Goal: Task Accomplishment & Management: Use online tool/utility

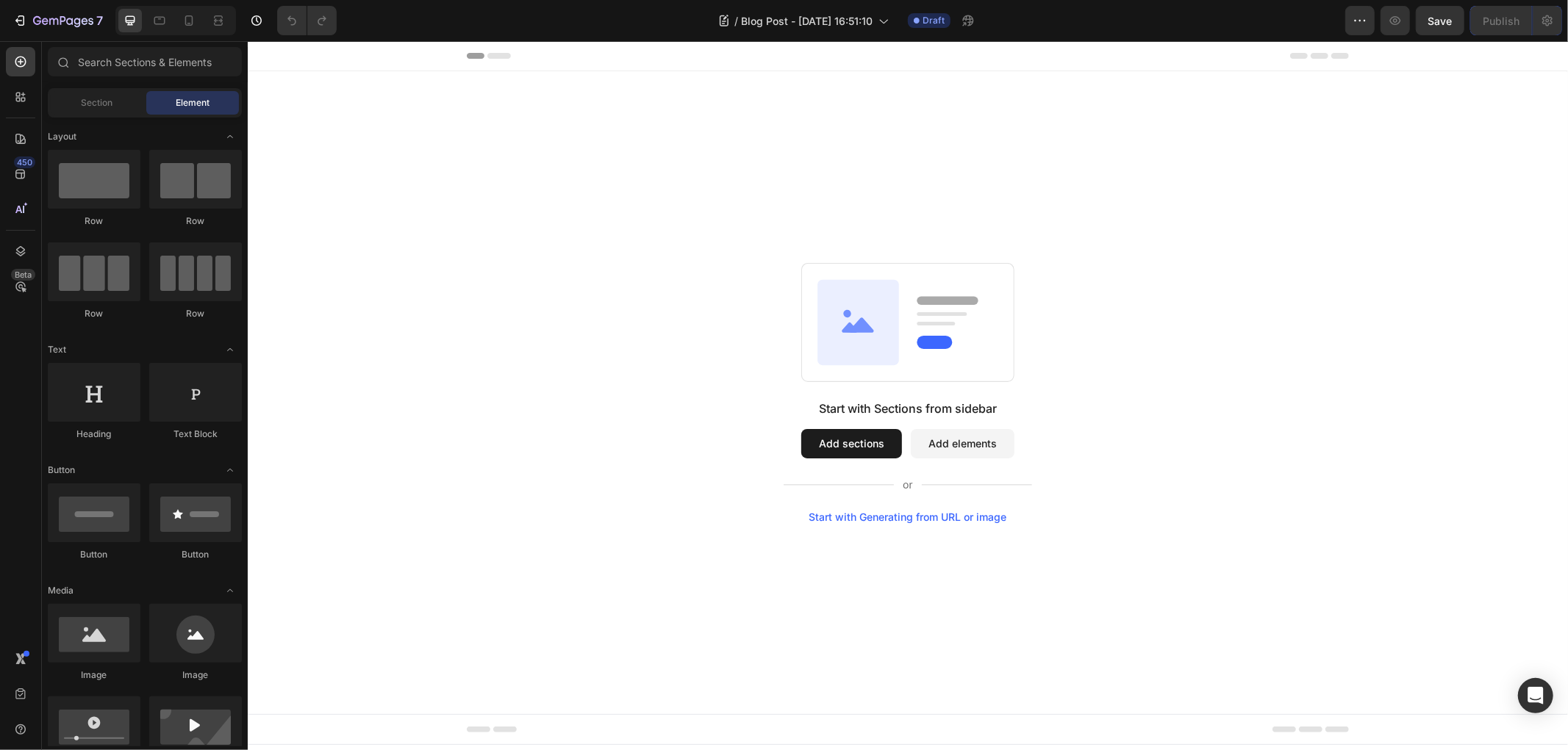
click at [831, 440] on button "Add sections" at bounding box center [850, 443] width 101 height 30
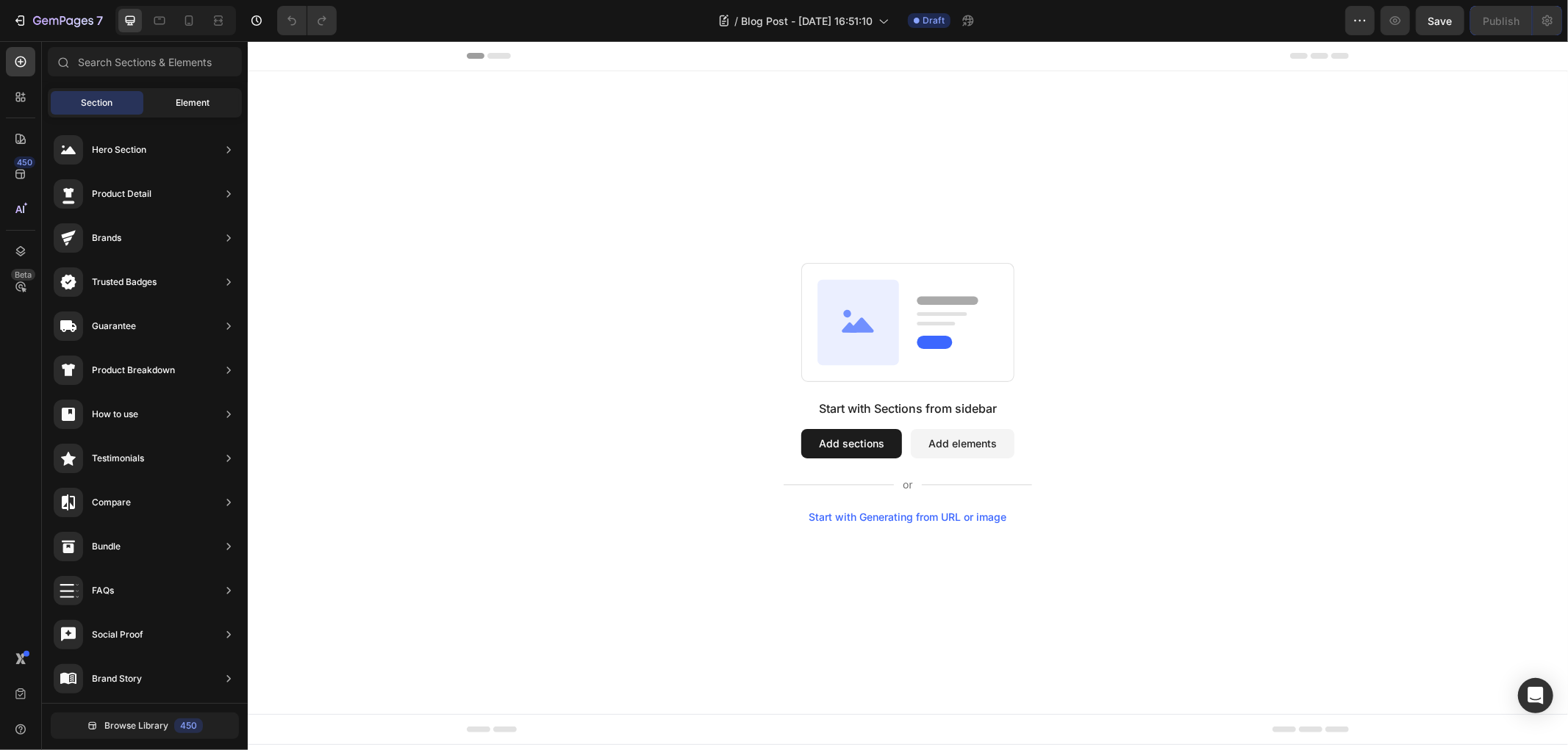
click at [158, 92] on div "Element" at bounding box center [192, 103] width 93 height 23
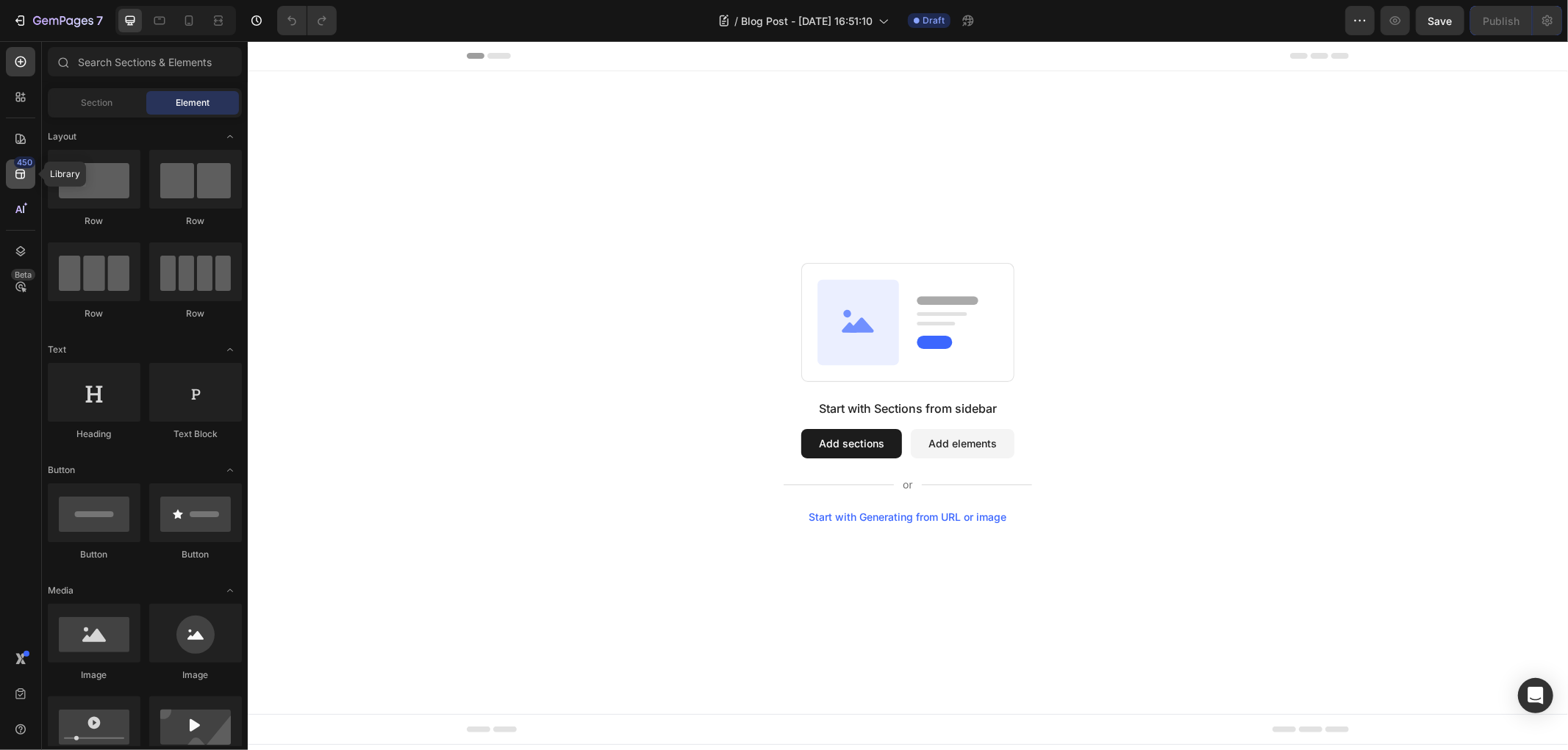
click at [20, 181] on div "450" at bounding box center [21, 174] width 30 height 30
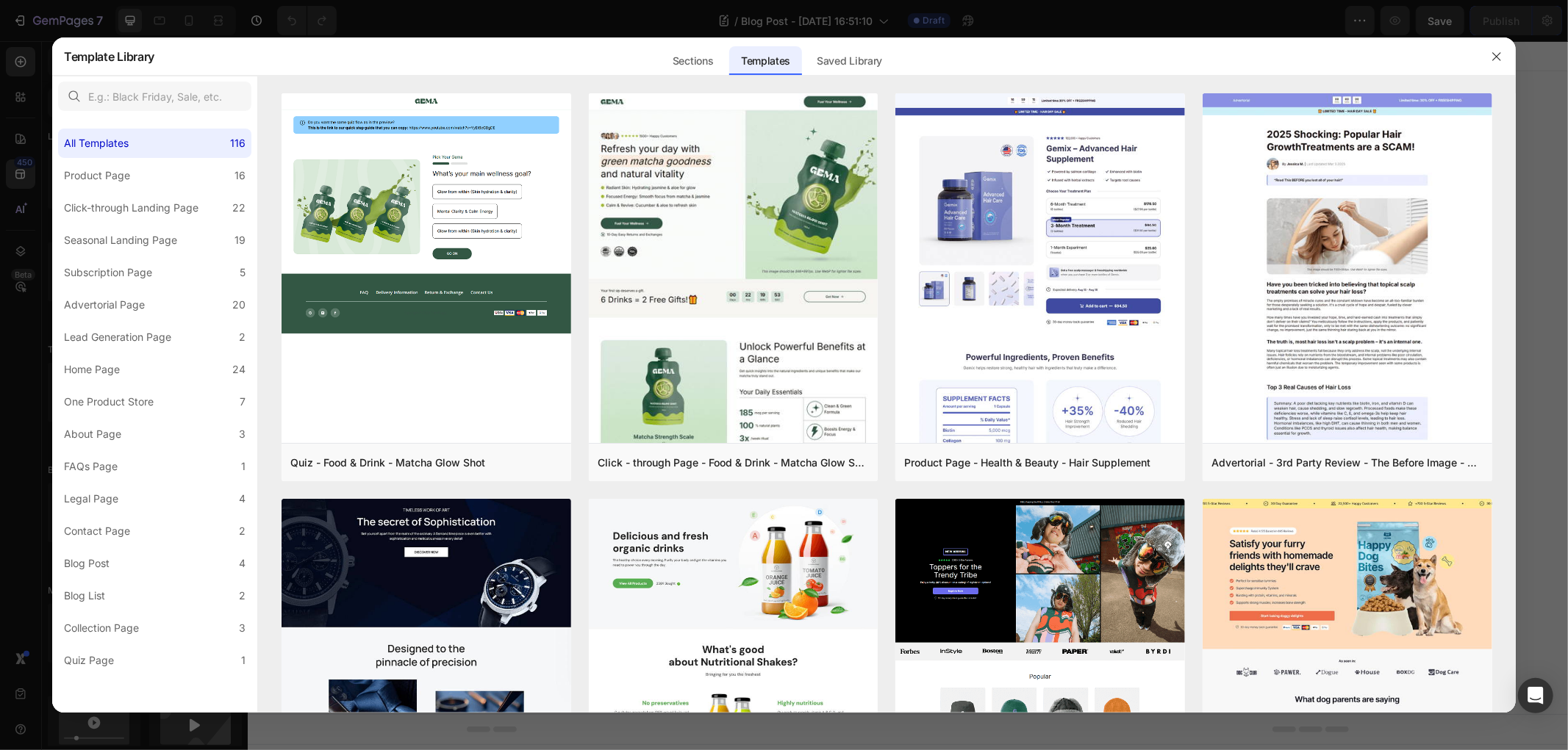
click at [33, 201] on div at bounding box center [784, 375] width 1568 height 750
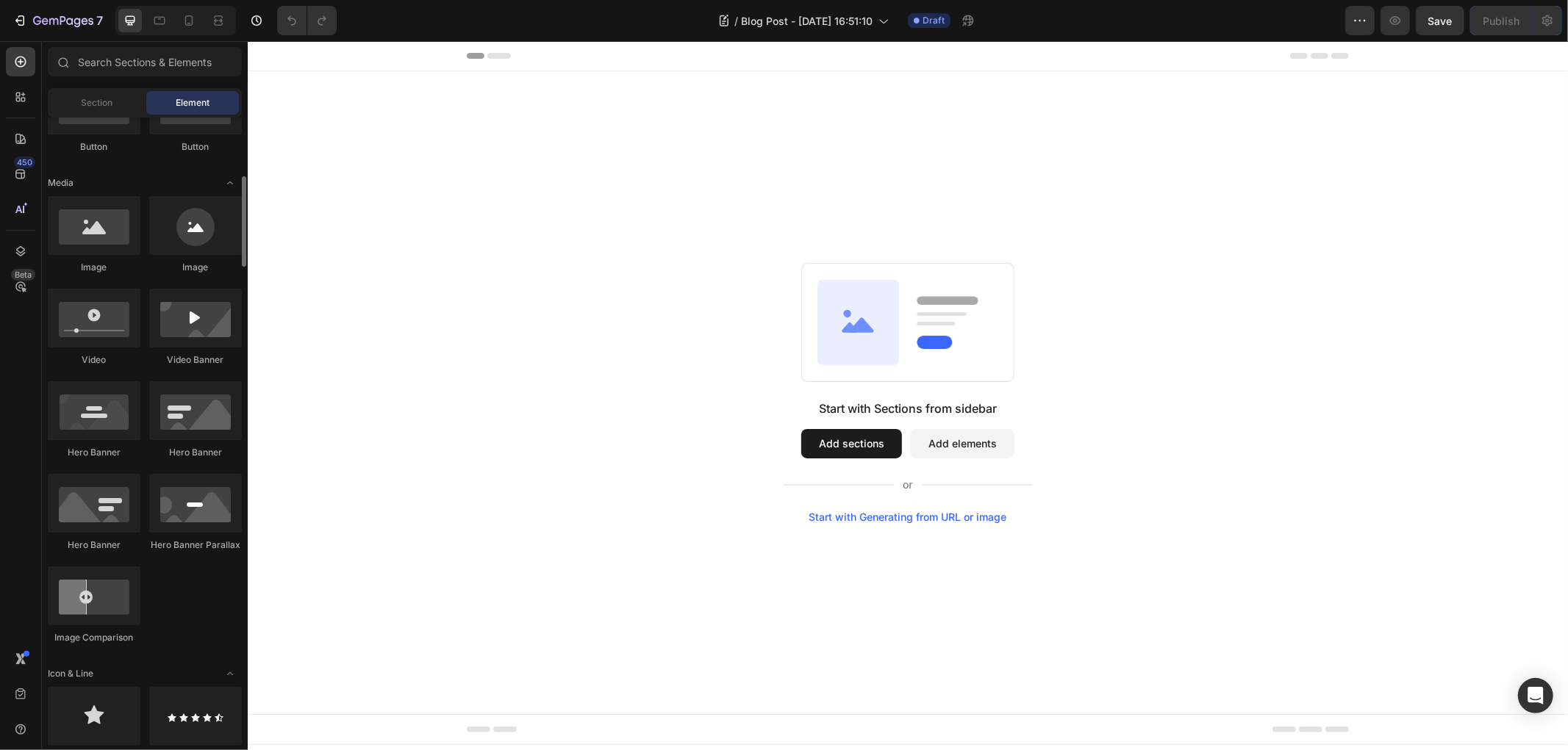
scroll to position [326, 0]
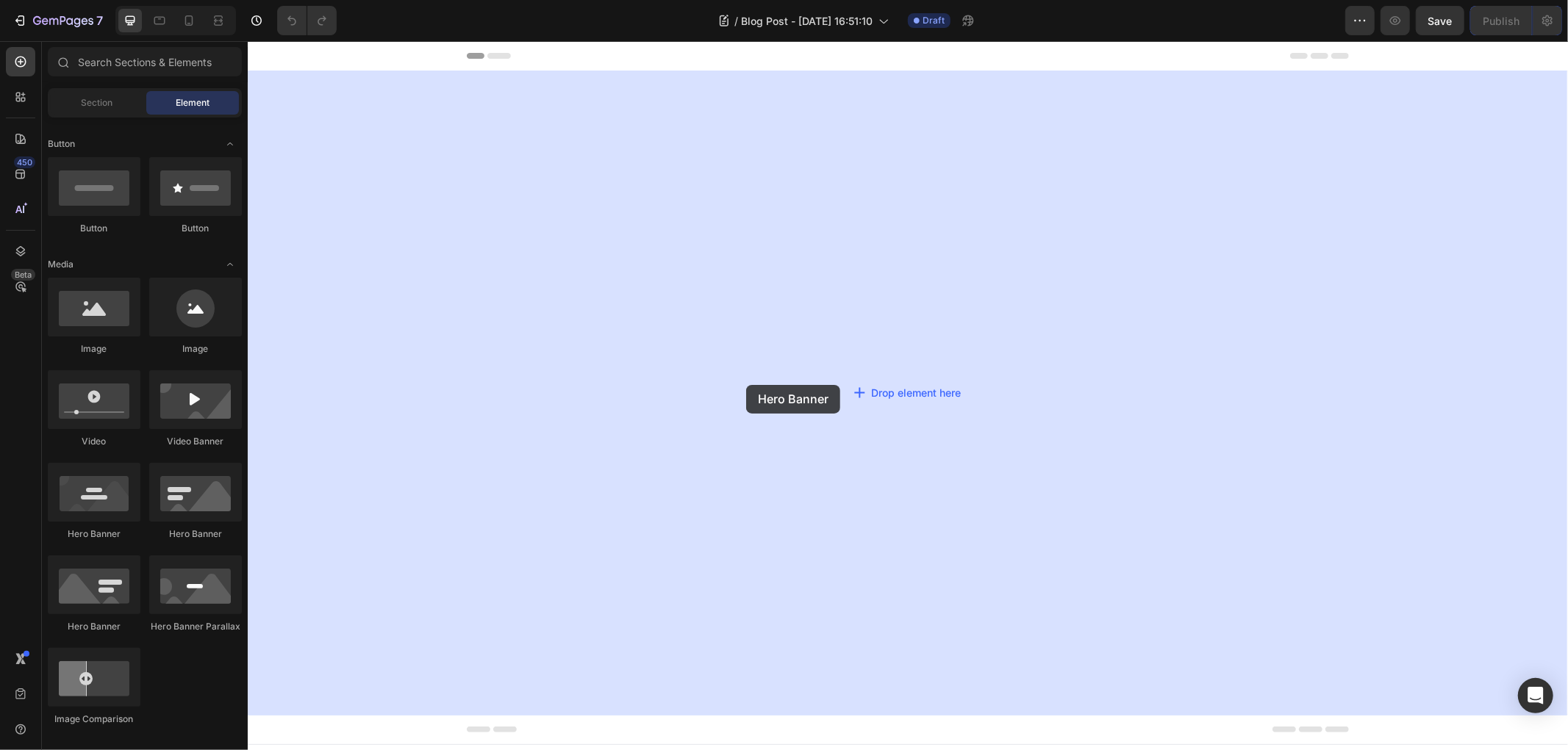
drag, startPoint x: 331, startPoint y: 544, endPoint x: 745, endPoint y: 384, distance: 443.8
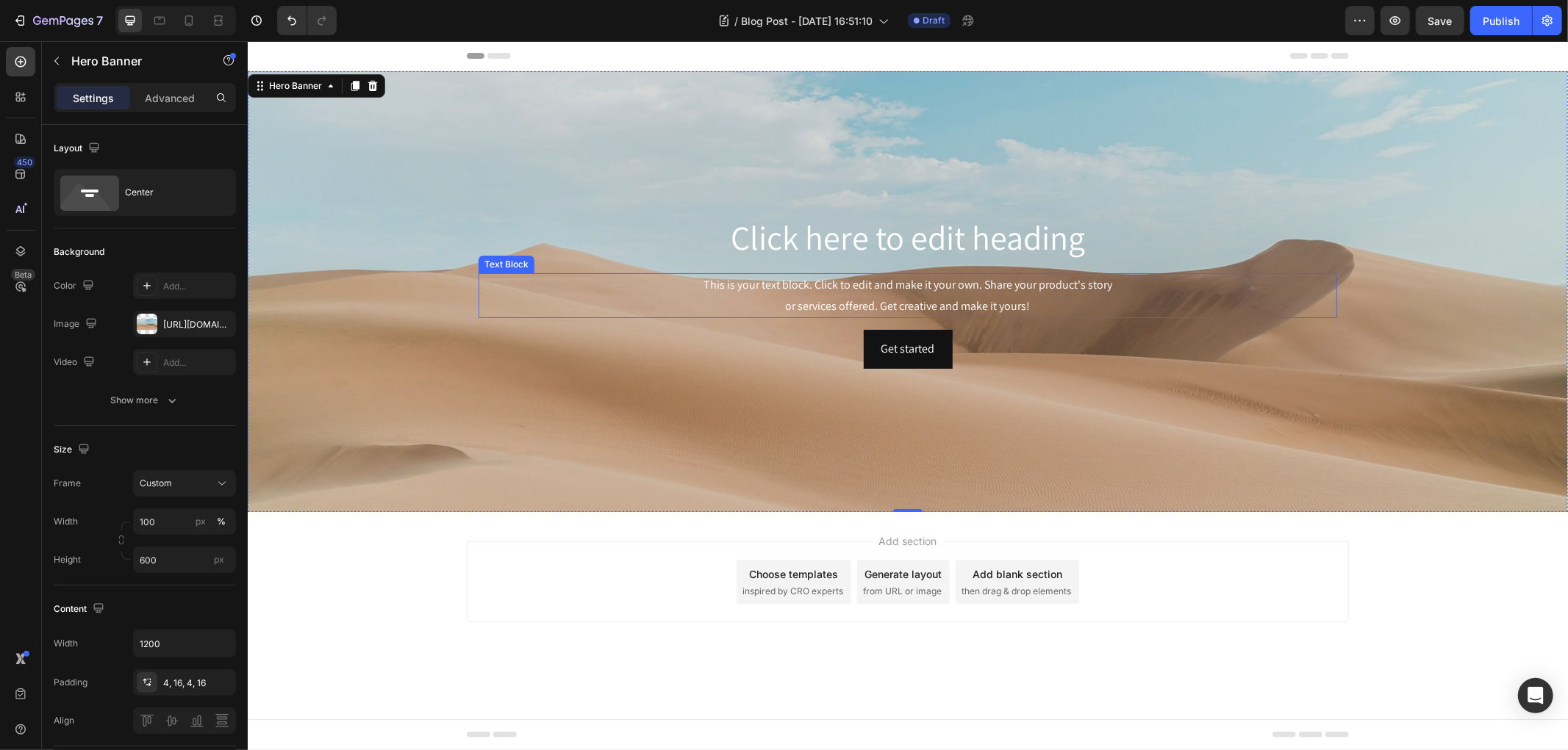
click at [835, 236] on h2 "Click here to edit heading" at bounding box center [907, 237] width 858 height 47
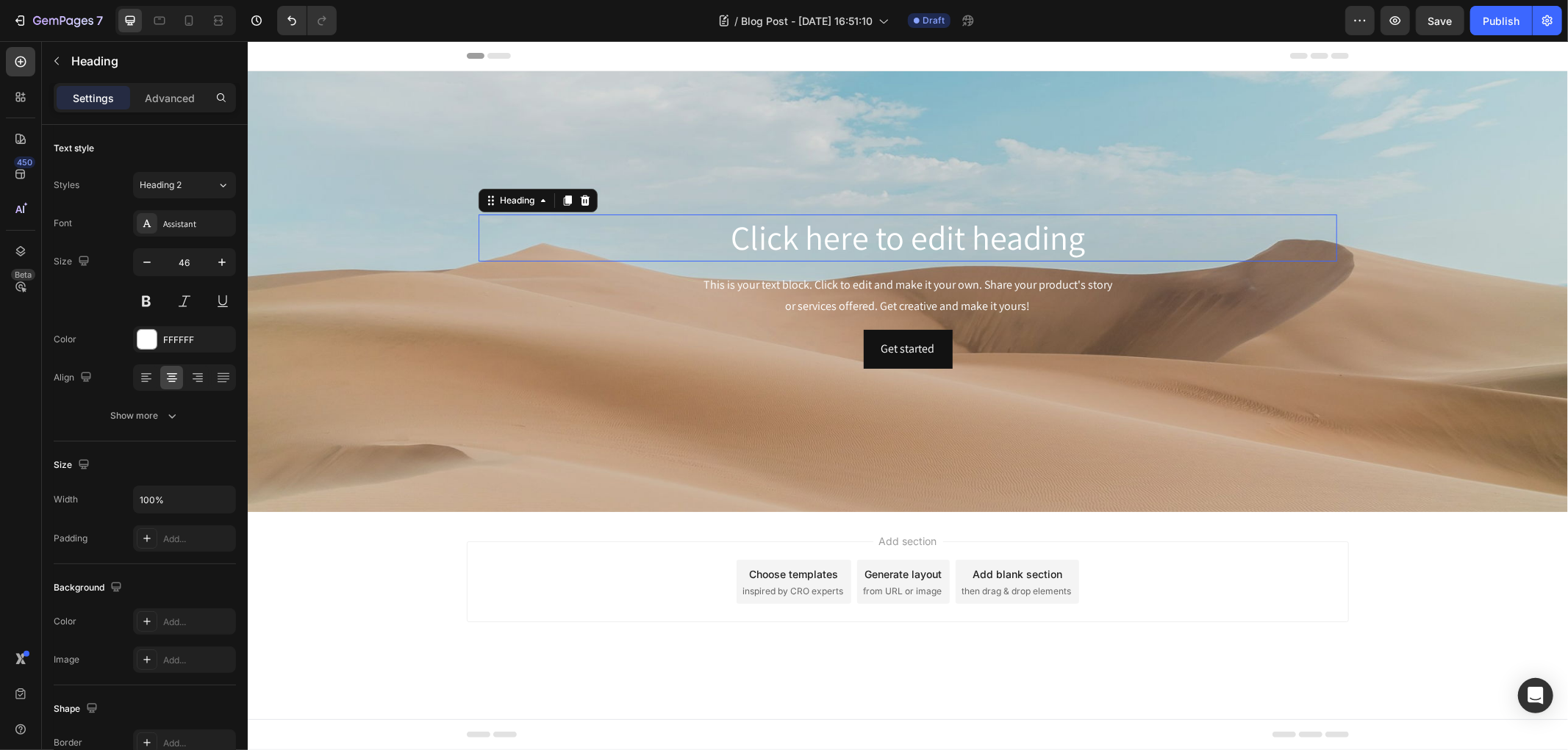
click at [835, 236] on h2 "Click here to edit heading" at bounding box center [907, 237] width 858 height 47
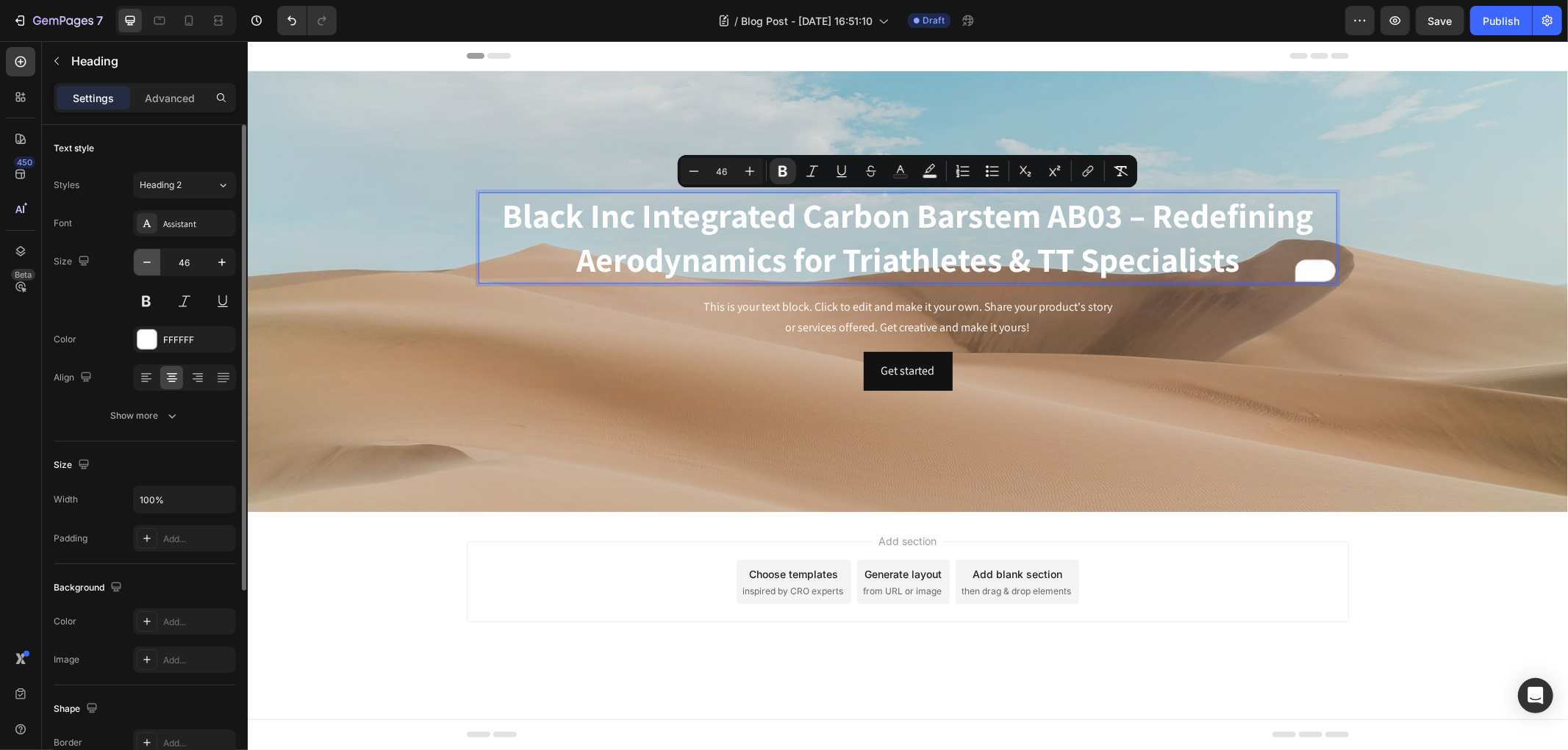
click at [147, 267] on icon "button" at bounding box center [147, 262] width 15 height 15
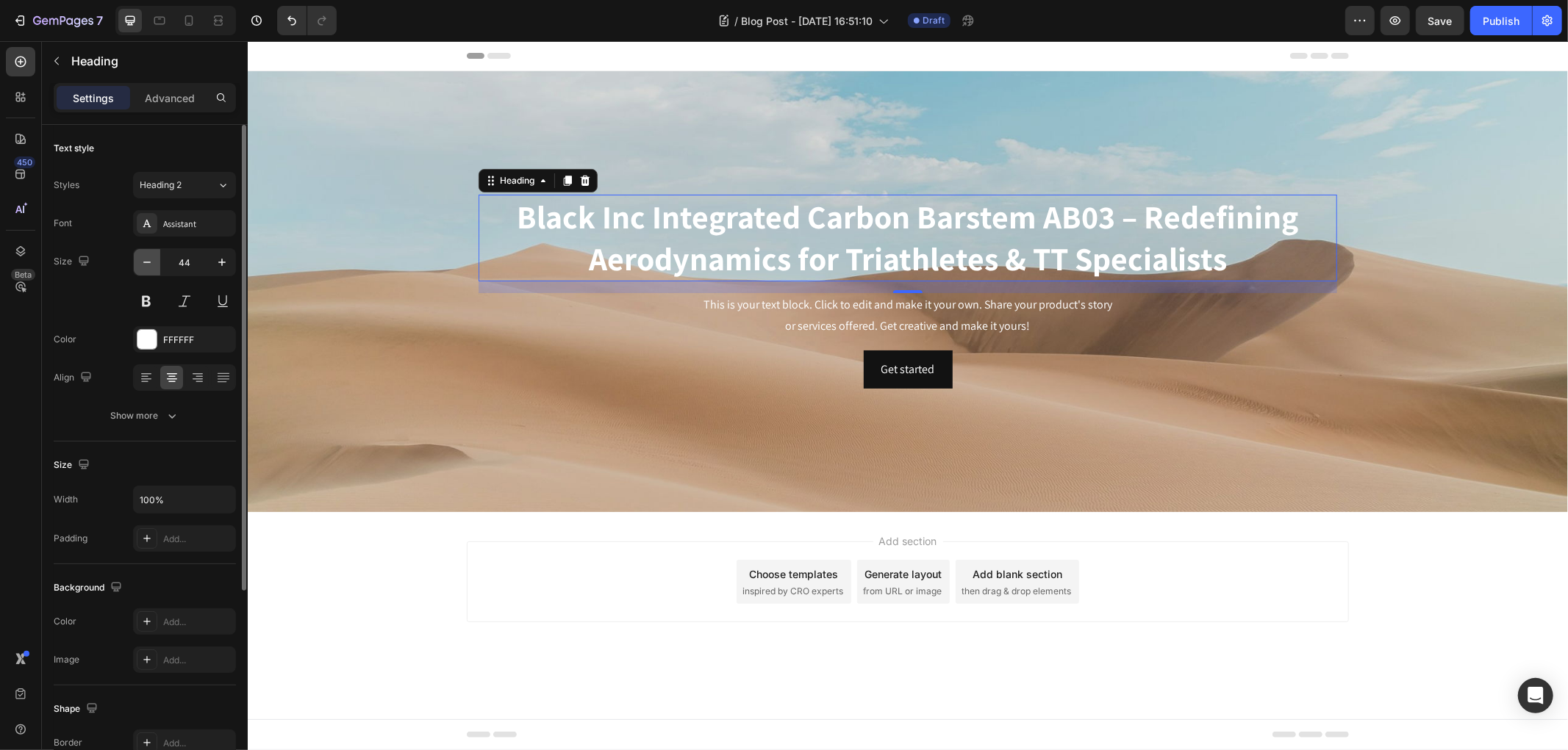
click at [147, 267] on icon "button" at bounding box center [147, 262] width 15 height 15
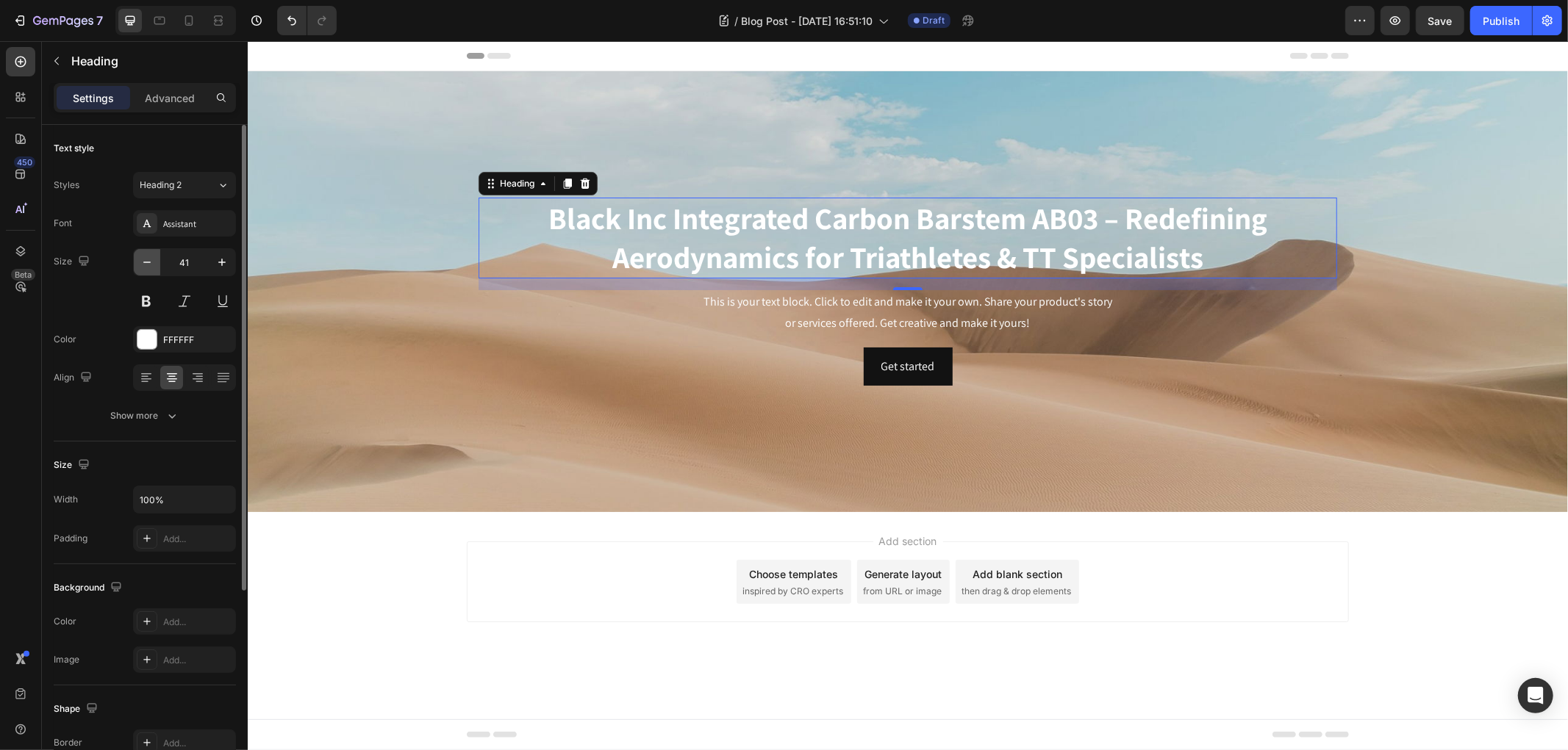
click at [147, 267] on icon "button" at bounding box center [147, 262] width 15 height 15
type input "40"
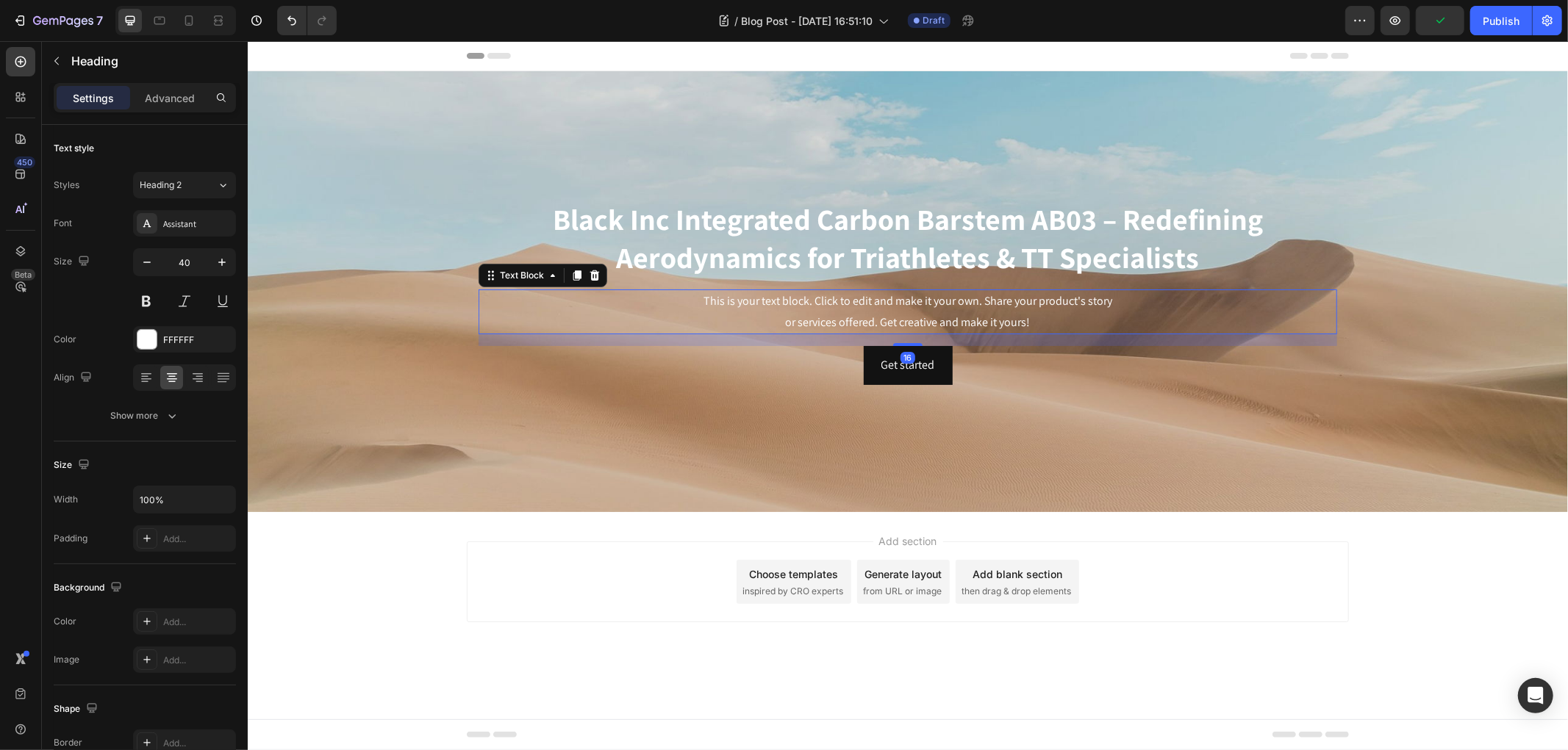
click at [843, 304] on div "This is your text block. Click to edit and make it your own. Share your product…" at bounding box center [907, 311] width 858 height 45
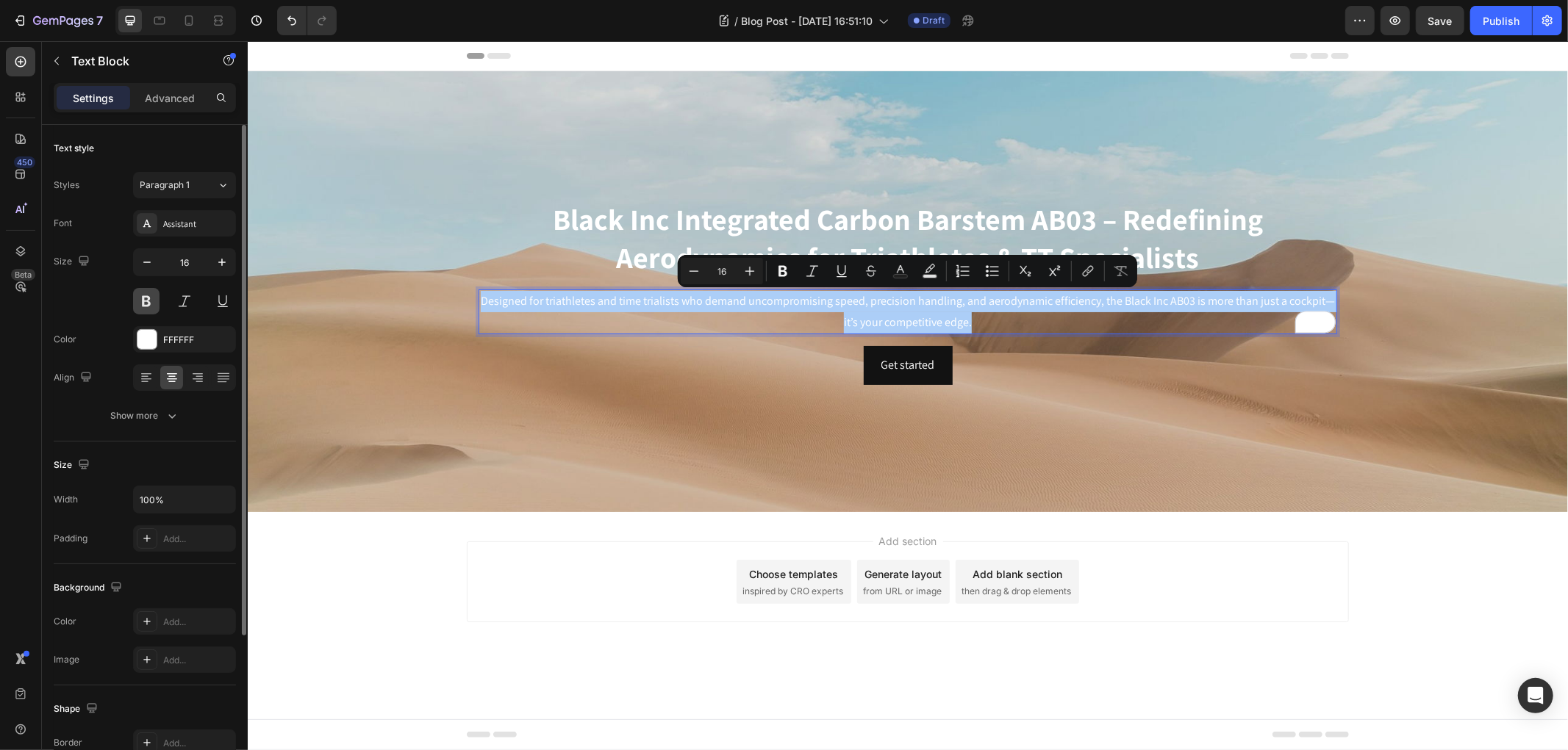
click at [152, 293] on button at bounding box center [146, 301] width 27 height 27
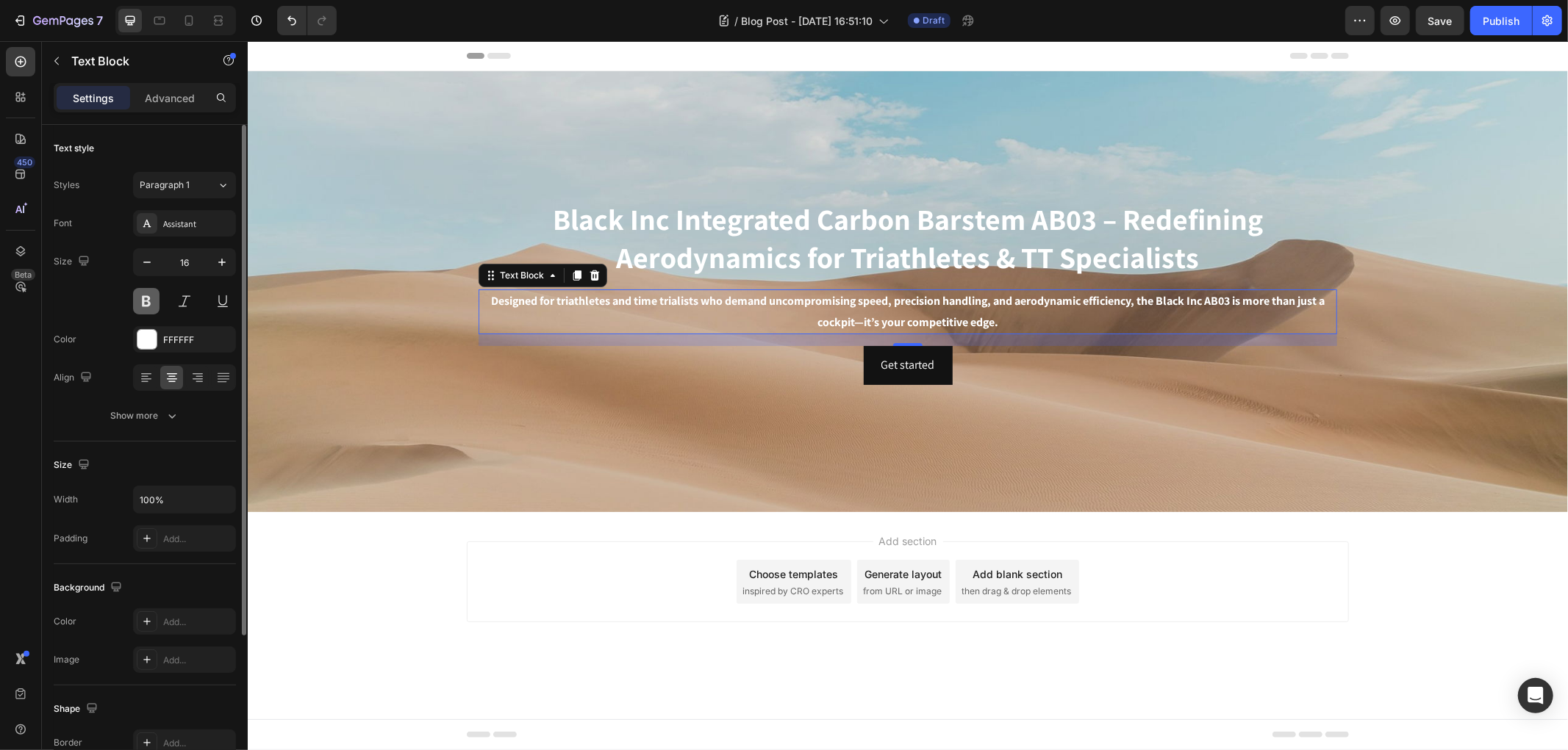
click at [152, 293] on button at bounding box center [146, 301] width 27 height 27
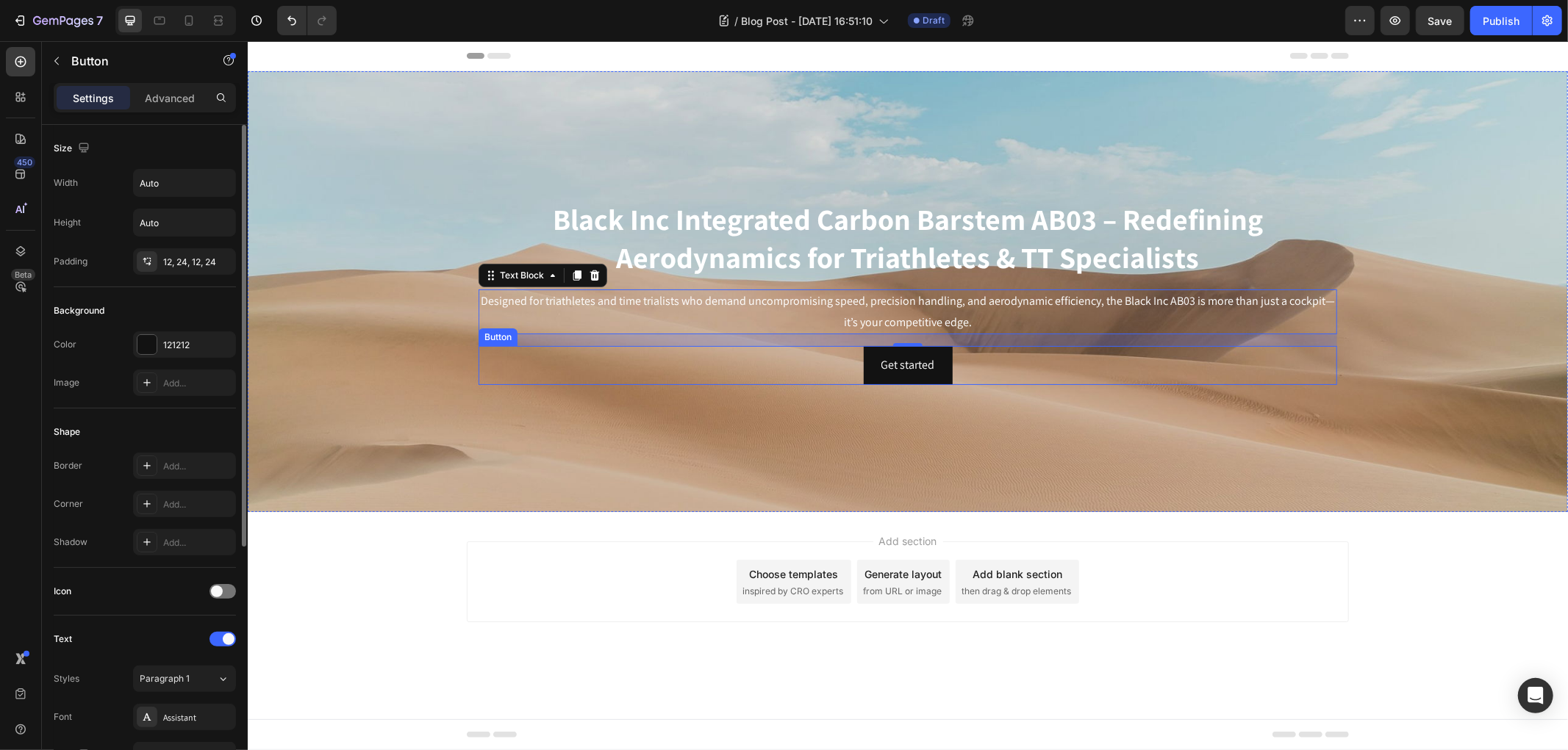
click at [825, 377] on div "Get started Button" at bounding box center [907, 364] width 858 height 39
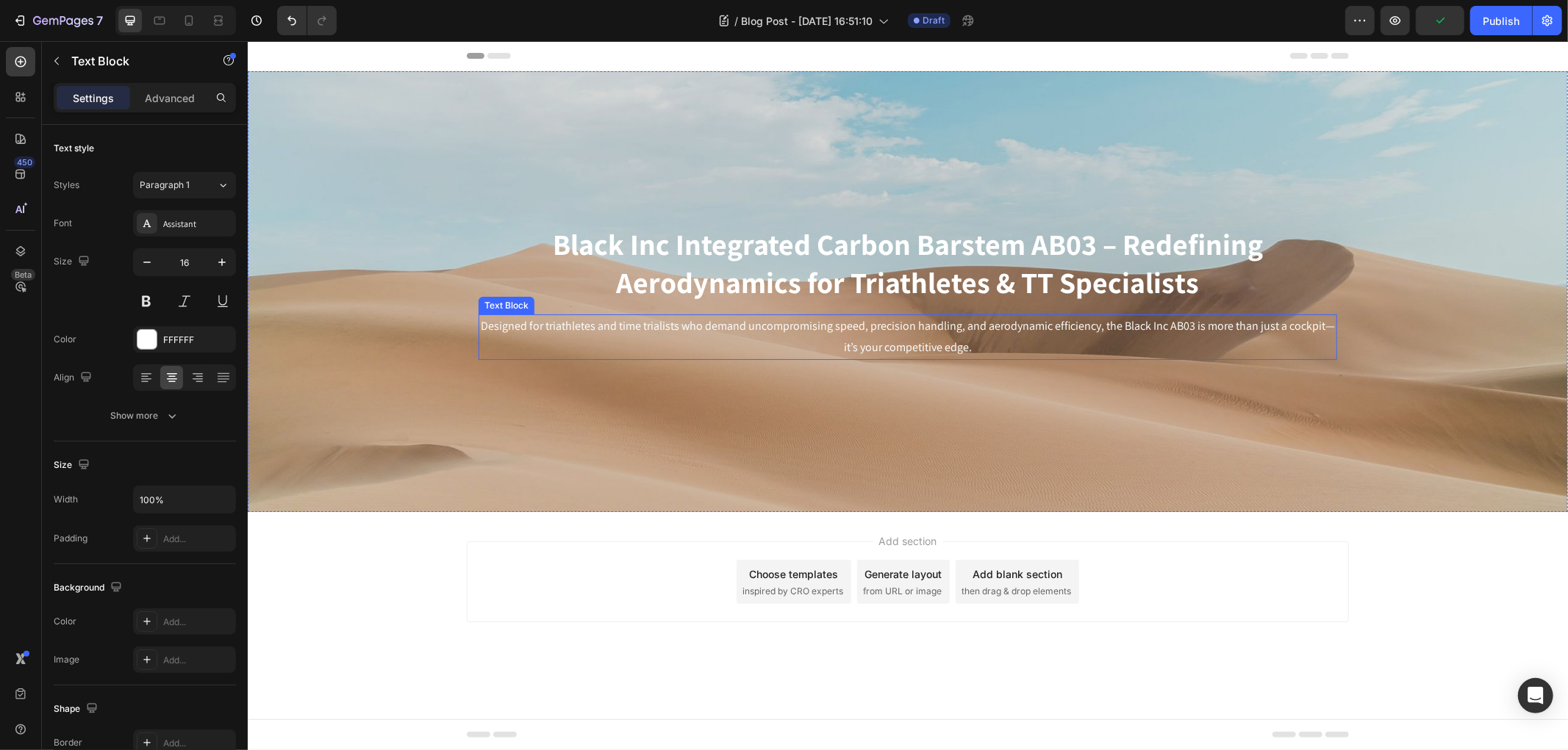
click at [807, 334] on p "Designed for triathletes and time trialists who demand uncompromising speed, pr…" at bounding box center [907, 336] width 856 height 43
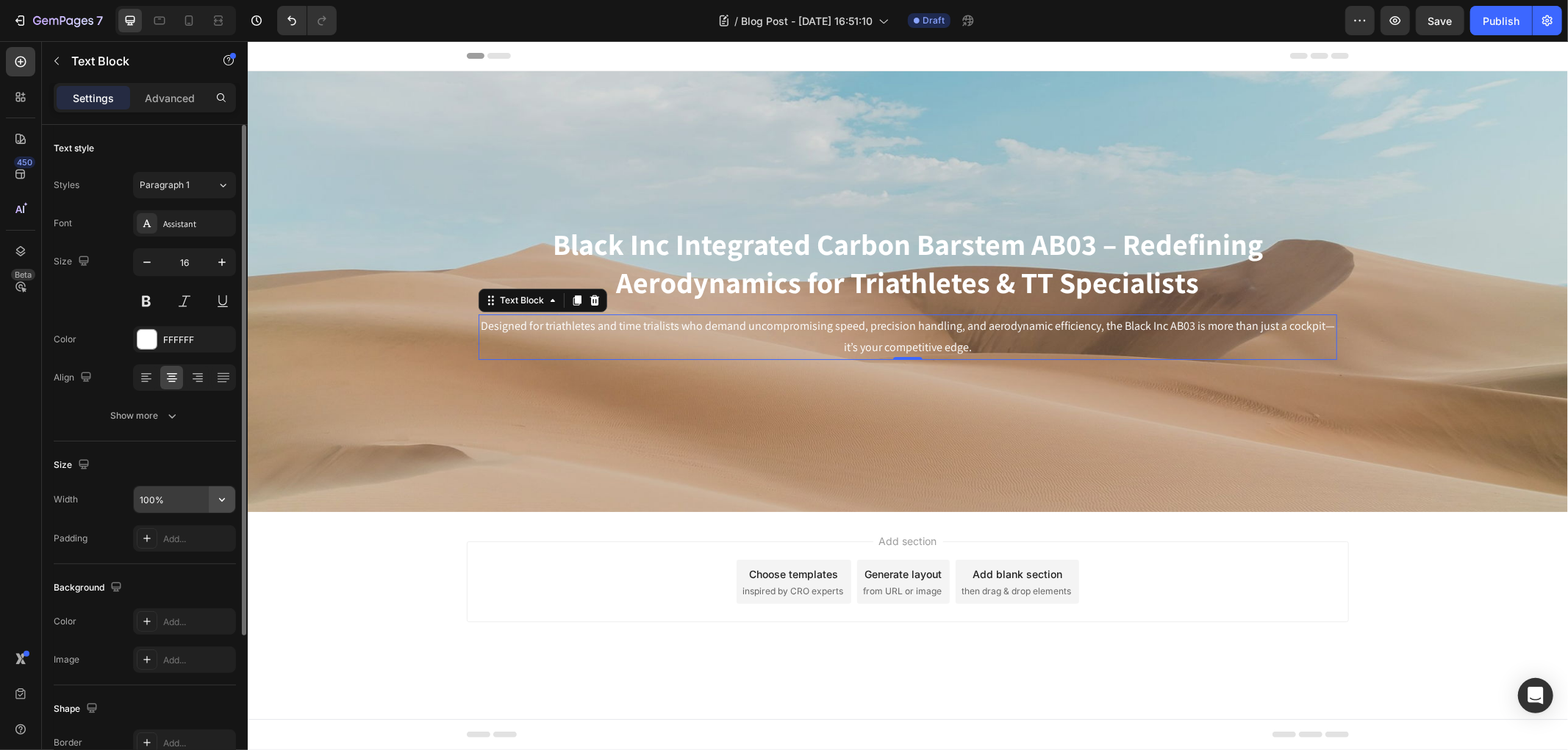
click at [213, 499] on button "button" at bounding box center [222, 499] width 27 height 27
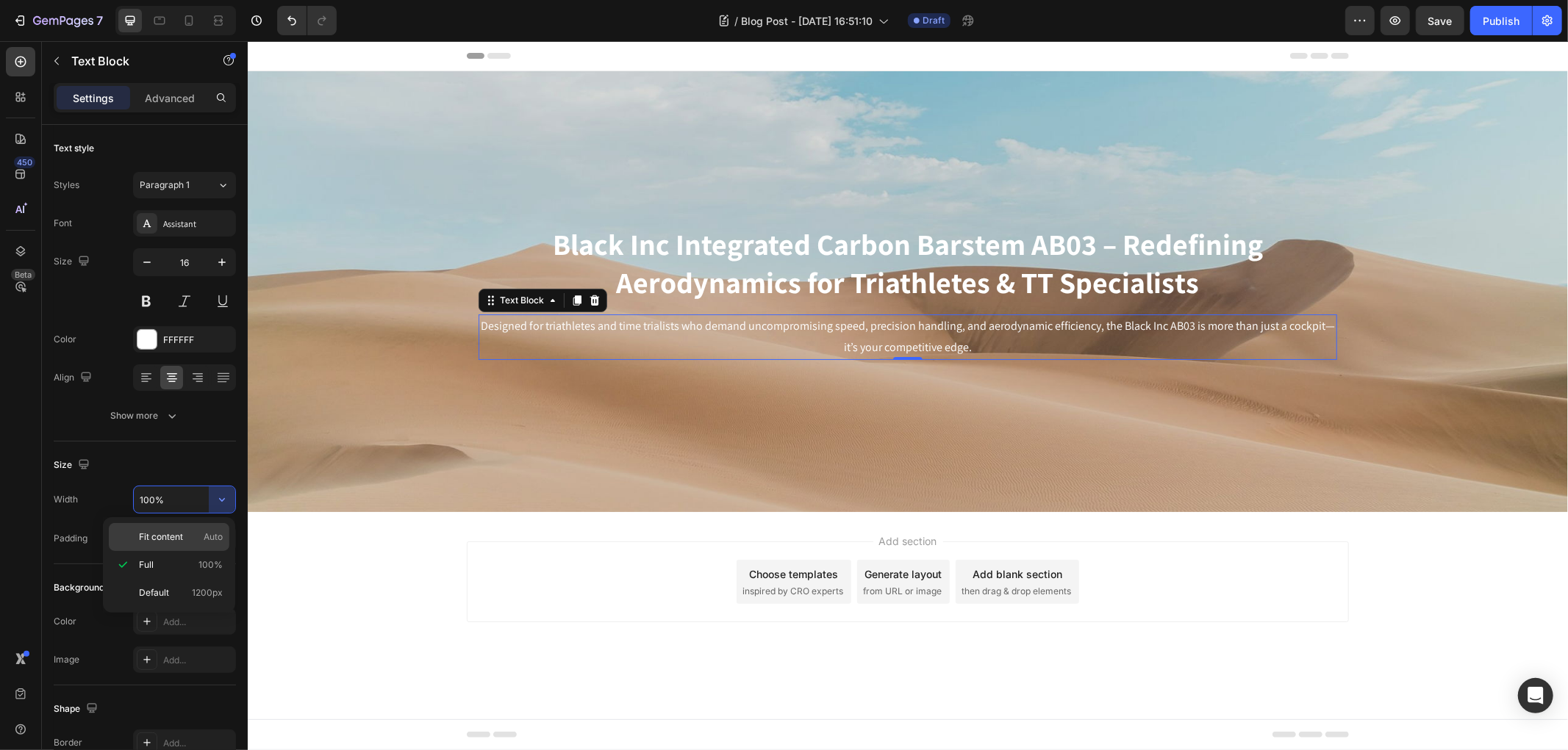
click at [201, 529] on div "Fit content Auto" at bounding box center [169, 537] width 120 height 28
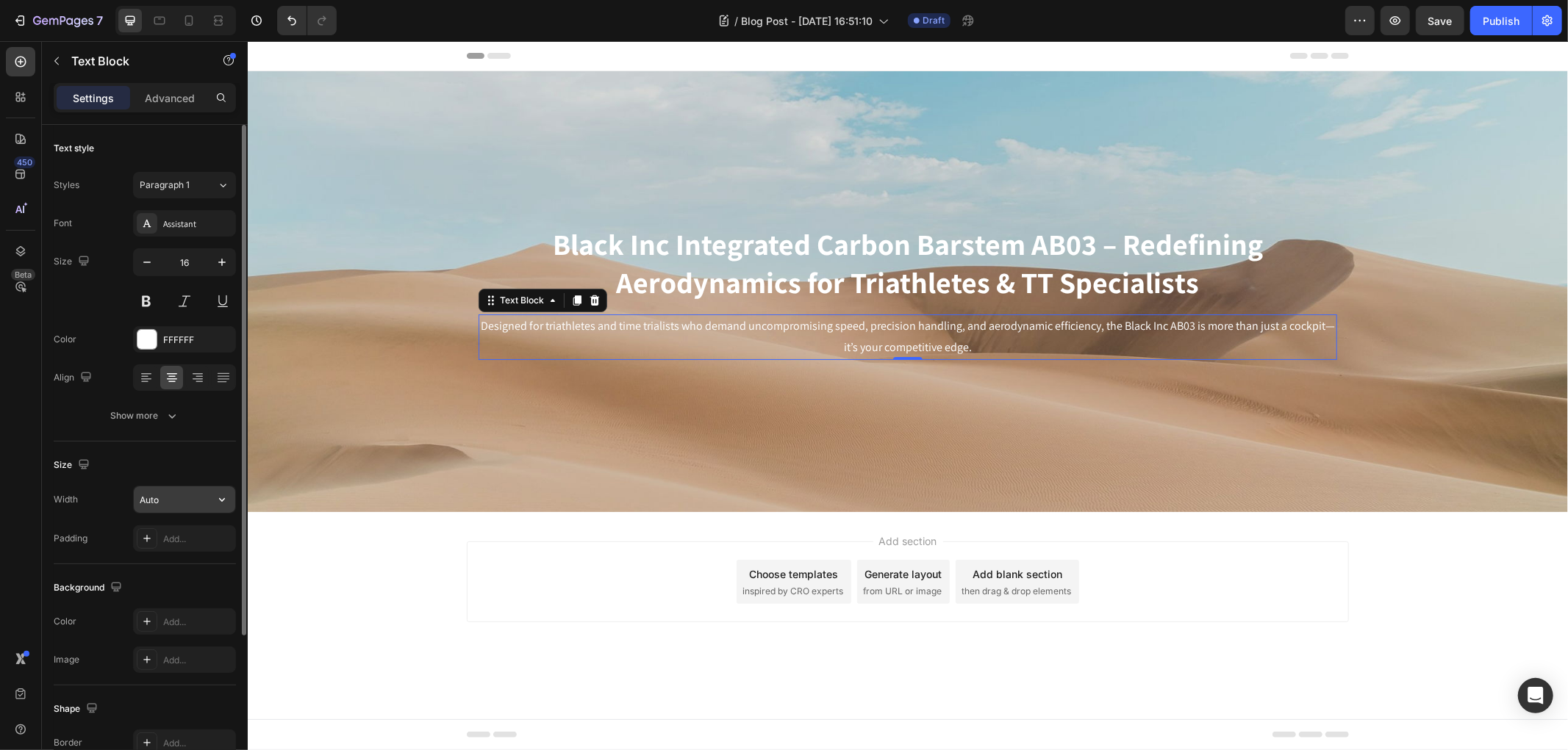
click at [215, 489] on button "button" at bounding box center [222, 499] width 27 height 27
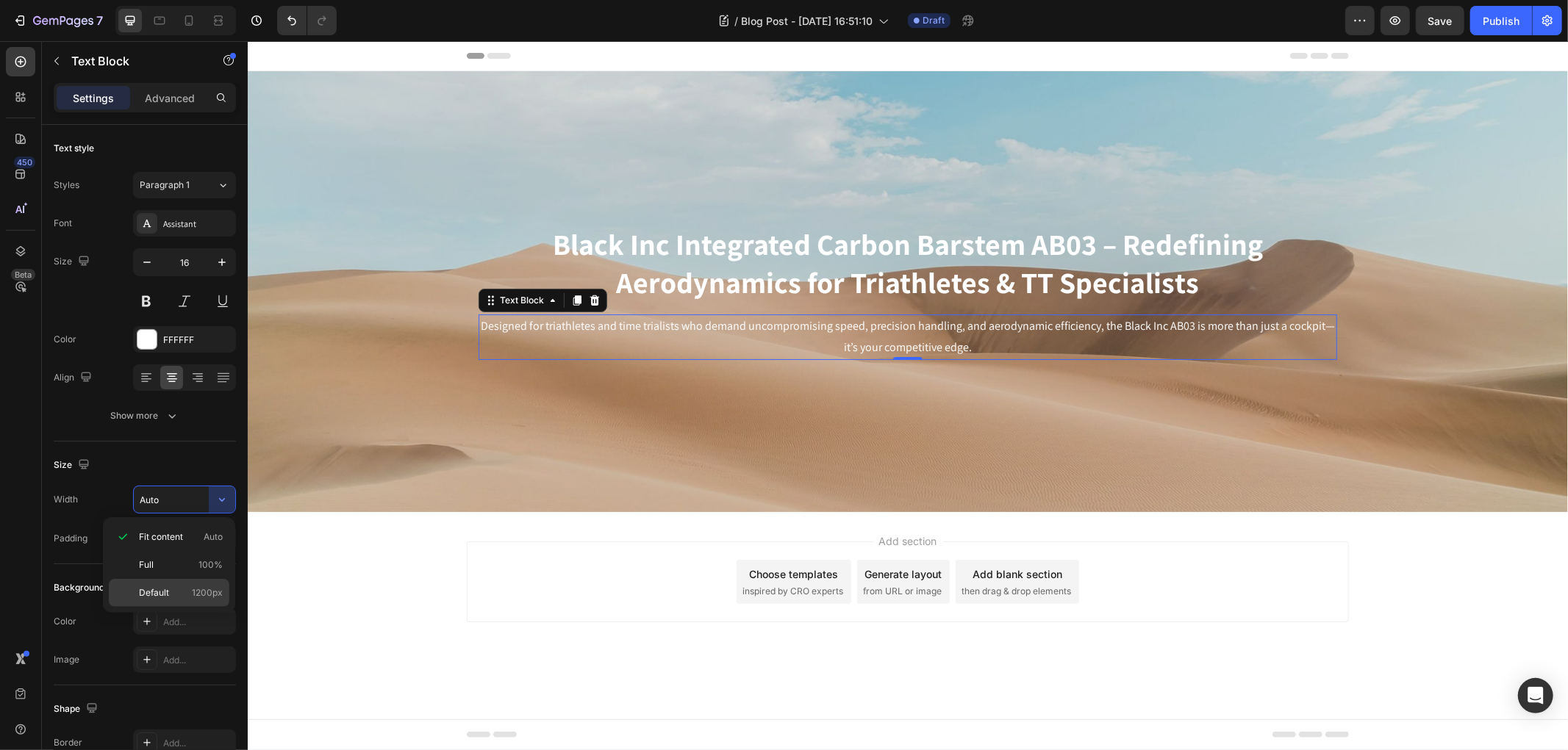
click at [187, 593] on p "Default 1200px" at bounding box center [180, 592] width 84 height 13
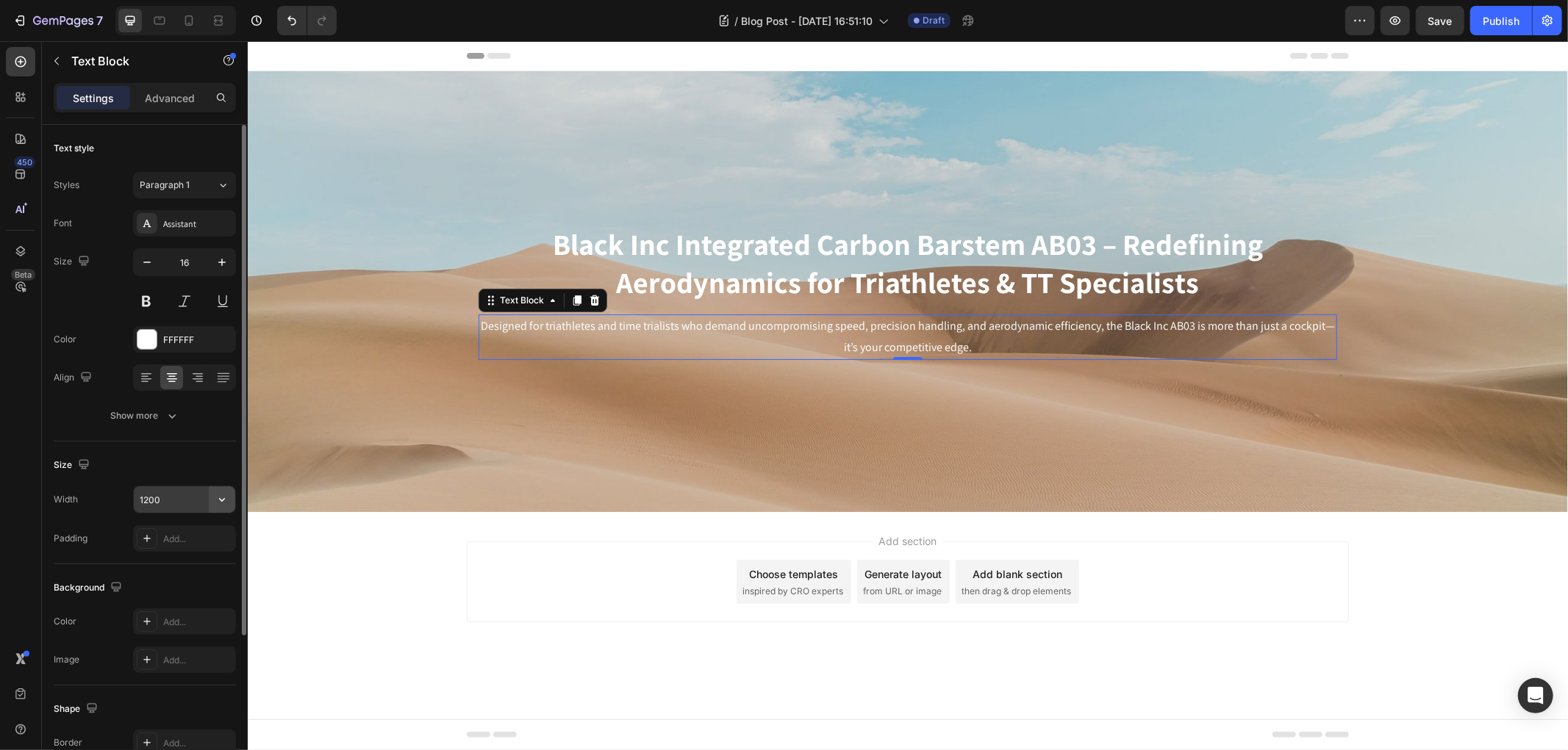
click at [216, 493] on icon "button" at bounding box center [222, 499] width 15 height 15
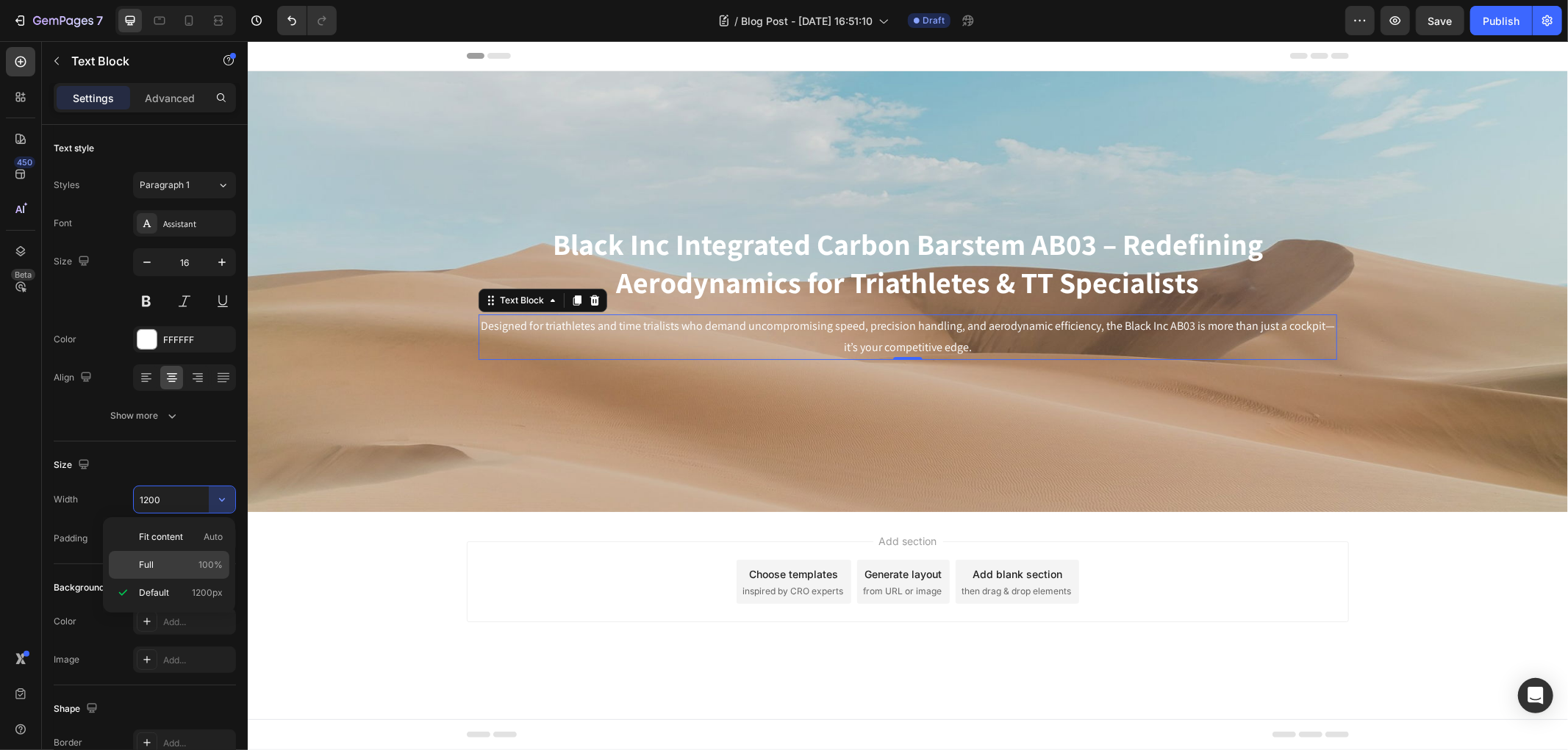
click at [201, 561] on span "100%" at bounding box center [210, 564] width 24 height 13
type input "100%"
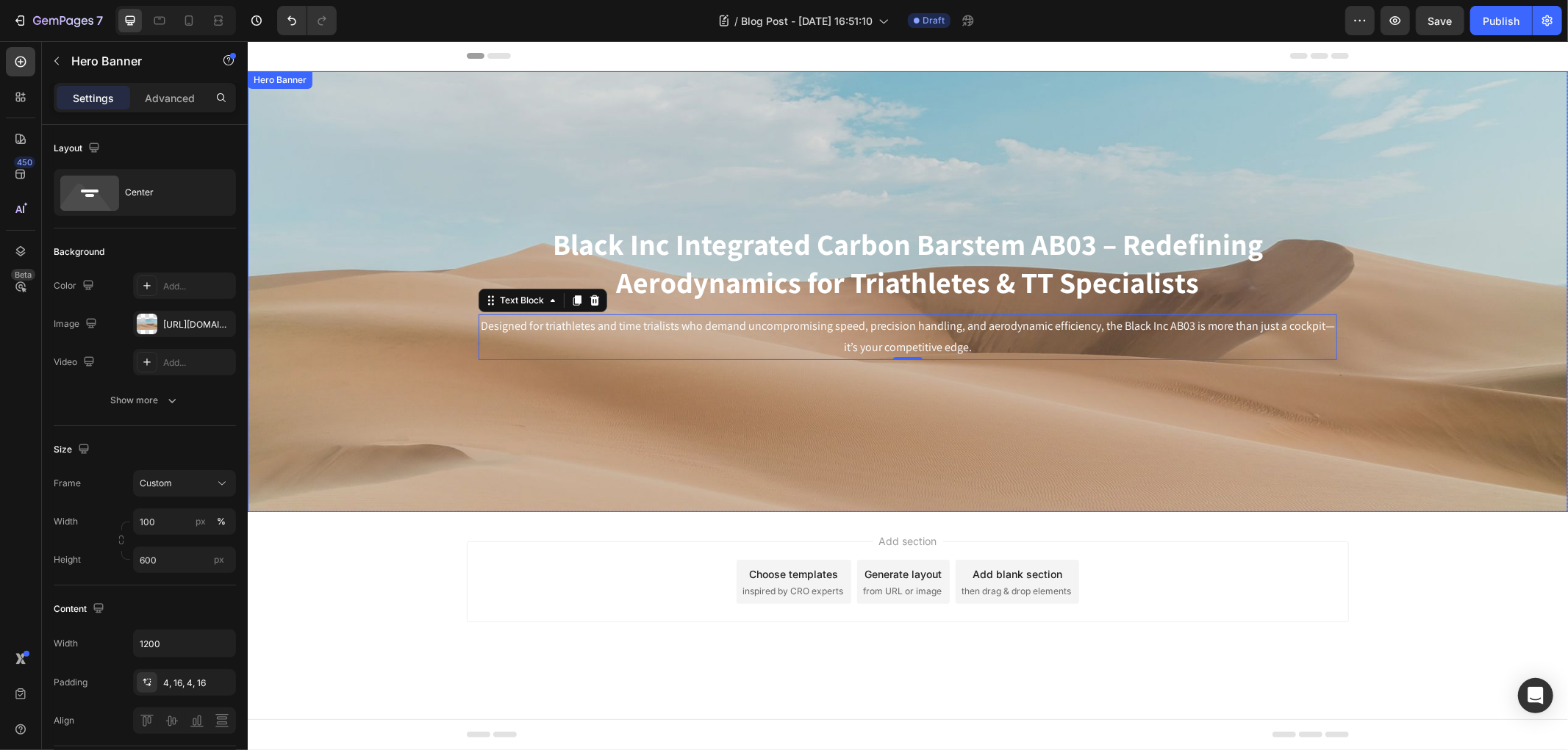
click at [690, 428] on div "Background Image" at bounding box center [907, 290] width 1320 height 441
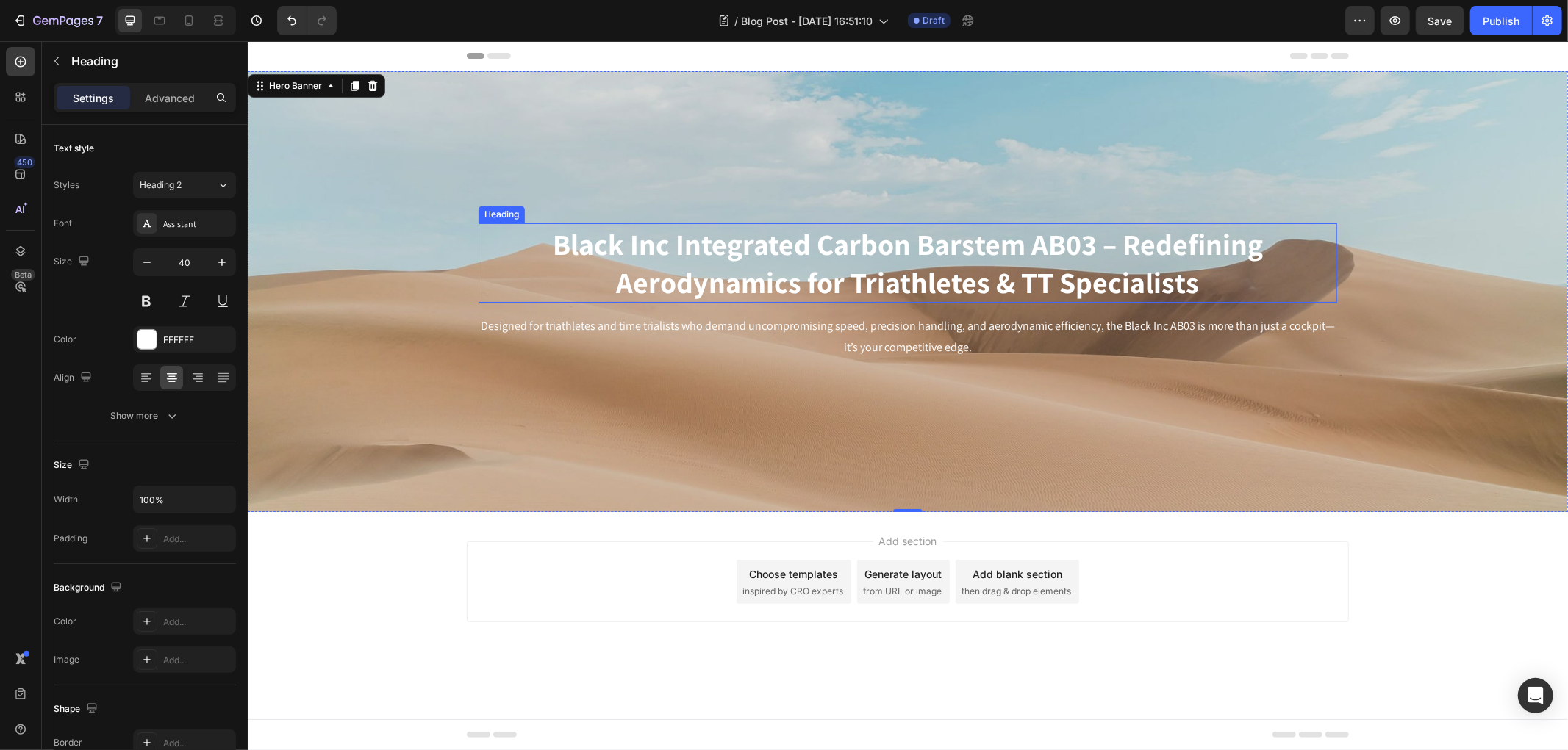
click at [793, 281] on strong "Black Inc Integrated Carbon Barstem AB03 – Redefining Aerodynamics for Triathle…" at bounding box center [907, 262] width 710 height 76
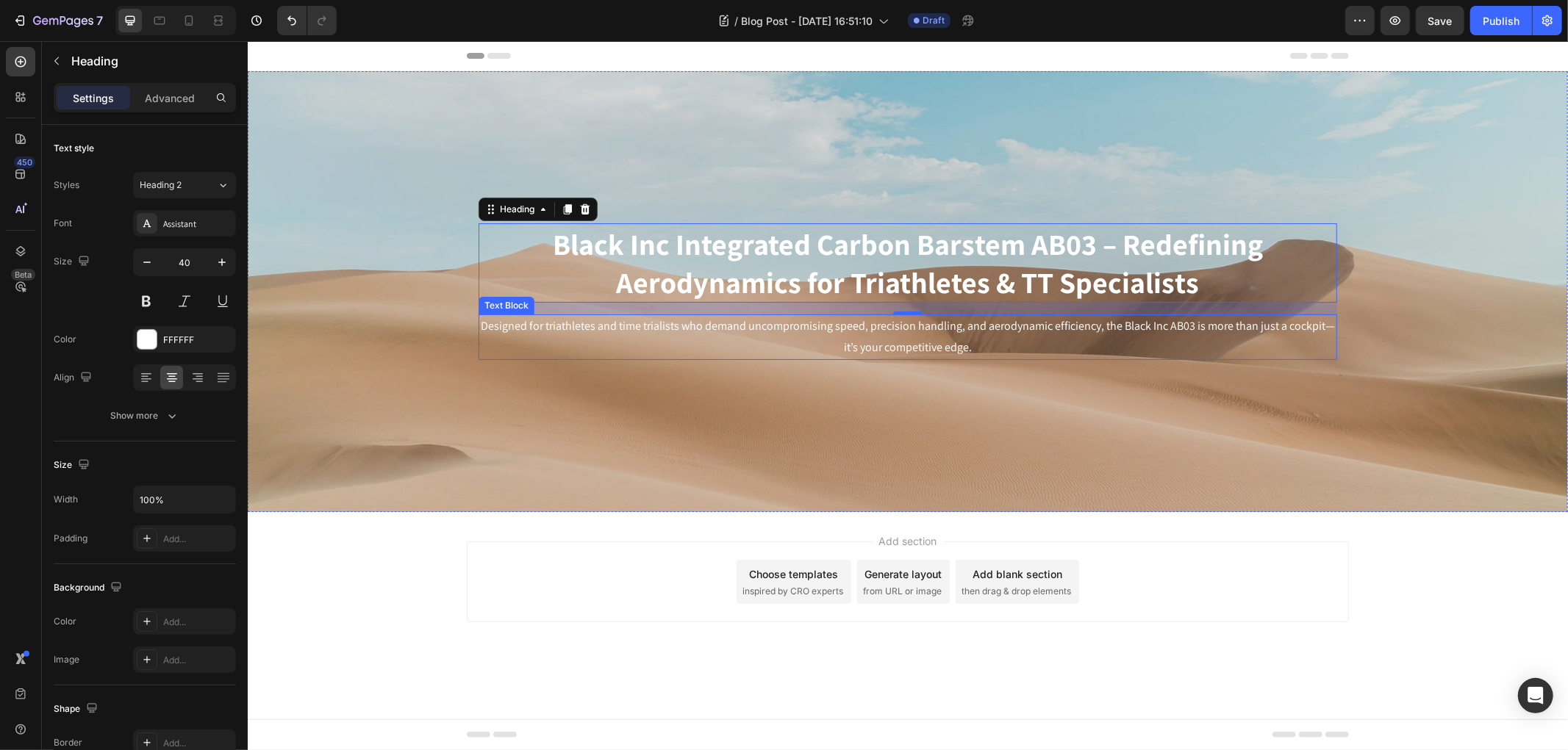
click at [679, 340] on p "Designed for triathletes and time trialists who demand uncompromising speed, pr…" at bounding box center [907, 336] width 856 height 43
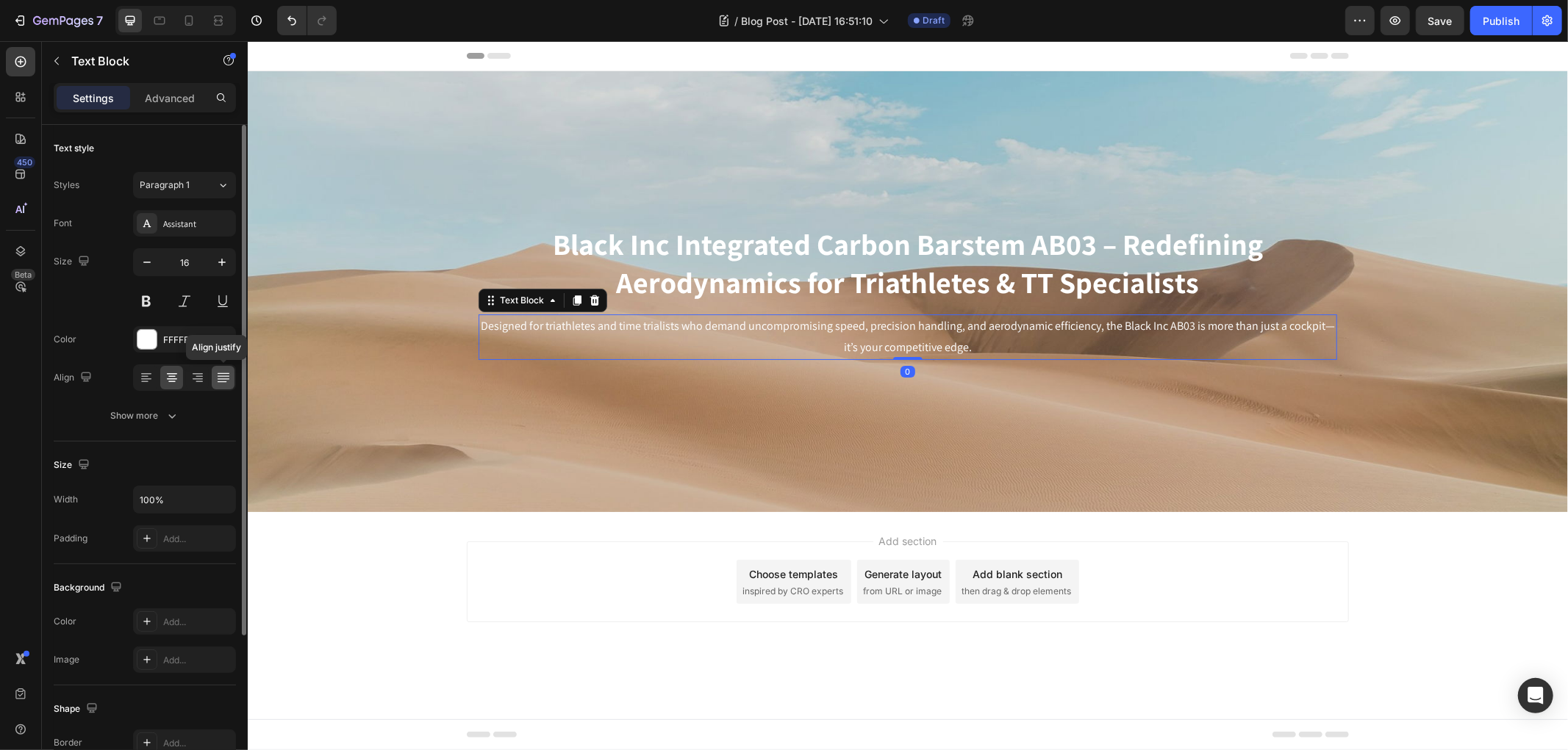
click at [230, 378] on icon at bounding box center [223, 377] width 15 height 15
click at [179, 373] on icon at bounding box center [172, 377] width 15 height 15
drag, startPoint x: 144, startPoint y: 382, endPoint x: 169, endPoint y: 375, distance: 26.0
click at [145, 382] on icon at bounding box center [144, 382] width 7 height 2
click at [171, 375] on icon at bounding box center [172, 377] width 15 height 15
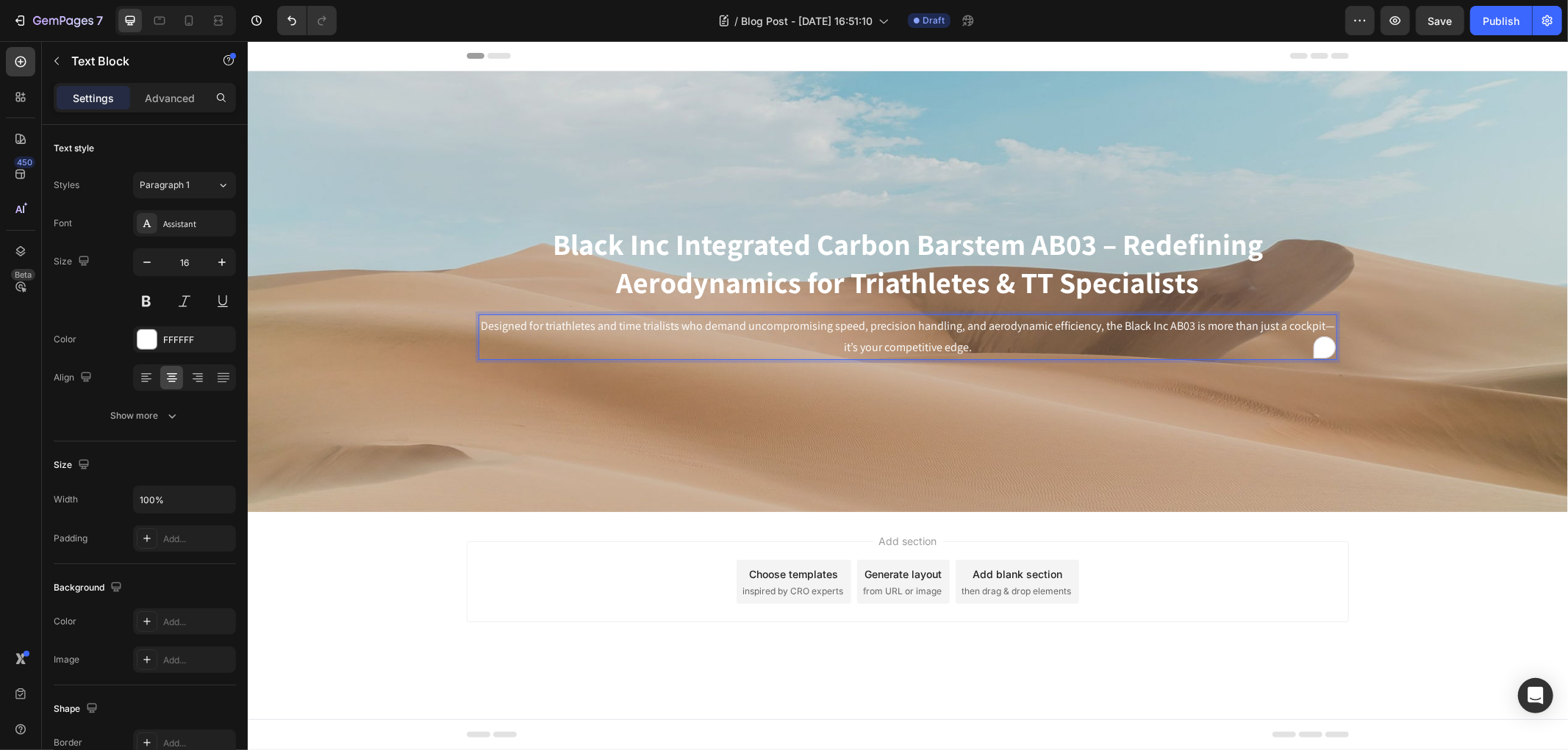
click at [1102, 322] on p "Designed for triathletes and time trialists who demand uncompromising speed, pr…" at bounding box center [907, 336] width 856 height 43
click at [900, 445] on div "Background Image" at bounding box center [907, 290] width 1320 height 441
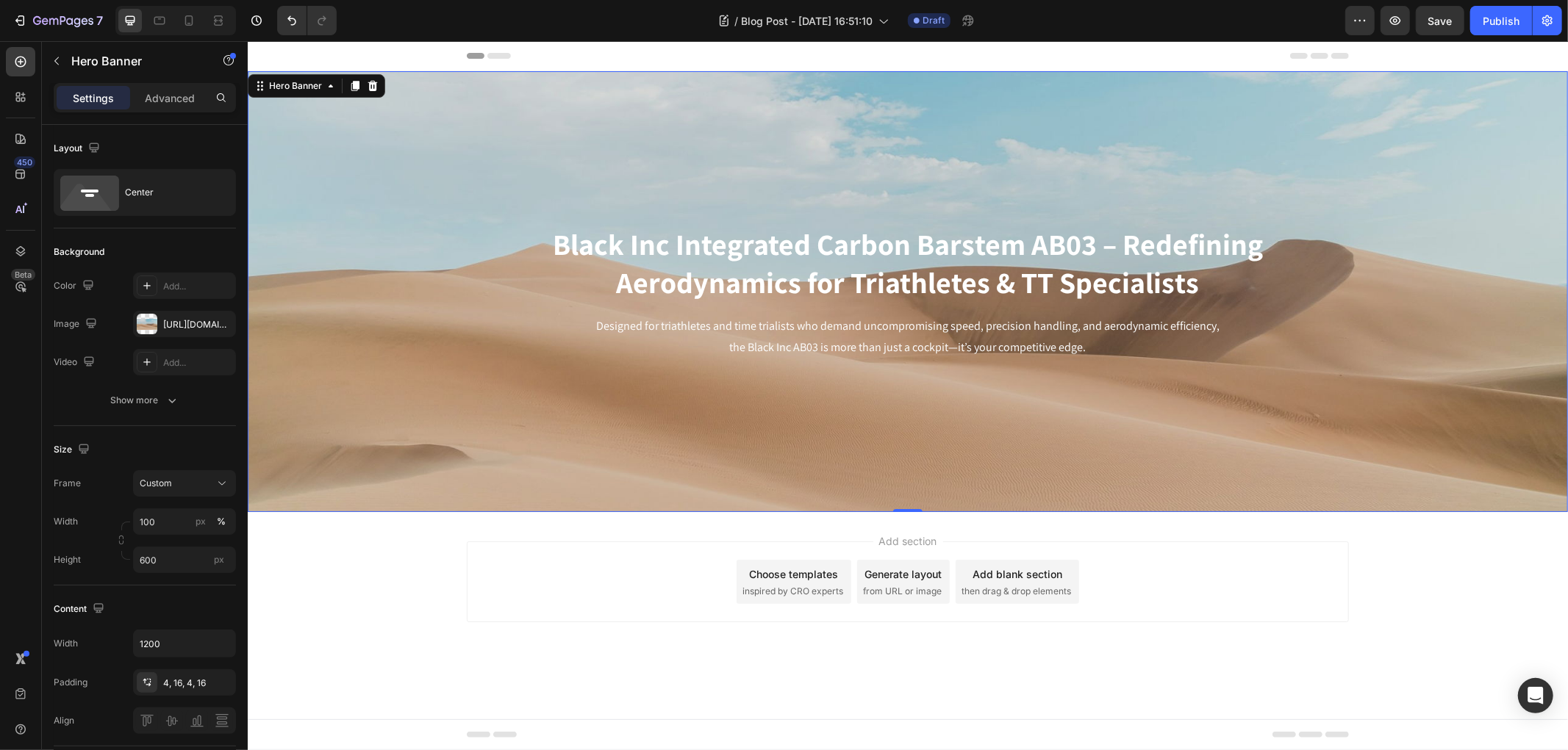
click at [456, 418] on div "Background Image" at bounding box center [907, 290] width 1320 height 441
click at [224, 321] on icon "button" at bounding box center [220, 324] width 12 height 12
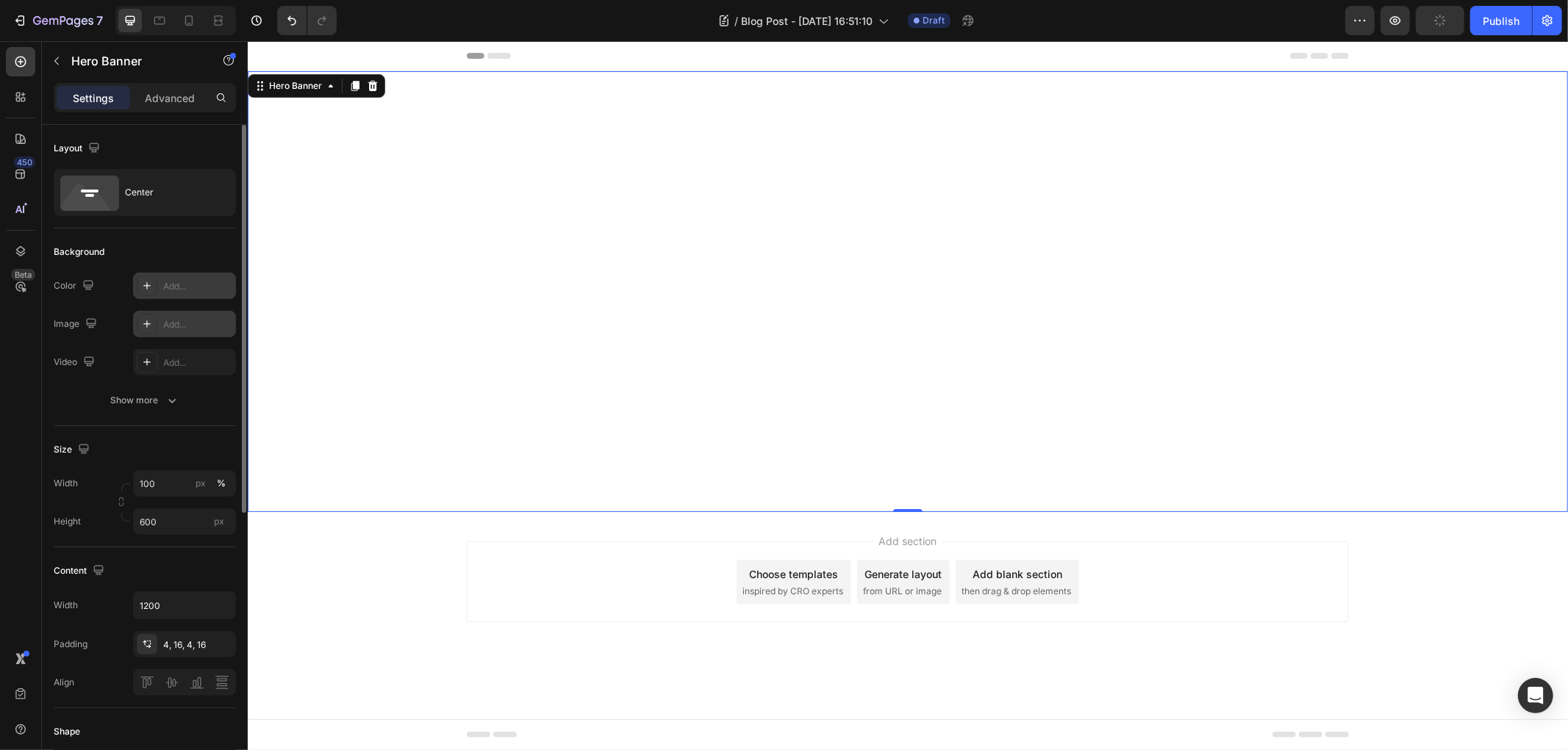
click at [147, 290] on icon at bounding box center [147, 286] width 12 height 12
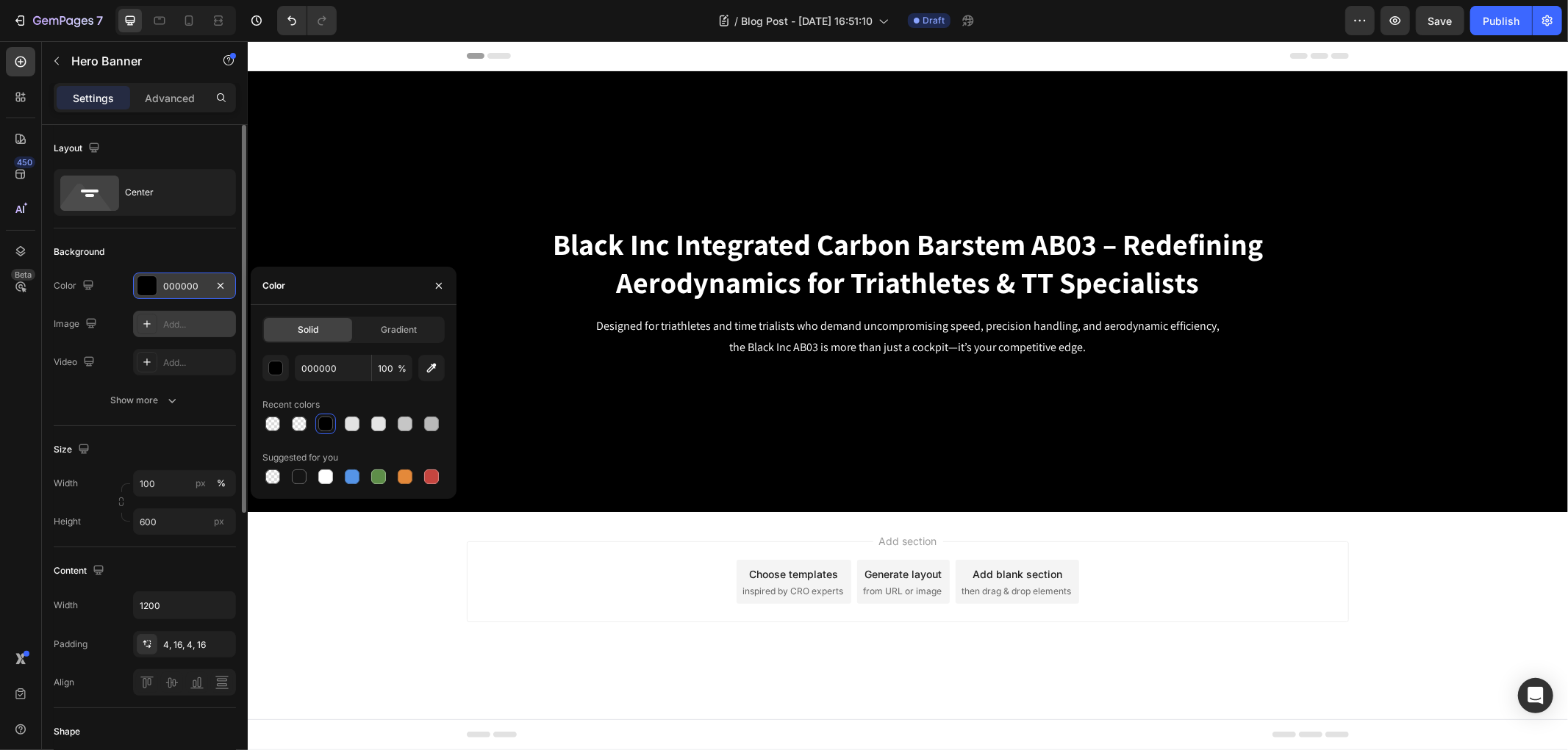
click at [497, 582] on div "Add section Choose templates inspired by CRO experts Generate layout from URL o…" at bounding box center [907, 581] width 882 height 81
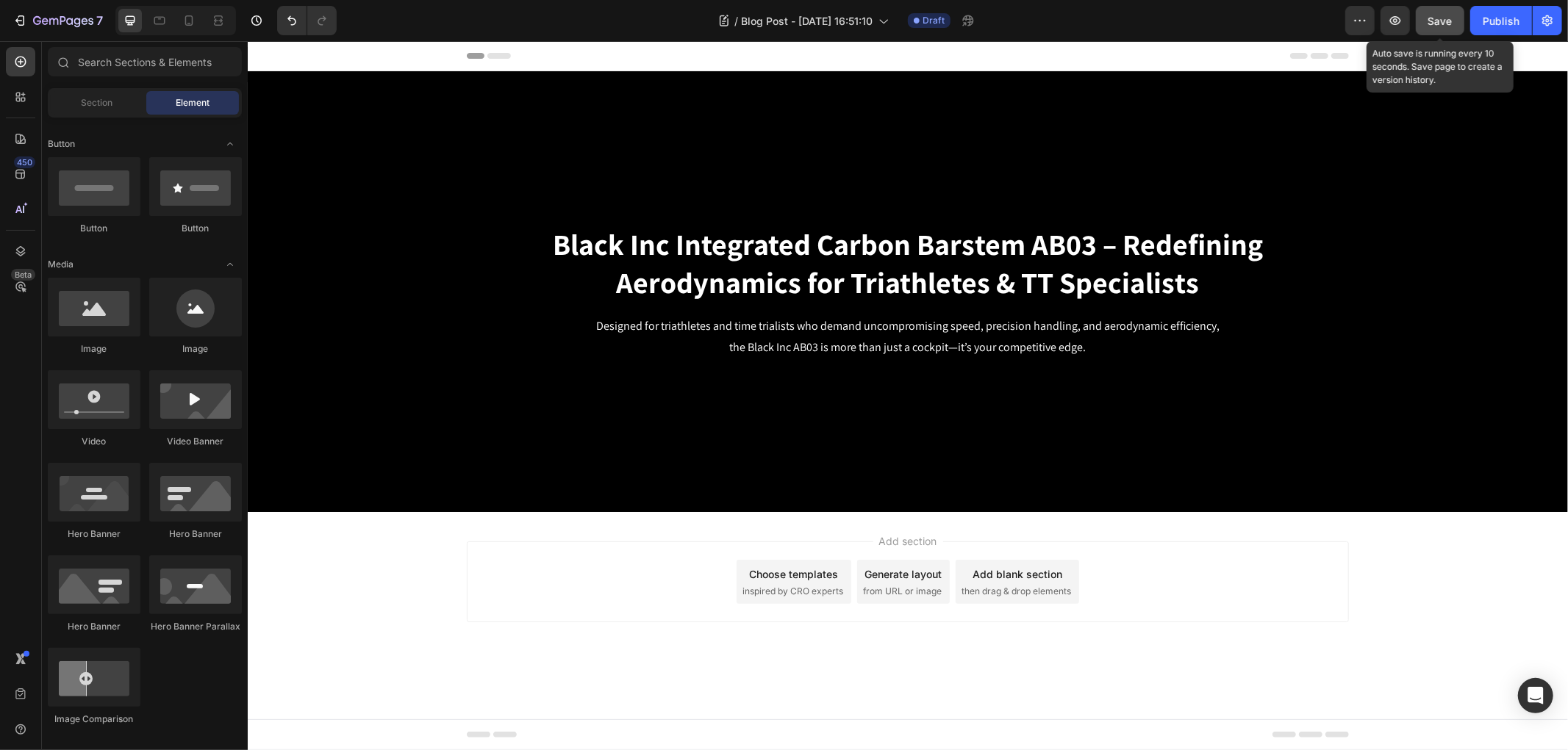
click at [1443, 10] on button "Save" at bounding box center [1440, 21] width 48 height 30
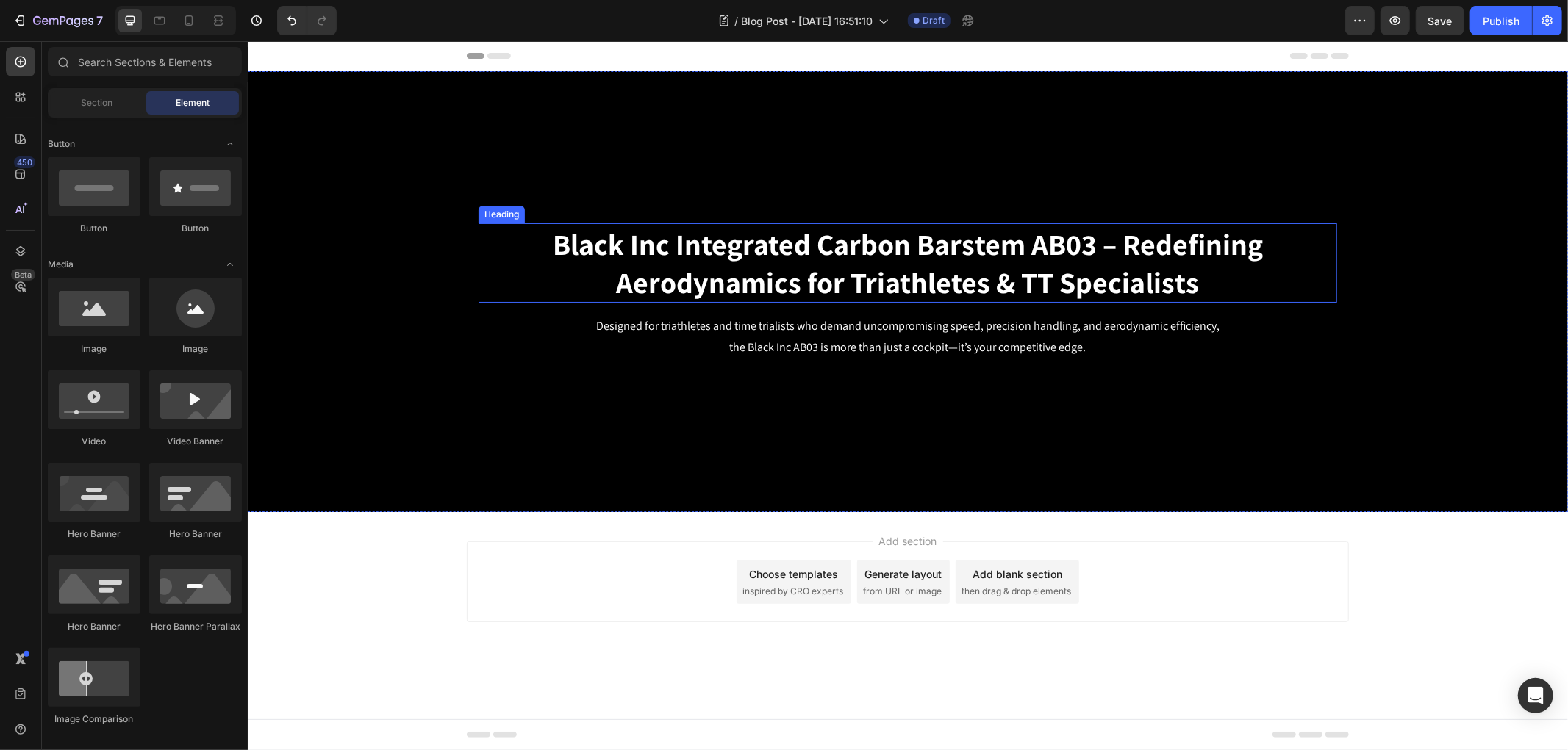
click at [768, 259] on strong "Black Inc Integrated Carbon Barstem AB03 – Redefining Aerodynamics for Triathle…" at bounding box center [907, 262] width 710 height 76
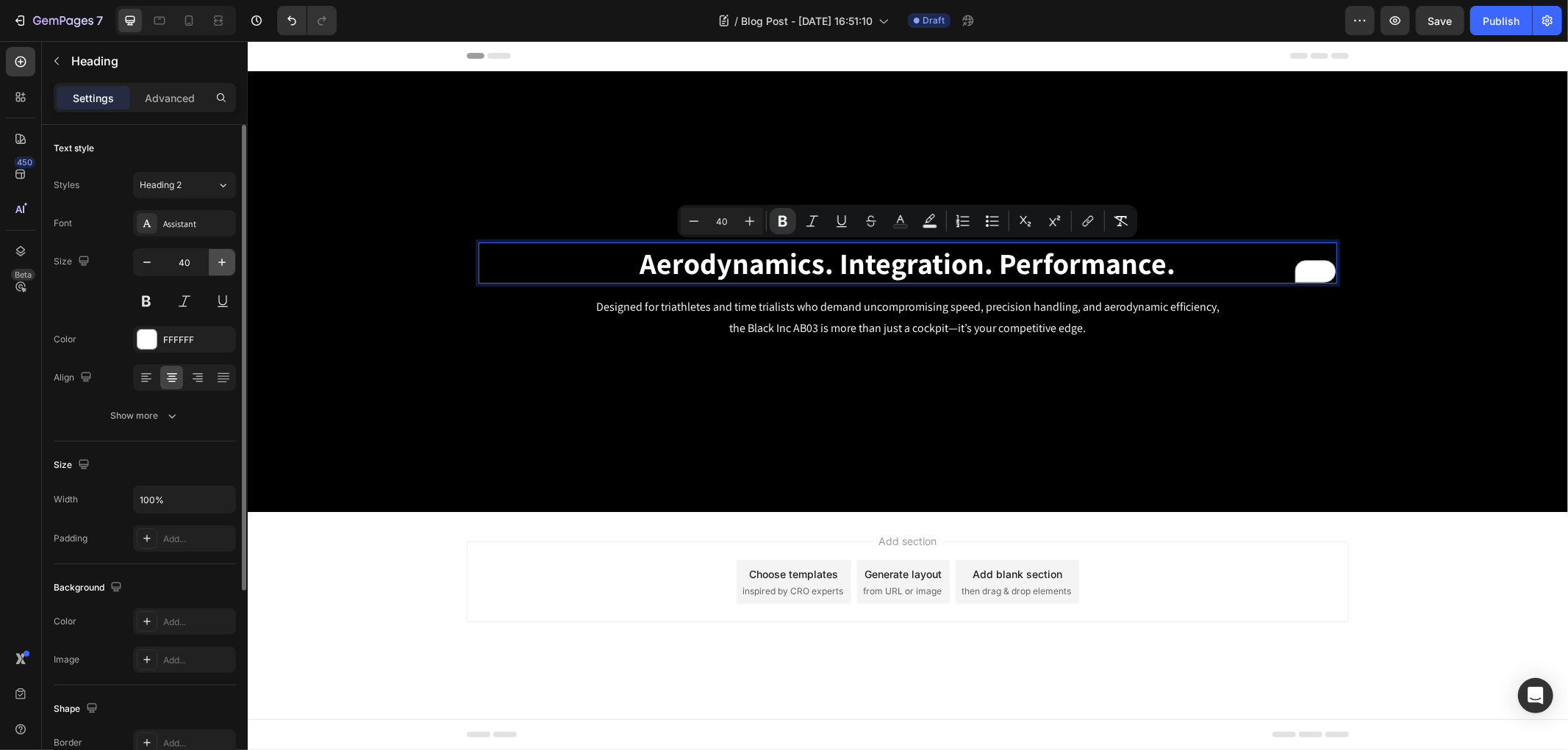
click at [221, 270] on button "button" at bounding box center [222, 262] width 27 height 27
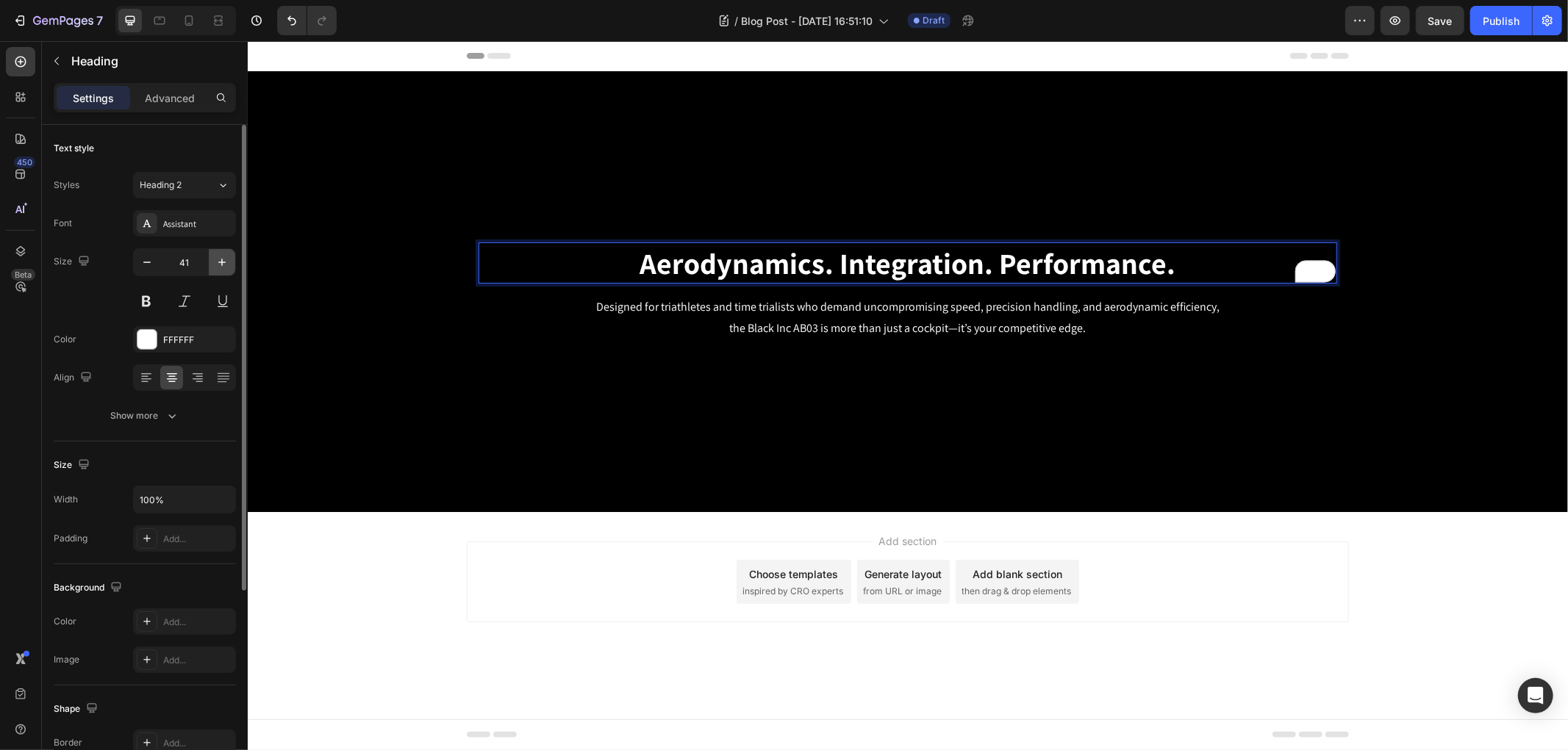
click at [221, 268] on icon "button" at bounding box center [222, 262] width 15 height 15
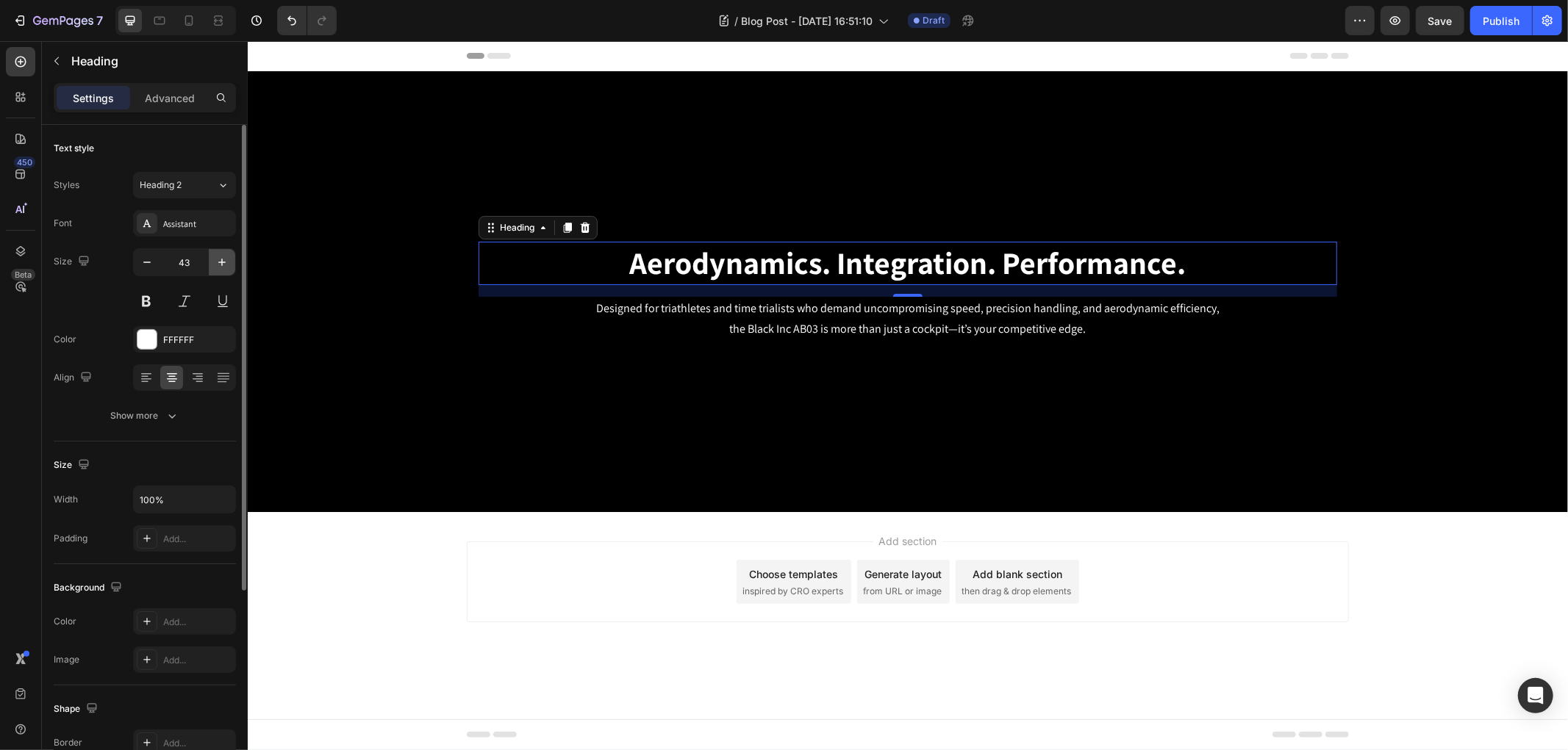
click at [221, 268] on icon "button" at bounding box center [222, 262] width 15 height 15
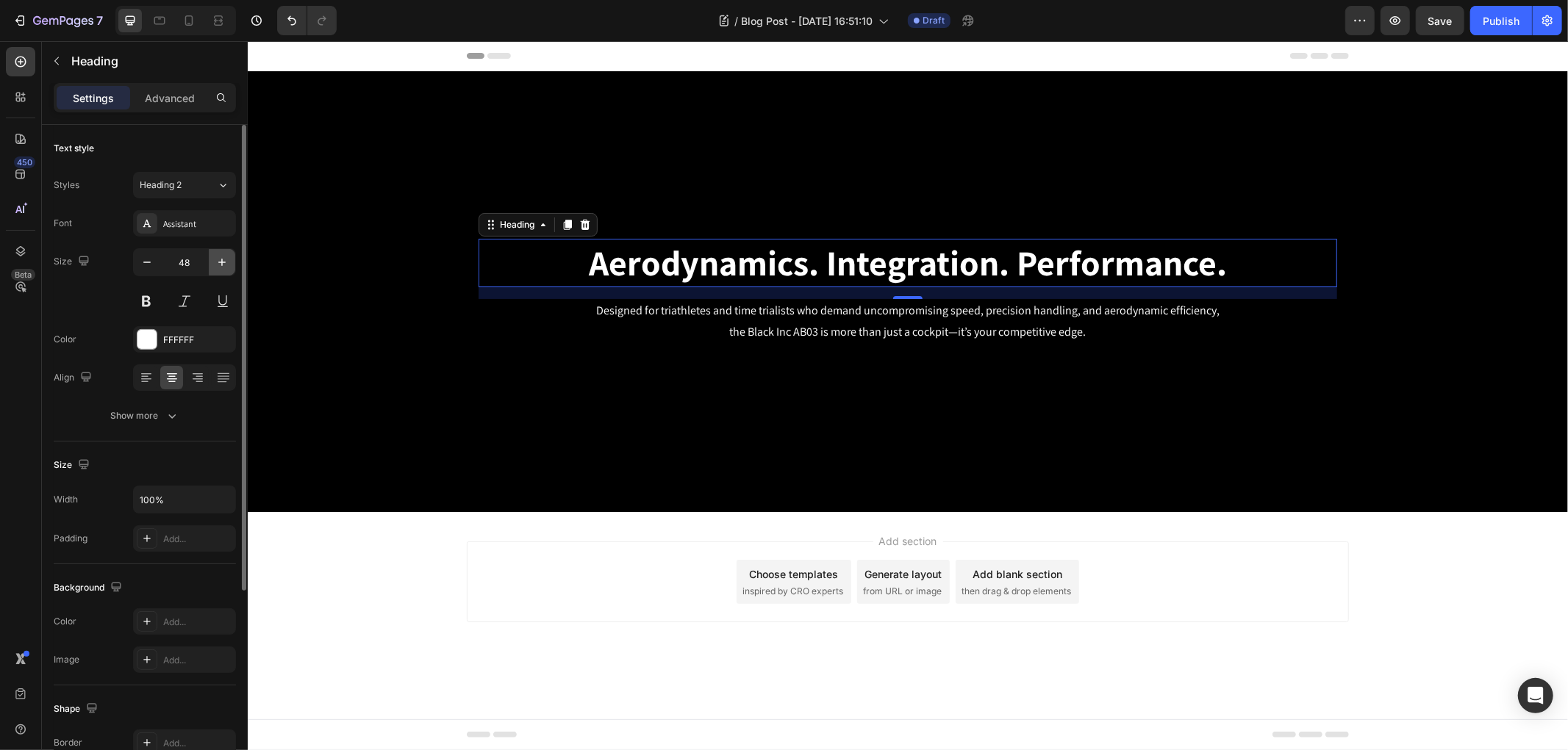
click at [228, 256] on icon "button" at bounding box center [222, 262] width 15 height 15
type input "50"
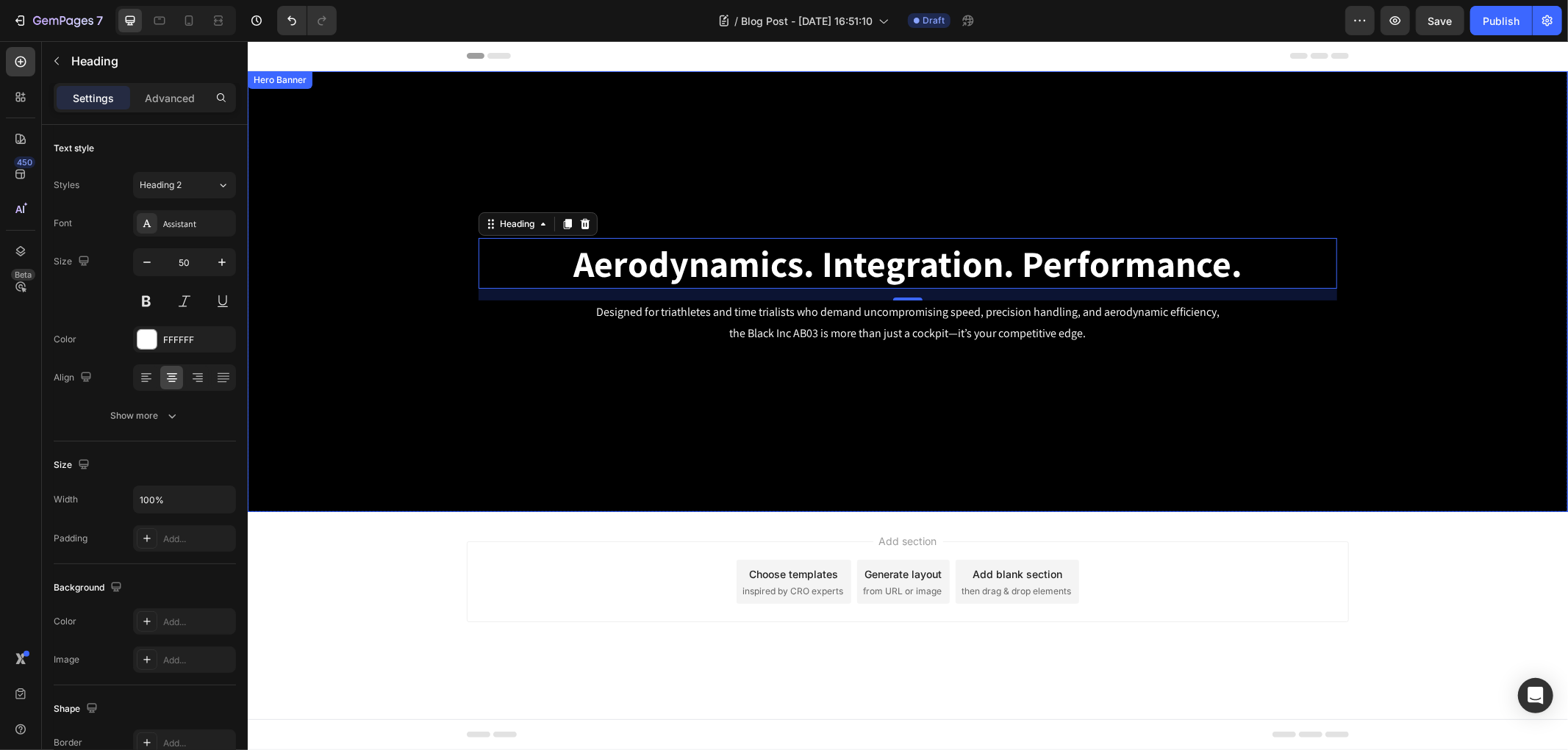
click at [512, 418] on div "Background Image" at bounding box center [907, 290] width 1320 height 441
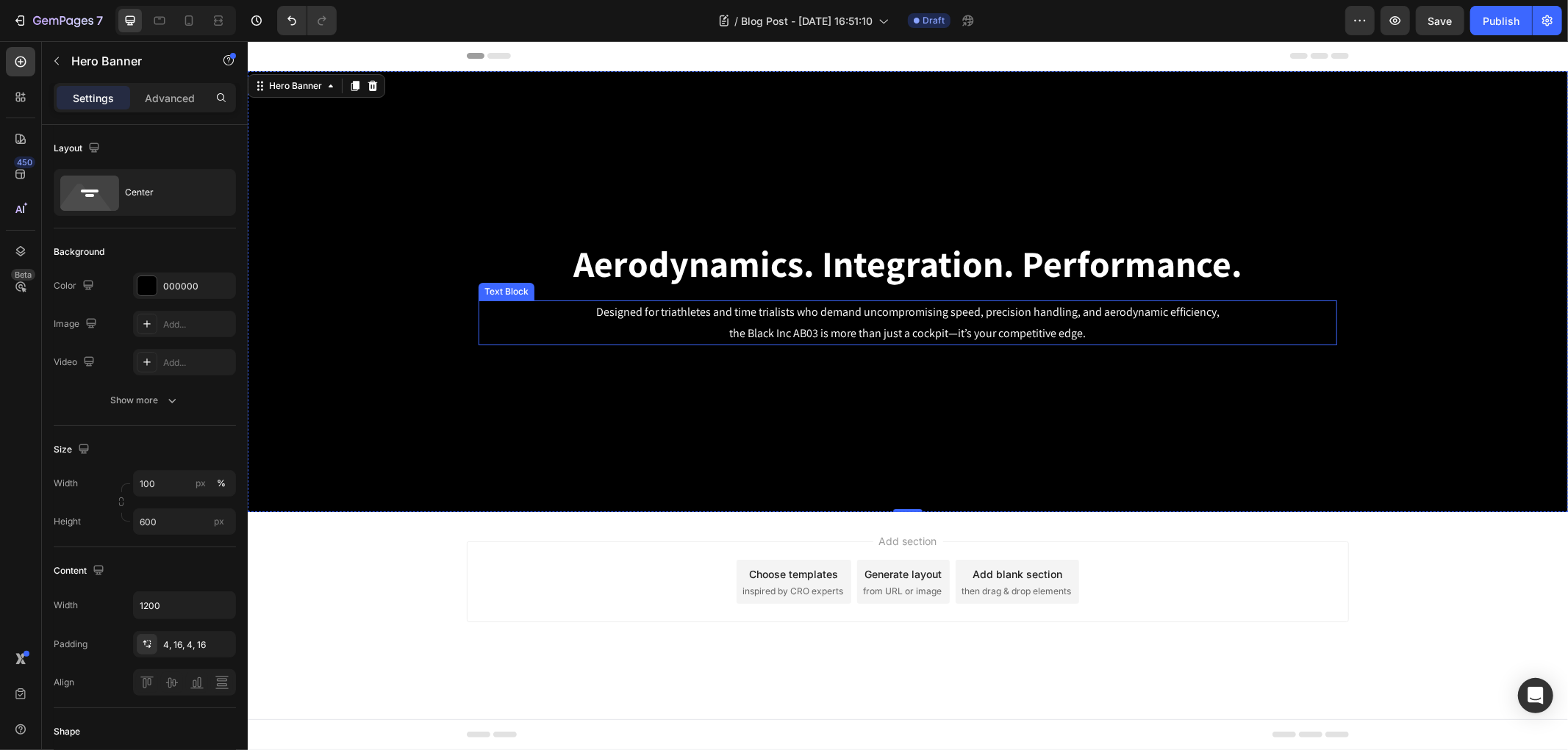
click at [818, 327] on p "Designed for triathletes and time trialists who demand uncompromising speed, pr…" at bounding box center [907, 322] width 856 height 43
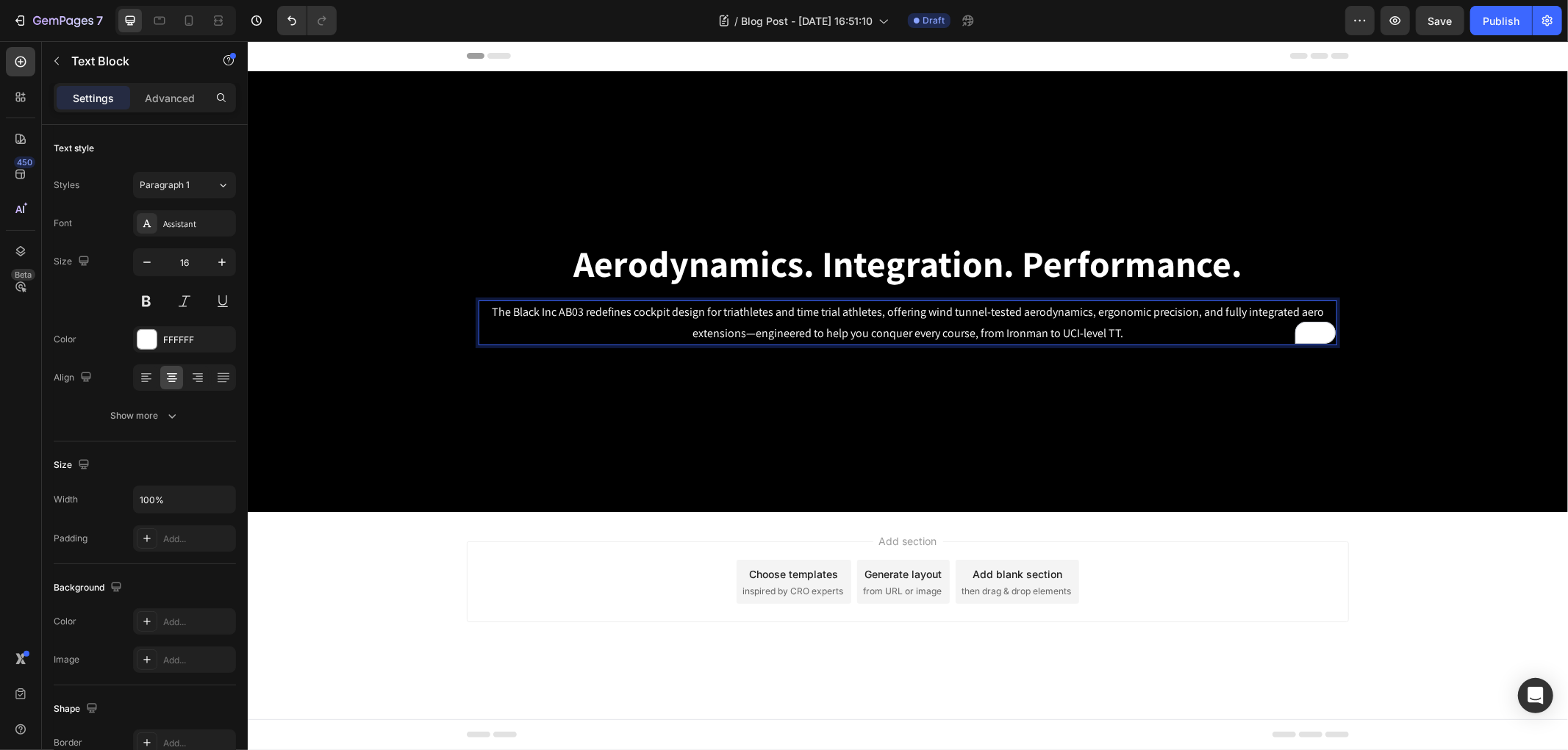
click at [1096, 313] on p "The Black Inc AB03 redefines cockpit design for triathletes and time trial athl…" at bounding box center [907, 322] width 856 height 43
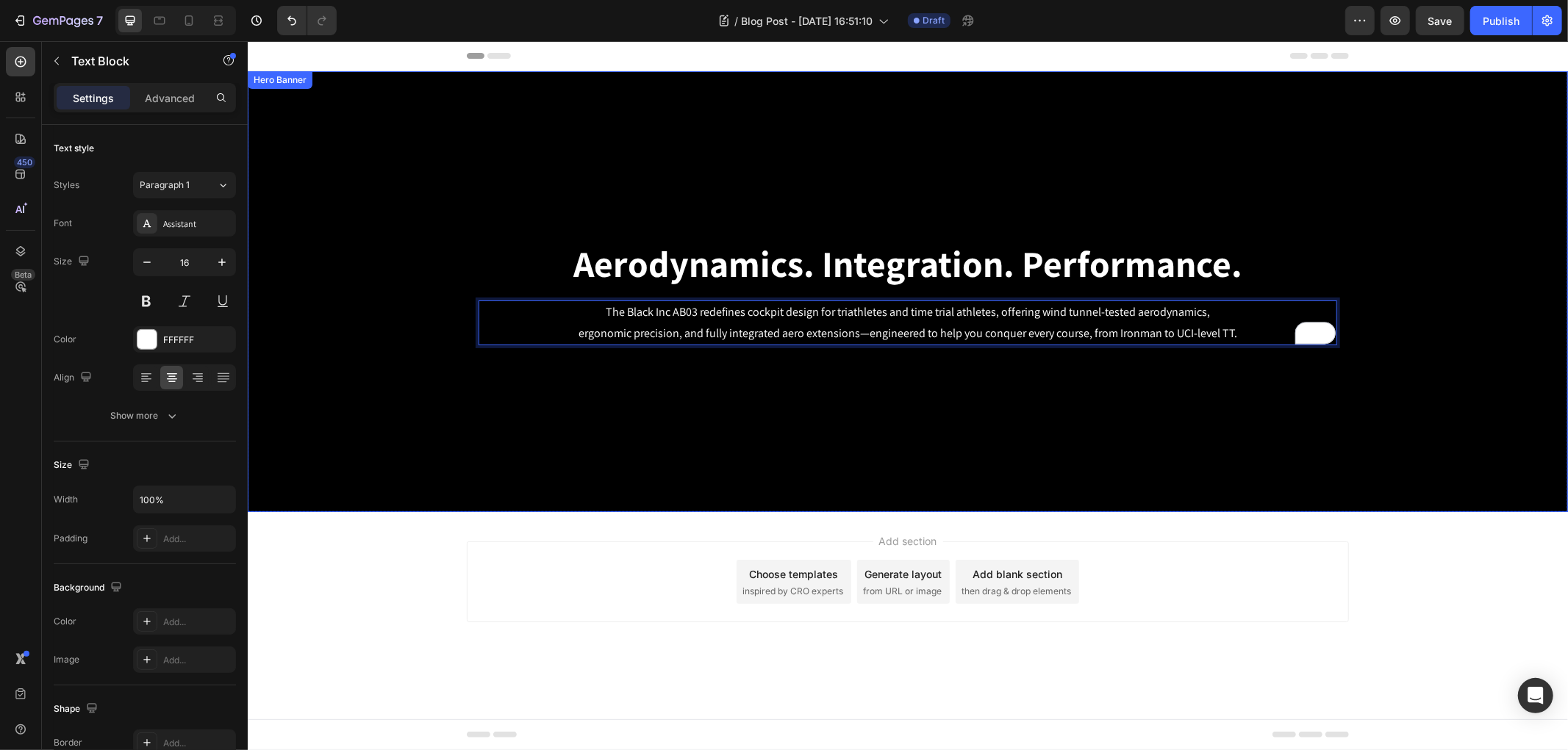
click at [1097, 375] on div "Background Image" at bounding box center [907, 290] width 1320 height 441
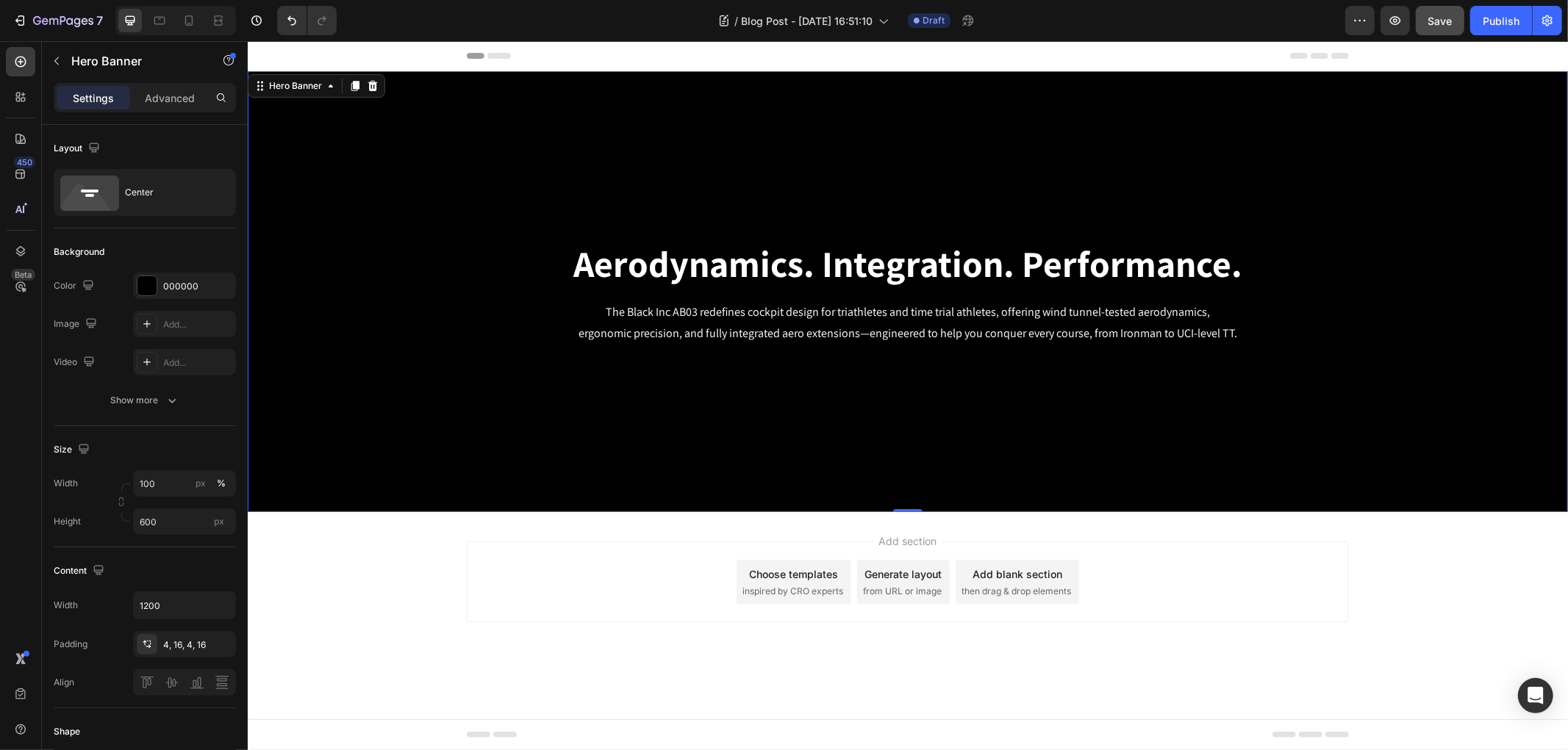
click at [1451, 23] on span "Save" at bounding box center [1440, 21] width 24 height 12
click at [59, 59] on icon "button" at bounding box center [56, 61] width 12 height 12
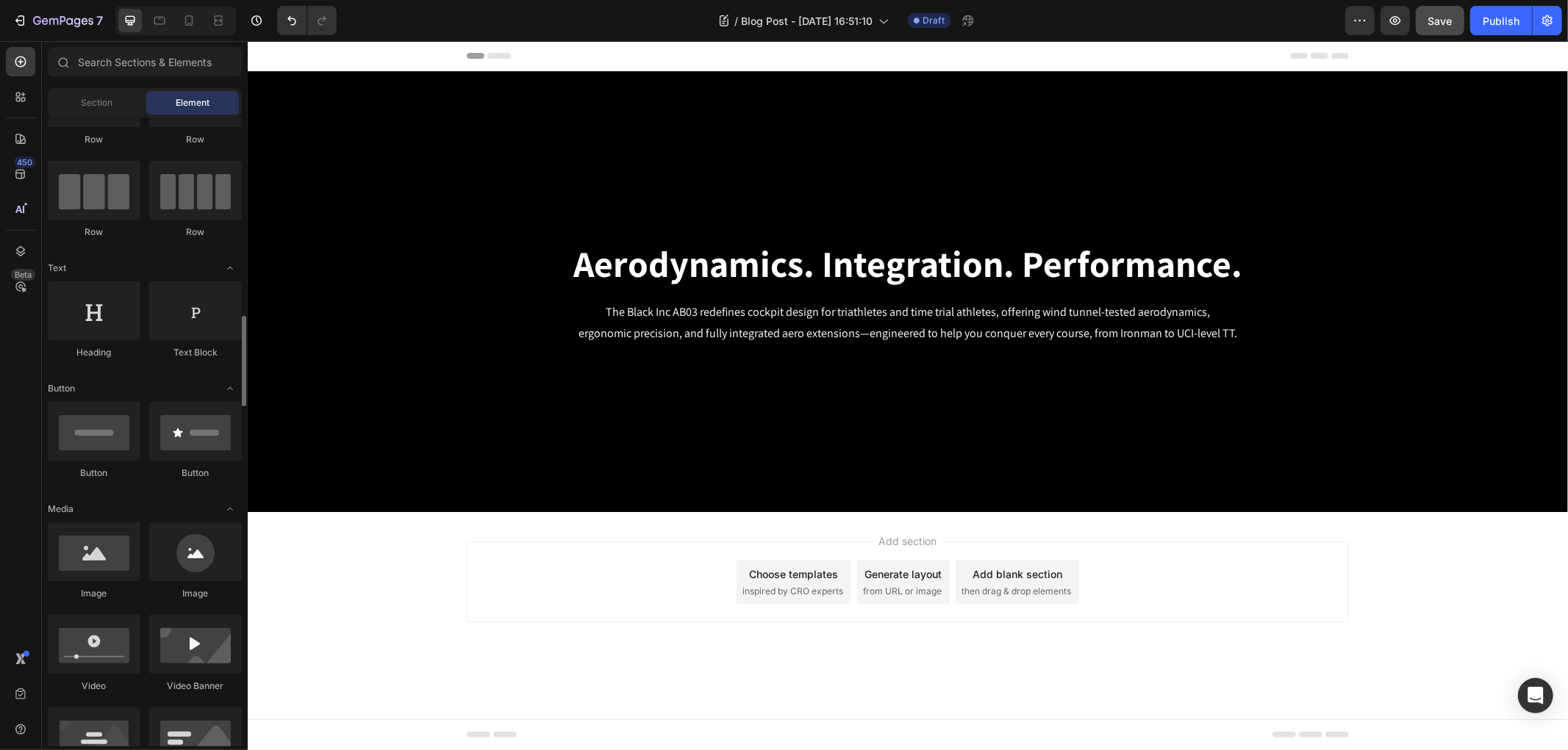
scroll to position [0, 0]
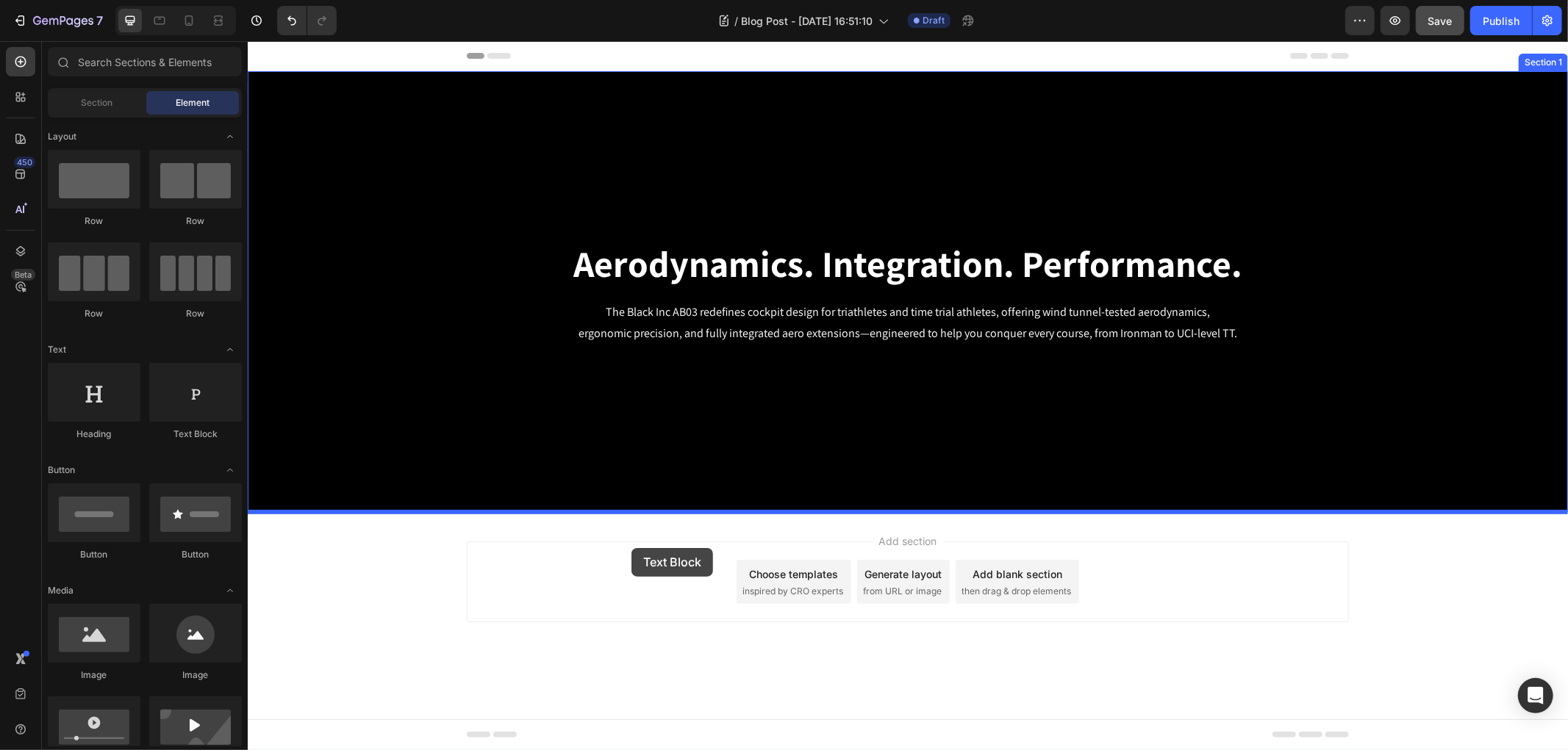
drag, startPoint x: 469, startPoint y: 464, endPoint x: 631, endPoint y: 547, distance: 182.0
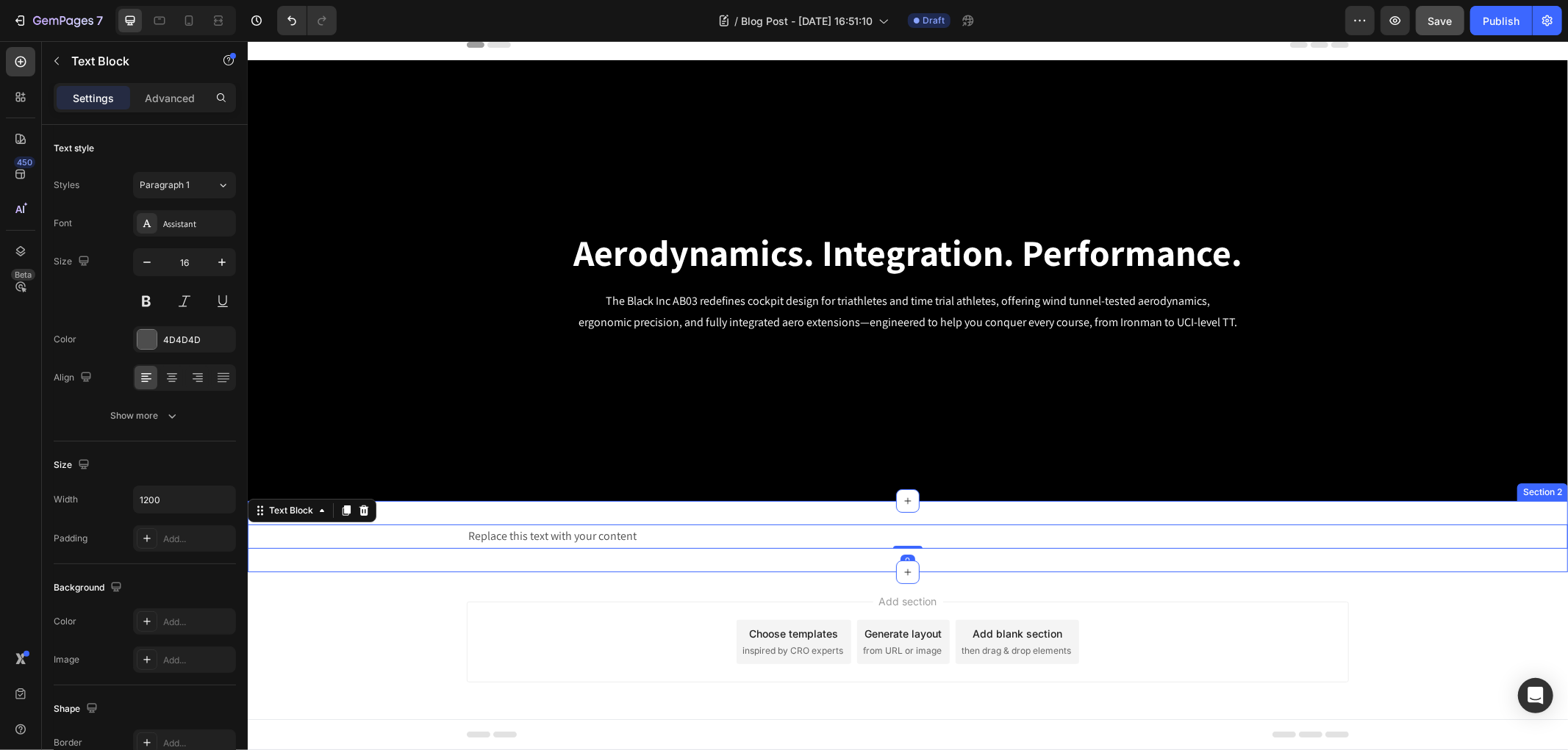
scroll to position [13, 0]
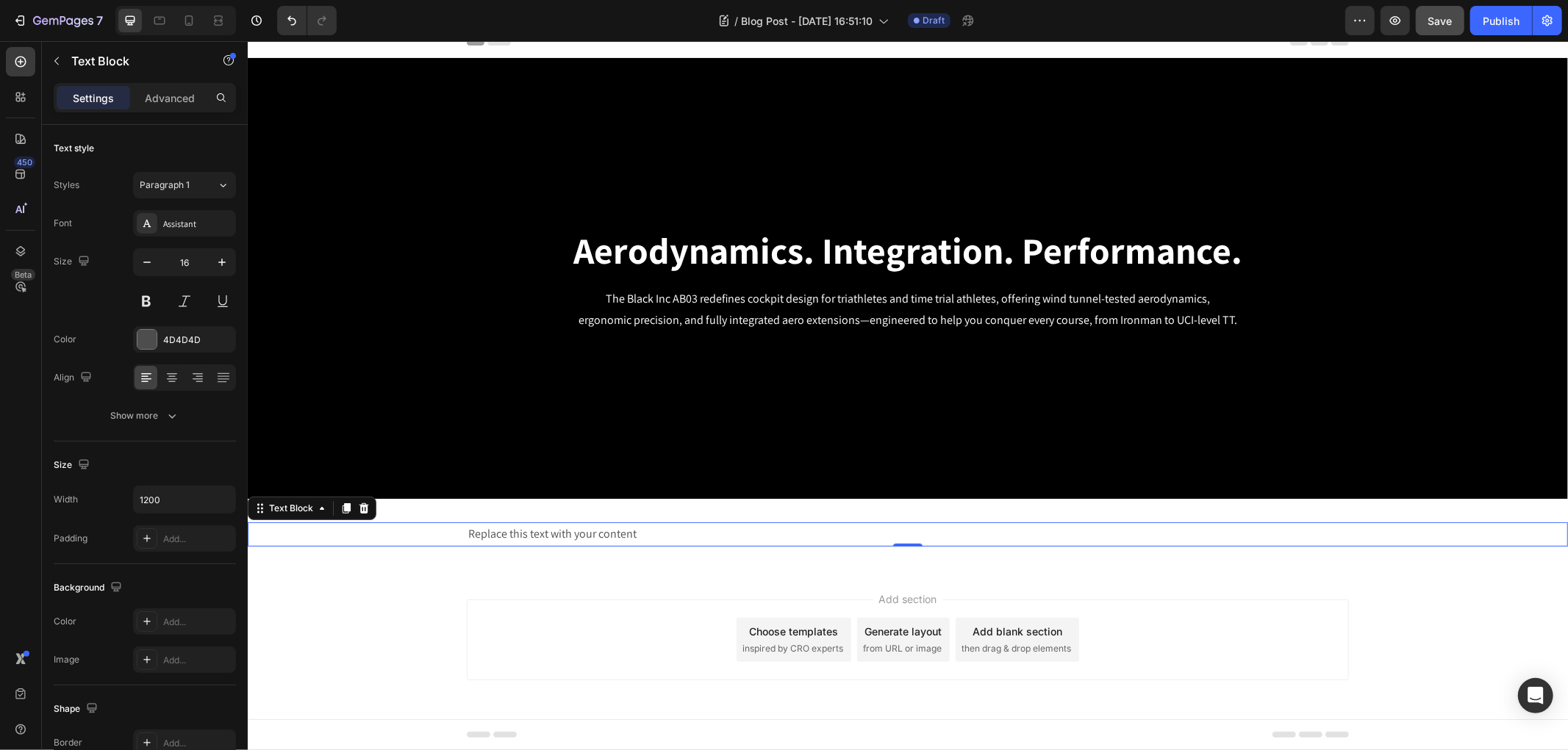
click at [499, 530] on div "Replace this text with your content" at bounding box center [907, 533] width 882 height 24
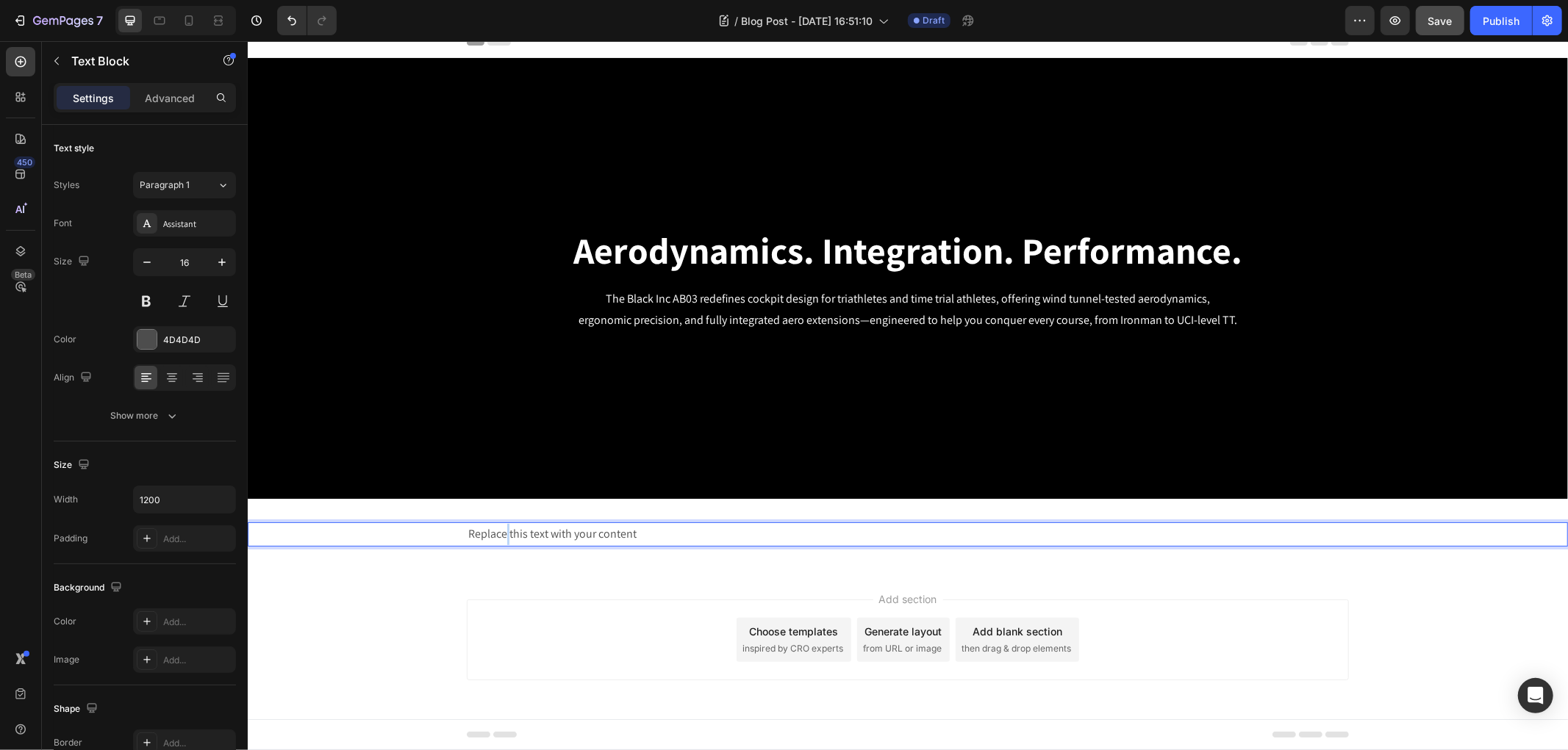
click at [499, 530] on p "Replace this text with your content" at bounding box center [907, 533] width 879 height 21
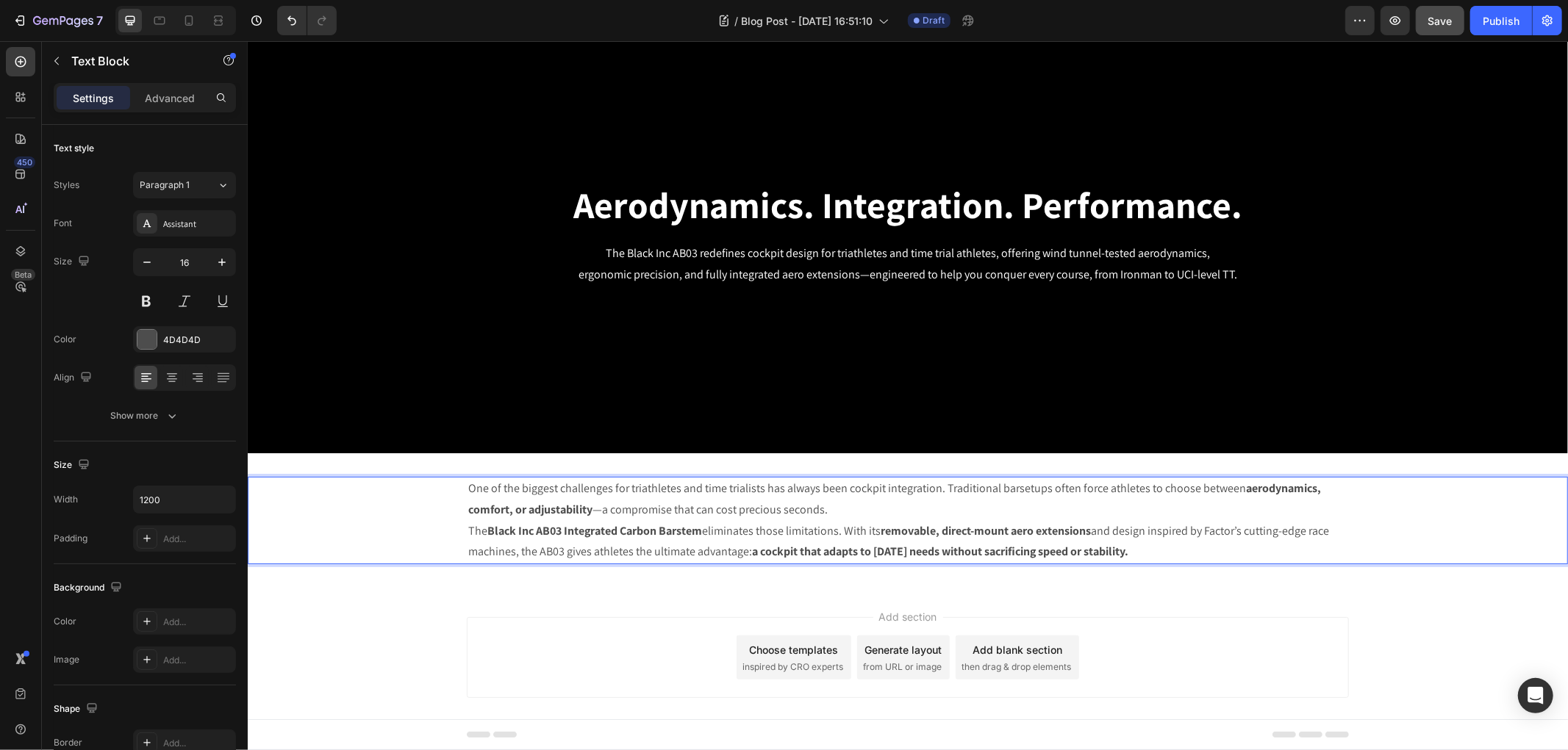
scroll to position [76, 0]
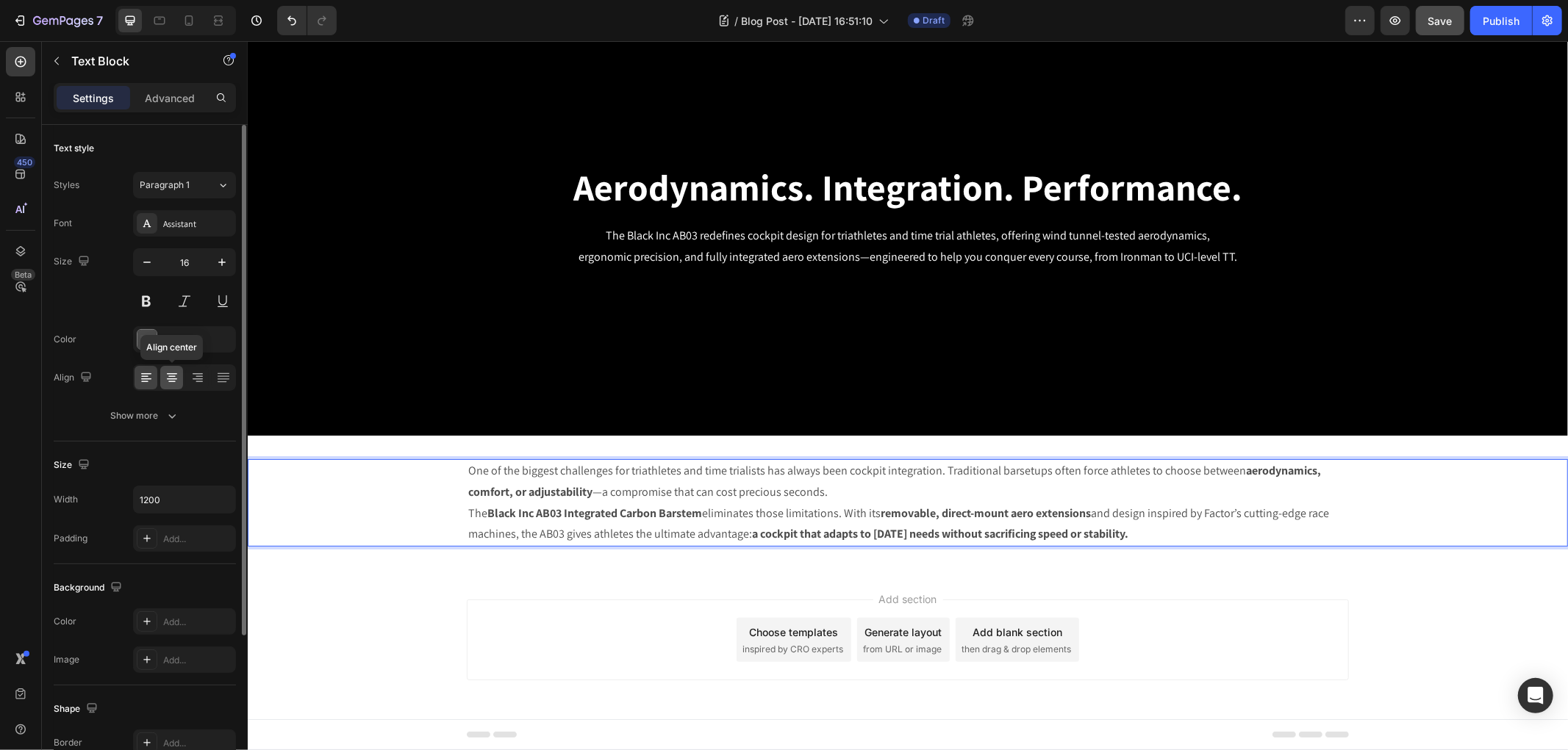
click at [168, 383] on icon at bounding box center [172, 377] width 15 height 15
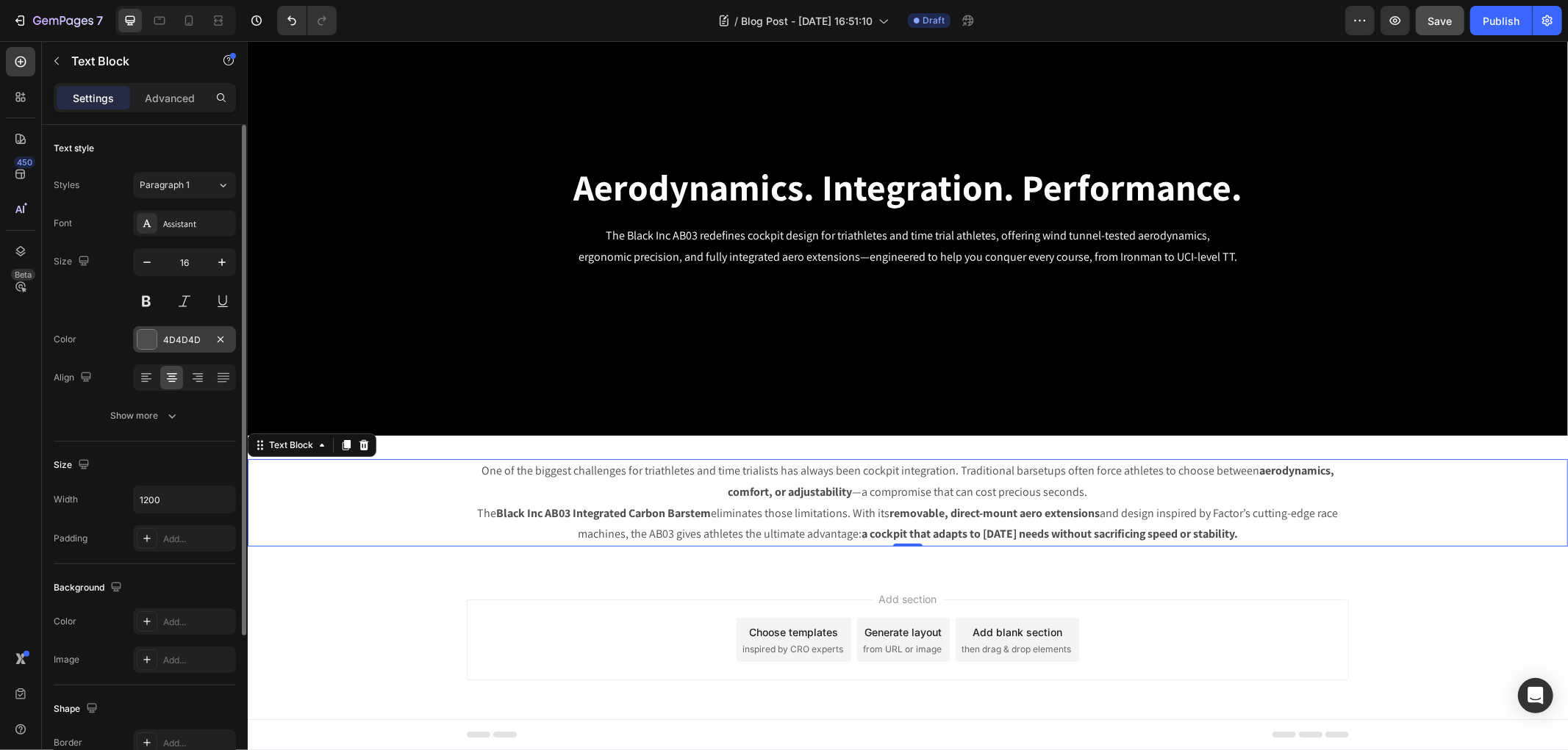
click at [144, 339] on div at bounding box center [147, 339] width 19 height 19
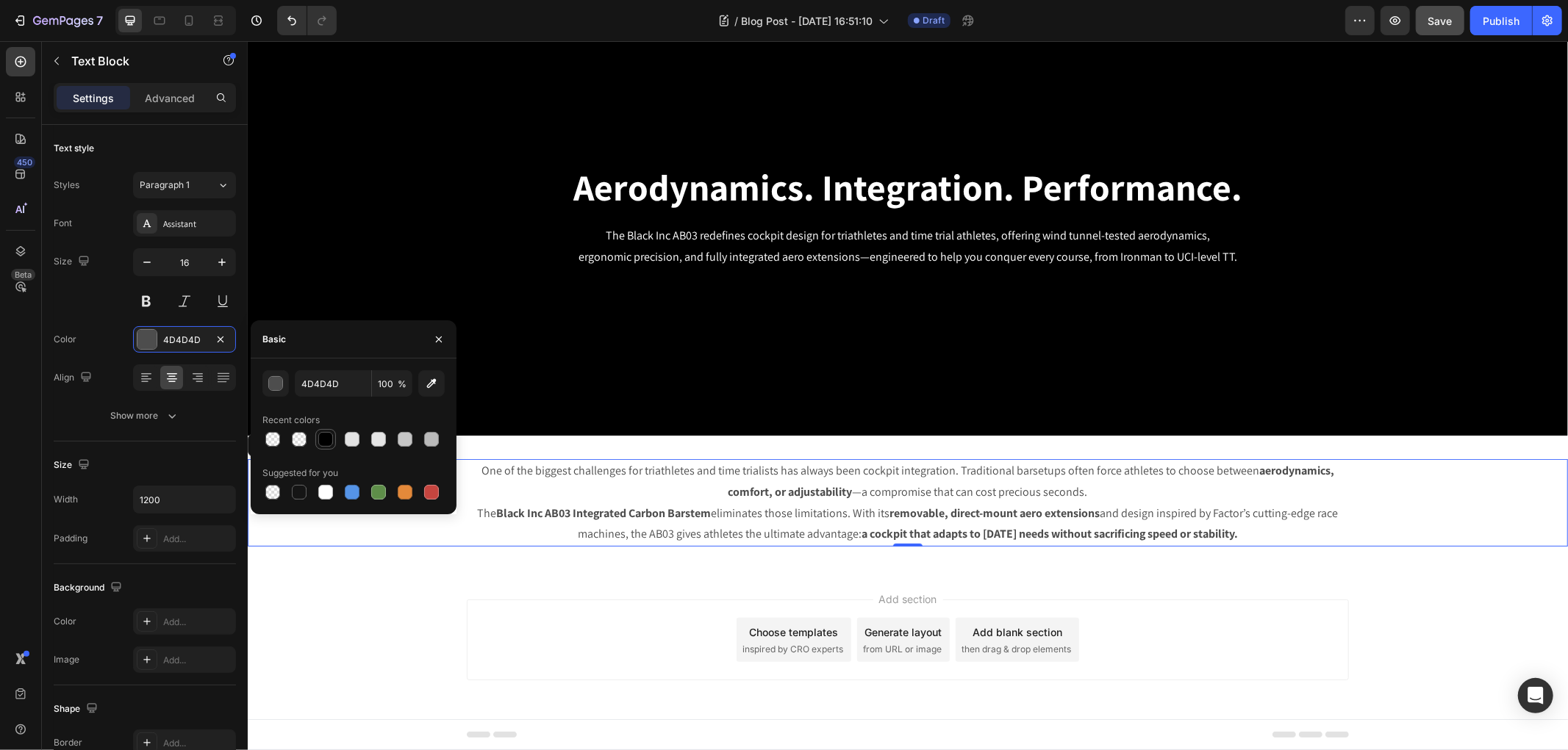
click at [319, 435] on div at bounding box center [326, 439] width 15 height 15
type input "000000"
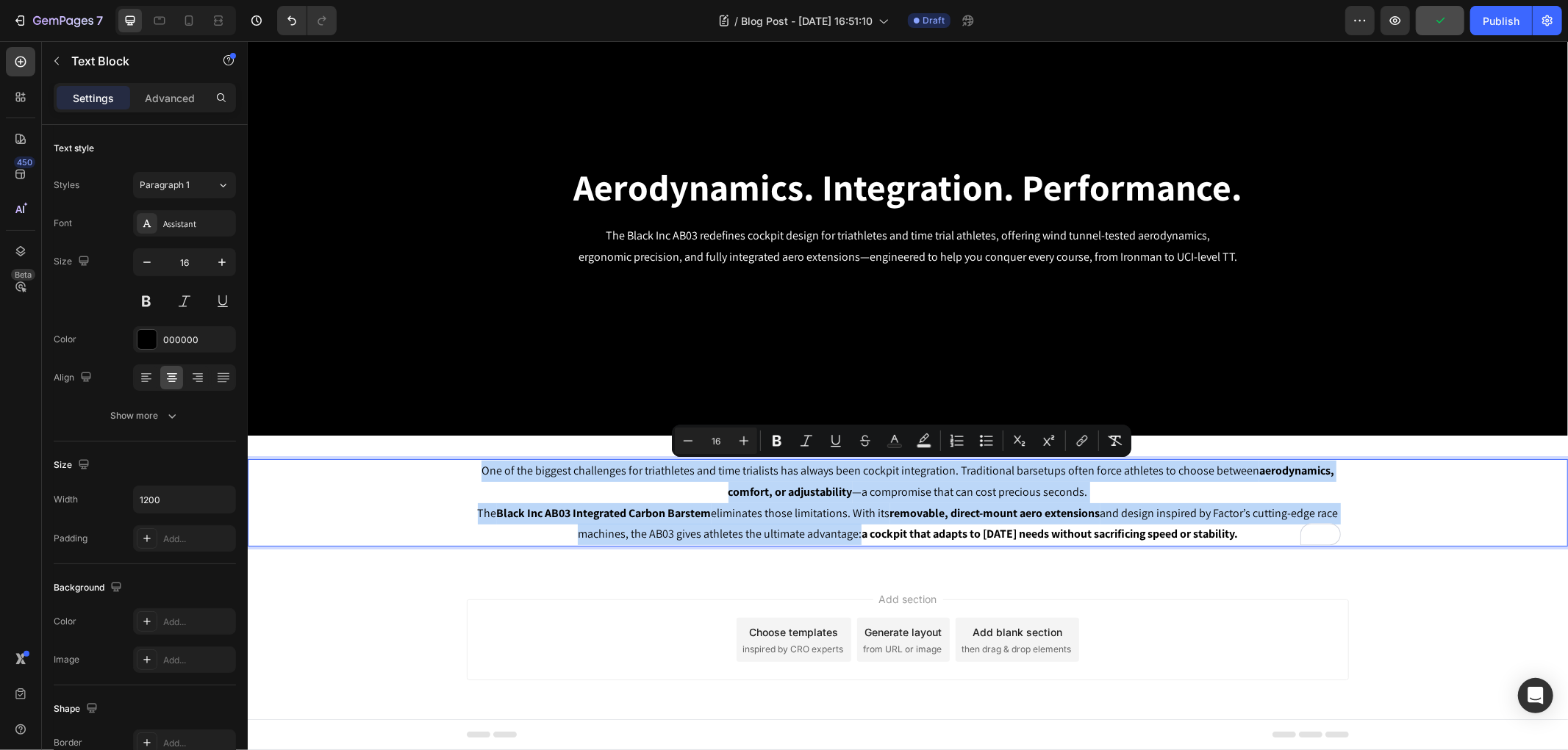
click at [518, 634] on div "Add section Choose templates inspired by CRO experts Generate layout from URL o…" at bounding box center [907, 639] width 882 height 81
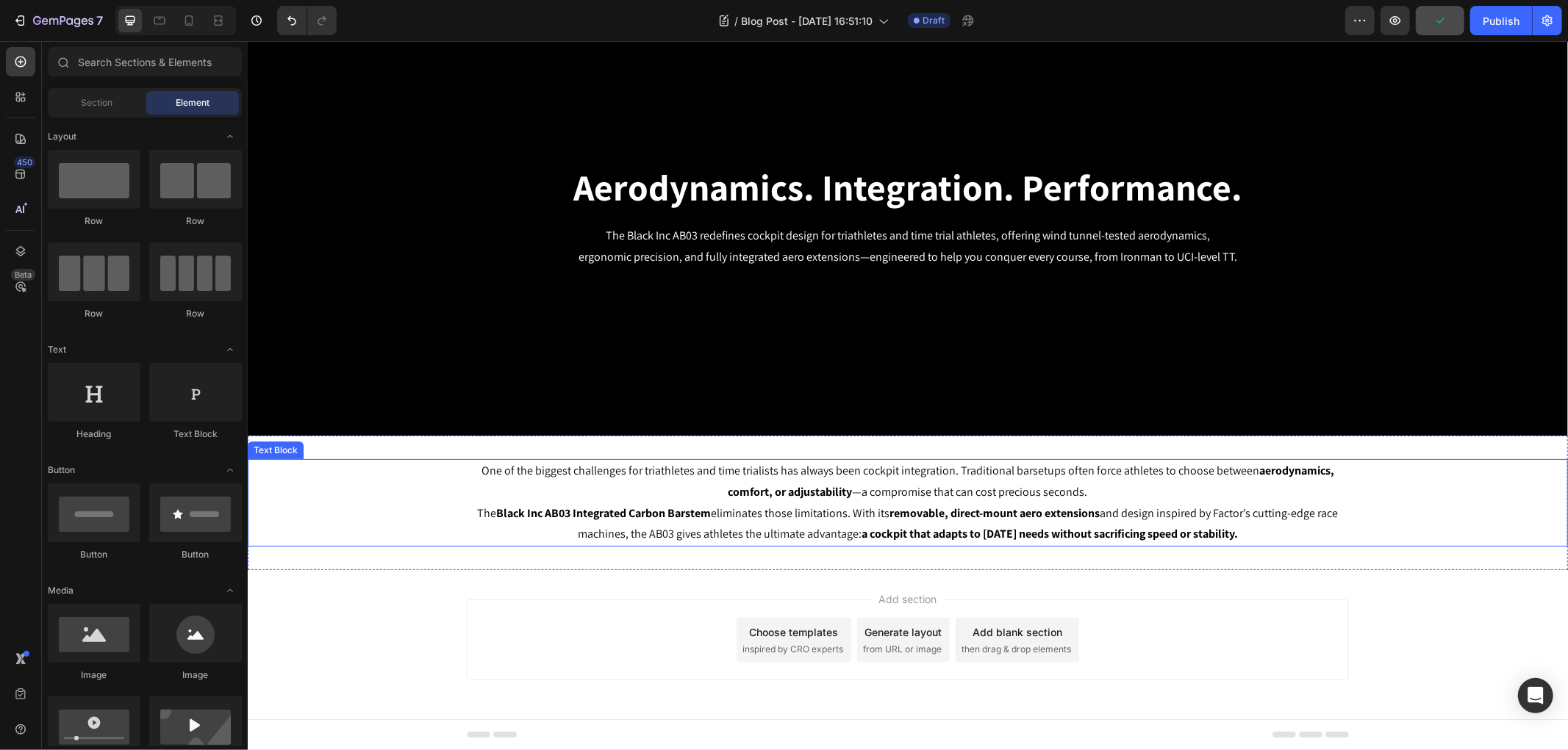
click at [560, 521] on p "The Black Inc AB03 Integrated Carbon Barstem eliminates those limitations. With…" at bounding box center [907, 524] width 879 height 43
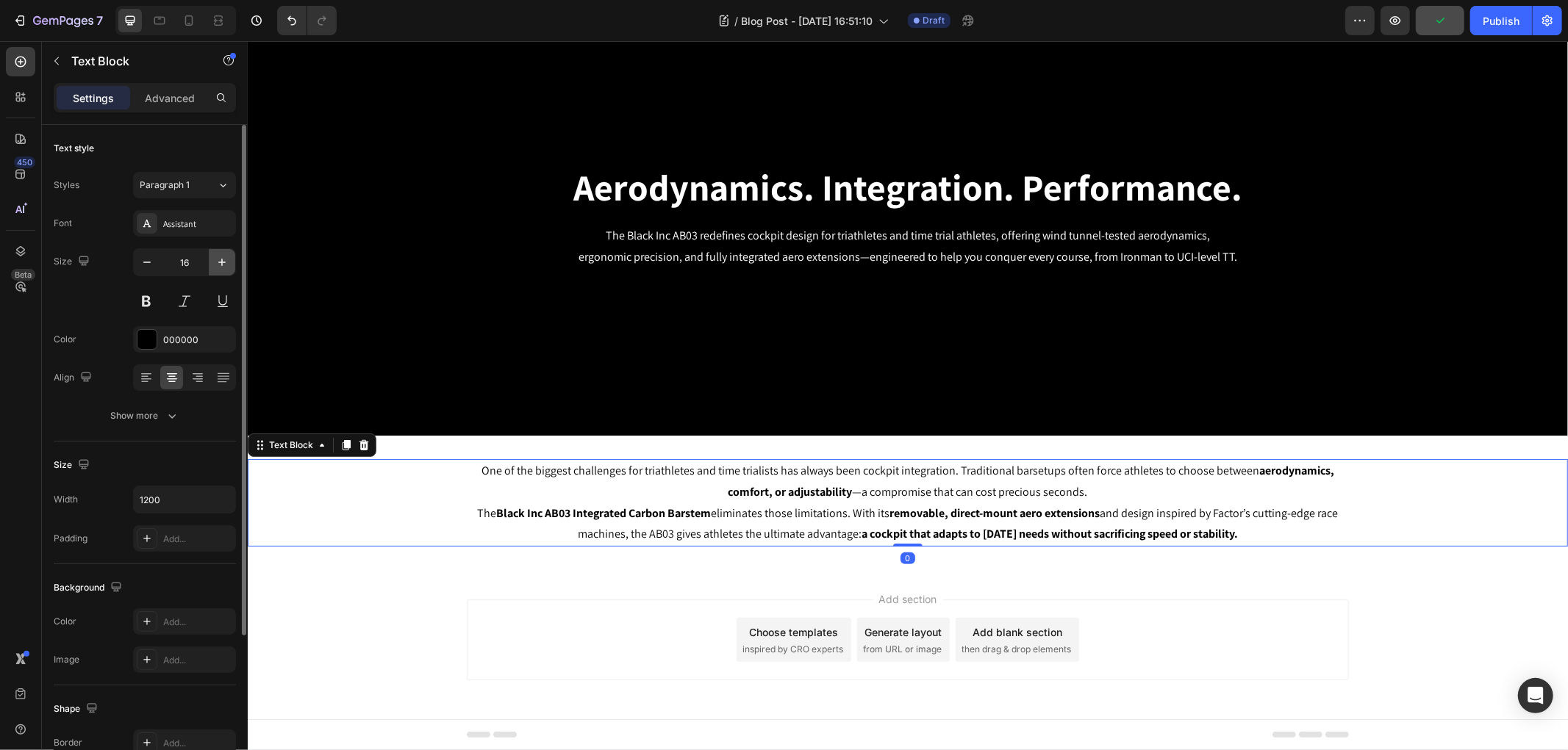
click at [216, 259] on icon "button" at bounding box center [222, 262] width 15 height 15
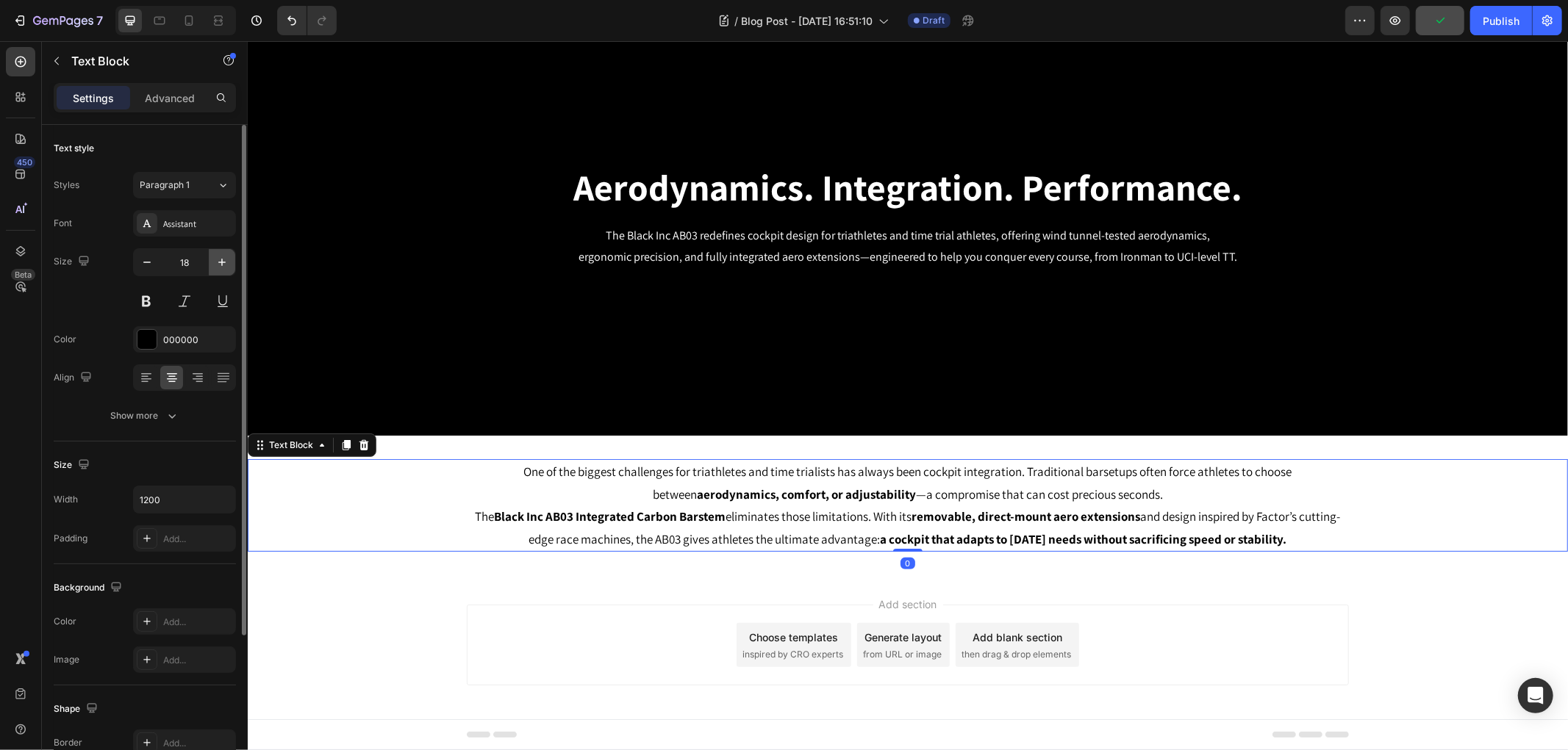
click at [216, 259] on icon "button" at bounding box center [222, 262] width 15 height 15
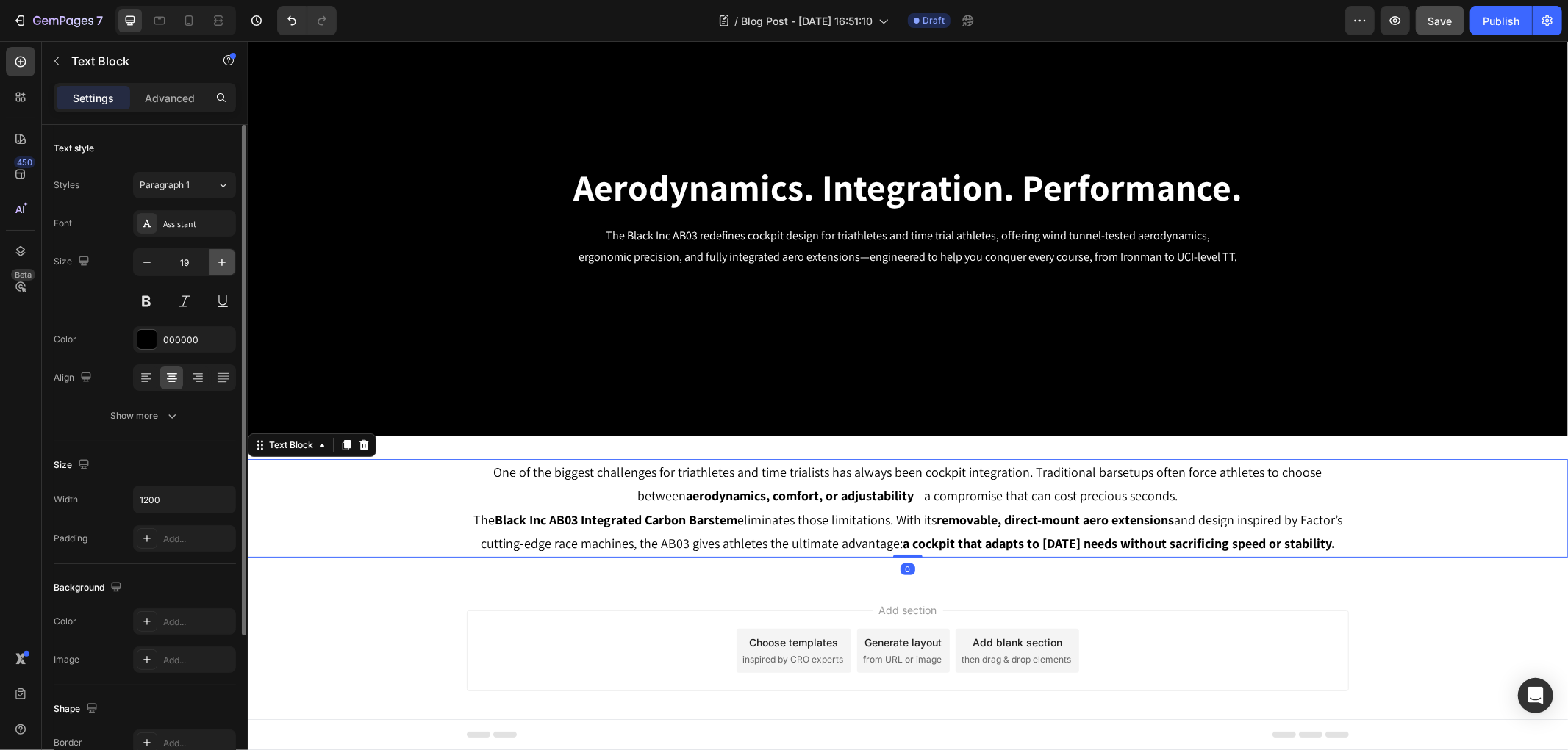
click at [216, 259] on icon "button" at bounding box center [222, 262] width 15 height 15
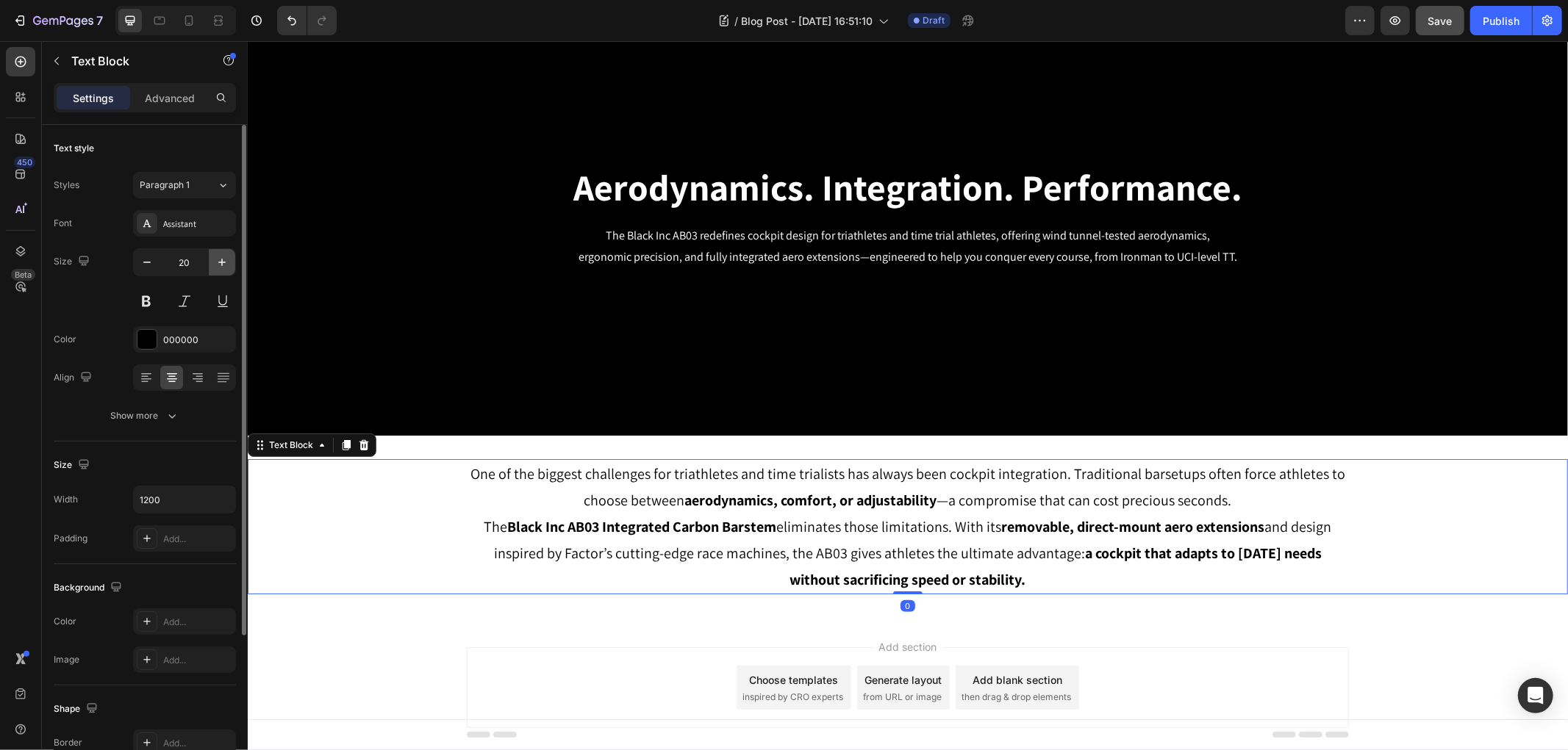
click at [216, 259] on icon "button" at bounding box center [222, 262] width 15 height 15
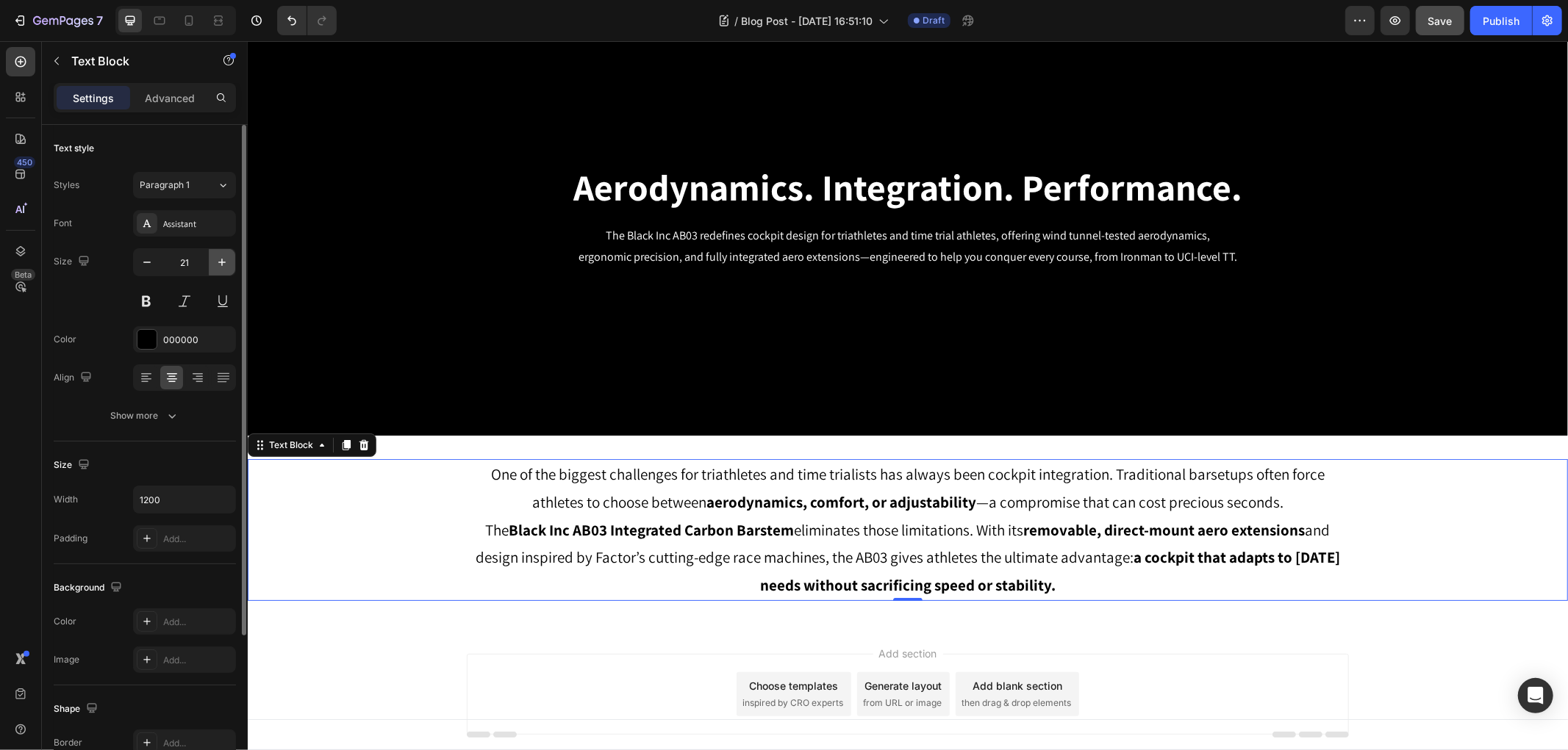
click at [219, 258] on icon "button" at bounding box center [222, 262] width 15 height 15
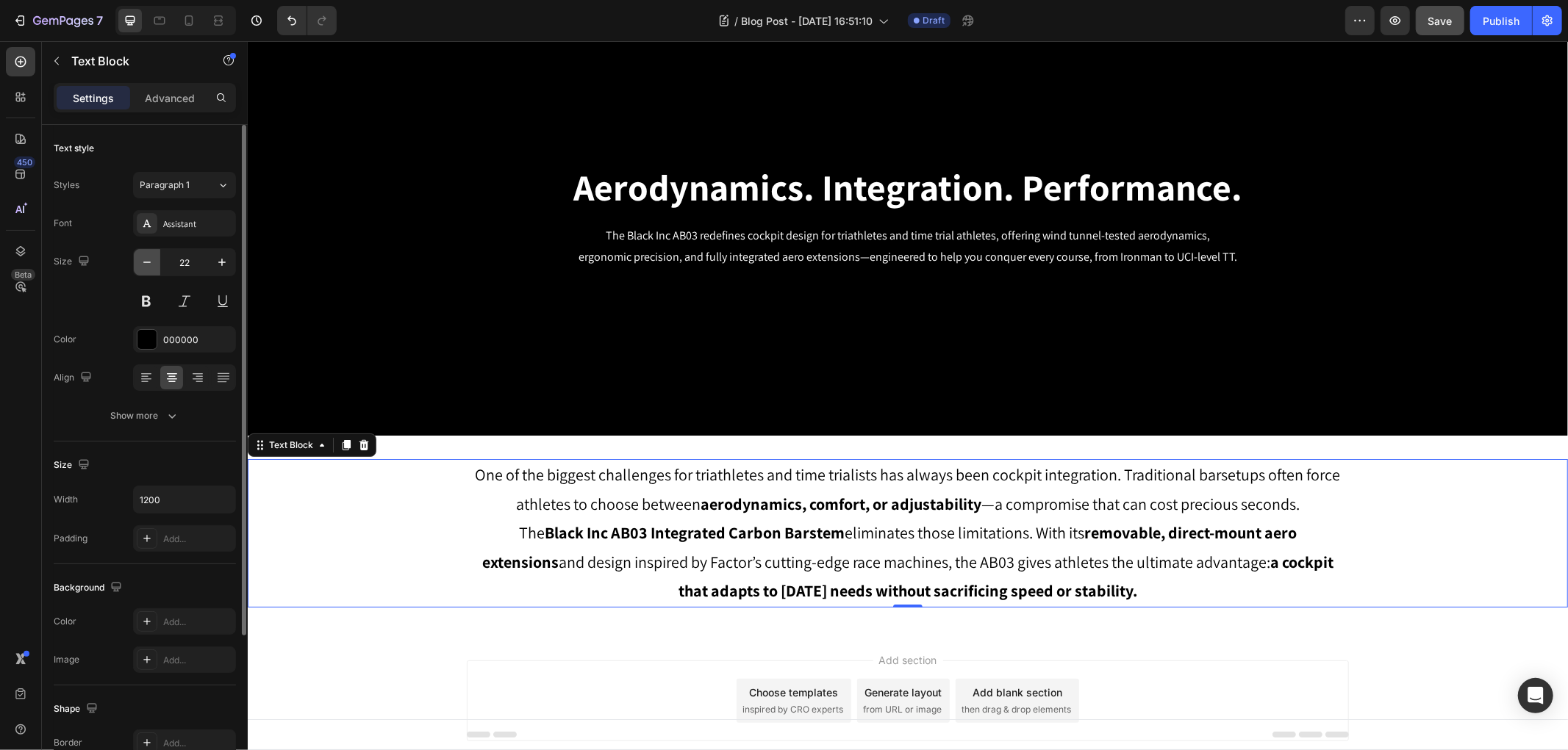
click at [155, 258] on button "button" at bounding box center [147, 262] width 27 height 27
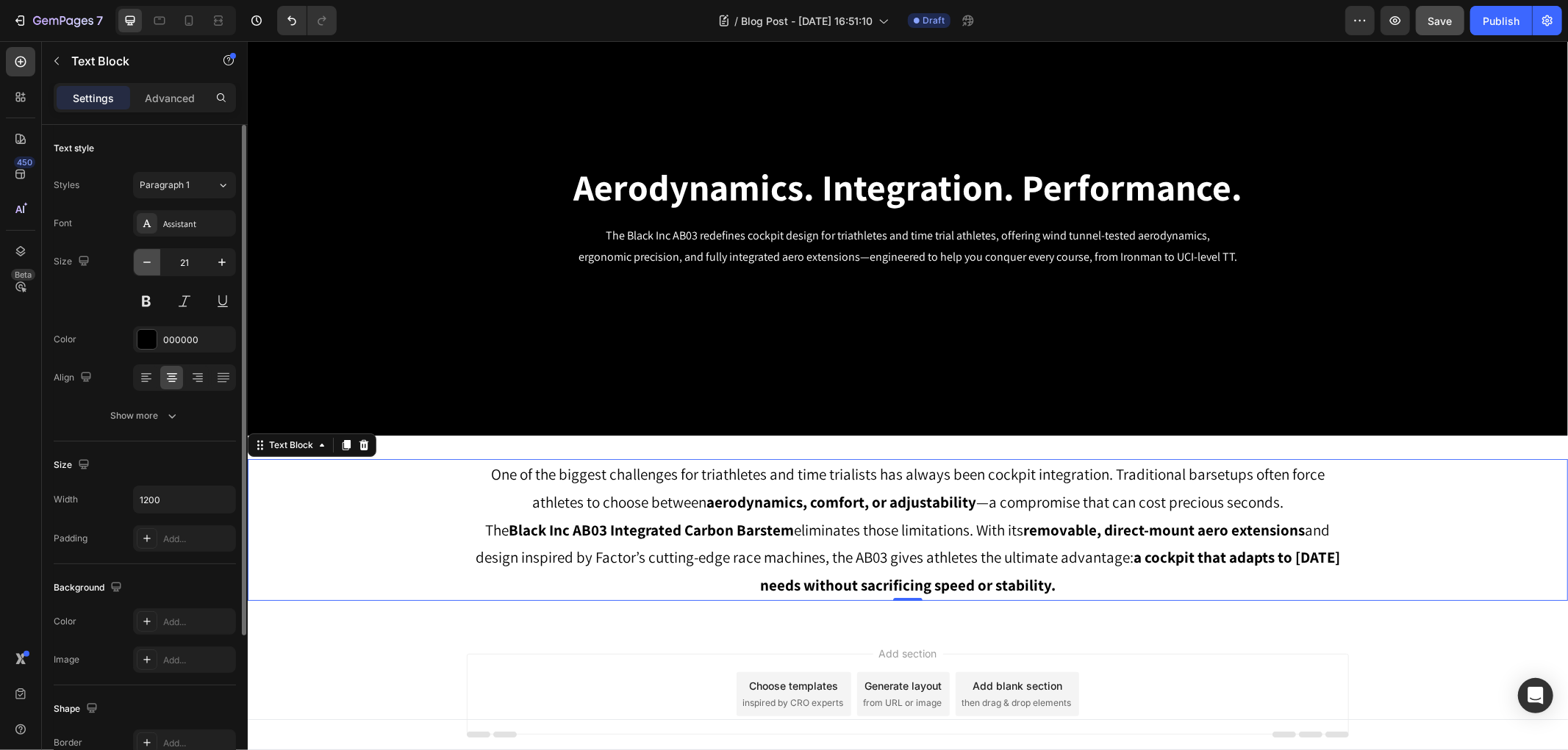
click at [155, 258] on button "button" at bounding box center [147, 262] width 27 height 27
type input "20"
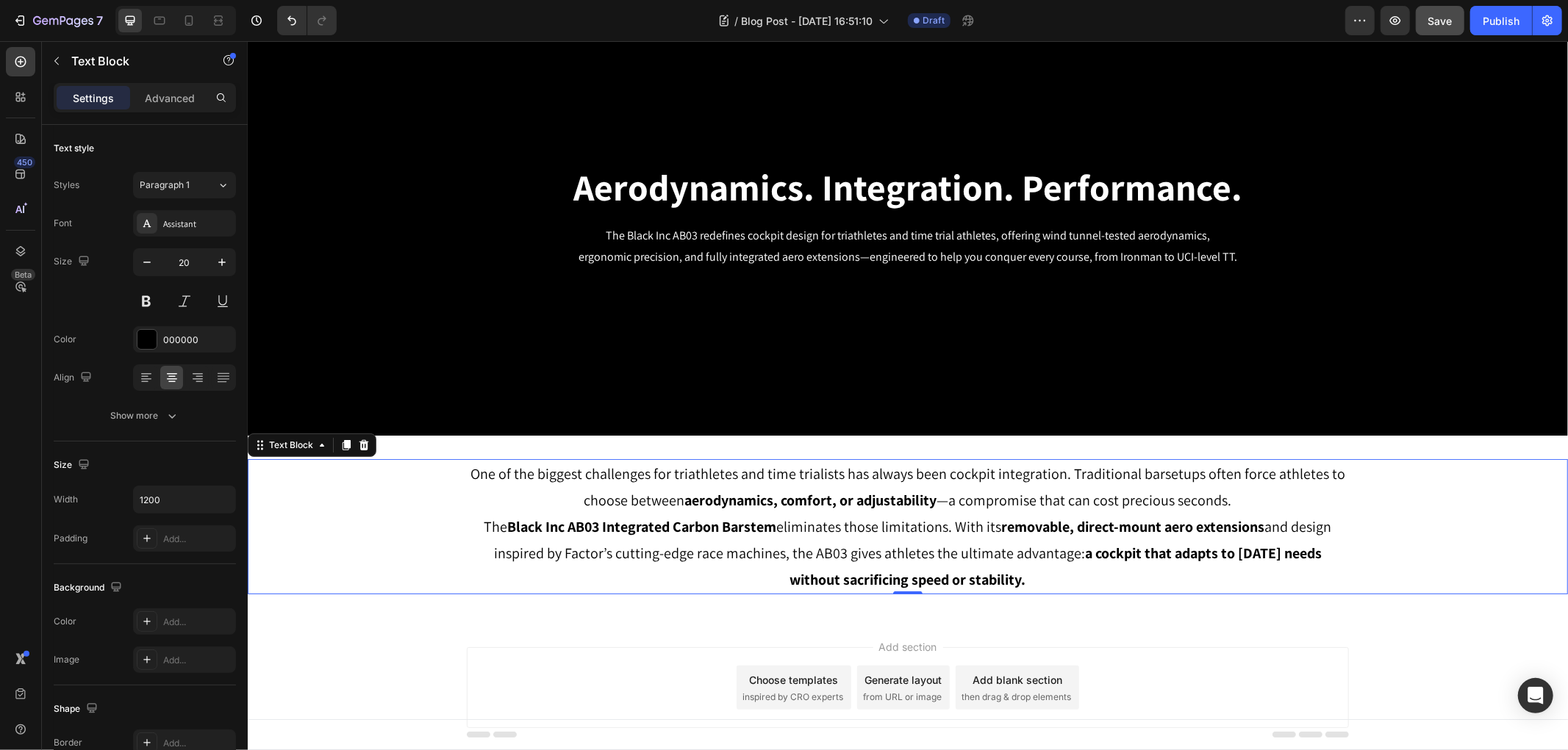
drag, startPoint x: 523, startPoint y: 677, endPoint x: 529, endPoint y: 658, distance: 19.9
click at [526, 676] on div "Add section Choose templates inspired by CRO experts Generate layout from URL o…" at bounding box center [907, 687] width 882 height 81
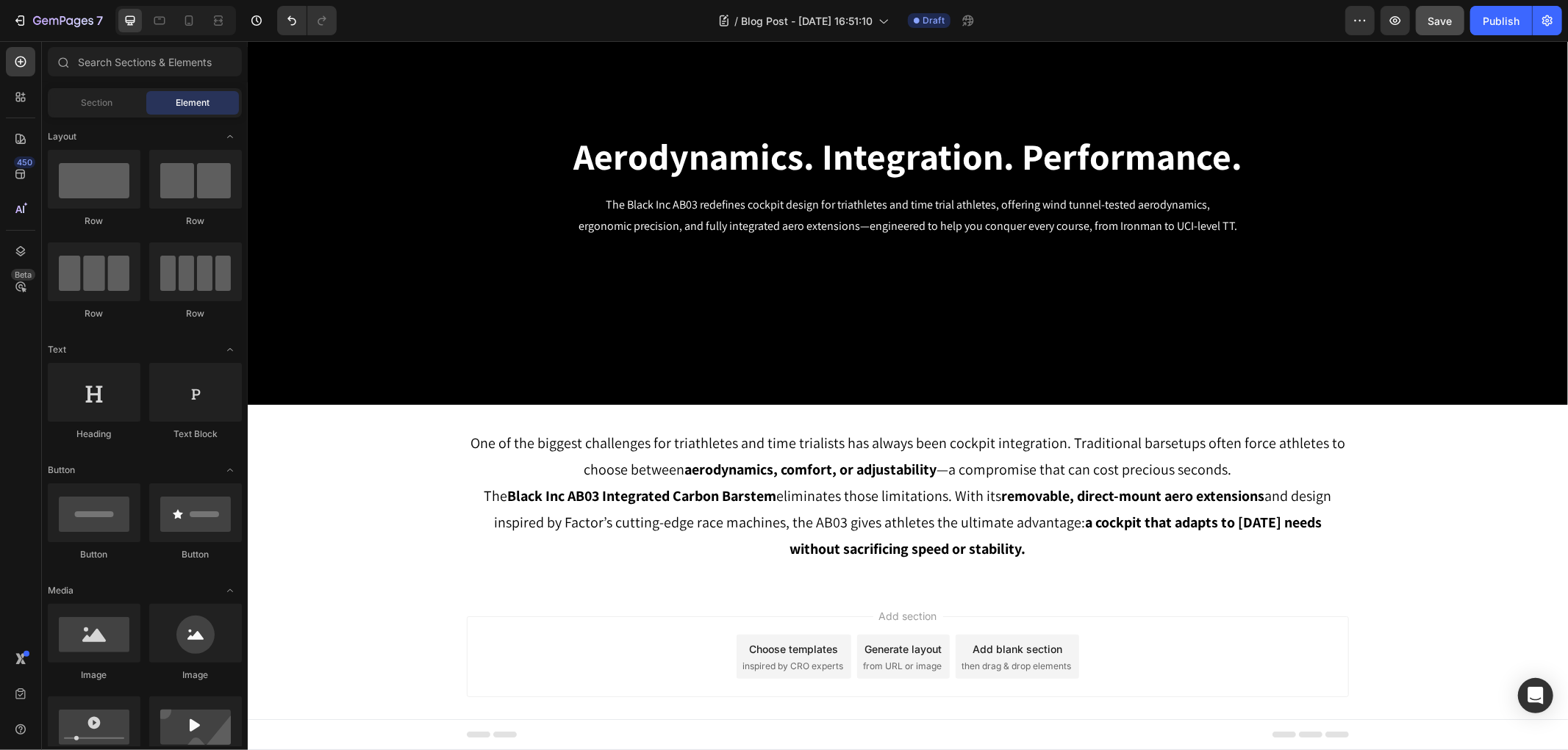
scroll to position [125, 0]
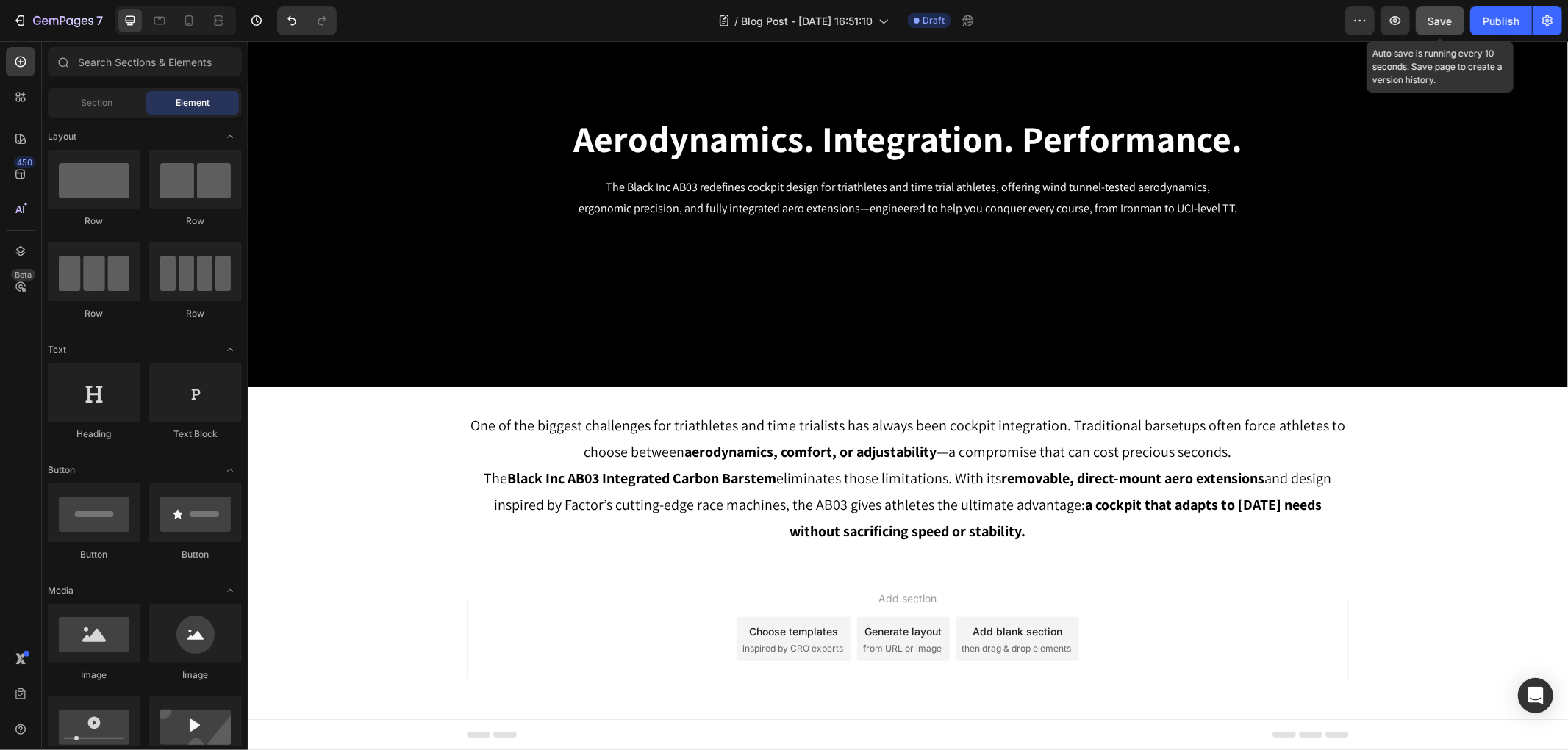
click at [1430, 27] on div "Save" at bounding box center [1440, 21] width 24 height 16
click at [1431, 20] on span "Save" at bounding box center [1440, 21] width 24 height 12
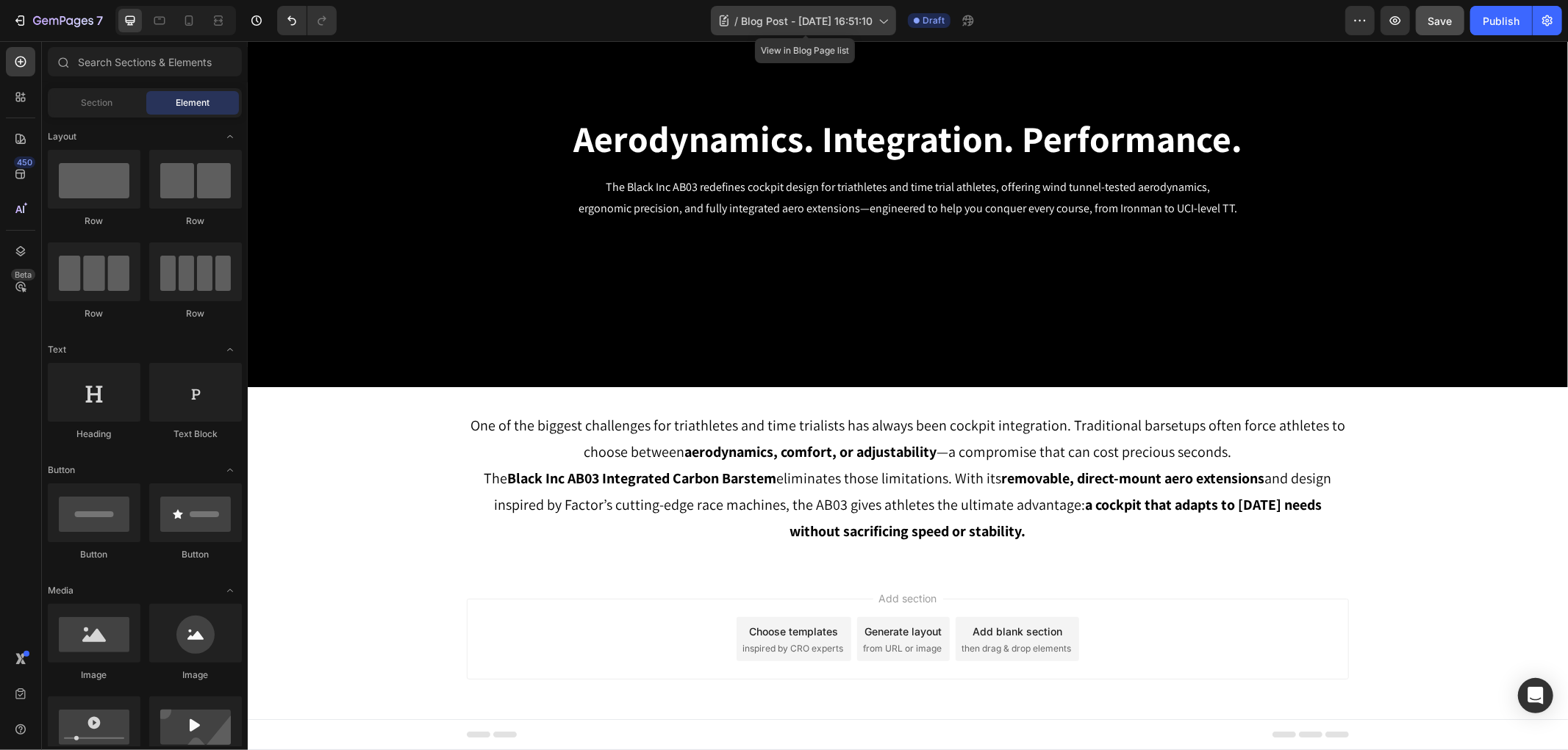
click at [882, 19] on icon at bounding box center [882, 20] width 15 height 15
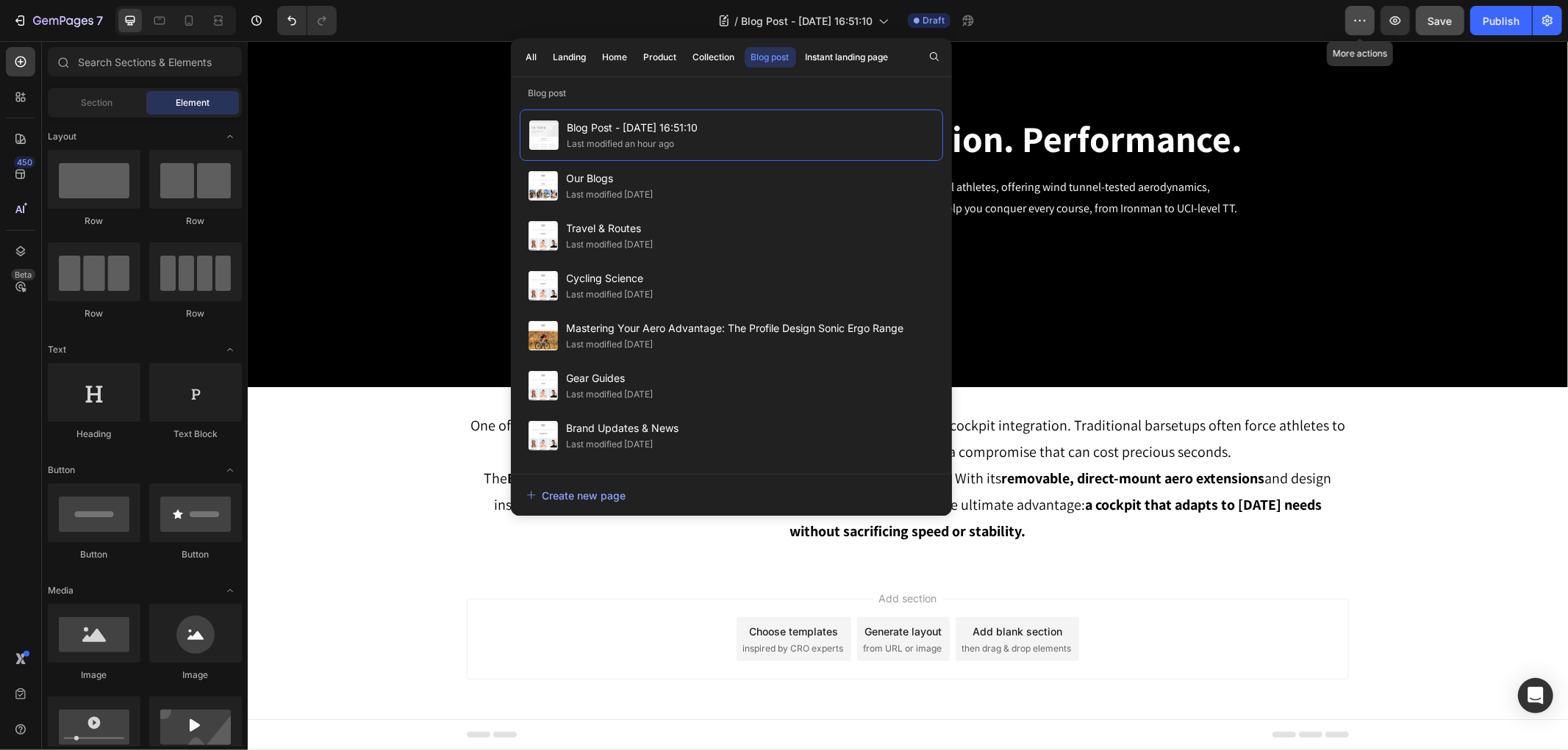
click at [1358, 22] on icon "button" at bounding box center [1360, 20] width 15 height 15
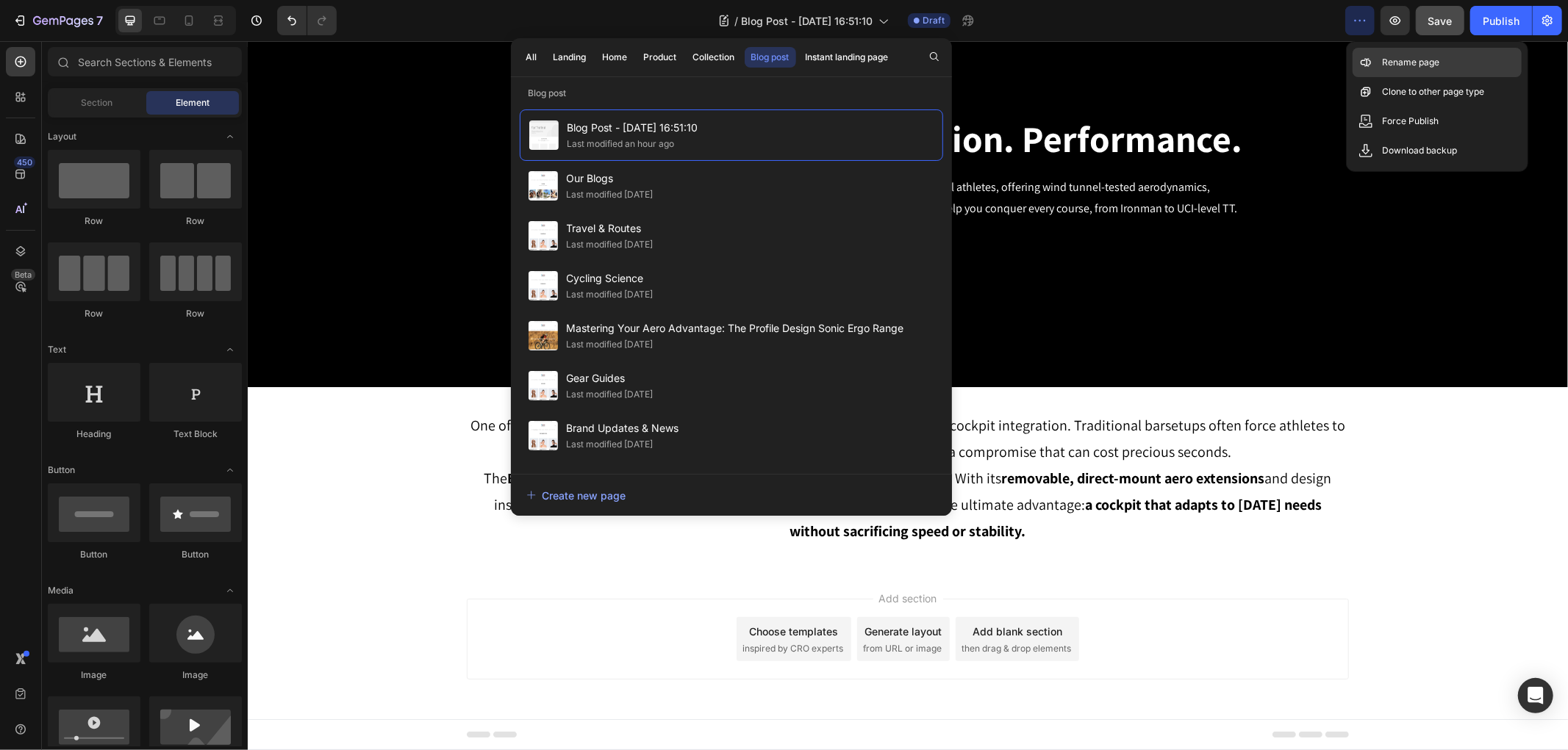
click at [1373, 77] on div "Rename page" at bounding box center [1437, 92] width 169 height 30
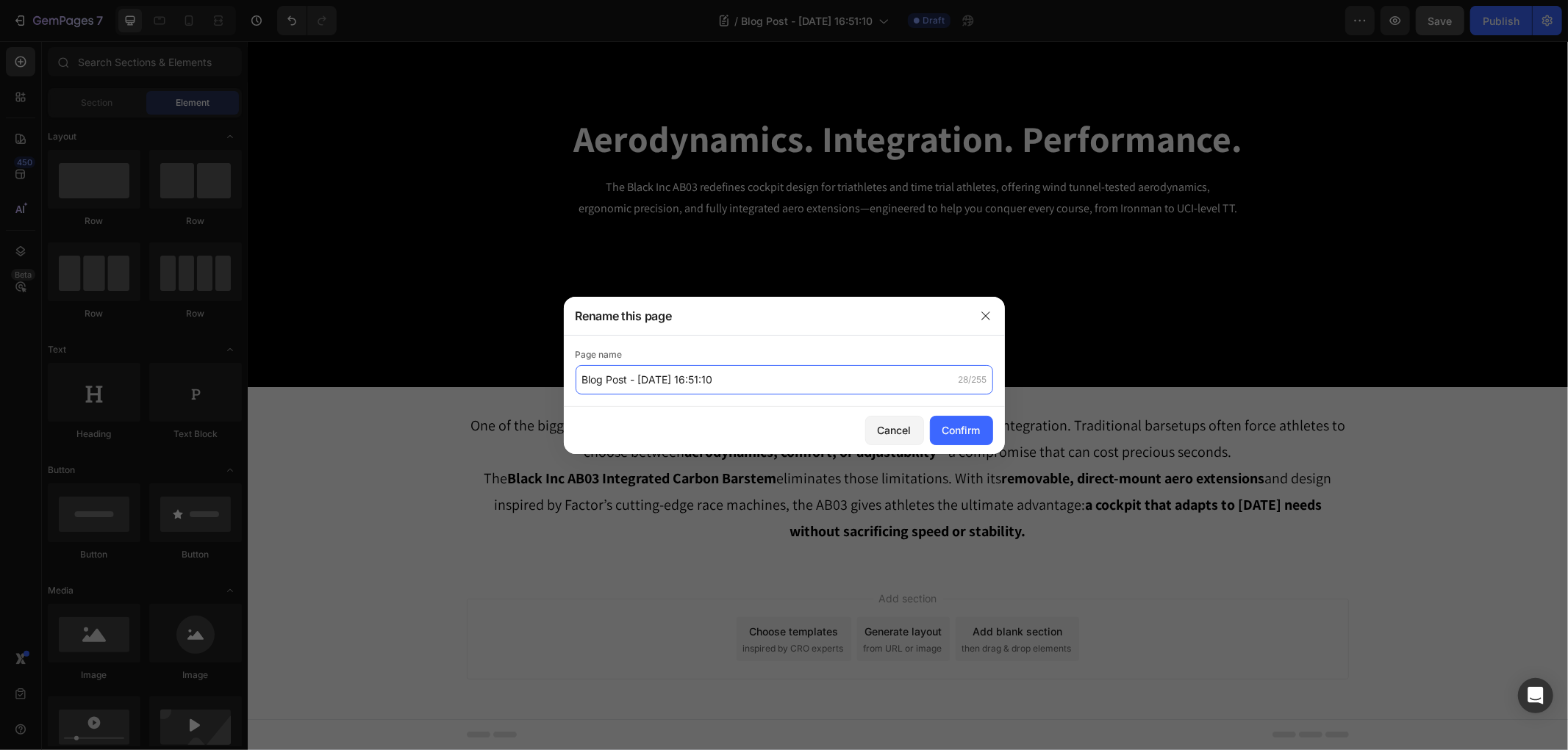
click at [739, 378] on input "Blog Post - Aug 28, 16:51:10" at bounding box center [784, 380] width 418 height 30
paste input "ack Inc Integrated Carbon Barstem AB03 – Racing Innovation for Triathletes & TT…"
type input "Black Inc Integrated Carbon Barstem AB03 – Racing Innovation for Triathletes & …"
click at [944, 431] on div "Confirm" at bounding box center [961, 430] width 38 height 16
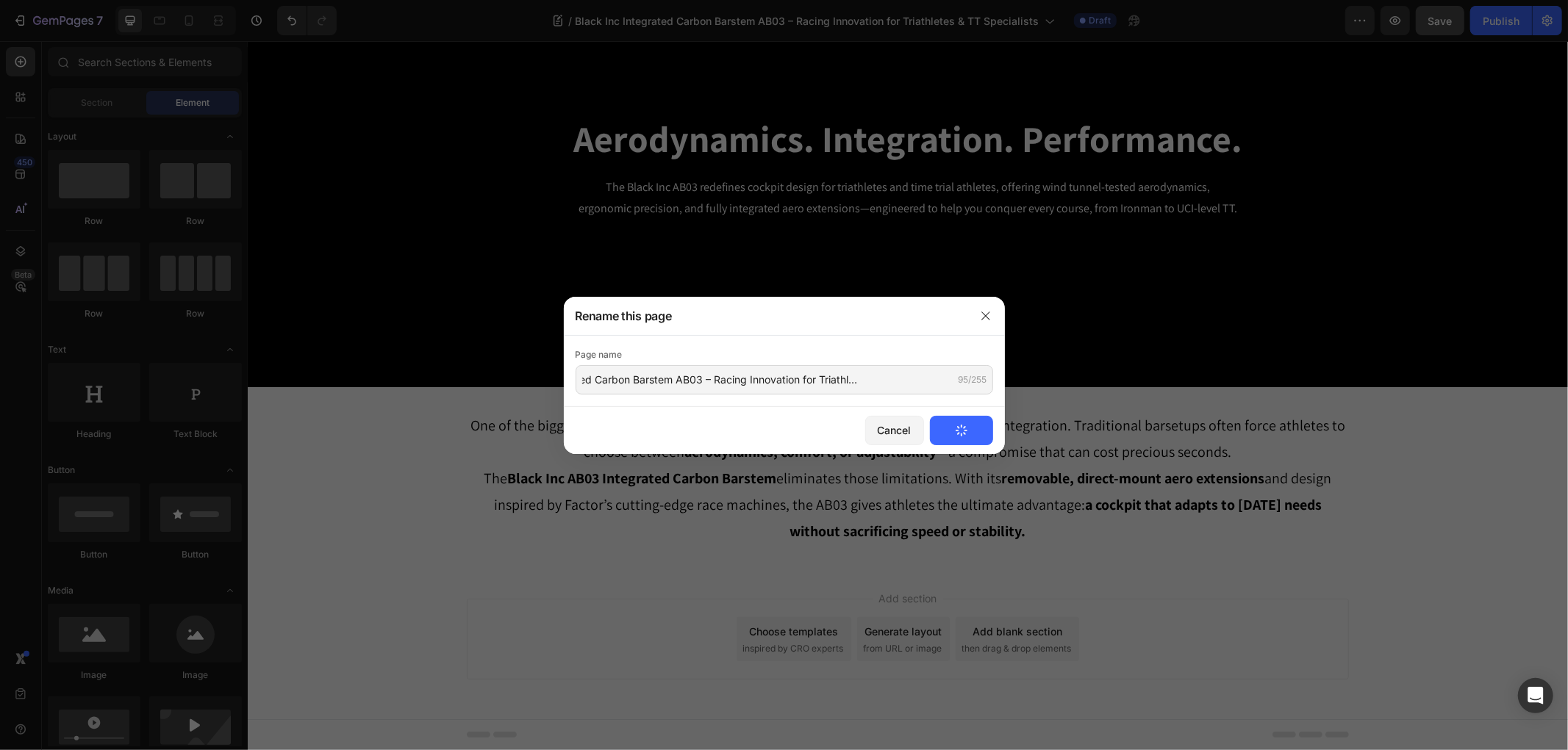
scroll to position [0, 0]
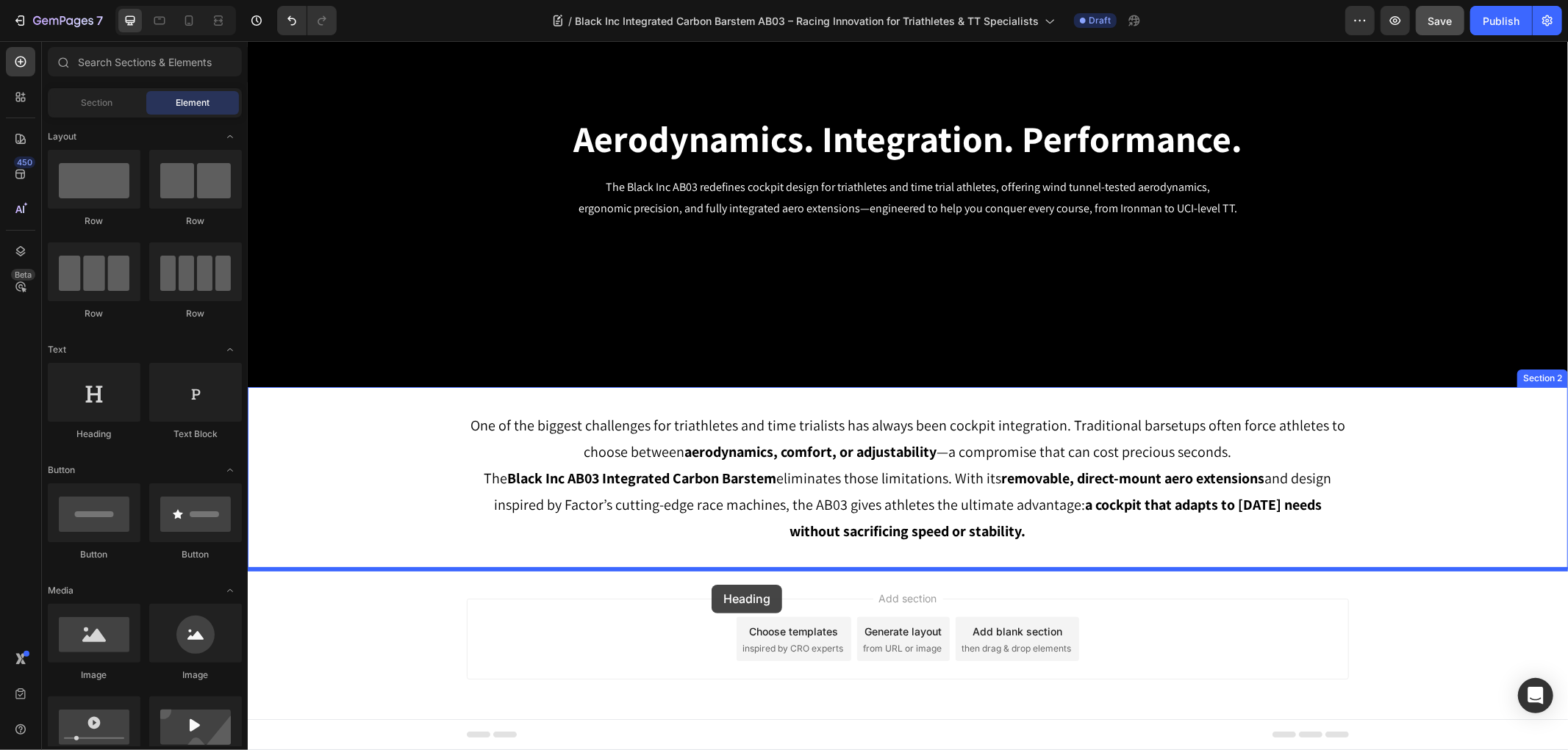
drag, startPoint x: 347, startPoint y: 450, endPoint x: 711, endPoint y: 584, distance: 387.9
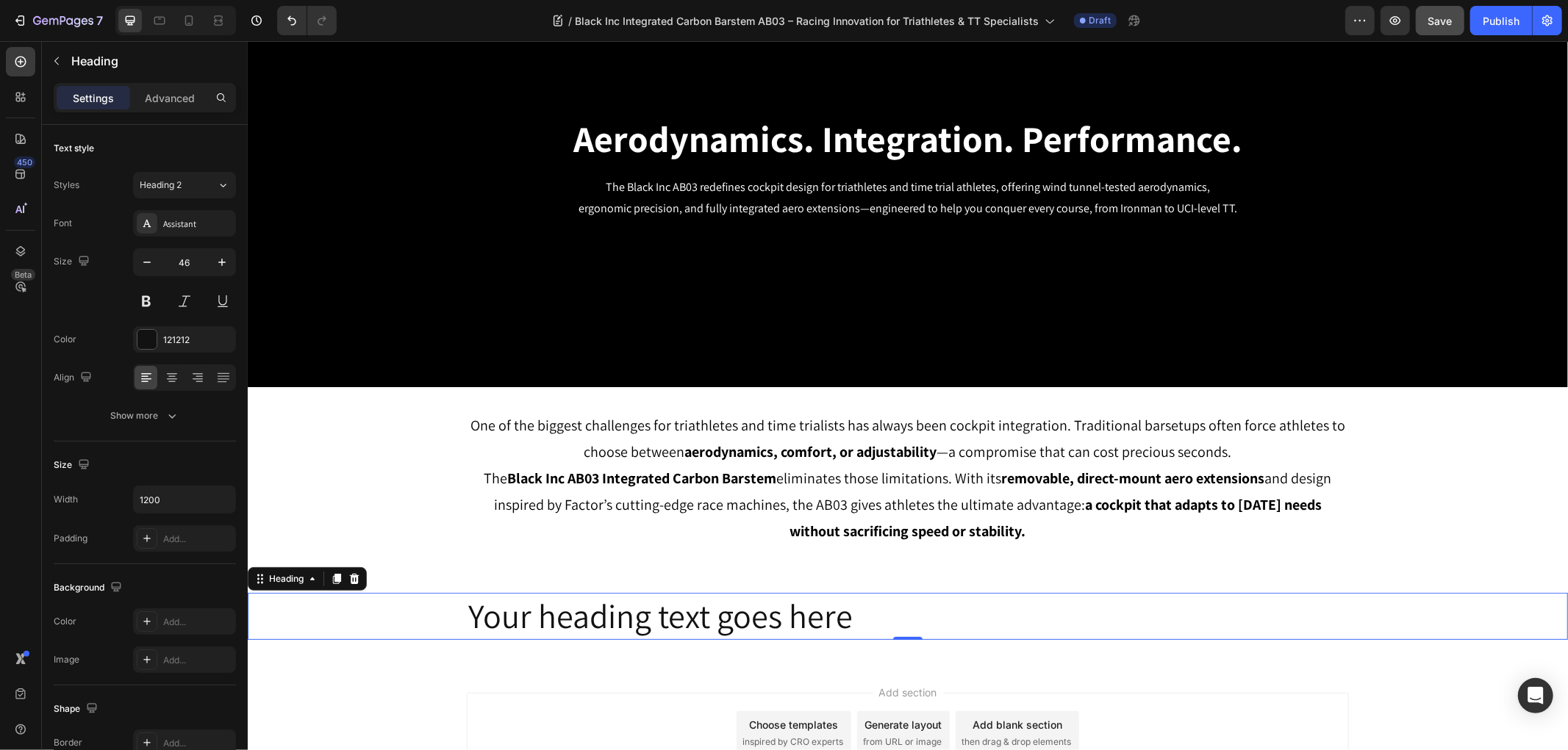
click at [596, 609] on h2 "Your heading text goes here" at bounding box center [907, 616] width 882 height 47
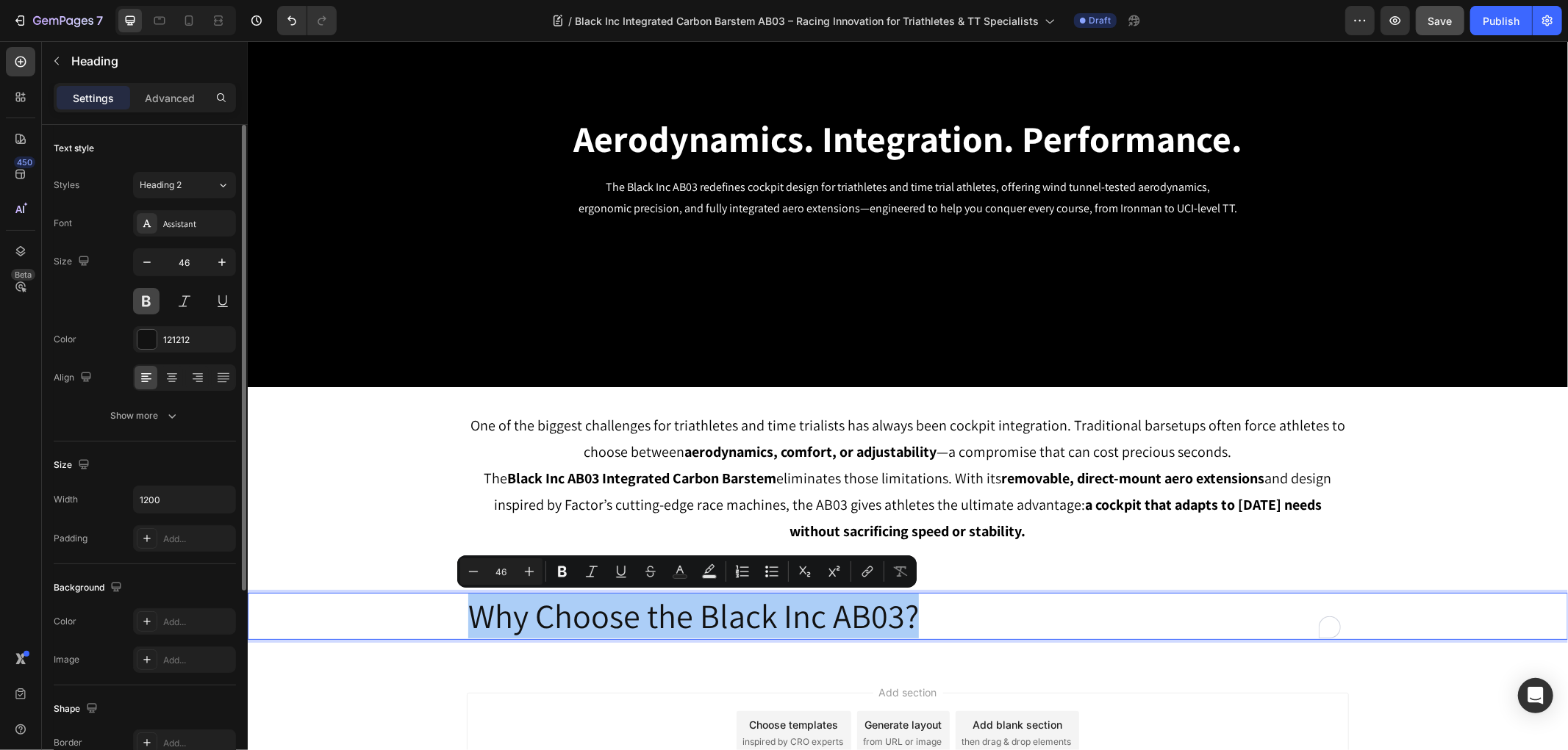
click at [152, 297] on button at bounding box center [146, 301] width 27 height 27
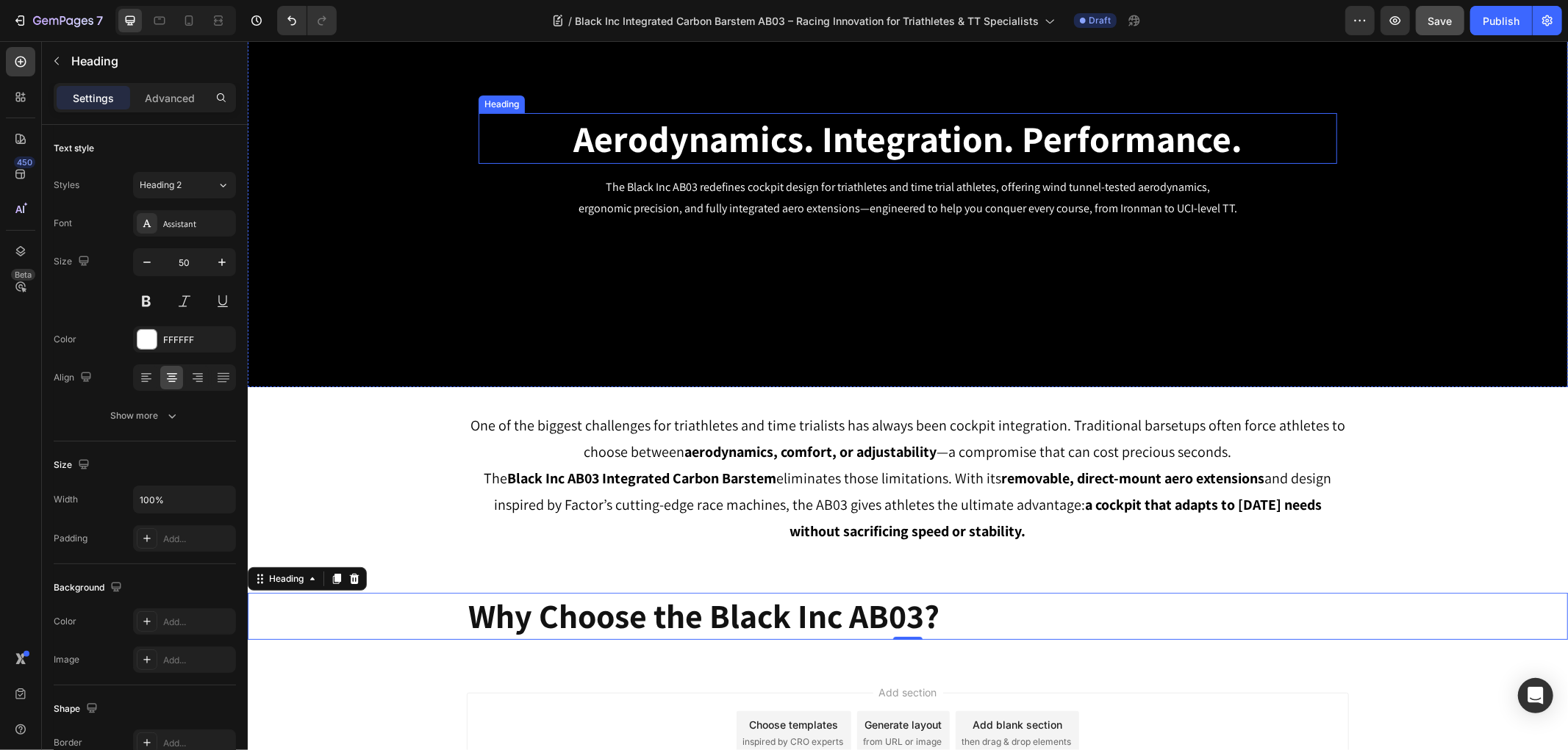
click at [702, 126] on strong "Aerodynamics. Integration. Performance." at bounding box center [907, 137] width 668 height 48
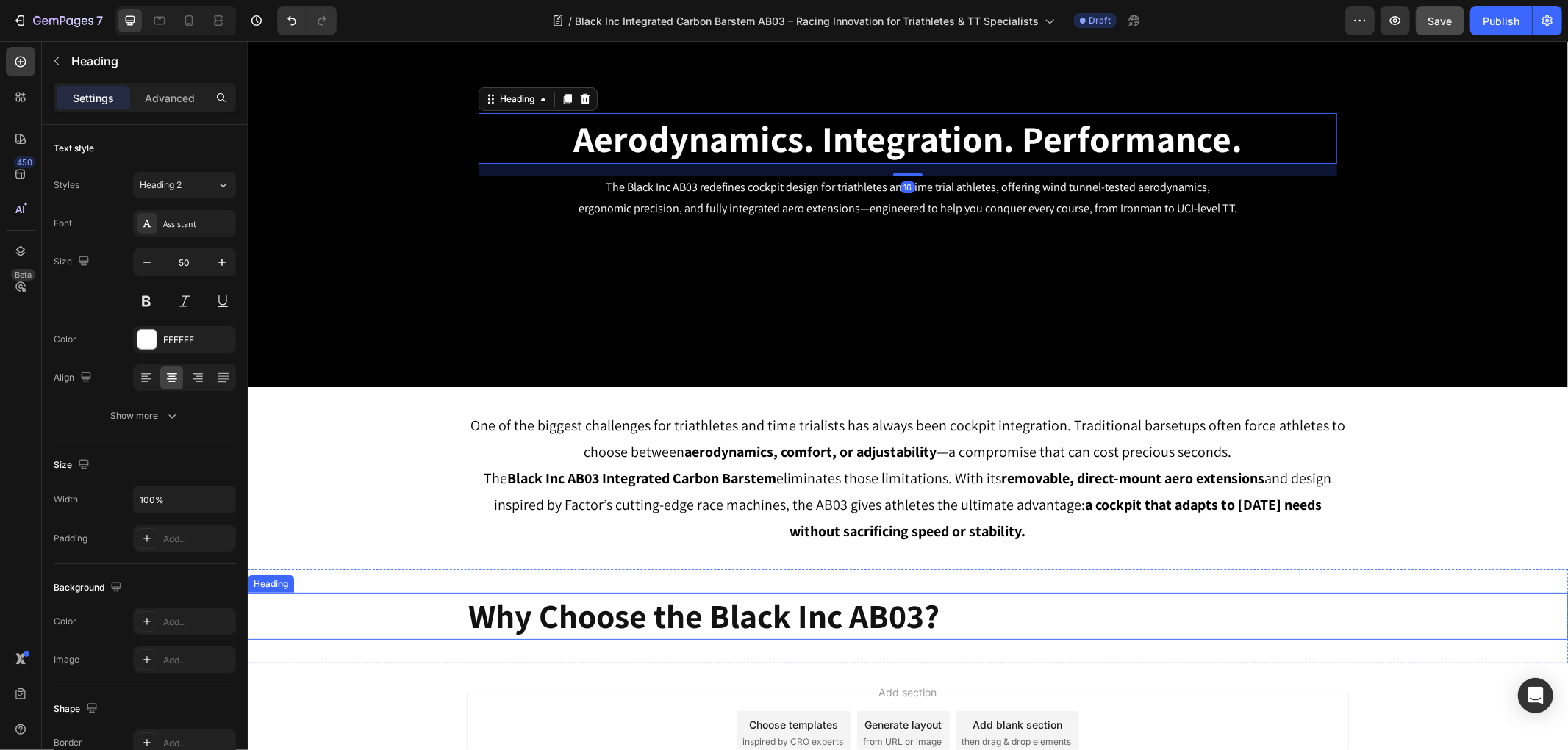
click at [572, 619] on p "Why Choose the Black Inc AB03?" at bounding box center [907, 615] width 879 height 44
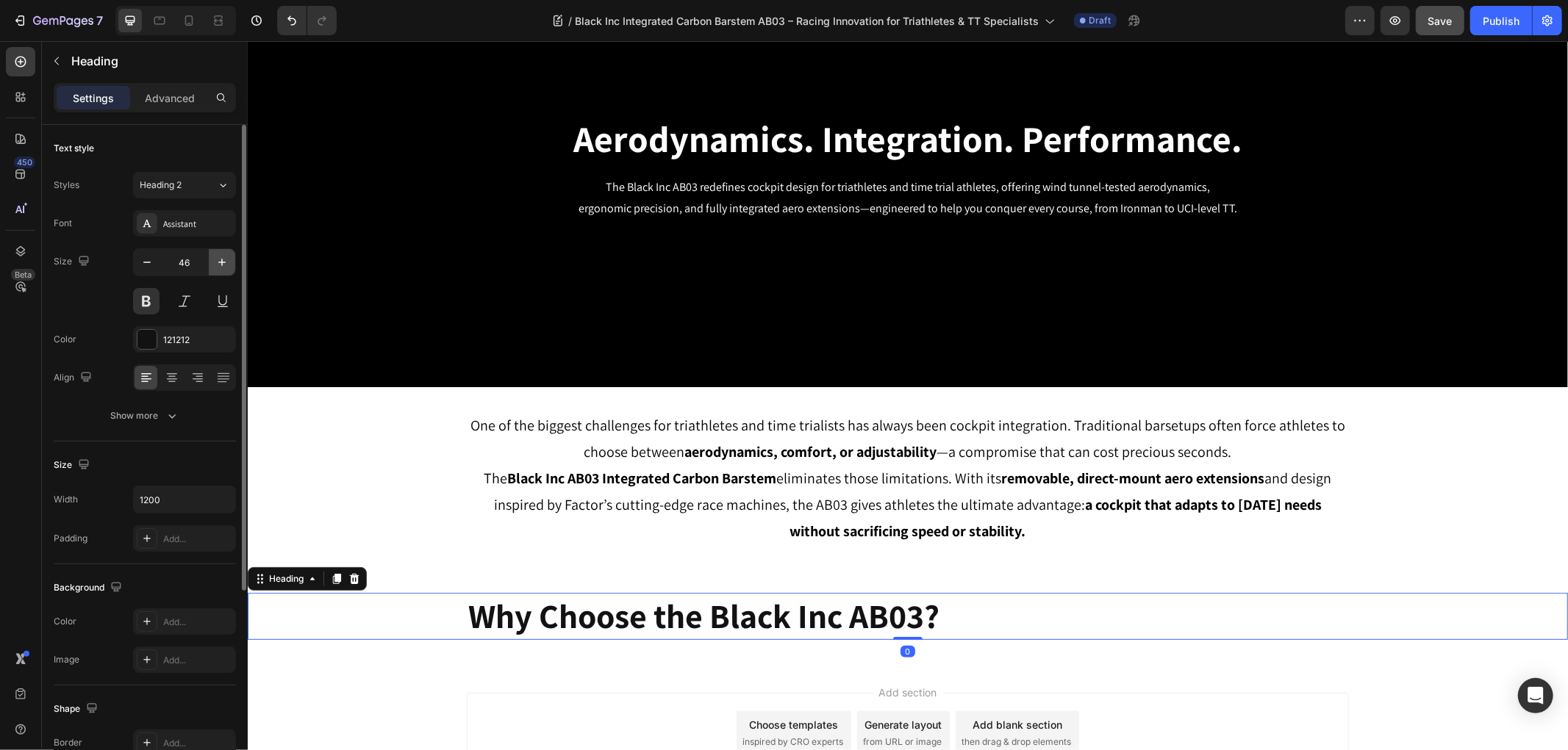
click at [218, 256] on icon "button" at bounding box center [222, 262] width 15 height 15
drag, startPoint x: 218, startPoint y: 256, endPoint x: 201, endPoint y: 281, distance: 30.2
click at [218, 257] on icon "button" at bounding box center [222, 262] width 15 height 15
type input "49"
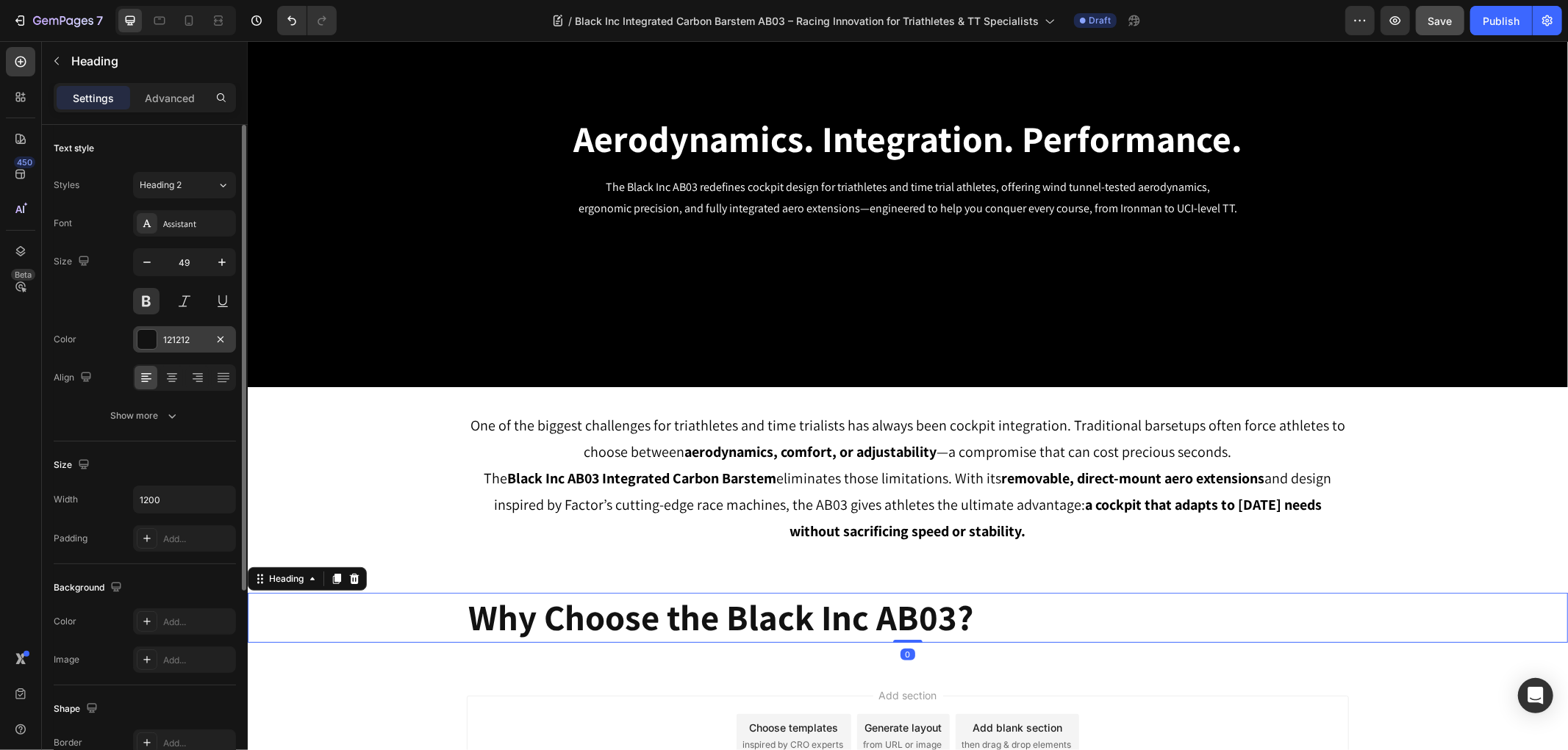
click at [145, 343] on div at bounding box center [147, 339] width 19 height 19
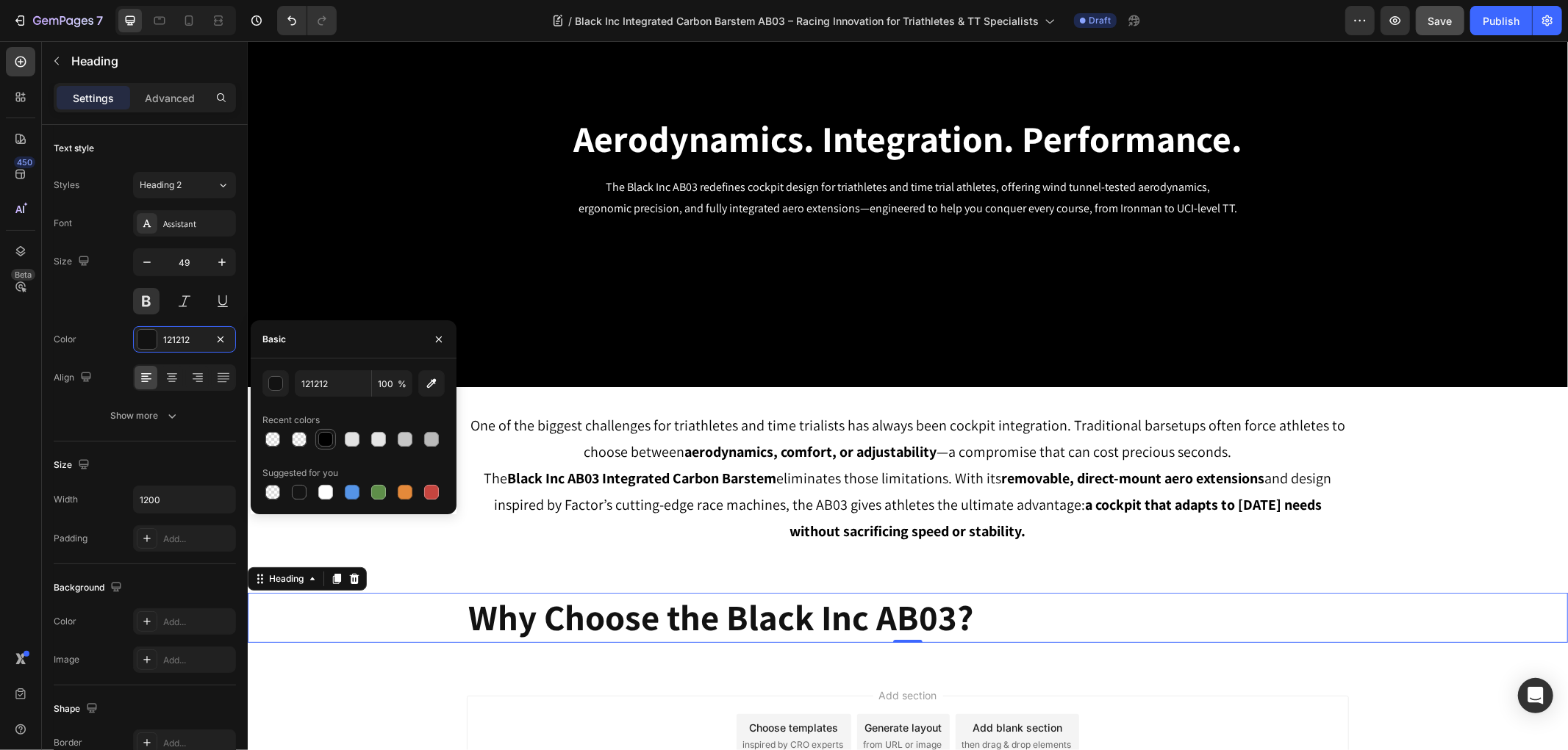
click at [319, 437] on div at bounding box center [326, 439] width 15 height 15
type input "000000"
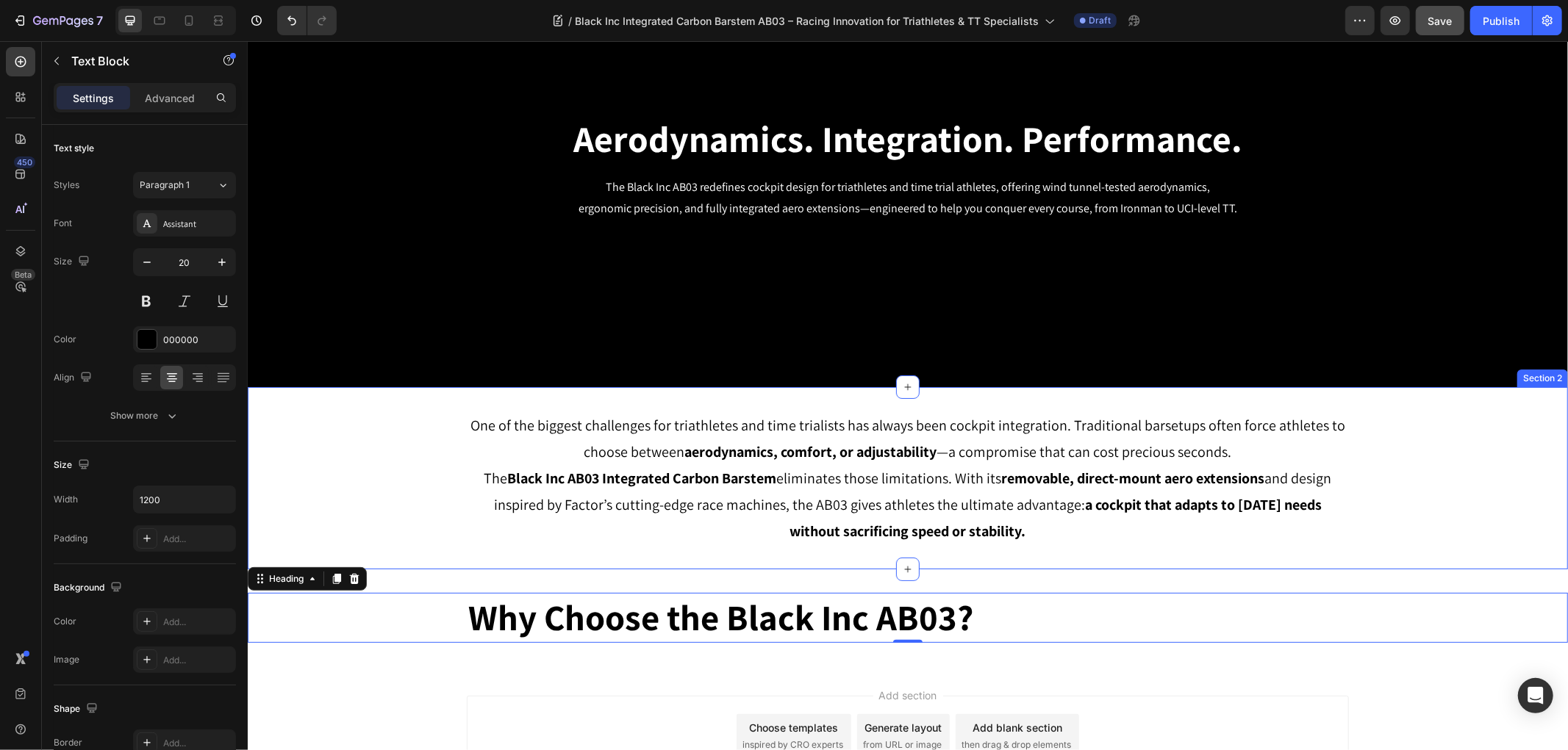
click at [531, 544] on div "One of the biggest challenges for triathletes and time trialists has always bee…" at bounding box center [907, 477] width 882 height 135
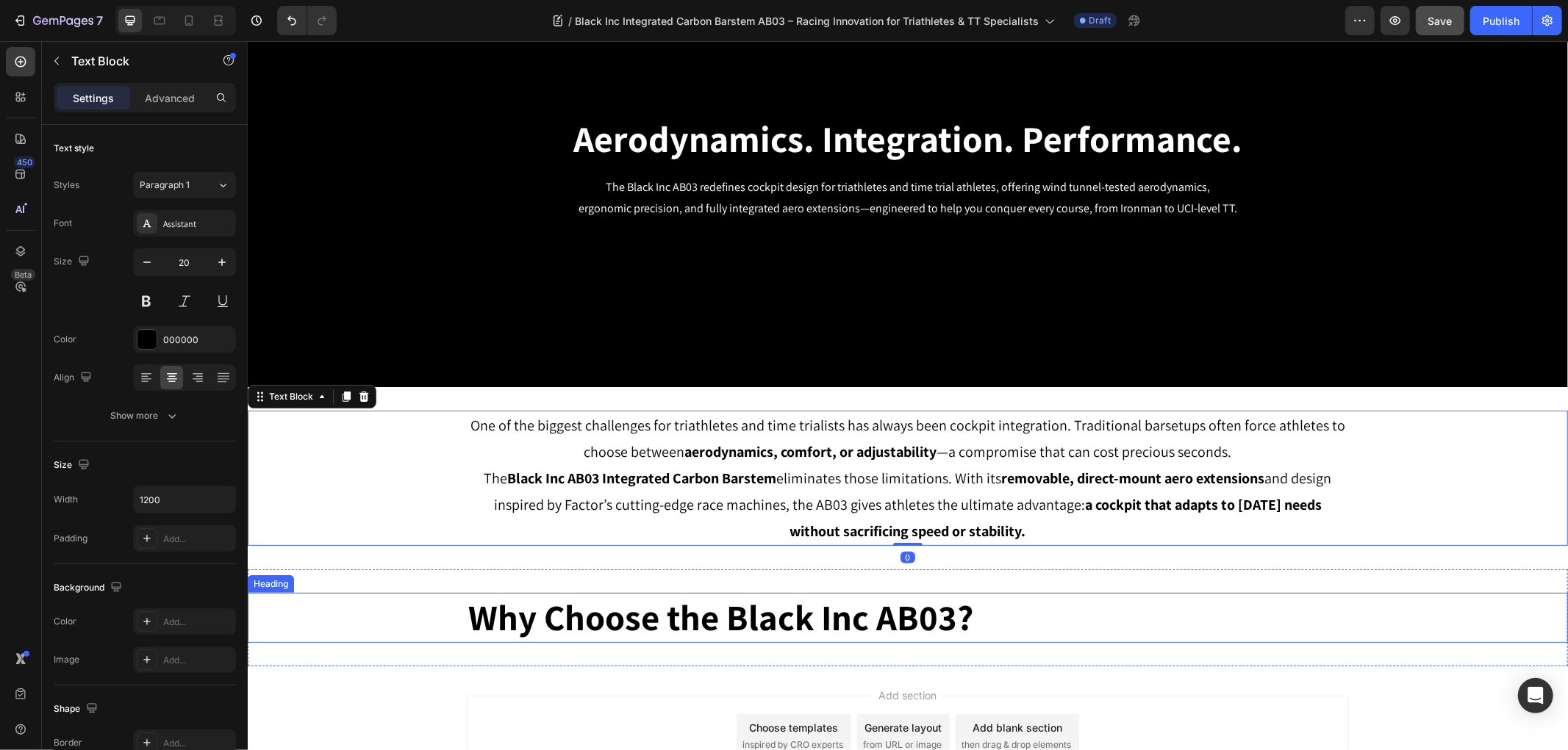
click at [511, 627] on p "Why Choose the Black Inc AB03?" at bounding box center [907, 617] width 879 height 47
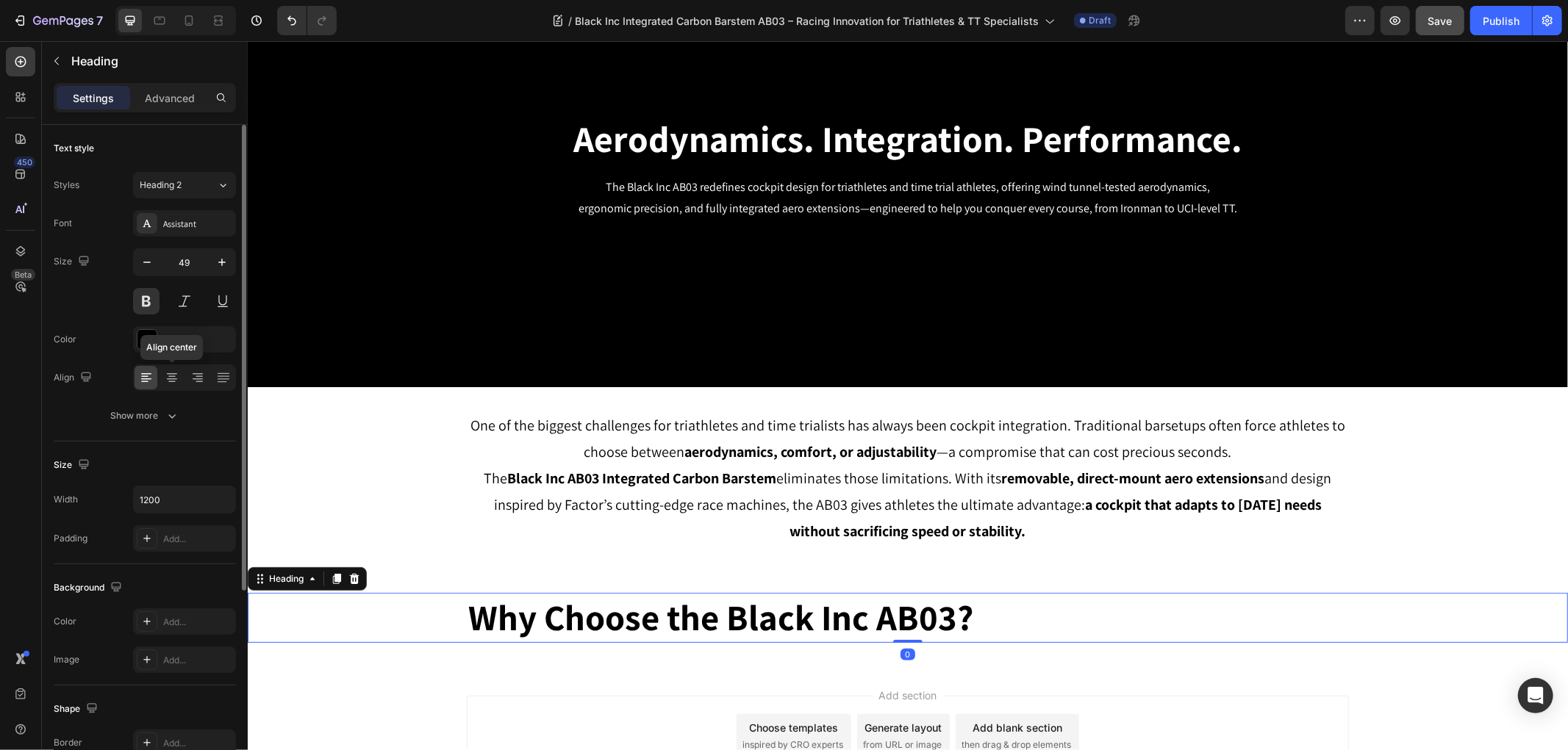
drag, startPoint x: 169, startPoint y: 375, endPoint x: 235, endPoint y: 480, distance: 124.0
click at [170, 375] on icon at bounding box center [172, 377] width 15 height 15
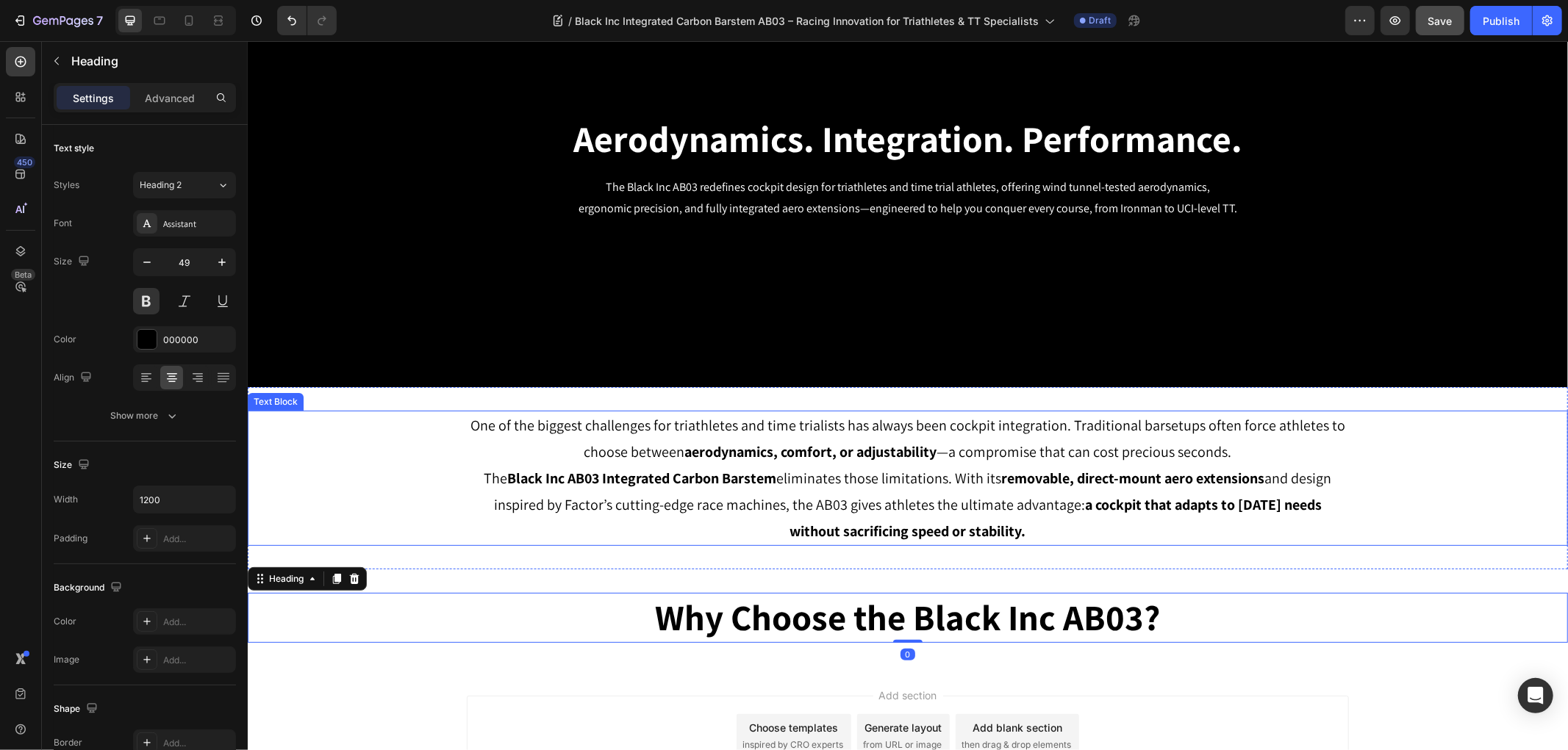
scroll to position [252, 0]
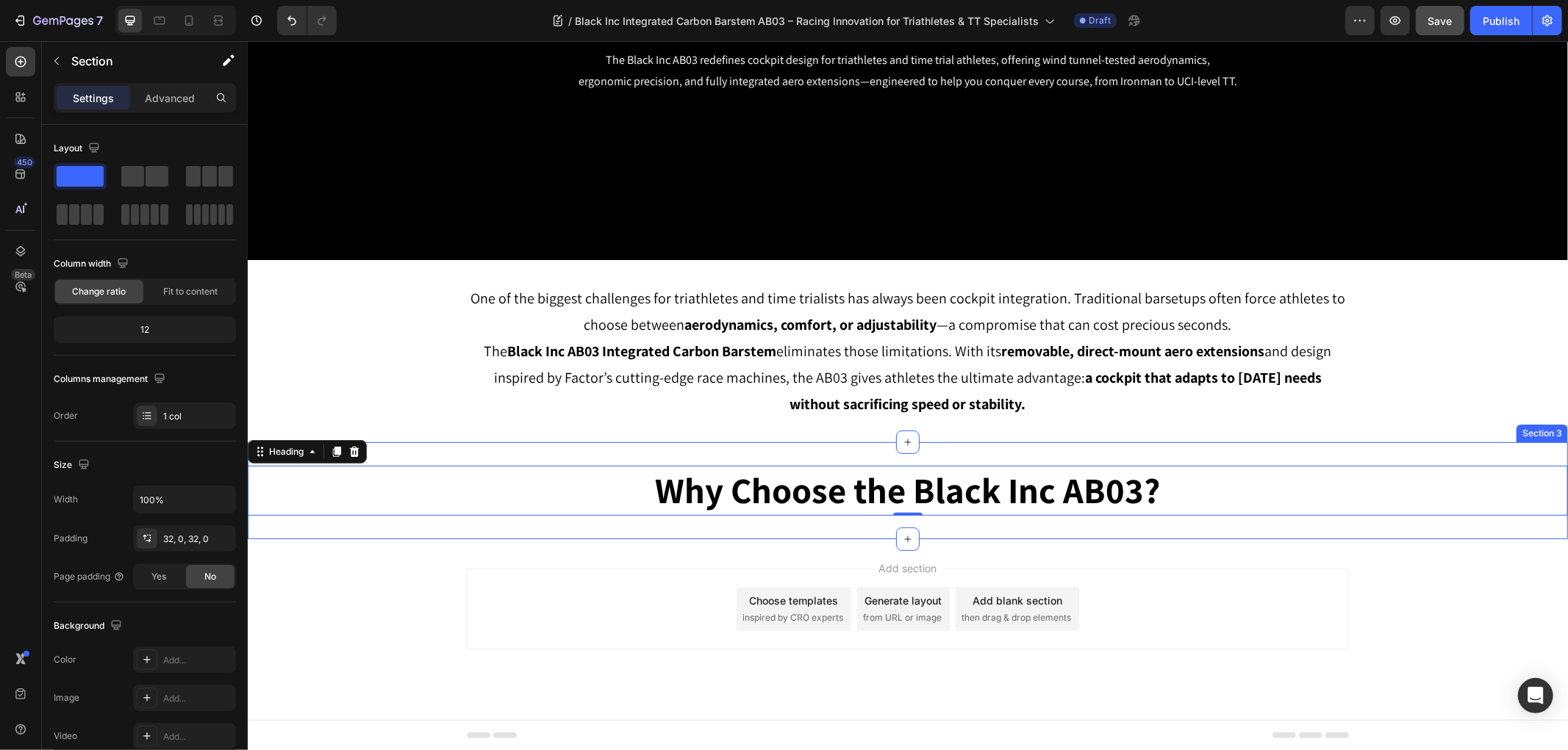
click at [1278, 452] on div "Why Choose the Black Inc AB03? Heading 0 Section 3" at bounding box center [907, 490] width 1320 height 97
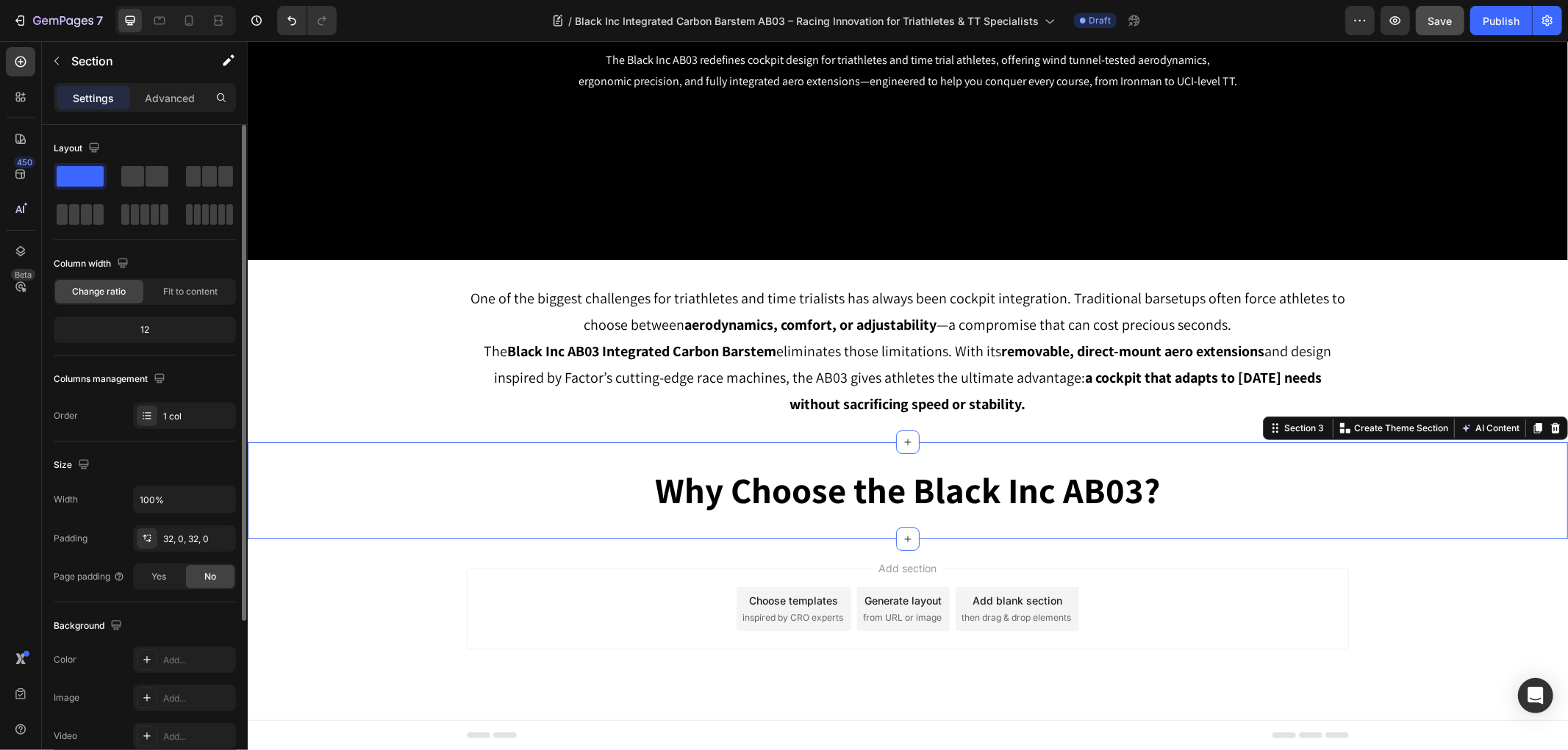
scroll to position [163, 0]
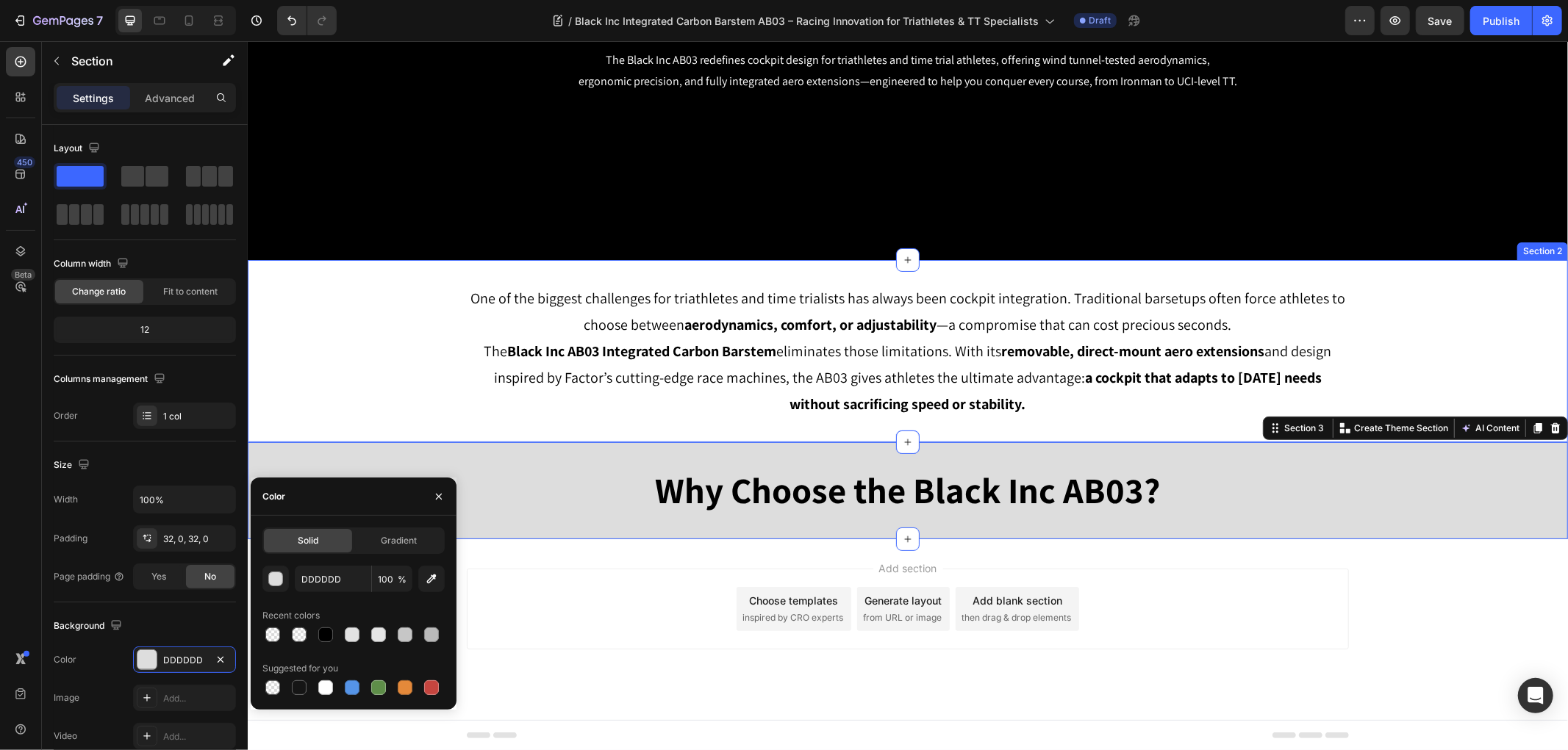
scroll to position [163, 0]
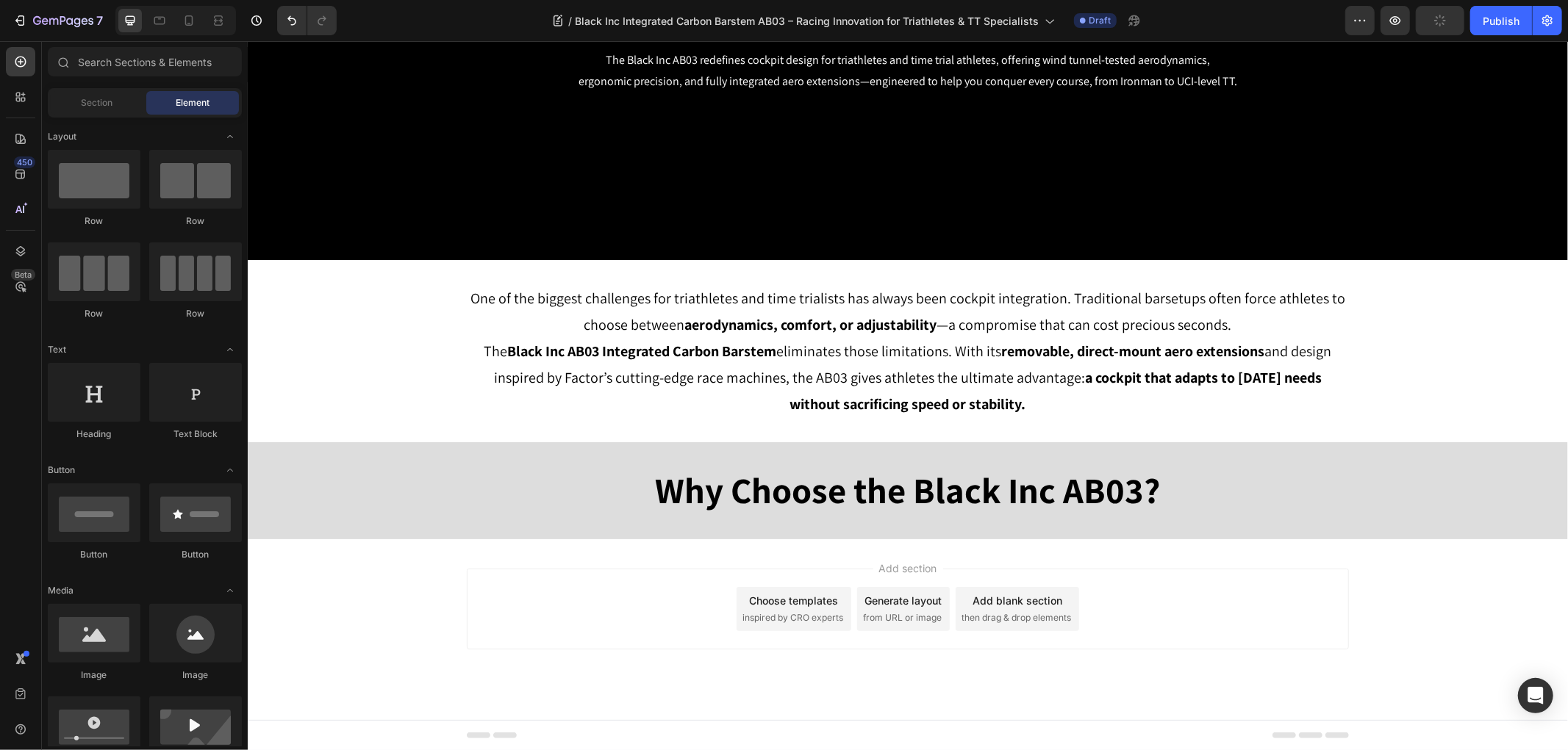
click at [549, 647] on div "Add section Choose templates inspired by CRO experts Generate layout from URL o…" at bounding box center [907, 609] width 882 height 81
click at [1430, 19] on button "button" at bounding box center [1440, 21] width 48 height 30
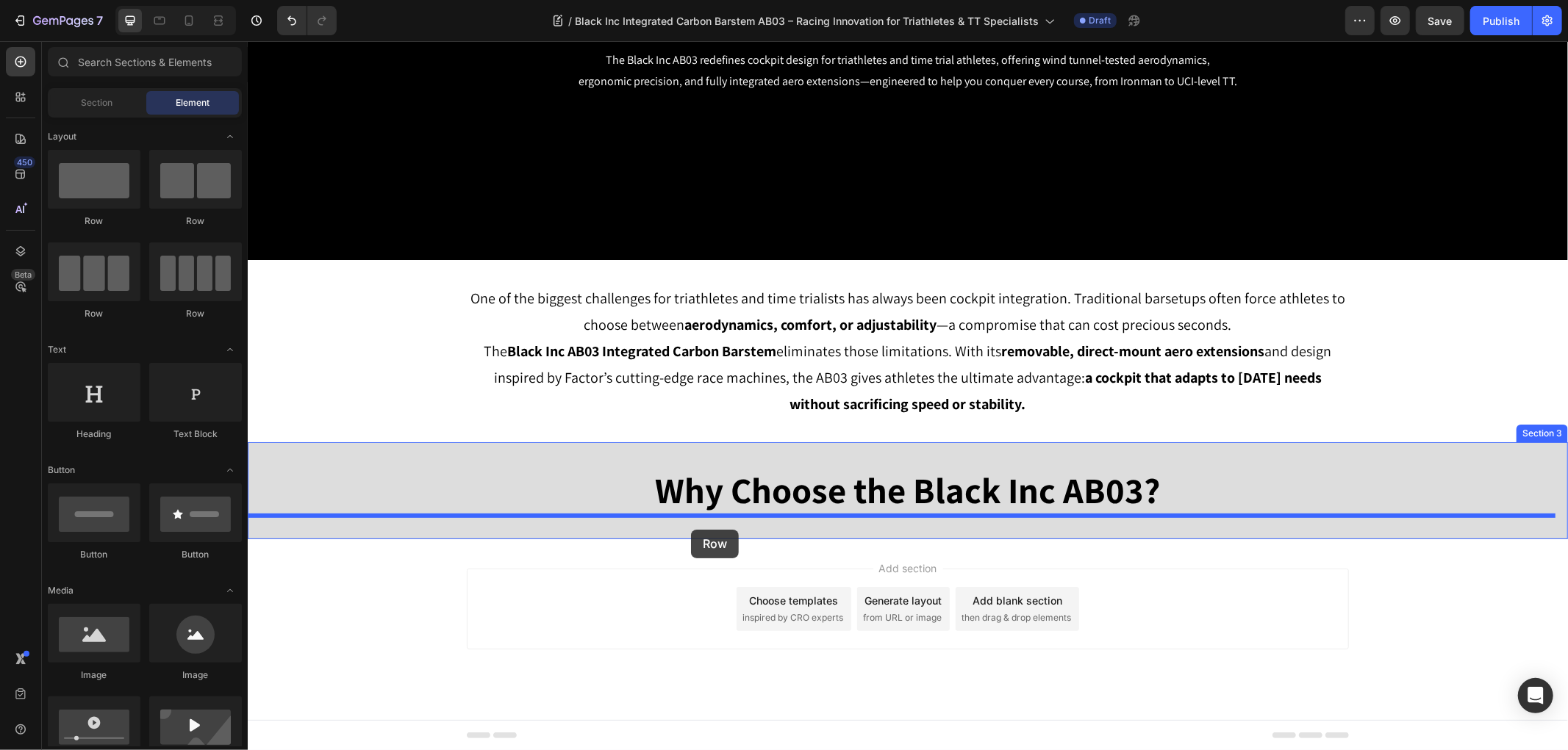
drag, startPoint x: 488, startPoint y: 368, endPoint x: 690, endPoint y: 529, distance: 258.3
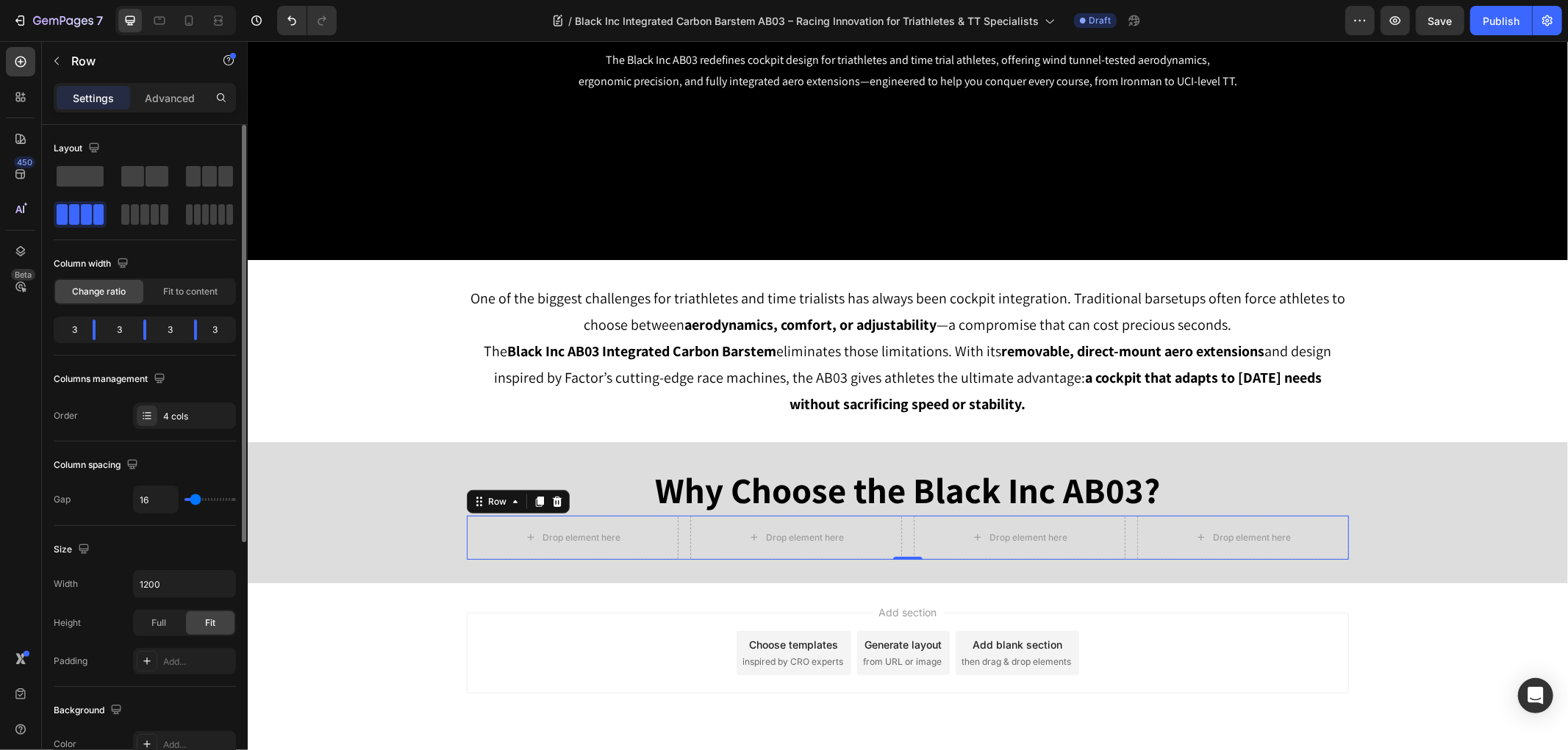
click at [186, 393] on div "Columns management Order 4 cols" at bounding box center [144, 398] width 182 height 62
click at [98, 386] on div "Columns management" at bounding box center [111, 379] width 115 height 20
click at [163, 415] on div "4 cols" at bounding box center [198, 416] width 69 height 13
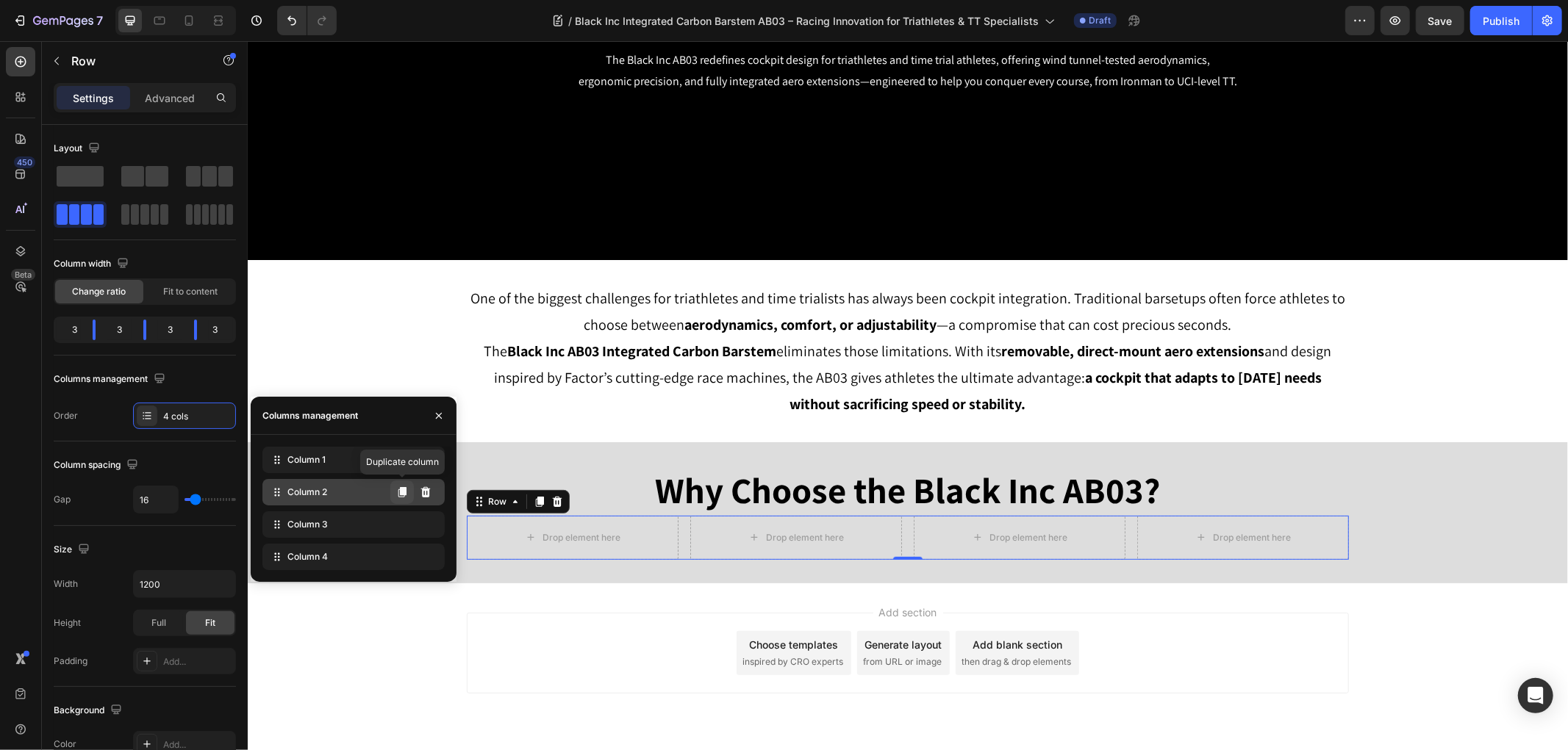
click at [406, 490] on icon at bounding box center [402, 492] width 8 height 10
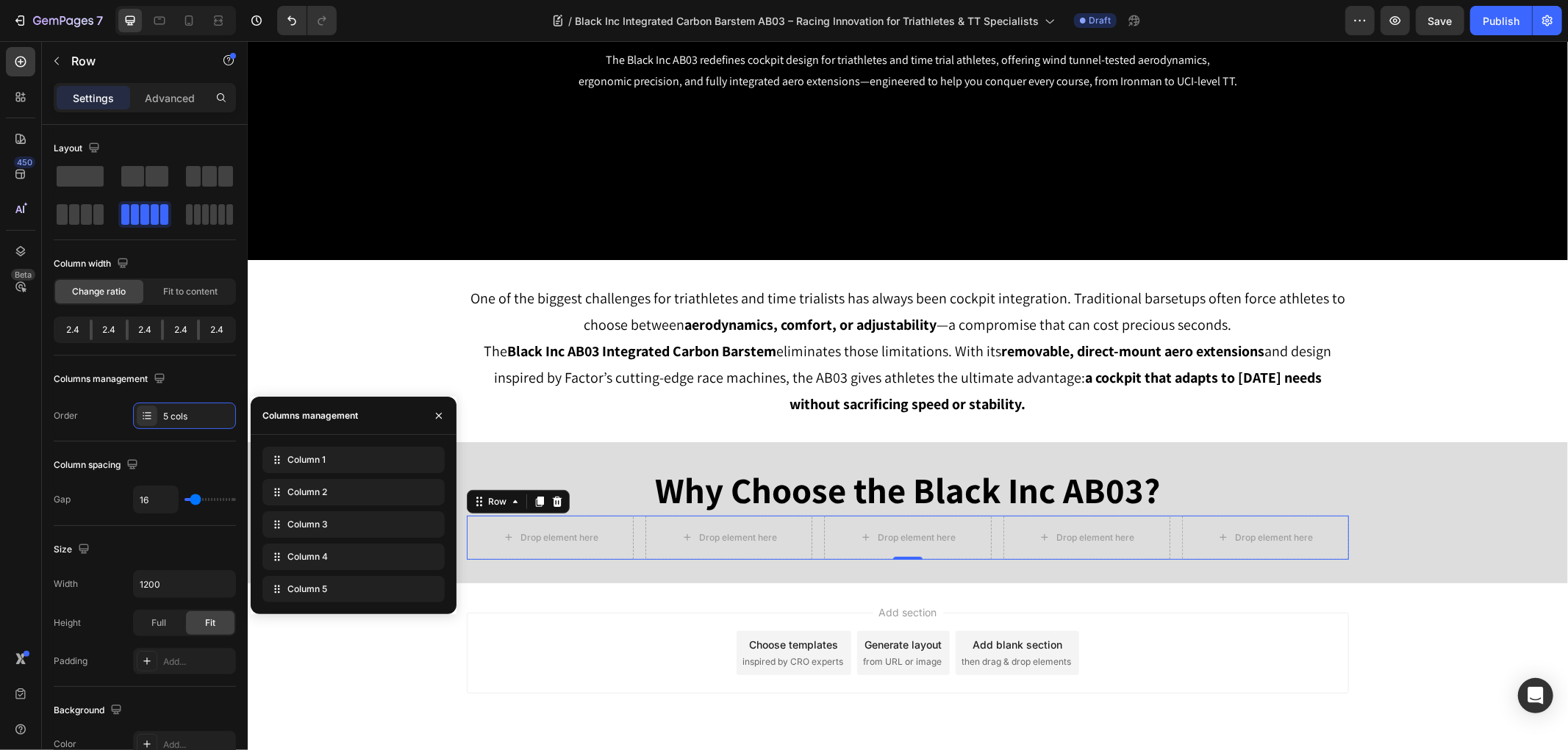
click at [606, 654] on div "Add section Choose templates inspired by CRO experts Generate layout from URL o…" at bounding box center [907, 652] width 882 height 81
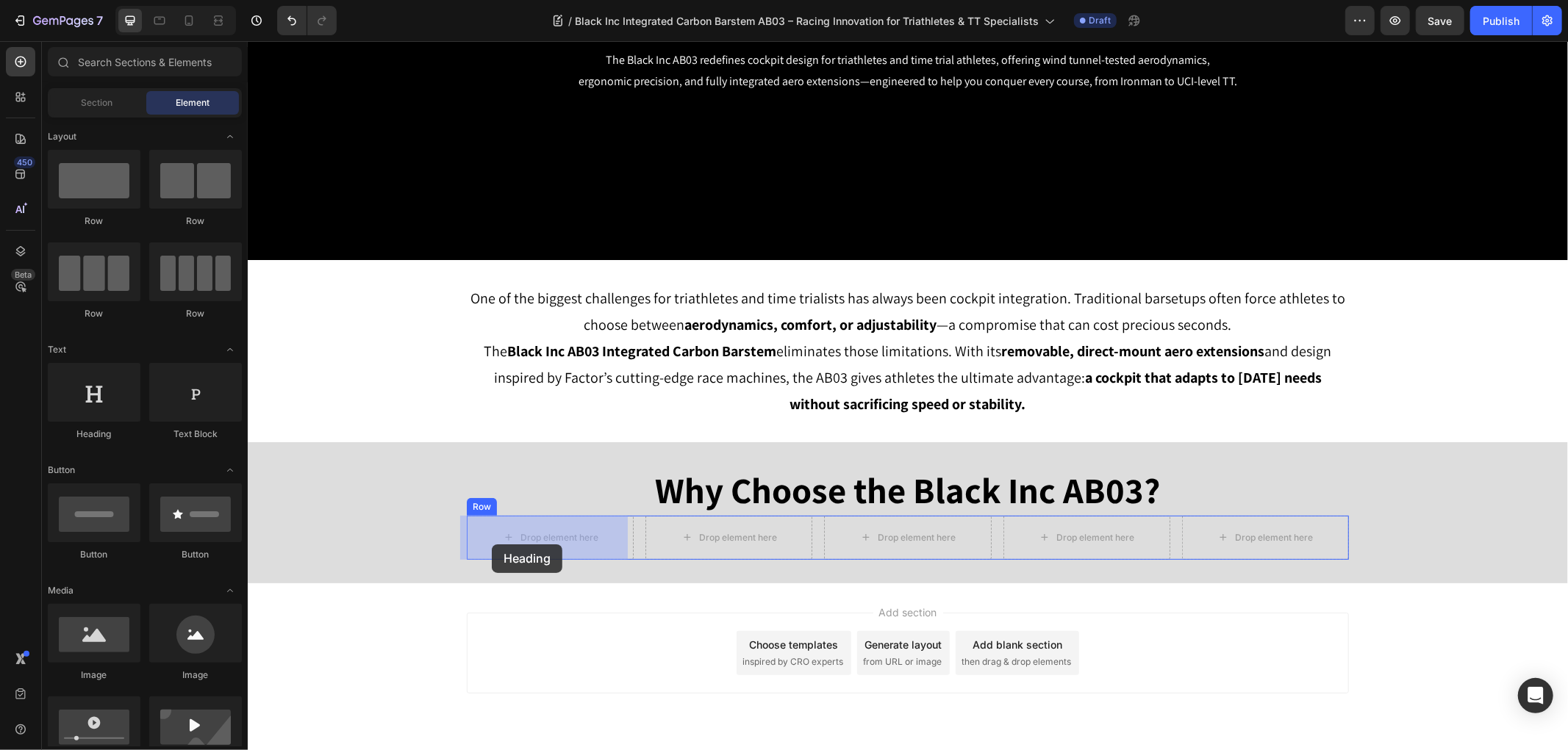
drag, startPoint x: 525, startPoint y: 525, endPoint x: 491, endPoint y: 543, distance: 38.5
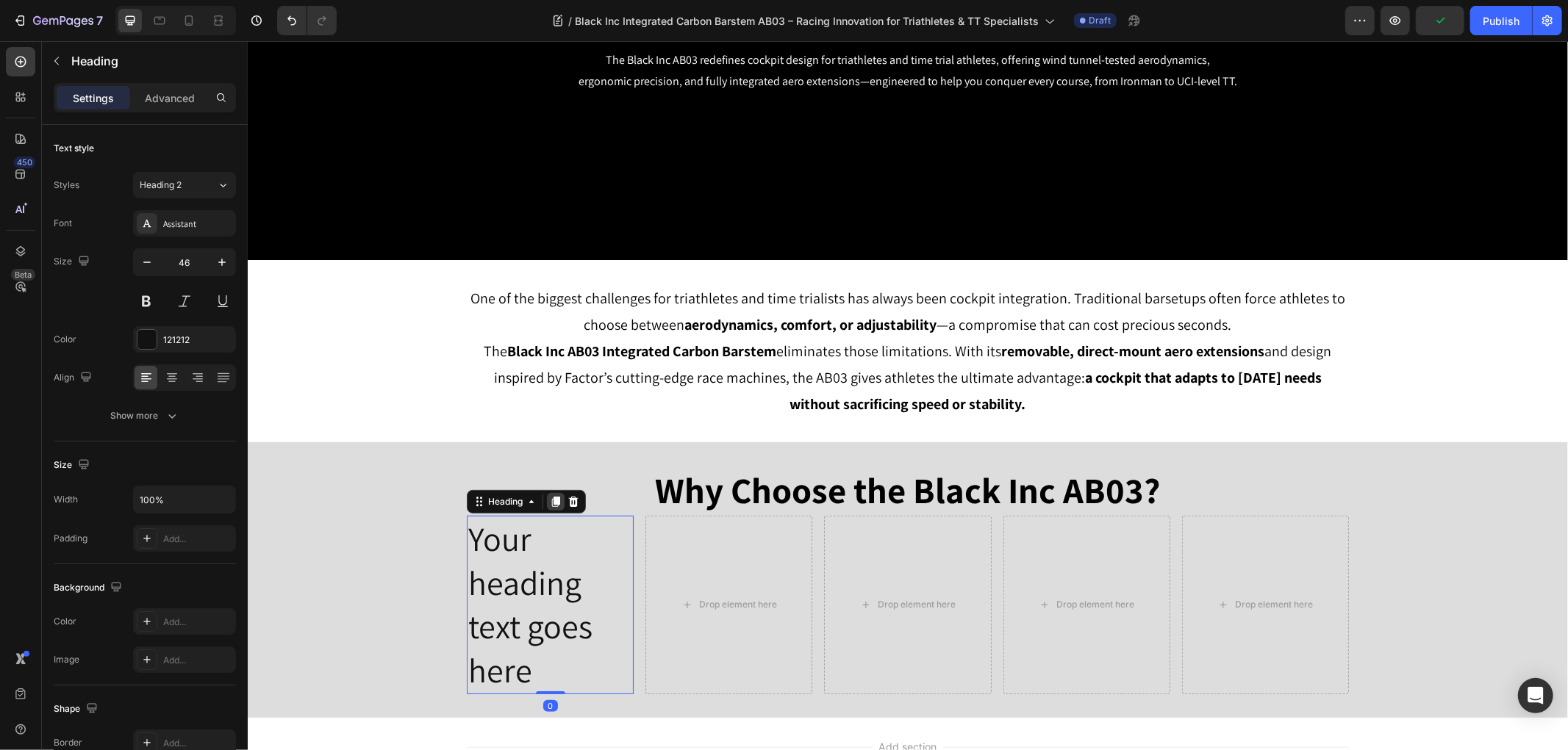
click at [556, 496] on div at bounding box center [554, 501] width 18 height 18
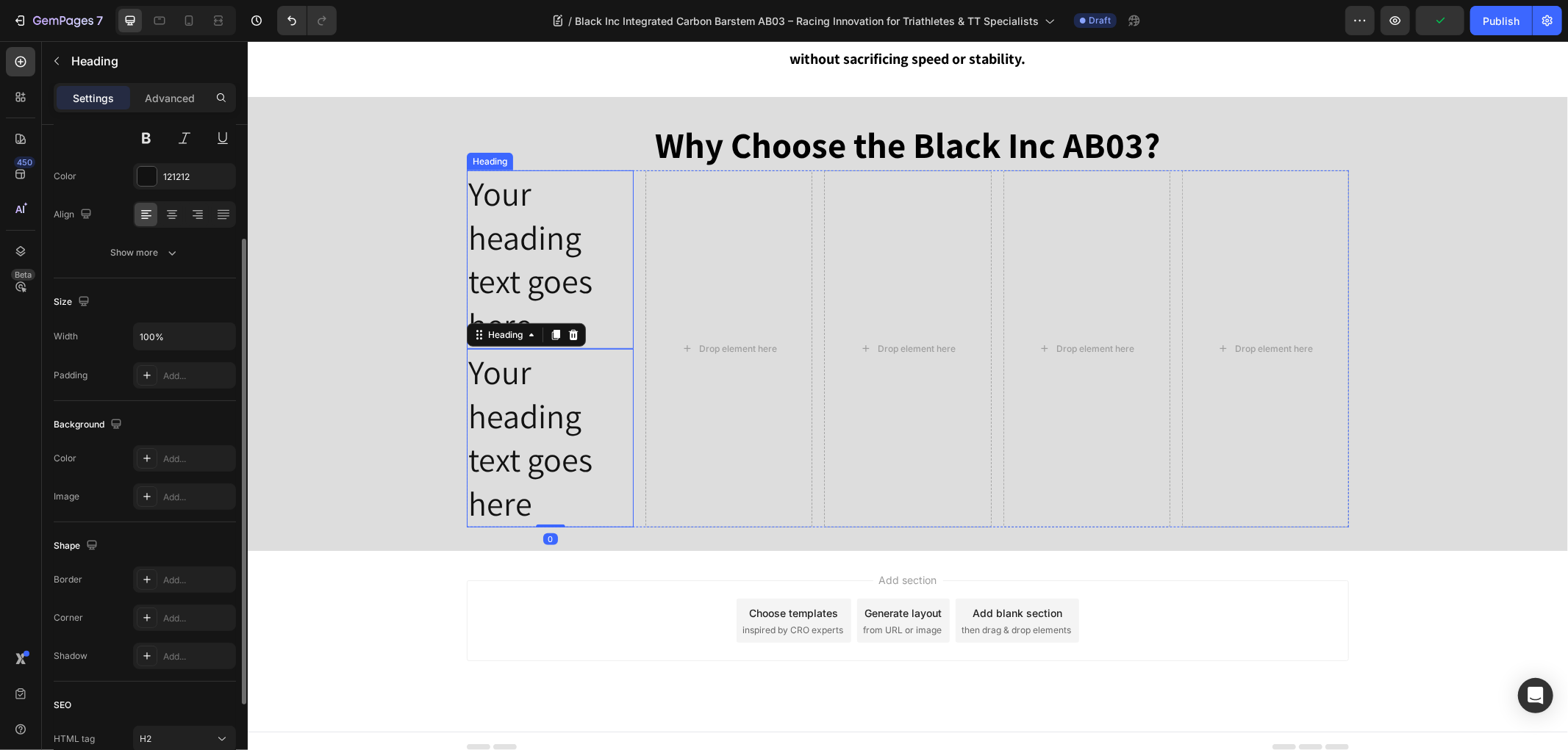
scroll to position [610, 0]
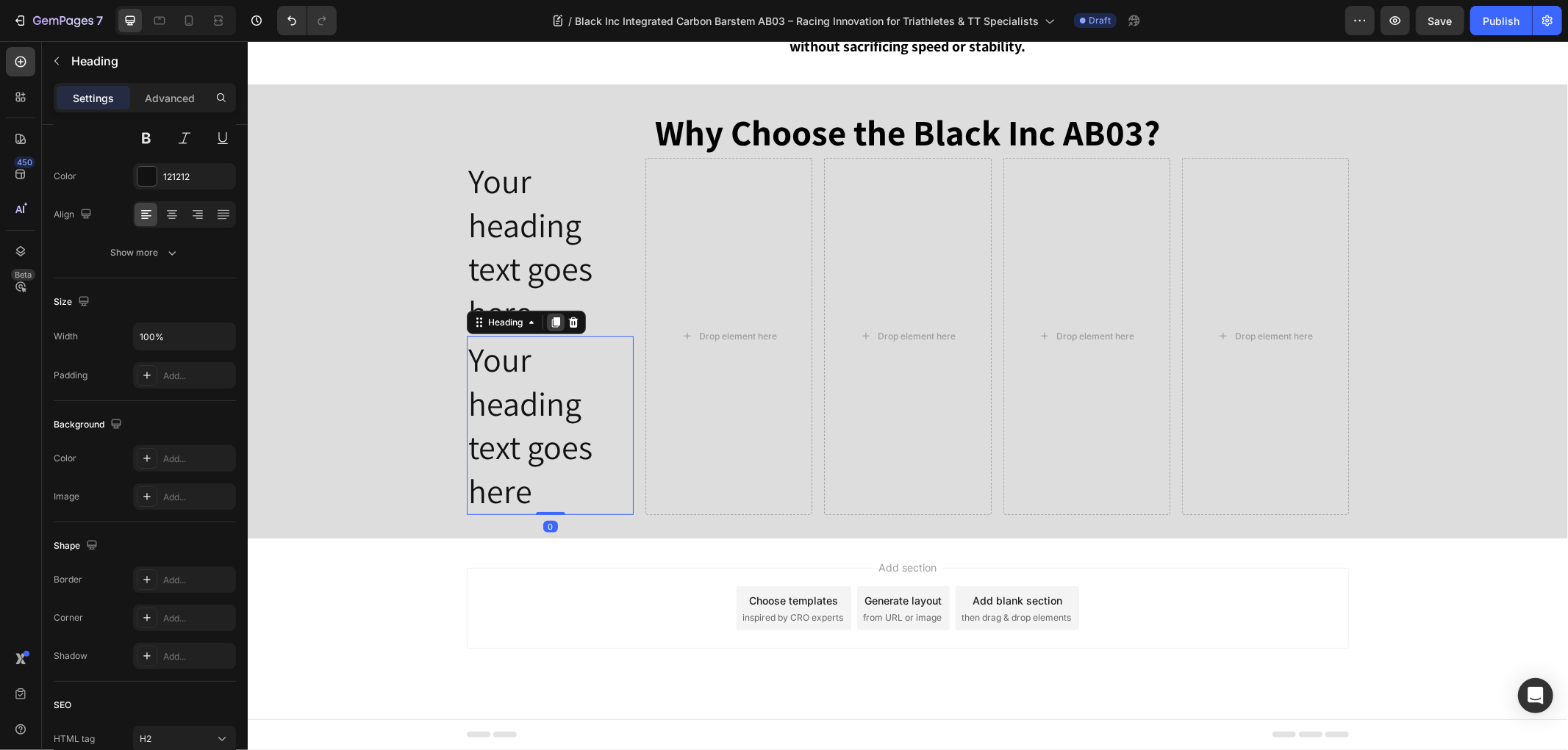
click at [546, 328] on div at bounding box center [554, 322] width 18 height 18
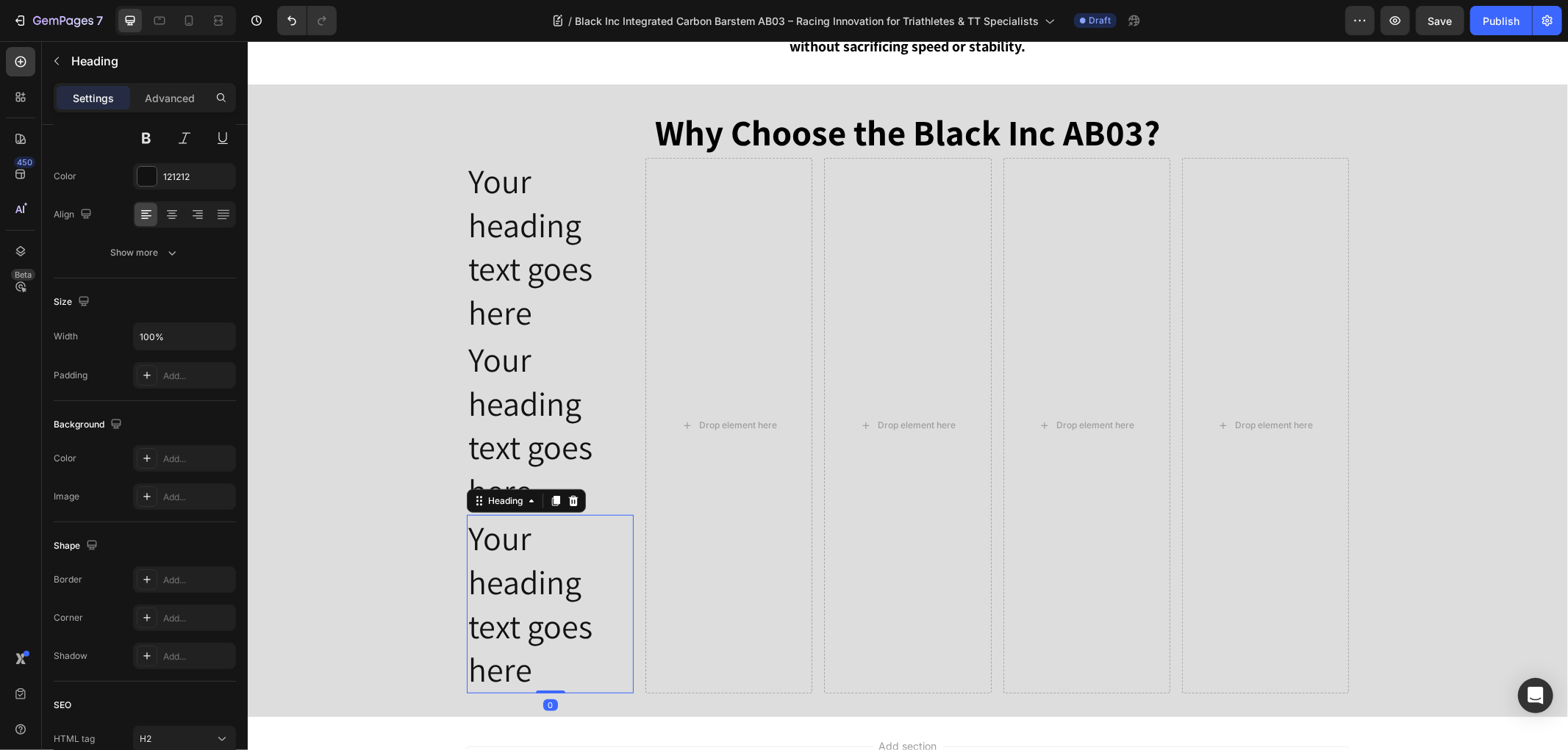
drag, startPoint x: 554, startPoint y: 496, endPoint x: 549, endPoint y: 507, distance: 12.1
click at [553, 496] on icon at bounding box center [555, 499] width 8 height 10
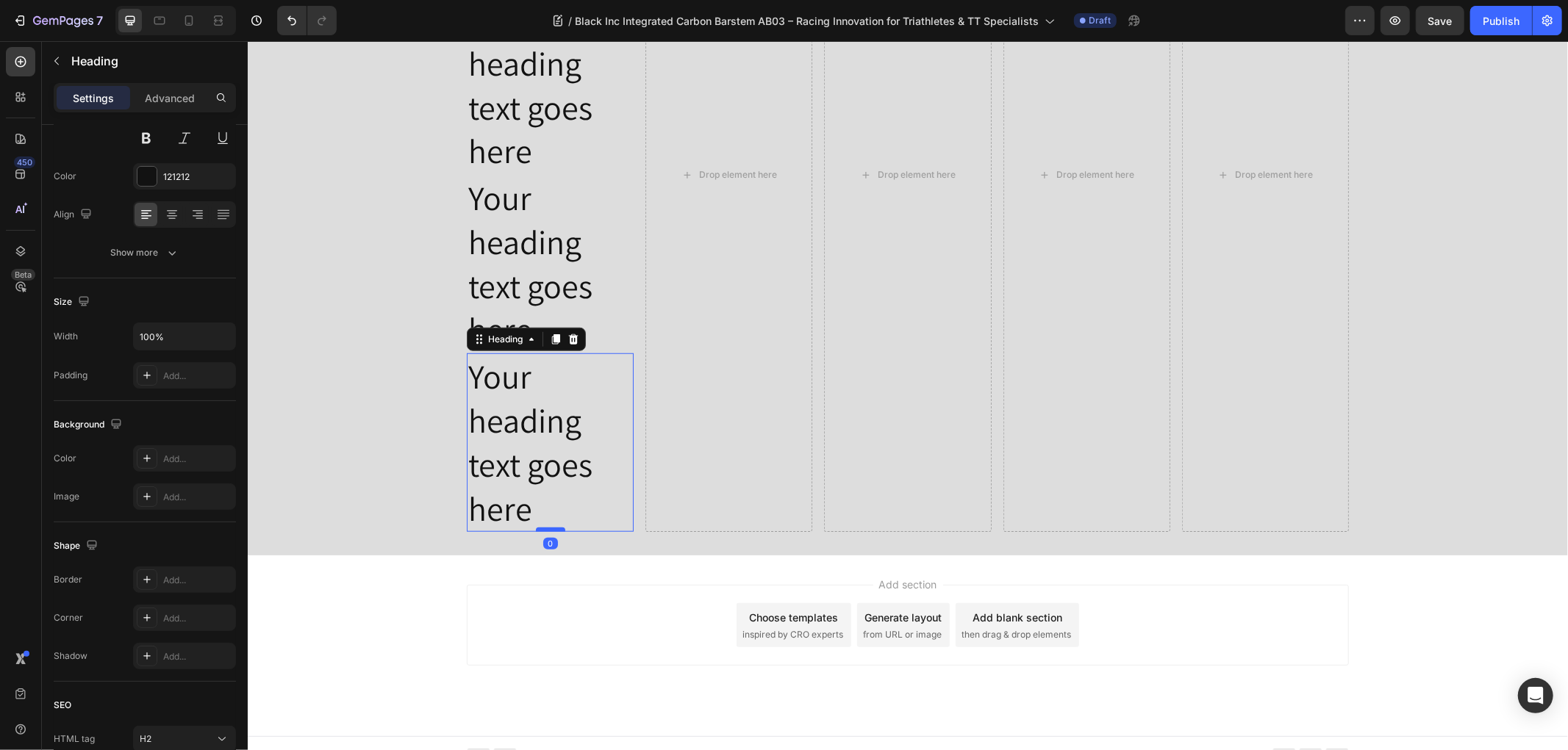
scroll to position [967, 0]
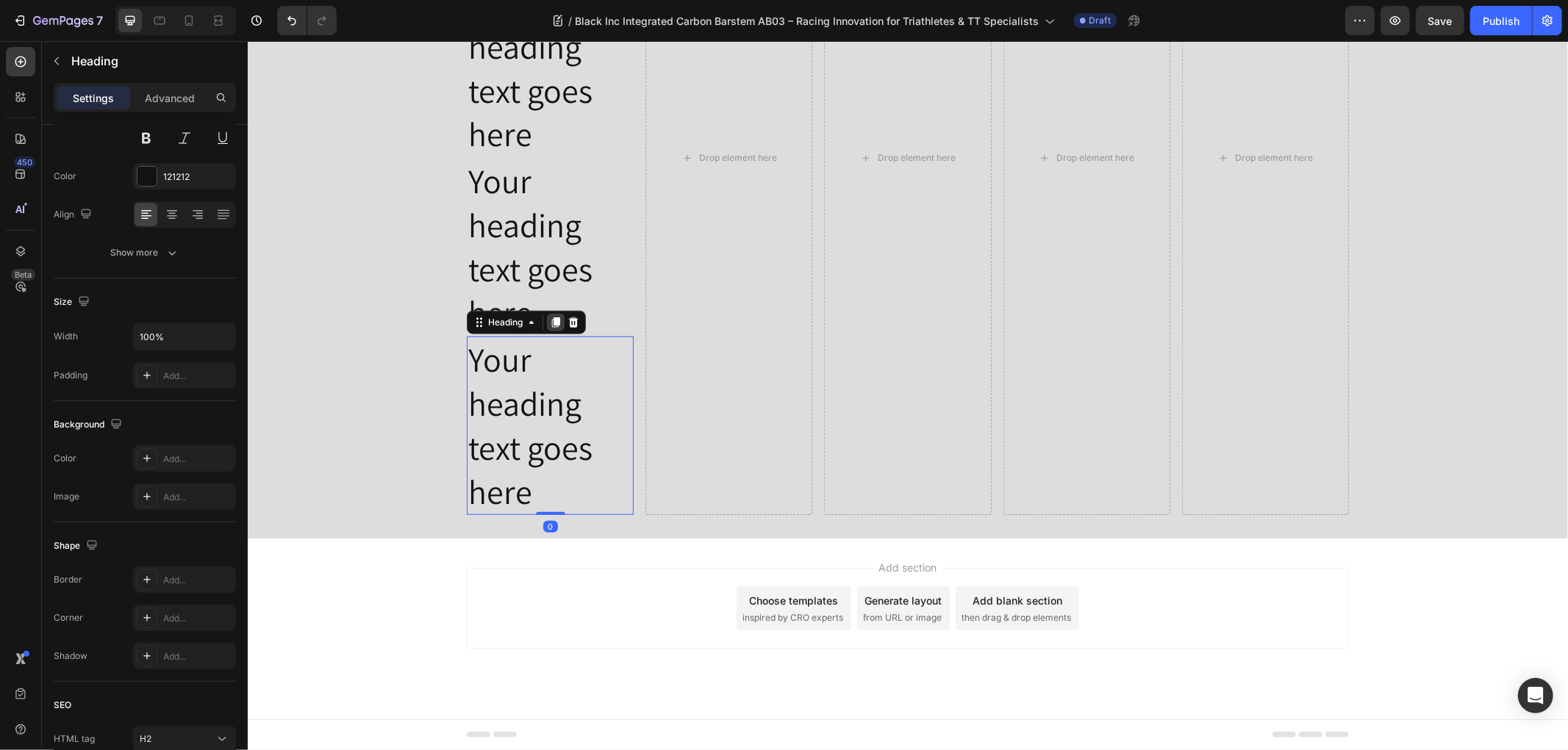
click at [551, 325] on icon at bounding box center [555, 322] width 8 height 10
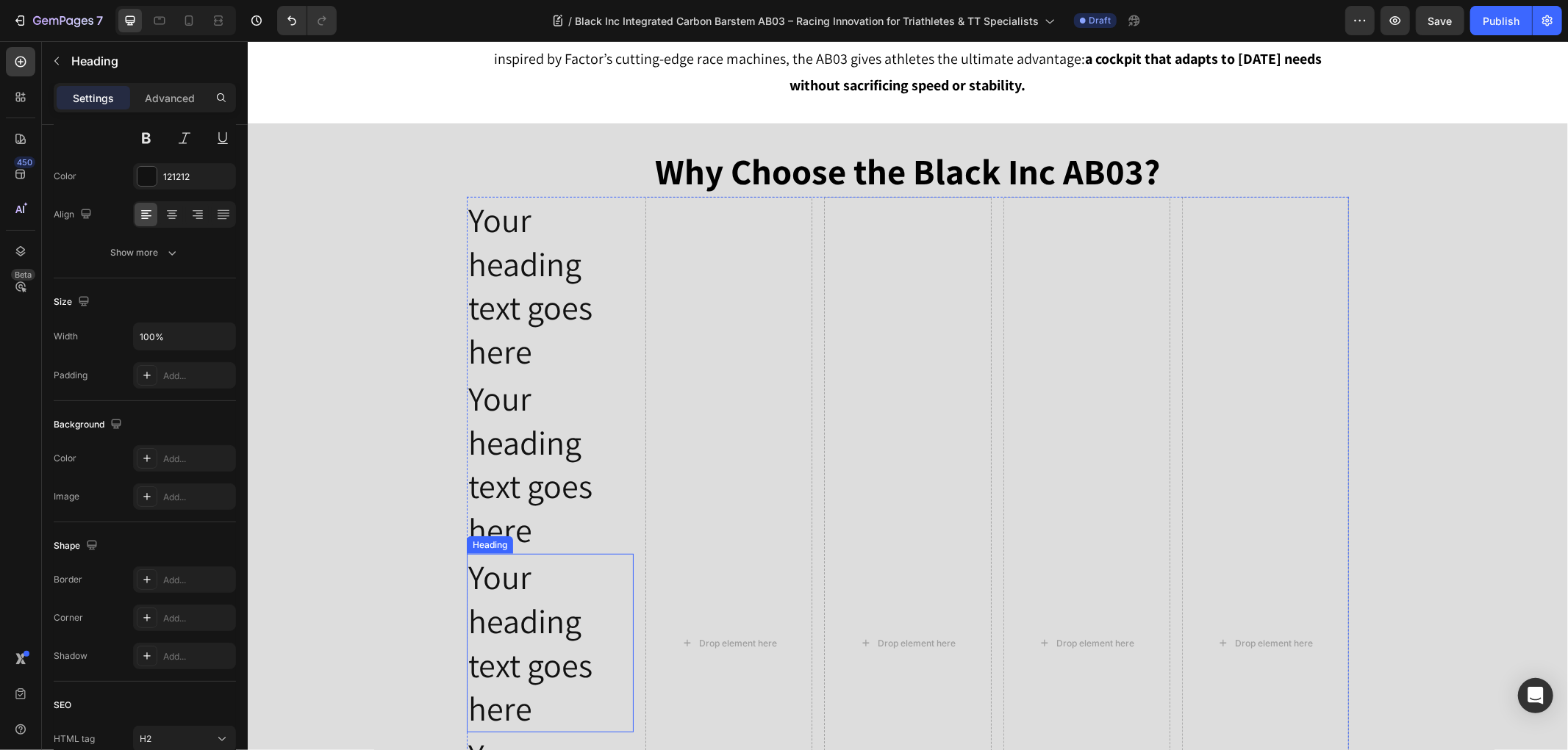
scroll to position [559, 0]
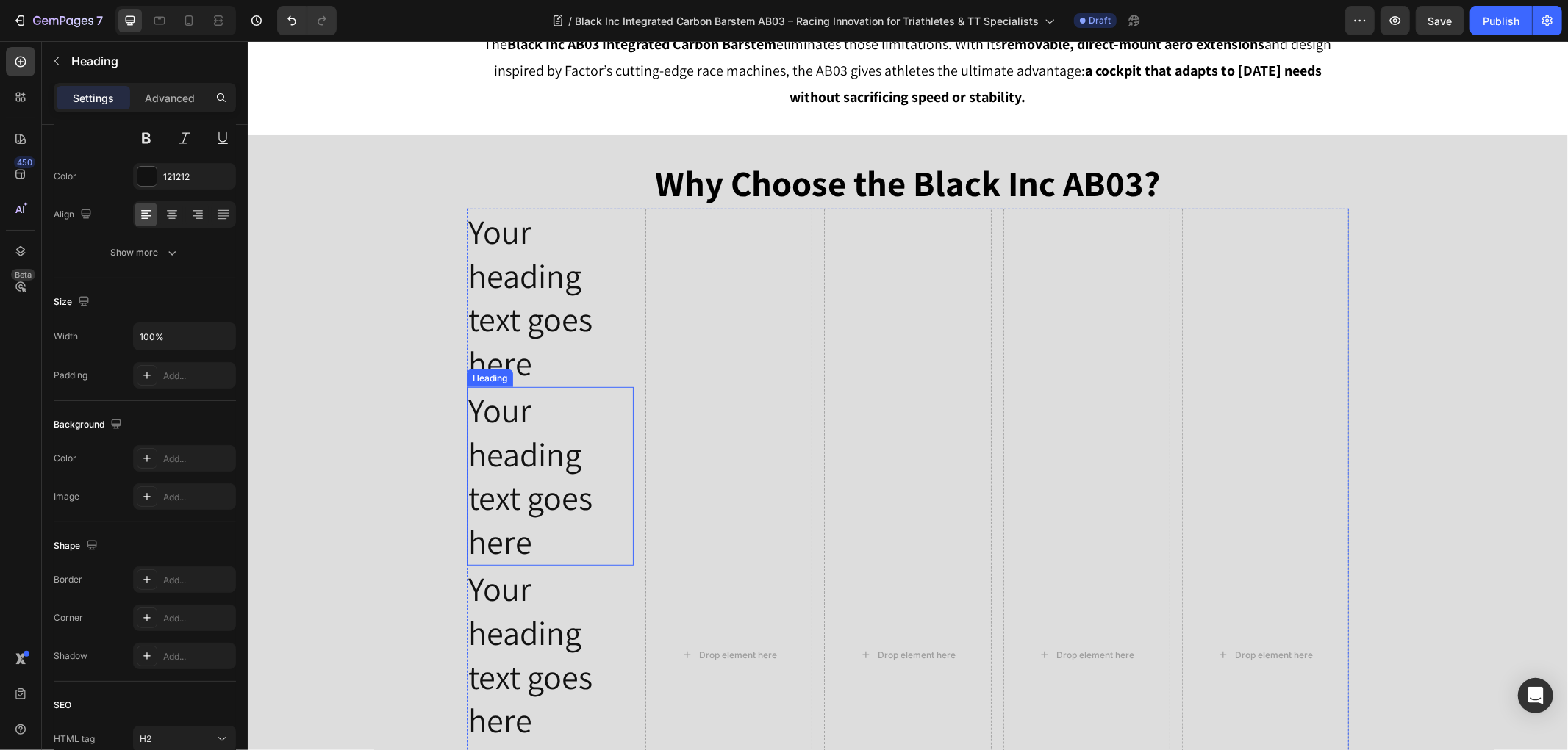
click at [521, 450] on h2 "Your heading text goes here" at bounding box center [550, 475] width 167 height 179
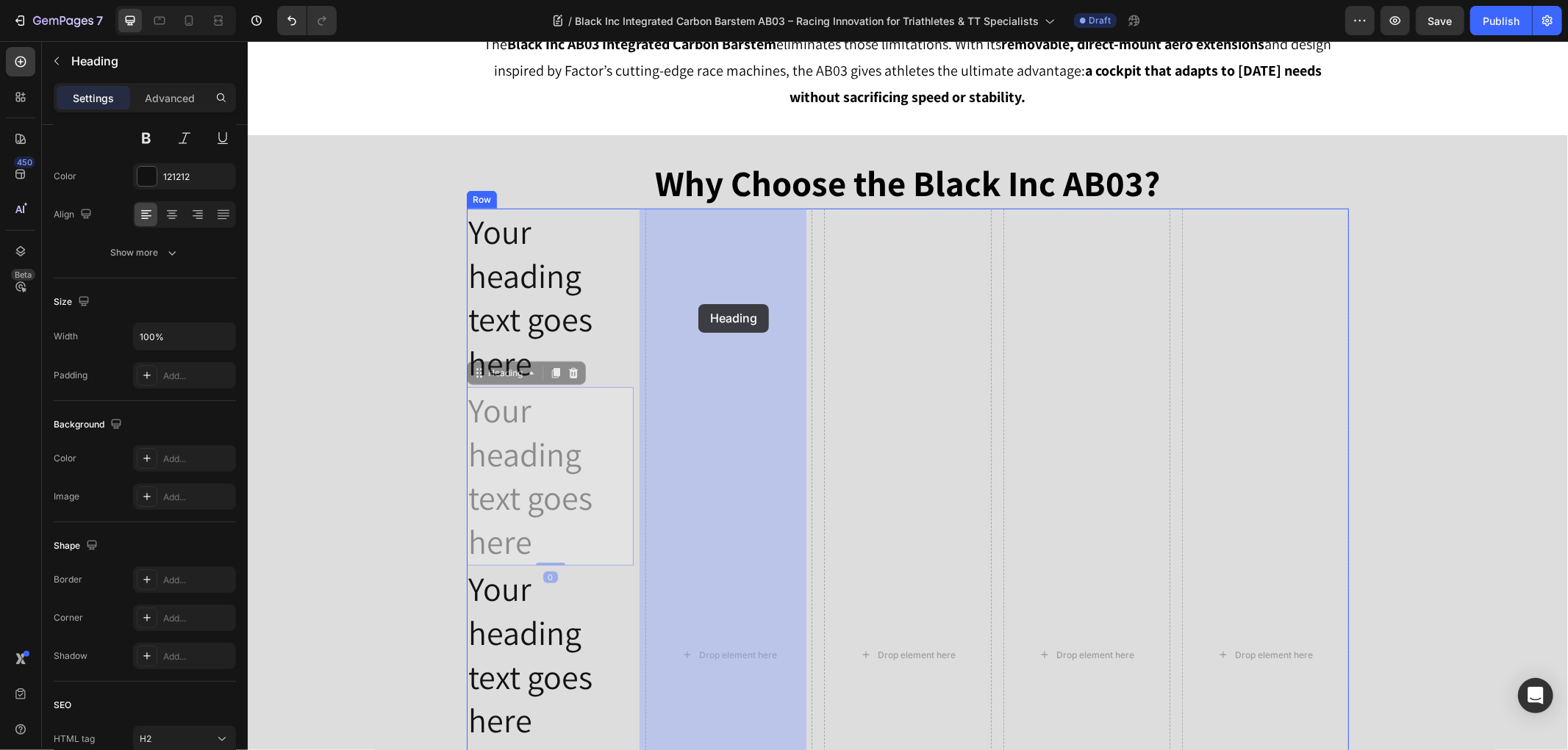
drag, startPoint x: 505, startPoint y: 375, endPoint x: 694, endPoint y: 306, distance: 201.2
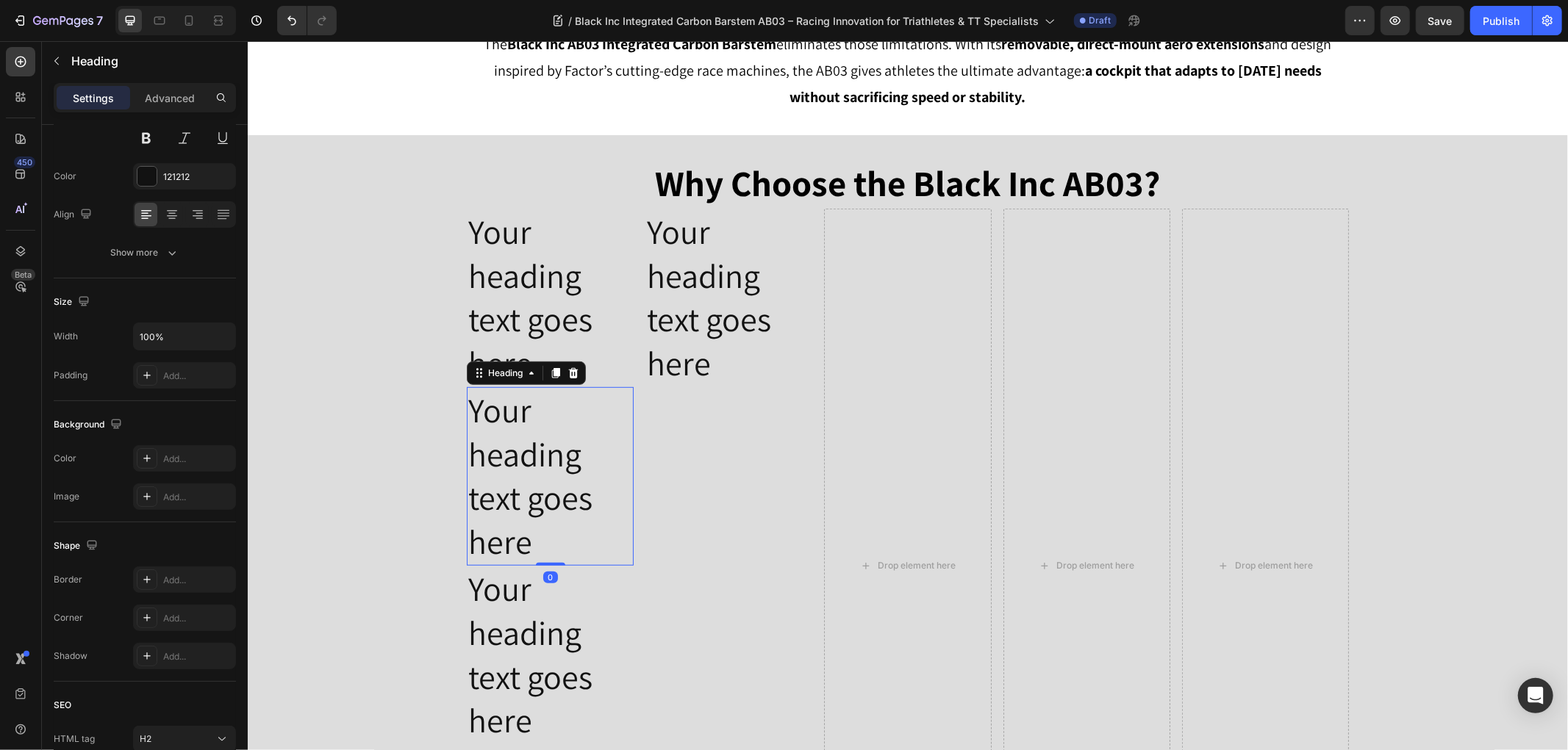
click at [525, 407] on h2 "Your heading text goes here" at bounding box center [550, 475] width 167 height 179
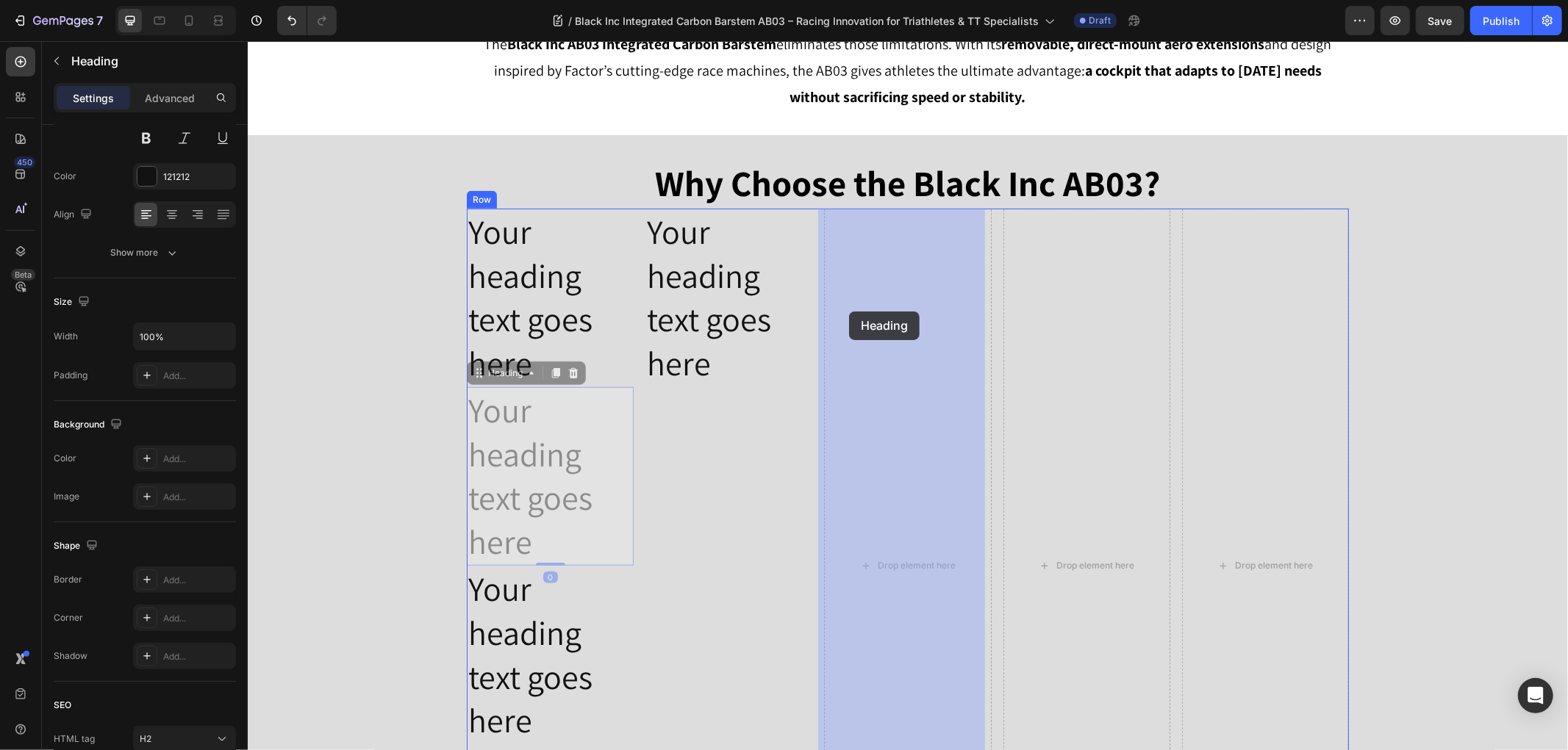
drag, startPoint x: 547, startPoint y: 371, endPoint x: 846, endPoint y: 312, distance: 304.8
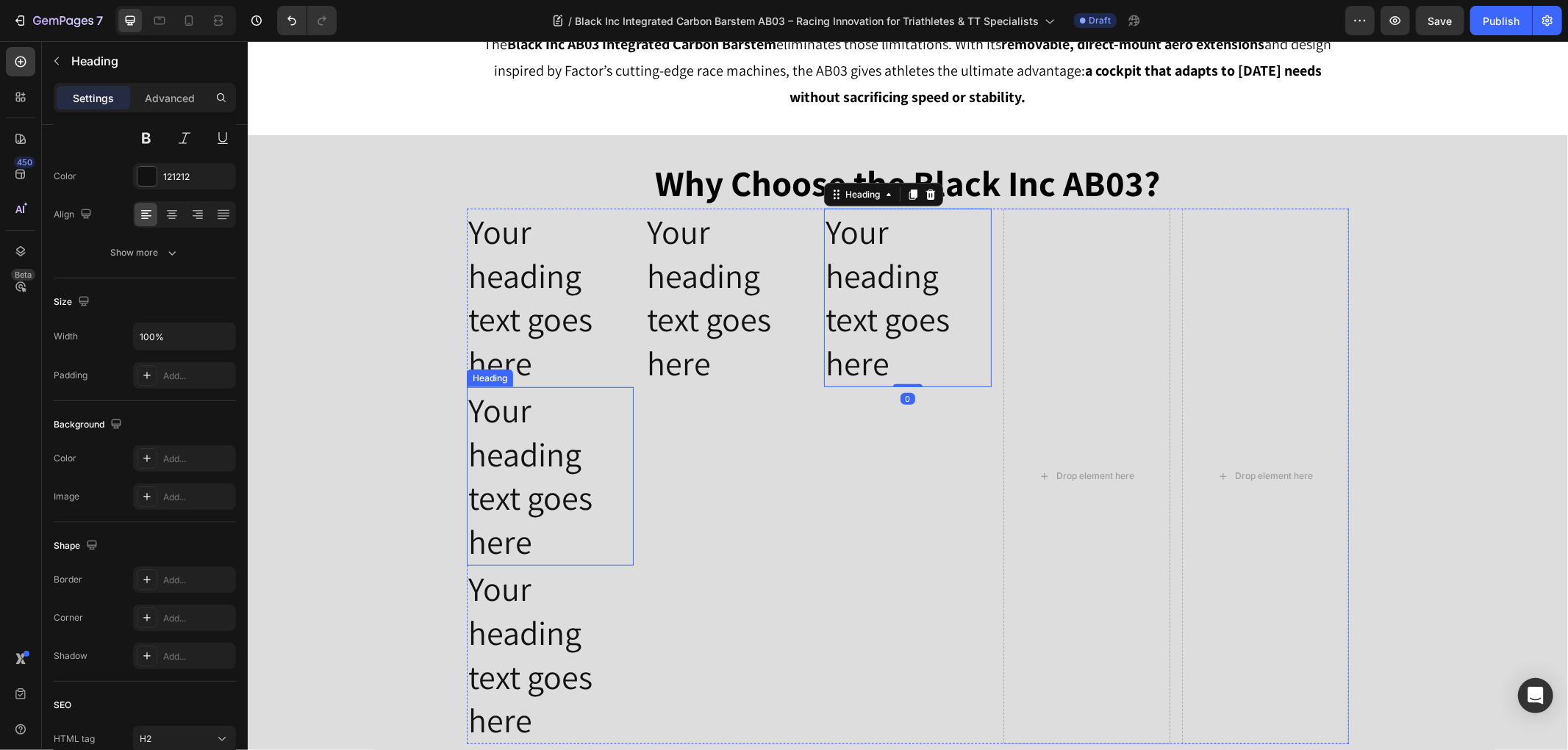
click at [518, 448] on h2 "Your heading text goes here" at bounding box center [550, 475] width 167 height 179
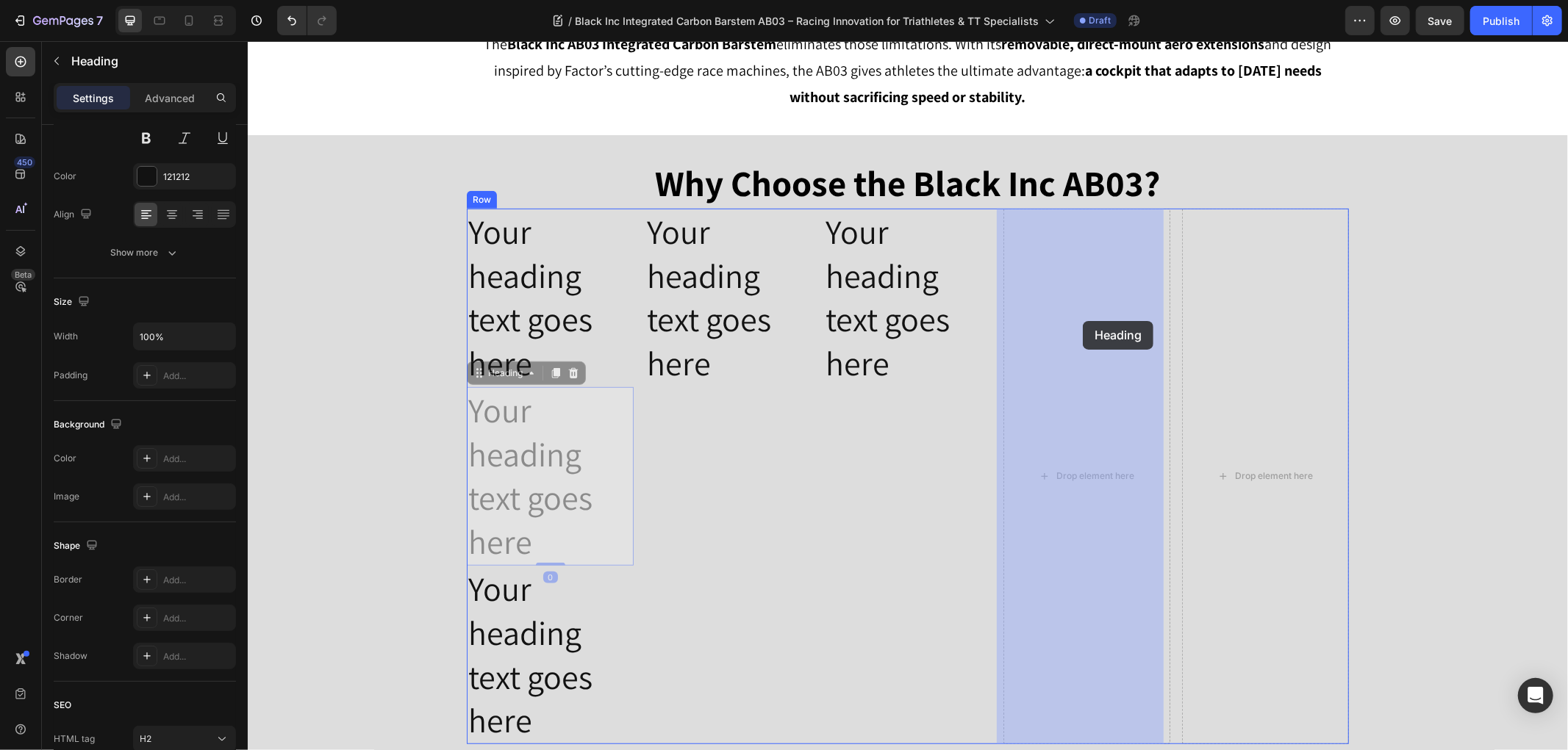
drag, startPoint x: 501, startPoint y: 375, endPoint x: 1078, endPoint y: 322, distance: 579.4
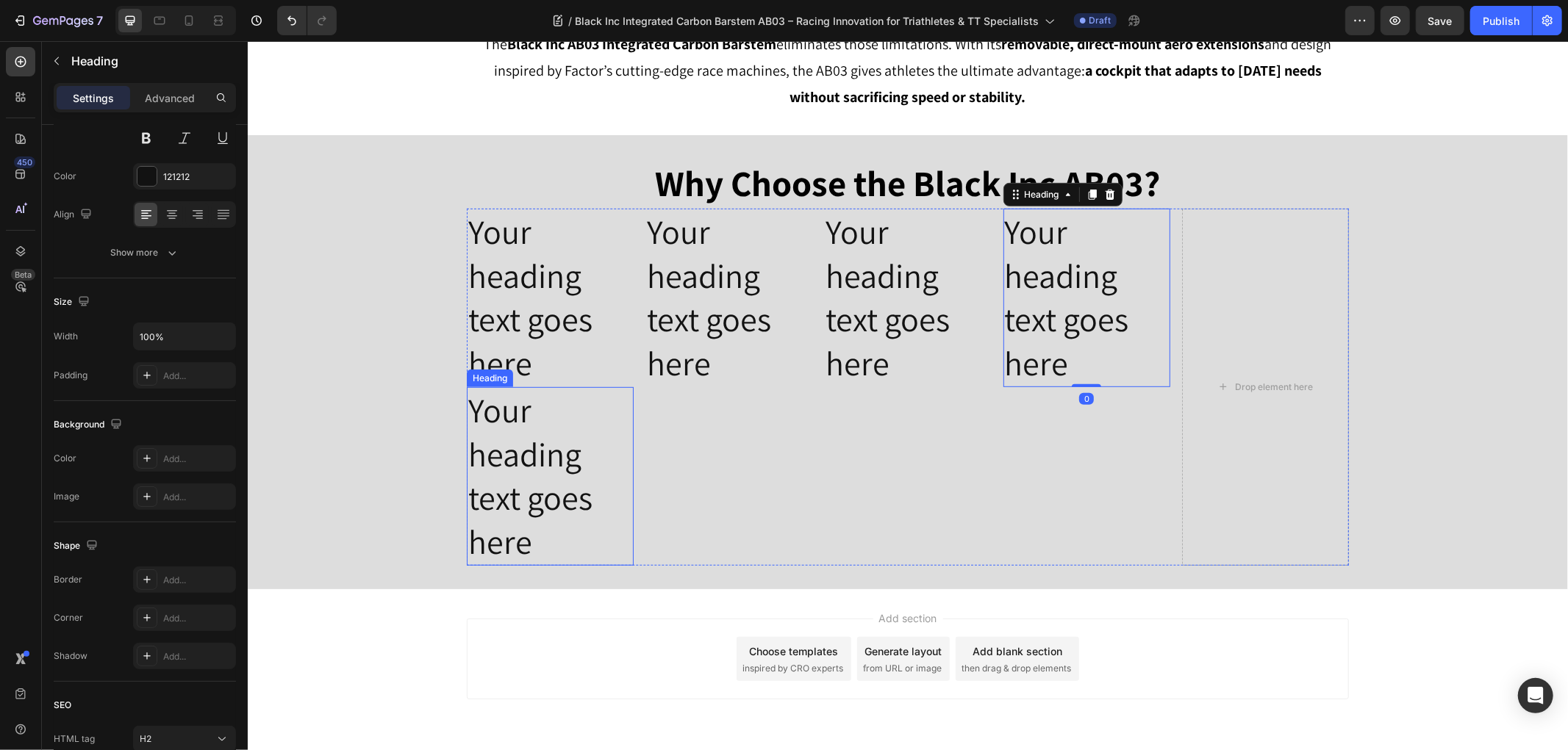
click at [536, 465] on h2 "Your heading text goes here" at bounding box center [550, 475] width 167 height 179
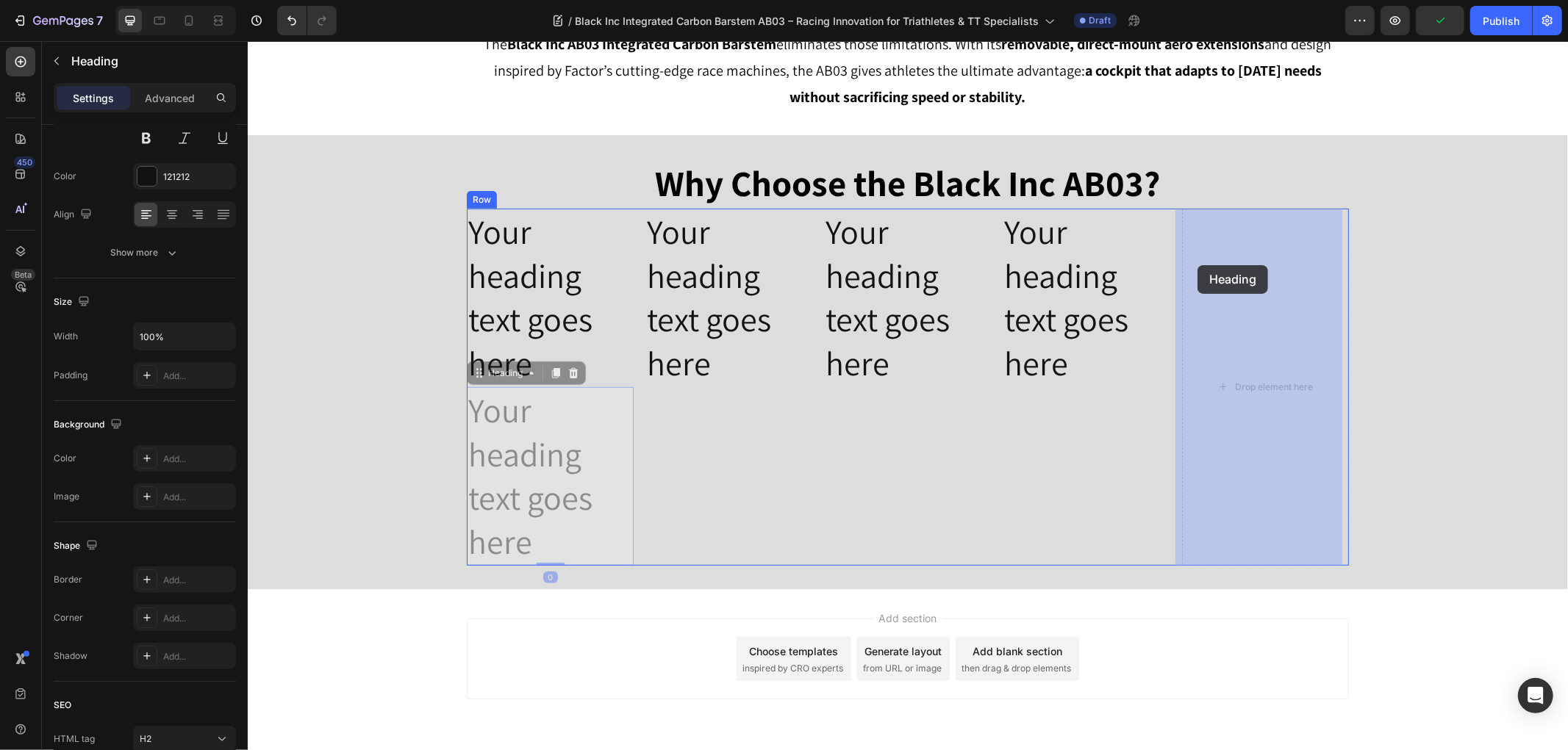
drag, startPoint x: 538, startPoint y: 375, endPoint x: 1196, endPoint y: 265, distance: 667.1
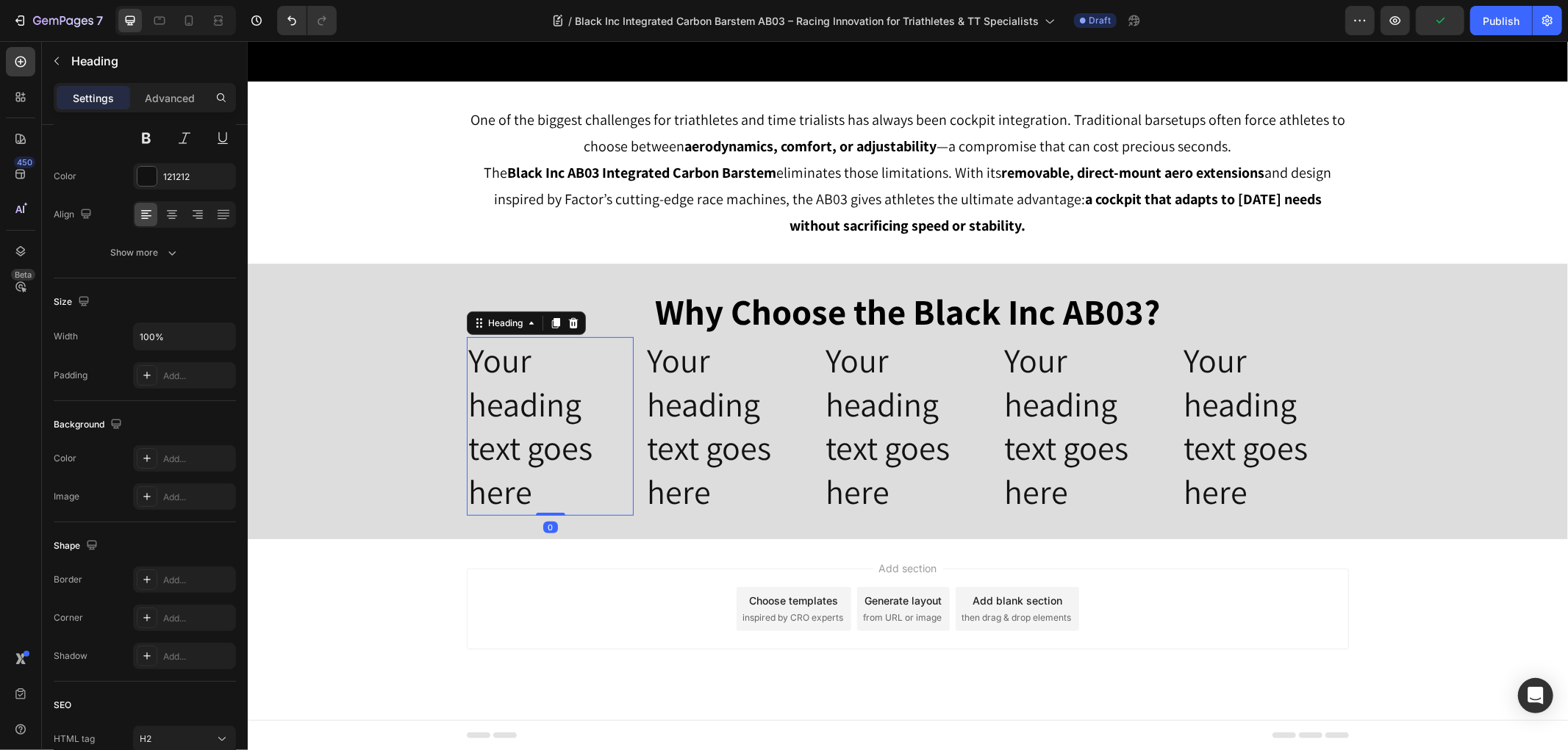
click at [504, 432] on h2 "Your heading text goes here" at bounding box center [550, 425] width 167 height 179
click at [504, 432] on p "Your heading text goes here" at bounding box center [550, 425] width 164 height 176
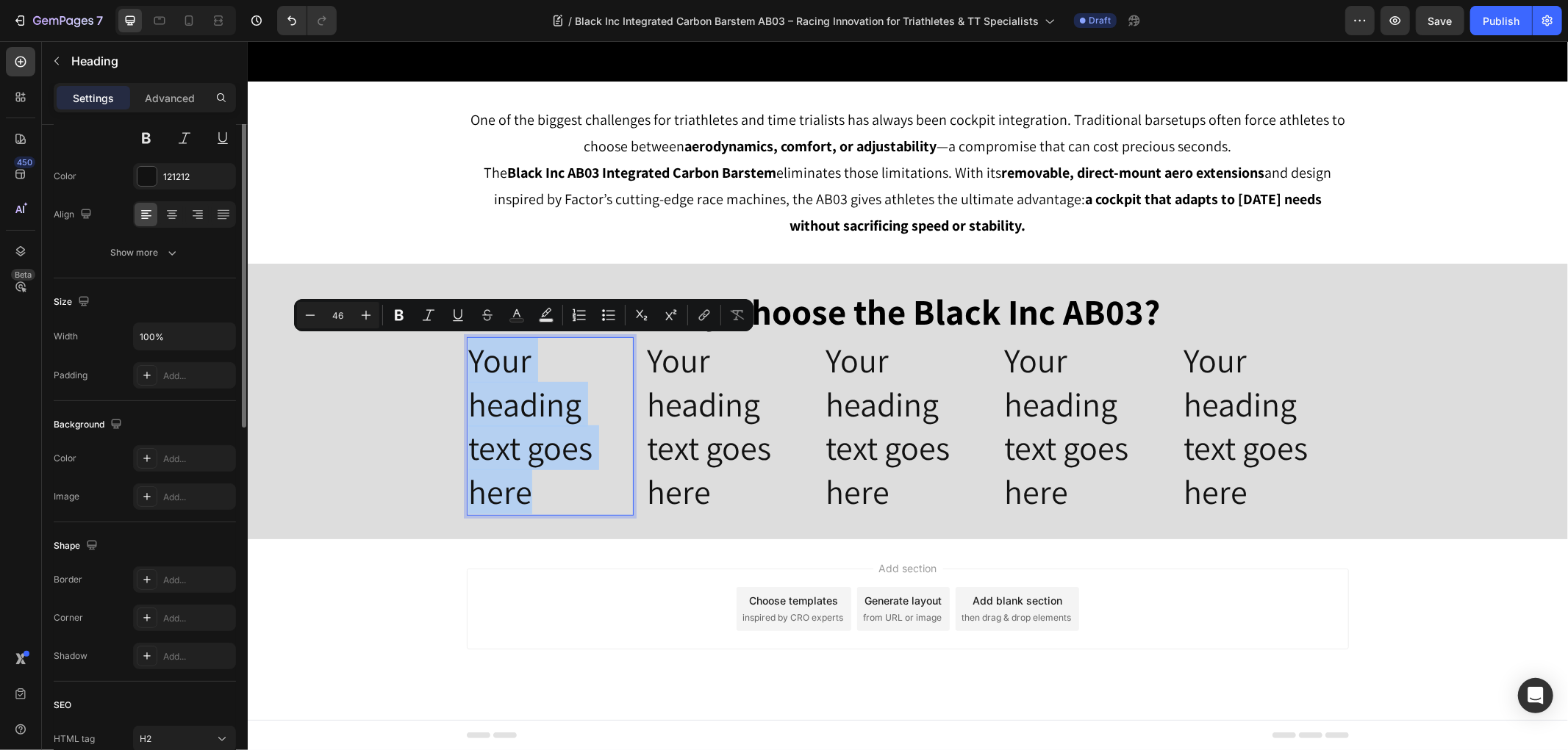
scroll to position [0, 0]
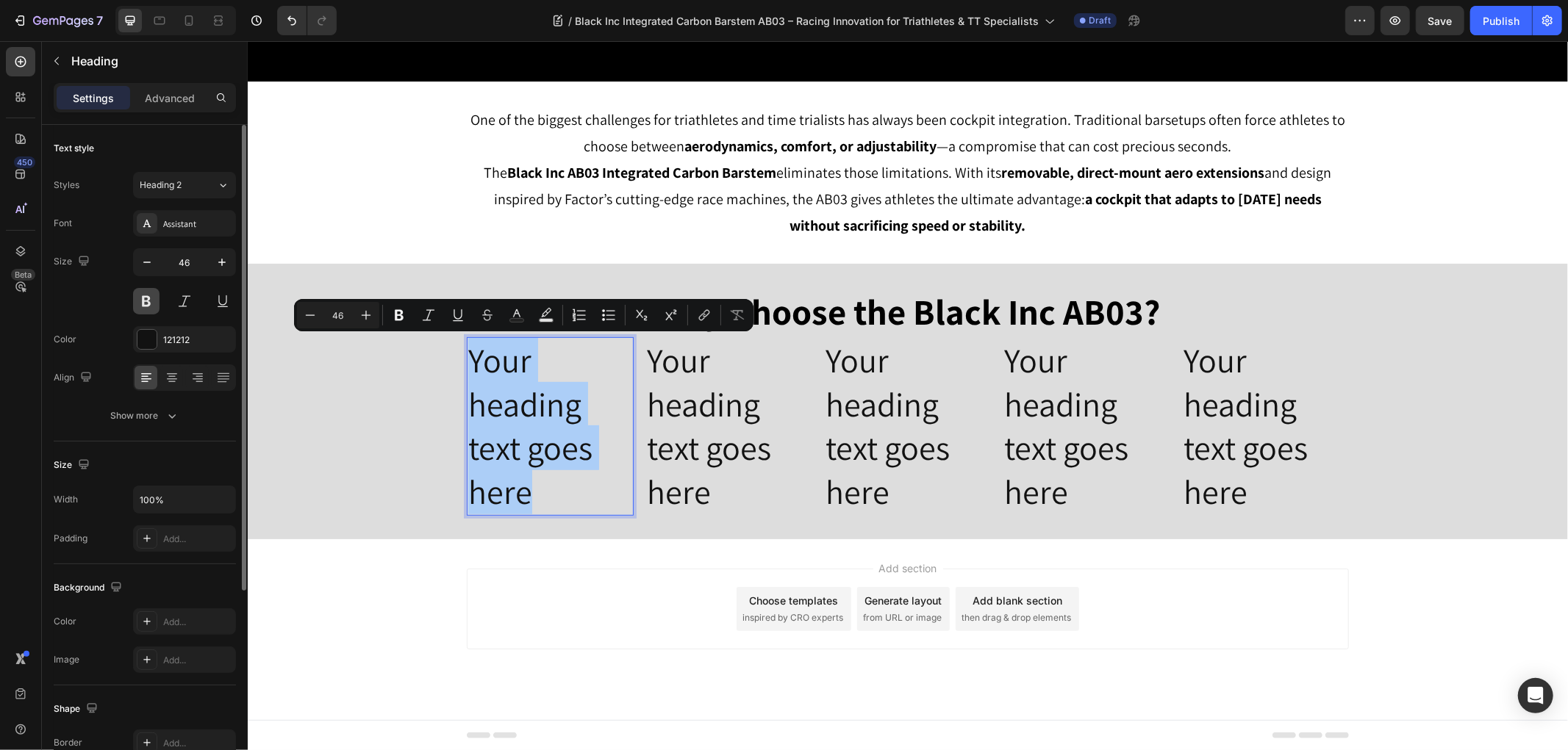
click at [151, 307] on button at bounding box center [146, 301] width 27 height 27
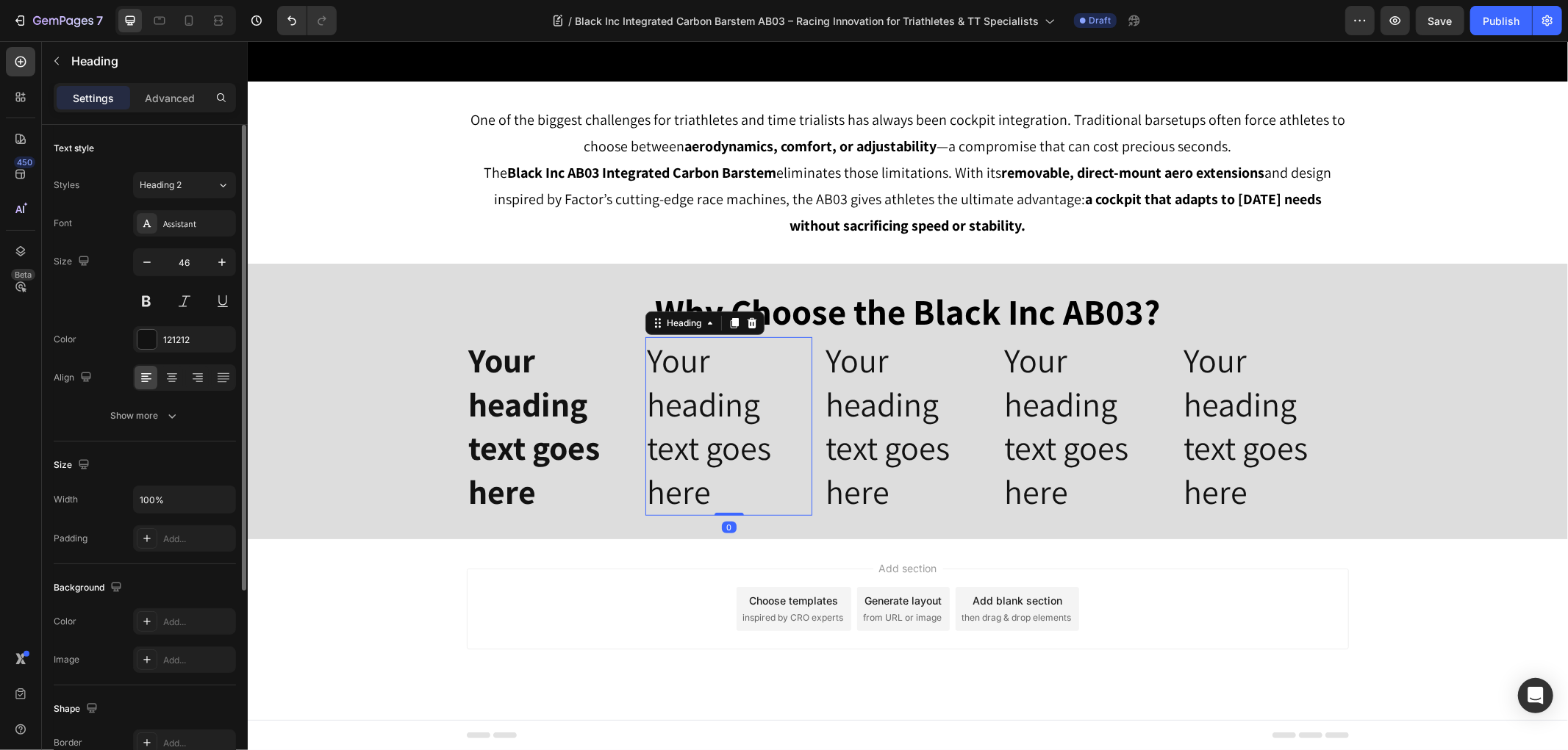
click at [695, 411] on h2 "Your heading text goes here" at bounding box center [728, 425] width 167 height 179
click at [145, 297] on button at bounding box center [146, 301] width 27 height 27
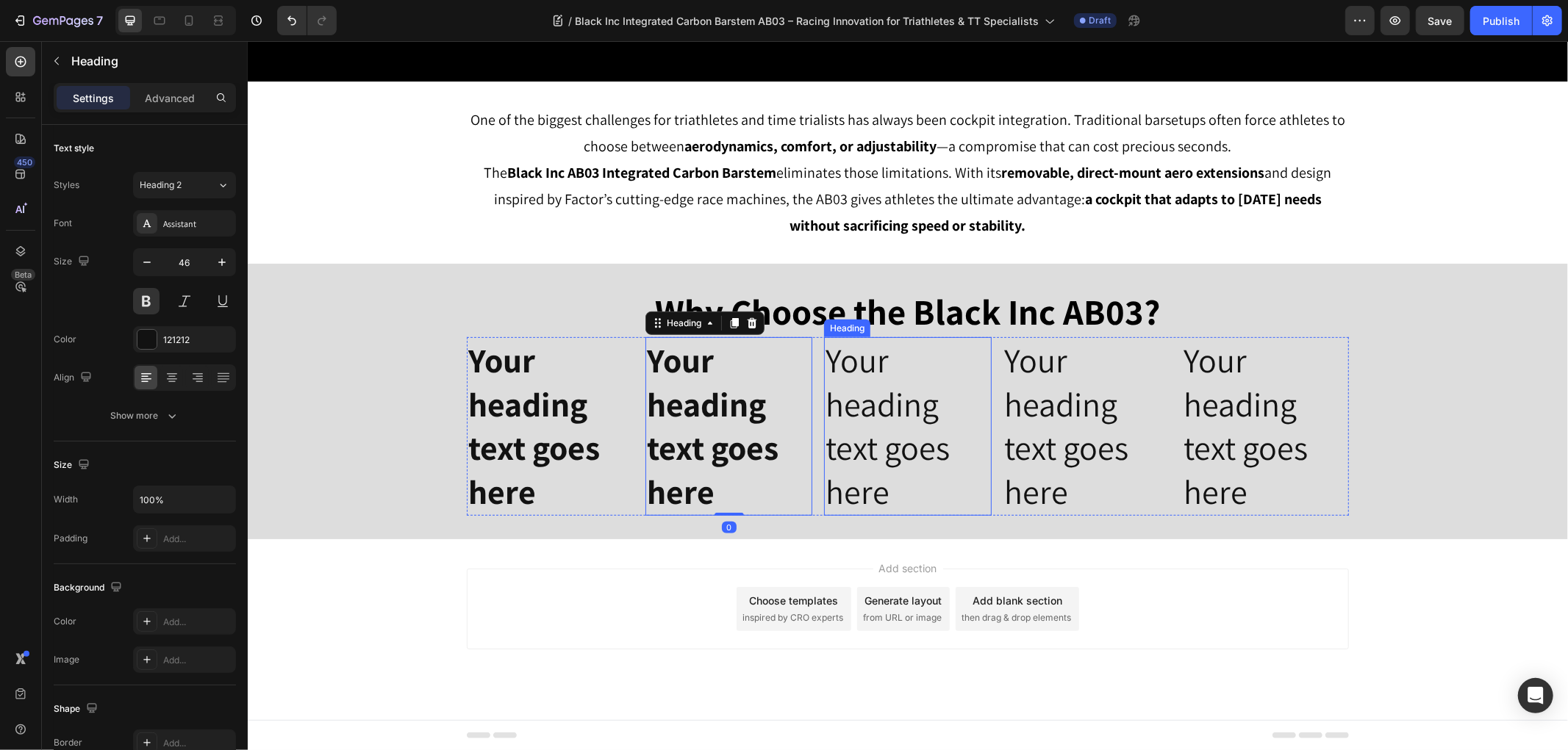
click at [830, 428] on h2 "Your heading text goes here" at bounding box center [907, 425] width 167 height 179
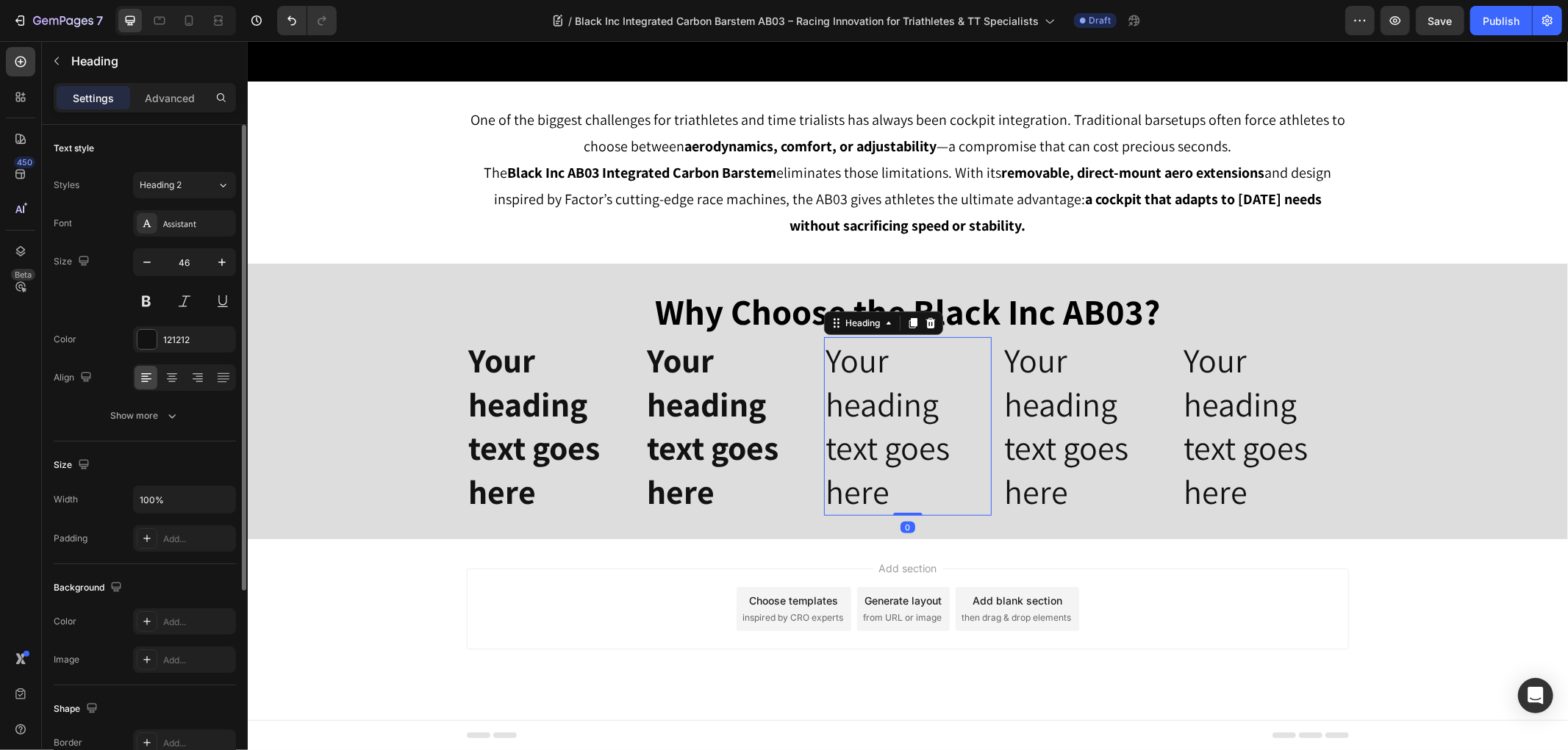
click at [129, 298] on div "Size 46" at bounding box center [144, 281] width 182 height 66
drag, startPoint x: 142, startPoint y: 300, endPoint x: 217, endPoint y: 315, distance: 76.5
click at [143, 300] on button at bounding box center [146, 301] width 27 height 27
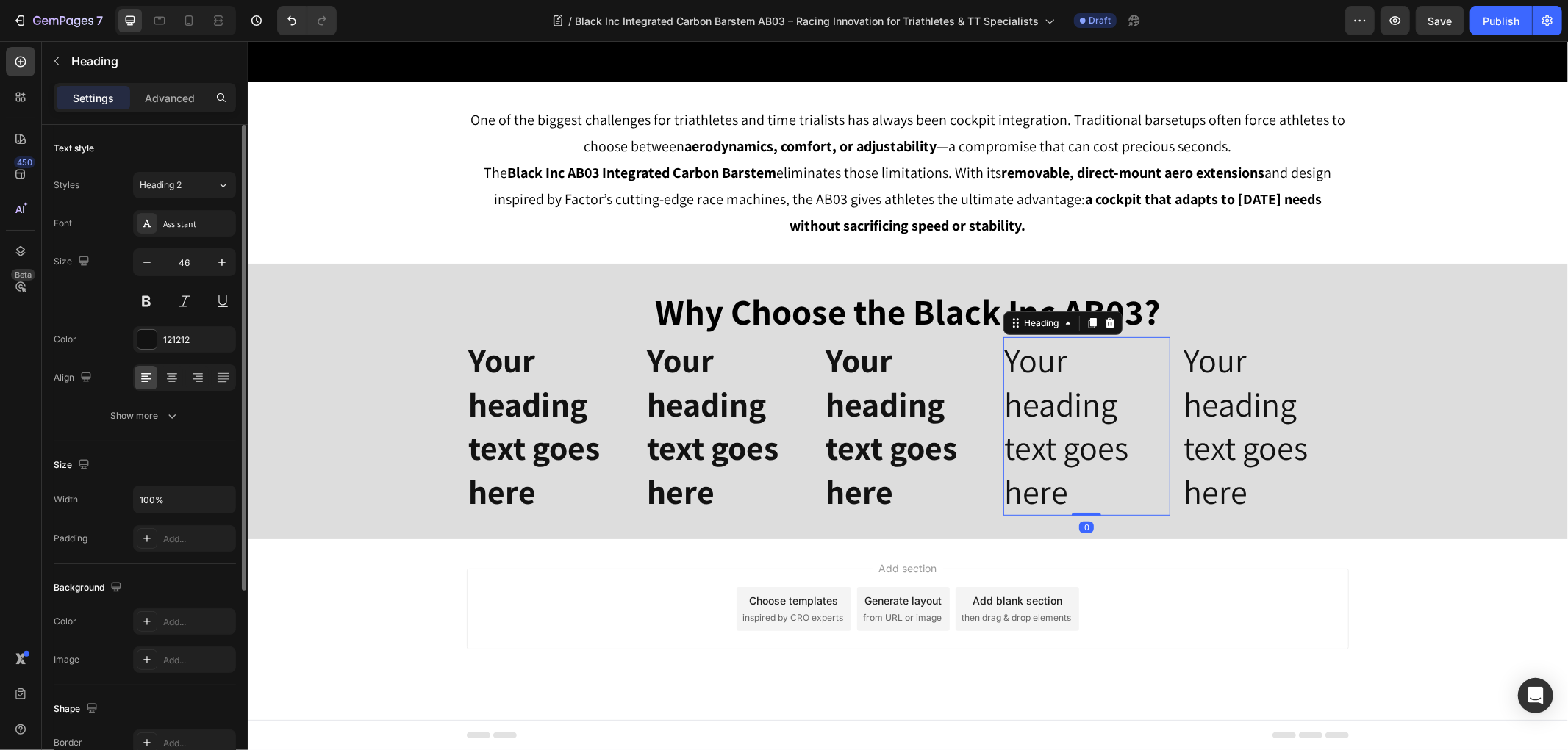
drag, startPoint x: 1031, startPoint y: 400, endPoint x: 364, endPoint y: 286, distance: 676.7
click at [1031, 400] on h2 "Your heading text goes here" at bounding box center [1086, 425] width 167 height 179
click at [152, 296] on button at bounding box center [146, 301] width 27 height 27
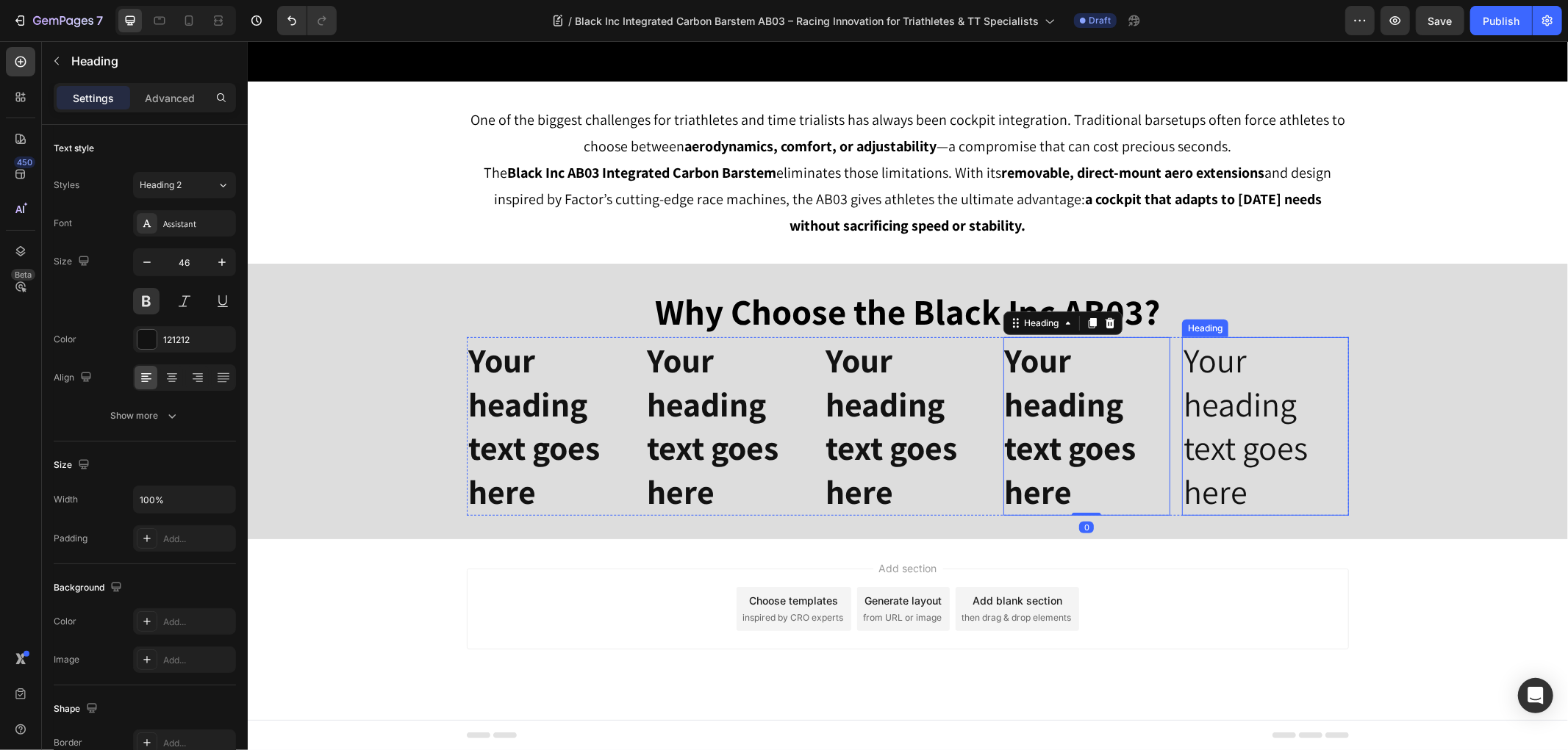
click at [1206, 471] on h2 "Your heading text goes here" at bounding box center [1264, 425] width 167 height 179
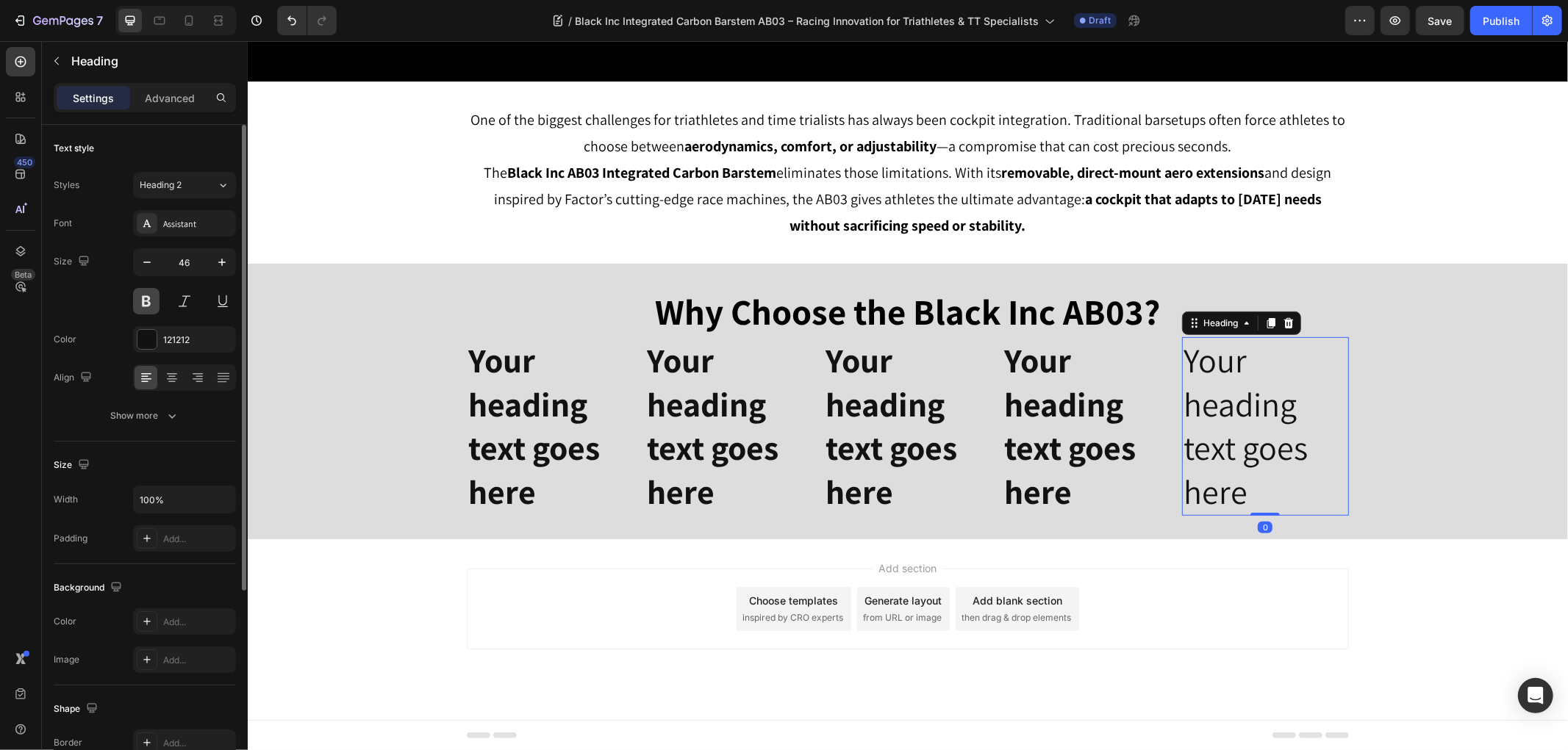
click at [141, 306] on button at bounding box center [146, 301] width 27 height 27
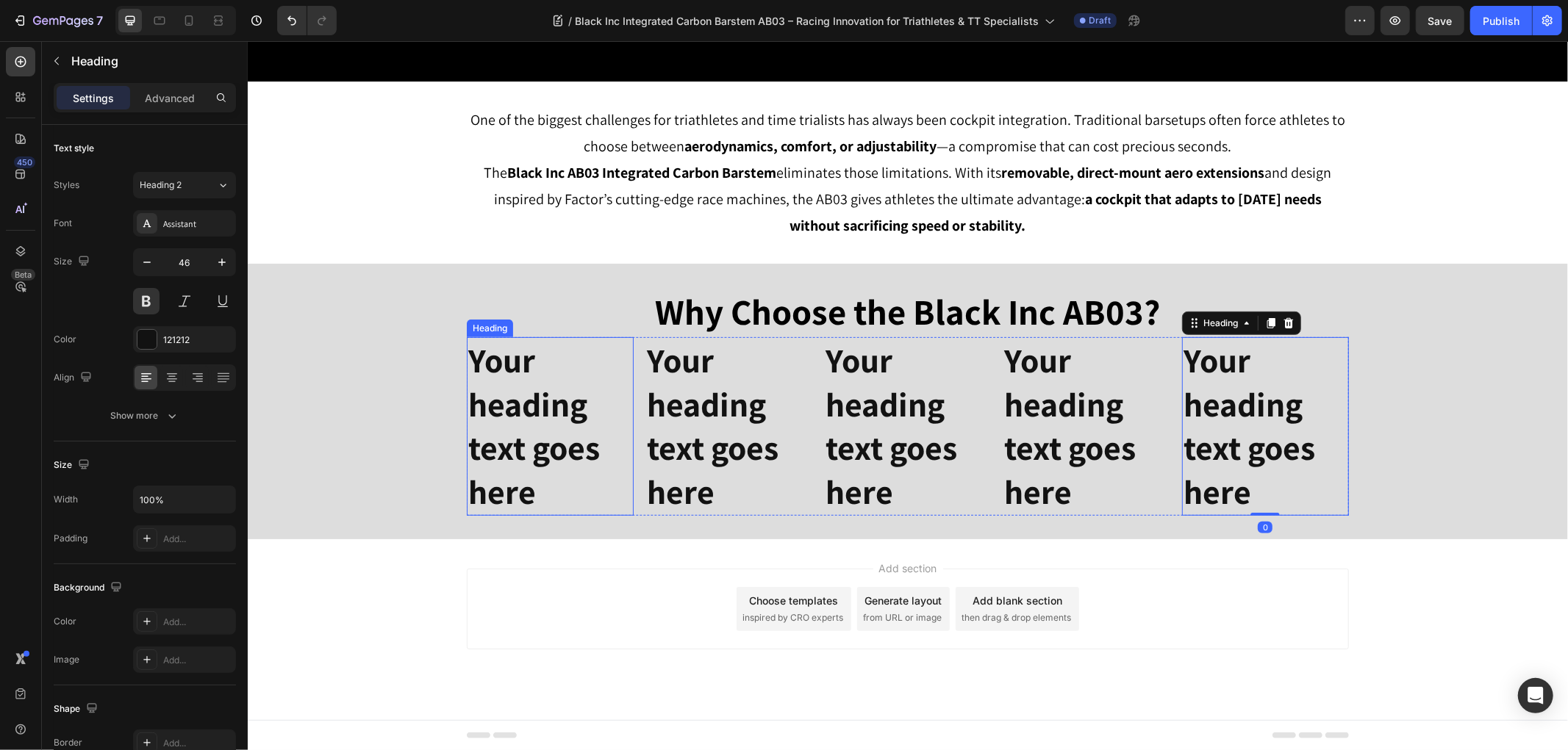
click at [545, 382] on p "Your heading text goes here" at bounding box center [550, 425] width 164 height 176
click at [704, 374] on h2 "Your heading text goes here" at bounding box center [728, 425] width 167 height 179
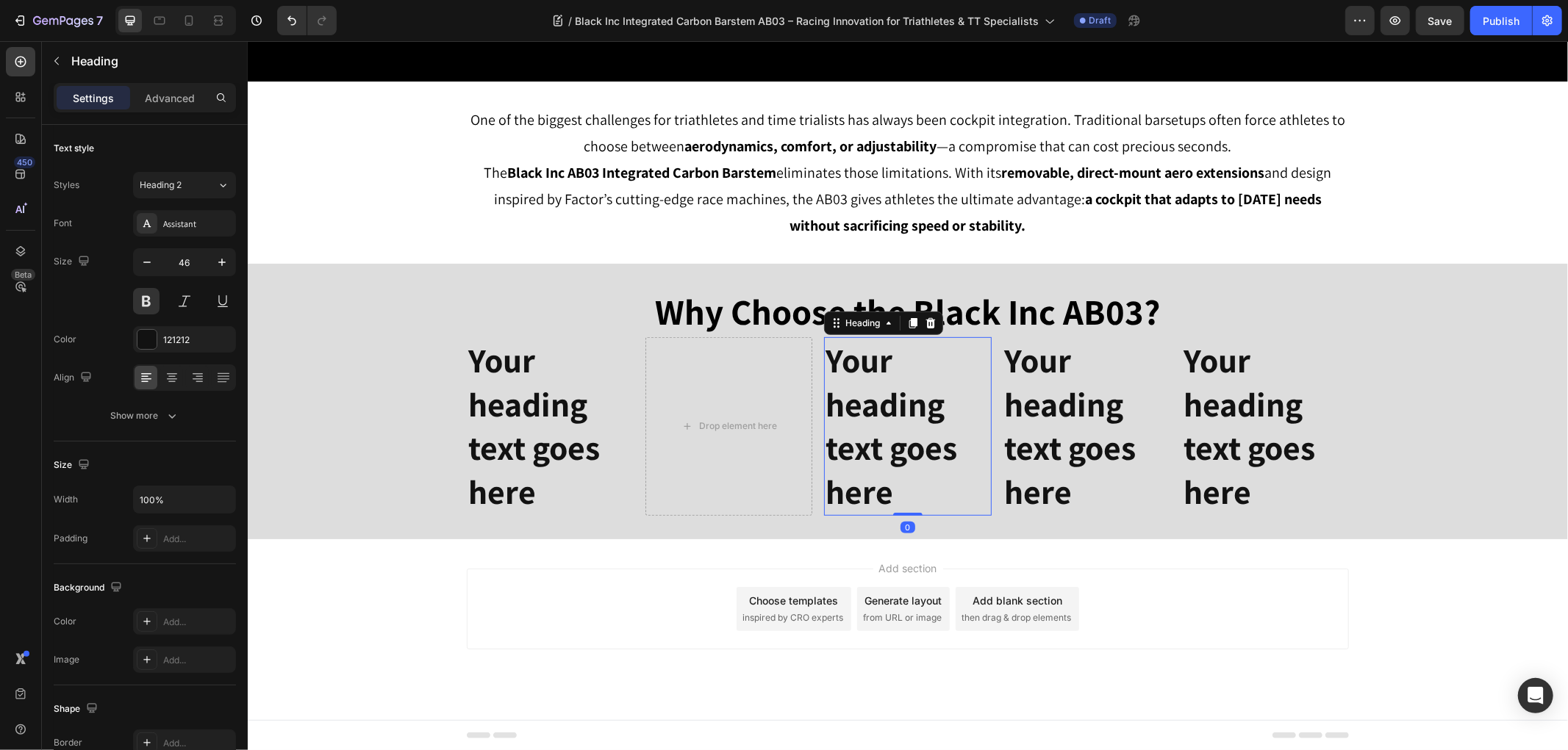
click at [839, 381] on h2 "Your heading text goes here" at bounding box center [907, 425] width 167 height 179
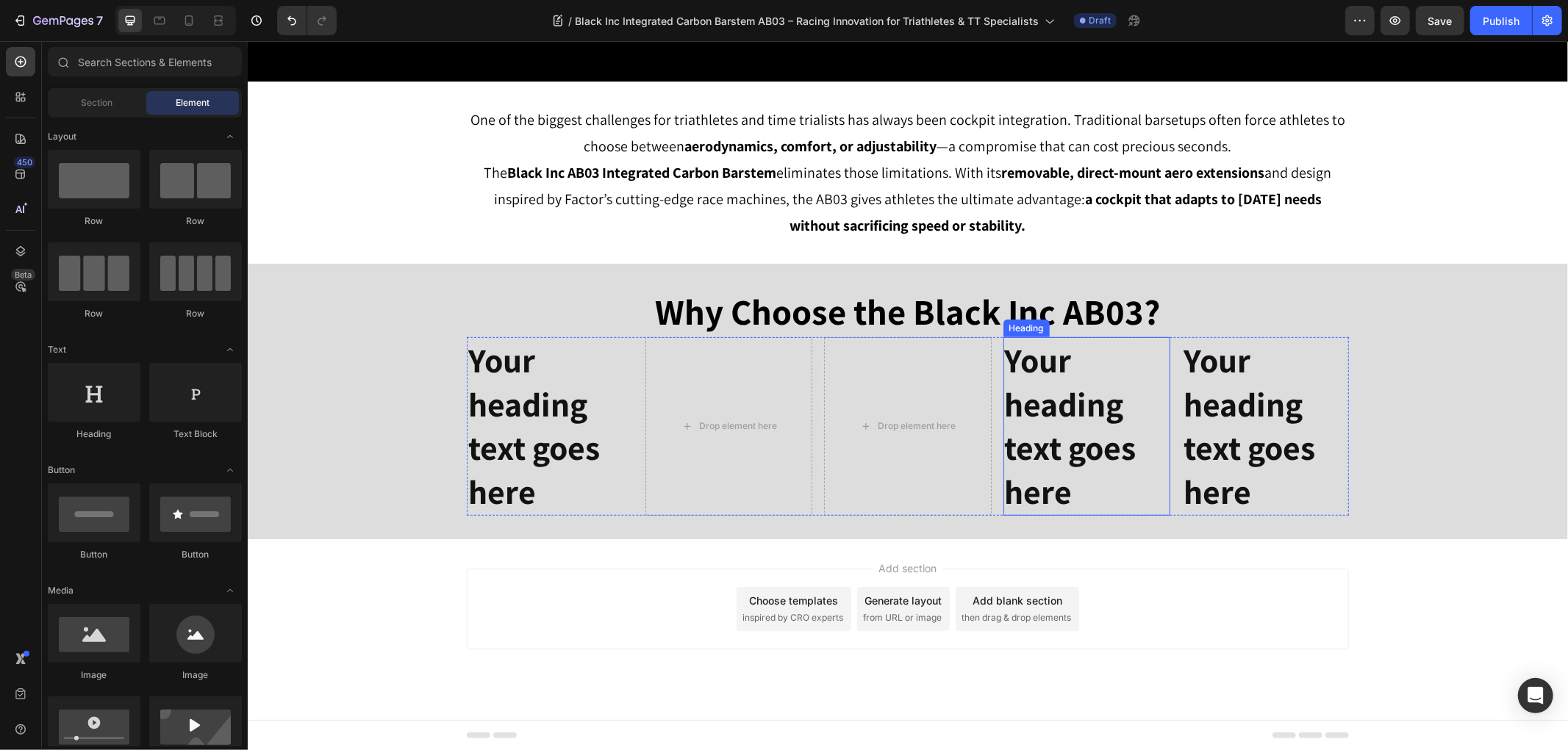
click at [1057, 384] on h2 "Your heading text goes here" at bounding box center [1086, 425] width 167 height 179
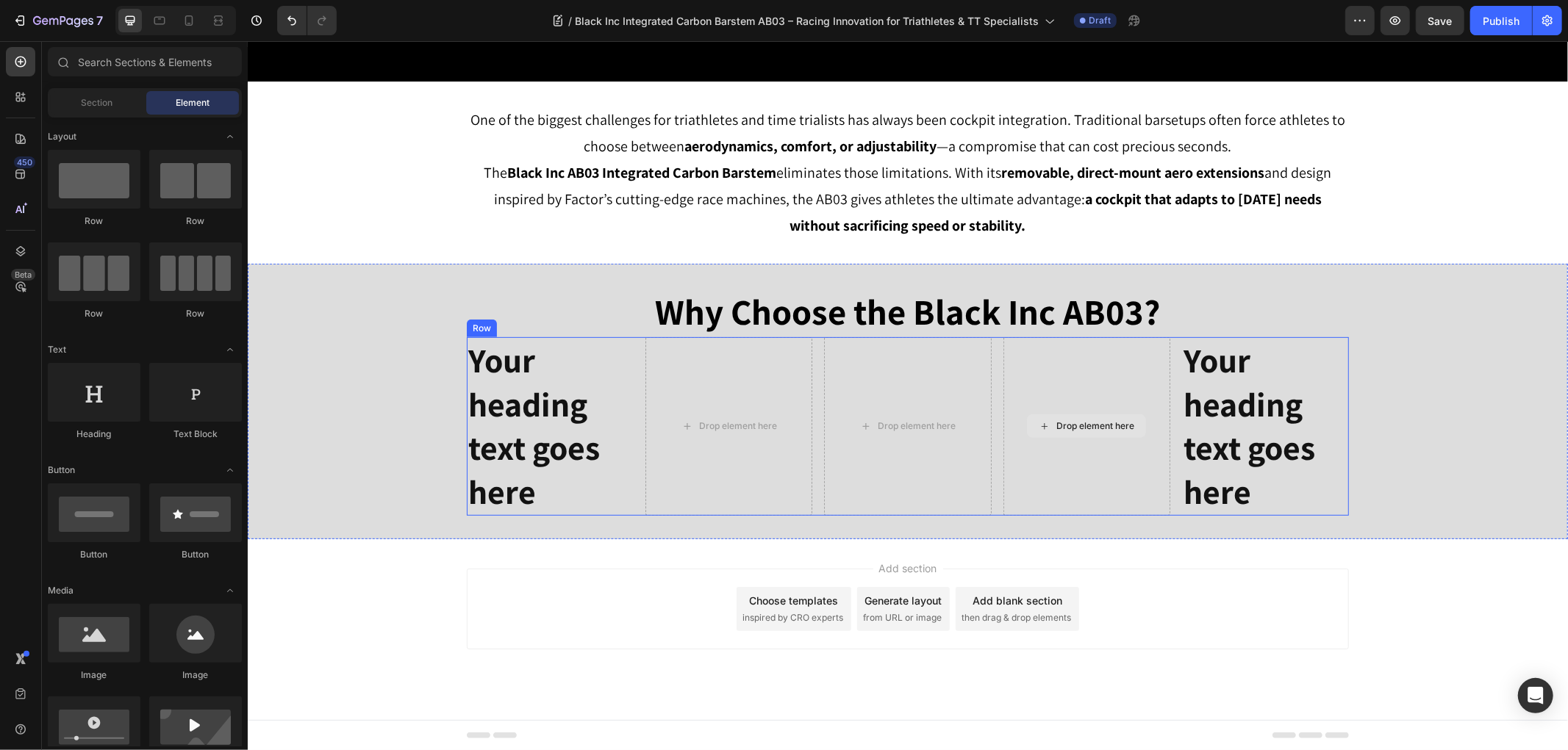
click at [1218, 390] on h2 "Your heading text goes here" at bounding box center [1264, 425] width 167 height 179
click at [557, 400] on p "Your heading text goes here" at bounding box center [550, 425] width 164 height 176
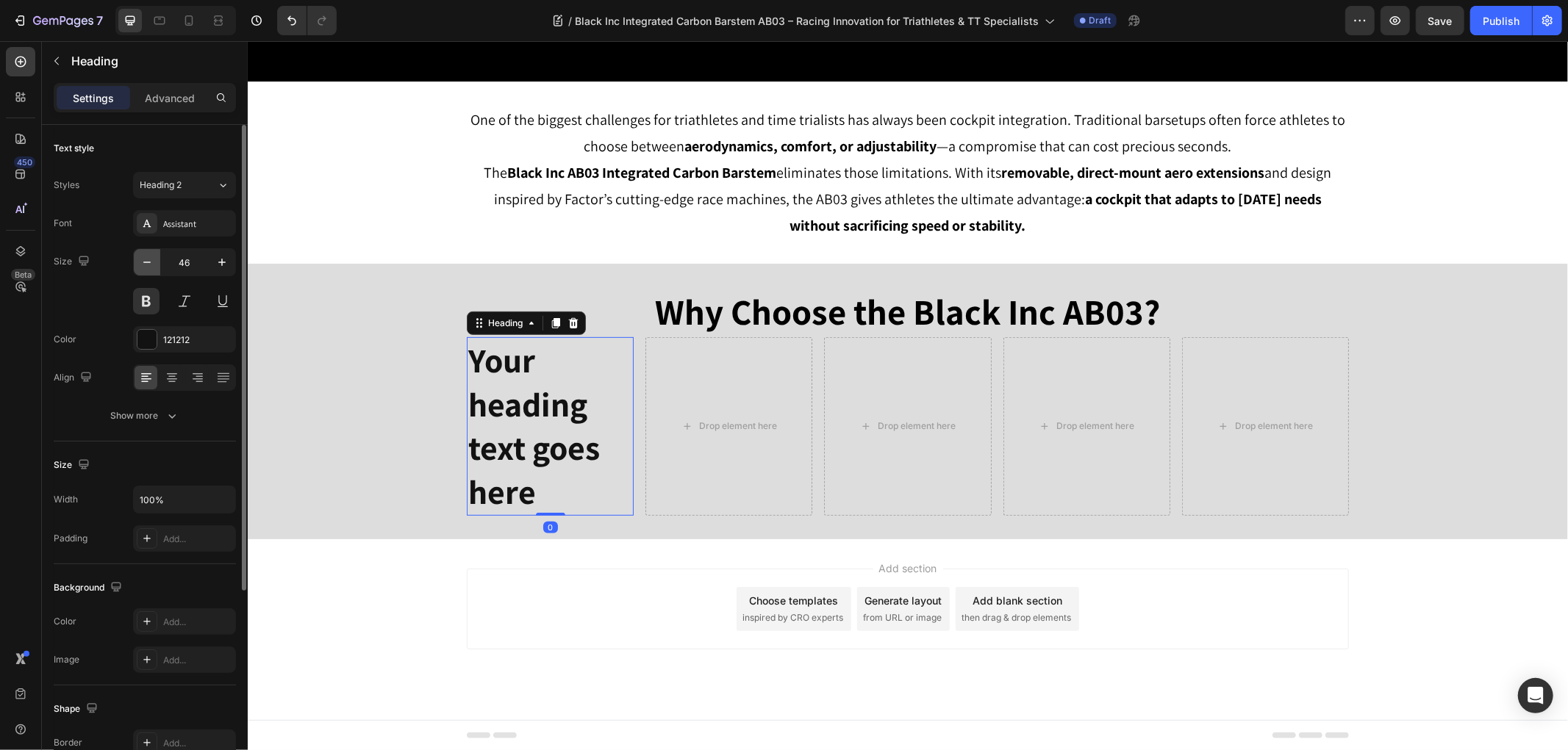
click at [136, 268] on button "button" at bounding box center [147, 262] width 27 height 27
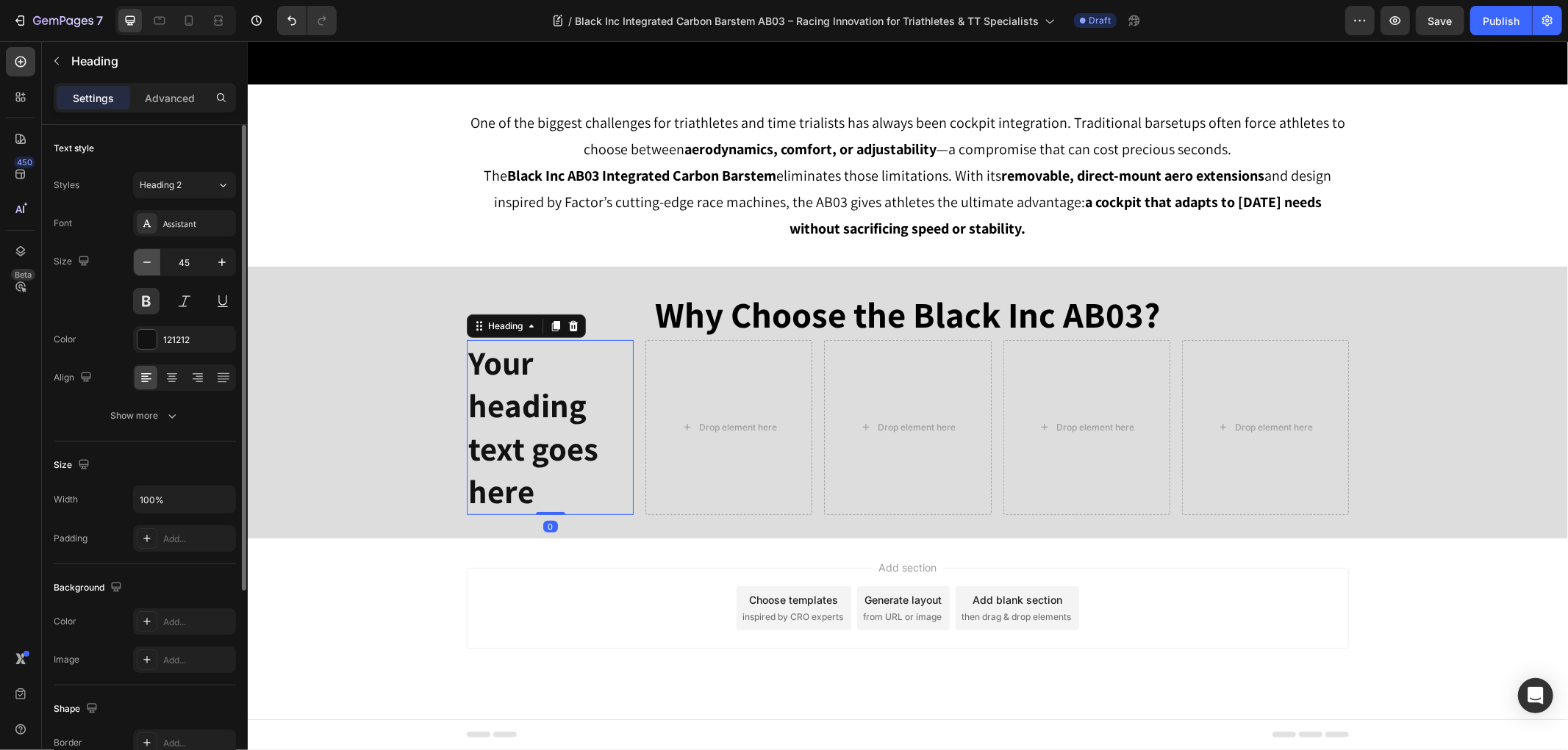
click at [141, 268] on icon "button" at bounding box center [147, 262] width 15 height 15
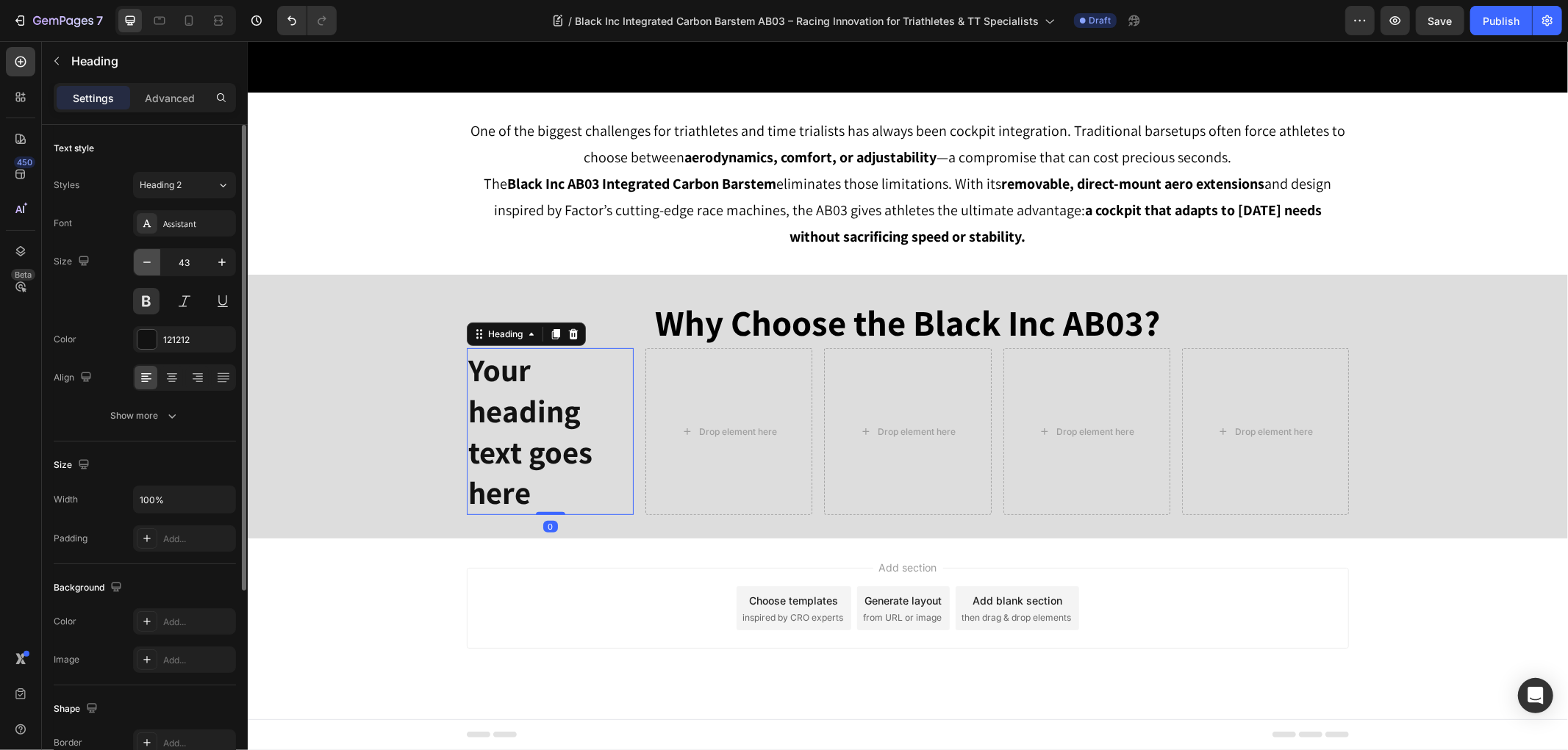
click at [141, 268] on icon "button" at bounding box center [147, 262] width 15 height 15
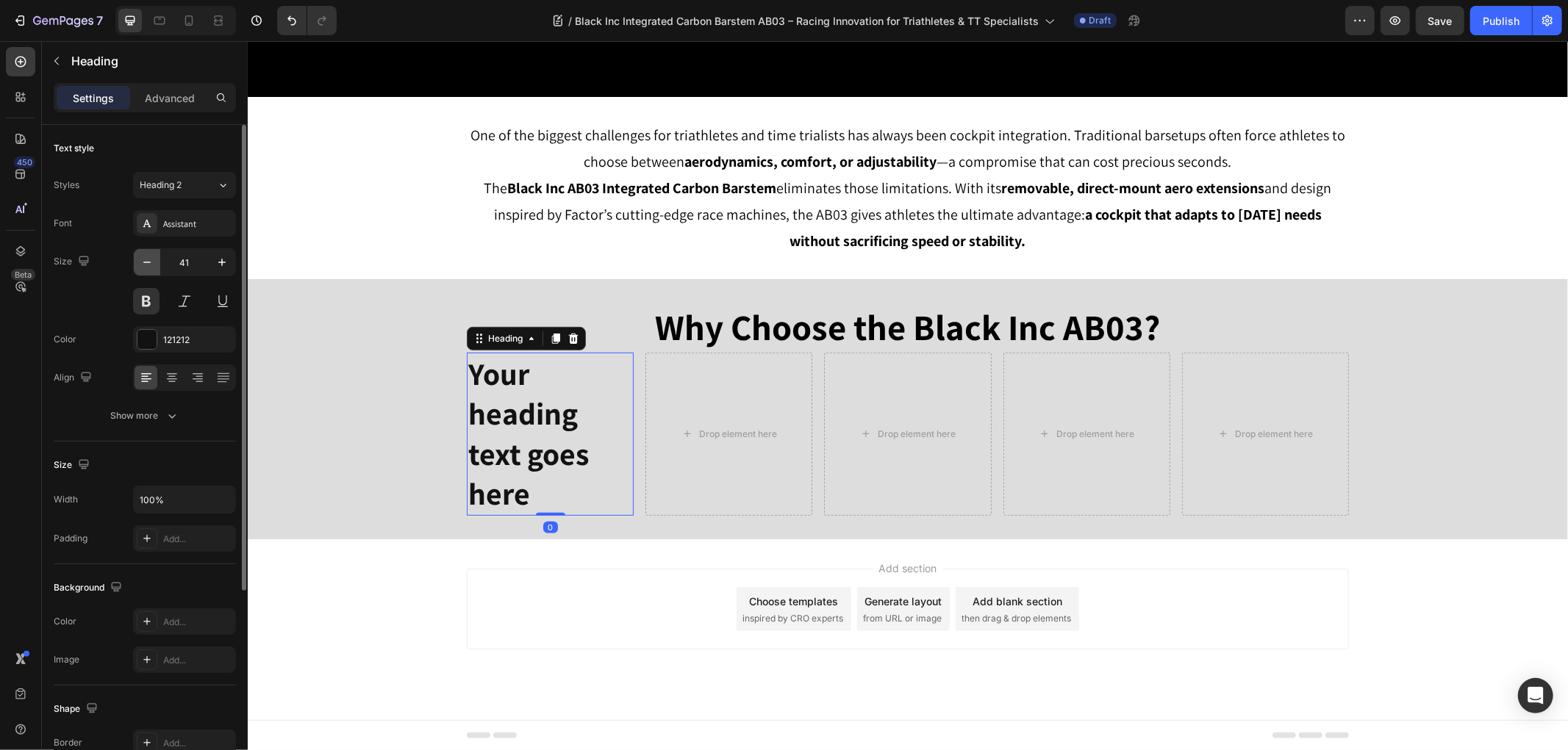
click at [142, 268] on icon "button" at bounding box center [147, 262] width 15 height 15
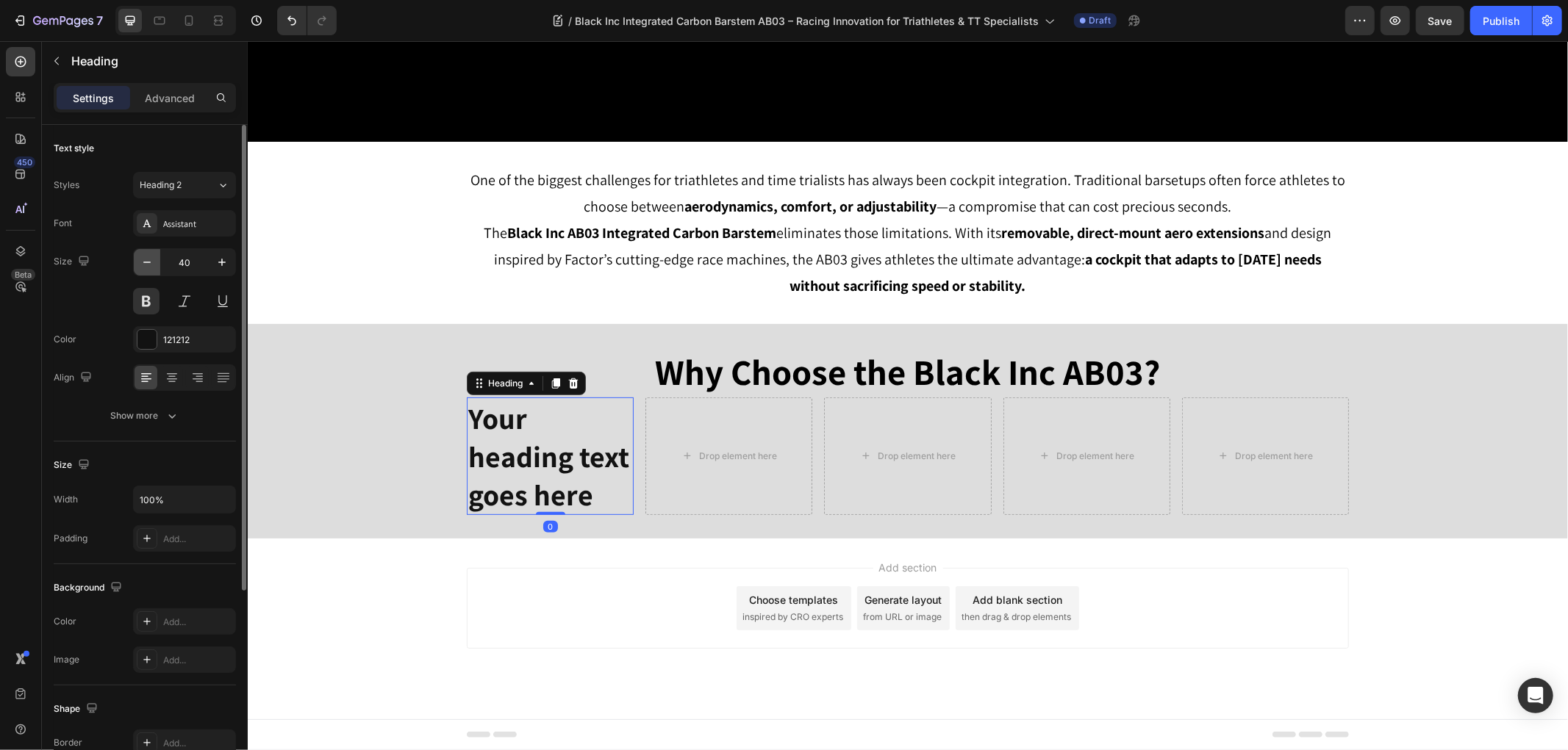
click at [143, 266] on icon "button" at bounding box center [147, 262] width 15 height 15
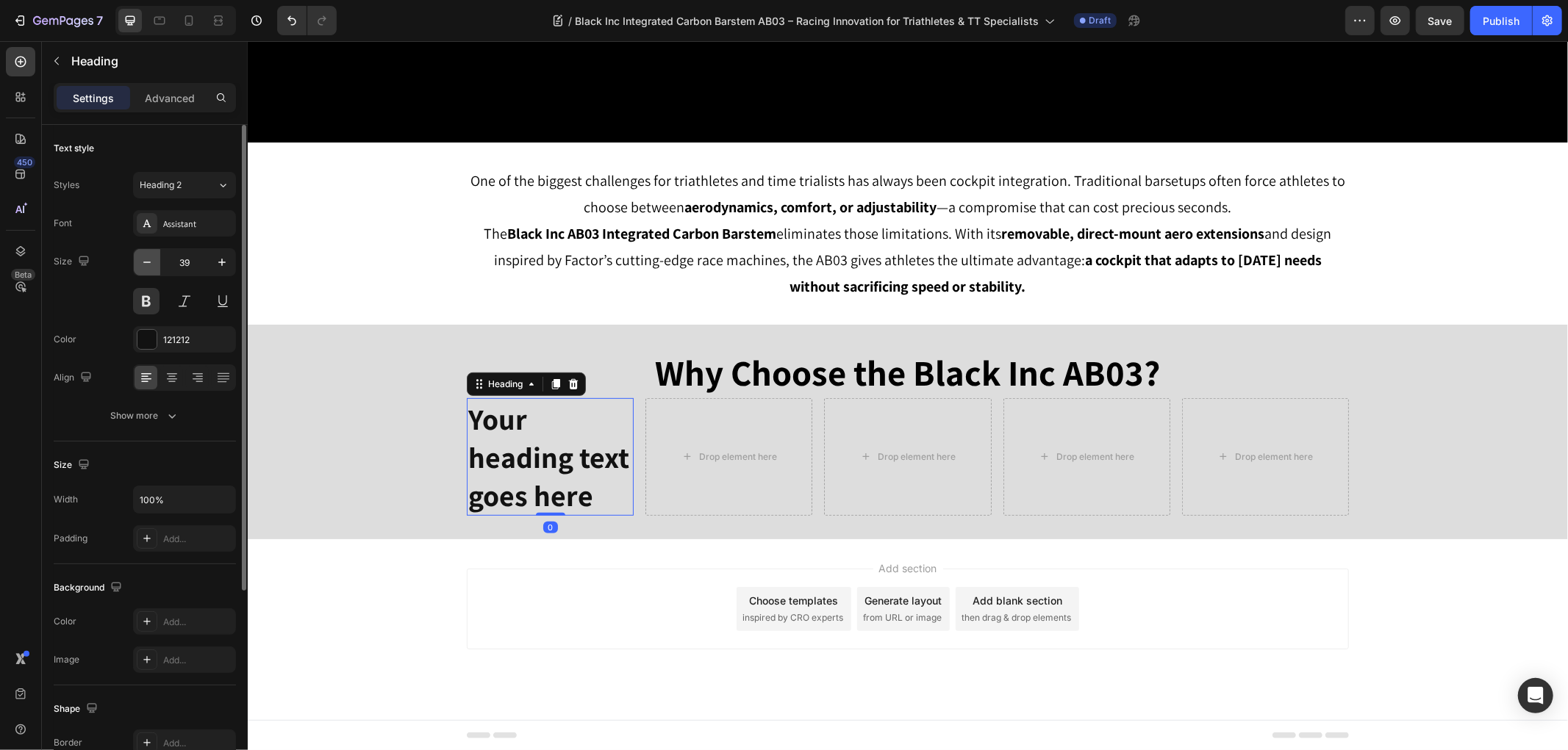
click at [143, 266] on icon "button" at bounding box center [147, 262] width 15 height 15
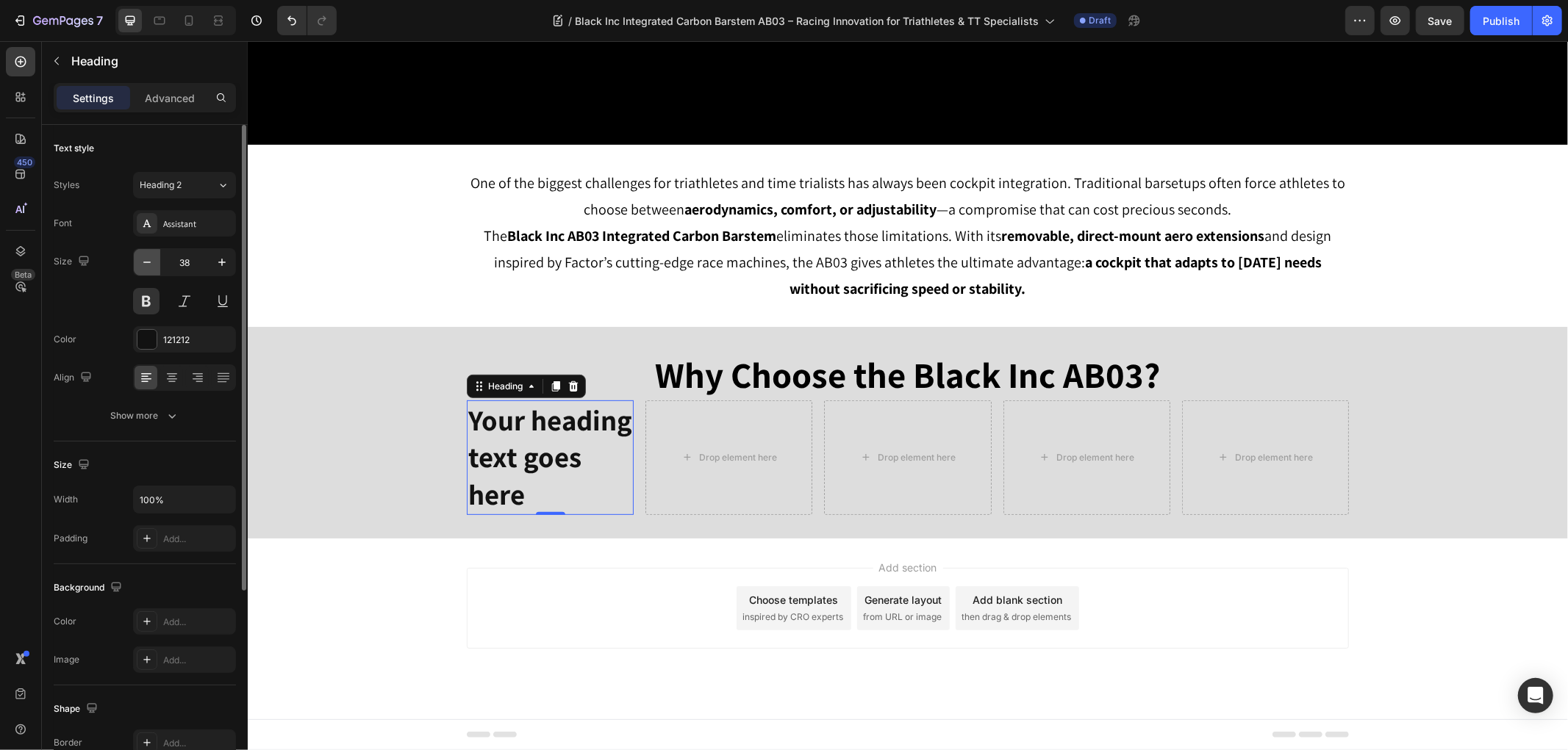
click at [143, 266] on icon "button" at bounding box center [147, 262] width 15 height 15
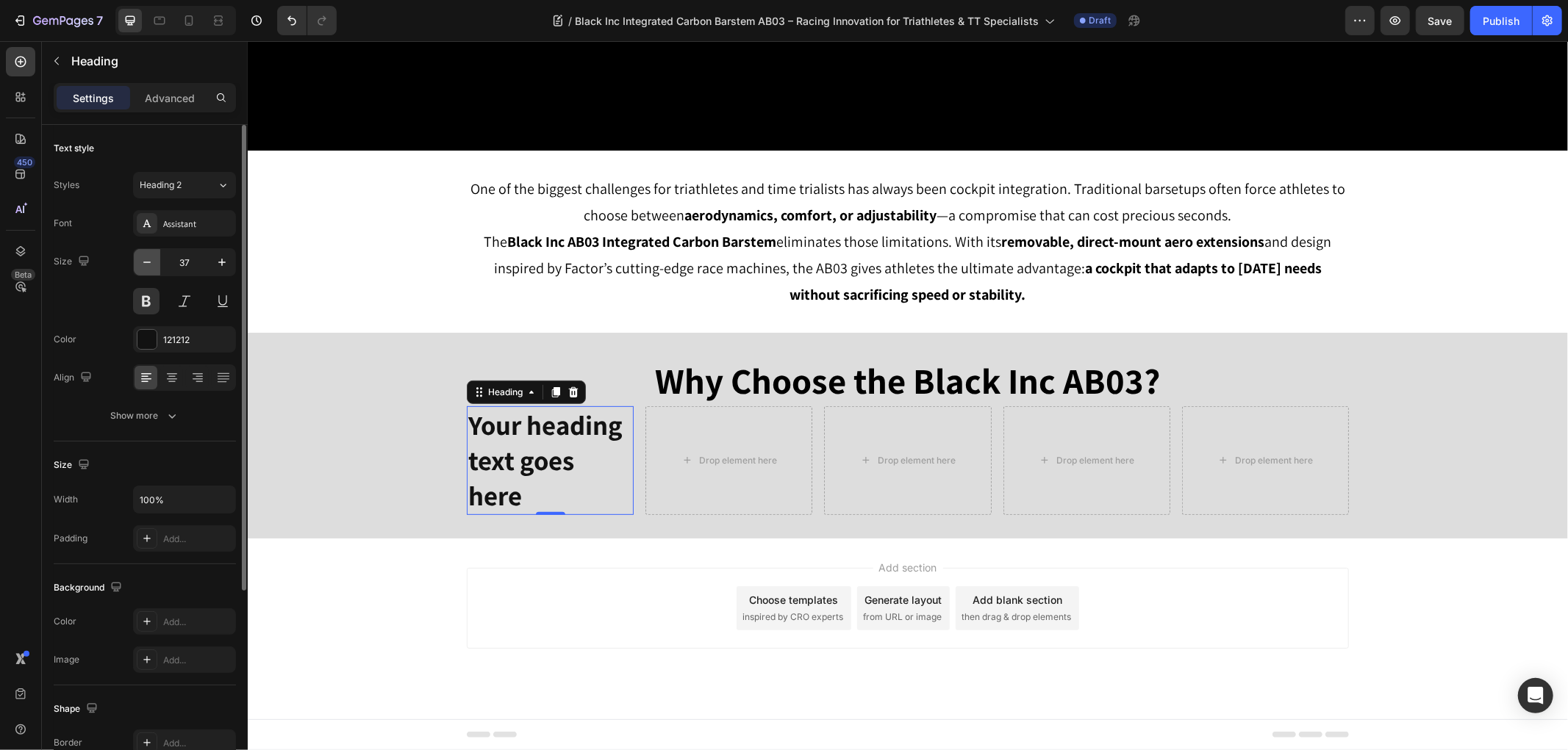
click at [143, 266] on icon "button" at bounding box center [147, 262] width 15 height 15
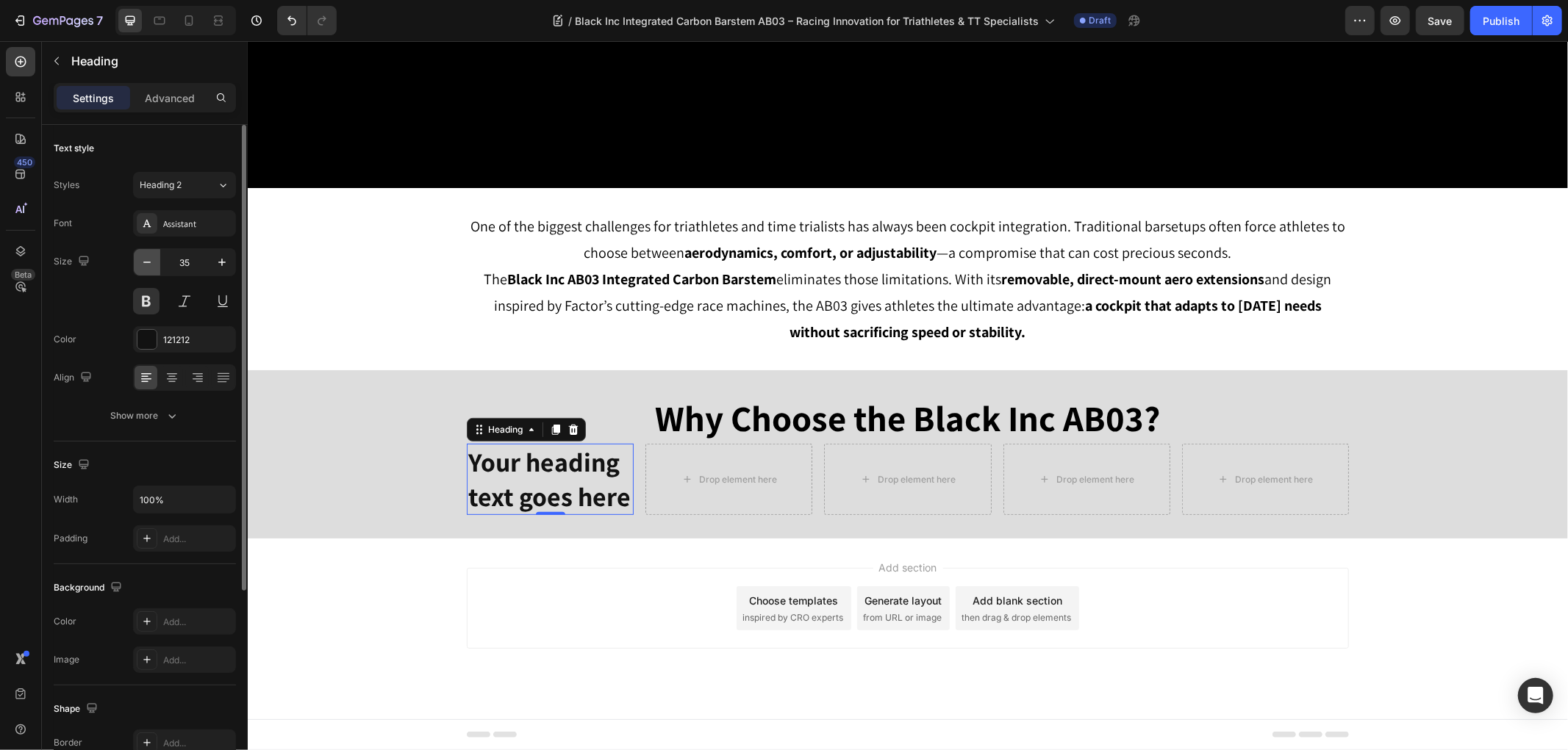
click at [143, 265] on icon "button" at bounding box center [147, 262] width 15 height 15
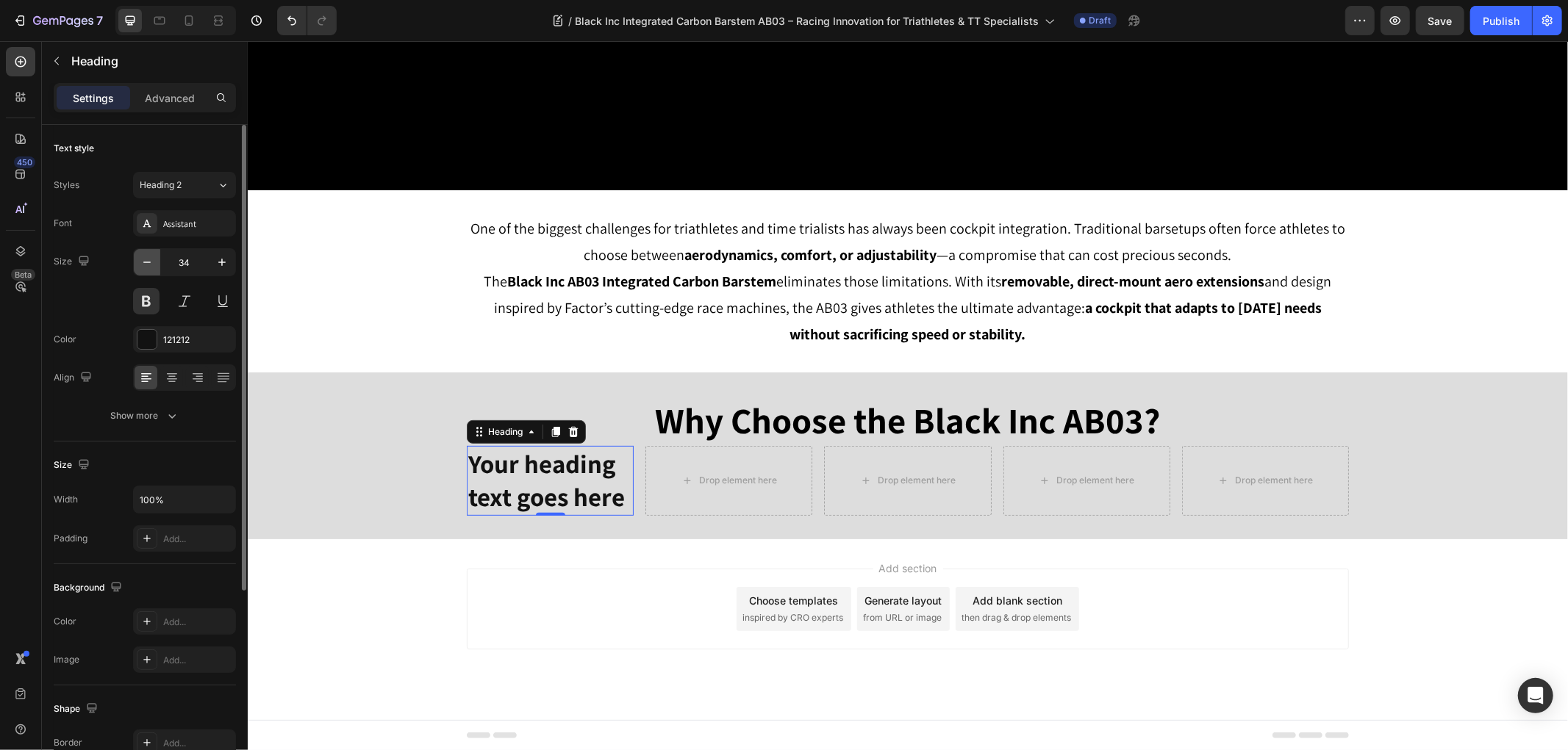
click at [143, 265] on icon "button" at bounding box center [147, 262] width 15 height 15
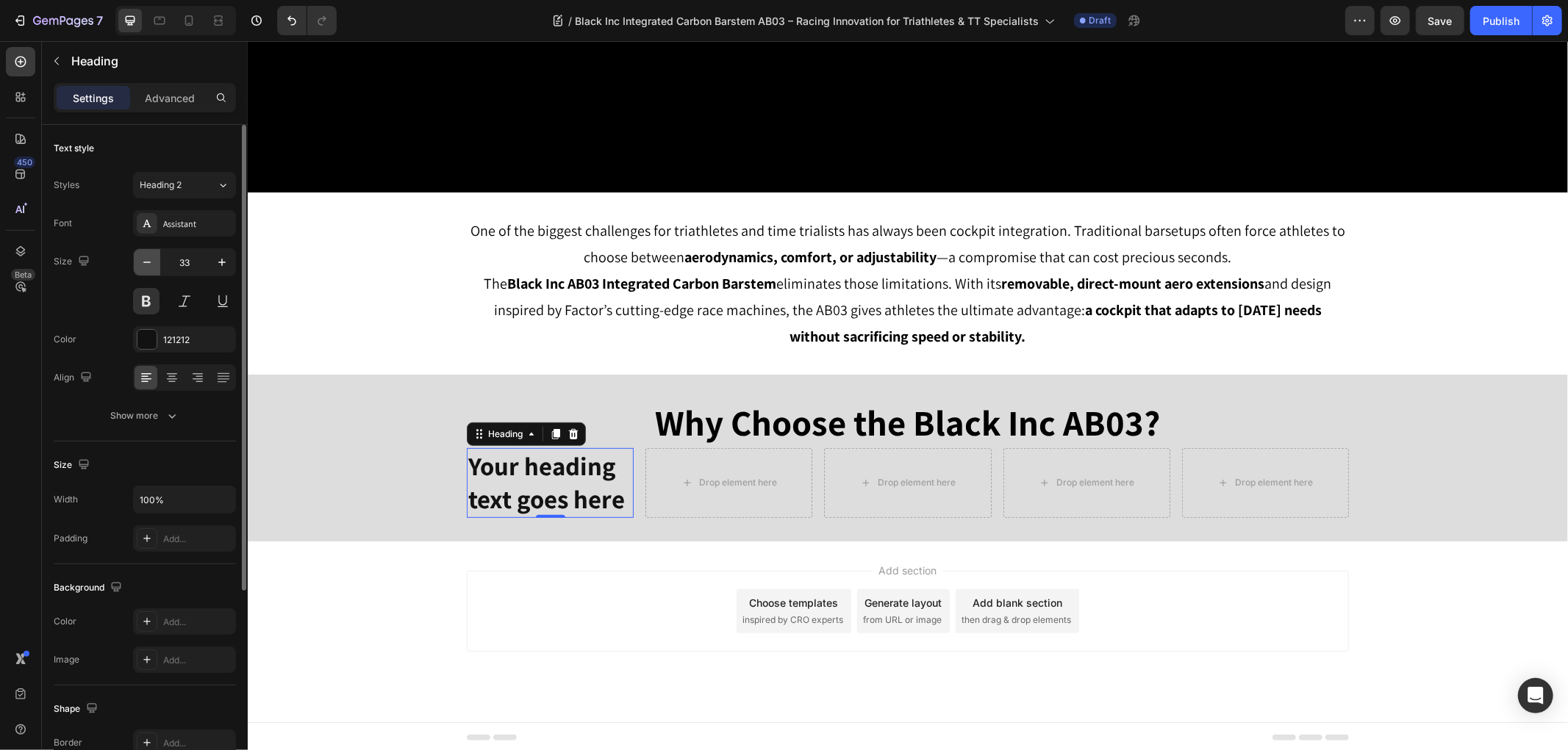
click at [143, 265] on icon "button" at bounding box center [147, 262] width 15 height 15
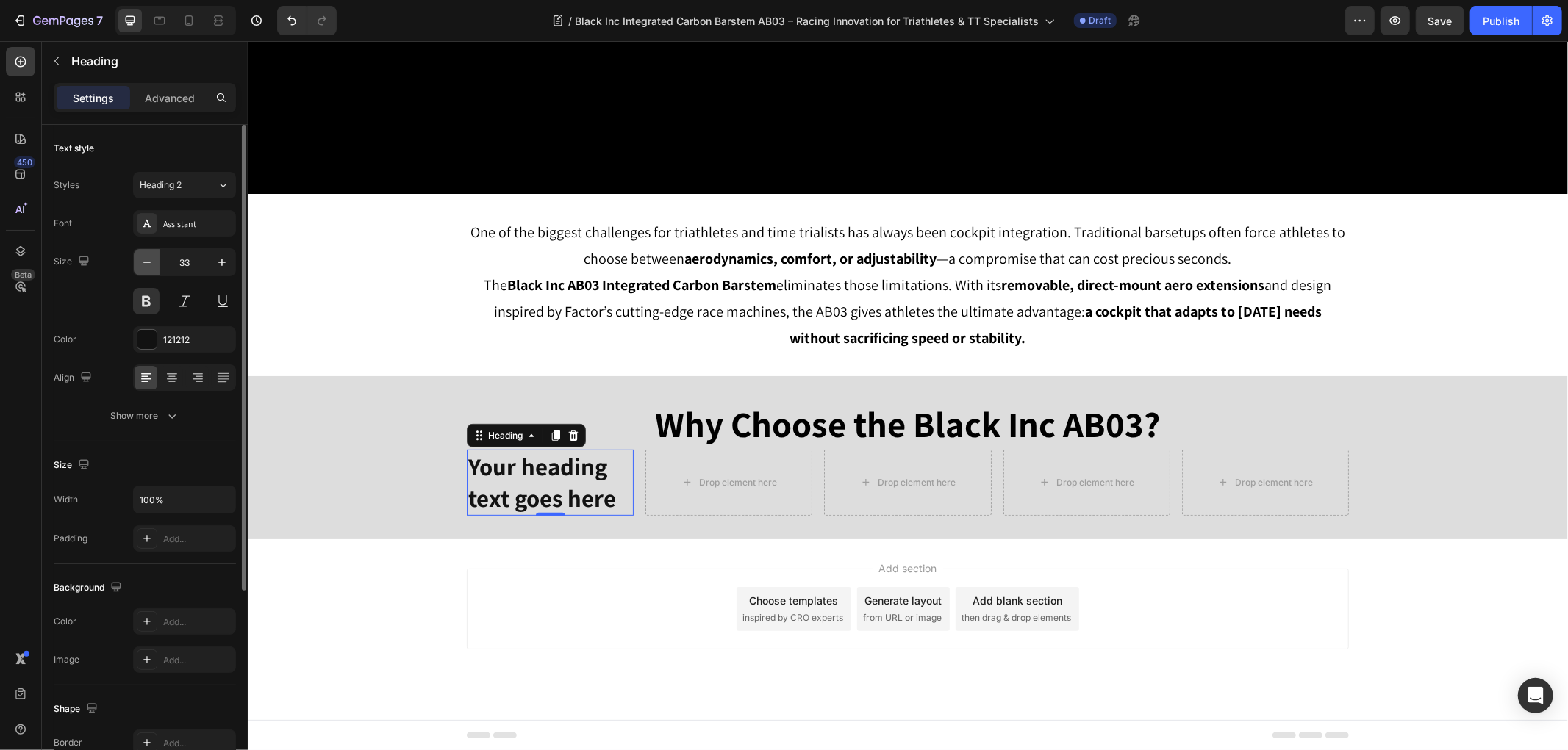
click at [143, 265] on icon "button" at bounding box center [147, 262] width 15 height 15
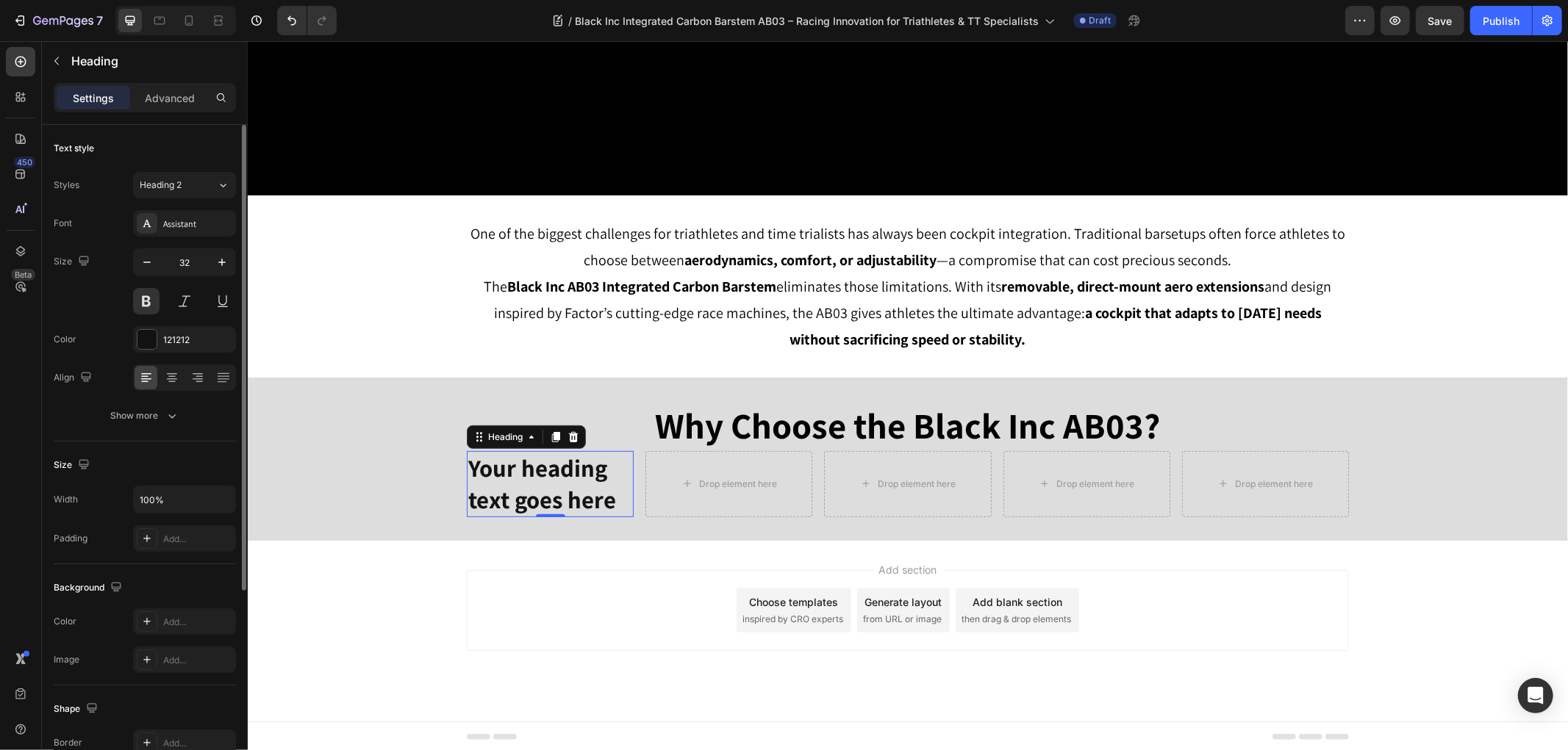
type input "31"
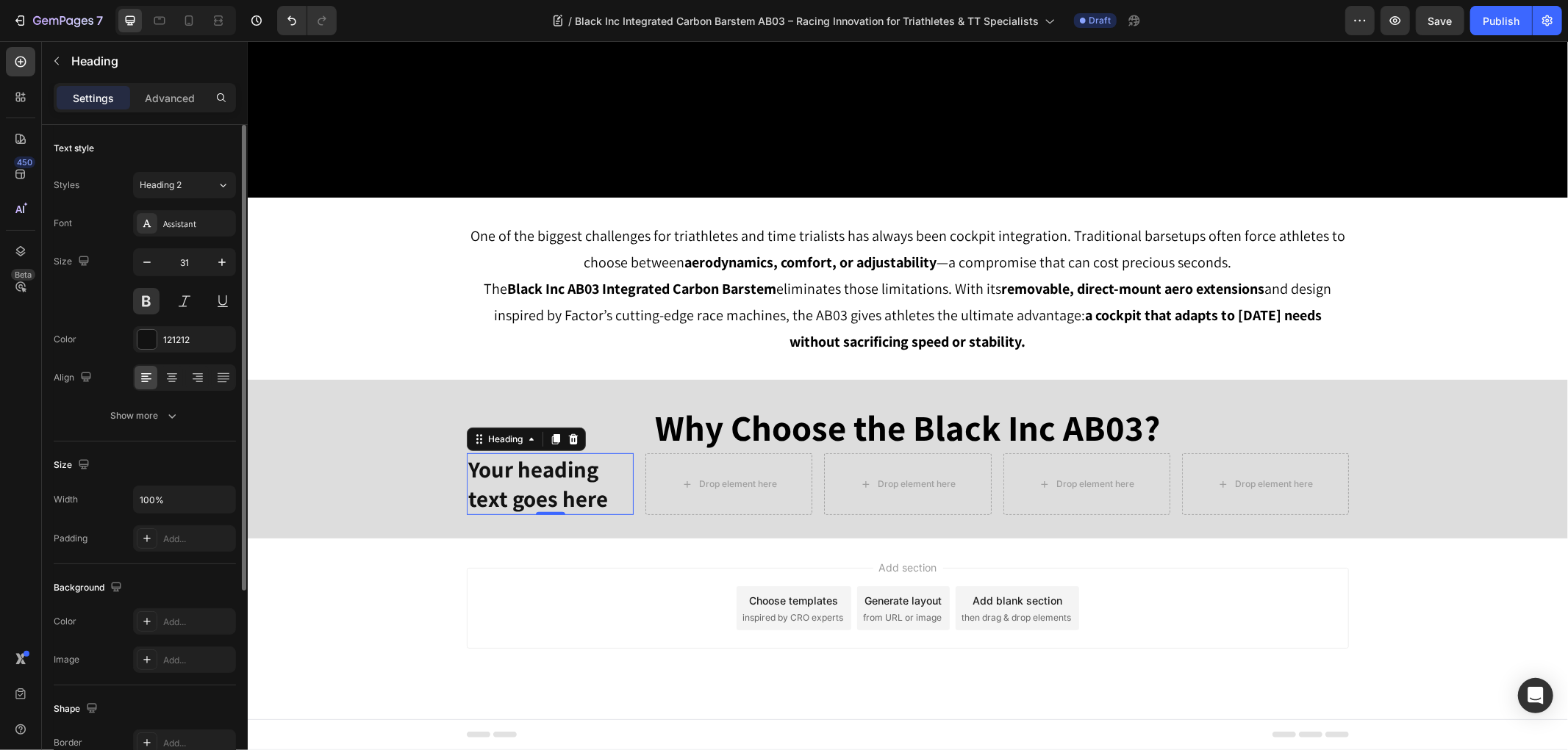
scroll to position [314, 0]
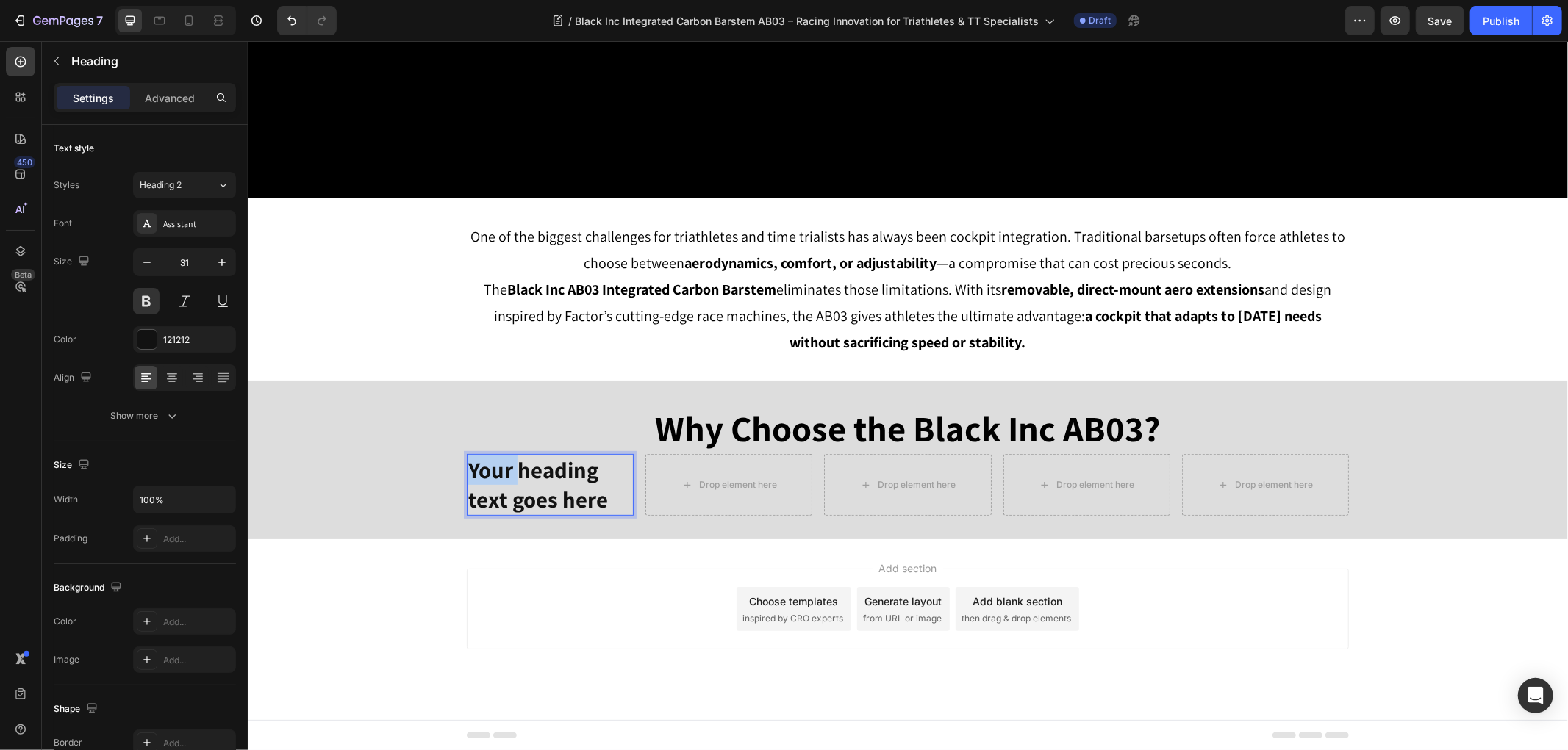
click at [476, 481] on p "Your heading text goes here" at bounding box center [550, 485] width 164 height 59
drag, startPoint x: 327, startPoint y: 412, endPoint x: 419, endPoint y: 465, distance: 106.2
click at [330, 414] on div "Why Choose the Black Inc AB03?" at bounding box center [907, 428] width 1320 height 50
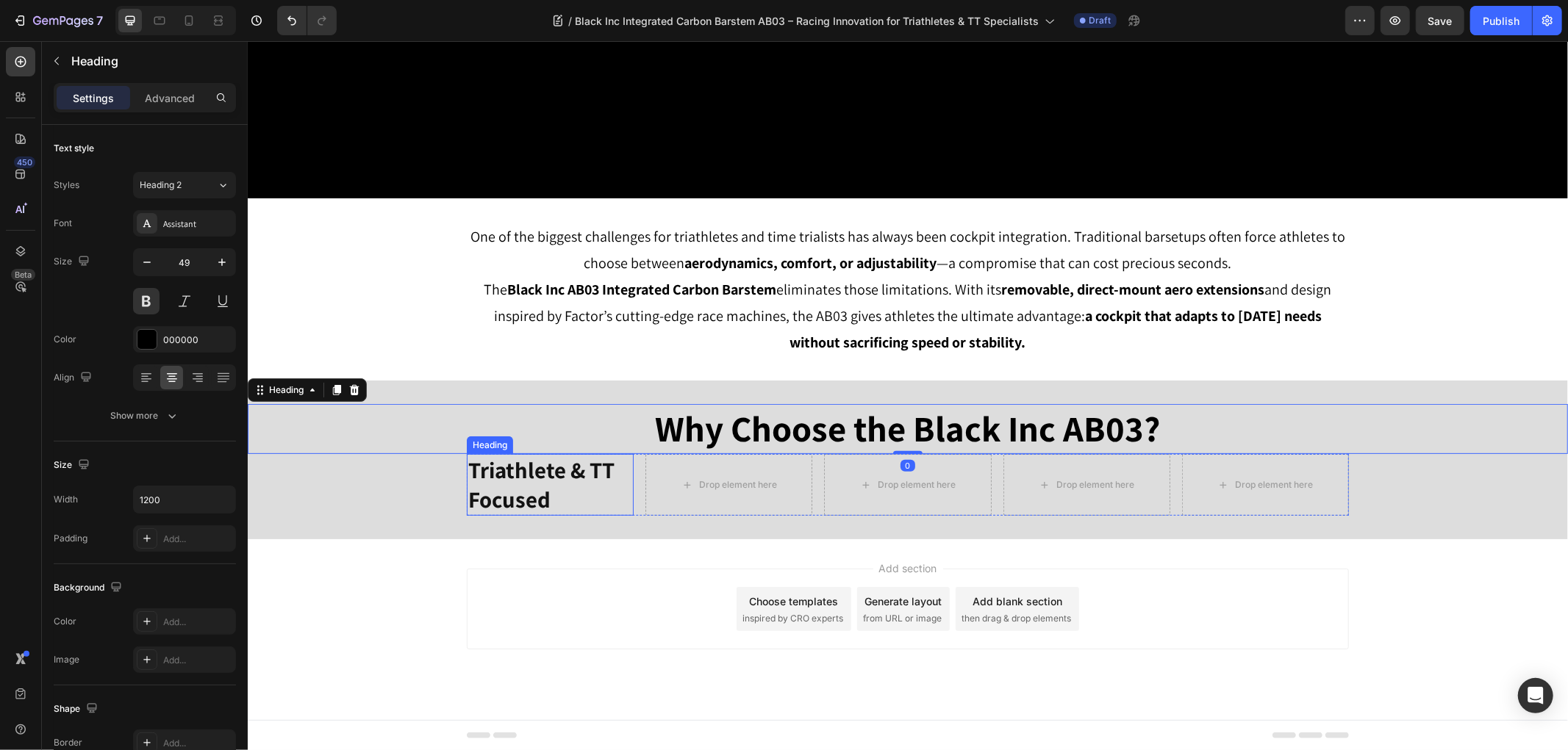
click at [491, 492] on p "Triathlete & TT Focused" at bounding box center [550, 485] width 164 height 59
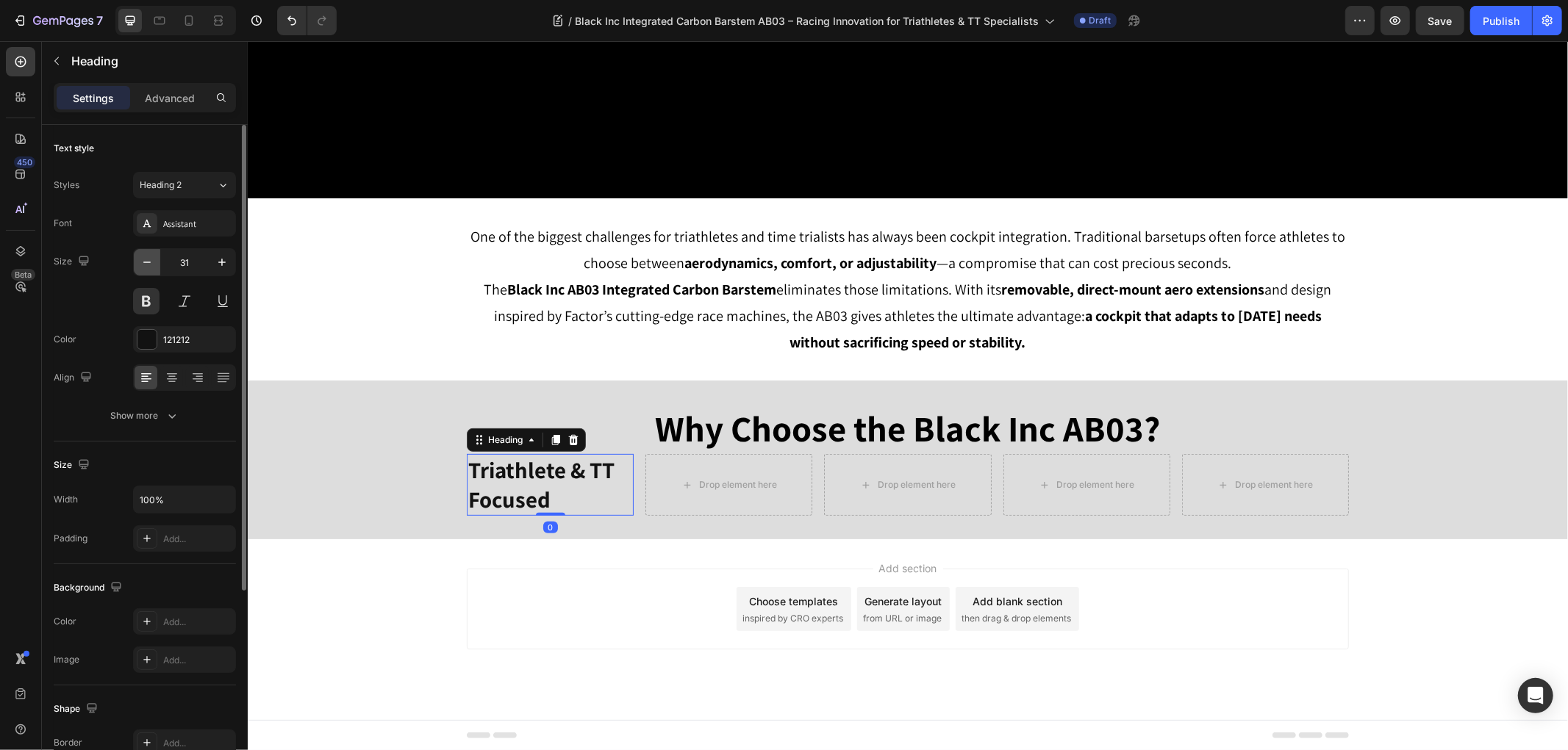
click at [152, 263] on icon "button" at bounding box center [147, 262] width 15 height 15
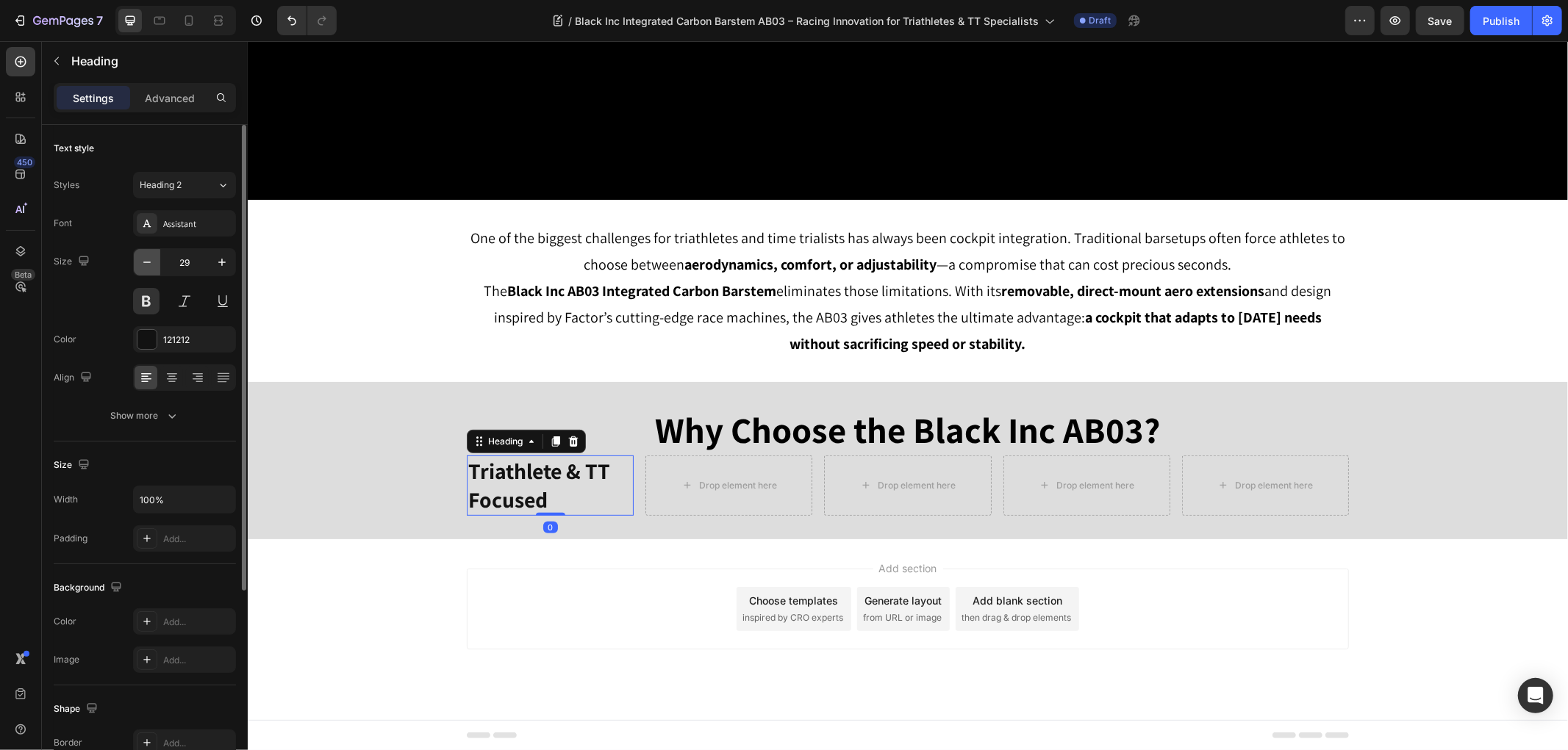
click at [151, 262] on icon "button" at bounding box center [147, 262] width 15 height 15
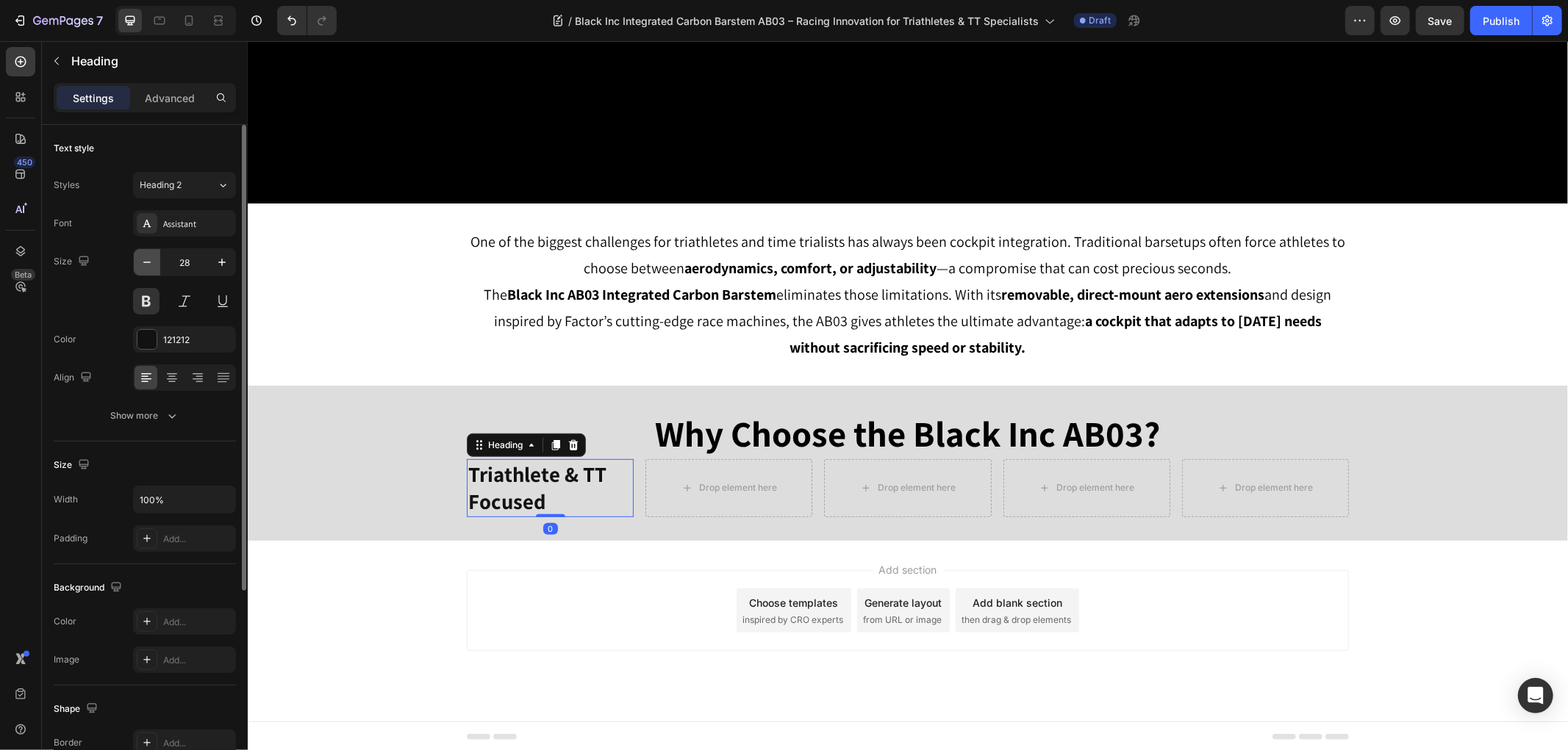
click at [148, 261] on icon "button" at bounding box center [147, 262] width 7 height 2
click at [148, 261] on icon "button" at bounding box center [147, 262] width 7 height 2
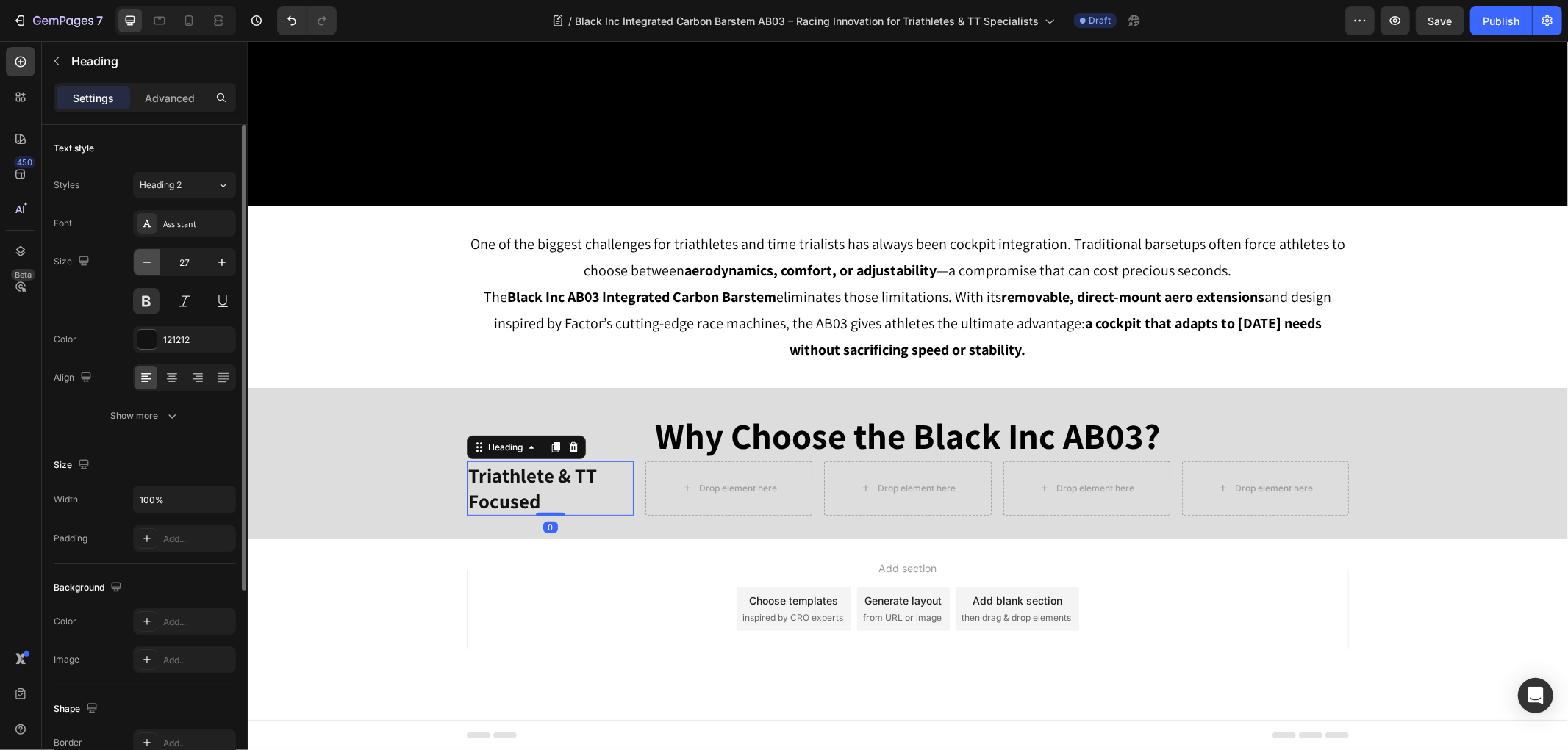
click at [148, 261] on icon "button" at bounding box center [147, 262] width 15 height 15
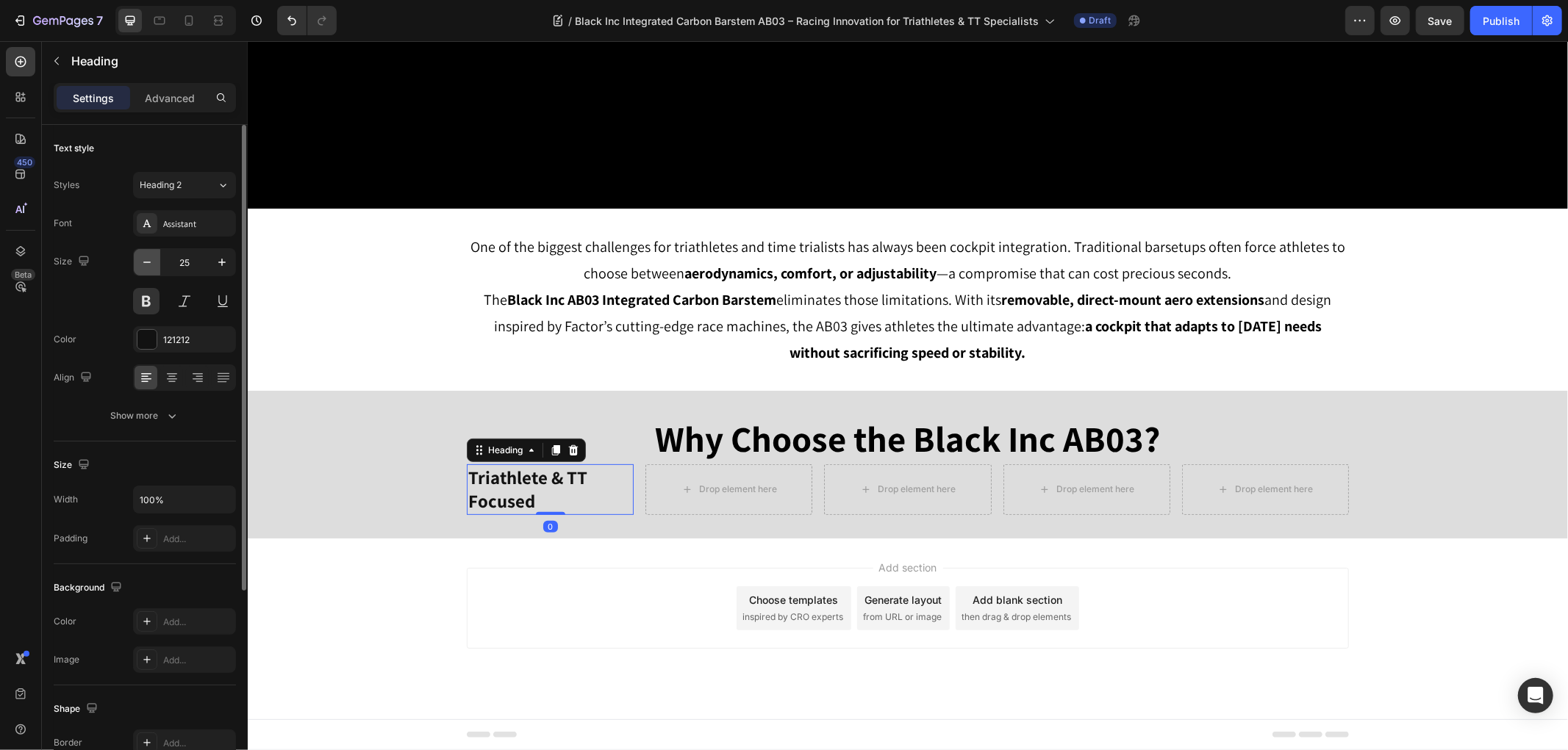
click at [148, 261] on icon "button" at bounding box center [147, 262] width 15 height 15
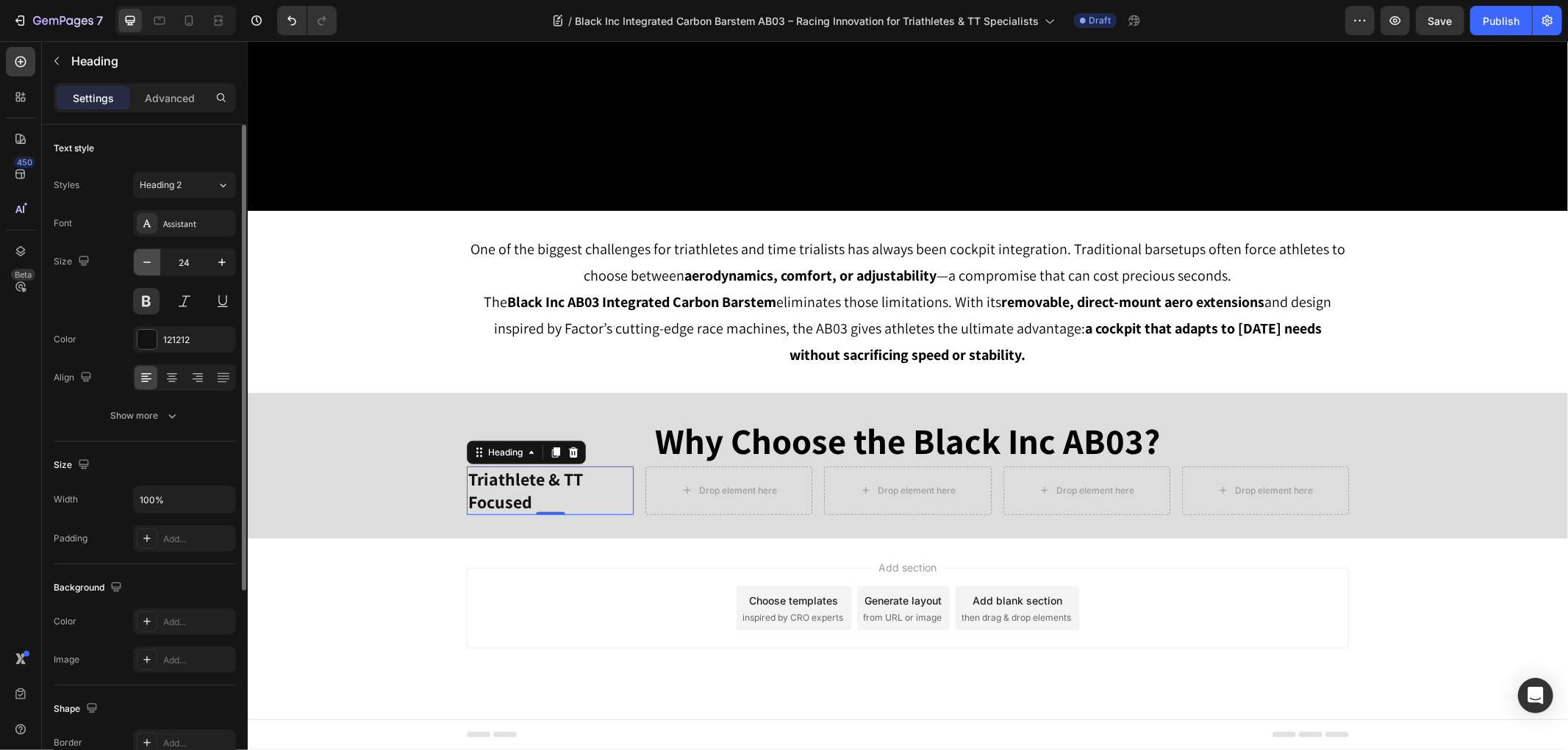
click at [147, 261] on icon "button" at bounding box center [147, 262] width 15 height 15
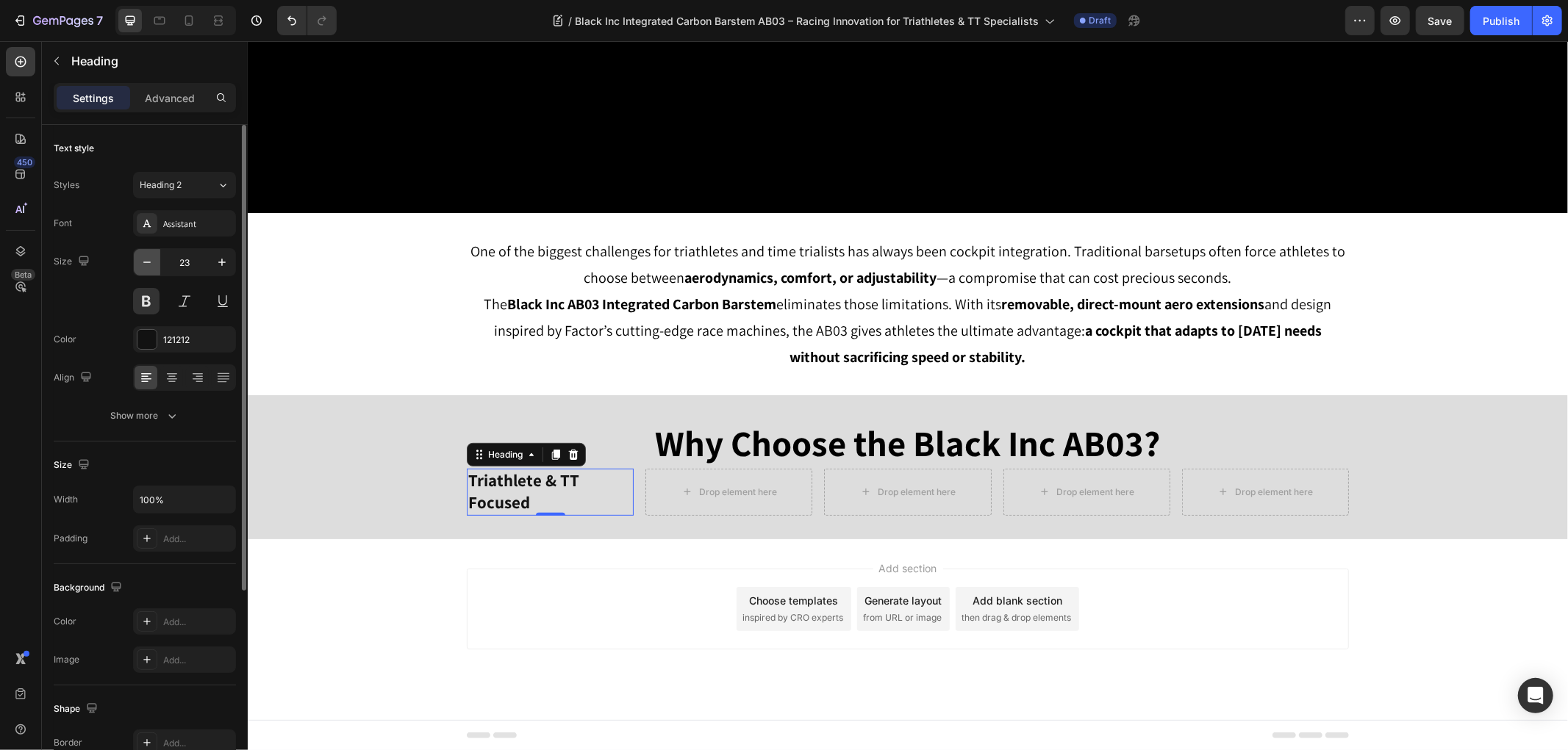
click at [147, 261] on icon "button" at bounding box center [147, 262] width 15 height 15
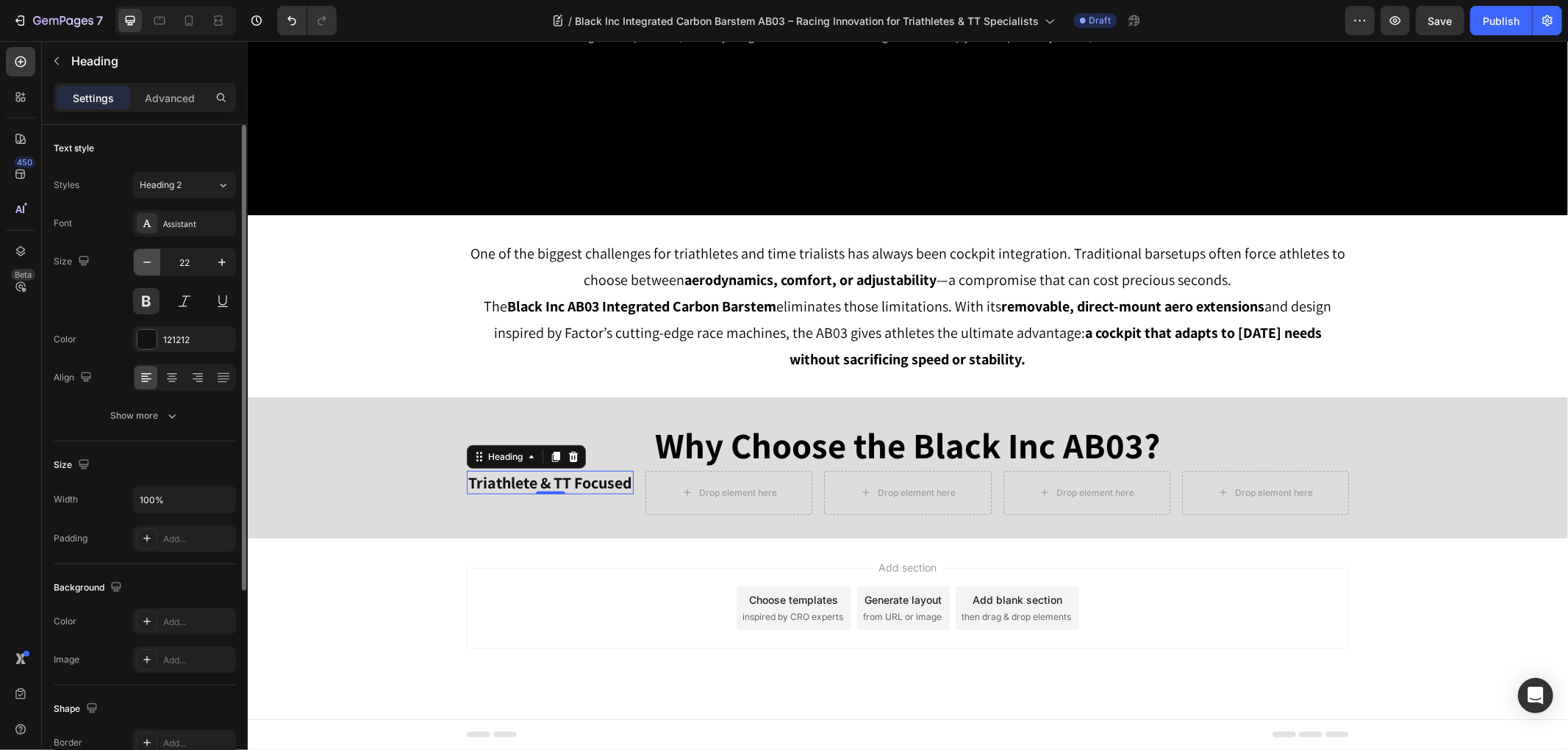
click at [147, 261] on icon "button" at bounding box center [147, 262] width 15 height 15
type input "20"
click at [551, 453] on icon at bounding box center [555, 457] width 8 height 10
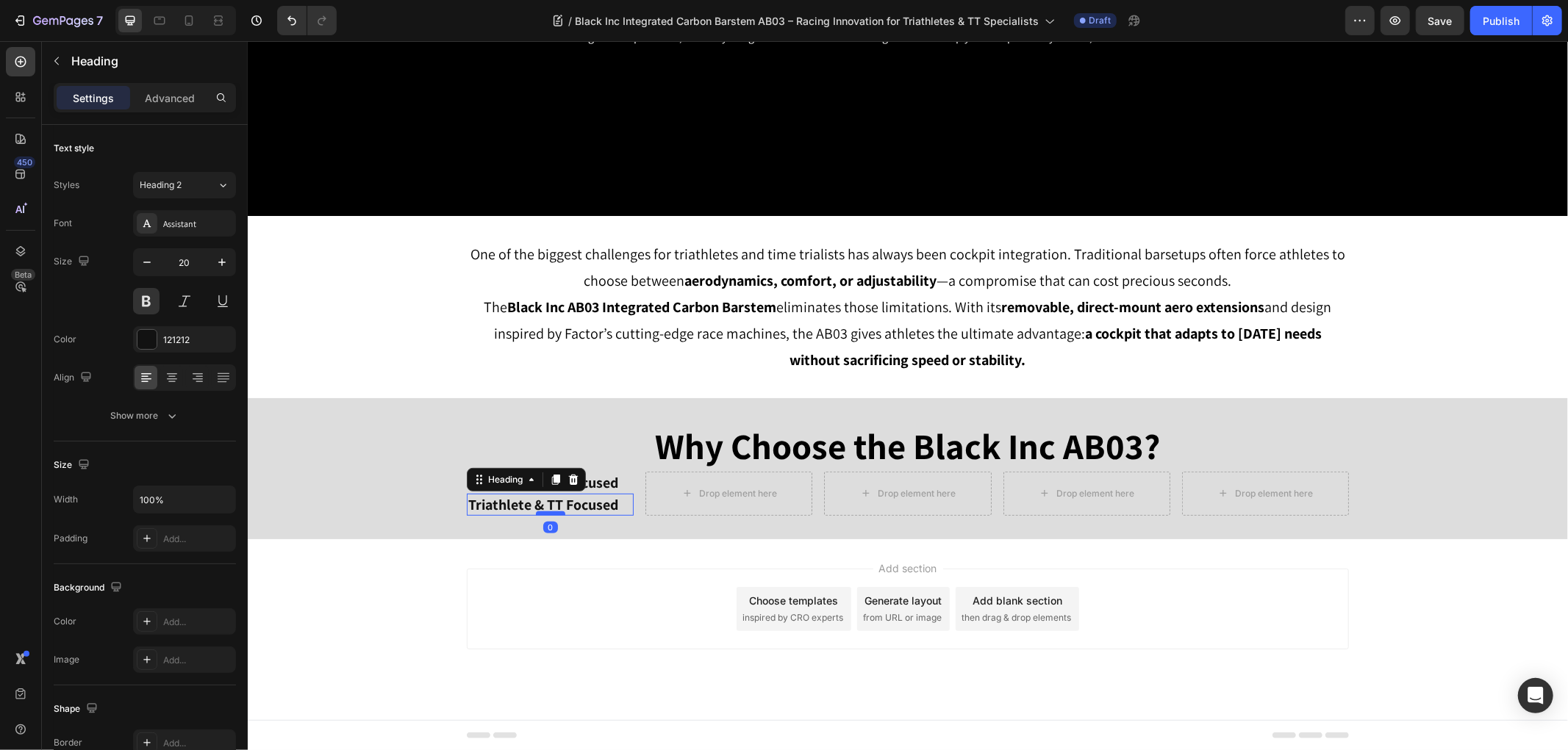
drag, startPoint x: 547, startPoint y: 474, endPoint x: 547, endPoint y: 494, distance: 20.0
click at [549, 475] on icon at bounding box center [554, 478] width 12 height 12
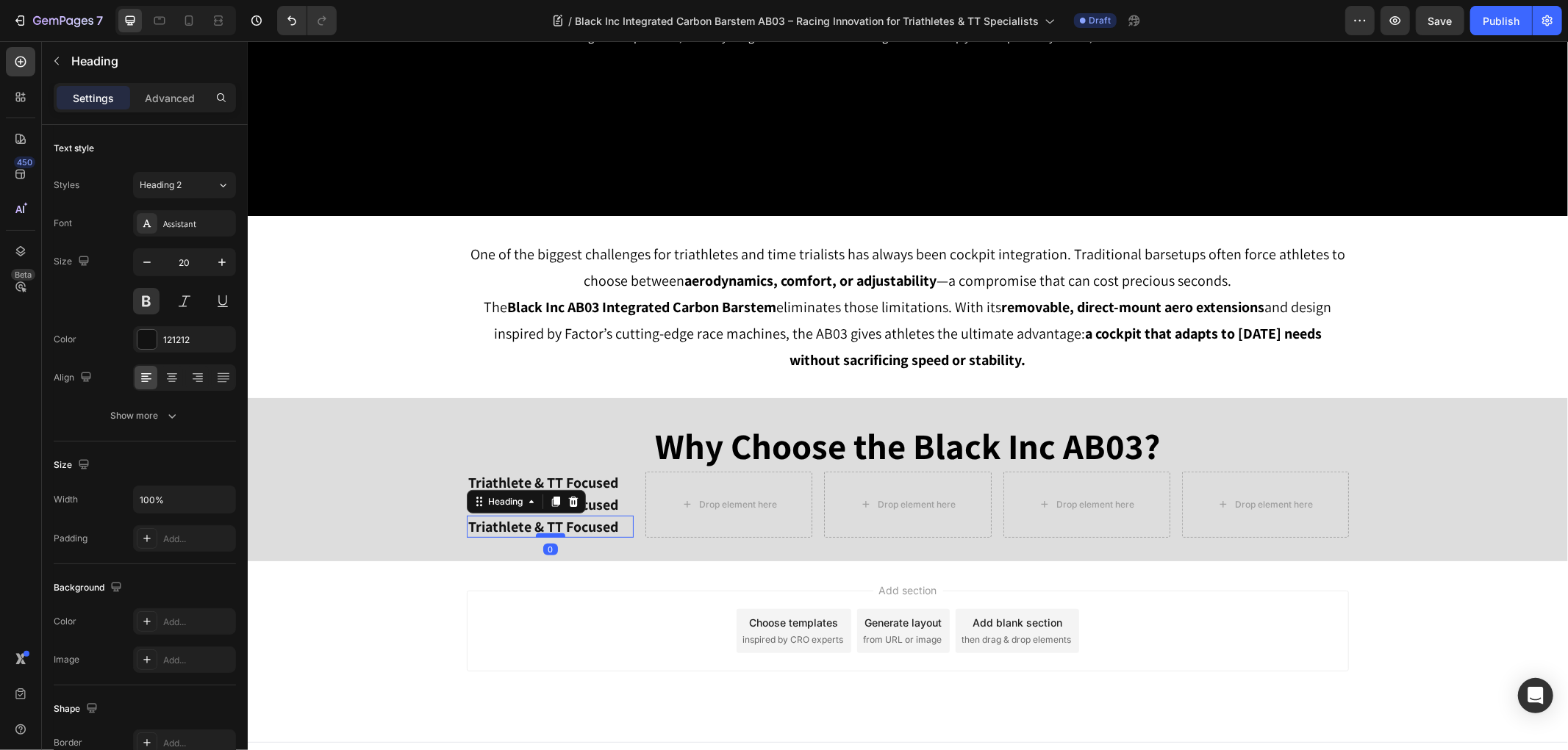
scroll to position [314, 0]
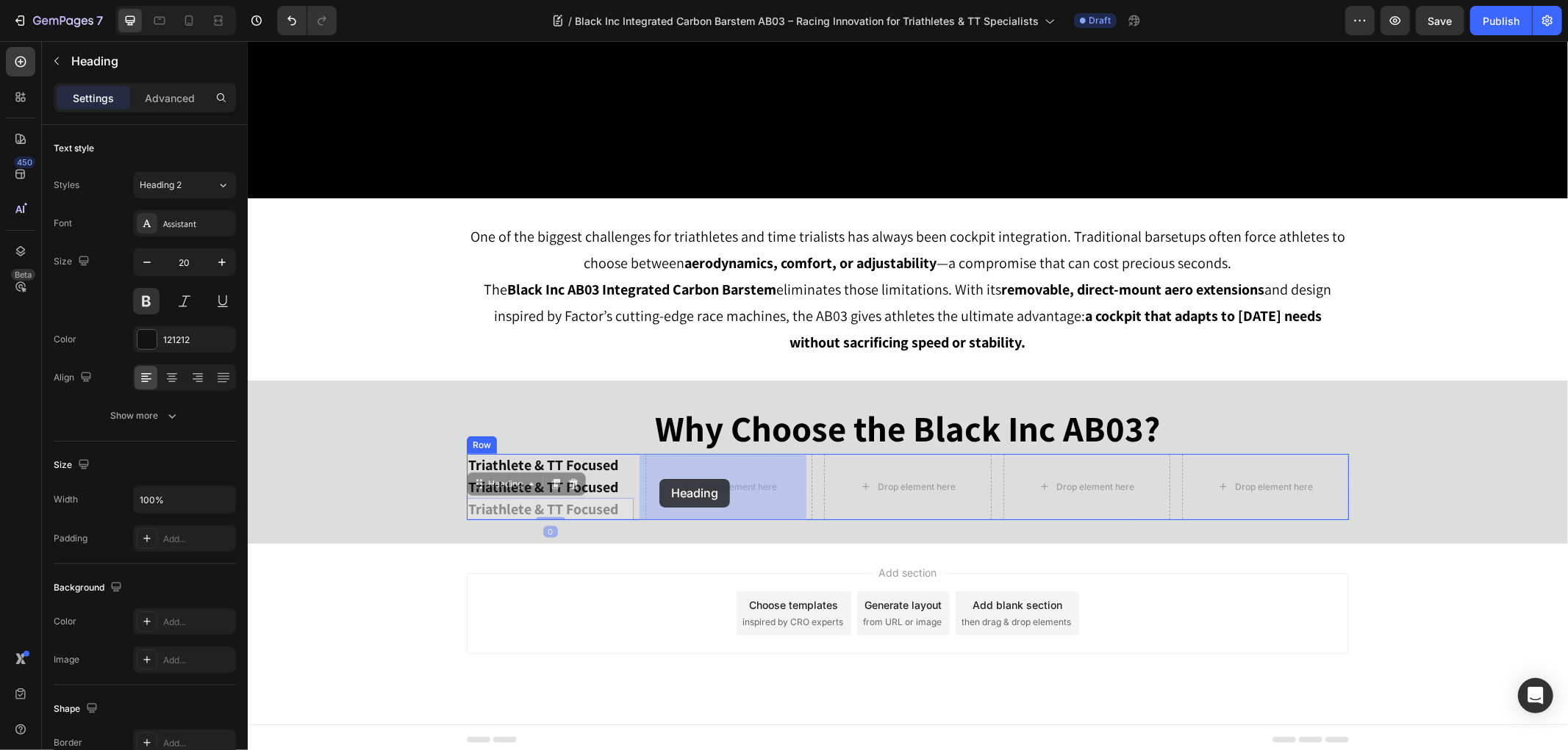
drag, startPoint x: 496, startPoint y: 479, endPoint x: 658, endPoint y: 478, distance: 162.0
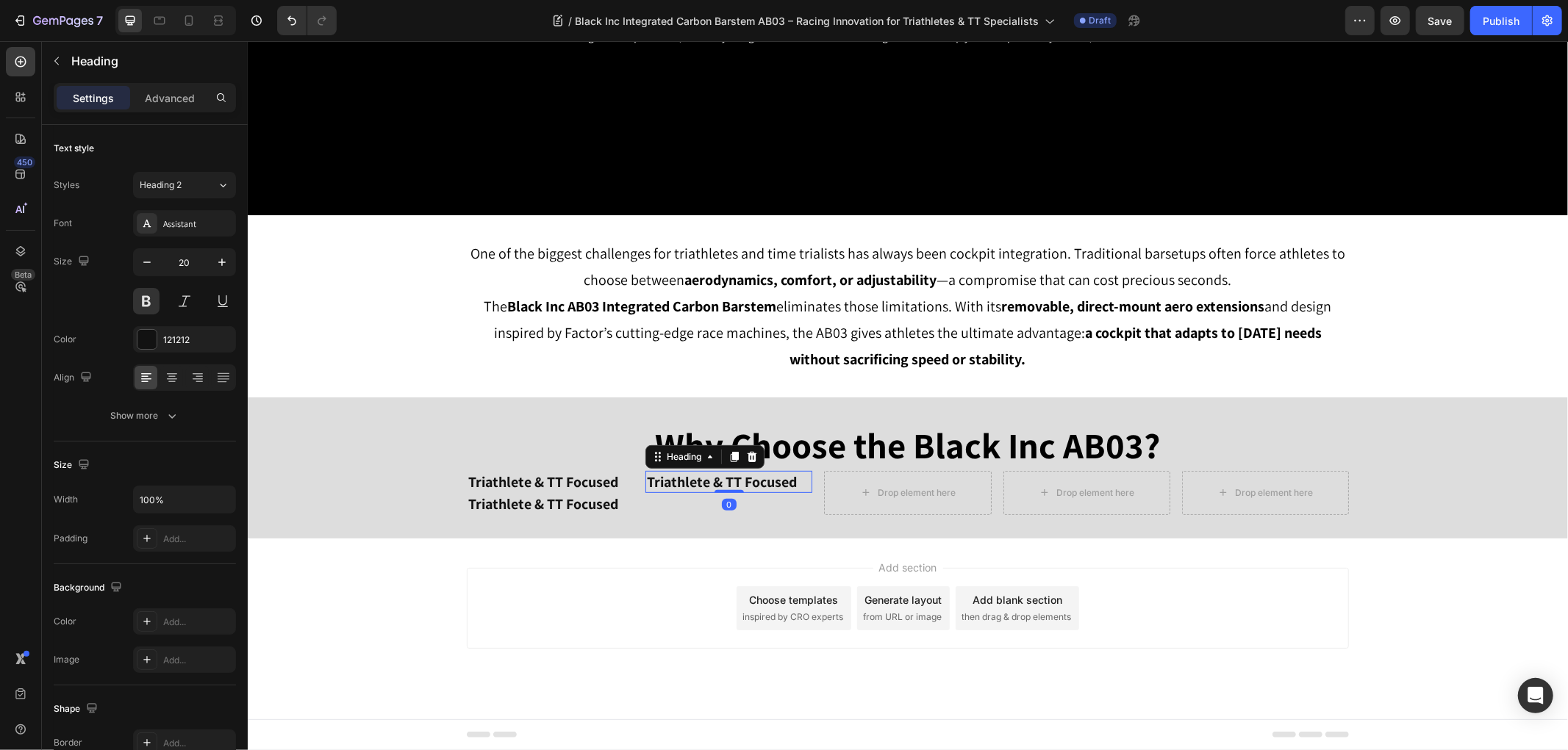
scroll to position [296, 0]
click at [692, 482] on h2 "Triathlete & TT Focused" at bounding box center [728, 482] width 167 height 22
click at [692, 482] on p "Triathlete & TT Focused" at bounding box center [728, 482] width 164 height 19
click at [586, 502] on h2 "Triathlete & TT Focused" at bounding box center [550, 504] width 167 height 22
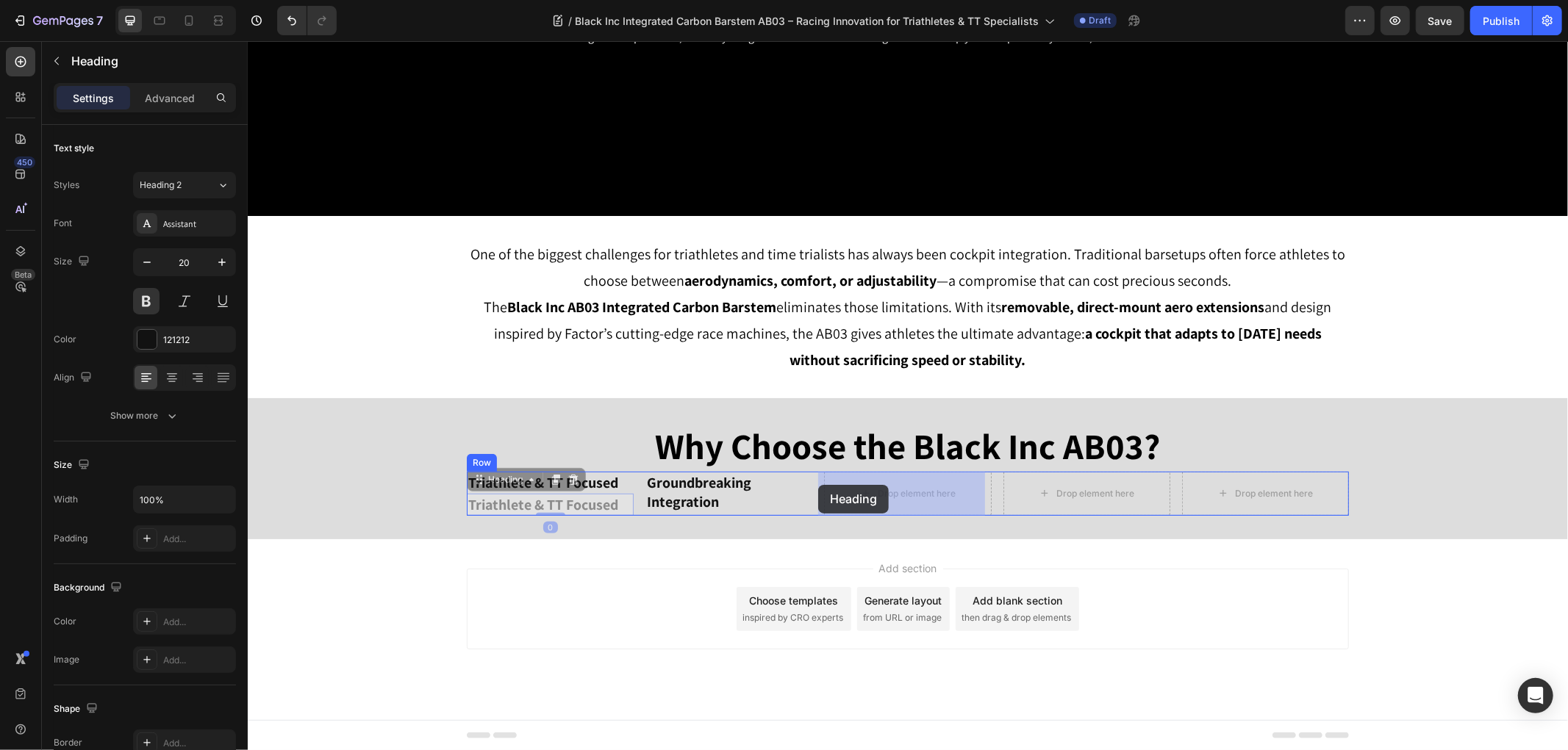
drag, startPoint x: 692, startPoint y: 484, endPoint x: 814, endPoint y: 484, distance: 122.0
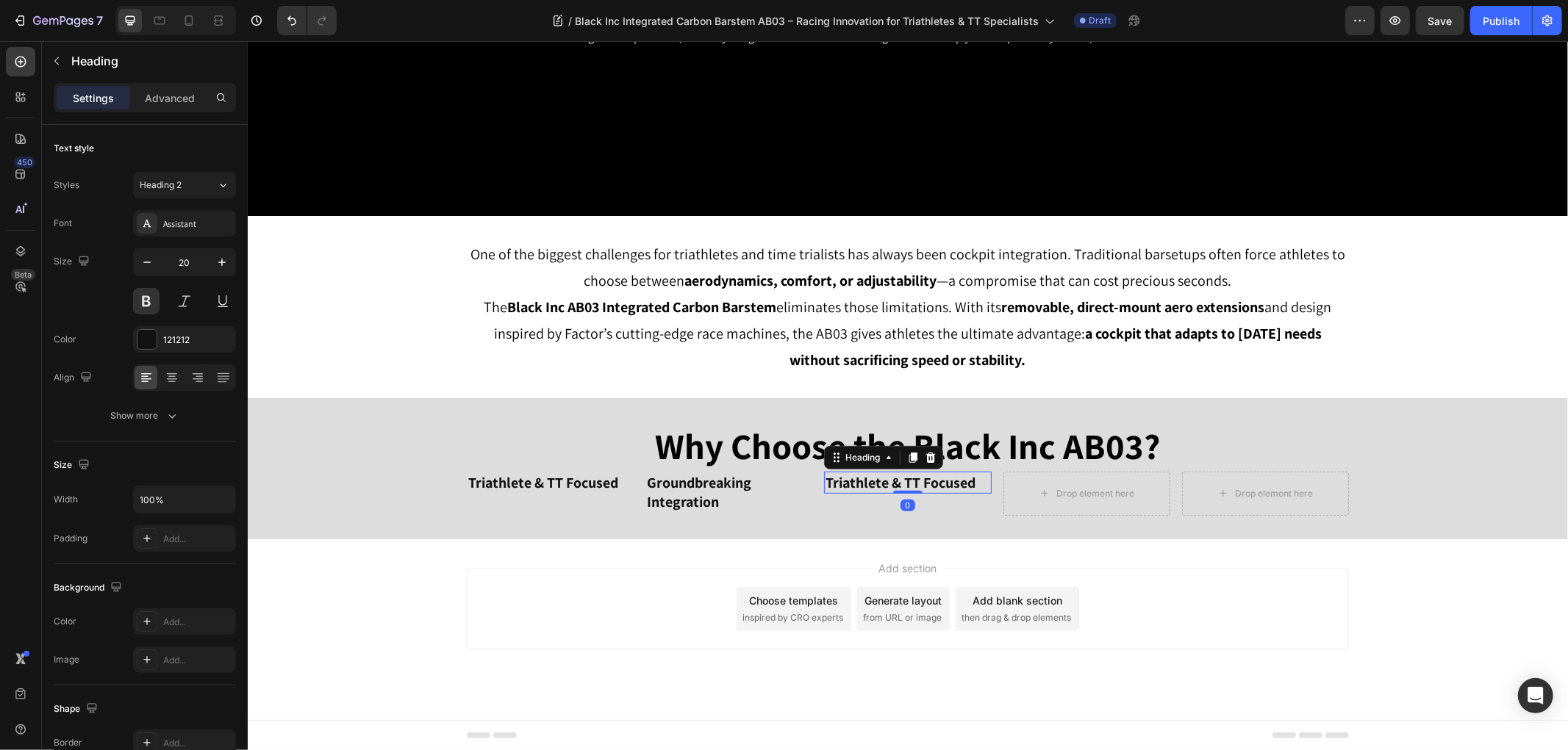
click at [848, 486] on h2 "Triathlete & TT Focused" at bounding box center [907, 482] width 167 height 22
click at [848, 486] on p "Triathlete & TT Focused" at bounding box center [907, 482] width 164 height 19
click at [866, 471] on h2 "Wind-Tunnel Proven" at bounding box center [907, 482] width 167 height 22
click at [973, 514] on div "Wind-Tunnel Proven Heading 0" at bounding box center [907, 492] width 167 height 44
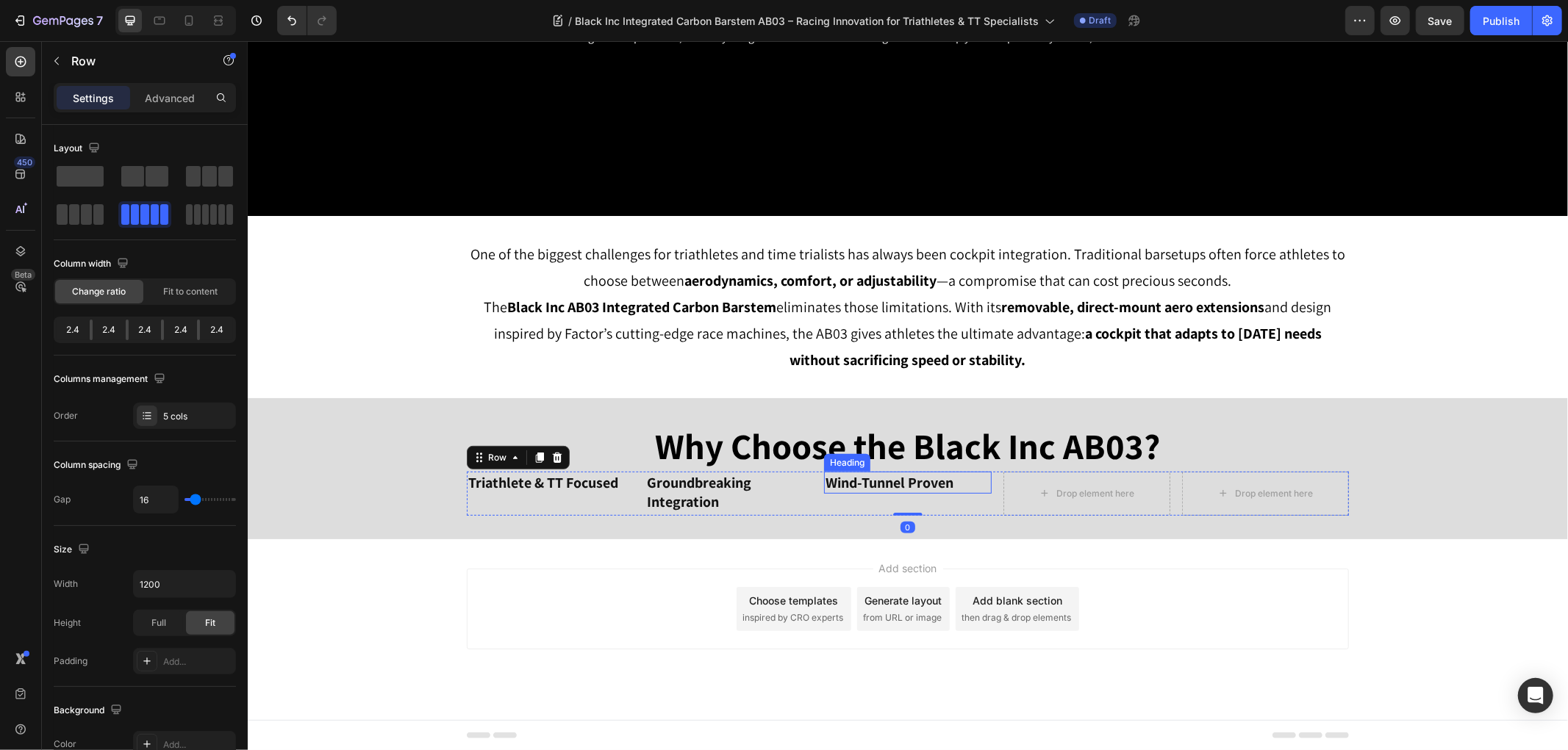
click at [956, 482] on p "Wind-Tunnel Proven" at bounding box center [907, 482] width 164 height 19
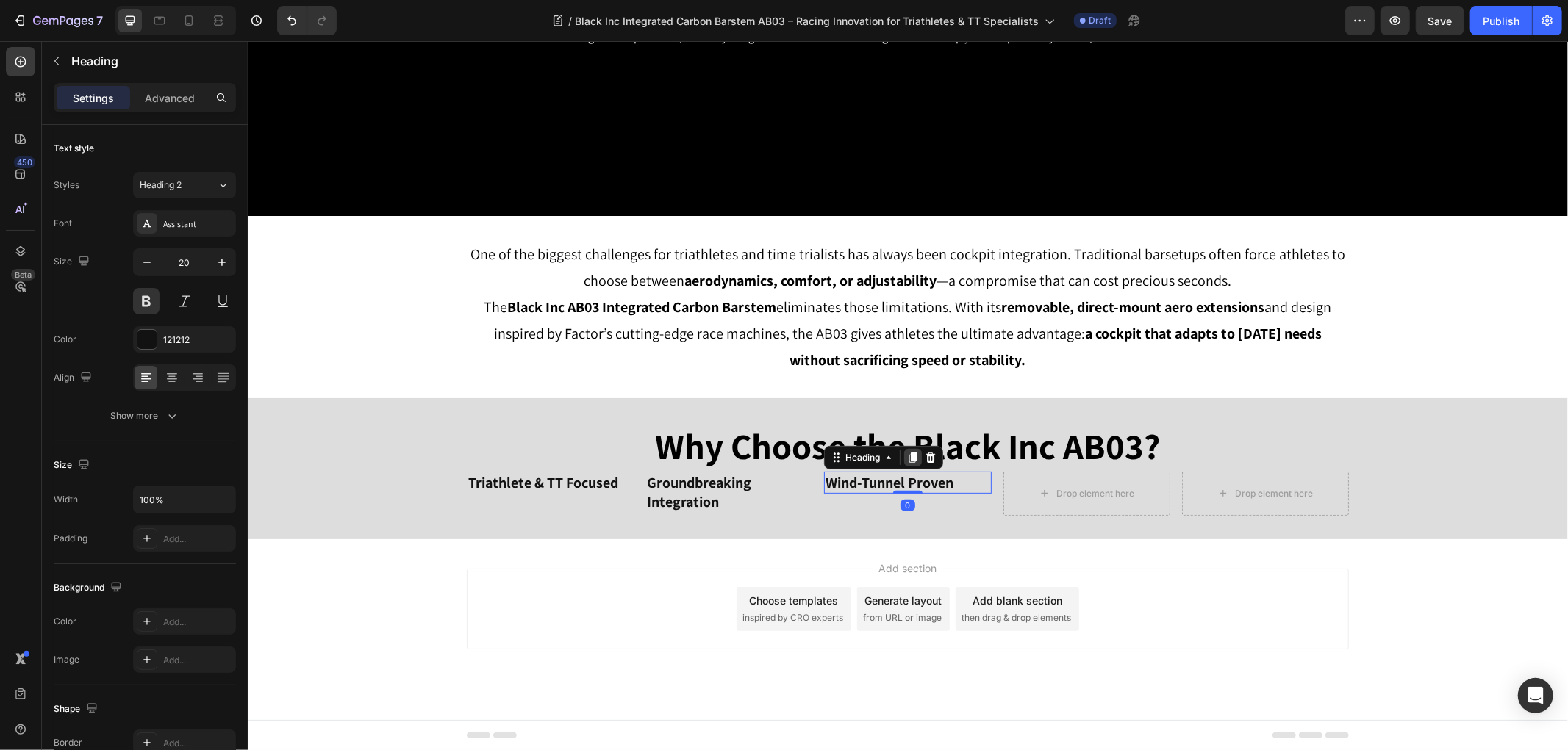
click at [908, 456] on icon at bounding box center [912, 457] width 8 height 10
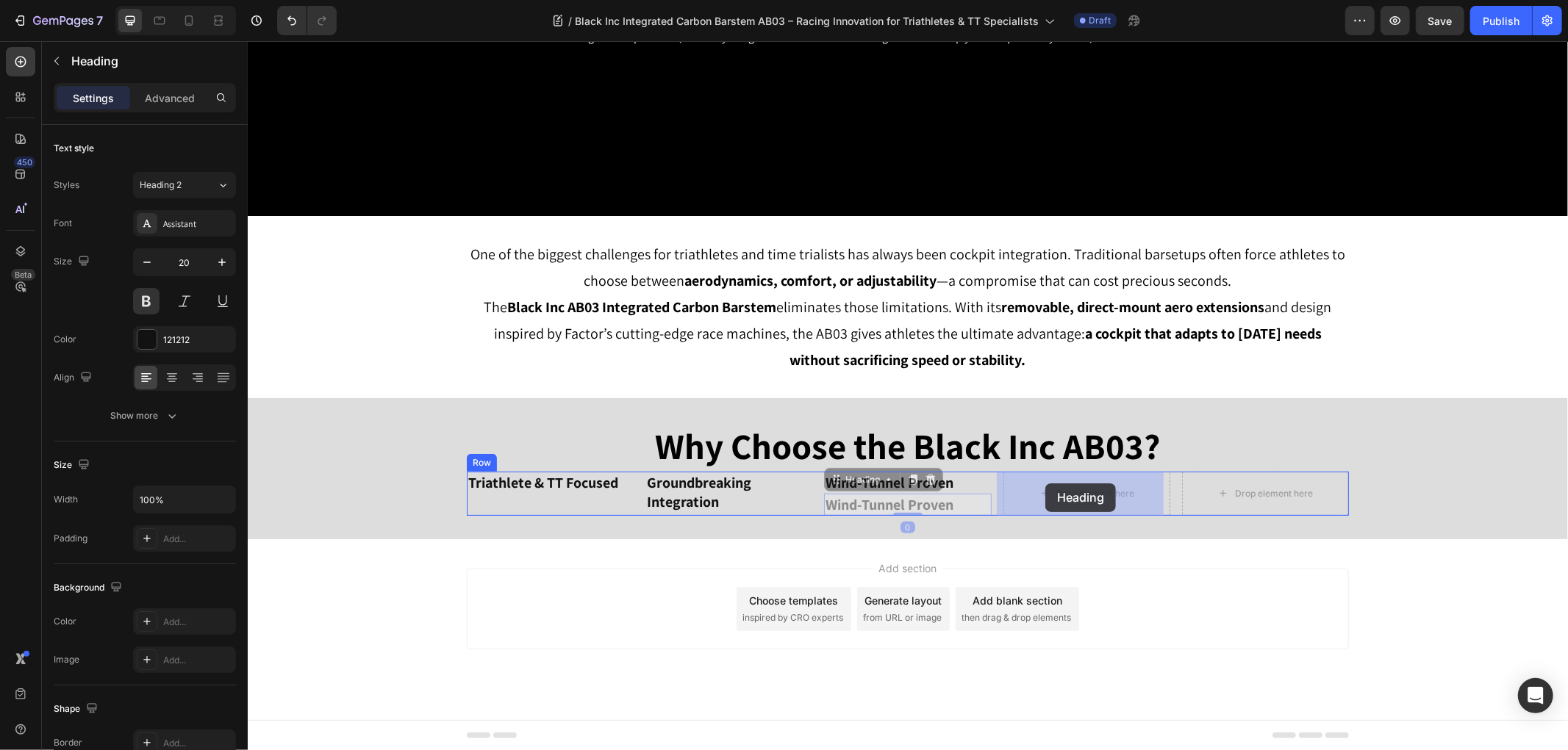
drag, startPoint x: 946, startPoint y: 482, endPoint x: 1041, endPoint y: 482, distance: 95.0
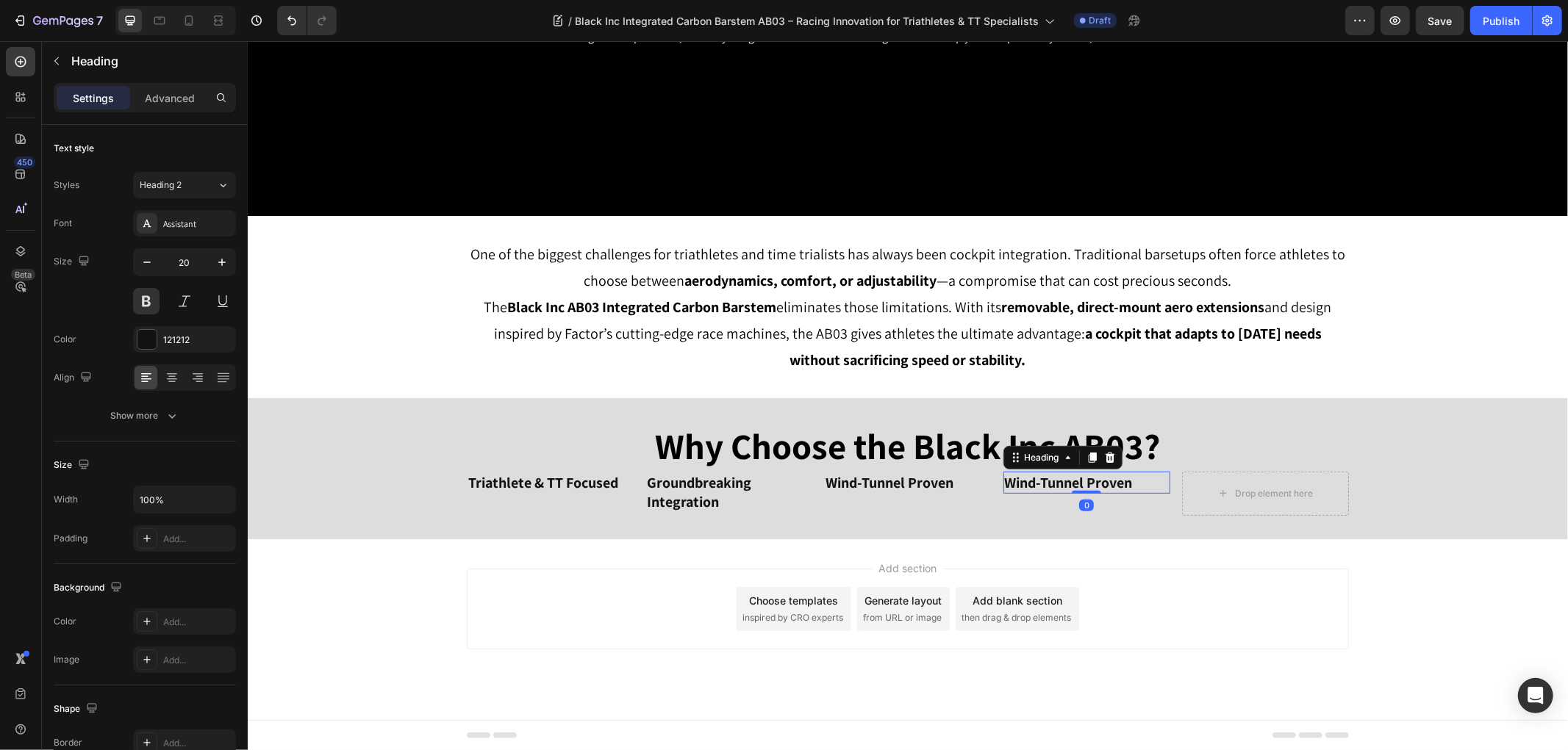
click at [1045, 482] on h2 "Wind-Tunnel Proven" at bounding box center [1086, 482] width 167 height 22
click at [1045, 482] on p "Wind-Tunnel Proven" at bounding box center [1086, 482] width 164 height 19
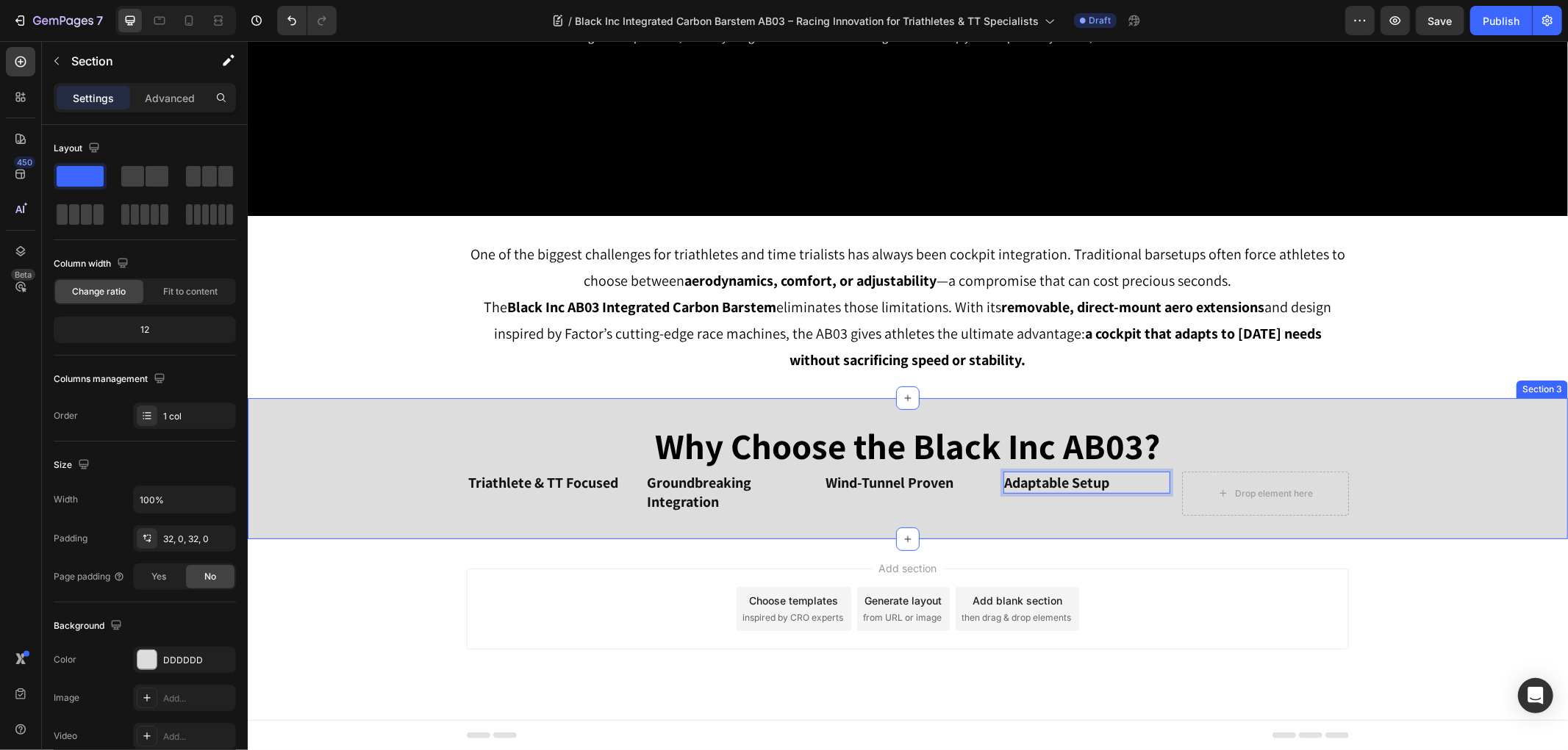
click at [996, 524] on div "Why Choose the Black Inc AB03? Heading Triathlete & TT Focused Heading Groundbr…" at bounding box center [907, 467] width 1320 height 141
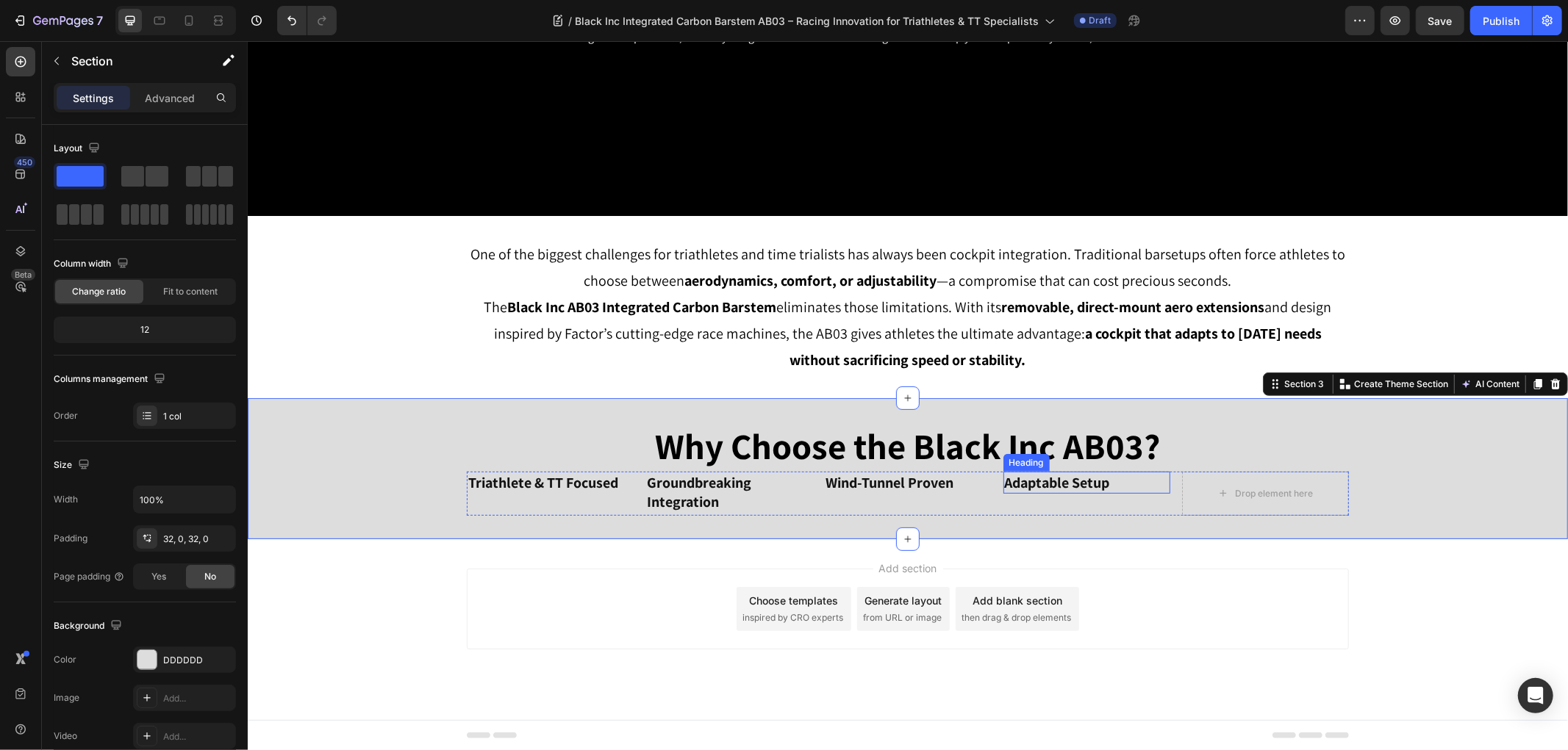
click at [1076, 485] on p "Adaptable Setup" at bounding box center [1086, 482] width 164 height 19
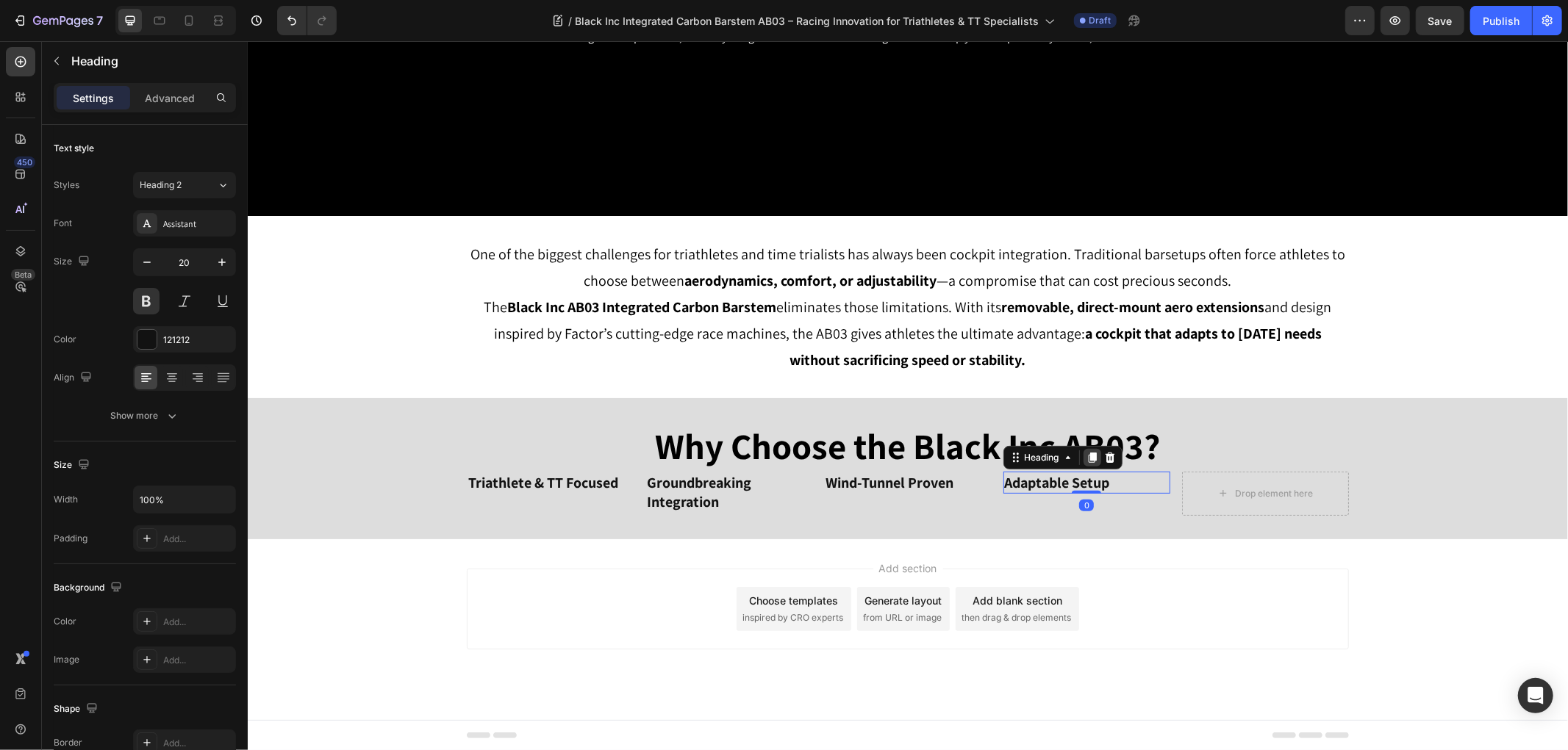
click at [1087, 458] on icon at bounding box center [1091, 457] width 8 height 10
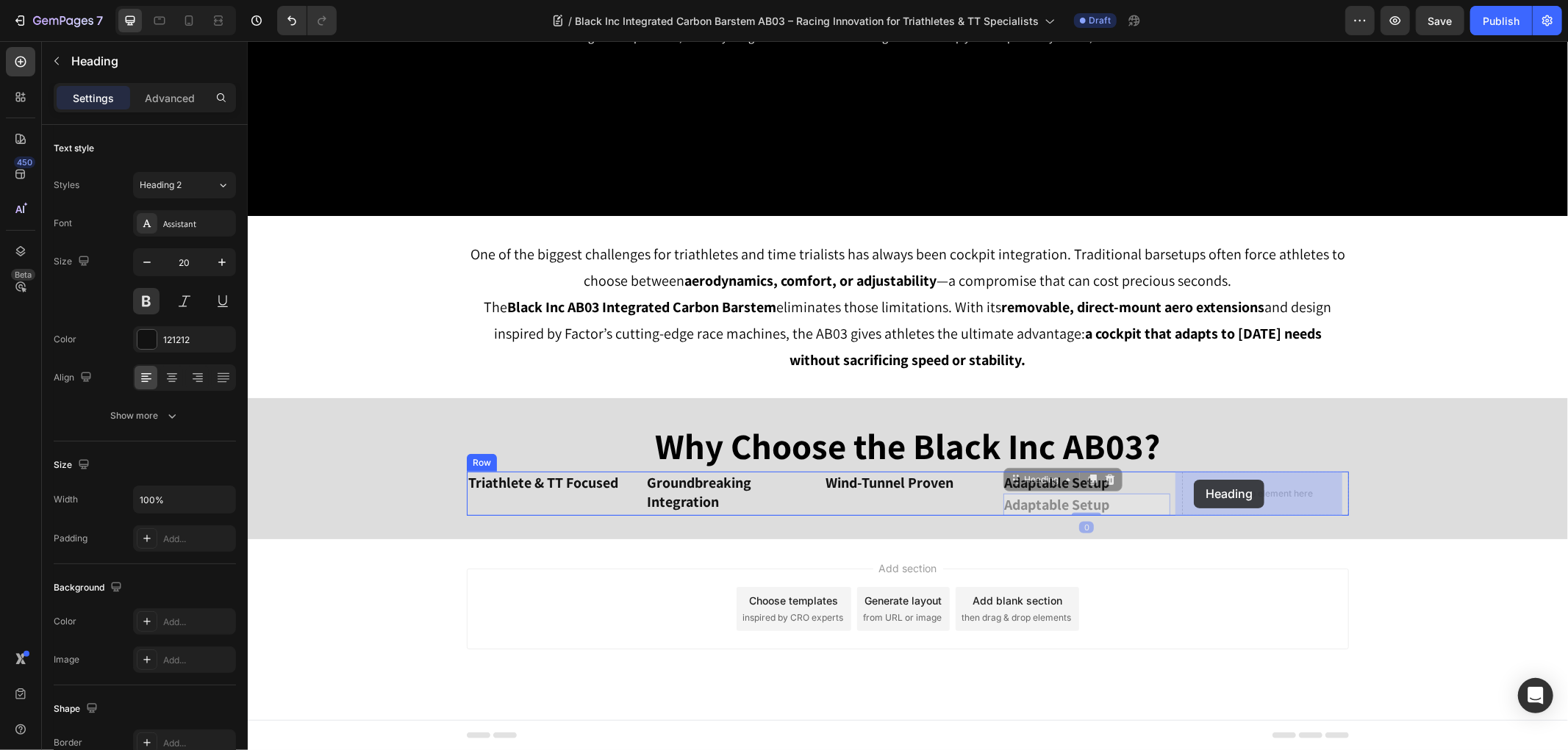
drag, startPoint x: 1123, startPoint y: 479, endPoint x: 1193, endPoint y: 479, distance: 70.0
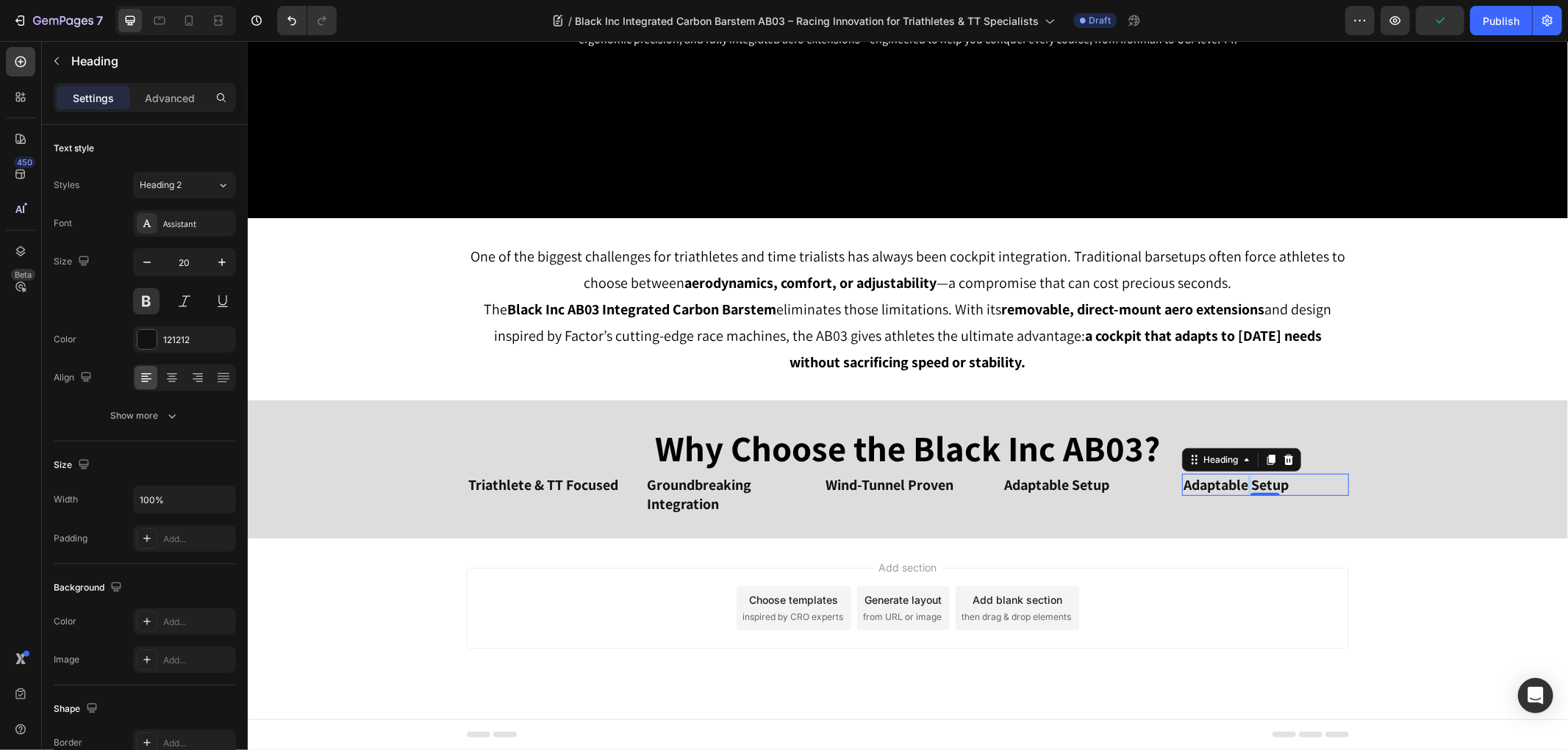
click at [1239, 480] on p "Adaptable Setup" at bounding box center [1264, 484] width 164 height 19
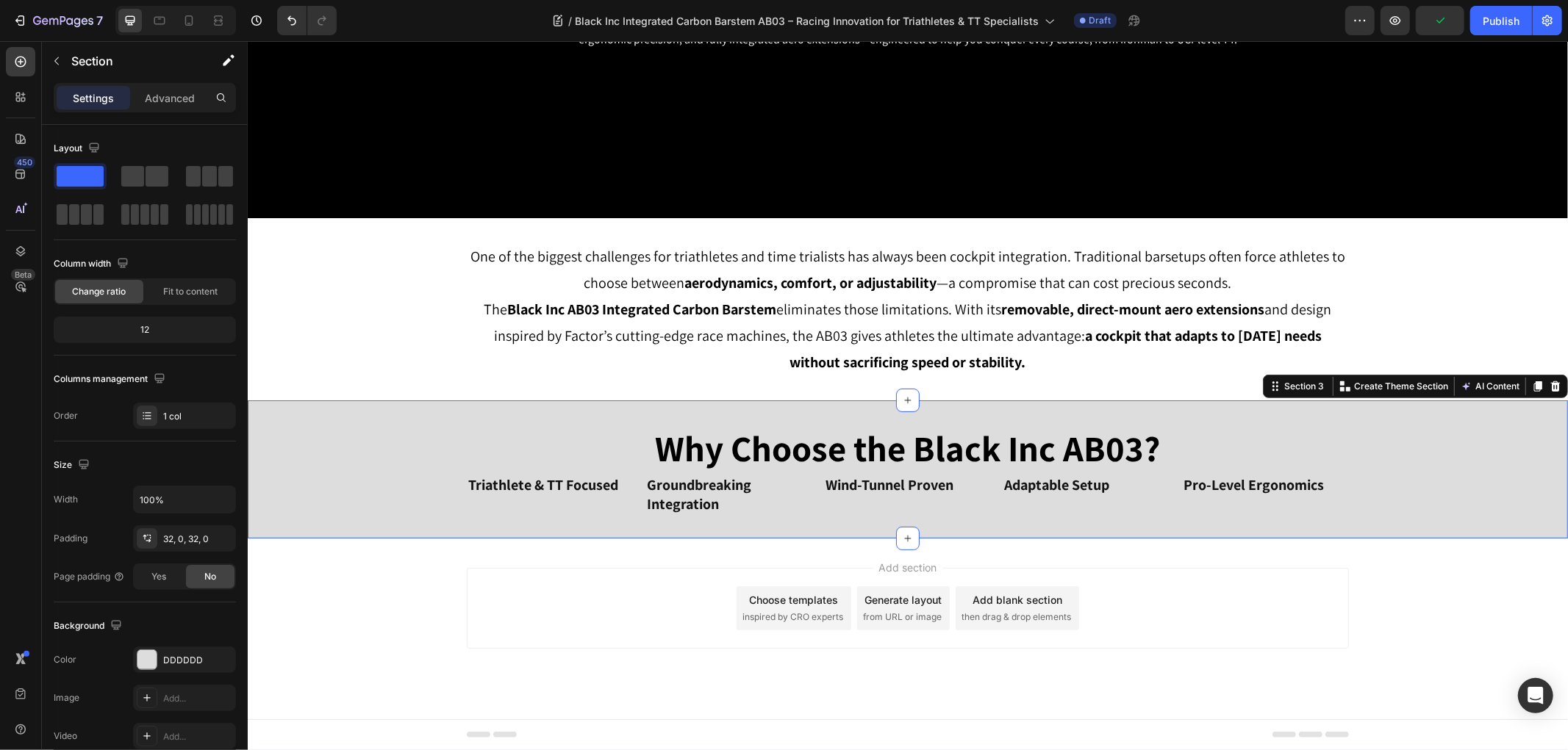
drag, startPoint x: 1251, startPoint y: 525, endPoint x: 1231, endPoint y: 496, distance: 35.2
click at [1250, 524] on div "Why Choose the Black Inc AB03? Heading Triathlete & TT Focused Heading Groundbr…" at bounding box center [907, 468] width 1320 height 138
click at [1227, 487] on p "Pro-Level Ergonomics" at bounding box center [1264, 484] width 164 height 19
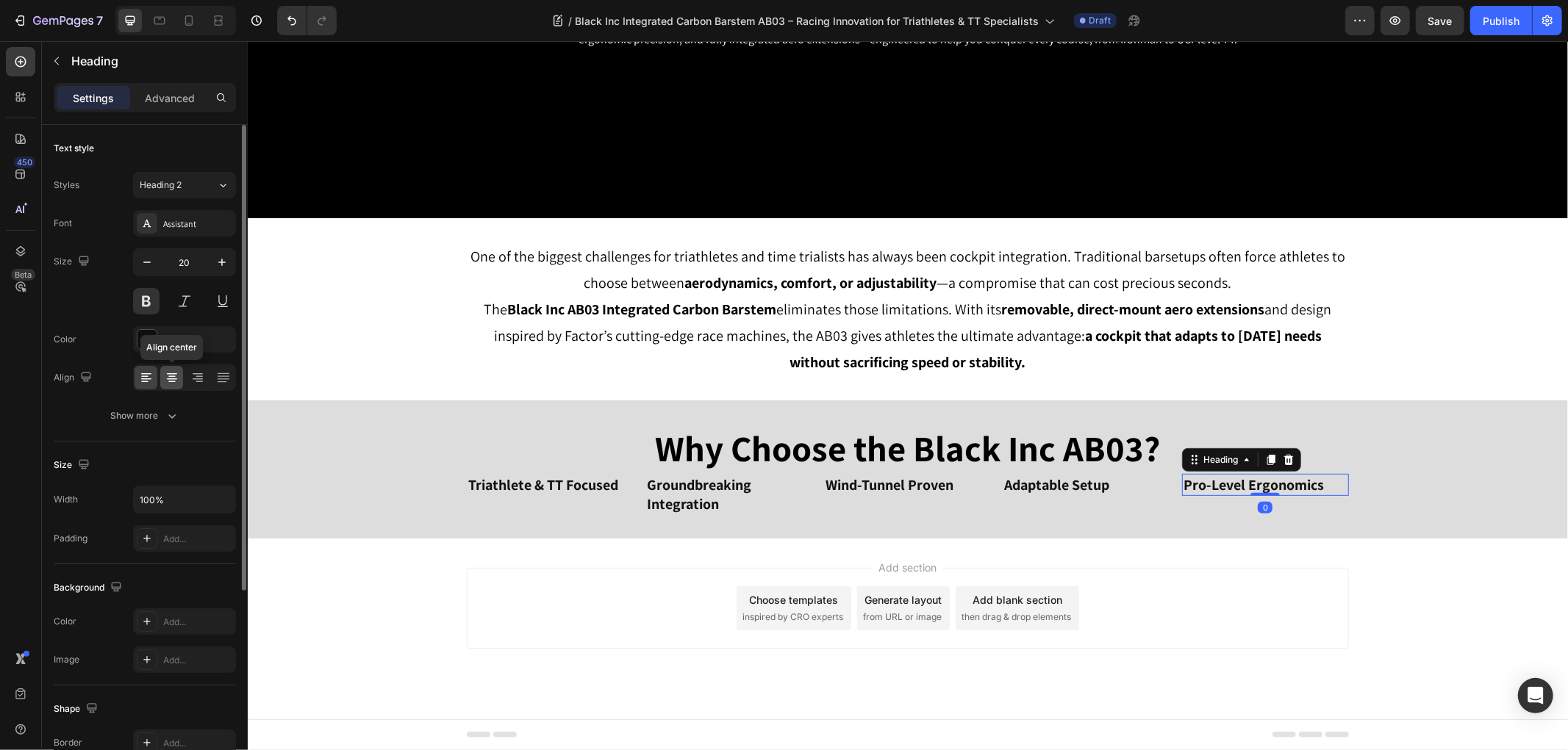
click at [168, 379] on icon at bounding box center [172, 379] width 10 height 2
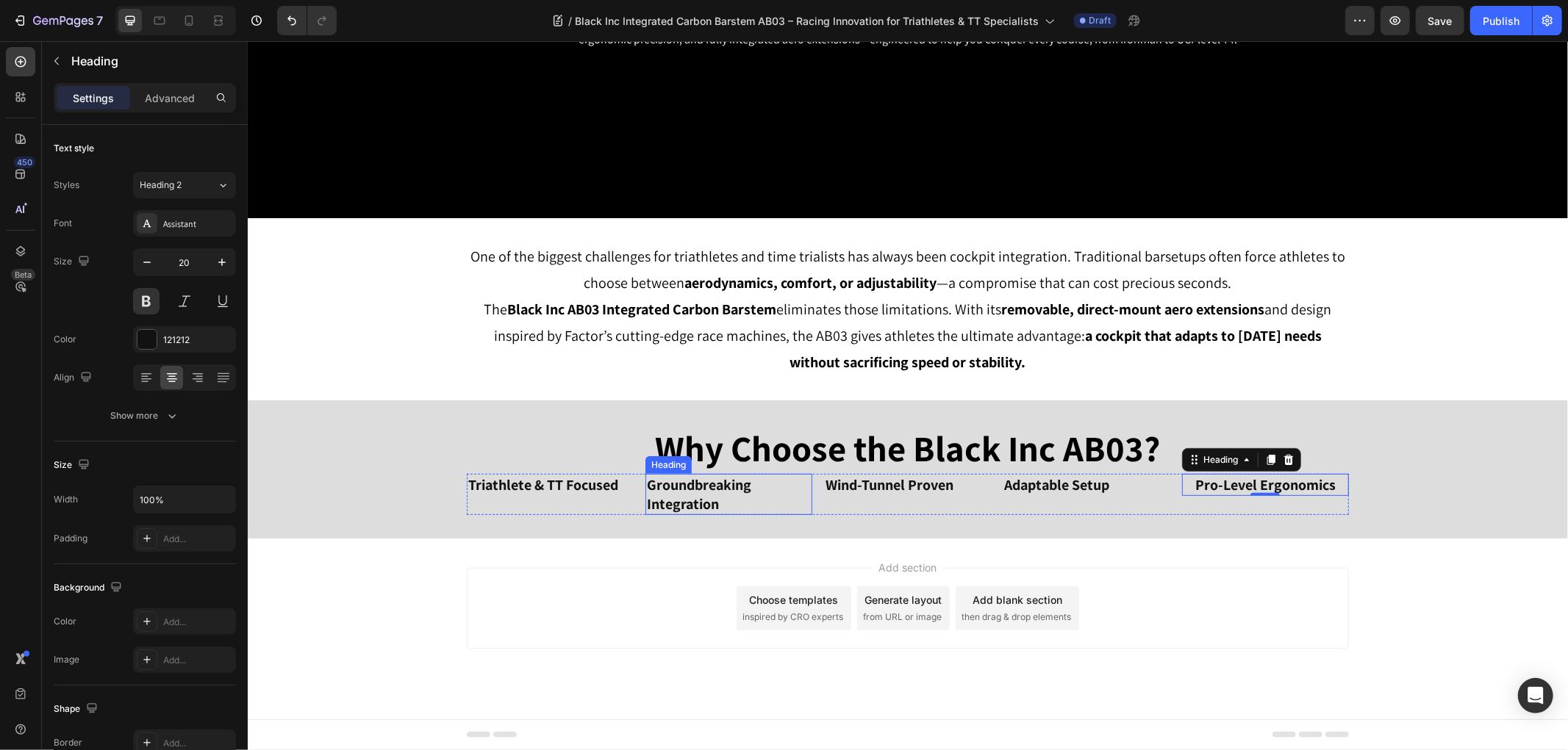
click at [686, 507] on p "Groundbreaking Integration" at bounding box center [728, 493] width 164 height 38
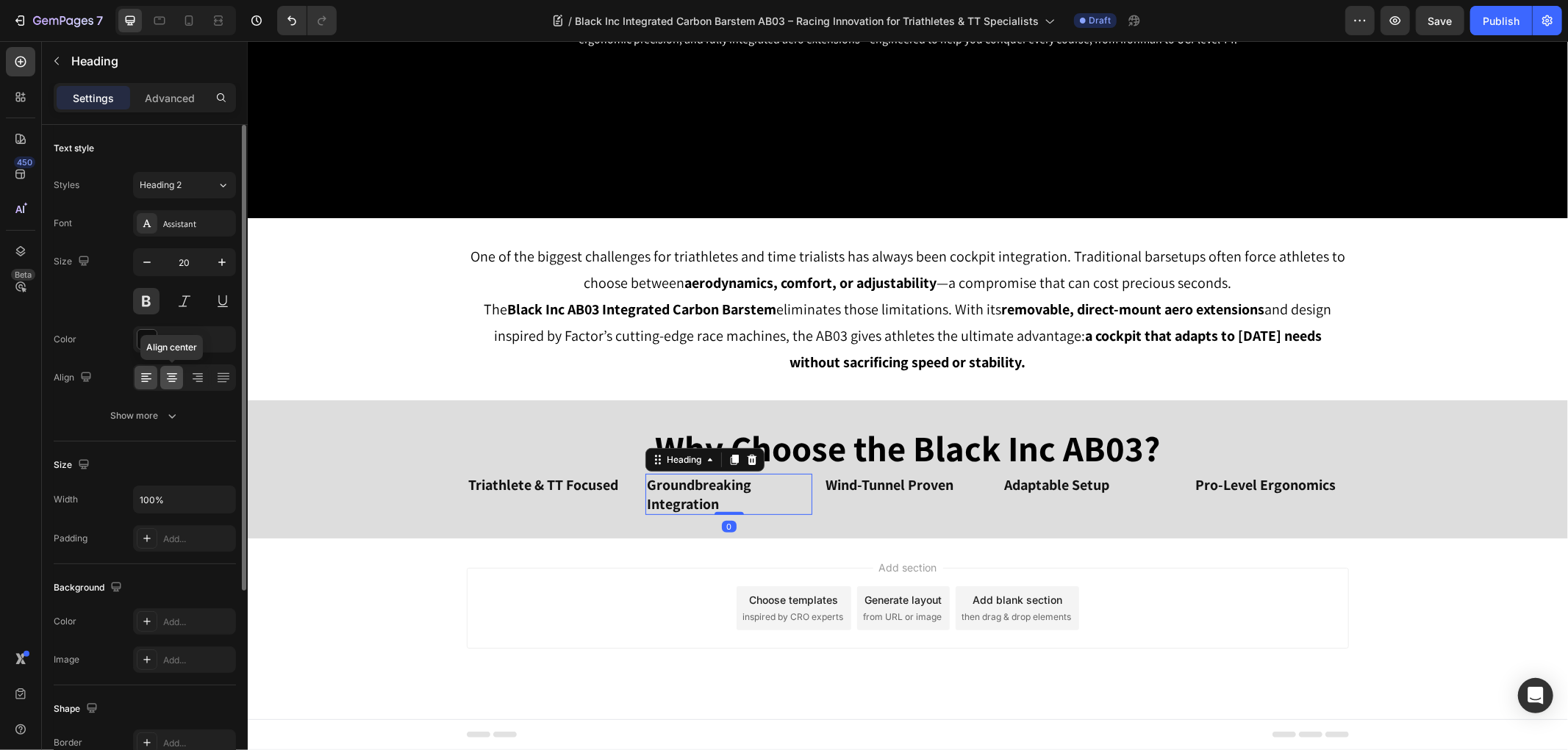
drag, startPoint x: 173, startPoint y: 375, endPoint x: 207, endPoint y: 383, distance: 34.9
click at [173, 376] on icon at bounding box center [172, 377] width 15 height 15
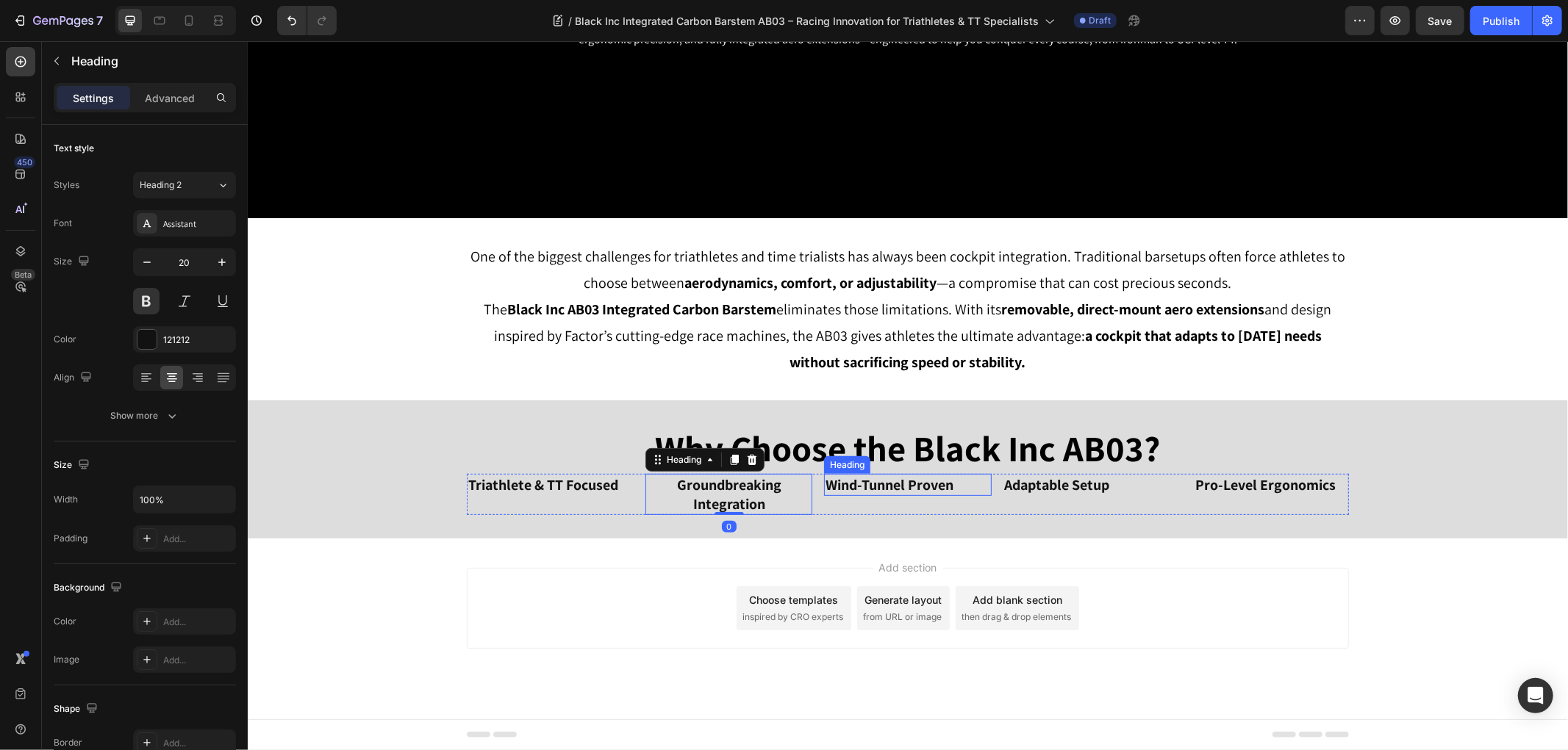
click at [832, 486] on p "Wind-Tunnel Proven" at bounding box center [907, 484] width 164 height 19
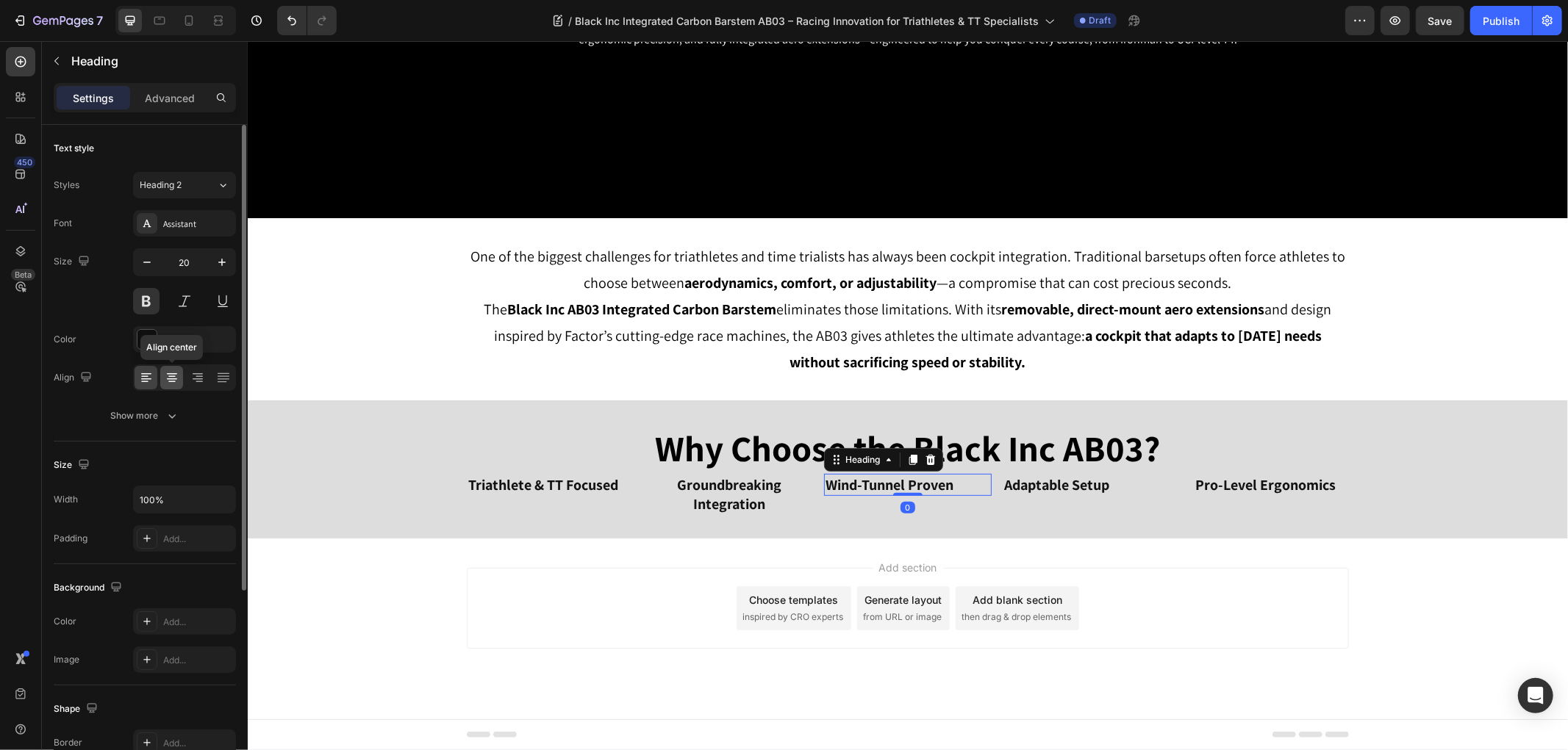
click at [166, 376] on icon at bounding box center [172, 377] width 15 height 15
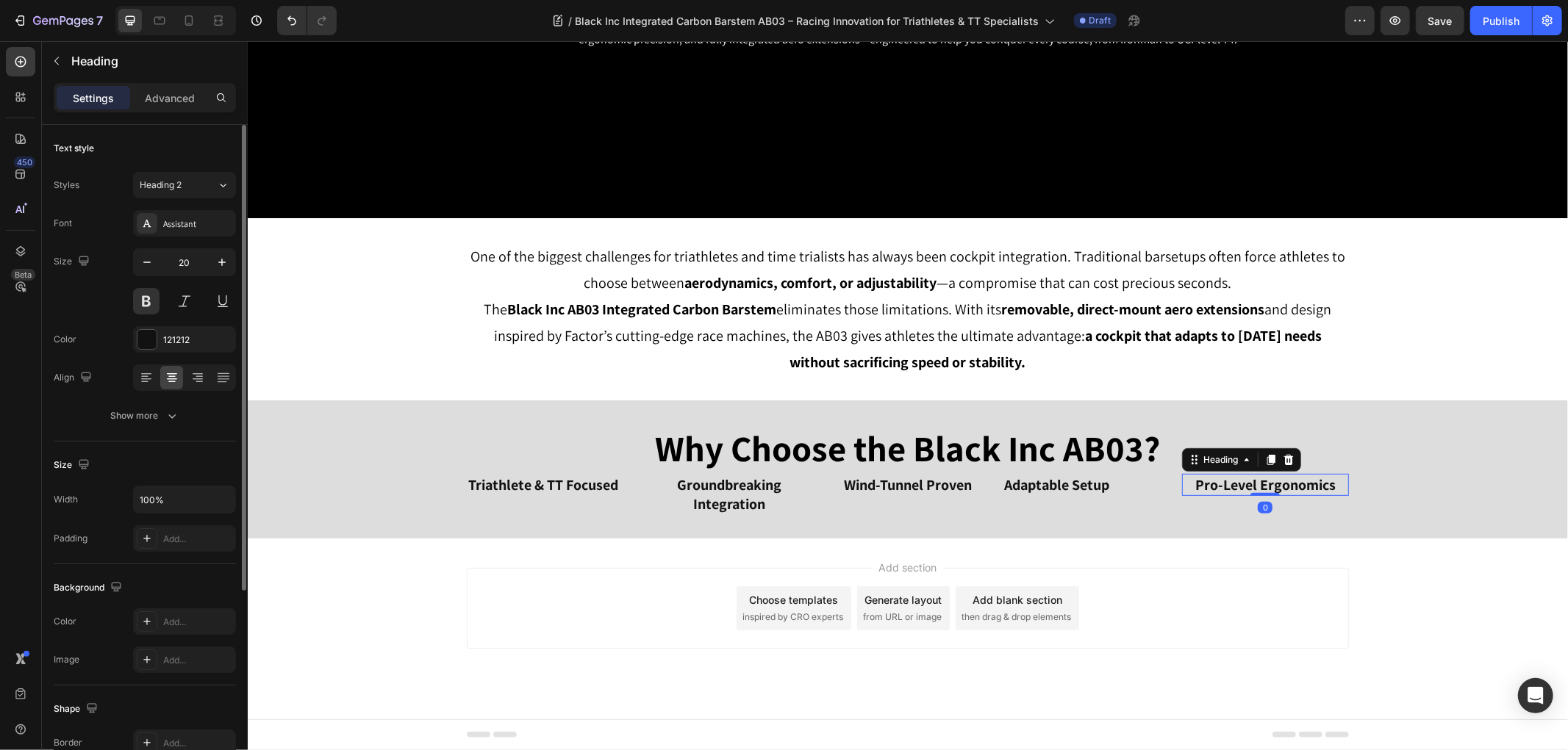
click at [1209, 482] on p "Pro-Level Ergonomics" at bounding box center [1264, 484] width 164 height 19
click at [1049, 484] on p "Adaptable Setup" at bounding box center [1086, 484] width 164 height 19
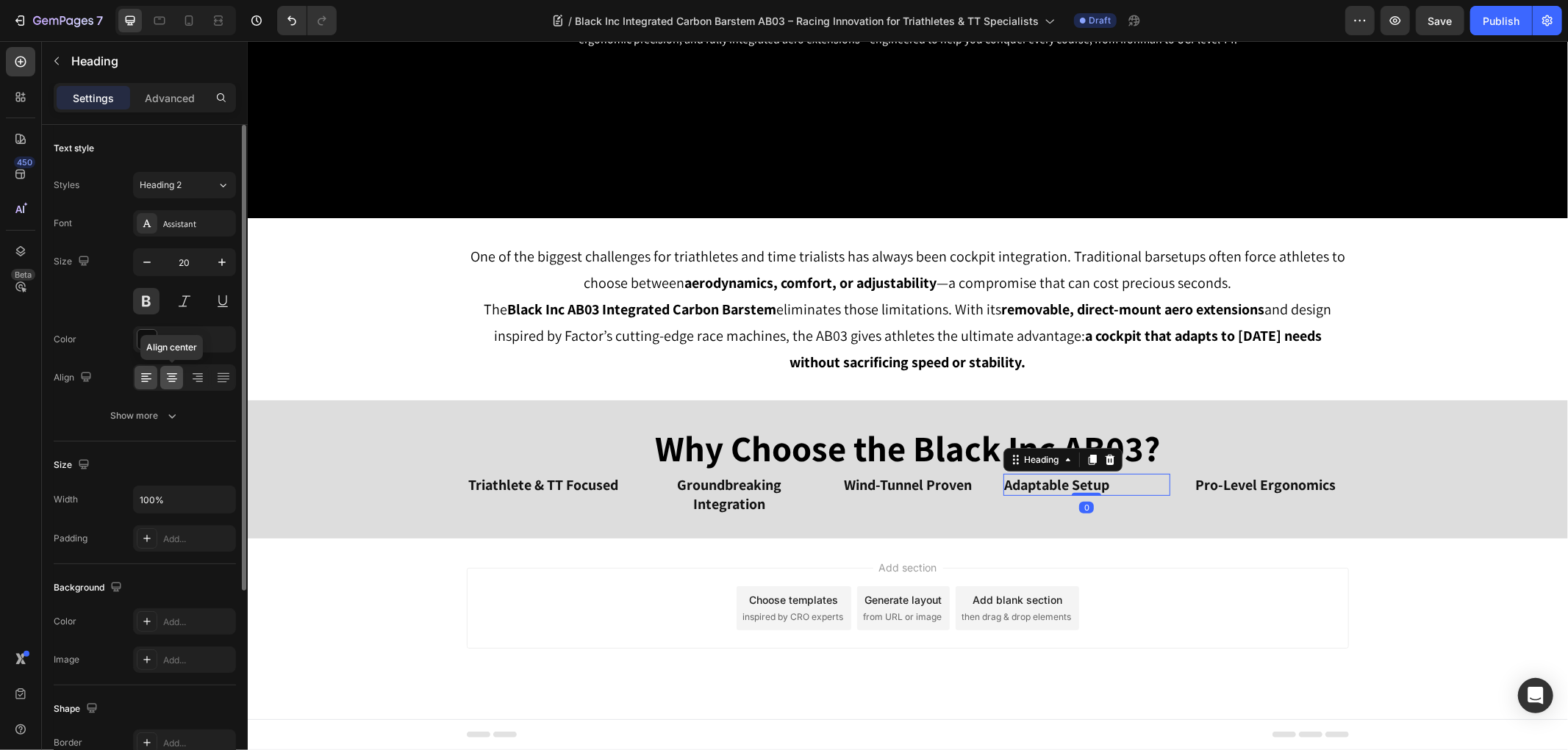
click at [170, 377] on icon at bounding box center [172, 377] width 15 height 15
click at [144, 343] on div at bounding box center [147, 339] width 19 height 19
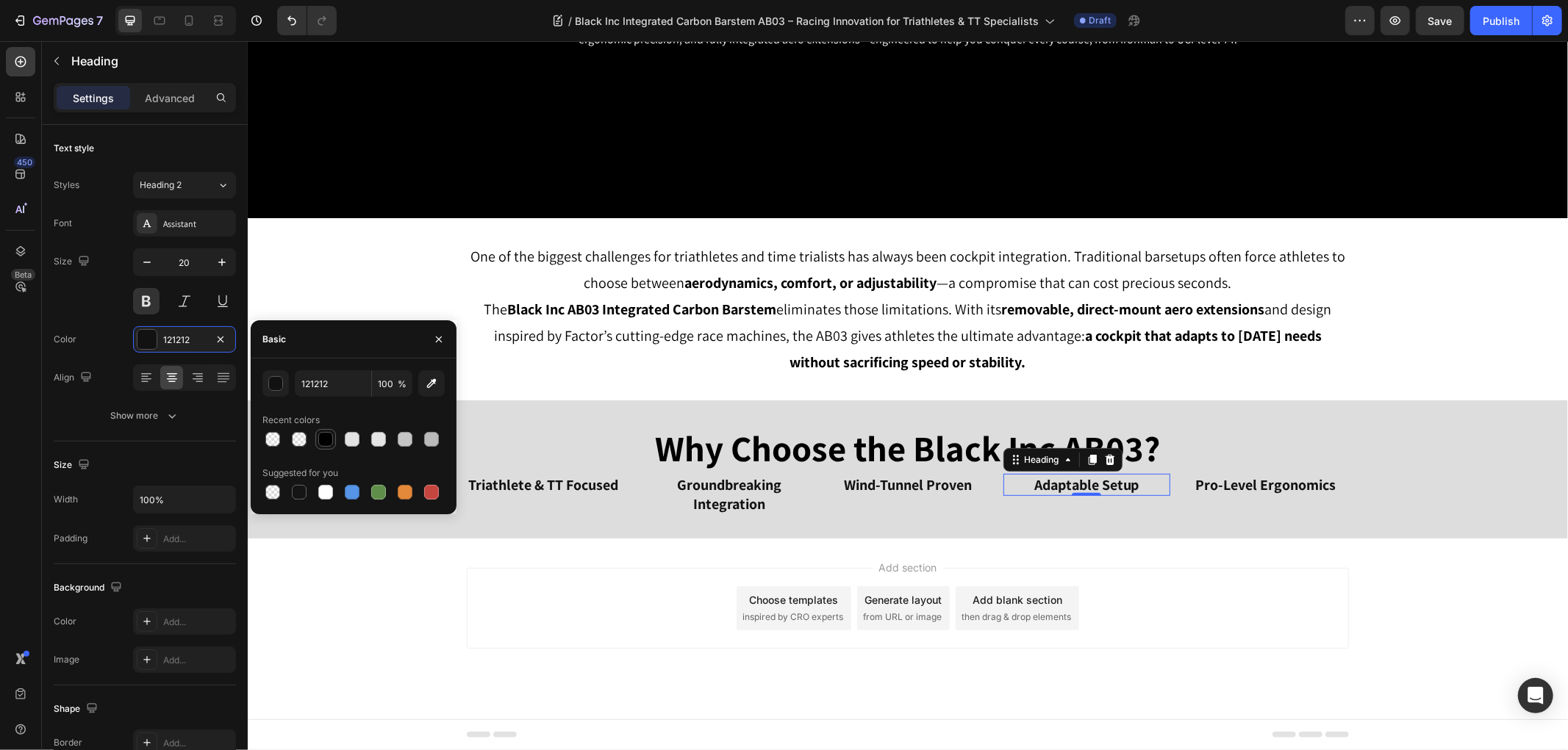
drag, startPoint x: 329, startPoint y: 437, endPoint x: 369, endPoint y: 510, distance: 83.2
click at [328, 437] on div at bounding box center [326, 439] width 15 height 15
type input "000000"
click at [380, 598] on div "Add section Choose templates inspired by CRO experts Generate layout from URL o…" at bounding box center [907, 628] width 1320 height 181
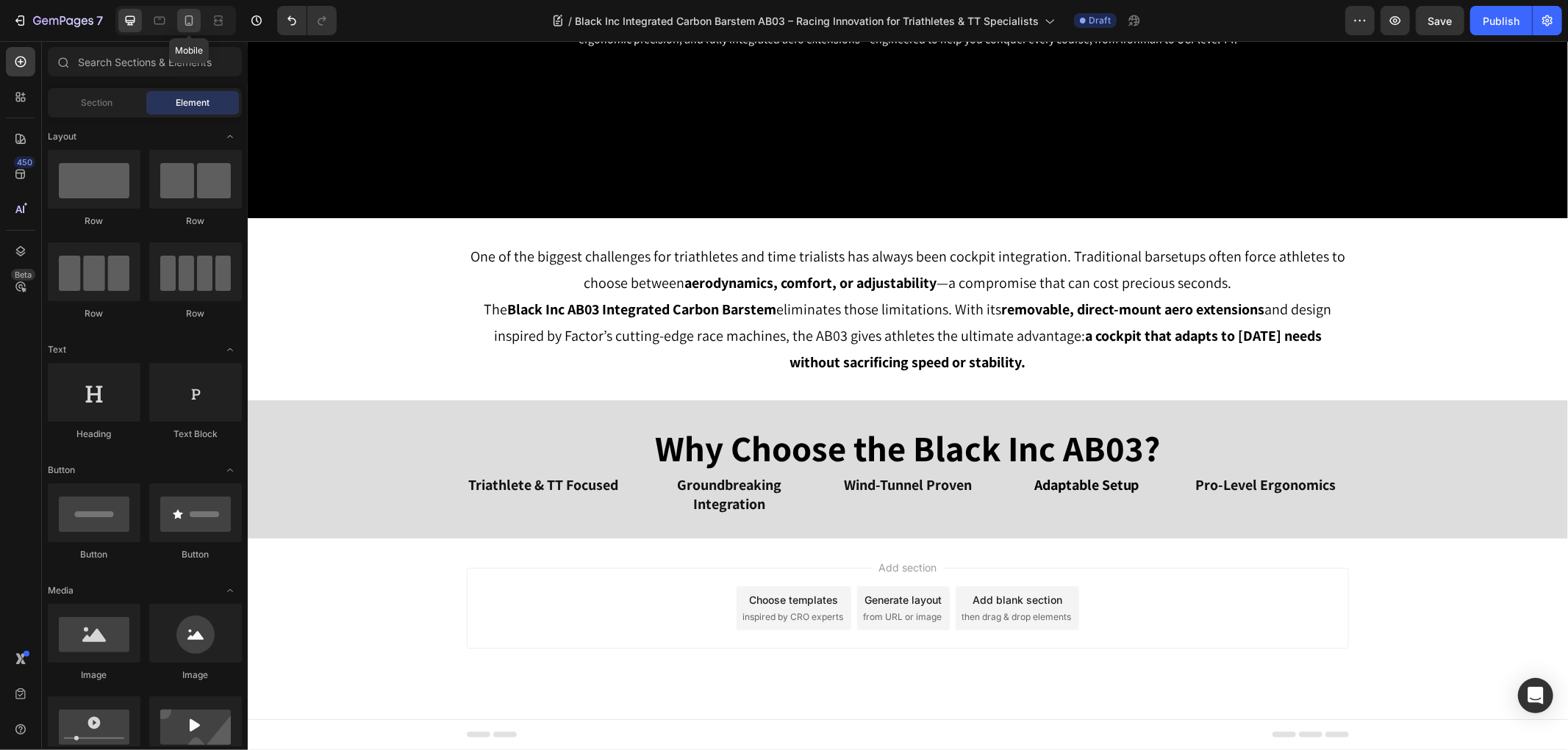
click at [192, 23] on icon at bounding box center [189, 20] width 8 height 10
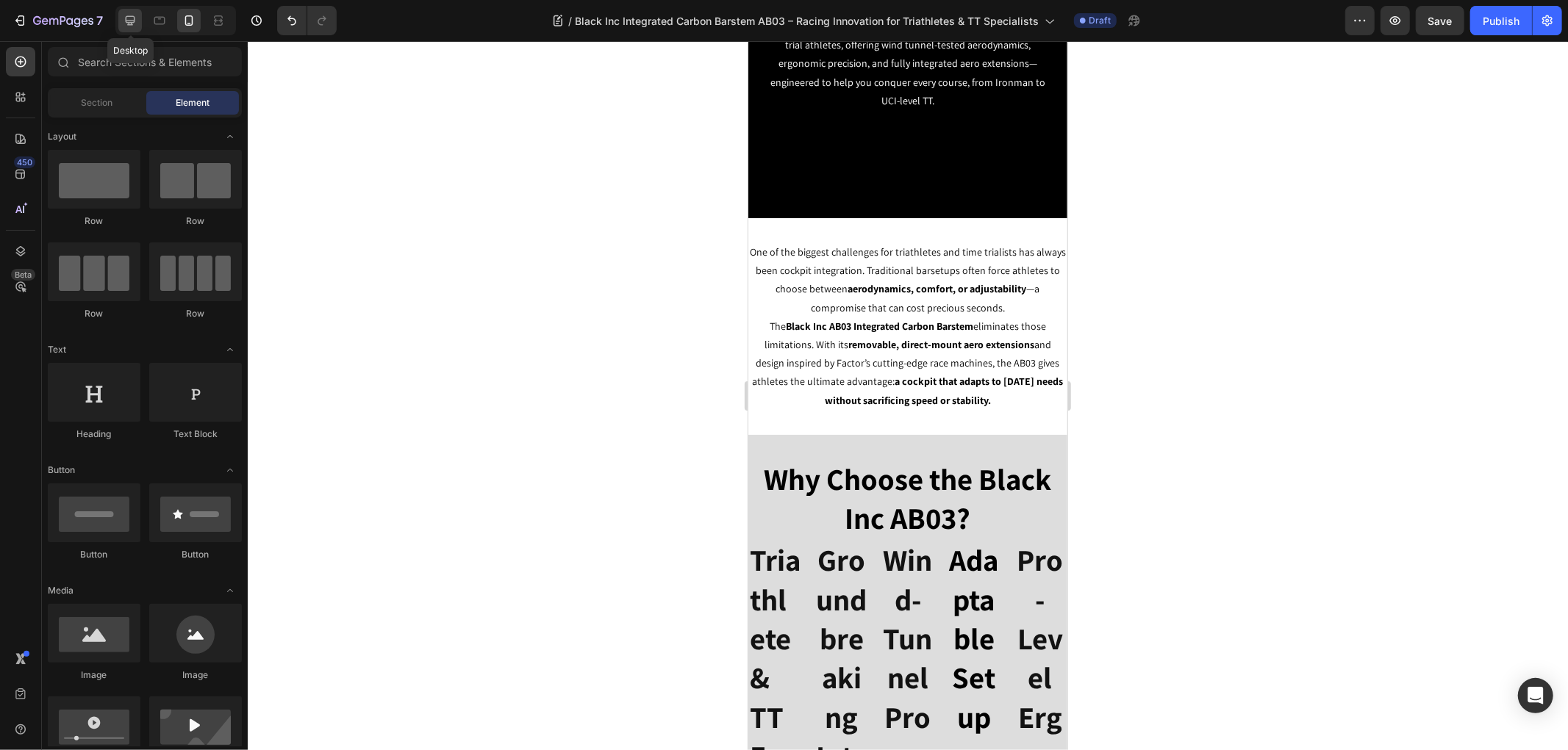
click at [130, 16] on icon at bounding box center [130, 20] width 15 height 15
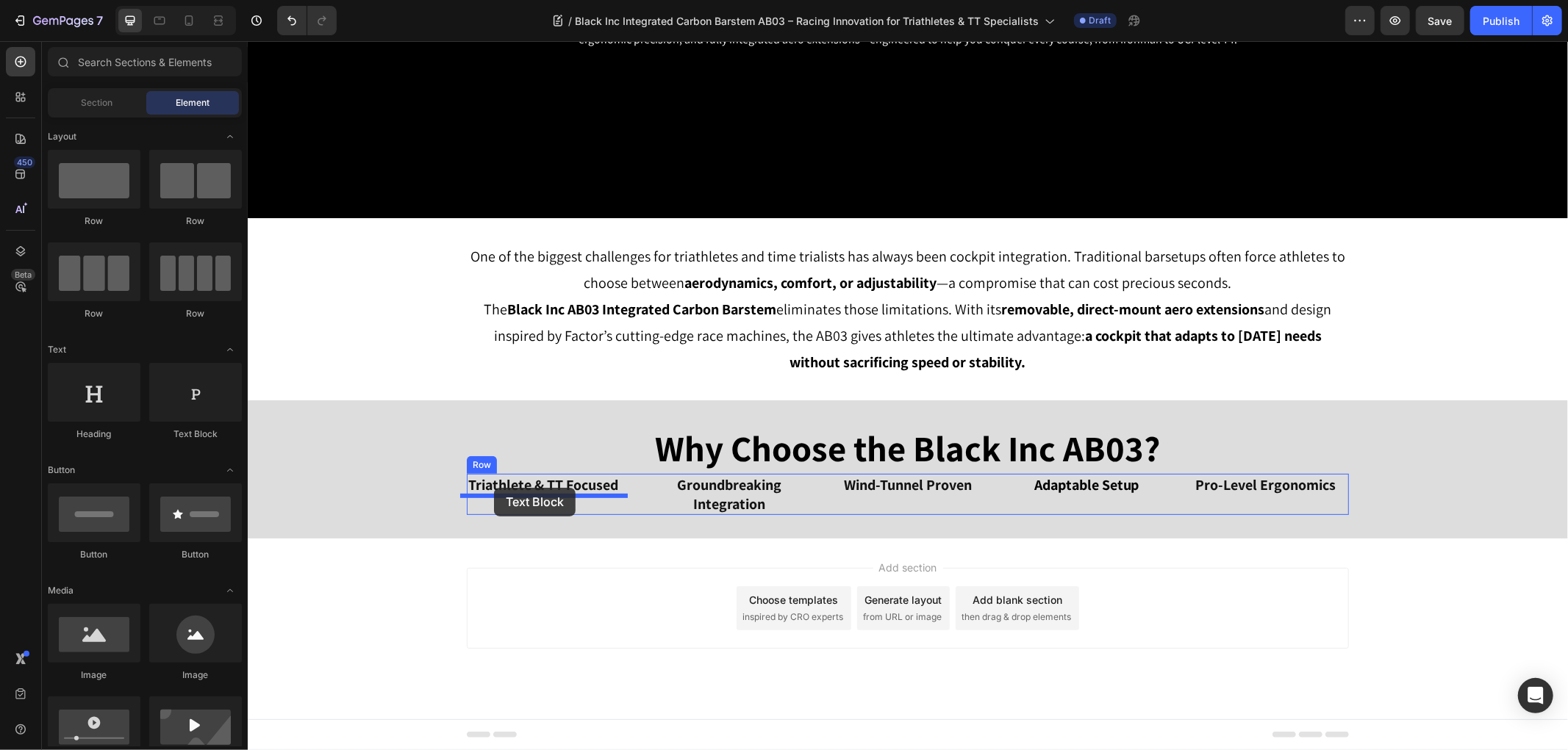
drag, startPoint x: 437, startPoint y: 442, endPoint x: 494, endPoint y: 487, distance: 72.6
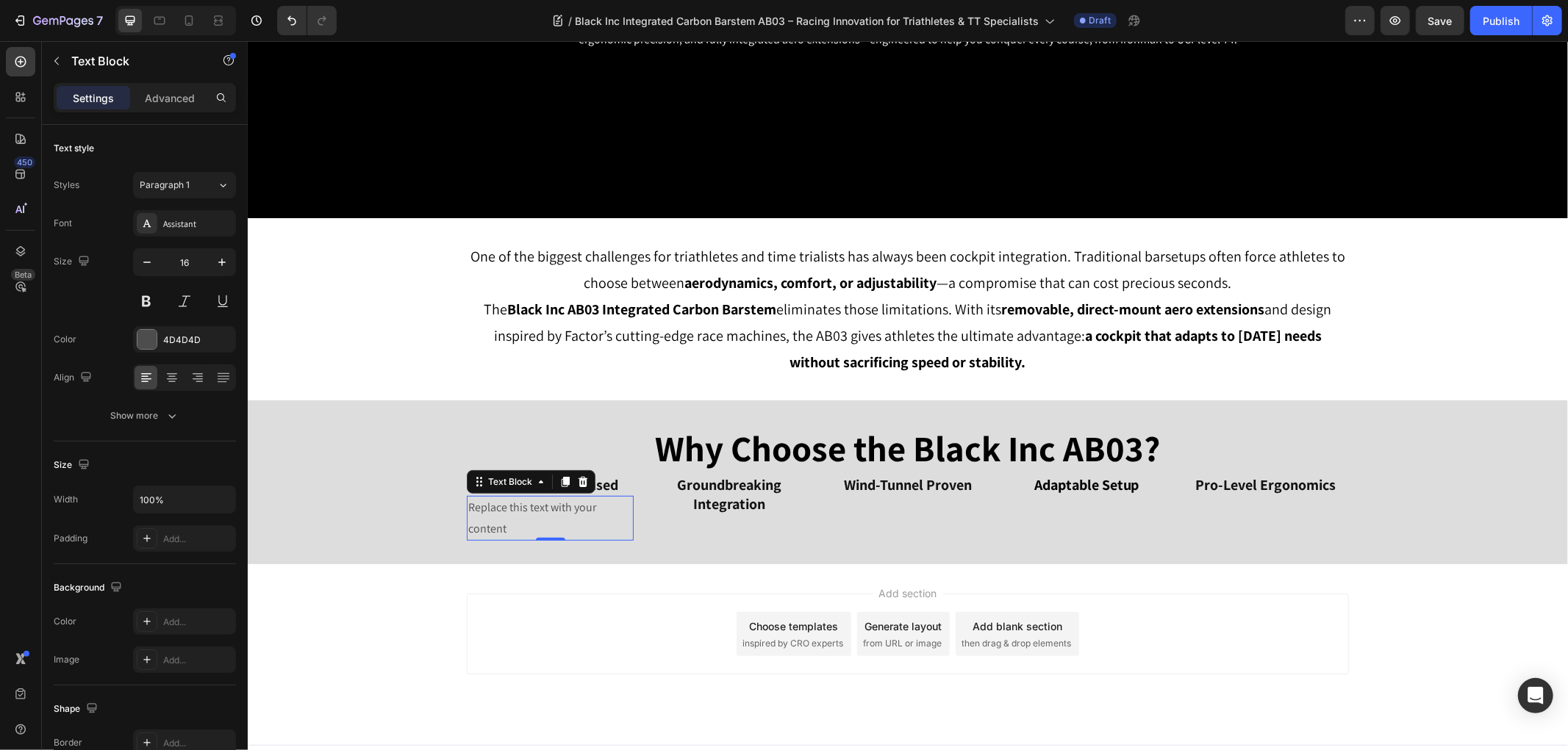
click at [512, 516] on div "Replace this text with your content" at bounding box center [550, 517] width 167 height 45
click at [512, 516] on p "Replace this text with your content" at bounding box center [550, 517] width 164 height 43
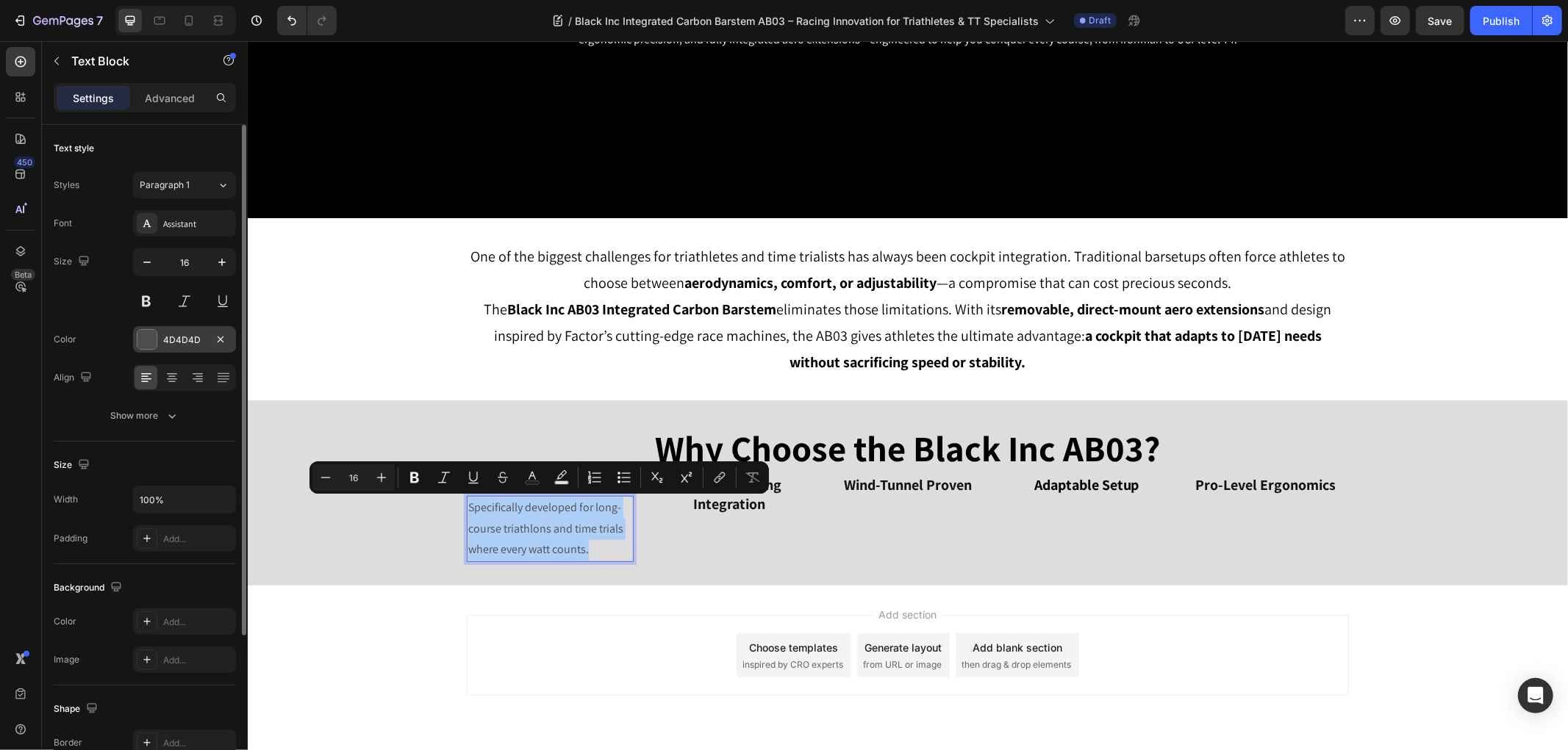
click at [141, 339] on div at bounding box center [147, 339] width 19 height 19
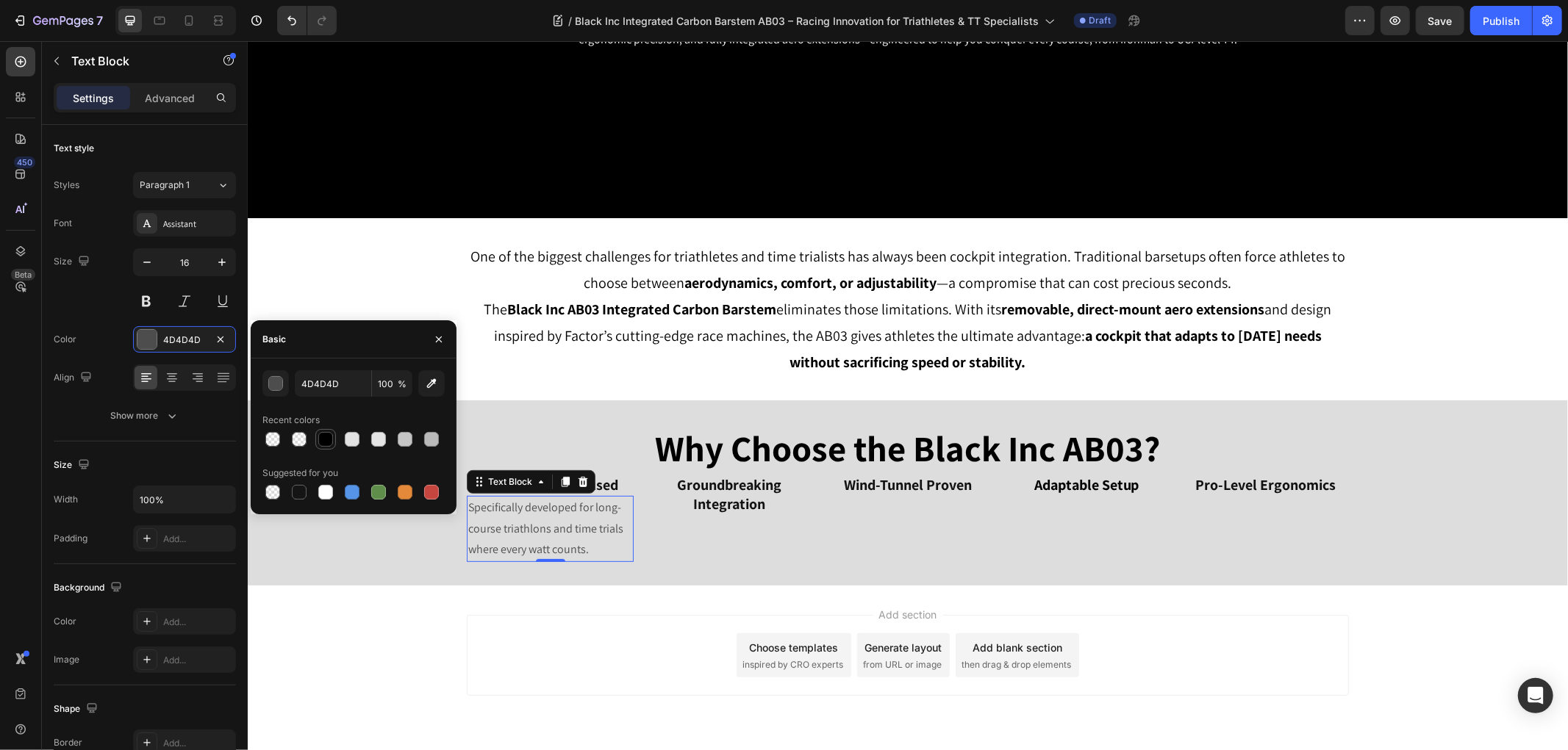
click at [322, 438] on div at bounding box center [326, 439] width 15 height 15
type input "000000"
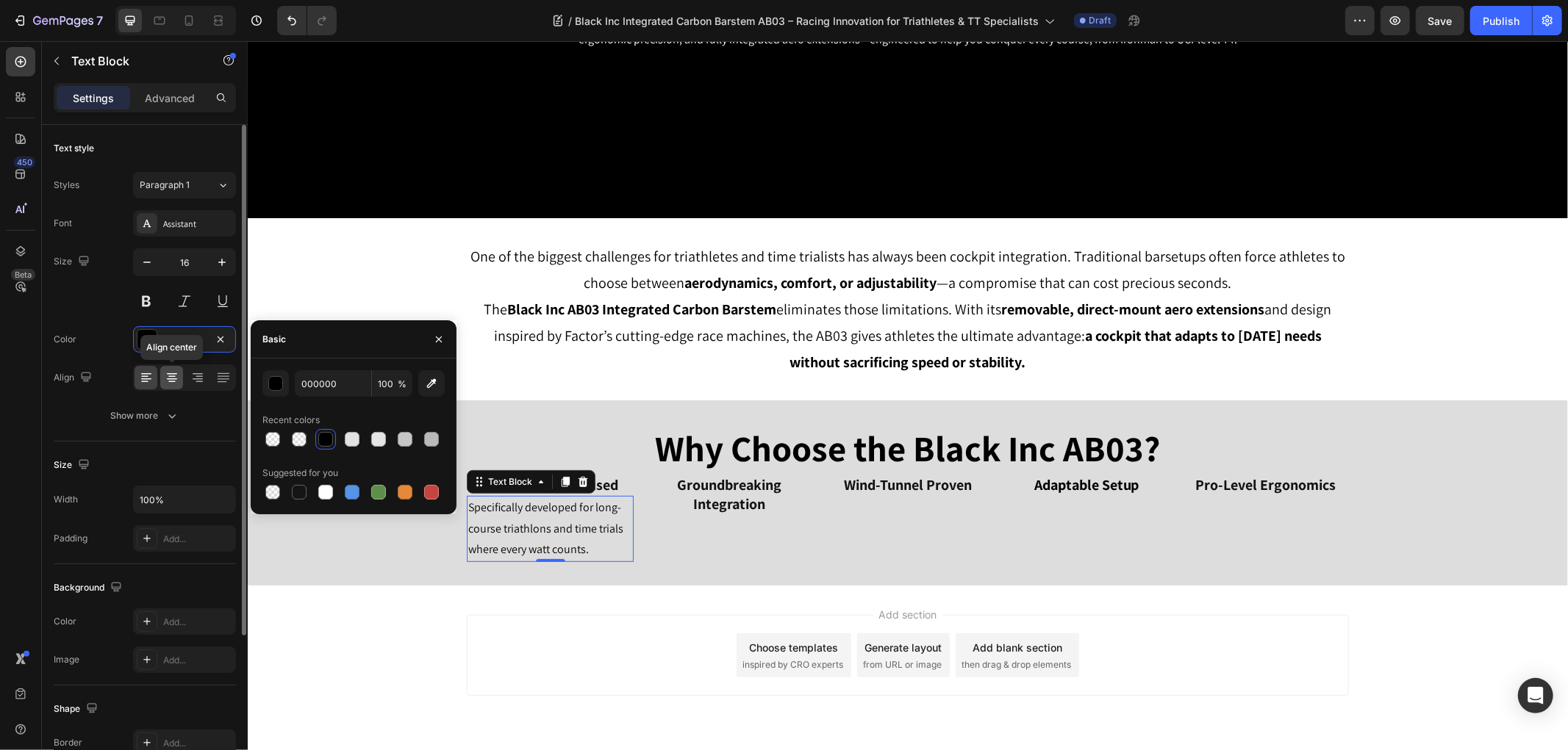
click at [178, 378] on icon at bounding box center [172, 377] width 15 height 15
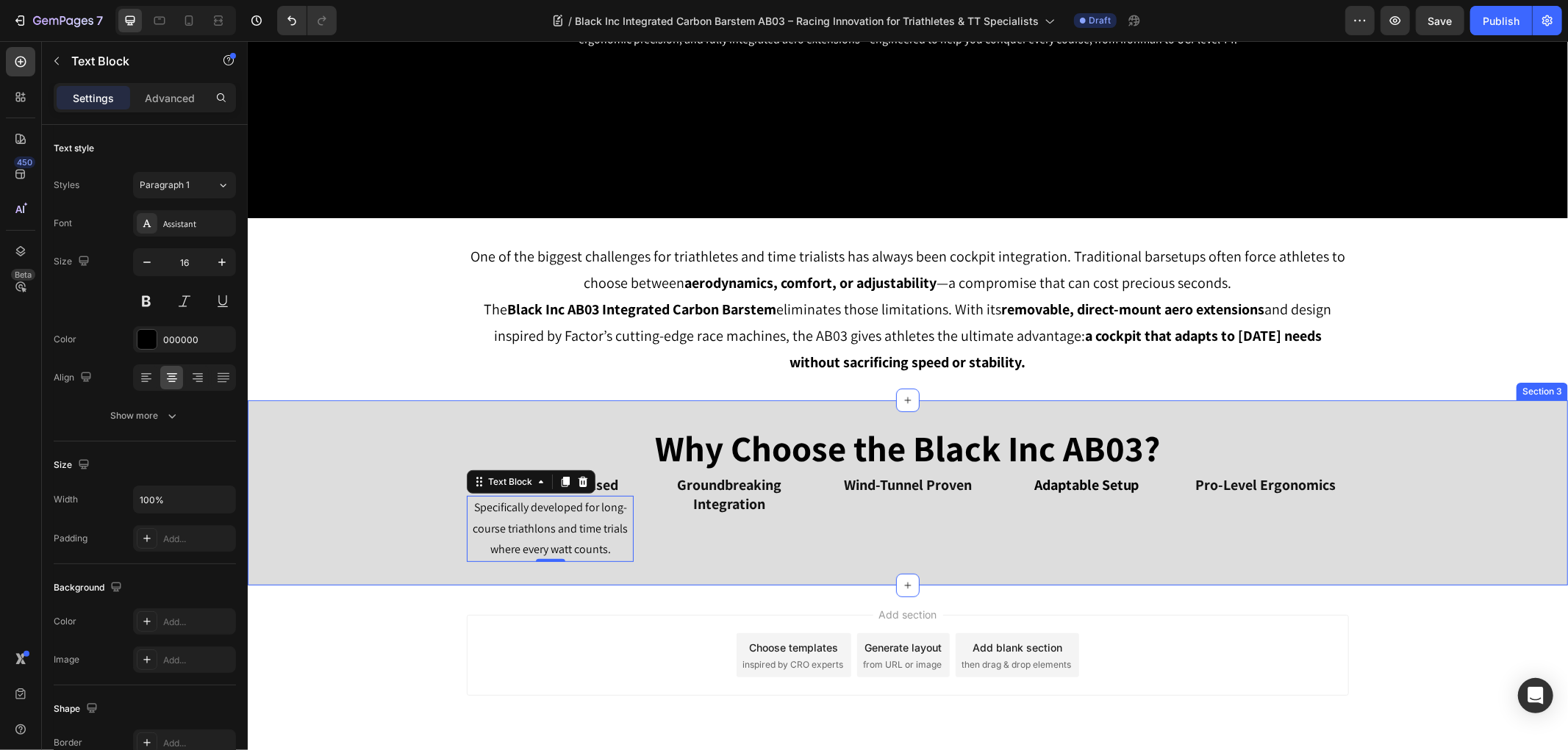
click at [348, 542] on div "Why Choose the Black Inc AB03? Heading Triathlete & TT Focused Heading Specific…" at bounding box center [907, 492] width 1320 height 138
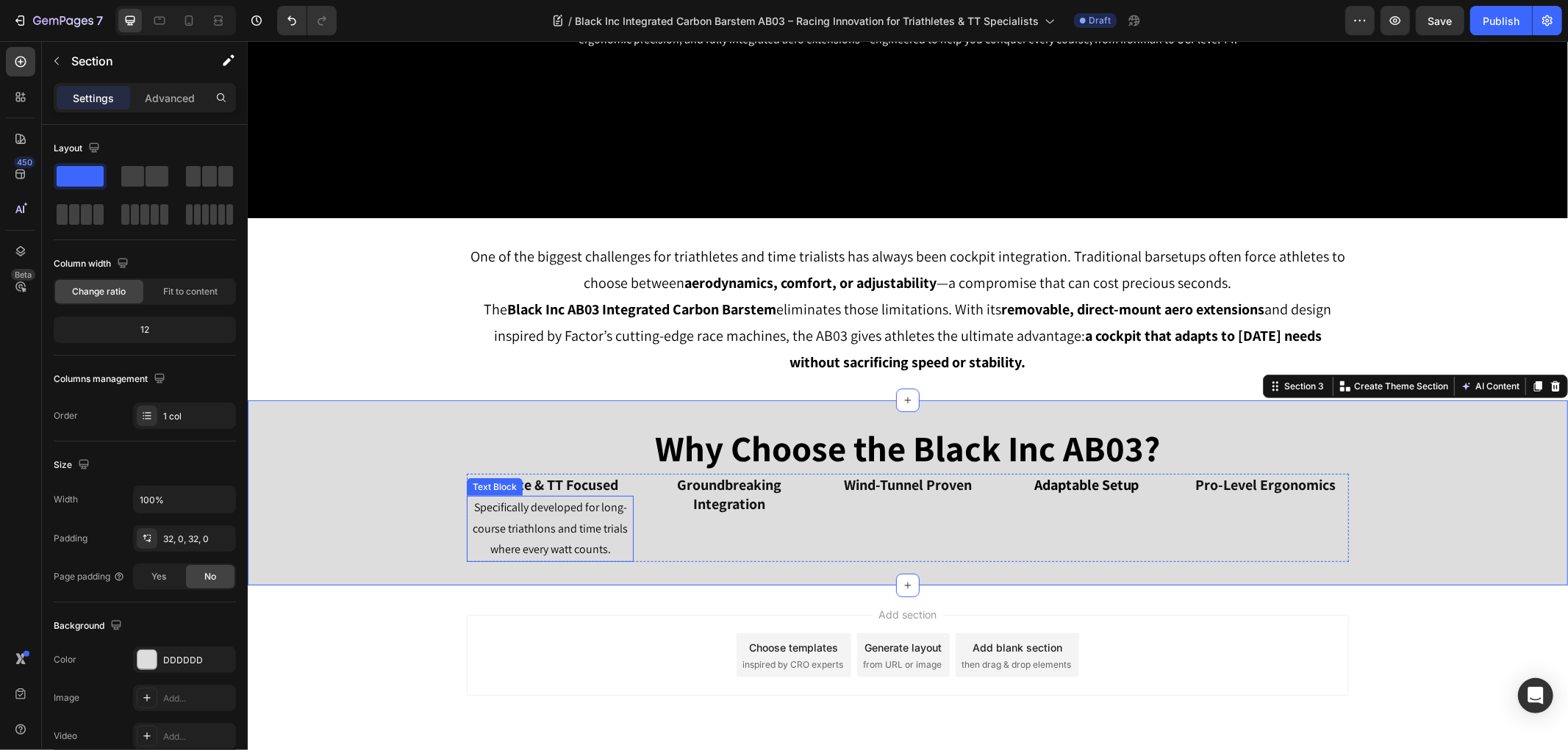
click at [559, 541] on p "Specifically developed for long-course triathlons and time trials where every w…" at bounding box center [550, 528] width 164 height 63
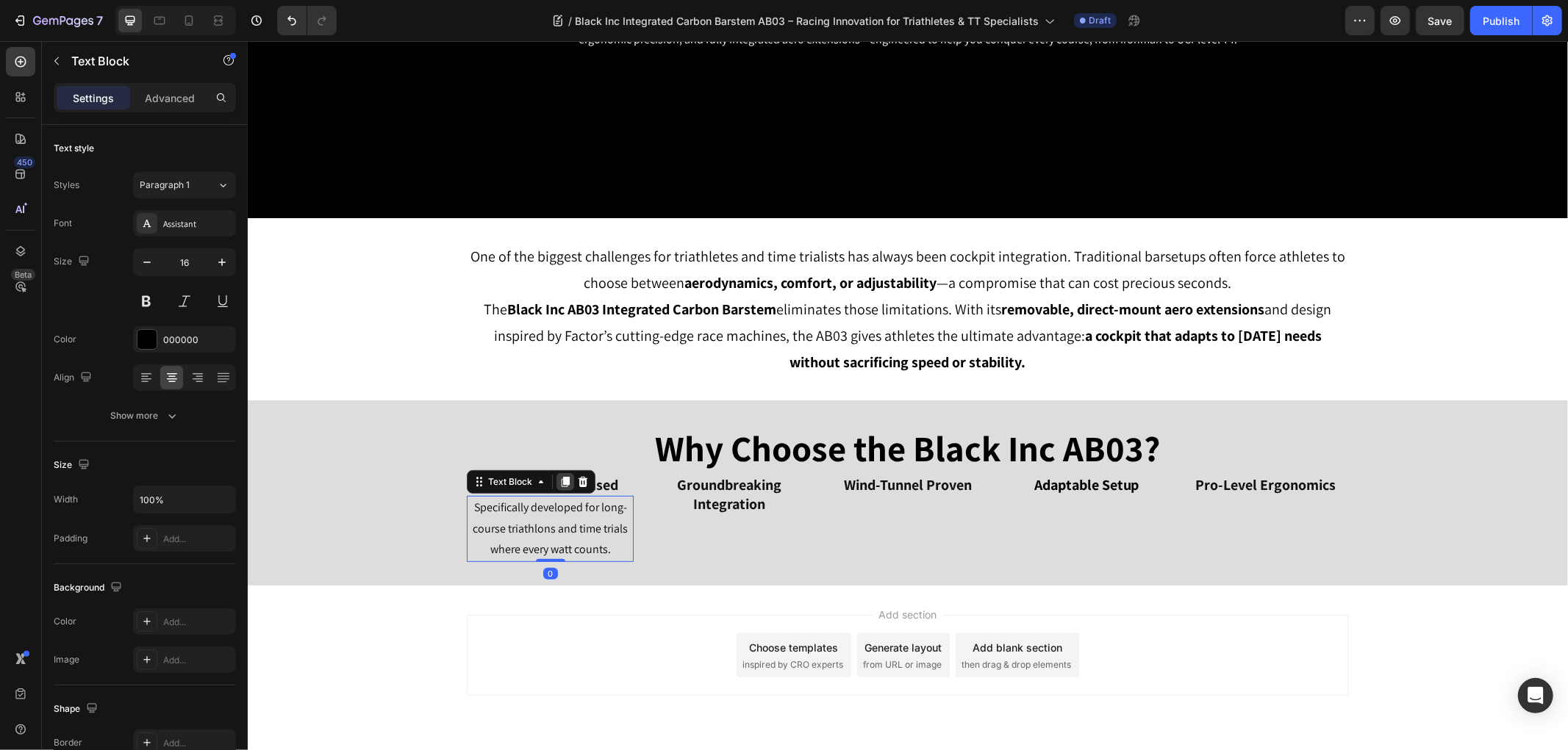
click at [558, 484] on icon at bounding box center [564, 481] width 12 height 12
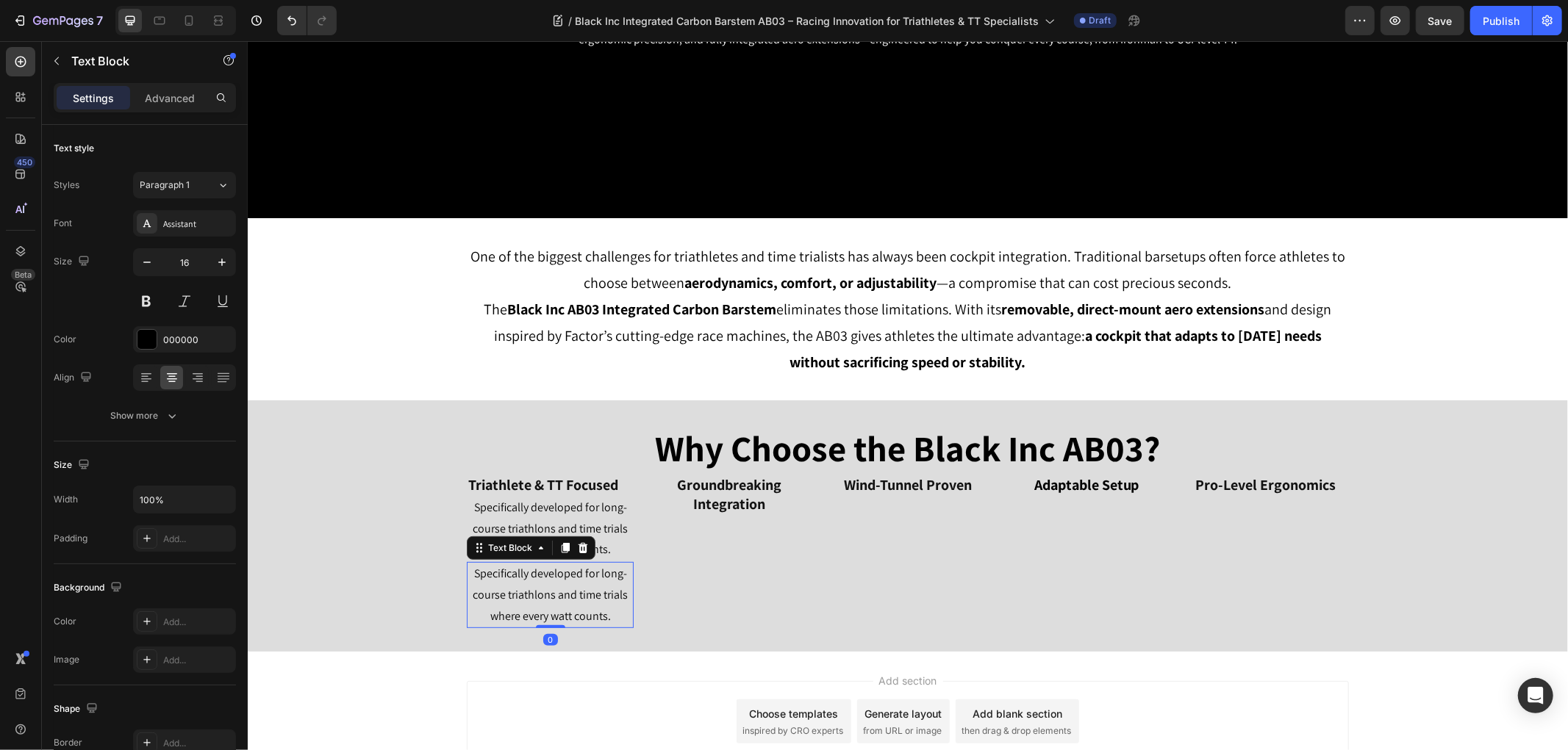
click at [546, 577] on p "Specifically developed for long-course triathlons and time trials where every w…" at bounding box center [550, 594] width 164 height 63
click at [1445, 19] on span "Save" at bounding box center [1440, 21] width 24 height 12
drag, startPoint x: 496, startPoint y: 546, endPoint x: 699, endPoint y: 511, distance: 206.0
click at [699, 511] on div "Triathlete & TT Focused Heading Specifically developed for long-course triathlo…" at bounding box center [907, 550] width 882 height 155
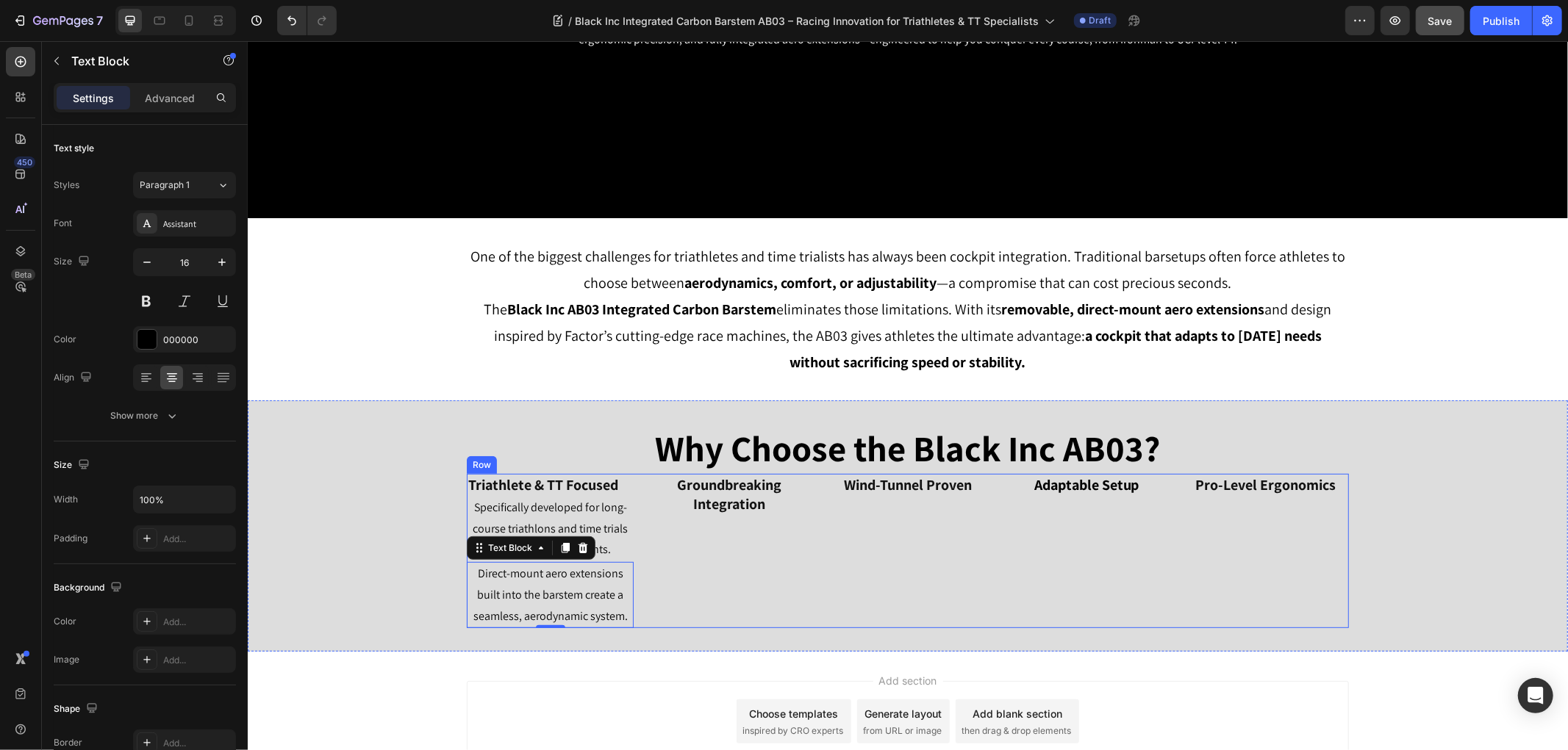
drag, startPoint x: 494, startPoint y: 552, endPoint x: 701, endPoint y: 521, distance: 209.3
click at [701, 521] on div "Triathlete & TT Focused Heading Specifically developed for long-course triathlo…" at bounding box center [907, 550] width 882 height 155
click at [718, 606] on div "Groundbreaking Integration Heading" at bounding box center [728, 550] width 167 height 155
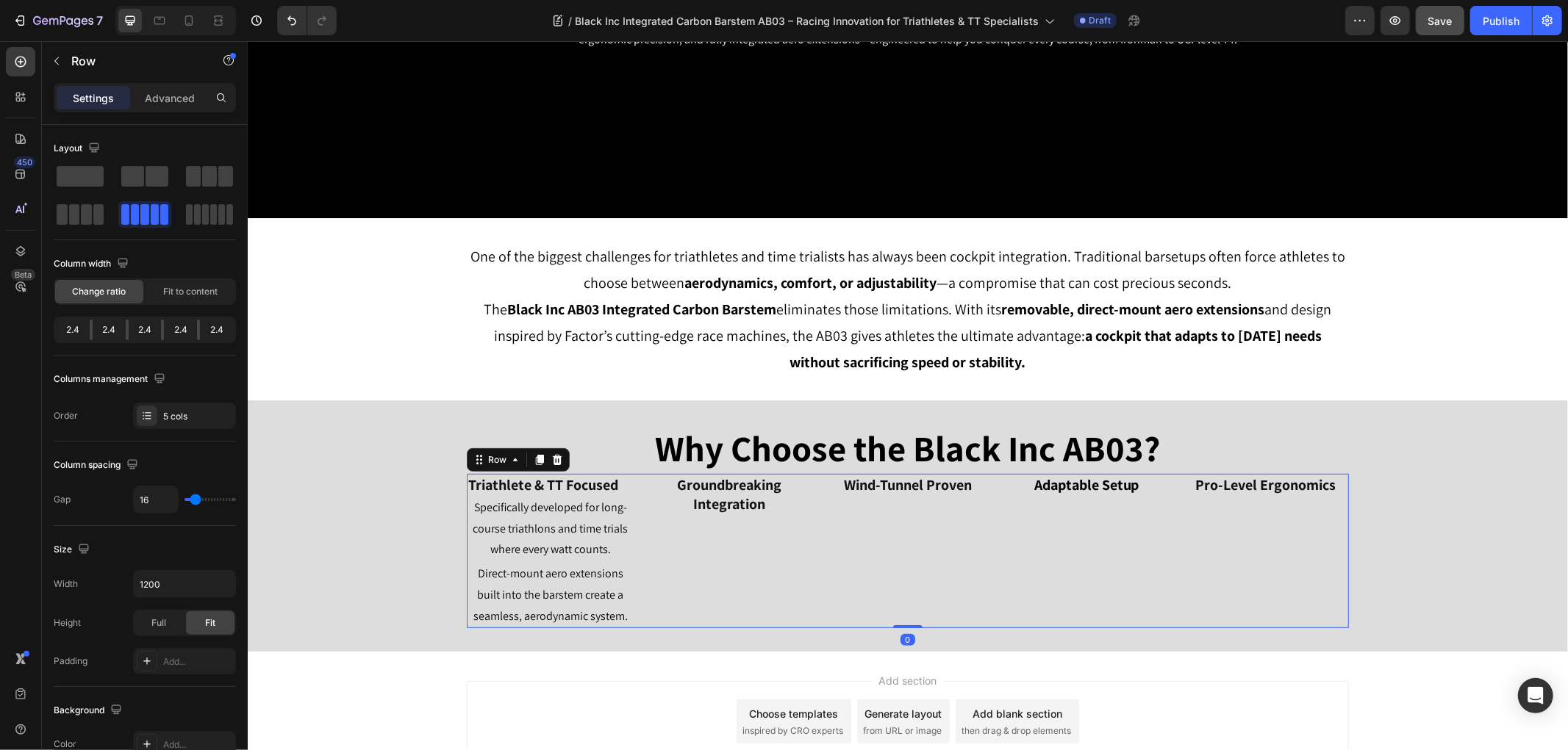
click at [568, 606] on p "Direct-mount aero extensions built into the barstem create a seamless, aerodyna…" at bounding box center [550, 594] width 164 height 63
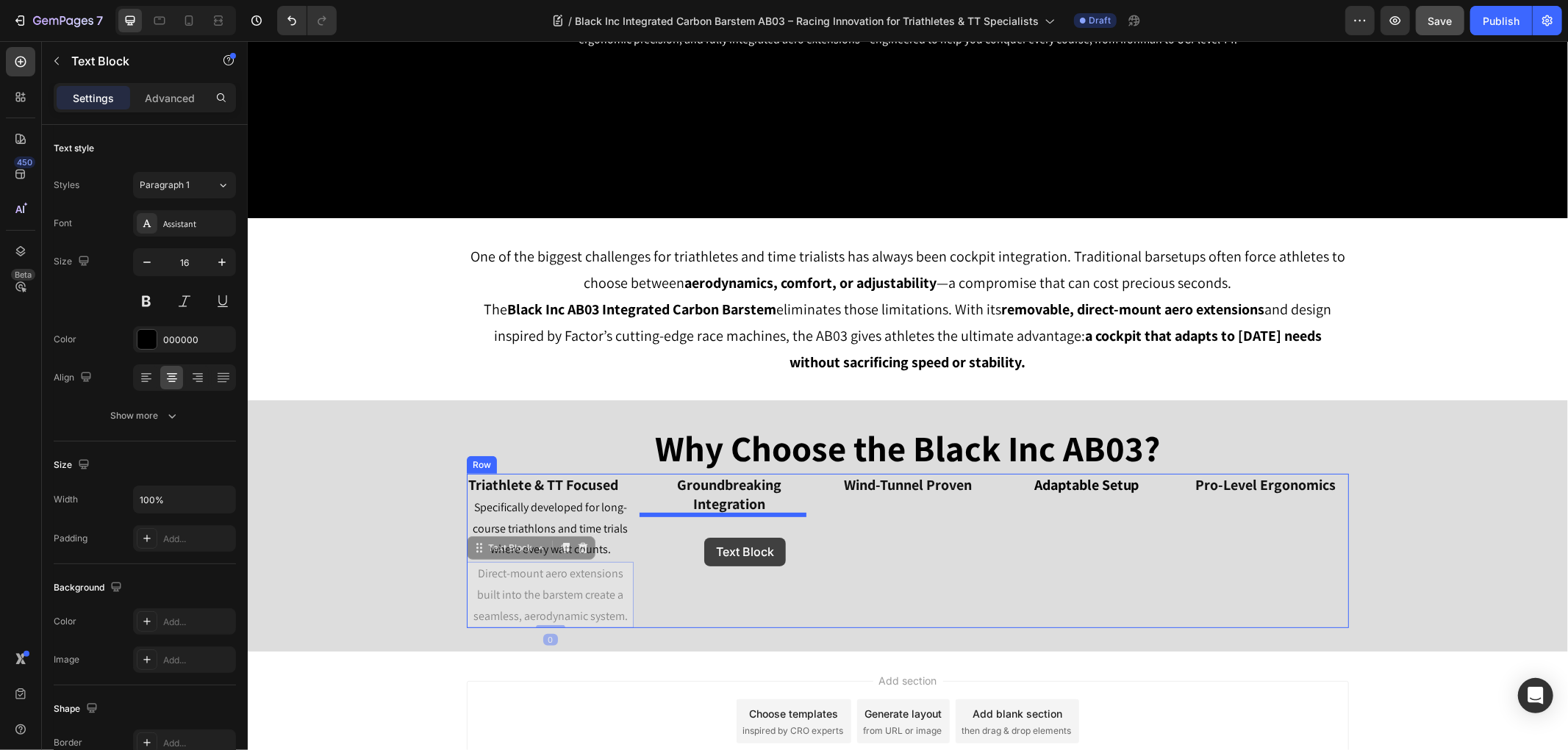
drag, startPoint x: 516, startPoint y: 549, endPoint x: 704, endPoint y: 534, distance: 188.6
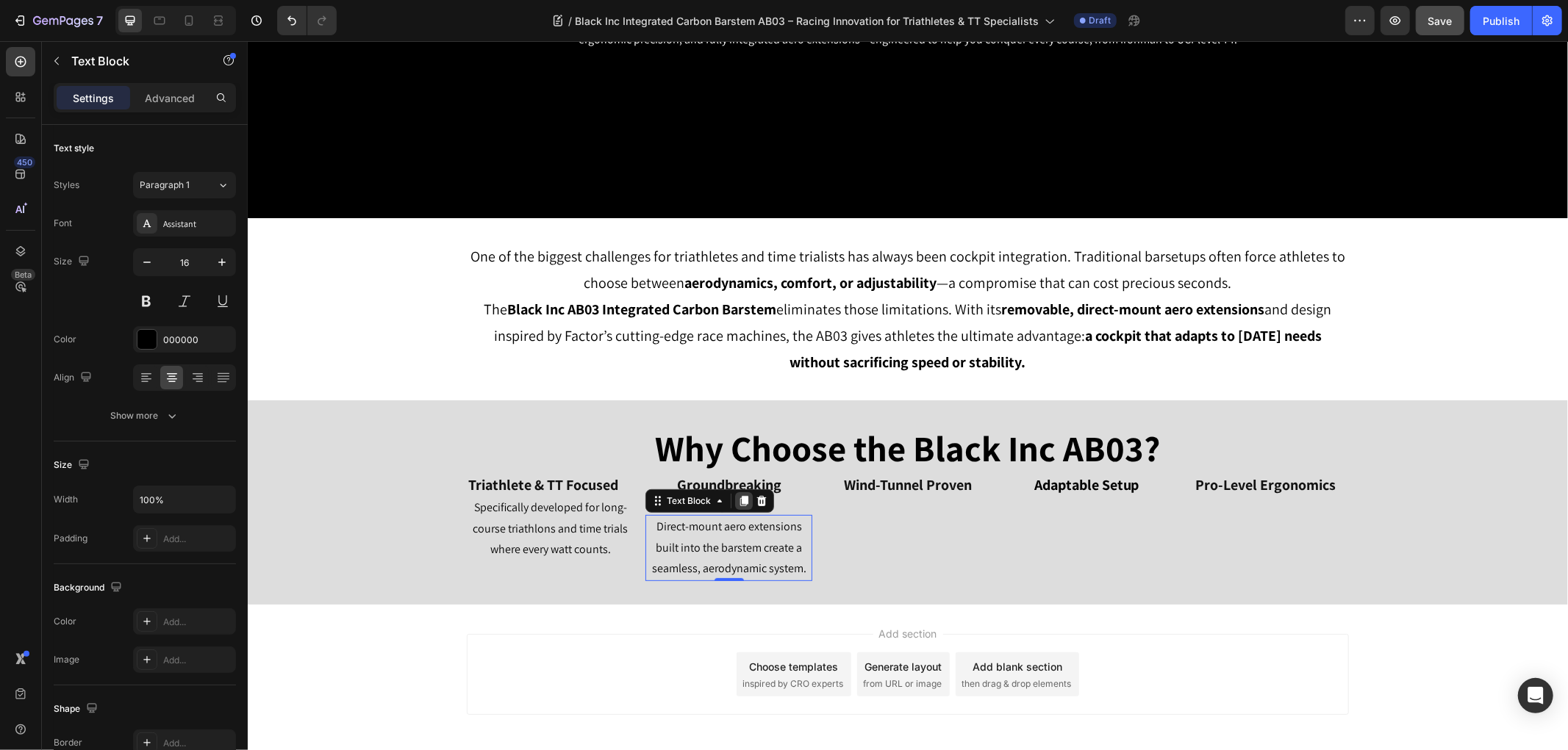
click at [739, 501] on icon at bounding box center [743, 499] width 8 height 10
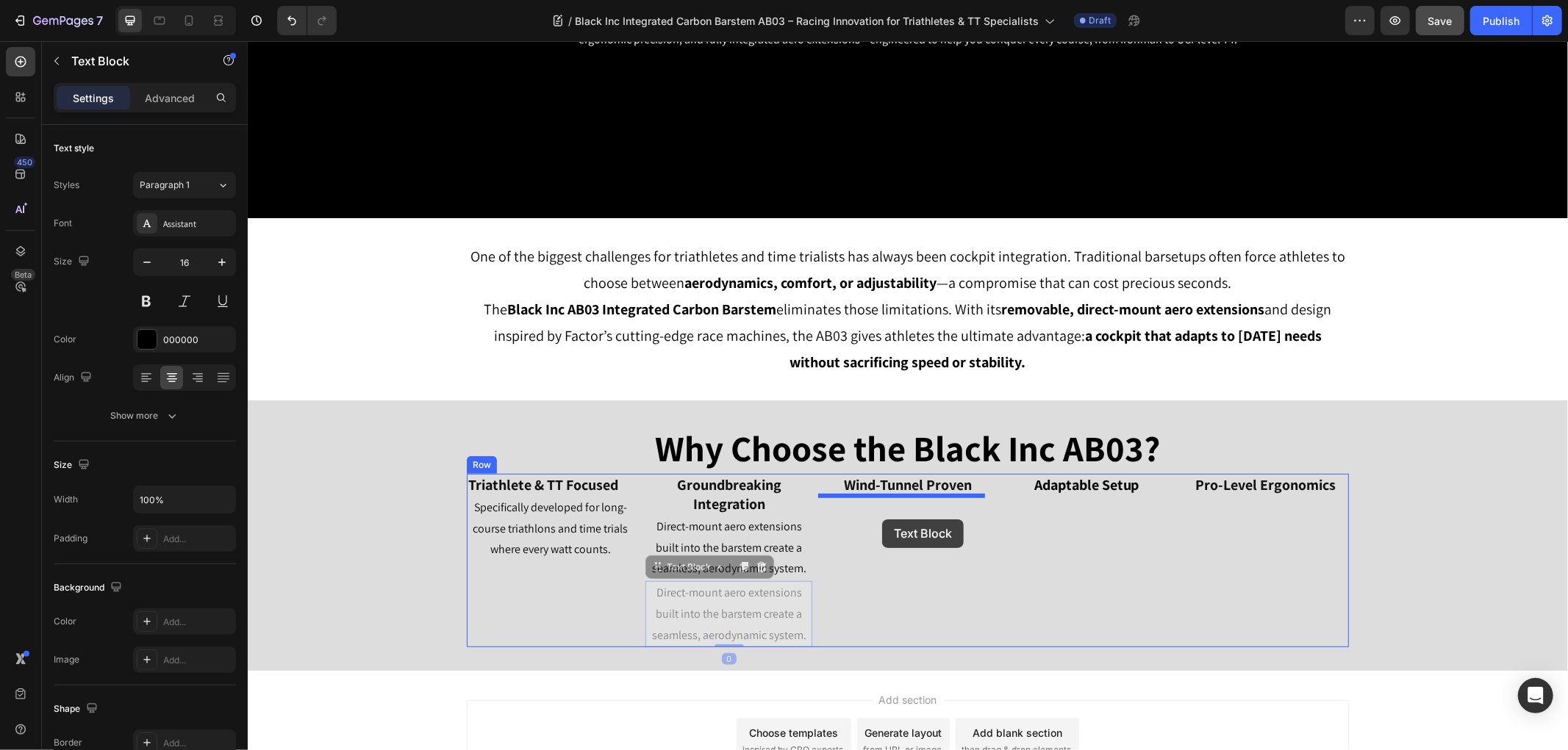
drag, startPoint x: 681, startPoint y: 562, endPoint x: 881, endPoint y: 518, distance: 204.8
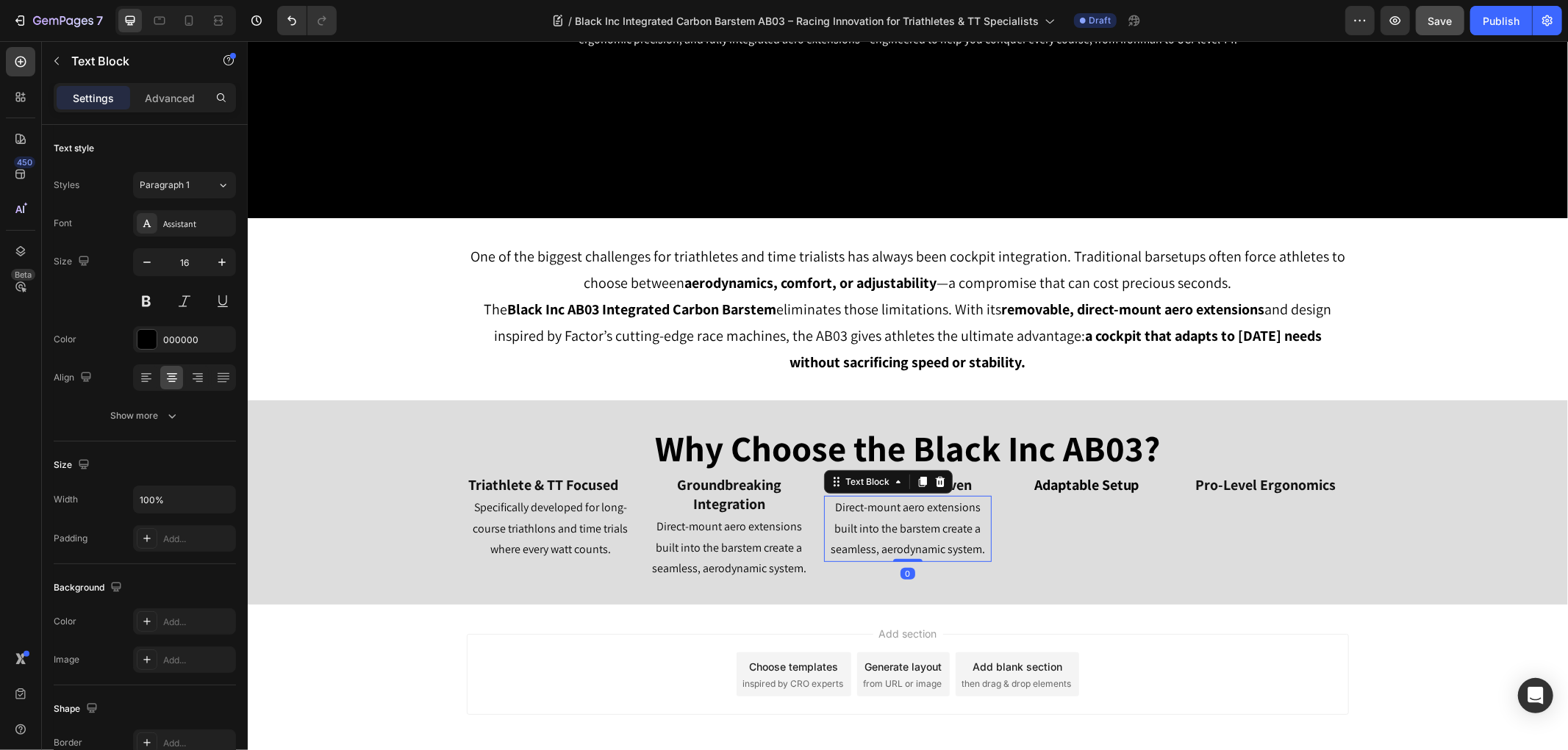
click at [883, 540] on p "Direct-mount aero extensions built into the barstem create a seamless, aerodyna…" at bounding box center [907, 528] width 164 height 63
click at [908, 509] on p "Designed and tested with CFD and real-world tunnel testing, delivering measurab…" at bounding box center [907, 528] width 164 height 63
click at [1060, 548] on div "Adaptable Setup Heading" at bounding box center [1086, 526] width 167 height 107
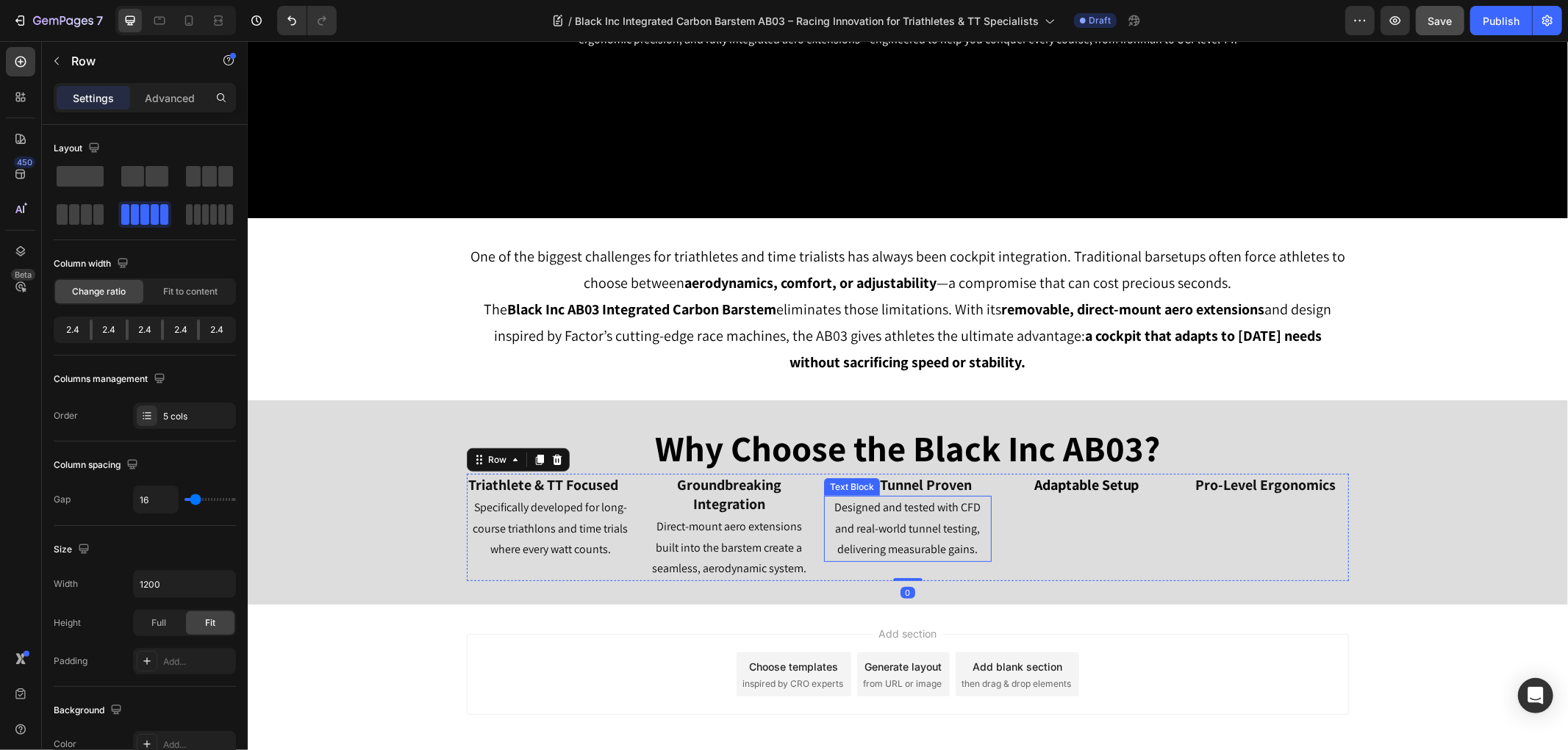
click at [928, 531] on p "Designed and tested with CFD and real-world tunnel testing, delivering measurab…" at bounding box center [907, 528] width 164 height 63
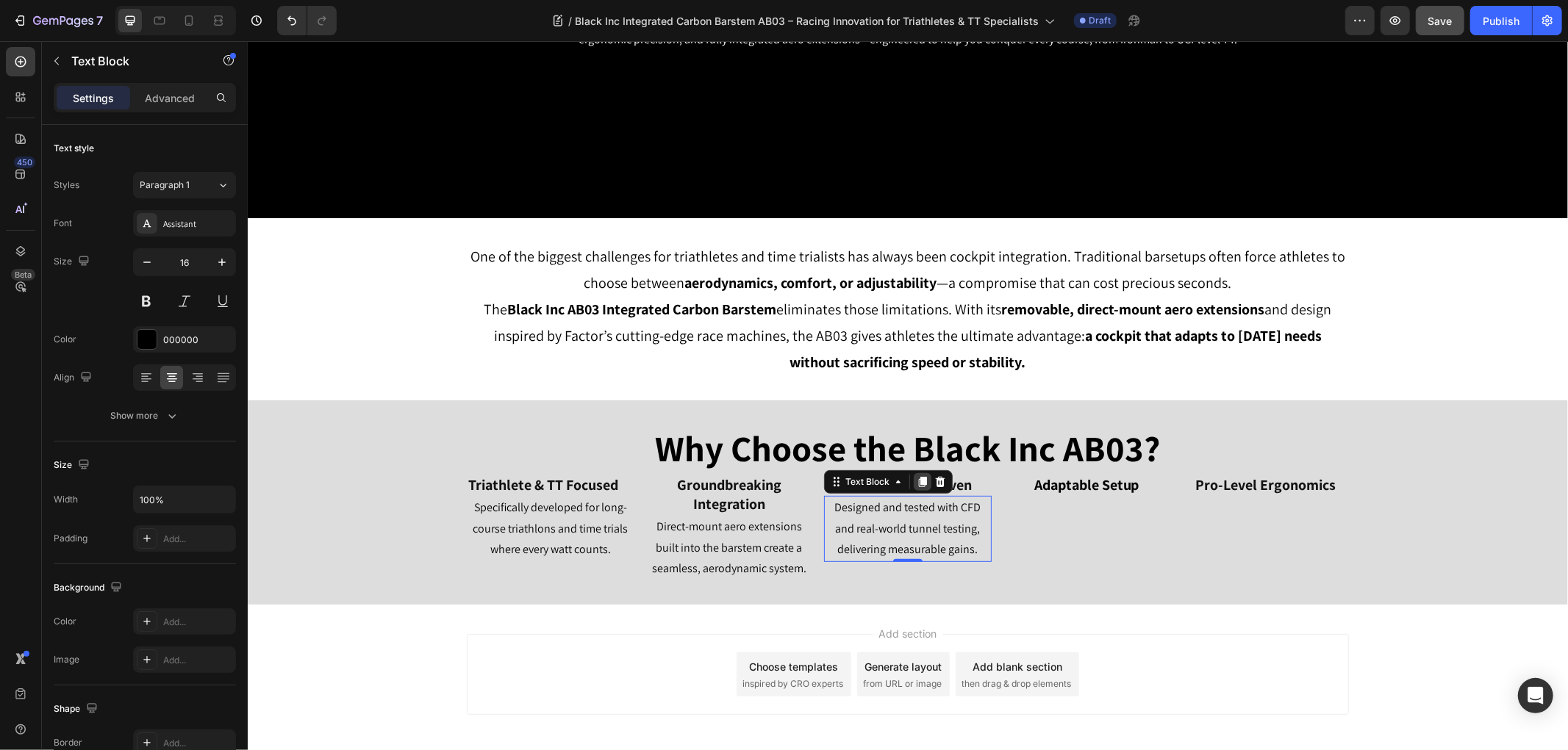
click at [918, 485] on icon at bounding box center [922, 481] width 8 height 10
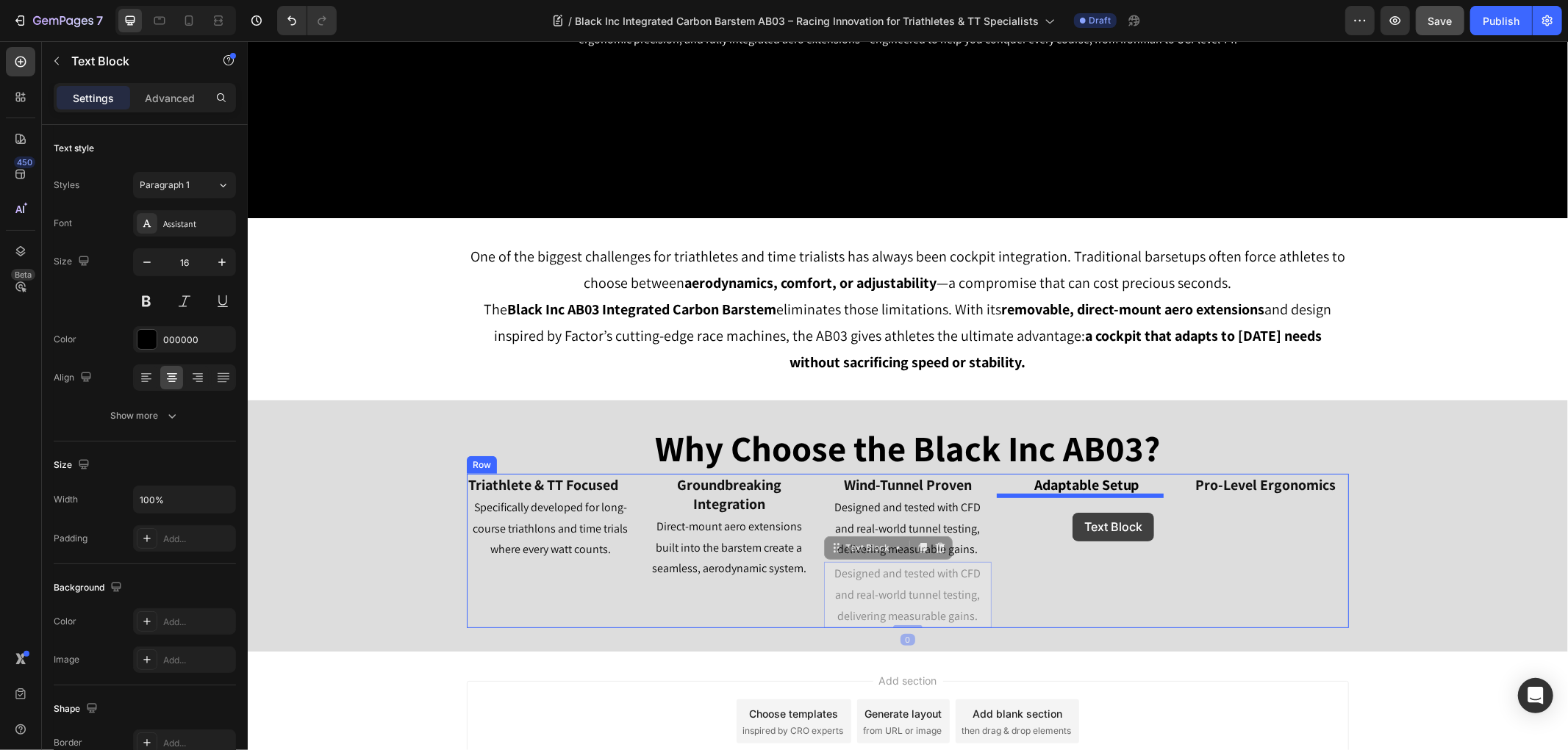
drag, startPoint x: 867, startPoint y: 544, endPoint x: 1071, endPoint y: 512, distance: 206.5
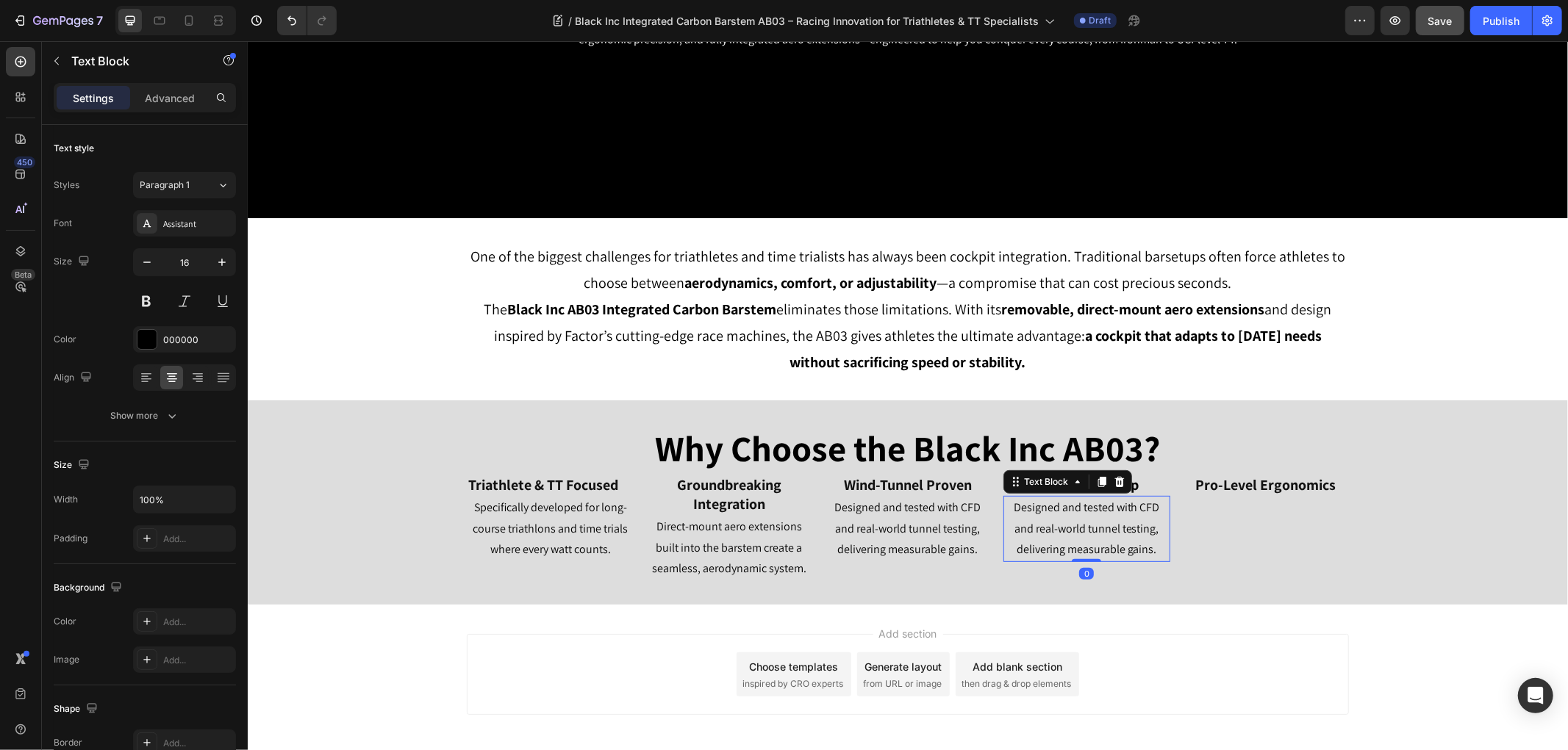
click at [1071, 523] on p "Designed and tested with CFD and real-world tunnel testing, delivering measurab…" at bounding box center [1086, 528] width 164 height 63
click at [1218, 522] on div "Pro-Level Ergonomics Heading" at bounding box center [1264, 526] width 167 height 107
click at [1093, 518] on p "Switch effortlessly between aero-extension mode and standard road bar mode." at bounding box center [1086, 528] width 164 height 63
click at [1095, 481] on icon at bounding box center [1100, 481] width 12 height 12
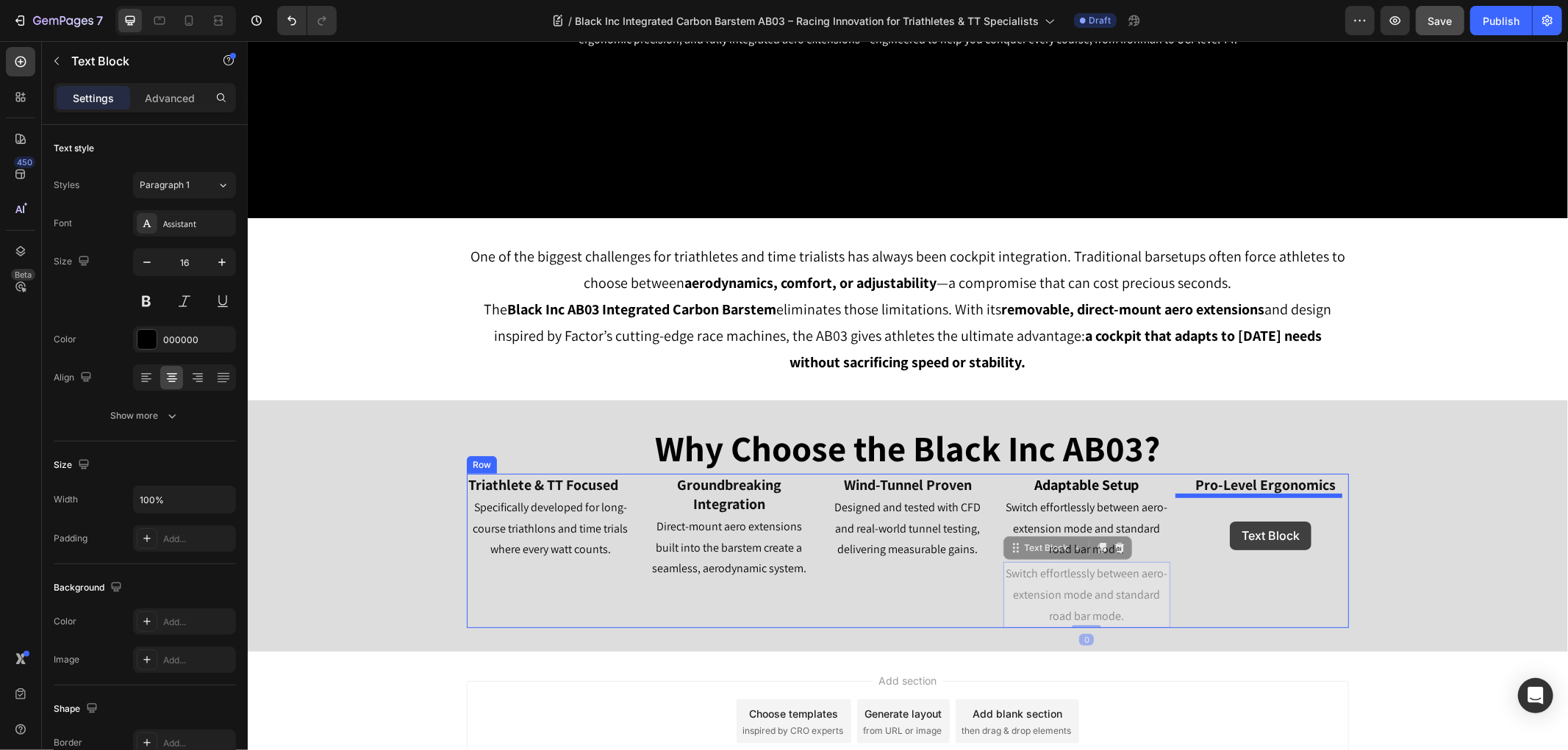
drag, startPoint x: 1042, startPoint y: 548, endPoint x: 1229, endPoint y: 521, distance: 188.9
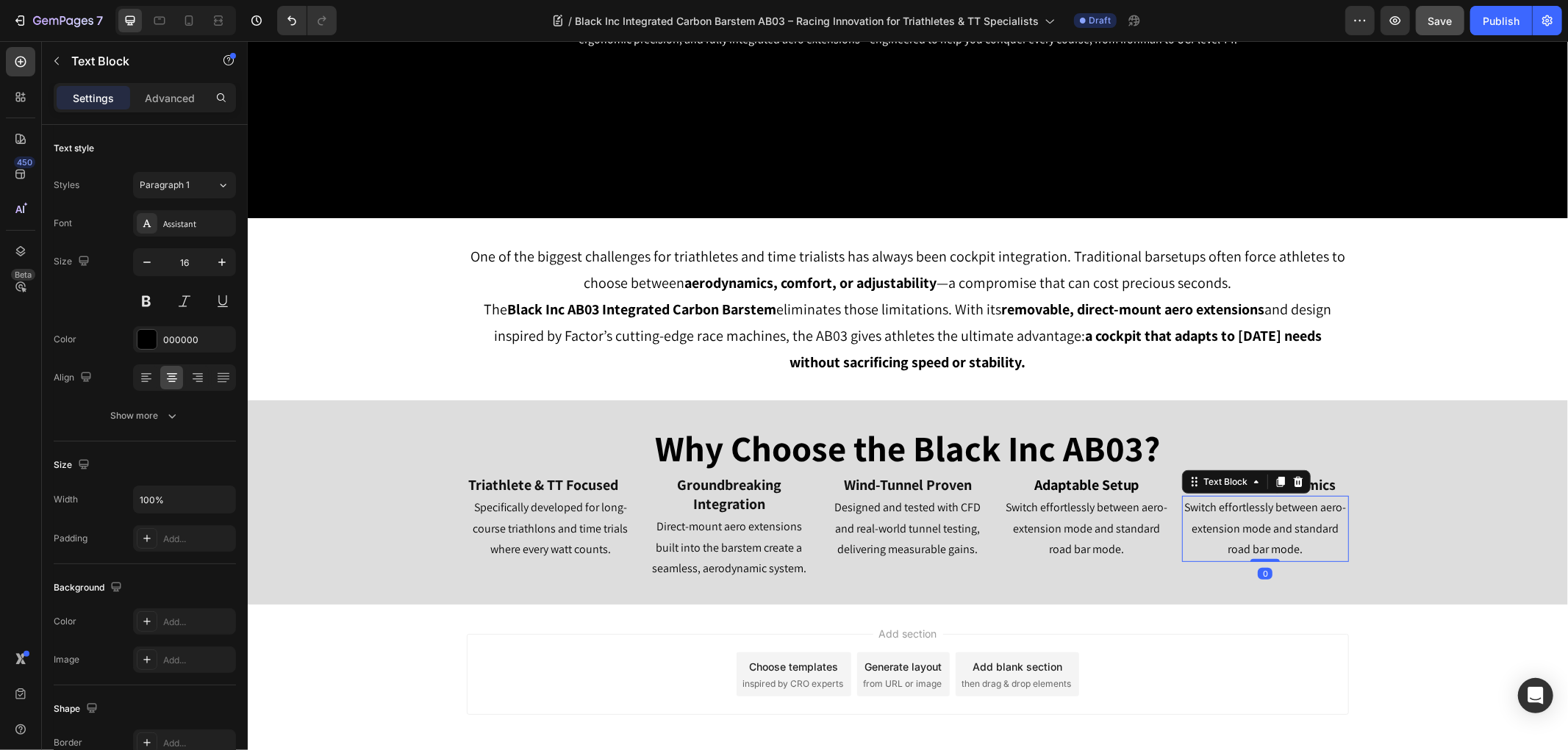
click at [1231, 517] on p "Switch effortlessly between aero-extension mode and standard road bar mode." at bounding box center [1264, 528] width 164 height 63
click at [1253, 585] on div "Why Choose the Black Inc AB03? Heading Triathlete & TT Focused Heading Specific…" at bounding box center [907, 502] width 1320 height 204
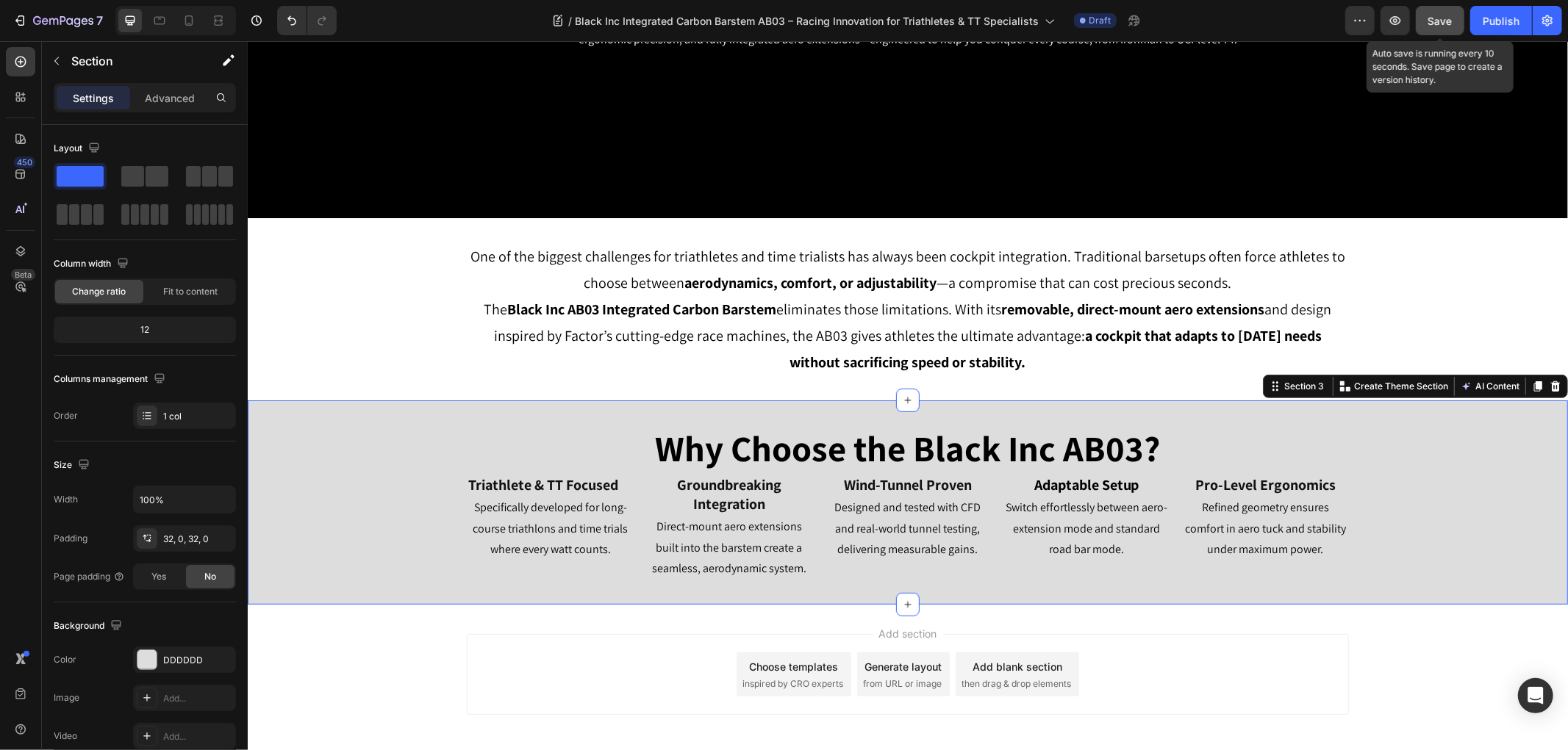
click at [1435, 19] on span "Save" at bounding box center [1440, 21] width 24 height 12
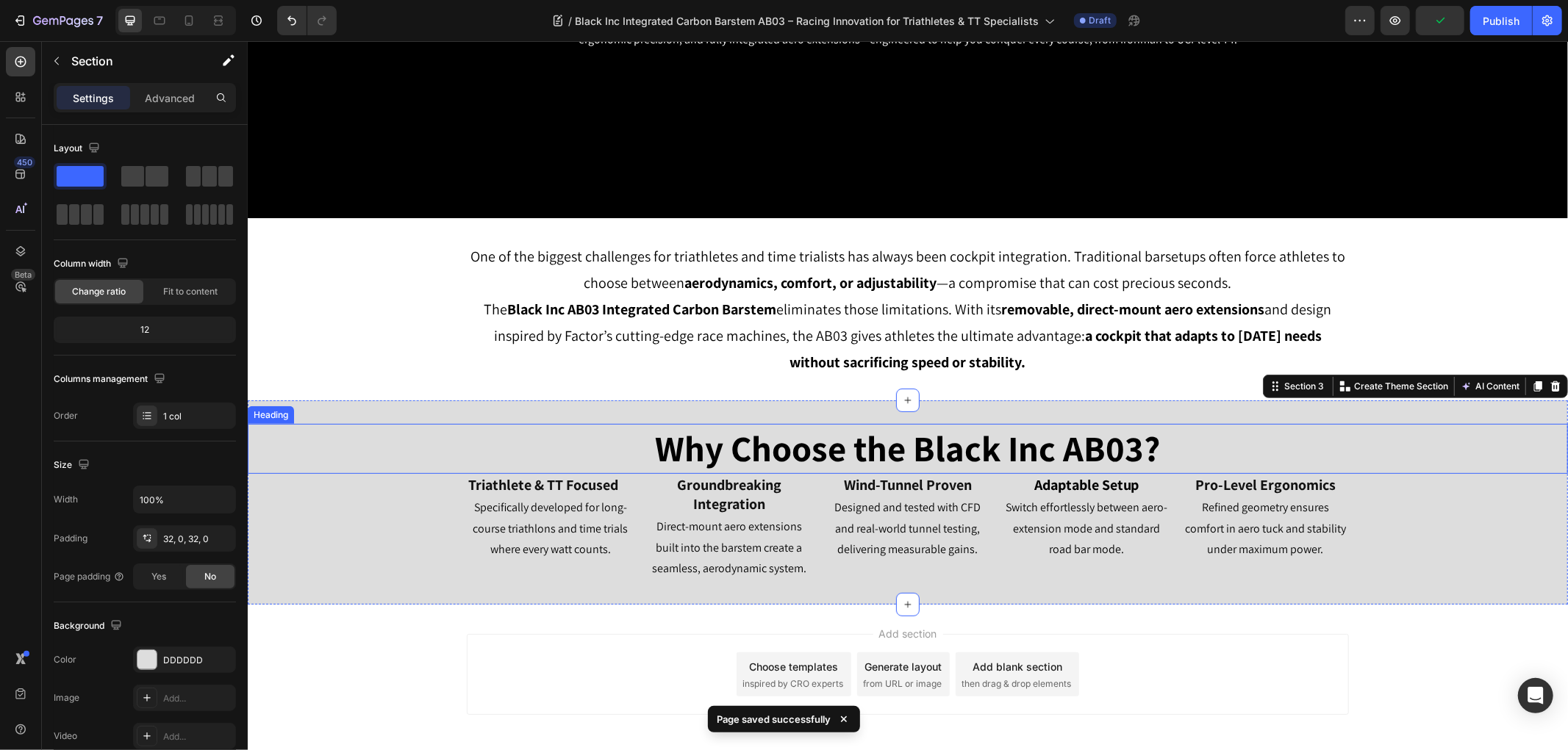
click at [1149, 458] on p "Why Choose the Black Inc AB03?" at bounding box center [907, 448] width 879 height 47
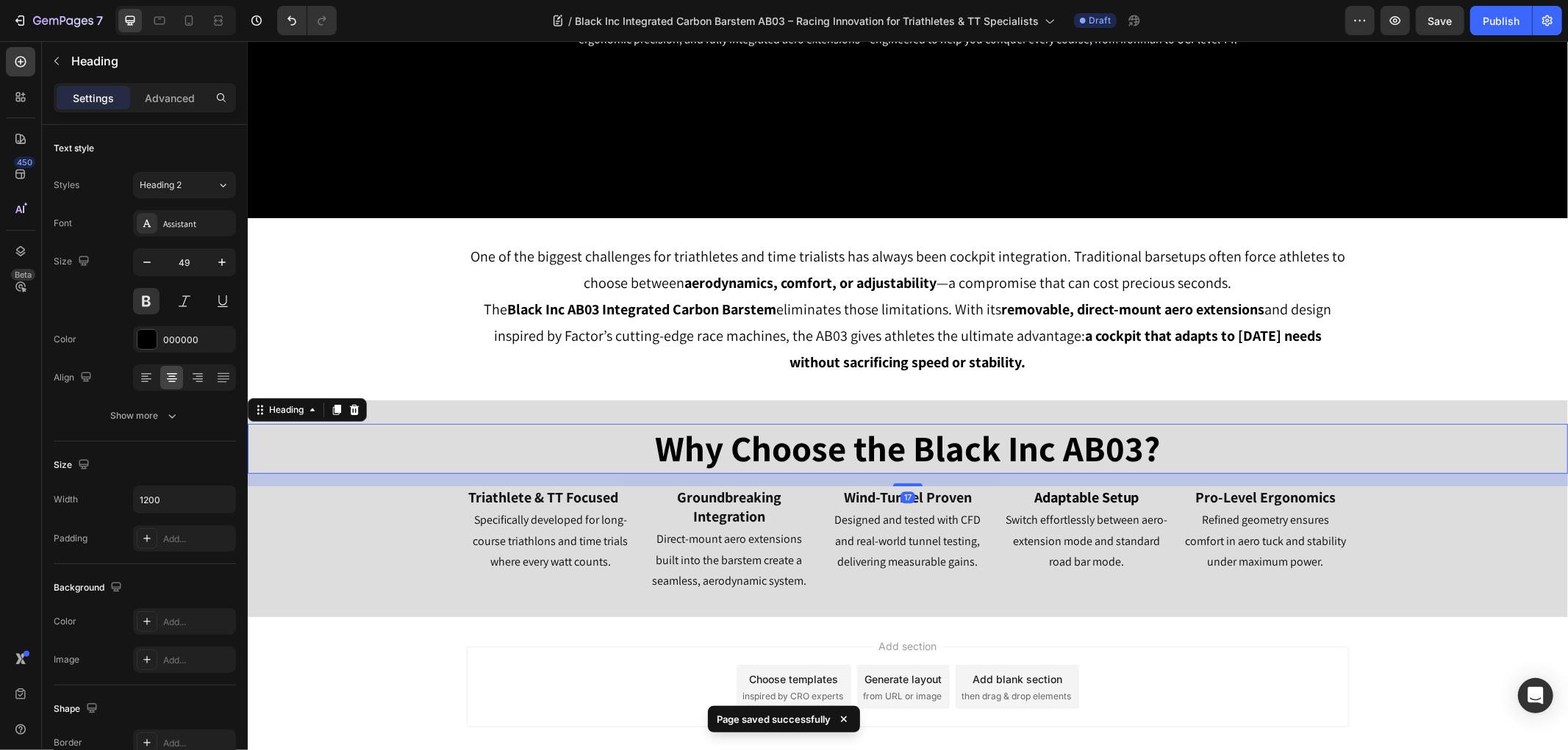
drag, startPoint x: 907, startPoint y: 471, endPoint x: 906, endPoint y: 484, distance: 13.0
click at [906, 484] on div at bounding box center [907, 484] width 30 height 3
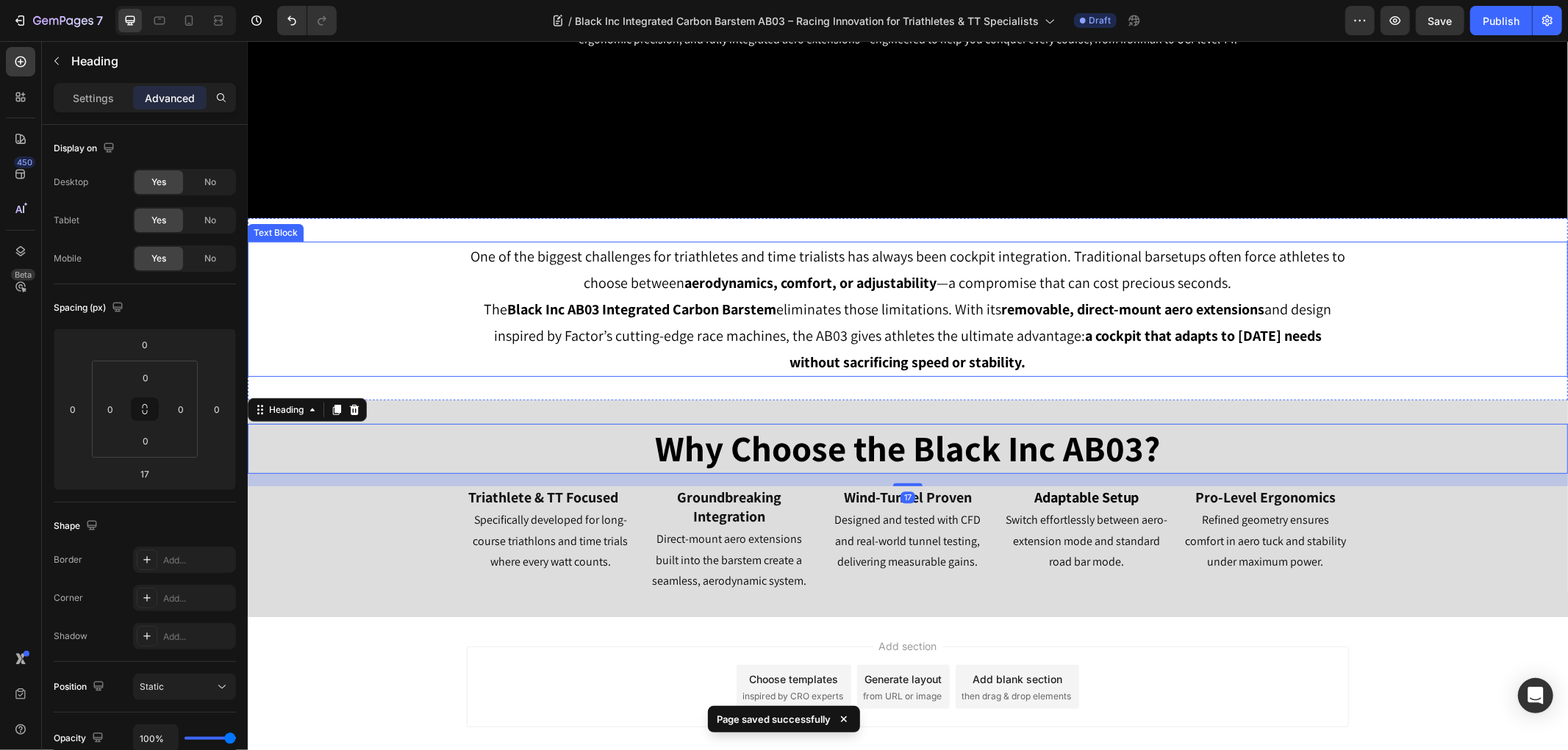
click at [1517, 302] on div "One of the biggest challenges for triathletes and time trialists has always bee…" at bounding box center [907, 308] width 1320 height 135
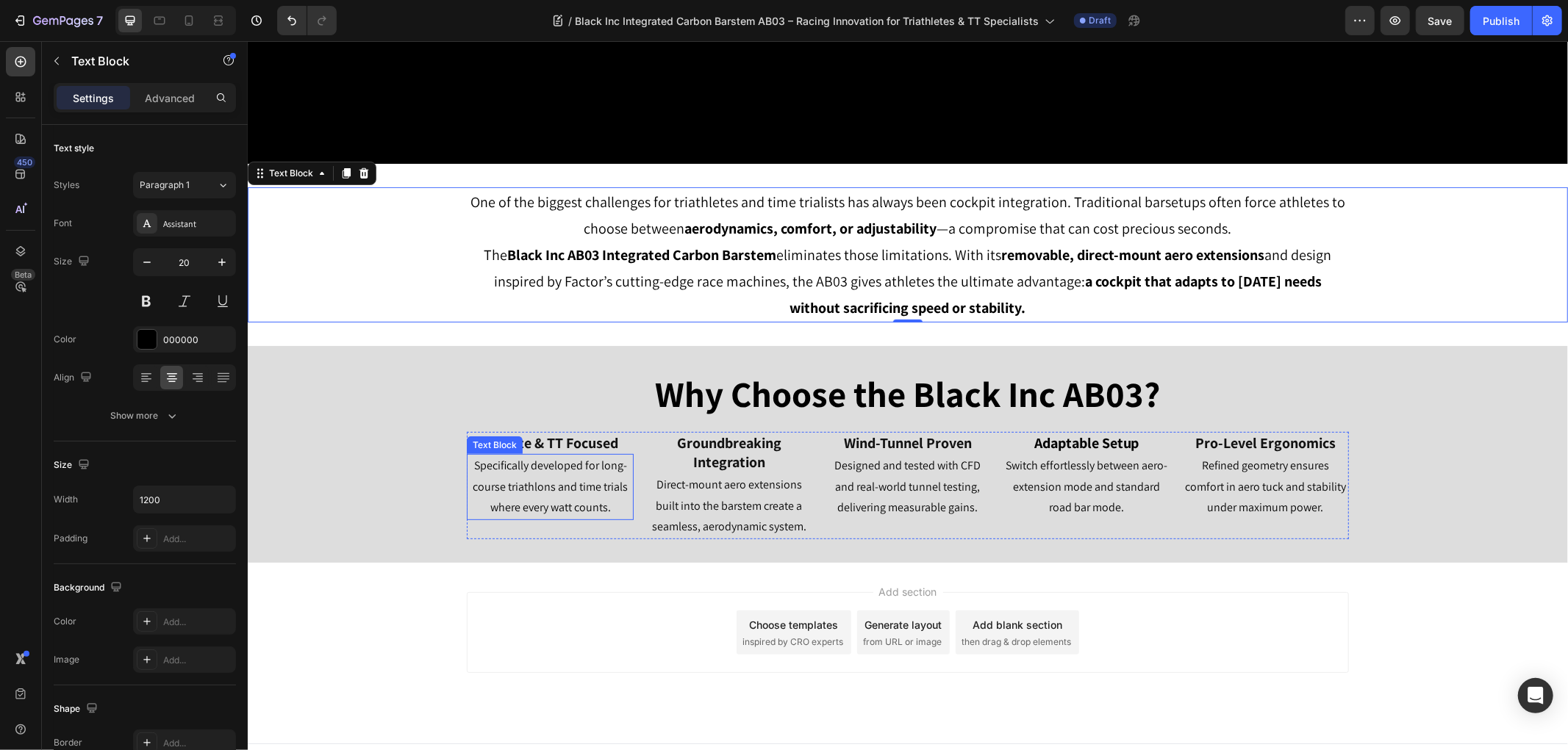
scroll to position [371, 0]
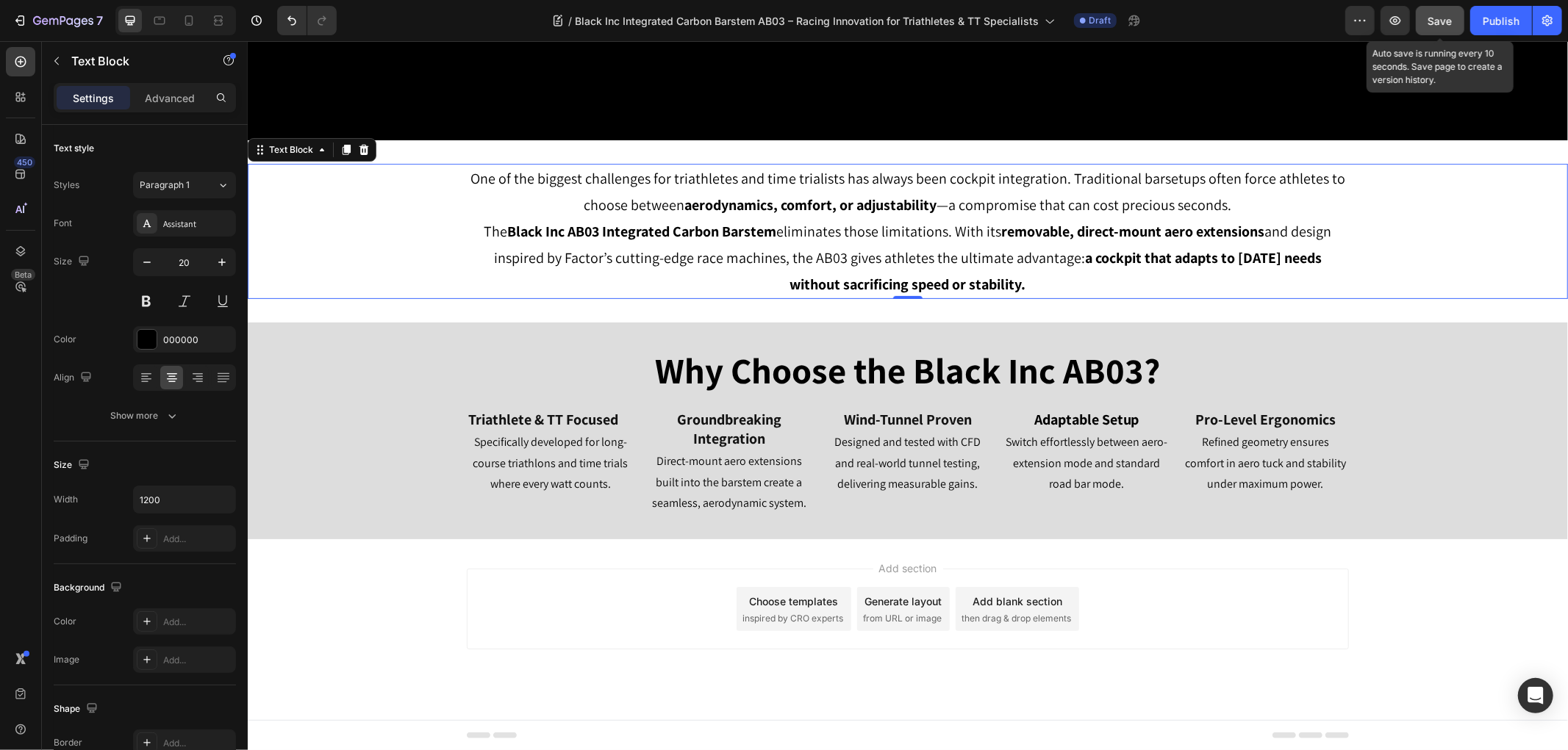
click at [1445, 34] on button "Save" at bounding box center [1440, 21] width 48 height 30
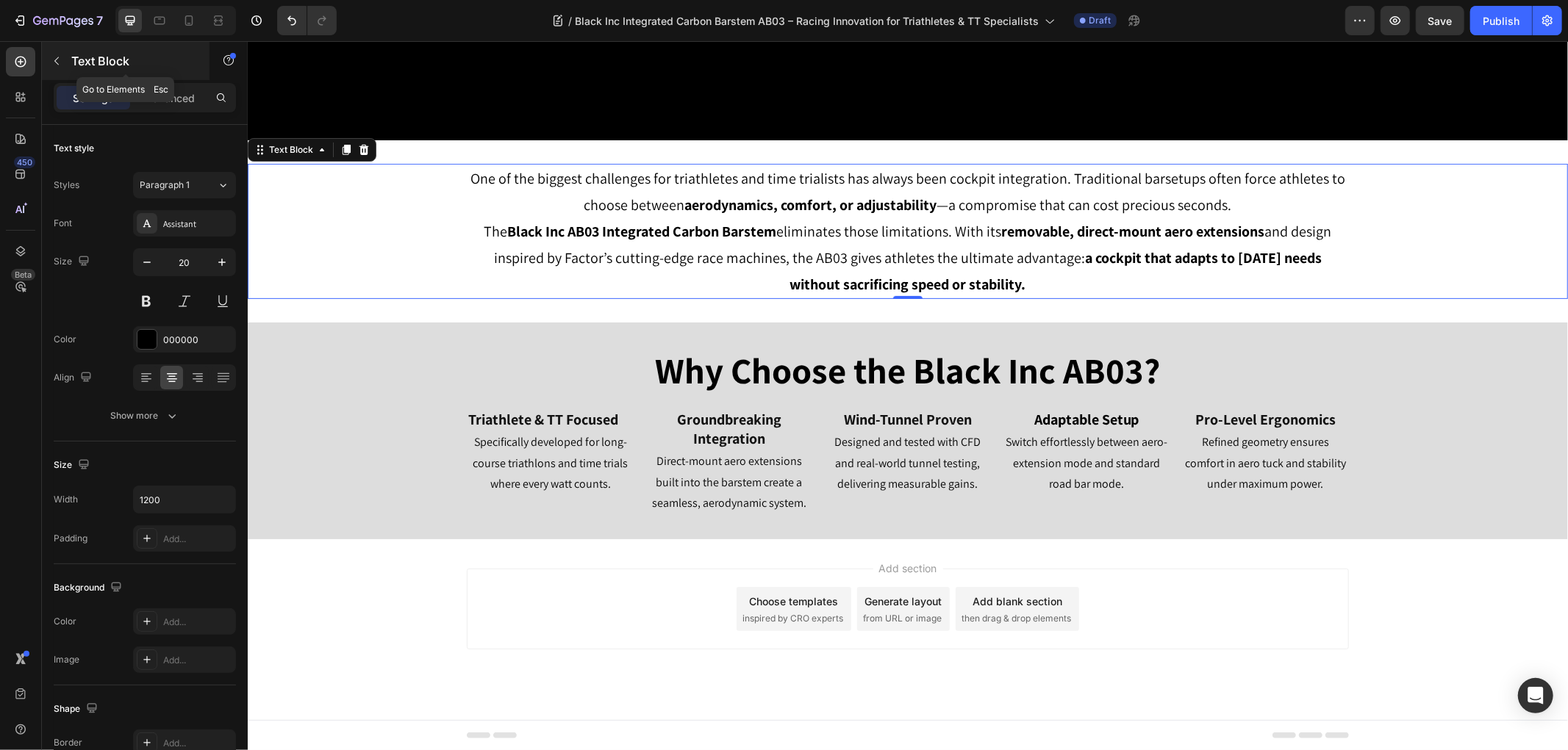
click at [62, 59] on button "button" at bounding box center [56, 61] width 23 height 23
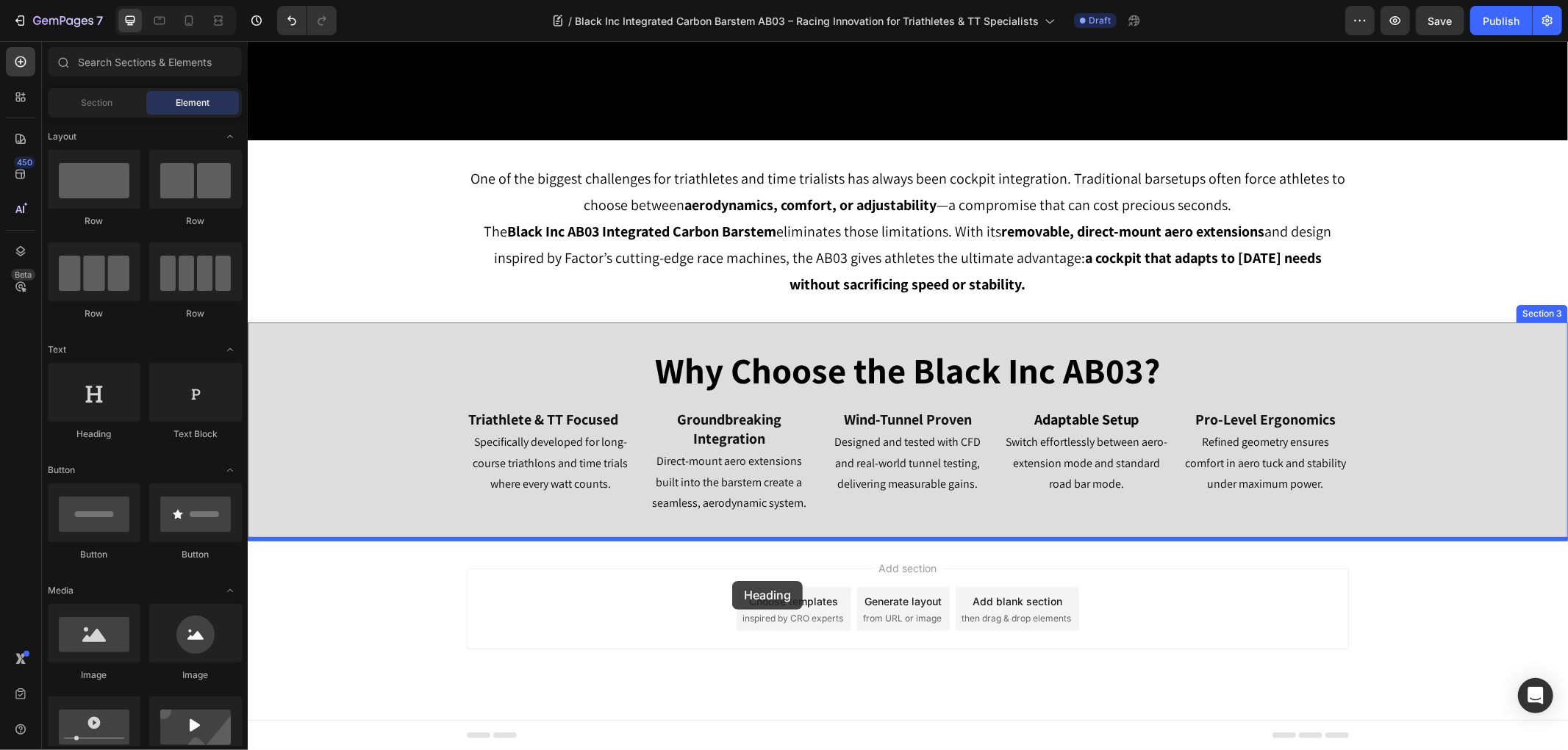
drag, startPoint x: 445, startPoint y: 502, endPoint x: 731, endPoint y: 581, distance: 296.7
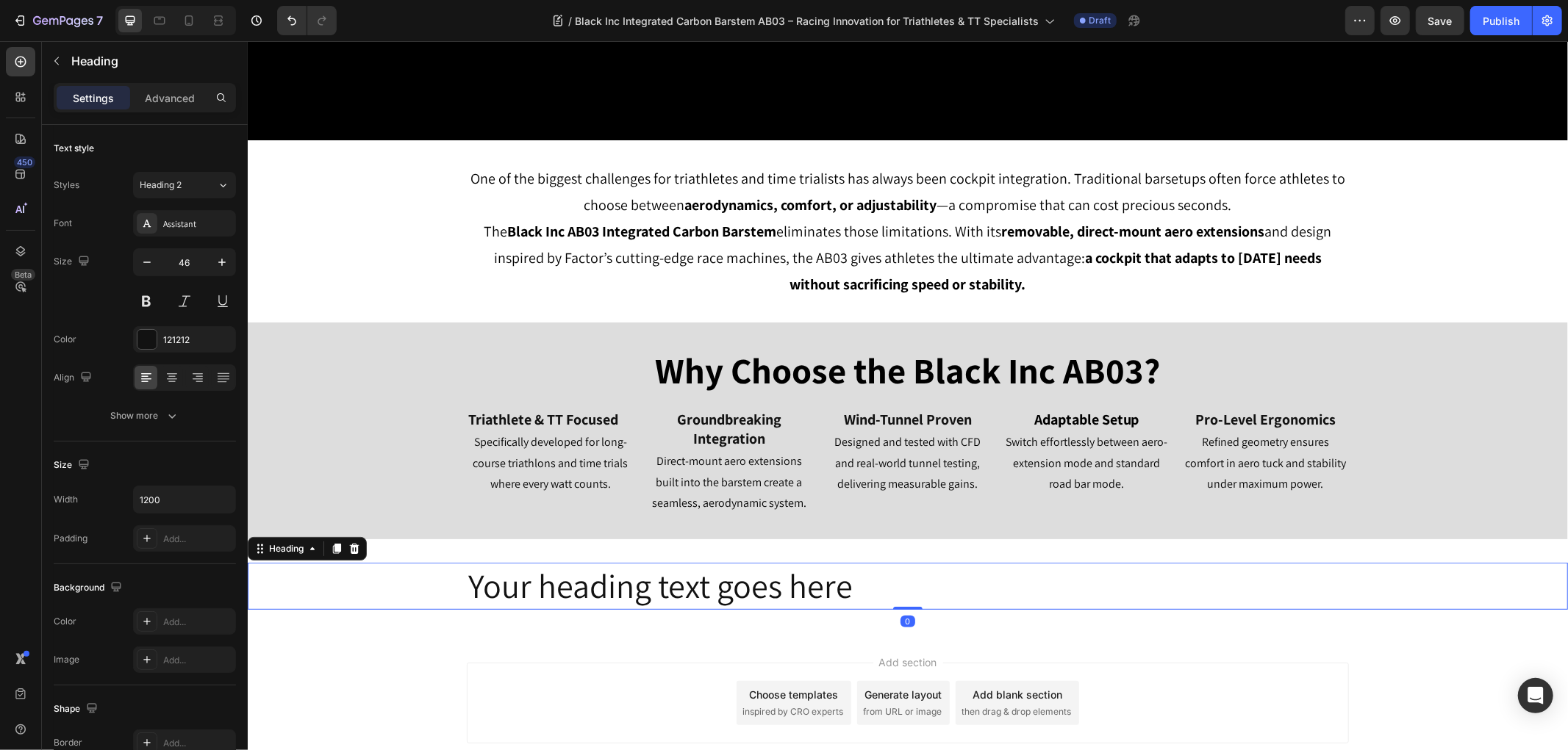
click at [732, 578] on h2 "Your heading text goes here" at bounding box center [907, 585] width 882 height 47
click at [732, 578] on p "Your heading text goes here" at bounding box center [907, 585] width 879 height 44
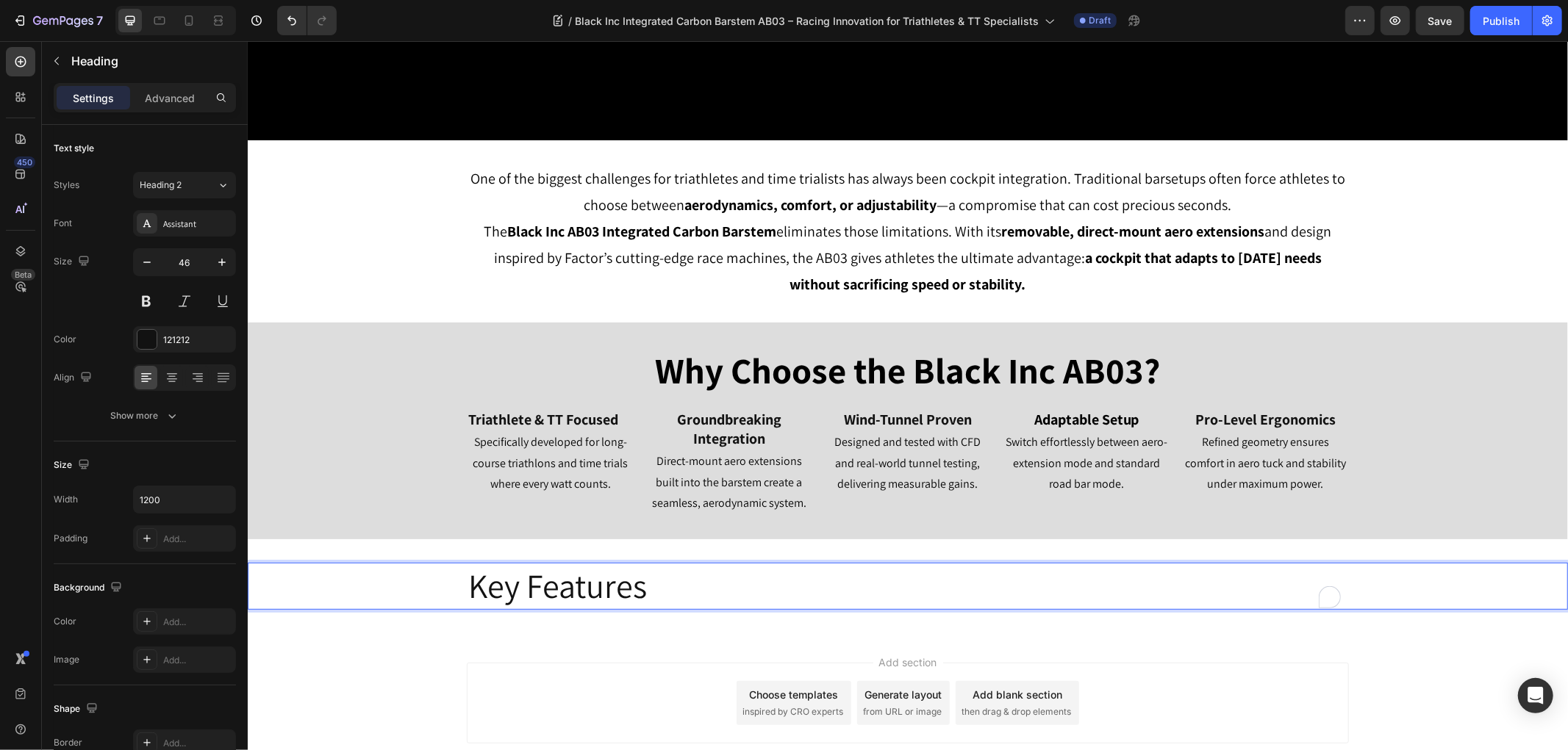
click at [364, 684] on div "Add section Choose templates inspired by CRO experts Generate layout from URL o…" at bounding box center [907, 723] width 1320 height 181
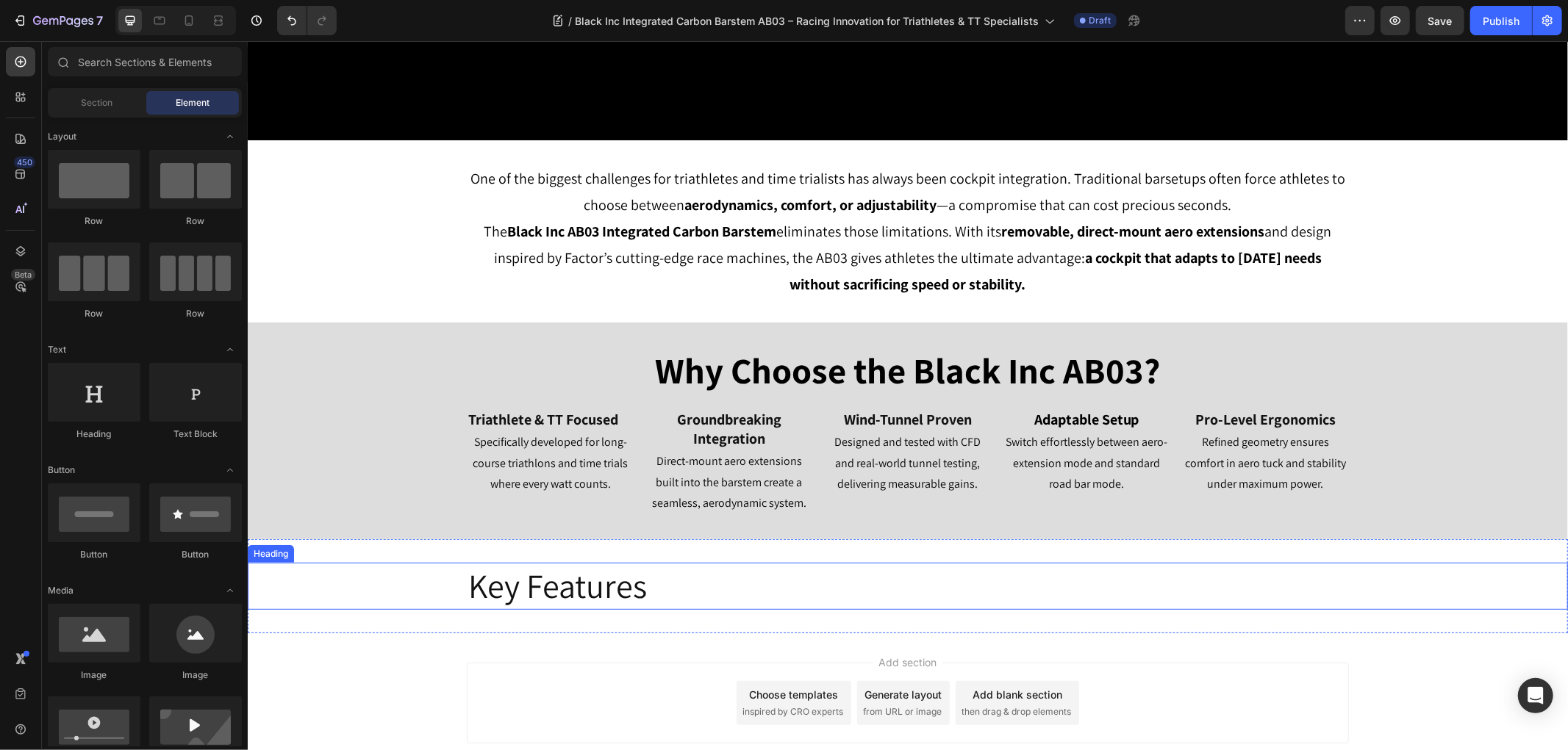
click at [446, 595] on div "Key Features" at bounding box center [907, 585] width 1320 height 47
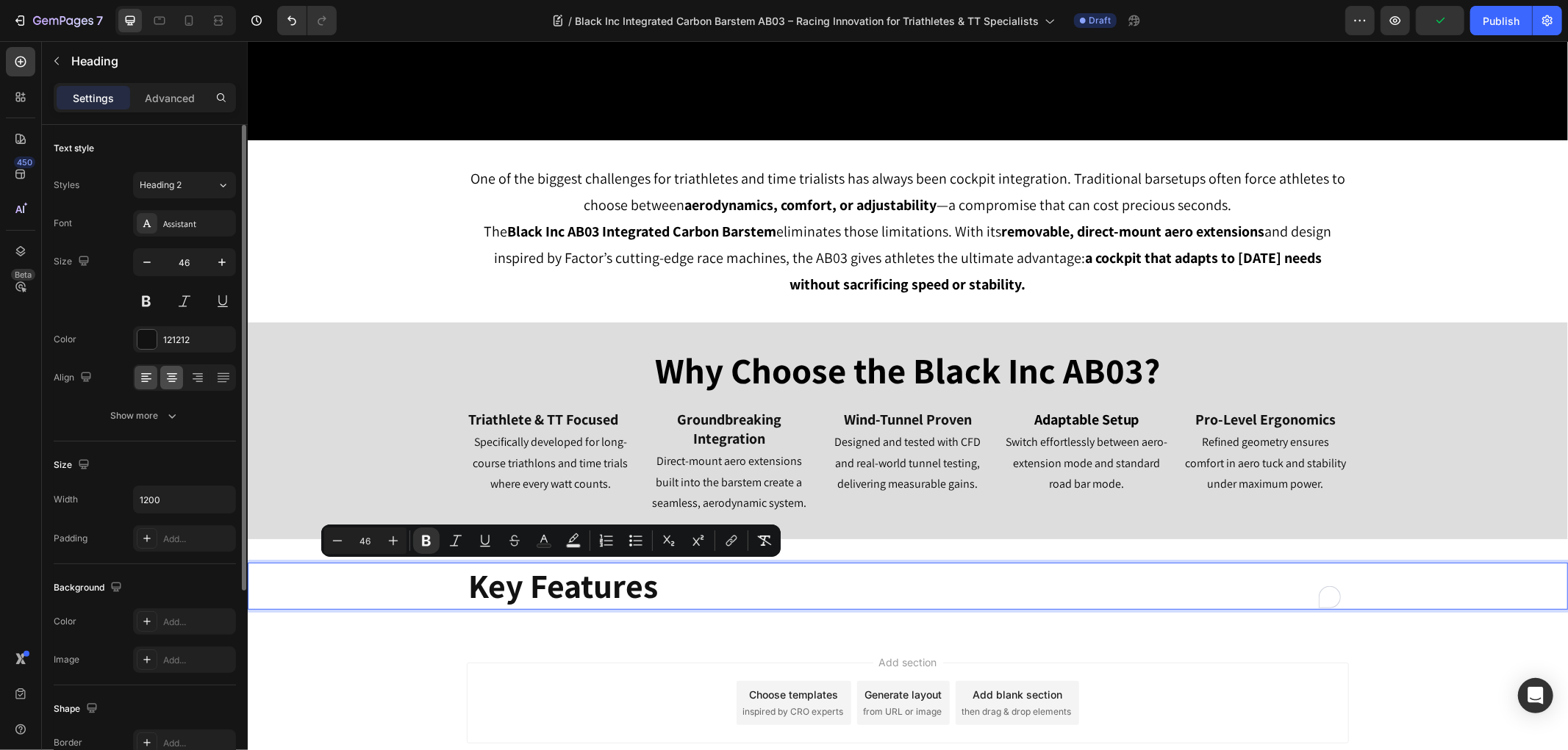
click at [176, 375] on icon at bounding box center [172, 377] width 15 height 15
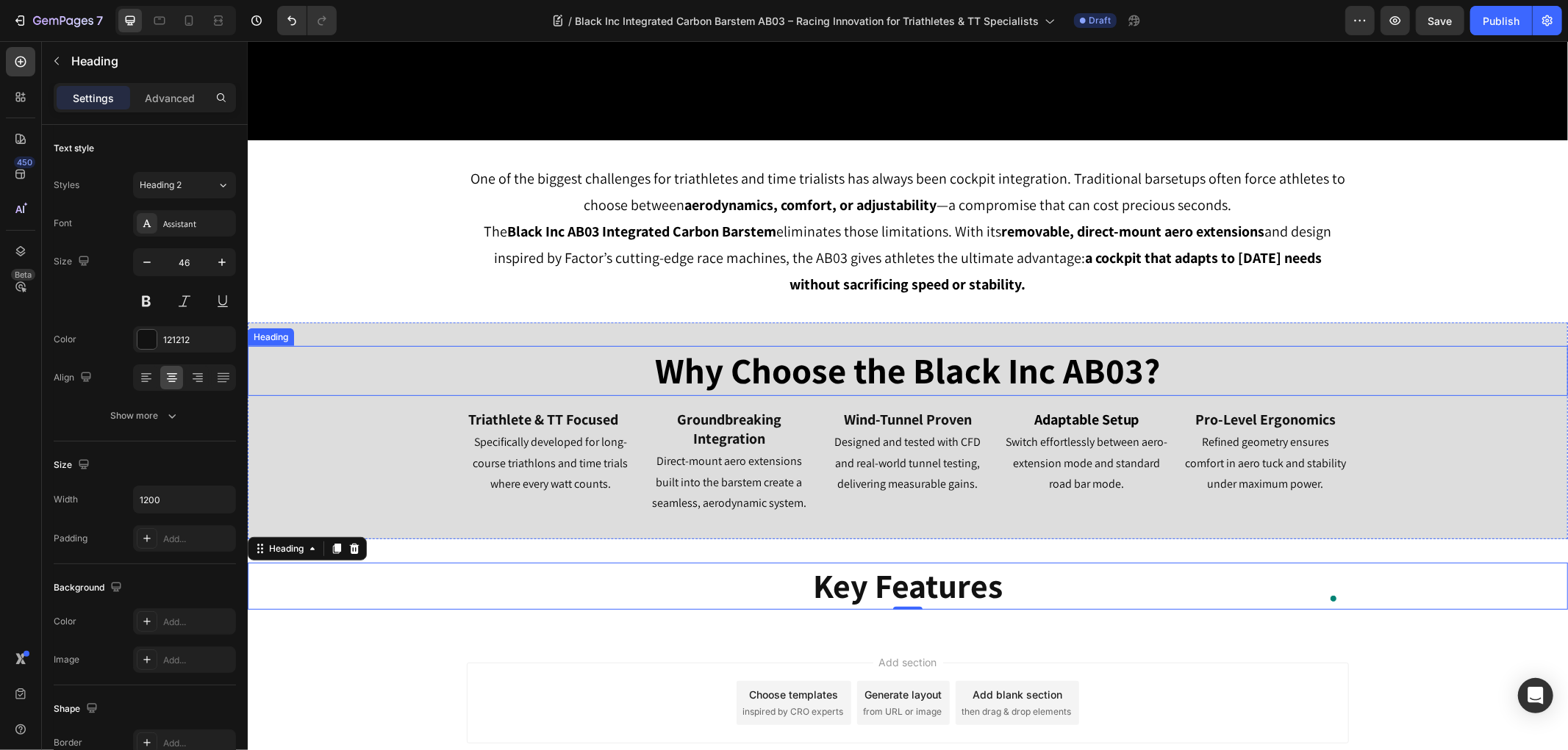
click at [817, 381] on p "Why Choose the Black Inc AB03?" at bounding box center [907, 370] width 879 height 47
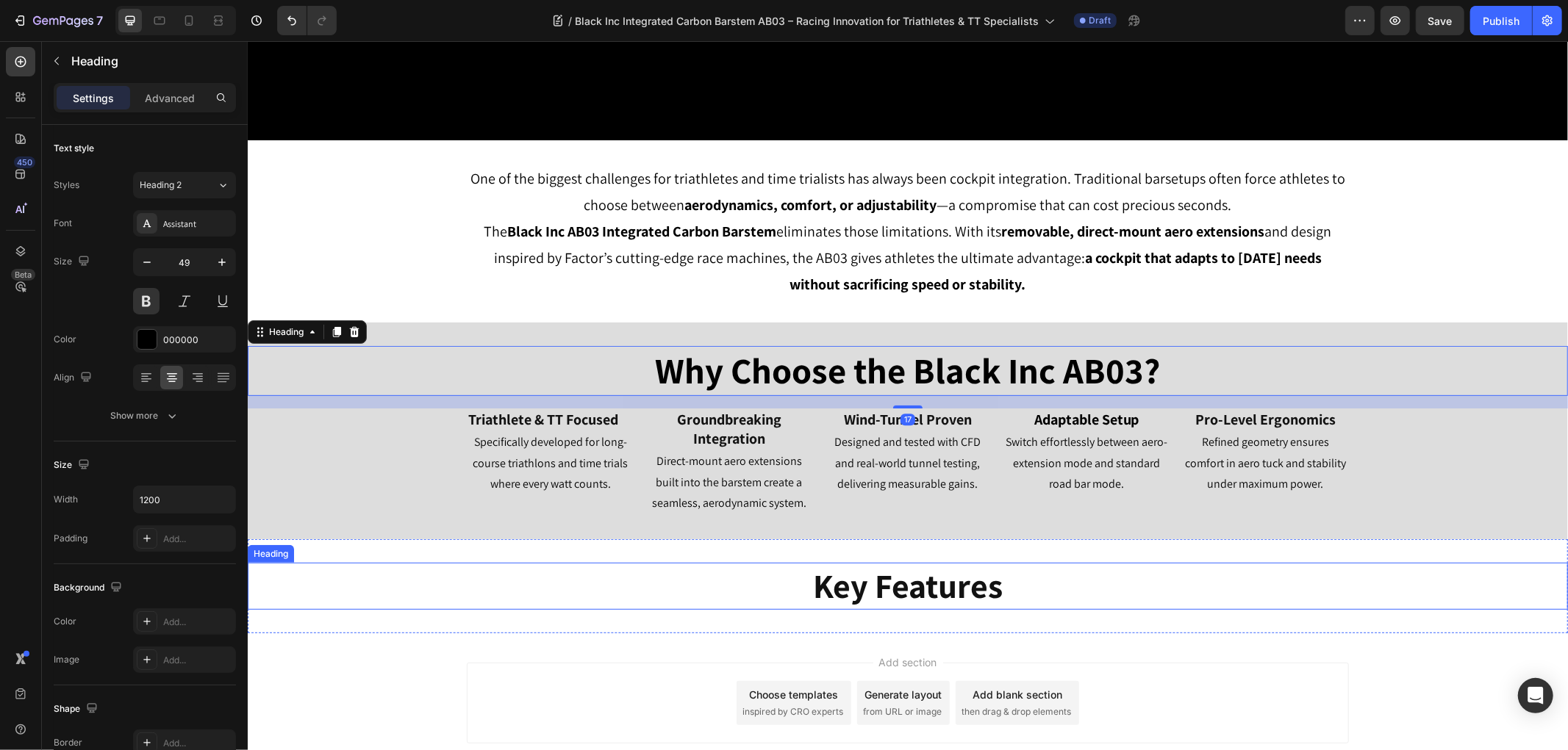
click at [814, 595] on strong "Key Features" at bounding box center [907, 585] width 190 height 44
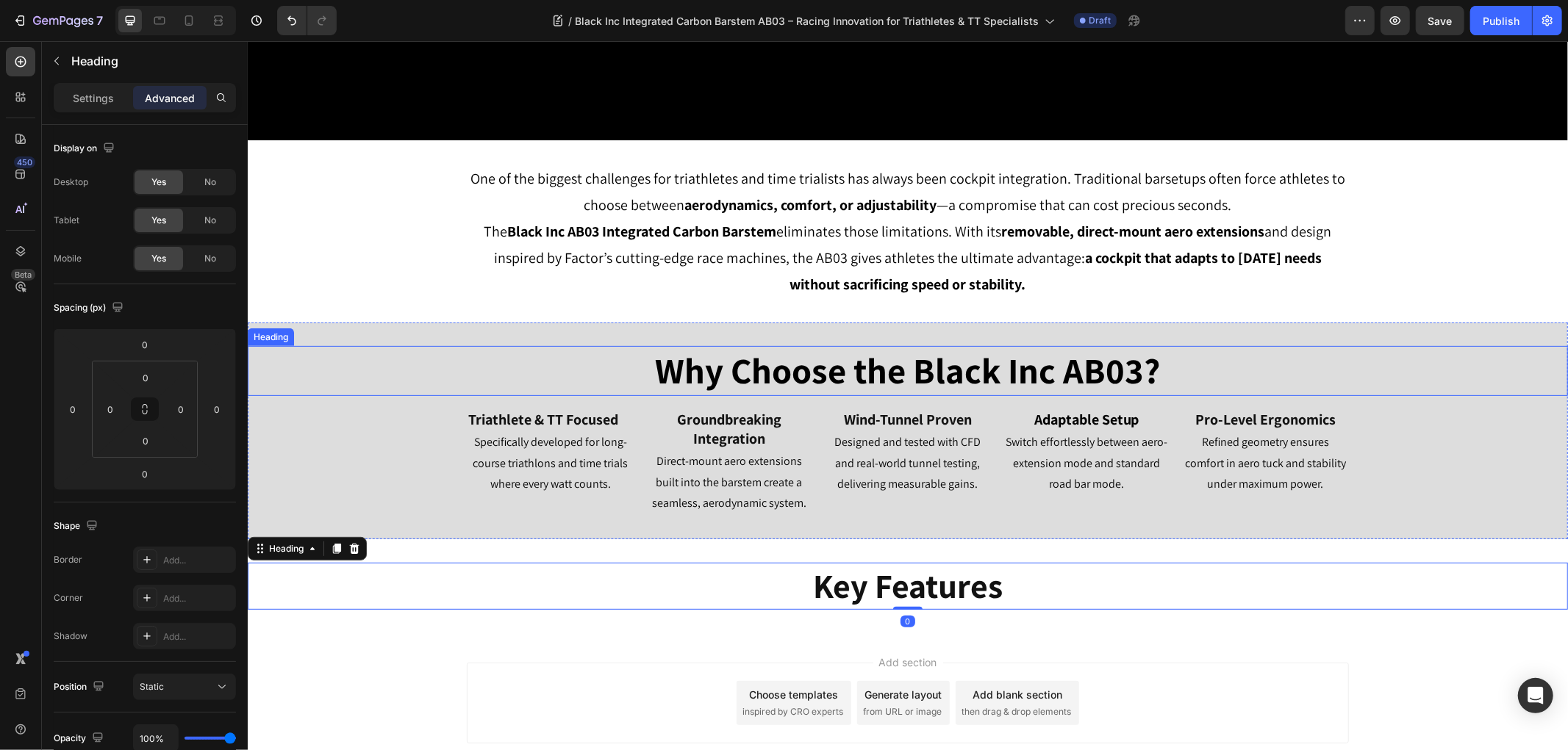
click at [818, 375] on p "Why Choose the Black Inc AB03?" at bounding box center [907, 370] width 879 height 47
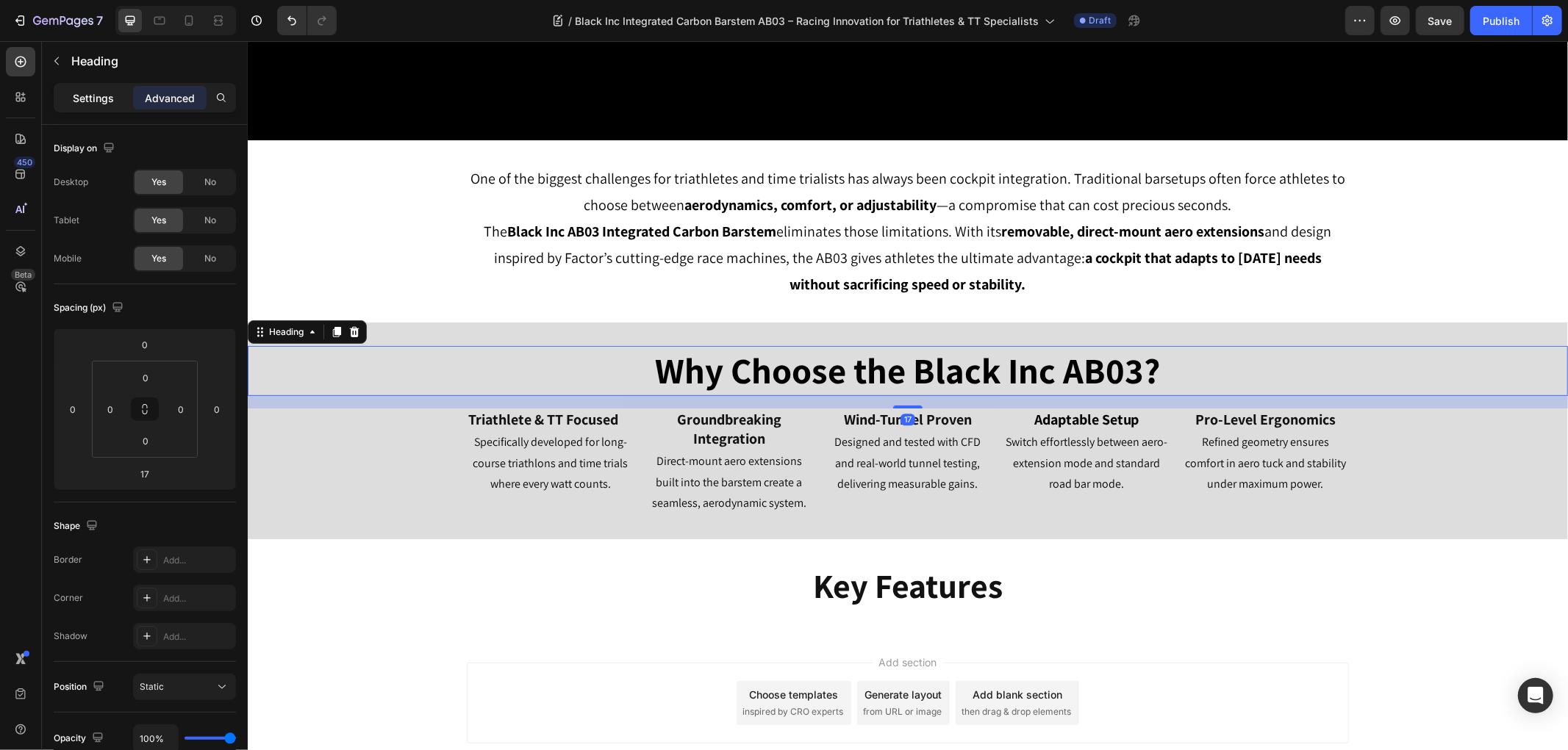
click at [75, 94] on p "Settings" at bounding box center [93, 98] width 41 height 16
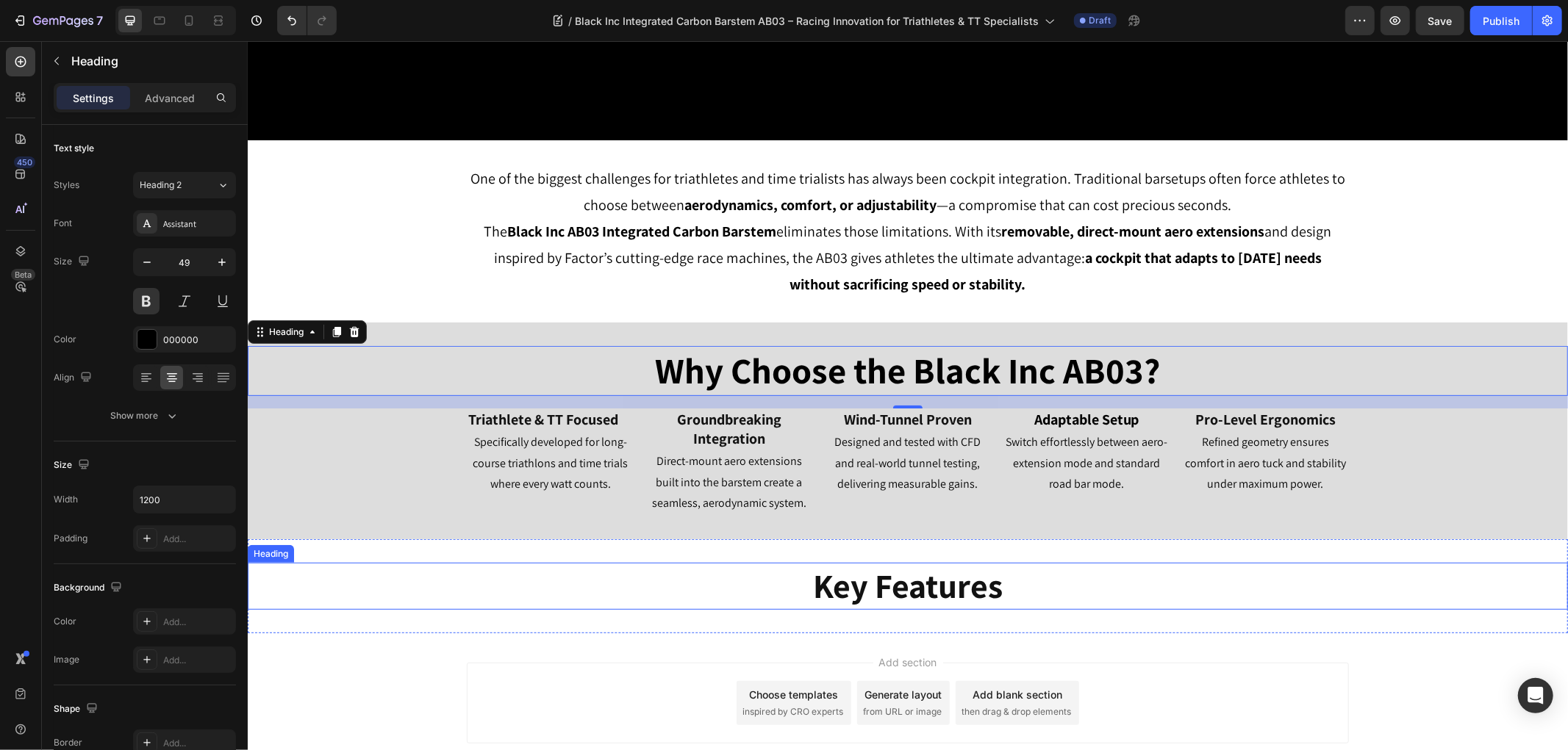
click at [754, 594] on p "⁠⁠⁠⁠⁠⁠⁠ Key Features" at bounding box center [907, 585] width 879 height 44
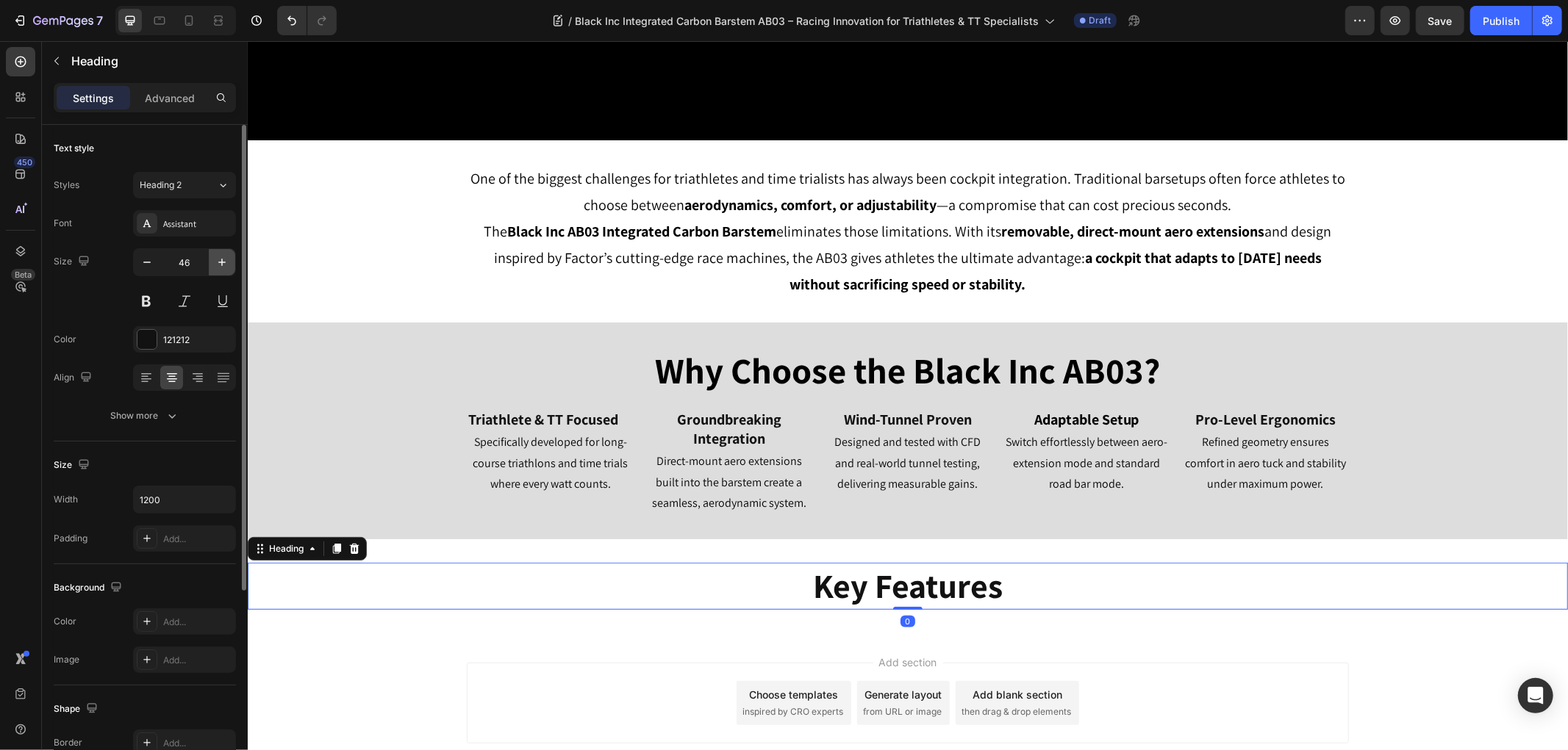
click at [220, 256] on icon "button" at bounding box center [222, 262] width 15 height 15
type input "48"
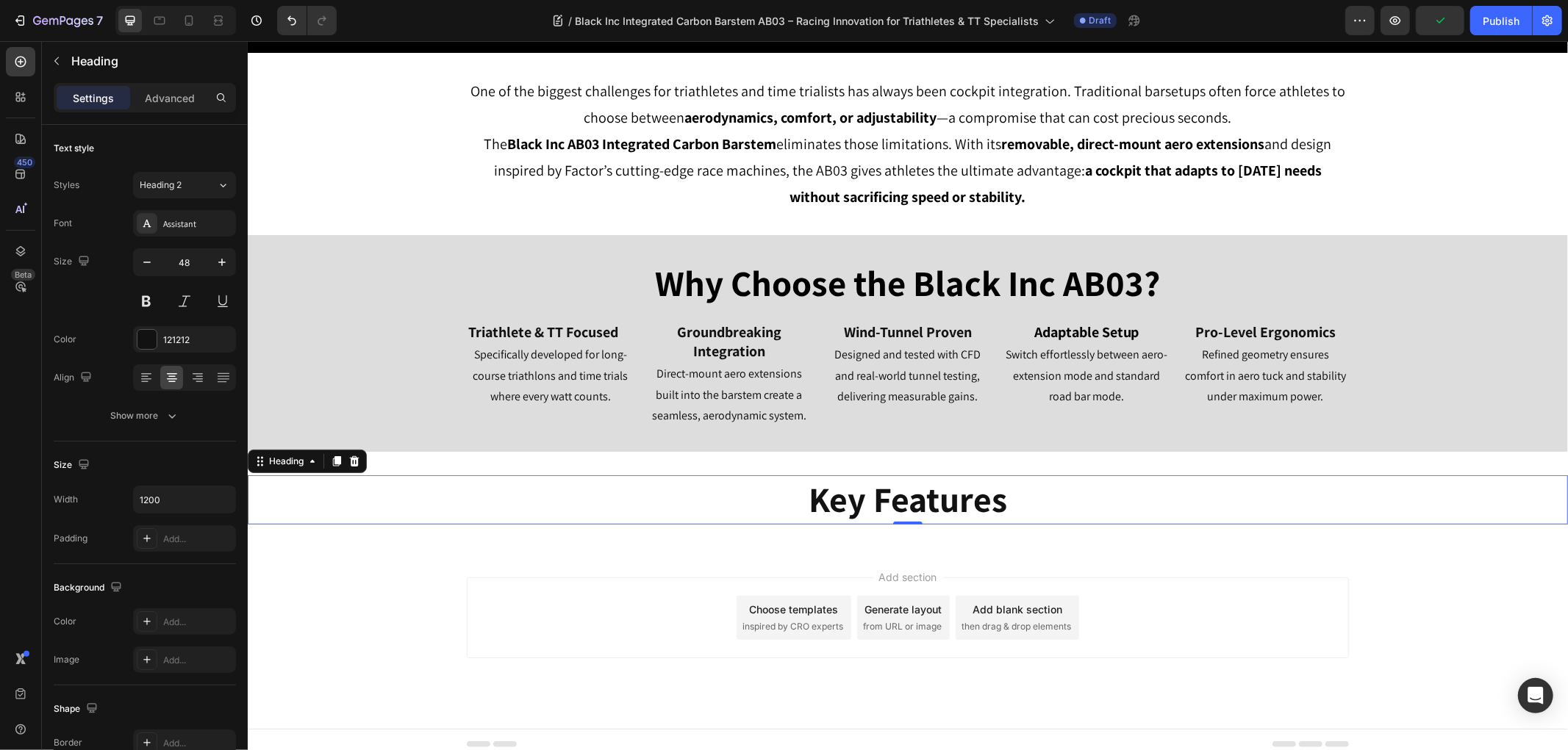
scroll to position [468, 0]
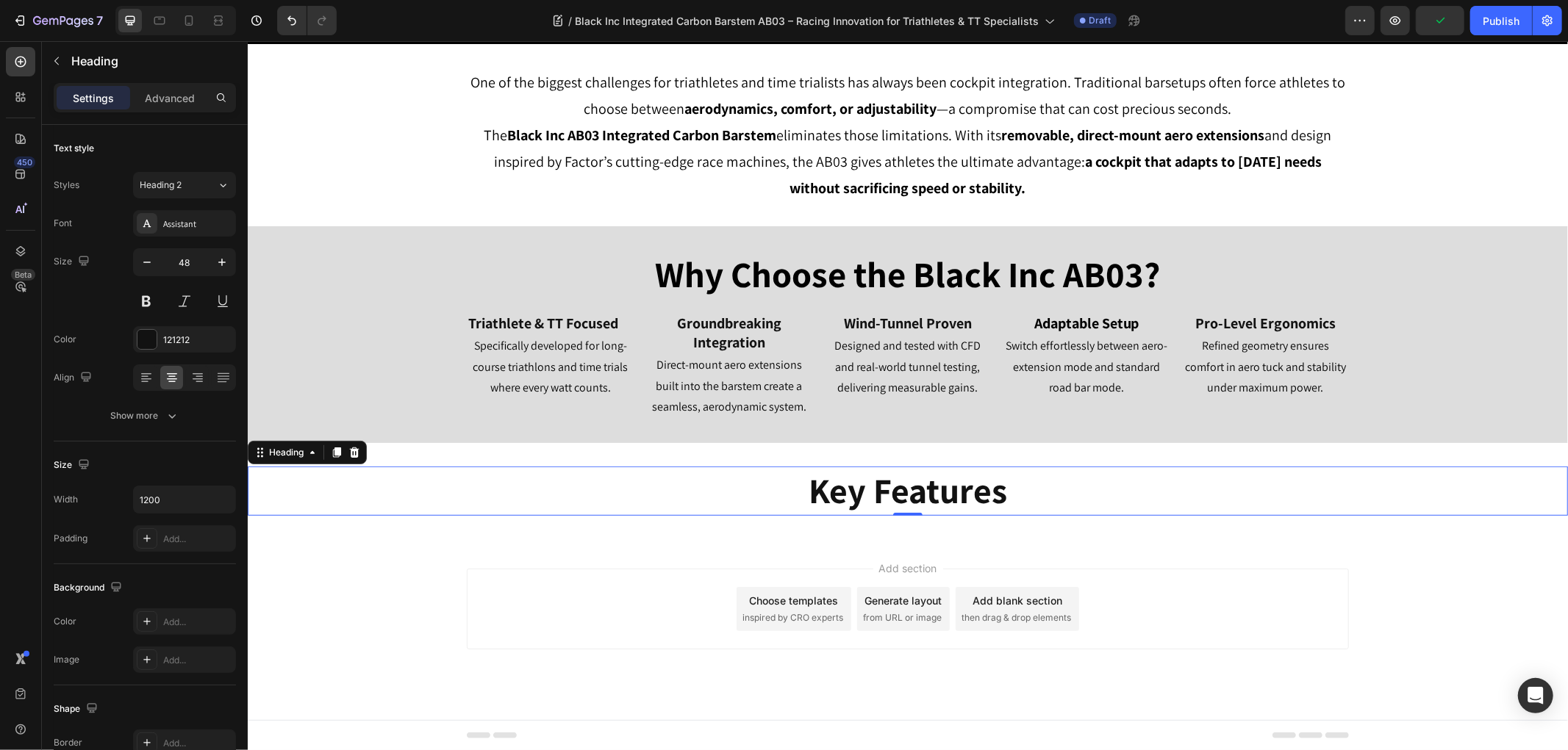
click at [575, 595] on div "Add section Choose templates inspired by CRO experts Generate layout from URL o…" at bounding box center [907, 609] width 882 height 81
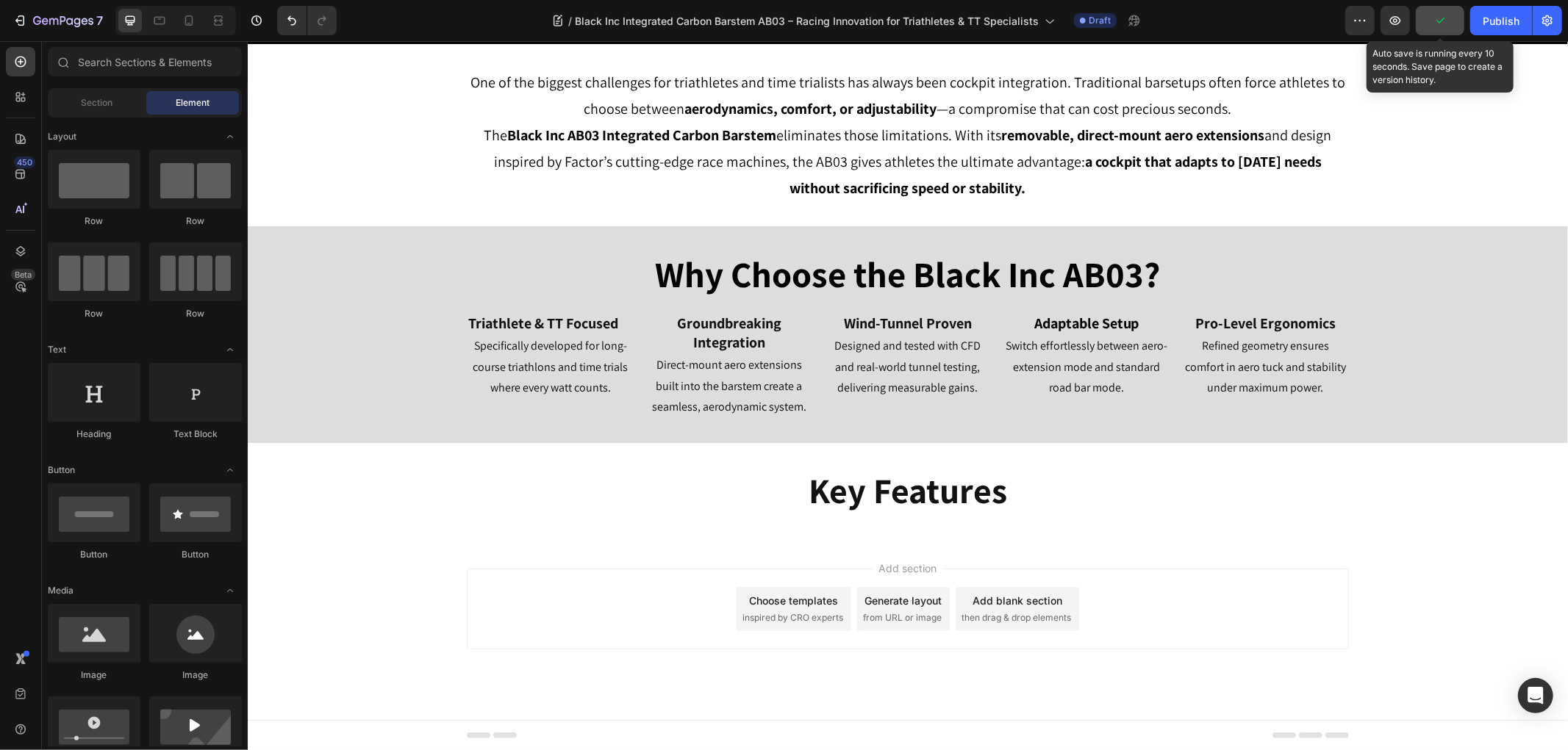
click at [1431, 17] on button "button" at bounding box center [1440, 21] width 48 height 30
click at [77, 103] on div "Section" at bounding box center [97, 103] width 93 height 23
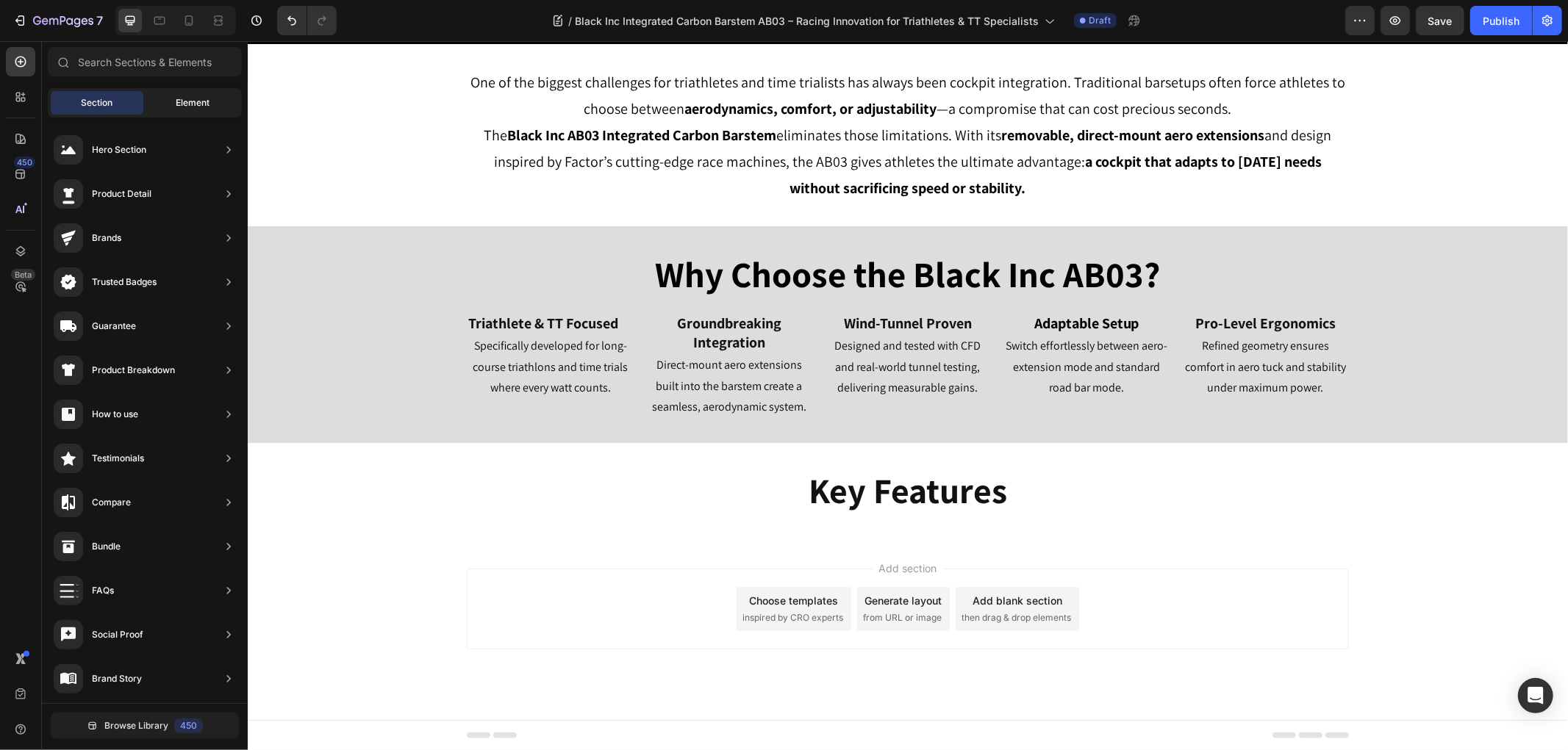
click at [173, 99] on div "Element" at bounding box center [192, 103] width 93 height 23
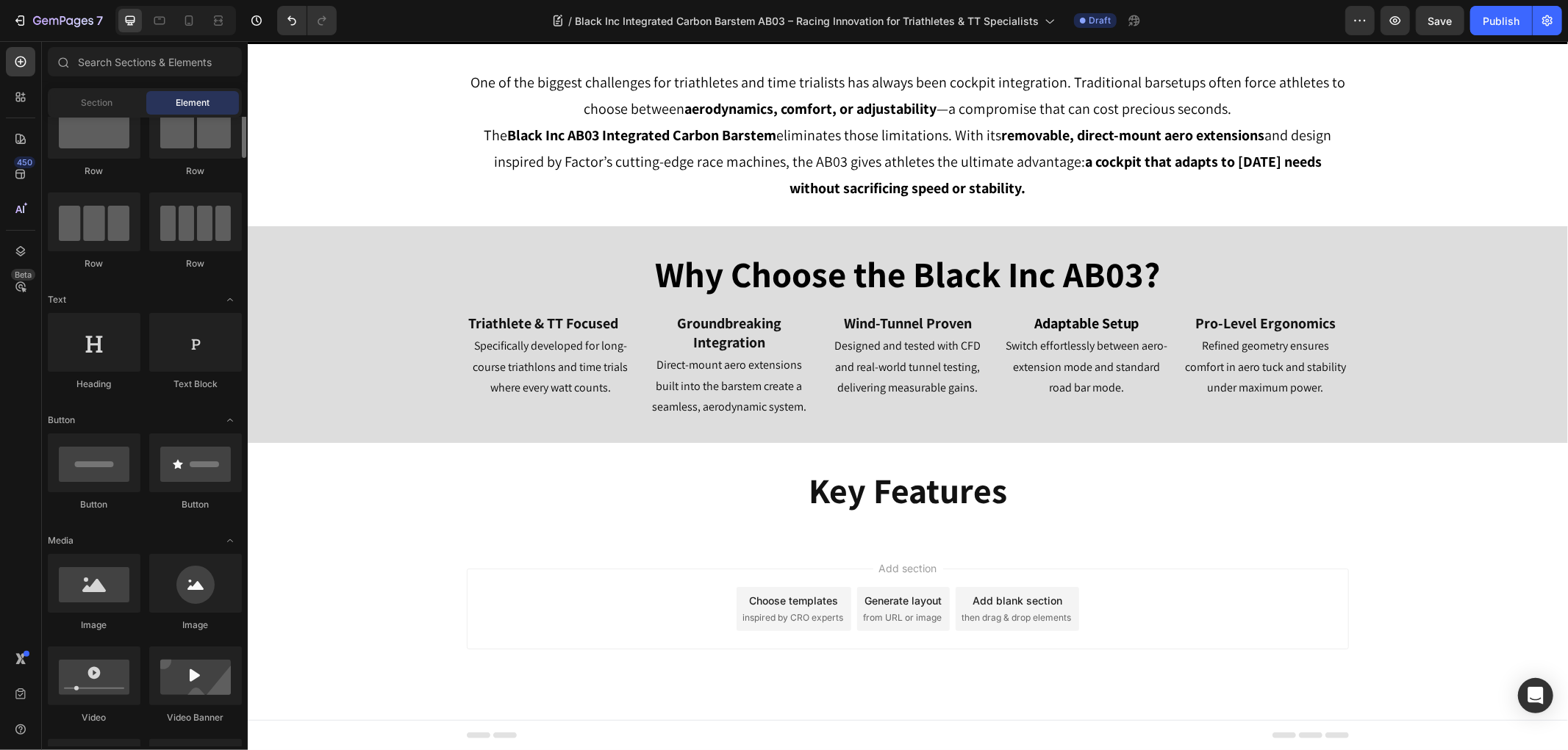
scroll to position [0, 0]
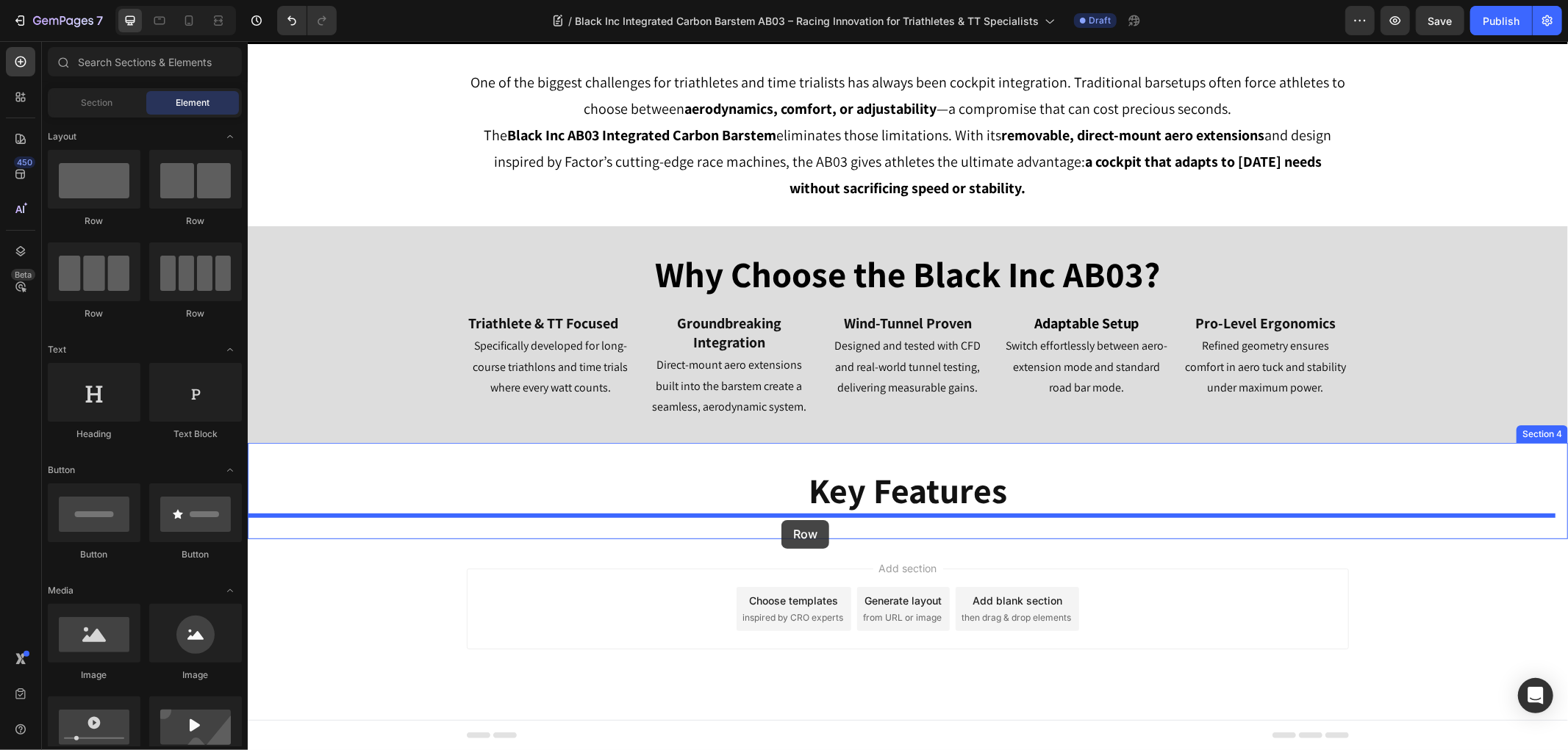
drag, startPoint x: 439, startPoint y: 241, endPoint x: 781, endPoint y: 519, distance: 440.7
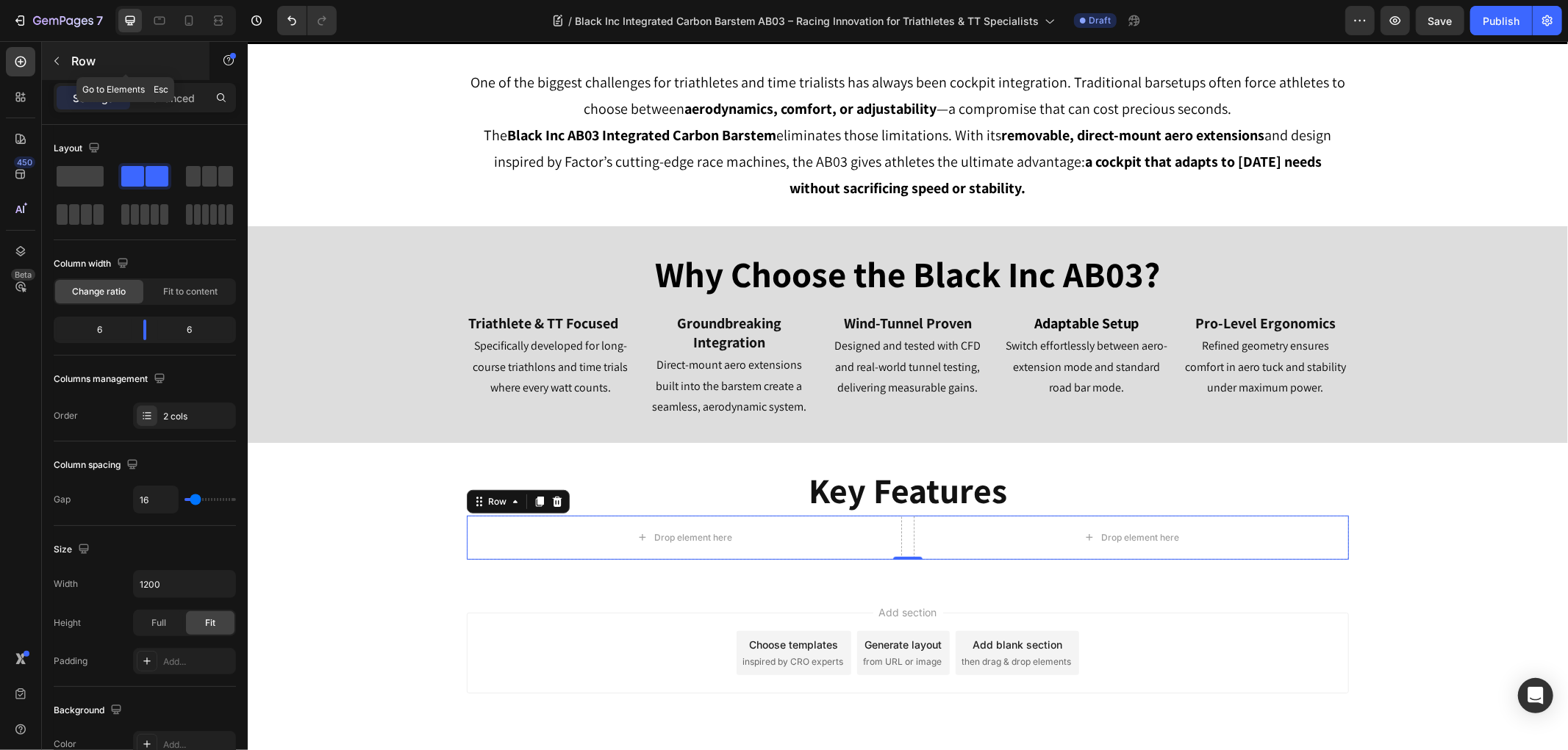
click at [53, 62] on icon "button" at bounding box center [56, 61] width 12 height 12
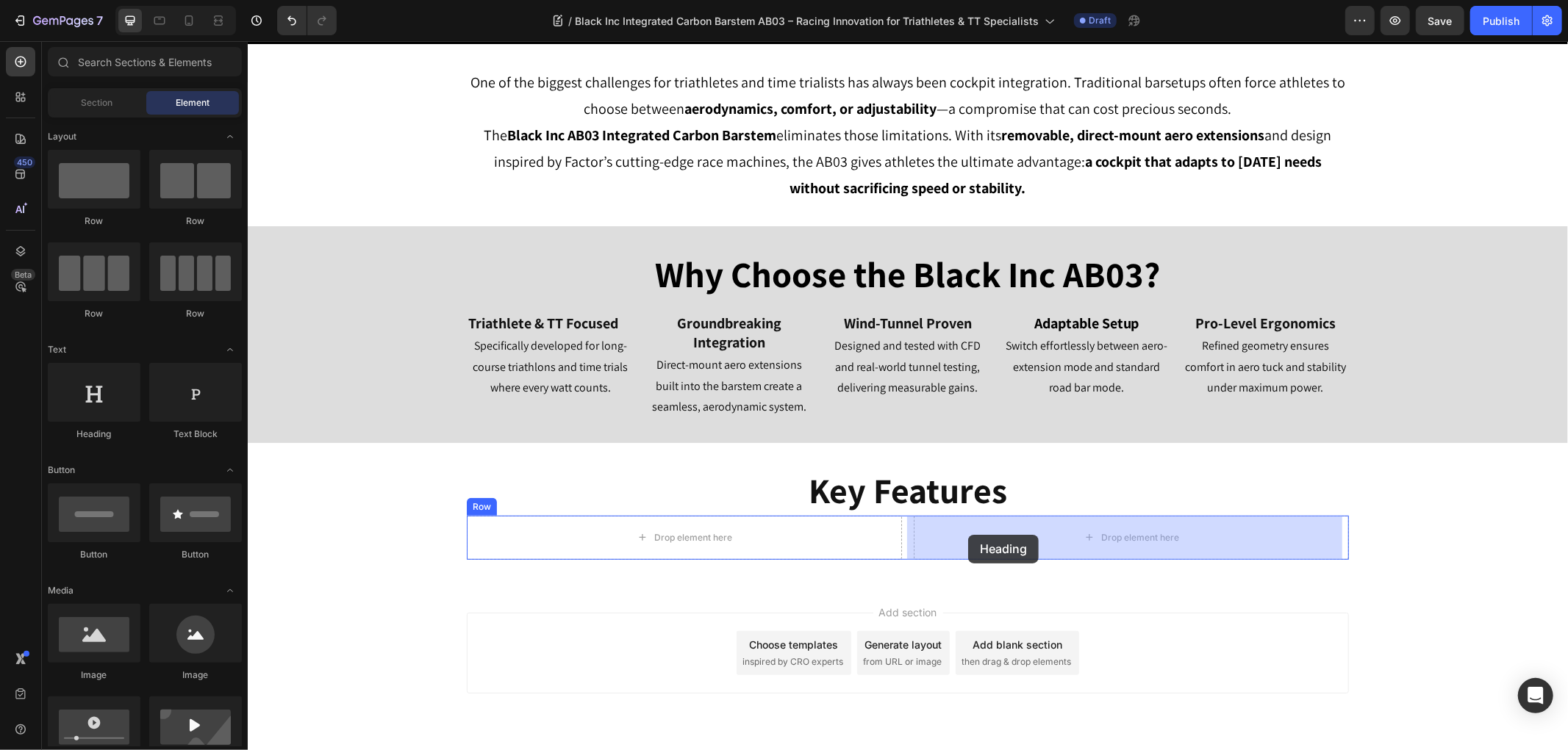
drag, startPoint x: 481, startPoint y: 485, endPoint x: 968, endPoint y: 534, distance: 489.5
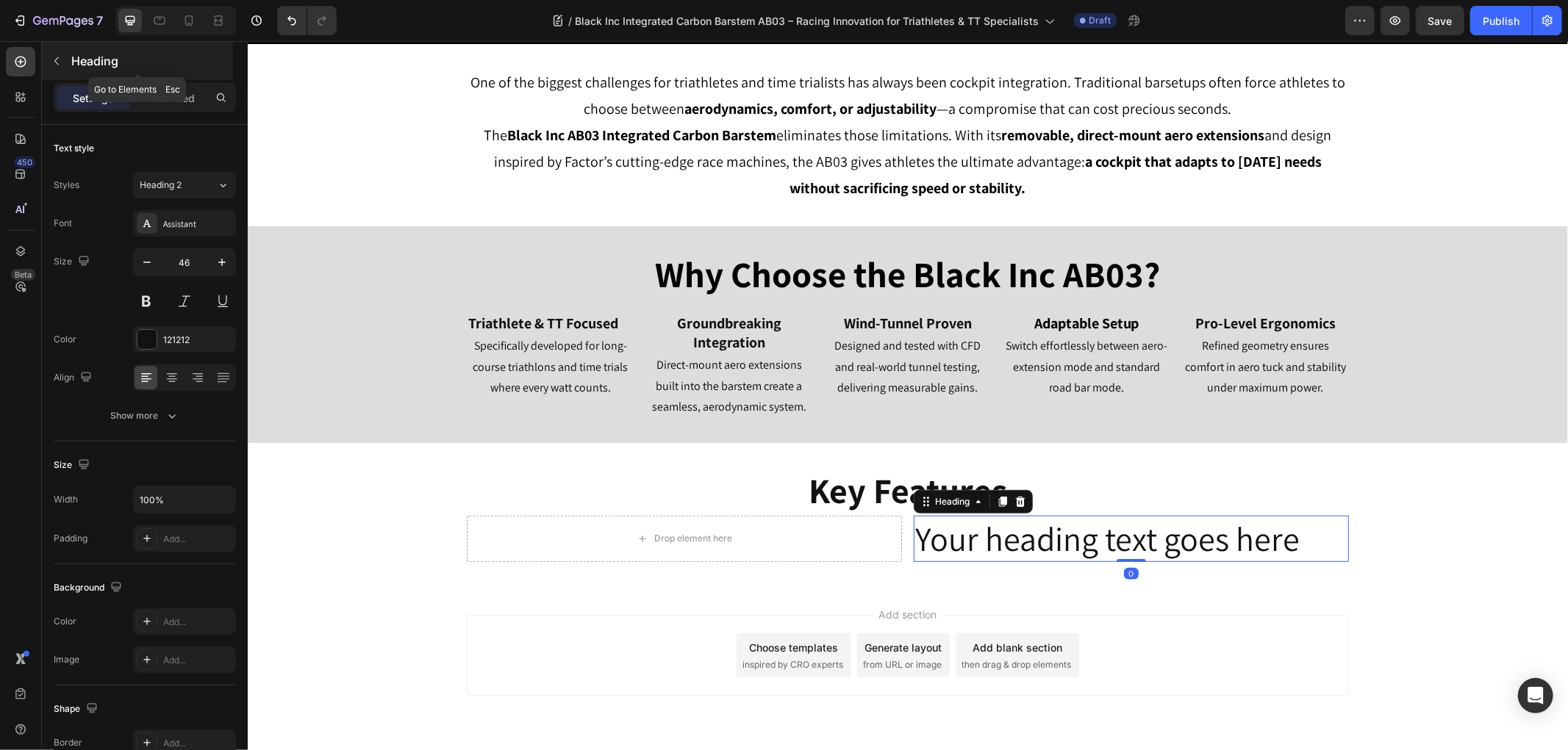
click at [59, 68] on button "button" at bounding box center [56, 61] width 23 height 23
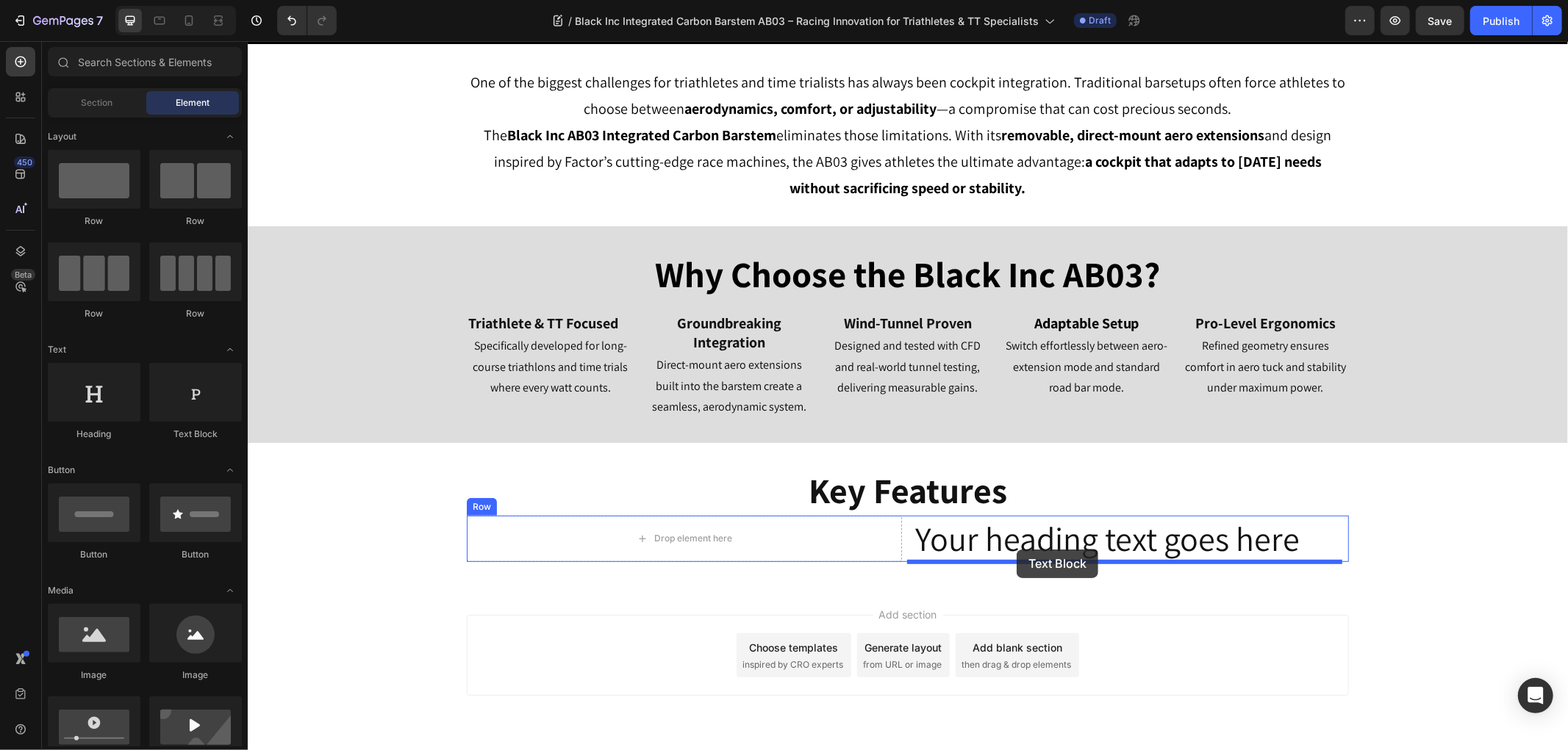
drag, startPoint x: 433, startPoint y: 450, endPoint x: 1016, endPoint y: 549, distance: 591.3
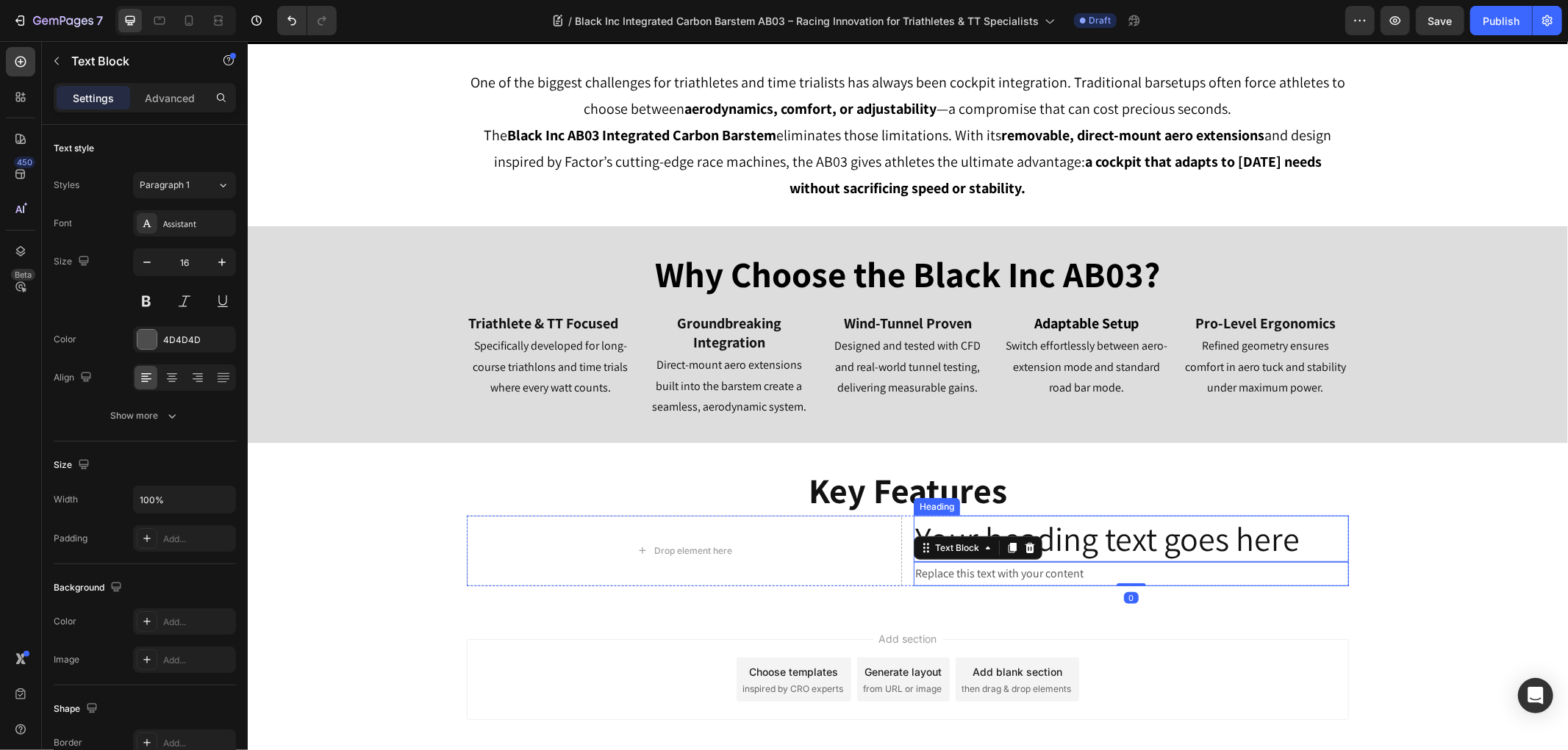
click at [1085, 542] on h2 "Your heading text goes here" at bounding box center [1130, 539] width 435 height 47
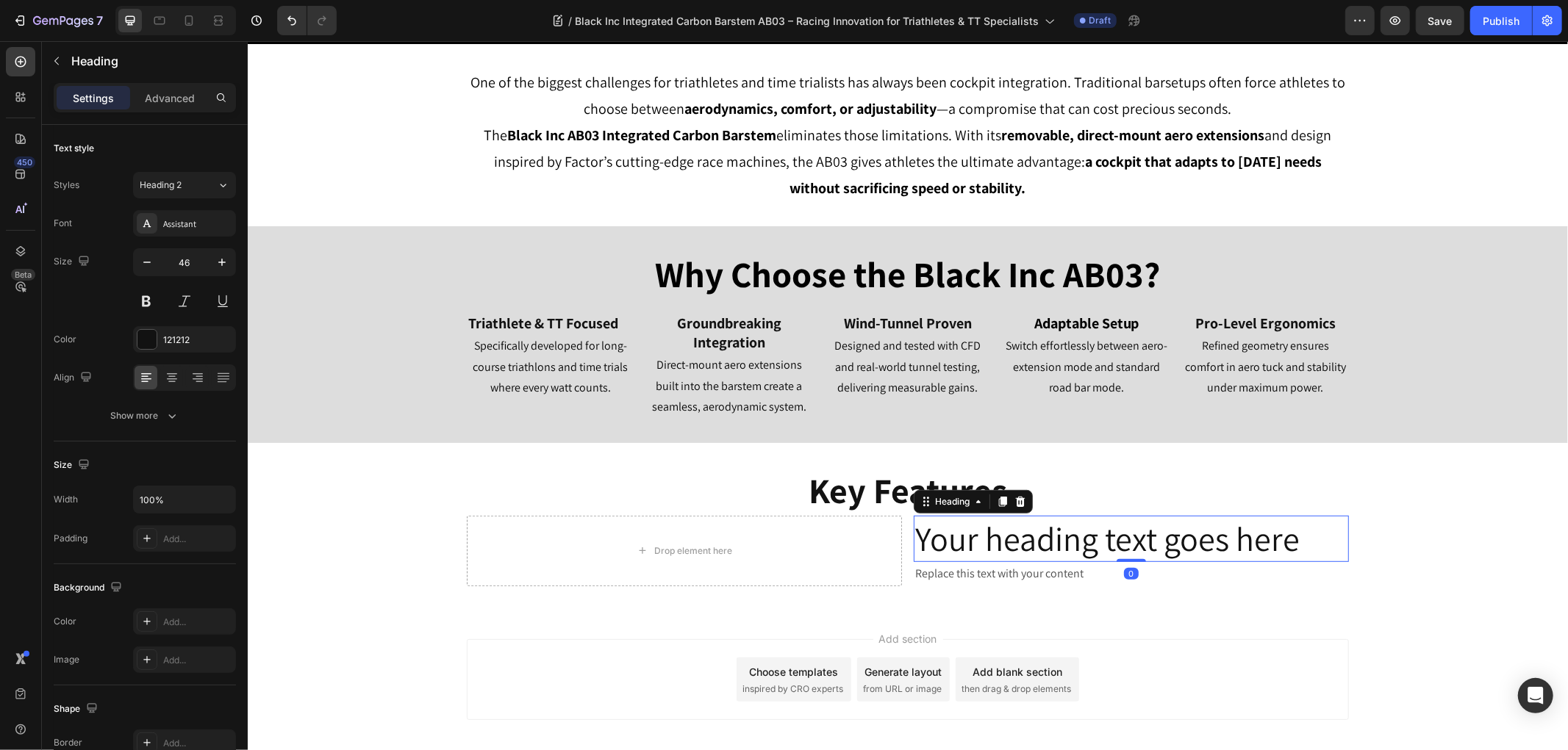
click at [1085, 542] on h2 "Your heading text goes here" at bounding box center [1130, 539] width 435 height 47
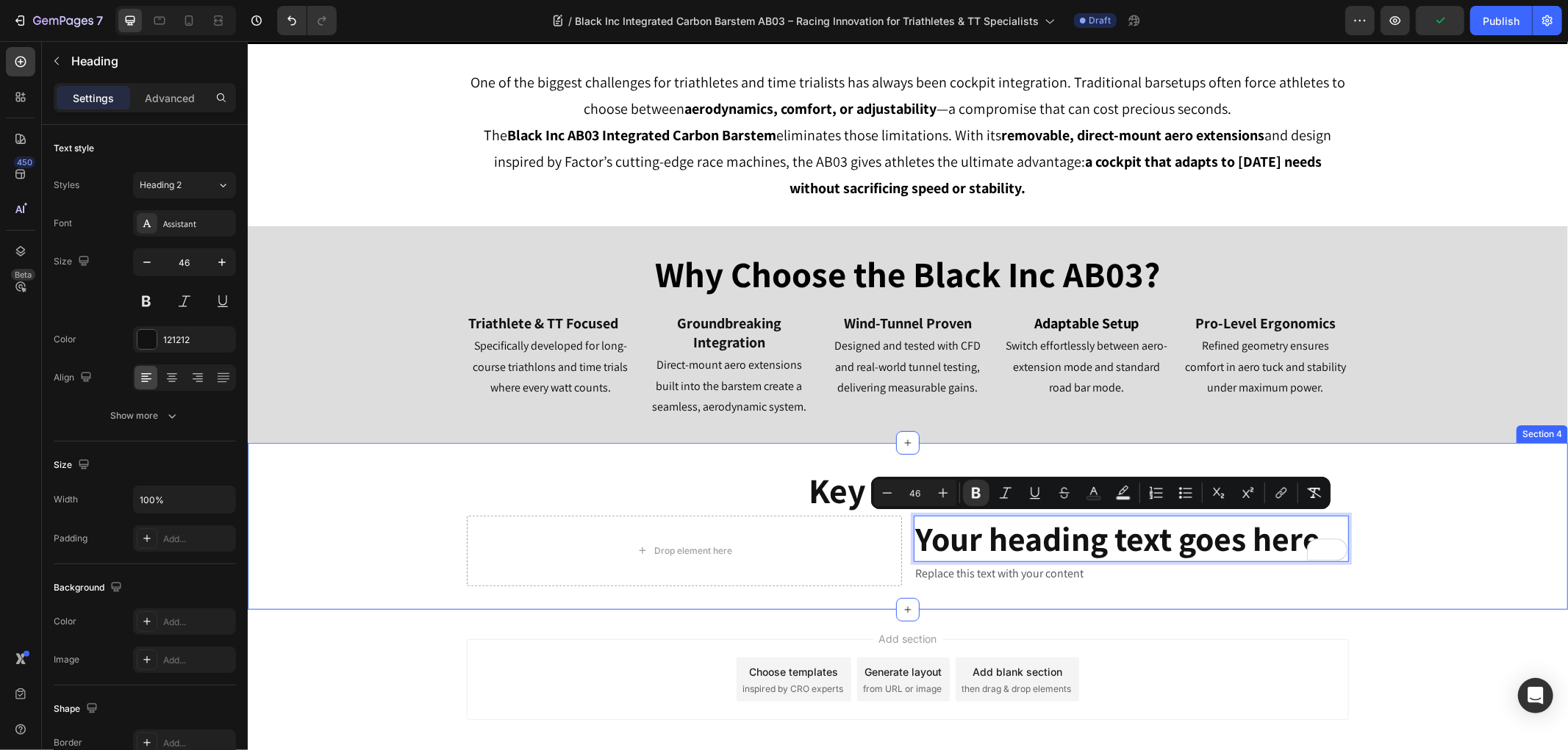
click at [329, 501] on div "⁠⁠⁠⁠⁠⁠⁠ Key Features" at bounding box center [907, 490] width 1320 height 48
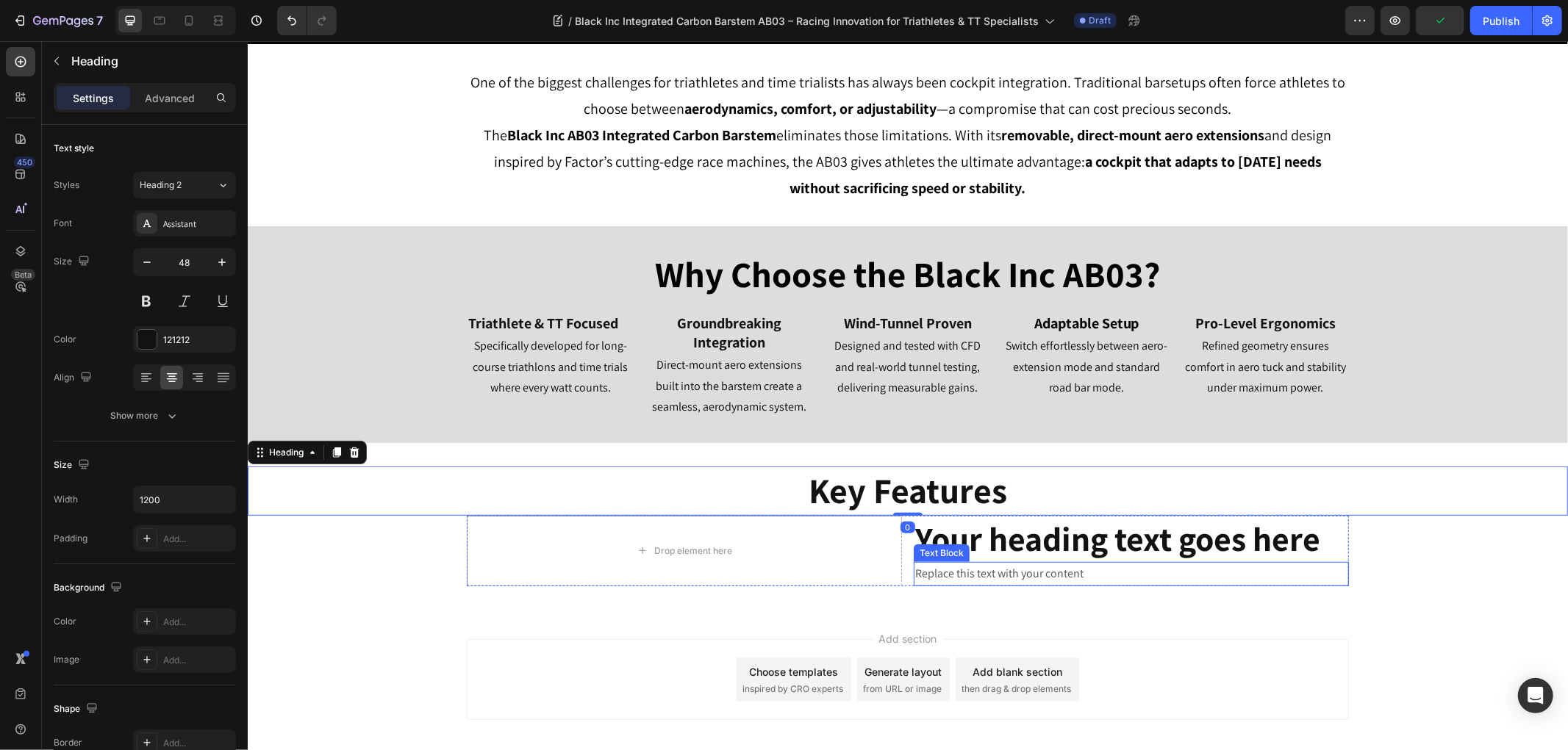
click at [956, 539] on strong "Your heading text goes here" at bounding box center [1117, 538] width 405 height 44
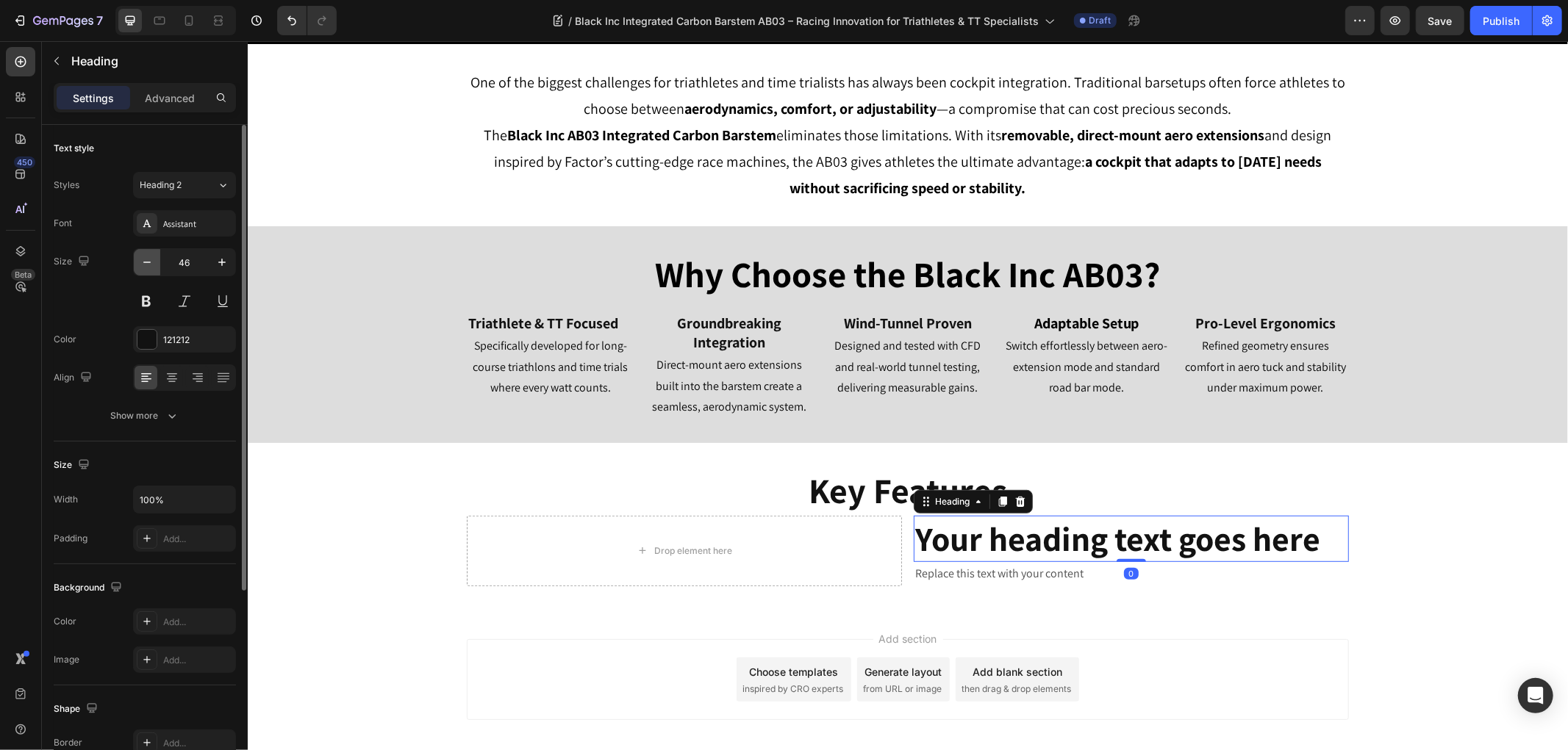
click at [141, 261] on icon "button" at bounding box center [147, 262] width 15 height 15
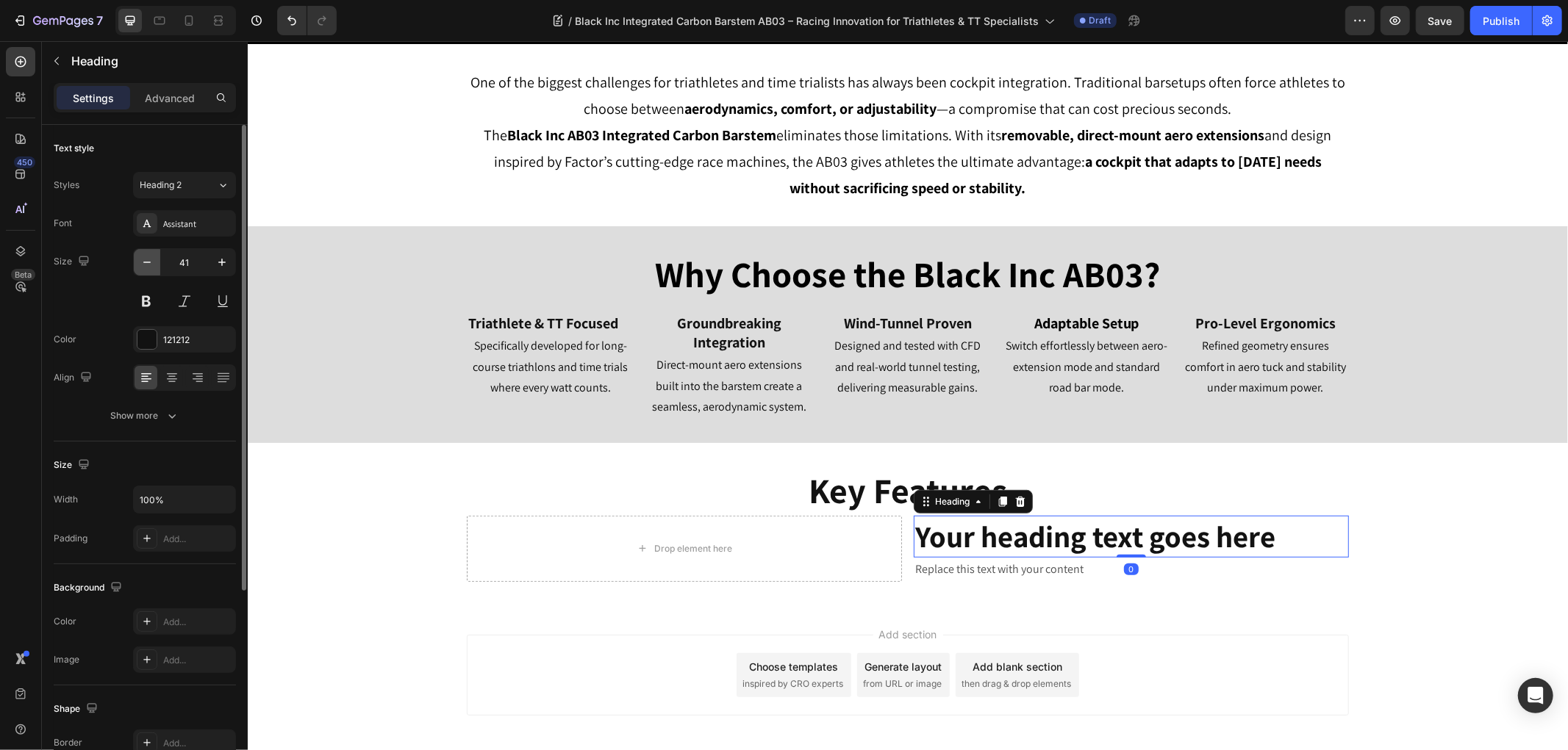
click at [141, 261] on icon "button" at bounding box center [147, 262] width 15 height 15
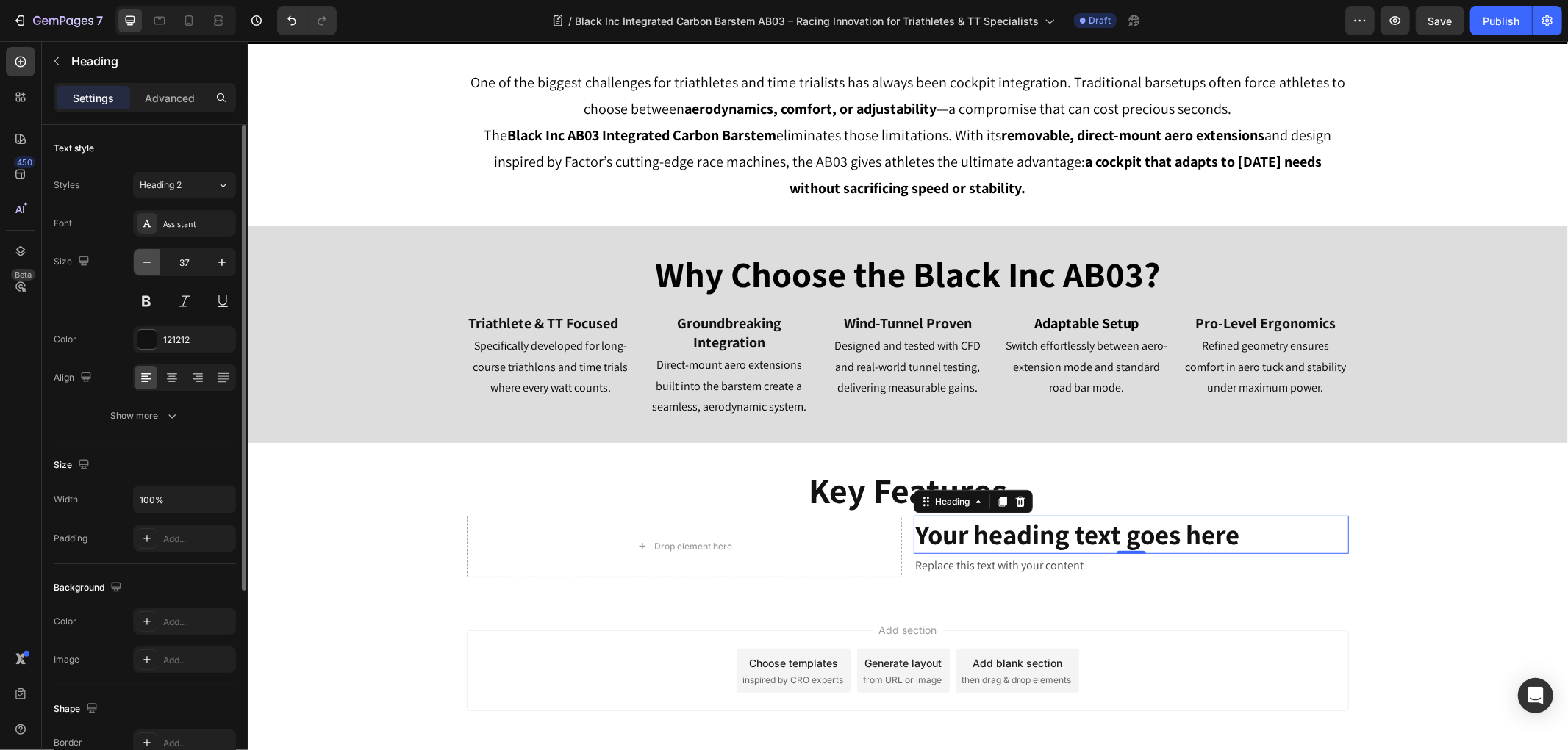
click at [141, 261] on icon "button" at bounding box center [147, 262] width 15 height 15
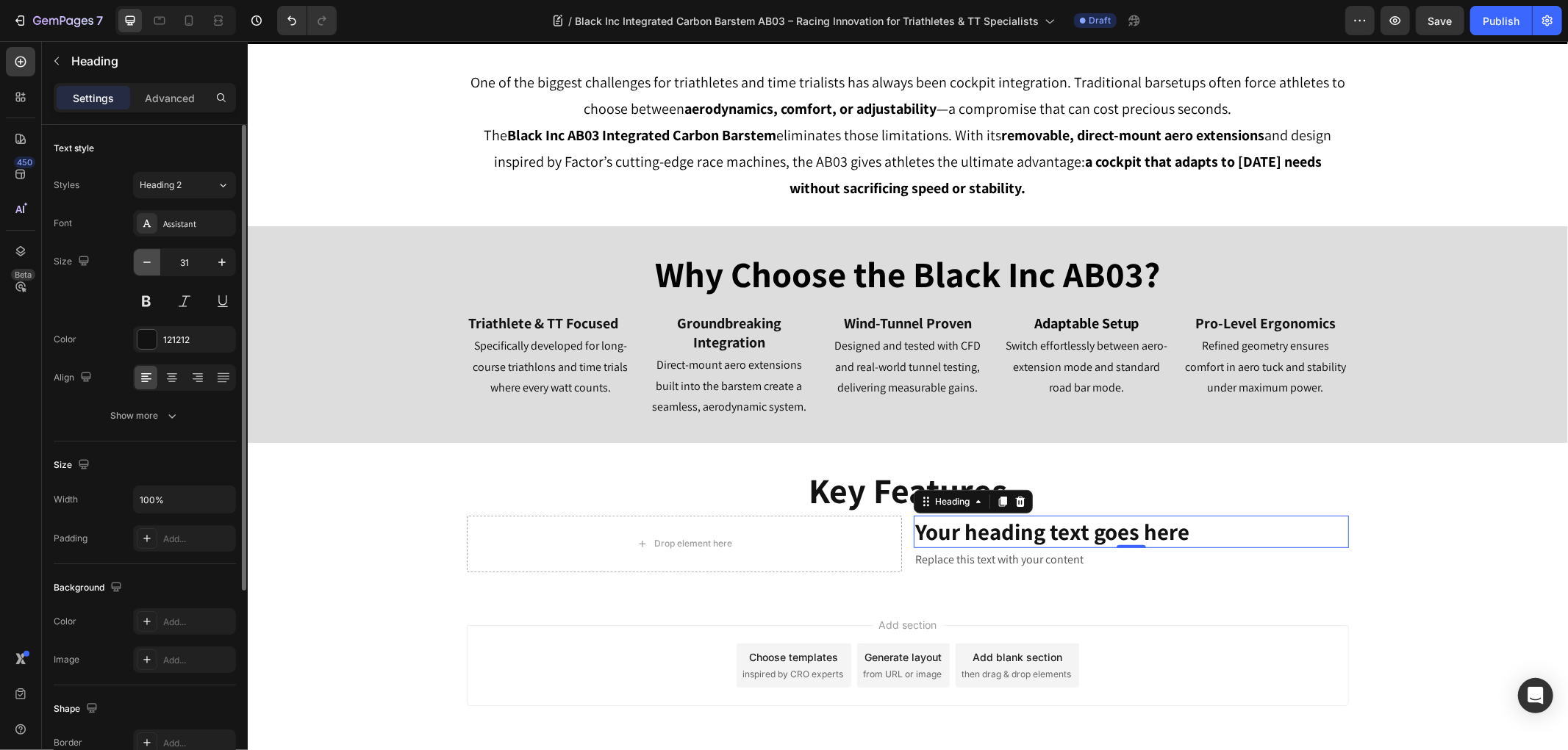
click at [141, 261] on icon "button" at bounding box center [147, 262] width 15 height 15
type input "30"
drag, startPoint x: 169, startPoint y: 375, endPoint x: 181, endPoint y: 383, distance: 14.4
click at [170, 375] on icon at bounding box center [172, 377] width 15 height 15
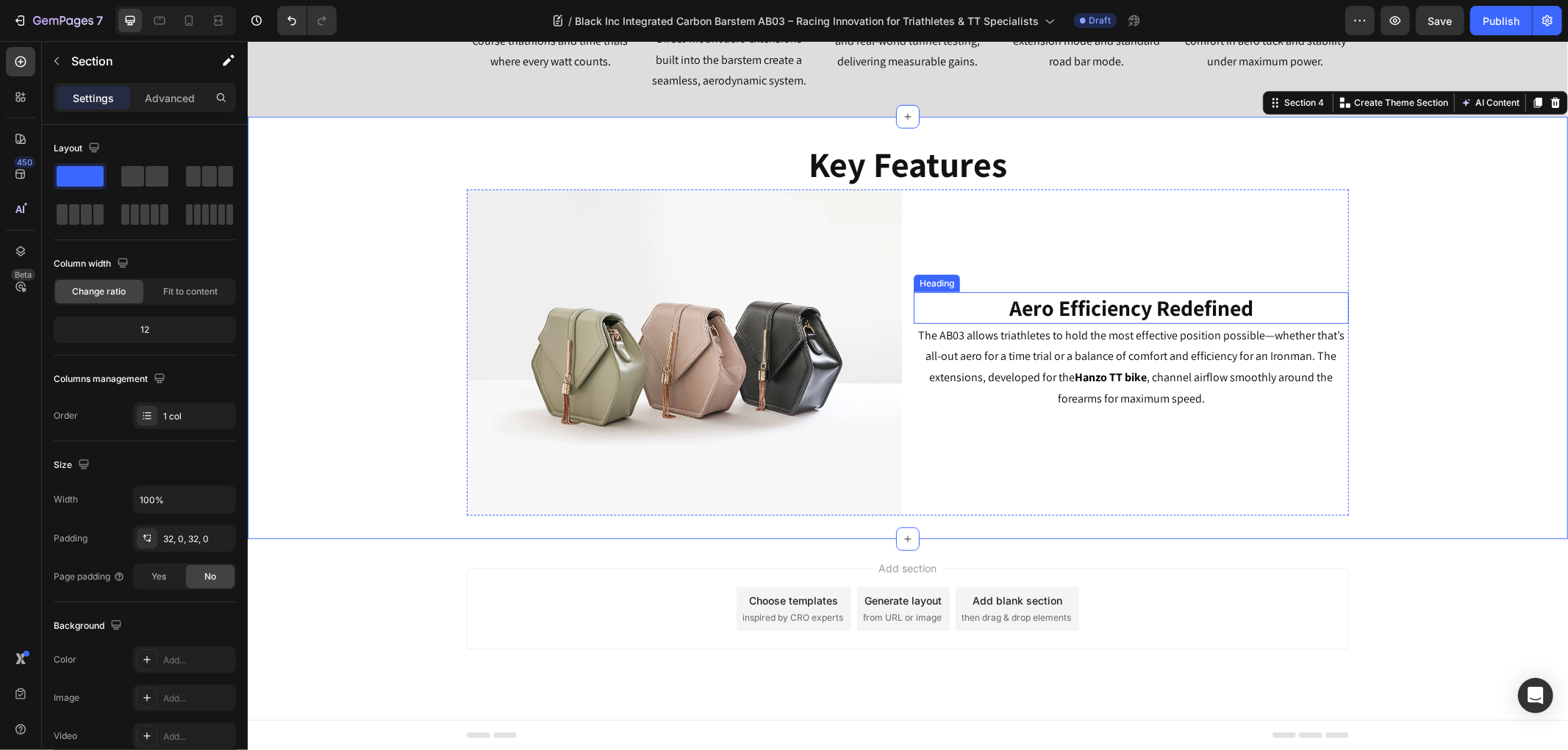
click at [906, 297] on div "Image ⁠⁠⁠⁠⁠⁠⁠ Aero Efficiency Redefined Heading The AB03 allows triathletes to …" at bounding box center [907, 352] width 882 height 326
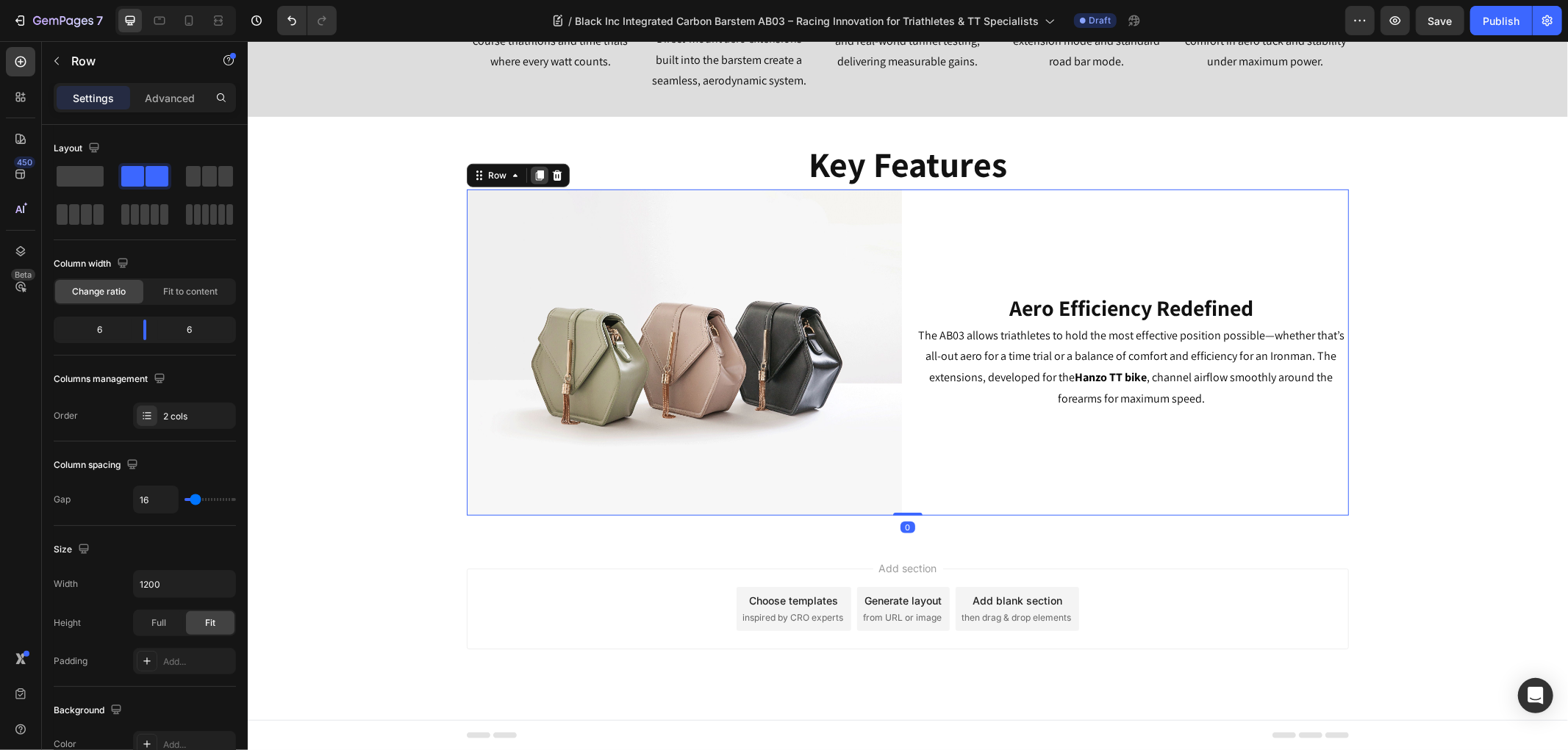
click at [535, 176] on icon at bounding box center [539, 174] width 8 height 10
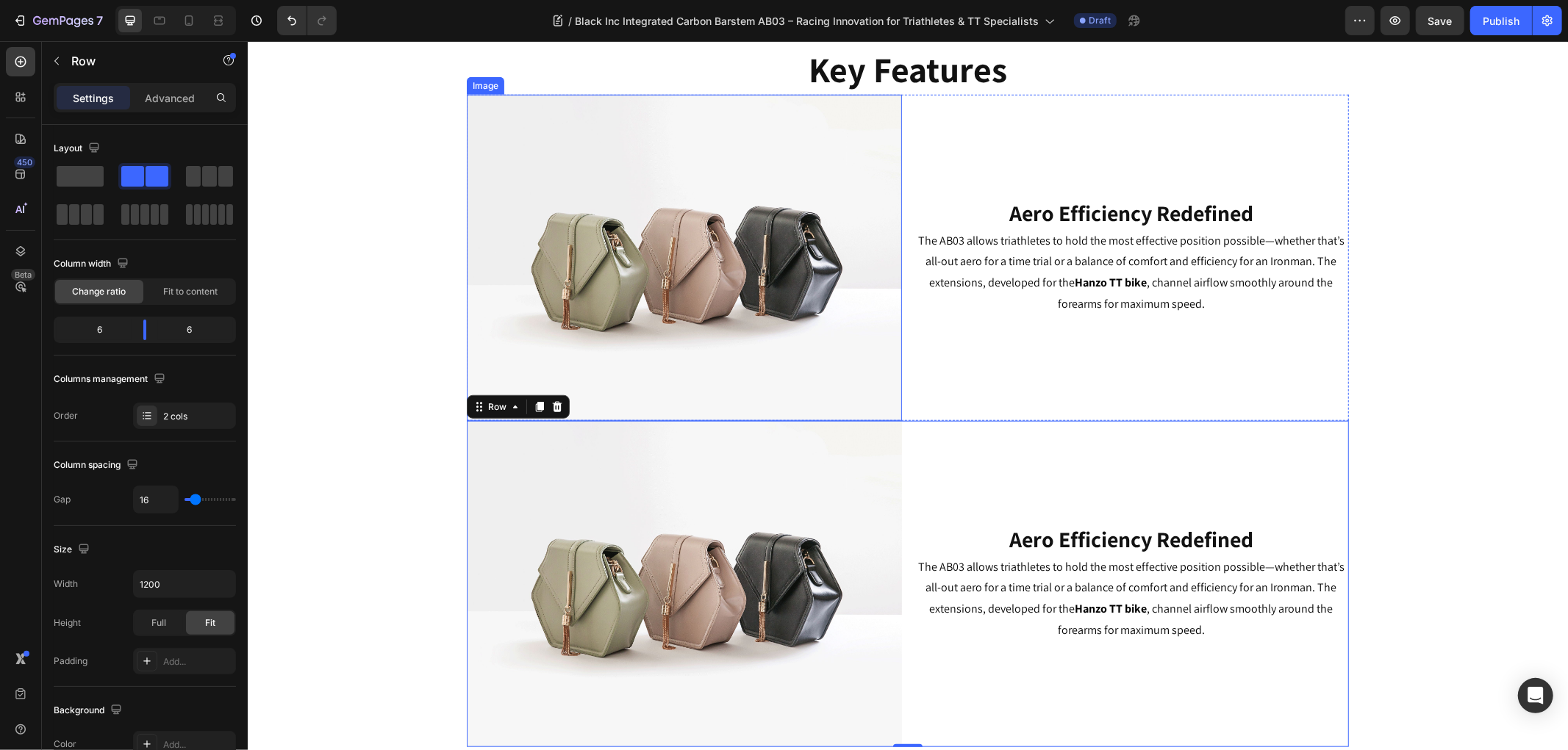
scroll to position [1039, 0]
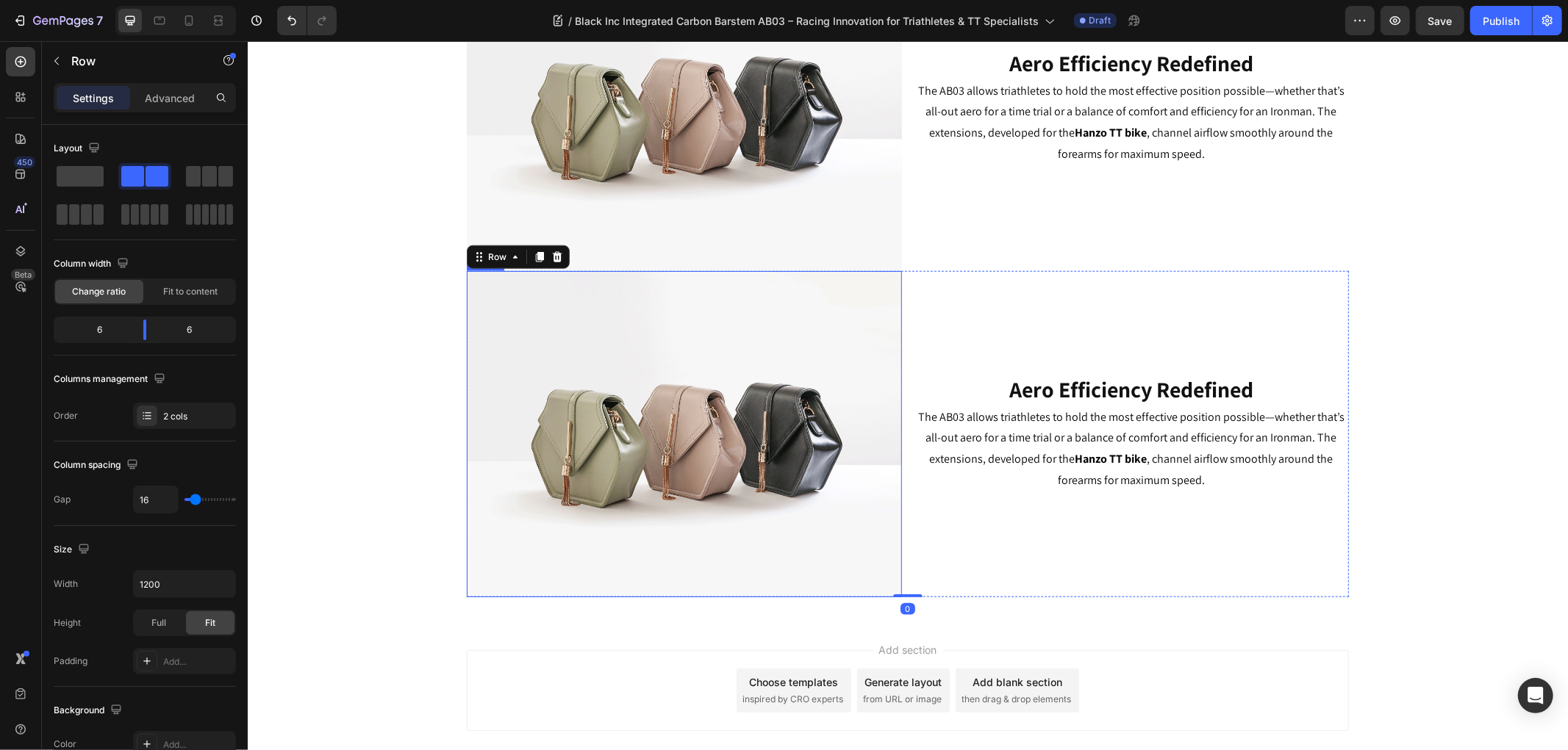
click at [761, 406] on img at bounding box center [683, 433] width 435 height 326
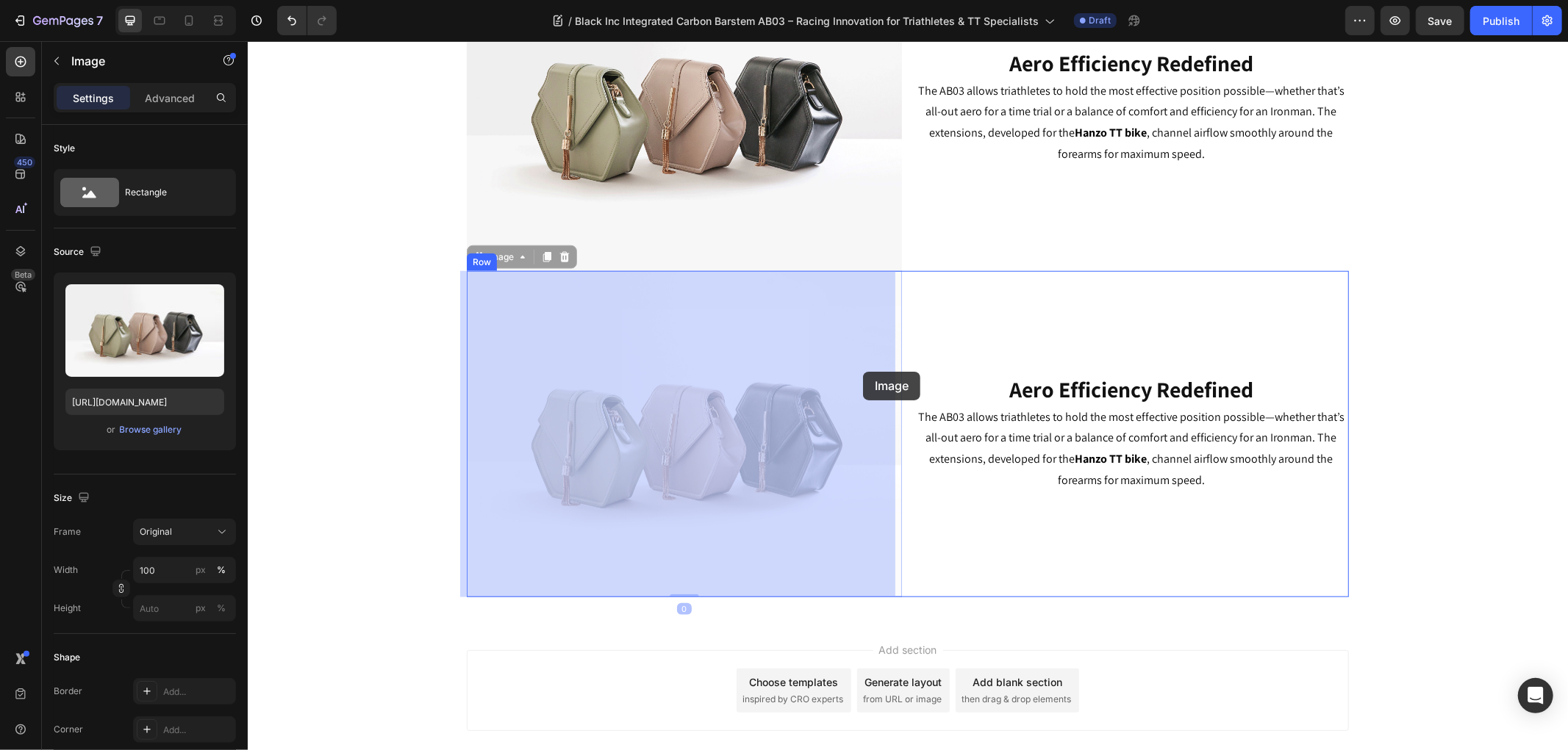
drag, startPoint x: 481, startPoint y: 258, endPoint x: 862, endPoint y: 371, distance: 397.4
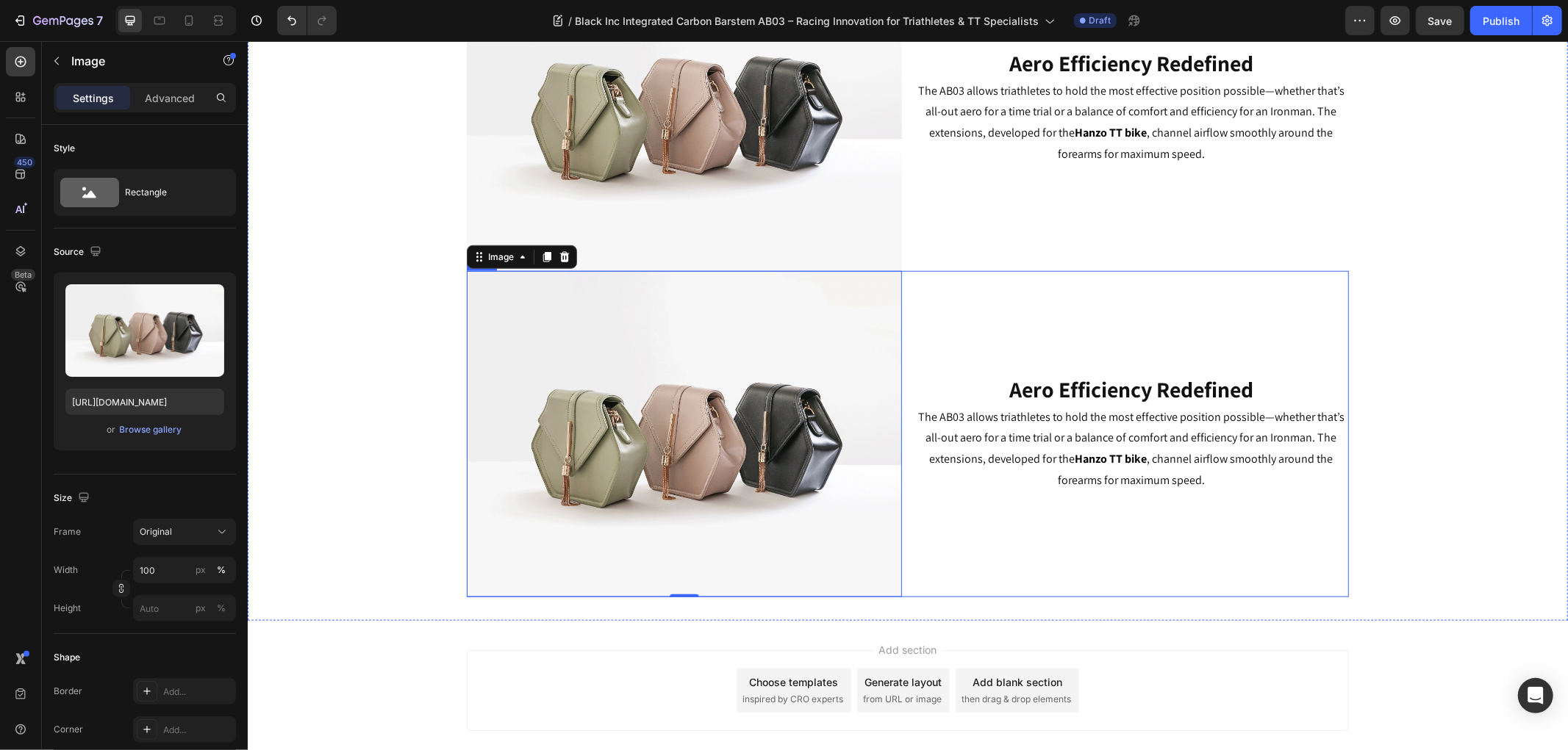
click at [900, 334] on div "Image 0 Aero Efficiency Redefined Heading The AB03 allows triathletes to hold t…" at bounding box center [907, 433] width 882 height 326
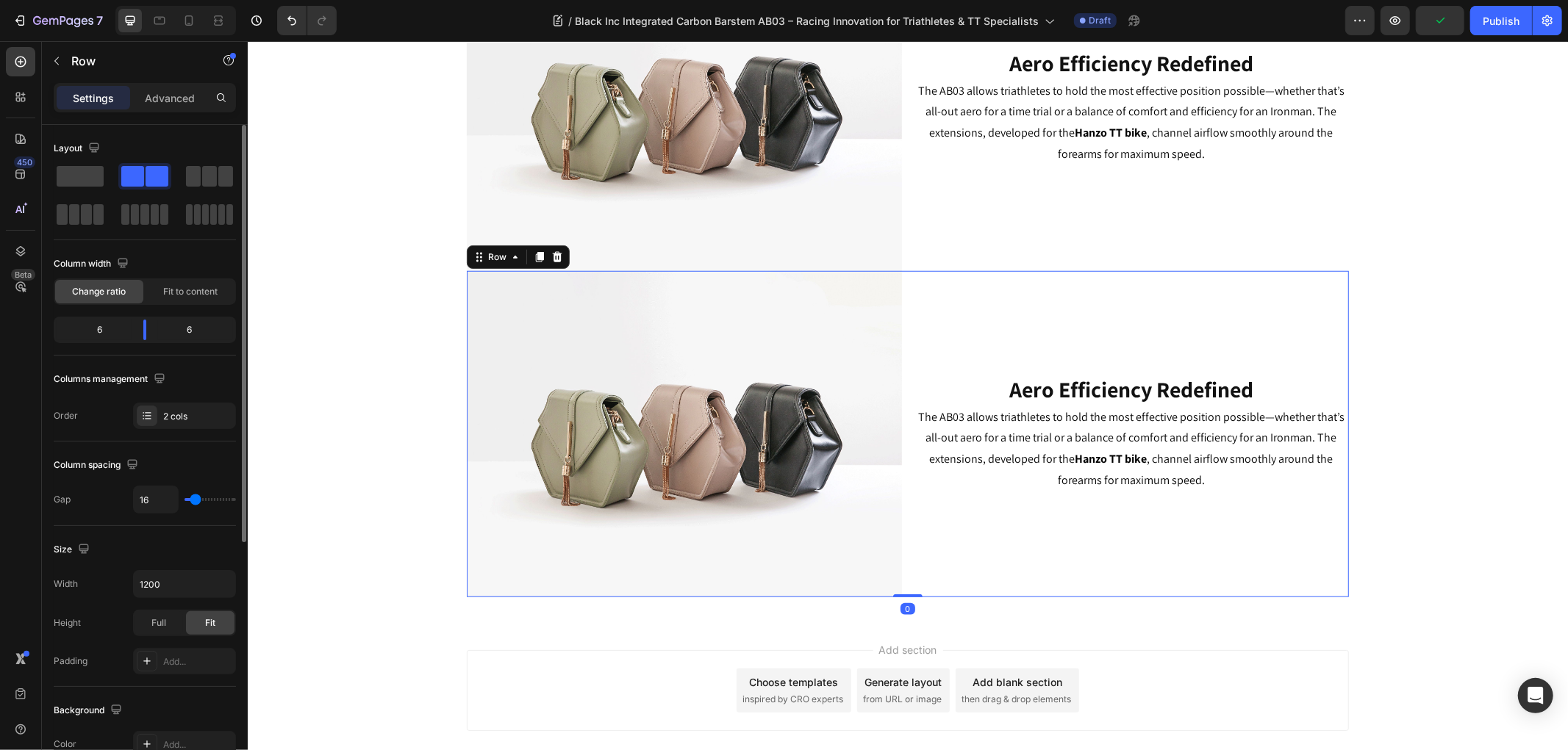
click at [174, 401] on div "Columns management Order 2 cols" at bounding box center [144, 398] width 182 height 62
click at [175, 410] on div "2 cols" at bounding box center [198, 416] width 69 height 13
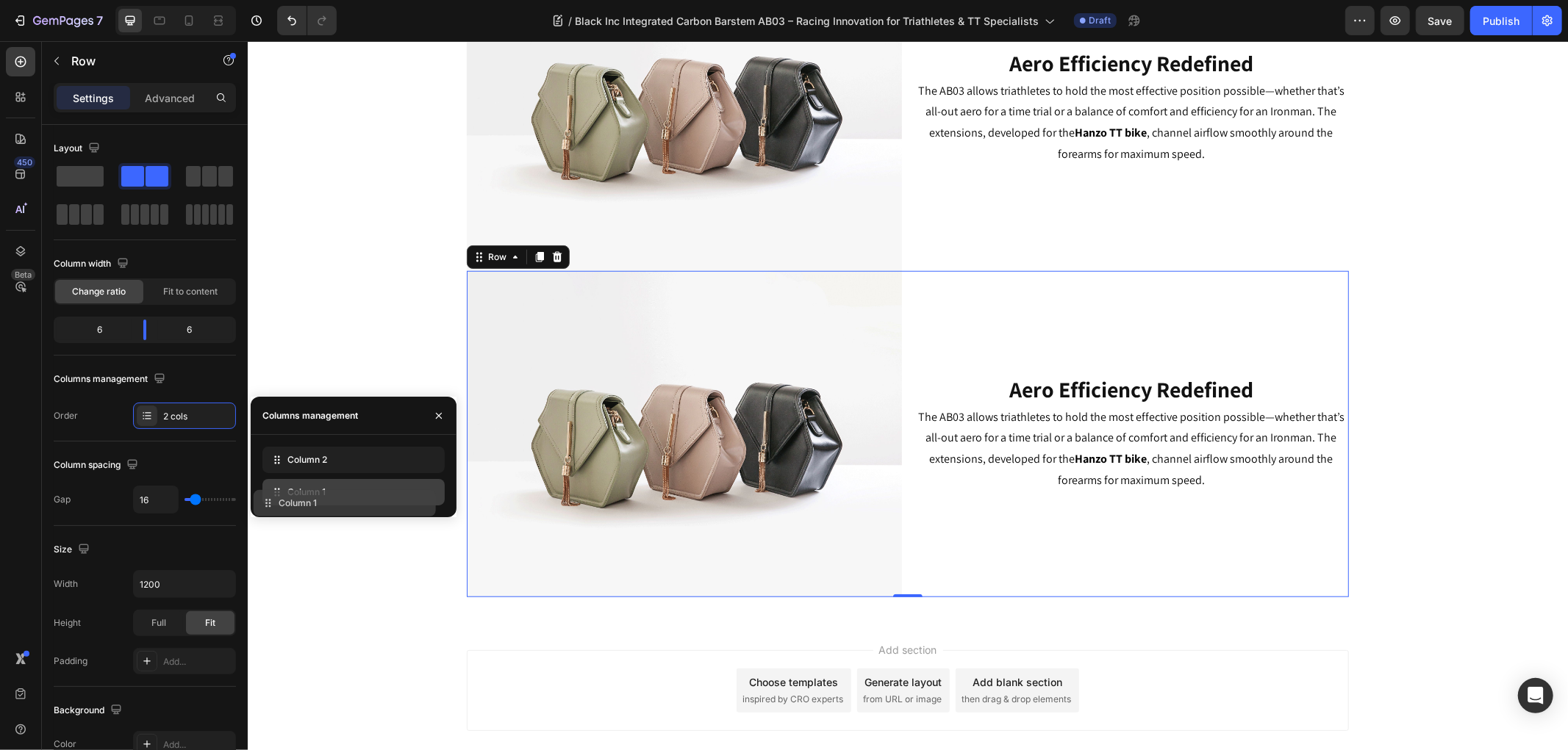
drag, startPoint x: 340, startPoint y: 458, endPoint x: 331, endPoint y: 502, distance: 44.9
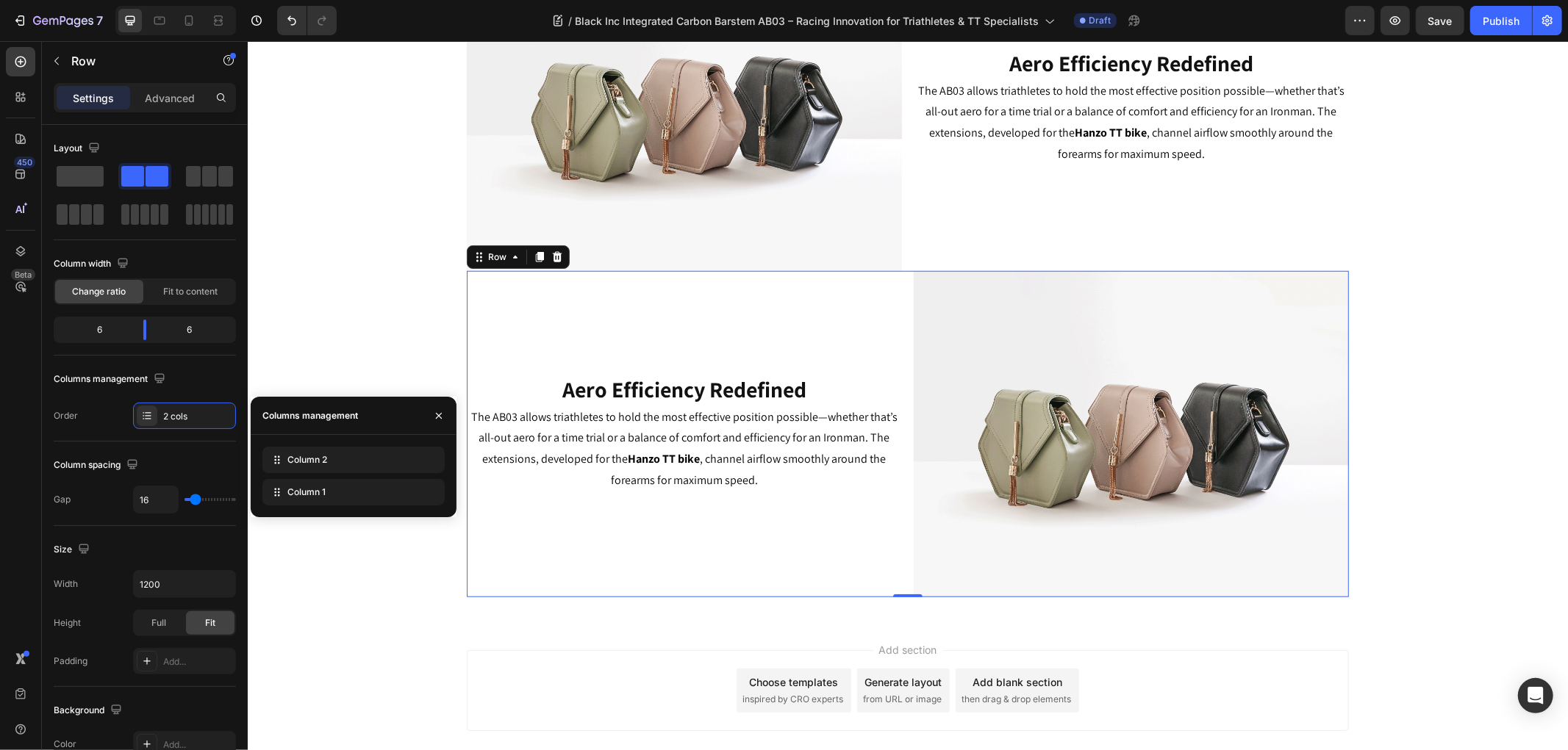
click at [454, 682] on div "Add section Choose templates inspired by CRO experts Generate layout from URL o…" at bounding box center [907, 710] width 1320 height 181
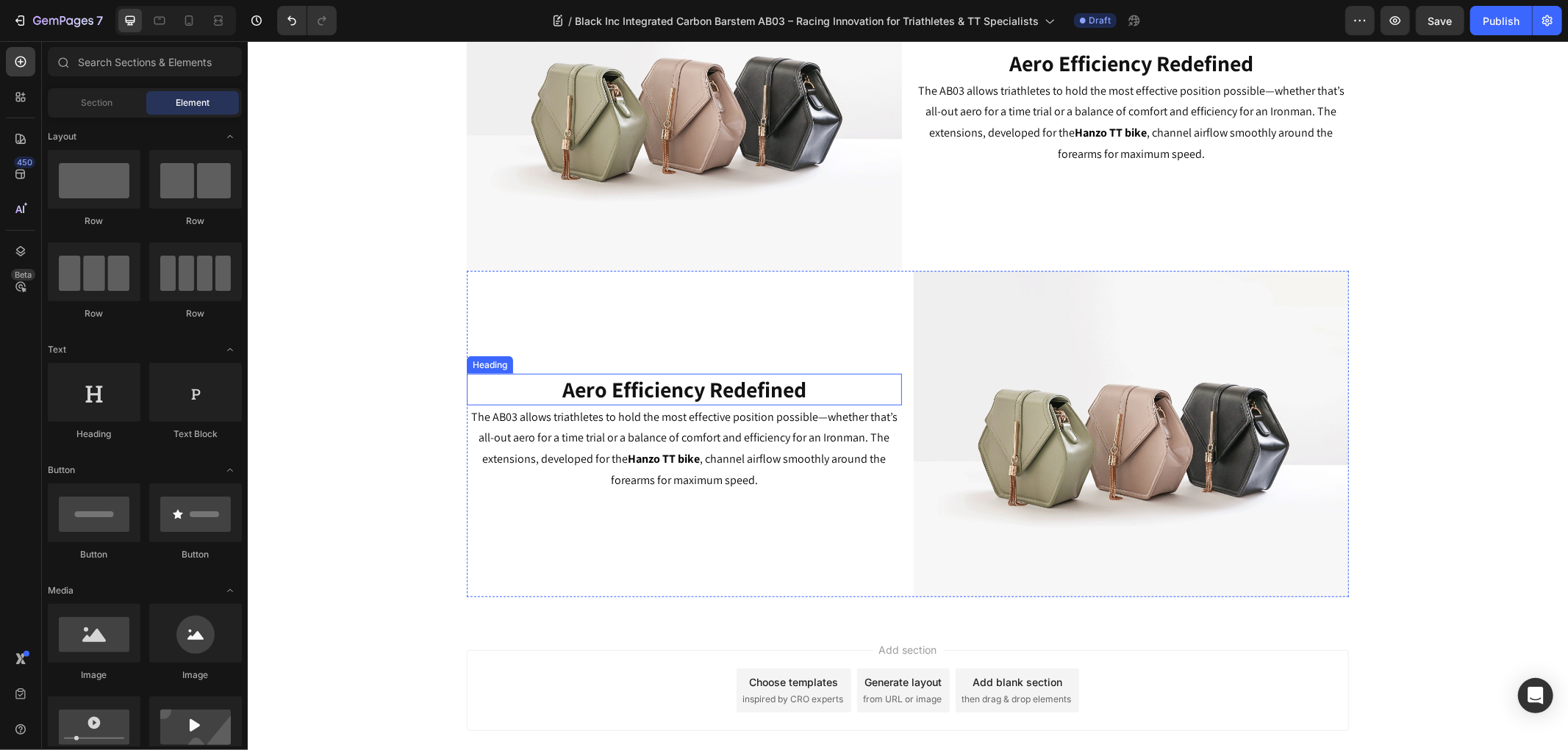
click at [593, 393] on strong "Aero Efficiency Redefined" at bounding box center [683, 389] width 244 height 30
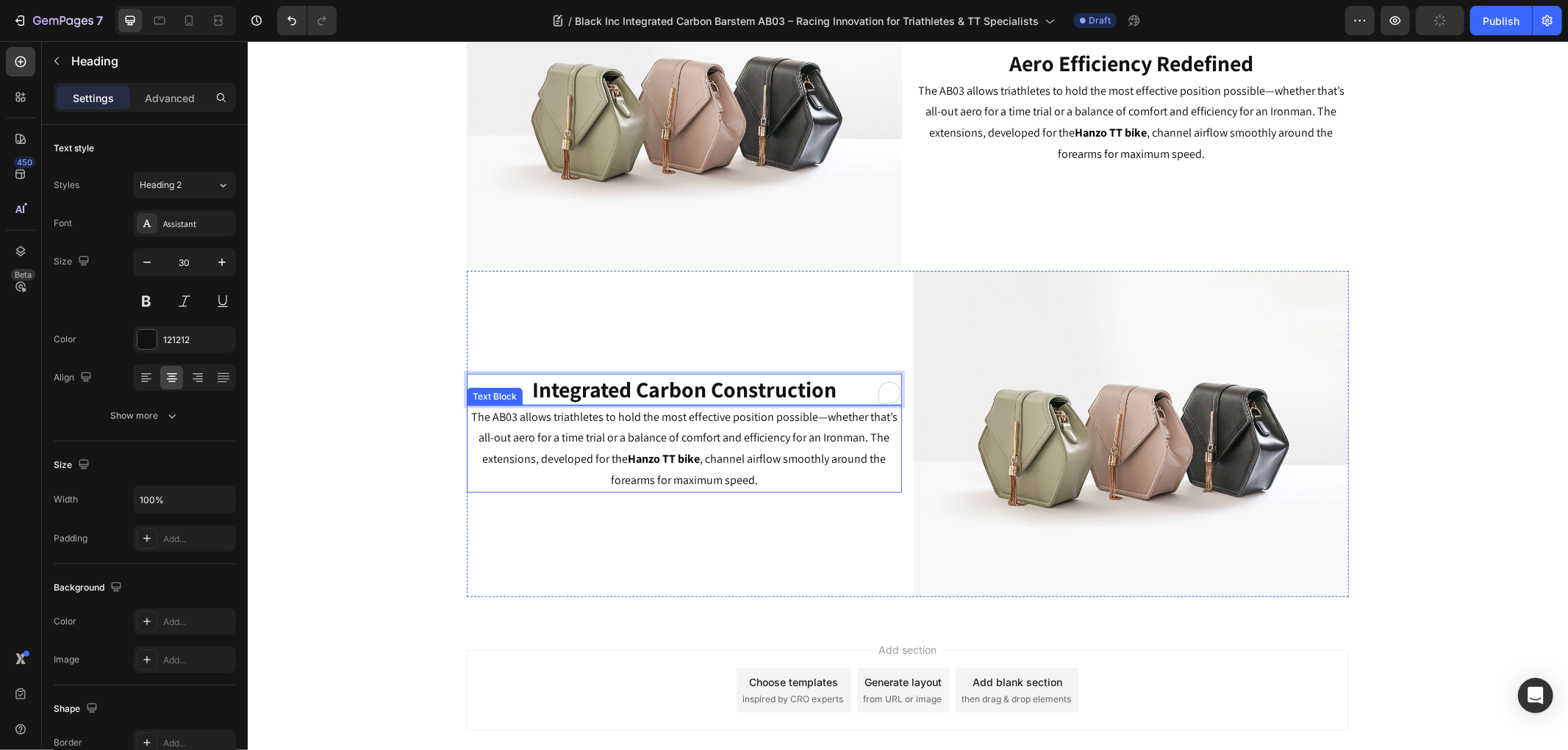
click at [700, 448] on p "The AB03 allows triathletes to hold the most effective position possible—whethe…" at bounding box center [683, 448] width 432 height 84
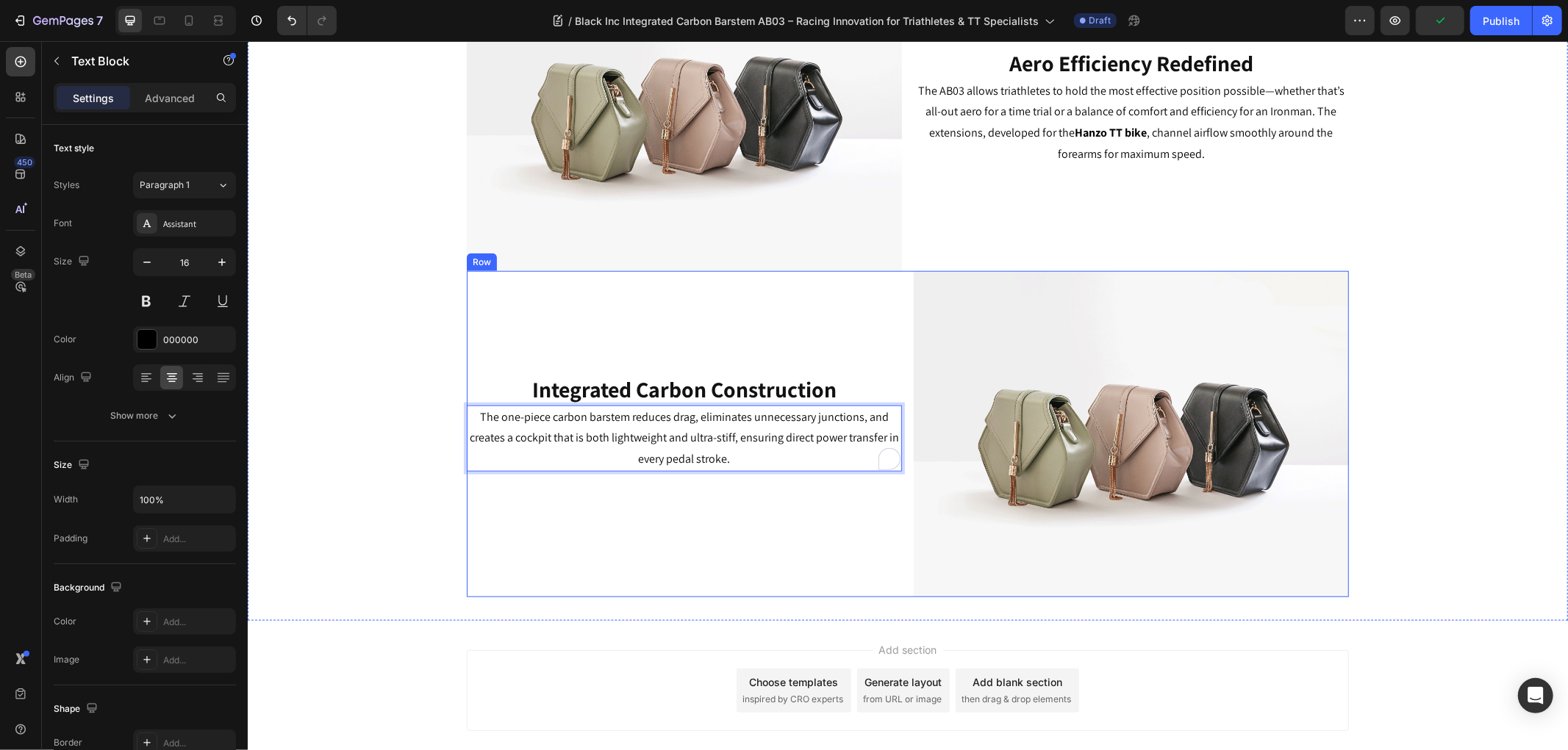
click at [699, 525] on div "⁠⁠⁠⁠⁠⁠⁠ Integrated Carbon Construction Heading The one-piece carbon barstem red…" at bounding box center [683, 433] width 435 height 326
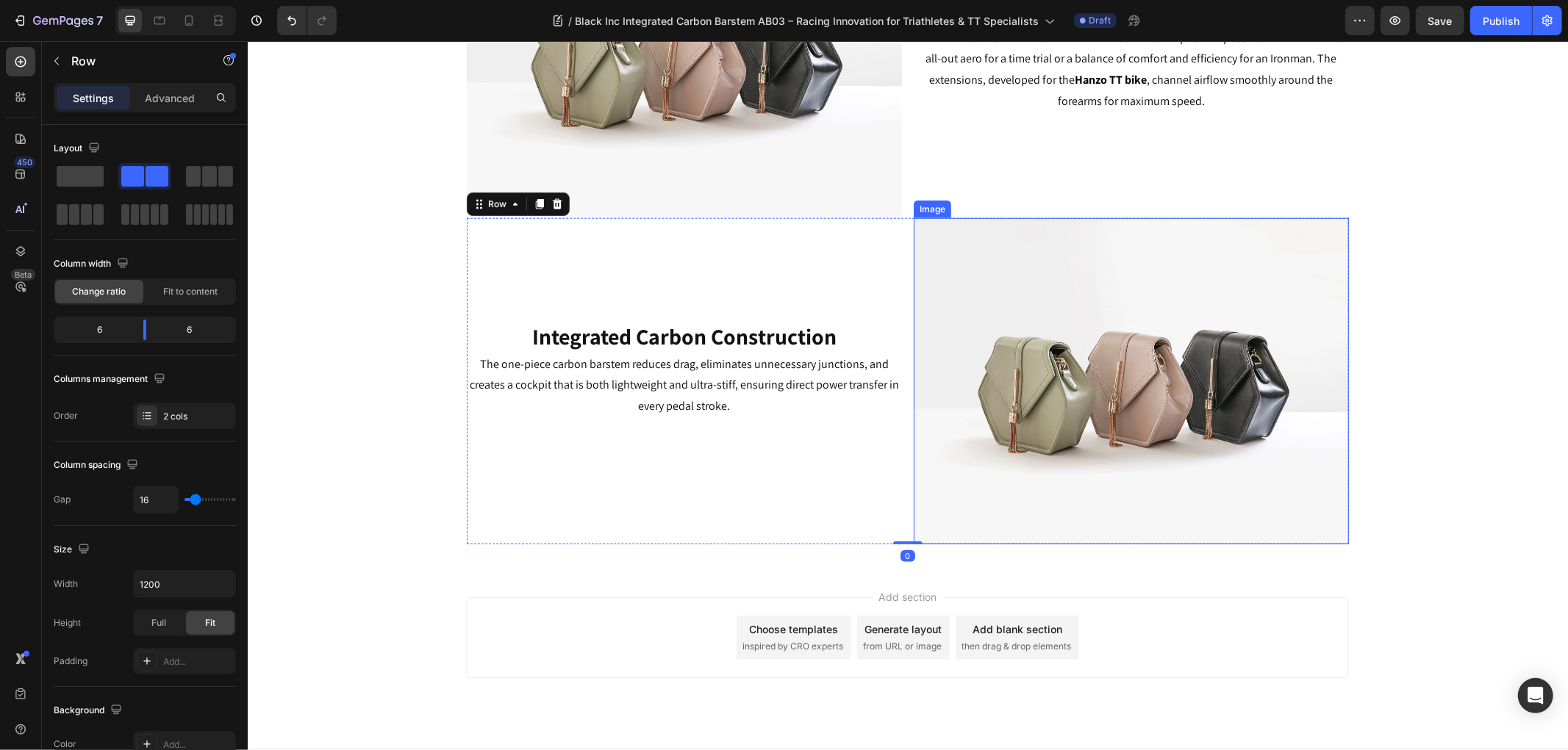
scroll to position [1120, 0]
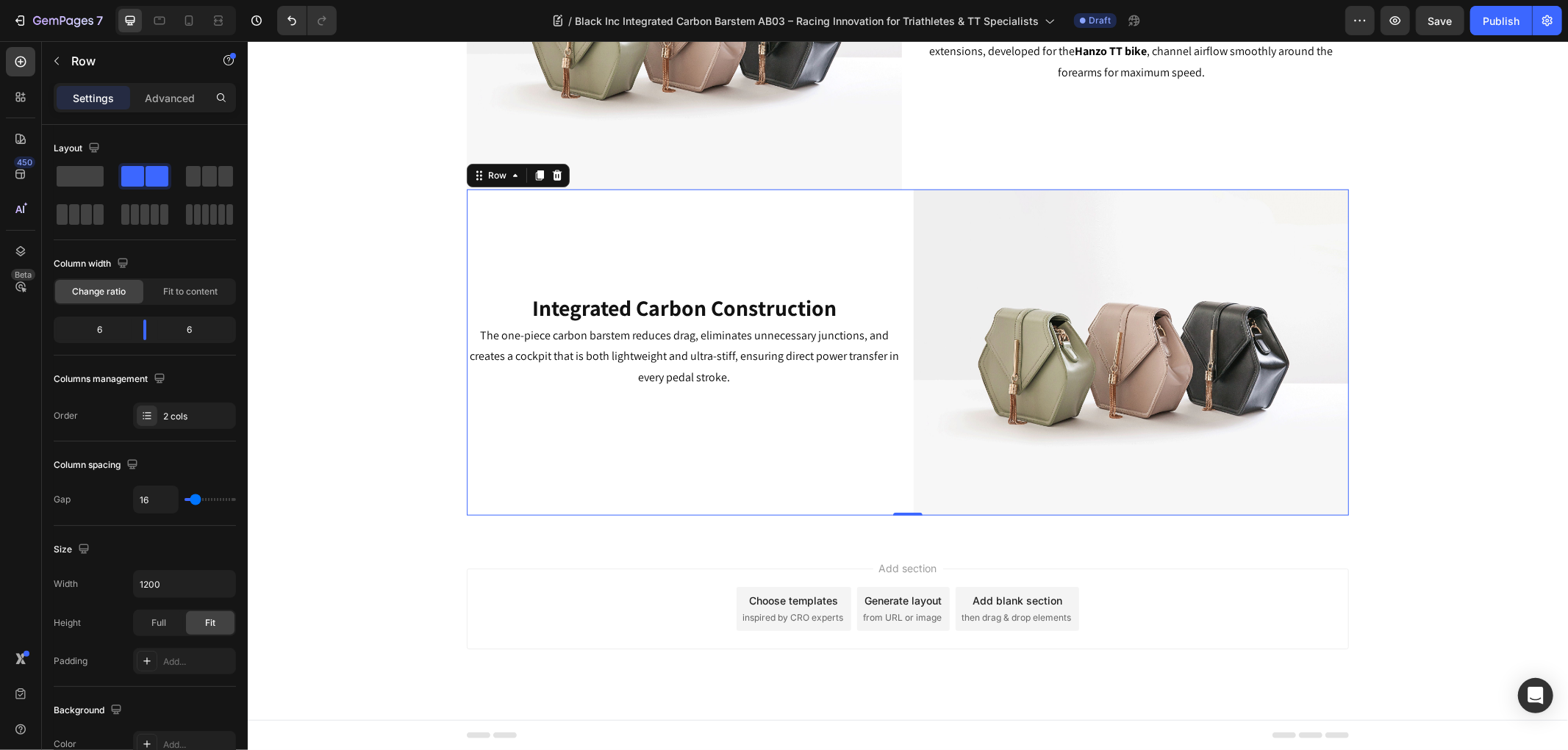
click at [900, 194] on div "Image ⁠⁠⁠⁠⁠⁠⁠ Integrated Carbon Construction Heading The one-piece carbon barst…" at bounding box center [907, 352] width 882 height 326
click at [533, 173] on icon at bounding box center [538, 174] width 12 height 12
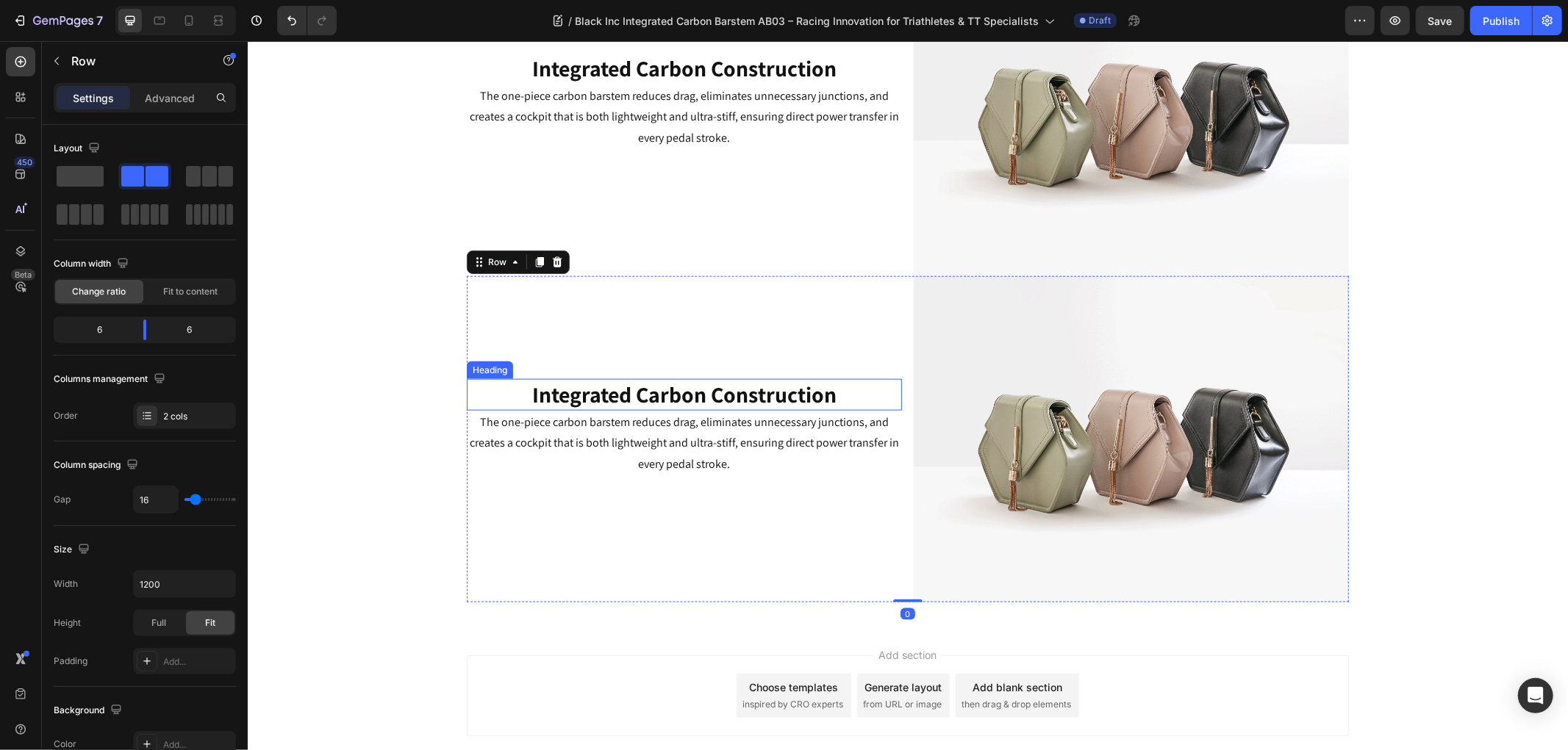
scroll to position [1365, 0]
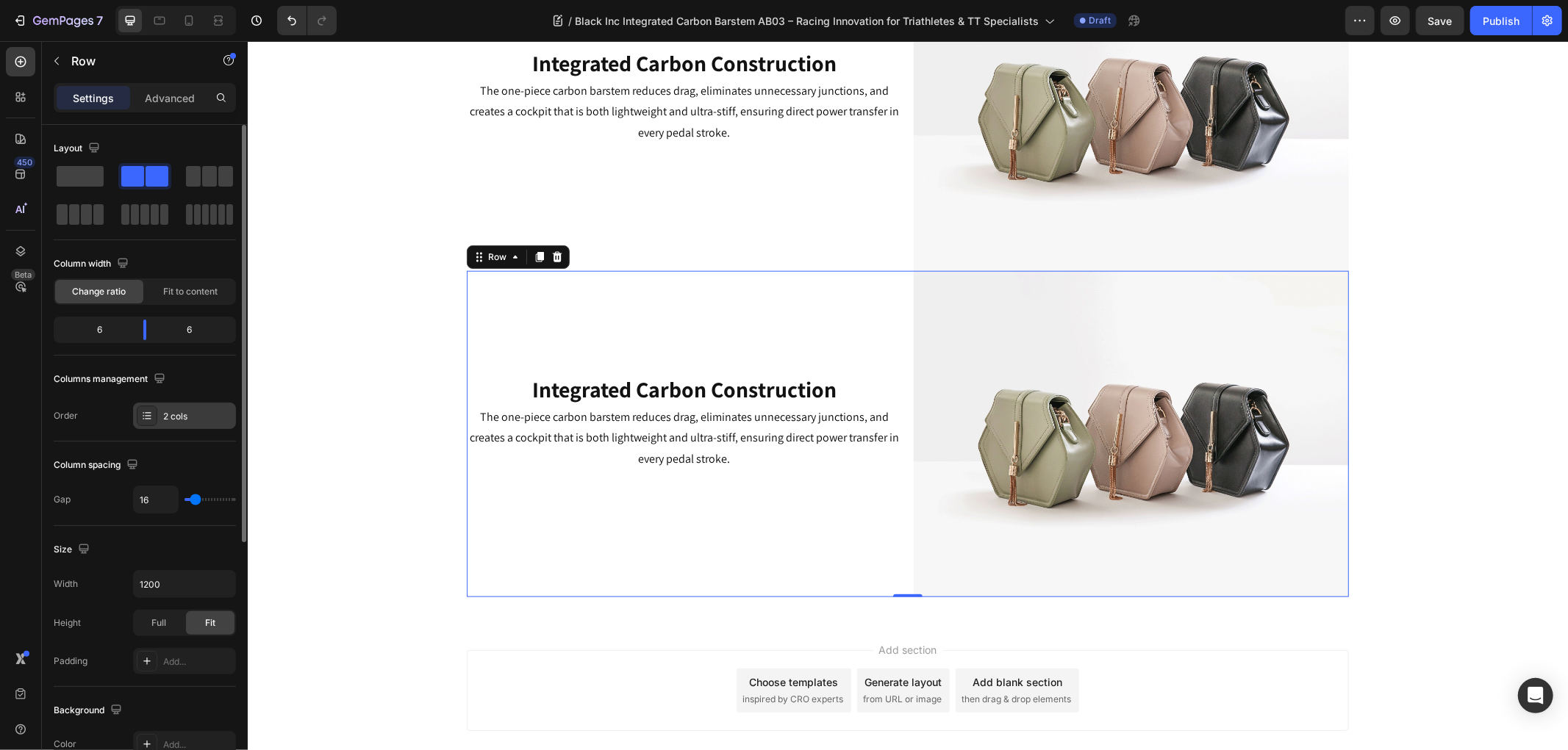
click at [186, 414] on div "2 cols" at bounding box center [198, 416] width 69 height 13
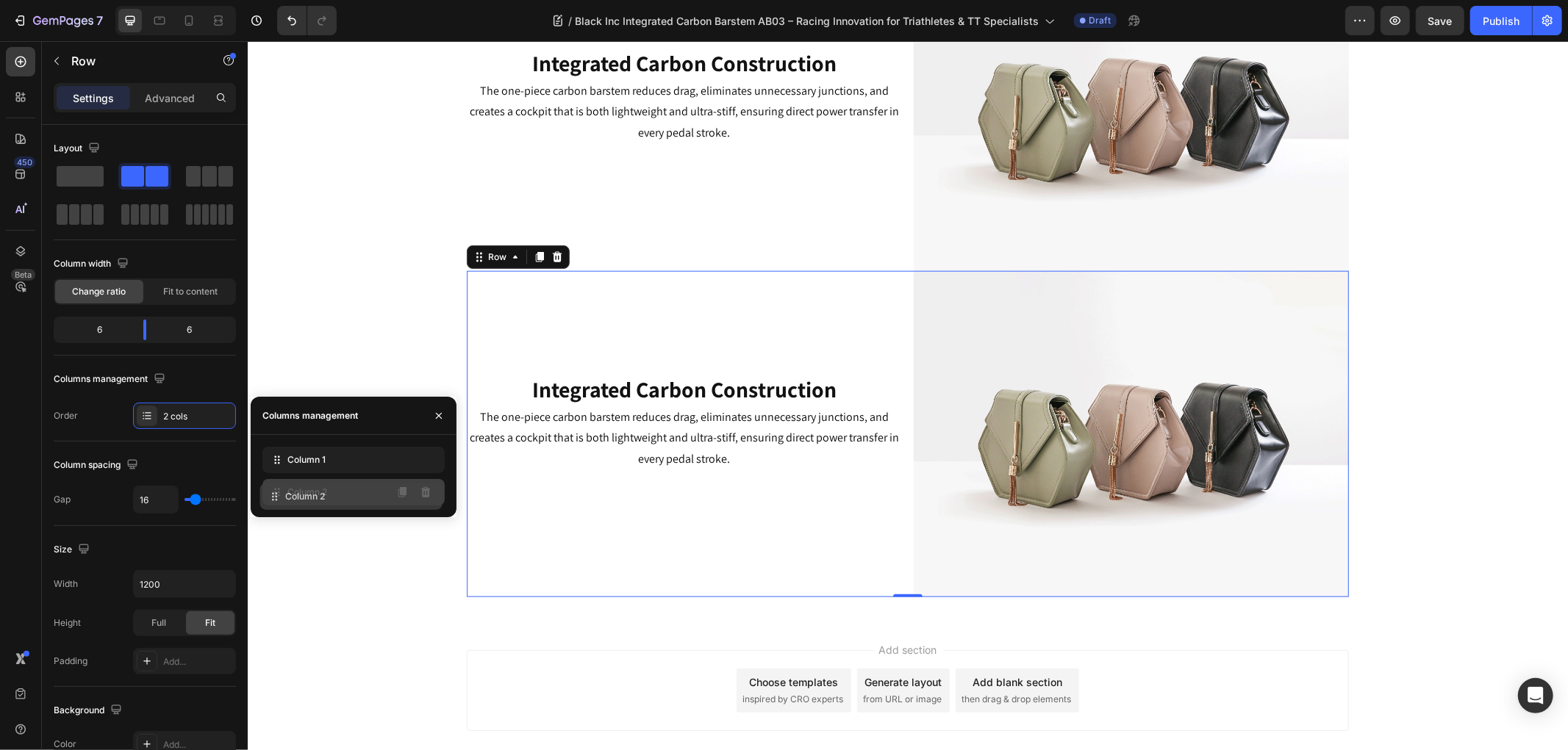
drag, startPoint x: 280, startPoint y: 460, endPoint x: 276, endPoint y: 496, distance: 36.2
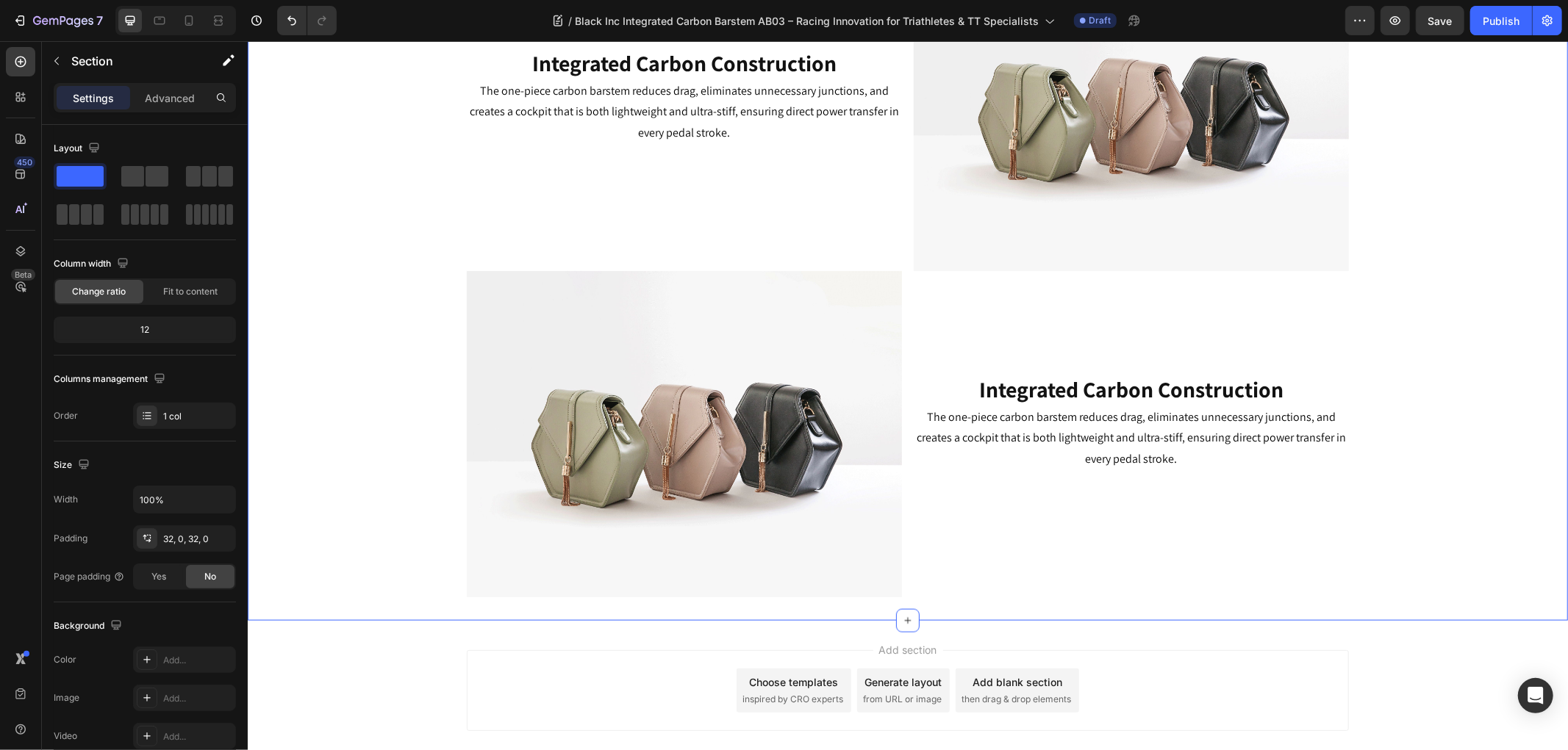
click at [330, 578] on div "⁠⁠⁠⁠⁠⁠⁠ Key Features Heading Image ⁠⁠⁠⁠⁠⁠⁠ Aero Efficiency Redefined Heading Th…" at bounding box center [907, 83] width 1320 height 1028
click at [1428, 19] on button "button" at bounding box center [1440, 21] width 48 height 30
click at [1002, 375] on strong "Integrated Carbon Construction" at bounding box center [1131, 389] width 305 height 30
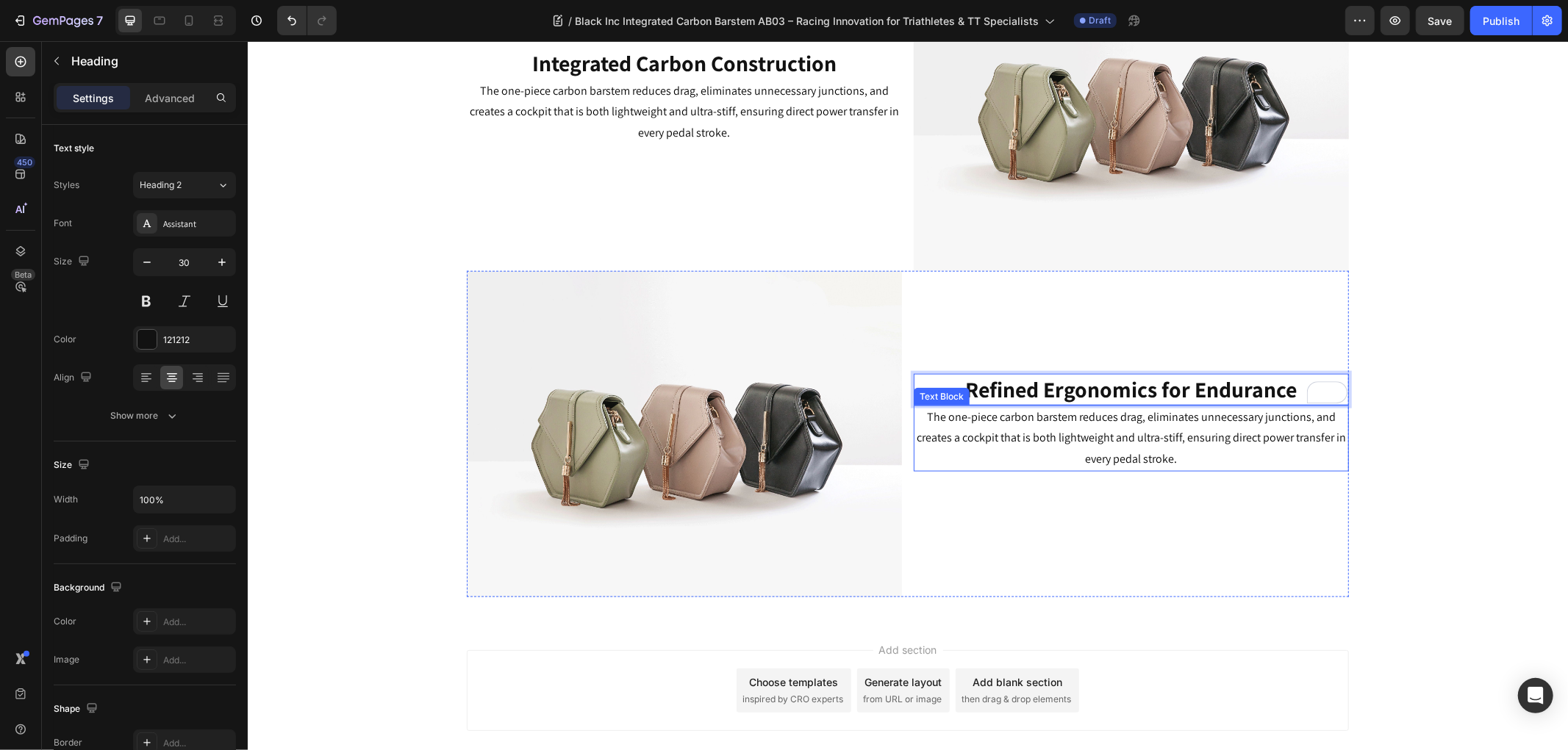
click at [1003, 445] on p "The one-piece carbon barstem reduces drag, eliminates unnecessary junctions, an…" at bounding box center [1130, 437] width 432 height 63
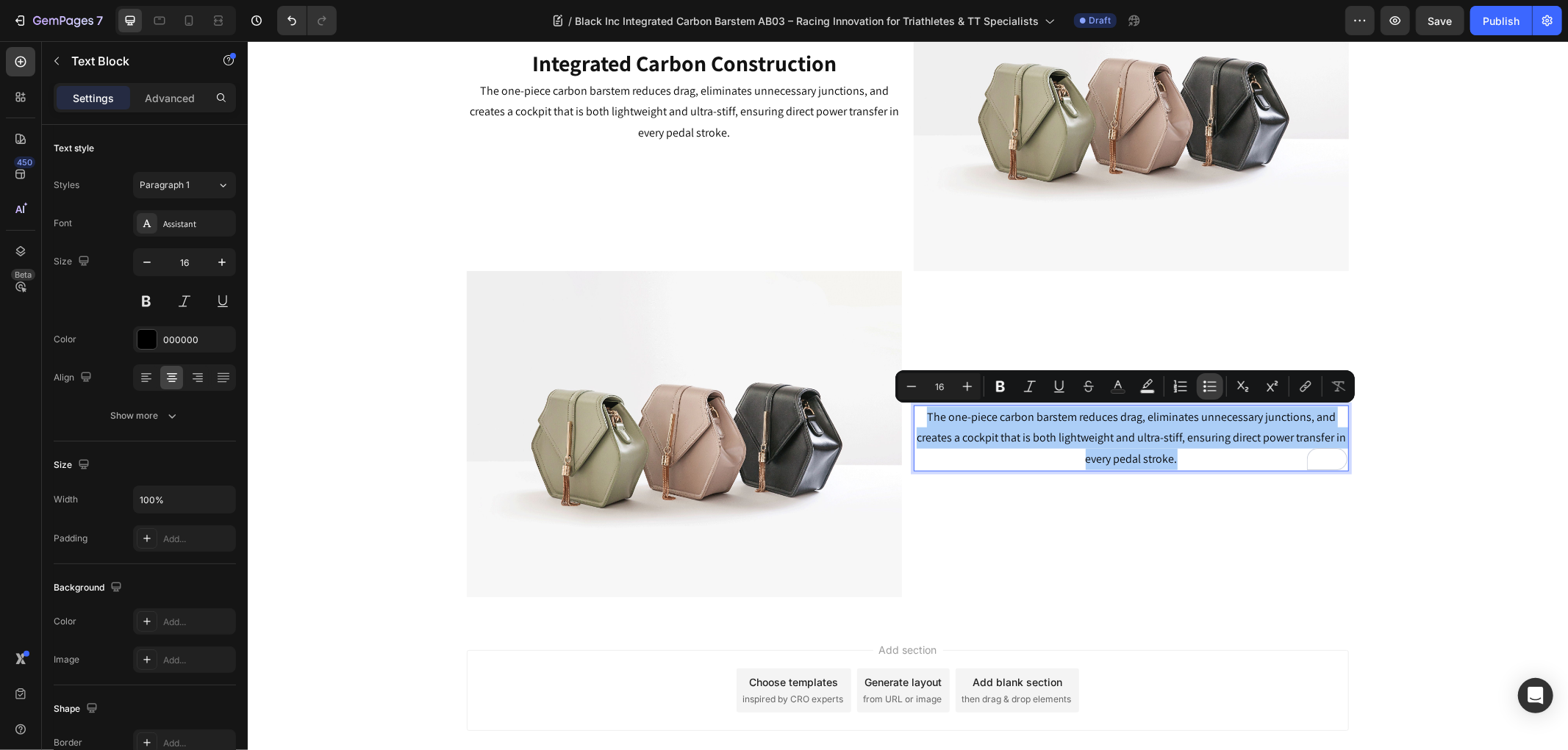
click at [1201, 383] on button "Bulleted List" at bounding box center [1210, 386] width 27 height 27
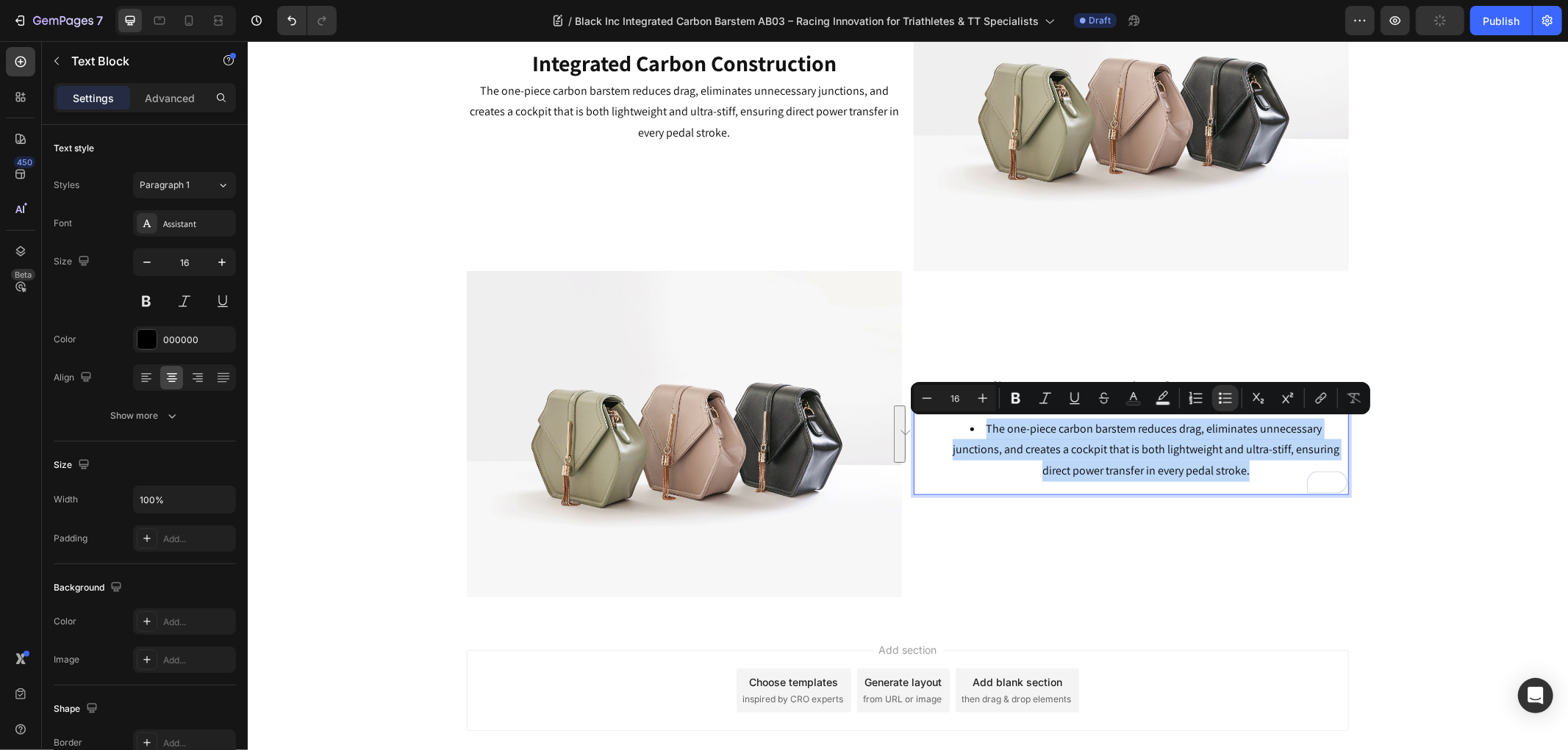
click at [1035, 449] on li "The one-piece carbon barstem reduces drag, eliminates unnecessary junctions, an…" at bounding box center [1145, 450] width 403 height 63
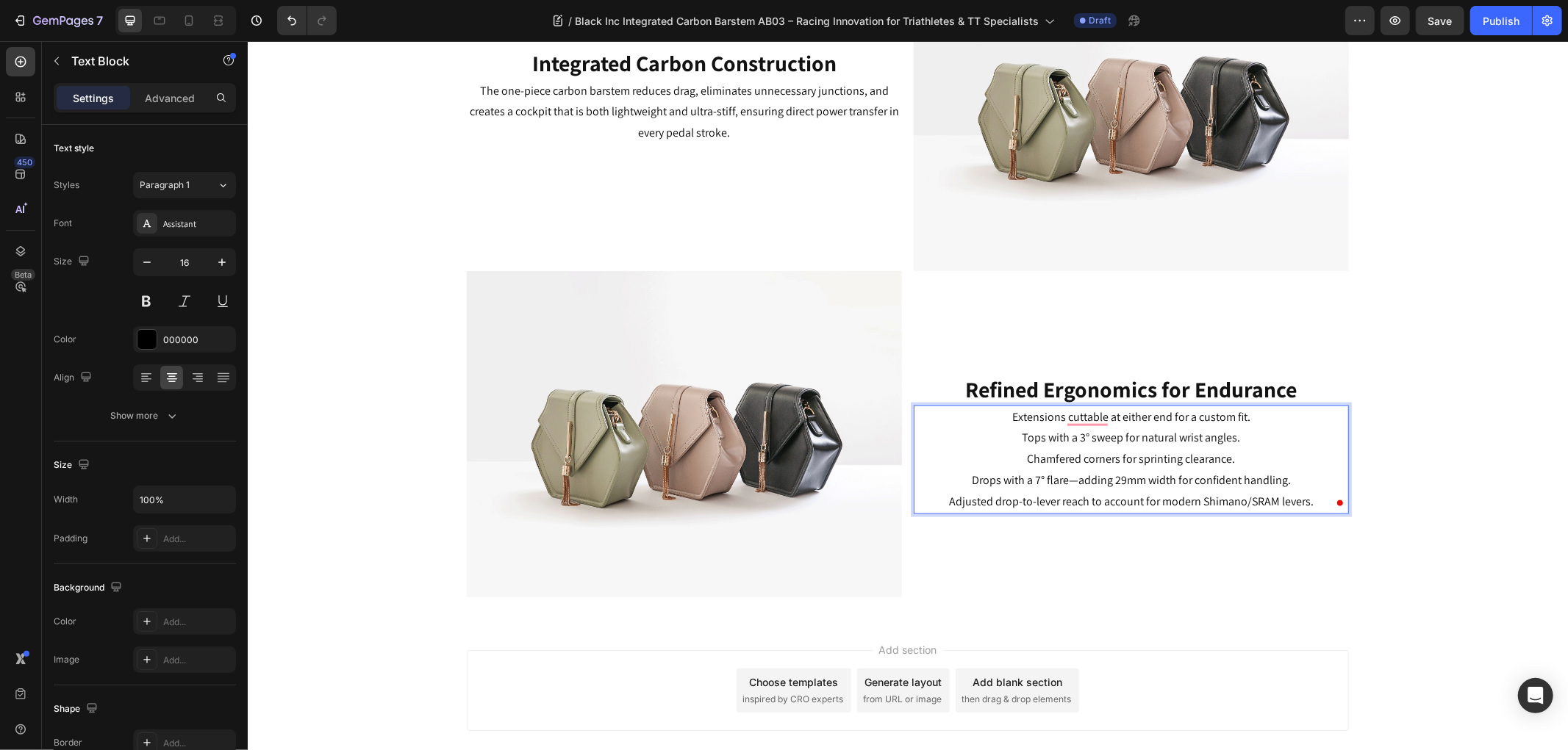
click at [1001, 412] on p "Extensions cuttable at either end for a custom fit." at bounding box center [1130, 416] width 432 height 21
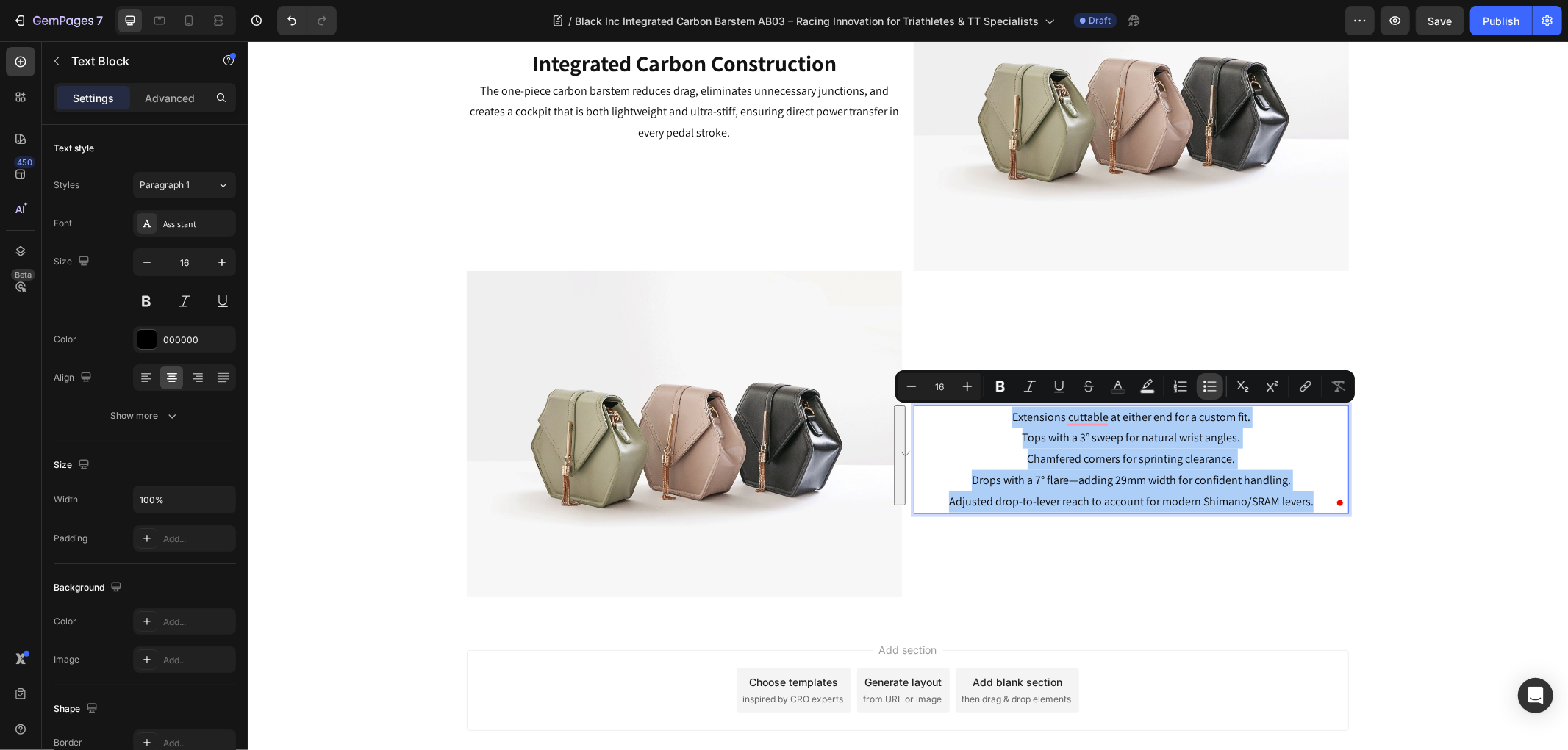
click at [1206, 380] on icon "Editor contextual toolbar" at bounding box center [1210, 386] width 15 height 15
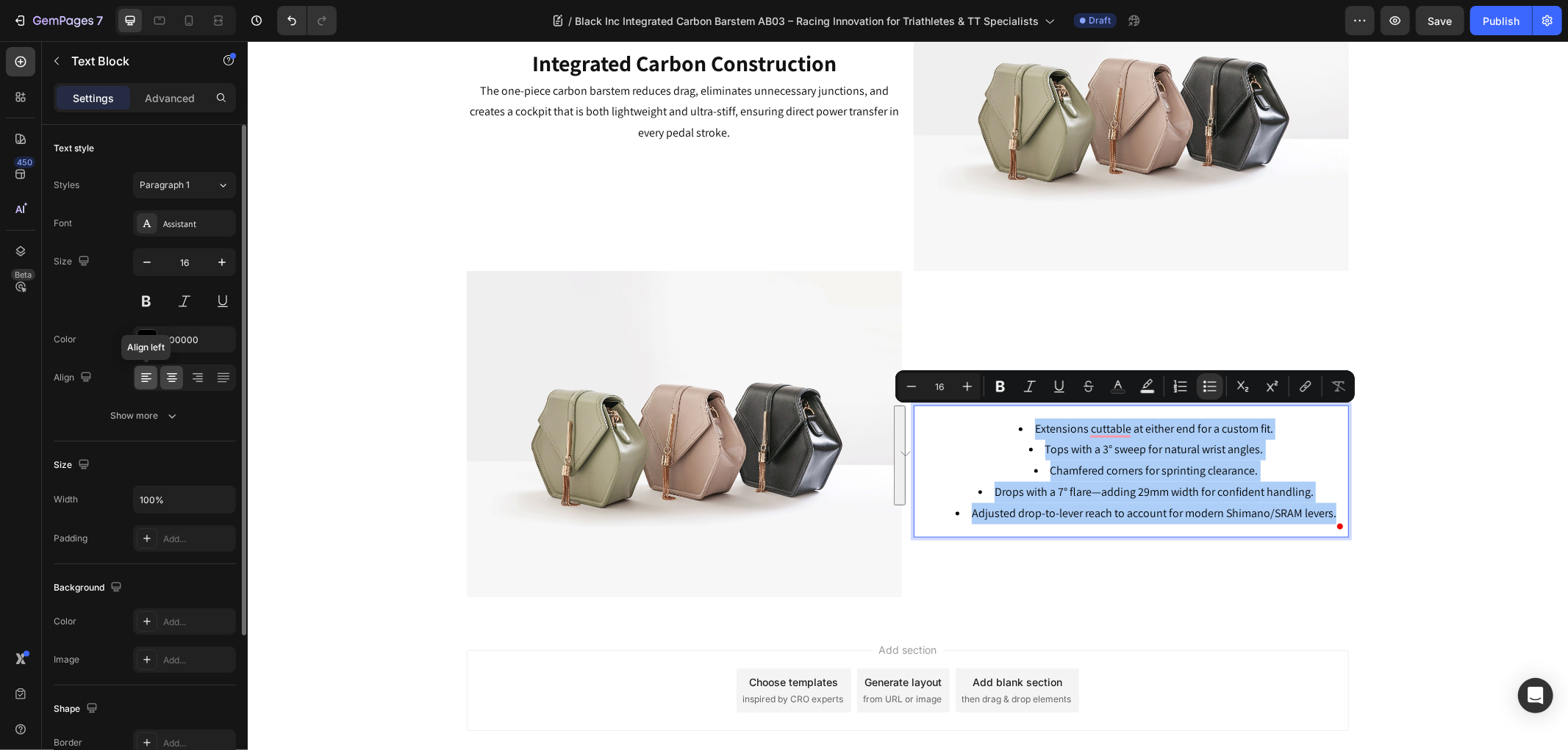
click at [148, 377] on icon at bounding box center [146, 377] width 15 height 15
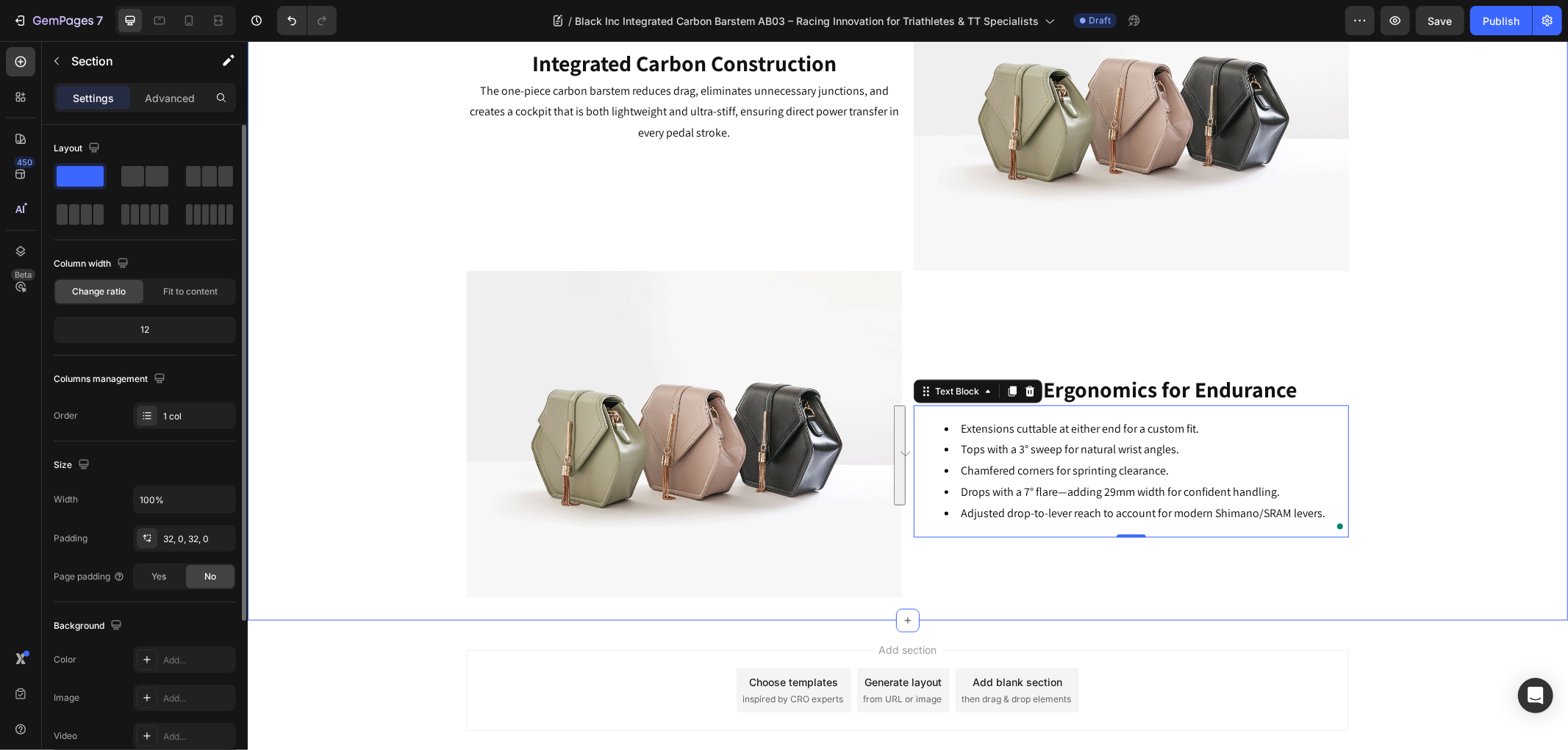
click at [1438, 496] on div "⁠⁠⁠⁠⁠⁠⁠ Key Features Heading Image ⁠⁠⁠⁠⁠⁠⁠ Aero Efficiency Redefined Heading Th…" at bounding box center [907, 83] width 1320 height 1028
click at [1040, 375] on strong "Refined Ergonomics for Endurance" at bounding box center [1131, 389] width 331 height 30
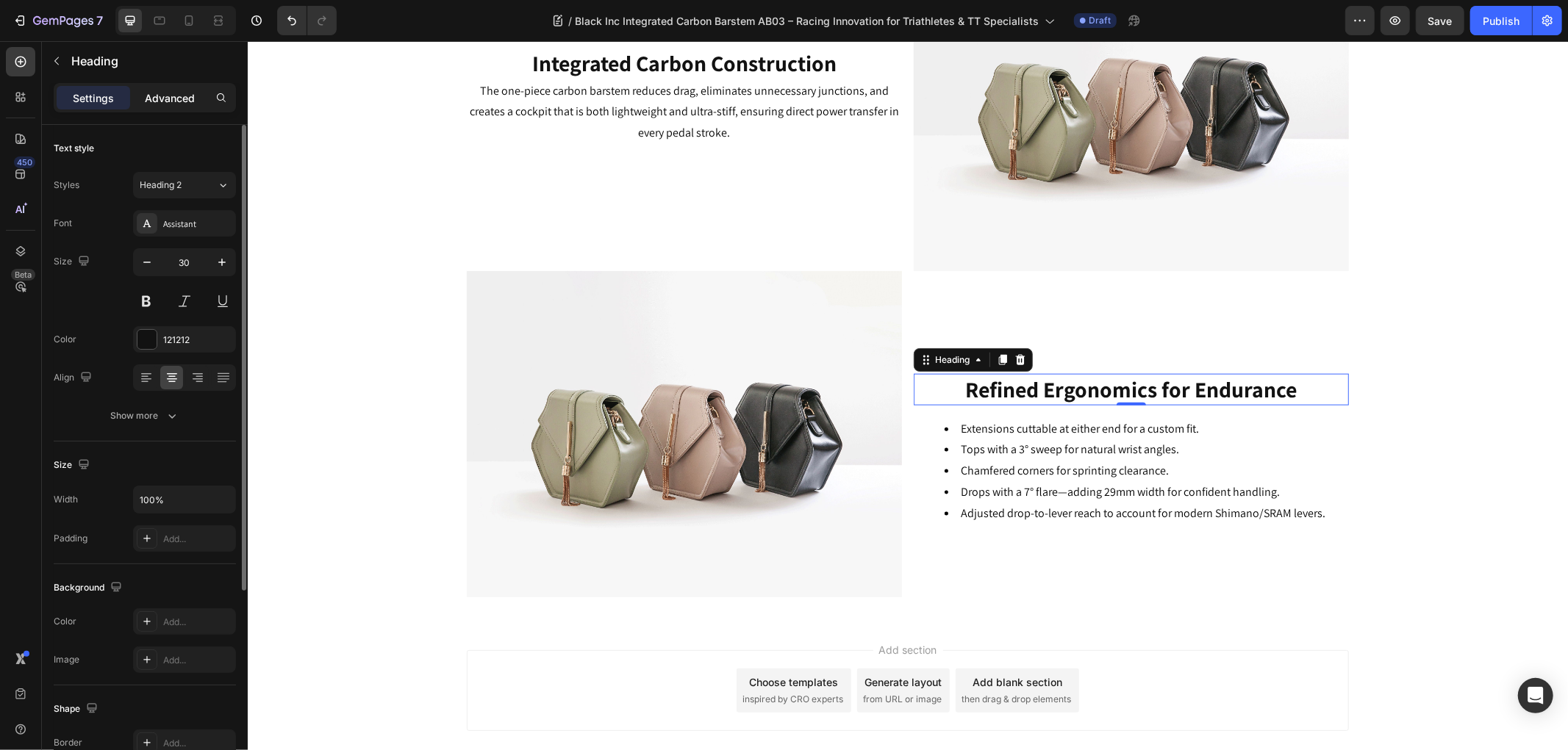
click at [181, 98] on p "Advanced" at bounding box center [169, 98] width 50 height 16
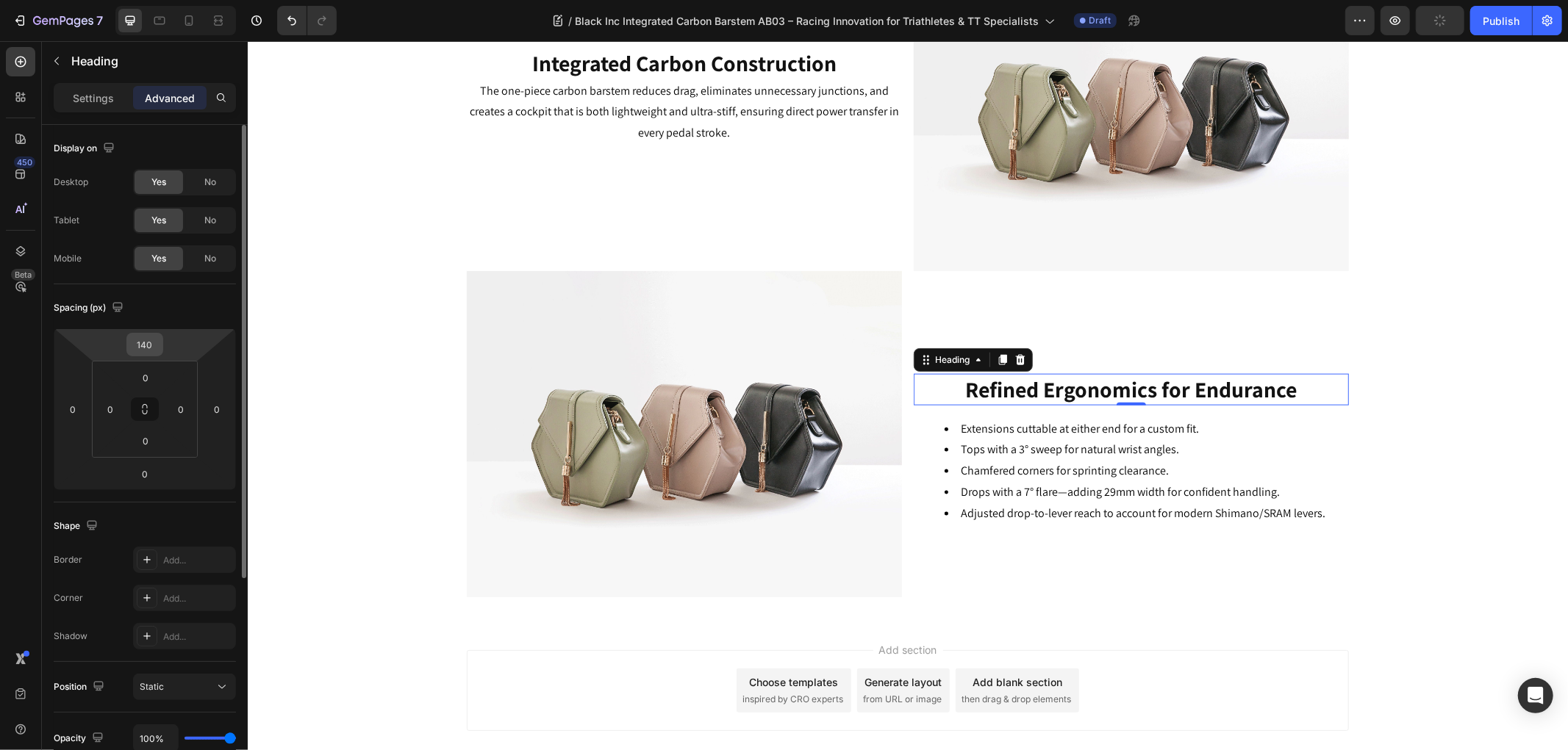
click at [152, 341] on input "140" at bounding box center [145, 344] width 30 height 22
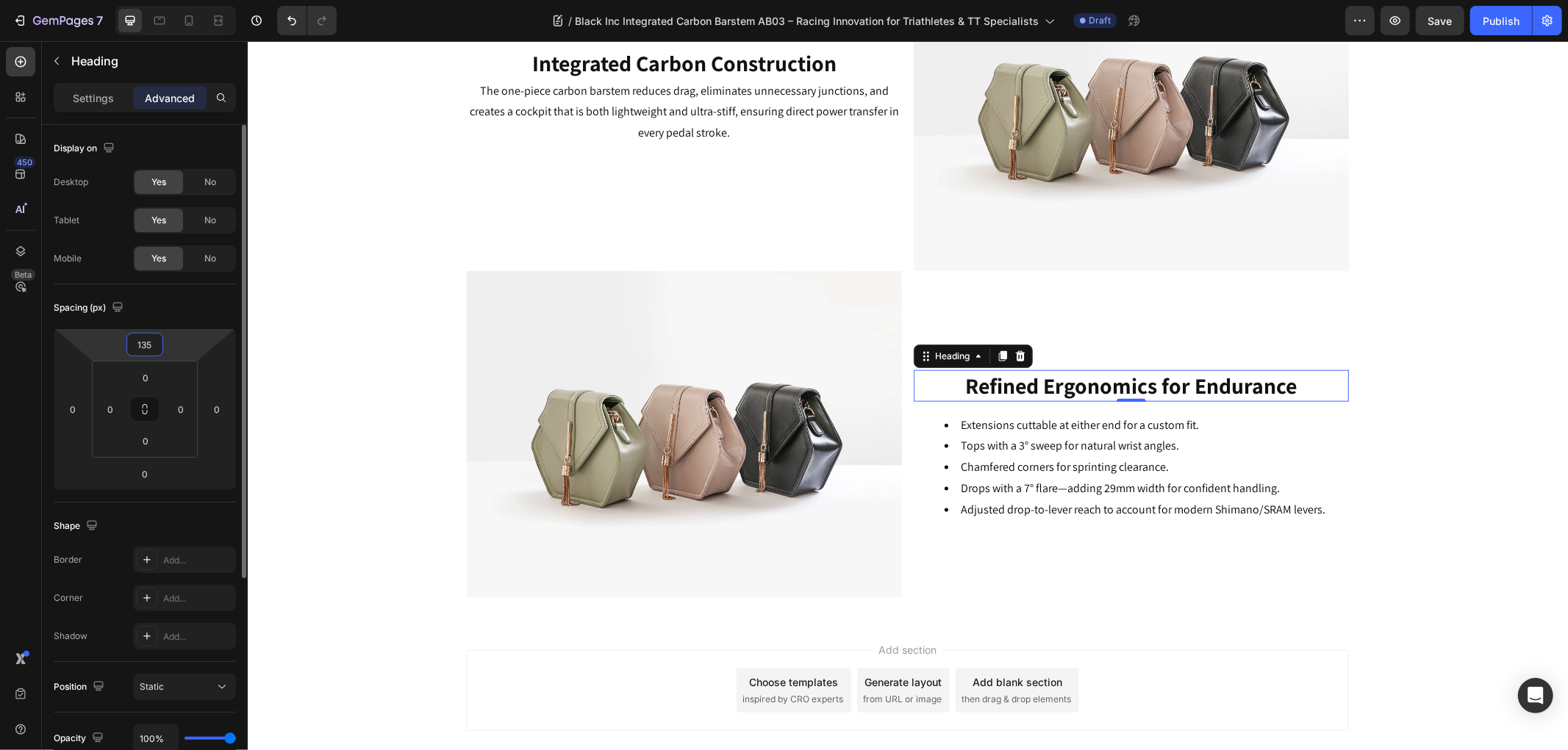
type input "135"
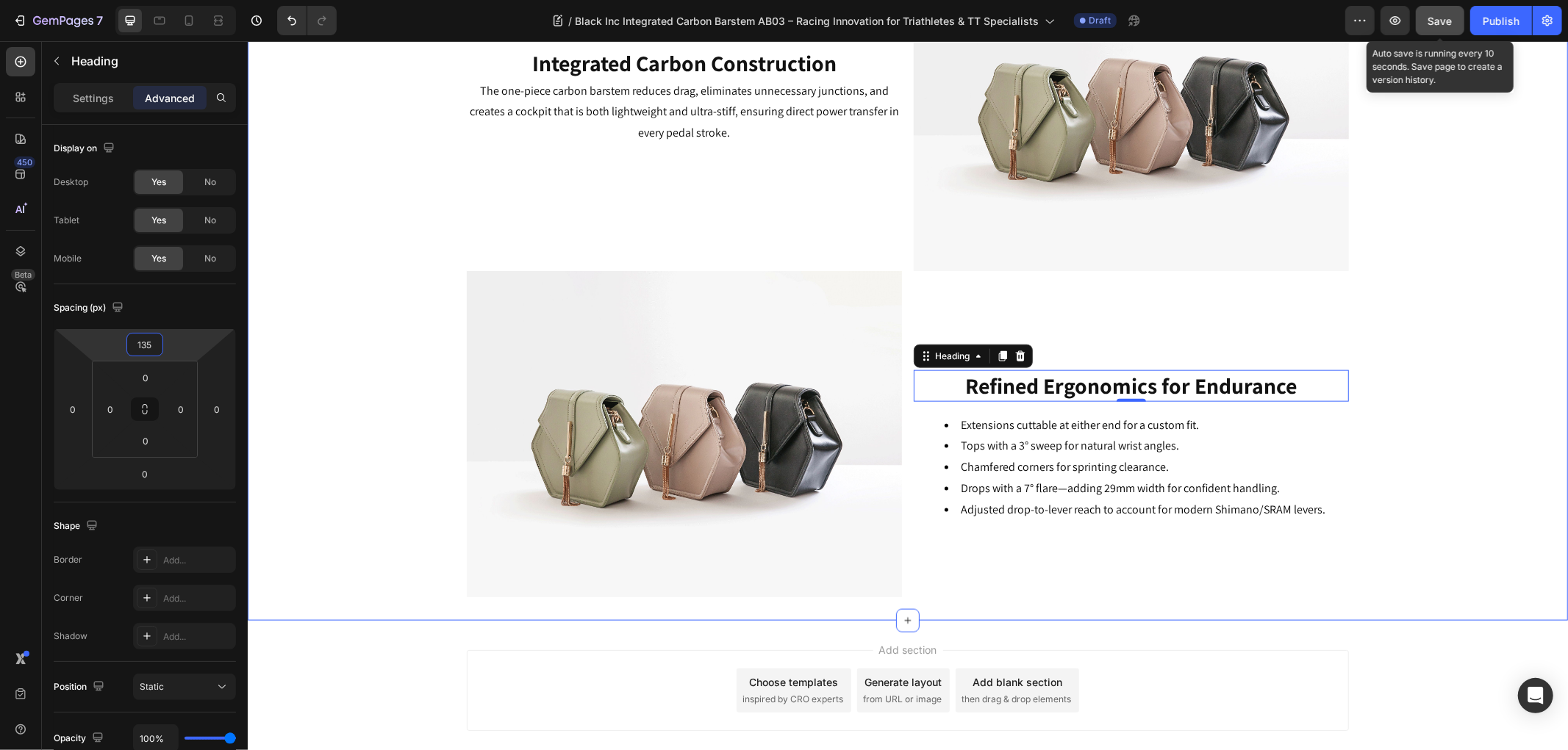
click at [1438, 19] on span "Save" at bounding box center [1440, 21] width 24 height 12
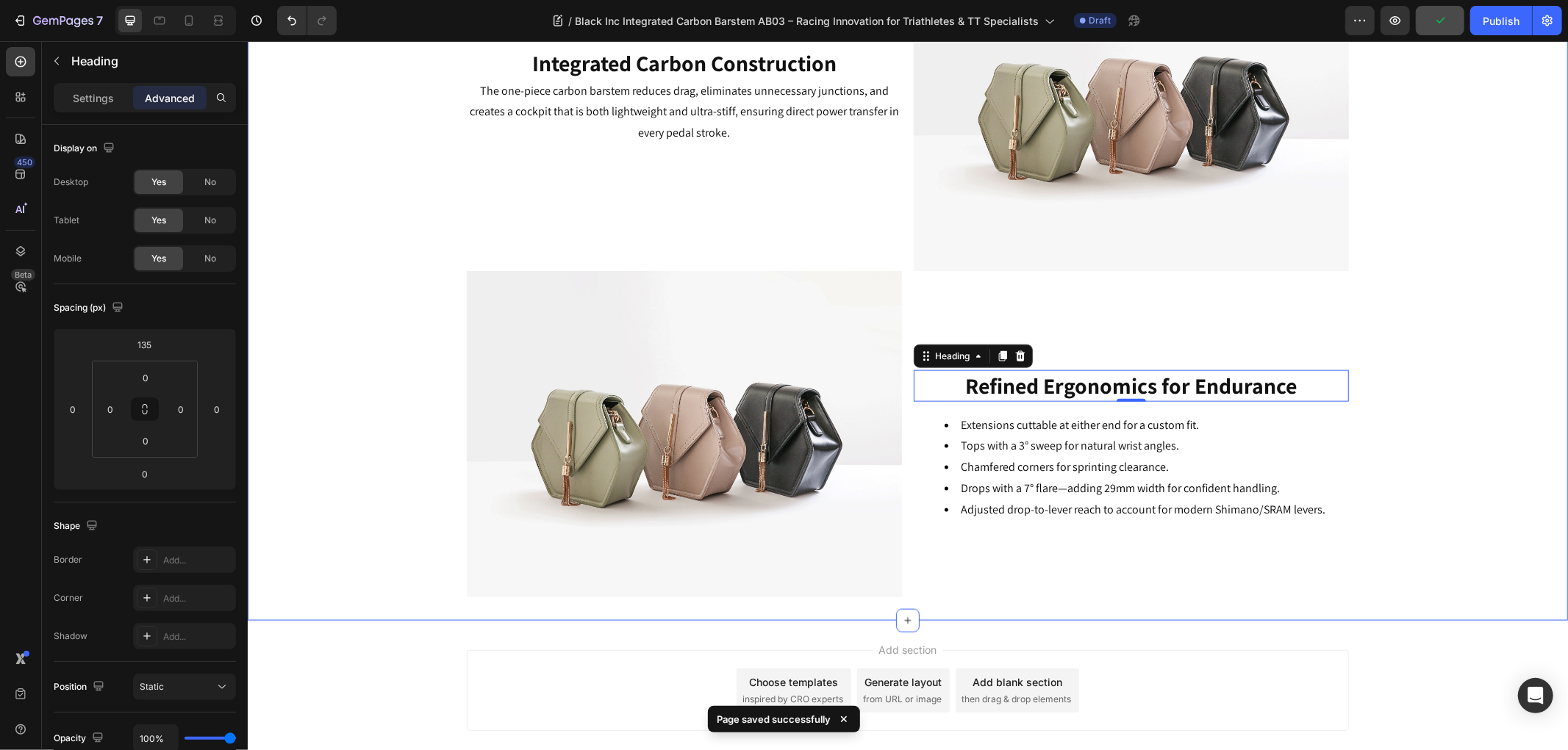
click at [1409, 408] on div "⁠⁠⁠⁠⁠⁠⁠ Key Features Heading Image ⁠⁠⁠⁠⁠⁠⁠ Aero Efficiency Redefined Heading Th…" at bounding box center [907, 83] width 1320 height 1028
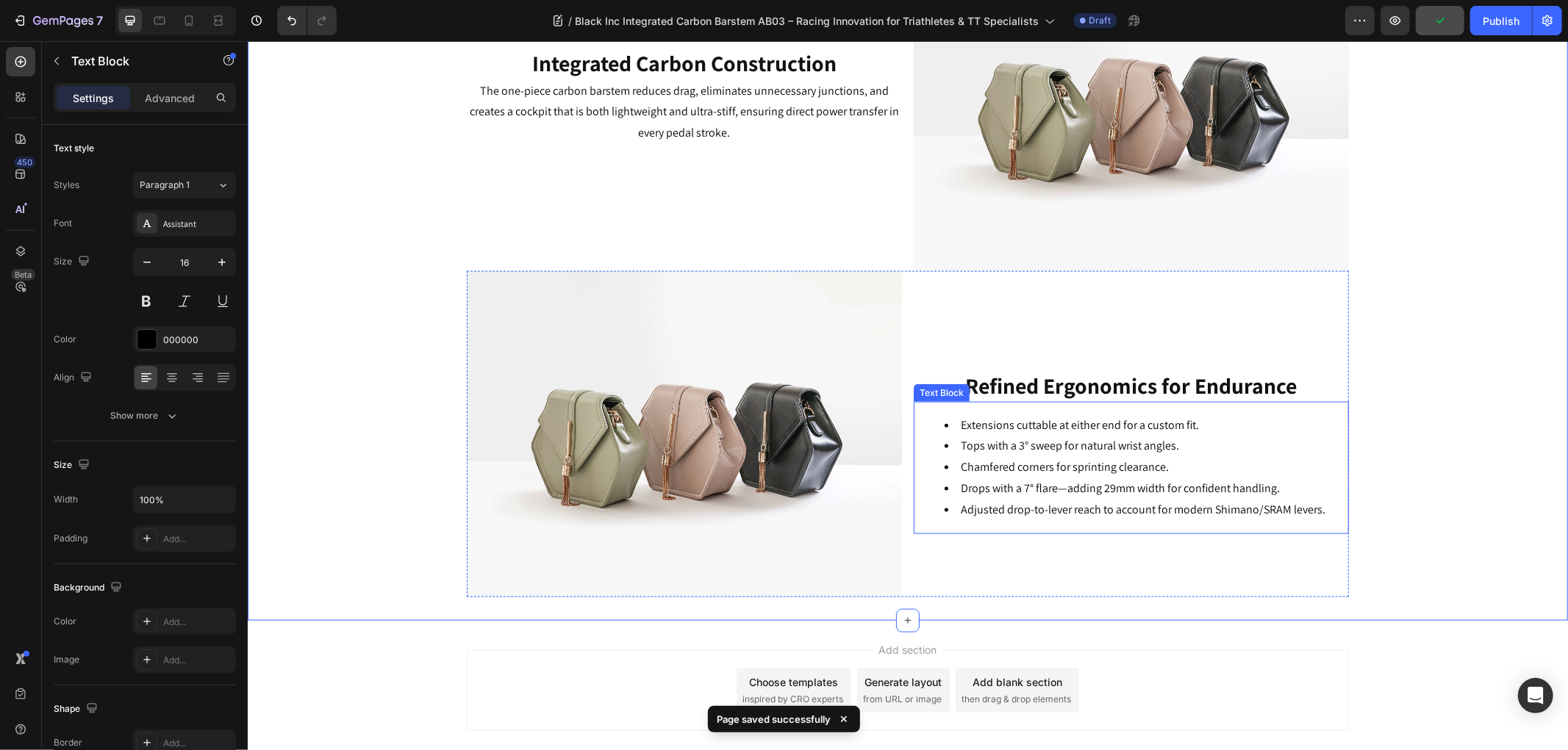
click at [1136, 459] on li "Chamfered corners for sprinting clearance." at bounding box center [1145, 466] width 403 height 21
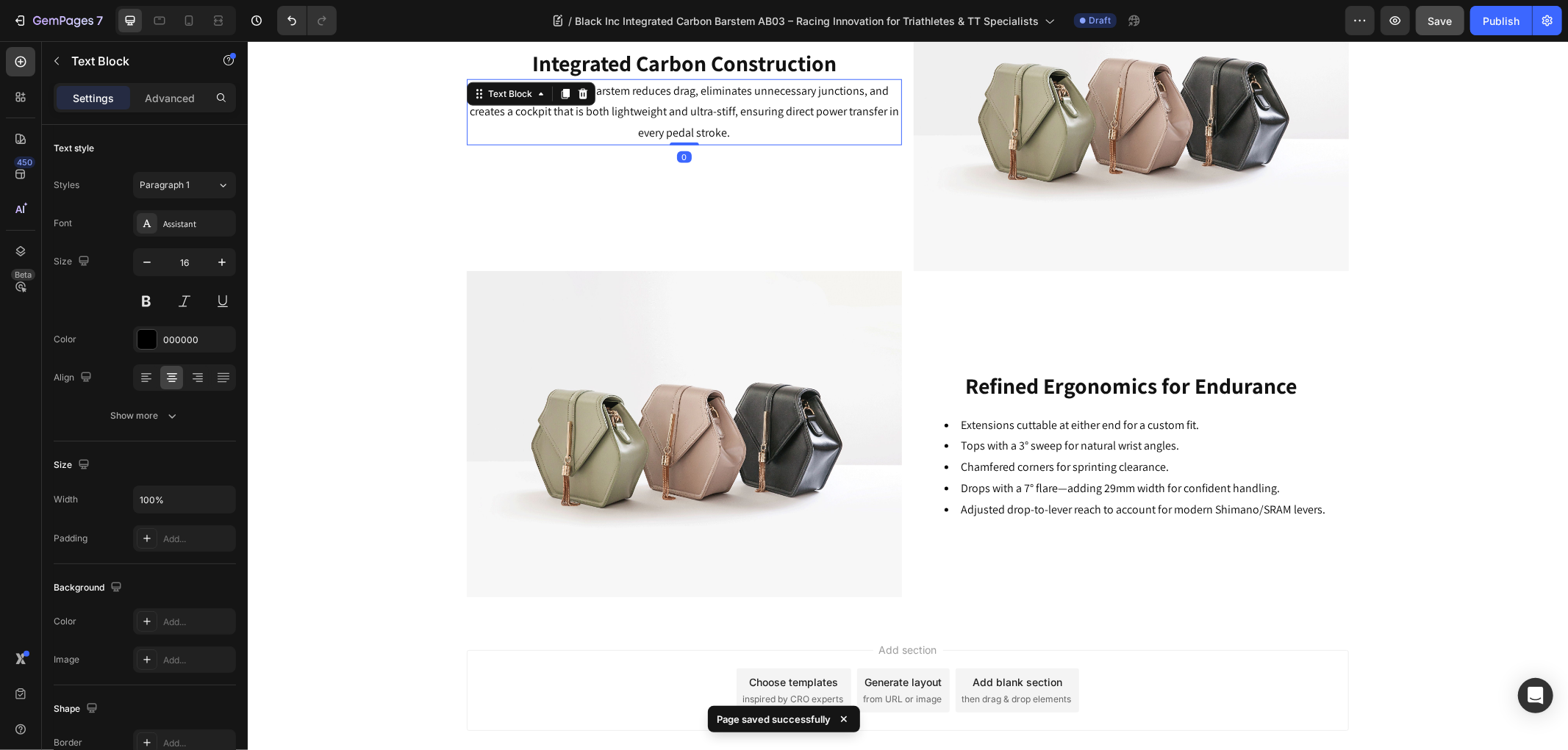
click at [656, 136] on p "The one-piece carbon barstem reduces drag, eliminates unnecessary junctions, an…" at bounding box center [683, 112] width 432 height 63
click at [1442, 161] on div "⁠⁠⁠⁠⁠⁠⁠ Key Features Heading Image ⁠⁠⁠⁠⁠⁠⁠ Aero Efficiency Redefined Heading Th…" at bounding box center [907, 83] width 1320 height 1028
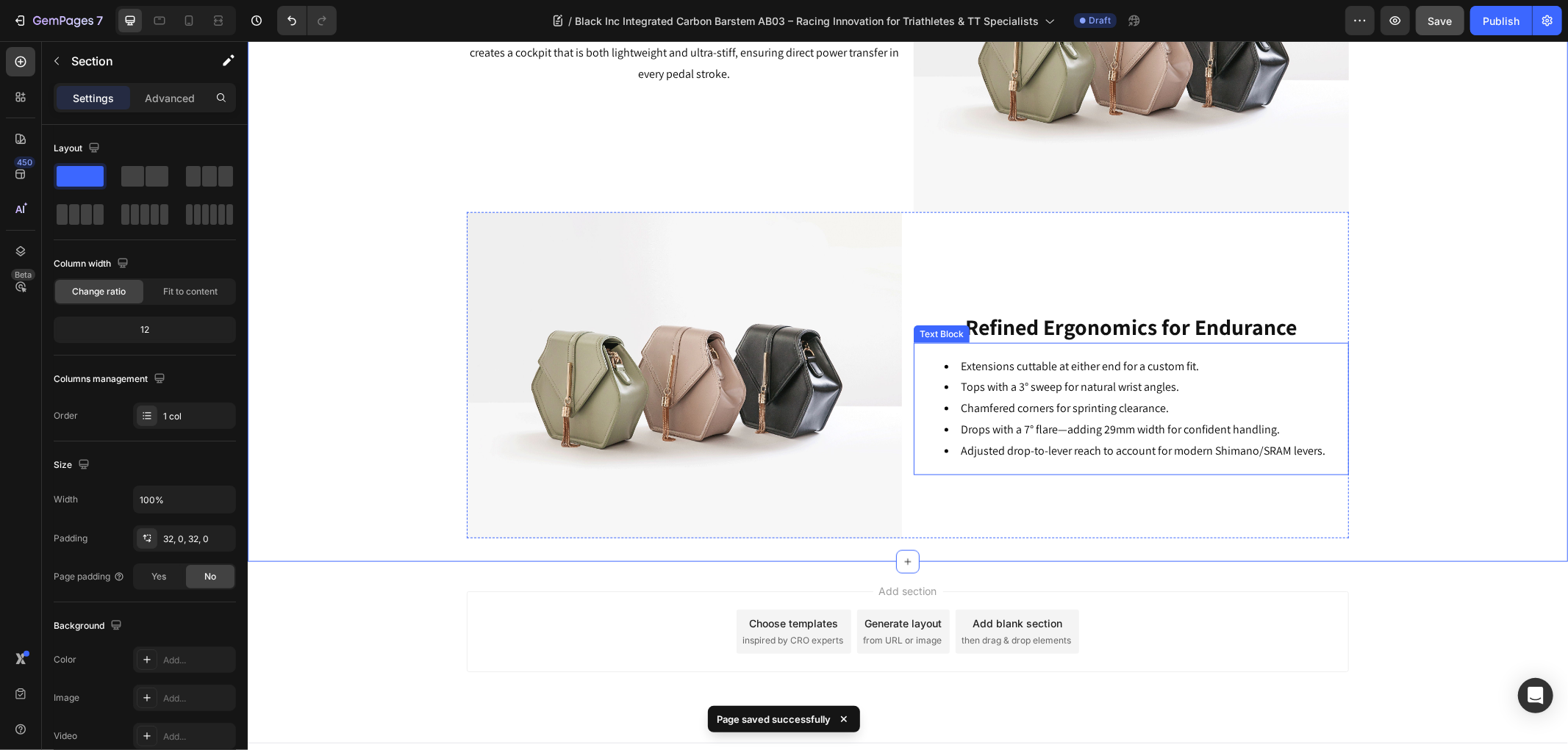
scroll to position [1447, 0]
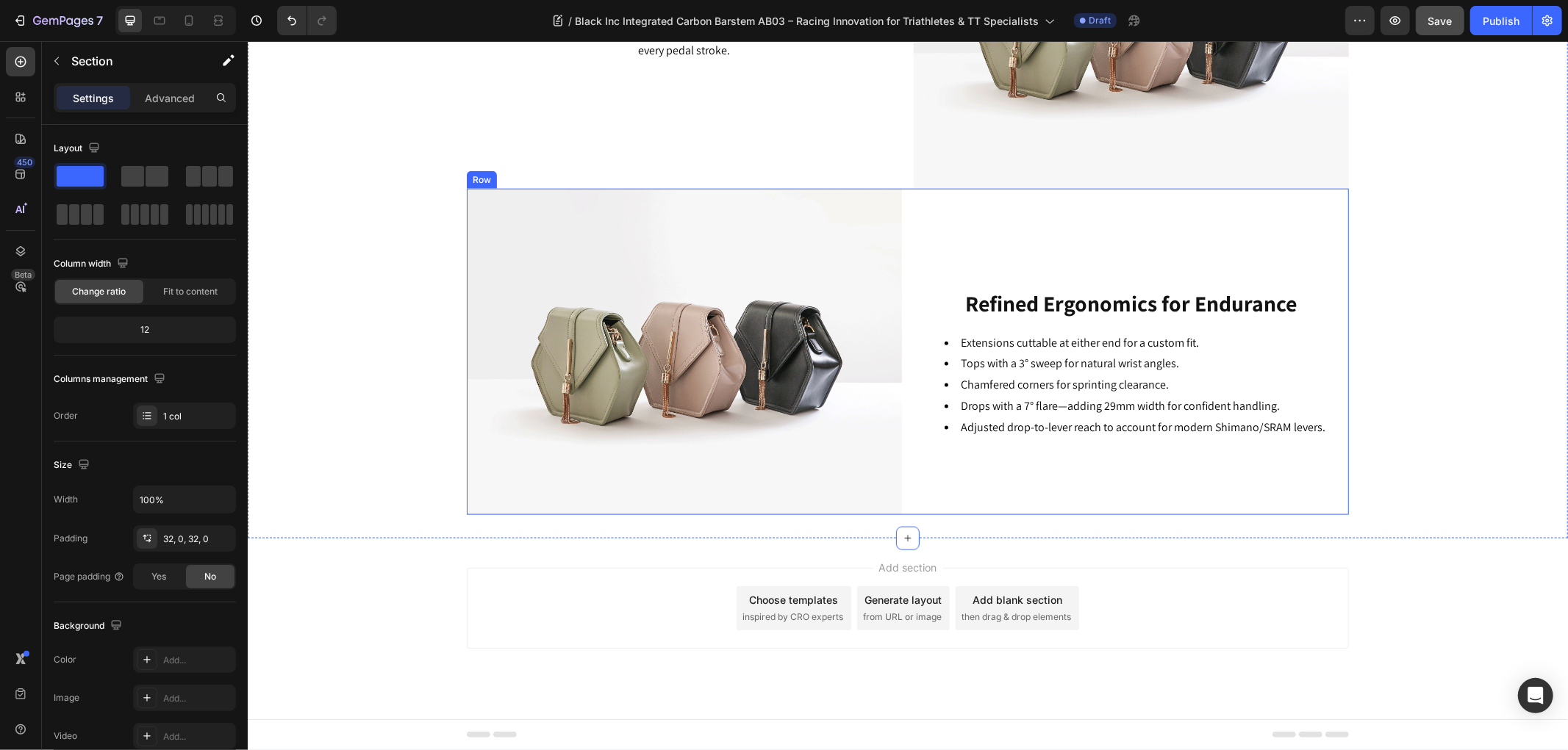
click at [899, 192] on div "Image ⁠⁠⁠⁠⁠⁠⁠ Refined Ergonomics for Endurance Heading Extensions cuttable at e…" at bounding box center [907, 351] width 882 height 326
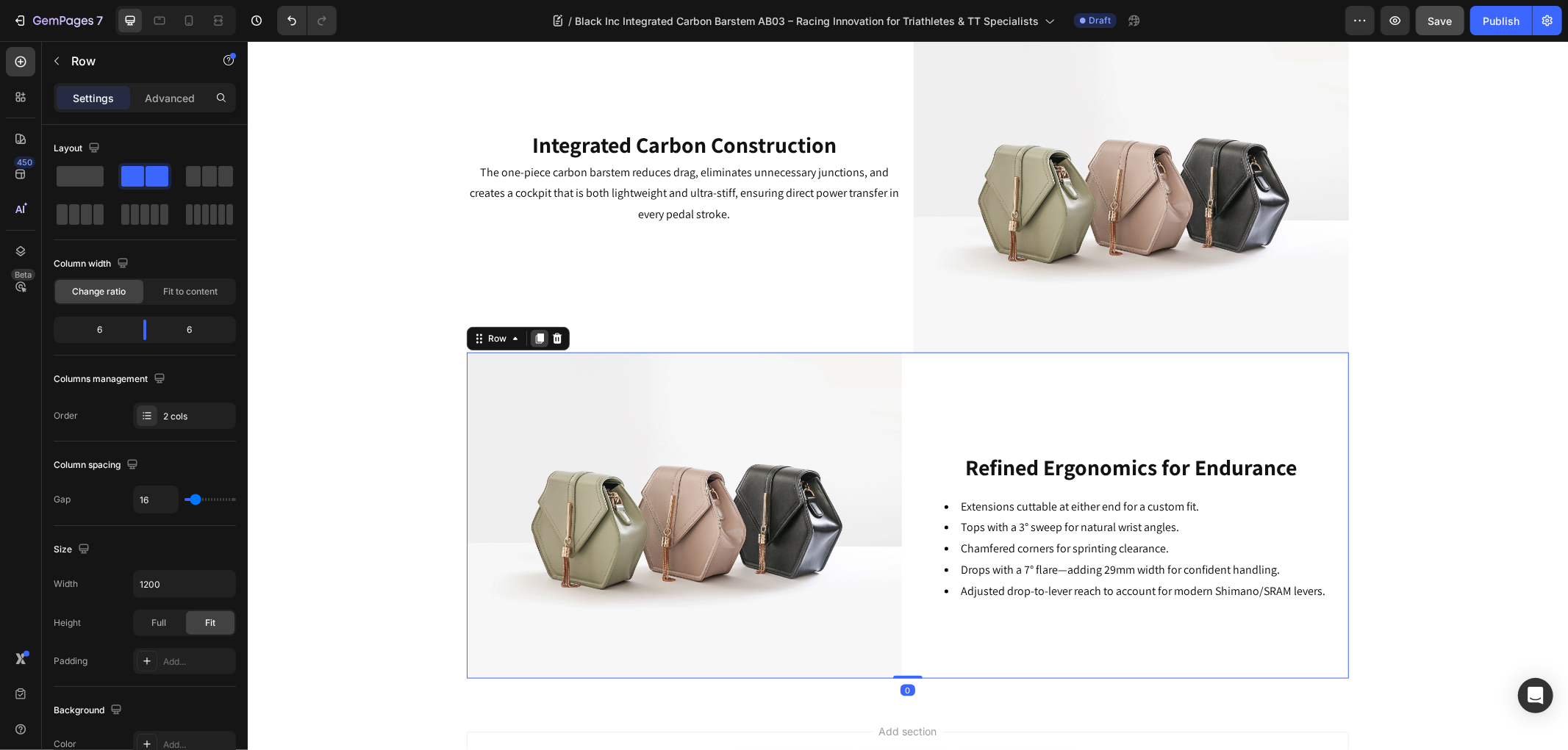
click at [535, 337] on icon at bounding box center [539, 337] width 8 height 10
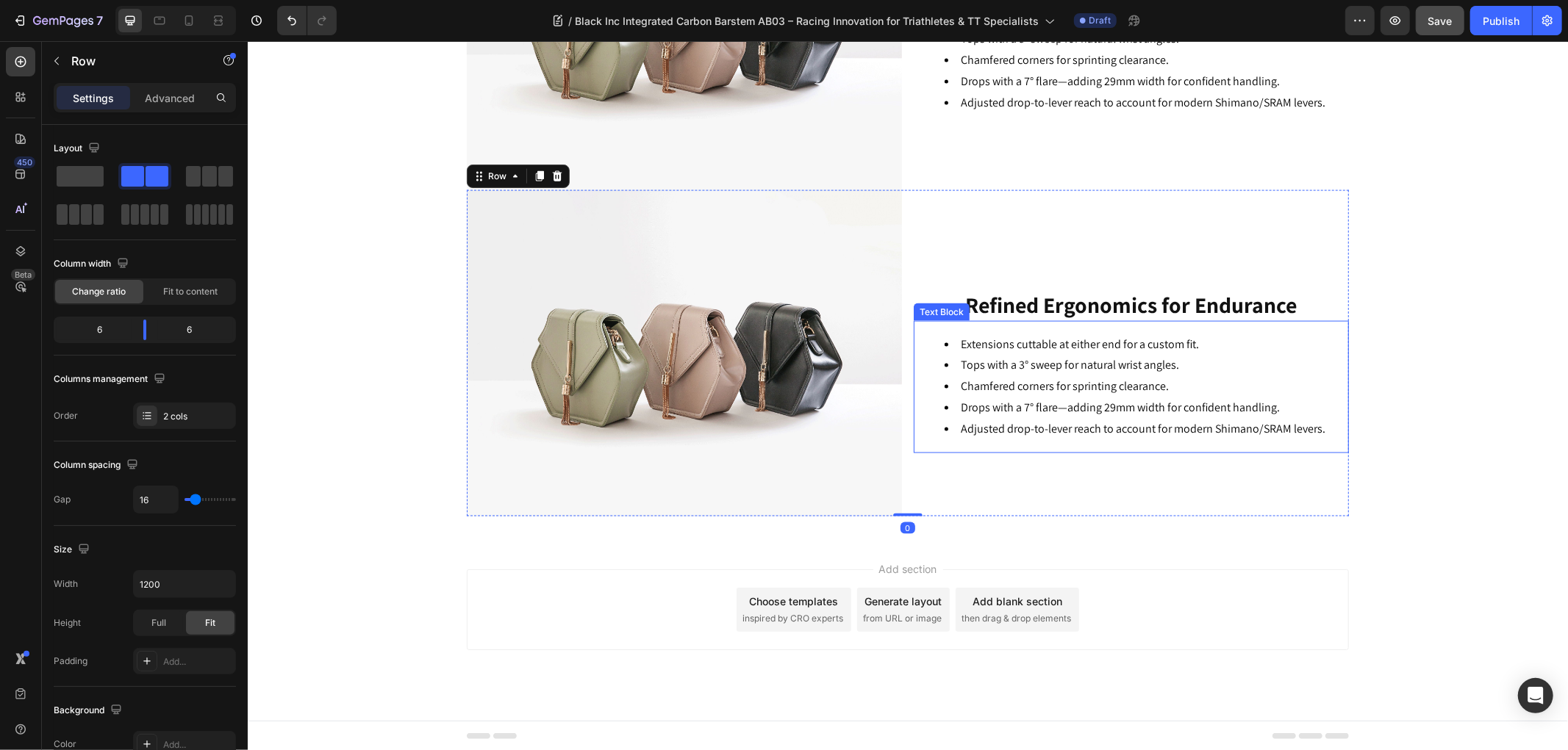
scroll to position [1772, 0]
click at [187, 410] on div "2 cols" at bounding box center [198, 416] width 69 height 13
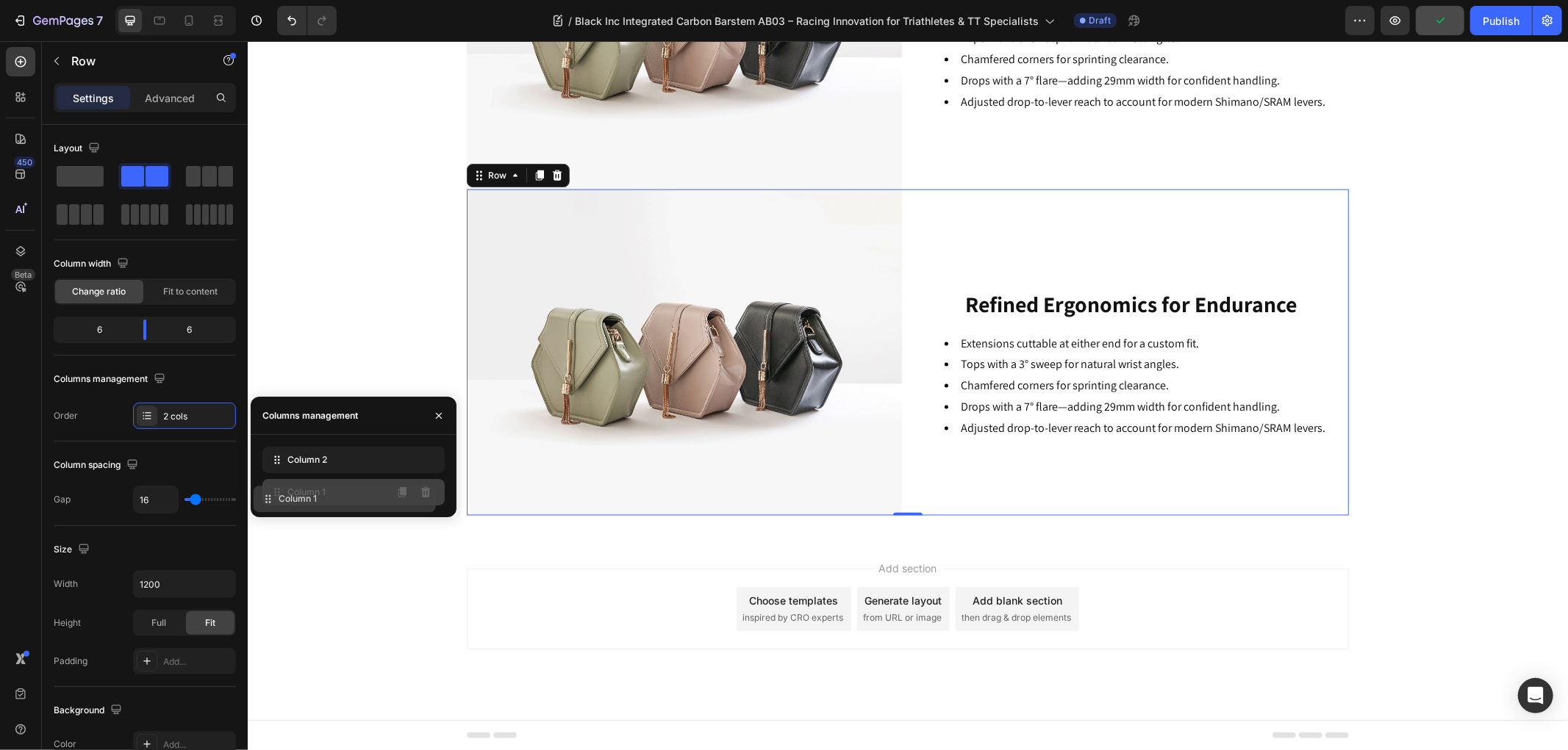
drag, startPoint x: 320, startPoint y: 479, endPoint x: 316, endPoint y: 497, distance: 18.4
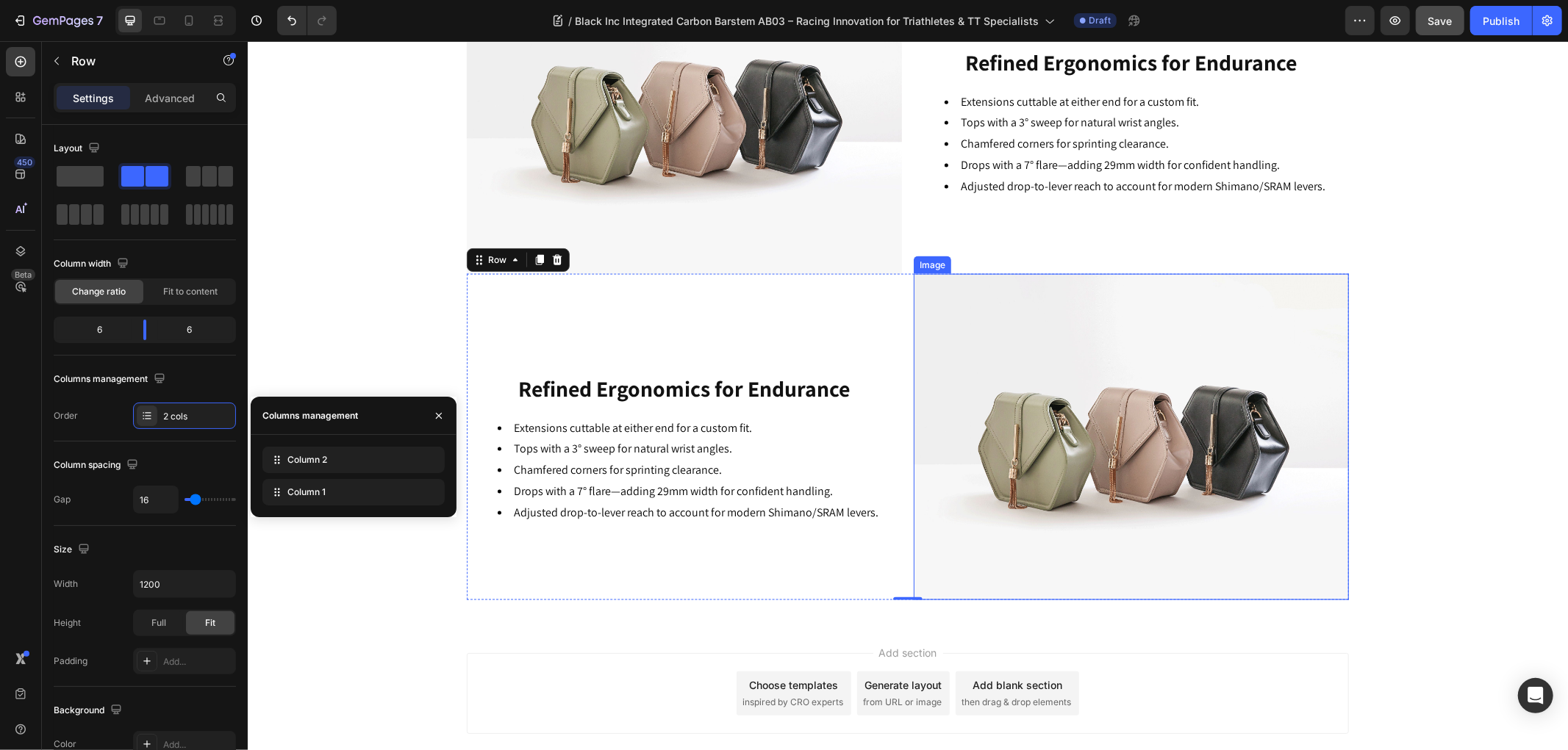
scroll to position [1691, 0]
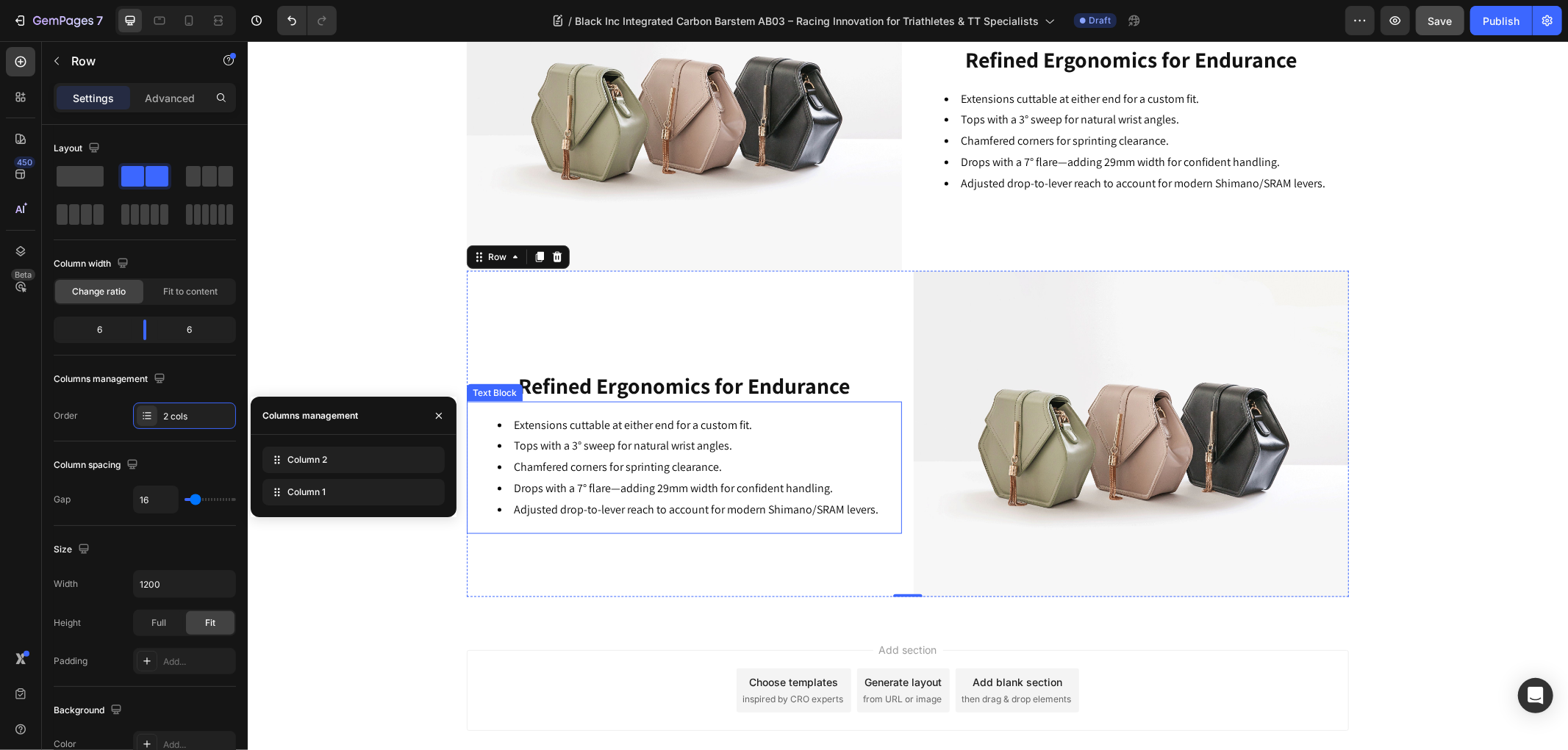
click at [621, 457] on li "Chamfered corners for sprinting clearance." at bounding box center [698, 466] width 403 height 21
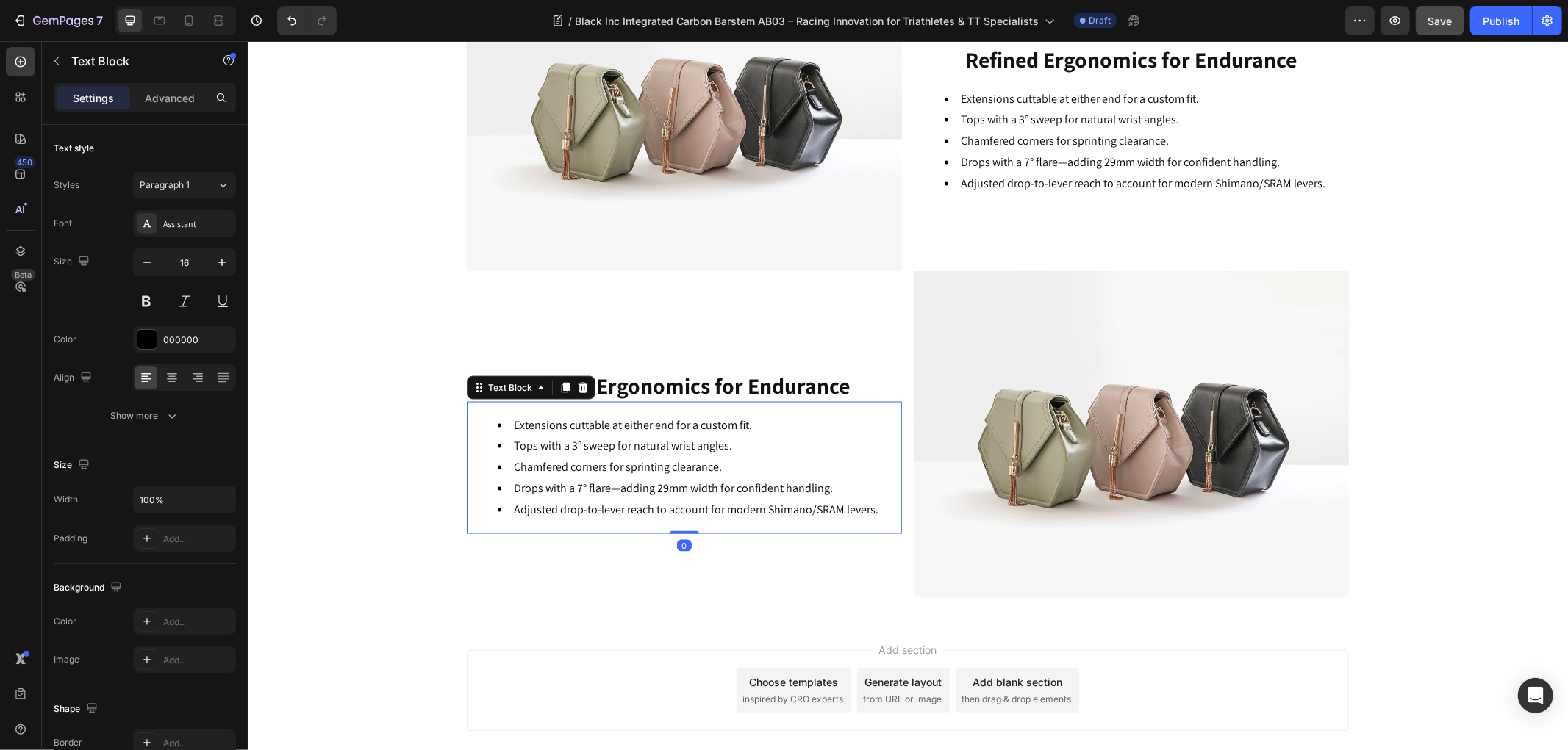
click at [621, 457] on li "Chamfered corners for sprinting clearance." at bounding box center [698, 466] width 403 height 21
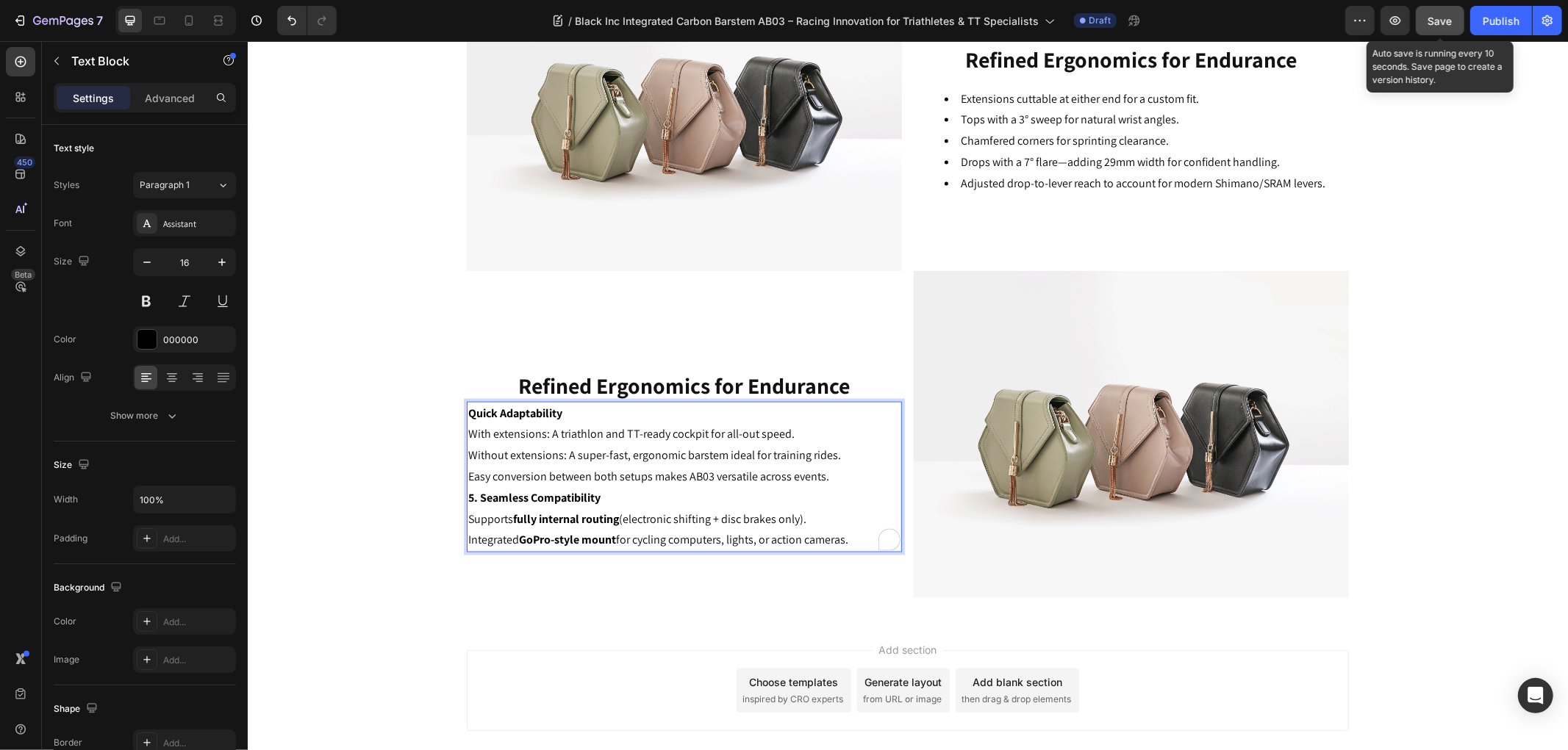
click at [1443, 9] on button "Save" at bounding box center [1440, 21] width 48 height 30
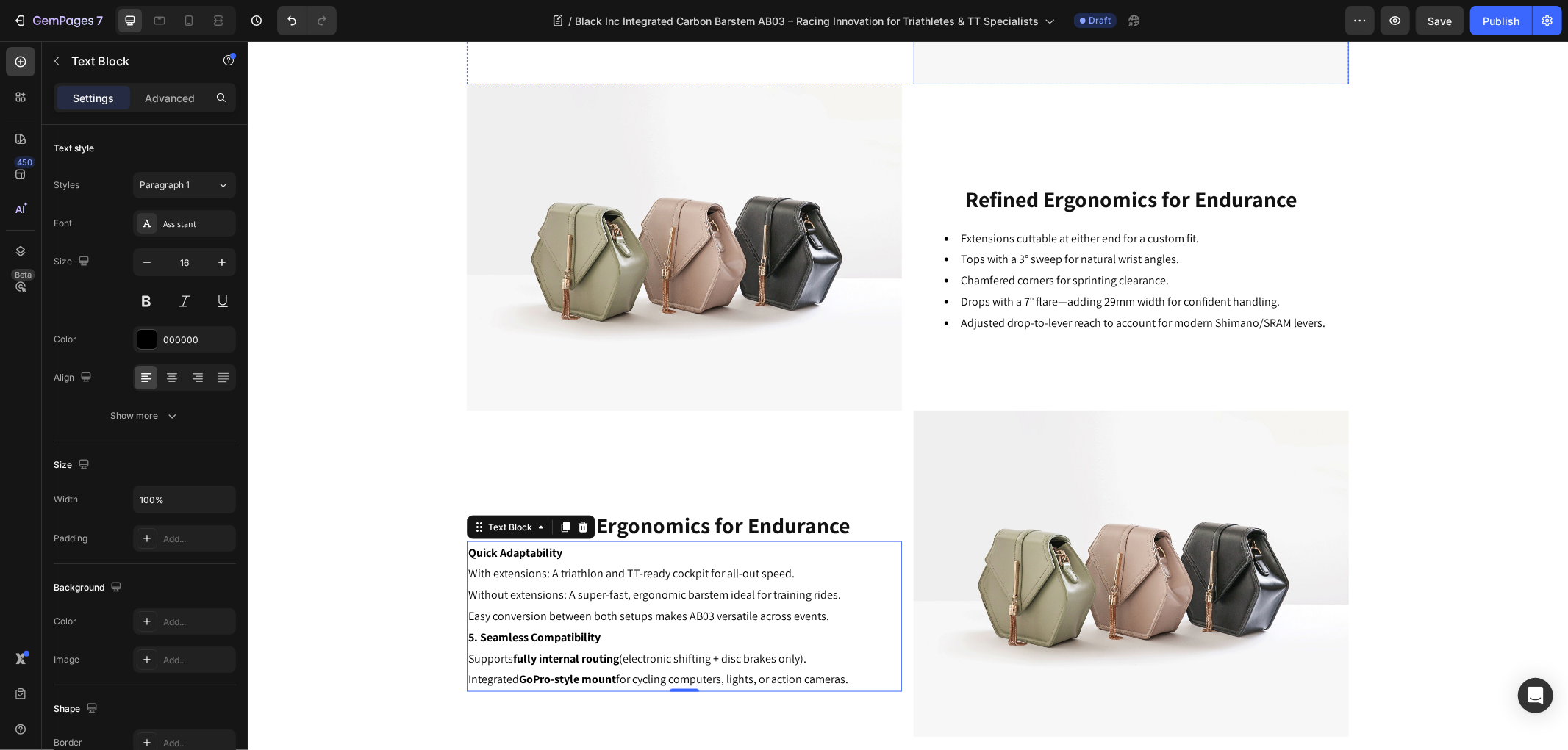
scroll to position [1772, 0]
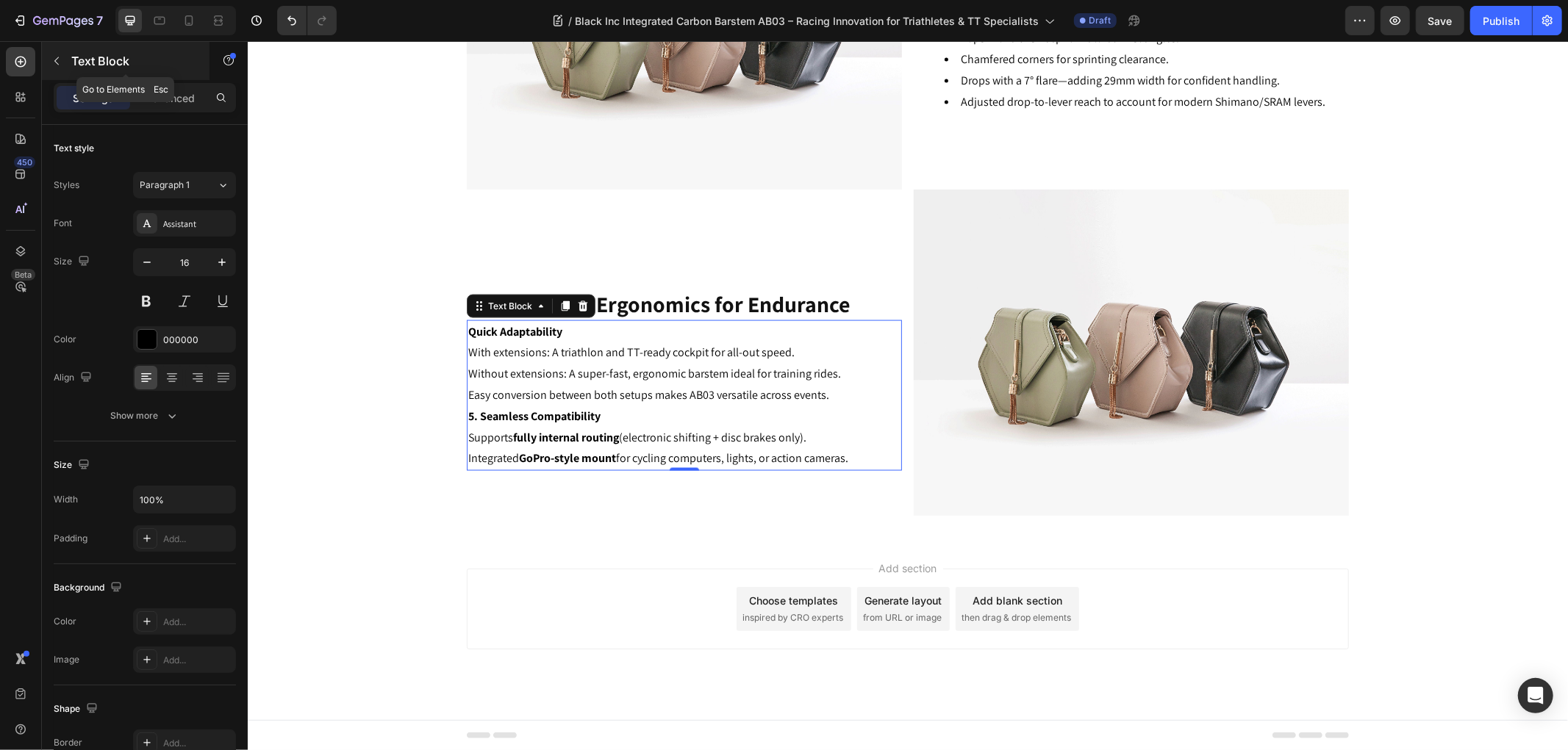
click at [56, 62] on icon "button" at bounding box center [56, 61] width 12 height 12
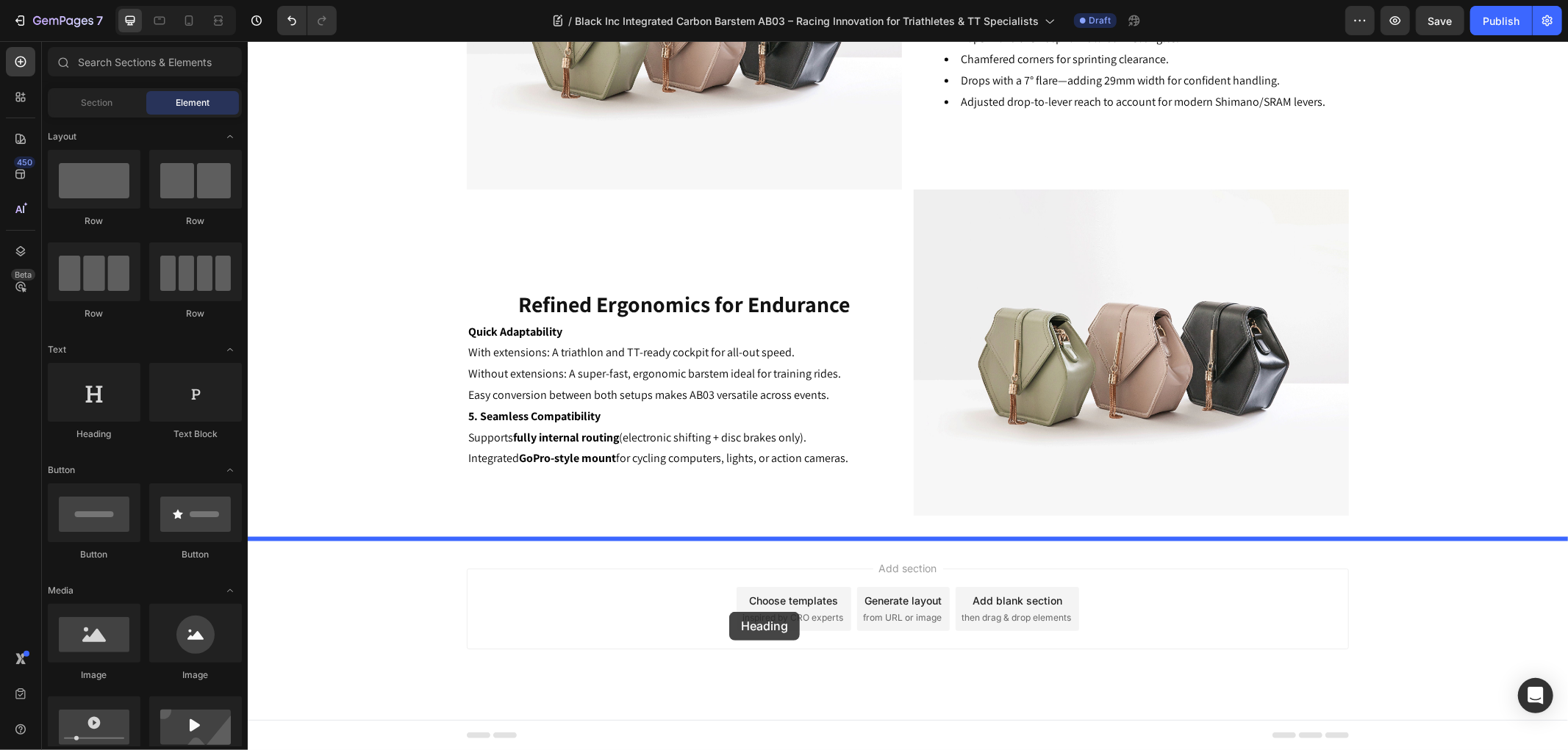
drag, startPoint x: 344, startPoint y: 447, endPoint x: 729, endPoint y: 611, distance: 418.5
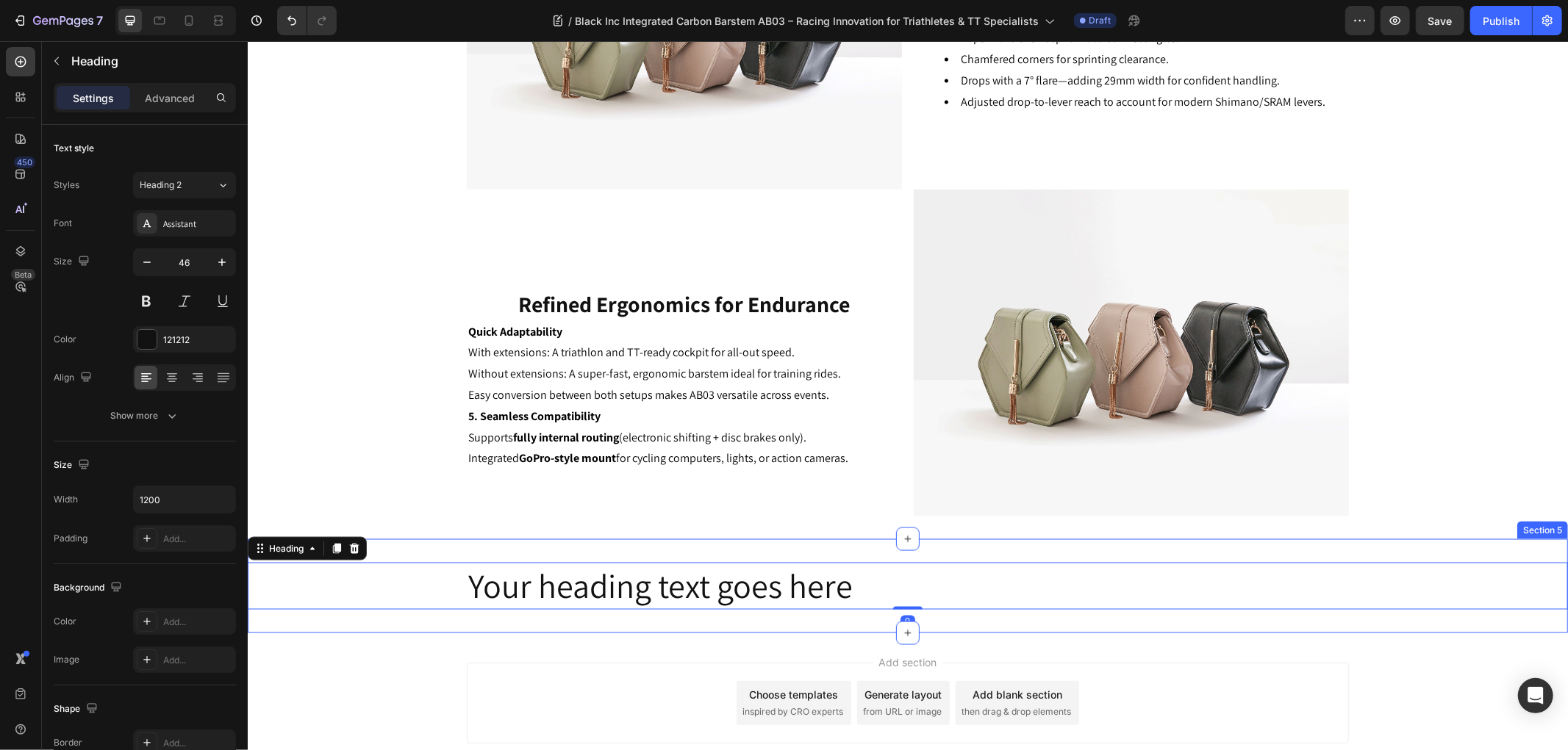
click at [307, 627] on div "Your heading text goes here Heading 0 Section 5" at bounding box center [907, 585] width 1320 height 94
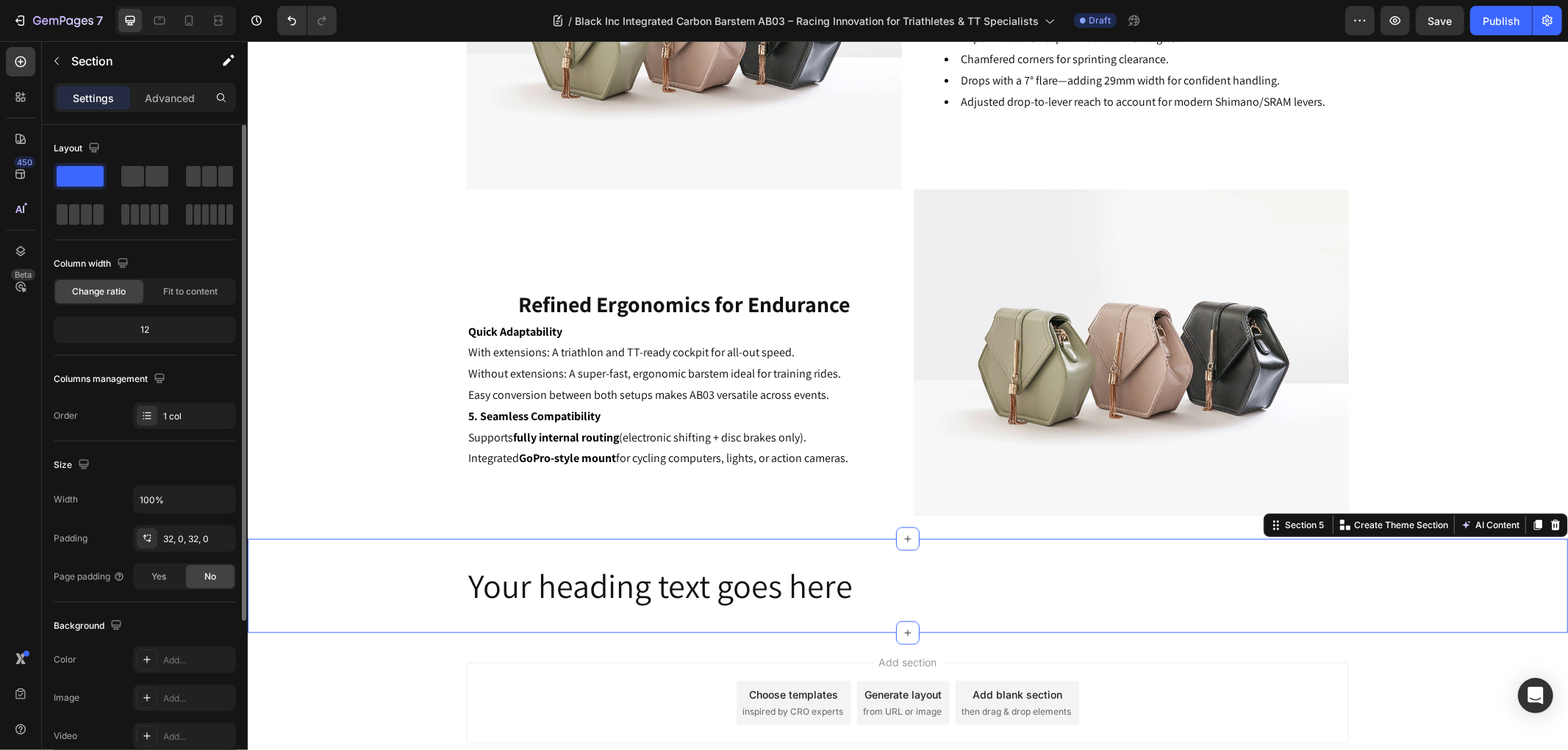
scroll to position [163, 0]
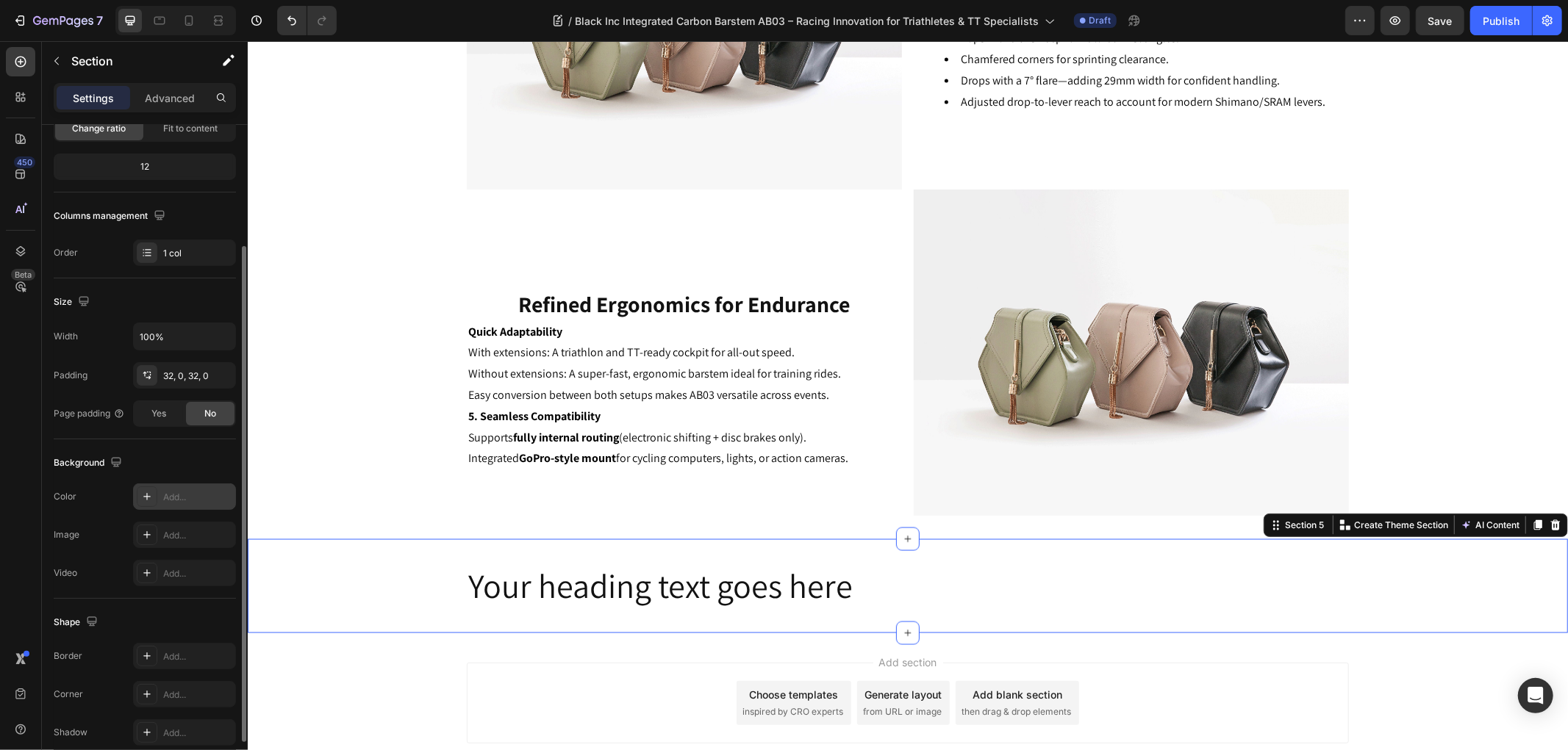
click at [151, 494] on icon at bounding box center [147, 496] width 12 height 12
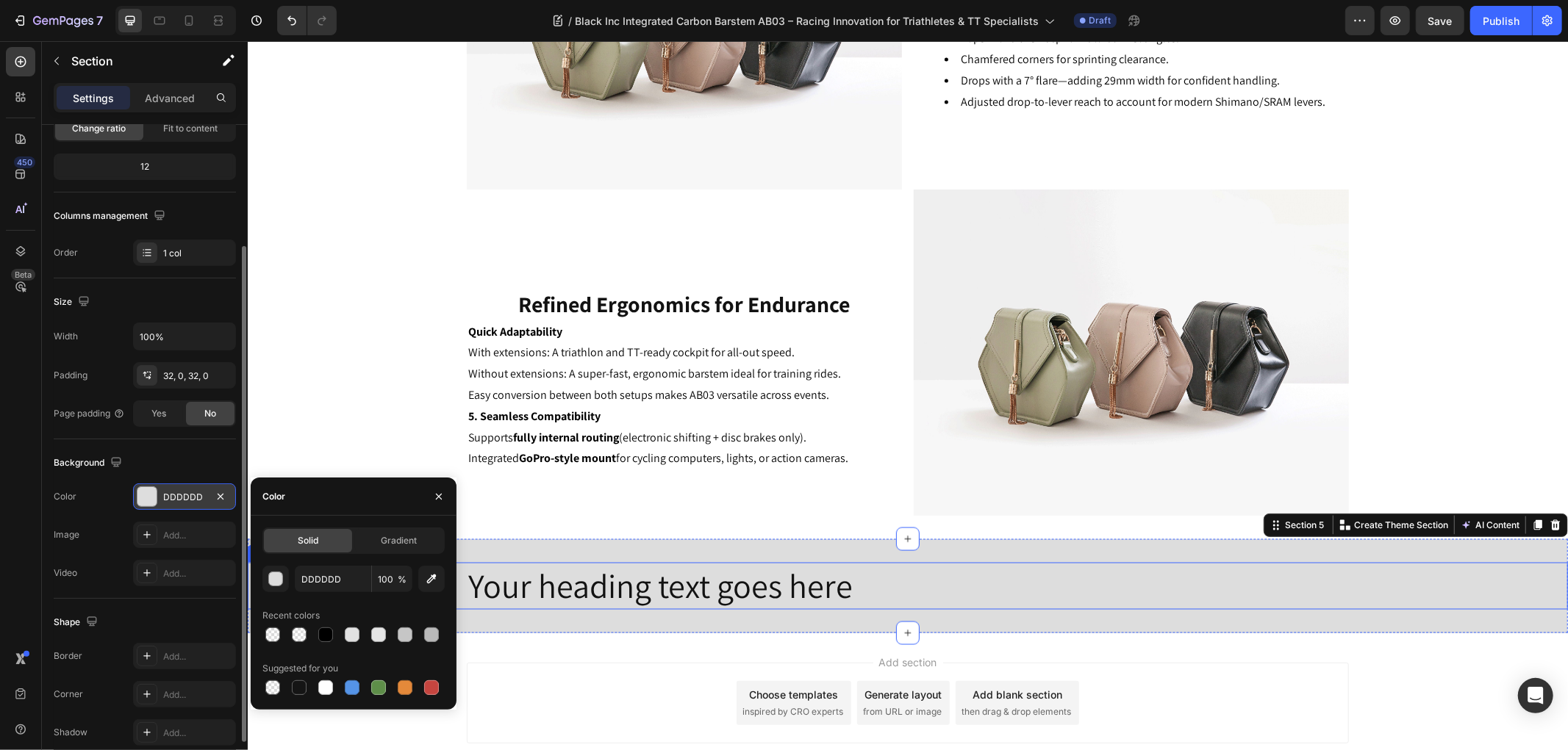
click at [565, 592] on h2 "Your heading text goes here" at bounding box center [907, 585] width 882 height 47
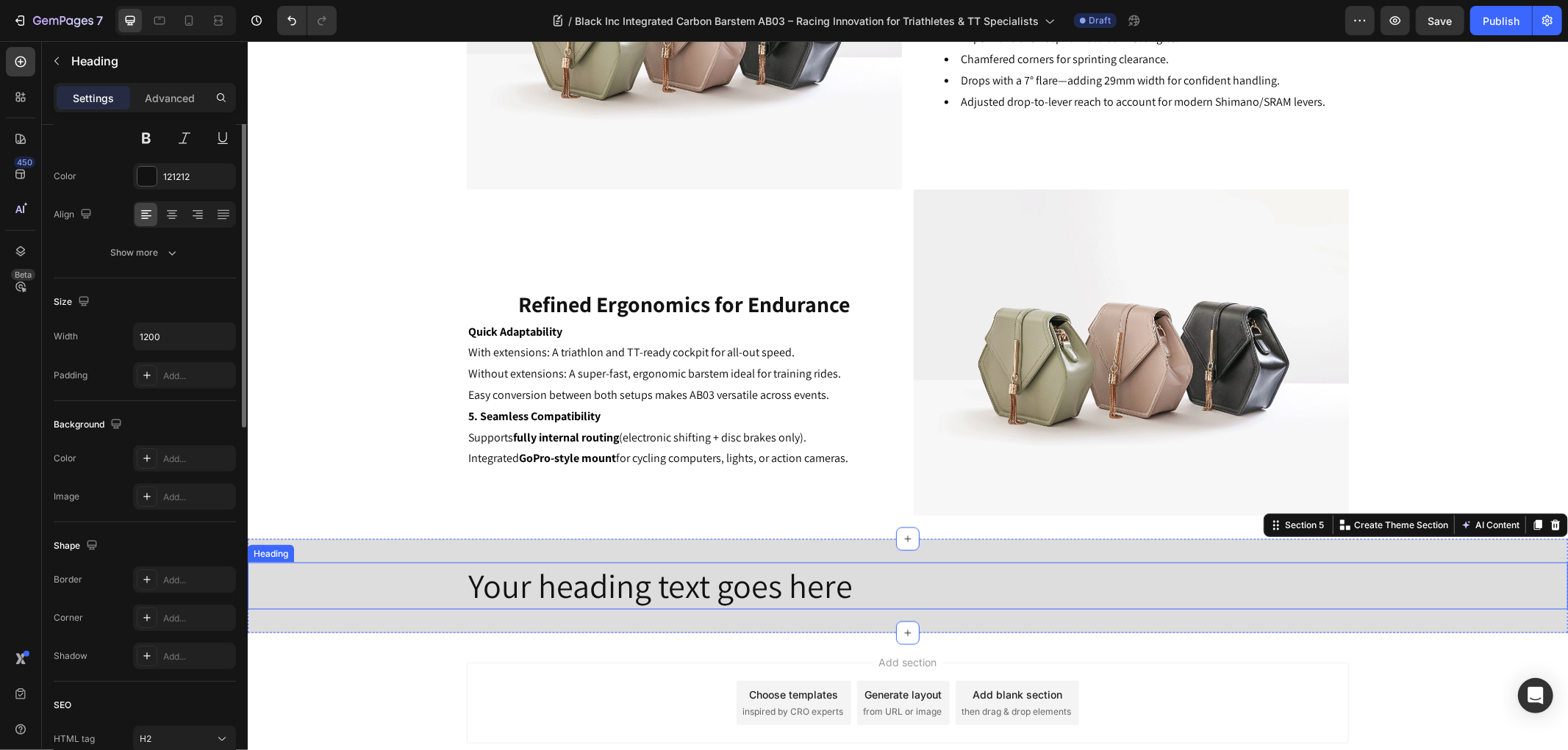
click at [565, 592] on h2 "Your heading text goes here" at bounding box center [907, 585] width 882 height 47
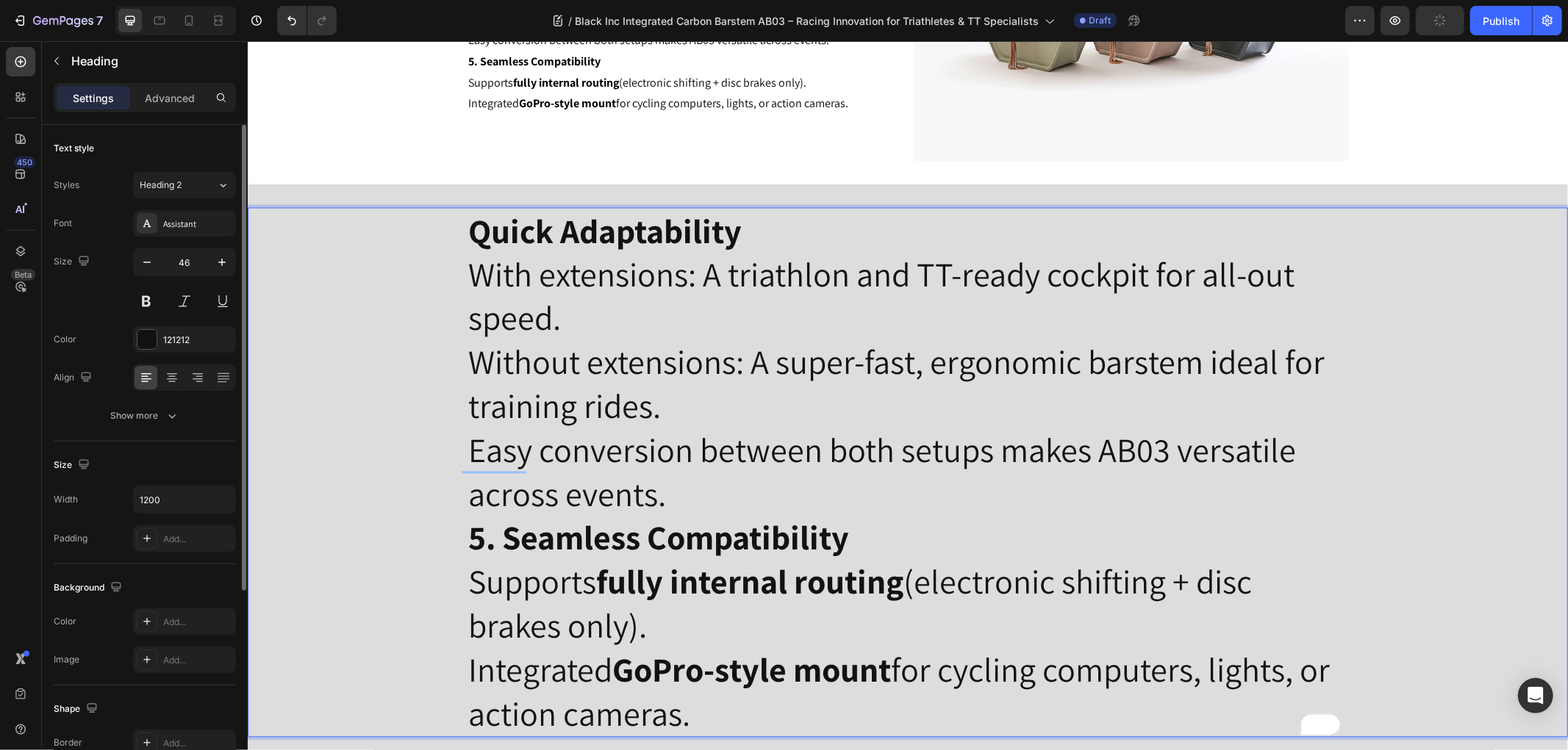
scroll to position [1867, 0]
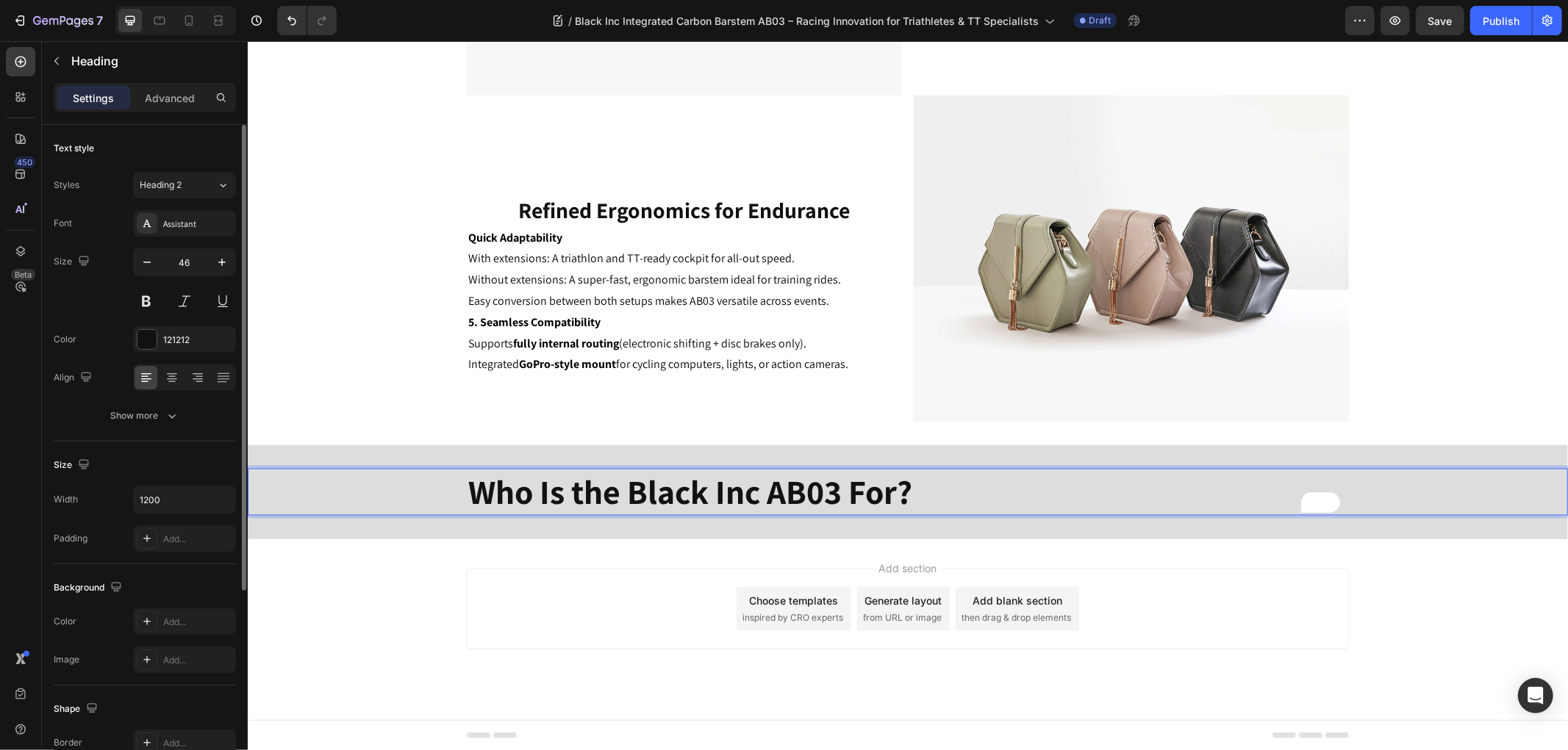
click at [120, 265] on div "Size 46" at bounding box center [144, 281] width 182 height 66
click at [143, 261] on icon "button" at bounding box center [147, 262] width 15 height 15
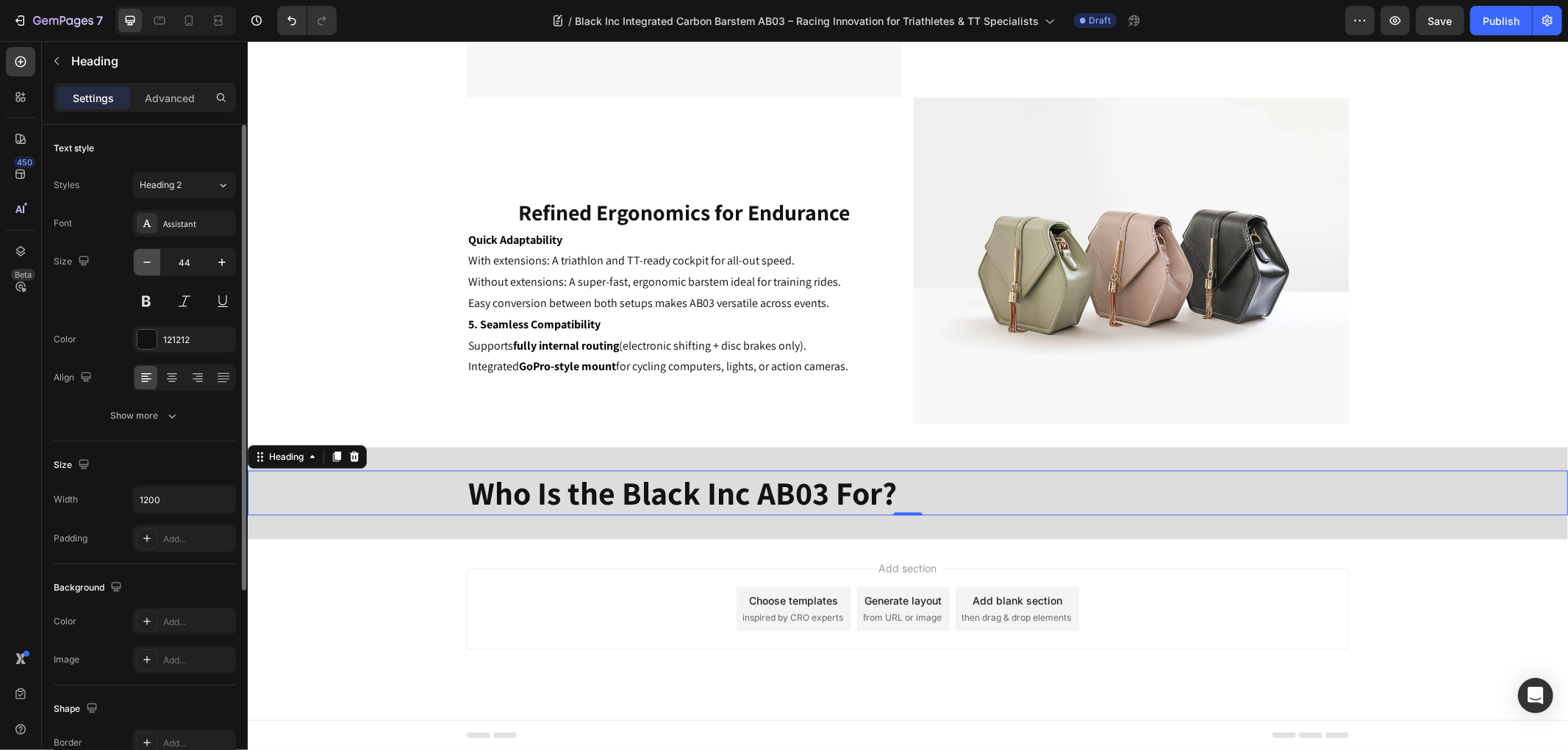
click at [143, 261] on icon "button" at bounding box center [147, 262] width 15 height 15
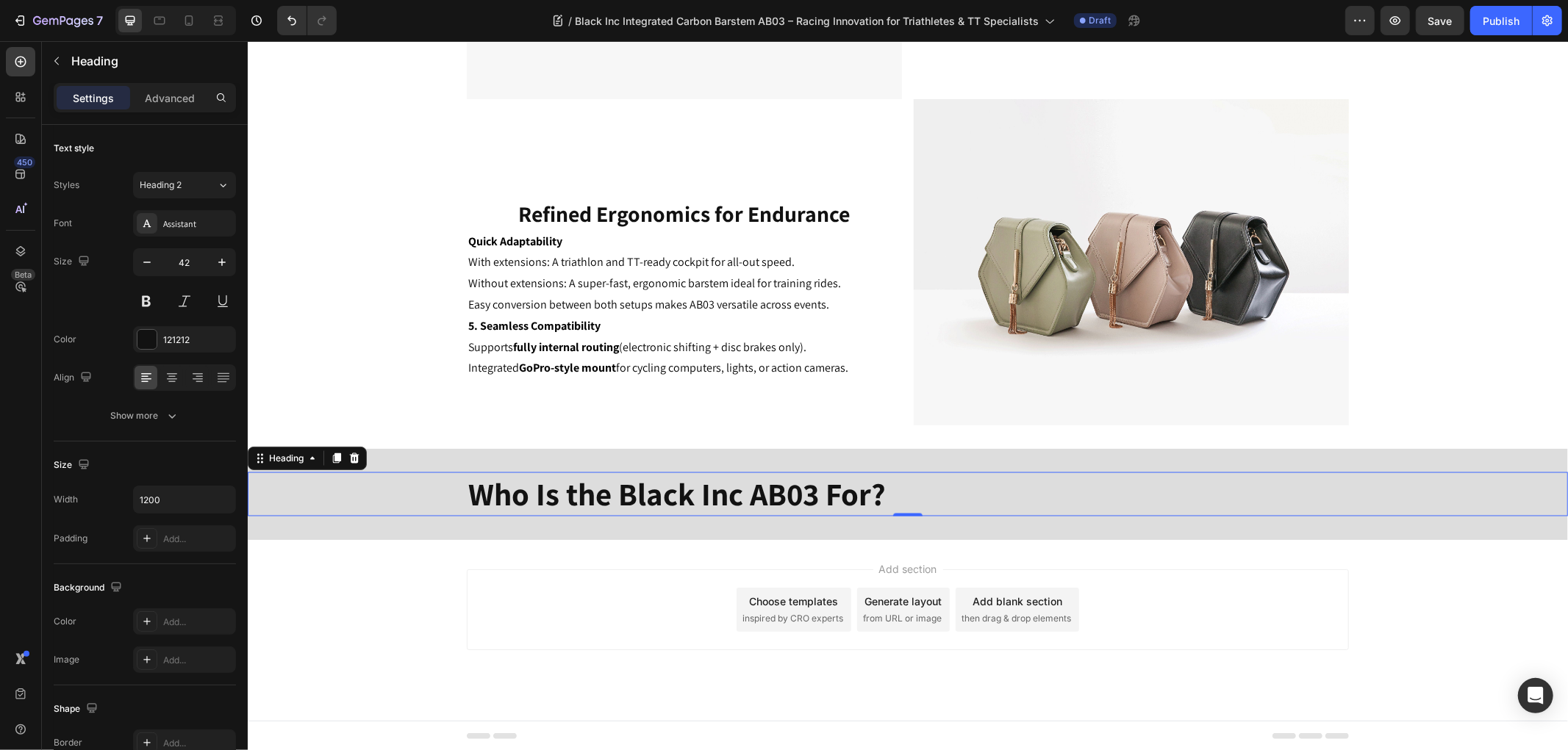
type input "41"
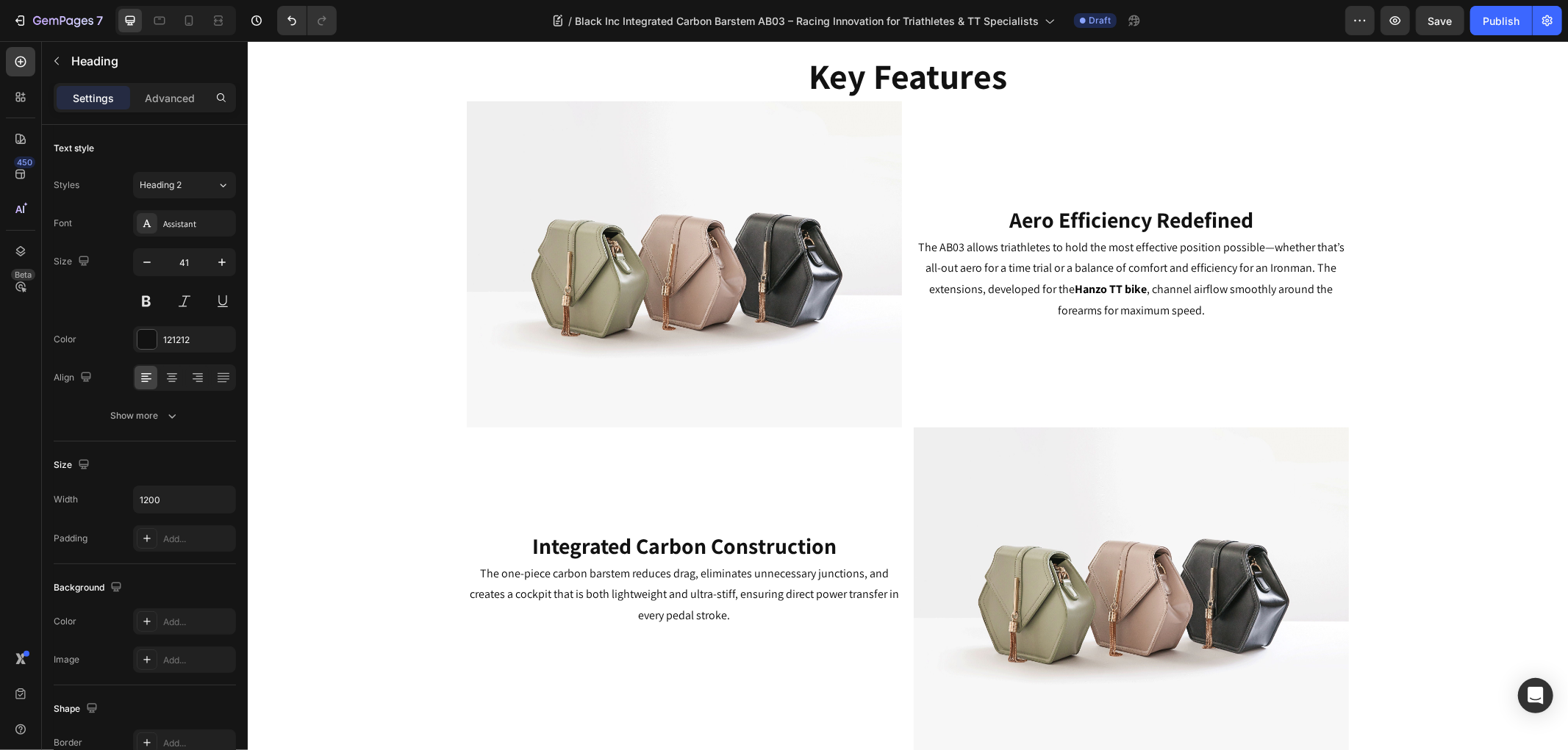
scroll to position [393, 0]
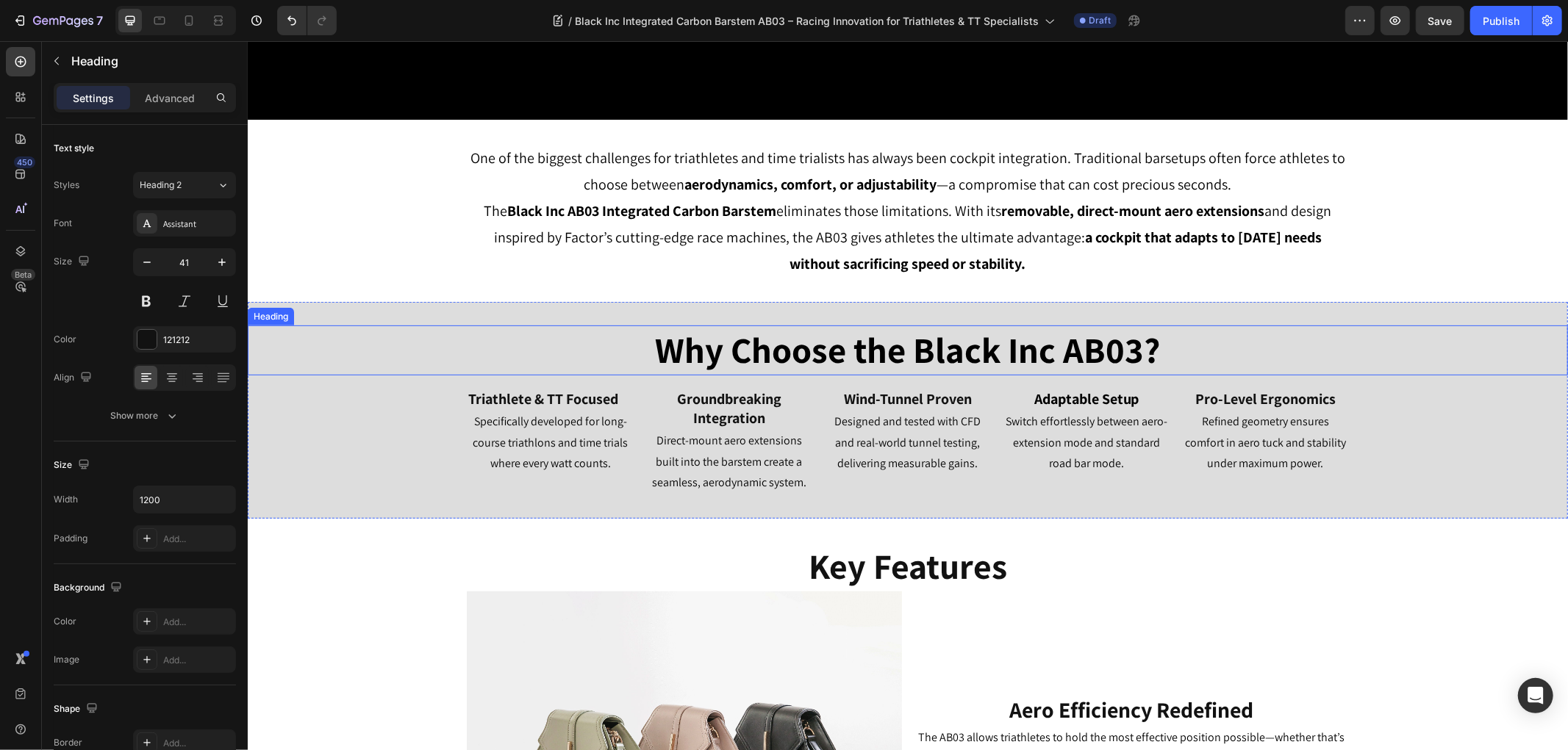
click at [866, 341] on h2 "Why Choose the Black Inc AB03?" at bounding box center [907, 350] width 882 height 50
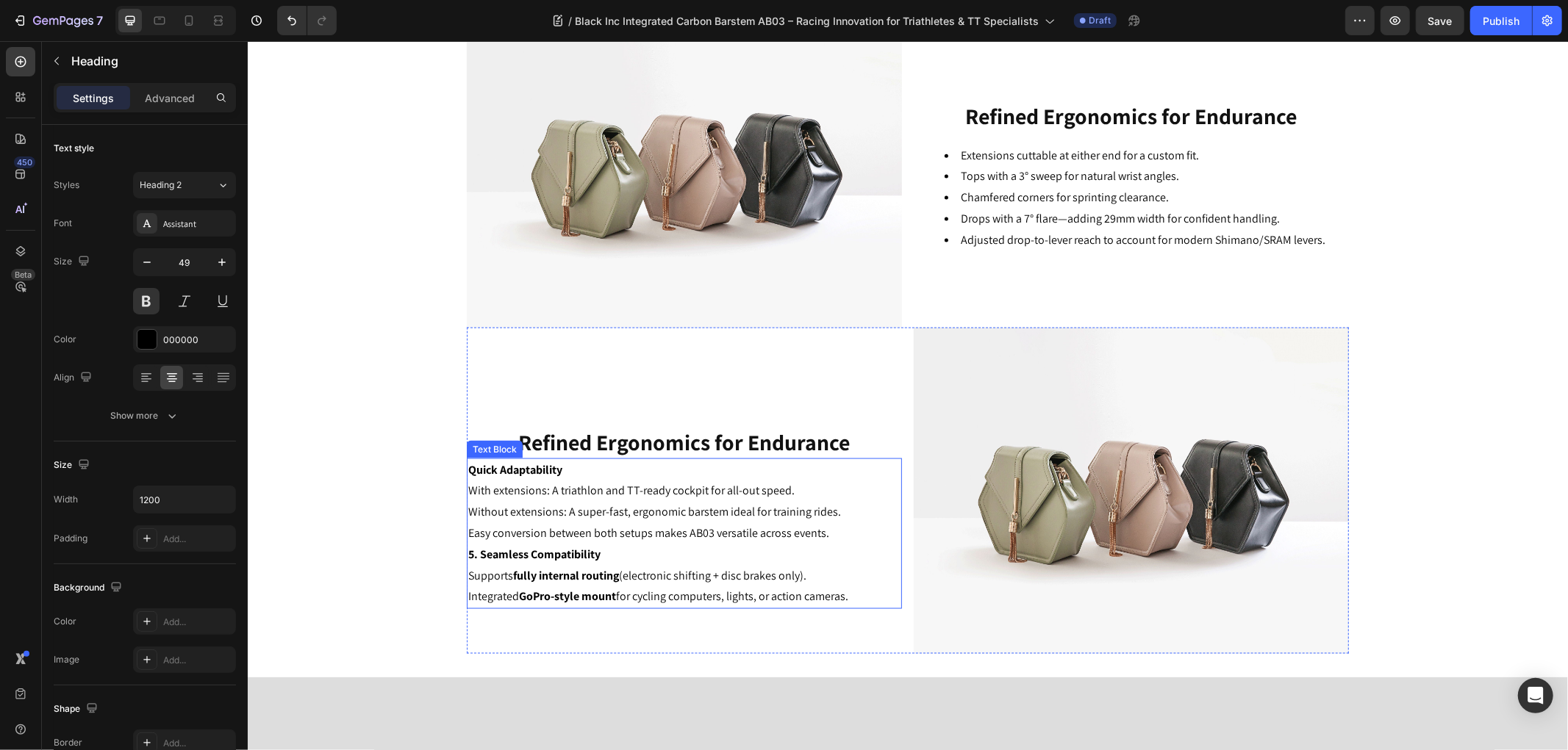
scroll to position [1861, 0]
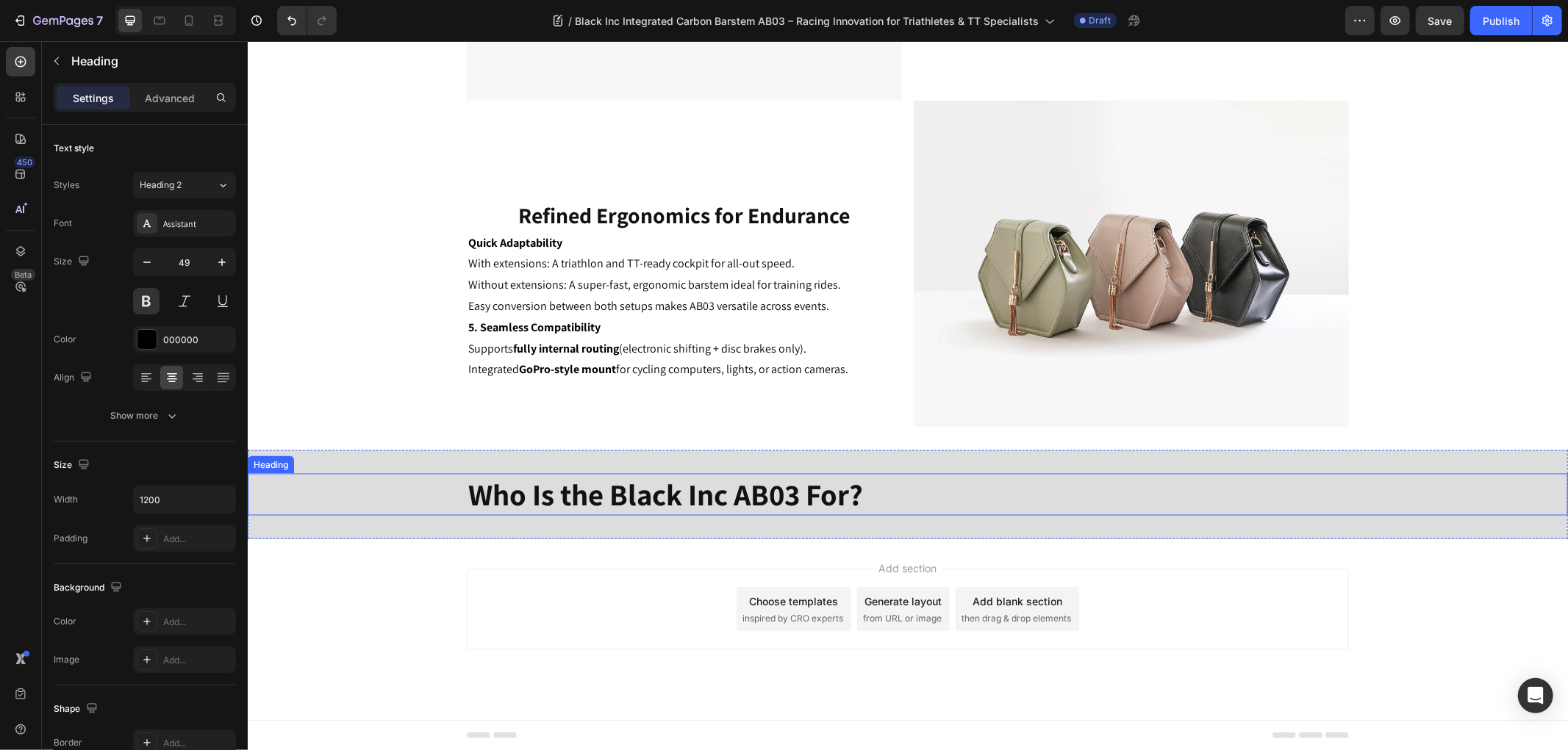
click at [818, 496] on strong "Who Is the Black Inc AB03 For?" at bounding box center [665, 493] width 394 height 40
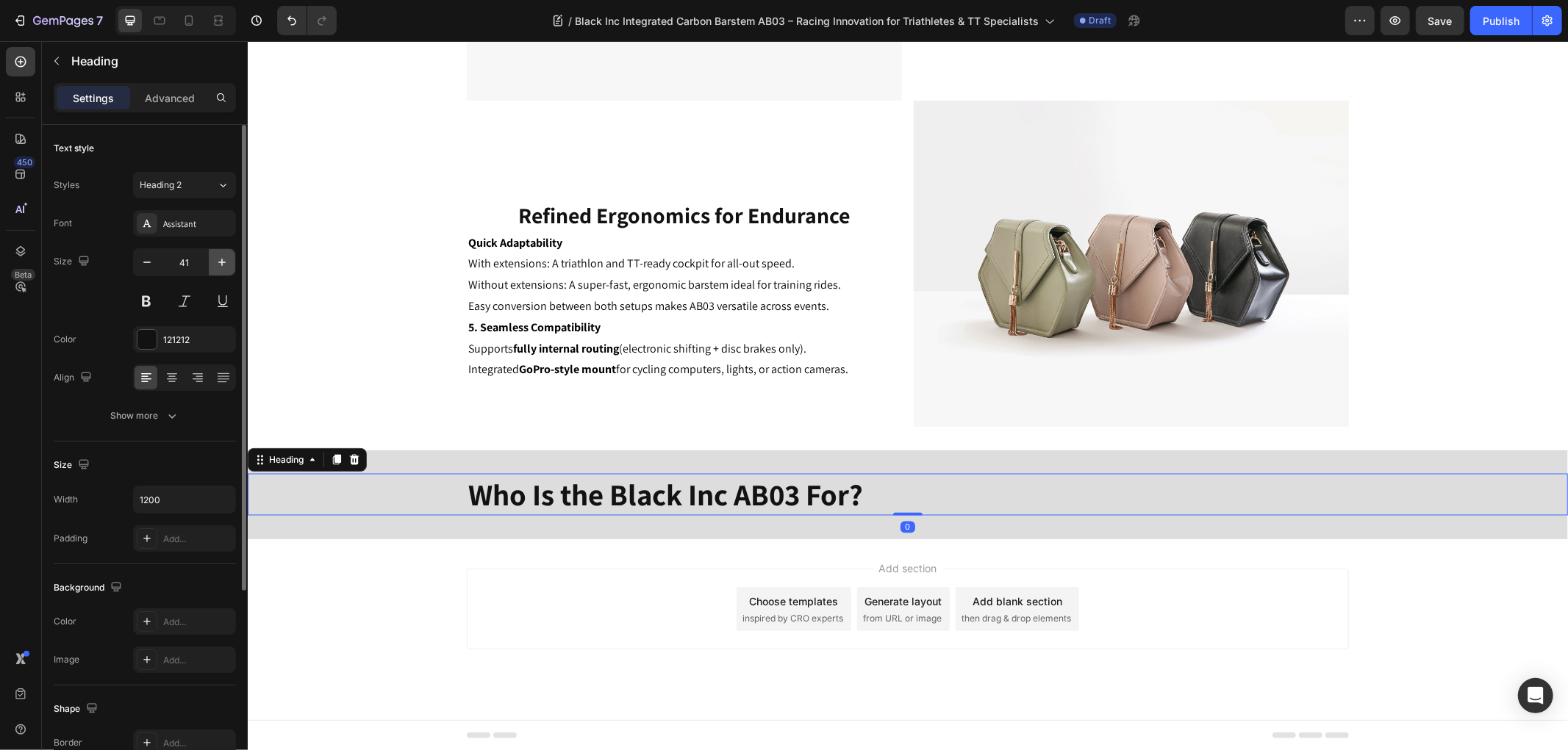
click at [215, 265] on icon "button" at bounding box center [222, 262] width 15 height 15
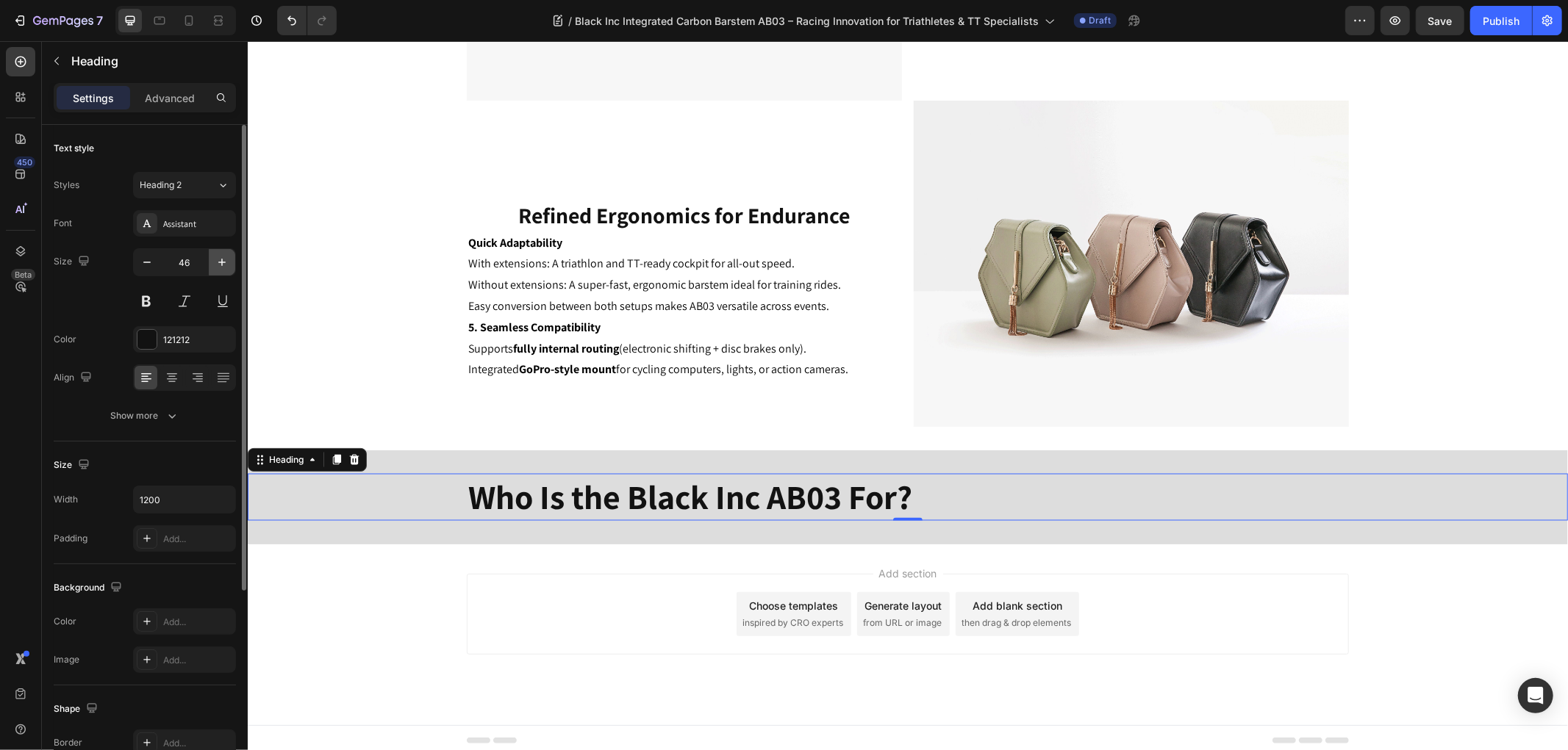
click at [215, 262] on icon "button" at bounding box center [222, 262] width 15 height 15
click at [216, 262] on icon "button" at bounding box center [222, 262] width 15 height 15
type input "49"
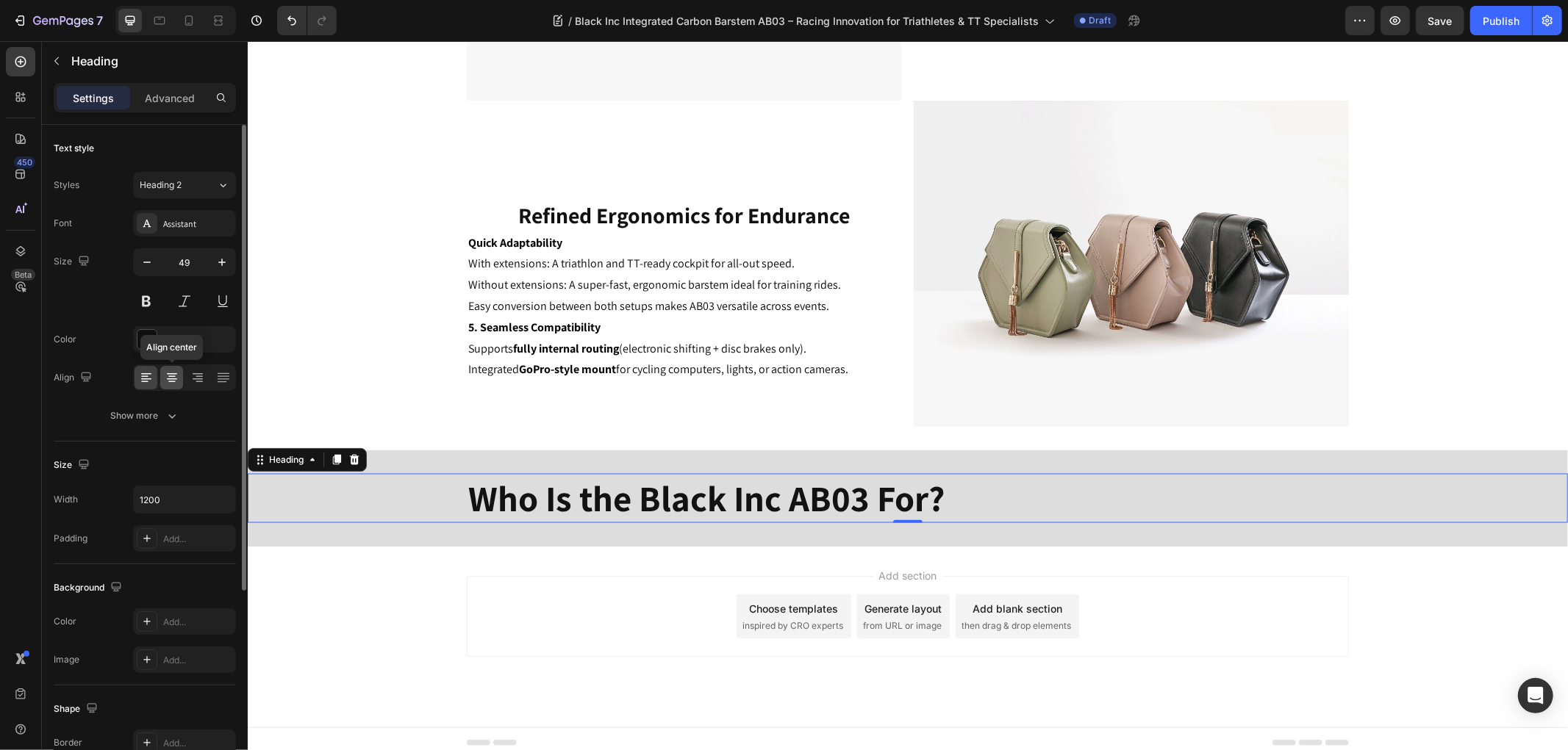
click at [173, 383] on icon at bounding box center [172, 377] width 15 height 15
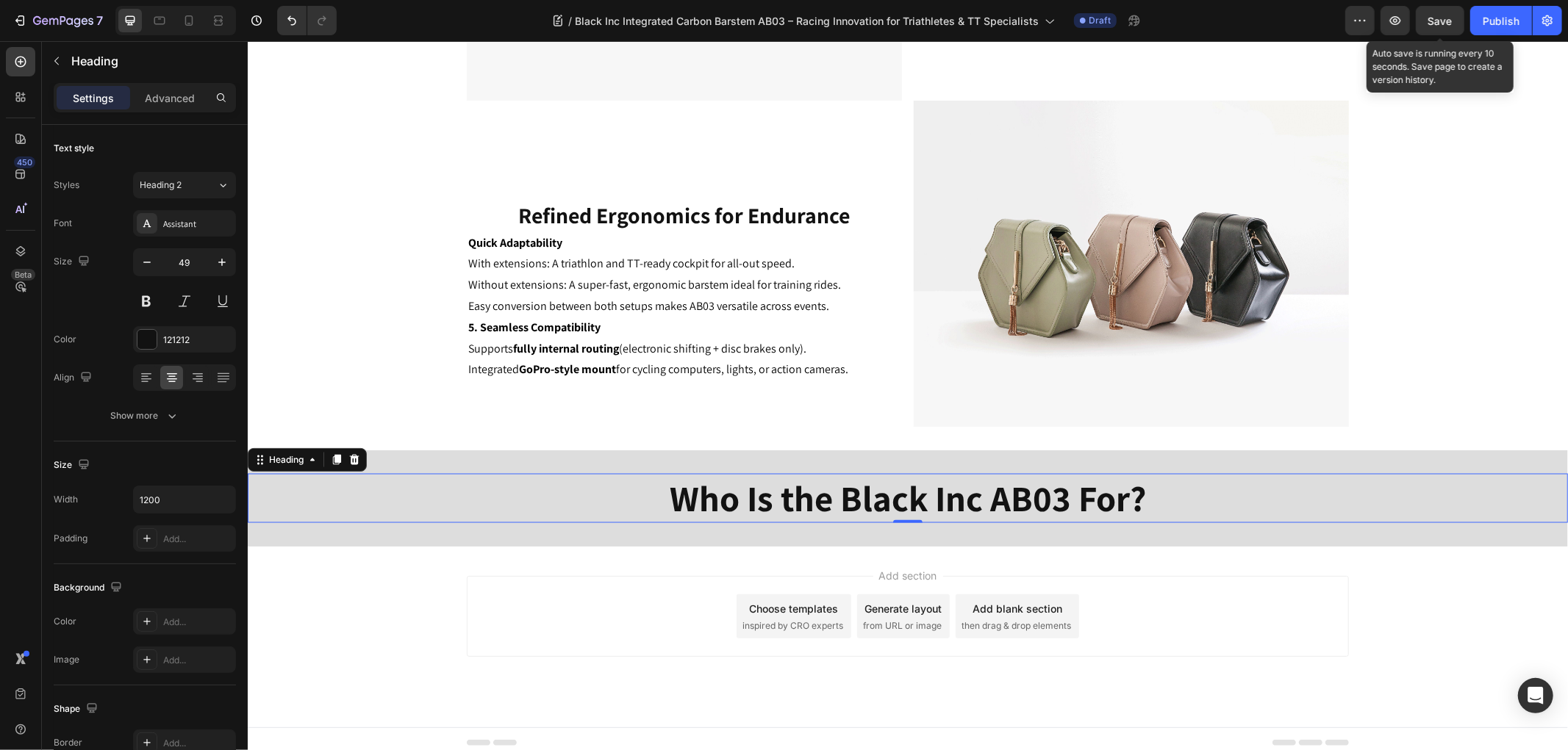
click at [1433, 19] on span "Save" at bounding box center [1440, 21] width 24 height 12
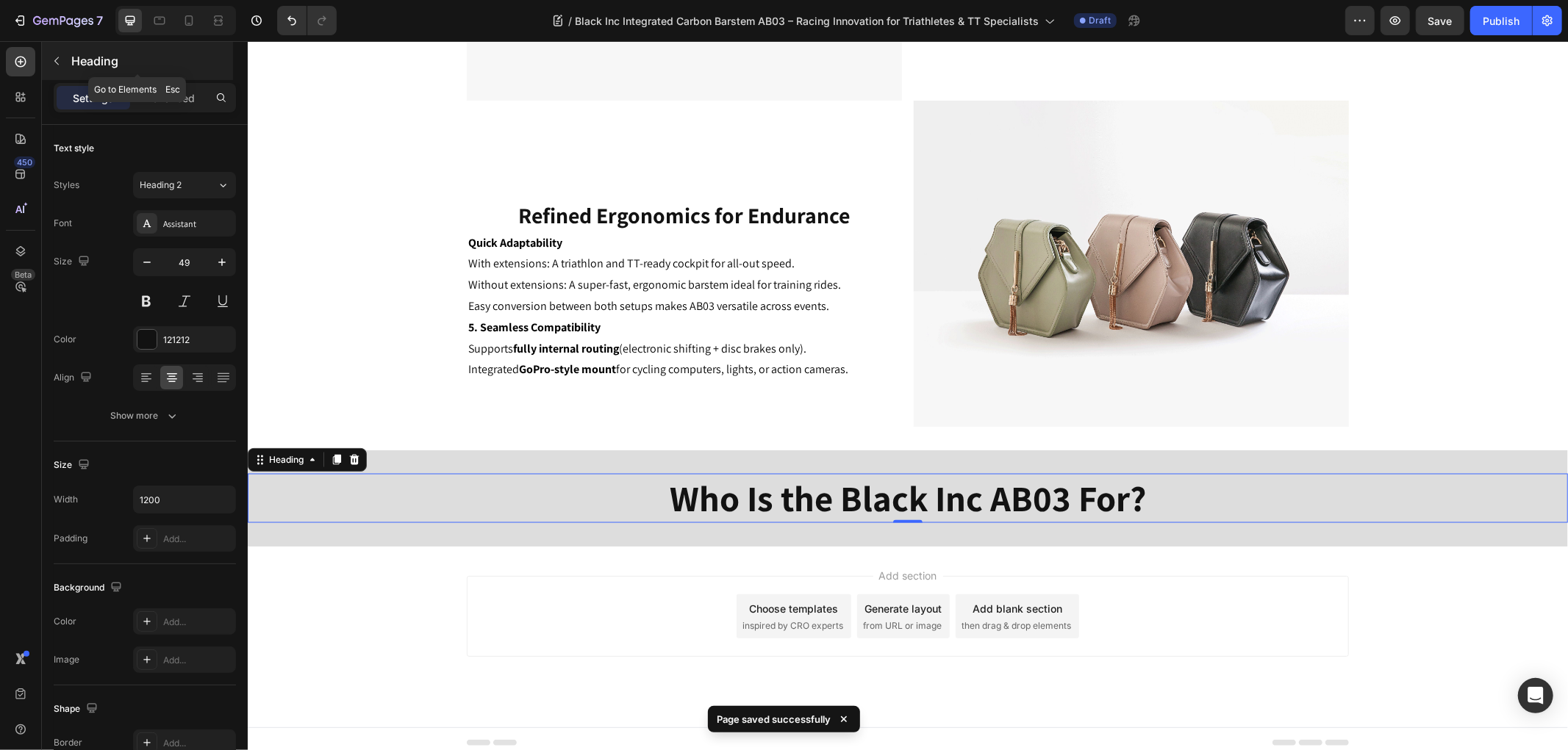
click at [64, 65] on button "button" at bounding box center [56, 61] width 23 height 23
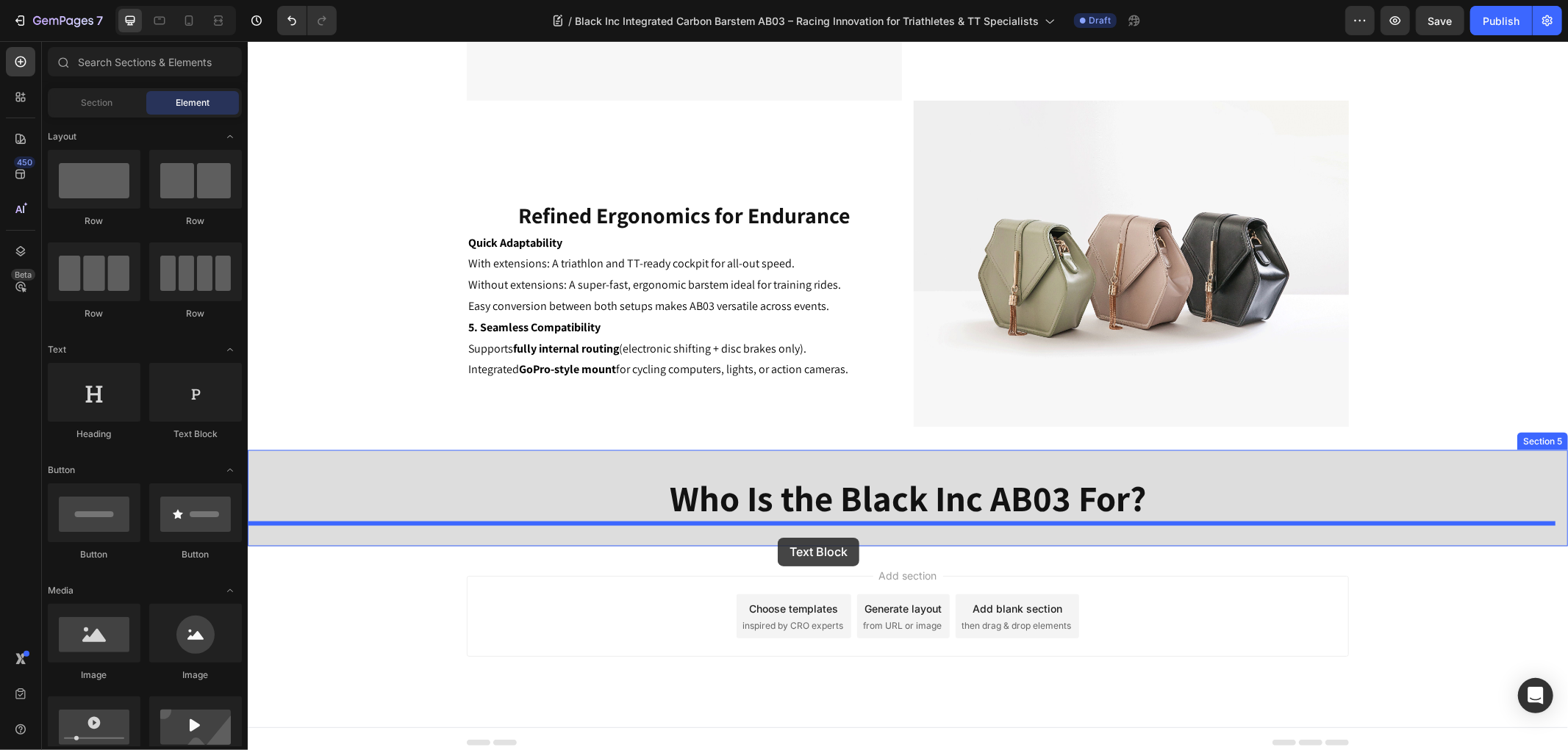
drag, startPoint x: 435, startPoint y: 450, endPoint x: 777, endPoint y: 537, distance: 352.9
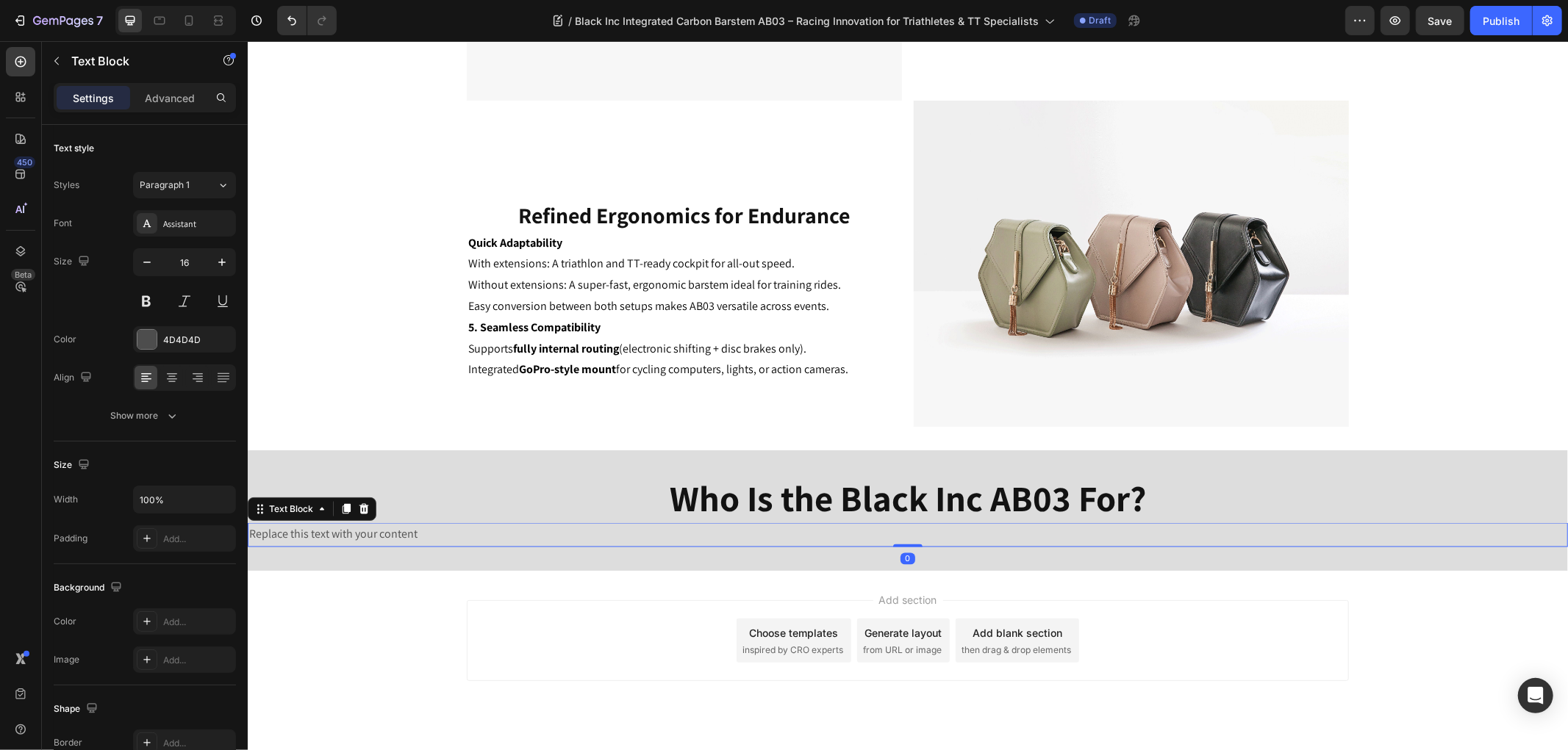
click at [753, 533] on div "Replace this text with your content" at bounding box center [907, 534] width 1320 height 24
click at [753, 533] on p "Replace this text with your content" at bounding box center [907, 534] width 1317 height 21
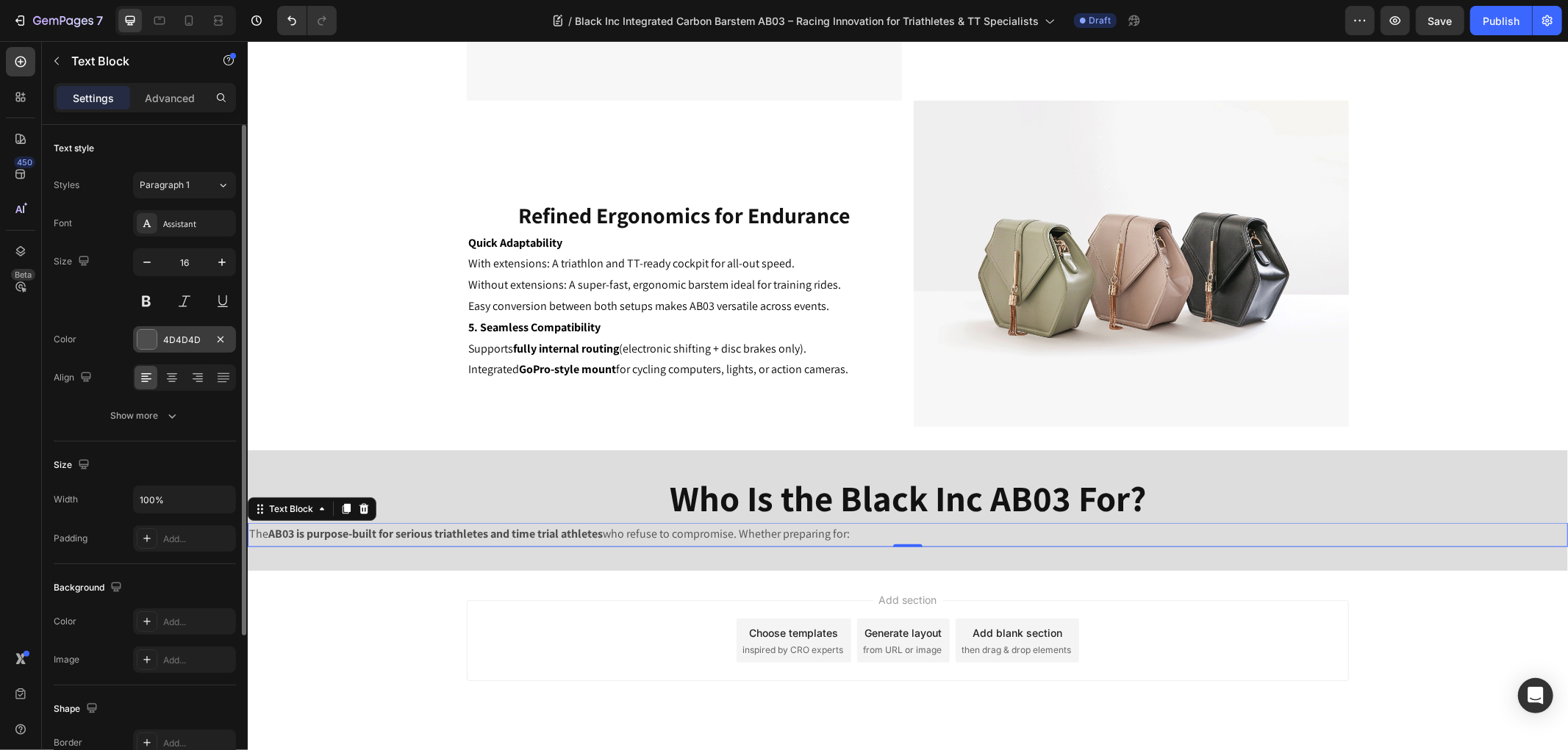
click at [155, 342] on div at bounding box center [147, 339] width 19 height 19
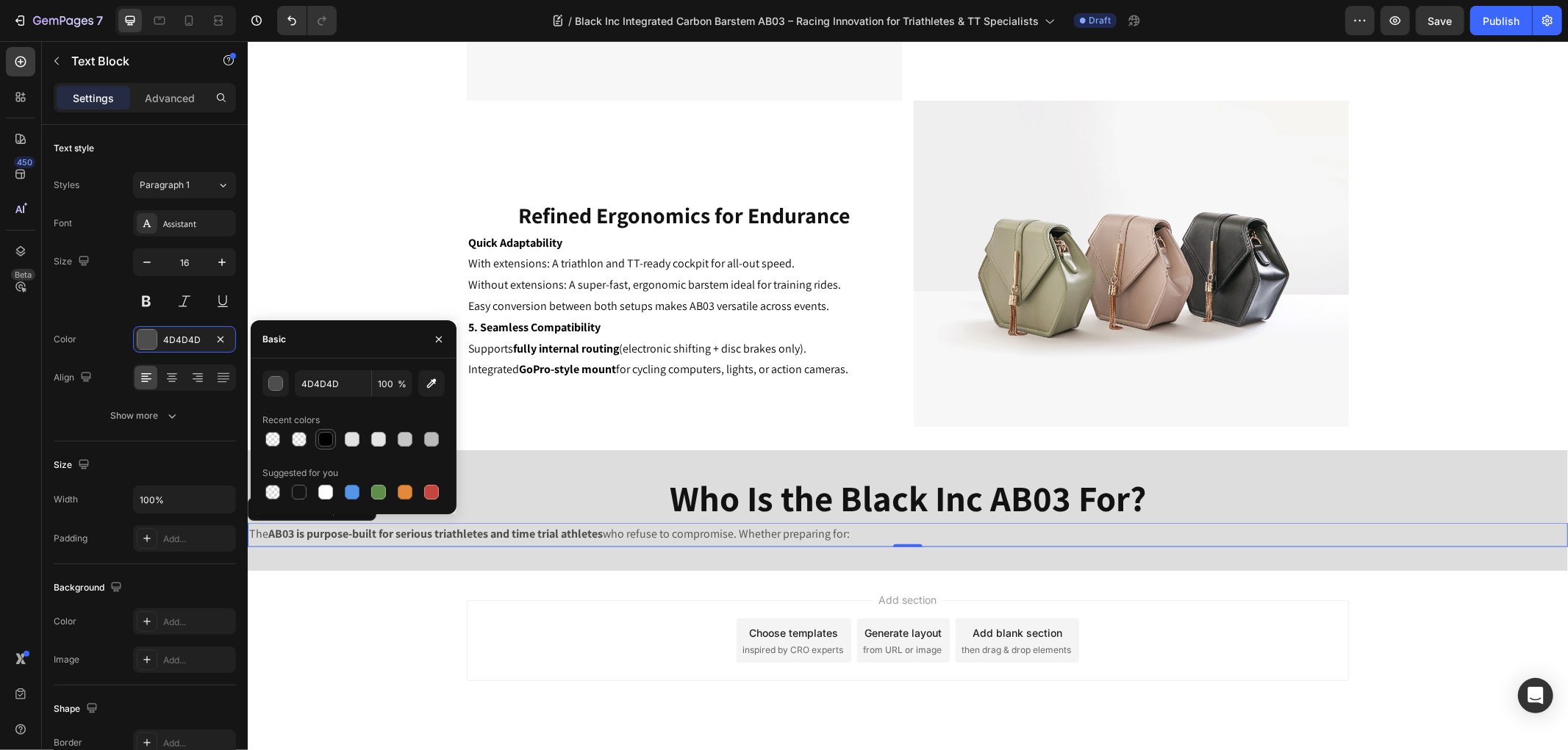
click at [326, 438] on div at bounding box center [326, 439] width 15 height 15
type input "000000"
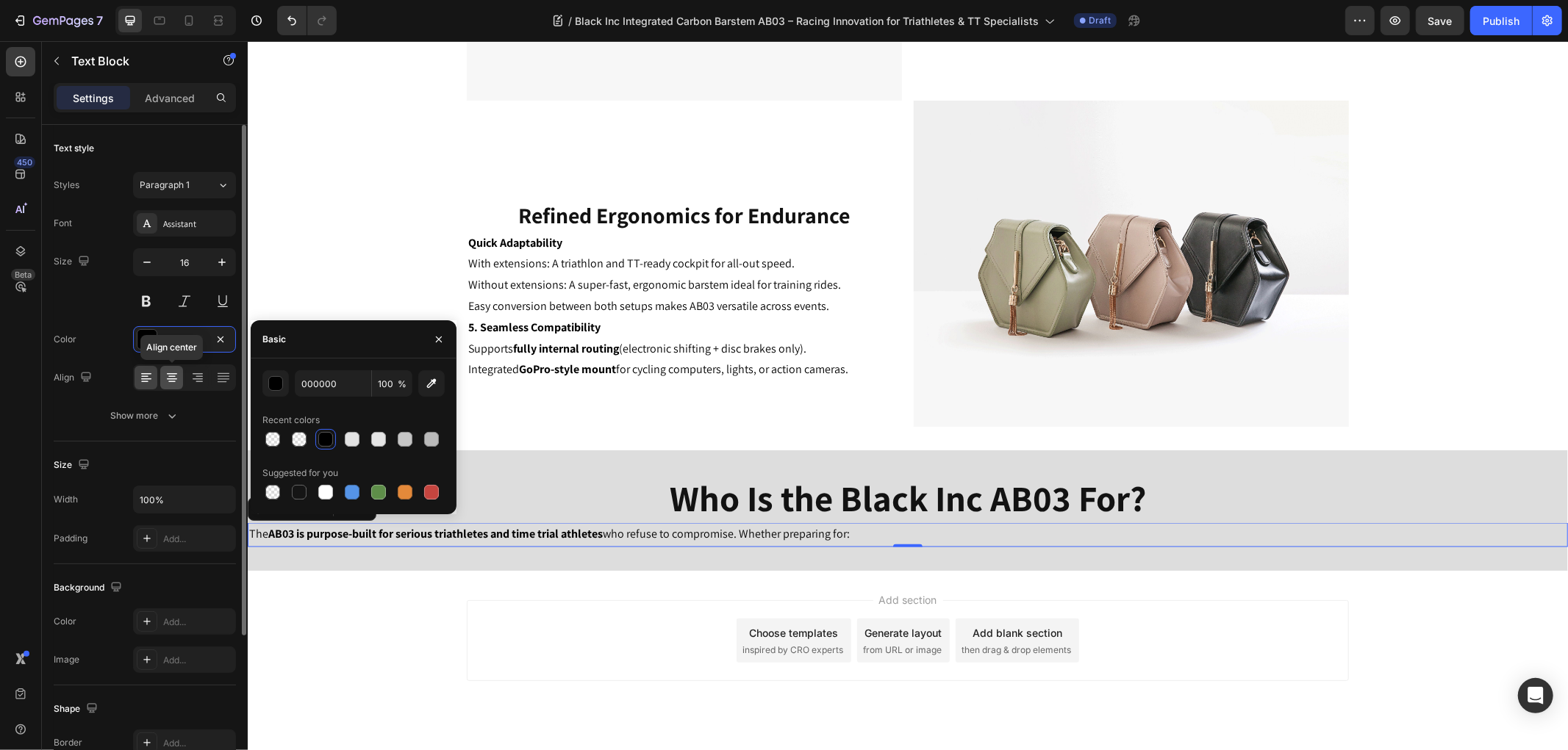
click at [177, 371] on icon at bounding box center [172, 377] width 15 height 15
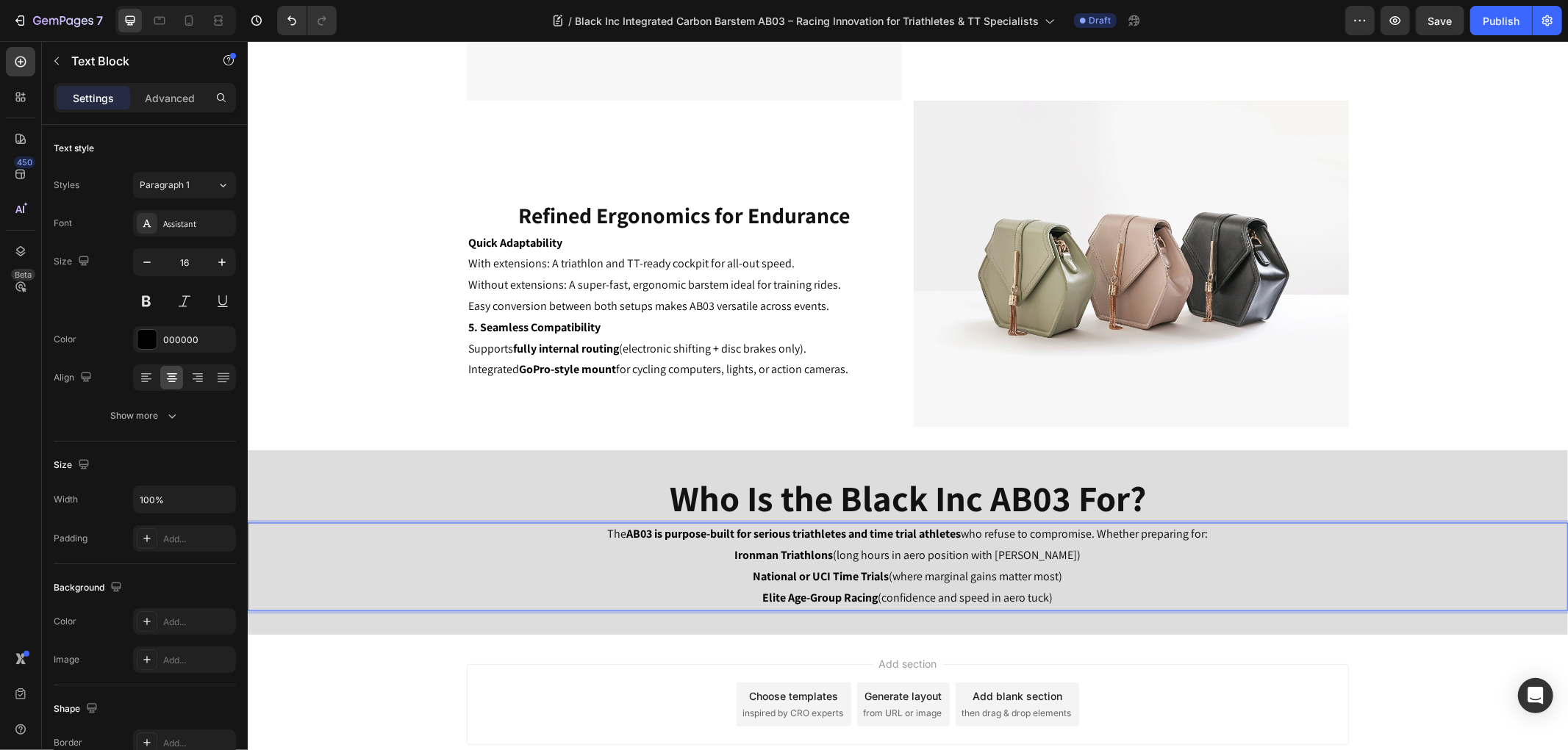
drag, startPoint x: 1067, startPoint y: 598, endPoint x: 731, endPoint y: 556, distance: 338.6
click at [731, 556] on div "The AB03 is purpose-built for serious triathletes and time trial athletes who r…" at bounding box center [907, 566] width 1320 height 87
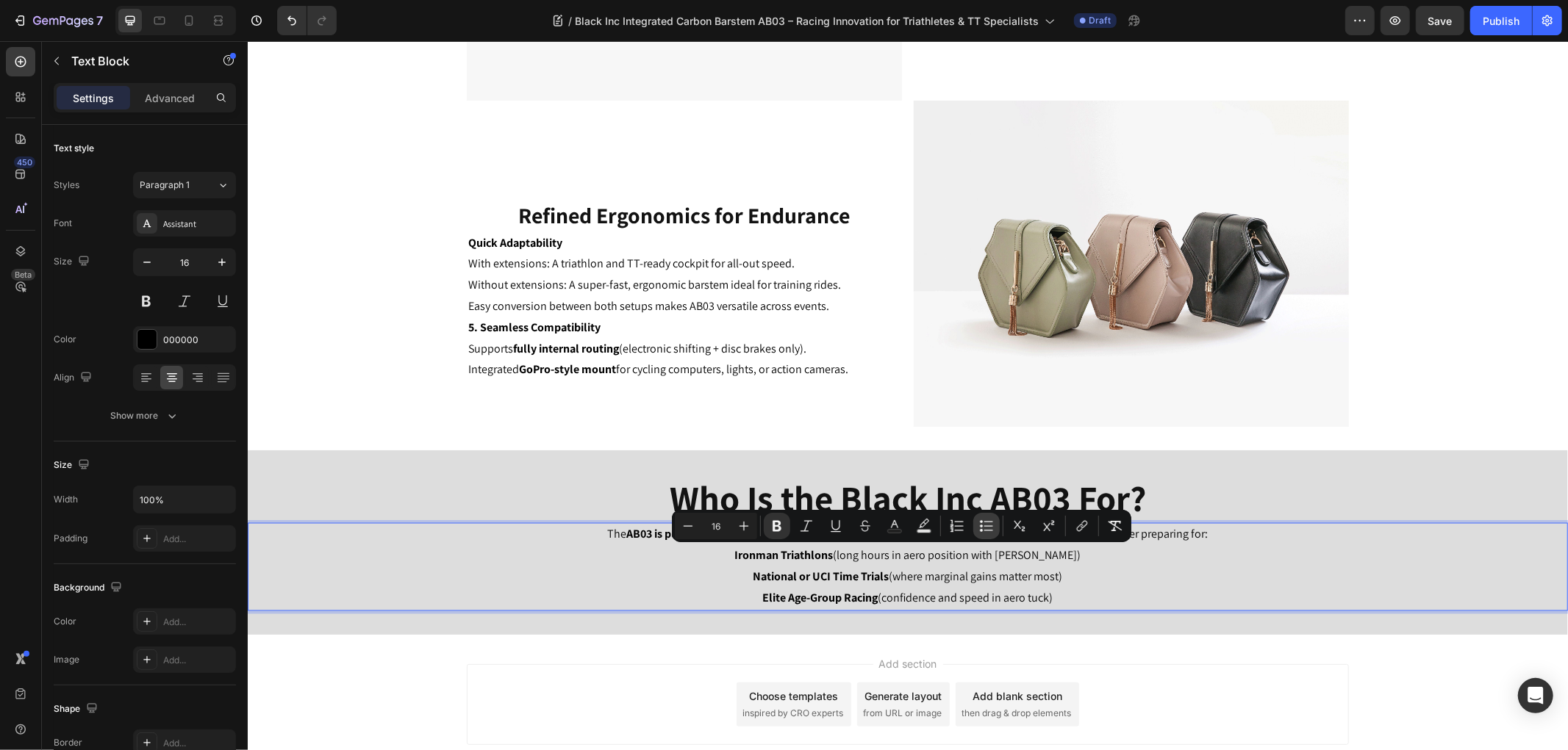
click at [987, 524] on icon "Editor contextual toolbar" at bounding box center [986, 525] width 15 height 15
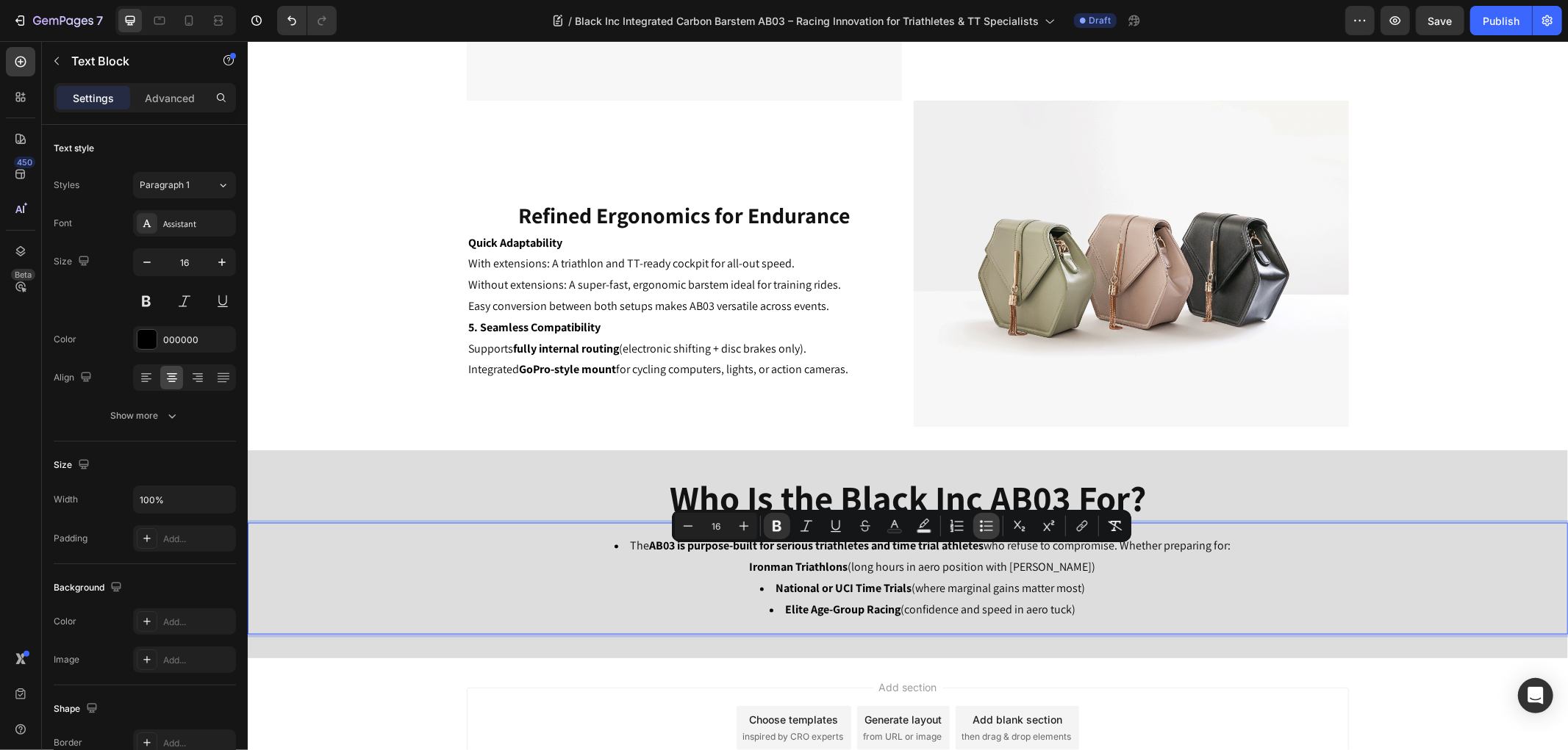
click at [990, 524] on icon "Editor contextual toolbar" at bounding box center [986, 525] width 15 height 15
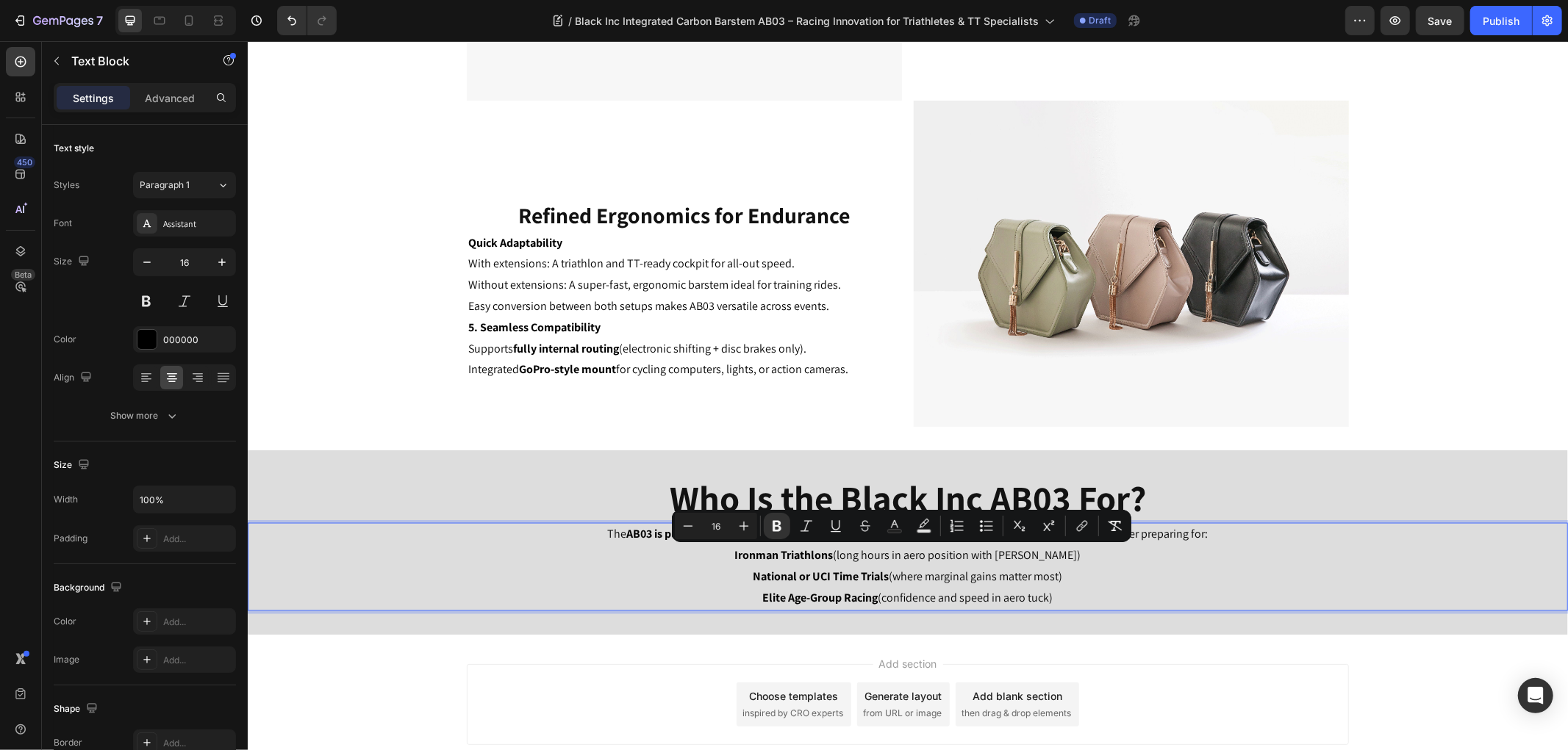
click at [1084, 580] on p "National or UCI Time Trials (where marginal gains matter most)" at bounding box center [907, 577] width 1317 height 21
drag, startPoint x: 731, startPoint y: 552, endPoint x: 1056, endPoint y: 613, distance: 330.7
click at [1056, 613] on div "Who Is the Black Inc AB03 For? Heading The AB03 is purpose-built for serious tr…" at bounding box center [907, 542] width 1320 height 184
click at [983, 517] on button "Bulleted List" at bounding box center [986, 526] width 27 height 27
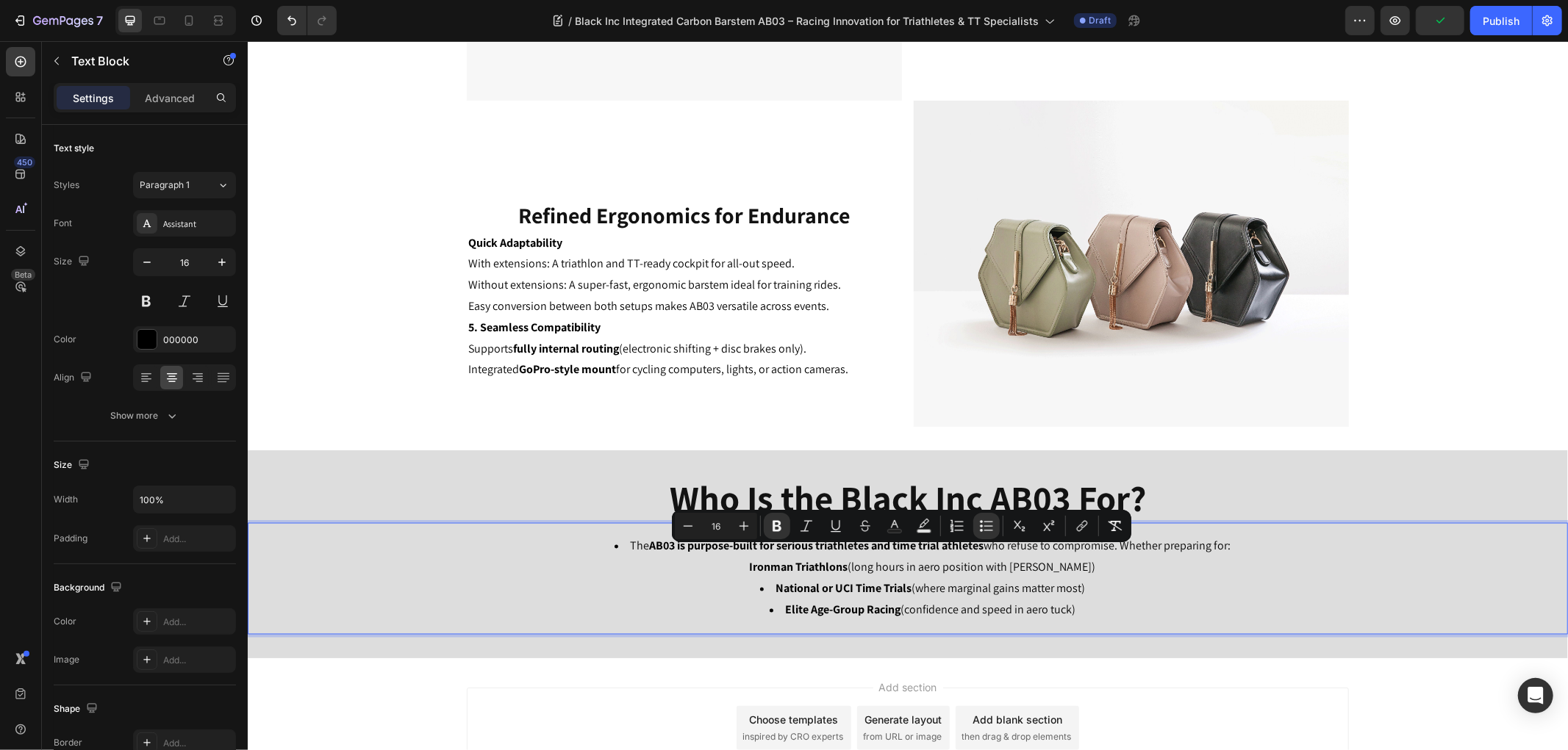
click at [643, 563] on li "The AB03 is purpose-built for serious triathletes and time trial athletes who r…" at bounding box center [921, 556] width 1288 height 43
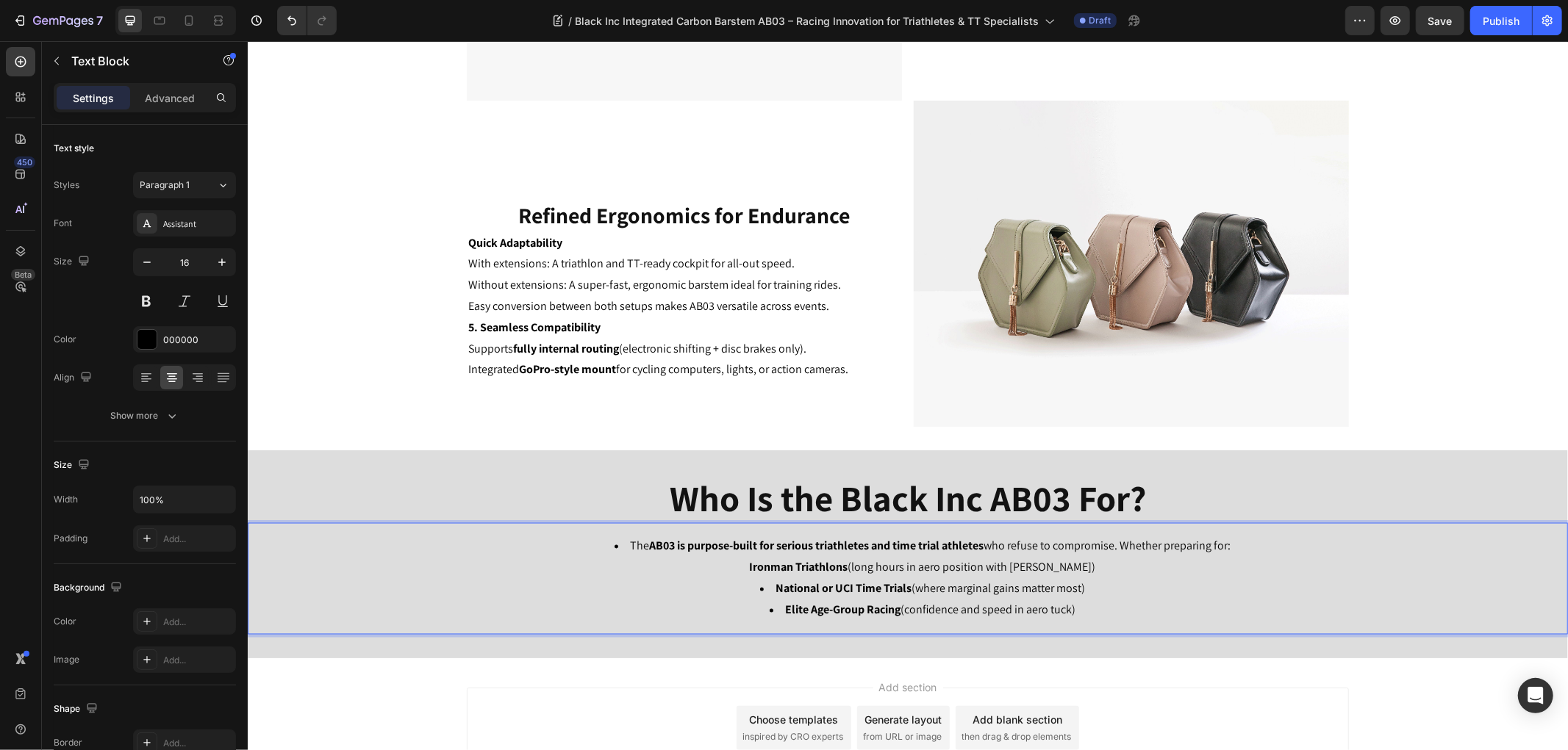
click at [1261, 545] on li "The AB03 is purpose-built for serious triathletes and time trial athletes who r…" at bounding box center [921, 556] width 1288 height 43
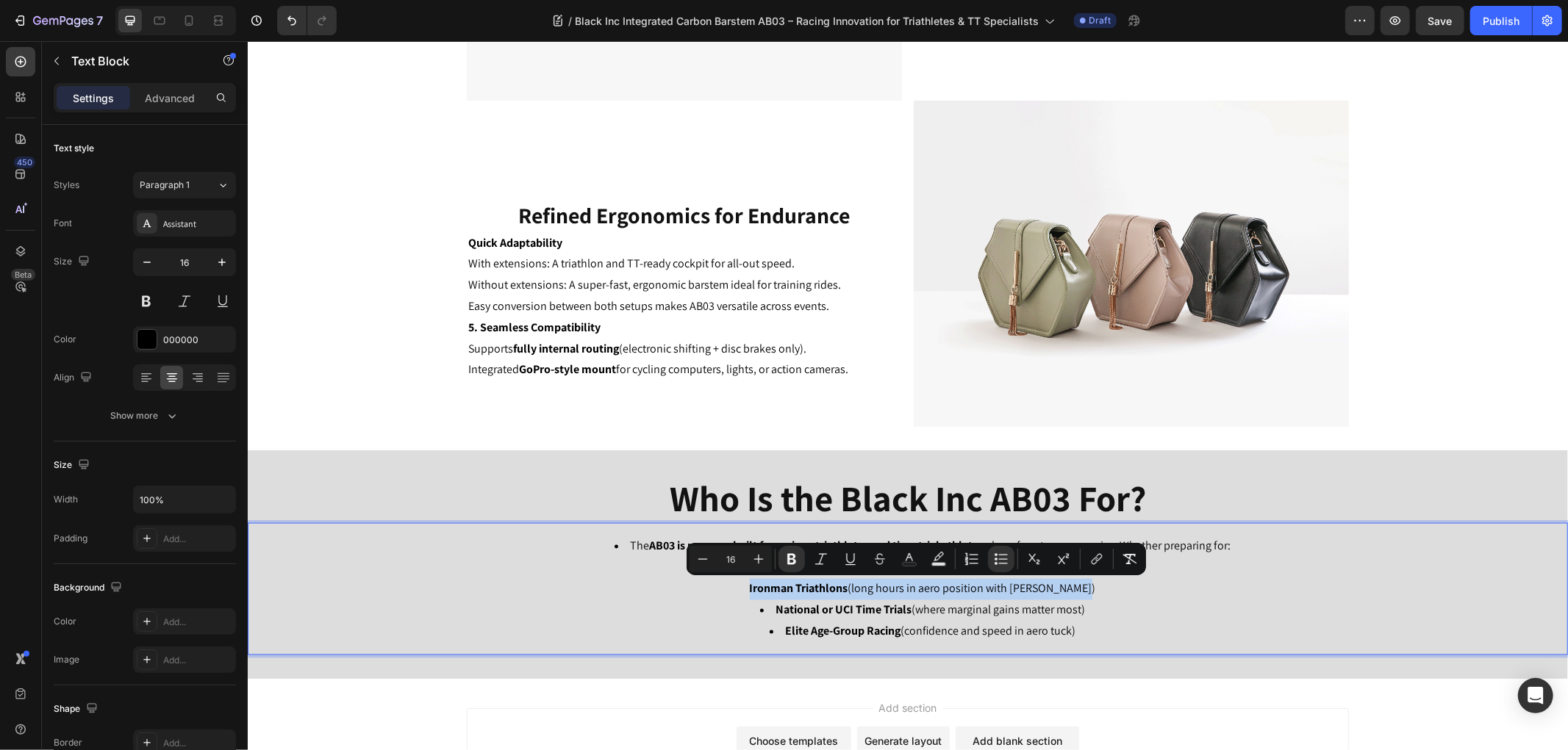
drag, startPoint x: 744, startPoint y: 588, endPoint x: 1374, endPoint y: 610, distance: 630.4
click at [1149, 595] on li "The AB03 is purpose-built for serious triathletes and time trial athletes who r…" at bounding box center [921, 567] width 1288 height 63
click at [996, 555] on icon "Editor contextual toolbar" at bounding box center [996, 555] width 3 height 3
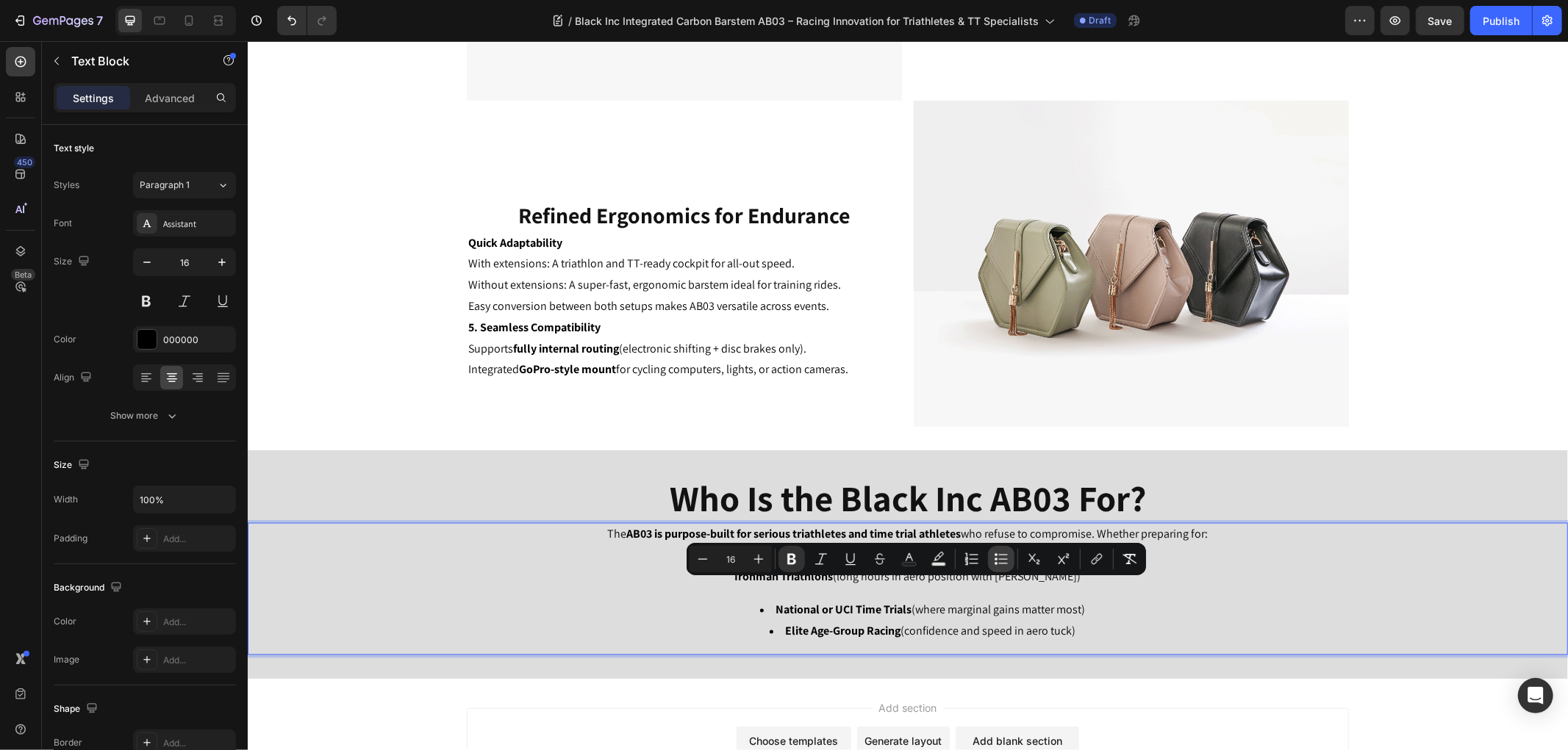
click at [996, 555] on icon "Editor contextual toolbar" at bounding box center [996, 555] width 3 height 3
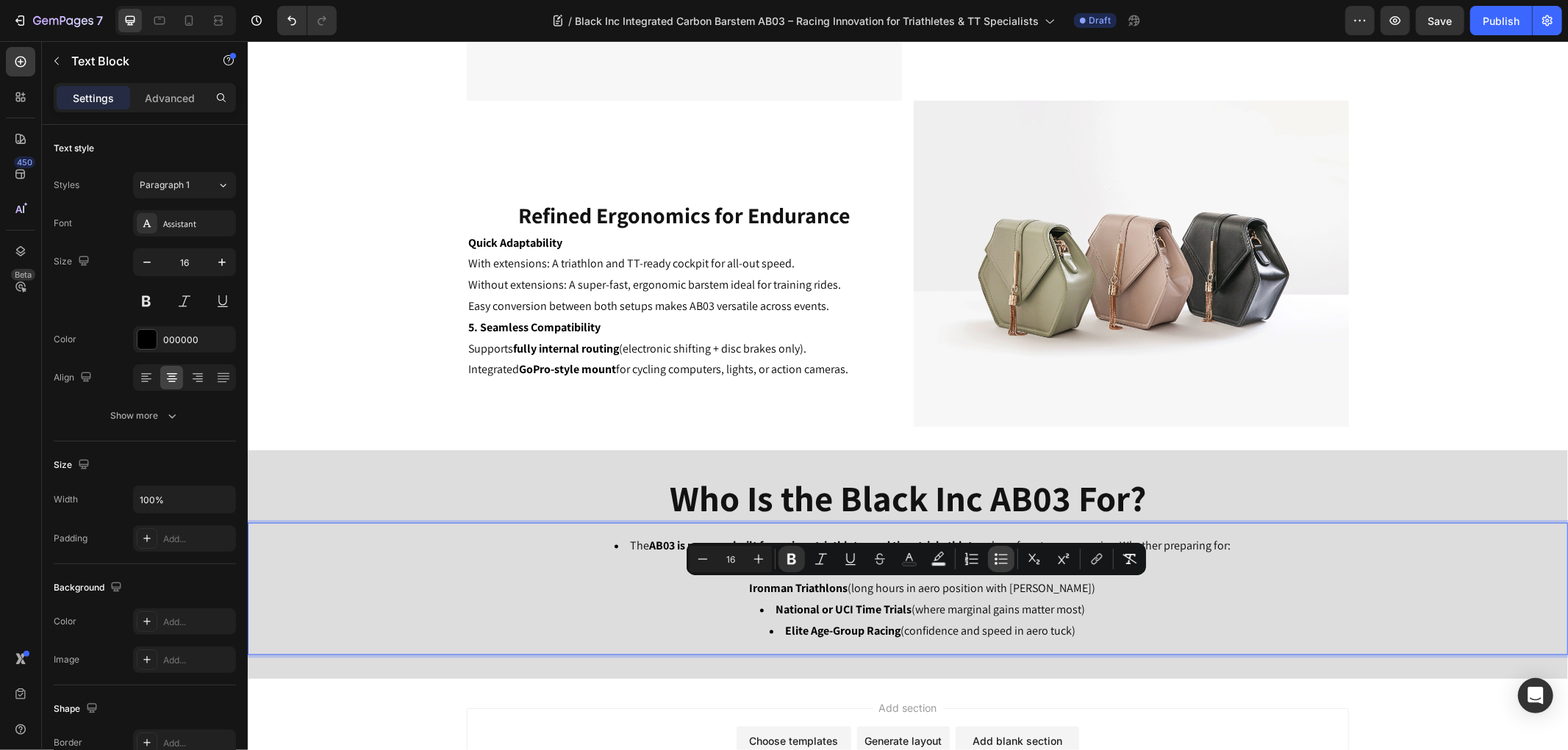
click at [996, 555] on icon "Editor contextual toolbar" at bounding box center [996, 555] width 3 height 3
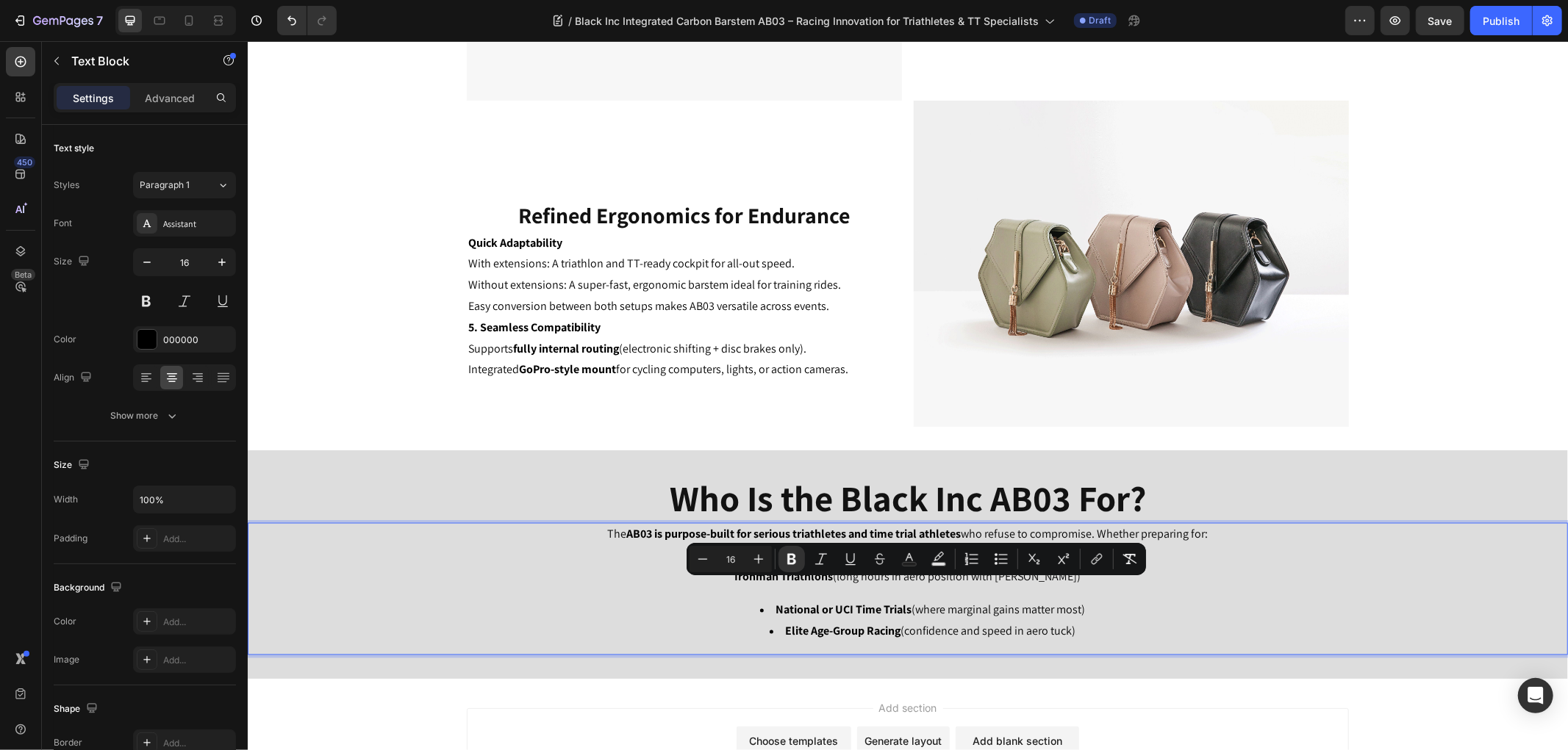
click at [681, 578] on p "The AB03 is purpose-built for serious triathletes and time trial athletes who r…" at bounding box center [907, 555] width 1317 height 63
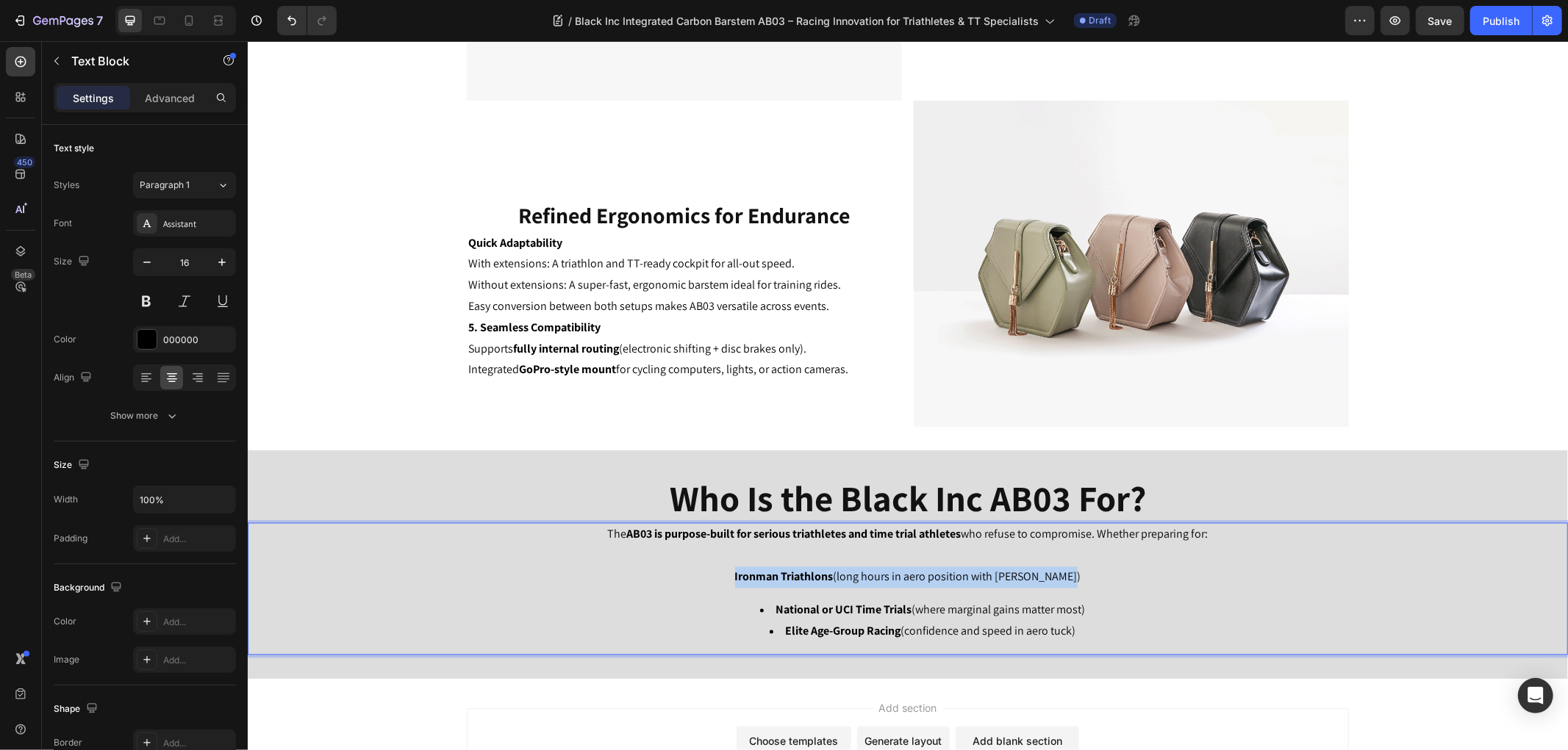
drag, startPoint x: 1121, startPoint y: 581, endPoint x: 732, endPoint y: 576, distance: 389.0
click at [732, 576] on p "The AB03 is purpose-built for serious triathletes and time trial athletes who r…" at bounding box center [907, 555] width 1317 height 63
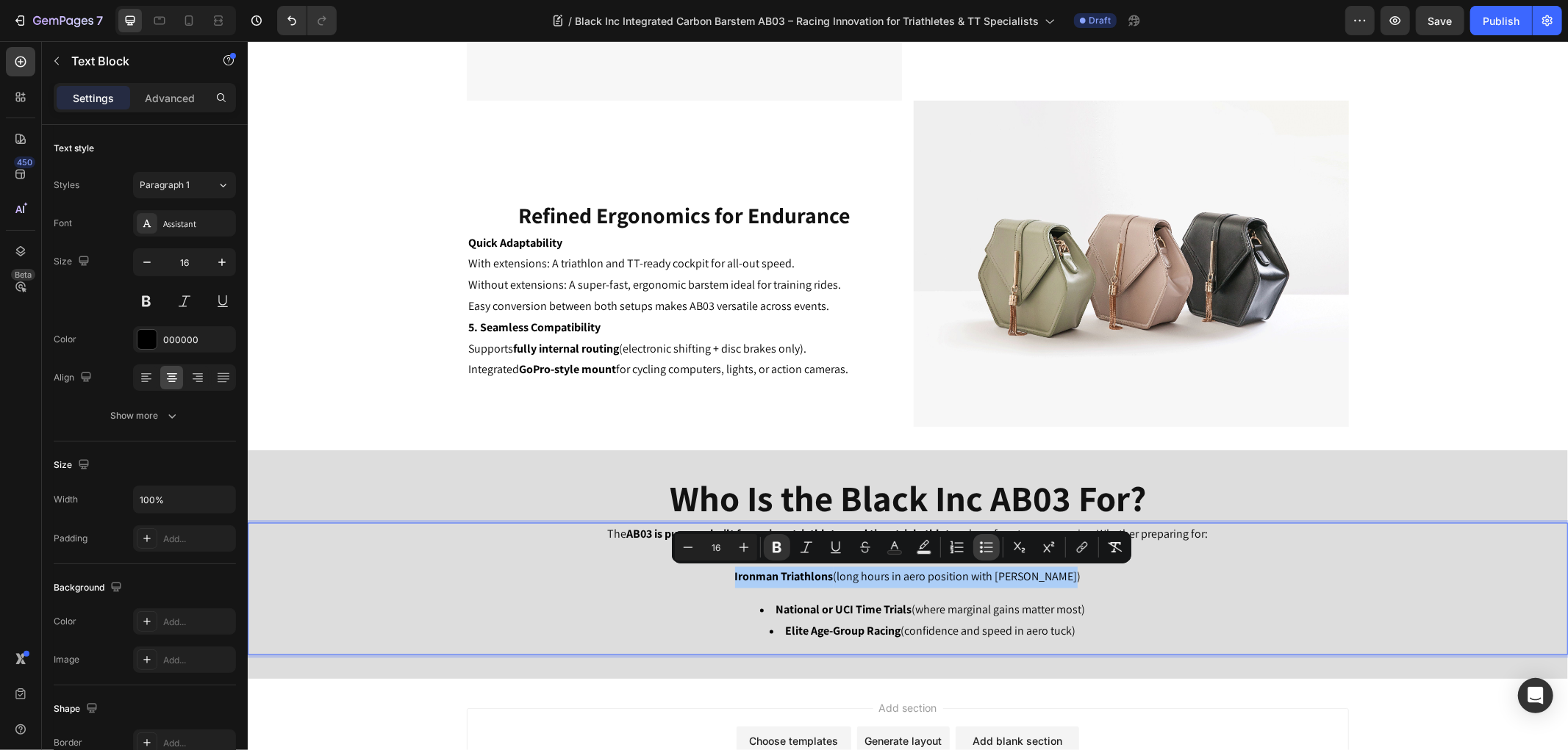
click at [978, 547] on button "Bulleted List" at bounding box center [986, 547] width 27 height 27
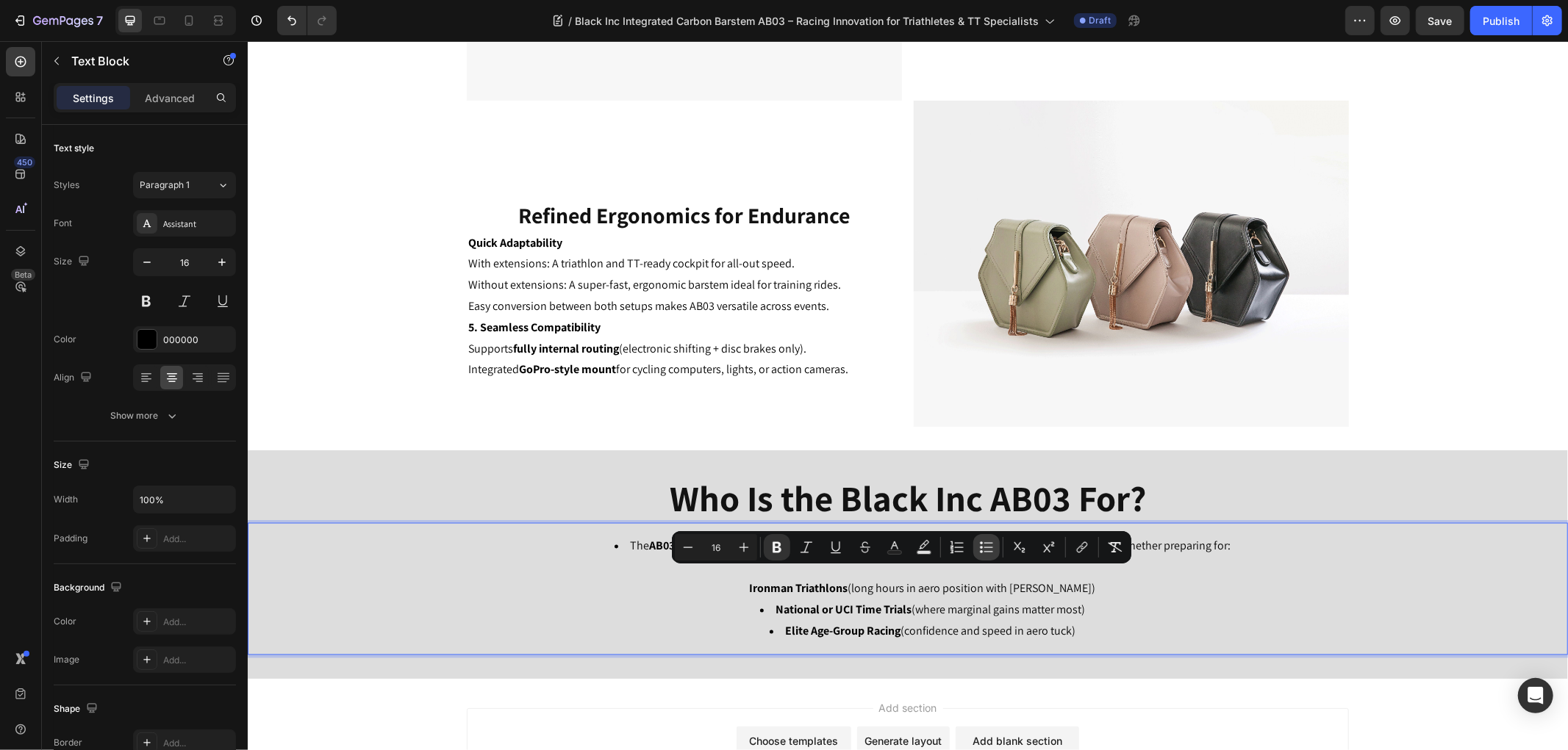
click at [974, 543] on button "Bulleted List" at bounding box center [986, 547] width 27 height 27
click at [960, 546] on icon "Editor contextual toolbar" at bounding box center [957, 547] width 15 height 15
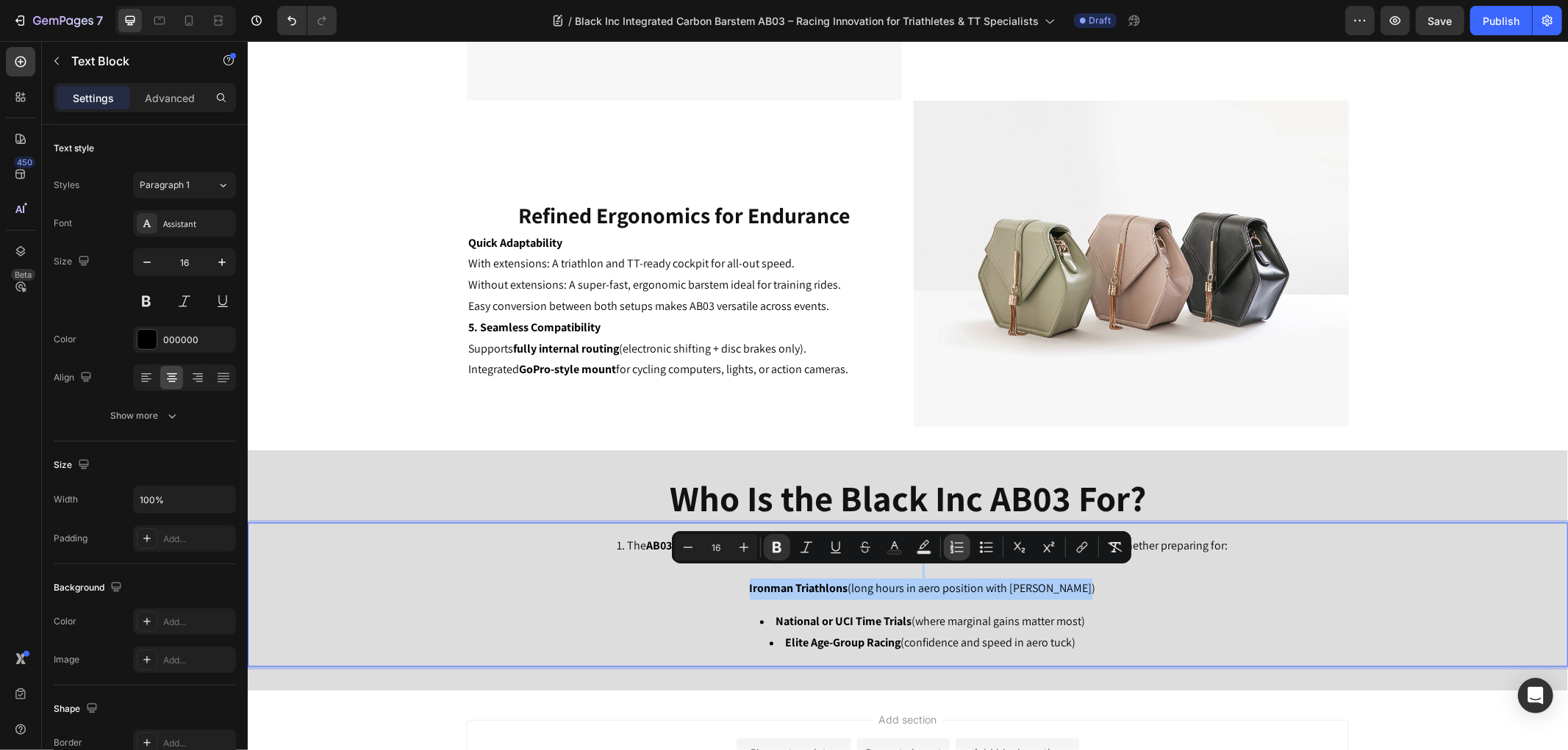
click at [960, 546] on icon "Editor contextual toolbar" at bounding box center [957, 547] width 15 height 15
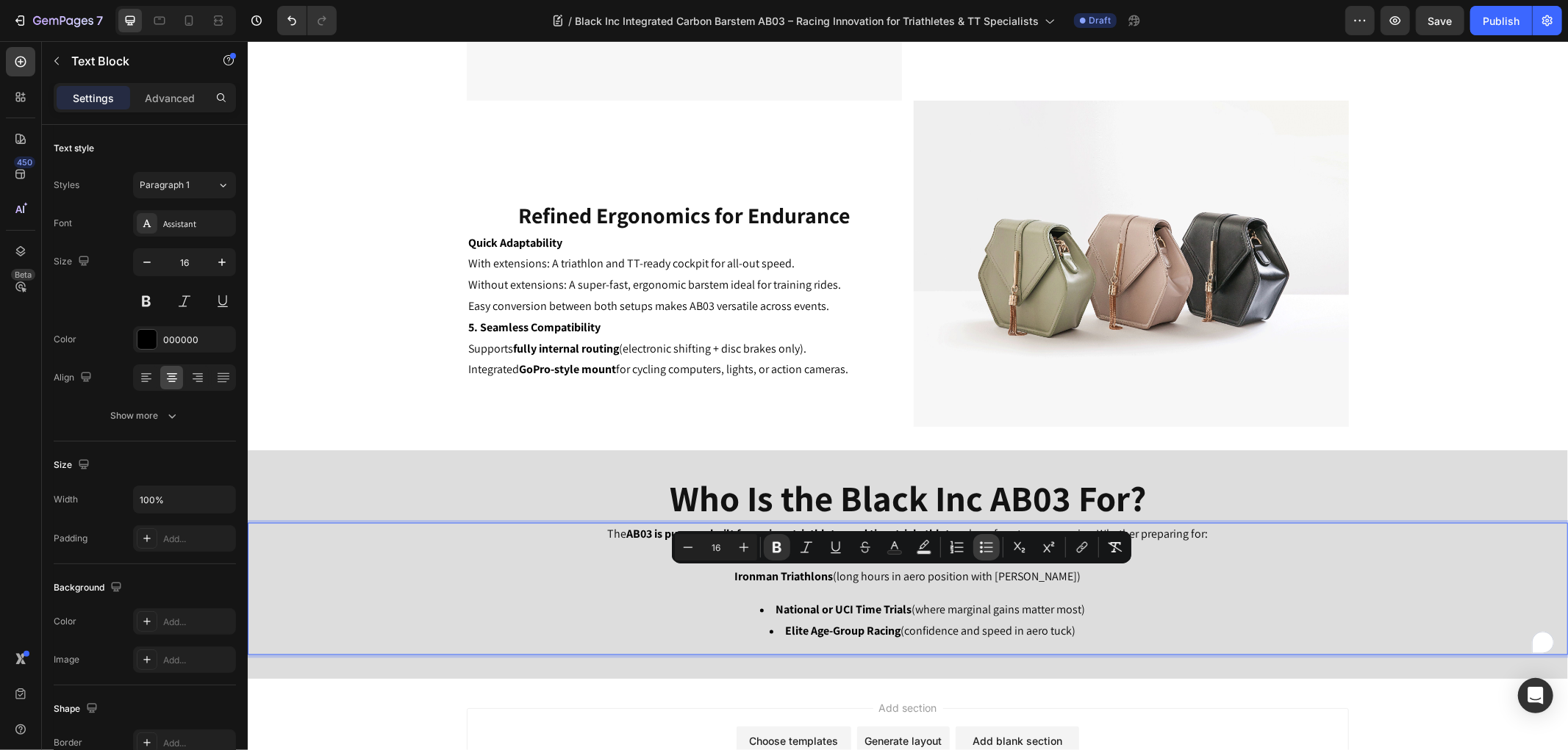
click at [985, 545] on icon "Editor contextual toolbar" at bounding box center [986, 547] width 15 height 15
click at [675, 594] on li "The AB03 is purpose-built for serious triathletes and time trial athletes who r…" at bounding box center [921, 567] width 1288 height 63
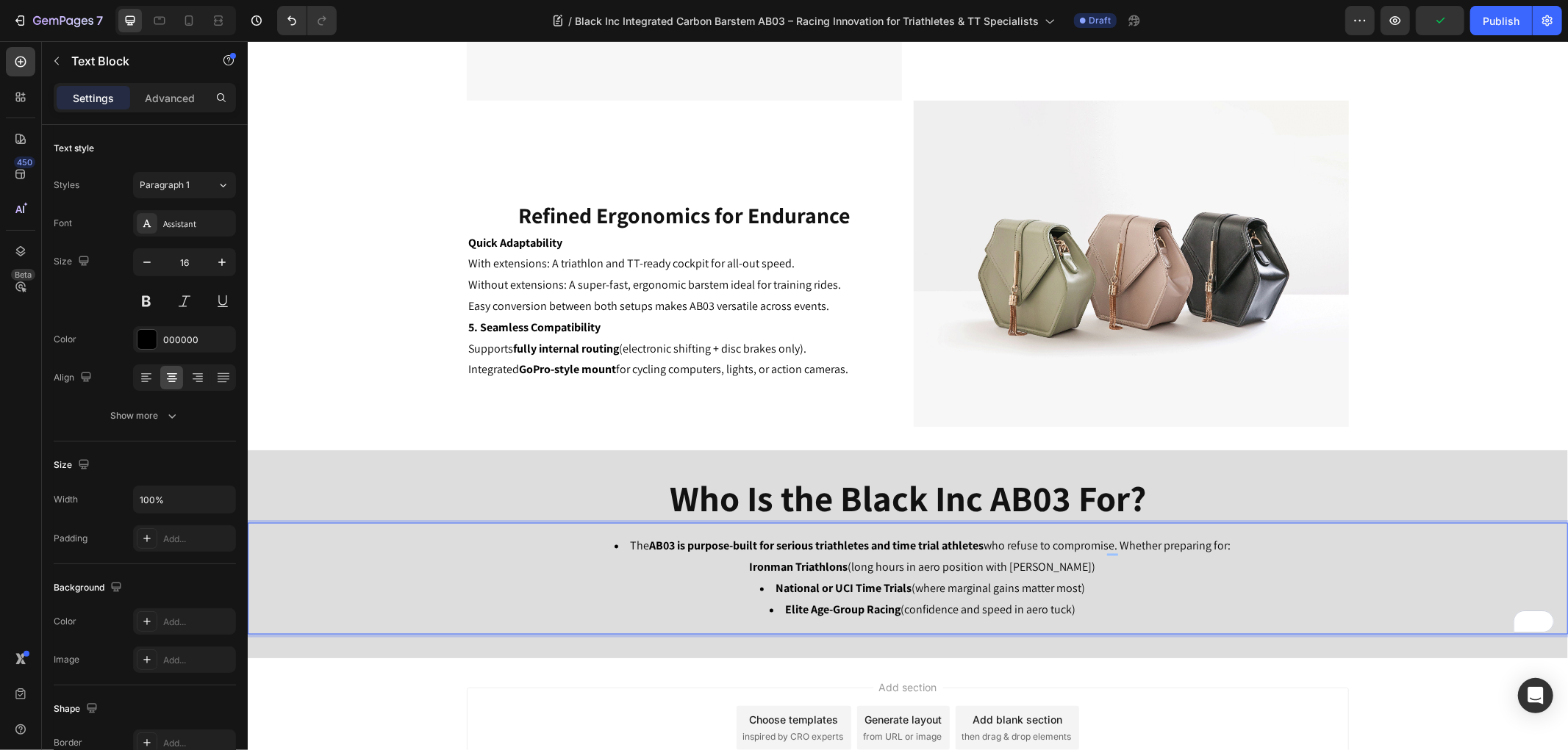
click at [618, 544] on li "The AB03 is purpose-built for serious triathletes and time trial athletes who r…" at bounding box center [921, 556] width 1288 height 43
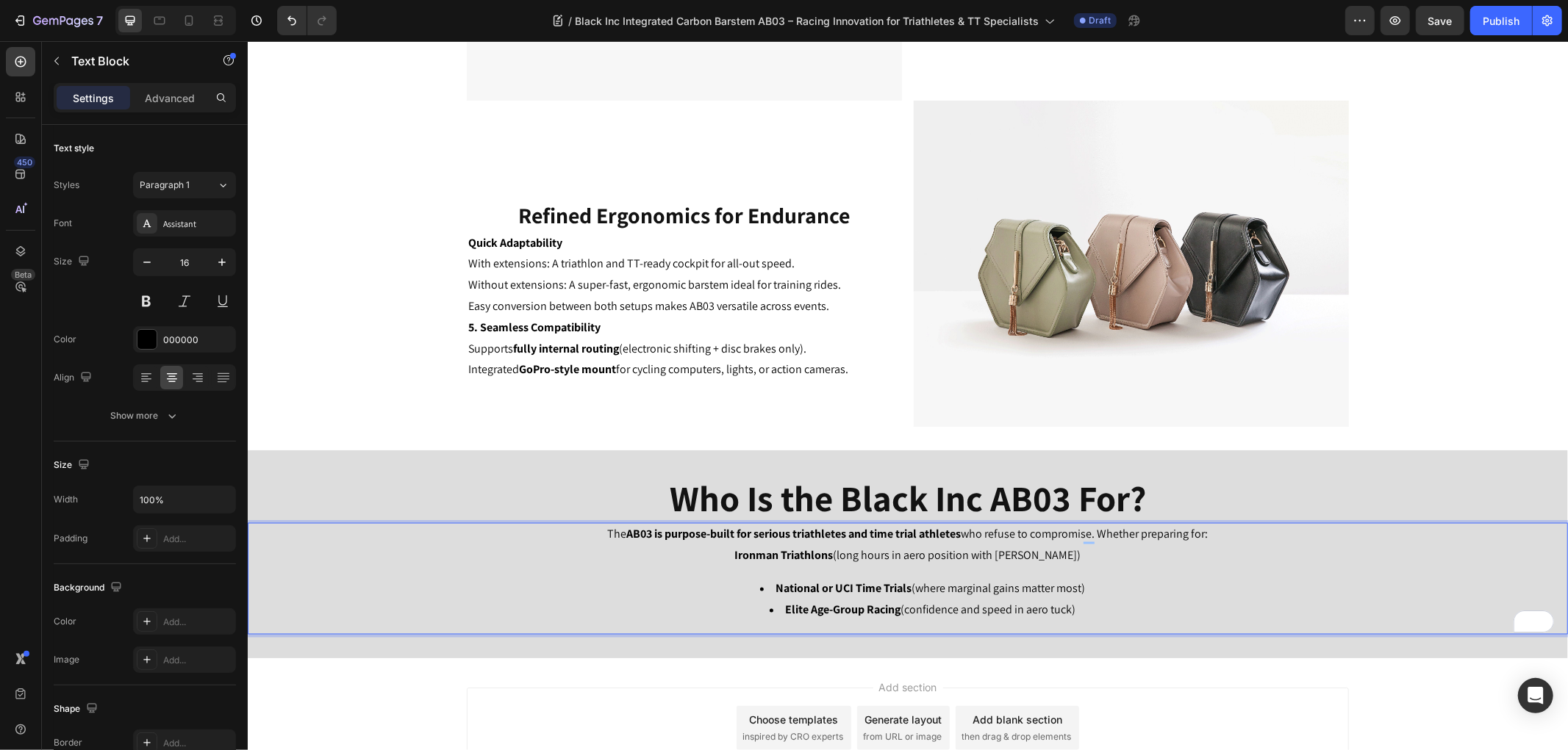
click at [730, 558] on p "The AB03 is purpose-built for serious triathletes and time trial athletes who r…" at bounding box center [907, 545] width 1317 height 43
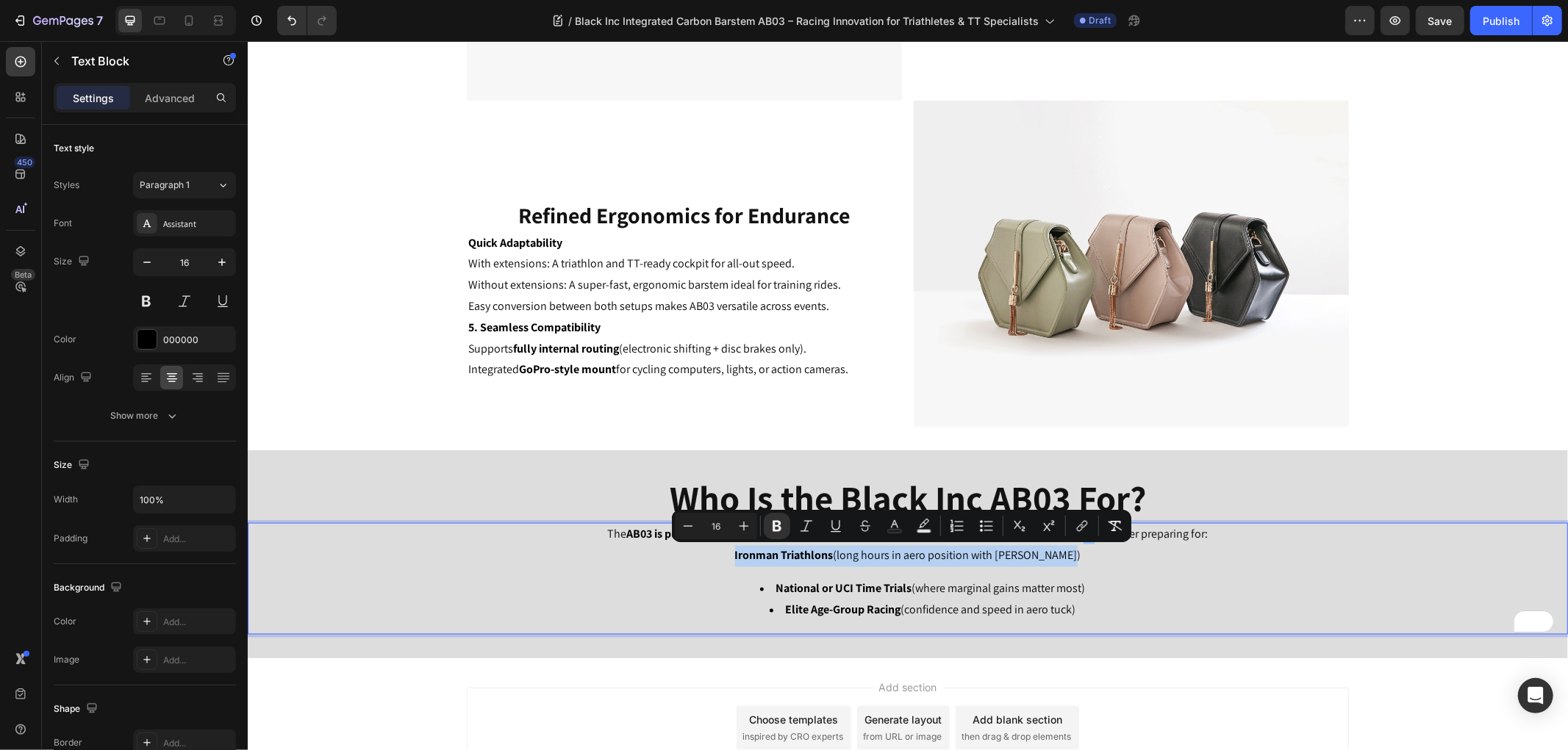
drag, startPoint x: 1080, startPoint y: 554, endPoint x: 727, endPoint y: 554, distance: 353.0
click at [727, 554] on p "The AB03 is purpose-built for serious triathletes and time trial athletes who r…" at bounding box center [907, 545] width 1317 height 43
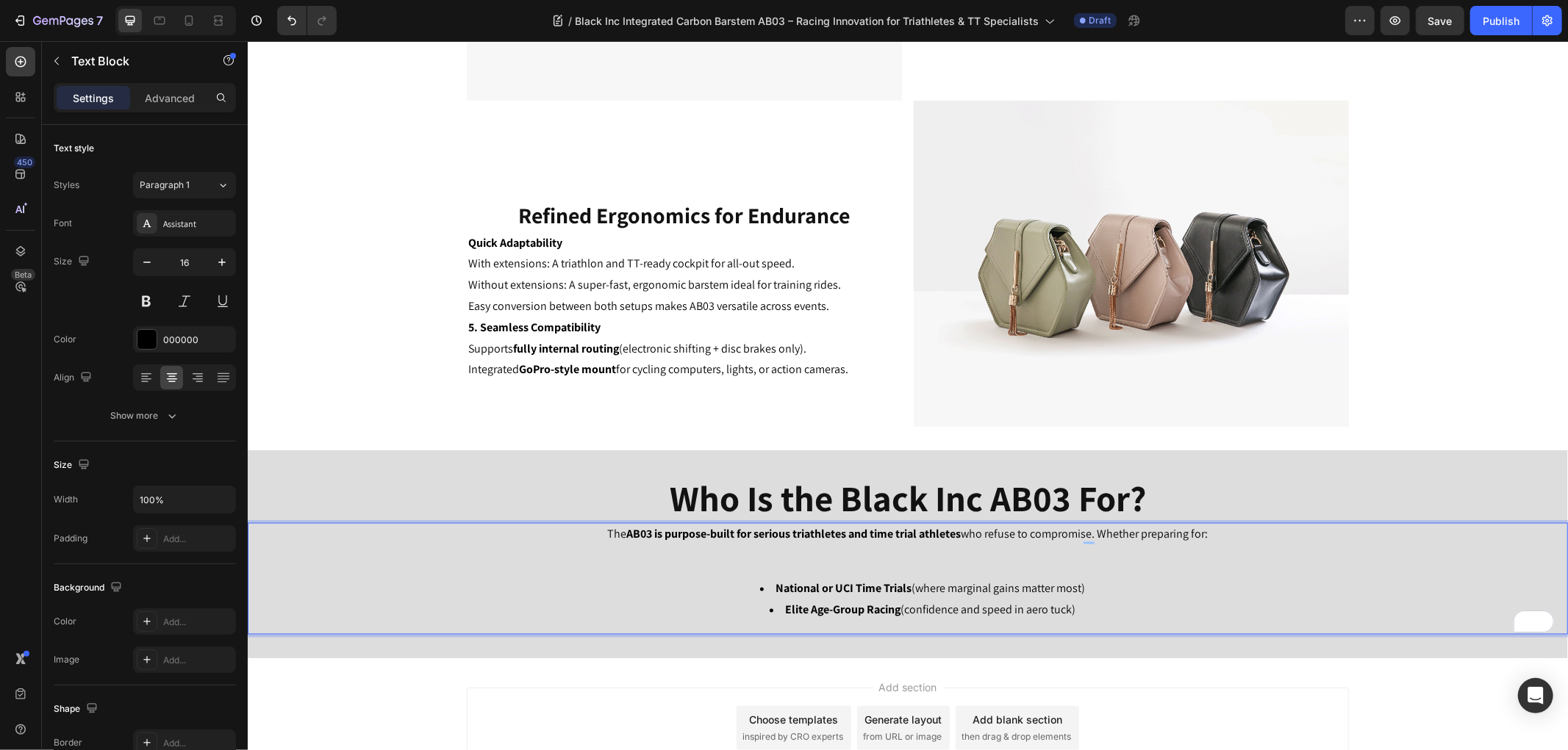
click at [1081, 567] on div "The AB03 is purpose-built for serious triathletes and time trial athletes who r…" at bounding box center [907, 578] width 1320 height 111
click at [1240, 537] on p "The AB03 is purpose-built for serious triathletes and time trial athletes who r…" at bounding box center [907, 545] width 1317 height 43
click at [743, 575] on div "The AB03 is purpose-built for serious triathletes and time trial athletes who r…" at bounding box center [907, 578] width 1320 height 111
click at [765, 562] on p "The AB03 is purpose-built for serious triathletes and time trial athletes who r…" at bounding box center [907, 545] width 1317 height 43
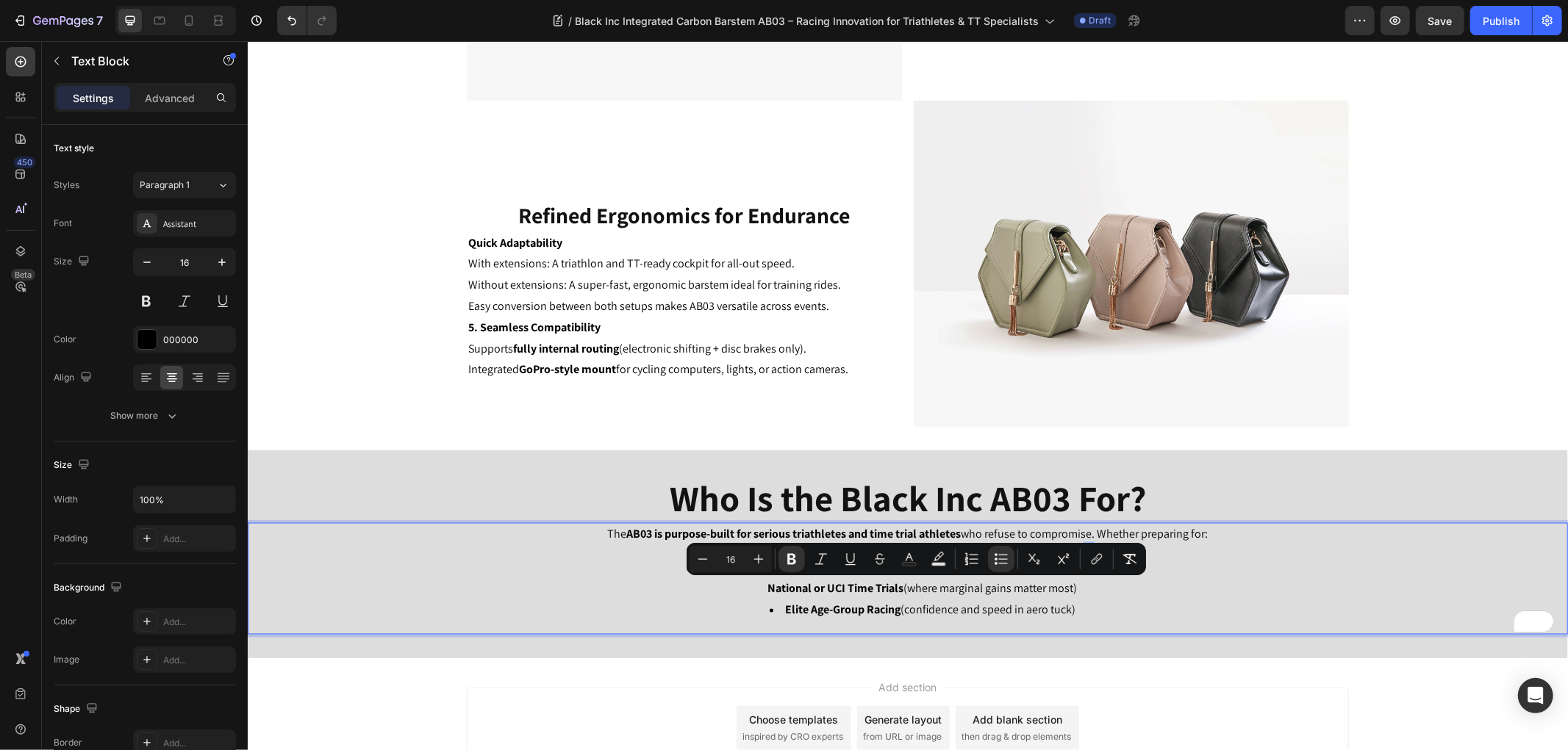
drag, startPoint x: 1085, startPoint y: 588, endPoint x: 749, endPoint y: 595, distance: 336.1
click at [749, 595] on li "Ironman Triathlons (long hours in aero position with max comfort) ⁠⁠⁠⁠⁠⁠⁠ Natio…" at bounding box center [921, 578] width 1288 height 43
click at [1003, 564] on icon "Editor contextual toolbar" at bounding box center [1000, 559] width 15 height 15
click at [1121, 574] on li "Ironman Triathlons (long hours in aero position with max comfort) National or U…" at bounding box center [921, 578] width 1288 height 43
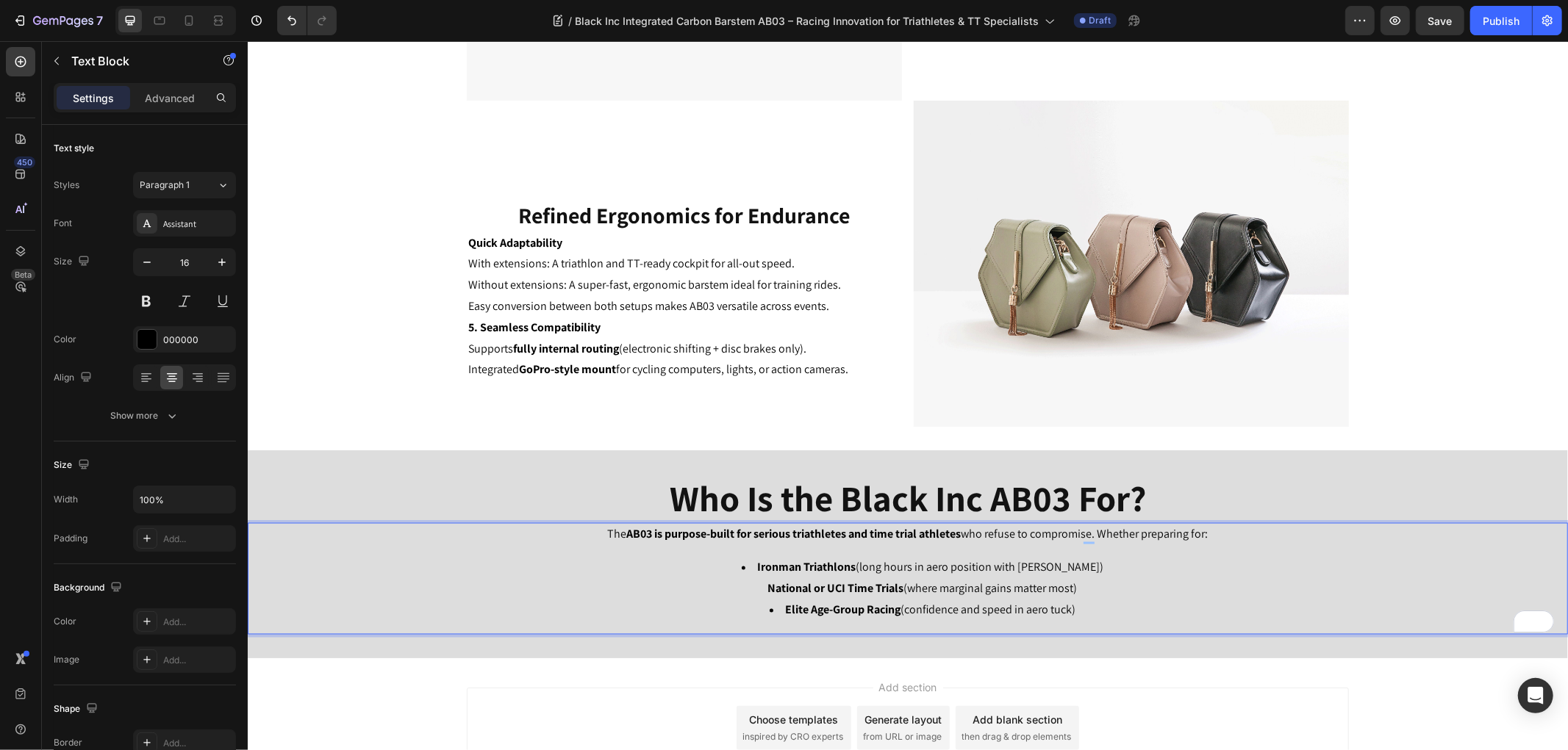
click at [1092, 577] on li "Ironman Triathlons (long hours in aero position with max comfort) National or U…" at bounding box center [921, 578] width 1288 height 43
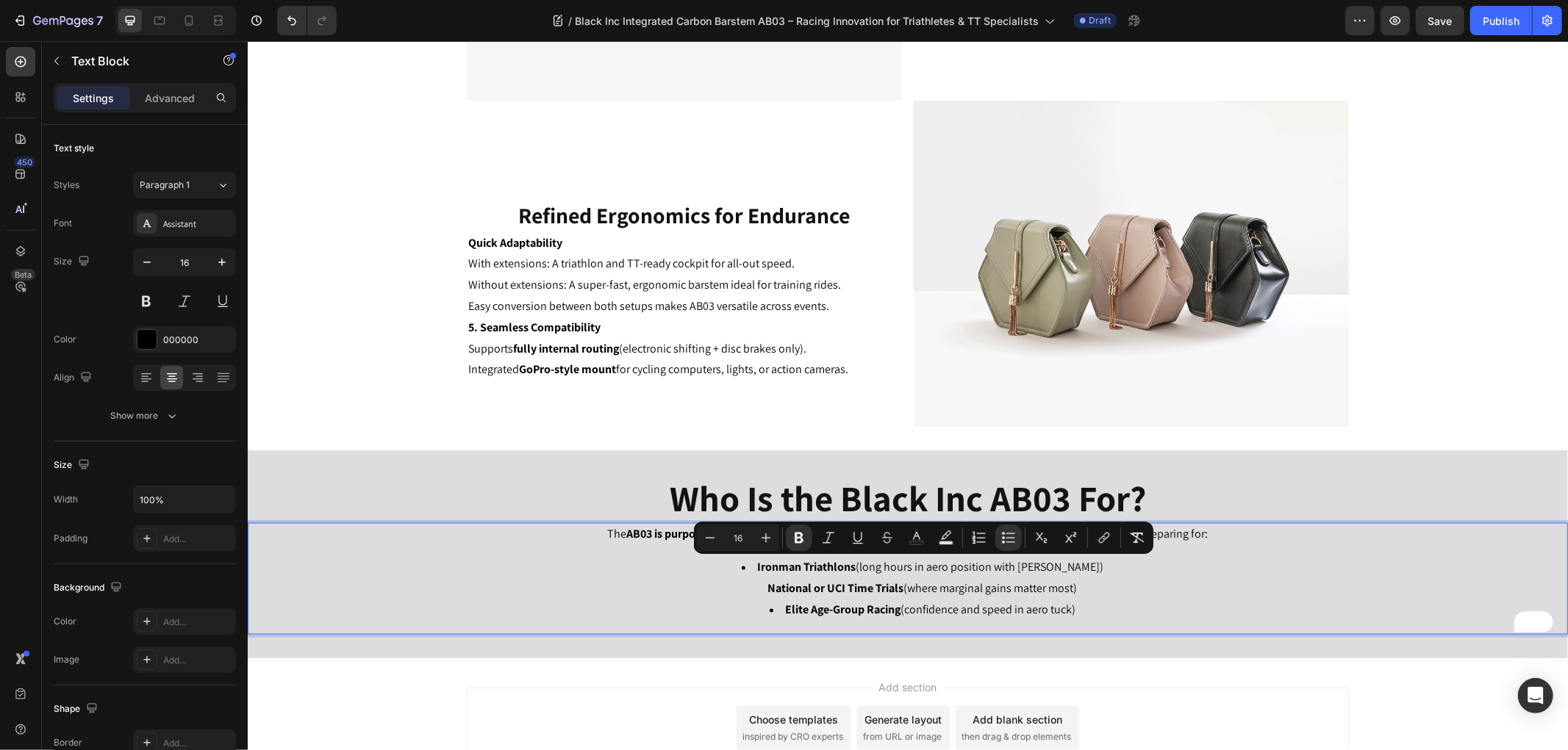
drag, startPoint x: 1079, startPoint y: 610, endPoint x: 745, endPoint y: 560, distance: 337.7
click at [745, 560] on ul "Ironman Triathlons (long hours in aero position with max comfort) National or U…" at bounding box center [907, 588] width 1317 height 63
click at [1008, 539] on icon "Editor contextual toolbar" at bounding box center [1008, 538] width 15 height 15
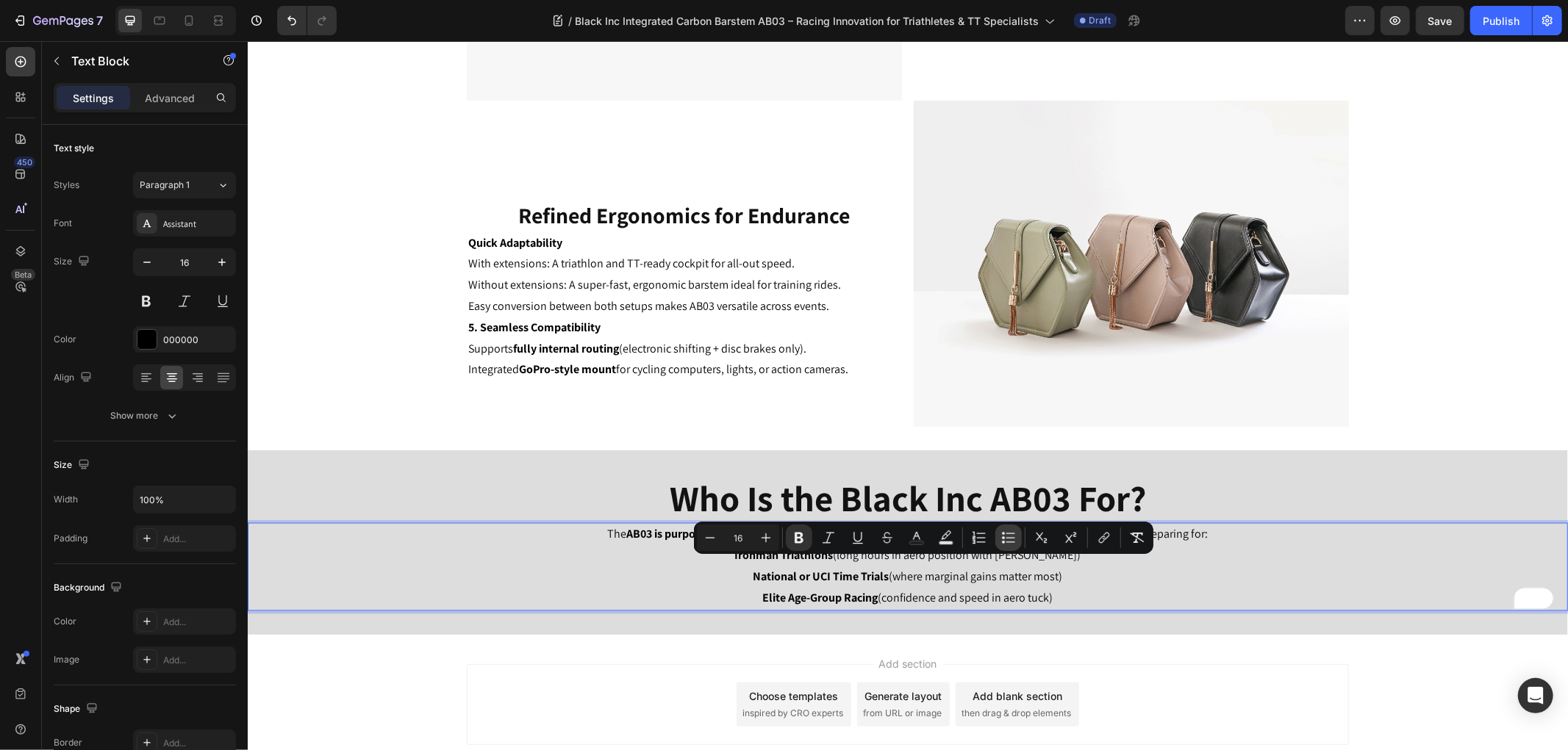
click at [1008, 539] on icon "Editor contextual toolbar" at bounding box center [1008, 538] width 15 height 15
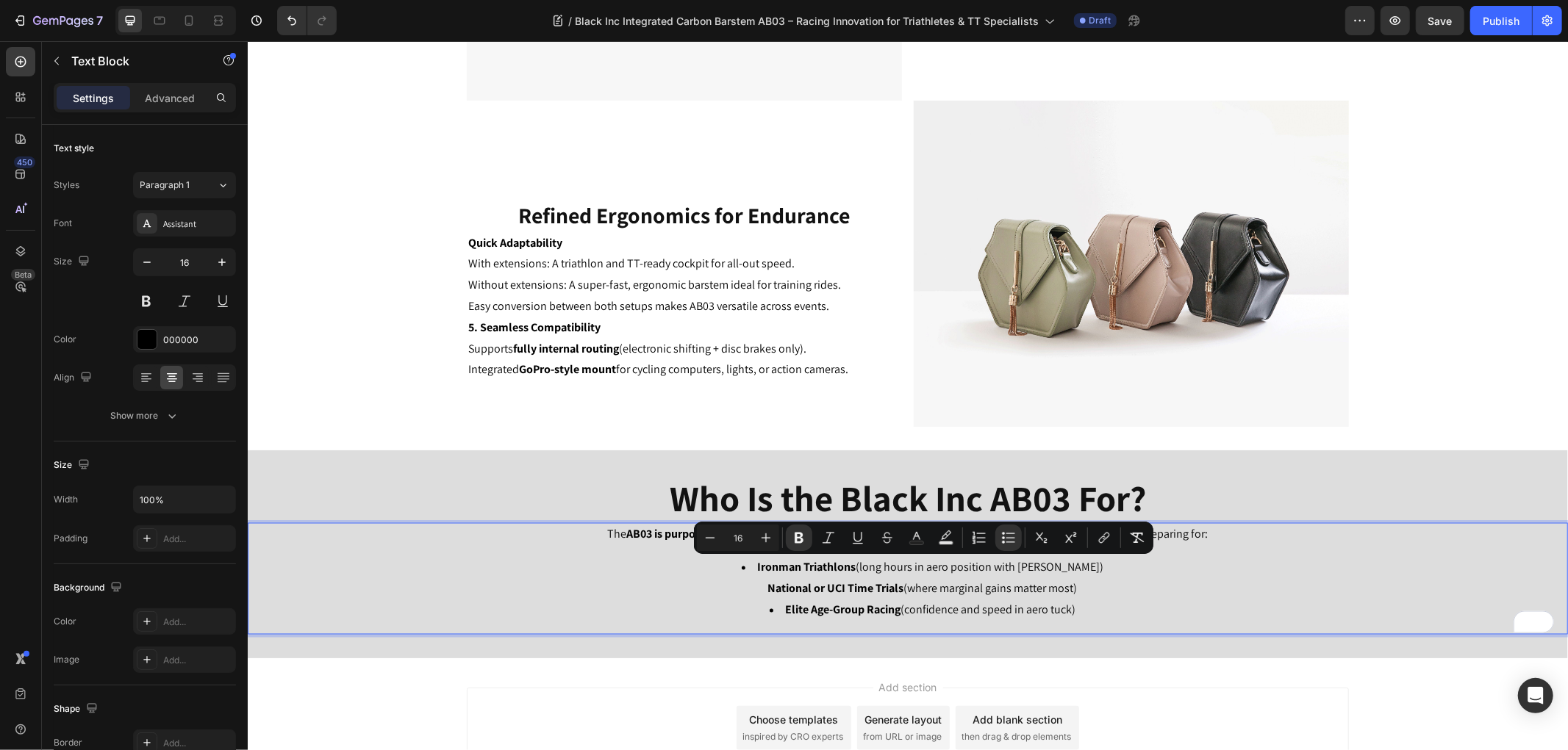
drag, startPoint x: 1156, startPoint y: 588, endPoint x: 1207, endPoint y: 562, distance: 57.2
click at [1156, 589] on li "Ironman Triathlons (long hours in aero position with max comfort) National or U…" at bounding box center [921, 578] width 1288 height 43
click at [1231, 533] on p "The AB03 is purpose-built for serious triathletes and time trial athletes who r…" at bounding box center [907, 534] width 1317 height 21
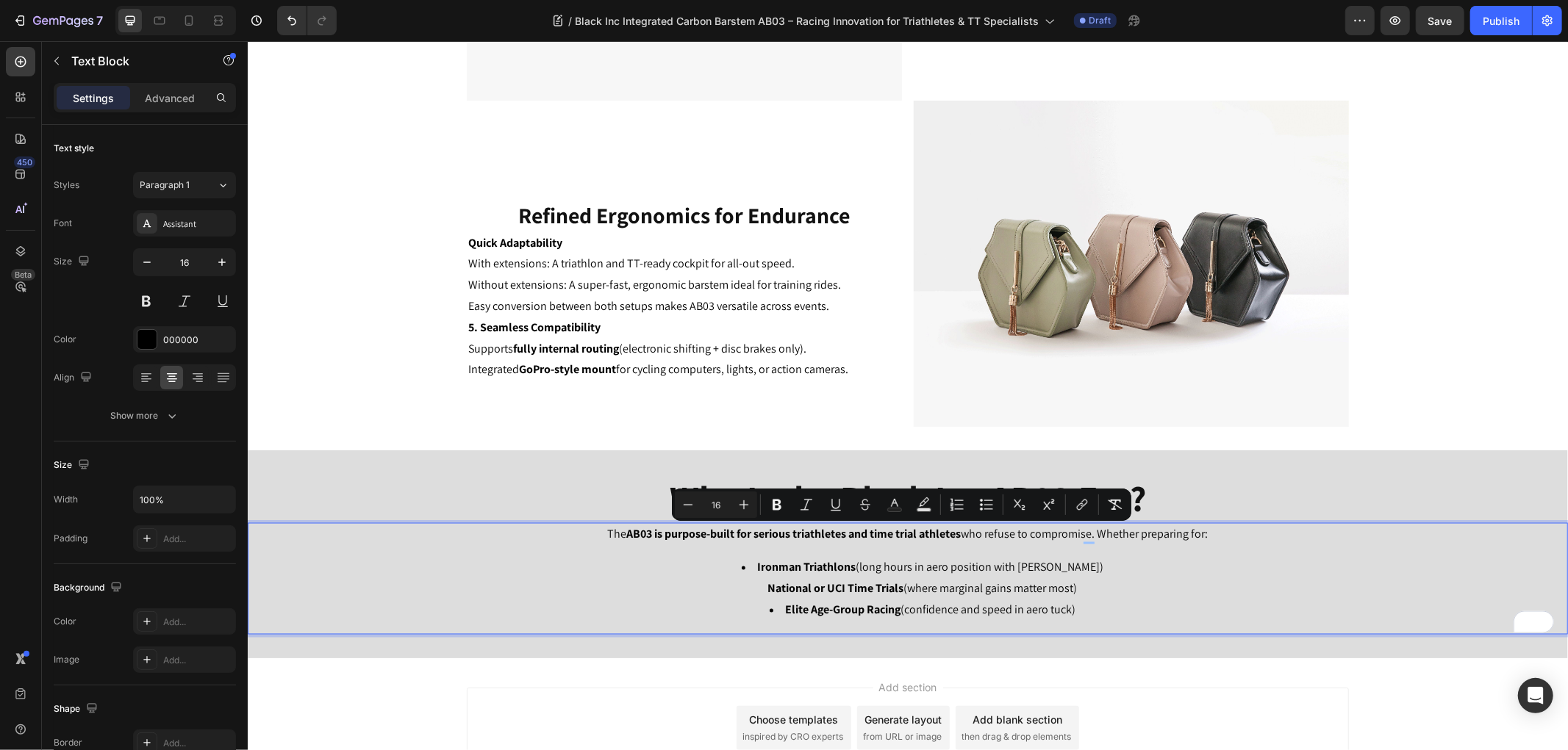
drag, startPoint x: 943, startPoint y: 532, endPoint x: 489, endPoint y: 531, distance: 454.0
click at [489, 531] on p "The AB03 is purpose-built for serious triathletes and time trial athletes who r…" at bounding box center [907, 534] width 1317 height 21
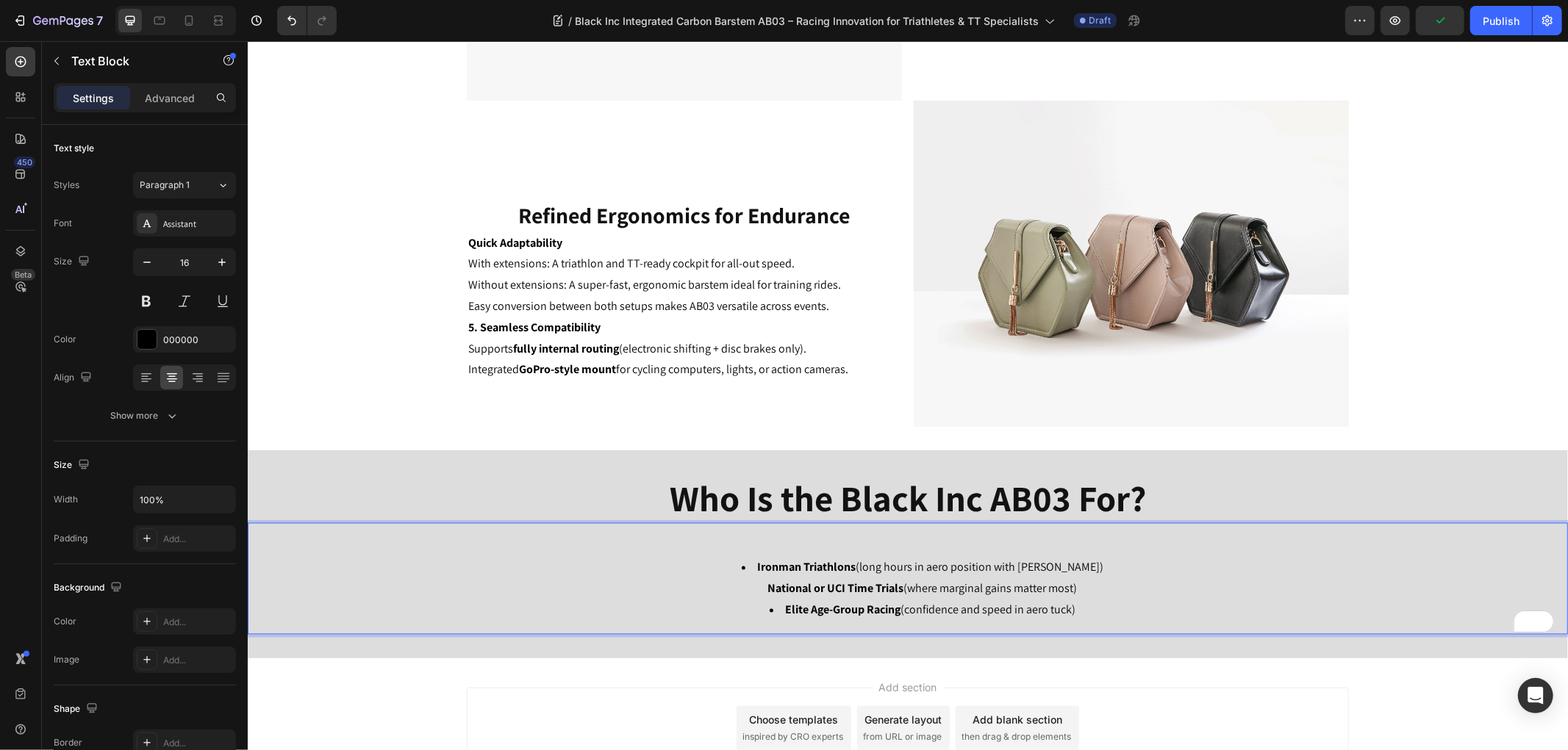
click at [748, 563] on li "Ironman Triathlons (long hours in aero position with max comfort) National or U…" at bounding box center [921, 578] width 1288 height 43
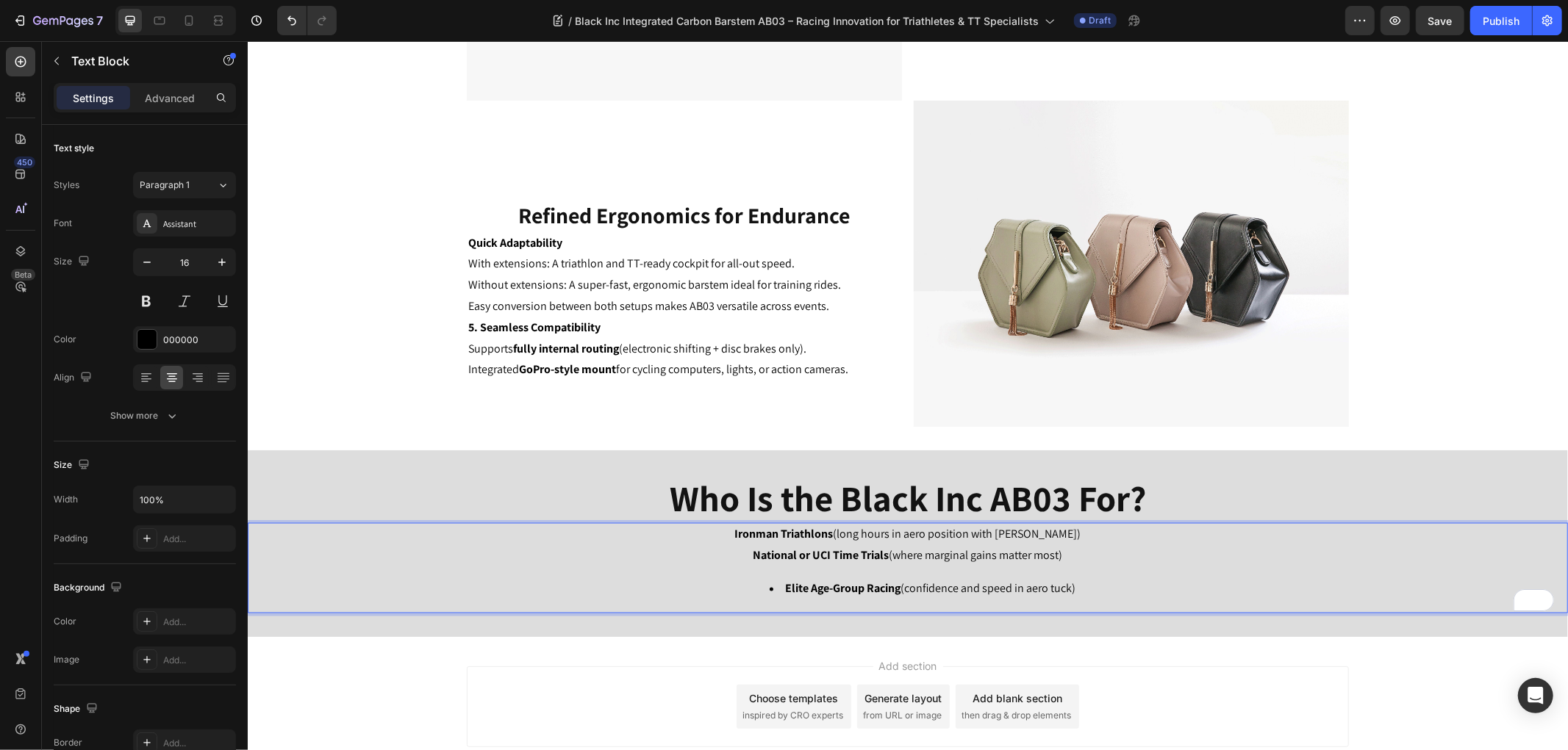
click at [1089, 563] on p "Ironman Triathlons (long hours in aero position with max comfort) National or U…" at bounding box center [907, 545] width 1317 height 43
click at [771, 588] on li "Elite Age-Group Racing (confidence and speed in aero tuck)" at bounding box center [921, 588] width 1288 height 21
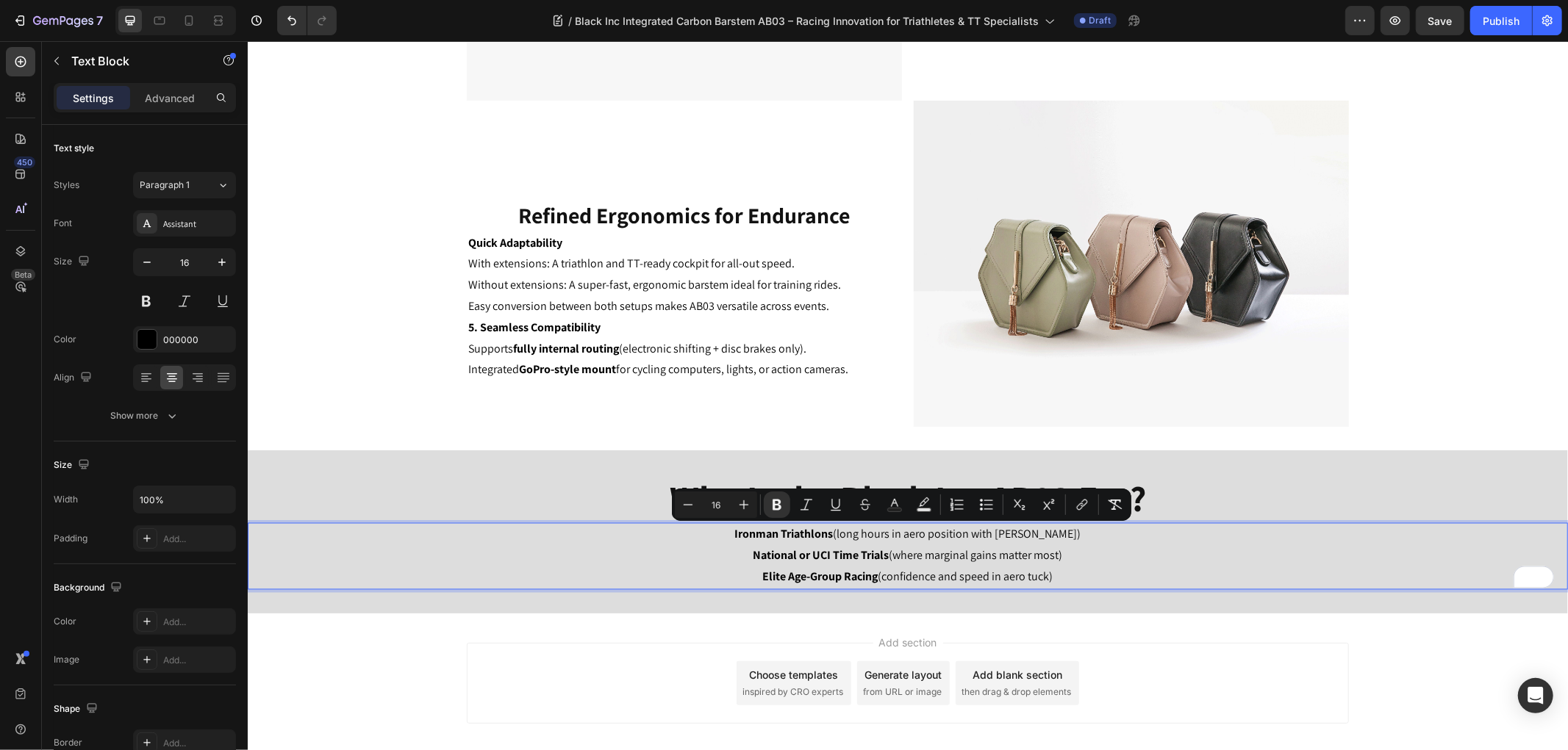
drag, startPoint x: 1085, startPoint y: 581, endPoint x: 704, endPoint y: 540, distance: 383.2
click at [704, 540] on div "Ironman Triathlons (long hours in aero position with max comfort) National or U…" at bounding box center [907, 555] width 1320 height 66
click at [987, 503] on icon "Editor contextual toolbar" at bounding box center [986, 504] width 15 height 15
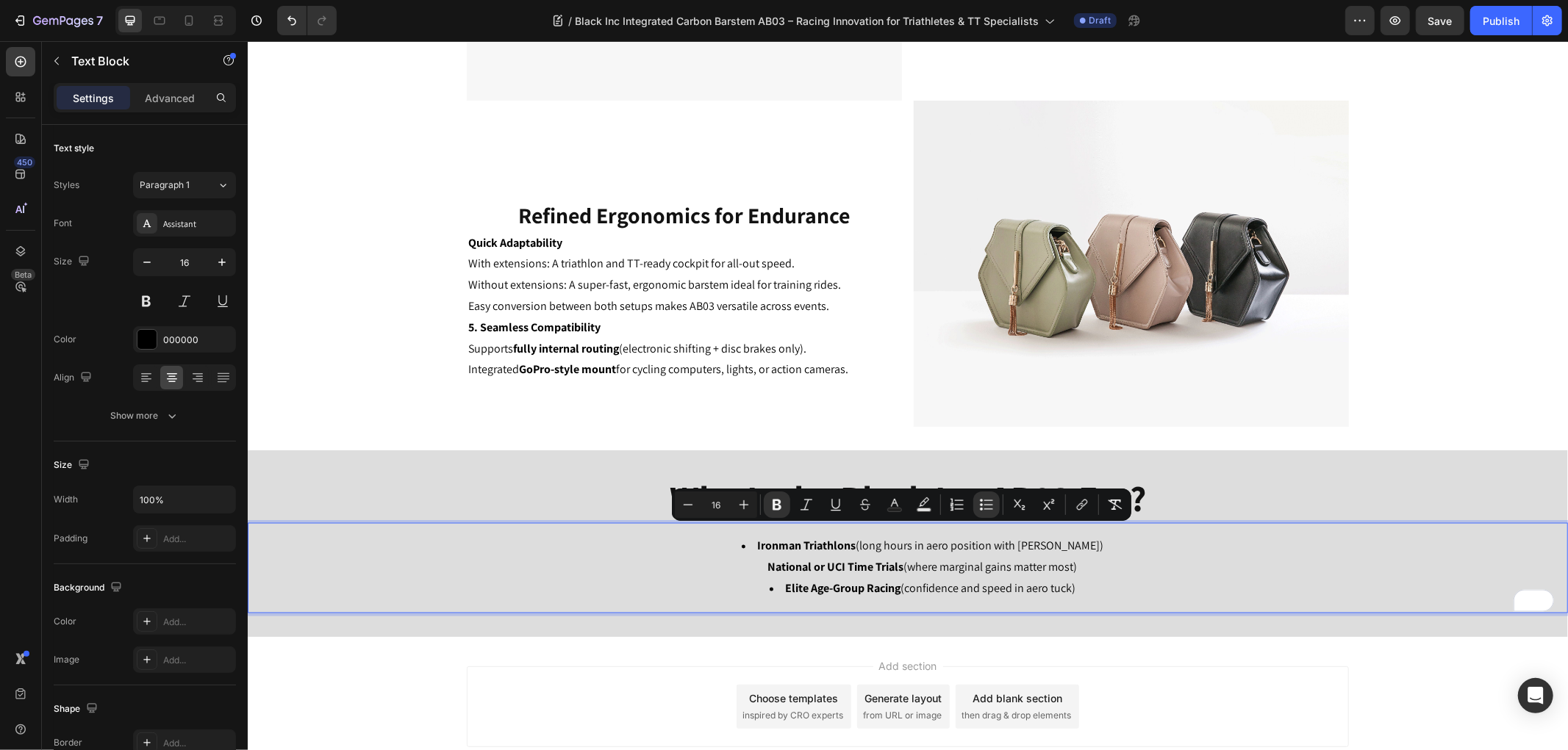
click at [817, 573] on strong "National or UCI Time Trials" at bounding box center [836, 567] width 136 height 16
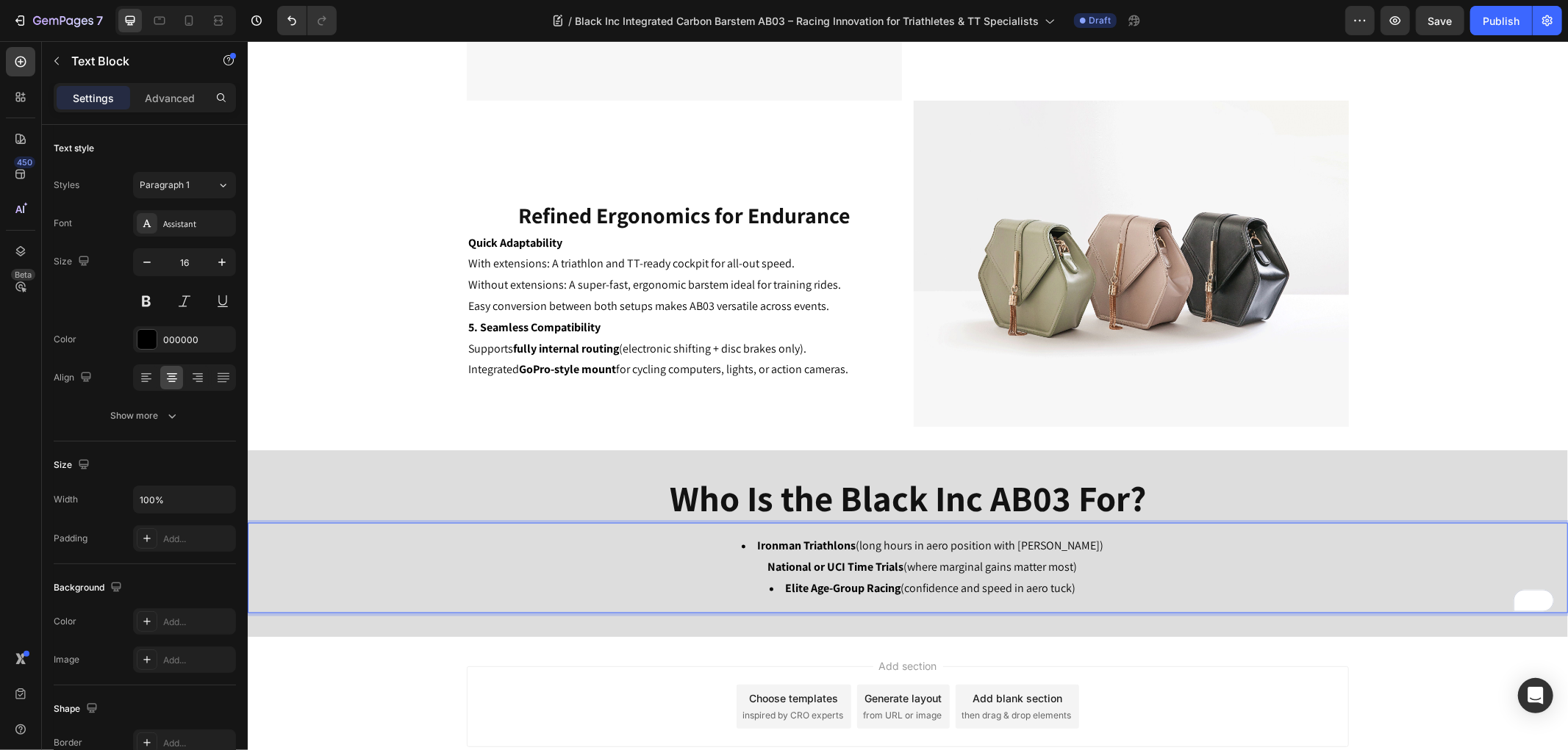
click at [1096, 544] on li "Ironman Triathlons (long hours in aero position with max comfort) National or U…" at bounding box center [921, 556] width 1288 height 43
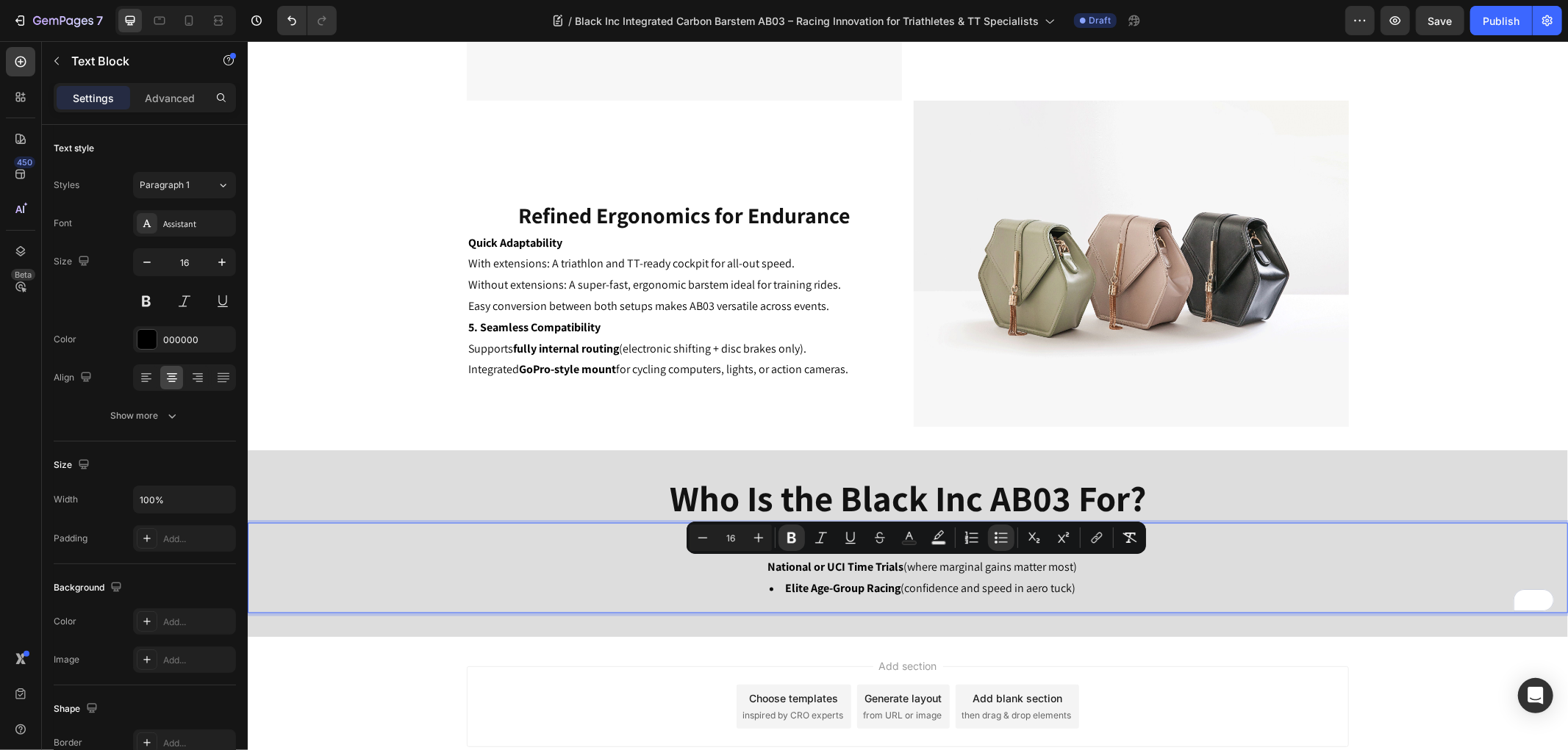
drag, startPoint x: 1078, startPoint y: 563, endPoint x: 764, endPoint y: 556, distance: 314.1
click at [741, 565] on li "Ironman Triathlons (long hours in aero position with max comfort) National or U…" at bounding box center [921, 556] width 1288 height 43
click at [996, 534] on icon "Editor contextual toolbar" at bounding box center [996, 533] width 3 height 3
click at [1114, 560] on li "Ironman Triathlons (long hours in aero position with max comfort) National or U…" at bounding box center [921, 556] width 1288 height 43
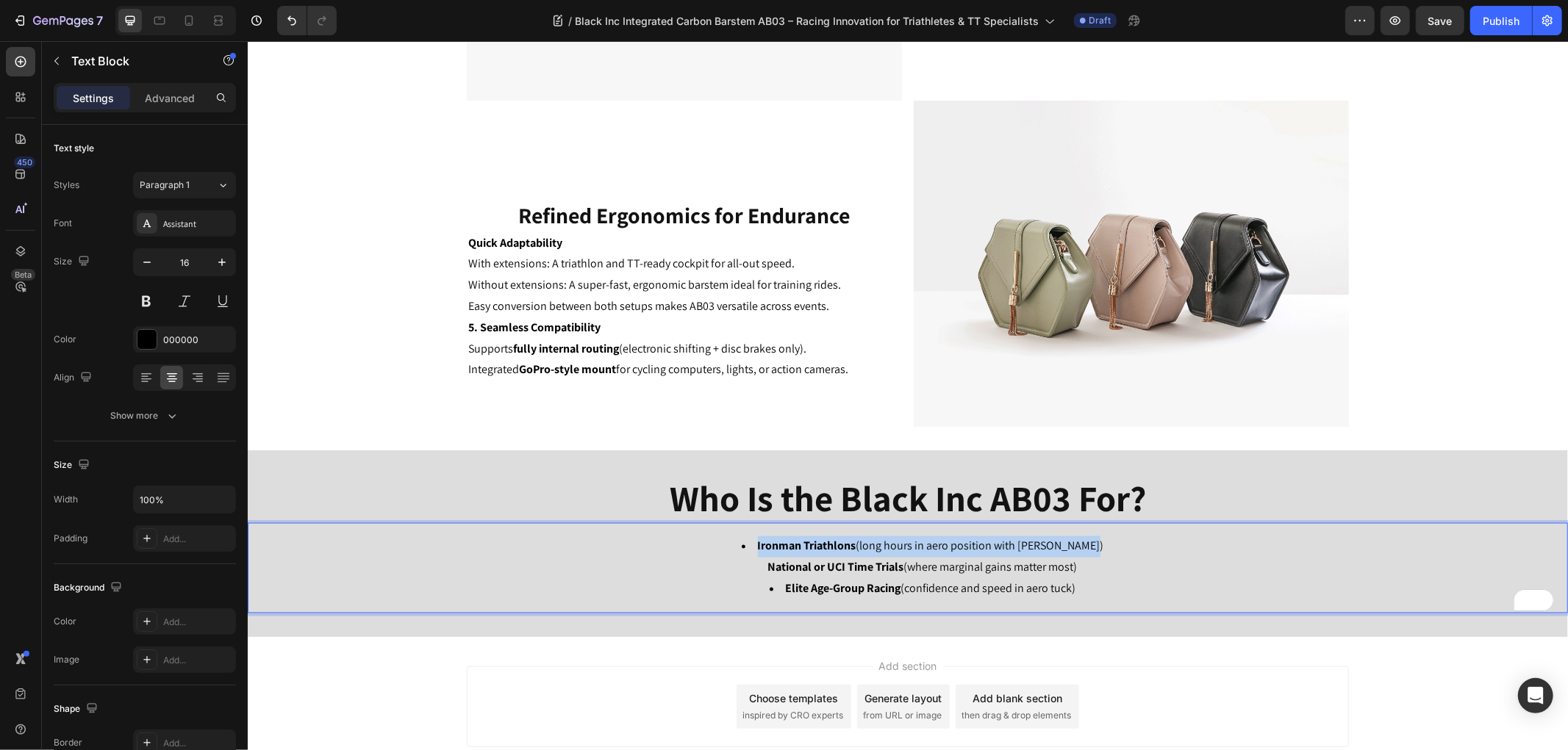
drag, startPoint x: 1106, startPoint y: 545, endPoint x: 674, endPoint y: 538, distance: 432.1
click at [674, 538] on li "Ironman Triathlons (long hours in aero position with max comfort) National or U…" at bounding box center [921, 556] width 1288 height 43
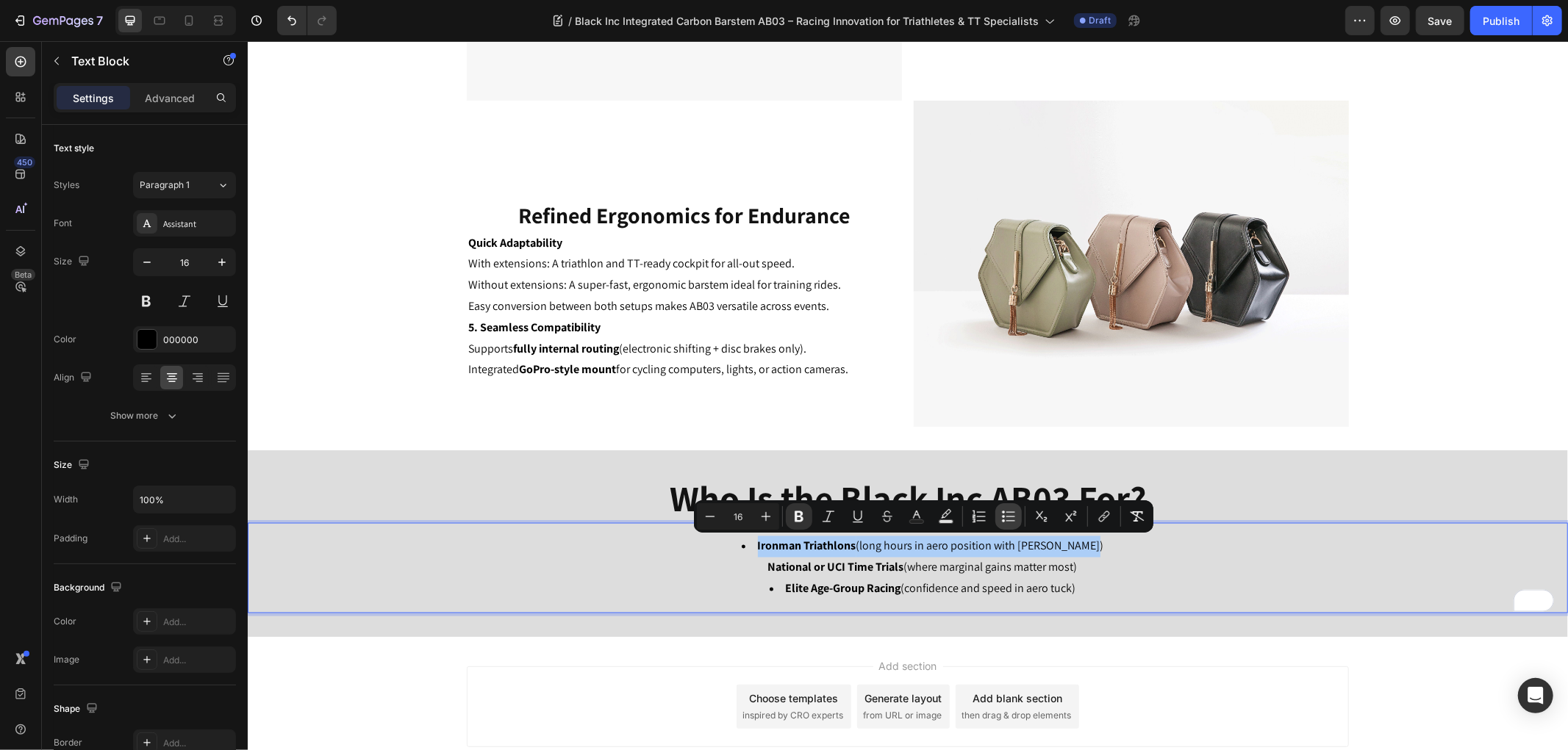
click at [997, 520] on button "Bulleted List" at bounding box center [1008, 517] width 27 height 27
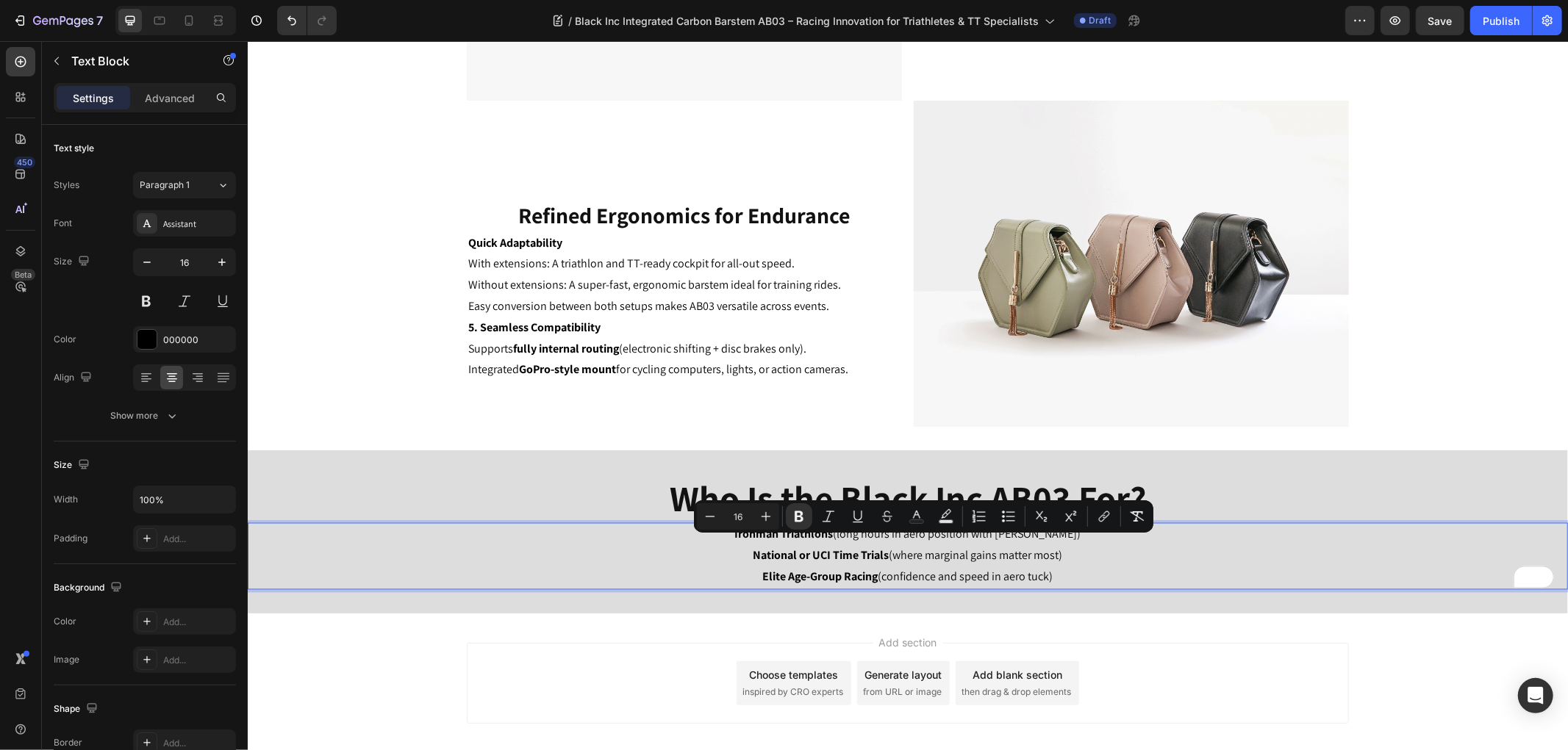
click at [1074, 560] on p "Ironman Triathlons (long hours in aero position with max comfort) National or U…" at bounding box center [907, 545] width 1317 height 43
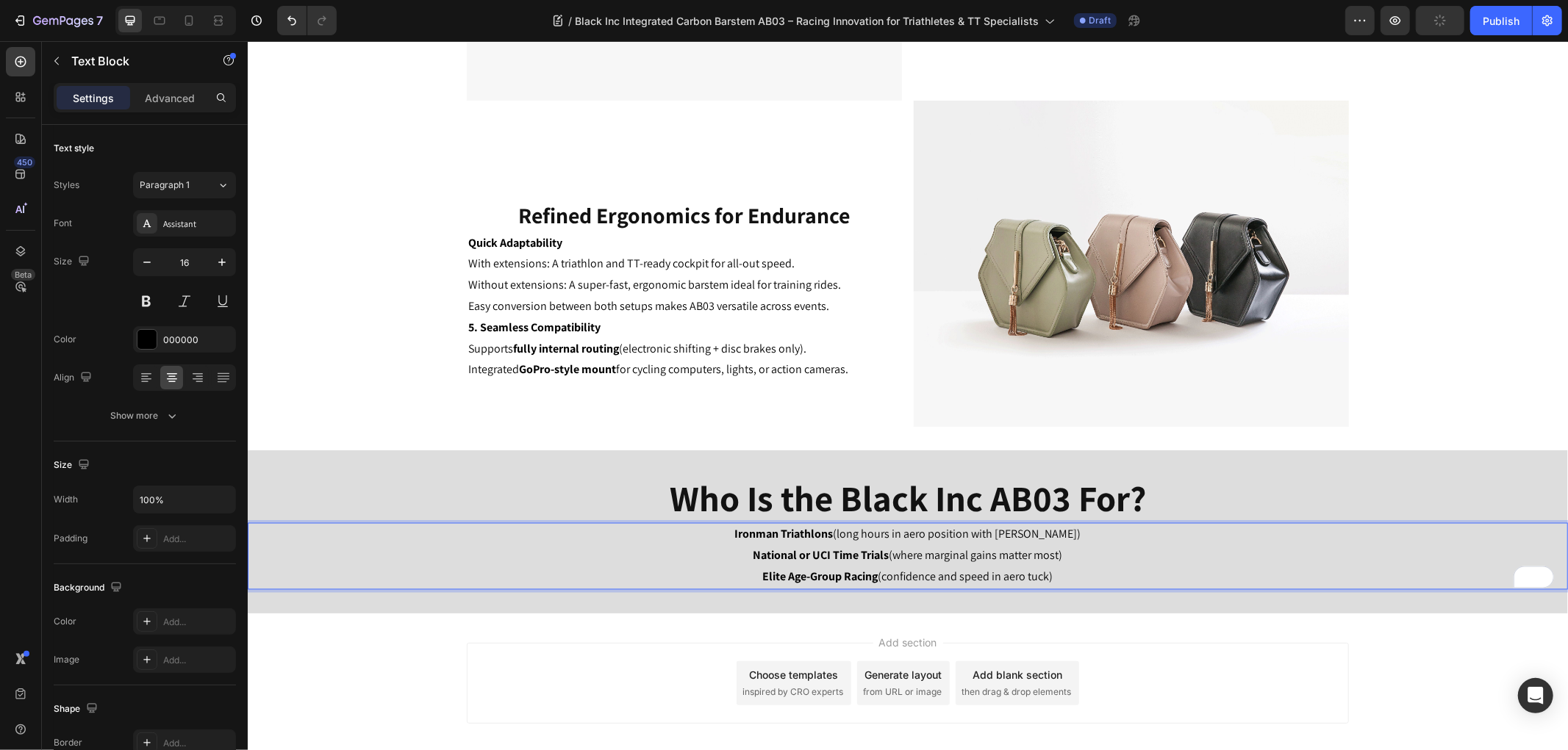
click at [1071, 531] on p "Ironman Triathlons (long hours in aero position with max comfort) National or U…" at bounding box center [907, 545] width 1317 height 43
drag, startPoint x: 1053, startPoint y: 554, endPoint x: 716, endPoint y: 553, distance: 337.0
click at [716, 553] on p "Ironman Triathlons (long hours in aero position with max comfort) National or U…" at bounding box center [907, 545] width 1317 height 43
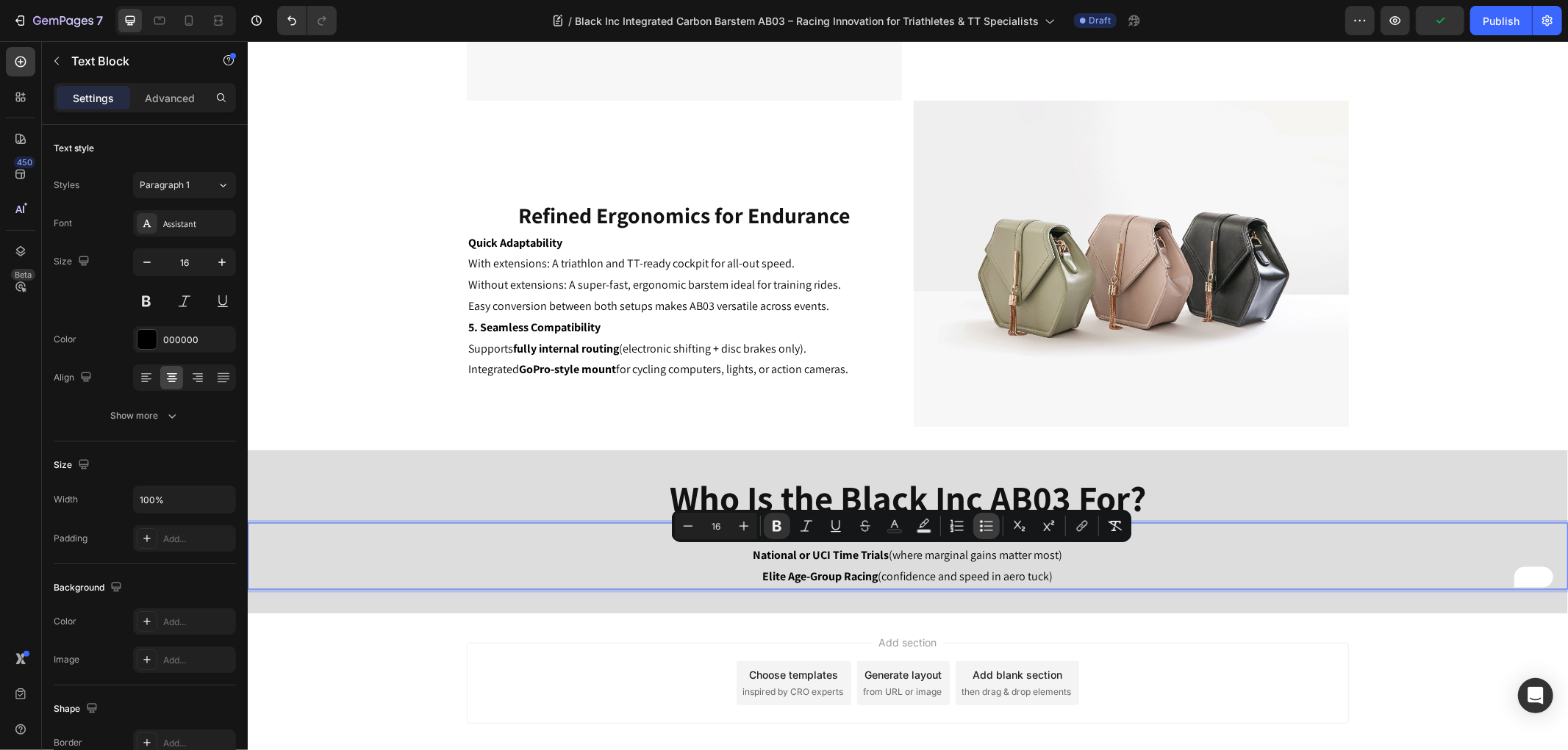
click at [982, 522] on icon "Editor contextual toolbar" at bounding box center [986, 525] width 15 height 15
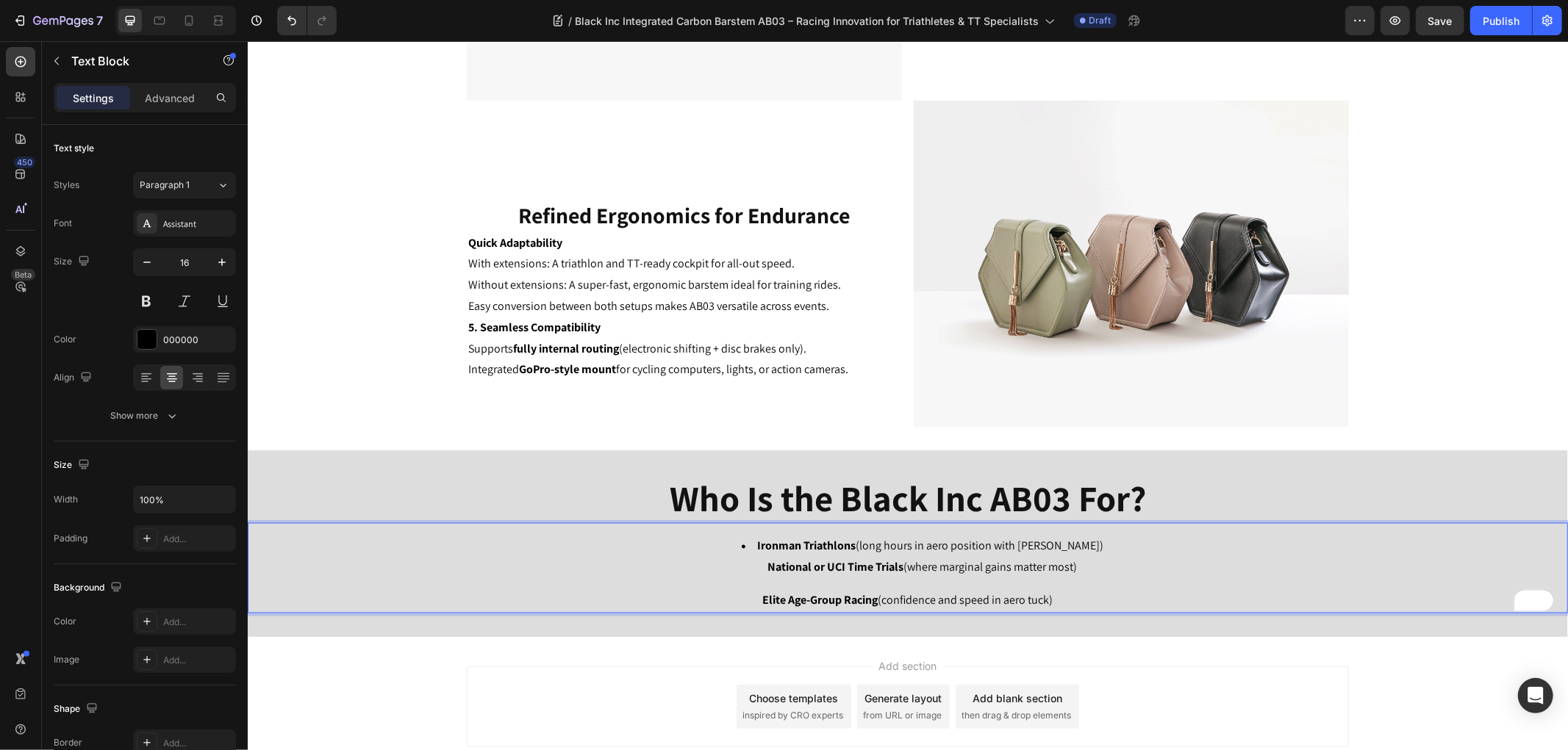
drag, startPoint x: 965, startPoint y: 595, endPoint x: 731, endPoint y: 596, distance: 234.0
click at [731, 596] on p "Elite Age-Group Racing (confidence and speed in aero tuck)" at bounding box center [907, 600] width 1317 height 21
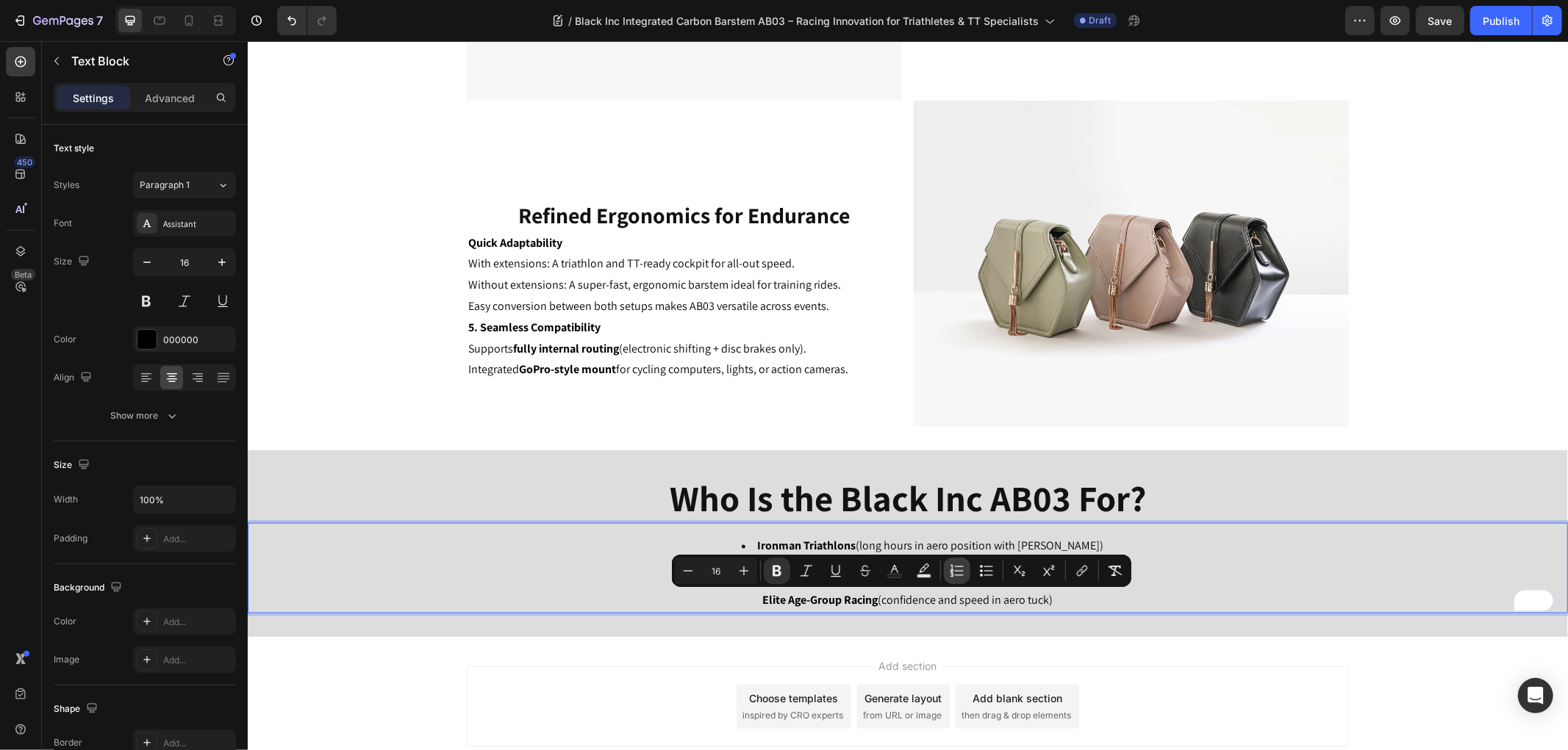
click at [952, 567] on icon "Editor contextual toolbar" at bounding box center [951, 567] width 2 height 4
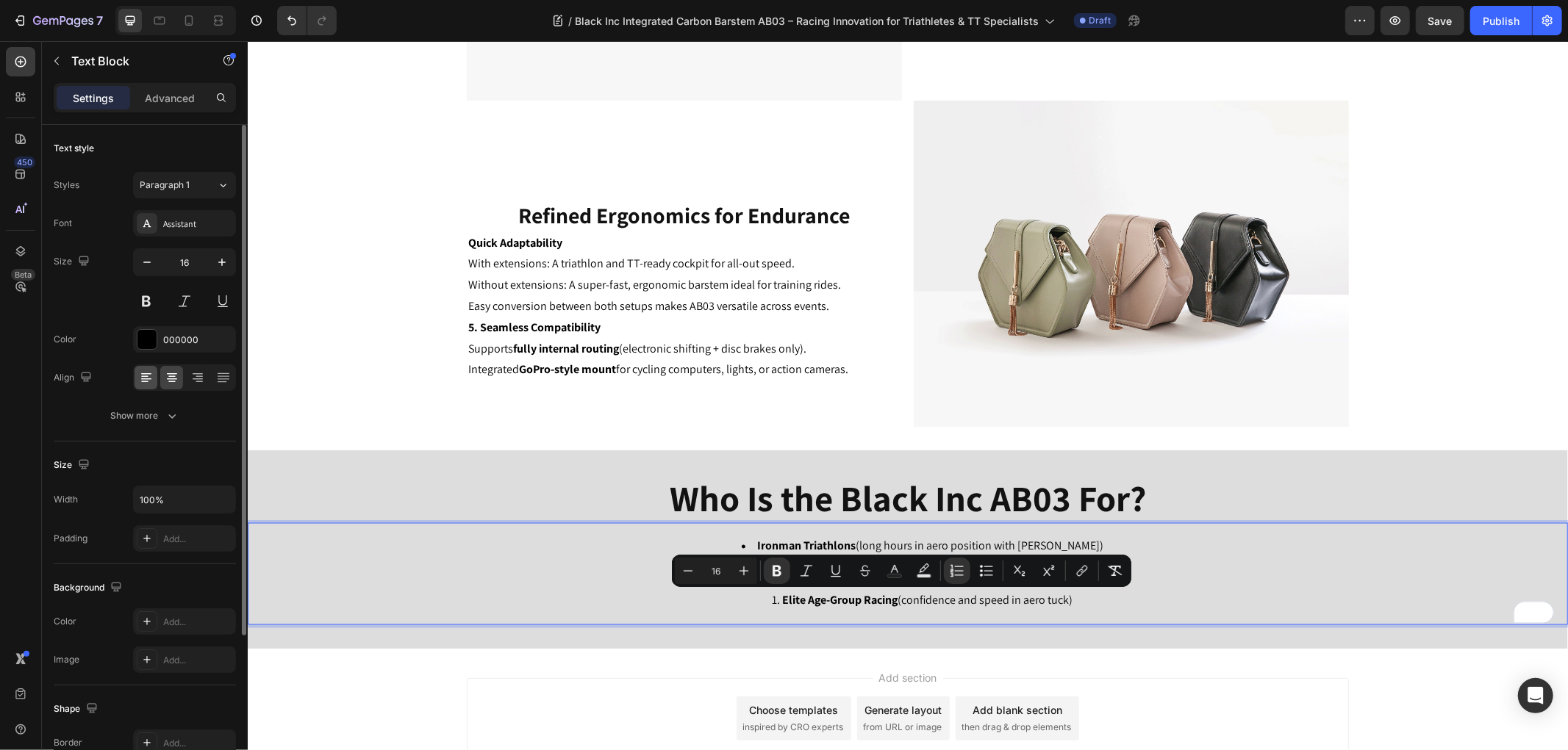
click at [149, 381] on icon at bounding box center [146, 377] width 15 height 15
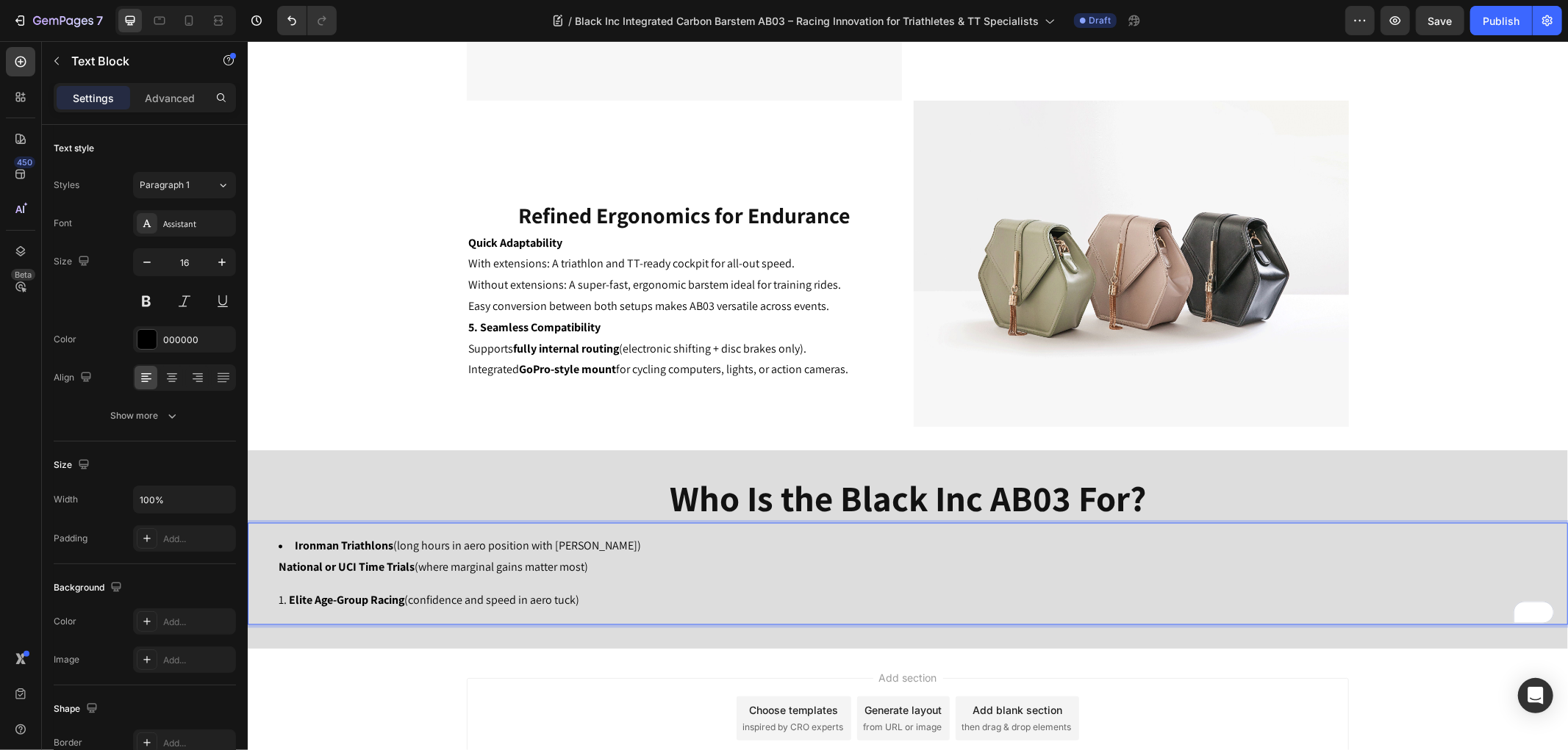
click at [609, 590] on li "Elite Age-Group Racing (confidence and speed in aero tuck)" at bounding box center [921, 600] width 1288 height 21
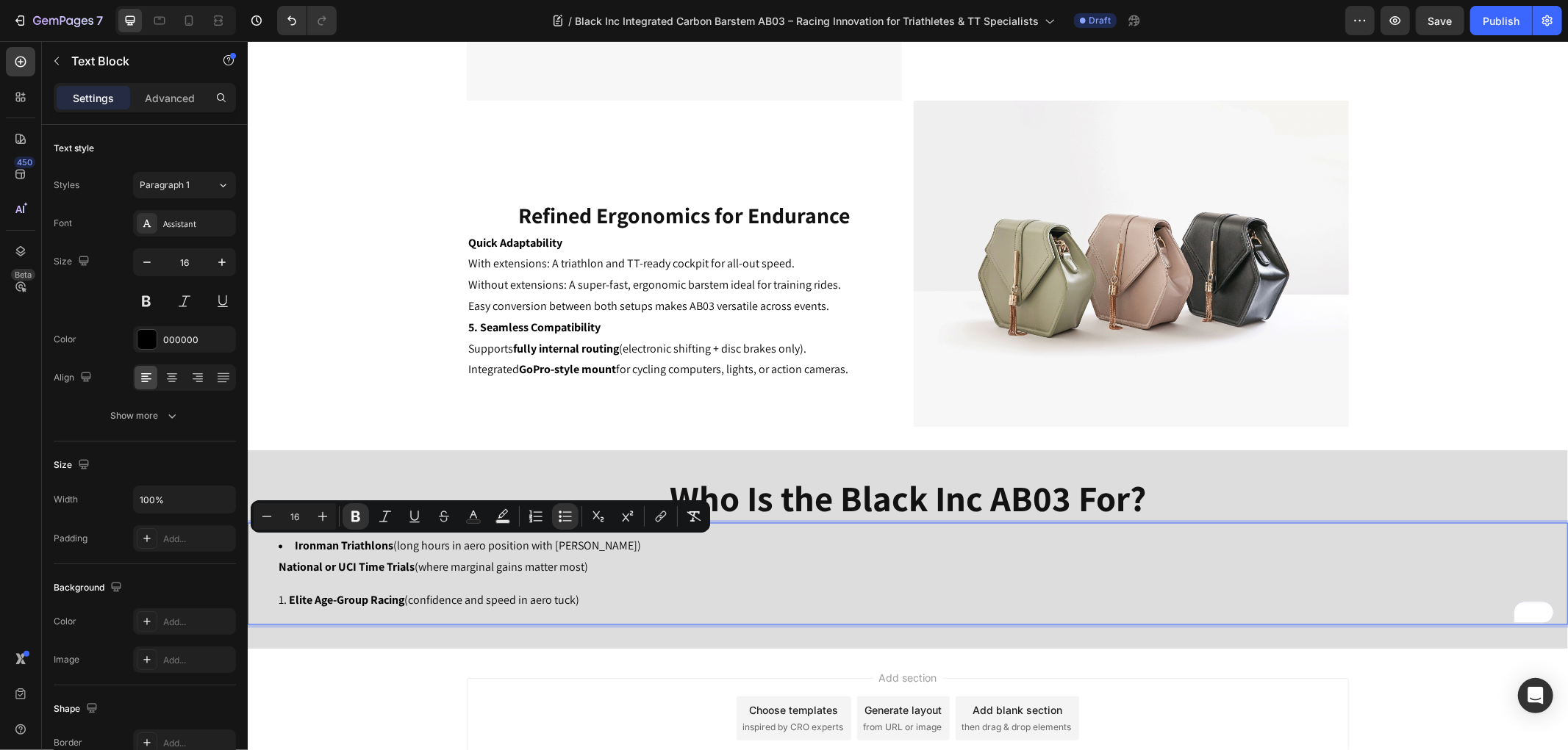
drag, startPoint x: 618, startPoint y: 592, endPoint x: 219, endPoint y: 511, distance: 407.1
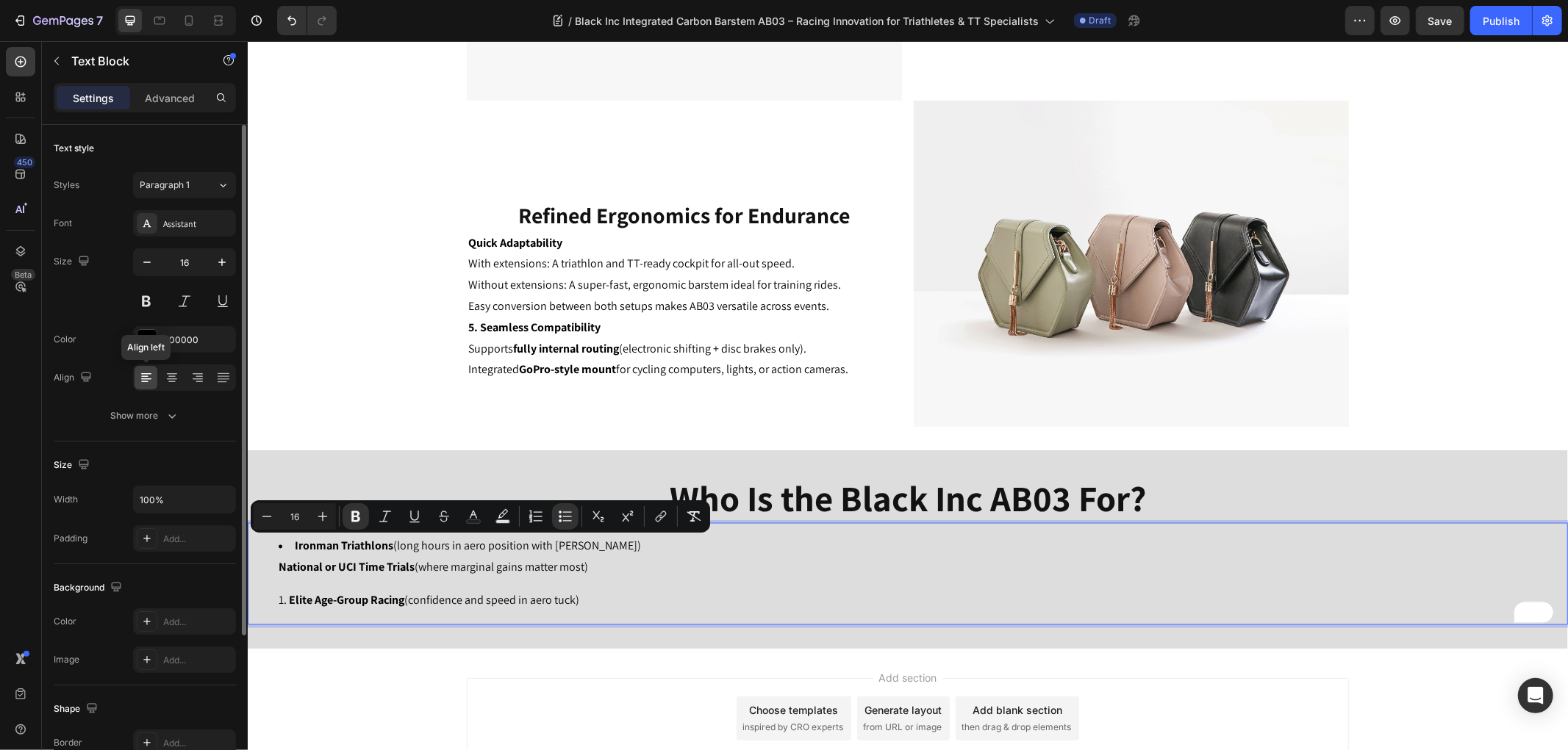
click at [144, 379] on icon at bounding box center [146, 379] width 10 height 2
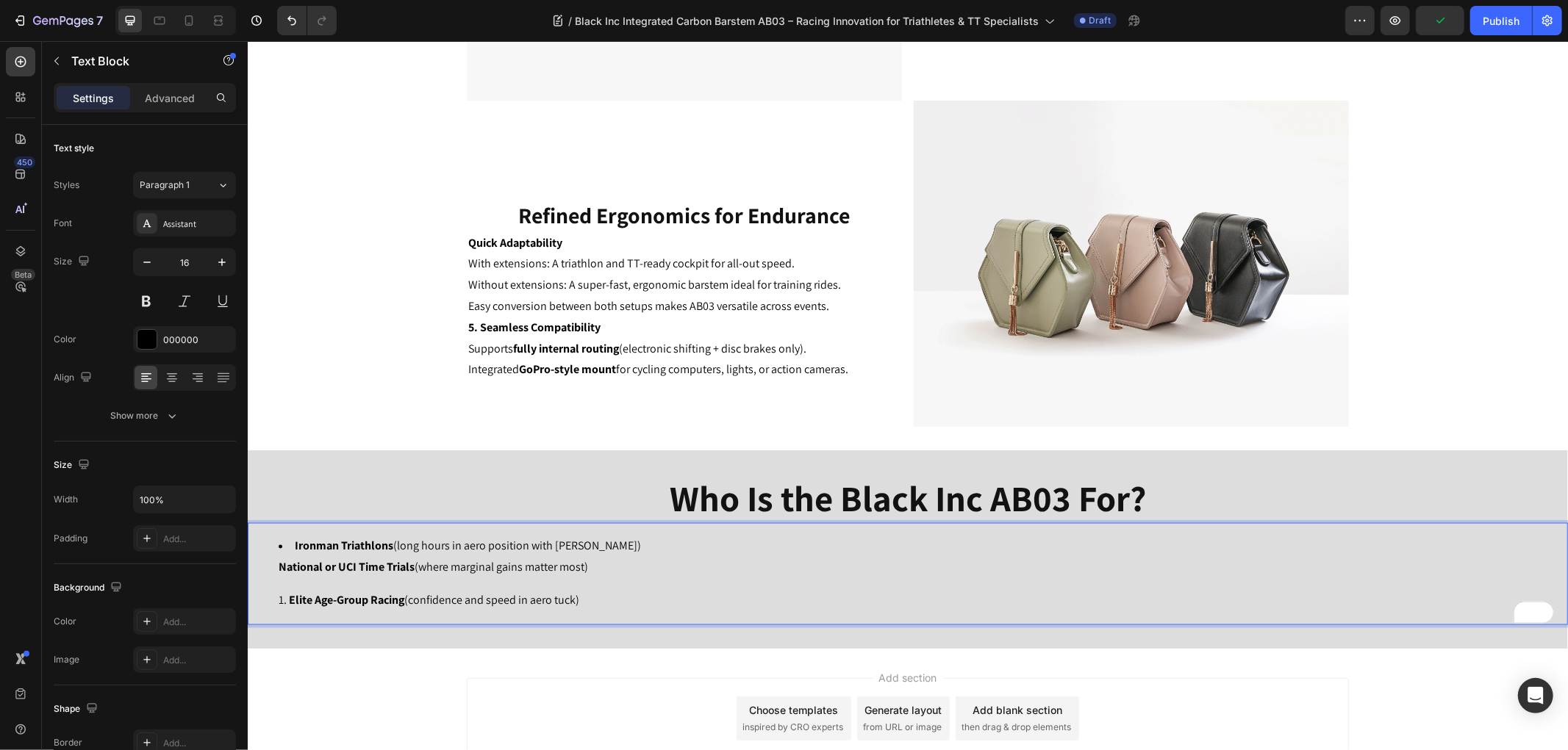
click at [421, 554] on li "Ironman Triathlons (long hours in aero position with max comfort) National or U…" at bounding box center [921, 556] width 1288 height 43
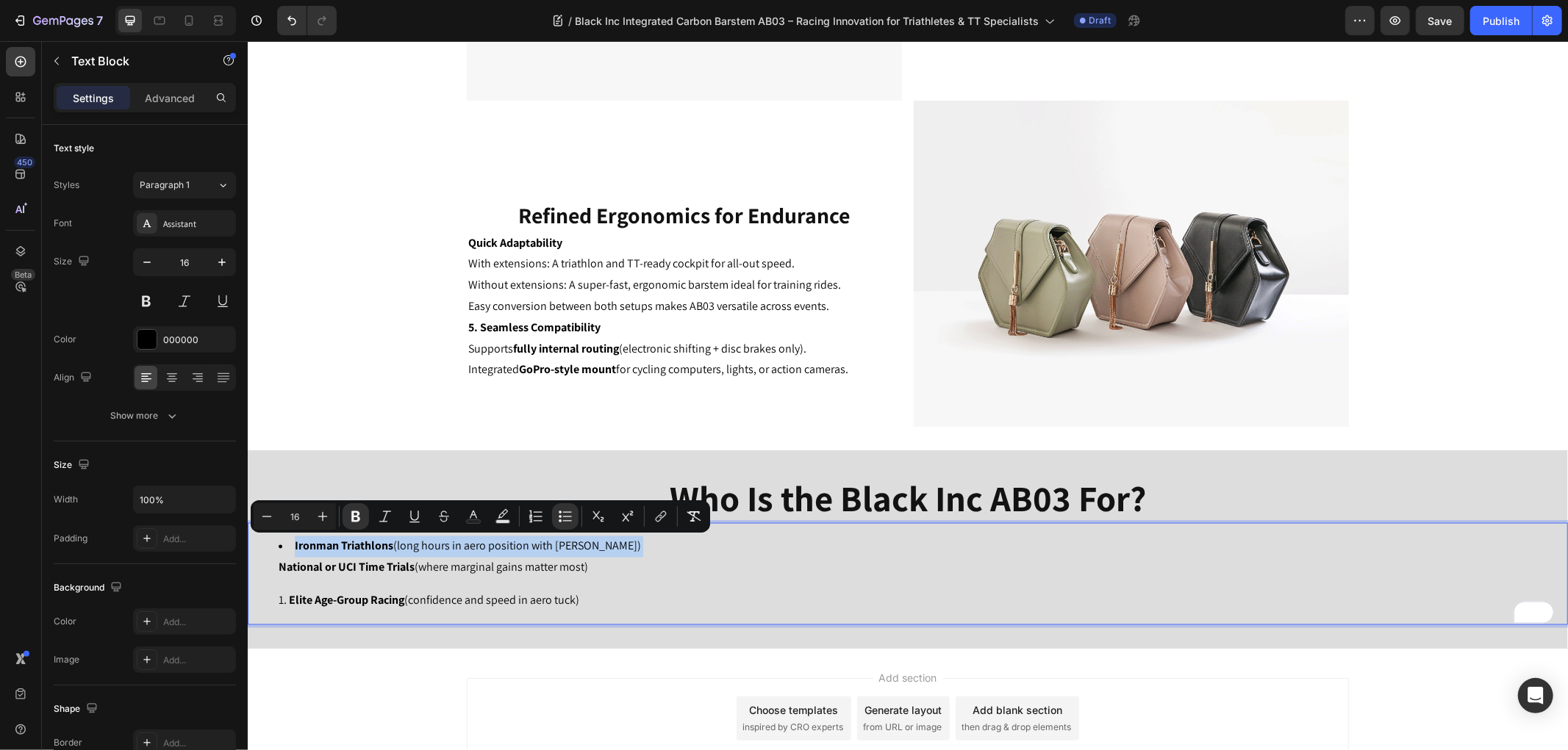
drag, startPoint x: 600, startPoint y: 597, endPoint x: 256, endPoint y: 525, distance: 351.5
click at [256, 525] on div "Ironman Triathlons (long hours in aero position with max comfort) National or U…" at bounding box center [907, 573] width 1320 height 101
drag, startPoint x: 553, startPoint y: 514, endPoint x: 567, endPoint y: 511, distance: 14.3
click at [555, 514] on button "Bulleted List" at bounding box center [565, 517] width 27 height 27
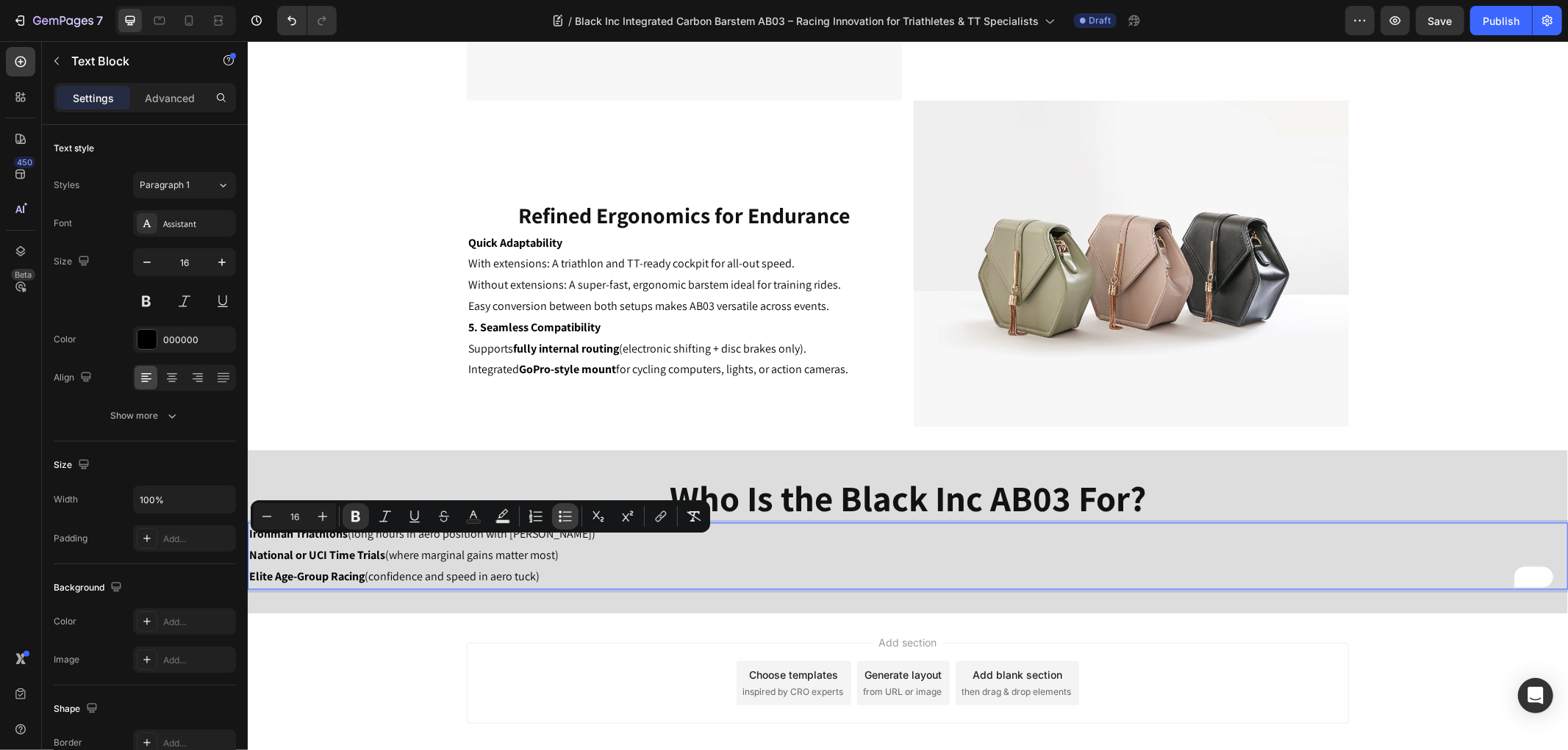
click at [568, 511] on icon "Editor contextual toolbar" at bounding box center [565, 516] width 15 height 15
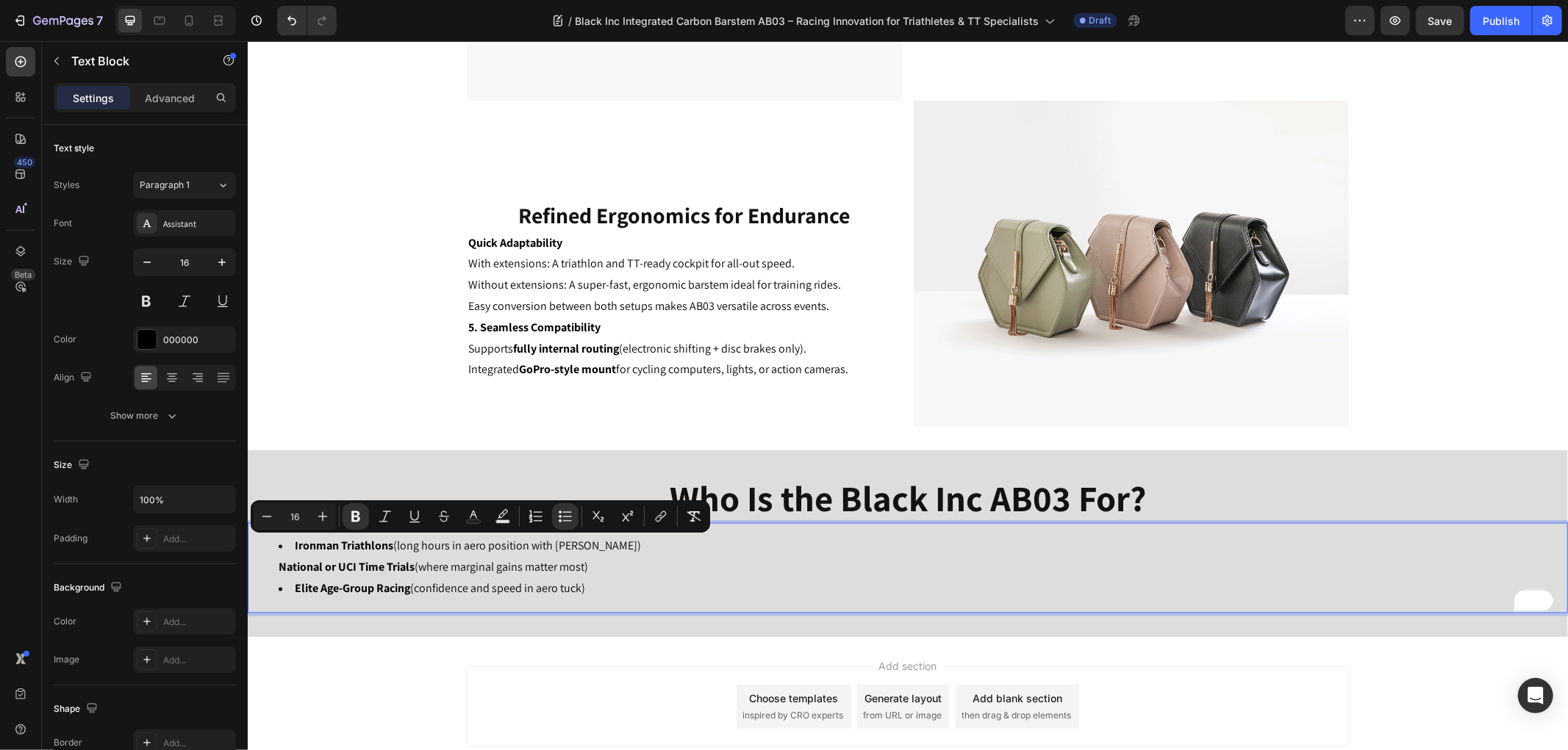
click at [319, 573] on strong "National or UCI Time Trials" at bounding box center [346, 567] width 136 height 16
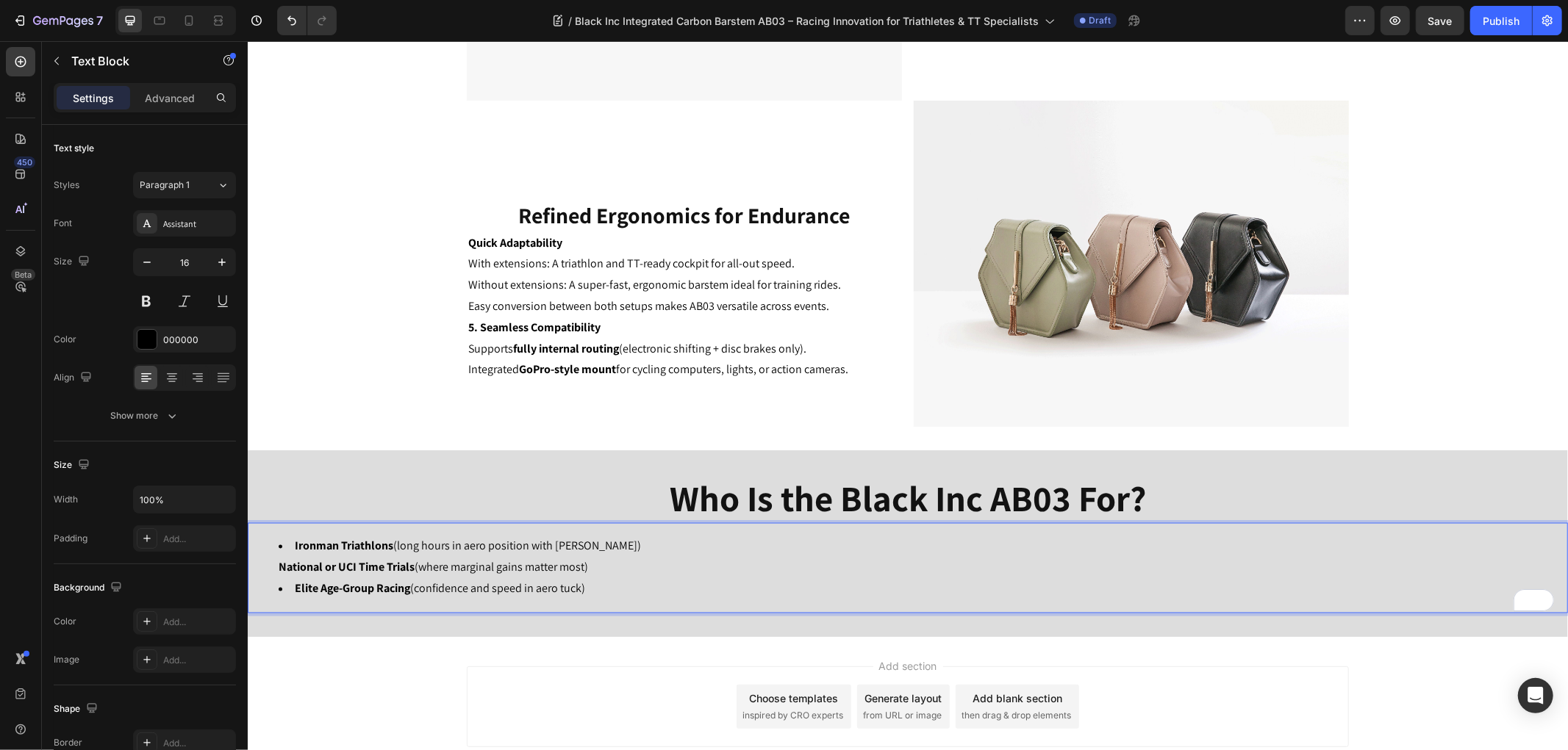
drag, startPoint x: 612, startPoint y: 566, endPoint x: 291, endPoint y: 569, distance: 321.0
click at [291, 569] on li "Ironman Triathlons (long hours in aero position with max comfort) National or U…" at bounding box center [921, 556] width 1288 height 43
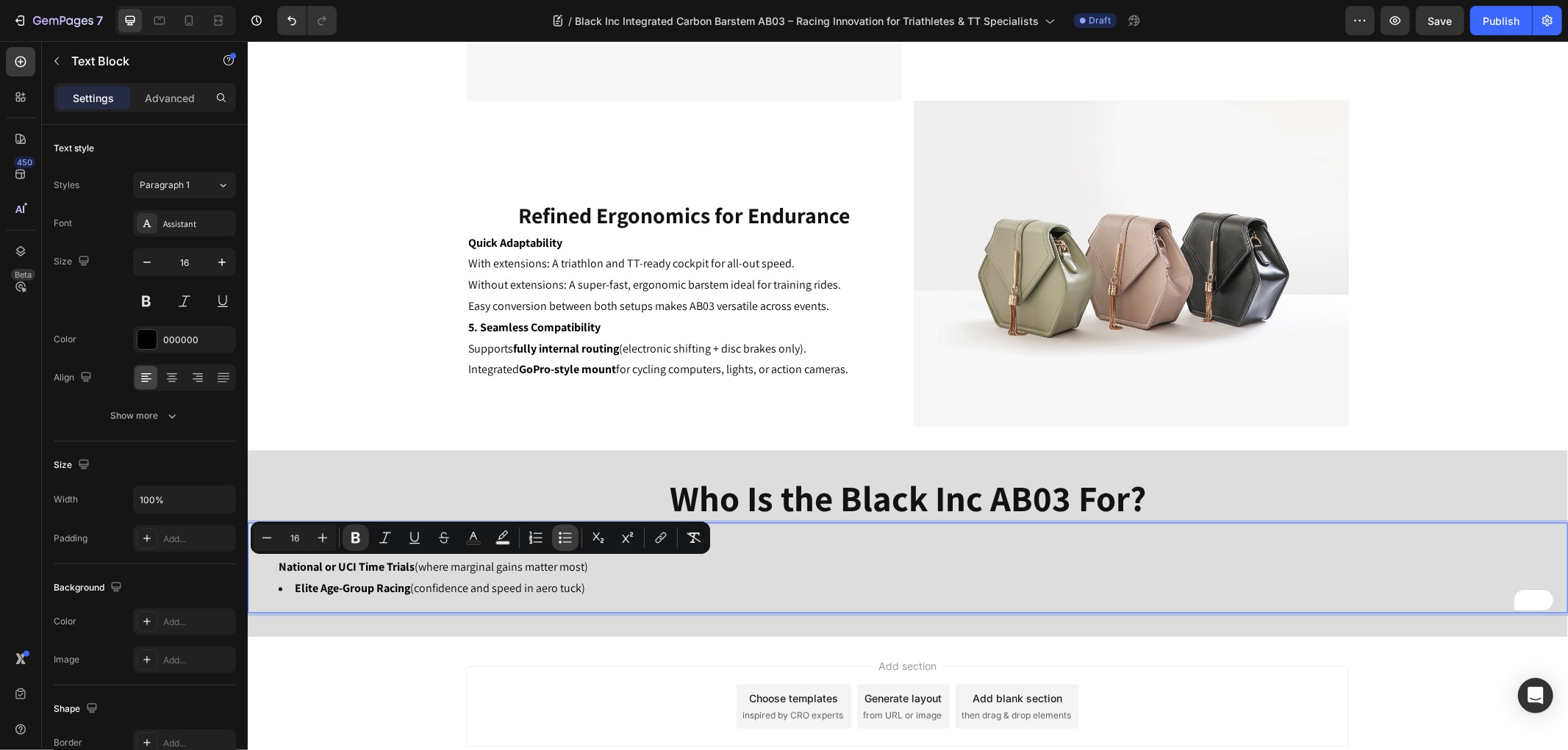
click at [563, 534] on icon "Editor contextual toolbar" at bounding box center [565, 538] width 15 height 15
click at [665, 566] on li "Ironman Triathlons (long hours in aero position with max comfort) National or U…" at bounding box center [921, 556] width 1288 height 43
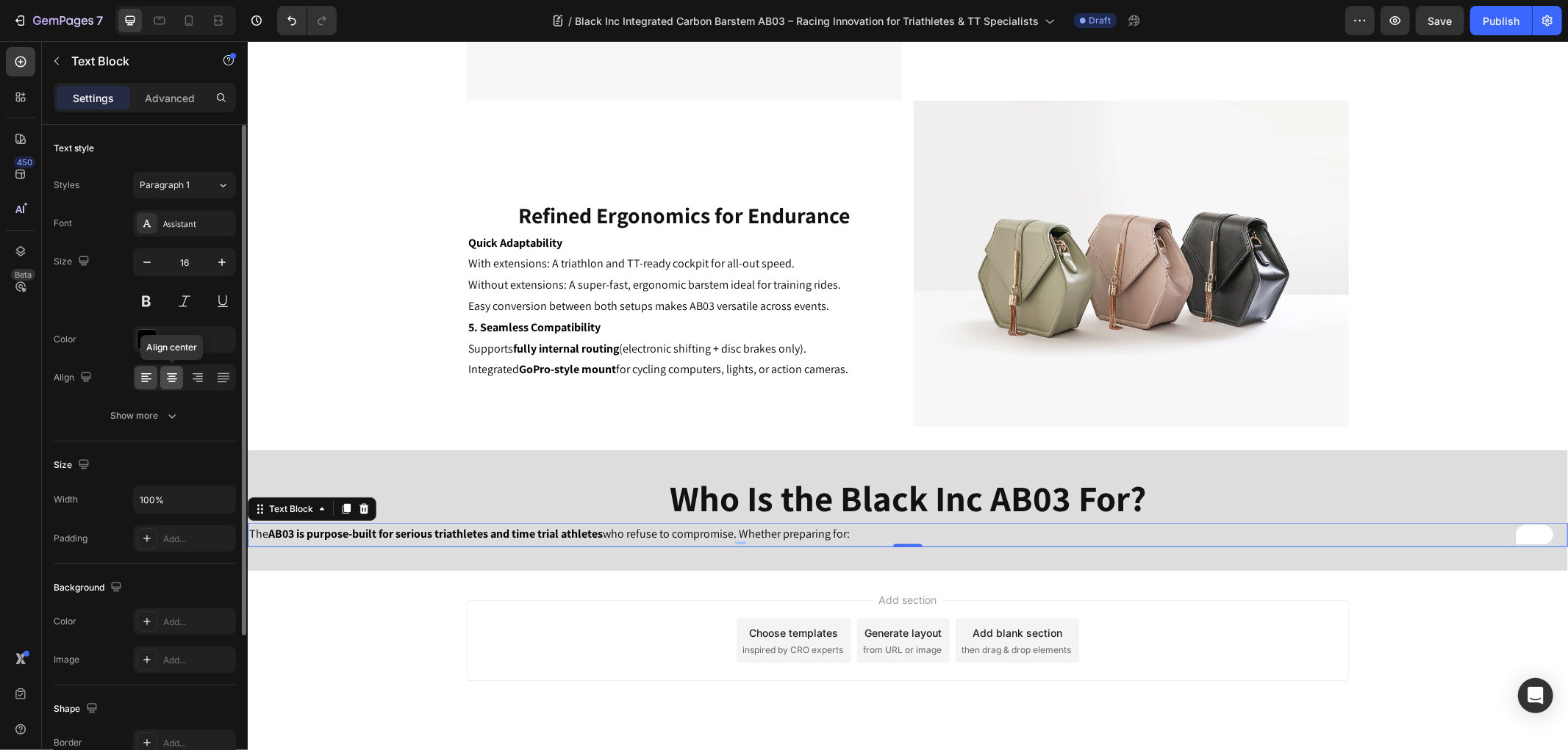
click at [173, 371] on icon at bounding box center [172, 377] width 15 height 15
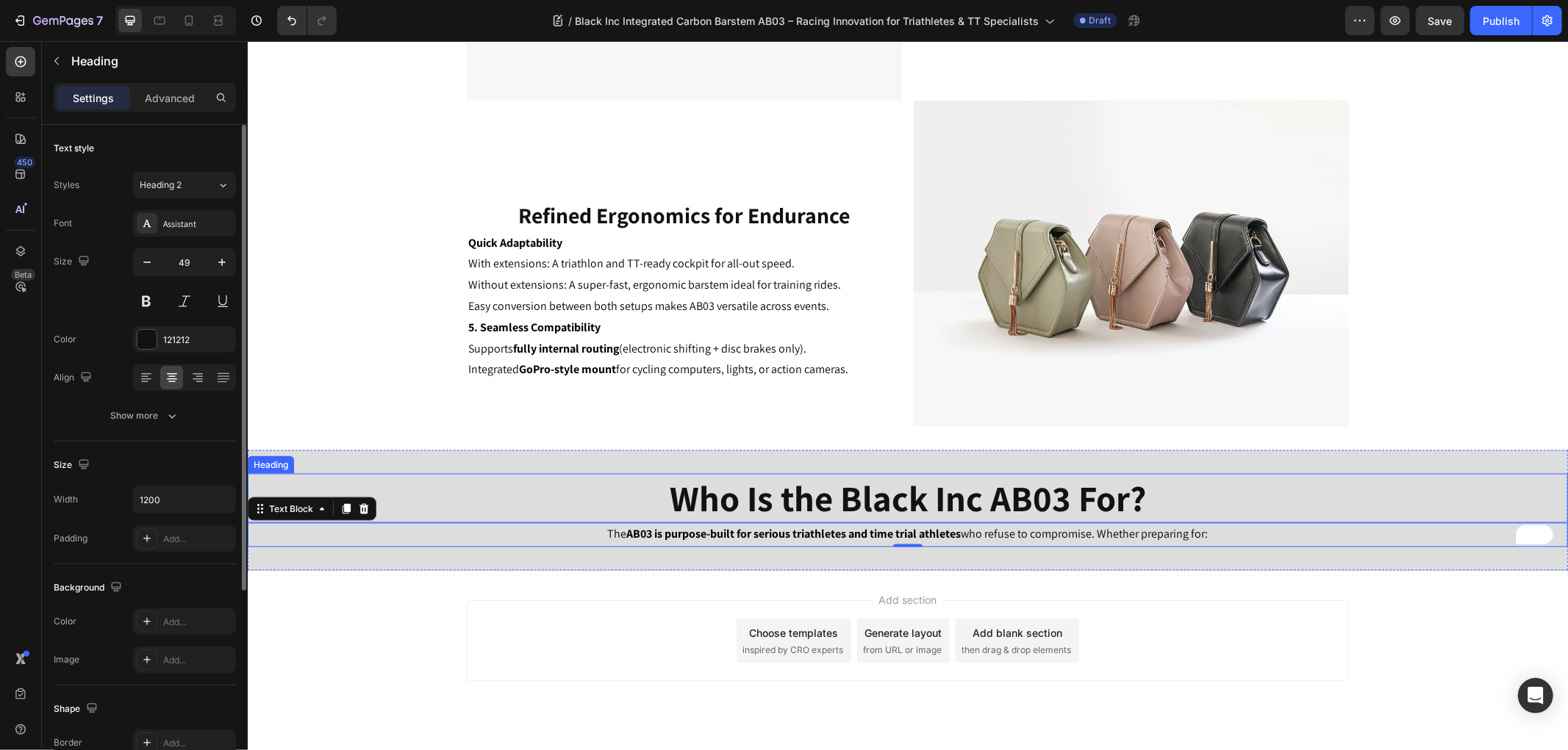
click at [1181, 514] on h2 "Who Is the Black Inc AB03 For?" at bounding box center [907, 498] width 882 height 50
click at [1212, 531] on p "The AB03 is purpose-built for serious triathletes and time trial athletes who r…" at bounding box center [907, 534] width 1317 height 21
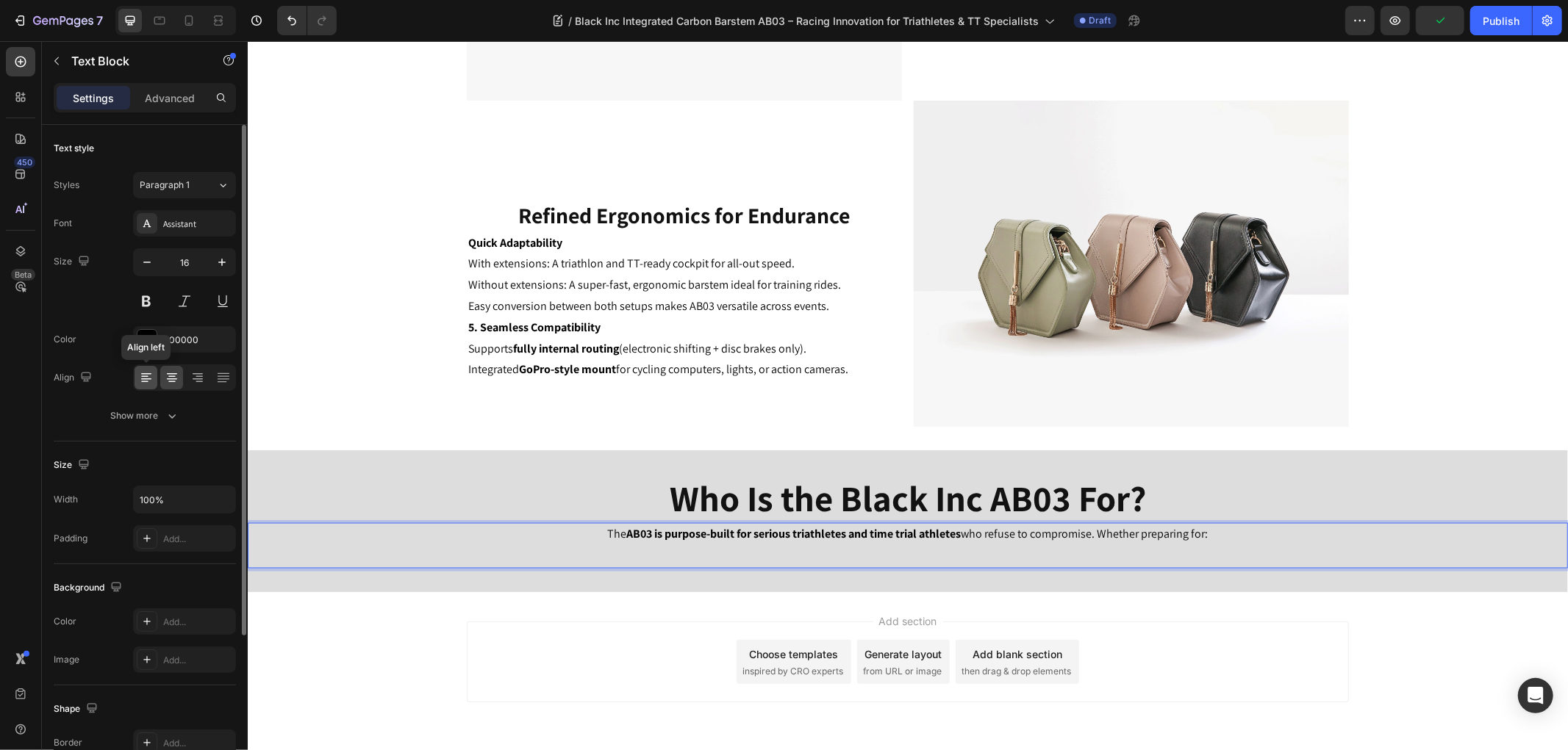
click at [141, 375] on icon at bounding box center [146, 377] width 15 height 15
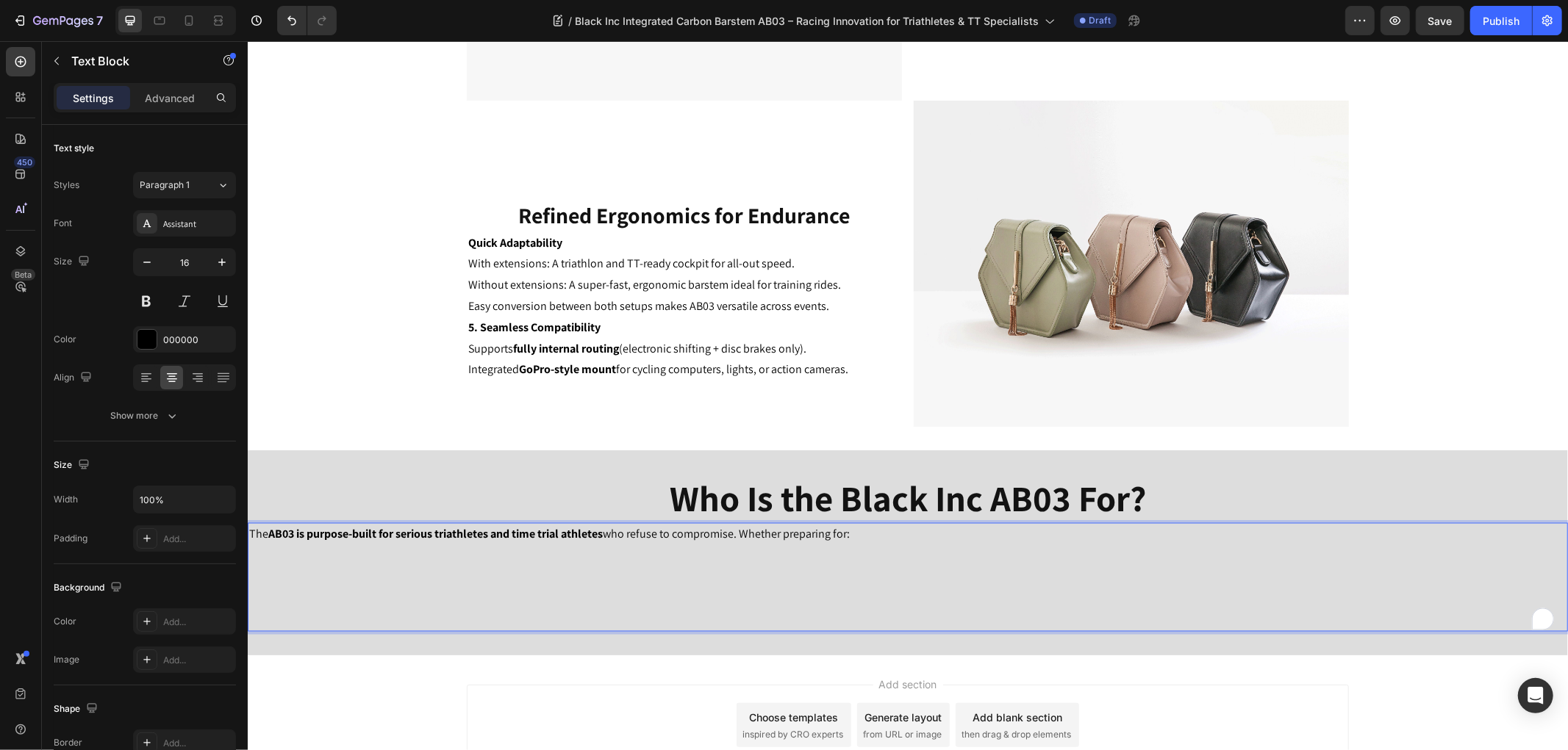
click at [859, 531] on p "The AB03 is purpose-built for serious triathletes and time trial athletes who r…" at bounding box center [907, 577] width 1317 height 106
drag, startPoint x: 863, startPoint y: 531, endPoint x: 935, endPoint y: 539, distance: 72.4
click at [935, 539] on p "The AB03 is purpose-built for serious triathletes and time trial athletes who r…" at bounding box center [907, 577] width 1317 height 106
drag, startPoint x: 770, startPoint y: 577, endPoint x: 727, endPoint y: 588, distance: 44.4
click at [770, 578] on p "The AB03 is purpose-built for serious triathletes and time trial athletes who r…" at bounding box center [907, 577] width 1317 height 106
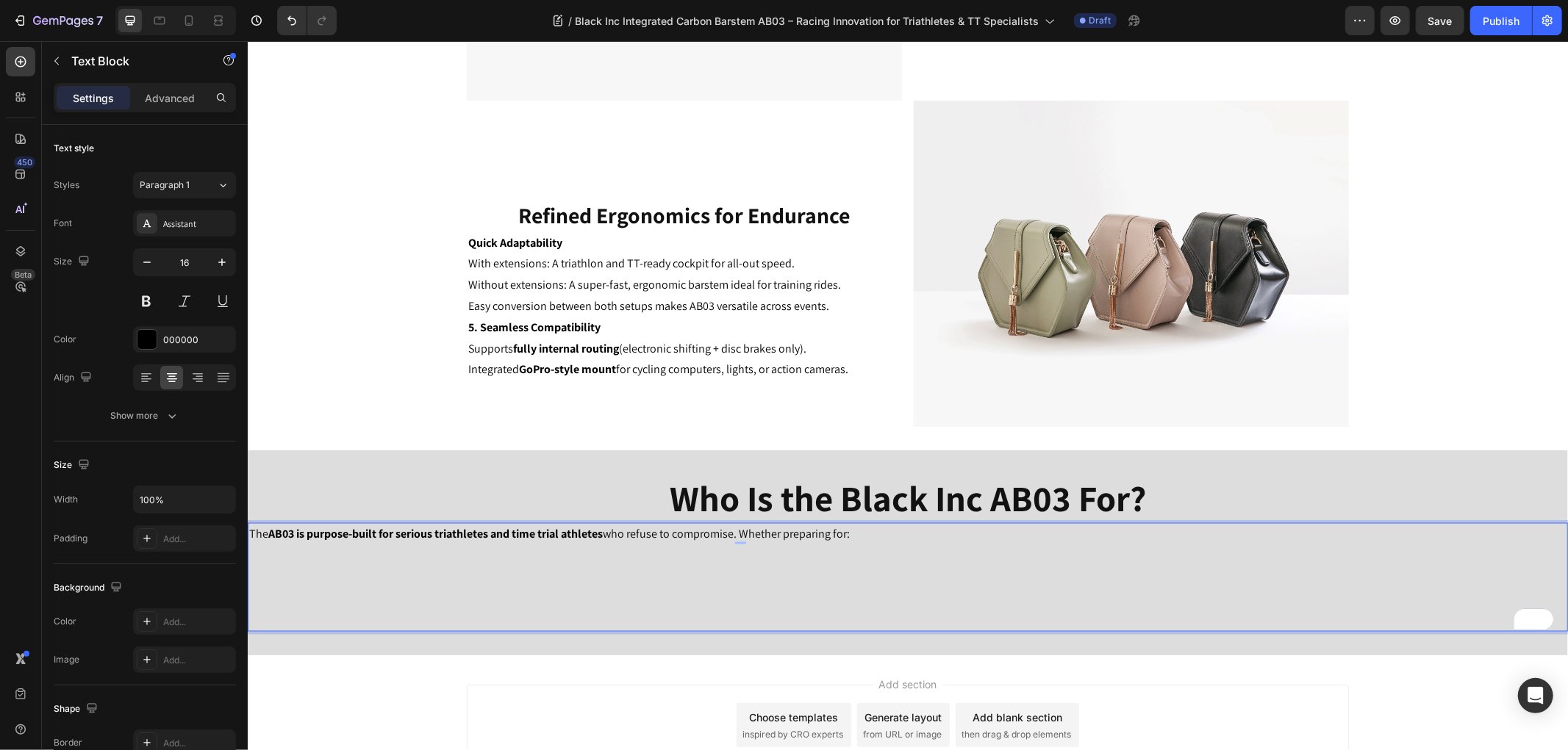
click at [558, 613] on p "The AB03 is purpose-built for serious triathletes and time trial athletes who r…" at bounding box center [907, 577] width 1317 height 106
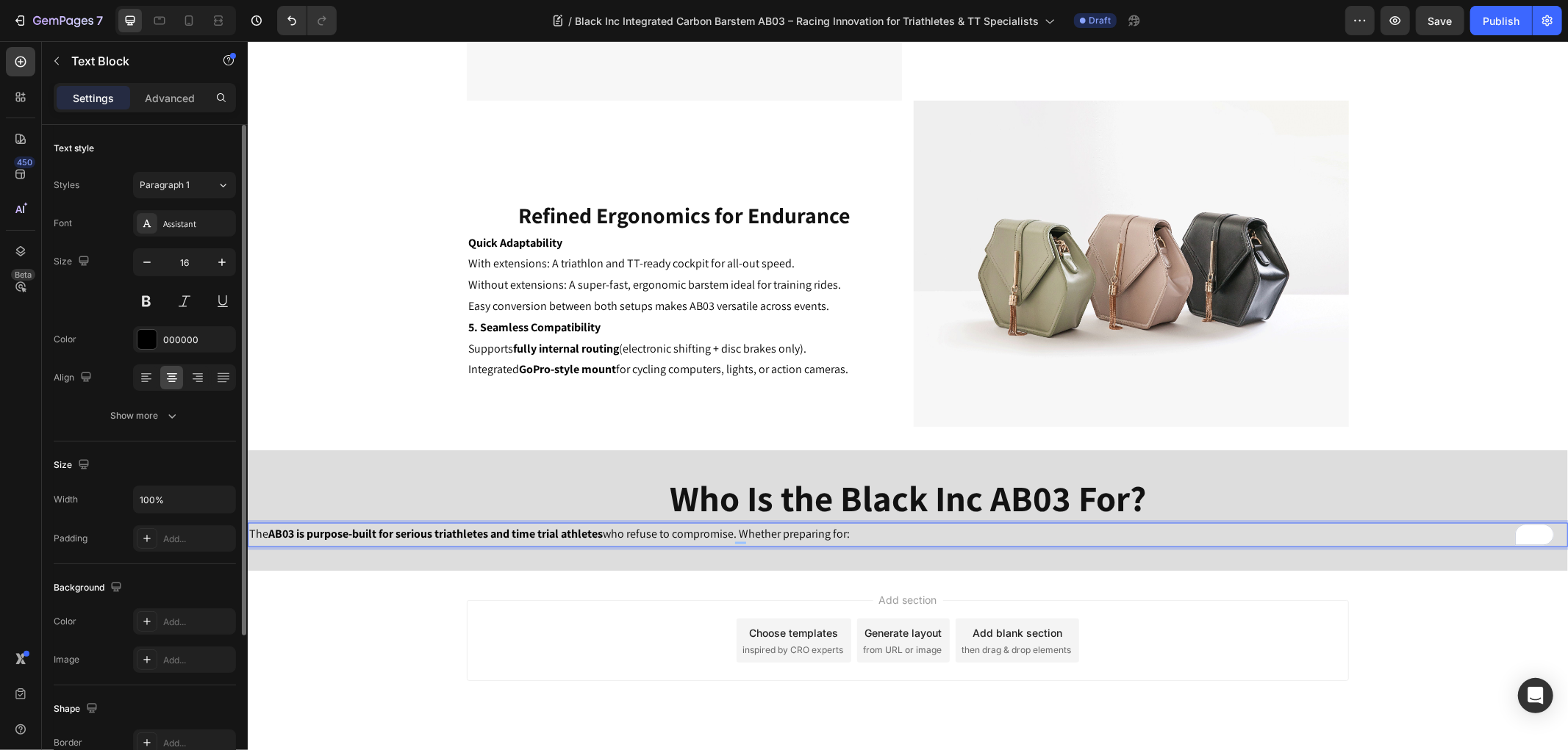
click at [166, 378] on icon at bounding box center [172, 377] width 15 height 15
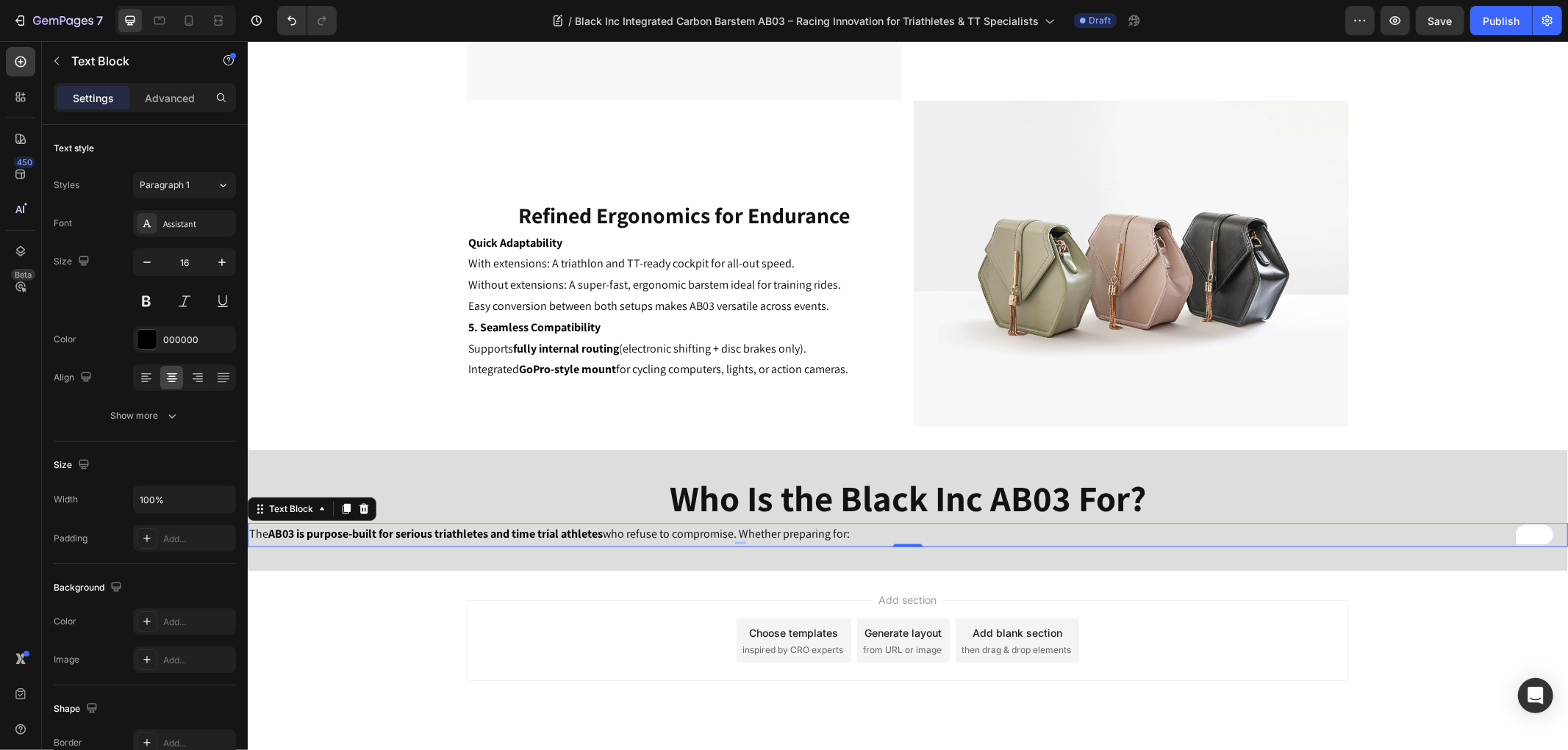
click at [458, 533] on strong "AB03 is purpose-built for serious triathletes and time trial athletes" at bounding box center [435, 534] width 334 height 16
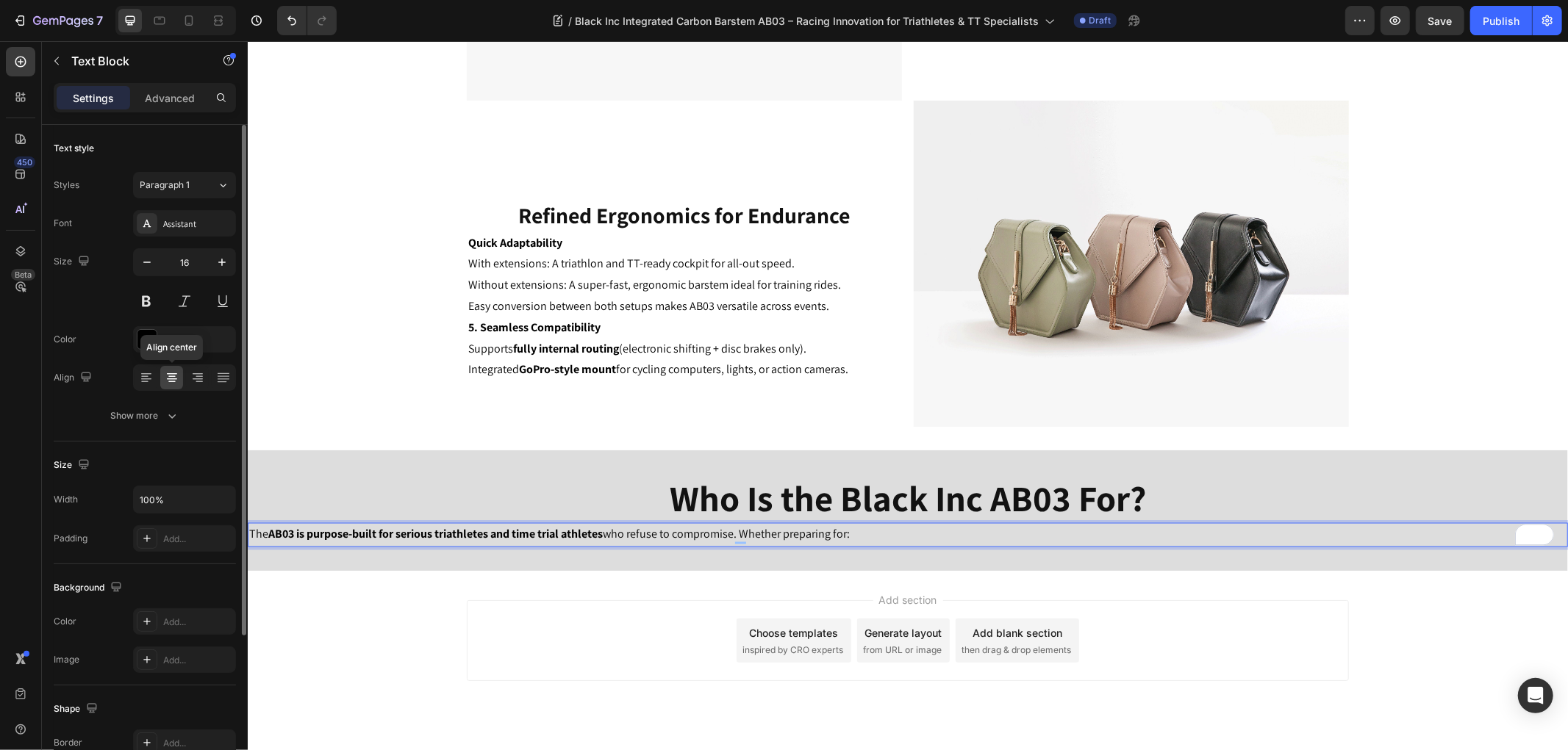
click at [172, 378] on icon at bounding box center [172, 377] width 15 height 15
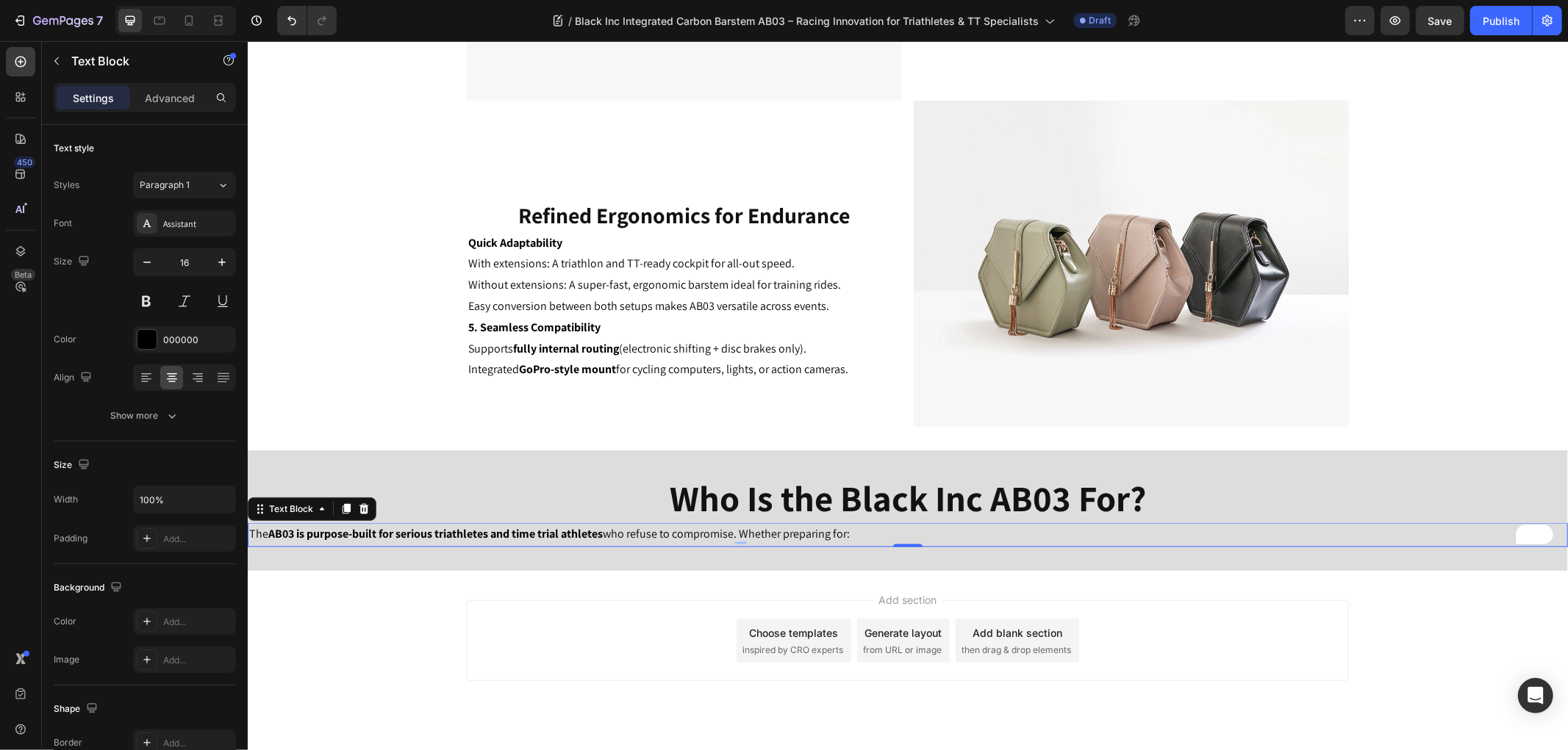
click at [531, 538] on strong "AB03 is purpose-built for serious triathletes and time trial athletes" at bounding box center [435, 534] width 334 height 16
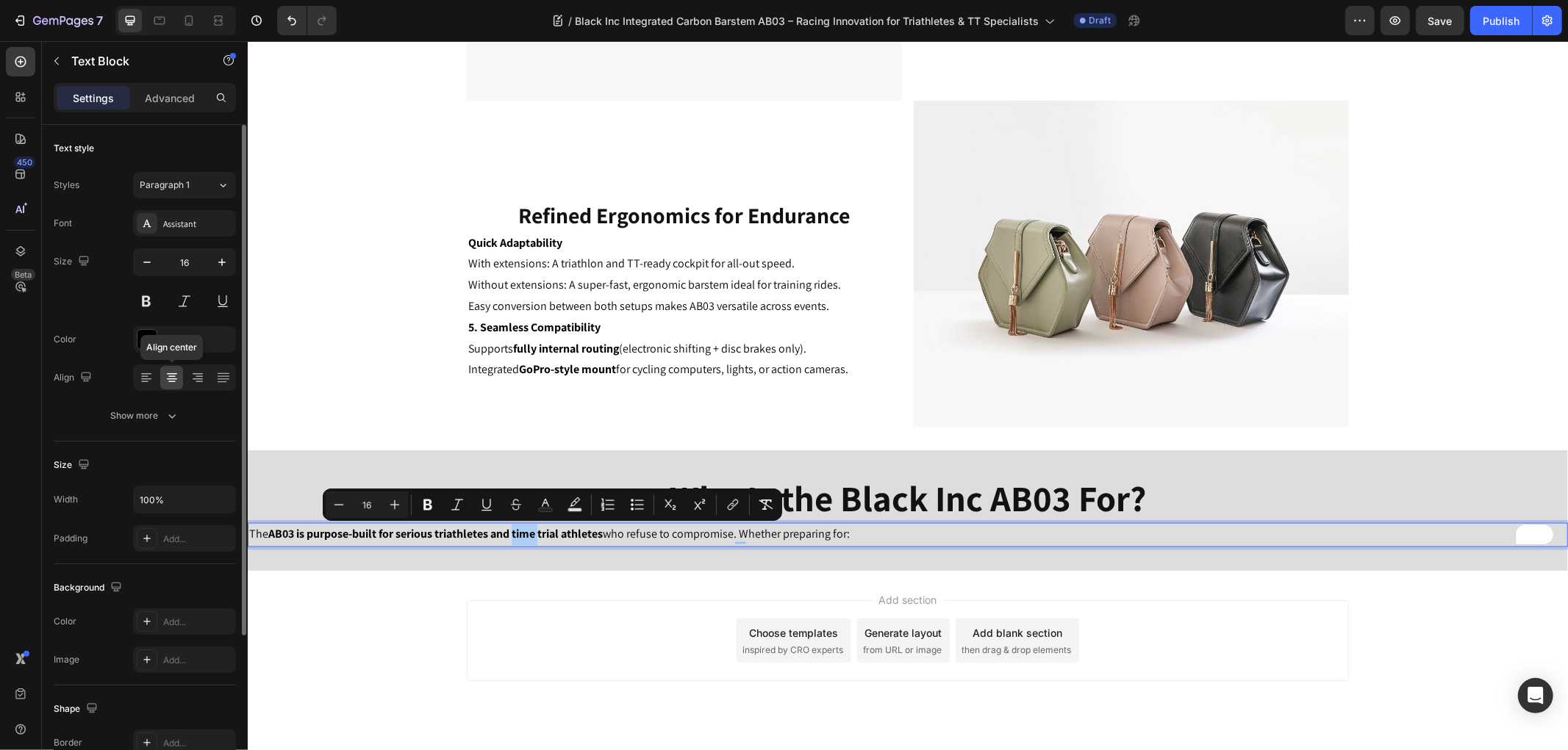
click at [171, 371] on icon at bounding box center [172, 377] width 15 height 15
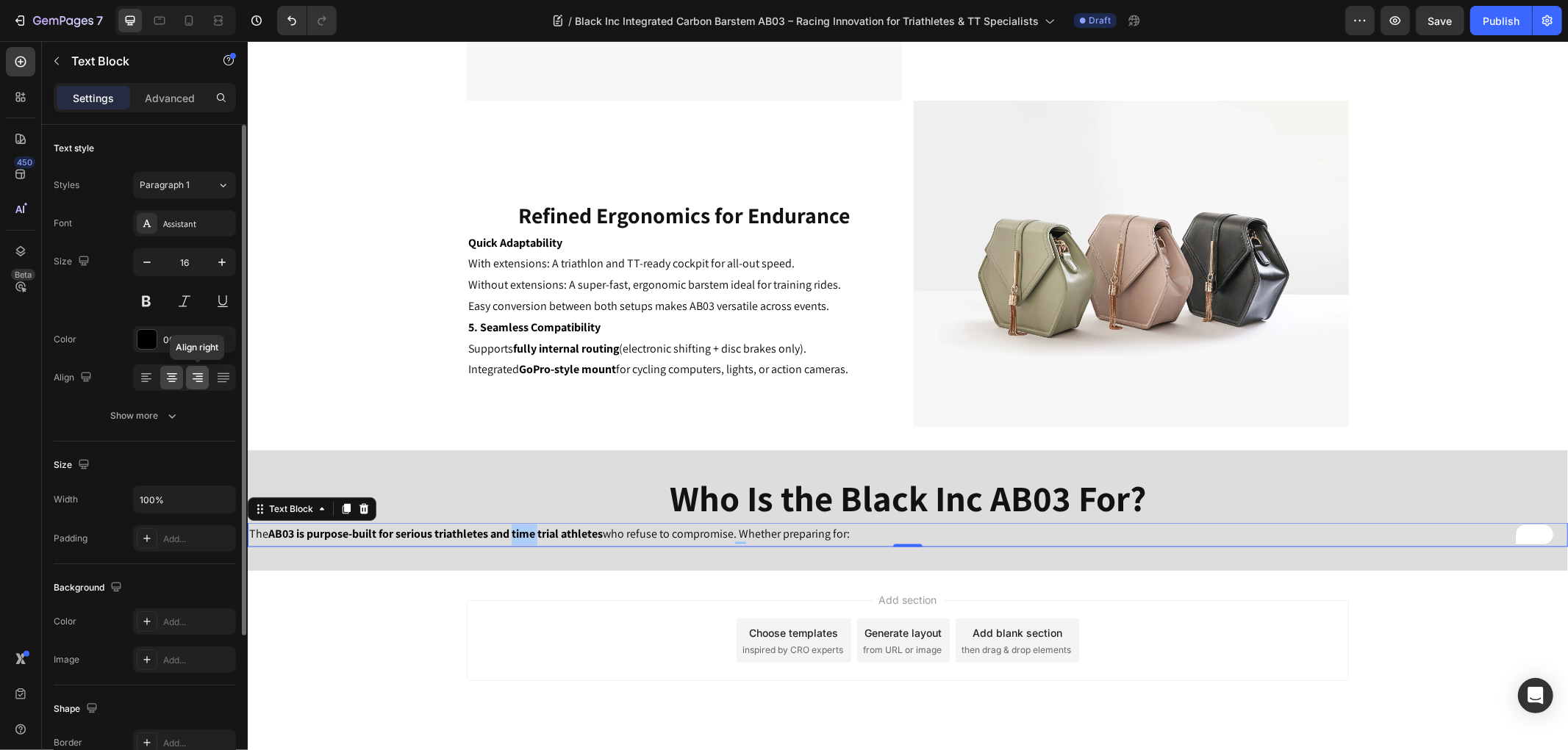
click at [198, 379] on icon at bounding box center [198, 379] width 10 height 2
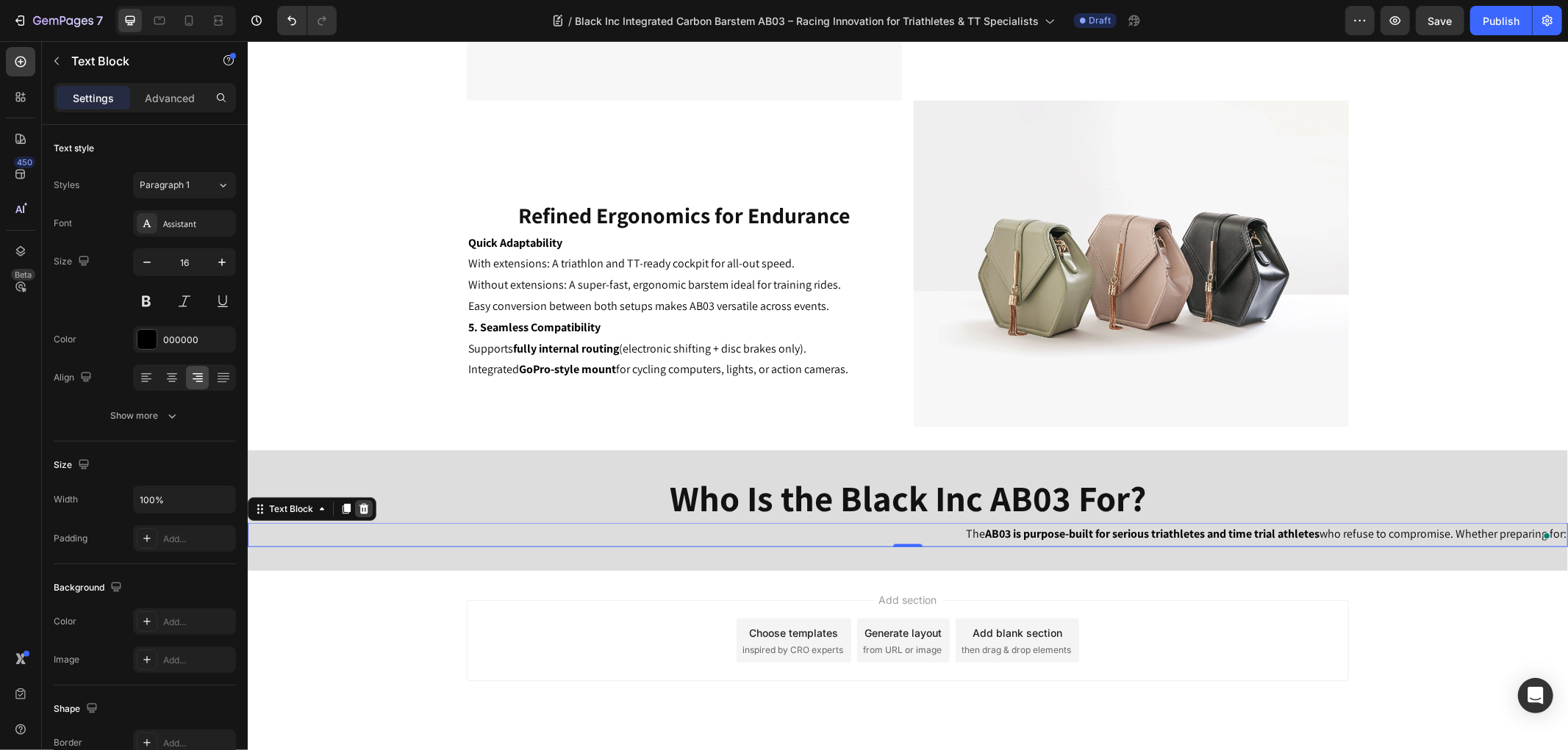
click at [359, 508] on icon at bounding box center [363, 508] width 9 height 10
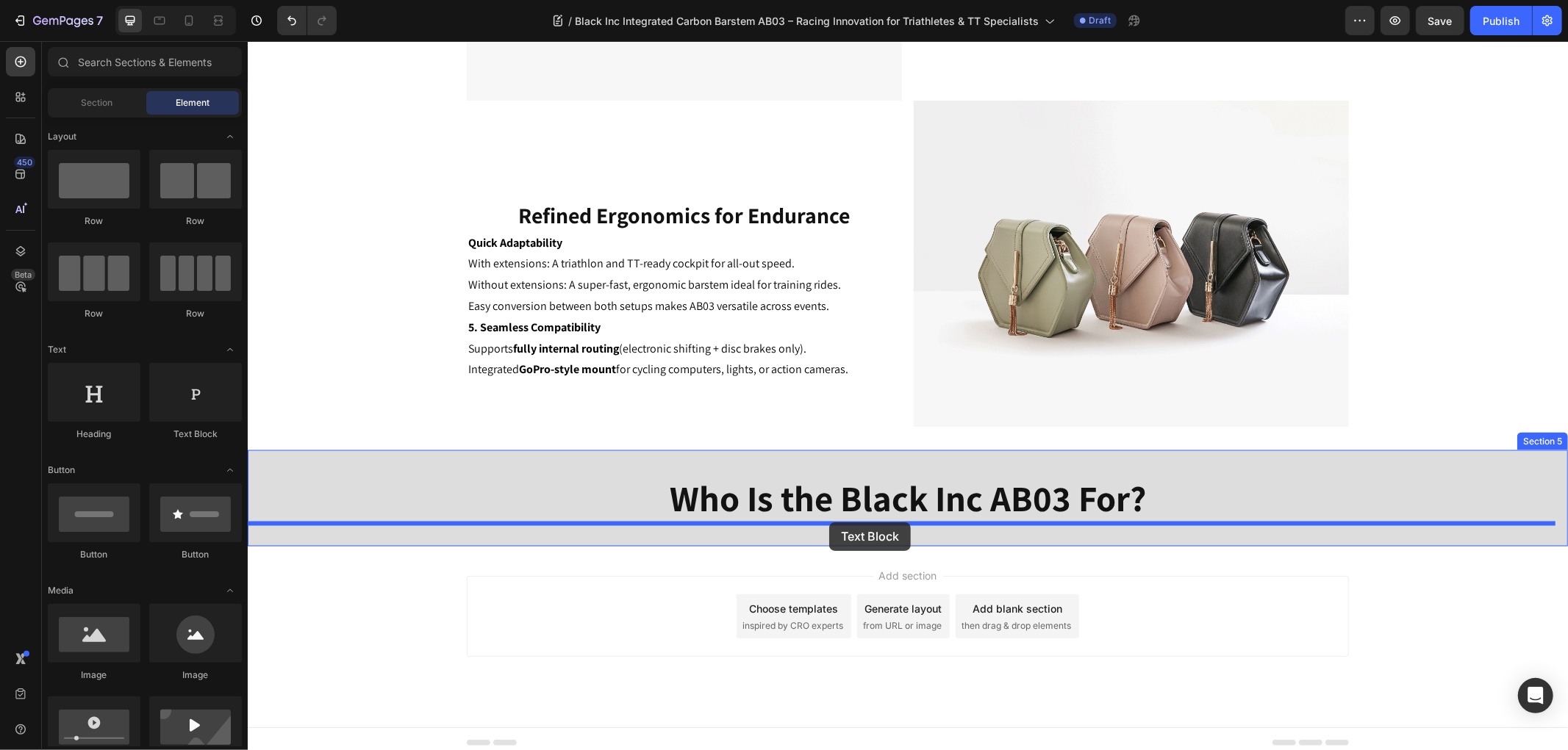
drag, startPoint x: 475, startPoint y: 456, endPoint x: 829, endPoint y: 521, distance: 359.9
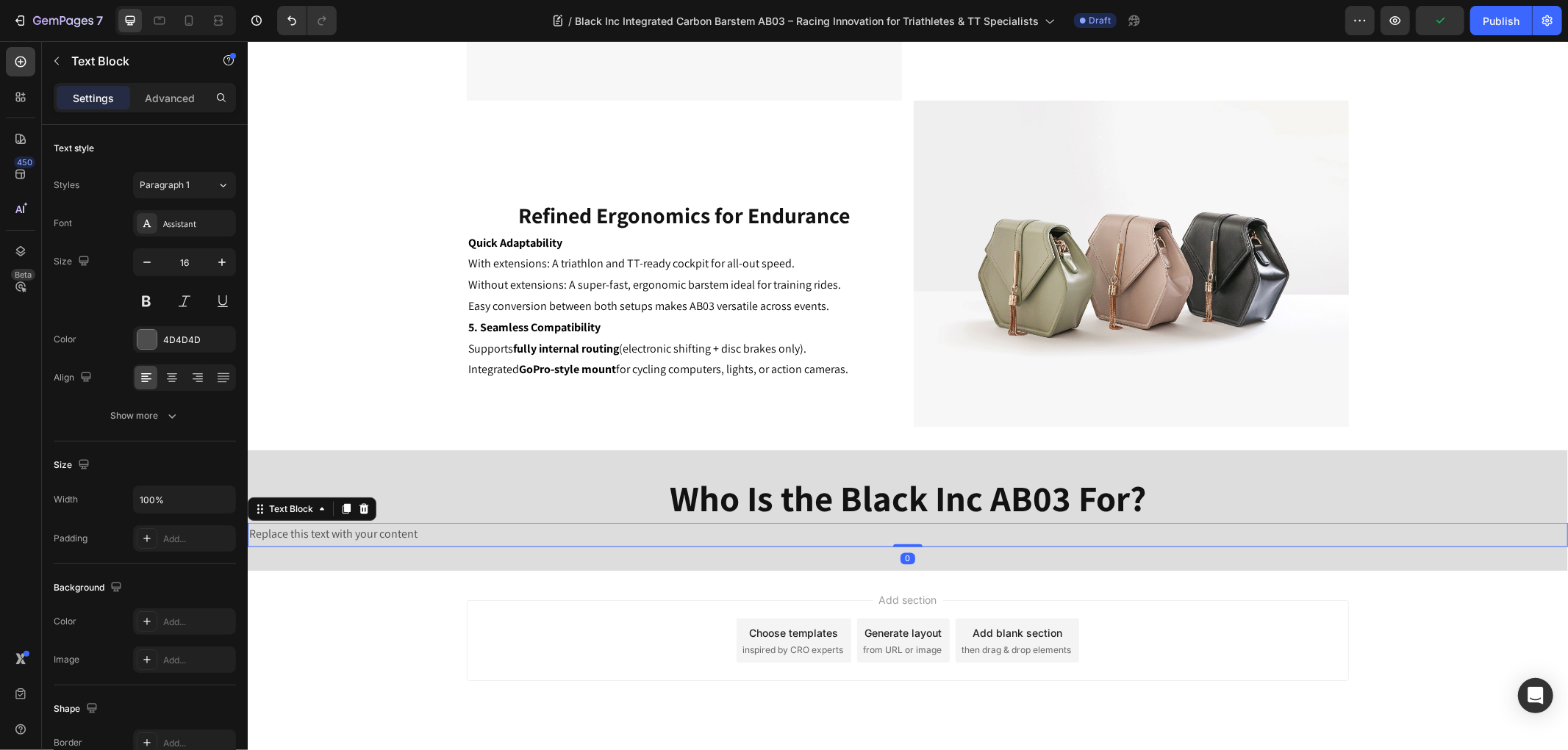
click at [359, 532] on div "Replace this text with your content" at bounding box center [907, 534] width 1320 height 24
click at [359, 532] on p "Replace this text with your content" at bounding box center [907, 534] width 1317 height 21
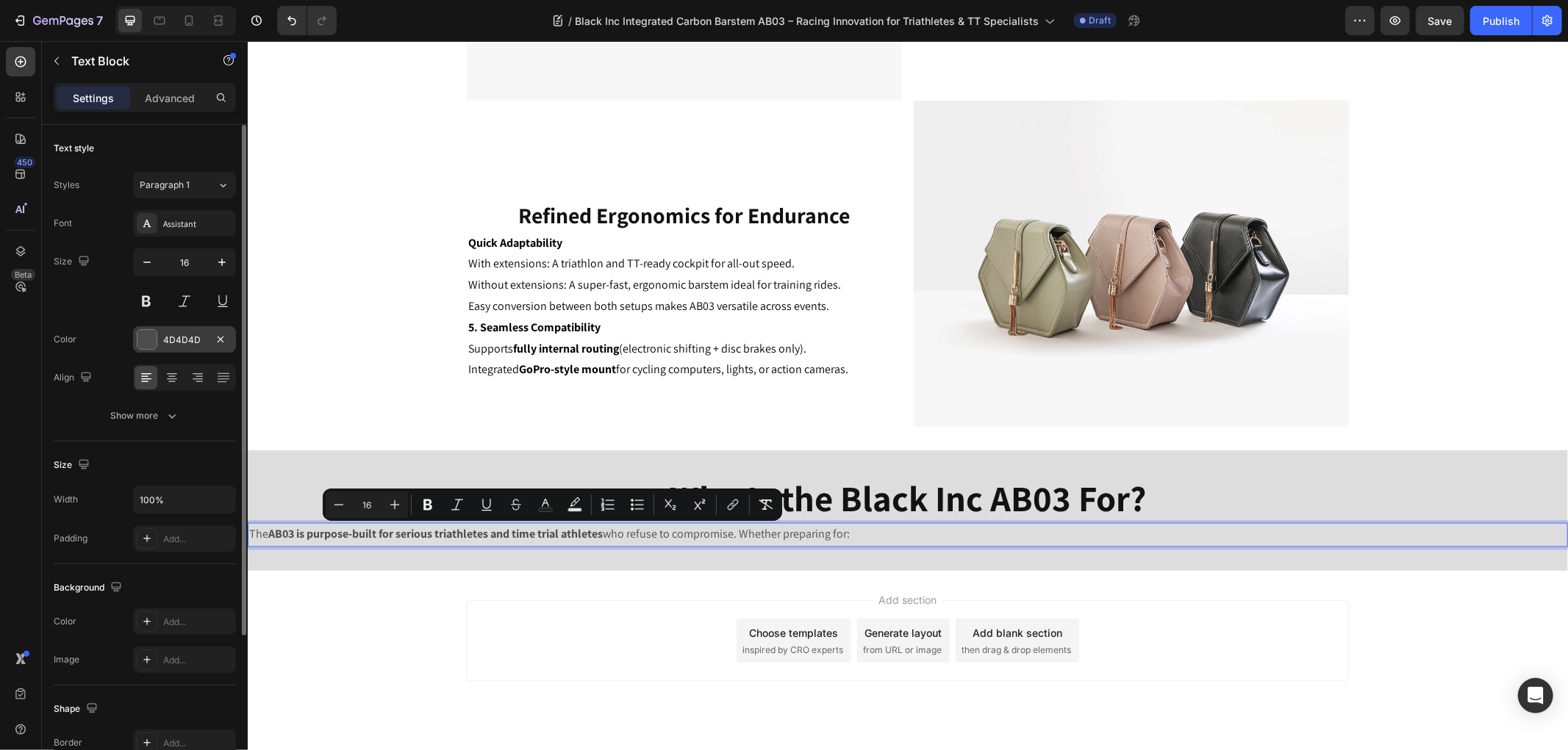
click at [144, 339] on div at bounding box center [147, 339] width 19 height 19
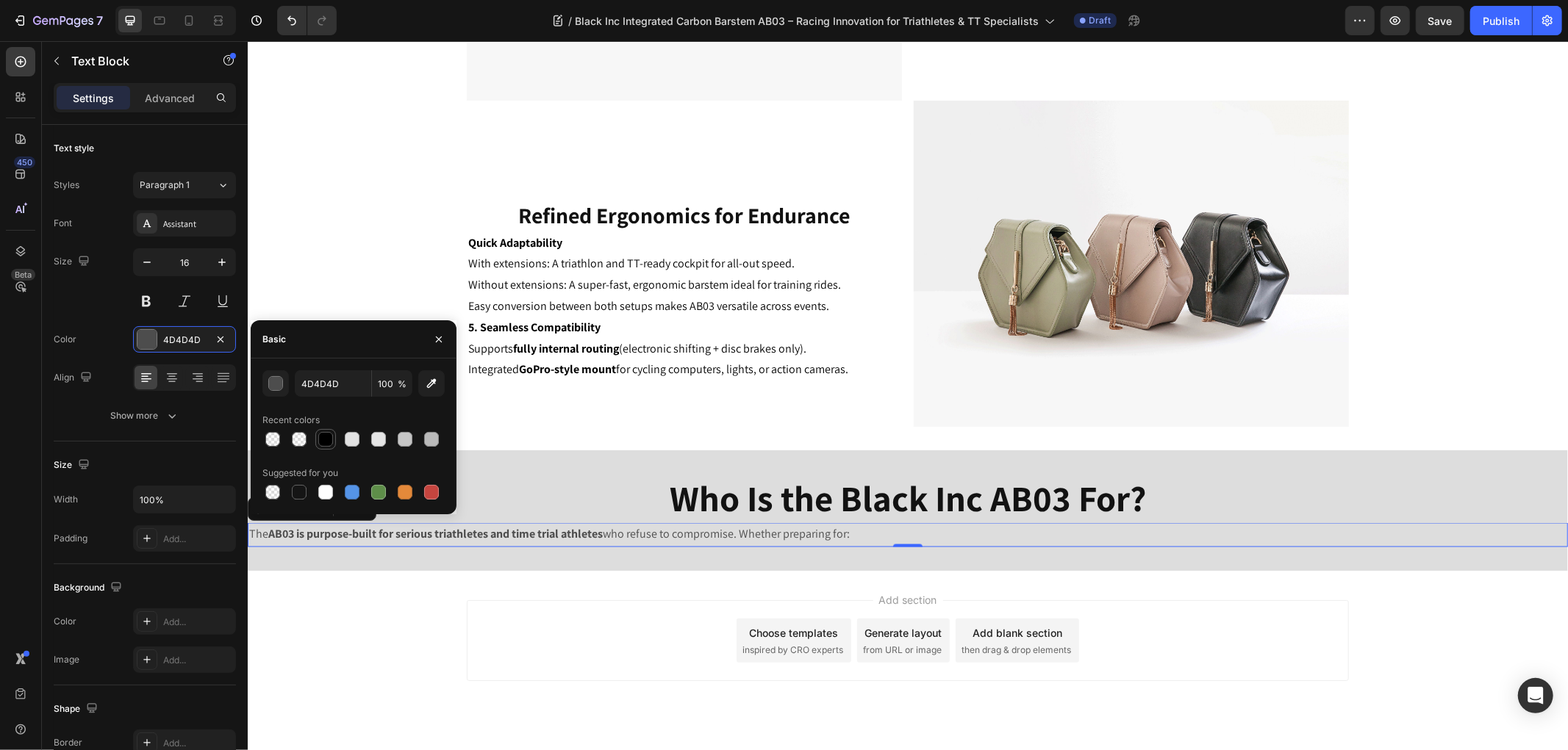
click at [331, 443] on div at bounding box center [326, 439] width 15 height 15
type input "000000"
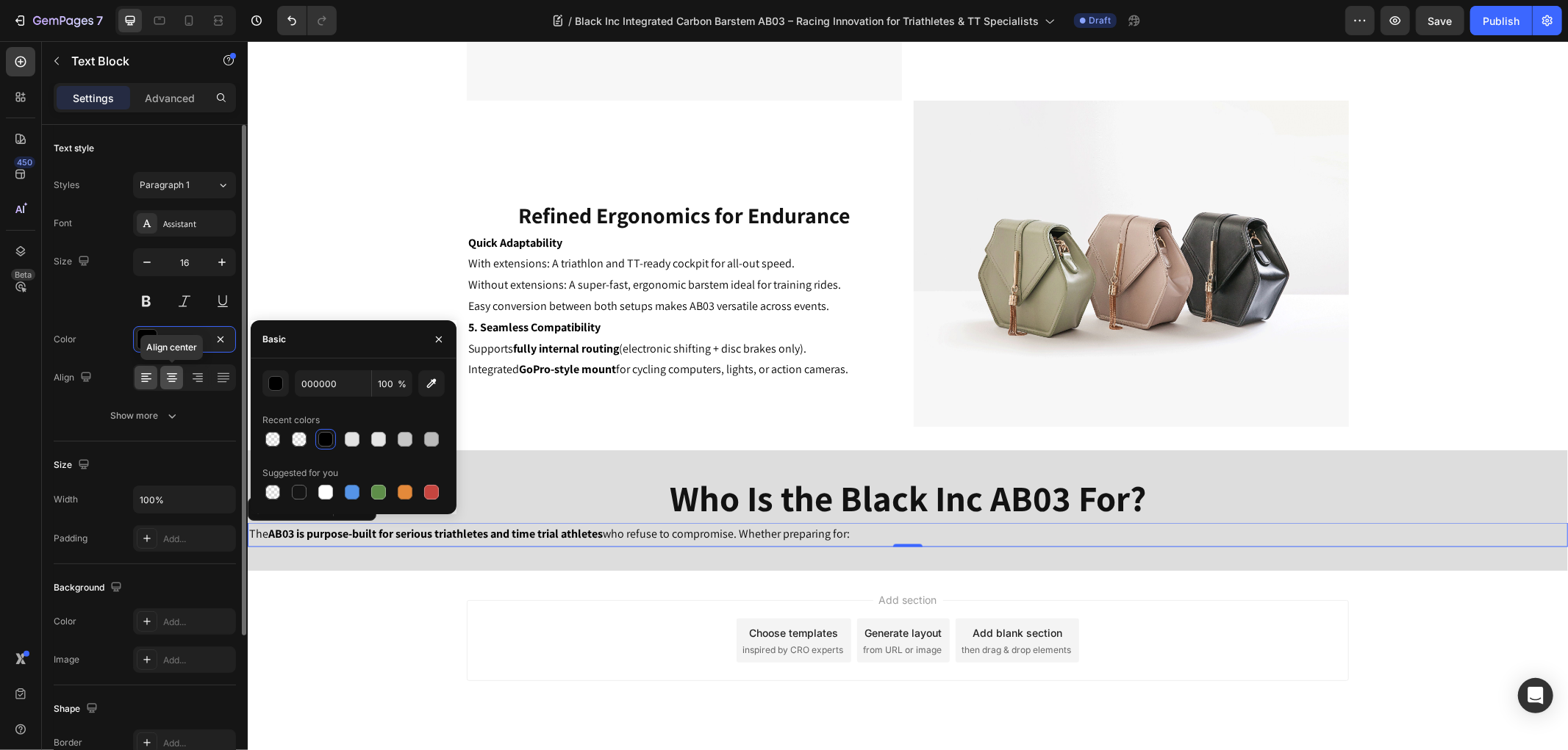
click at [173, 372] on icon at bounding box center [172, 377] width 15 height 15
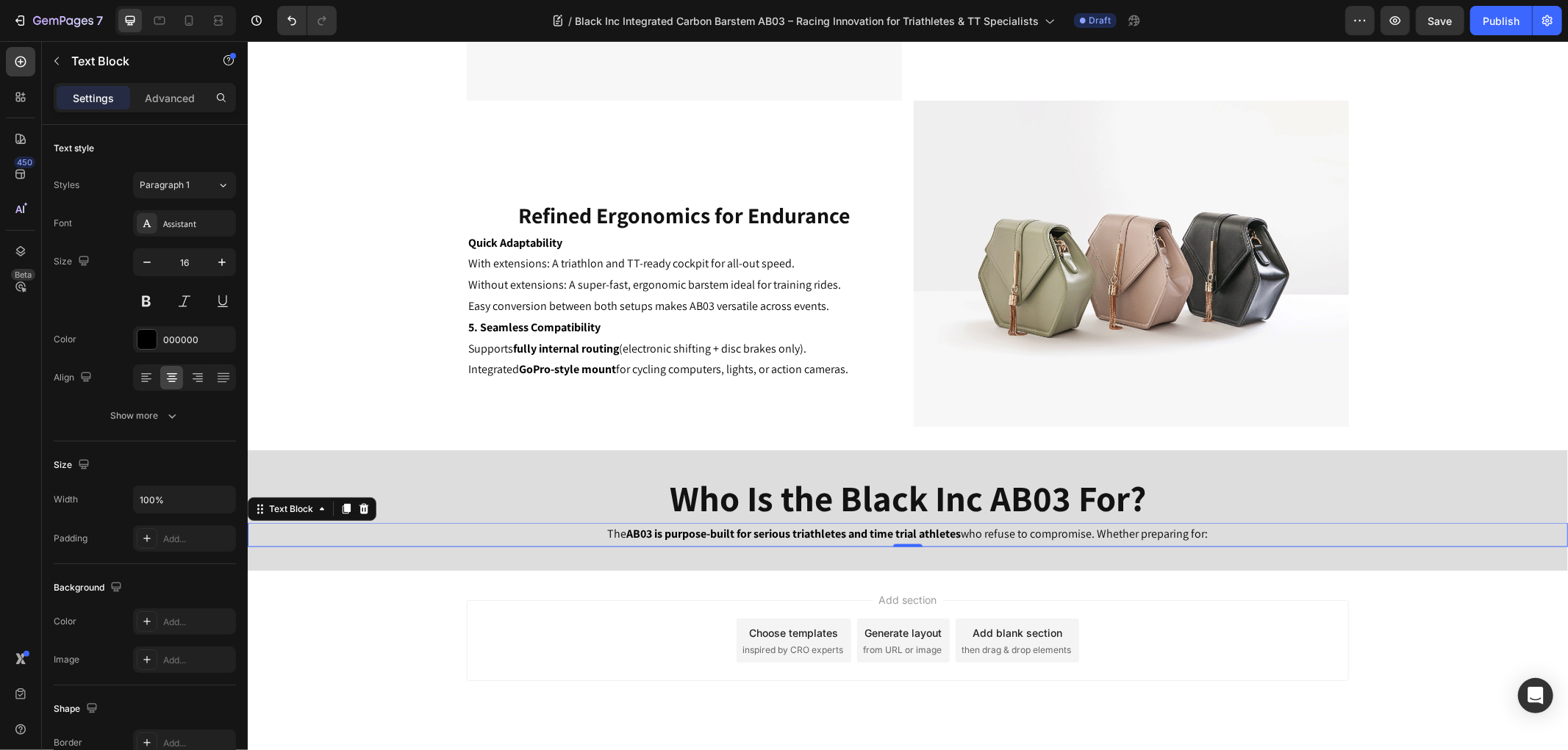
click at [559, 585] on div "Add section Choose templates inspired by CRO experts Generate layout from URL o…" at bounding box center [907, 660] width 1320 height 181
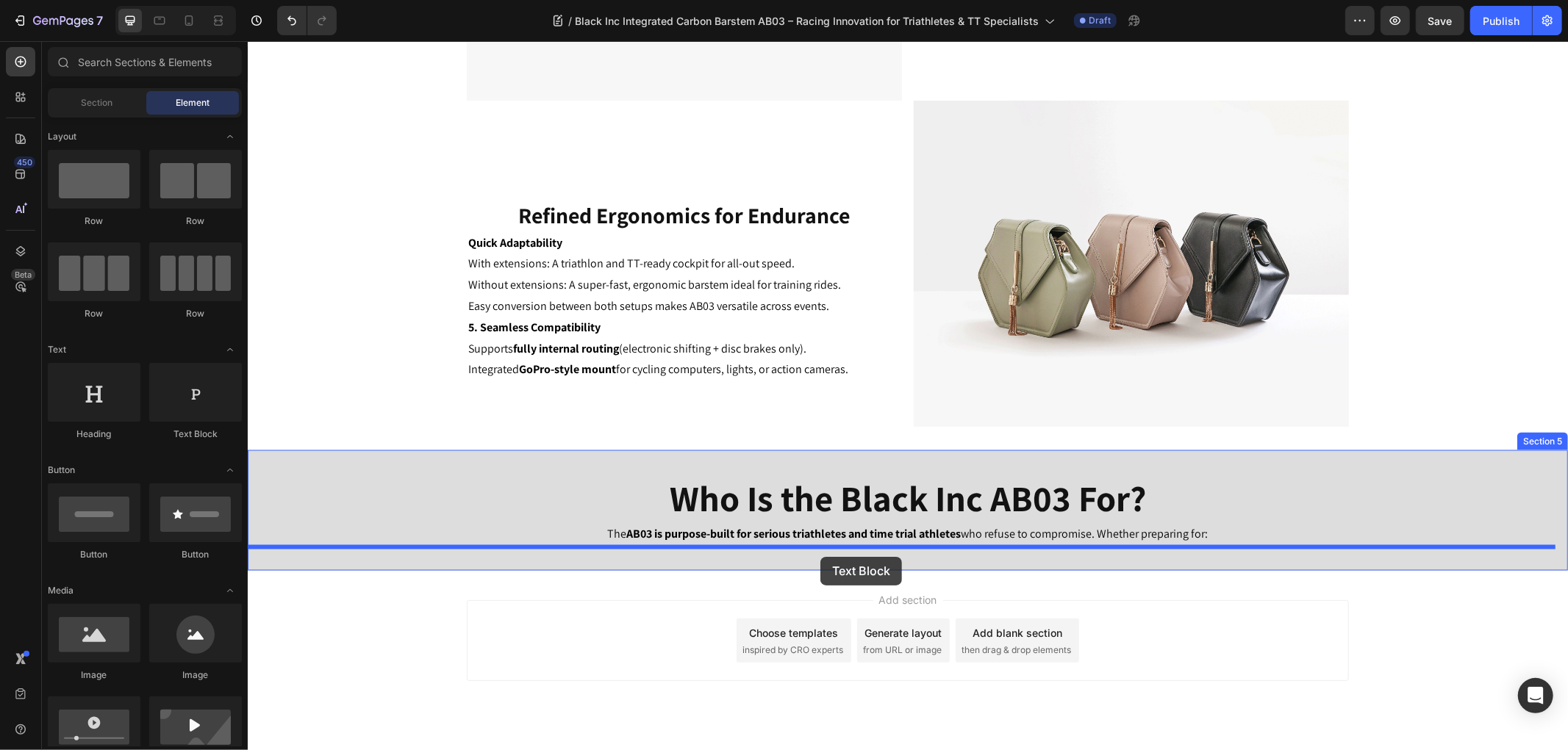
drag, startPoint x: 472, startPoint y: 462, endPoint x: 819, endPoint y: 556, distance: 359.5
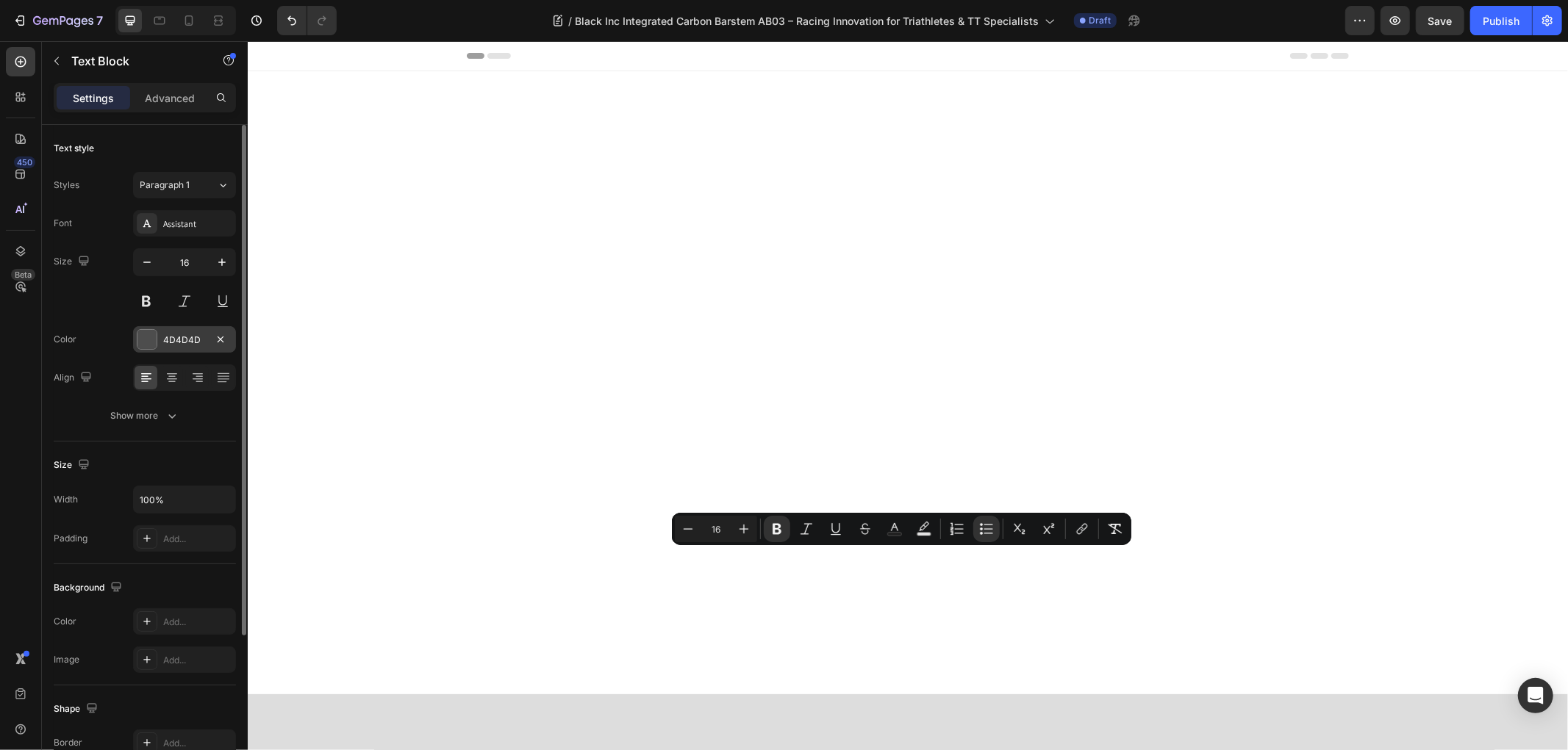
scroll to position [1861, 0]
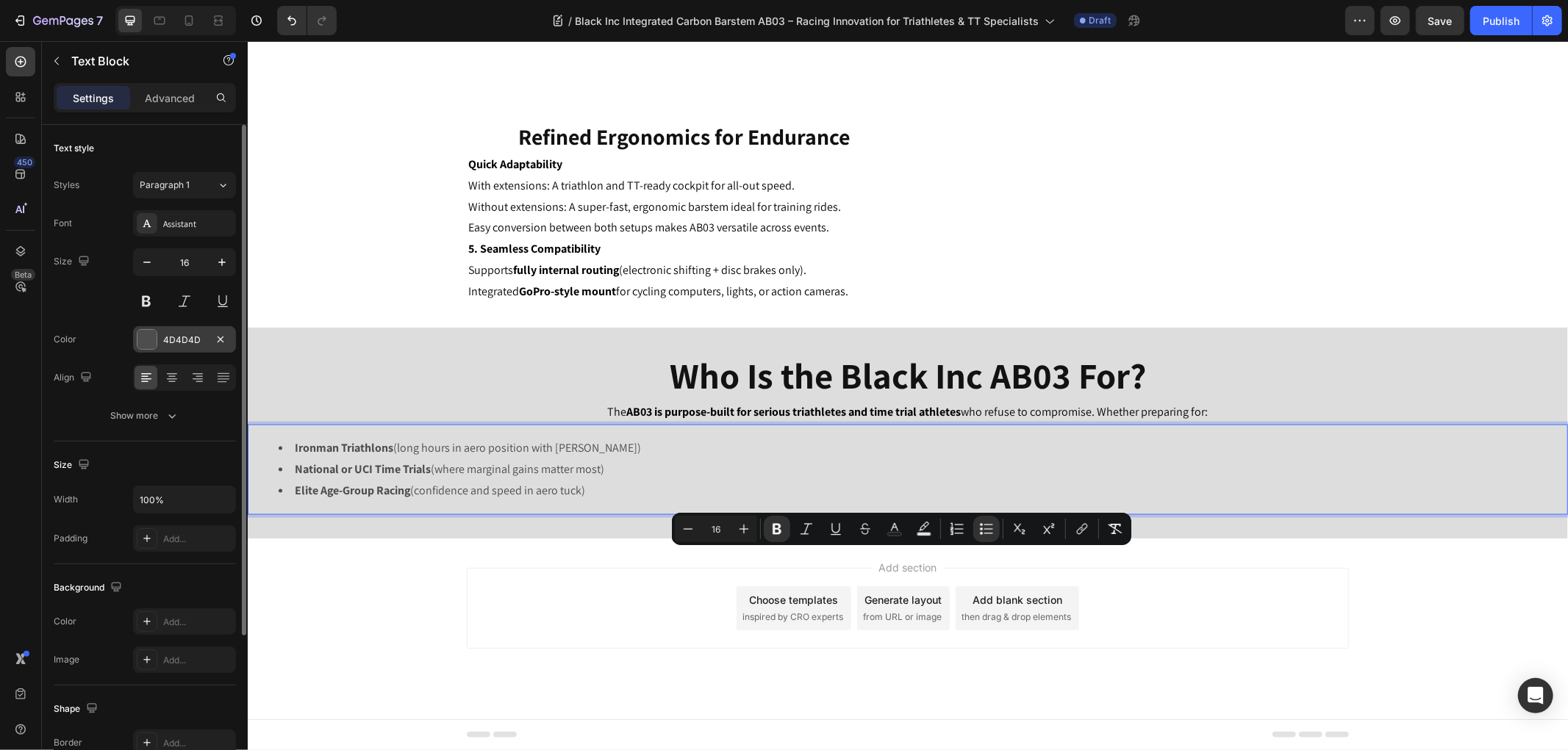
click at [148, 343] on div at bounding box center [147, 339] width 19 height 19
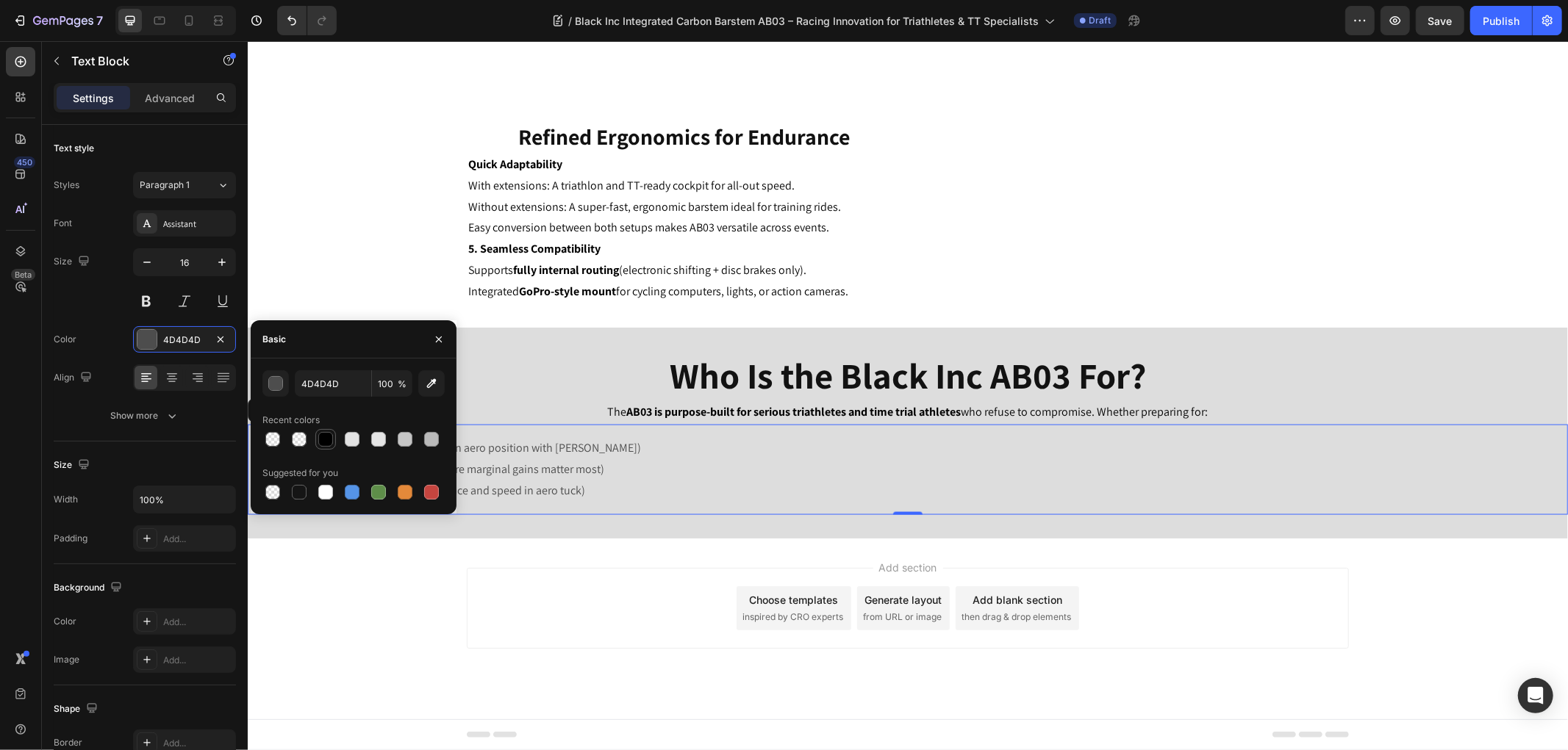
click at [331, 435] on div at bounding box center [326, 439] width 15 height 15
type input "000000"
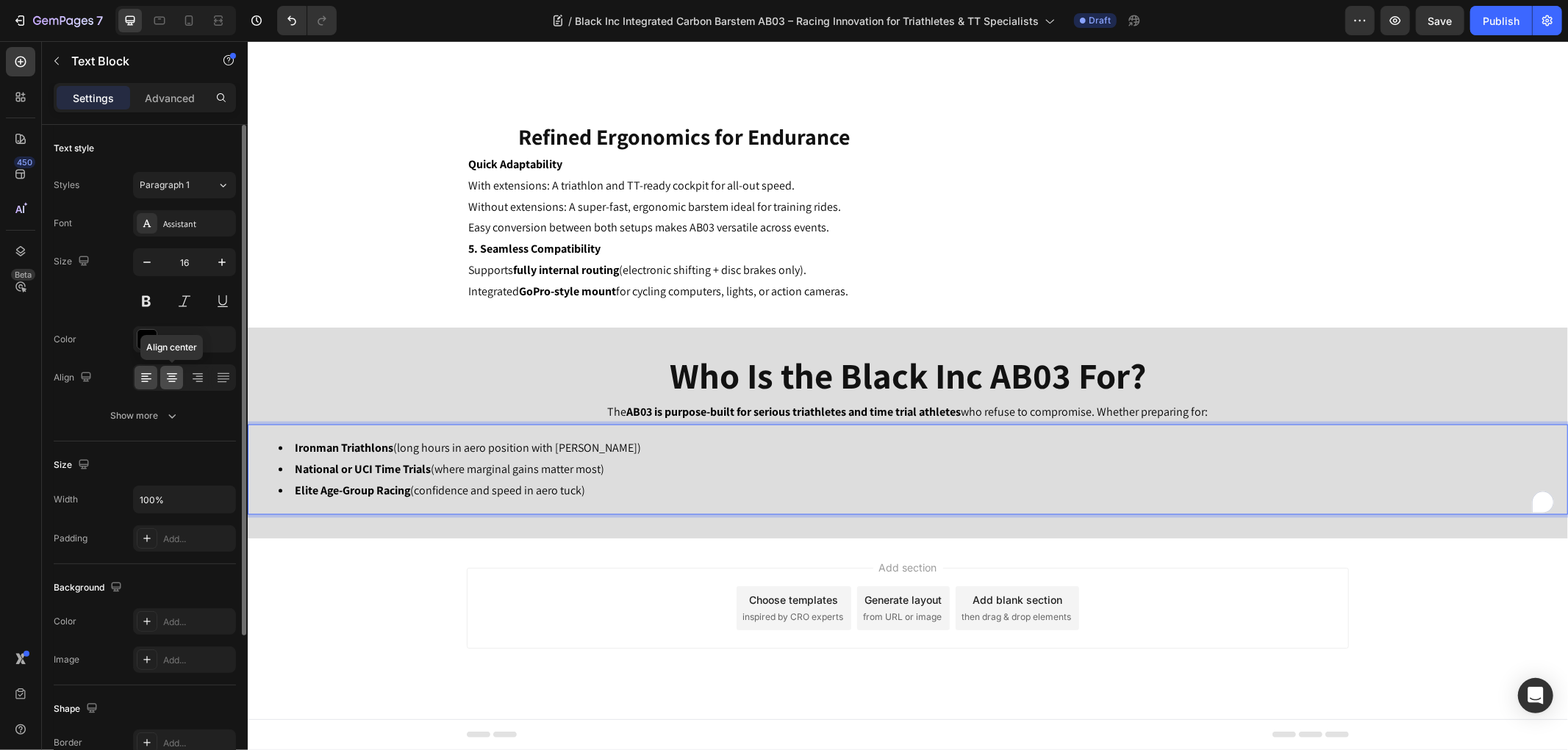
click at [169, 376] on icon at bounding box center [172, 377] width 7 height 2
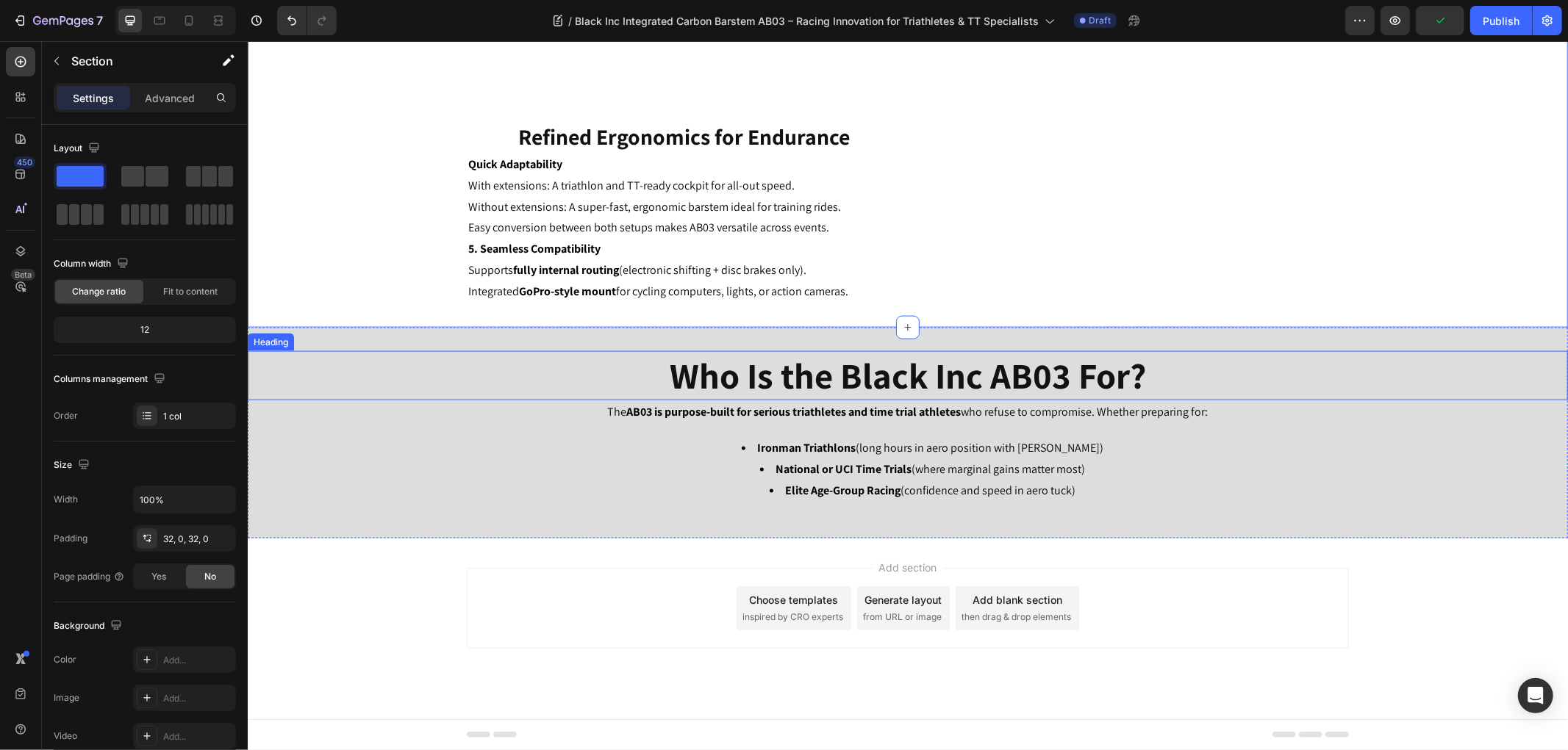
scroll to position [1943, 0]
click at [1429, 20] on span "Save" at bounding box center [1440, 21] width 24 height 12
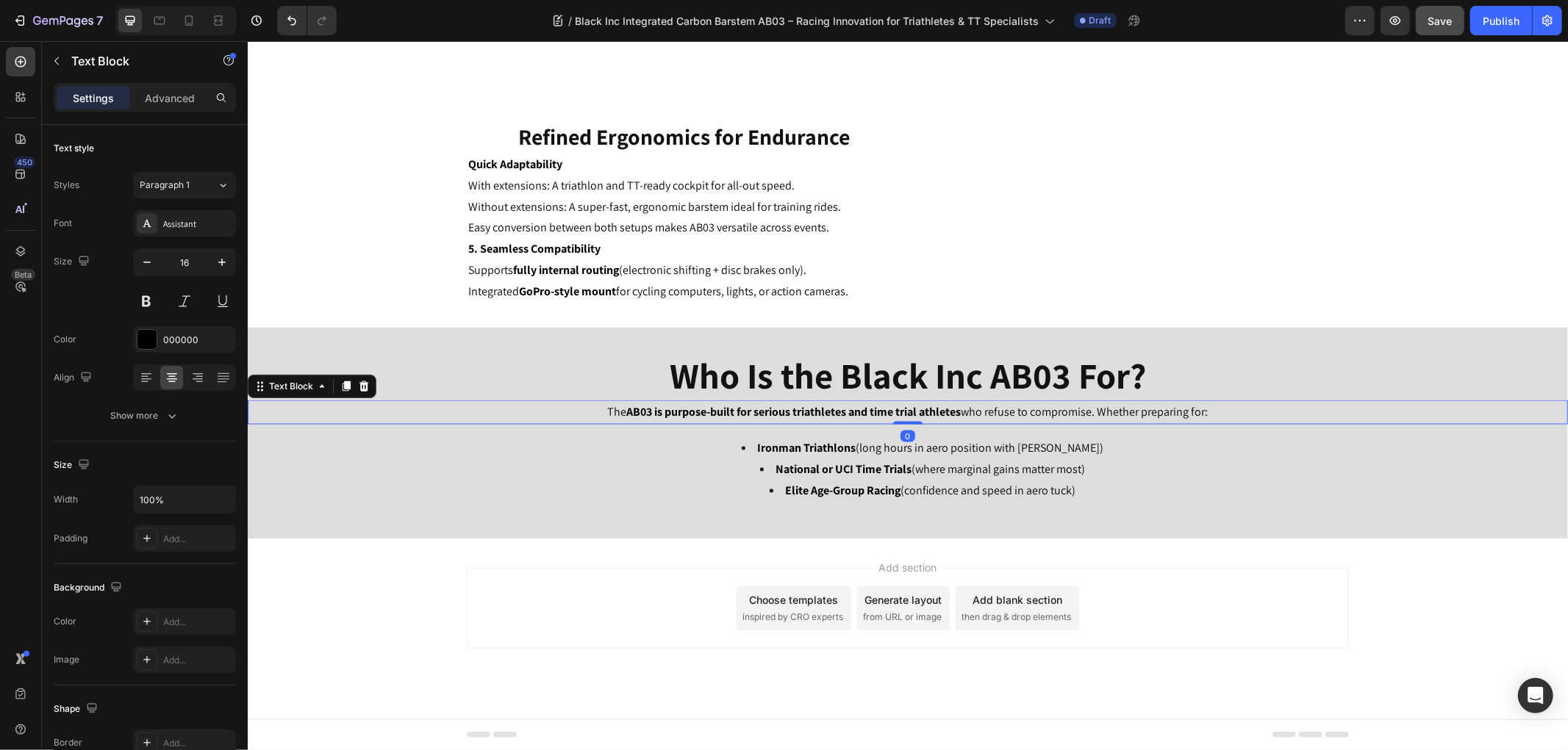
click at [789, 418] on strong "AB03 is purpose-built for serious triathletes and time trial athletes" at bounding box center [793, 411] width 334 height 16
click at [350, 392] on icon at bounding box center [345, 386] width 12 height 12
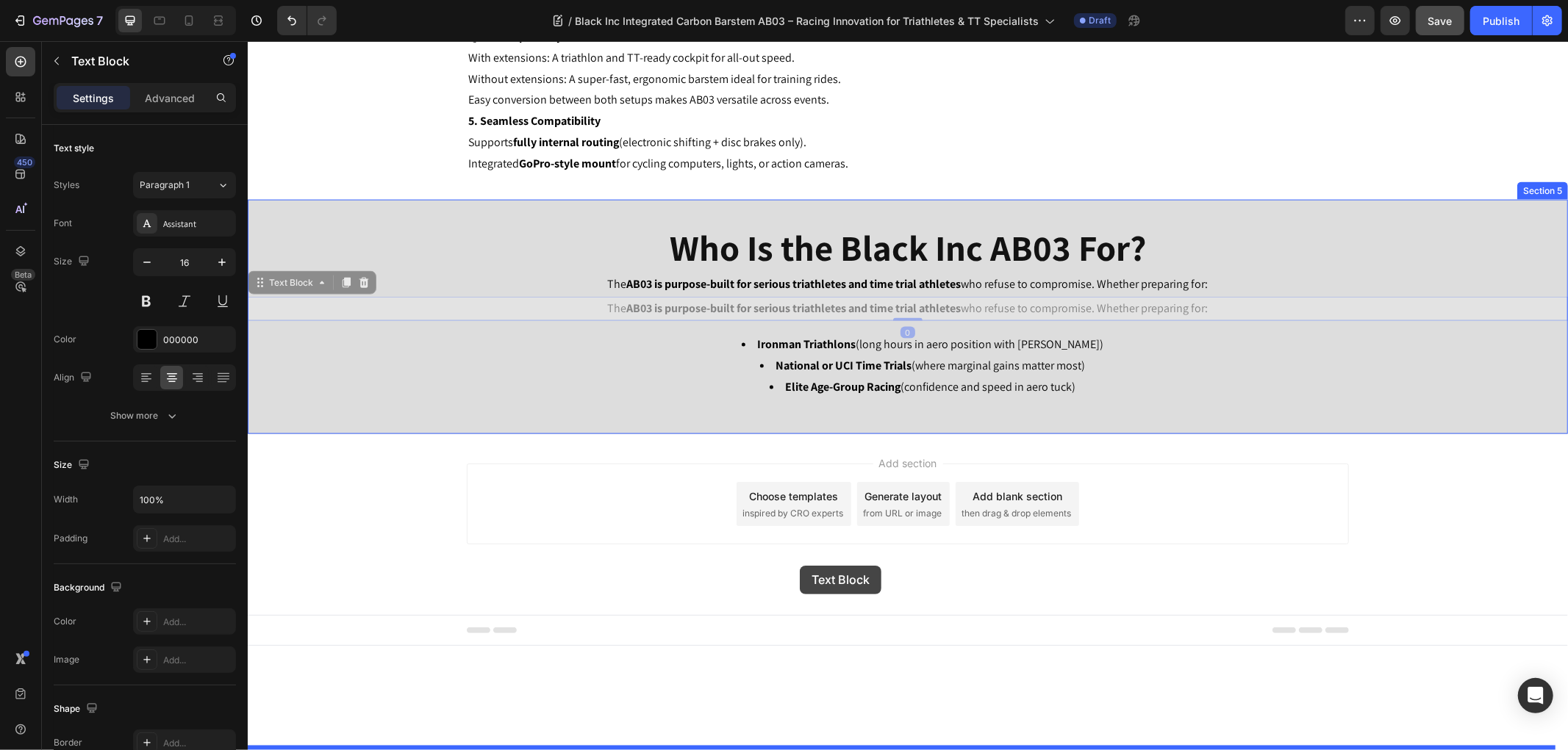
drag, startPoint x: 296, startPoint y: 450, endPoint x: 799, endPoint y: 565, distance: 516.0
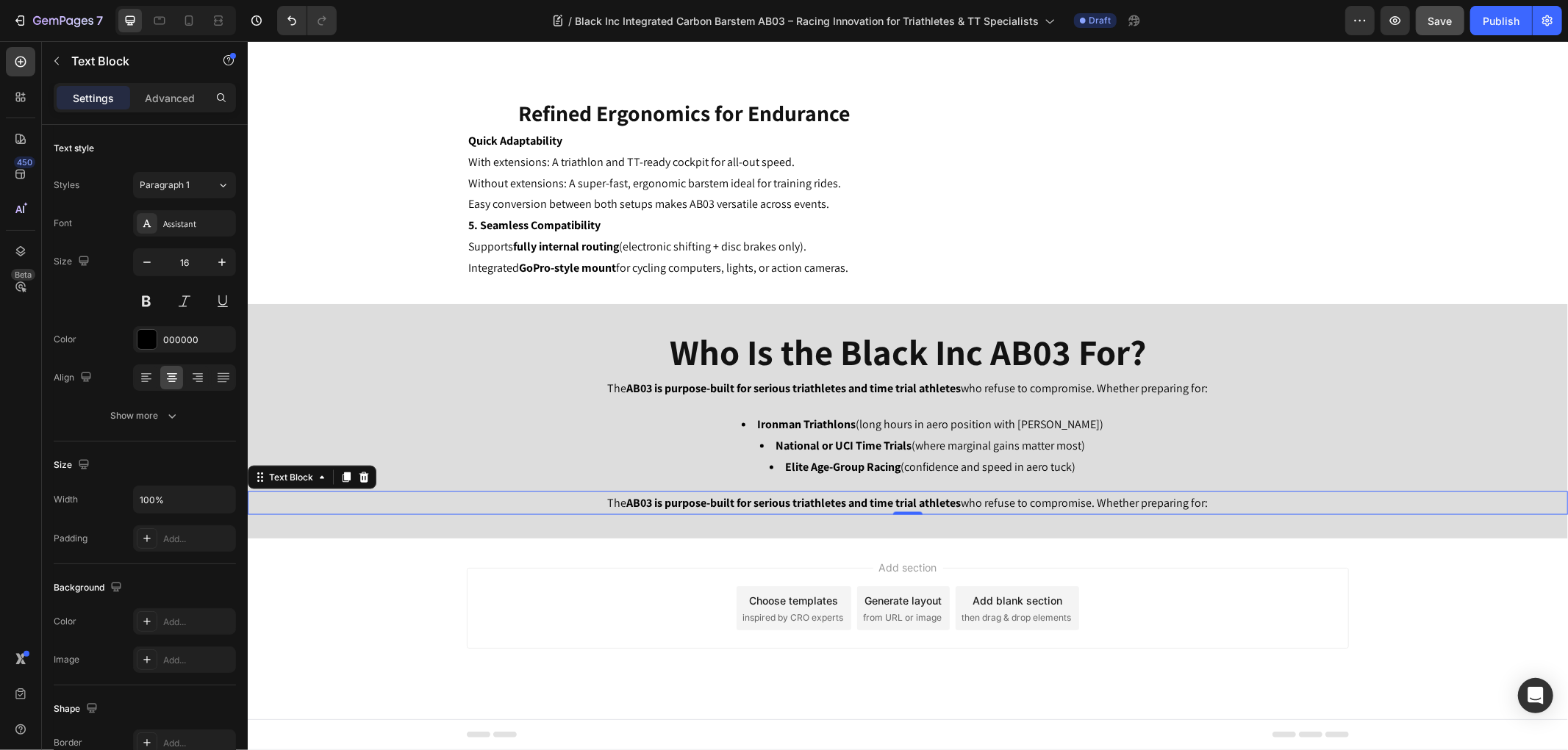
click at [802, 510] on strong "AB03 is purpose-built for serious triathletes and time trial athletes" at bounding box center [793, 502] width 334 height 16
click at [653, 514] on p "AB03 is engineered to deliver. It’s the cockpit choice for athletes who want bo…" at bounding box center [907, 503] width 1317 height 21
drag, startPoint x: 608, startPoint y: 567, endPoint x: 571, endPoint y: 567, distance: 37.0
click at [571, 514] on p "AB03 is engineered to deliver. It’s the cockpit choice for athletes who want bo…" at bounding box center [907, 503] width 1317 height 21
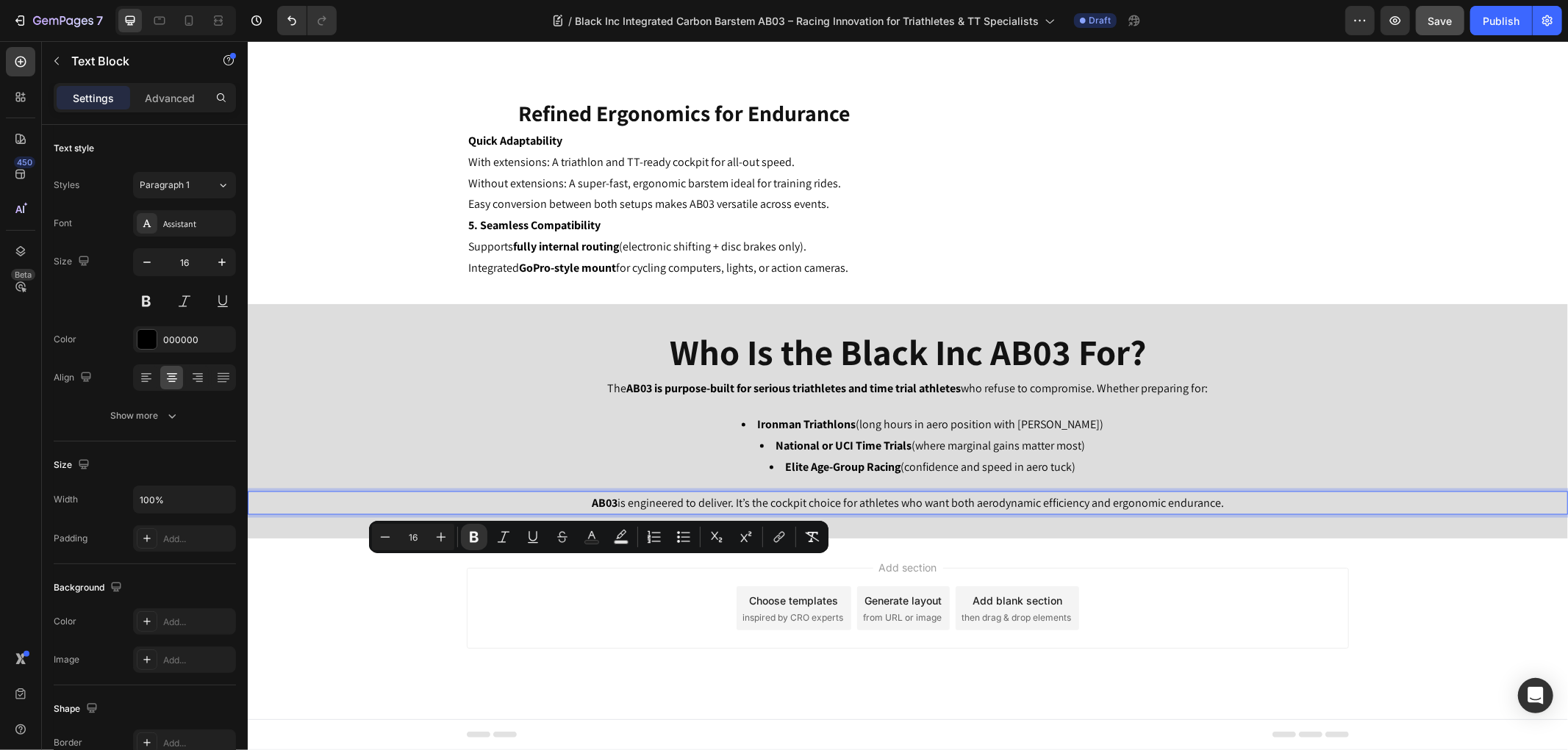
click at [582, 636] on div "Add section Choose templates inspired by CRO experts Generate layout from URL o…" at bounding box center [907, 608] width 882 height 81
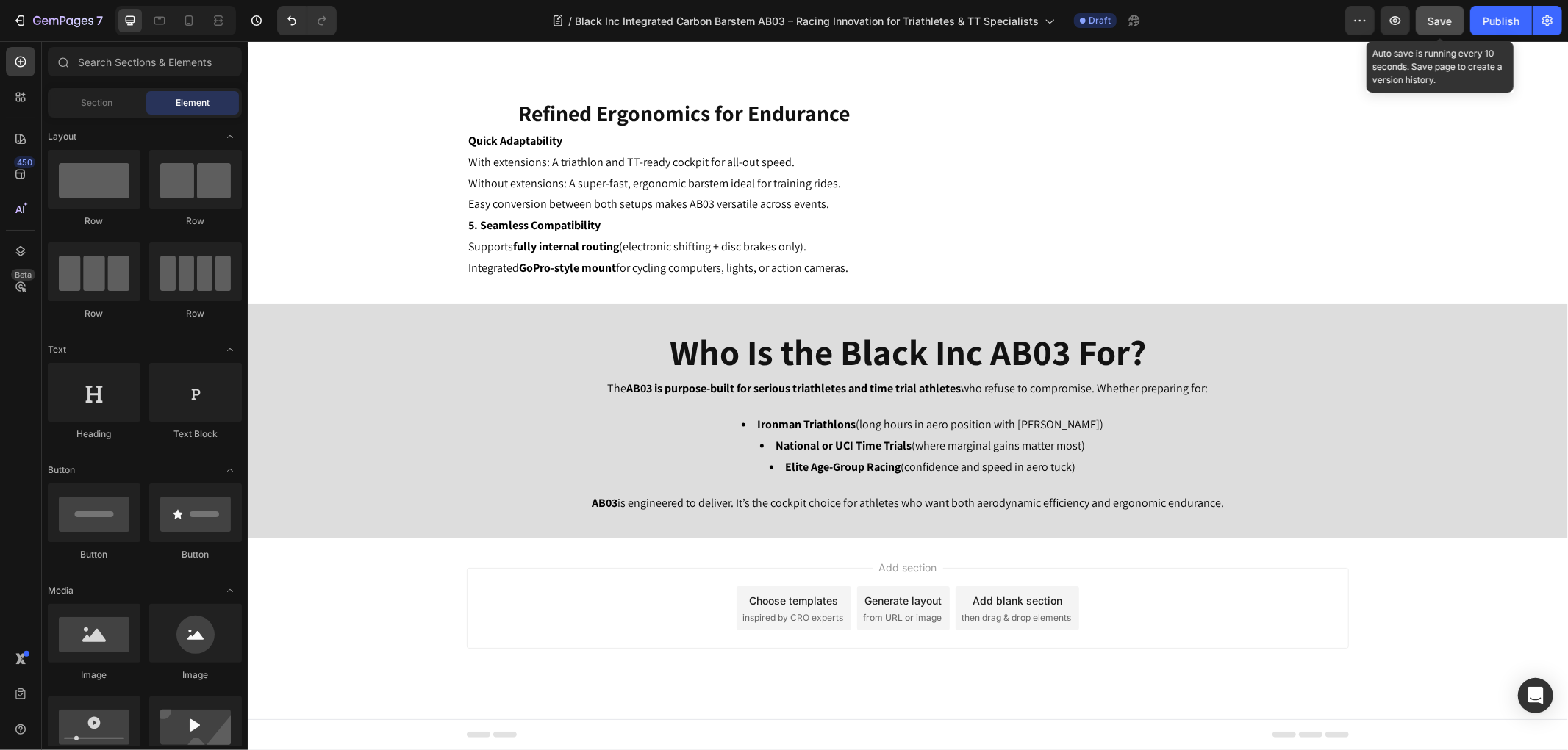
click at [1438, 26] on span "Save" at bounding box center [1440, 21] width 24 height 12
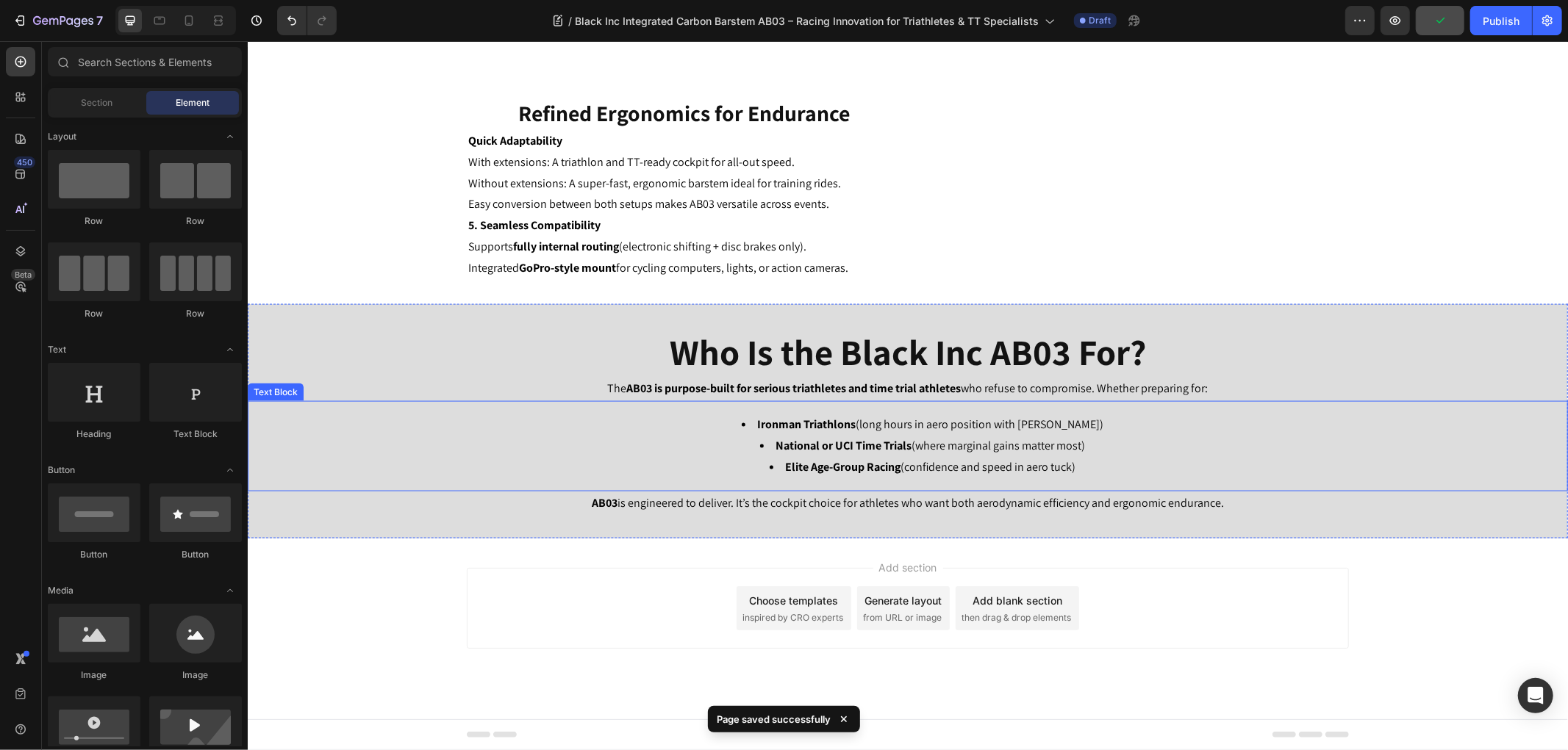
scroll to position [2007, 0]
click at [98, 61] on input "text" at bounding box center [144, 62] width 194 height 30
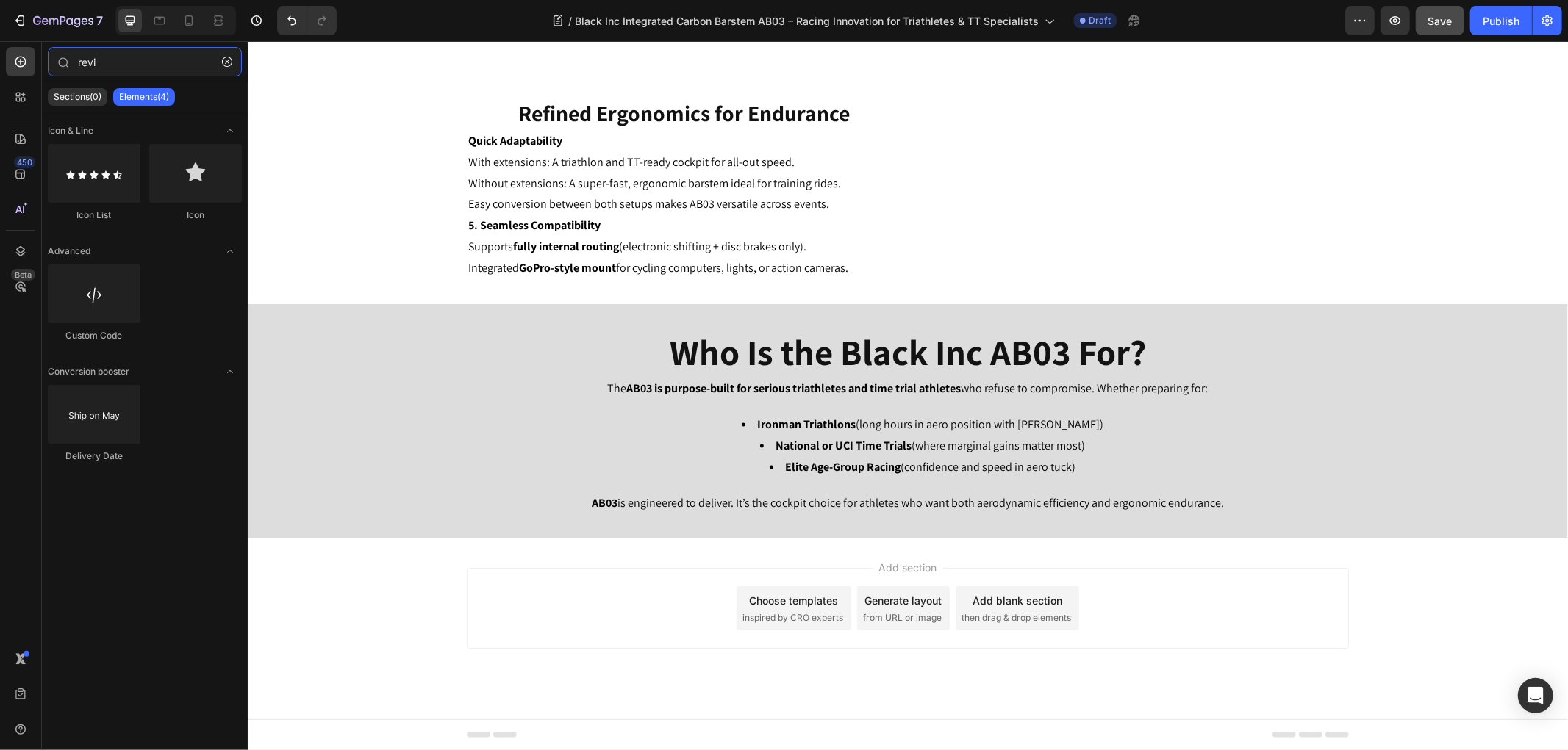
type input "revi"
click at [1443, 30] on button "Save" at bounding box center [1440, 21] width 48 height 30
click at [12, 144] on div at bounding box center [21, 139] width 30 height 30
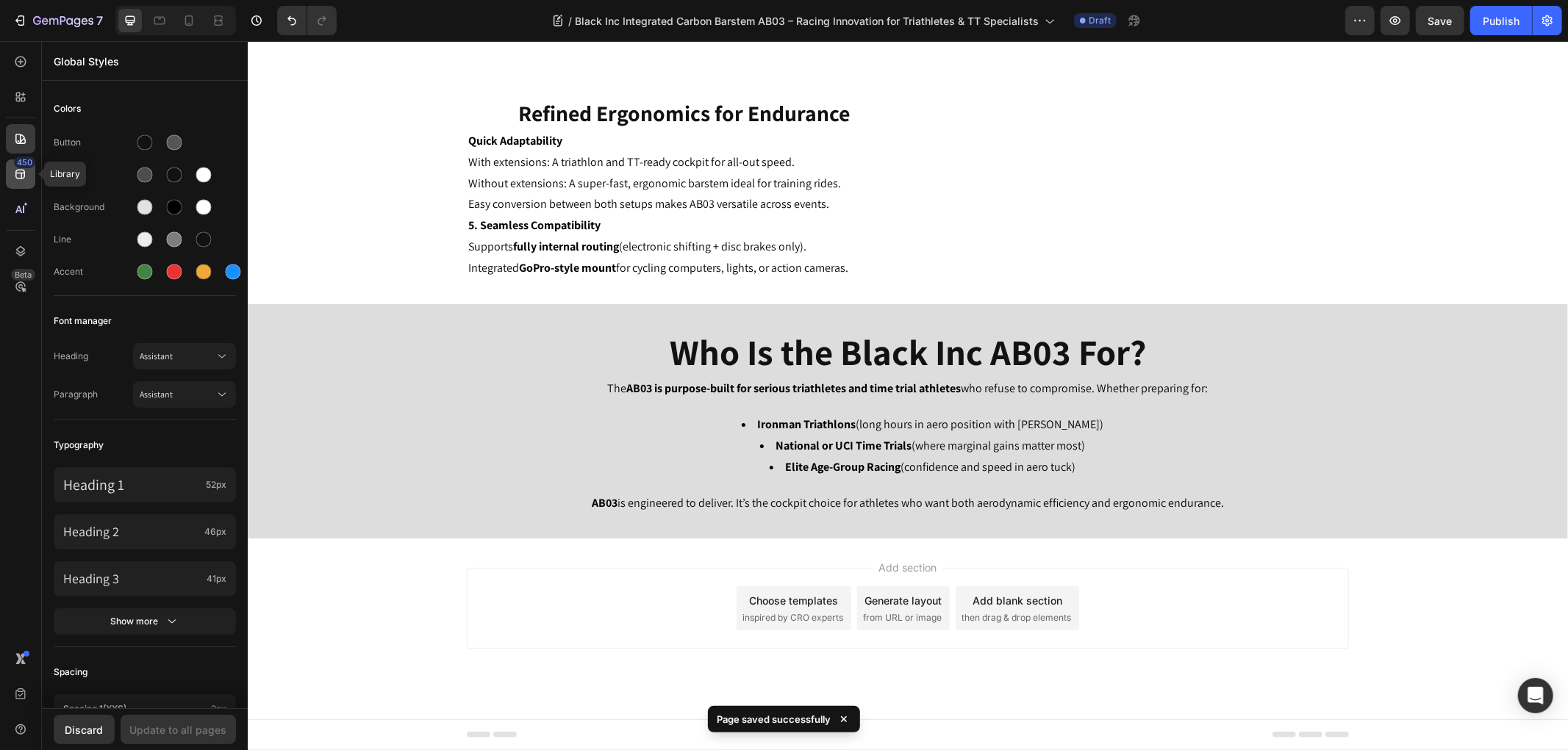
click at [16, 170] on icon at bounding box center [20, 174] width 15 height 15
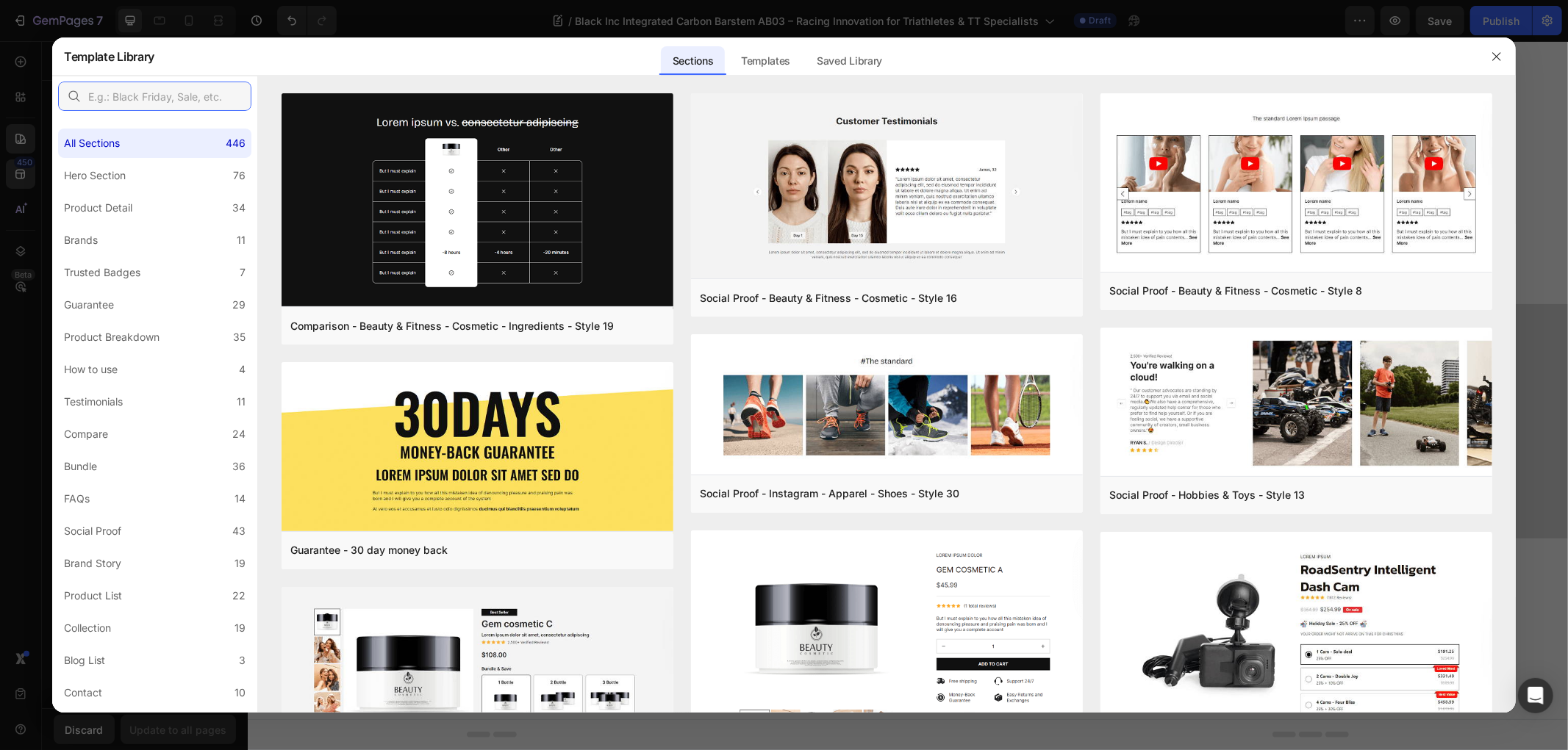
click at [110, 97] on input "text" at bounding box center [155, 96] width 194 height 30
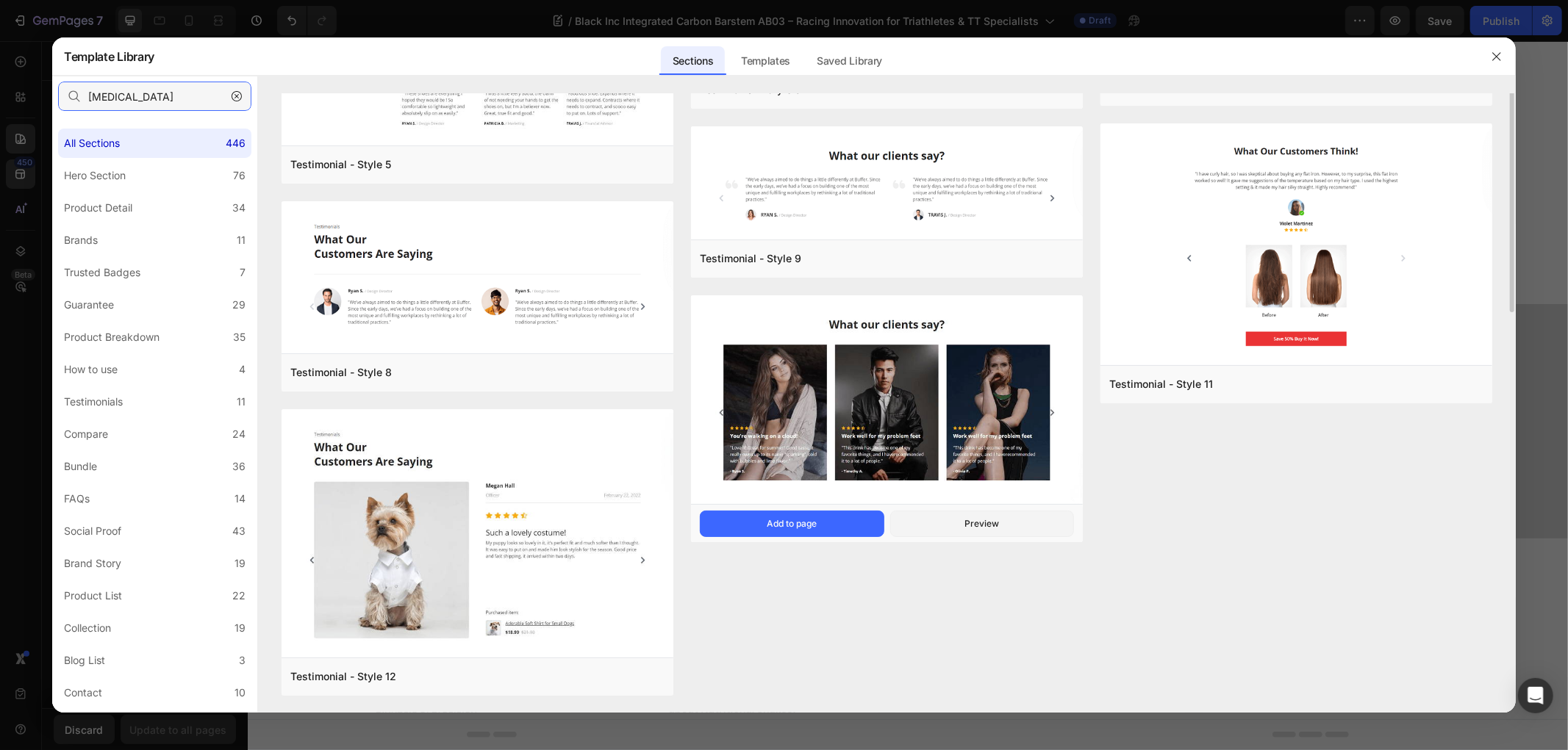
scroll to position [0, 0]
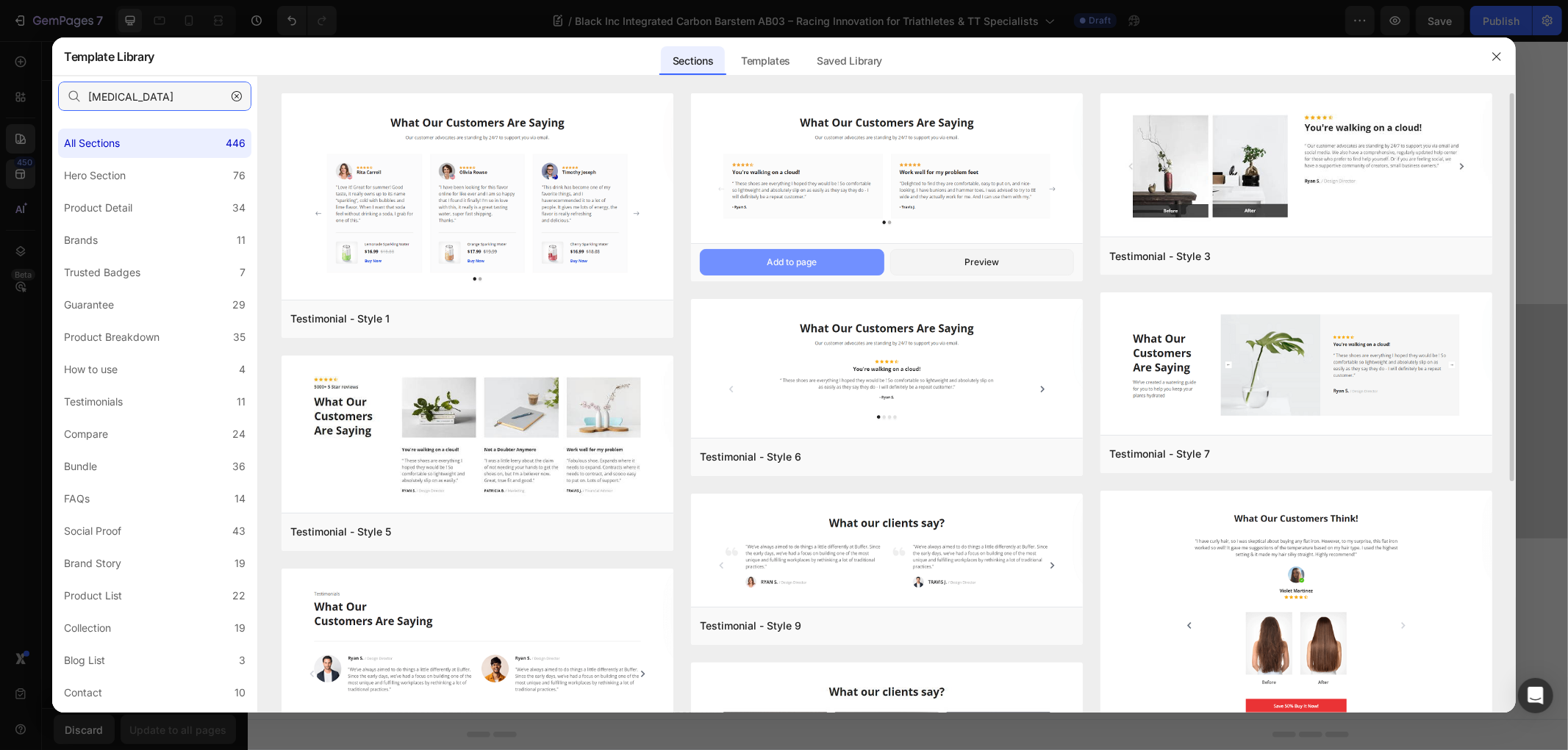
type input "testim"
click at [847, 265] on button "Add to page" at bounding box center [791, 262] width 184 height 27
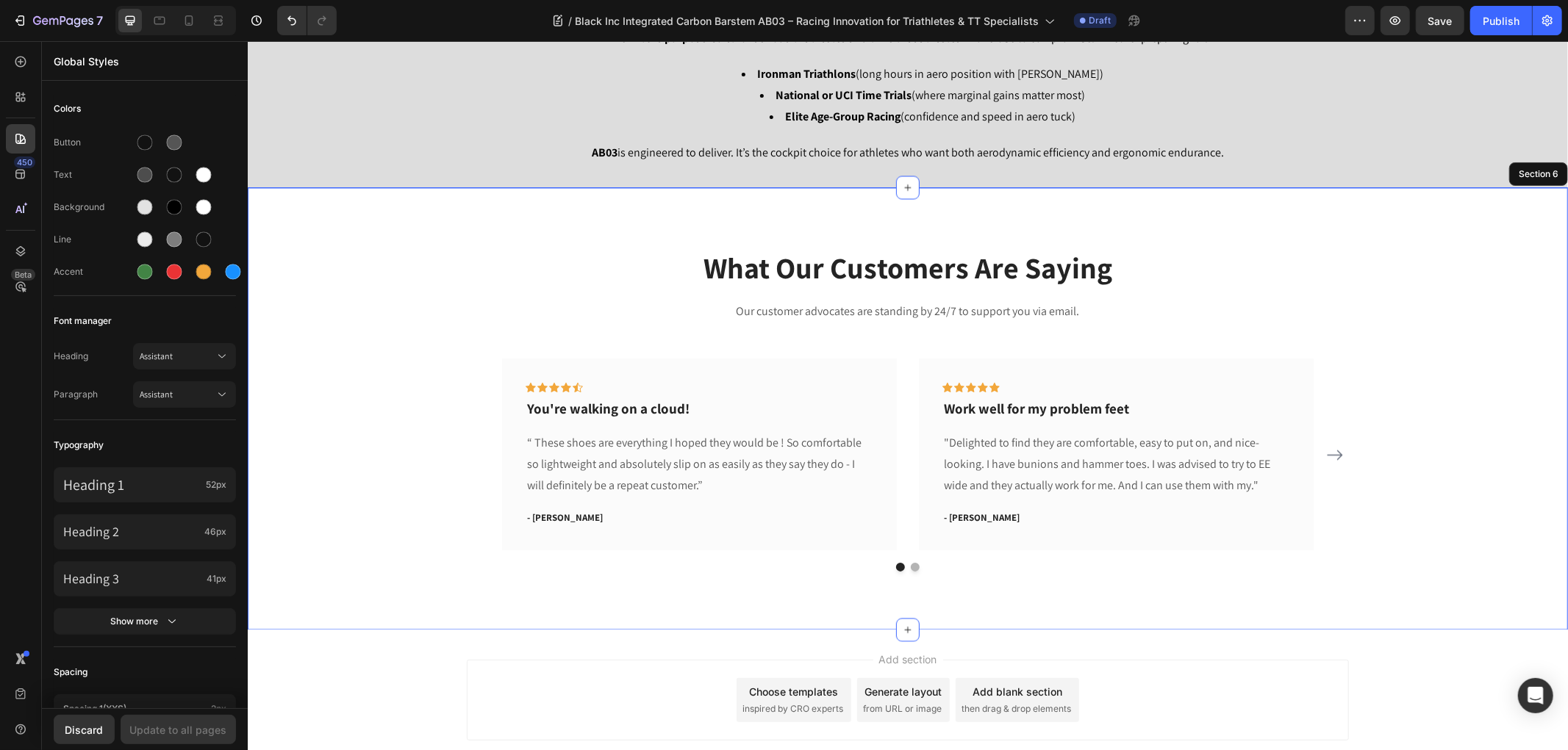
scroll to position [2286, 0]
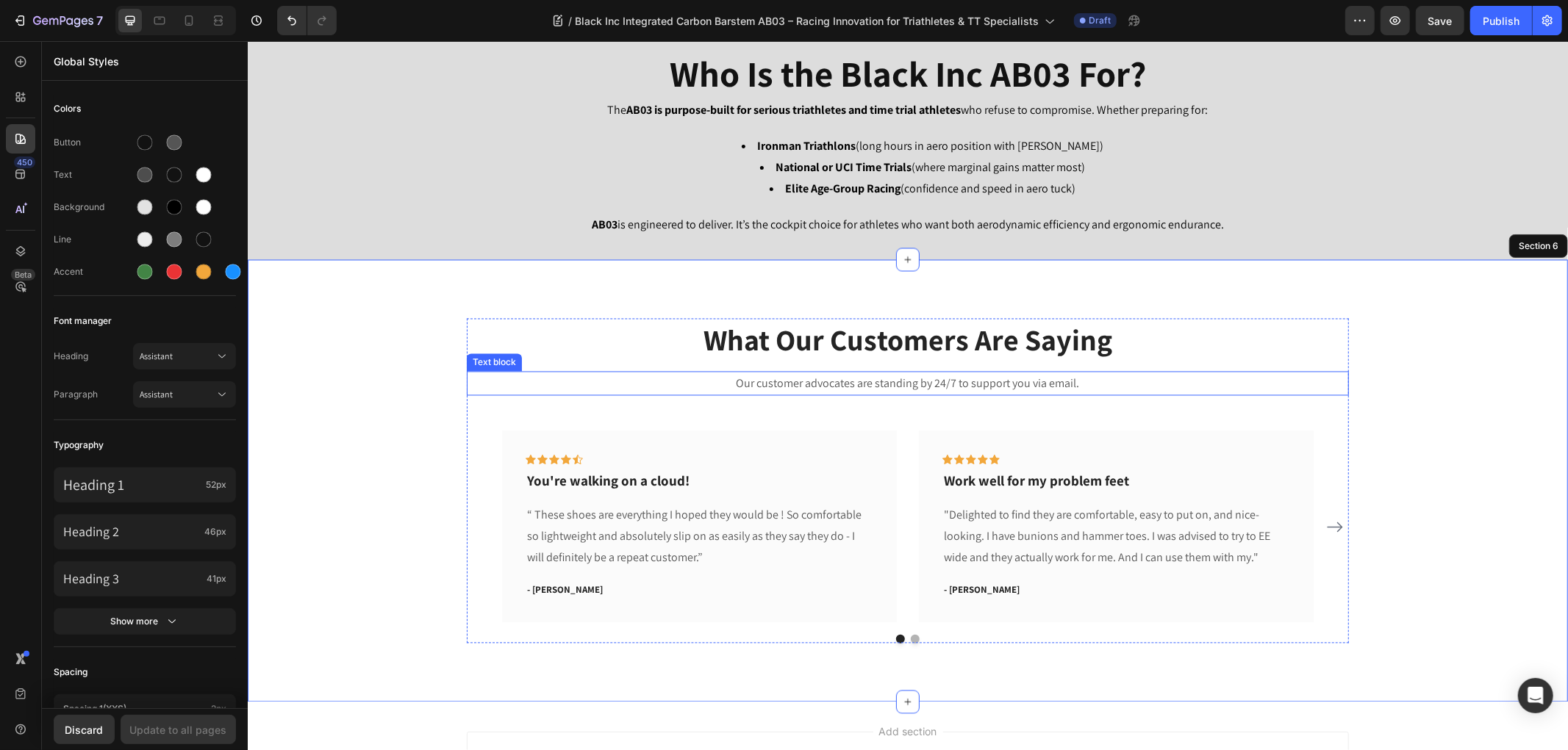
click at [825, 379] on p "Our customer advocates are standing by 24/7 to support you via email." at bounding box center [907, 382] width 879 height 21
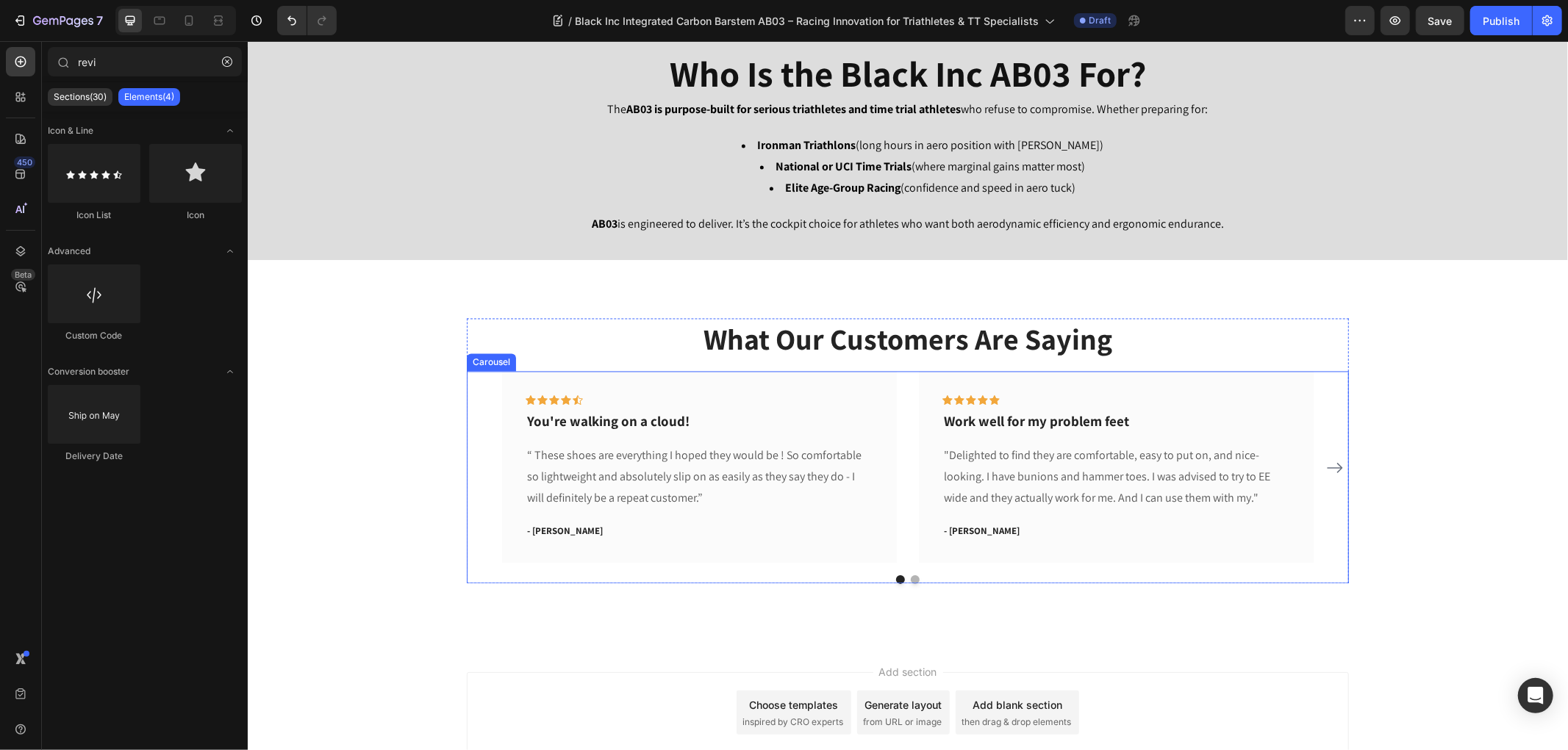
click at [893, 425] on div "Icon Icon Icon Icon Icon Row You're walking on a cloud! Text block “ These shoe…" at bounding box center [907, 467] width 811 height 192
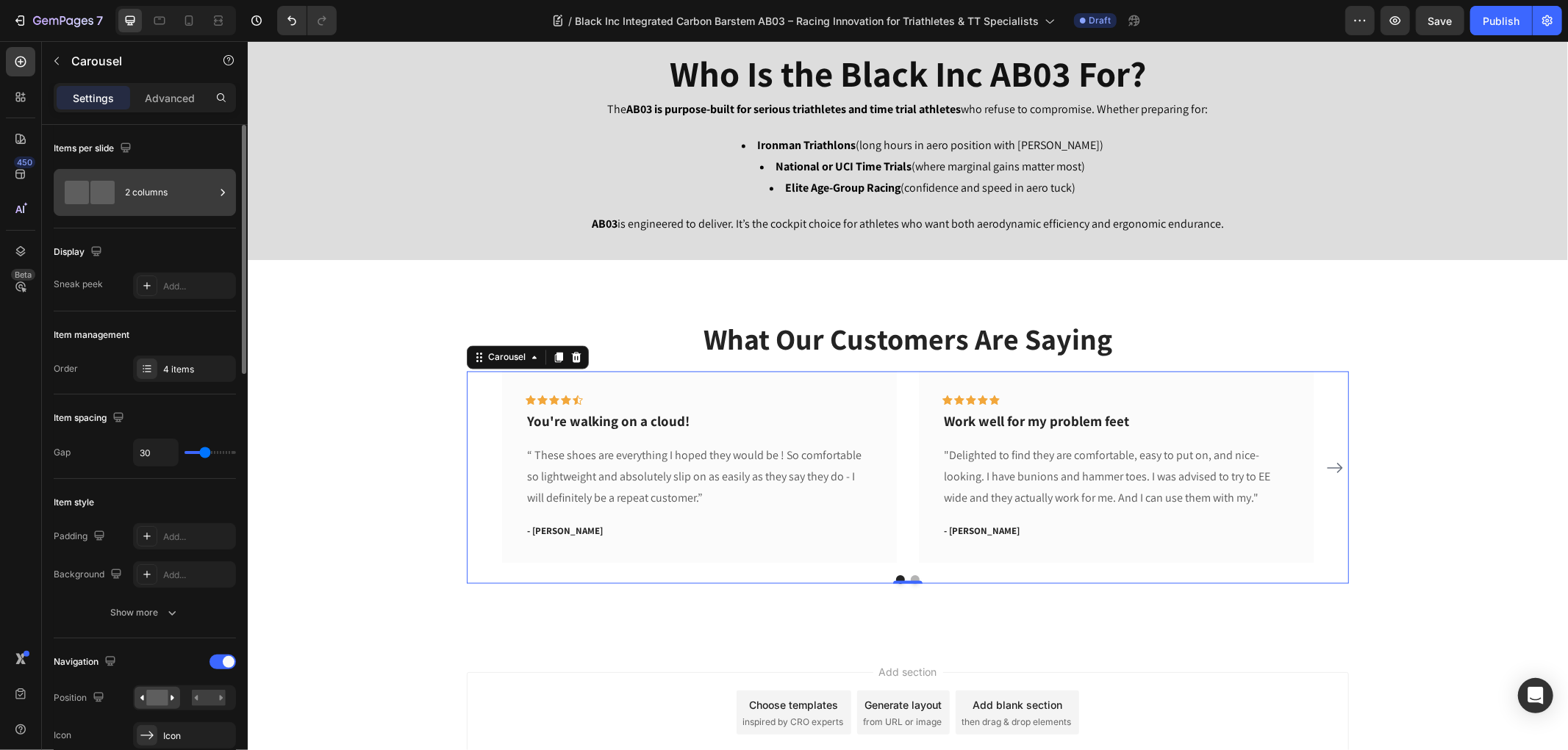
click at [181, 189] on div "2 columns" at bounding box center [169, 192] width 90 height 34
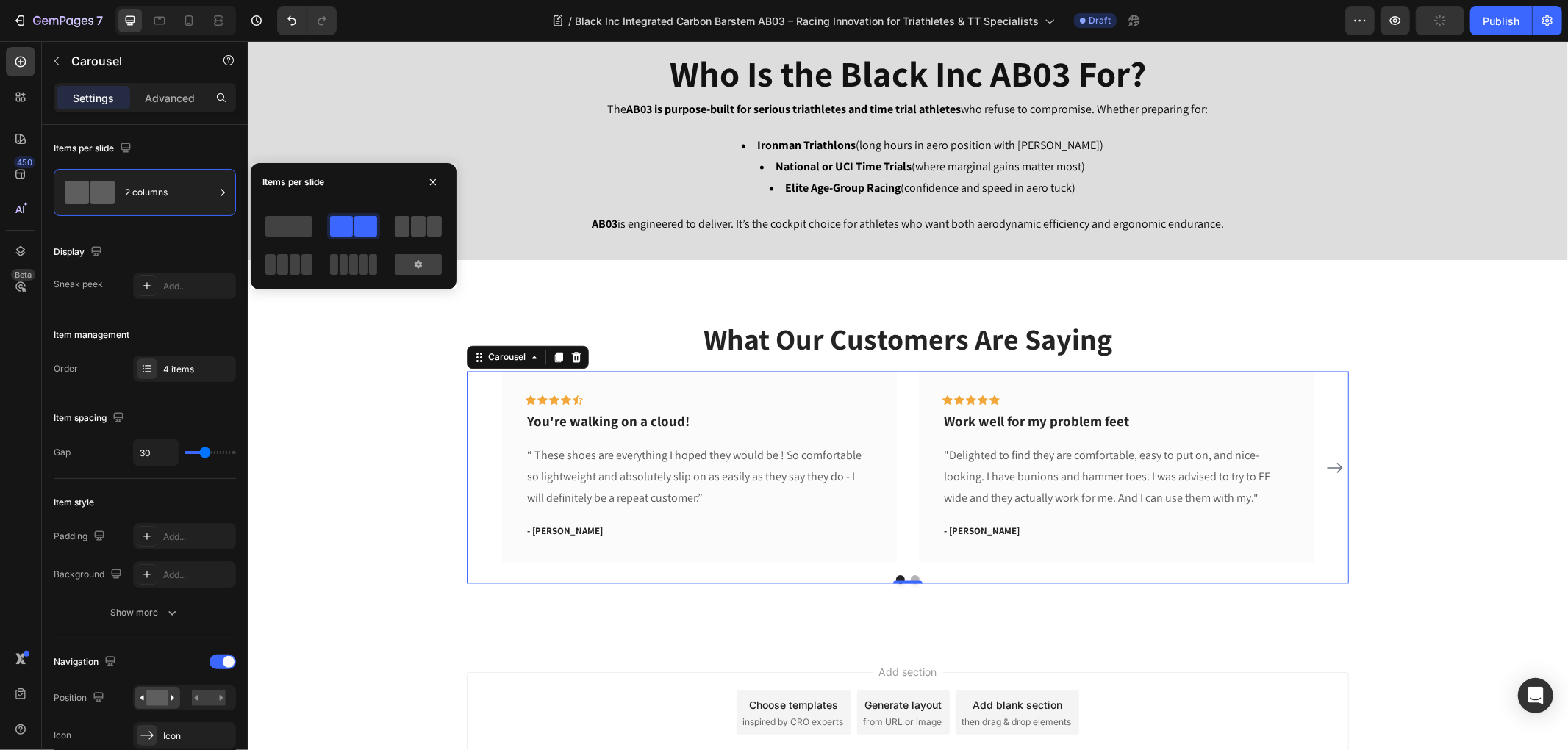
click at [419, 226] on span at bounding box center [418, 226] width 15 height 20
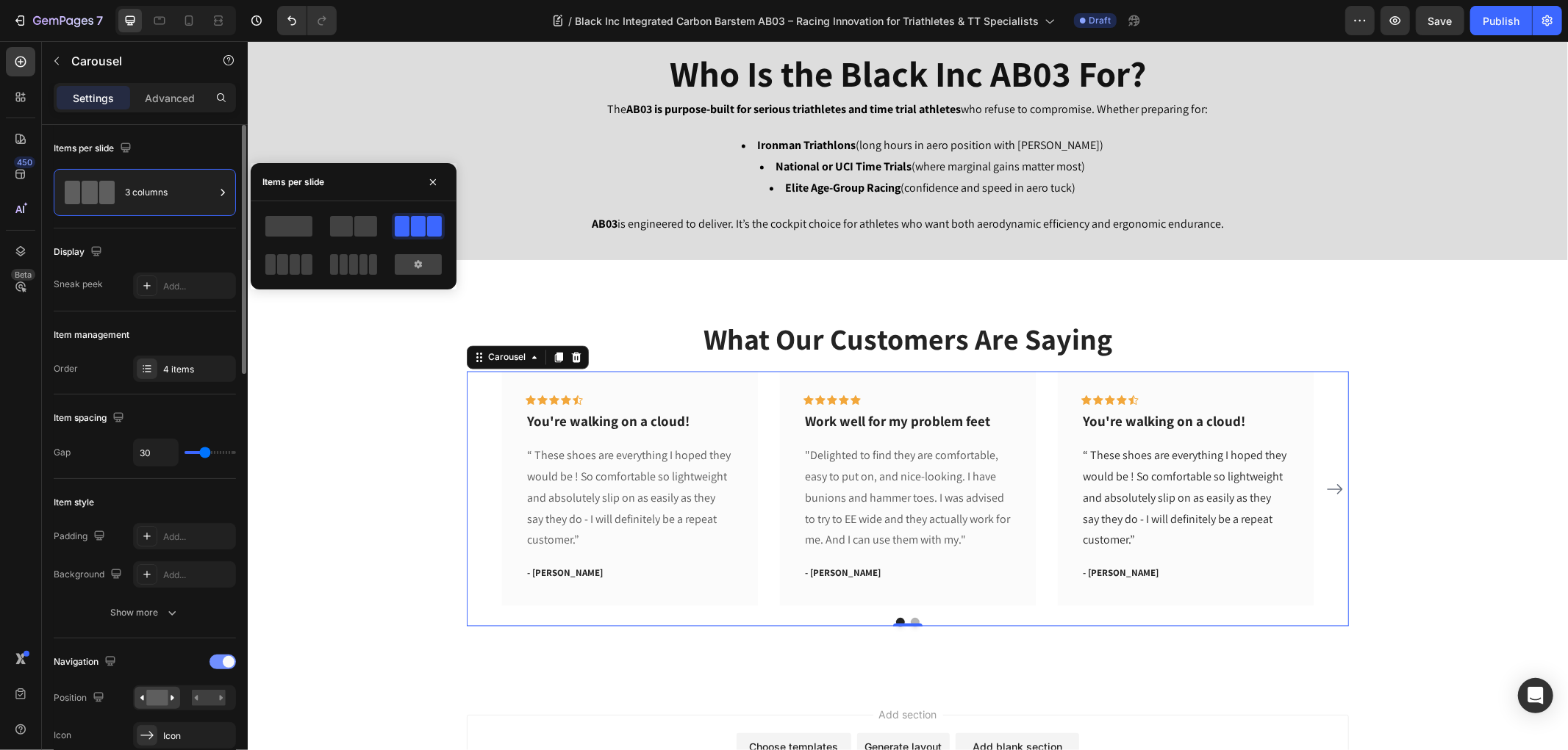
click at [211, 662] on div at bounding box center [223, 662] width 27 height 15
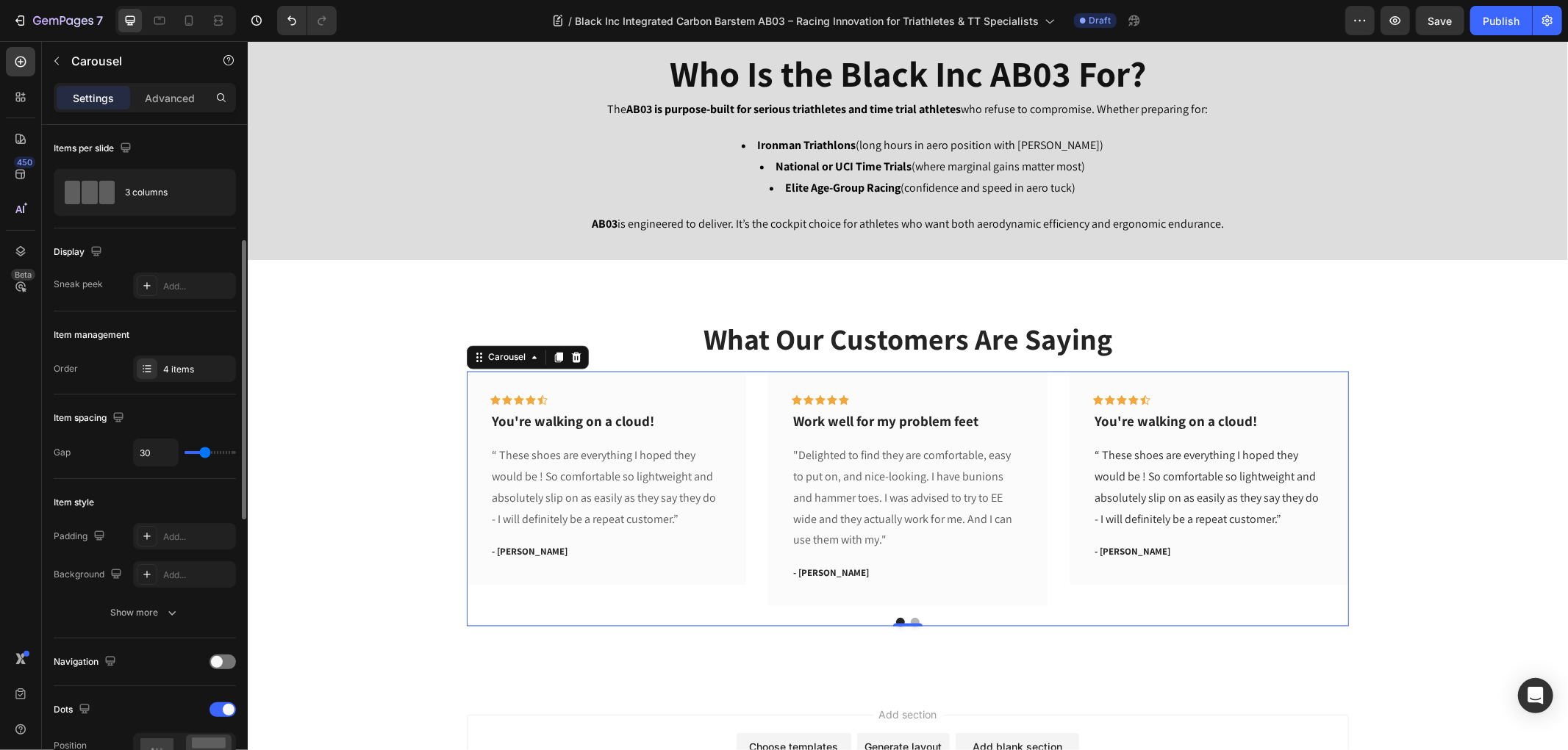
scroll to position [163, 0]
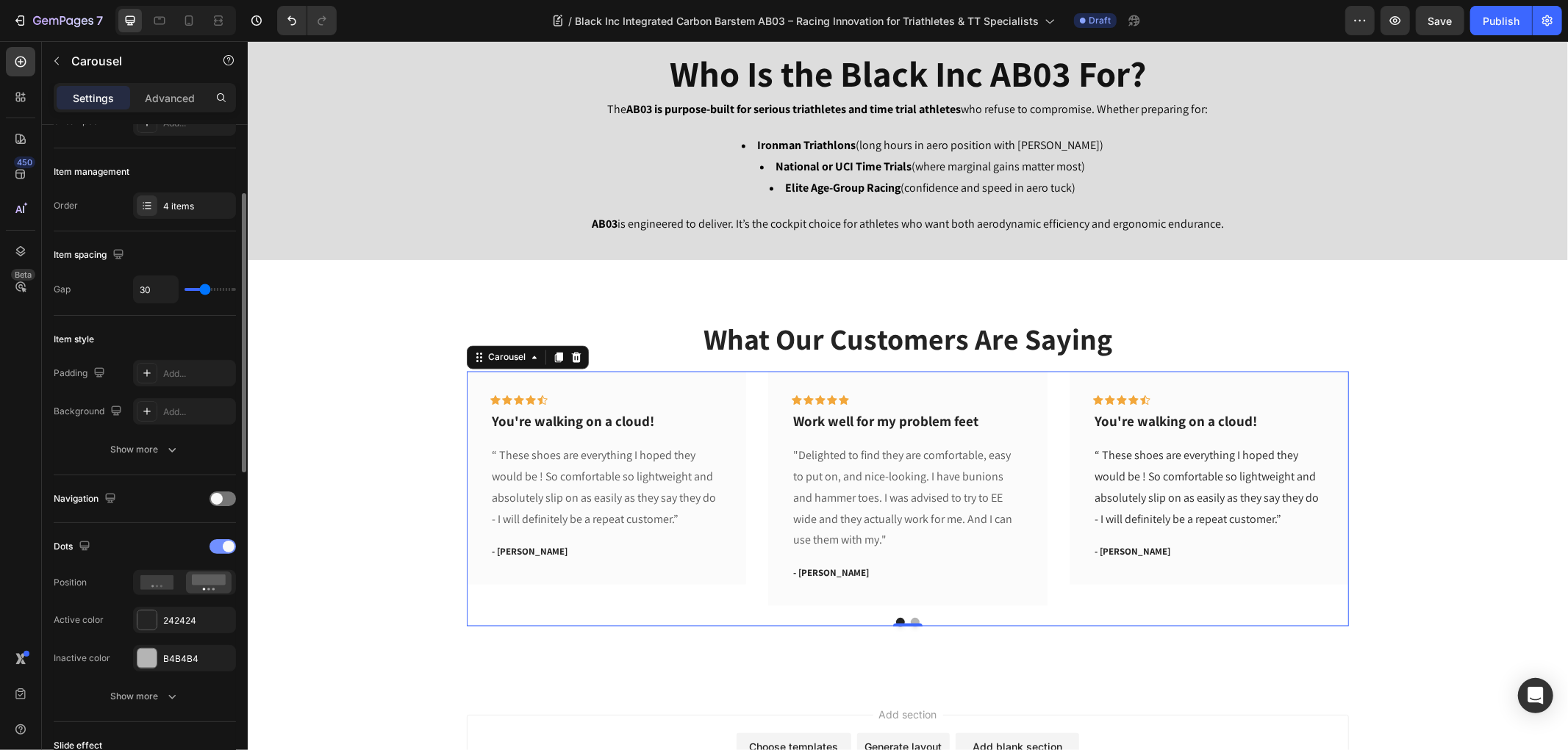
click at [223, 545] on span at bounding box center [228, 546] width 12 height 12
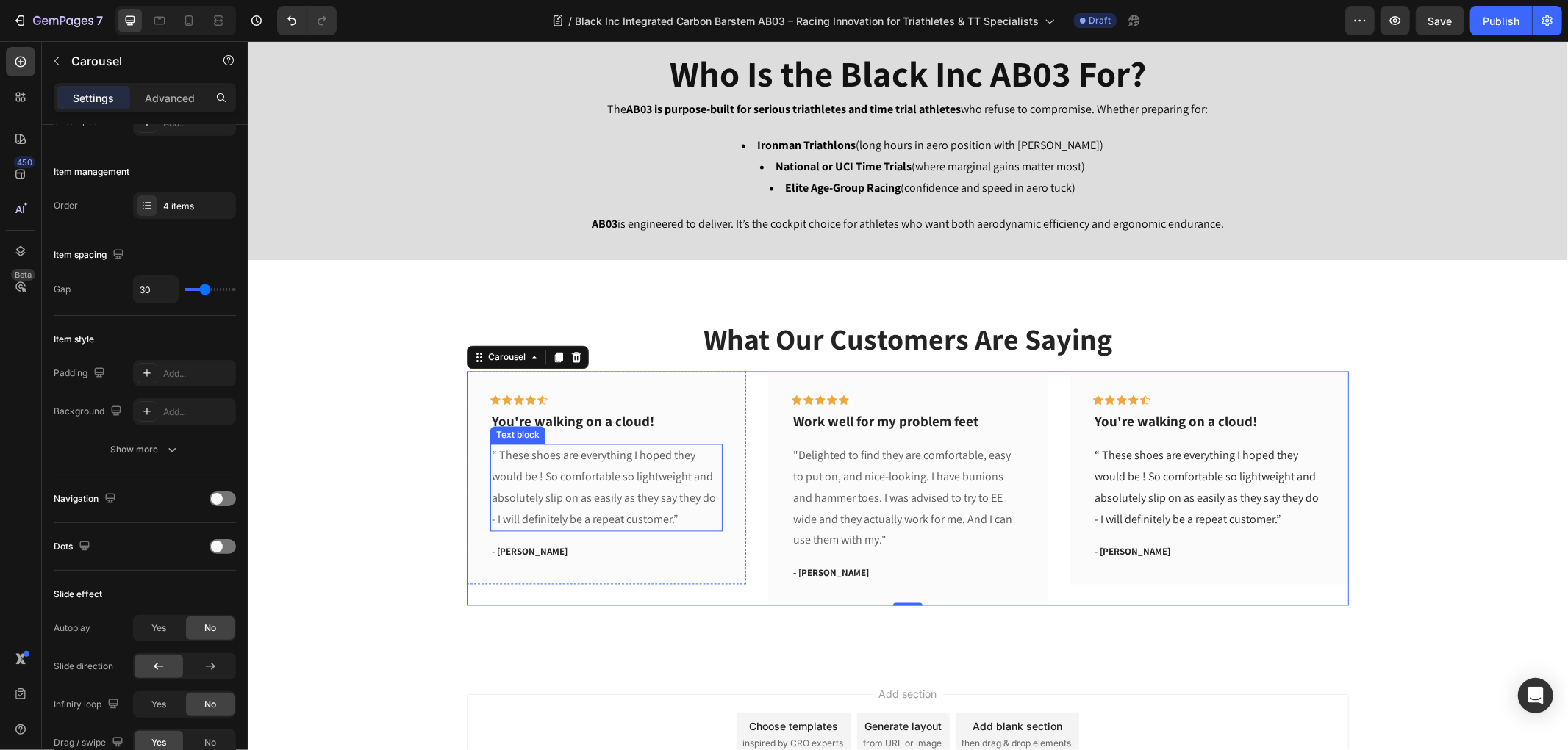
click at [590, 473] on p "“ These shoes are everything I hoped they would be ! So comfortable so lightwei…" at bounding box center [606, 487] width 230 height 84
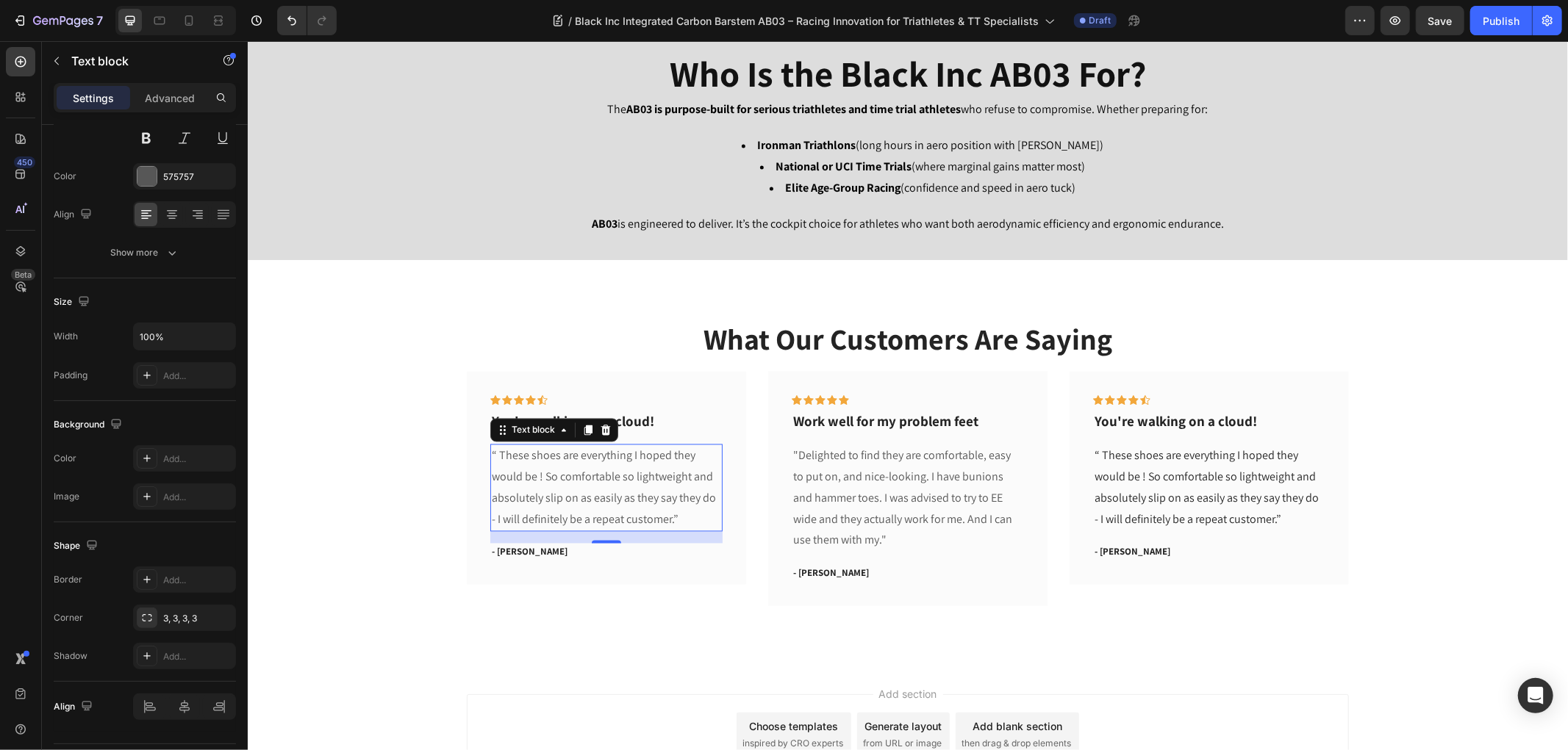
click at [590, 473] on p "“ These shoes are everything I hoped they would be ! So comfortable so lightwei…" at bounding box center [606, 487] width 230 height 84
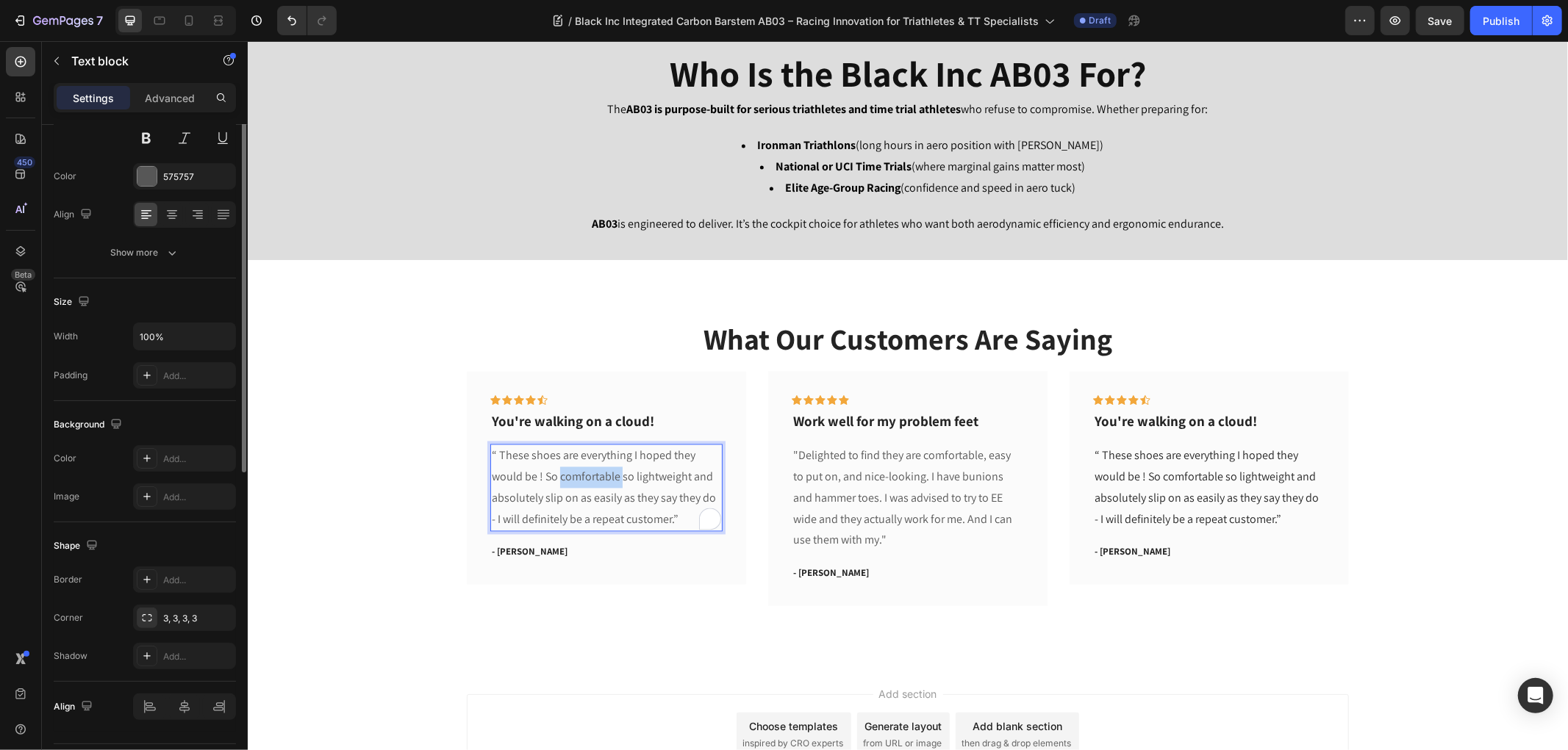
scroll to position [0, 0]
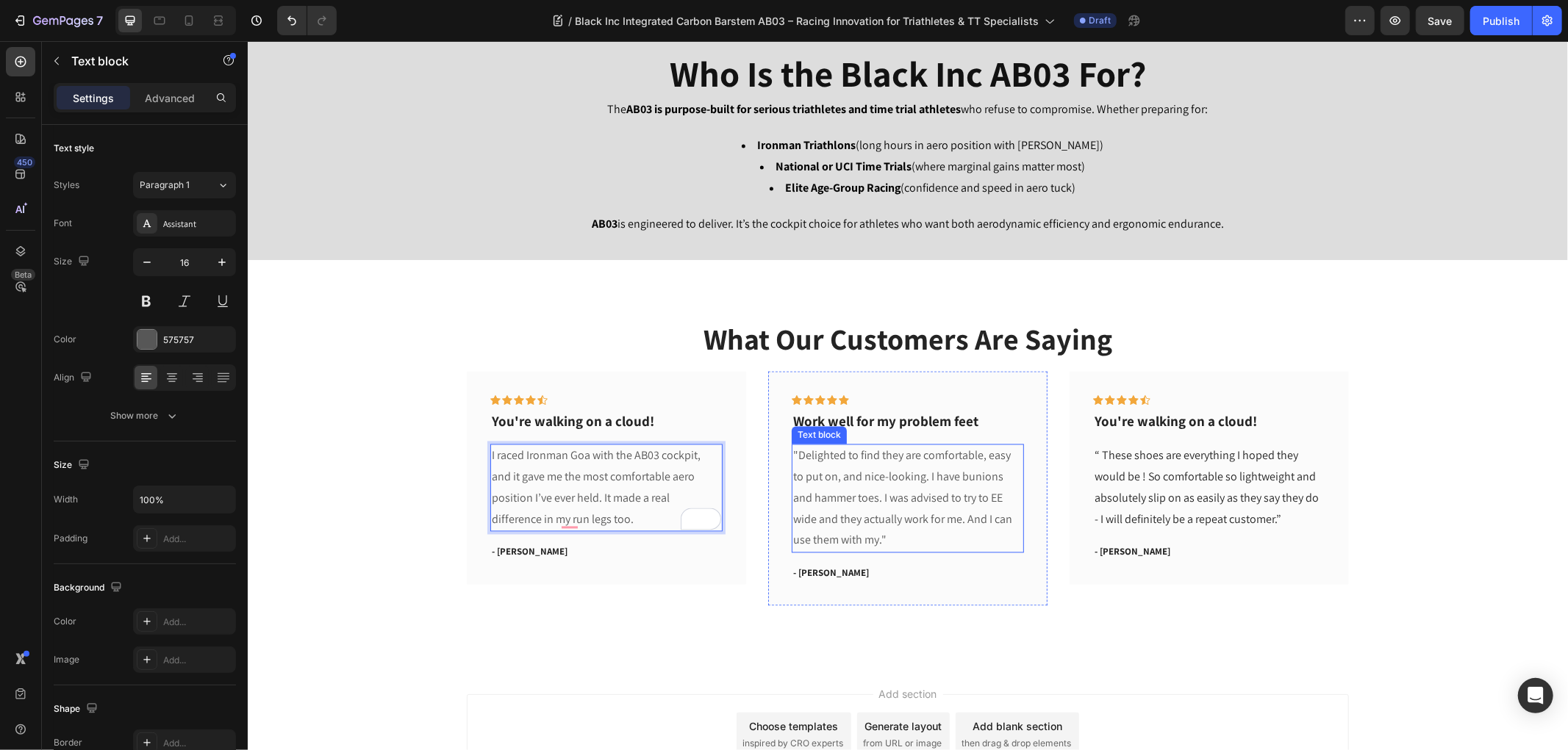
click at [861, 500] on p ""Delighted to find they are comfortable, easy to put on, and nice-looking. I ha…" at bounding box center [907, 498] width 230 height 106
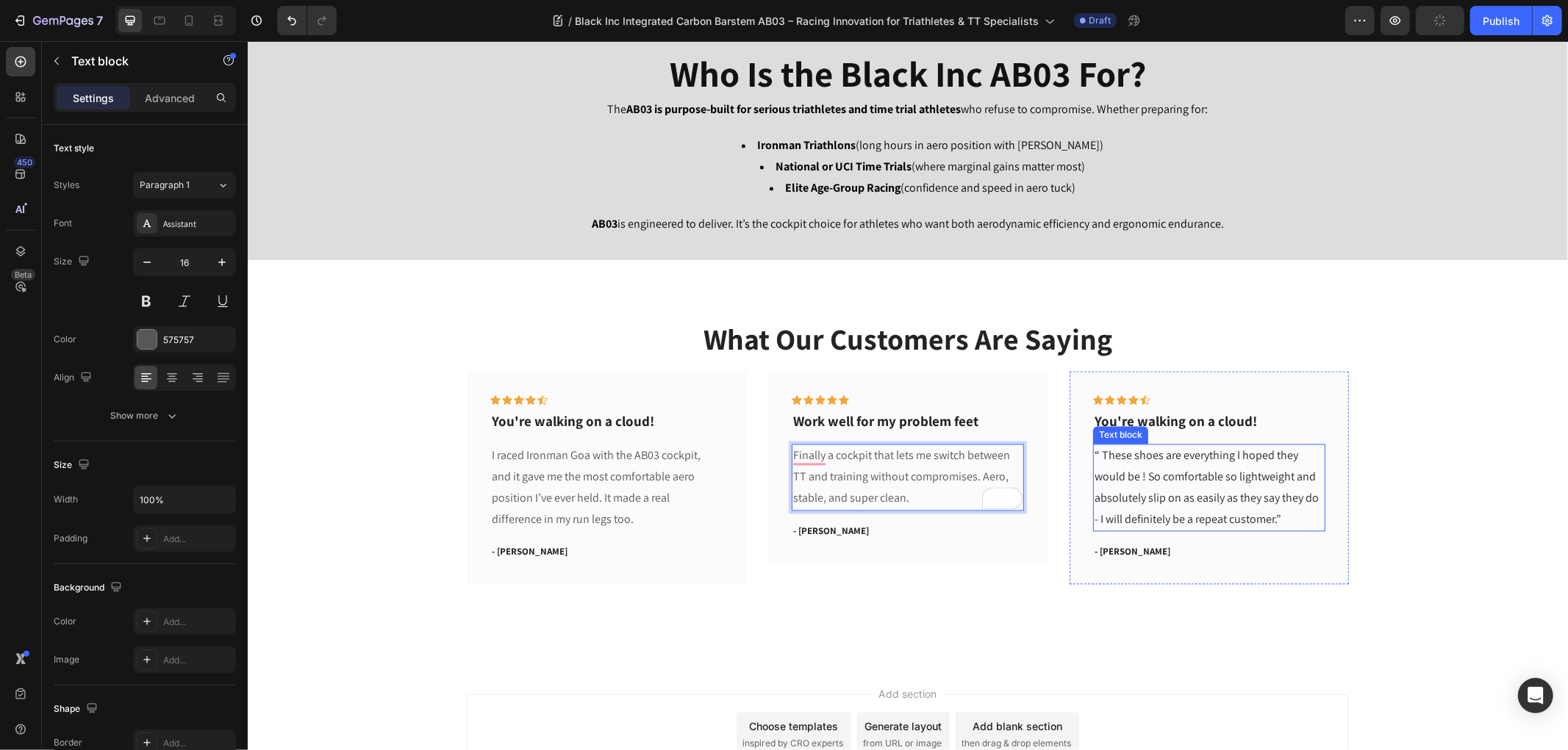
click at [1184, 485] on p "“ These shoes are everything I hoped they would be ! So comfortable so lightwei…" at bounding box center [1208, 487] width 230 height 84
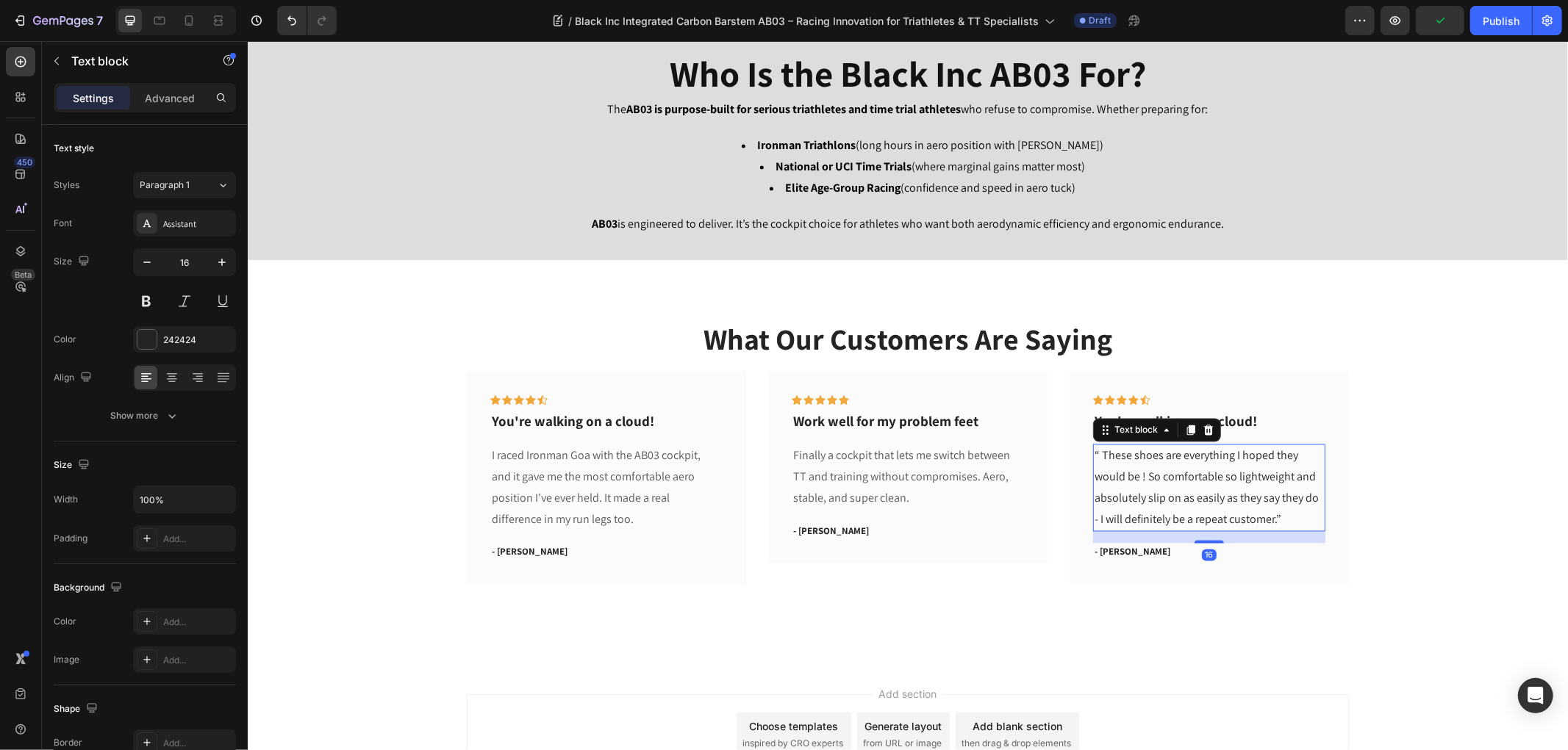
click at [1184, 485] on p "“ These shoes are everything I hoped they would be ! So comfortable so lightwei…" at bounding box center [1208, 487] width 230 height 84
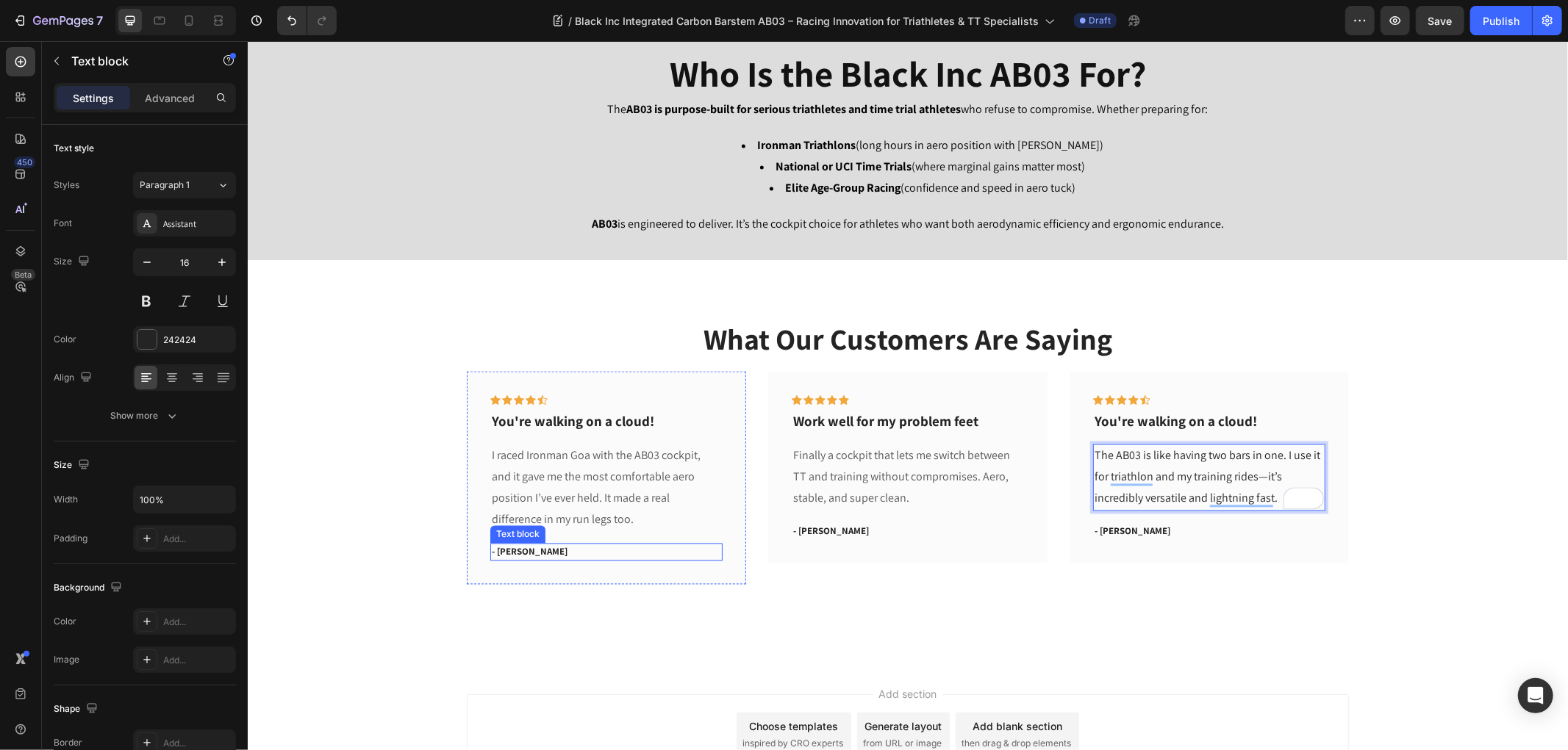
click at [533, 552] on p "- Ryan S." at bounding box center [606, 551] width 230 height 15
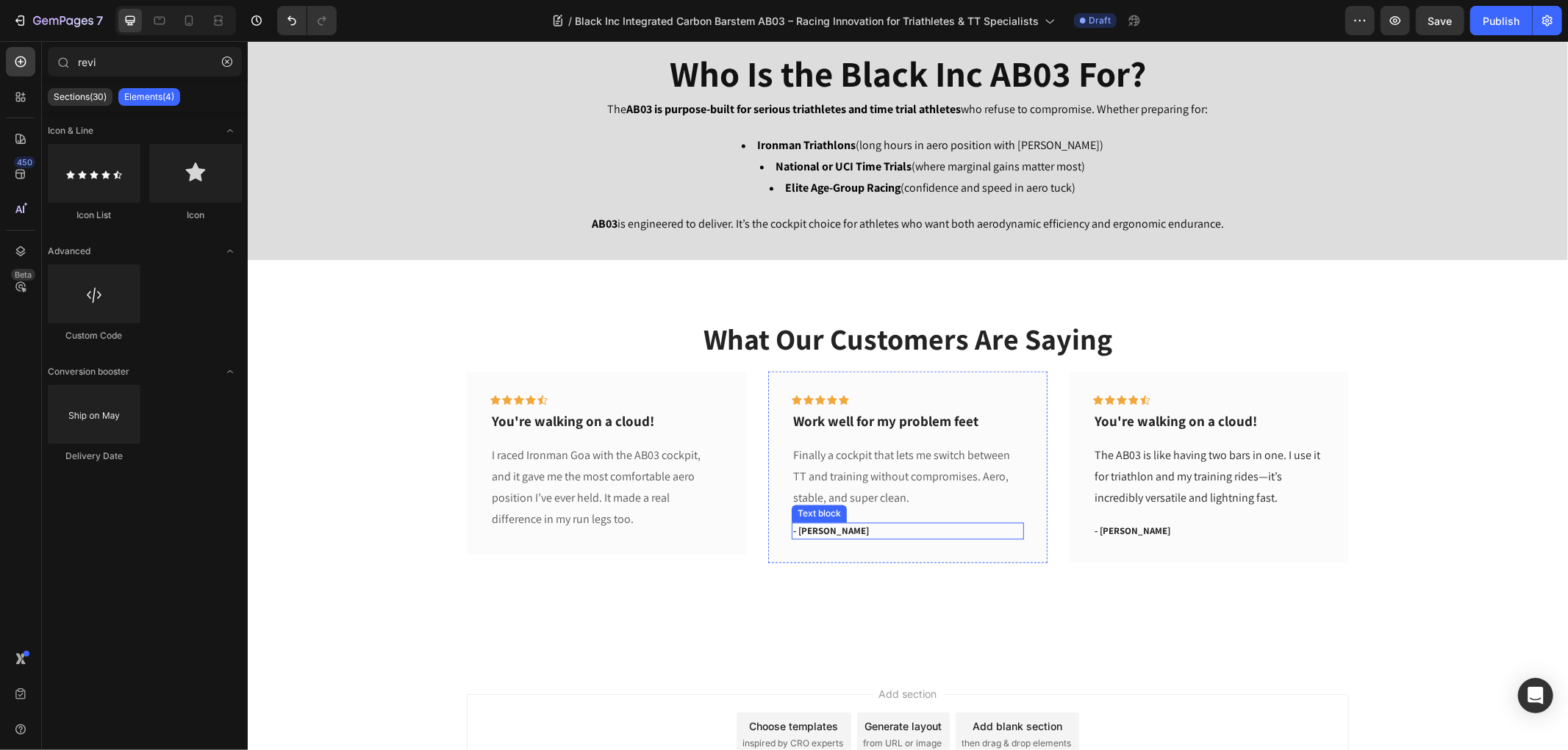
click at [832, 533] on p "- Travis J." at bounding box center [907, 531] width 230 height 15
click at [1128, 534] on p "- Ryan S." at bounding box center [1208, 531] width 230 height 15
click at [564, 423] on p "You're walking on a cloud!" at bounding box center [606, 421] width 230 height 19
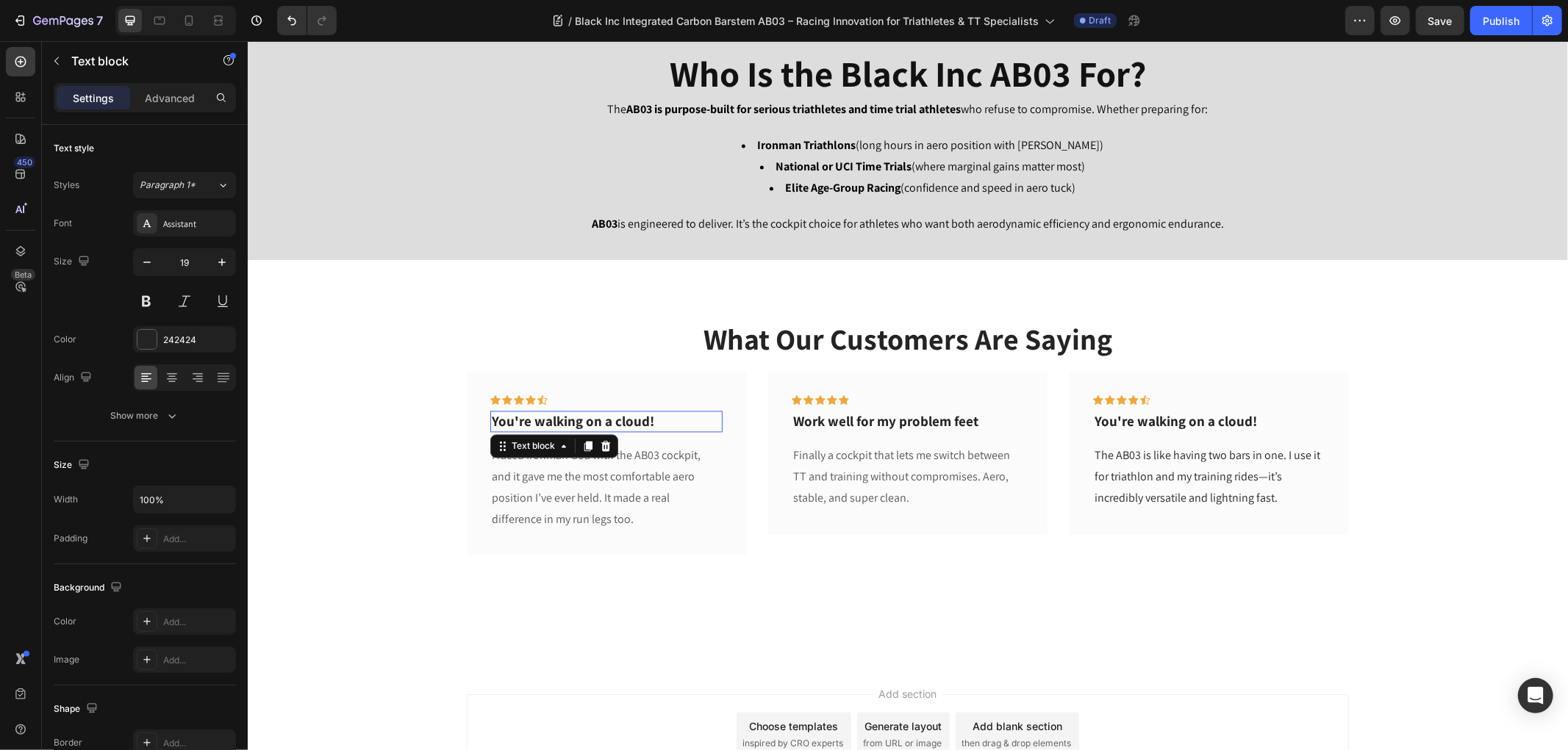
click at [564, 423] on p "You're walking on a cloud!" at bounding box center [606, 421] width 230 height 19
click at [532, 421] on p "Rohit S., Pune" at bounding box center [606, 421] width 230 height 19
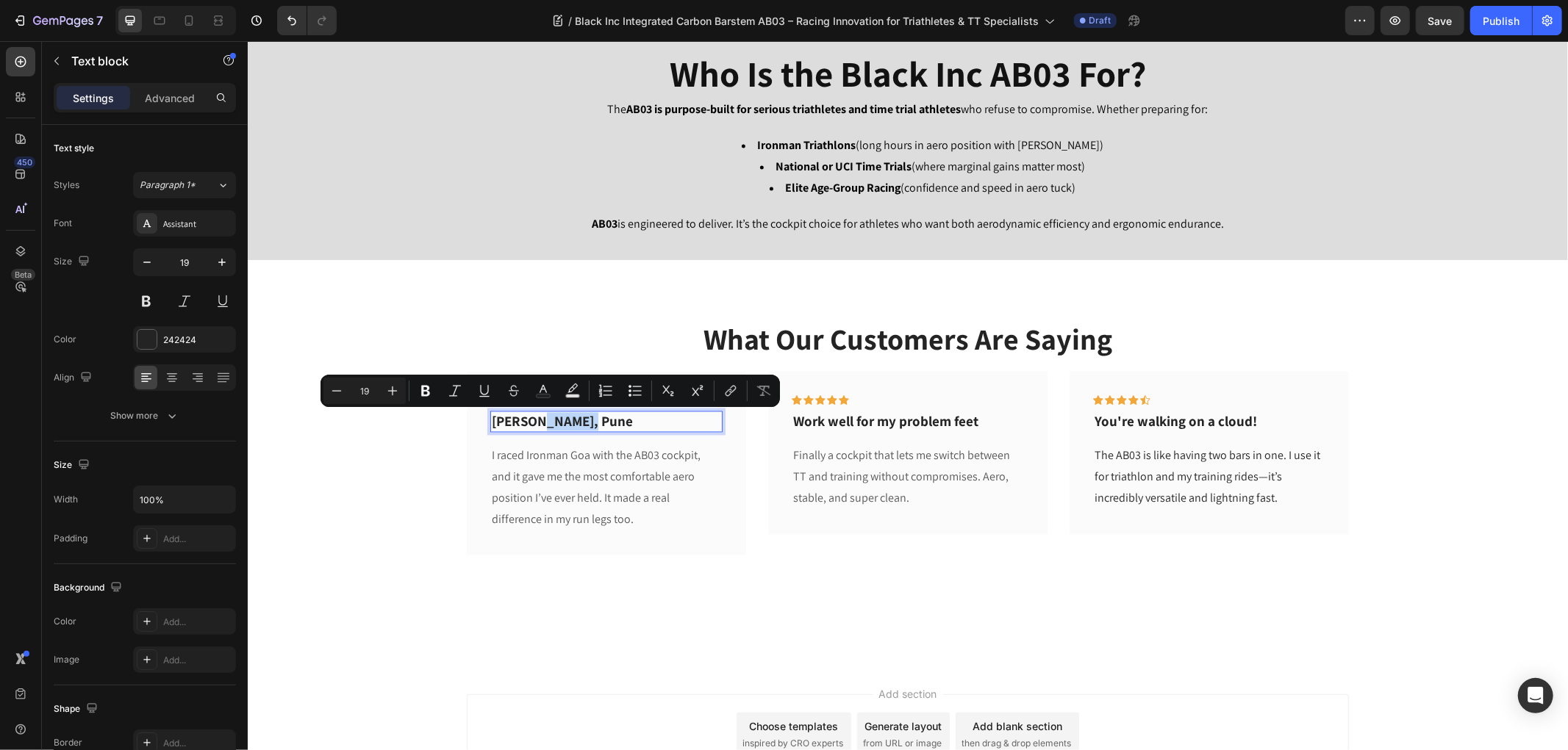
drag, startPoint x: 579, startPoint y: 414, endPoint x: 528, endPoint y: 426, distance: 52.4
click at [528, 426] on p "Rohit S., Pune" at bounding box center [606, 421] width 230 height 19
click at [422, 458] on div "What Our Customers Are Saying Heading Icon Icon Icon Icon Icon Row Rohit S., Pu…" at bounding box center [907, 461] width 1298 height 286
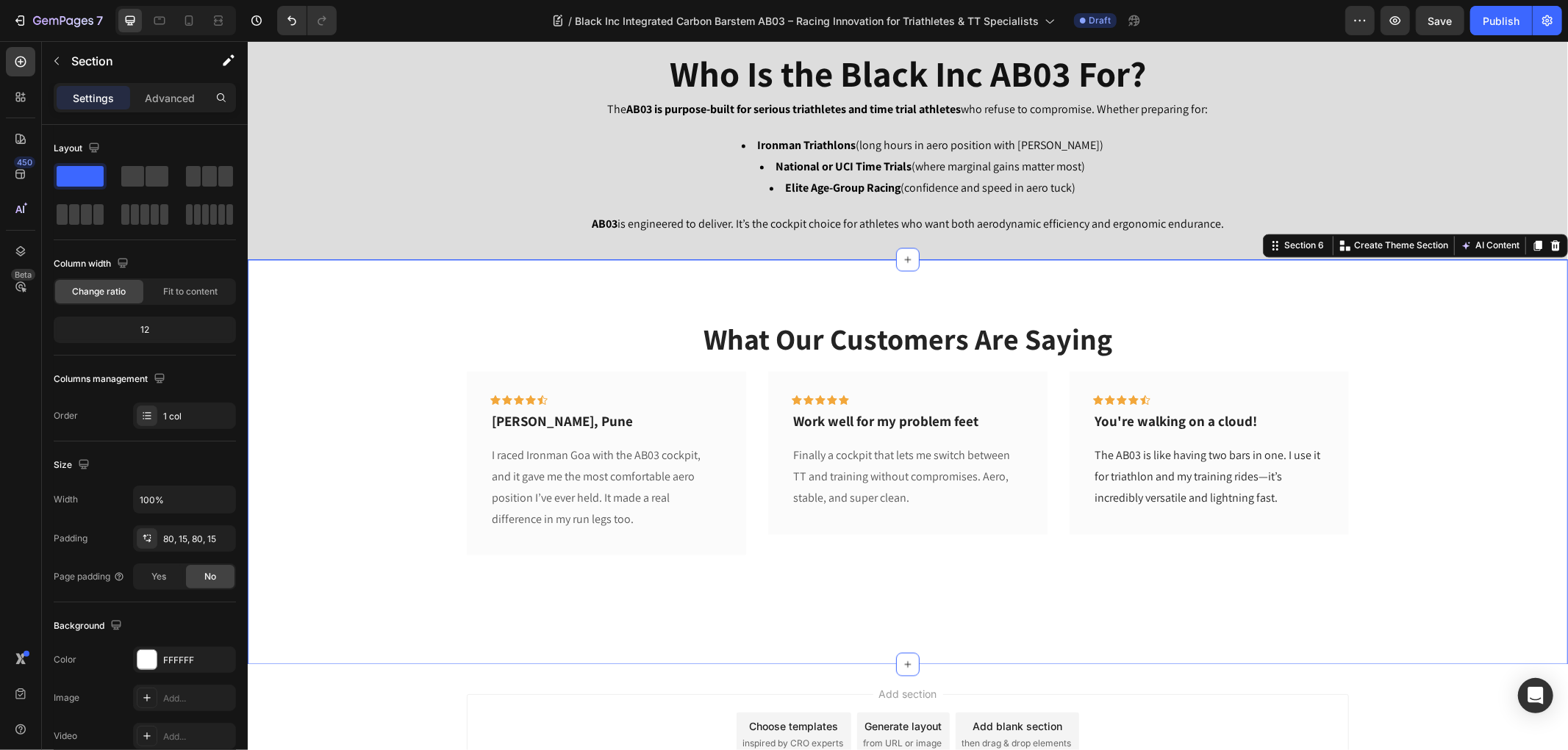
click at [645, 292] on div "What Our Customers Are Saying Heading Icon Icon Icon Icon Icon Row Rohit S., Pu…" at bounding box center [907, 461] width 1320 height 404
click at [1550, 244] on icon at bounding box center [1555, 245] width 9 height 10
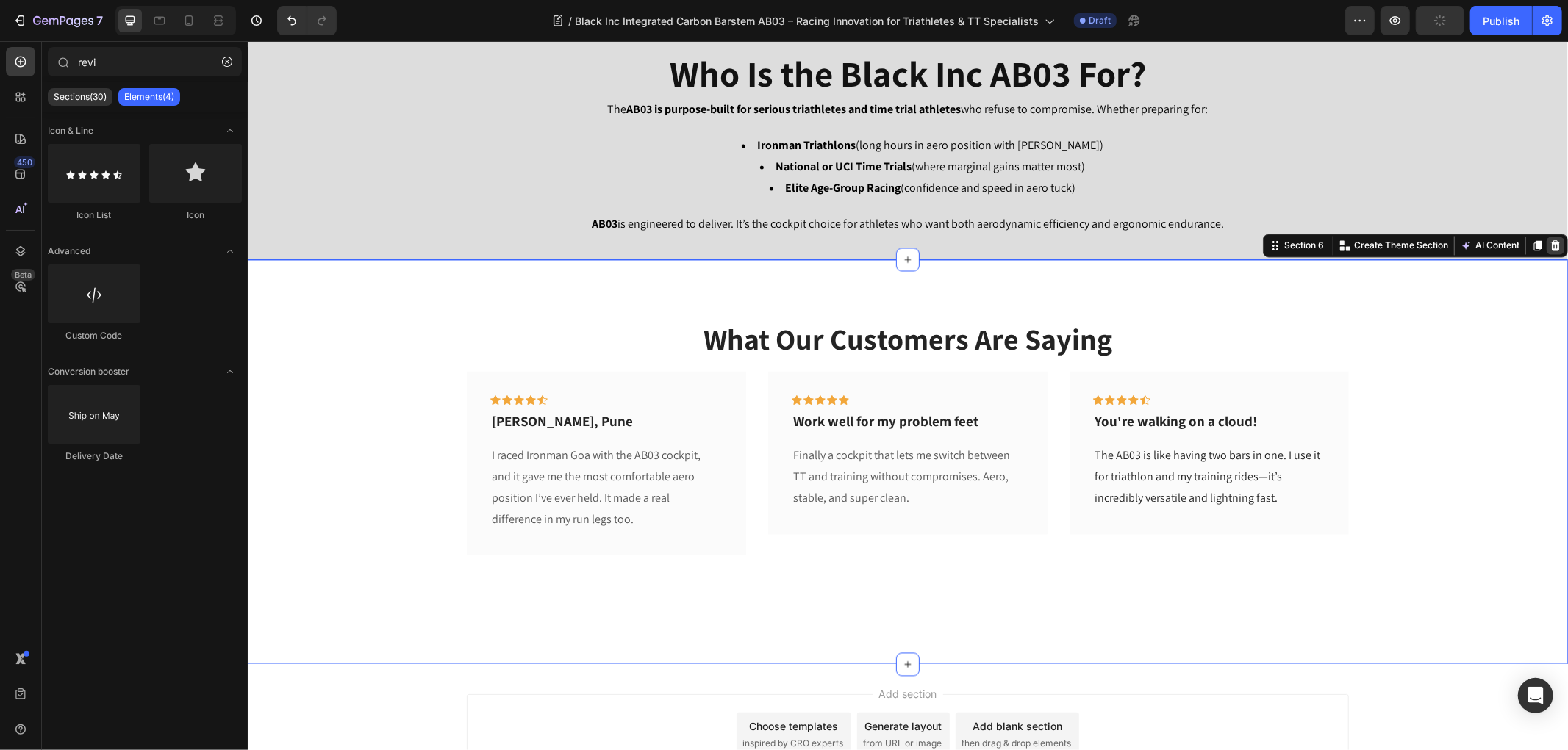
scroll to position [2007, 0]
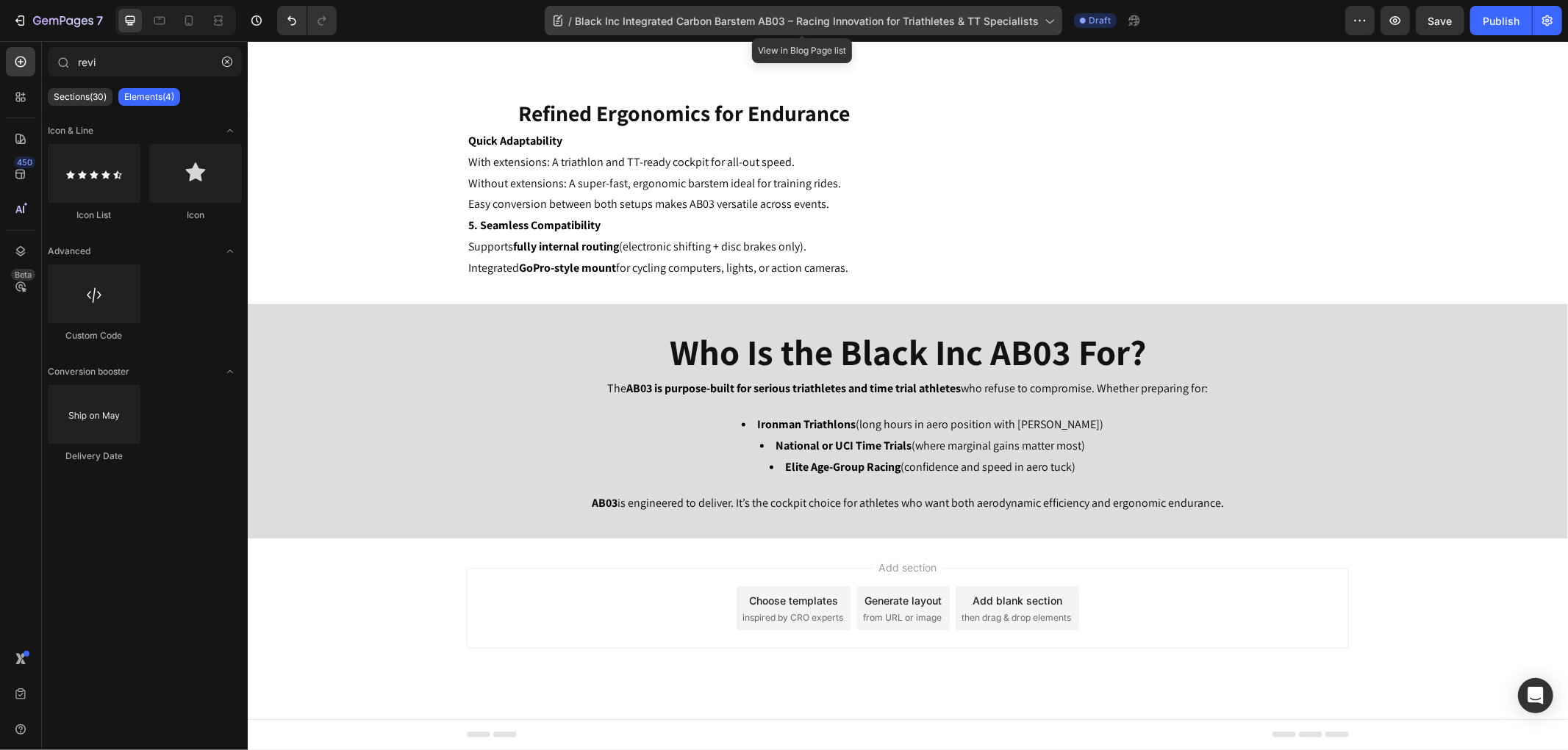
click at [906, 23] on span "Black Inc Integrated Carbon Barstem AB03 – Racing Innovation for Triathletes & …" at bounding box center [807, 21] width 464 height 16
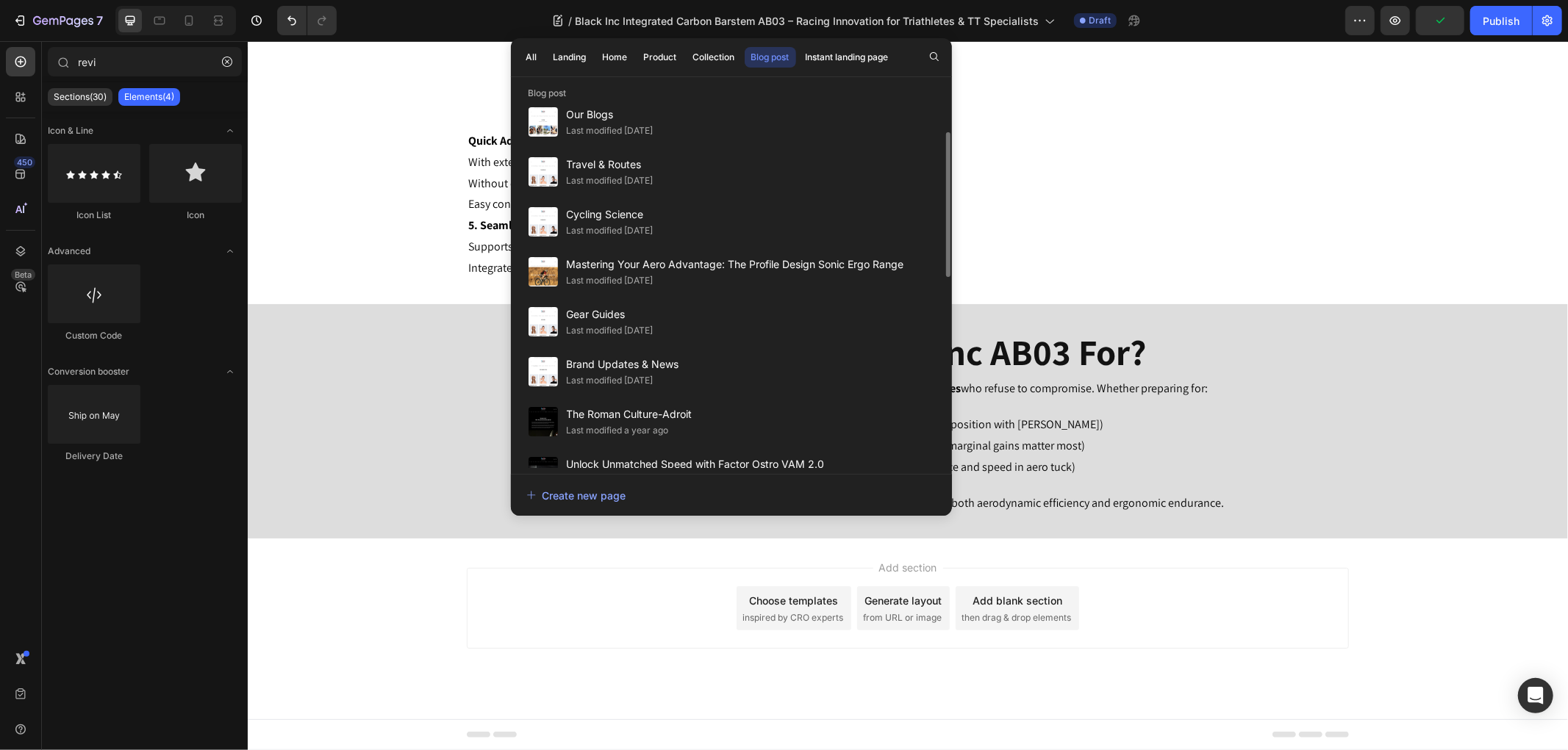
scroll to position [0, 0]
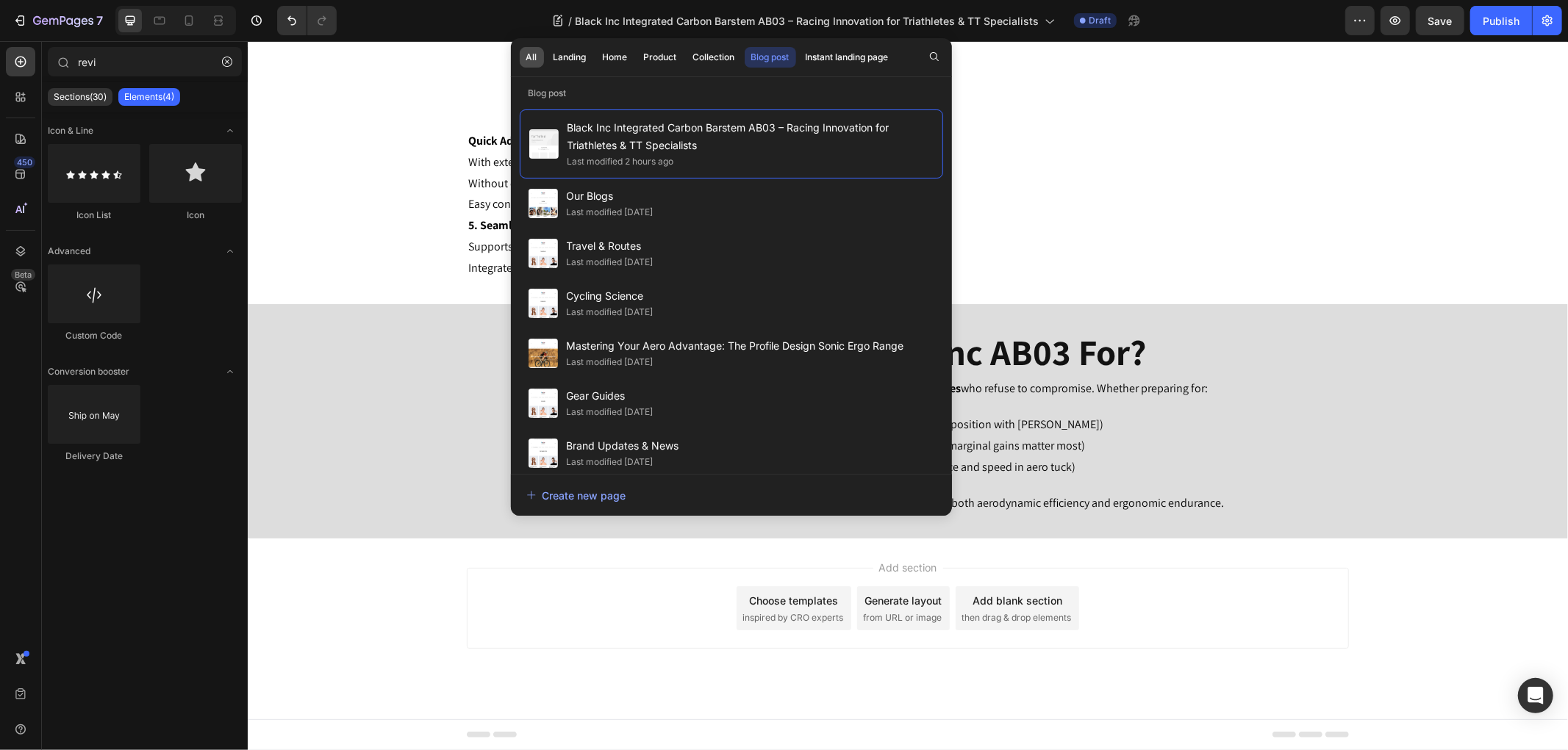
click at [547, 56] on button "All" at bounding box center [569, 57] width 46 height 20
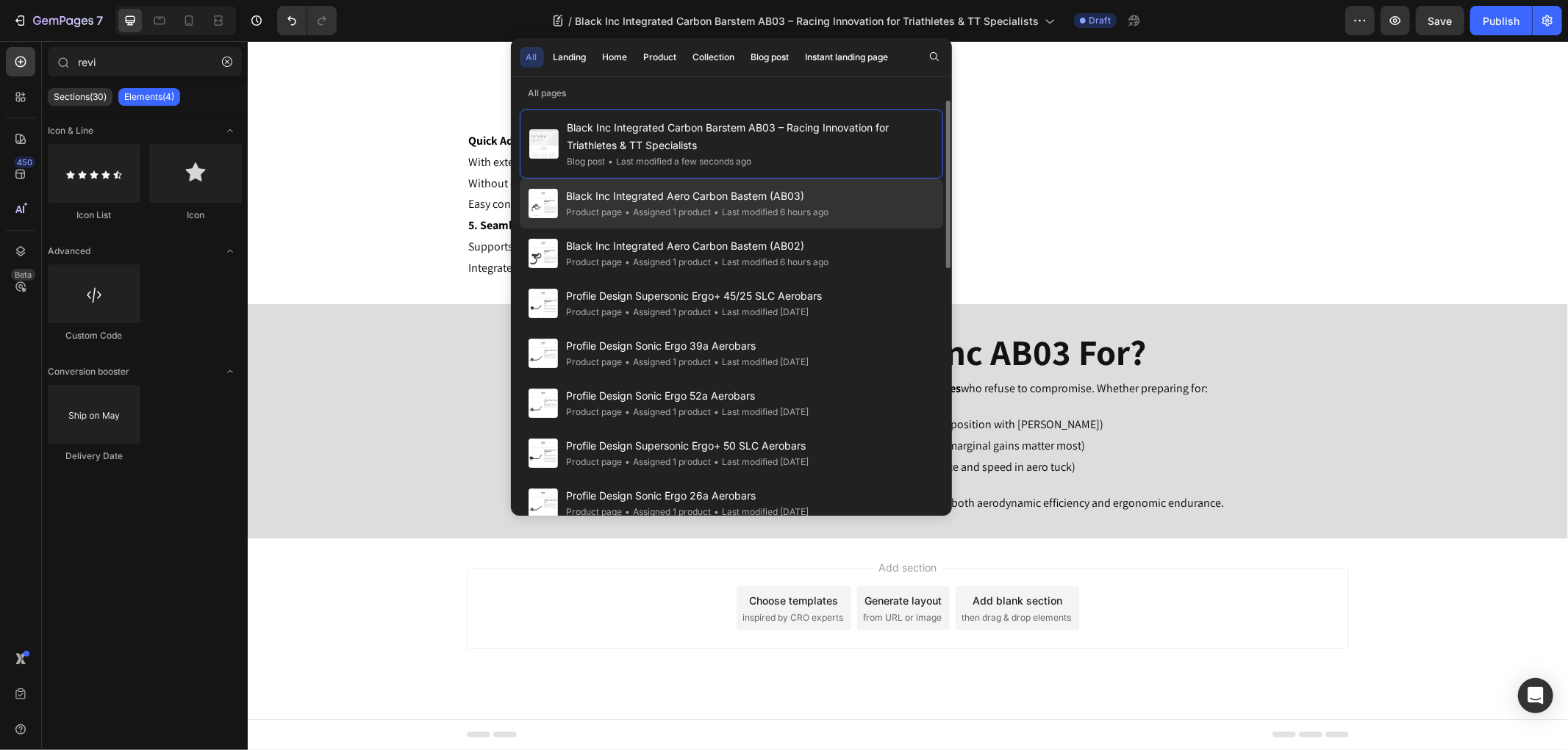
click at [661, 194] on span "Black Inc Integrated Aero Carbon Bastem (AB03)" at bounding box center [698, 196] width 262 height 18
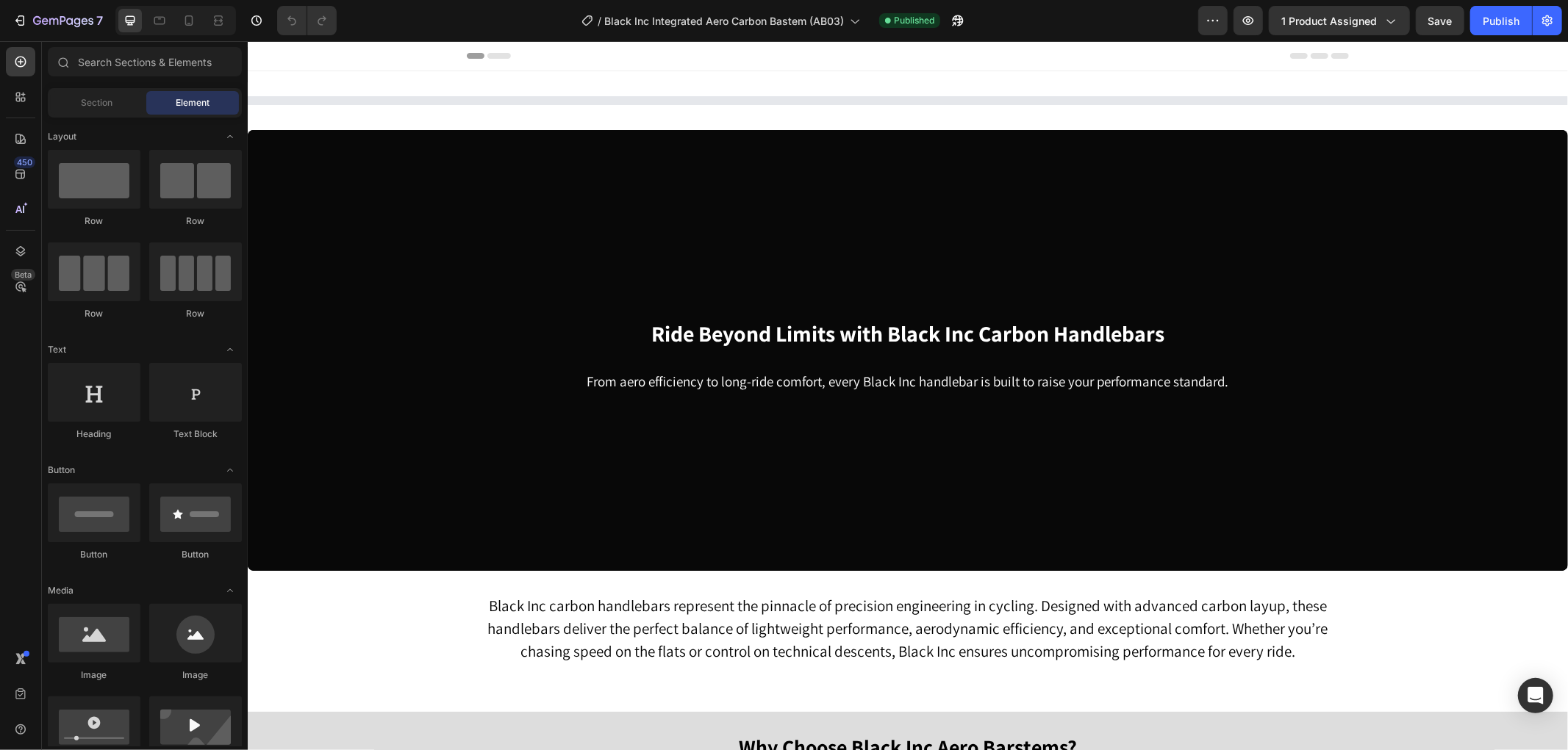
select select "380 x 100 mm"
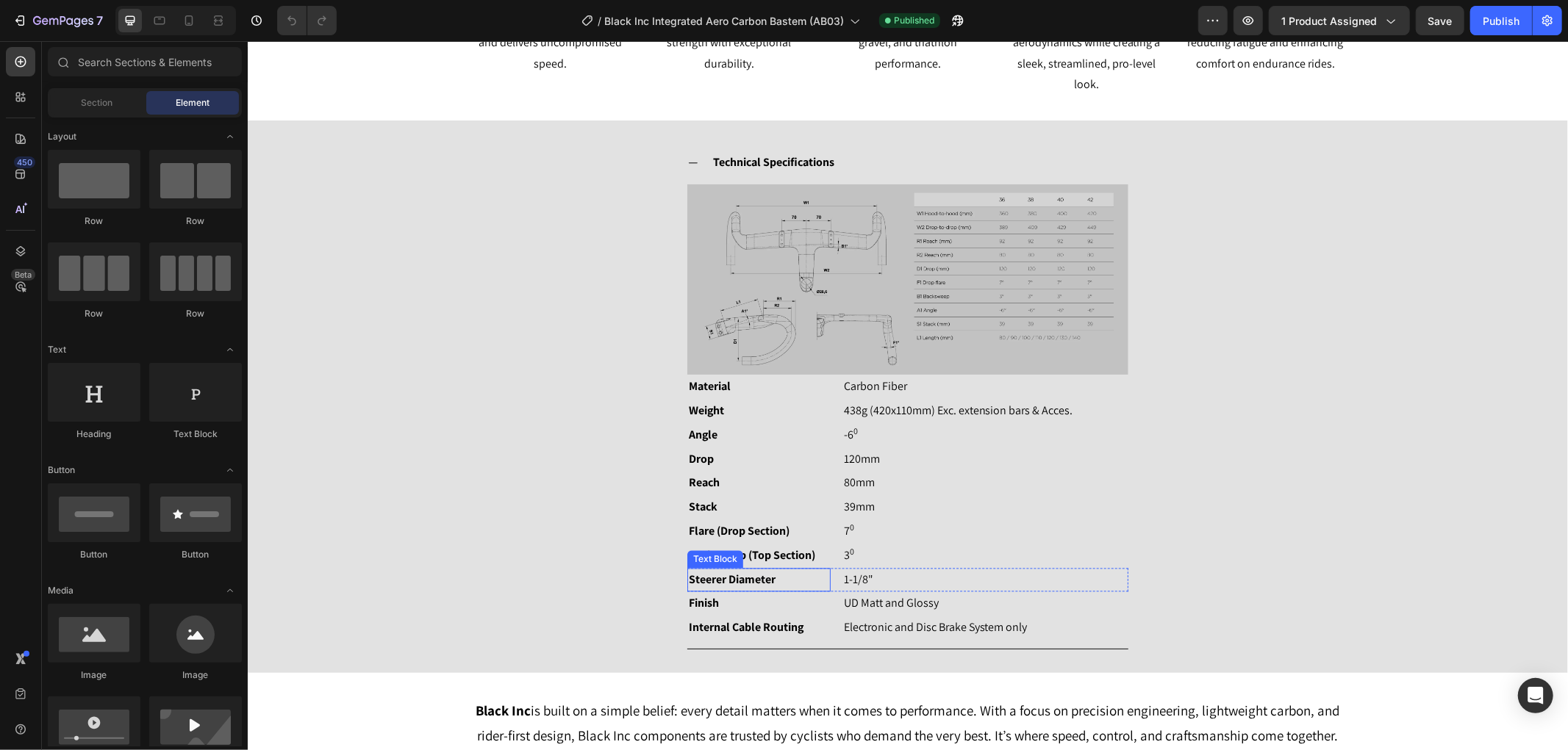
scroll to position [3020, 0]
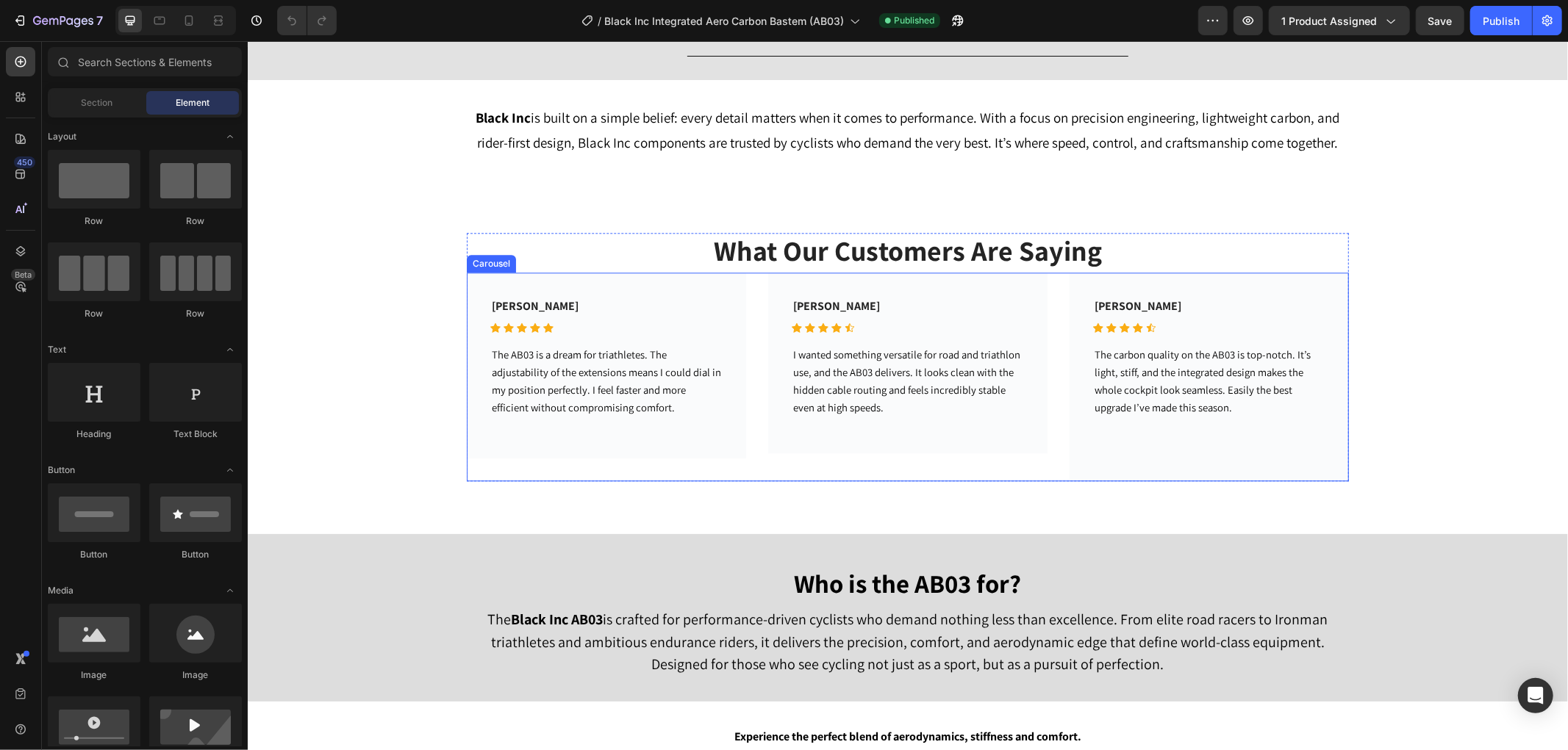
click at [1049, 288] on div "[PERSON_NAME] Text block Icon Icon Icon Icon Icon Icon List Hoz Row The AB03 is…" at bounding box center [907, 375] width 882 height 208
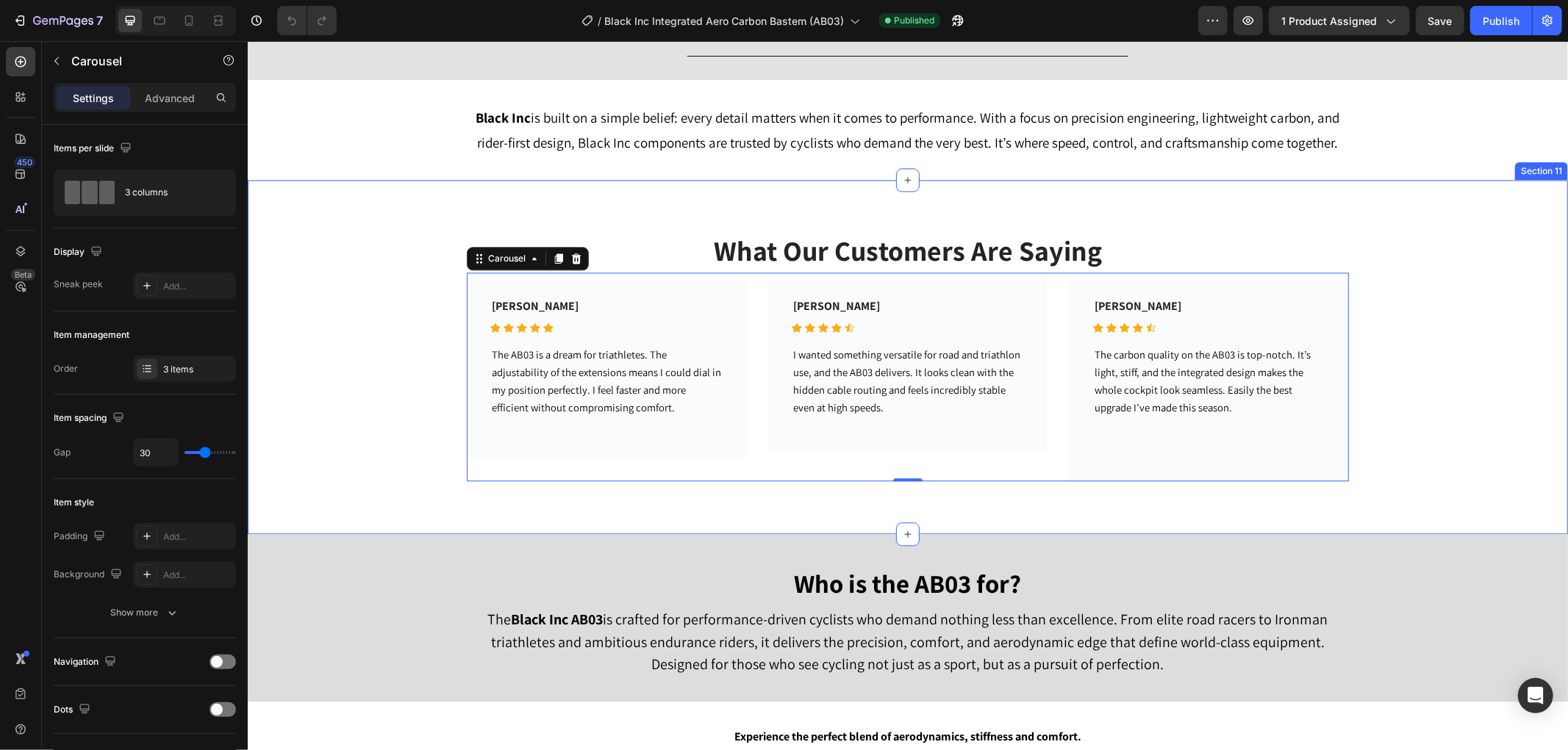
click at [746, 226] on div "What Our Customers Are Saying Heading [PERSON_NAME] Text block Icon Icon Icon I…" at bounding box center [907, 357] width 1320 height 354
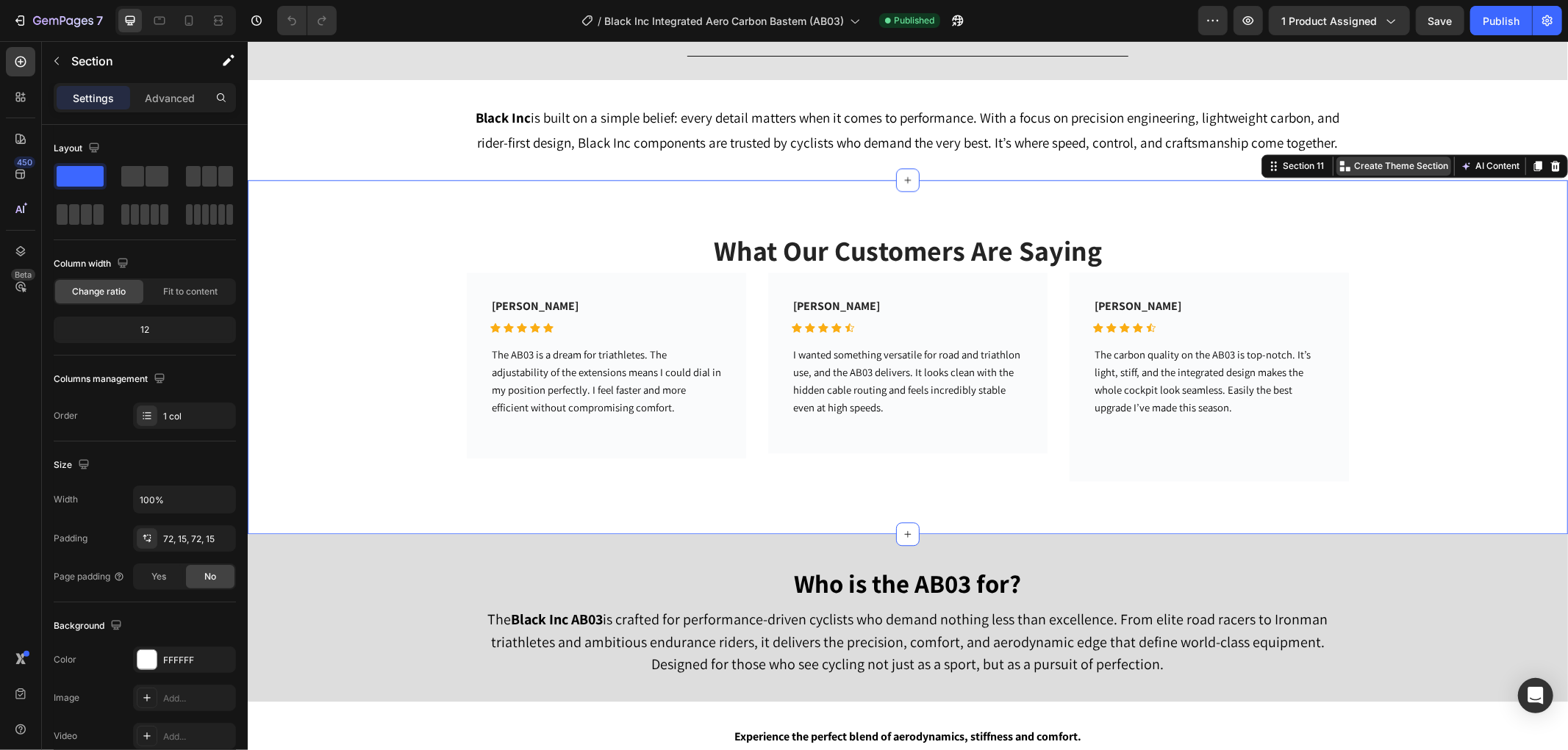
click at [1362, 156] on div "Create Theme Section" at bounding box center [1392, 165] width 115 height 19
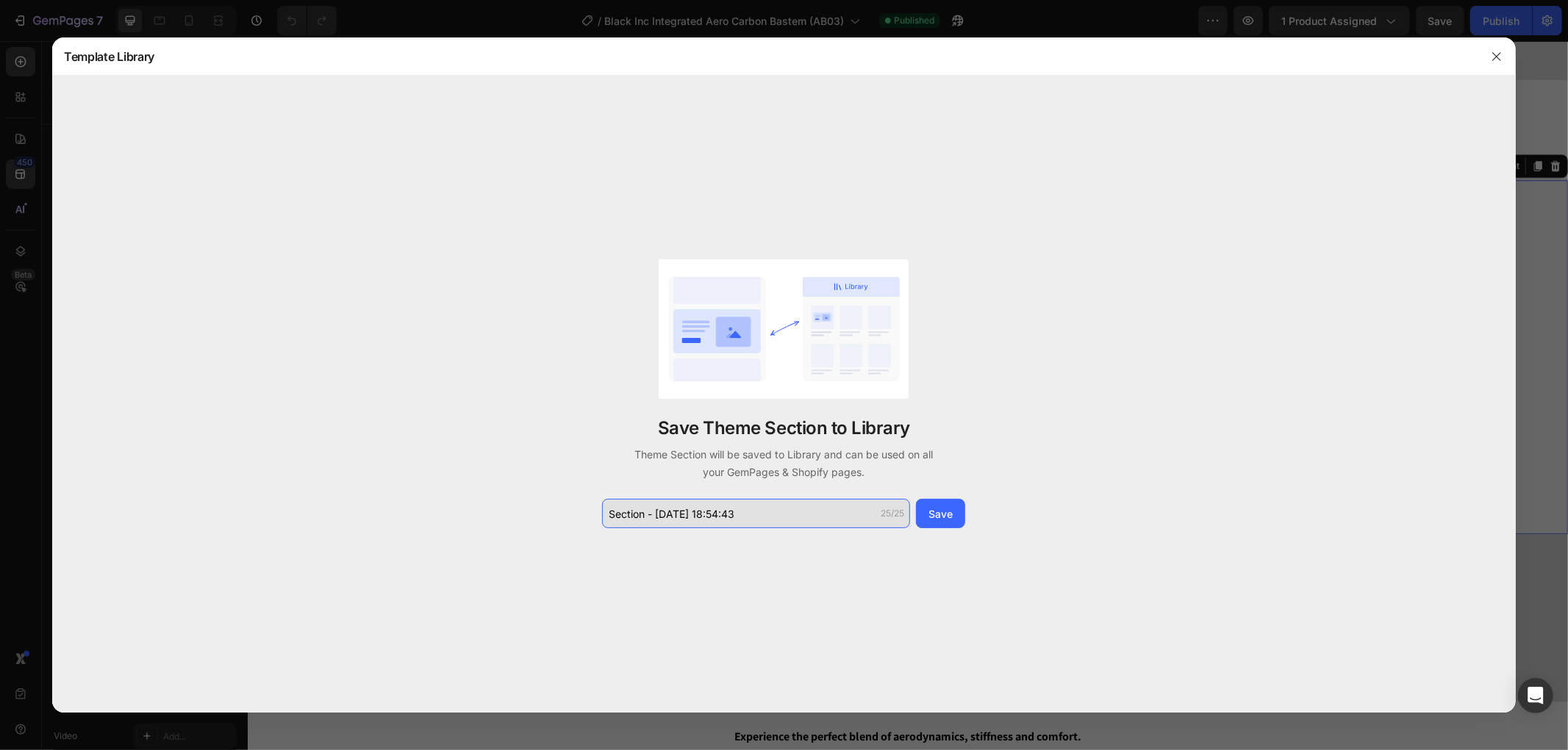
click at [812, 515] on input "Section - [DATE] 18:54:43" at bounding box center [756, 514] width 308 height 30
type input "Reviews"
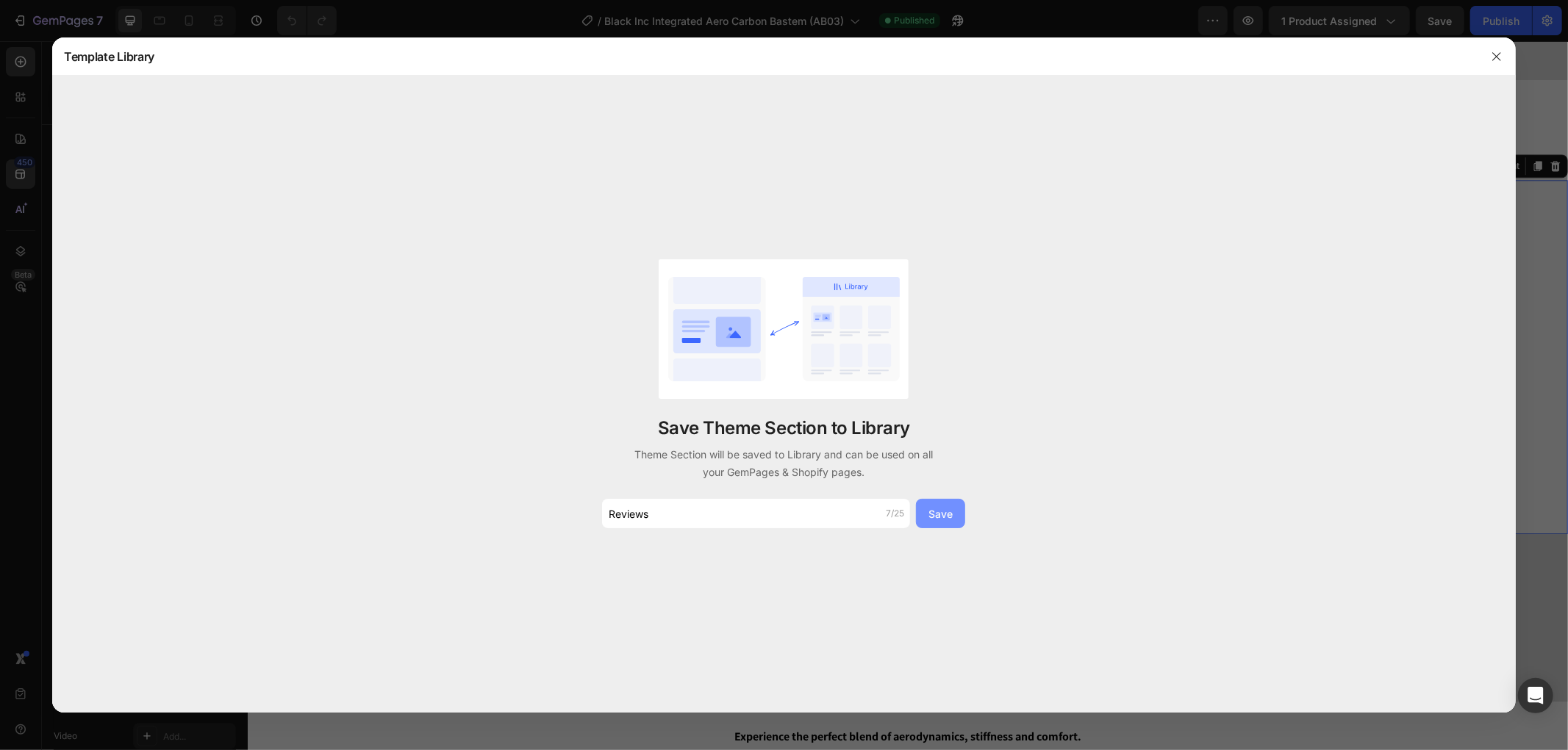
click at [946, 519] on div "Save" at bounding box center [940, 514] width 24 height 16
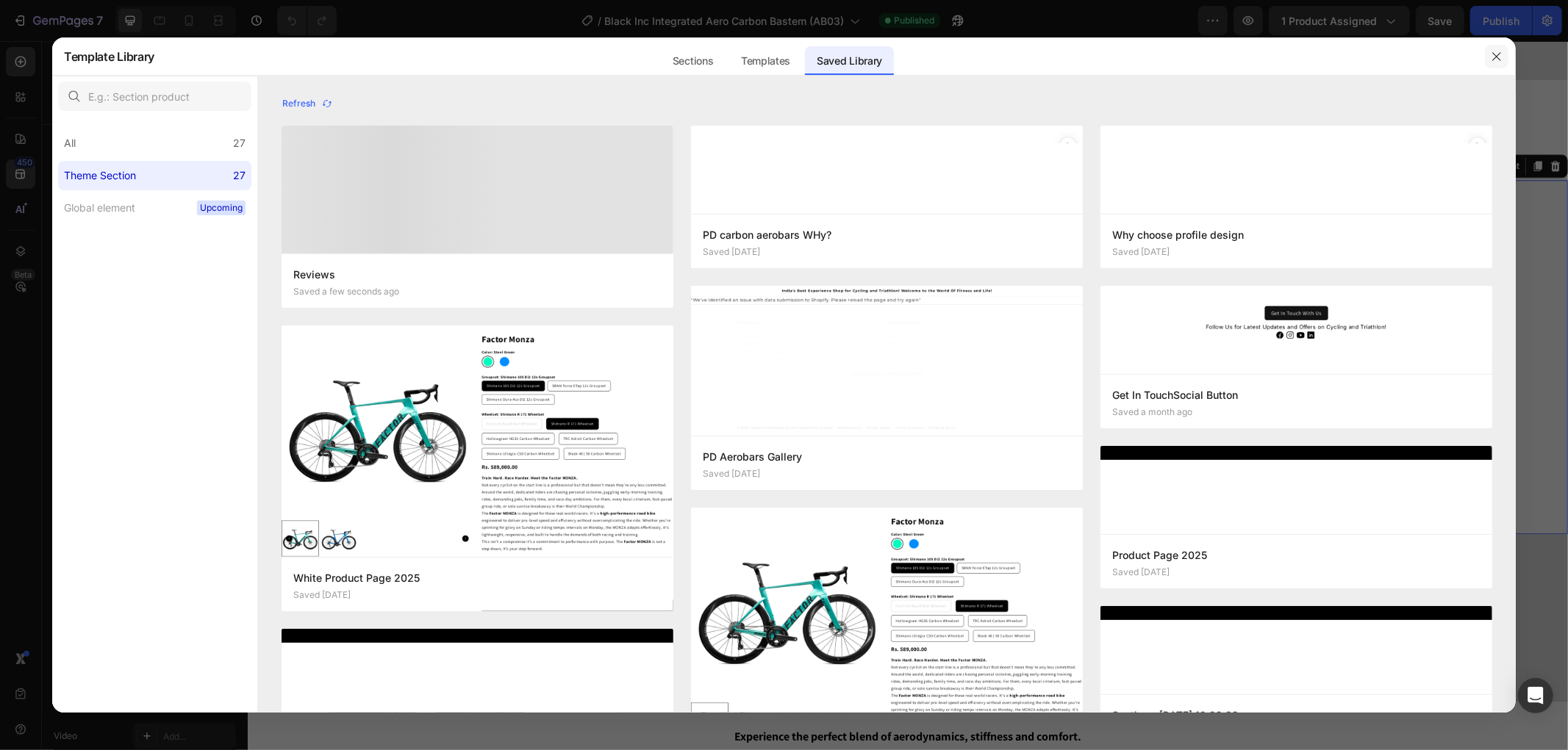
click at [1497, 55] on icon "button" at bounding box center [1496, 56] width 8 height 8
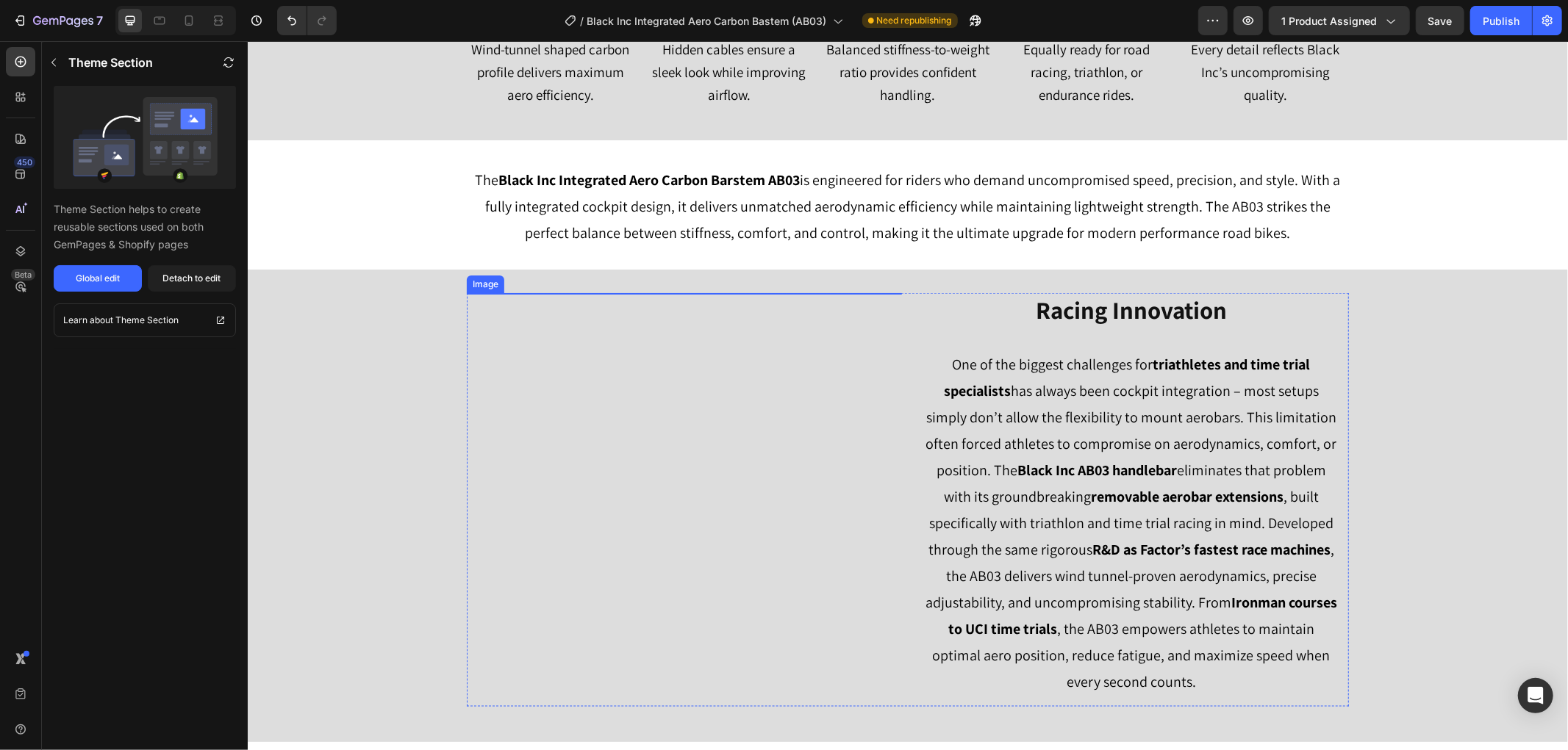
scroll to position [1185, 0]
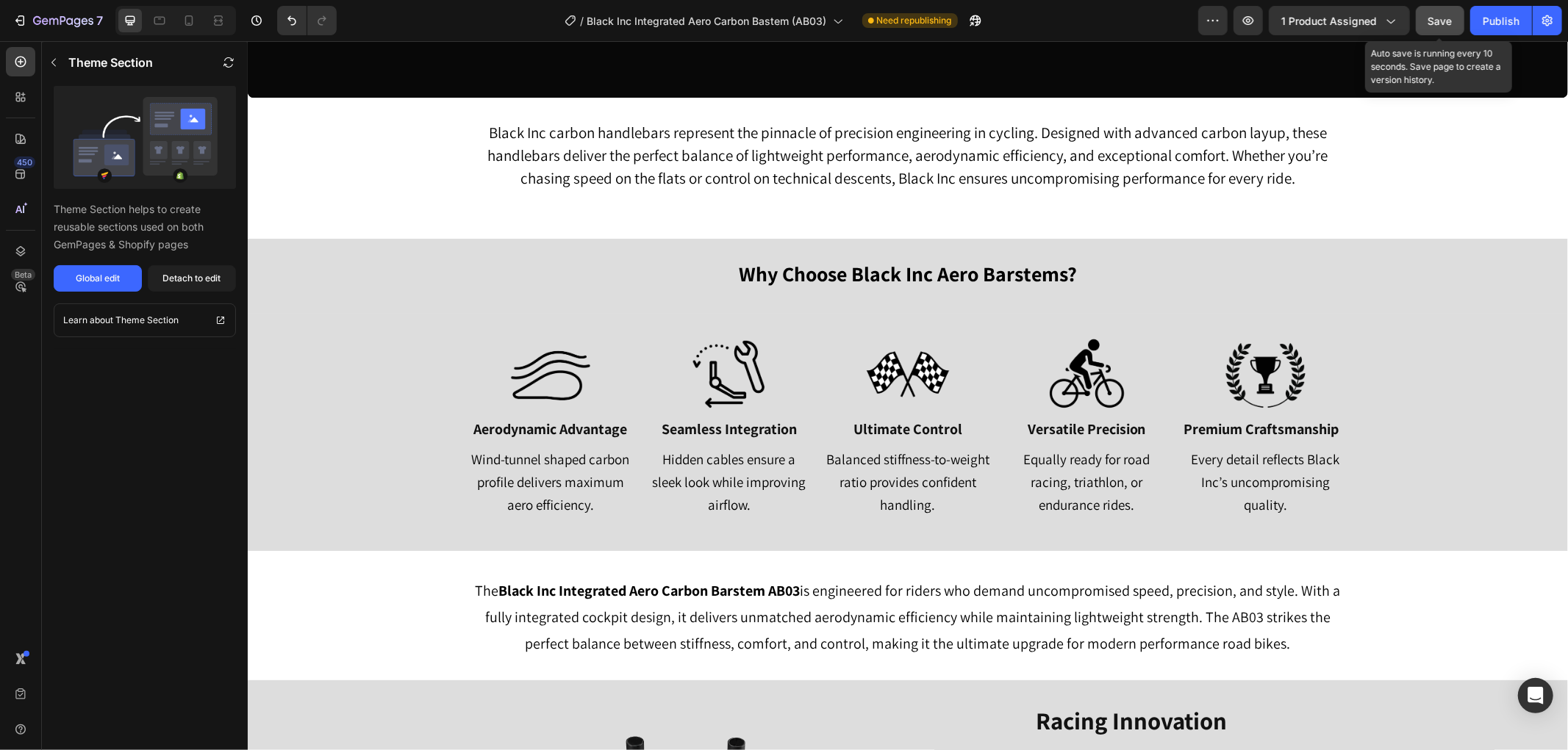
click at [1426, 23] on button "Save" at bounding box center [1440, 21] width 48 height 30
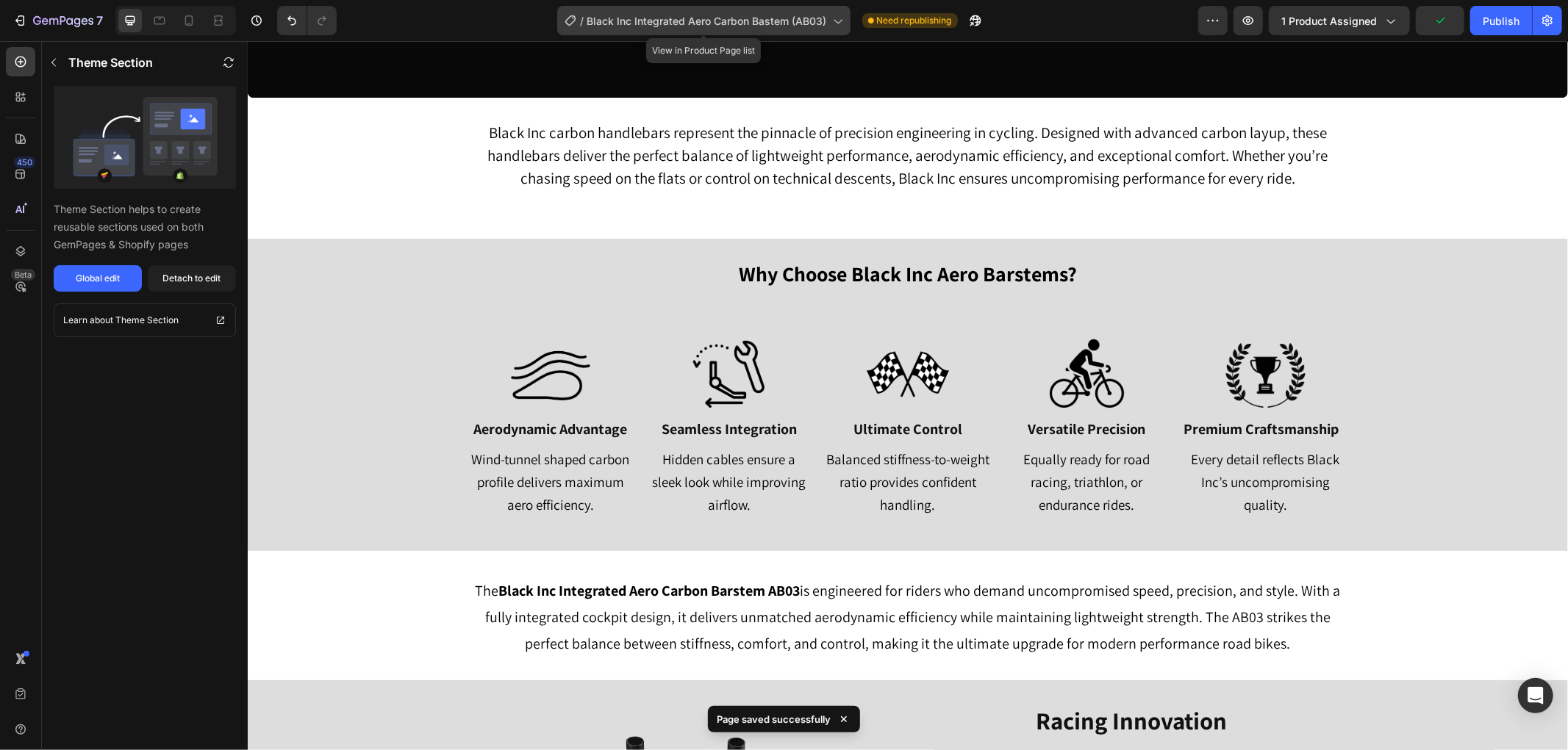
click at [831, 22] on icon at bounding box center [837, 20] width 15 height 15
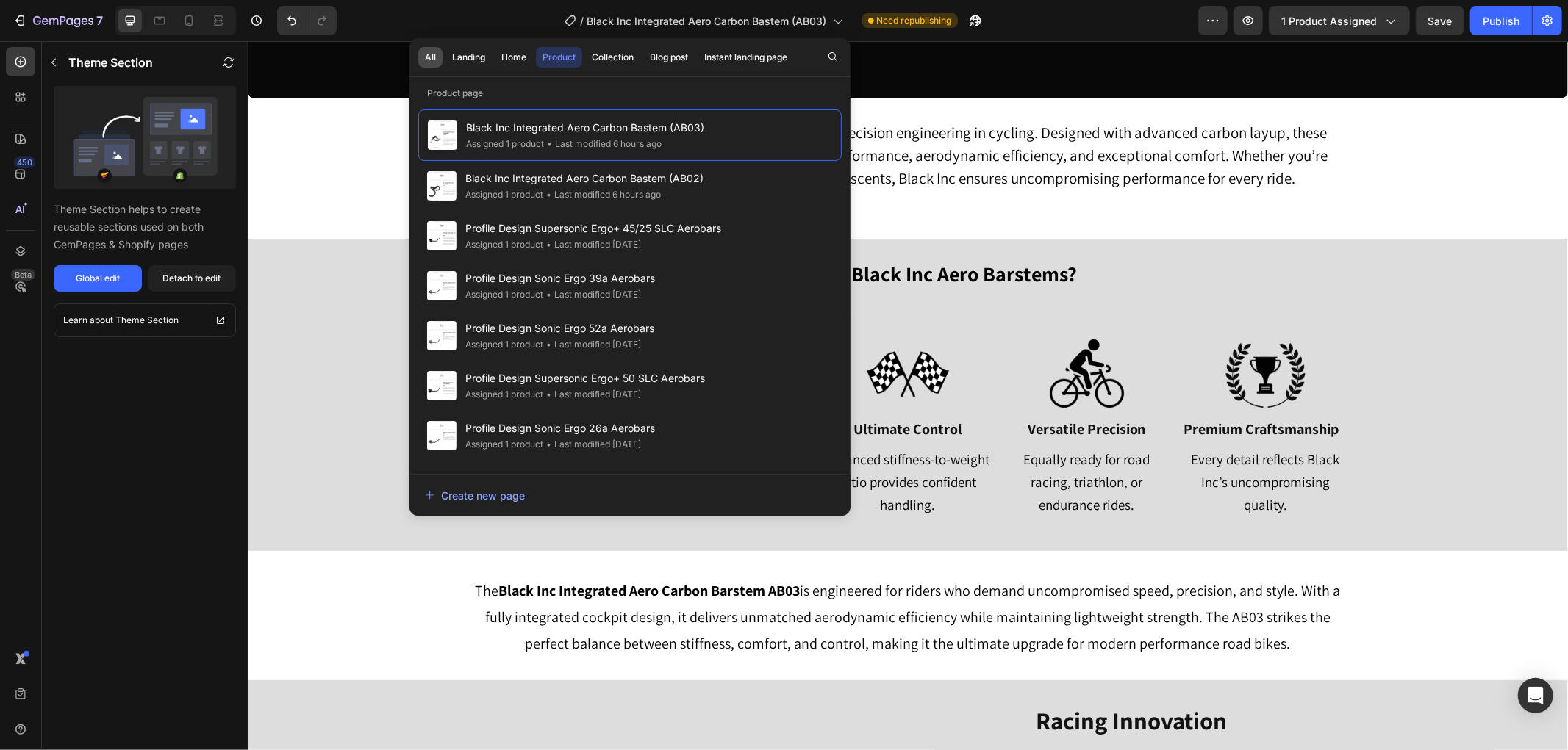
click at [431, 56] on div "All" at bounding box center [430, 57] width 11 height 13
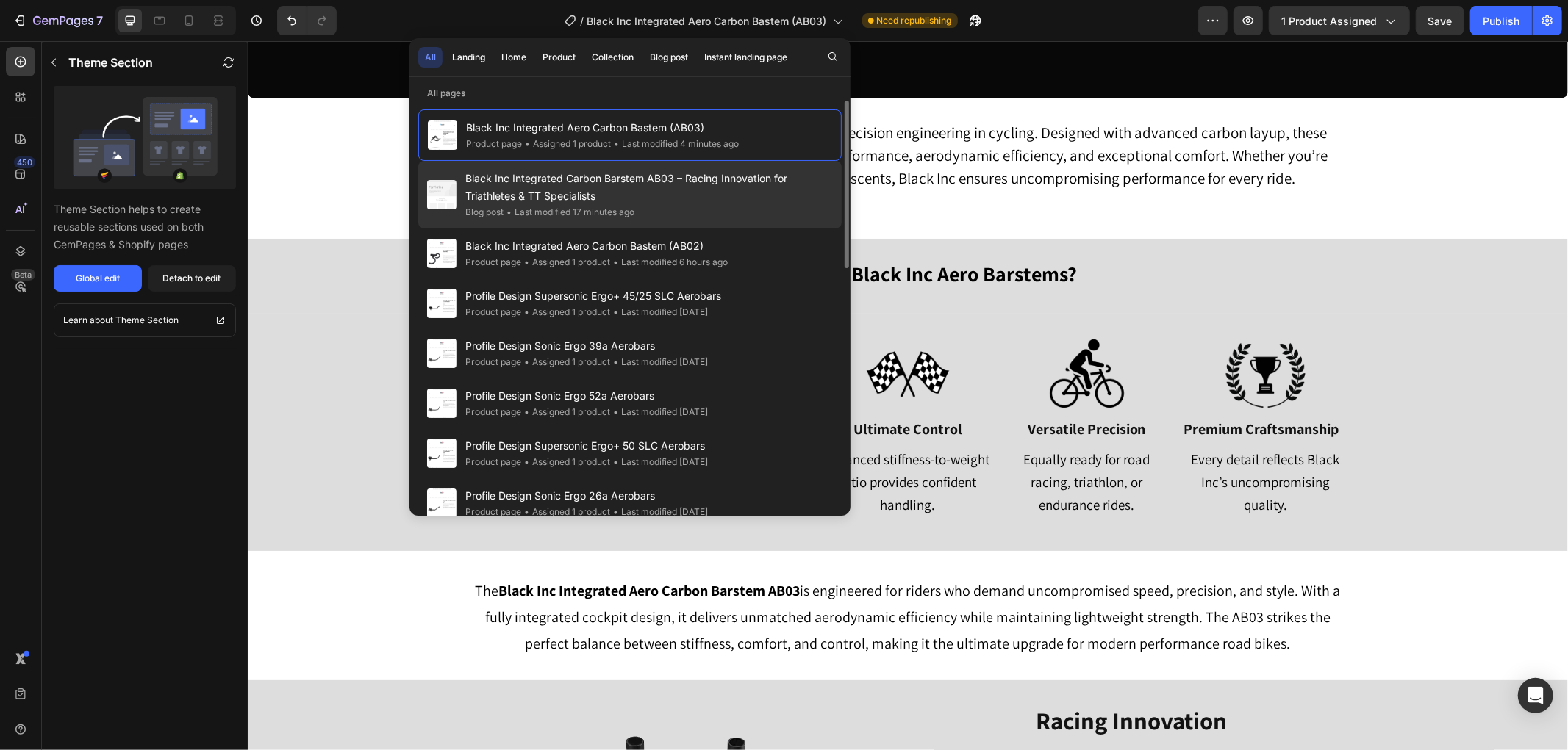
click at [593, 175] on span "Black Inc Integrated Carbon Barstem AB03 – Racing Innovation for Triathletes & …" at bounding box center [649, 187] width 368 height 35
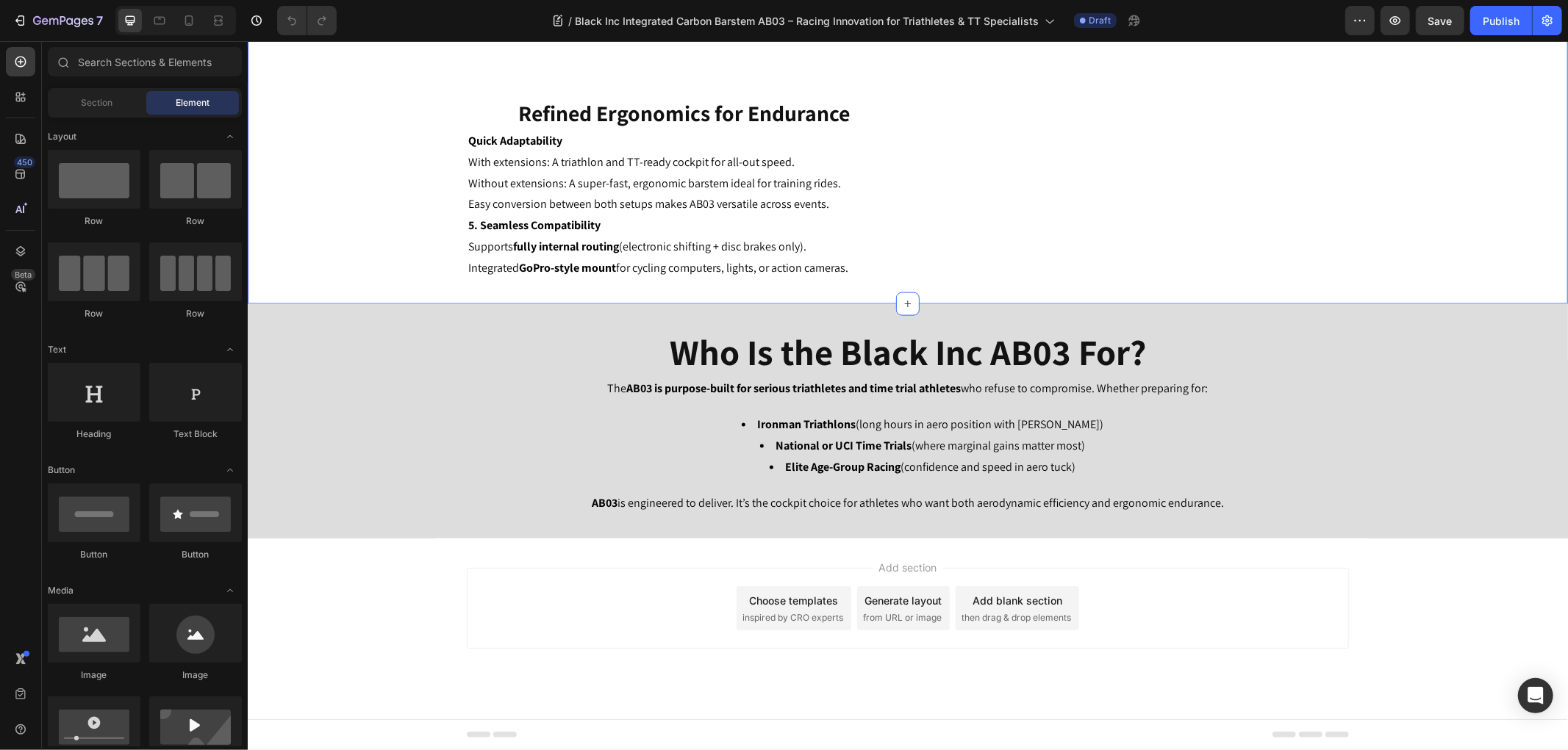
scroll to position [2007, 0]
click at [18, 144] on icon at bounding box center [20, 138] width 15 height 15
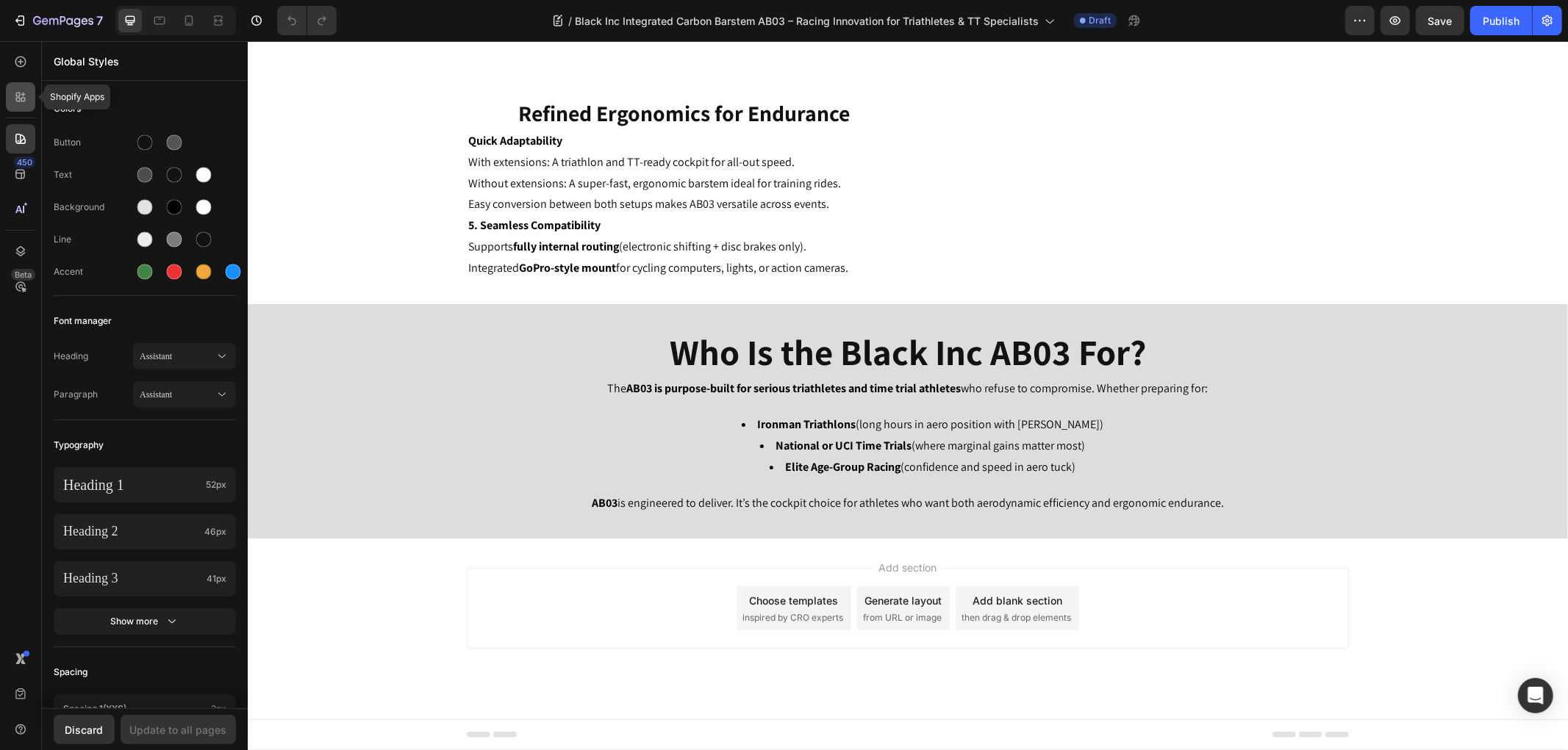
click at [18, 91] on icon at bounding box center [20, 97] width 15 height 15
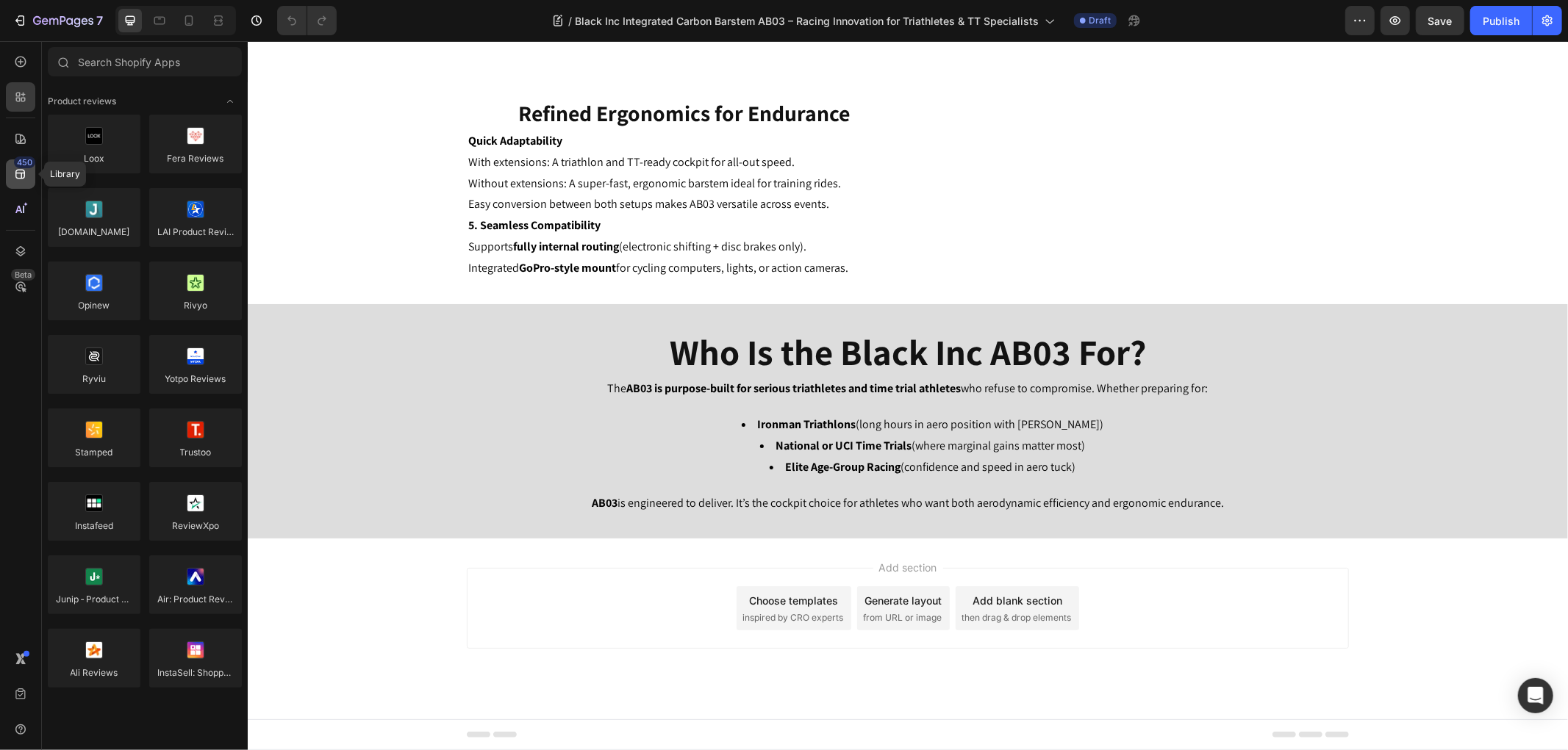
click at [22, 172] on icon at bounding box center [20, 174] width 9 height 9
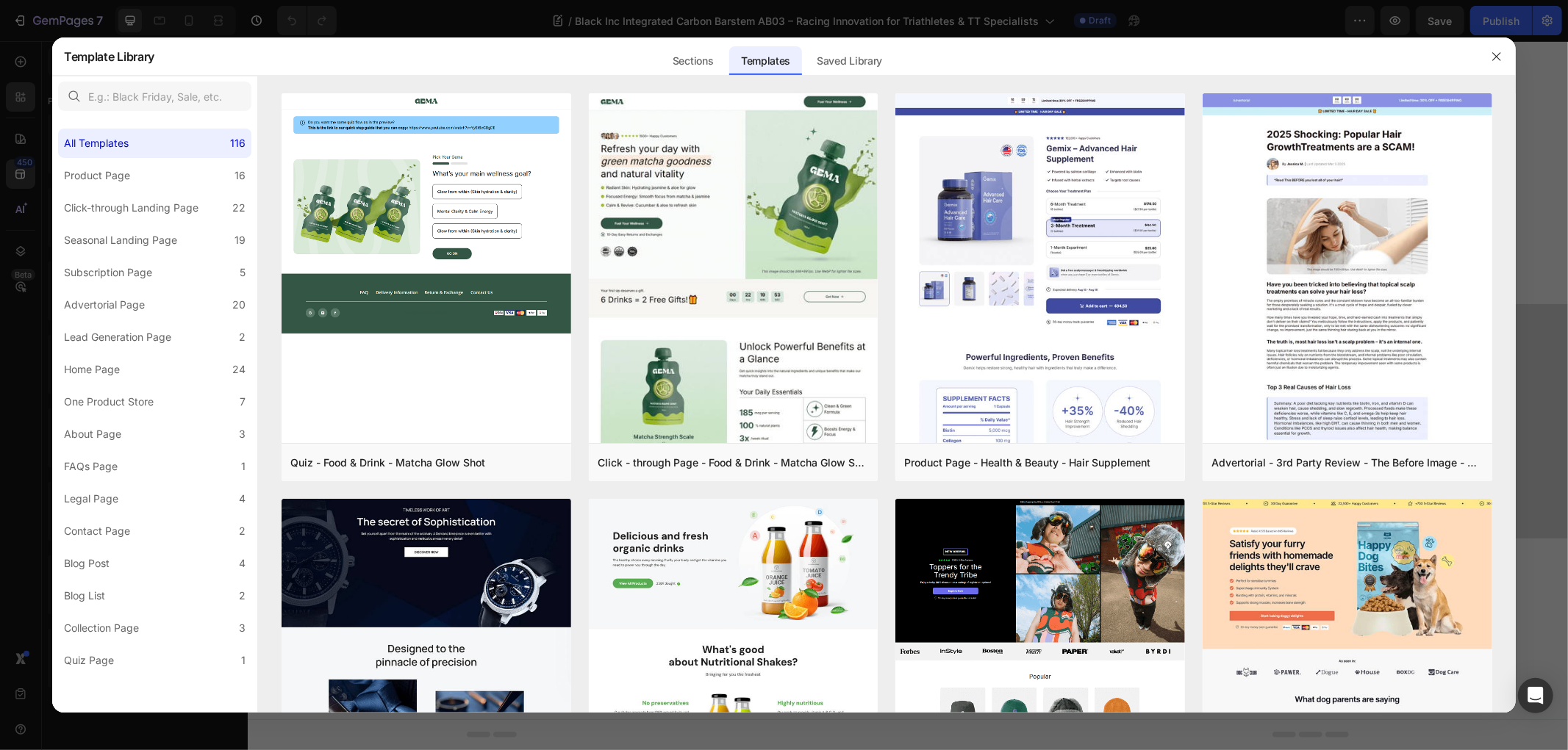
click at [25, 201] on div at bounding box center [784, 375] width 1568 height 750
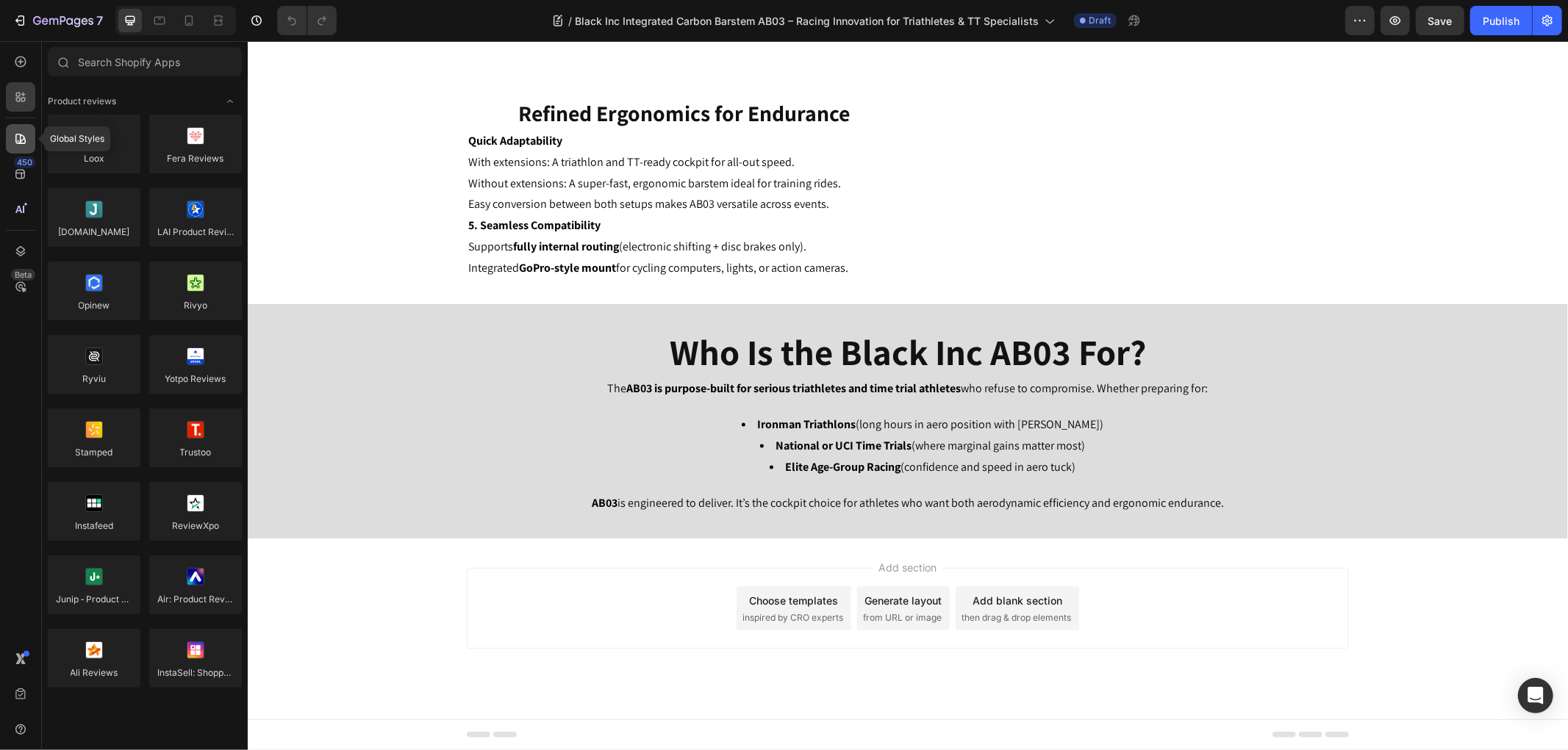
click at [25, 131] on icon at bounding box center [20, 138] width 15 height 15
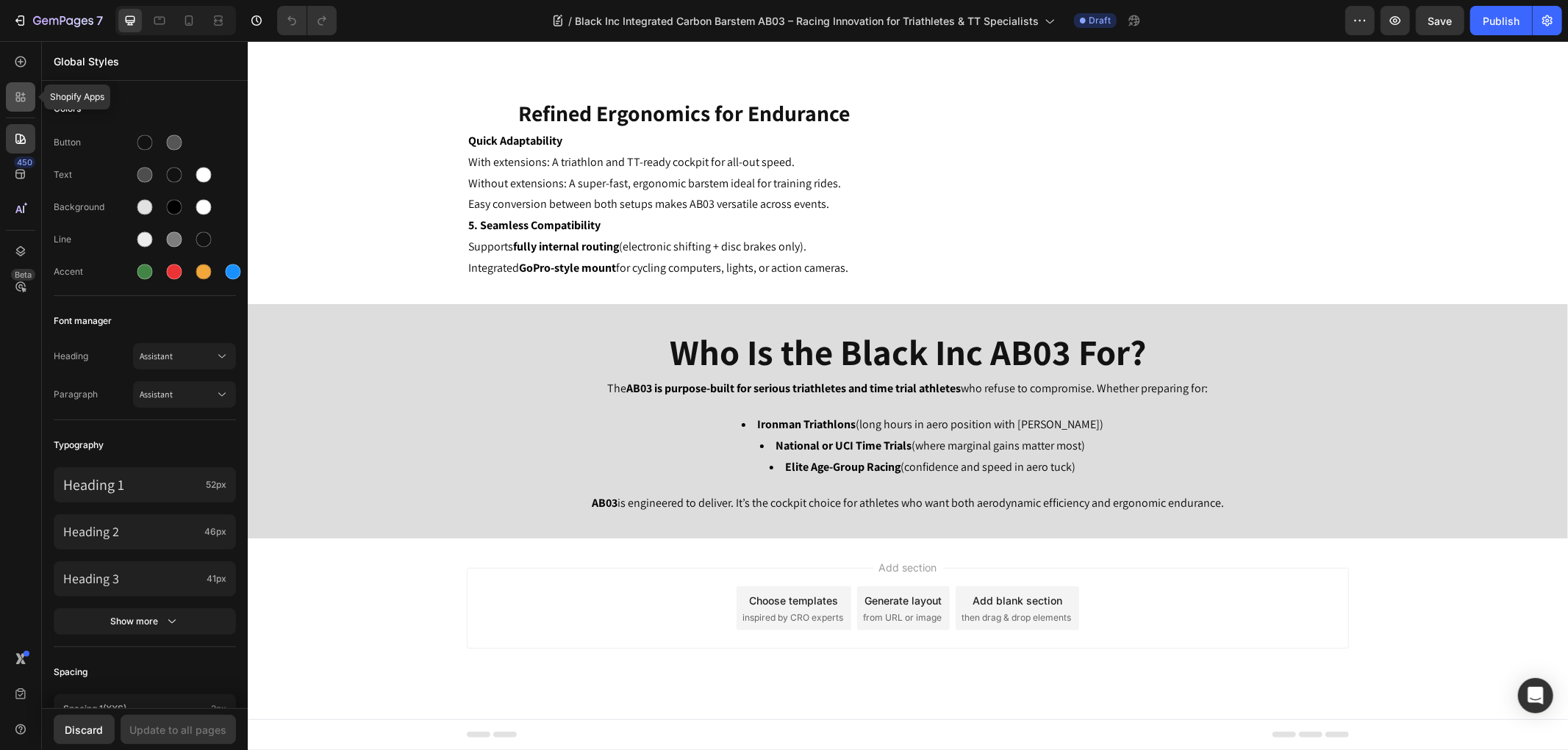
click at [24, 94] on icon at bounding box center [23, 95] width 5 height 5
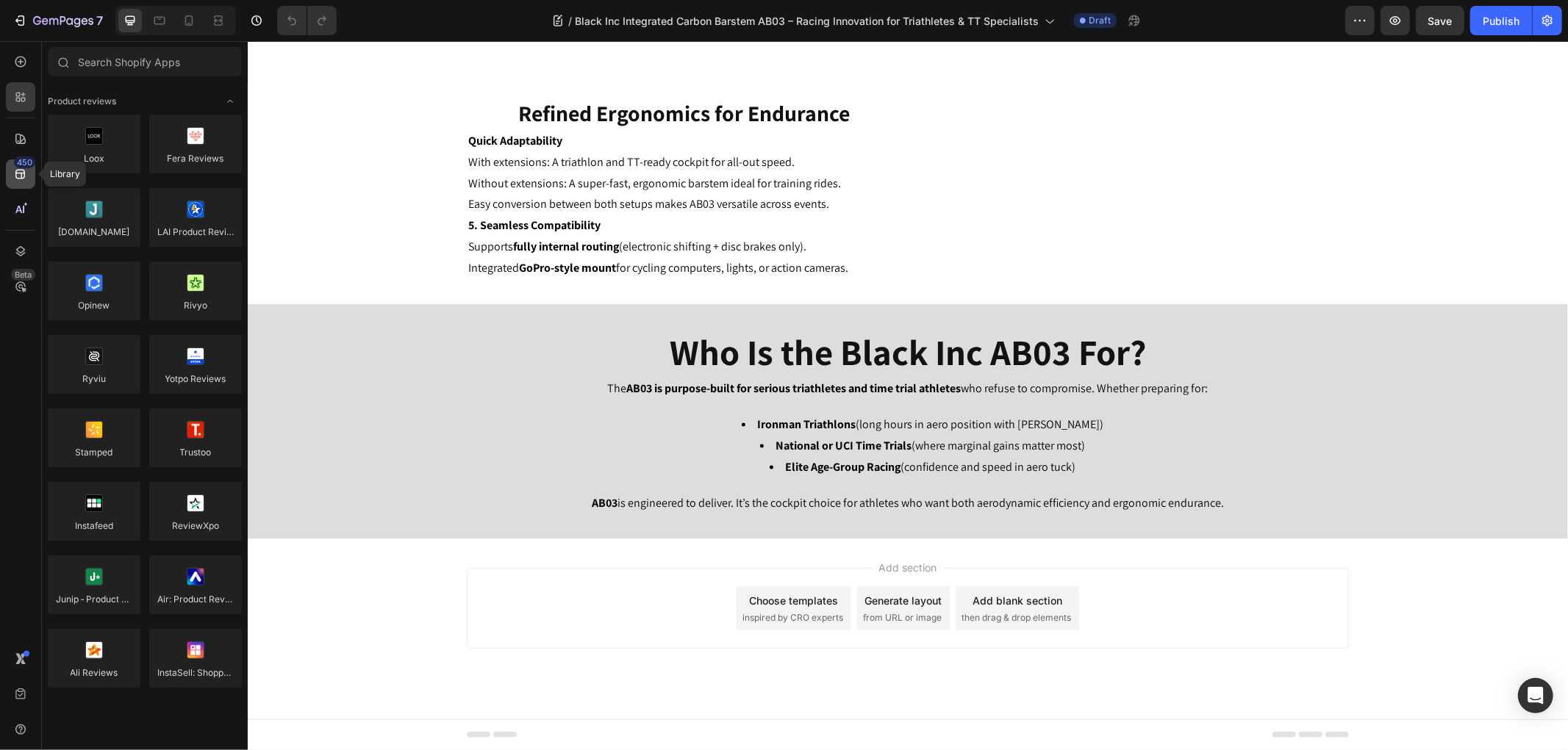
click at [17, 181] on div "450" at bounding box center [21, 174] width 30 height 30
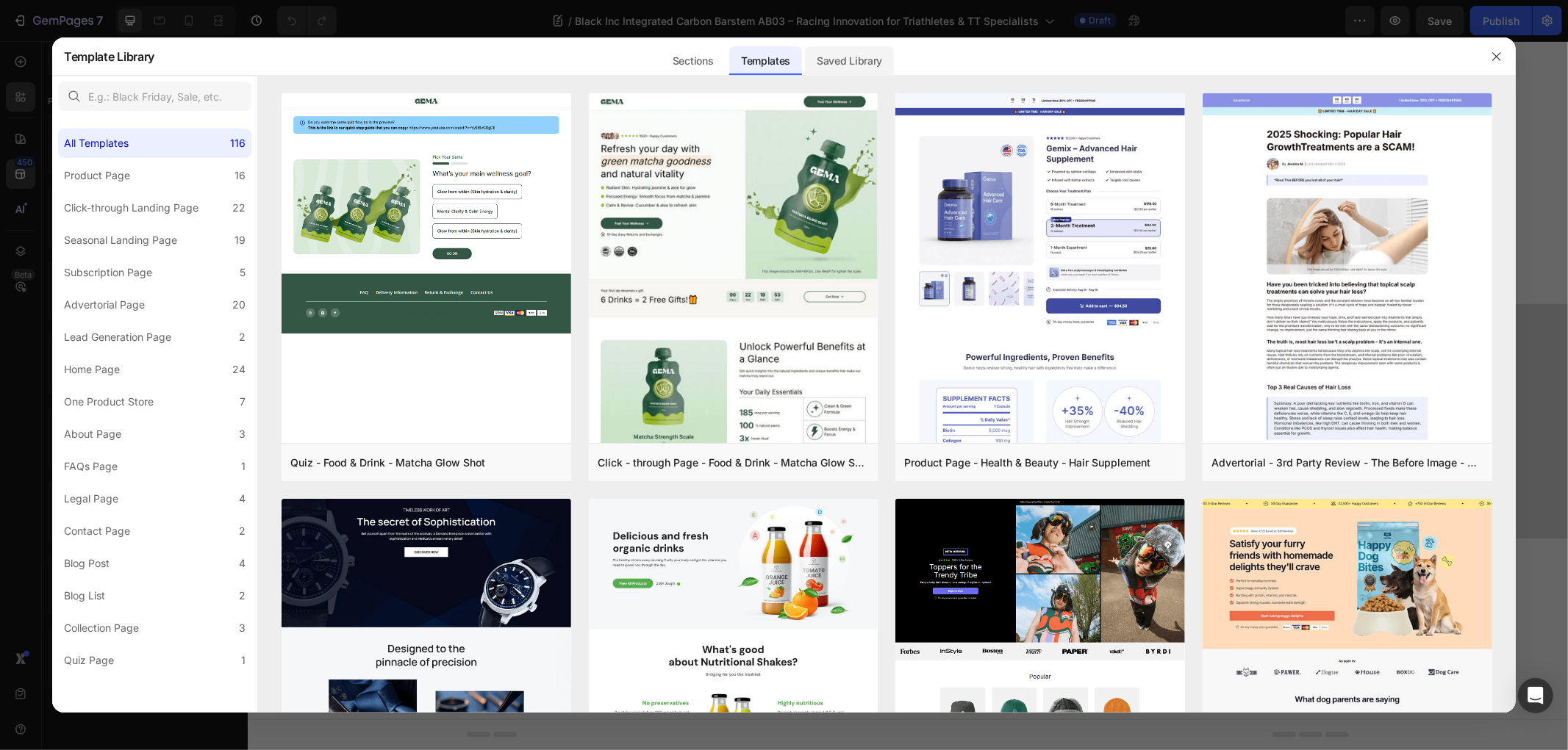
click at [864, 63] on div "Saved Library" at bounding box center [850, 61] width 89 height 30
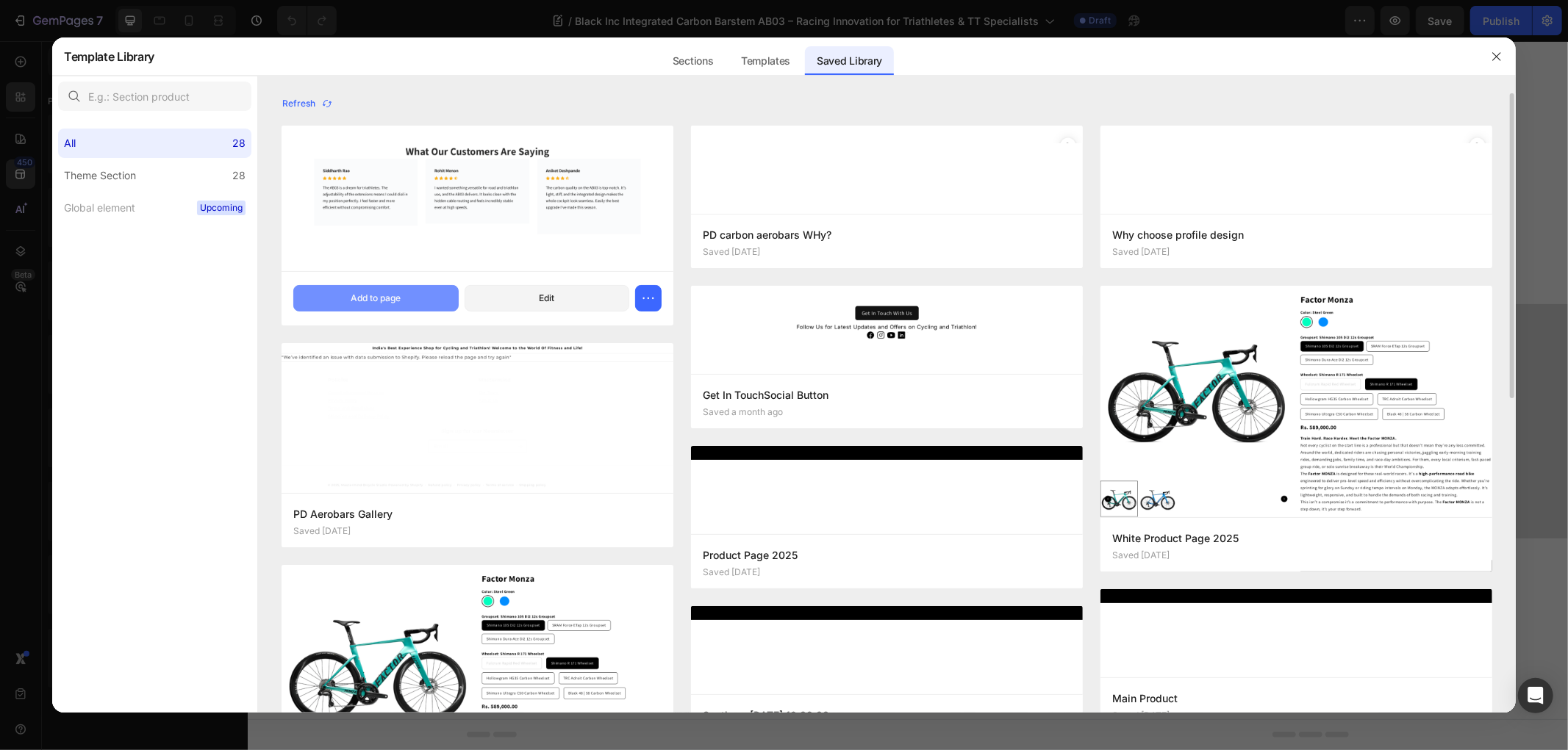
click at [402, 292] on button "Add to page" at bounding box center [376, 298] width 165 height 27
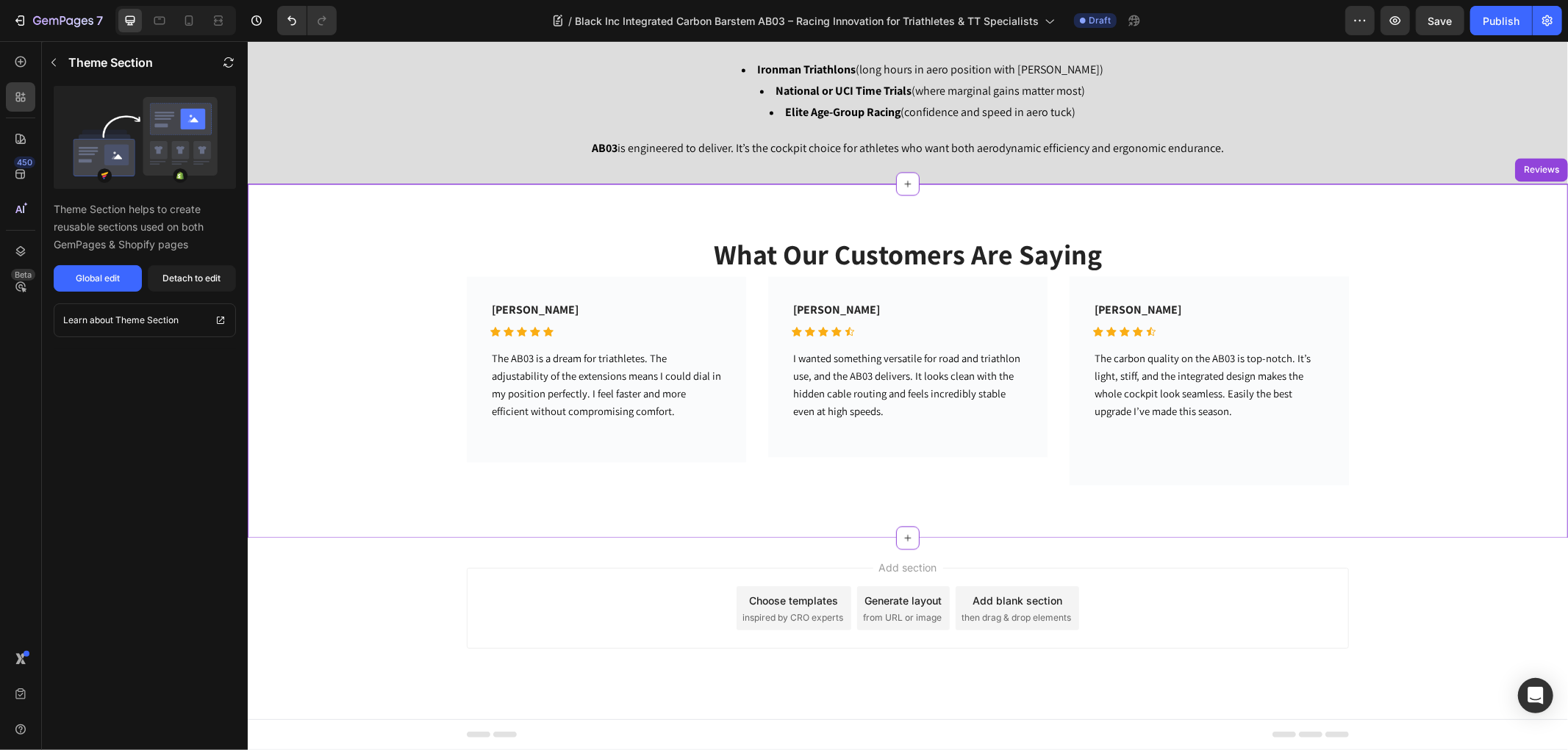
scroll to position [2364, 0]
click at [576, 380] on span "The AB03 is a dream for triathletes. The adjustability of the extensions means …" at bounding box center [606, 385] width 230 height 67
click at [175, 272] on div "Detach to edit" at bounding box center [192, 278] width 58 height 13
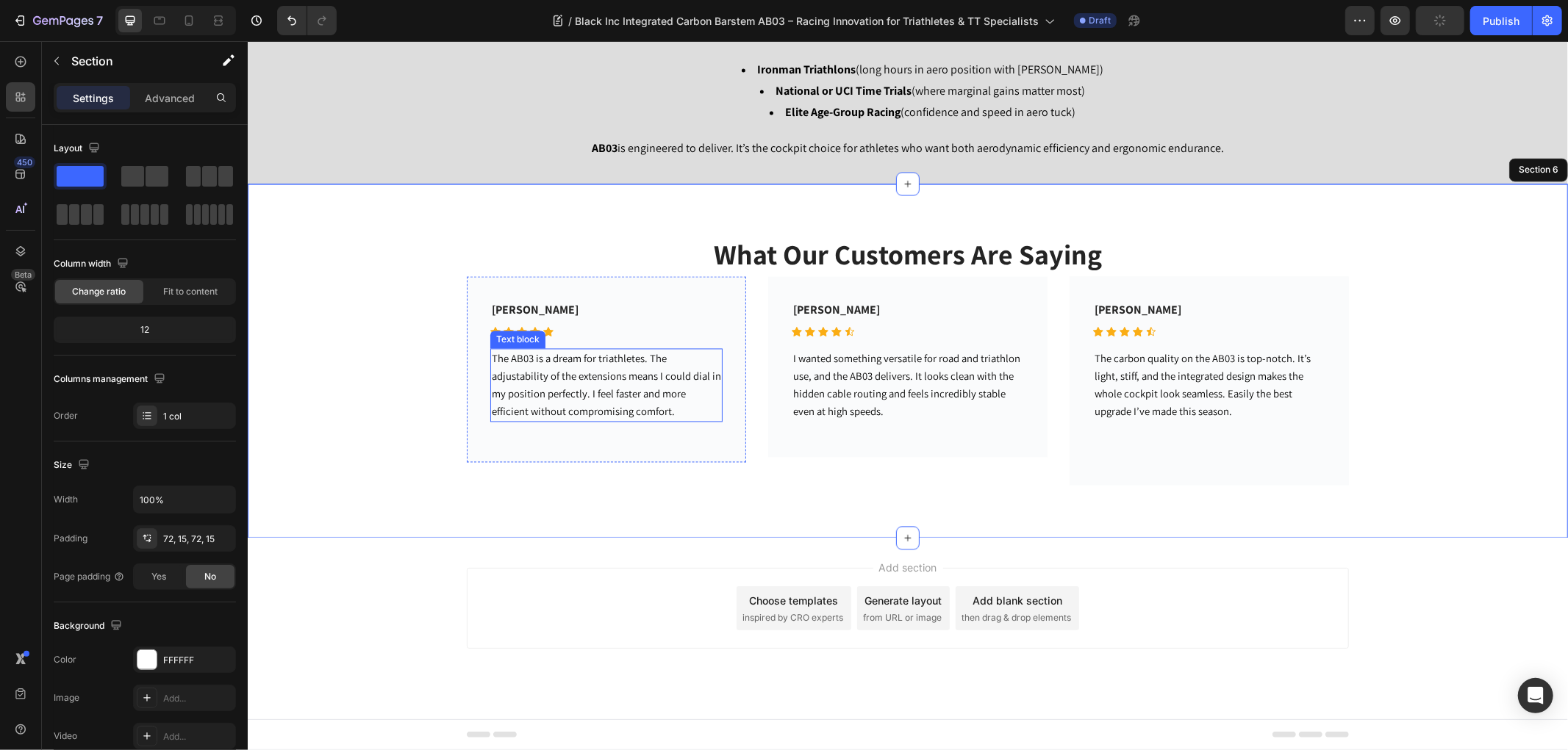
click at [556, 384] on p "The AB03 is a dream for triathletes. The adjustability of the extensions means …" at bounding box center [606, 385] width 230 height 70
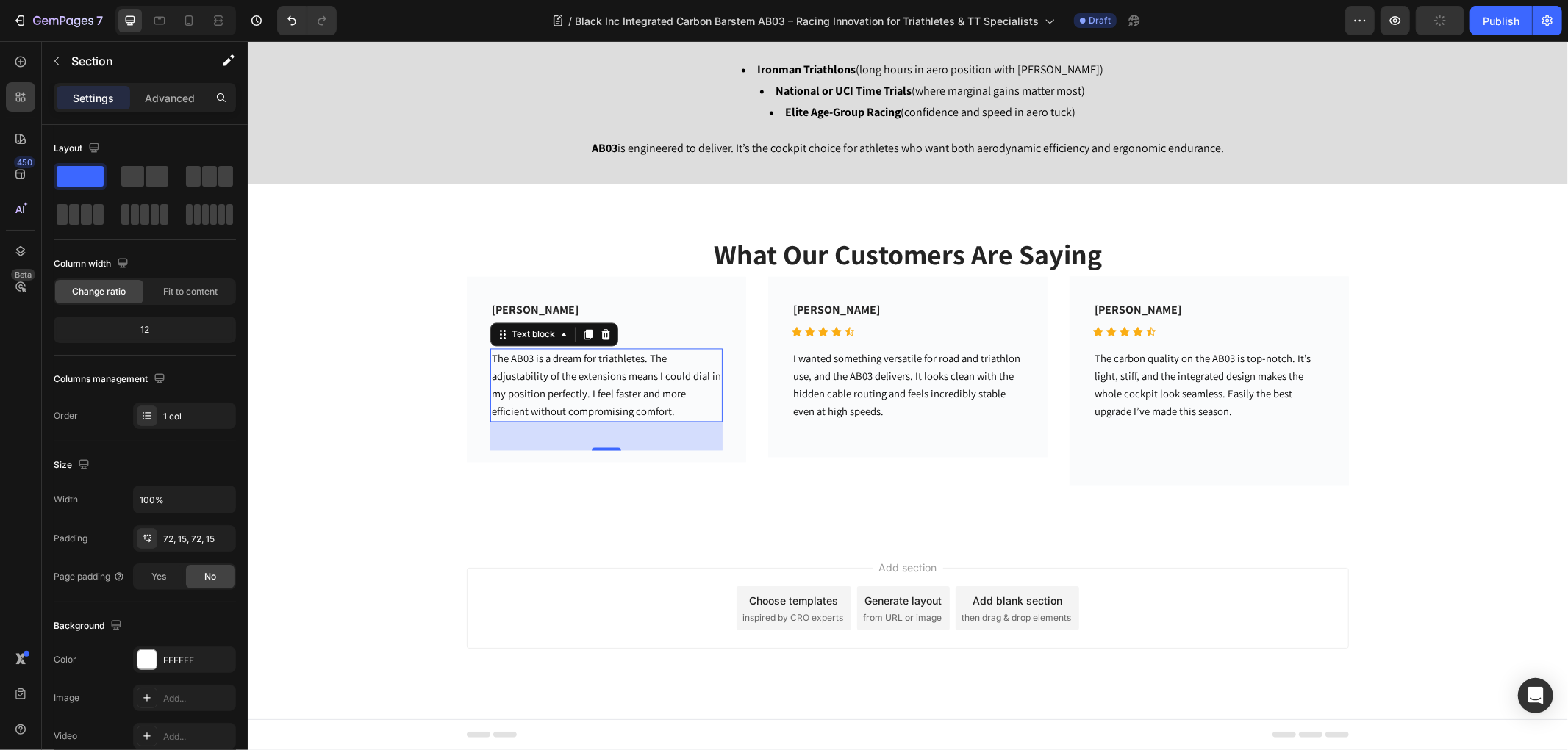
click at [556, 384] on p "The AB03 is a dream for triathletes. The adjustability of the extensions means …" at bounding box center [606, 385] width 230 height 70
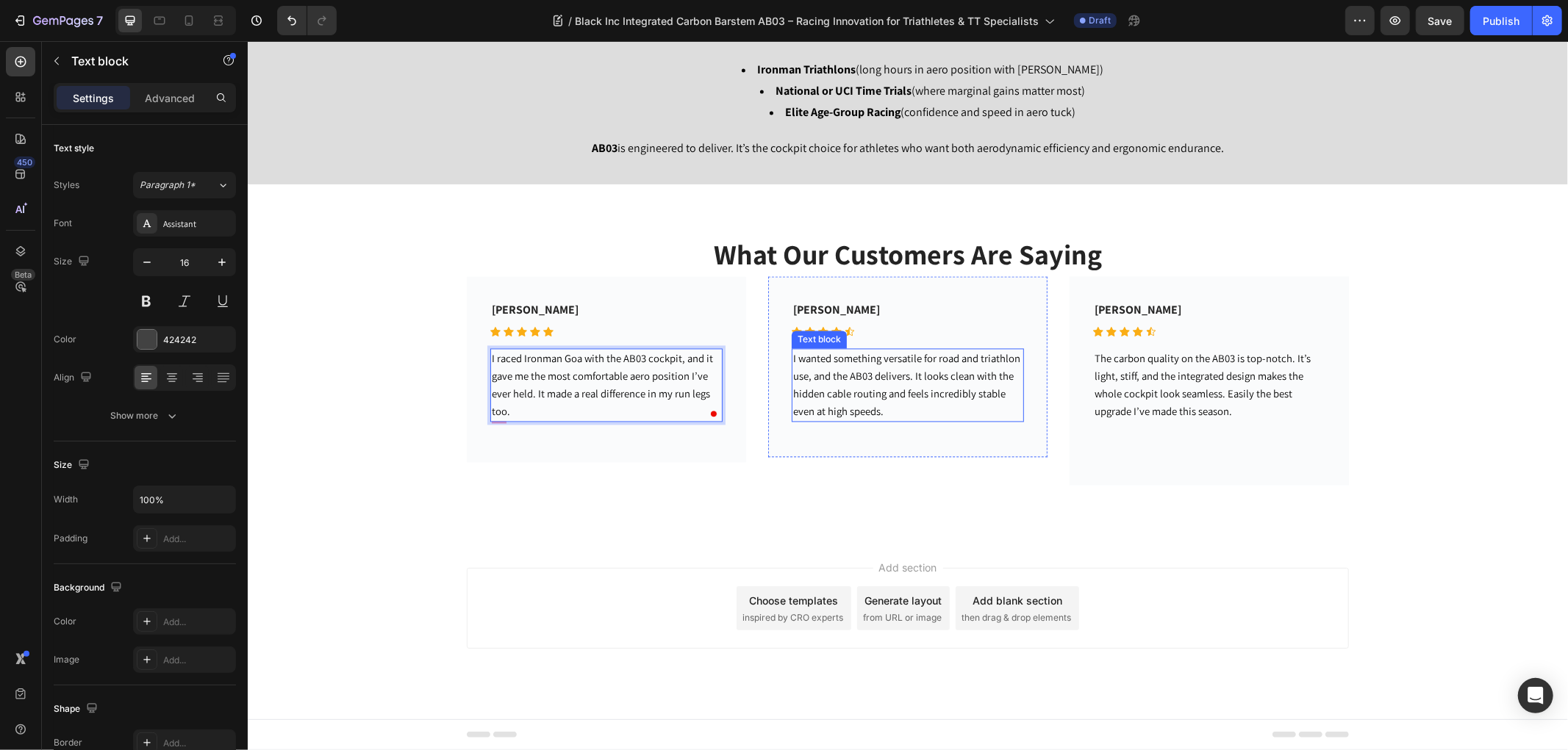
click at [855, 394] on span "I wanted something versatile for road and triathlon use, and the AB03 delivers.…" at bounding box center [906, 385] width 227 height 67
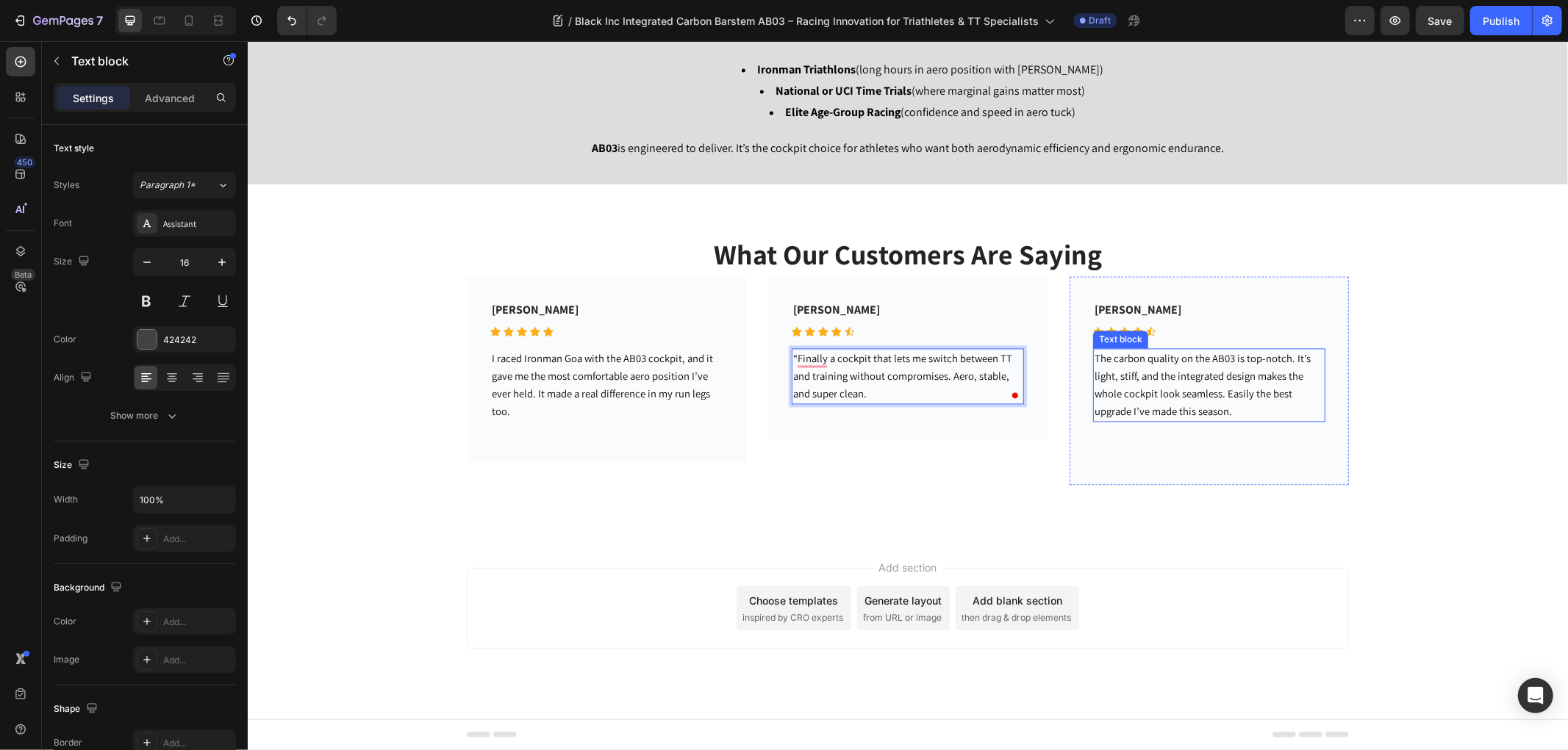
click at [1194, 386] on span "The carbon quality on the AB03 is top-notch. It’s light, stiff, and the integra…" at bounding box center [1201, 385] width 216 height 67
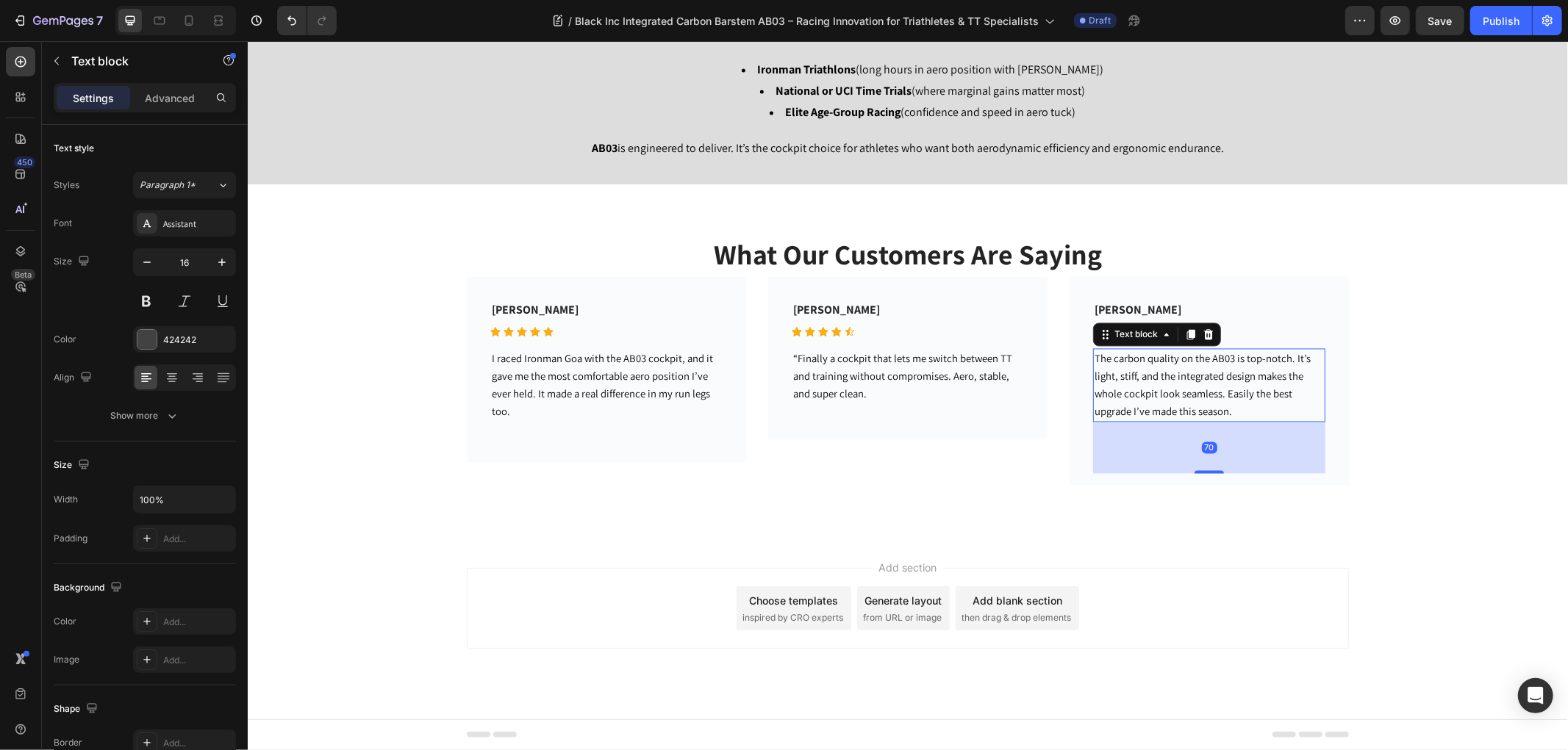
click at [1194, 386] on span "The carbon quality on the AB03 is top-notch. It’s light, stiff, and the integra…" at bounding box center [1201, 385] width 216 height 67
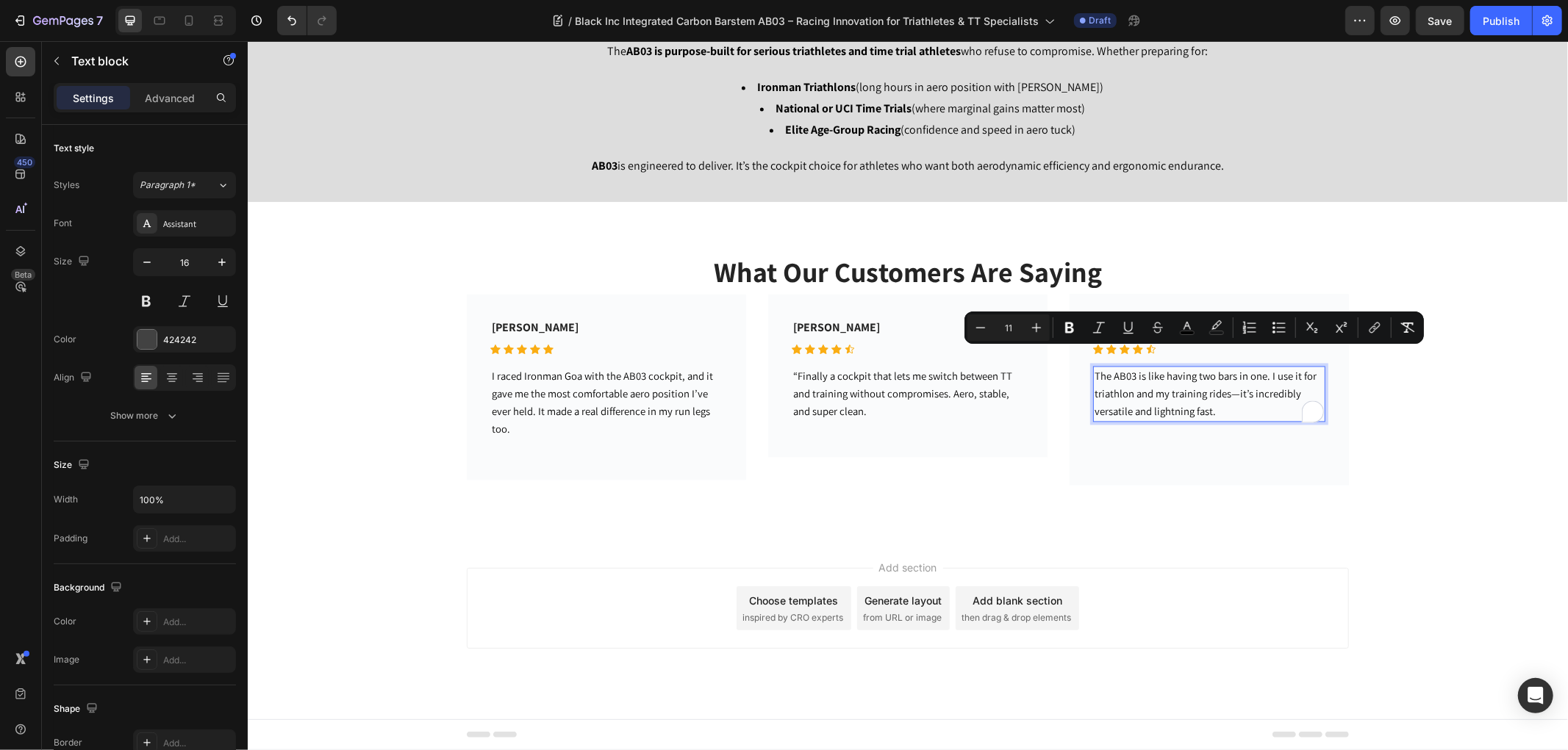
scroll to position [2346, 0]
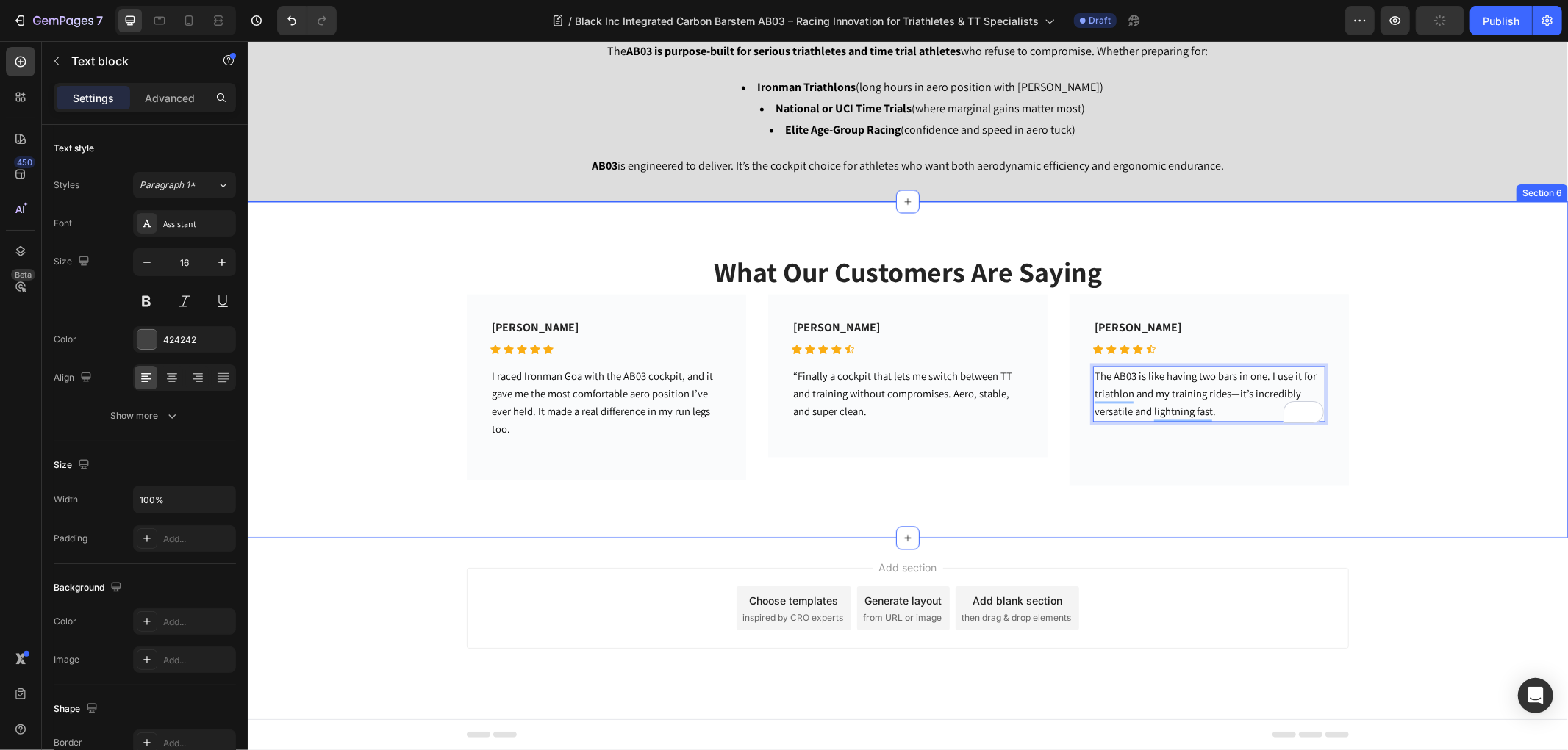
click at [1435, 435] on div "What Our Customers Are Saying Heading [PERSON_NAME] Text block Icon Icon Icon I…" at bounding box center [907, 370] width 1298 height 231
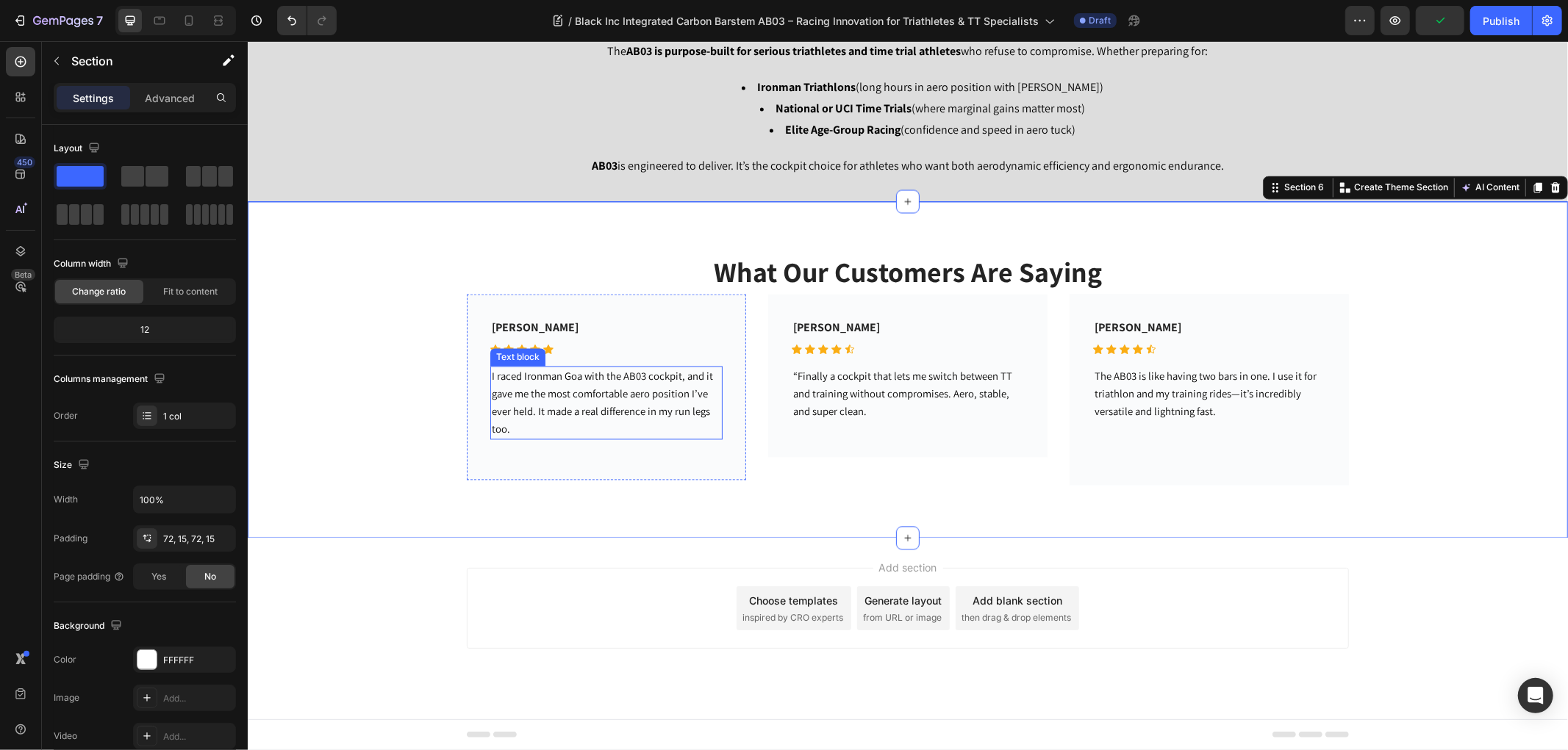
click at [532, 413] on span "I raced Ironman Goa with the AB03 cockpit, and it gave me the most comfortable …" at bounding box center [601, 402] width 221 height 67
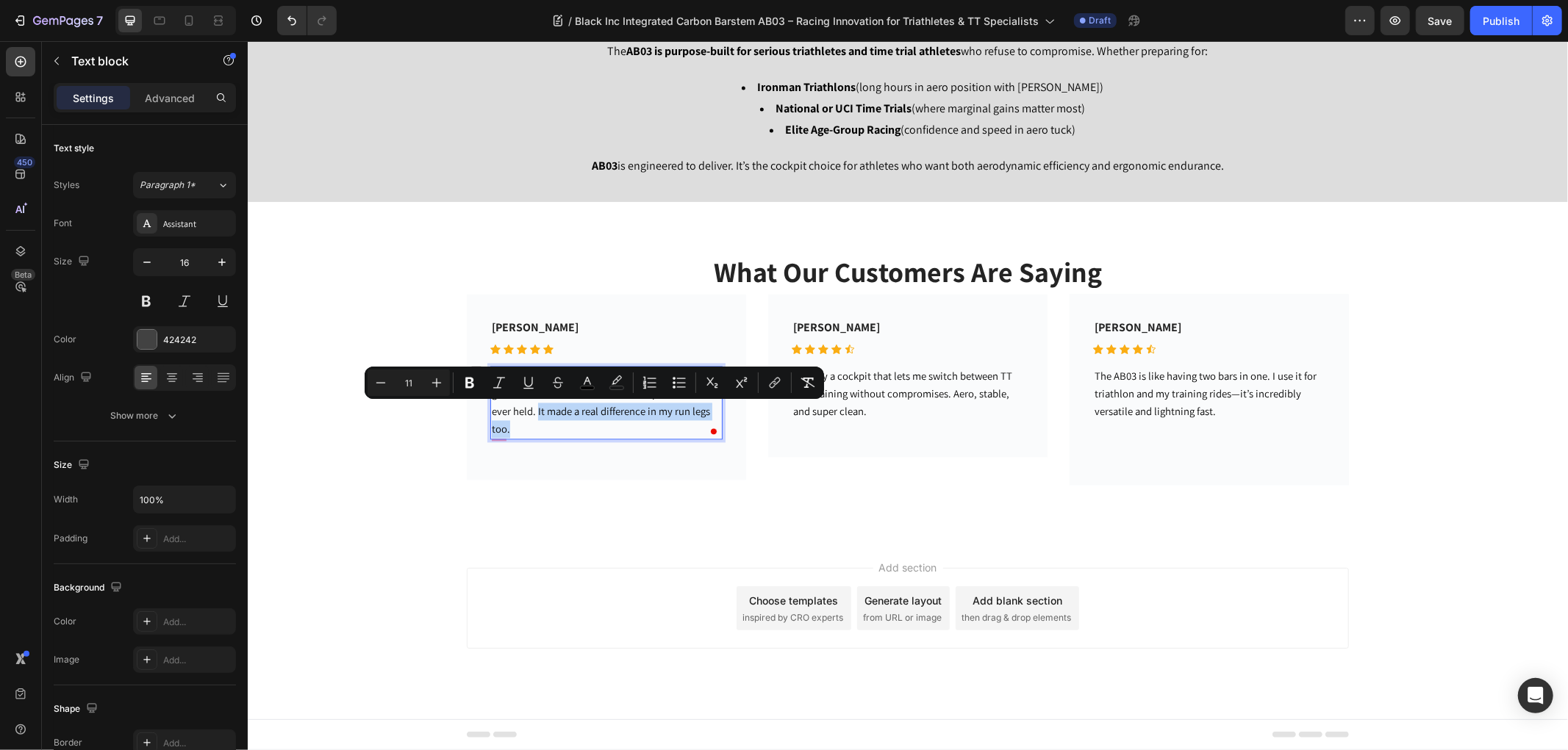
drag, startPoint x: 531, startPoint y: 411, endPoint x: 514, endPoint y: 432, distance: 27.0
click at [514, 432] on p "I raced Ironman Goa with the AB03 cockpit, and it gave me the most comfortable …" at bounding box center [606, 403] width 230 height 70
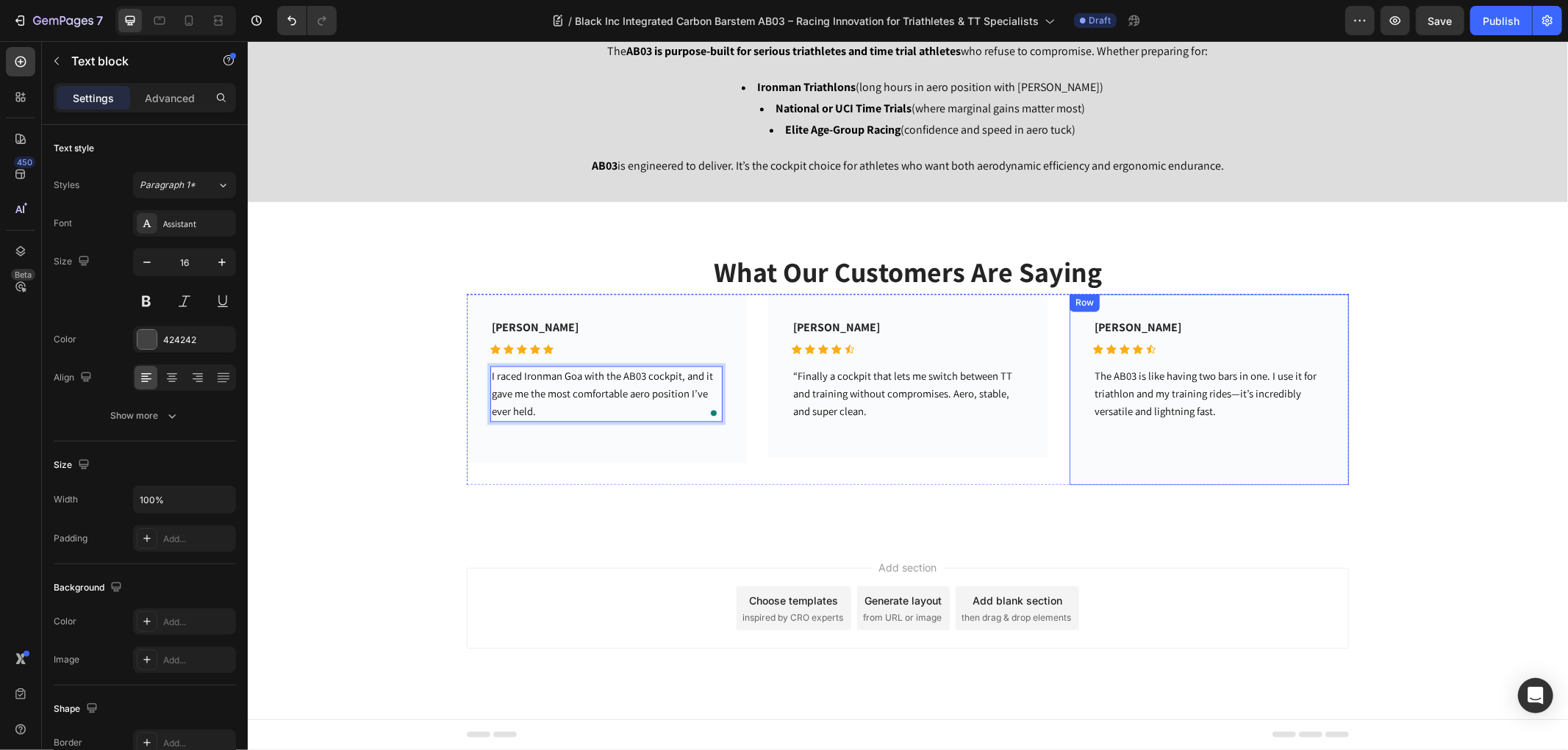
click at [1113, 468] on div "[PERSON_NAME] Text block Icon Icon Icon Icon Icon Icon List Hoz Row The AB03 is…" at bounding box center [1208, 396] width 232 height 156
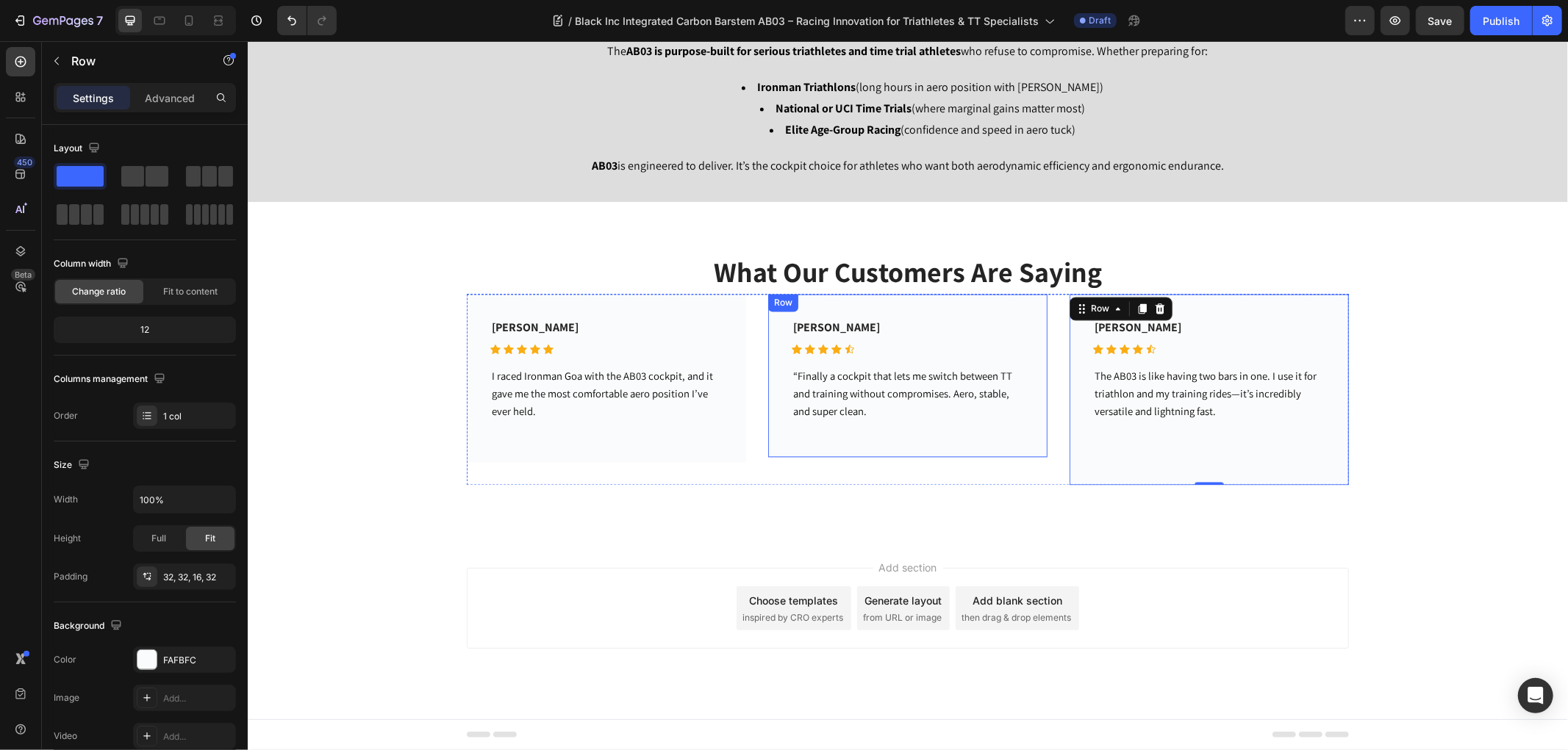
click at [964, 437] on div "[PERSON_NAME] Text block Icon Icon Icon Icon Icon Icon List Hoz Row “Finally a …" at bounding box center [907, 382] width 232 height 128
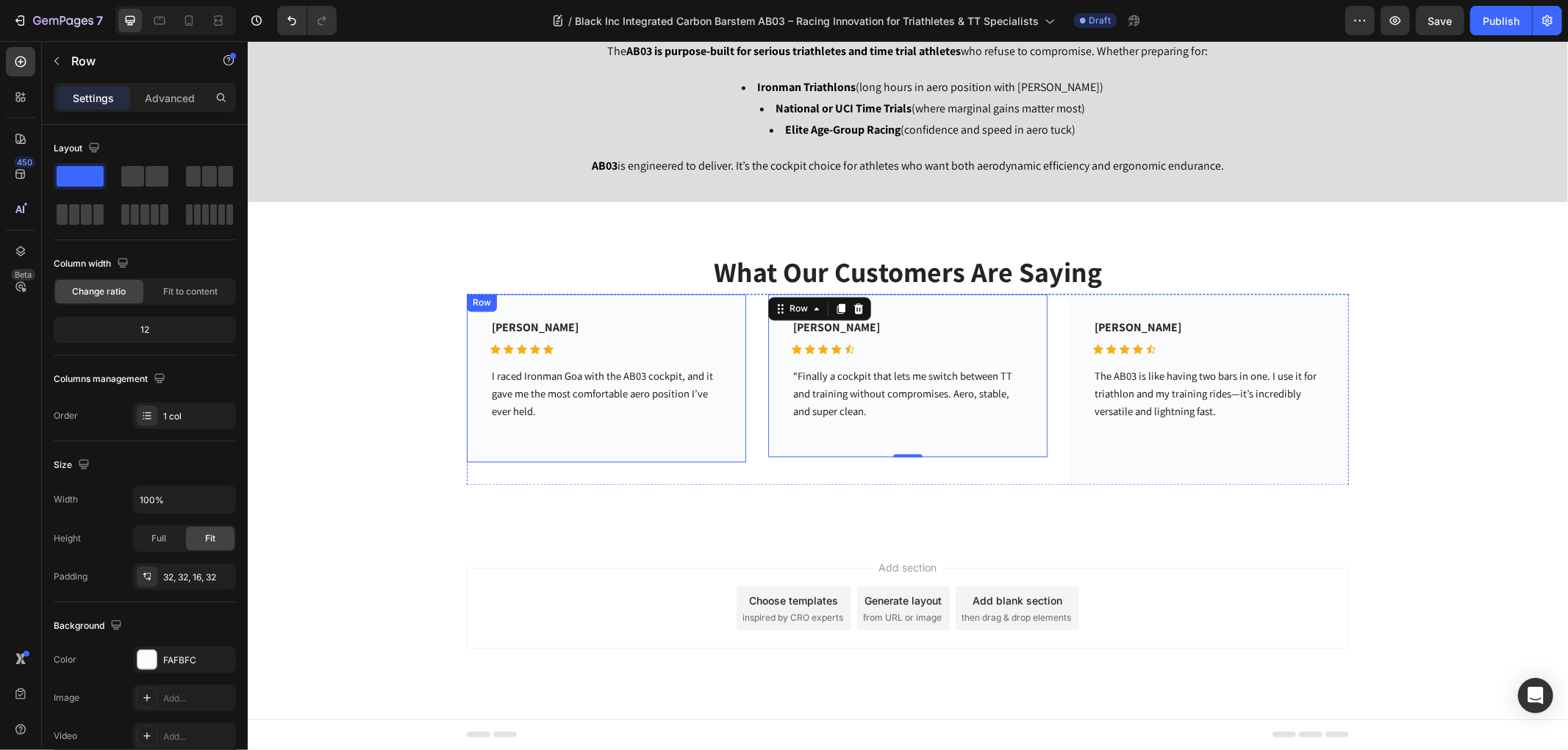
click at [685, 437] on div "[PERSON_NAME] Text block Icon Icon Icon Icon Icon Icon List Hoz Row I raced Iro…" at bounding box center [605, 384] width 232 height 133
click at [914, 433] on div "[PERSON_NAME] Text block Icon Icon Icon Icon Icon Icon List Hoz Row “Finally a …" at bounding box center [907, 382] width 232 height 128
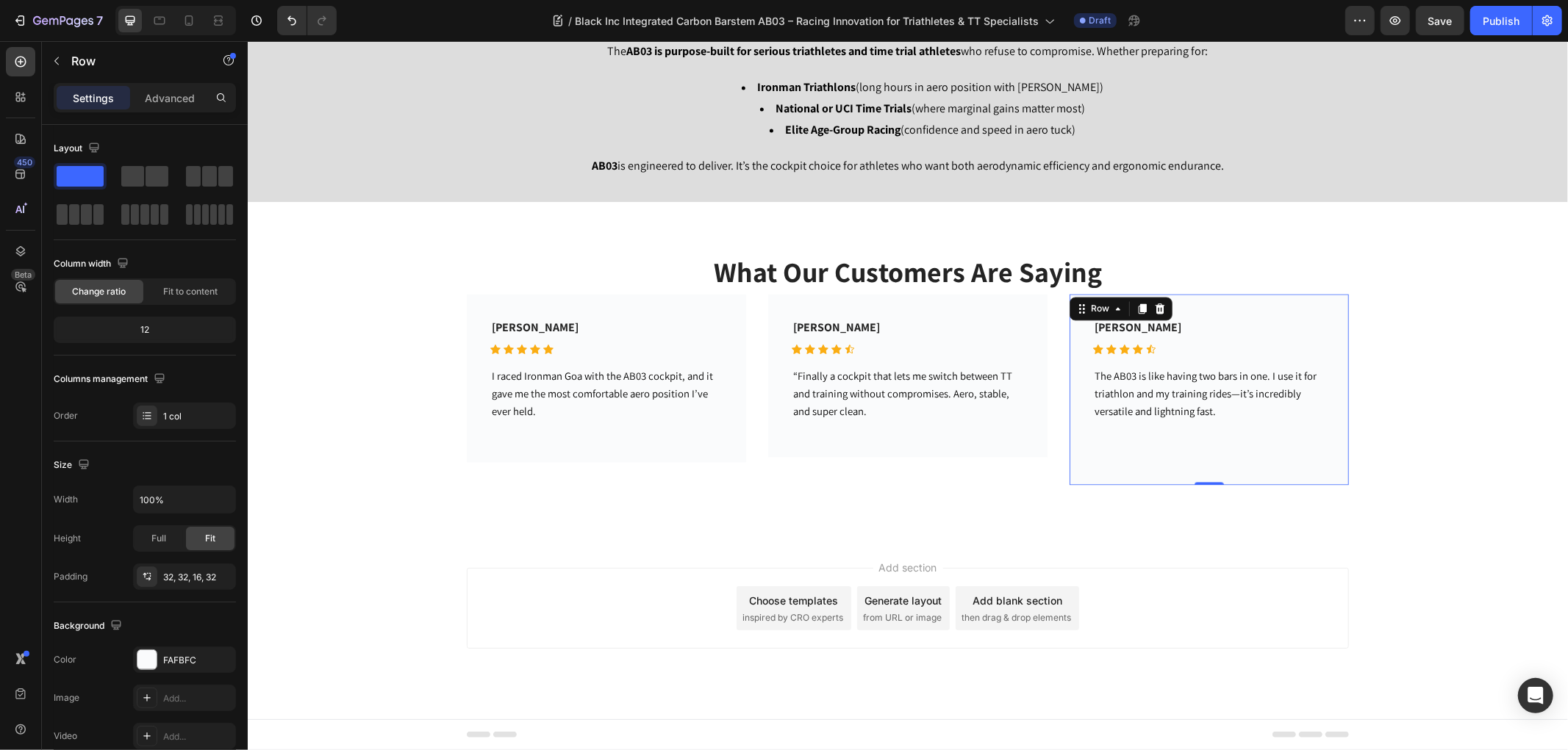
click at [1149, 449] on div "[PERSON_NAME] Text block Icon Icon Icon Icon Icon Icon List Hoz Row The AB03 is…" at bounding box center [1208, 396] width 232 height 156
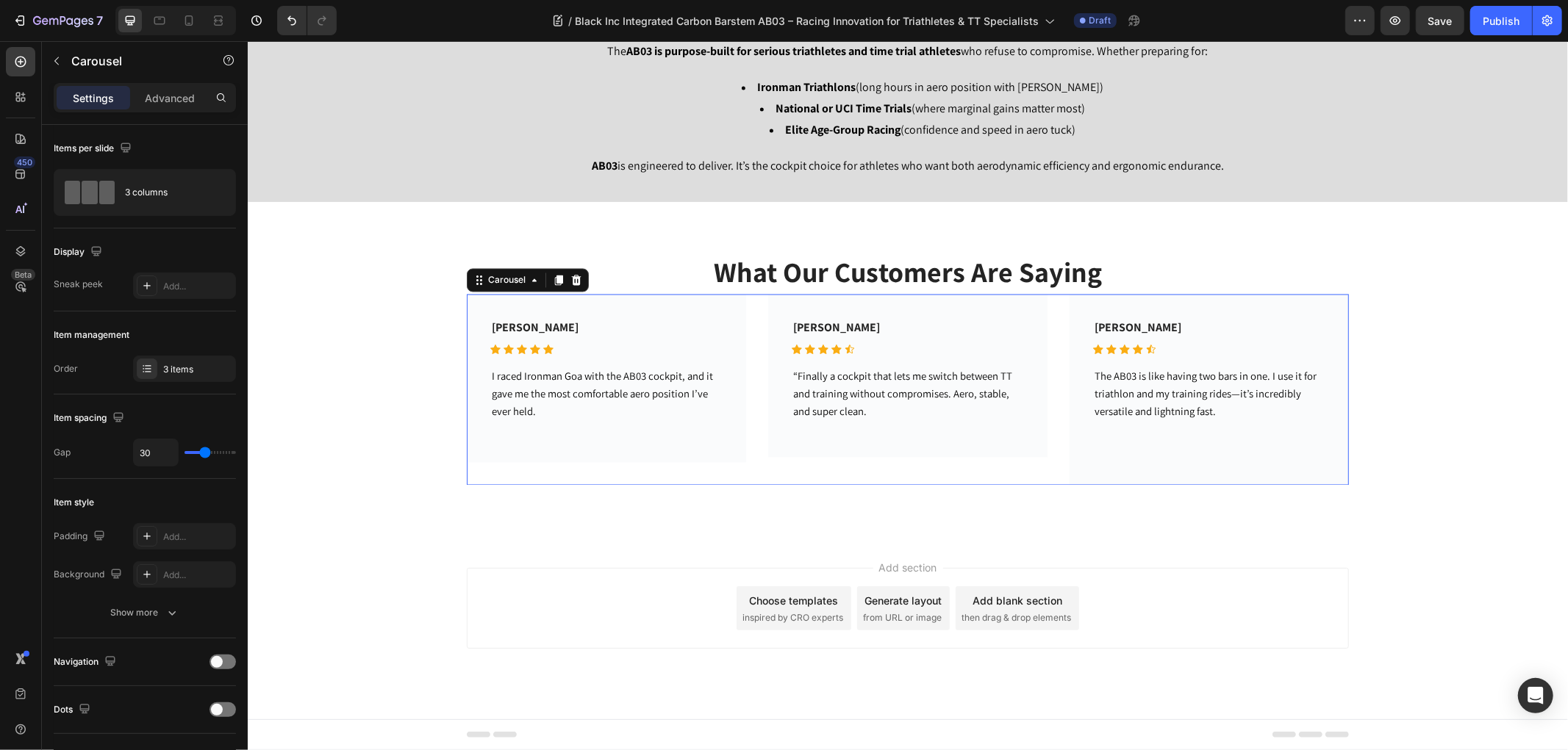
click at [947, 474] on div "[PERSON_NAME] Text block Icon Icon Icon Icon Icon Icon List Hoz Row “Finally a …" at bounding box center [907, 389] width 280 height 191
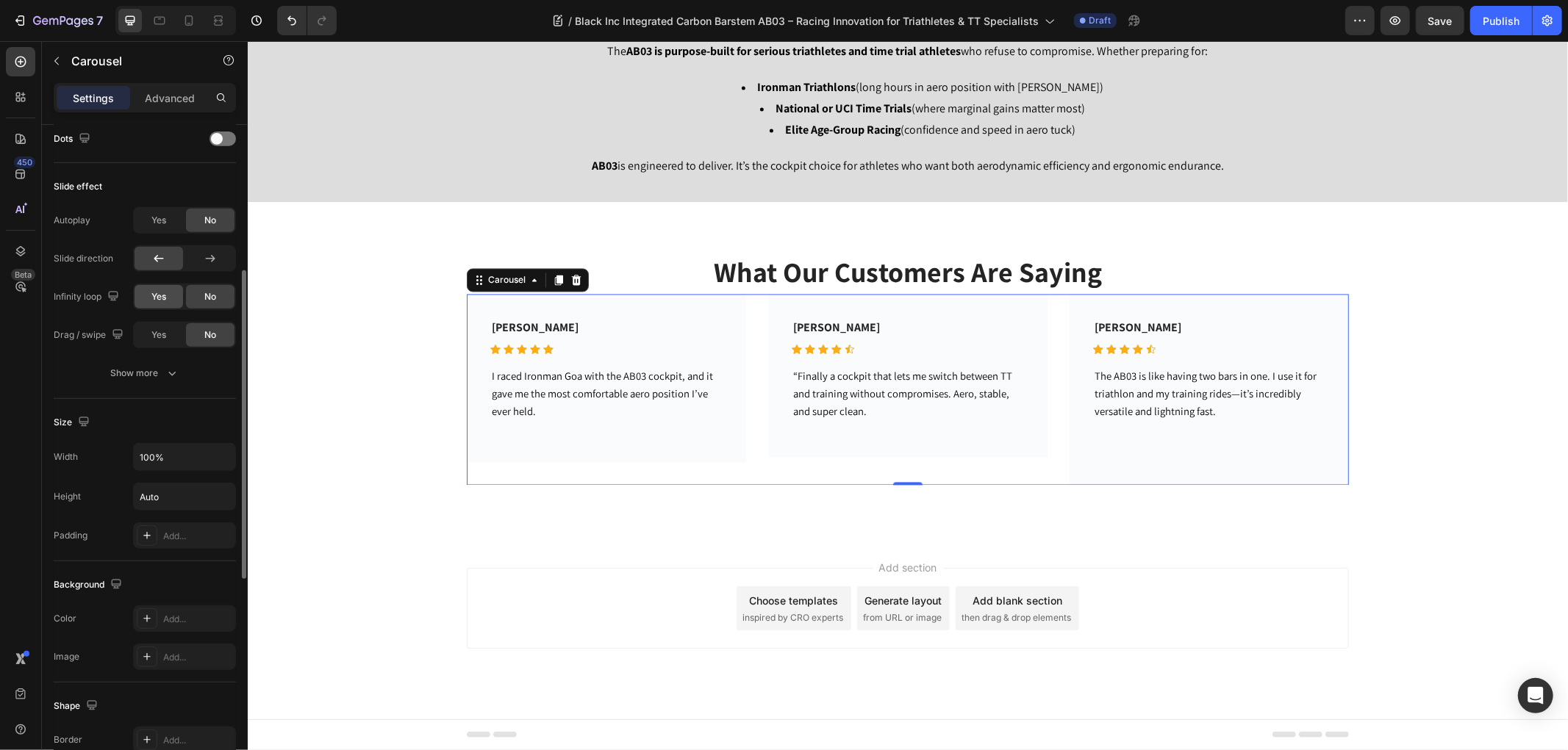
scroll to position [652, 0]
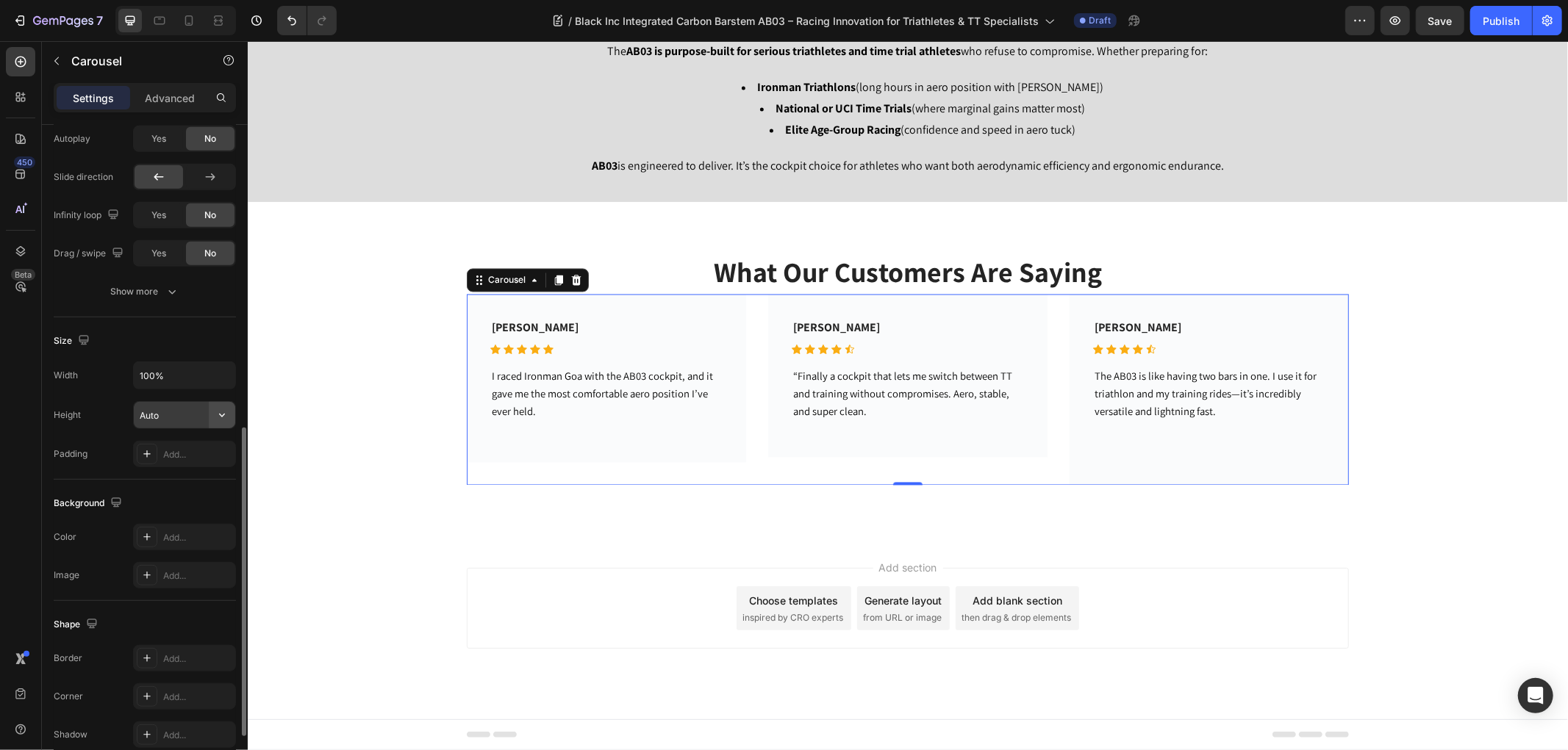
click at [215, 414] on icon "button" at bounding box center [222, 414] width 15 height 15
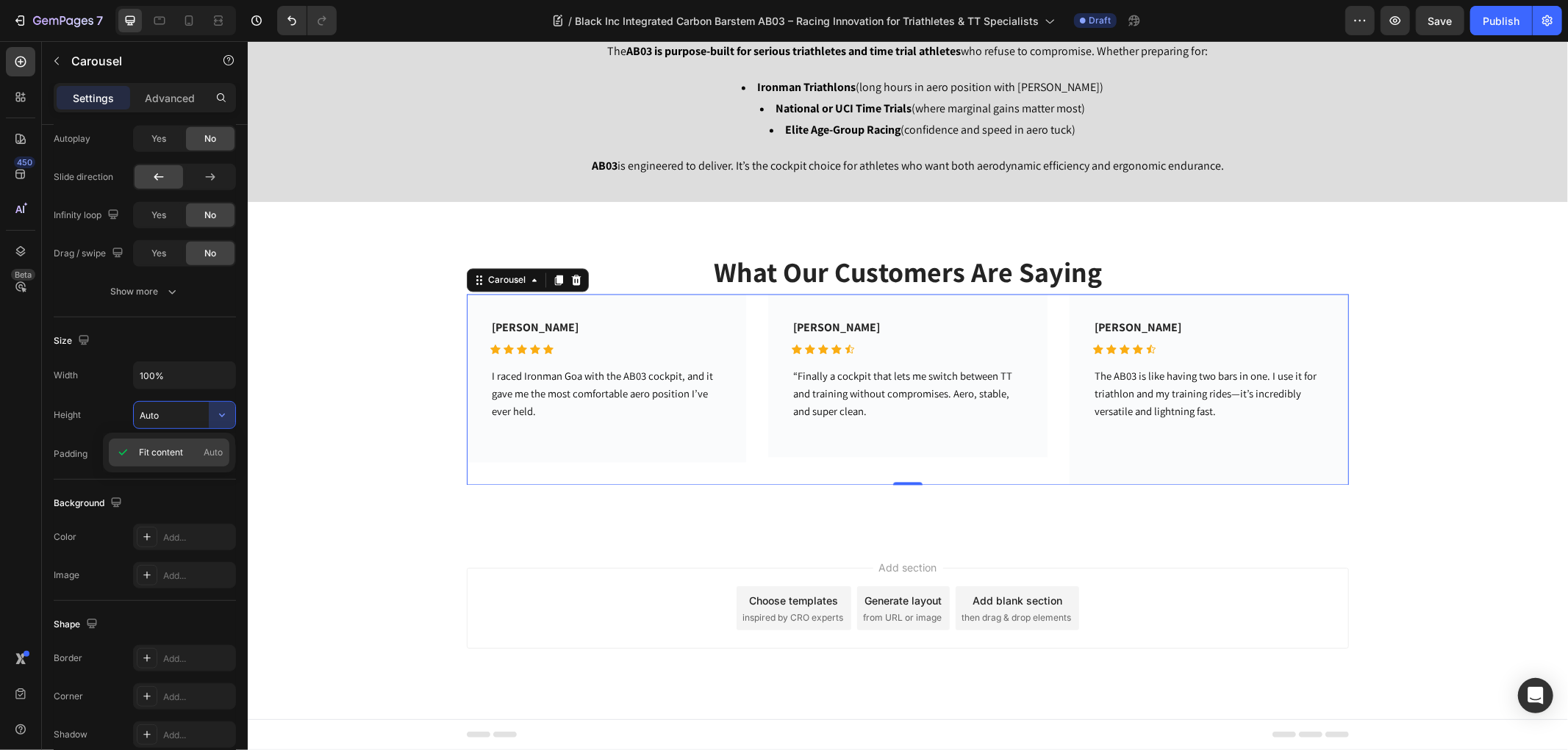
click at [156, 452] on span "Fit content" at bounding box center [161, 452] width 44 height 13
click at [219, 456] on span "Auto" at bounding box center [213, 452] width 19 height 13
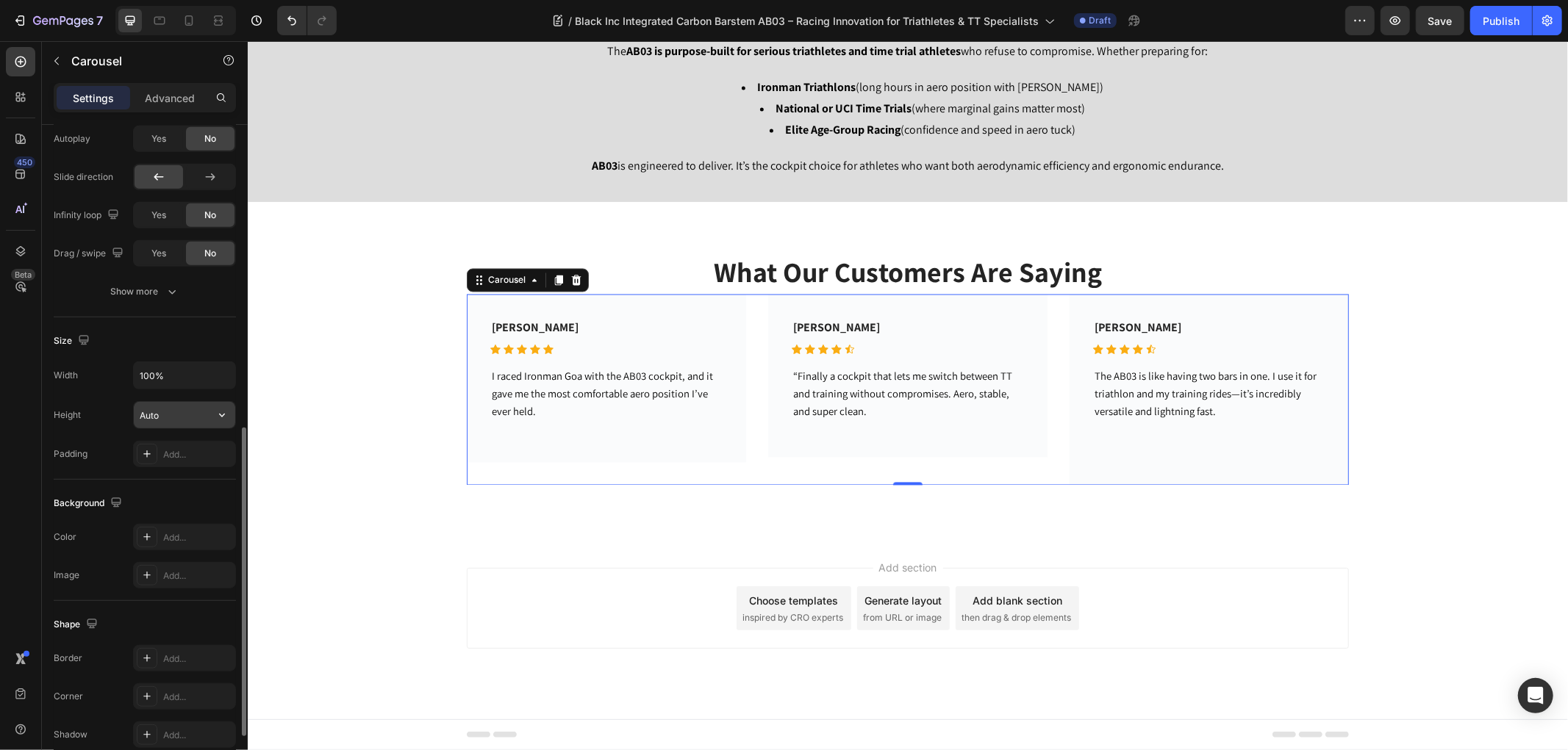
click at [219, 414] on icon "button" at bounding box center [222, 414] width 15 height 15
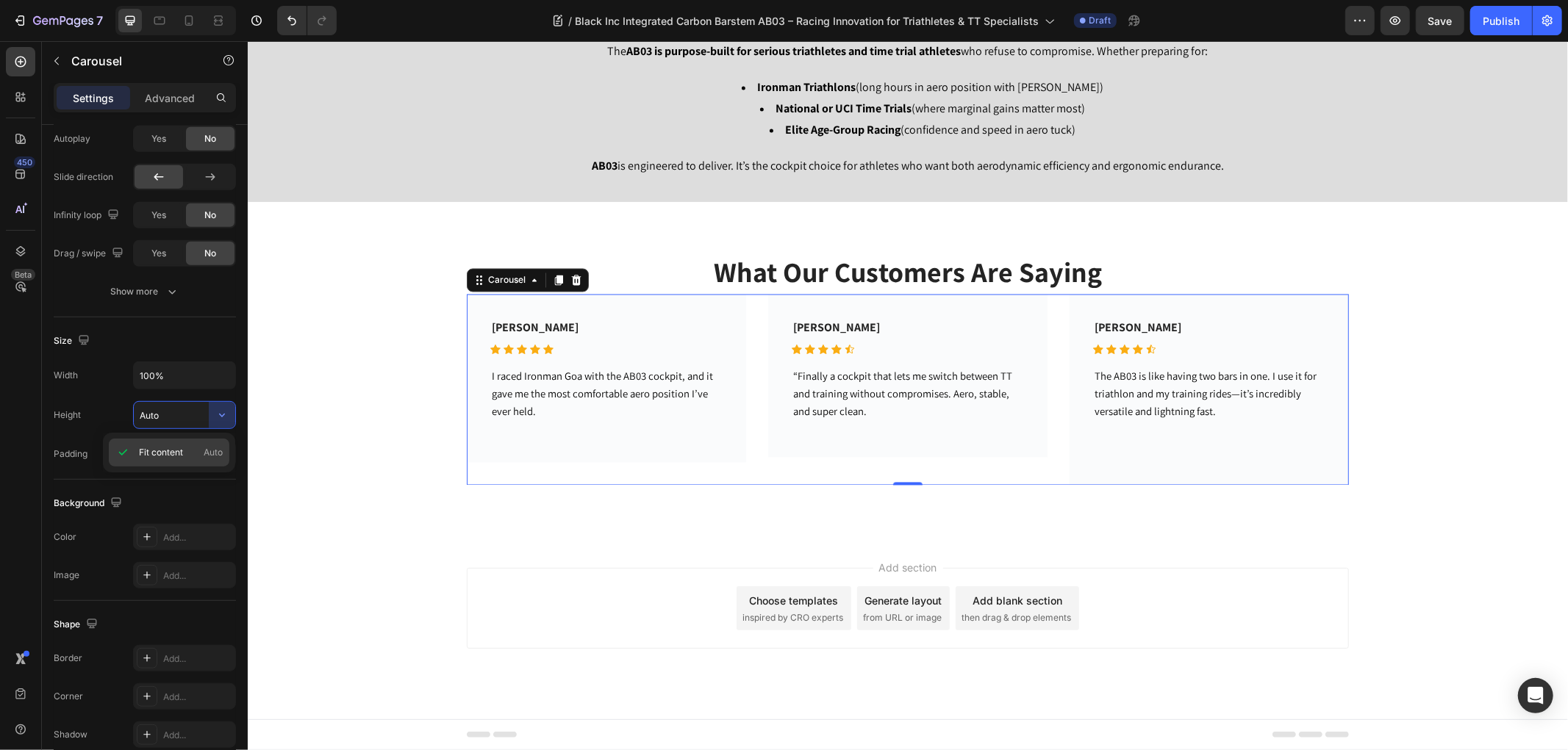
click at [168, 448] on span "Fit content" at bounding box center [161, 452] width 44 height 13
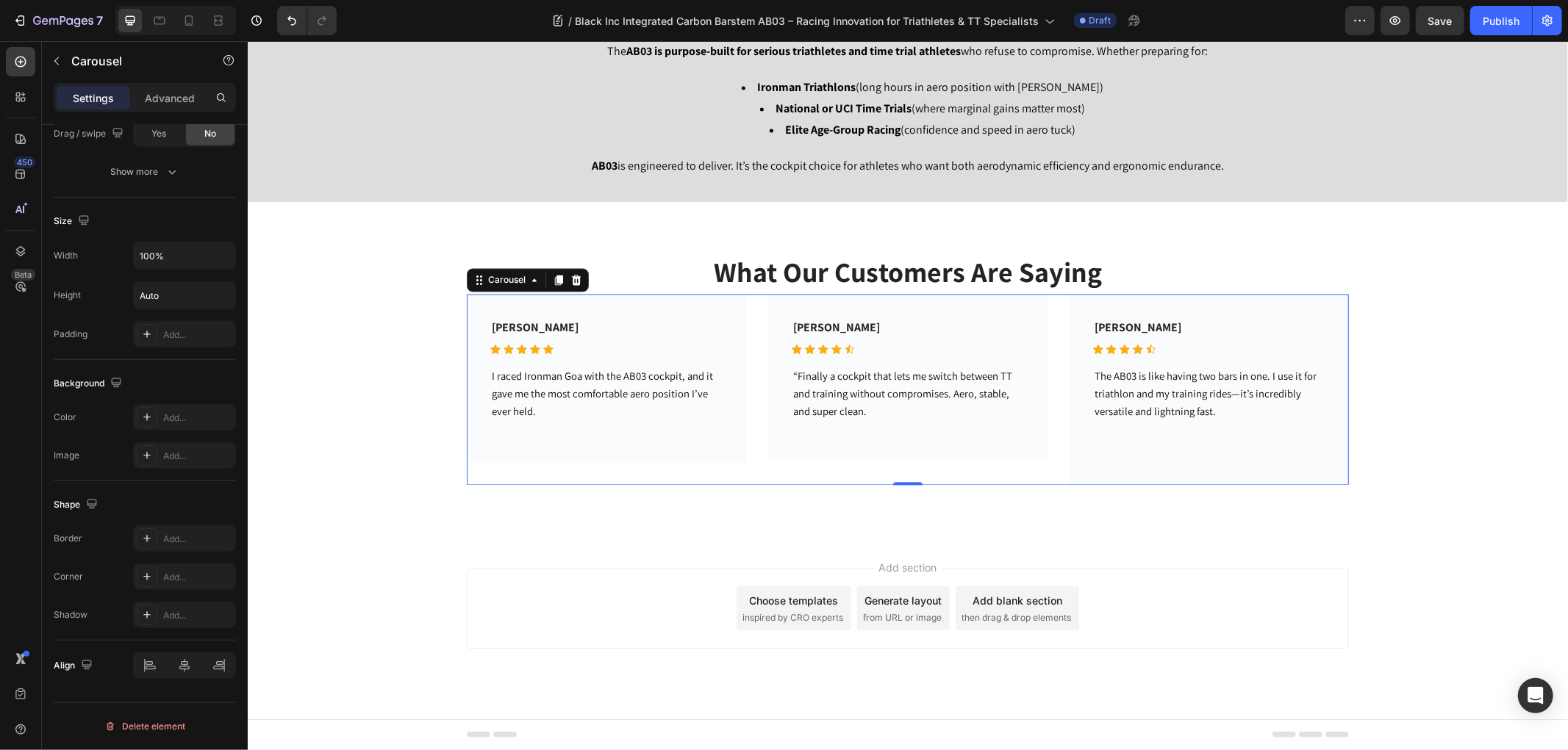
click at [674, 469] on div "[PERSON_NAME] Text block Icon Icon Icon Icon Icon Icon List Hoz Row I raced Iro…" at bounding box center [606, 389] width 280 height 191
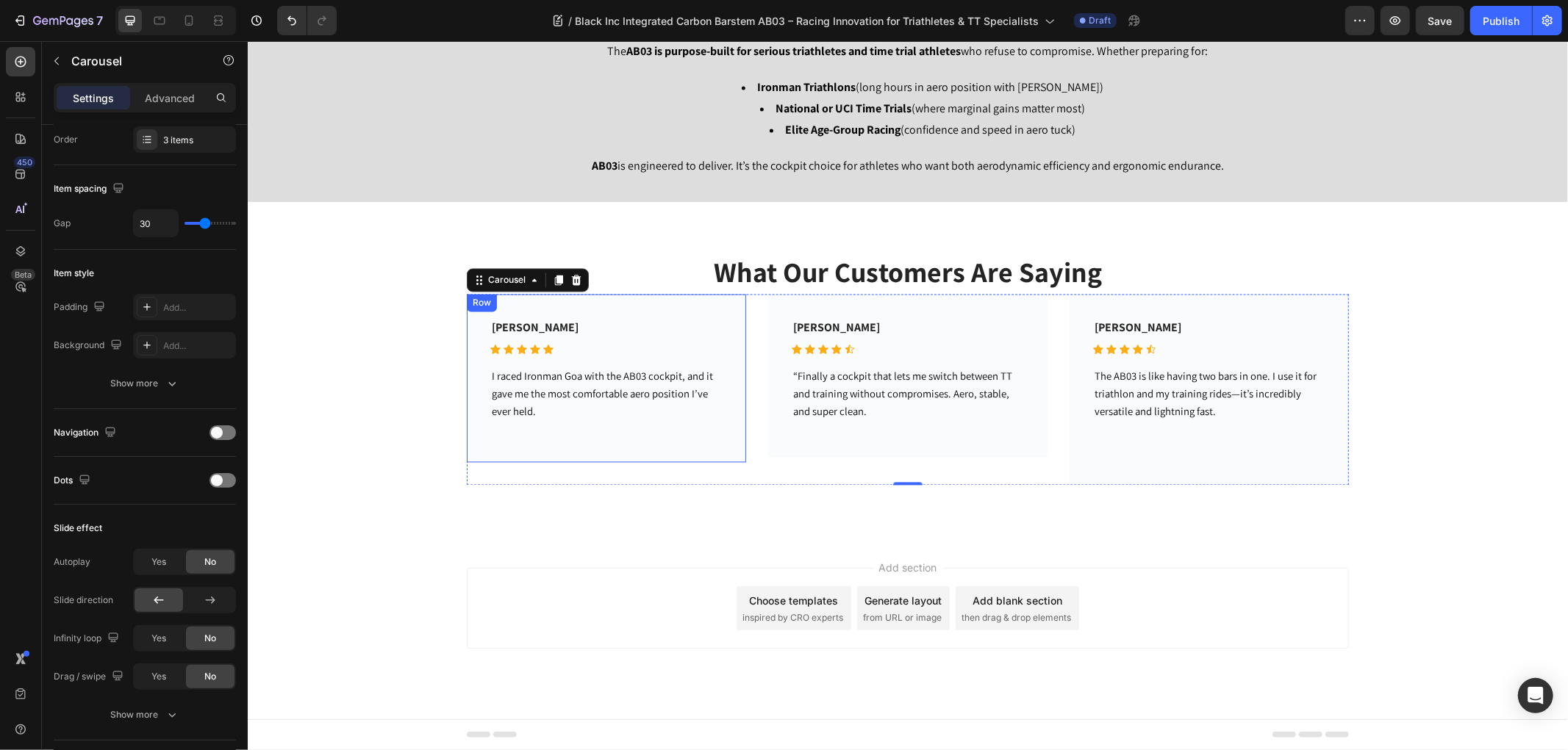
click at [724, 441] on div "[PERSON_NAME] Text block Icon Icon Icon Icon Icon Icon List Hoz Row I raced Iro…" at bounding box center [606, 378] width 280 height 169
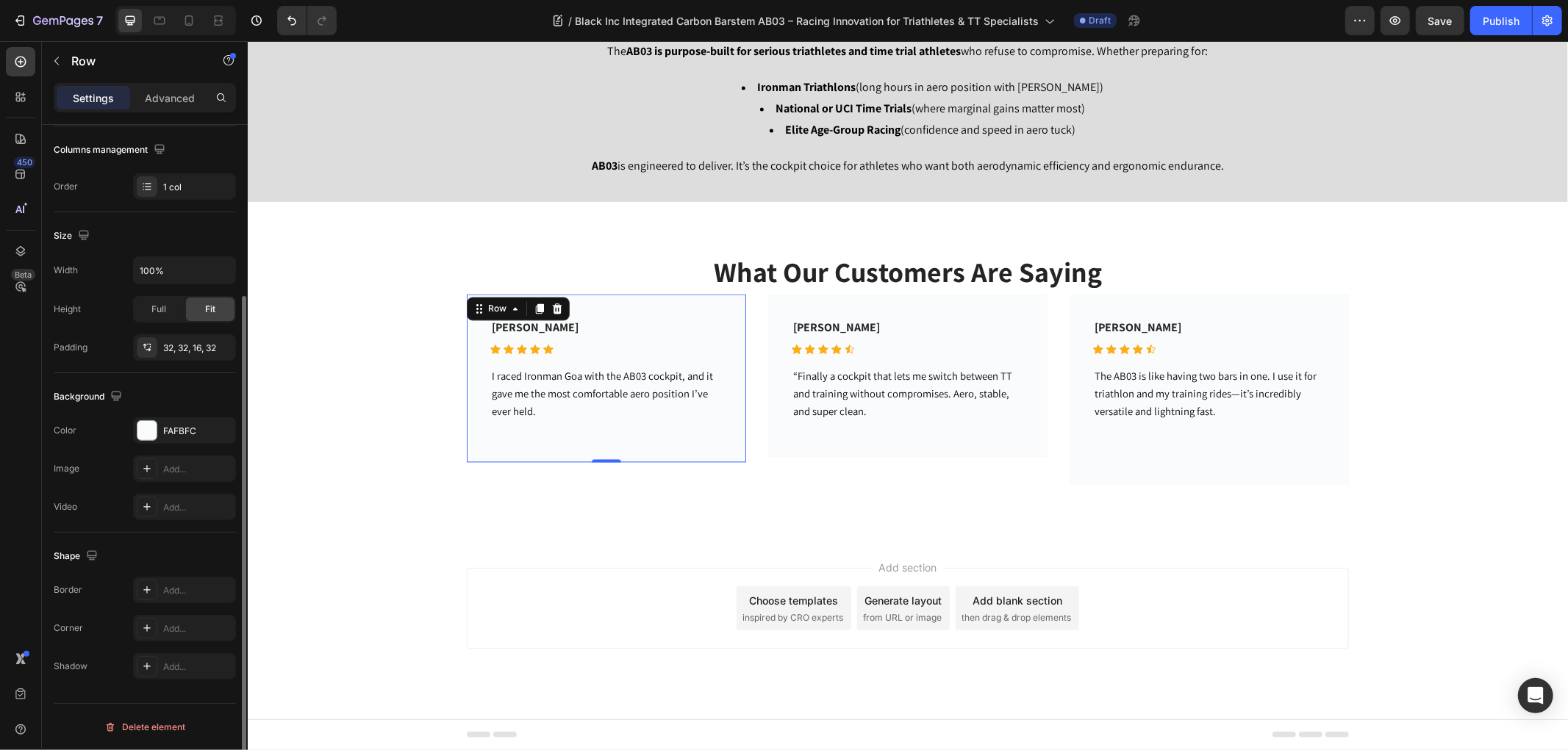
scroll to position [0, 0]
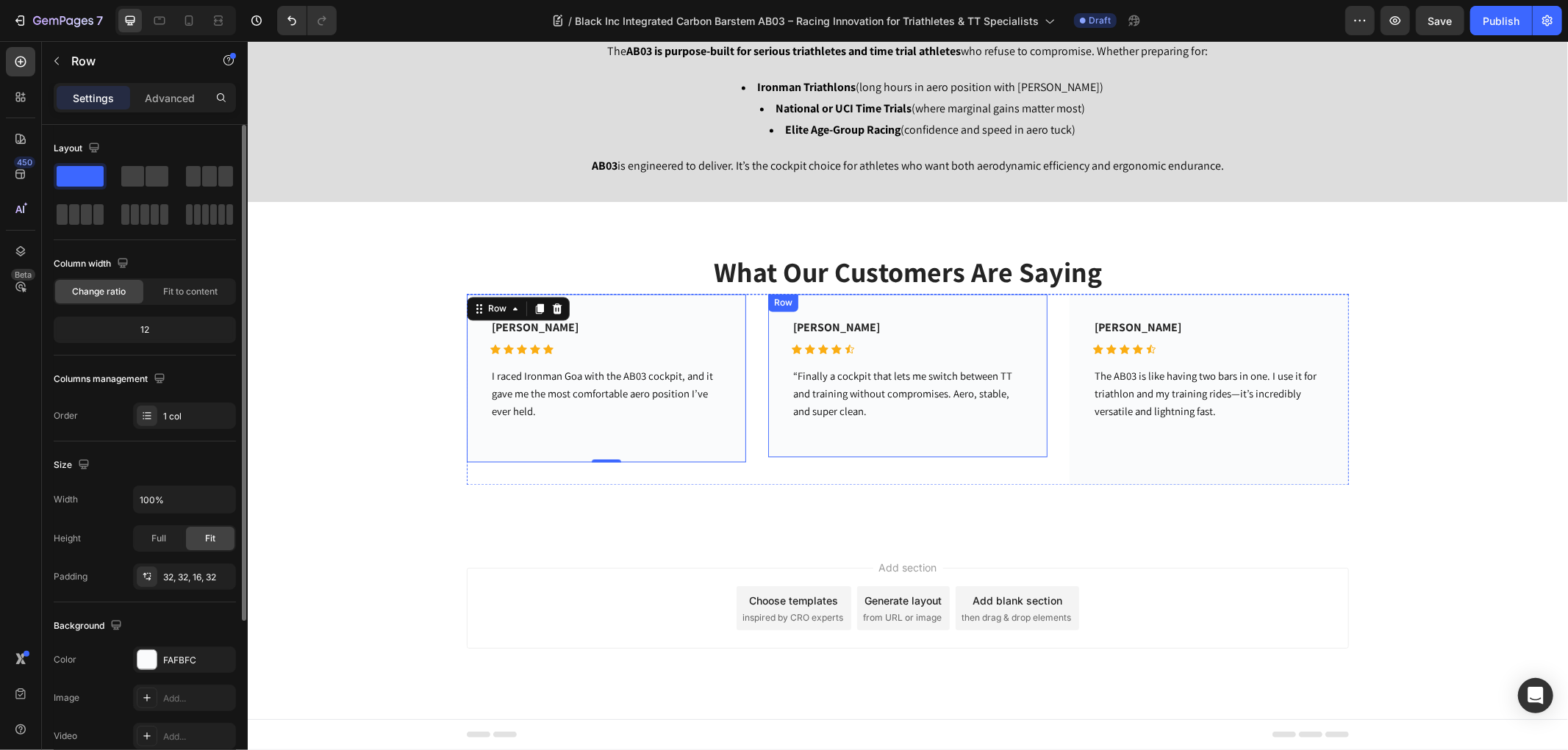
click at [774, 445] on div "[PERSON_NAME] Text block Icon Icon Icon Icon Icon Icon List Hoz Row “Finally a …" at bounding box center [907, 375] width 280 height 163
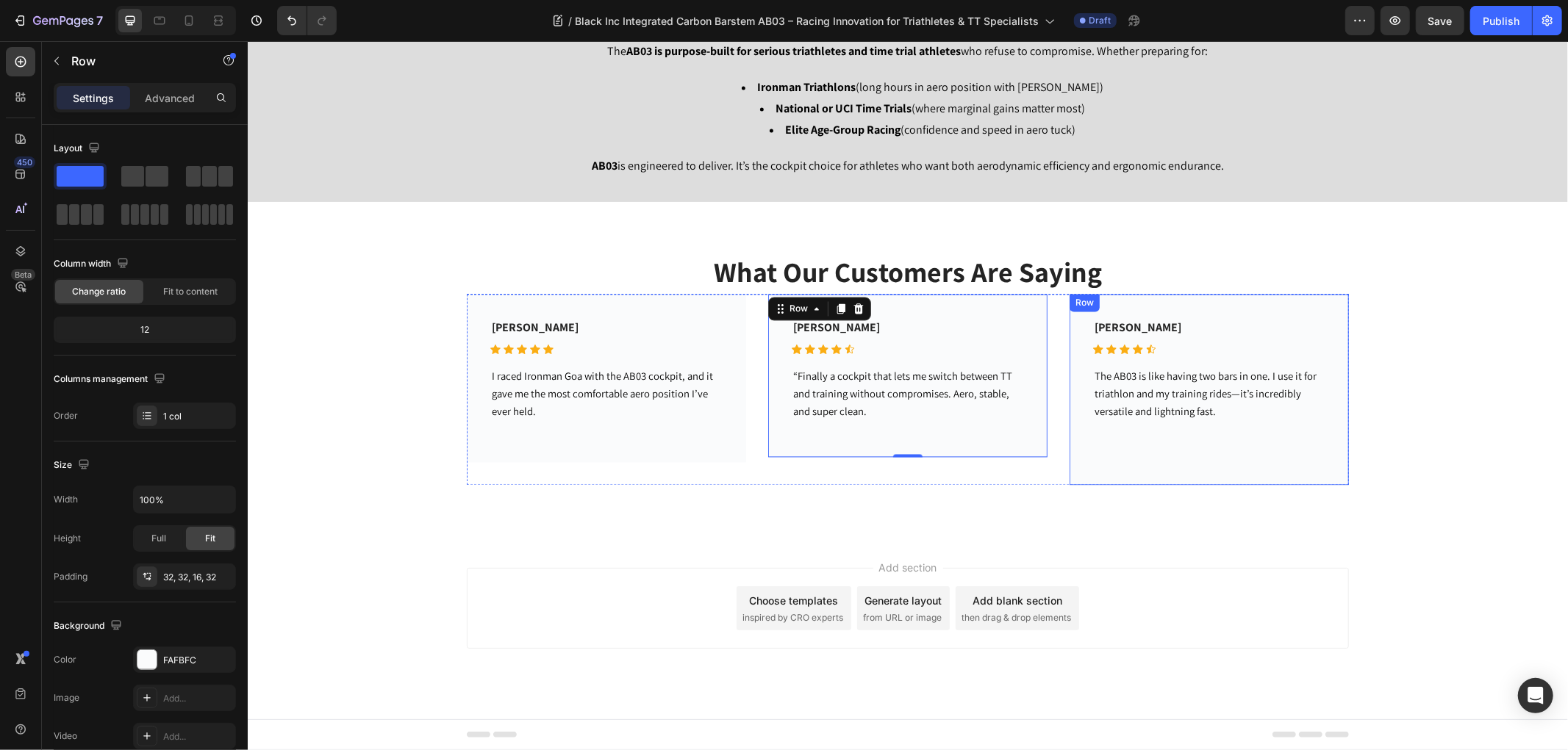
click at [1075, 419] on div "[PERSON_NAME] Text block Icon Icon Icon Icon Icon Icon List Hoz Row The AB03 is…" at bounding box center [1208, 389] width 280 height 191
click at [1133, 326] on p "[PERSON_NAME]" at bounding box center [1136, 327] width 87 height 18
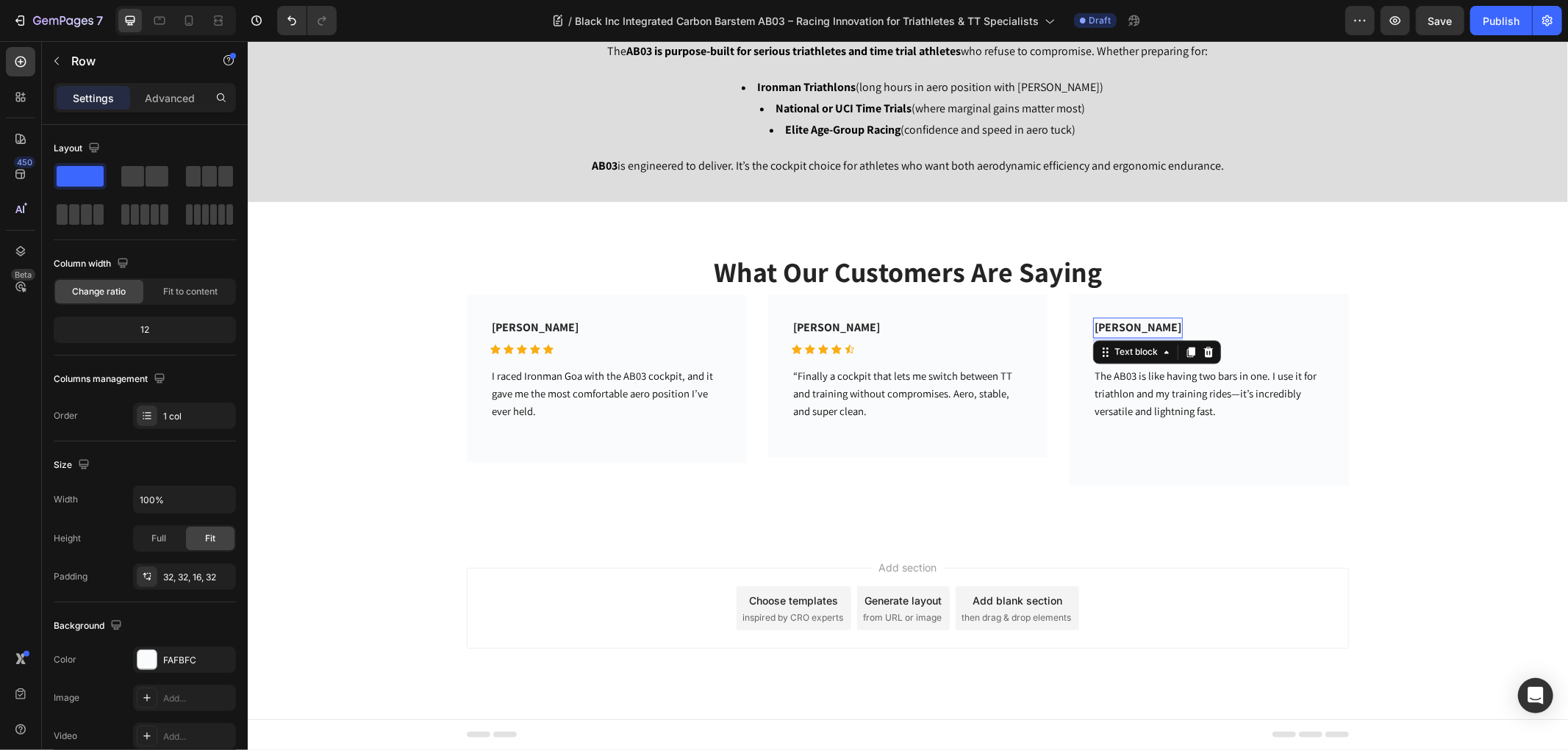
click at [1133, 326] on p "[PERSON_NAME]" at bounding box center [1136, 327] width 87 height 18
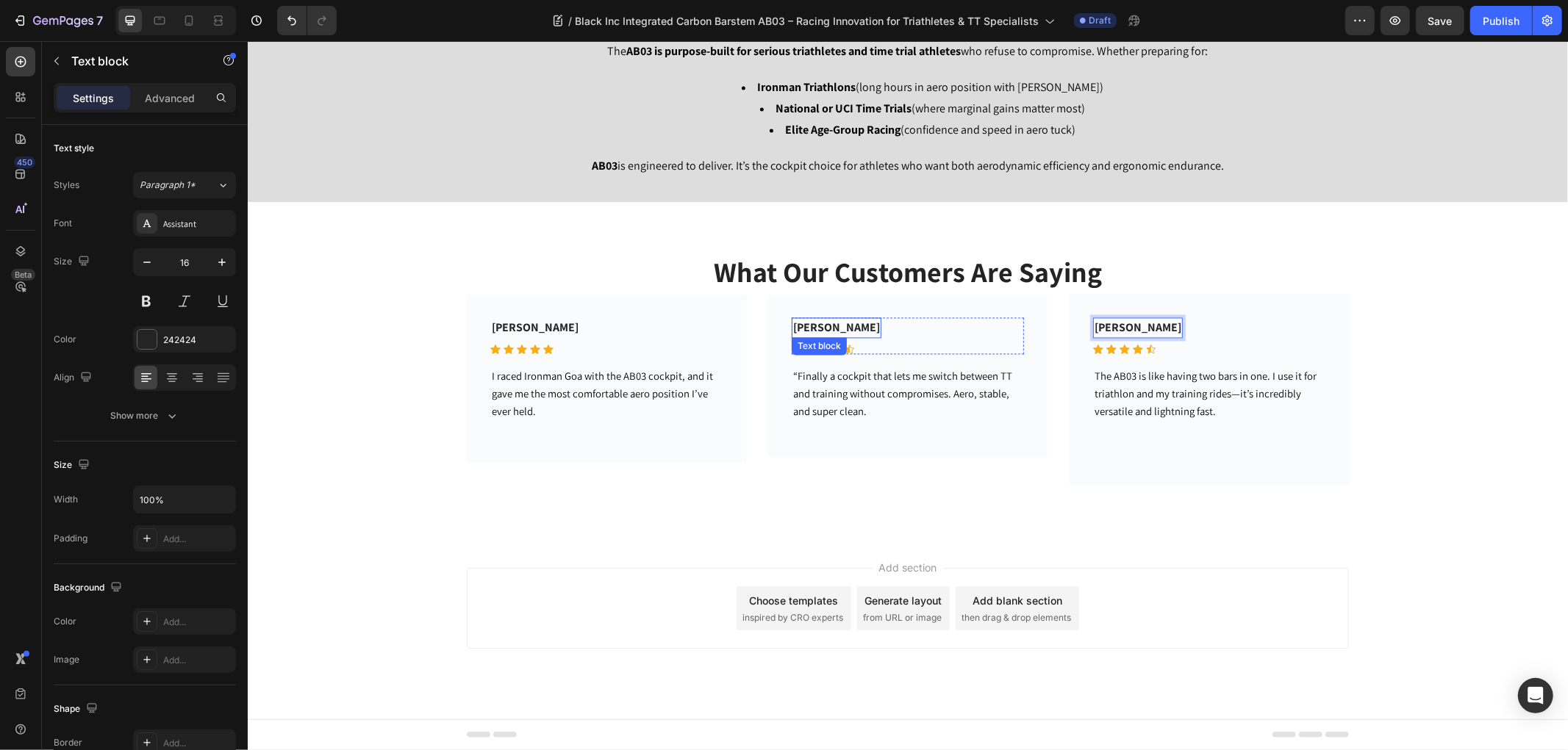
click at [815, 324] on p "[PERSON_NAME]" at bounding box center [836, 327] width 87 height 18
click at [520, 325] on p "[PERSON_NAME]" at bounding box center [534, 327] width 87 height 18
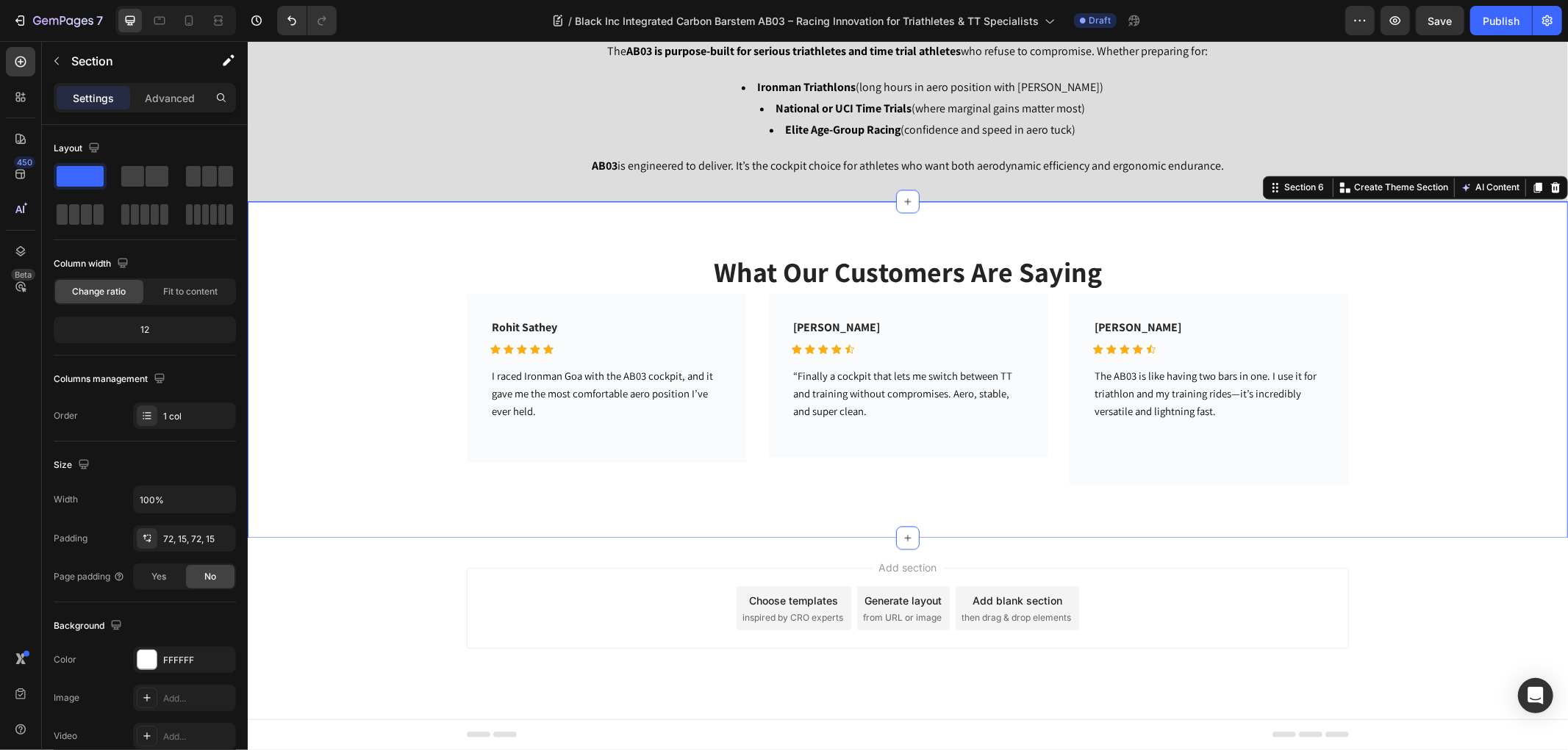
click at [381, 414] on div "What Our Customers Are Saying Heading Rohit Sathey Text block Icon Icon Icon Ic…" at bounding box center [907, 370] width 1298 height 231
click at [1456, 19] on button "Save" at bounding box center [1440, 21] width 48 height 30
click at [59, 62] on icon "button" at bounding box center [56, 61] width 12 height 12
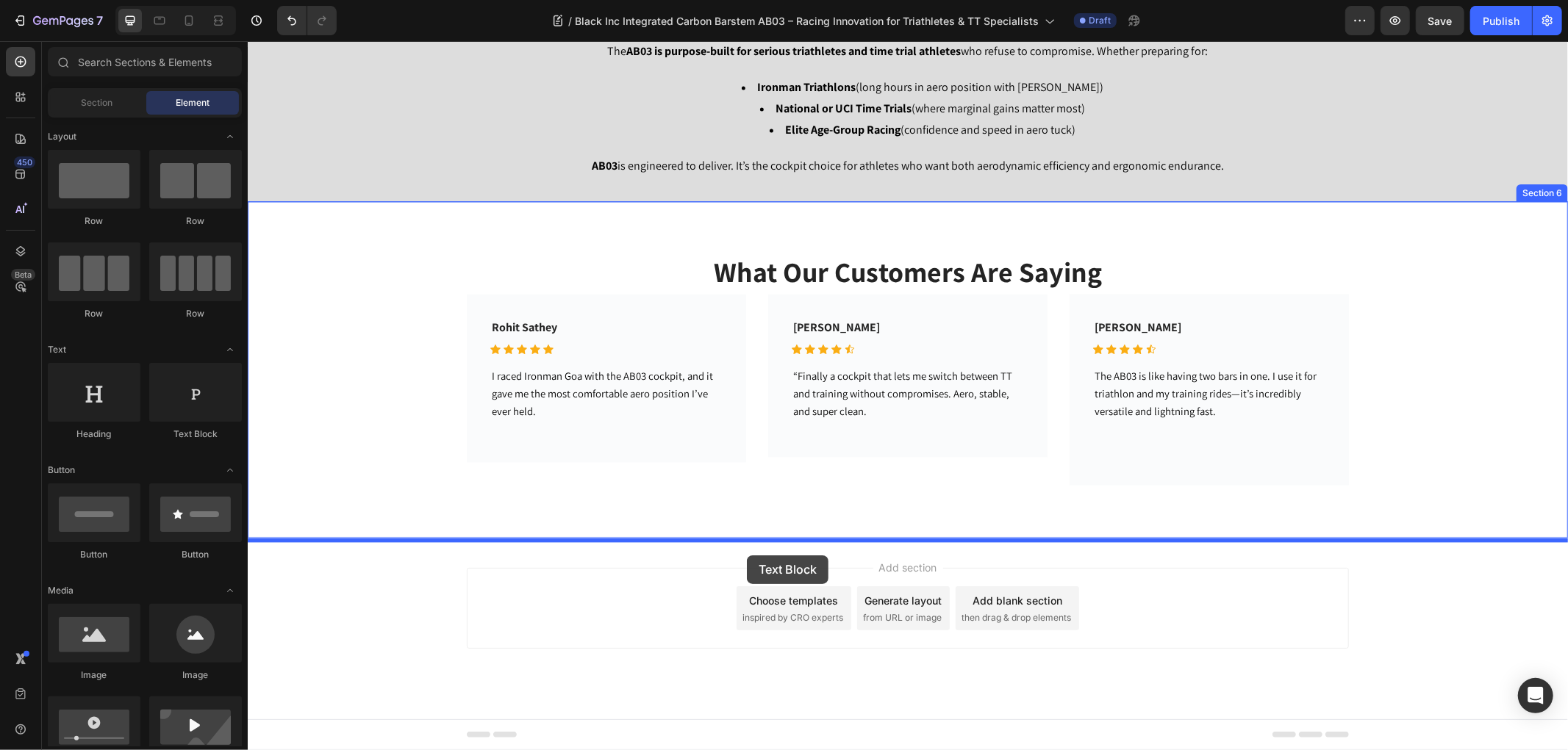
drag, startPoint x: 440, startPoint y: 455, endPoint x: 742, endPoint y: 553, distance: 317.5
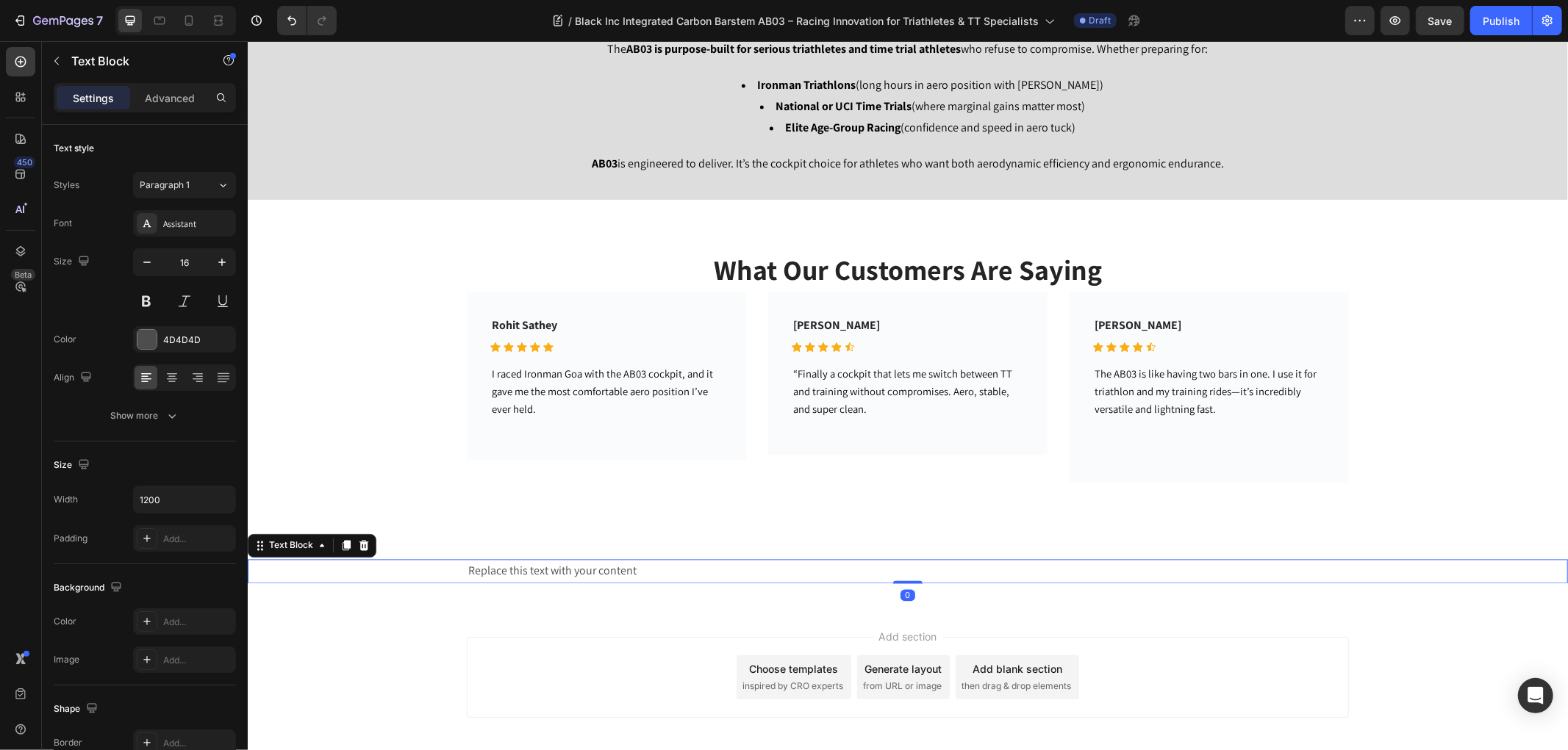
click at [654, 578] on div "Replace this text with your content" at bounding box center [907, 570] width 882 height 24
click at [654, 578] on p "Replace this text with your content" at bounding box center [907, 570] width 879 height 21
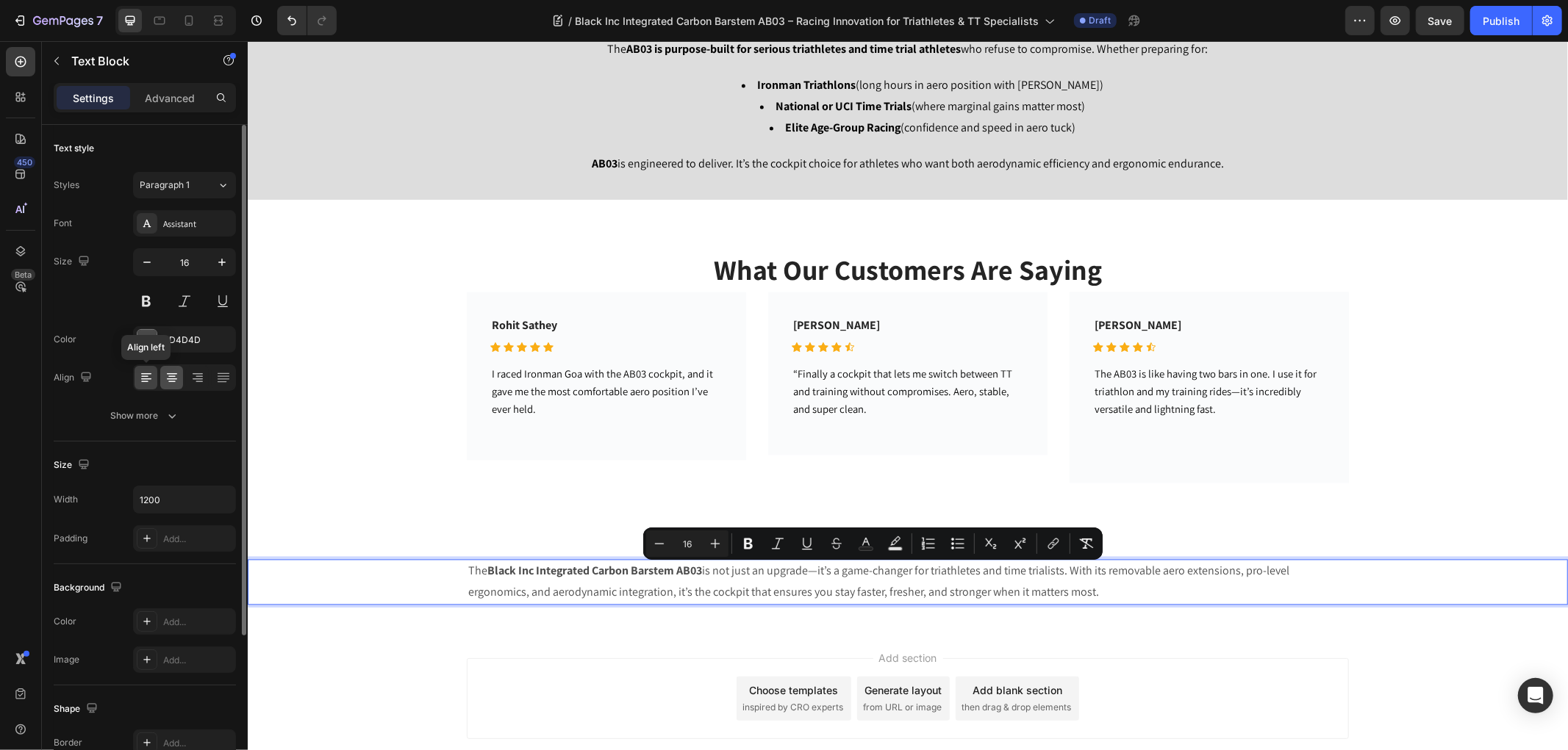
click at [168, 378] on icon at bounding box center [172, 377] width 15 height 15
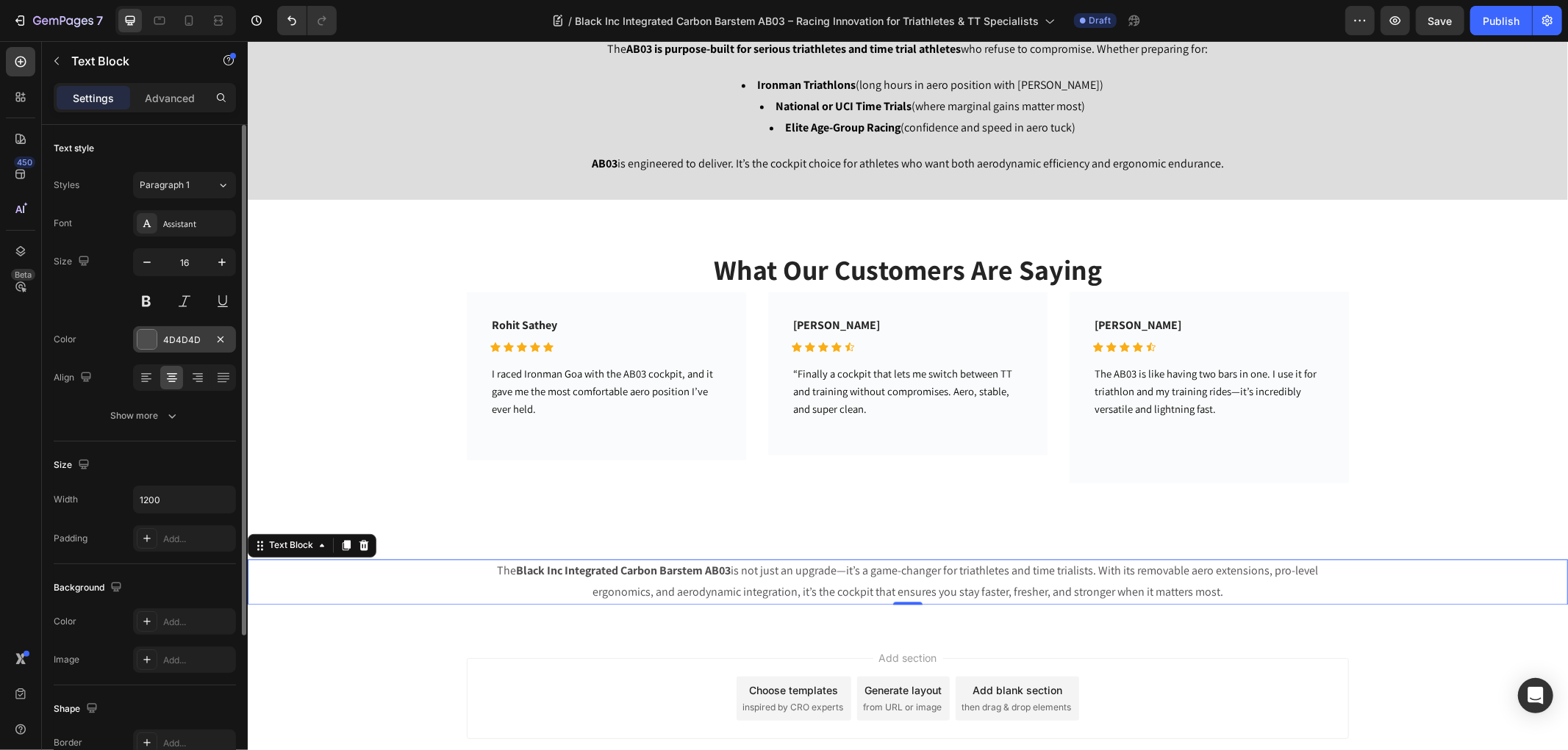
click at [142, 345] on div at bounding box center [147, 339] width 19 height 19
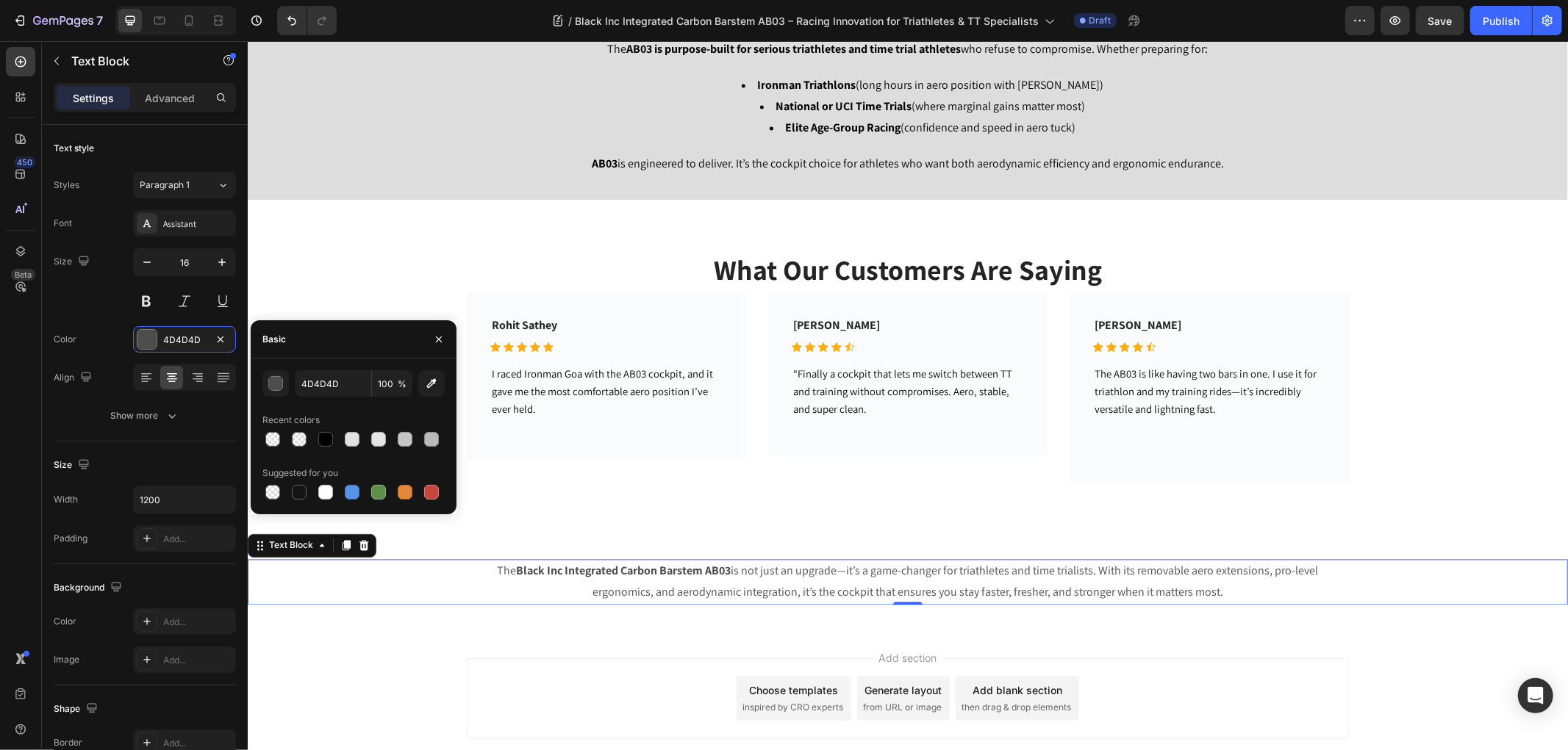
drag, startPoint x: 329, startPoint y: 443, endPoint x: 347, endPoint y: 478, distance: 39.4
click at [330, 444] on div at bounding box center [326, 439] width 15 height 15
type input "000000"
click at [509, 656] on div "Add section Choose templates inspired by CRO experts Generate layout from URL o…" at bounding box center [907, 719] width 1320 height 181
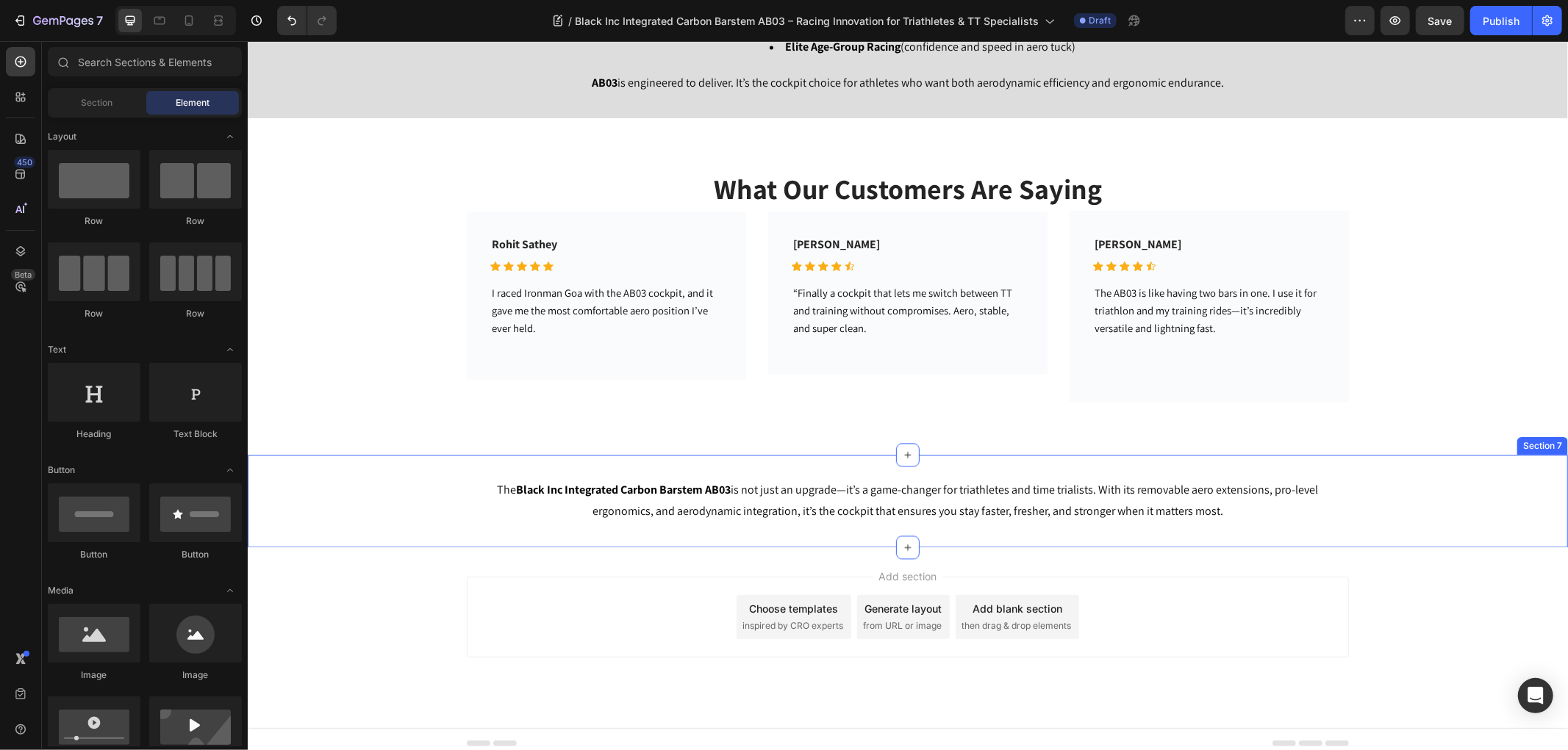
scroll to position [2439, 0]
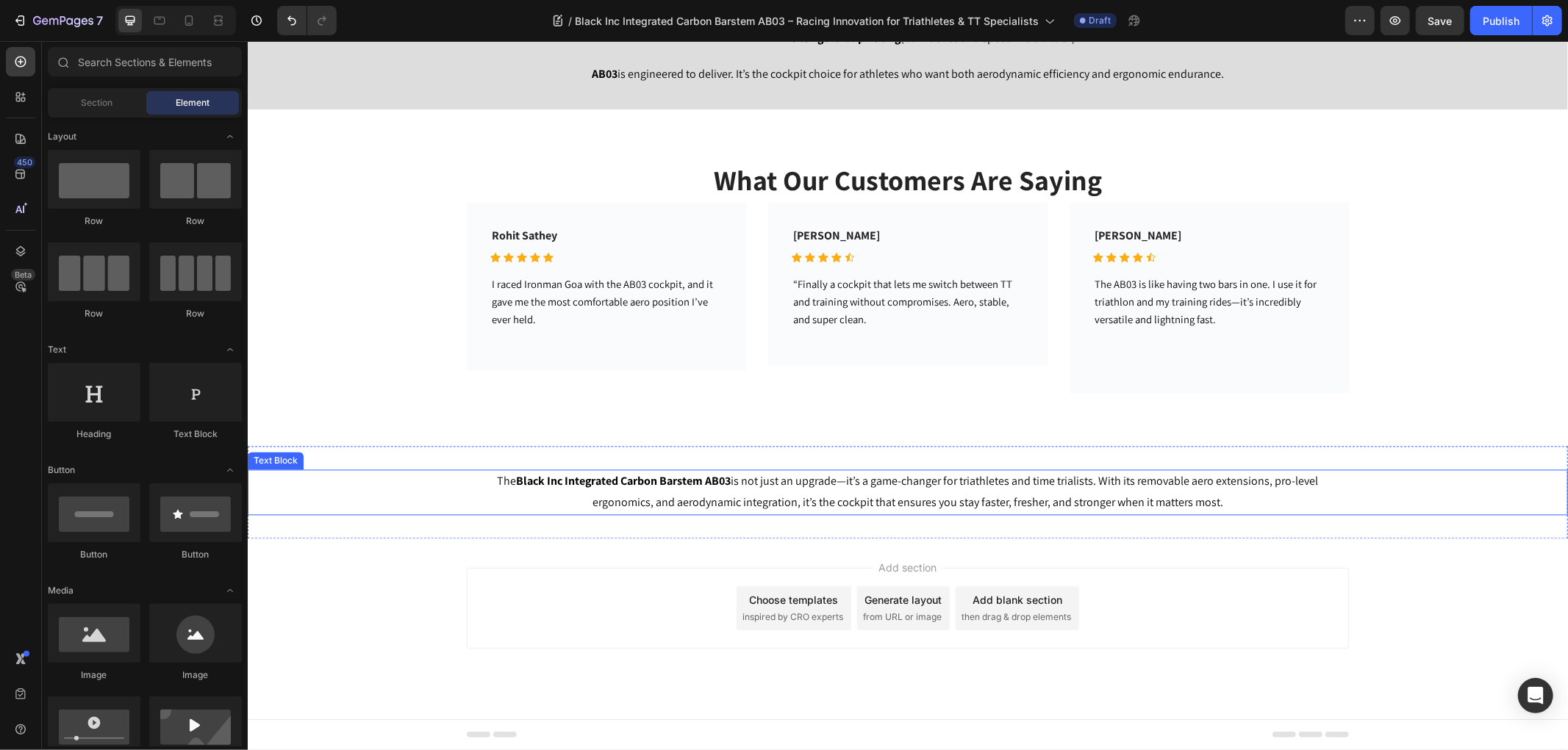
click at [597, 492] on p "The Black Inc Integrated Carbon Barstem AB03 is not just an upgrade—it’s a game…" at bounding box center [907, 491] width 879 height 43
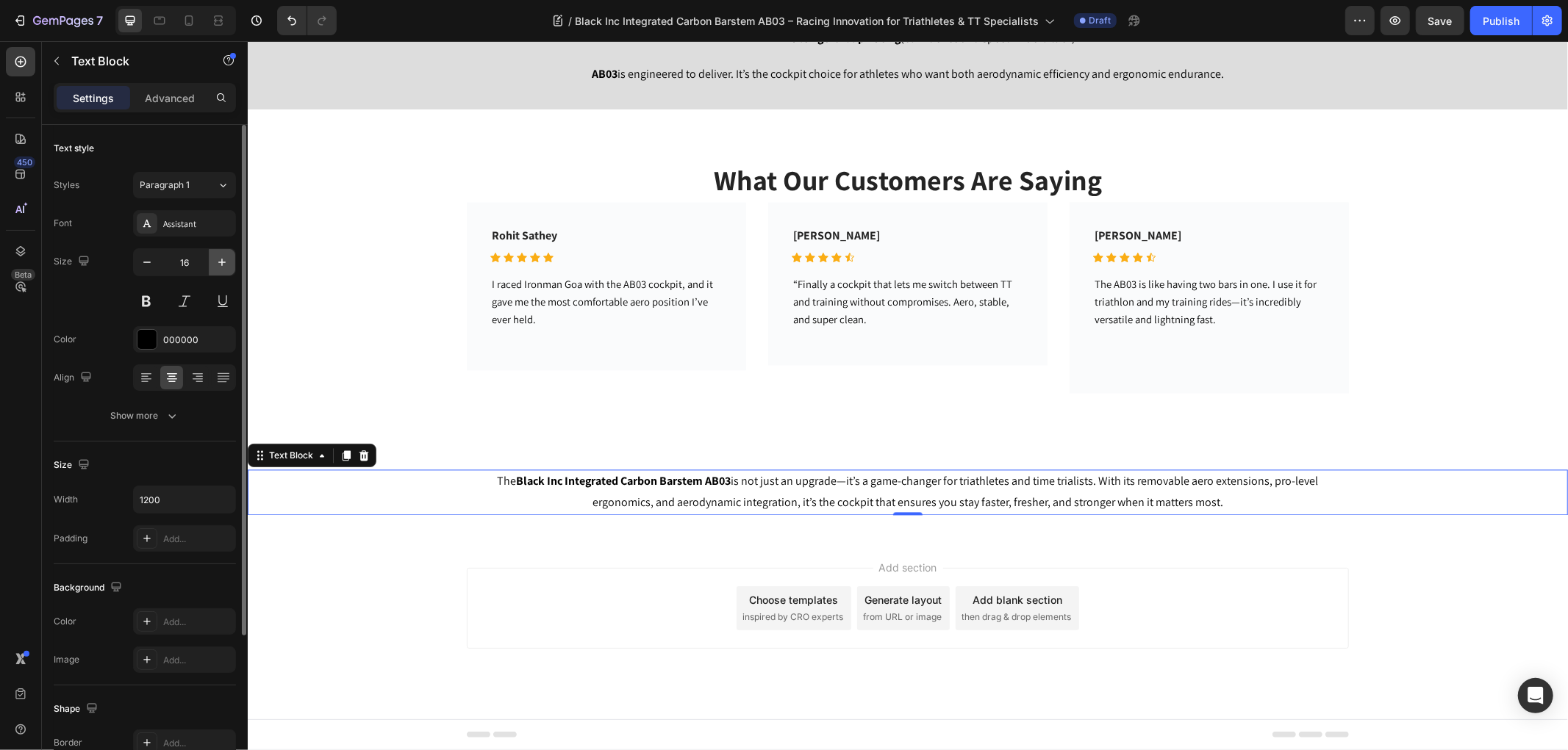
click at [211, 261] on button "button" at bounding box center [222, 262] width 27 height 27
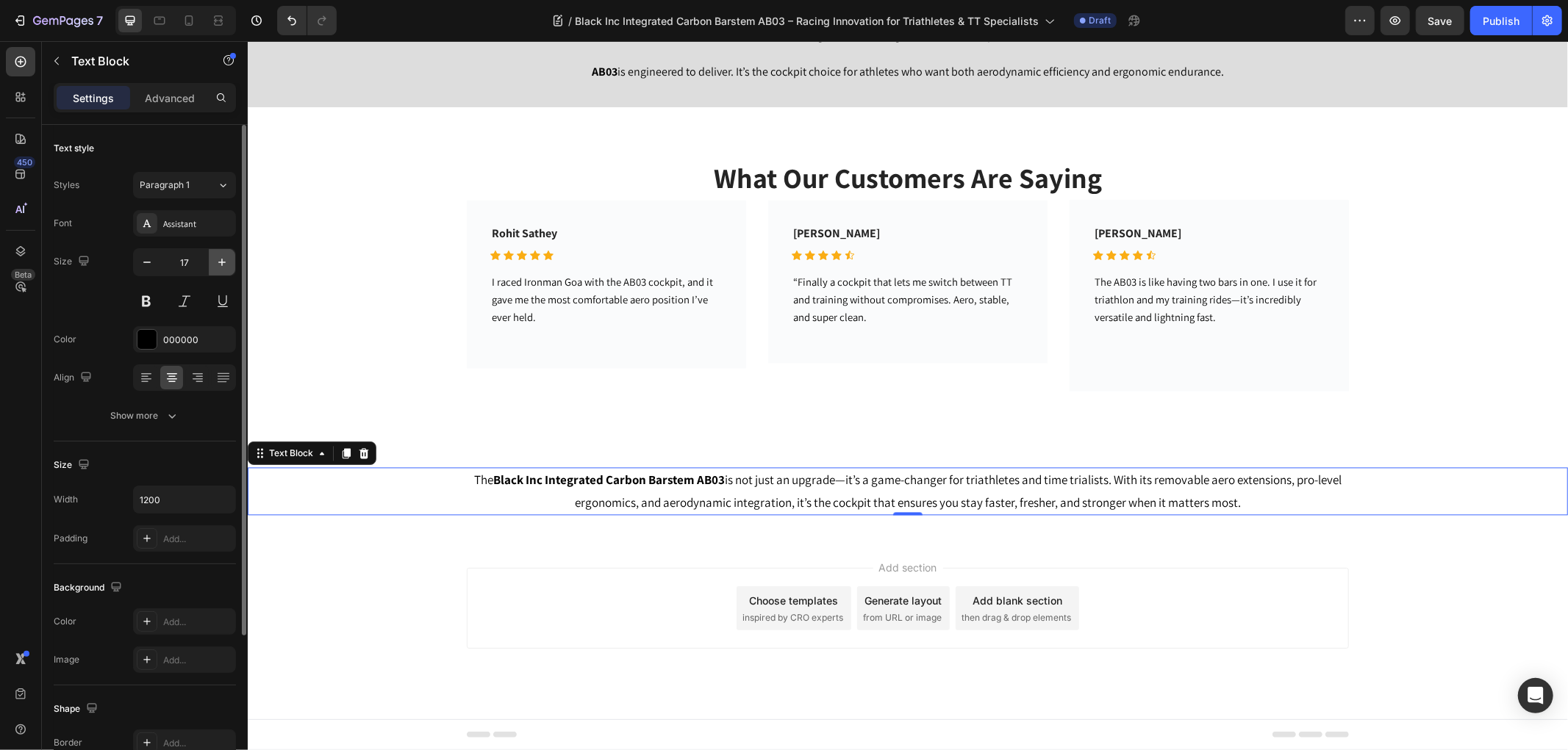
type input "18"
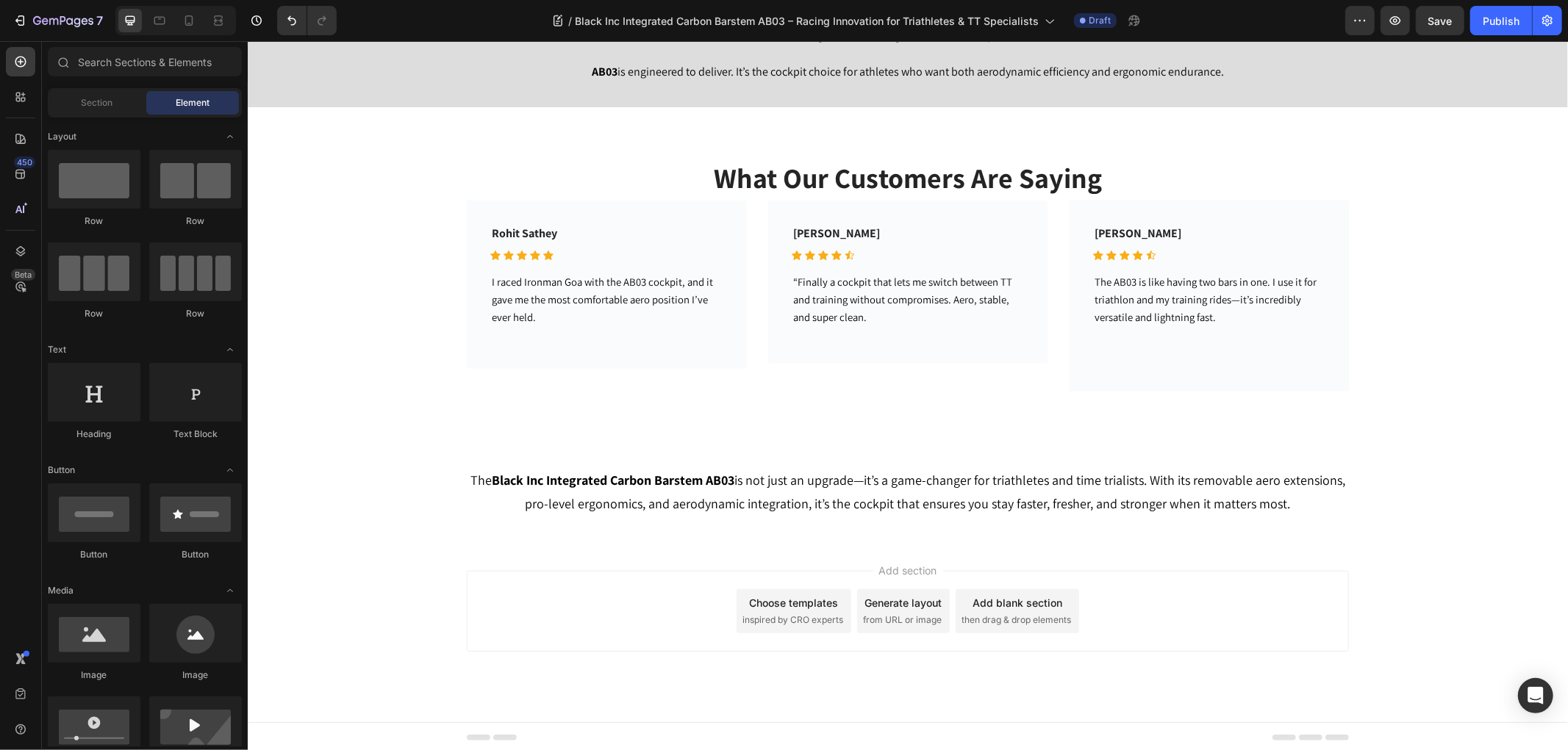
click at [501, 555] on div "Add section Choose templates inspired by CRO experts Generate layout from URL o…" at bounding box center [907, 631] width 1320 height 181
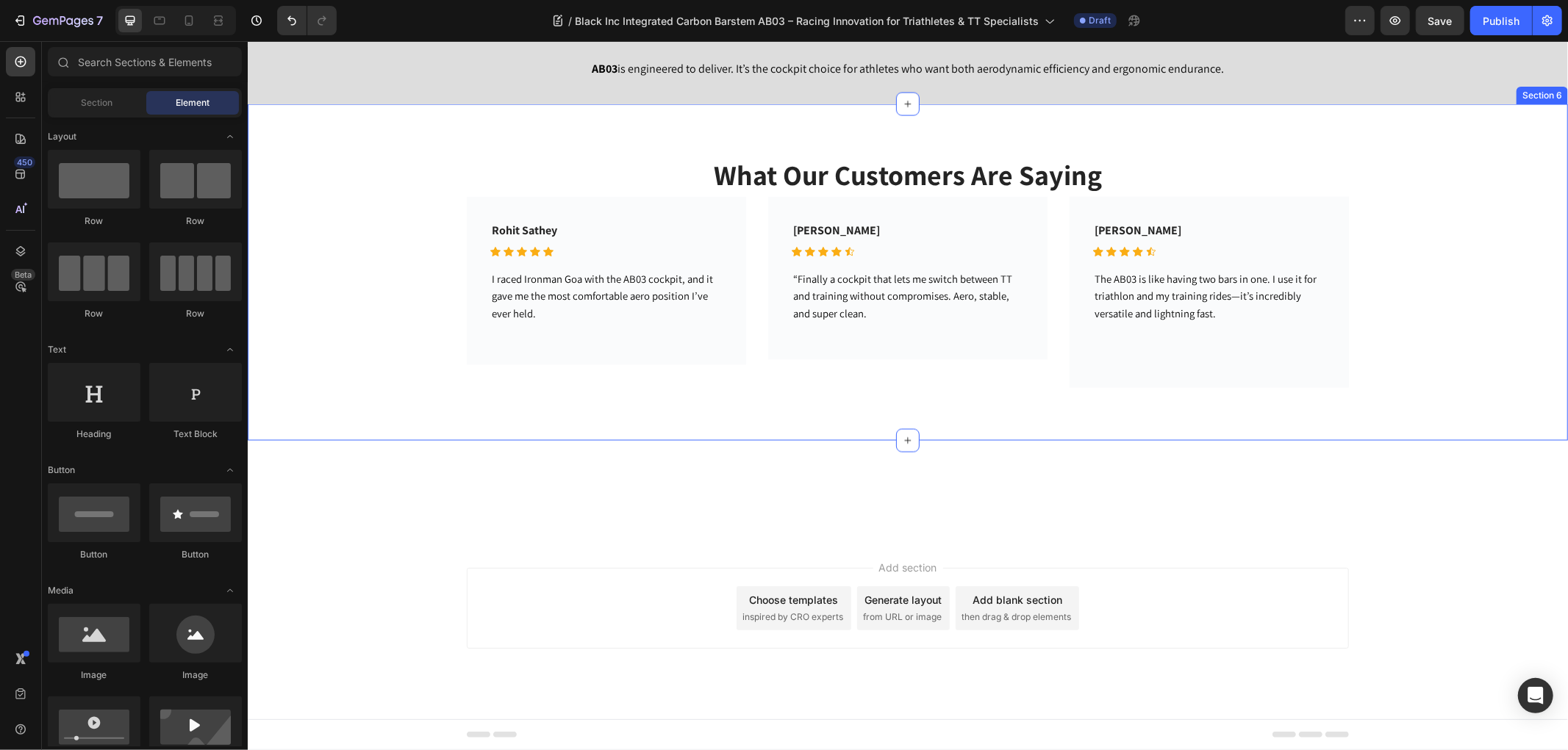
scroll to position [2443, 0]
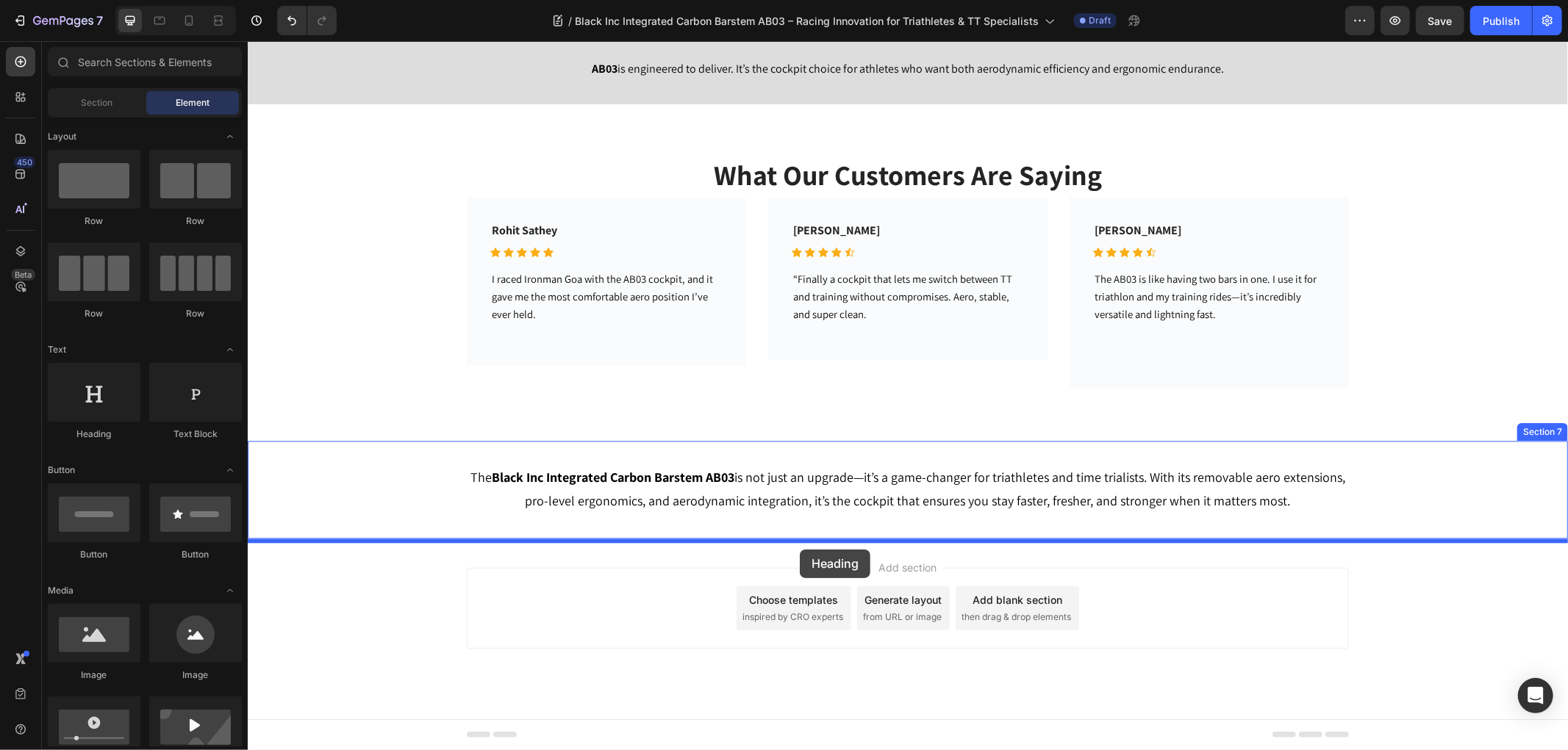
drag, startPoint x: 335, startPoint y: 430, endPoint x: 799, endPoint y: 549, distance: 479.0
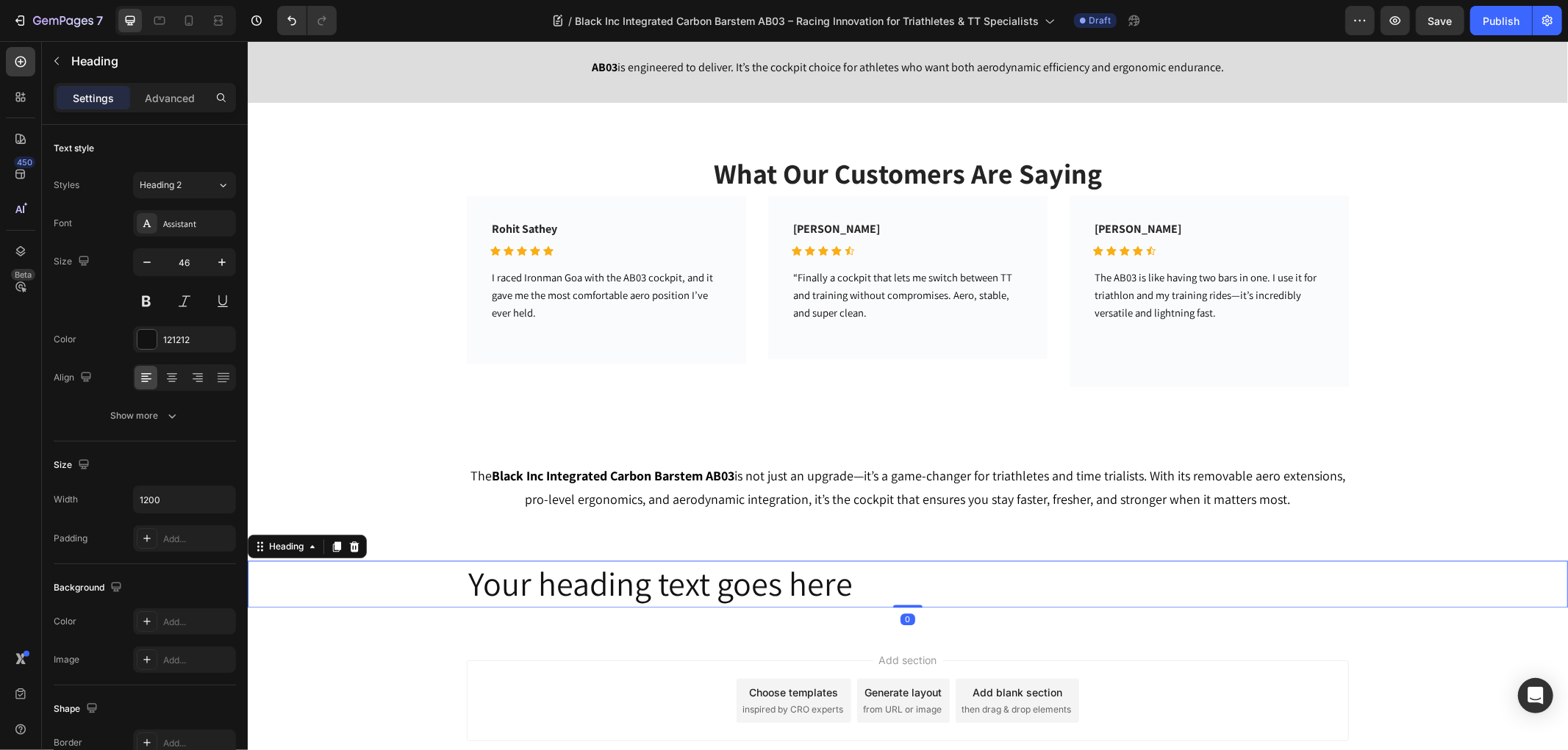
click at [759, 575] on h2 "Your heading text goes here" at bounding box center [907, 583] width 882 height 47
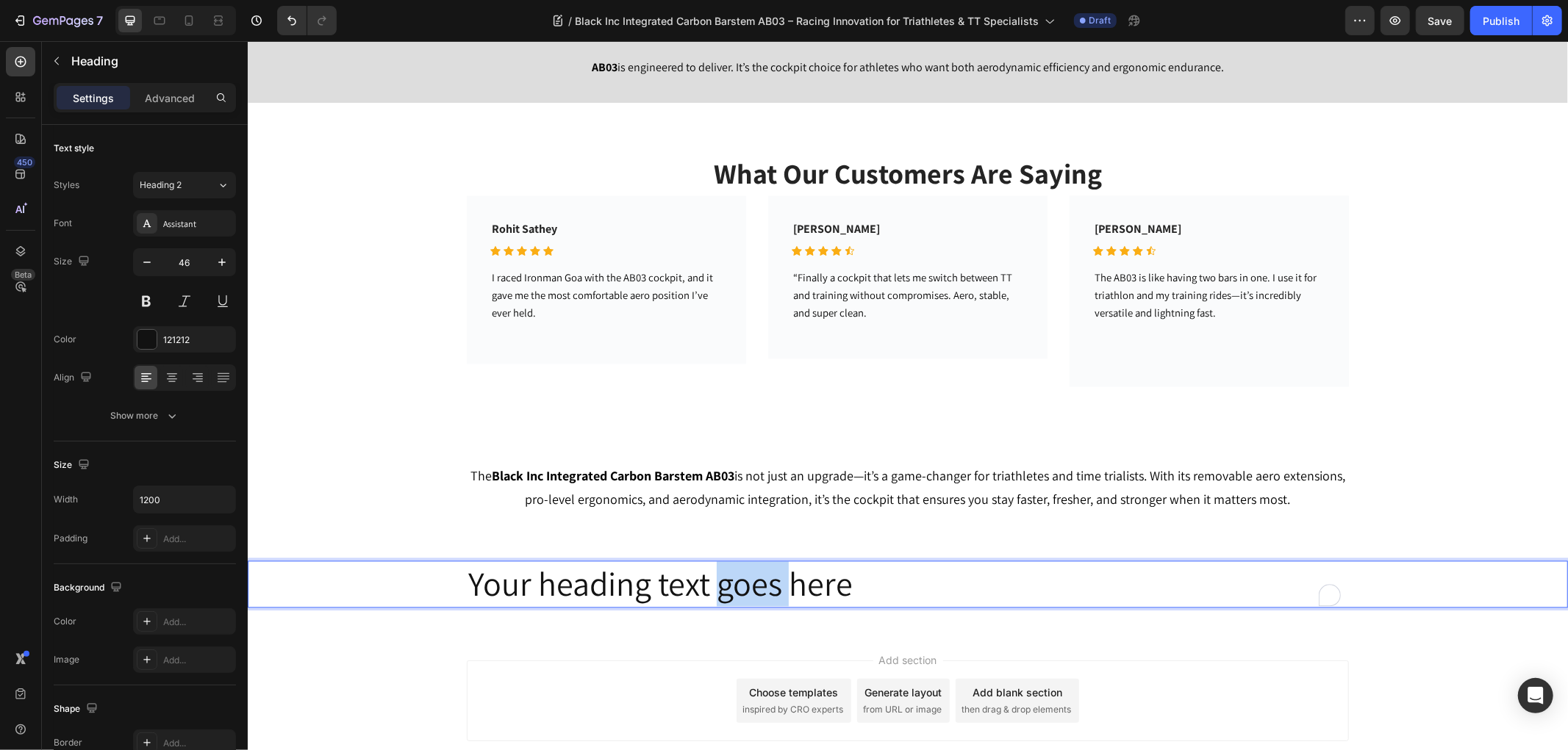
click at [759, 575] on p "Your heading text goes here" at bounding box center [907, 583] width 879 height 44
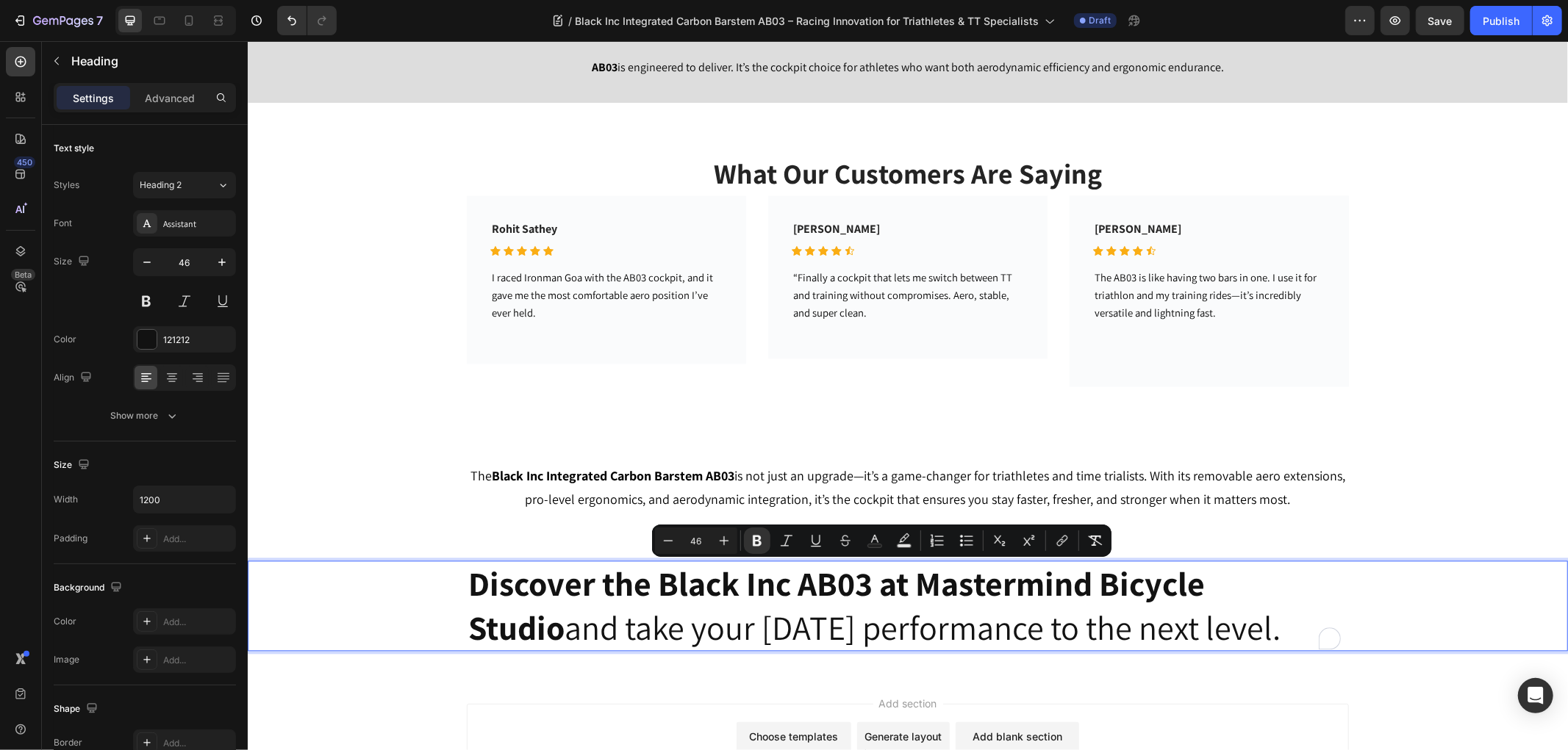
click at [308, 305] on div "What Our Customers Are Saying Heading Rohit Sathey Text block Icon Icon Icon Ic…" at bounding box center [907, 271] width 1298 height 231
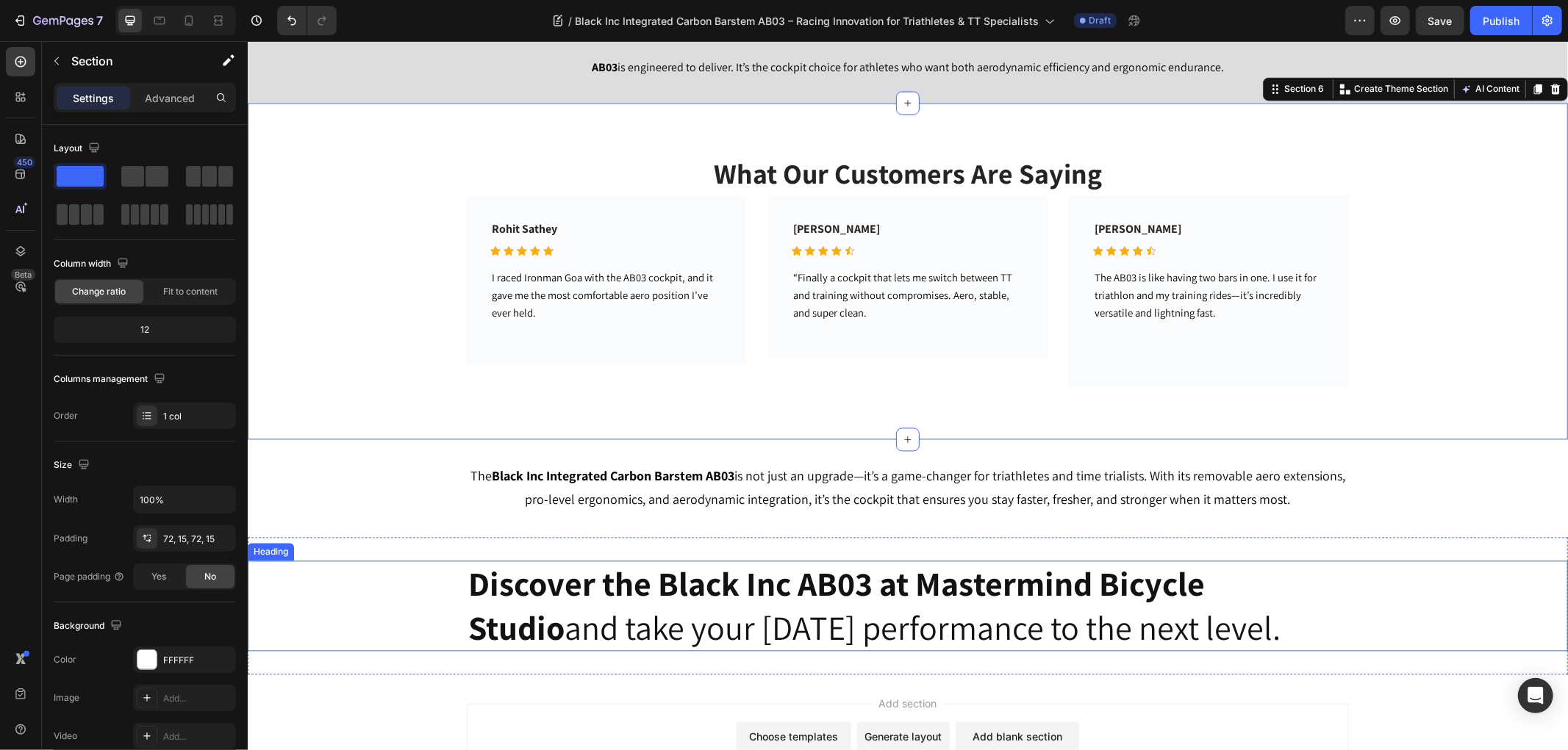
click at [431, 618] on div "⁠⁠⁠⁠⁠⁠⁠ Discover the Black Inc AB03 at Mastermind Bicycle Studio and take your …" at bounding box center [907, 605] width 1320 height 91
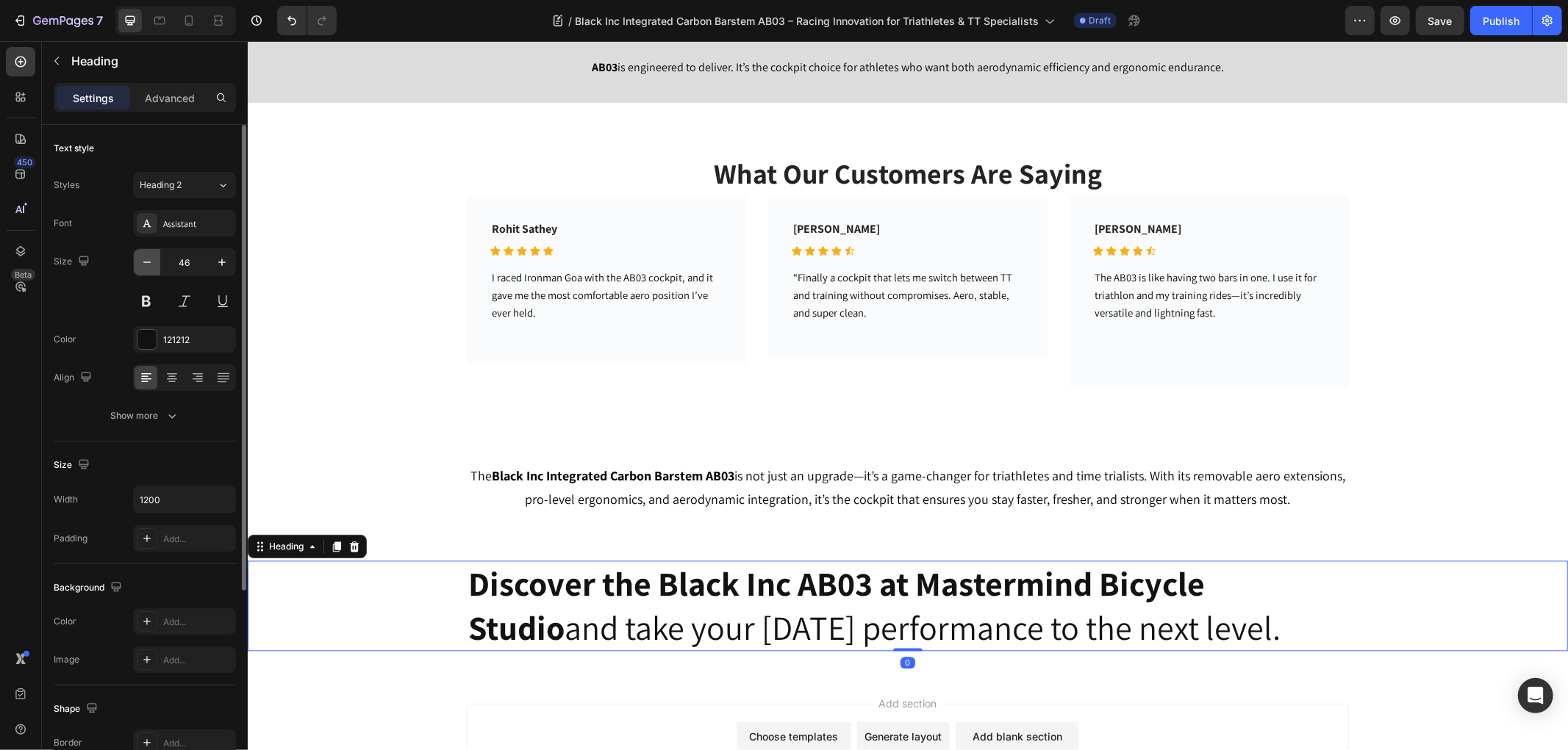
click at [137, 268] on button "button" at bounding box center [147, 262] width 27 height 27
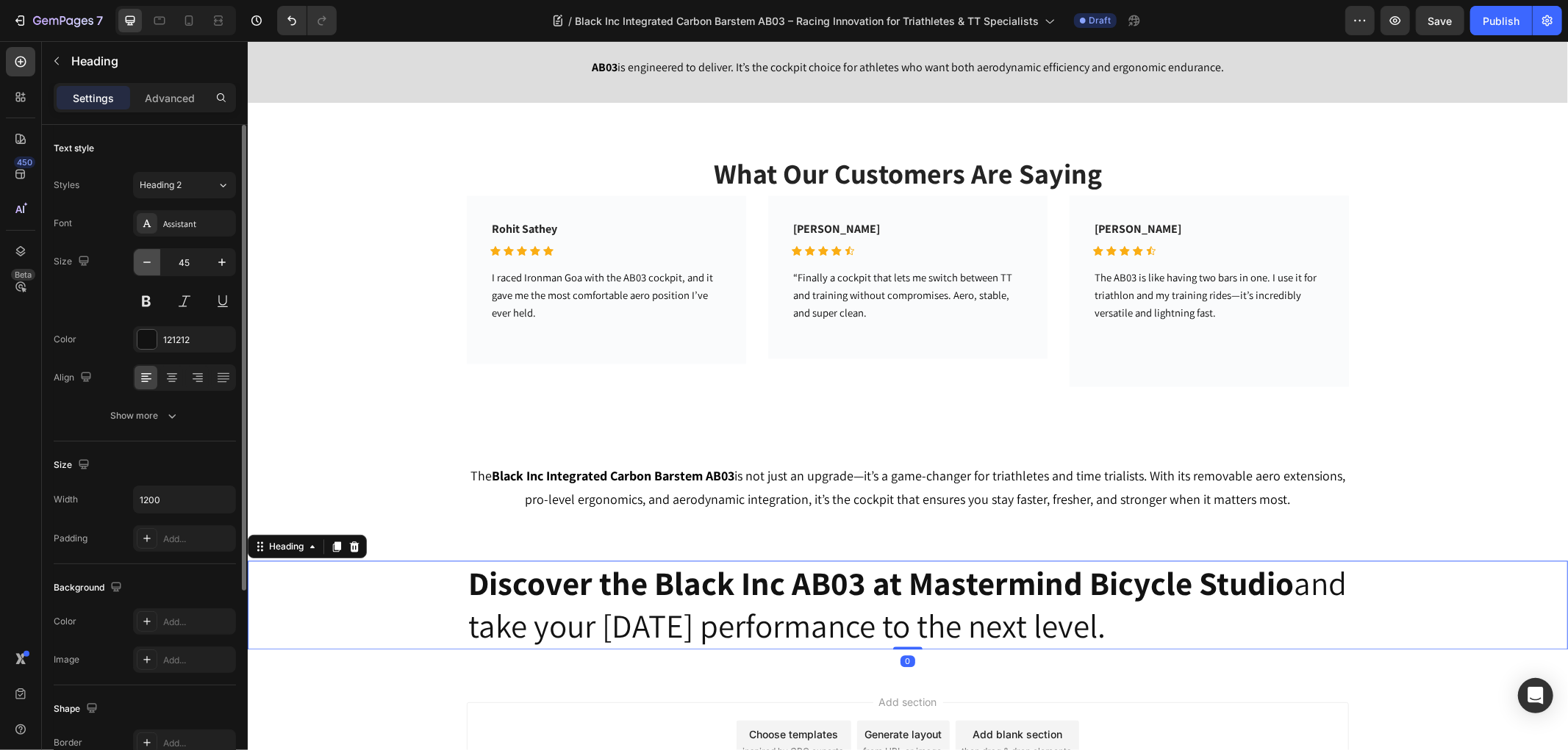
click at [137, 268] on button "button" at bounding box center [147, 262] width 27 height 27
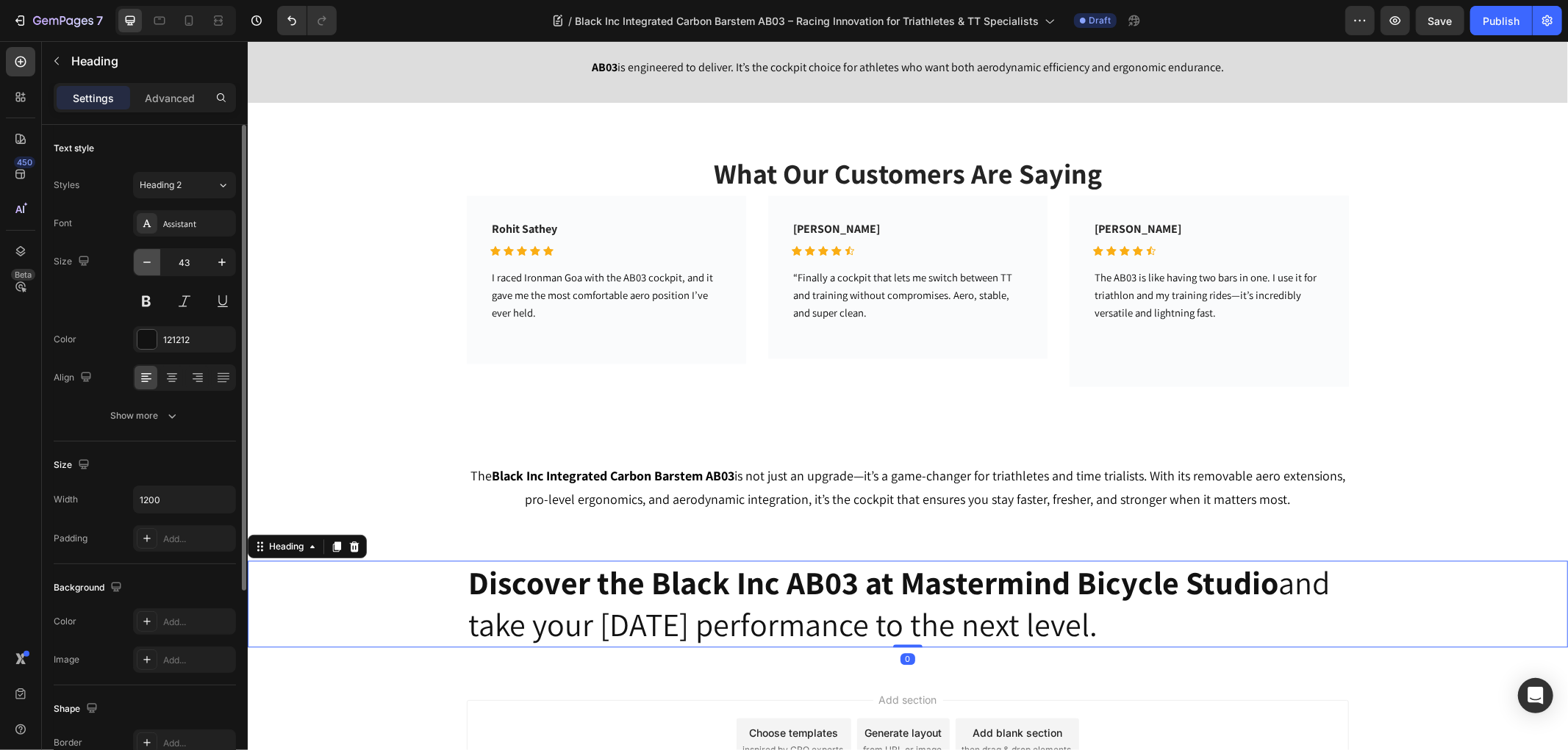
click at [137, 265] on button "button" at bounding box center [147, 262] width 27 height 27
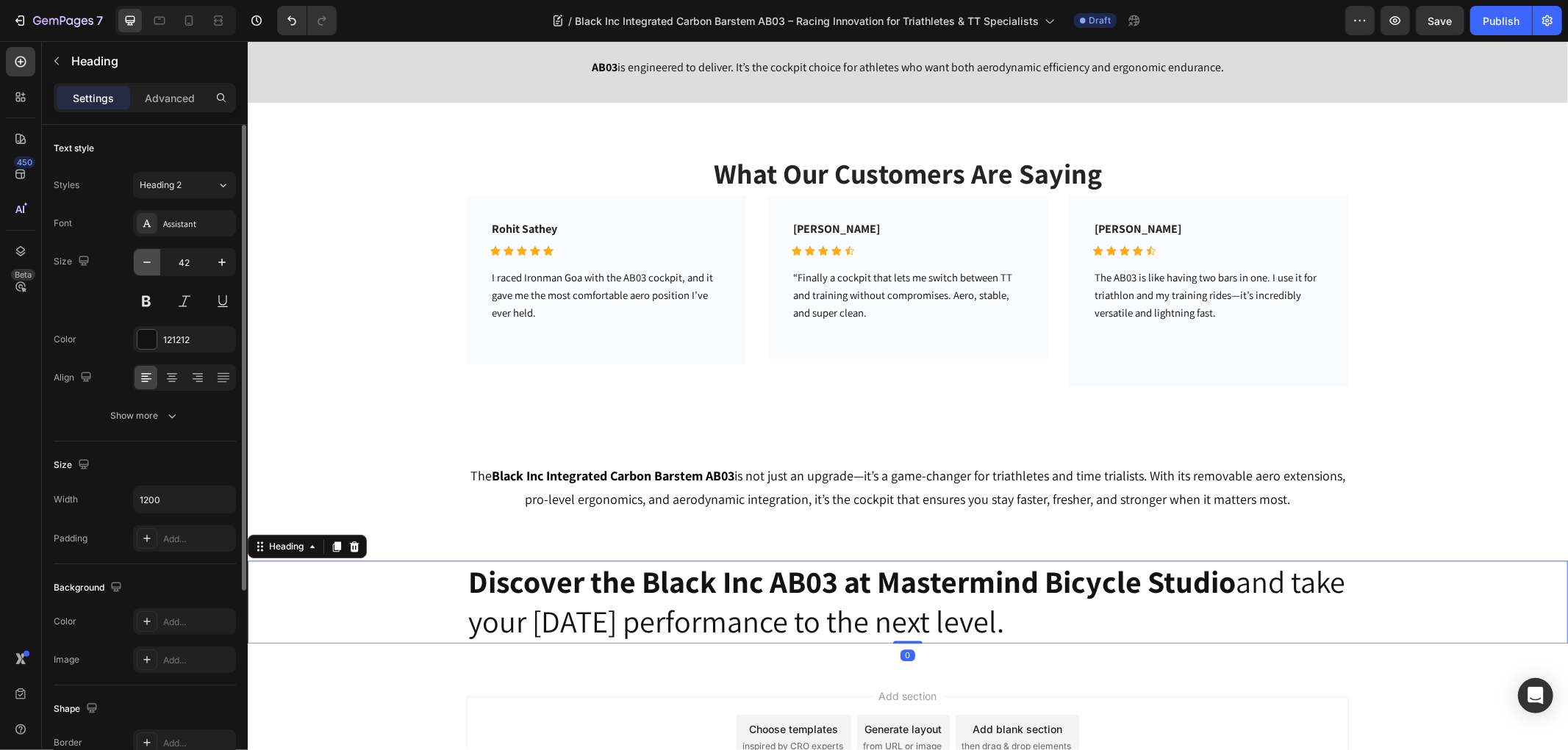
click at [137, 265] on button "button" at bounding box center [147, 262] width 27 height 27
click at [140, 263] on icon "button" at bounding box center [147, 262] width 15 height 15
click at [140, 262] on icon "button" at bounding box center [147, 262] width 15 height 15
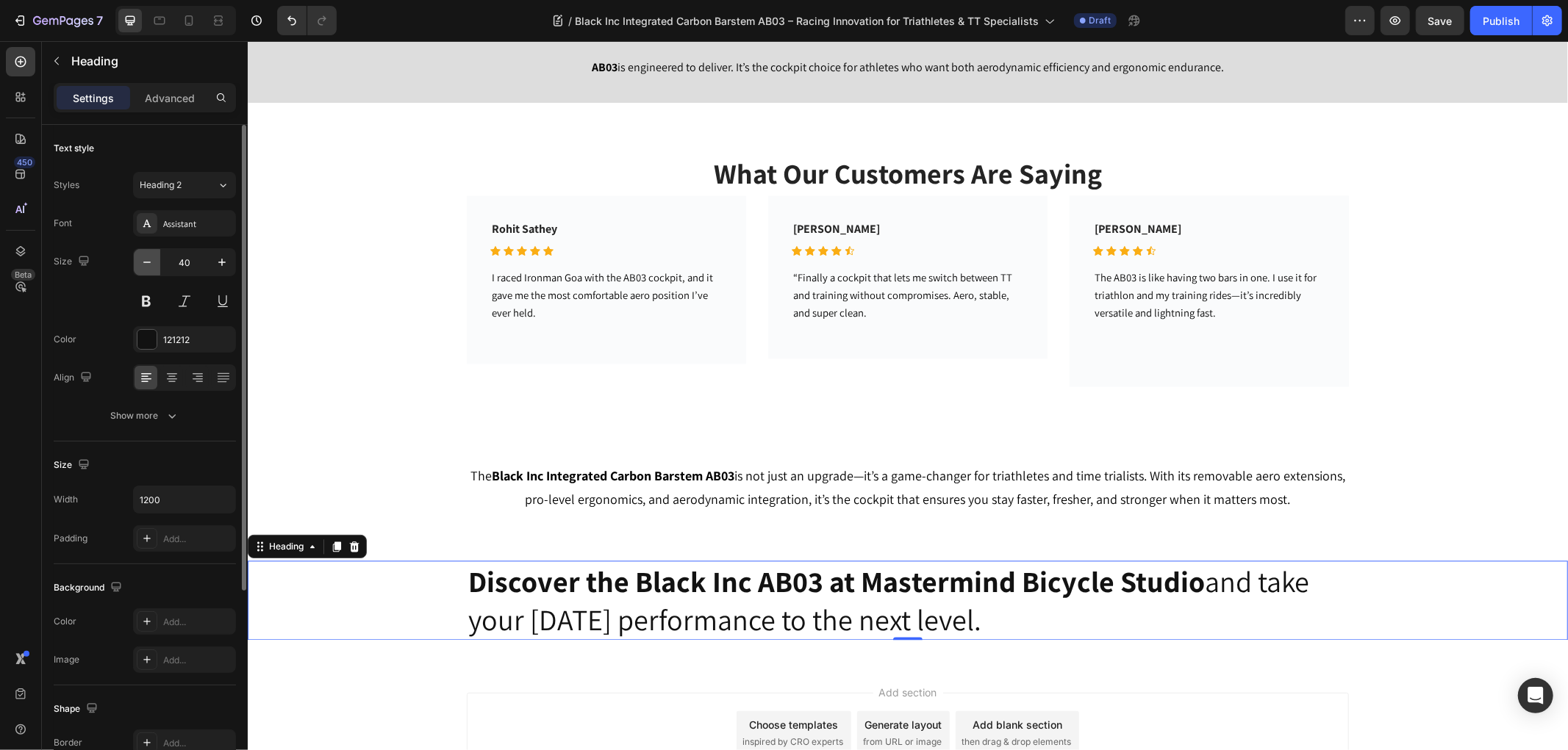
click at [142, 261] on icon "button" at bounding box center [147, 262] width 15 height 15
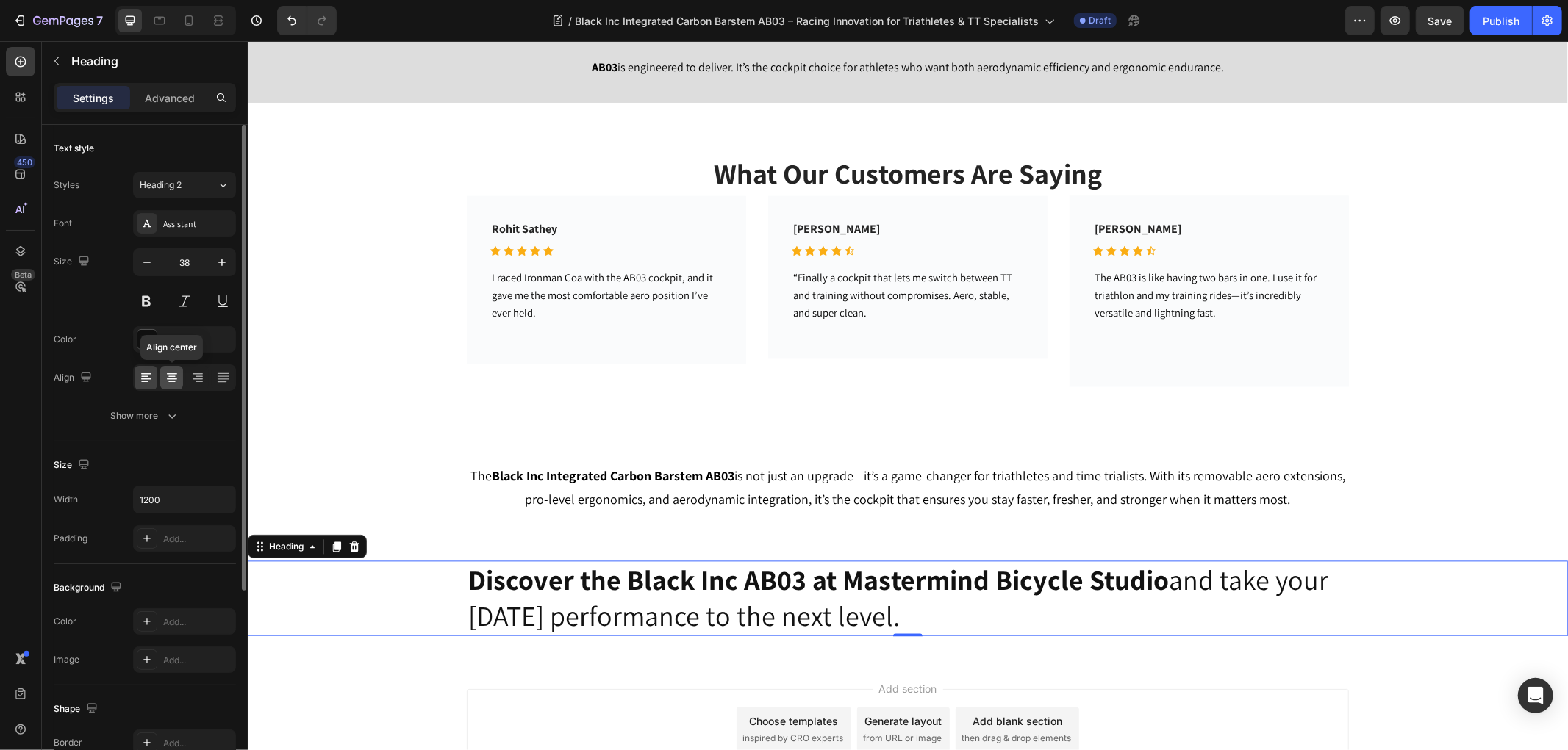
click at [166, 382] on icon at bounding box center [172, 377] width 15 height 15
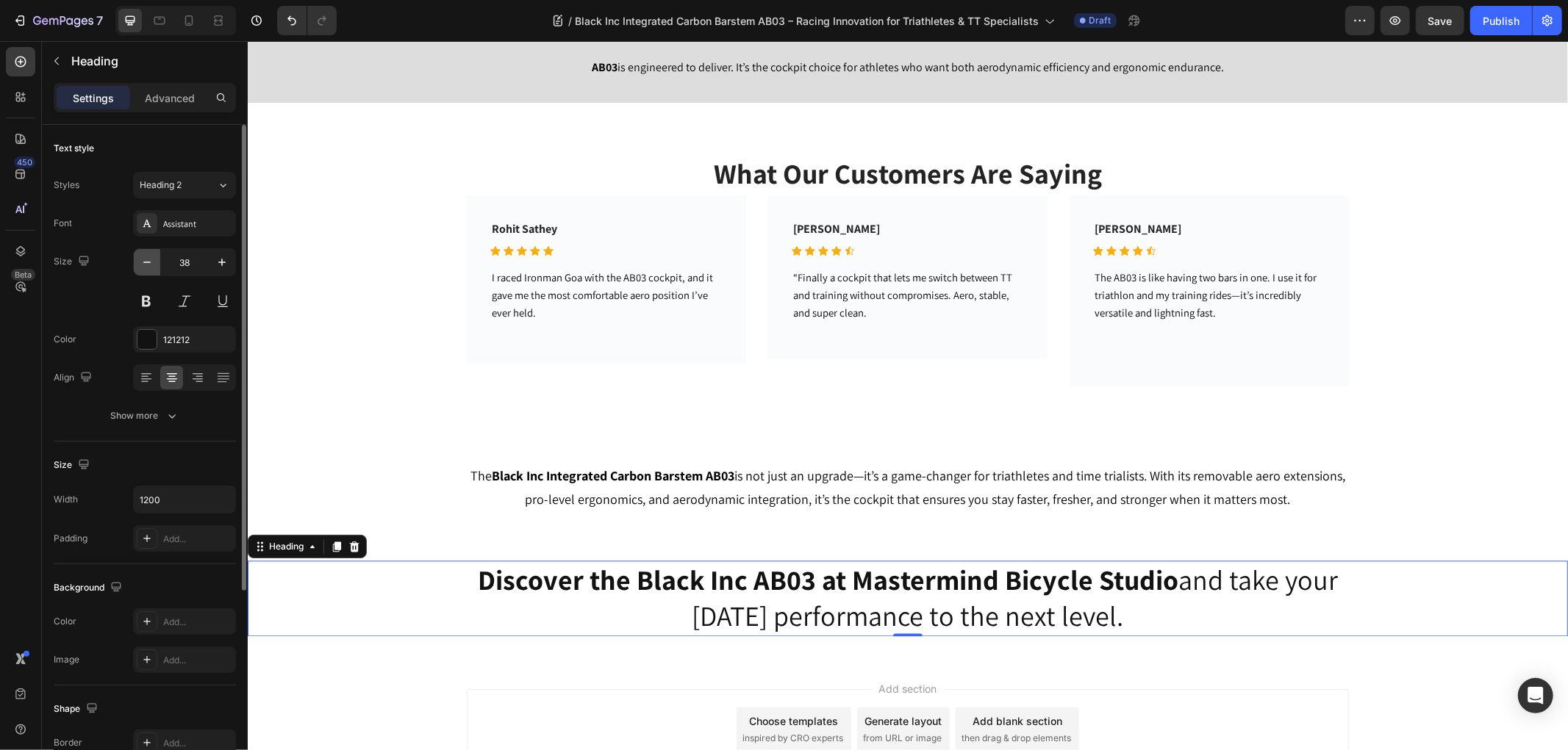
click at [151, 258] on icon "button" at bounding box center [147, 262] width 15 height 15
click at [150, 258] on icon "button" at bounding box center [147, 262] width 15 height 15
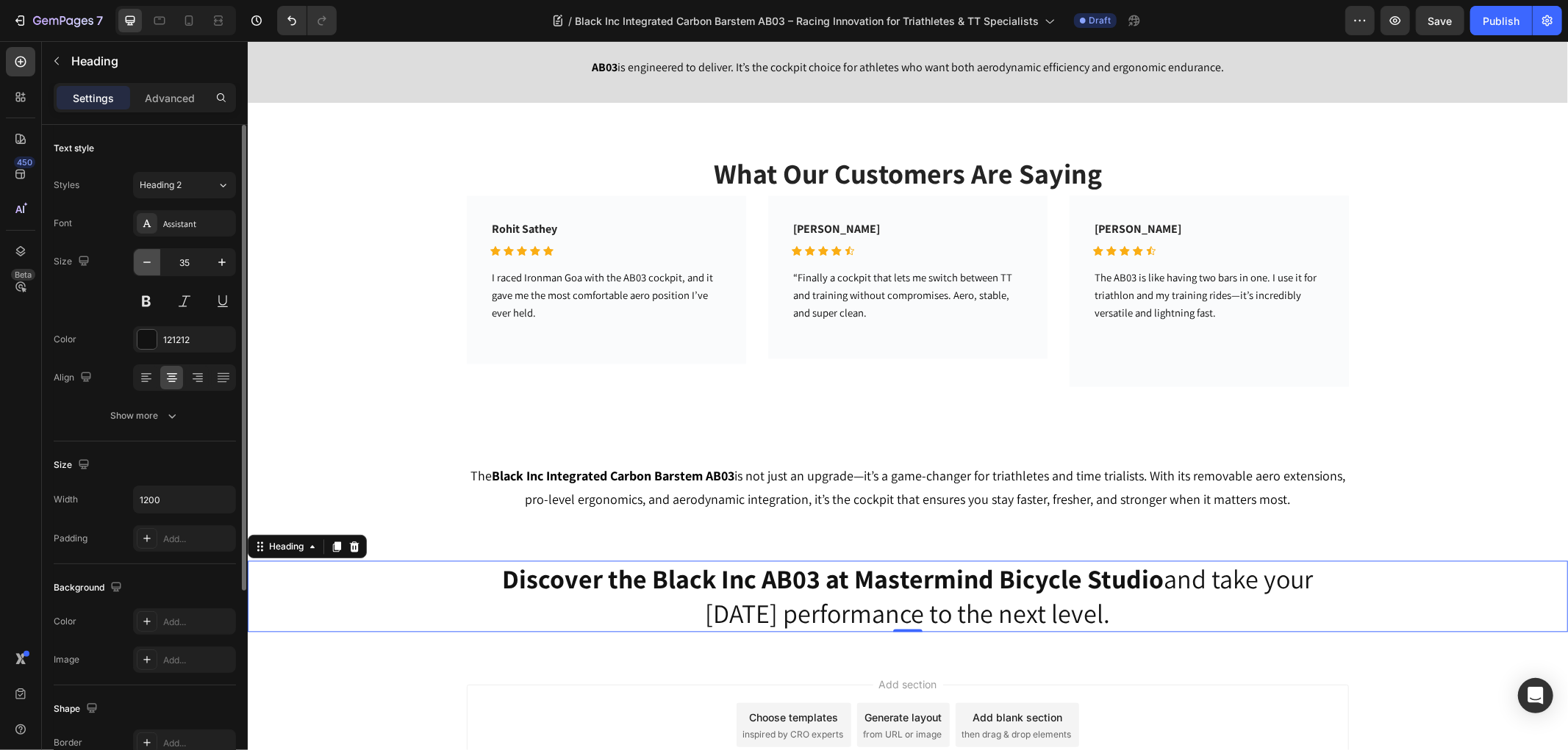
click at [150, 258] on icon "button" at bounding box center [147, 262] width 15 height 15
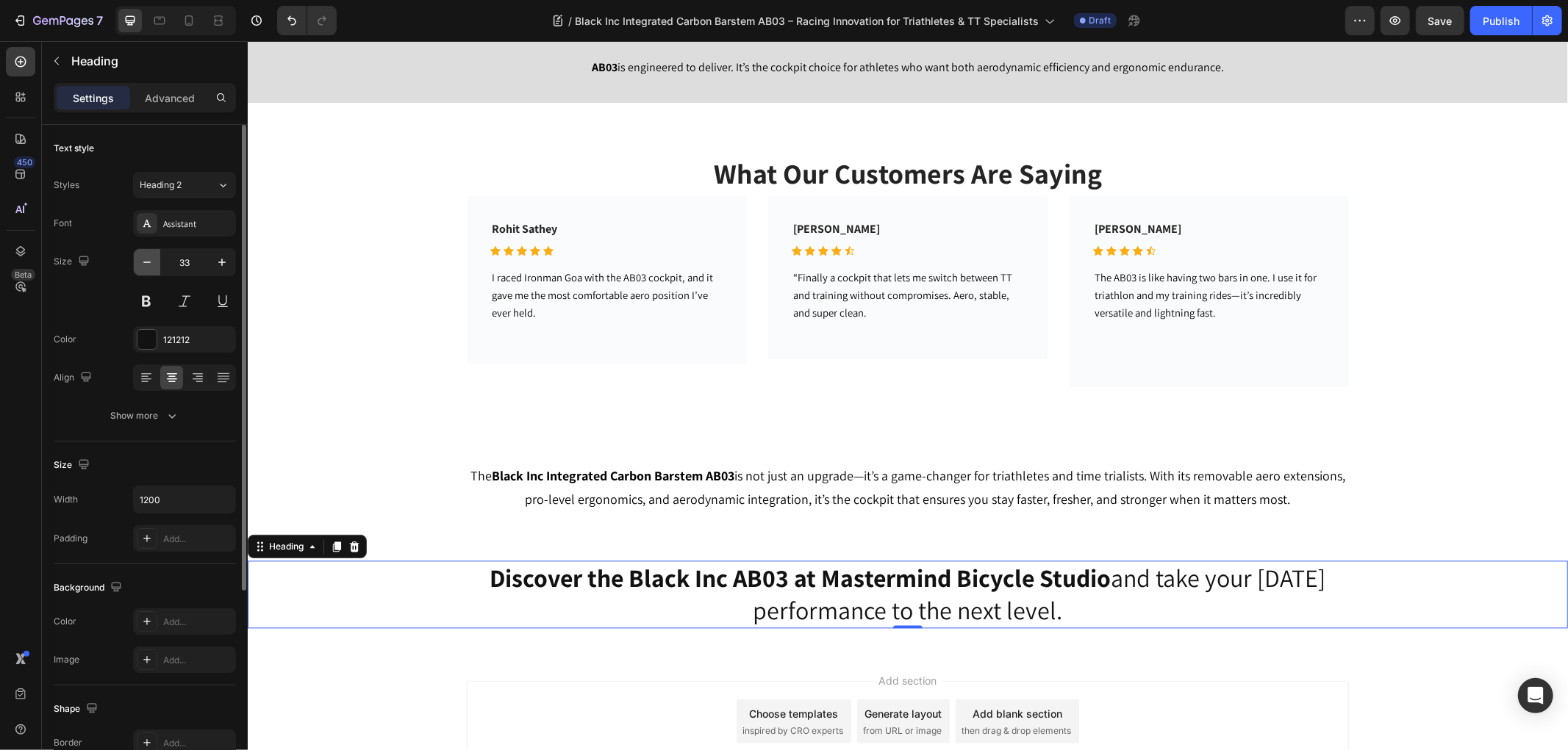
click at [150, 258] on icon "button" at bounding box center [147, 262] width 15 height 15
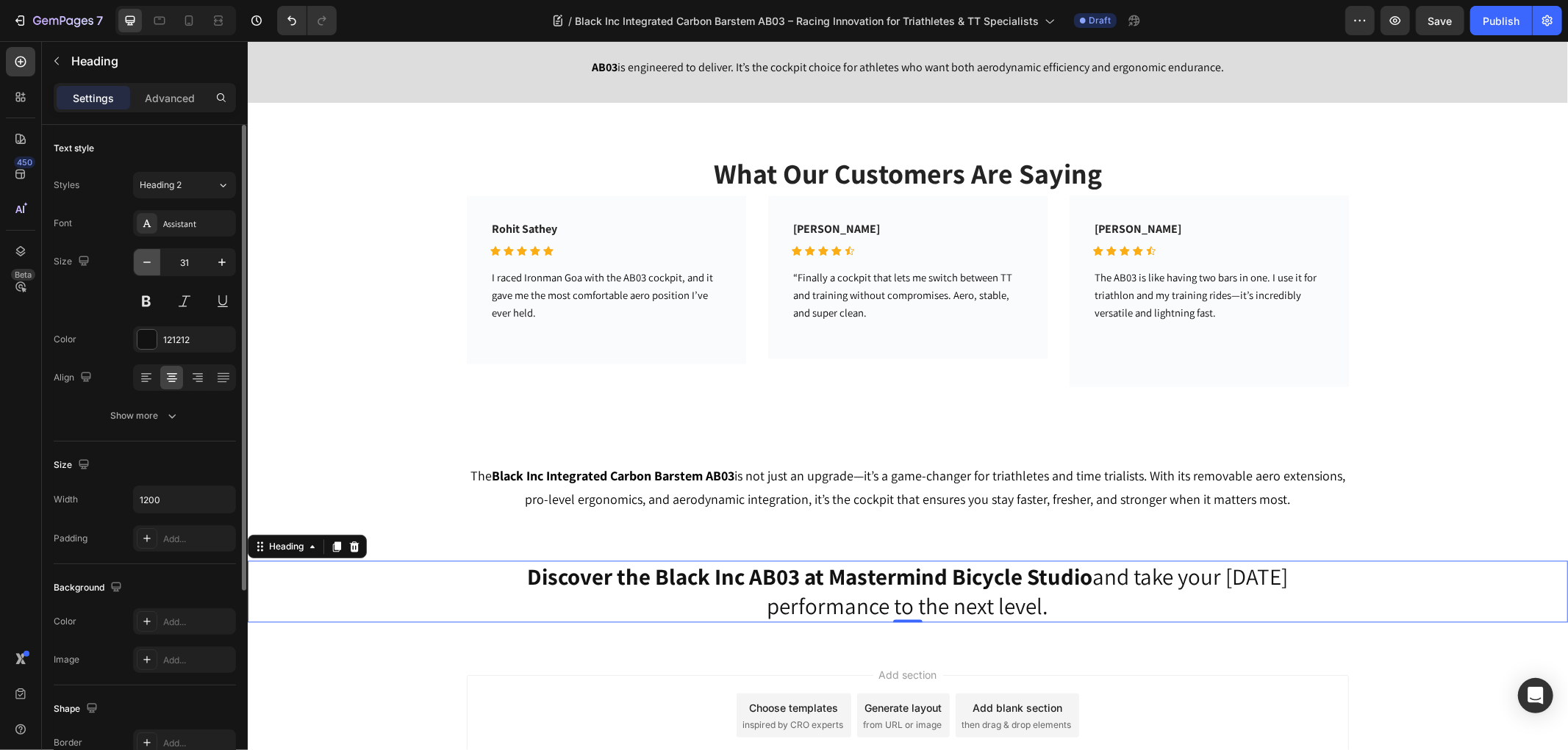
click at [150, 258] on icon "button" at bounding box center [147, 262] width 15 height 15
click at [147, 259] on icon "button" at bounding box center [147, 262] width 15 height 15
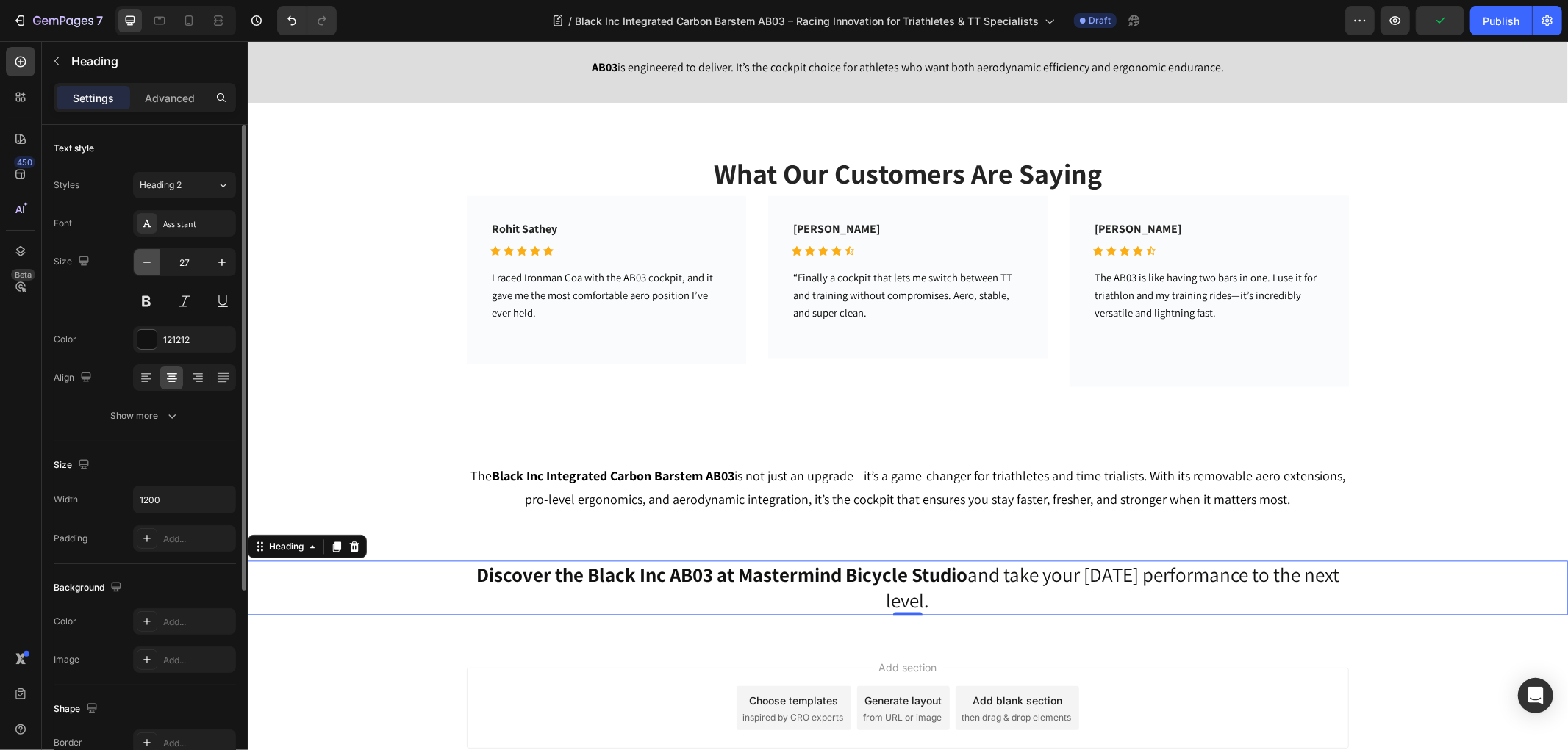
click at [147, 259] on icon "button" at bounding box center [147, 262] width 15 height 15
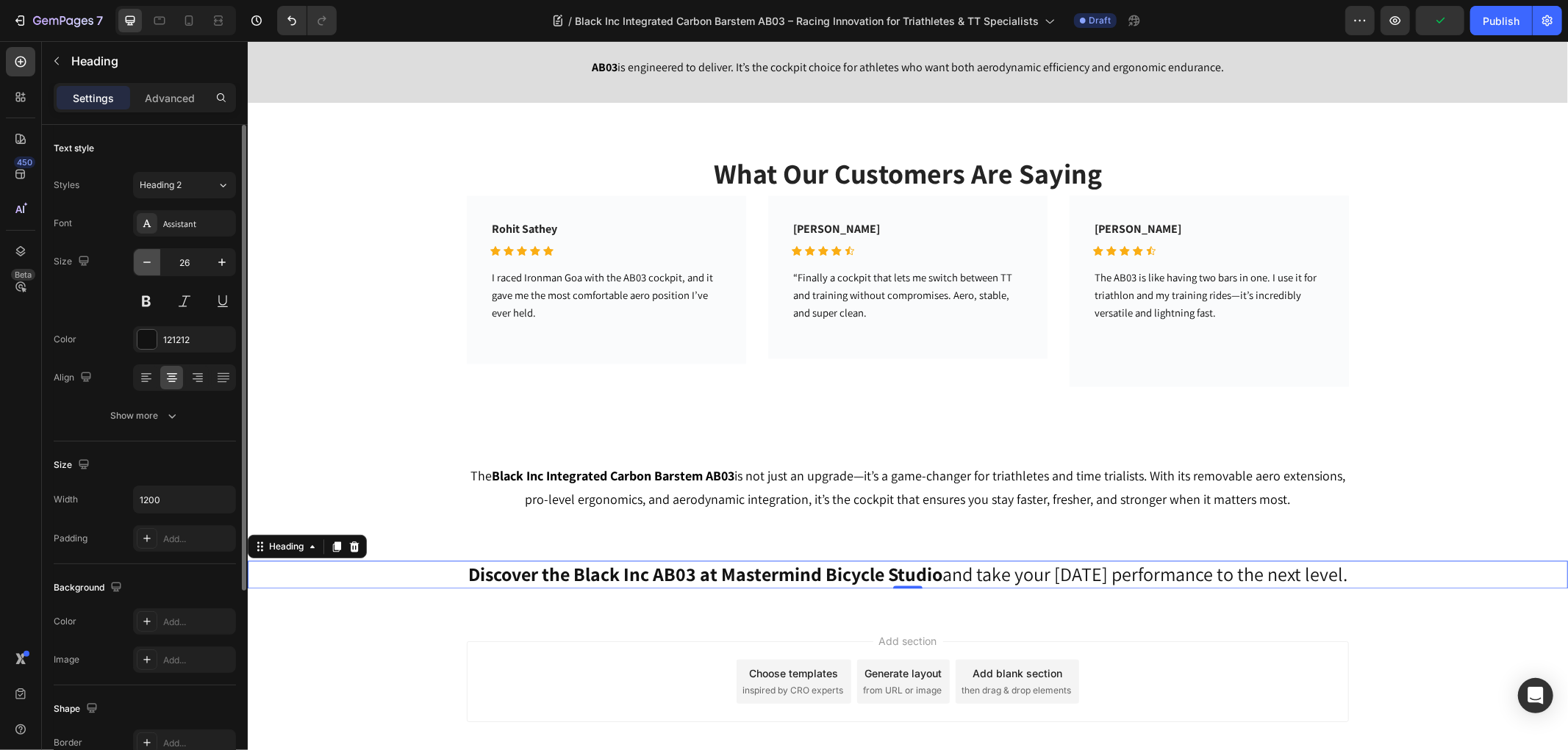
click at [147, 259] on icon "button" at bounding box center [147, 262] width 15 height 15
type input "24"
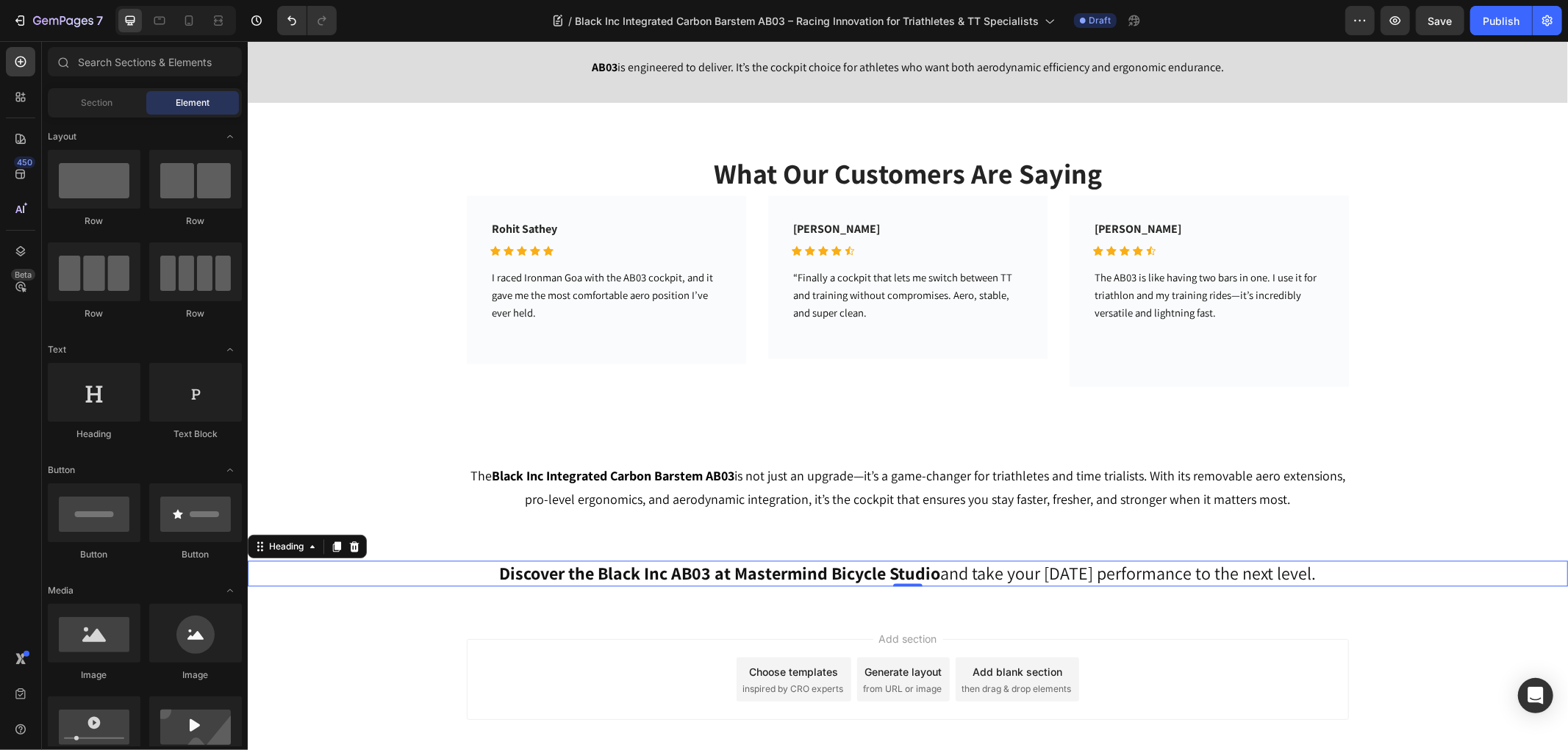
click at [649, 624] on div "Add section Choose templates inspired by CRO experts Generate layout from URL o…" at bounding box center [907, 699] width 1320 height 181
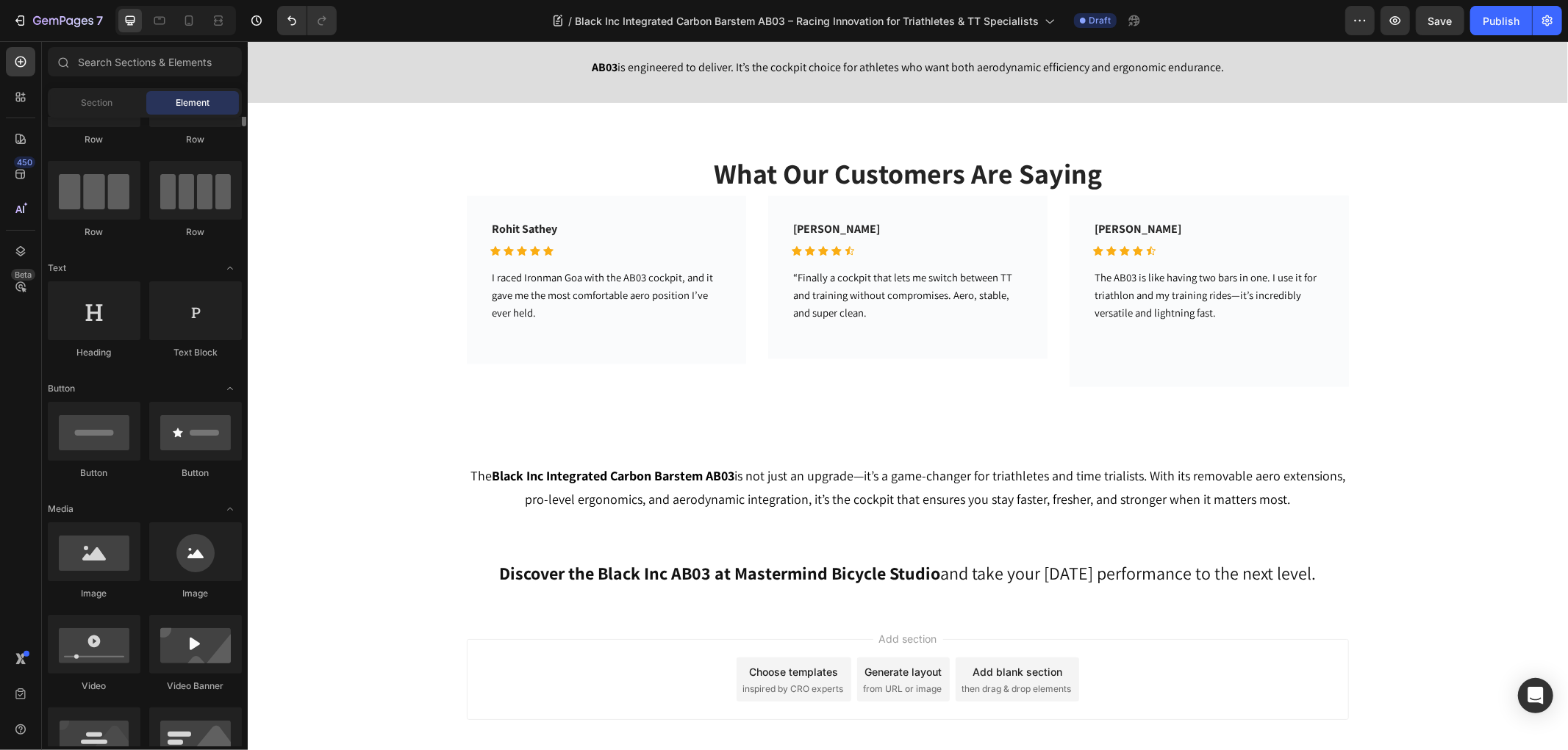
scroll to position [0, 0]
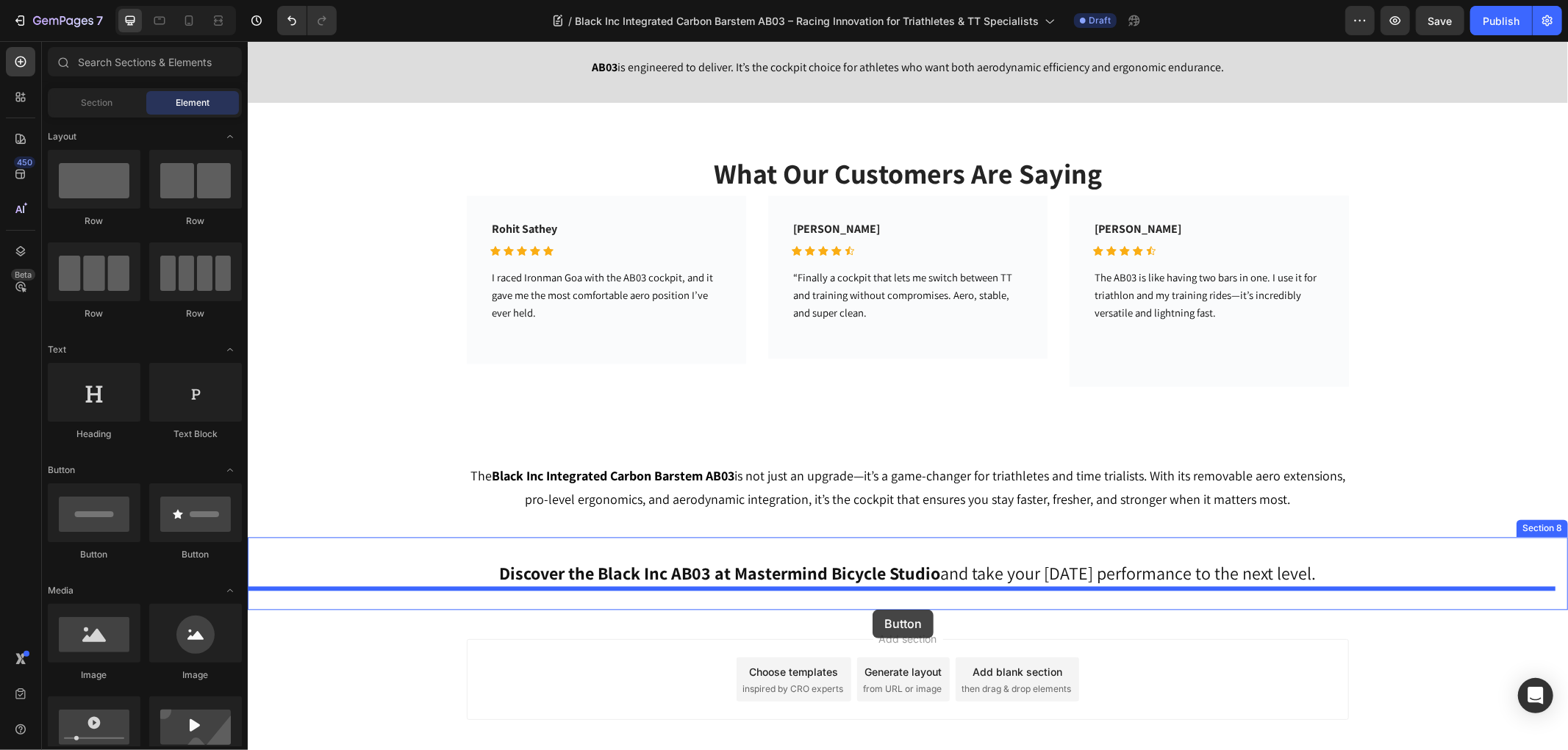
drag, startPoint x: 355, startPoint y: 559, endPoint x: 871, endPoint y: 609, distance: 518.4
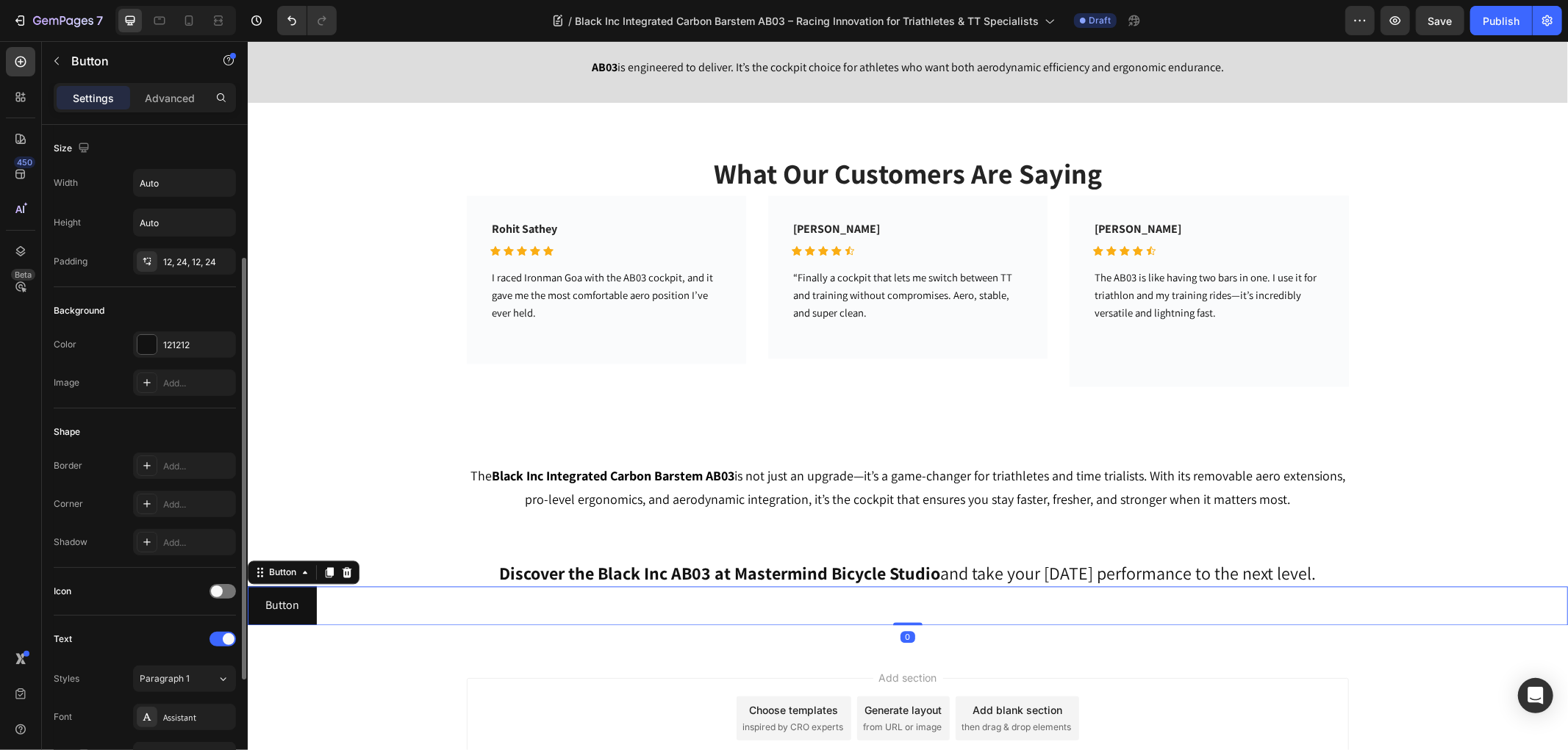
scroll to position [386, 0]
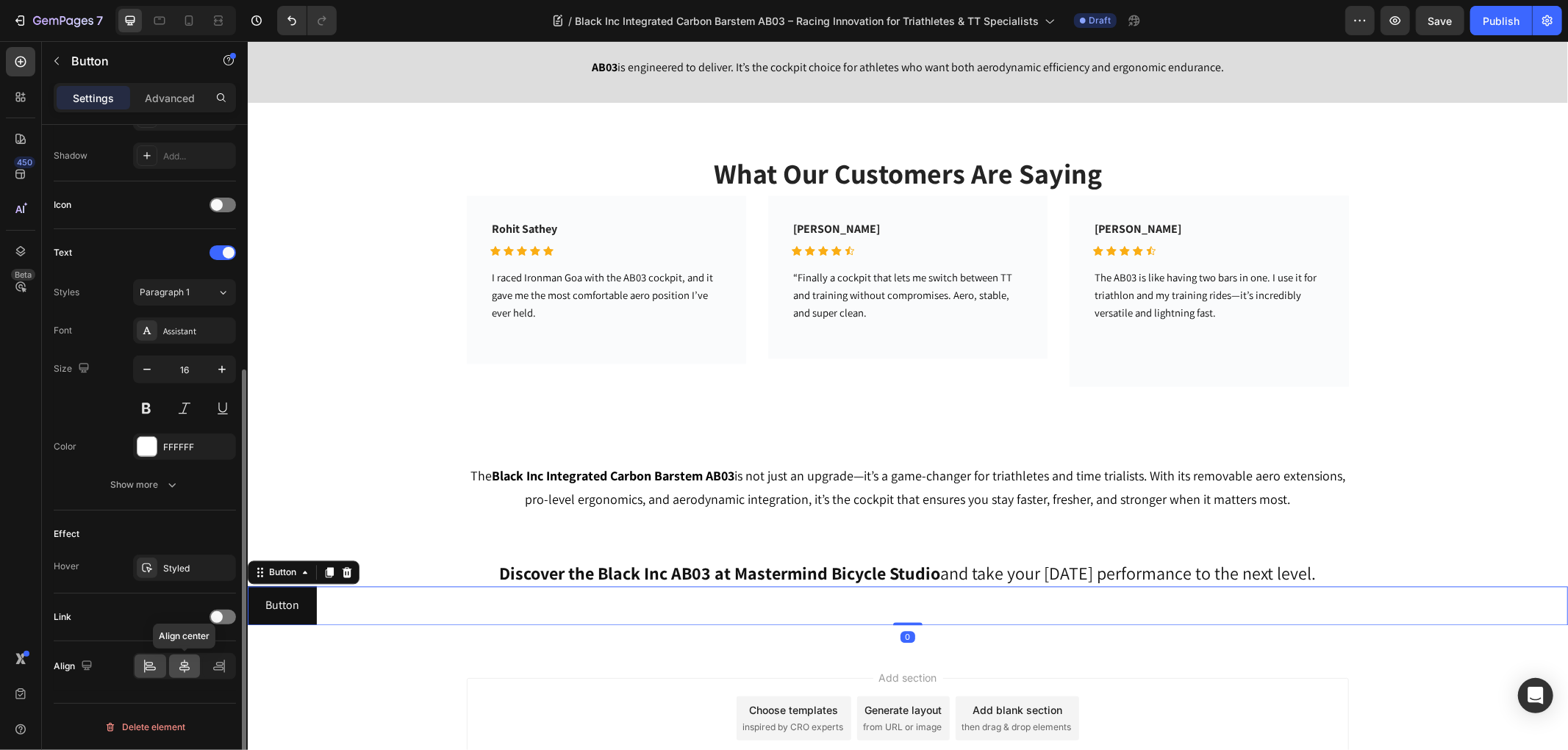
click at [173, 666] on div at bounding box center [184, 666] width 31 height 23
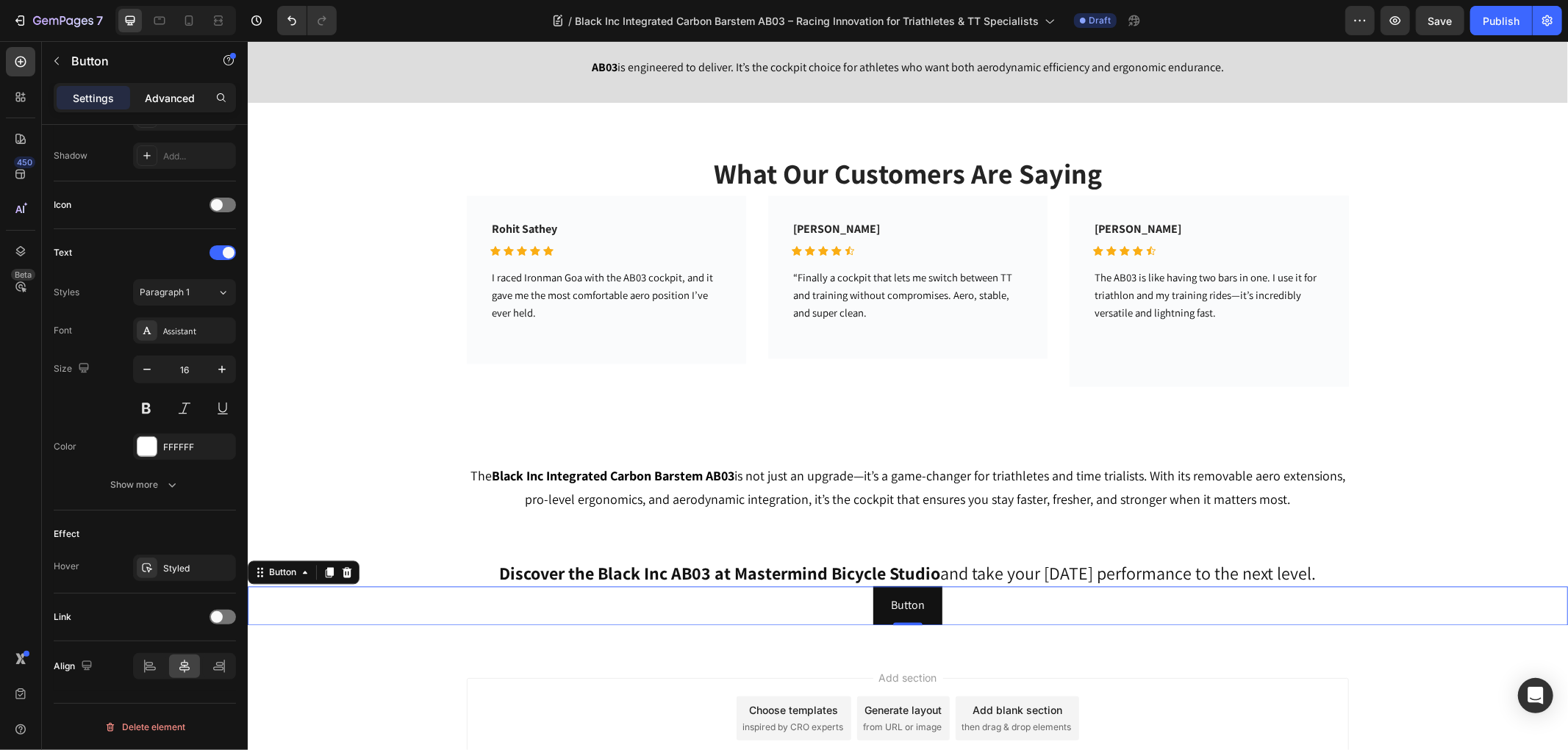
click at [159, 101] on p "Advanced" at bounding box center [169, 98] width 50 height 16
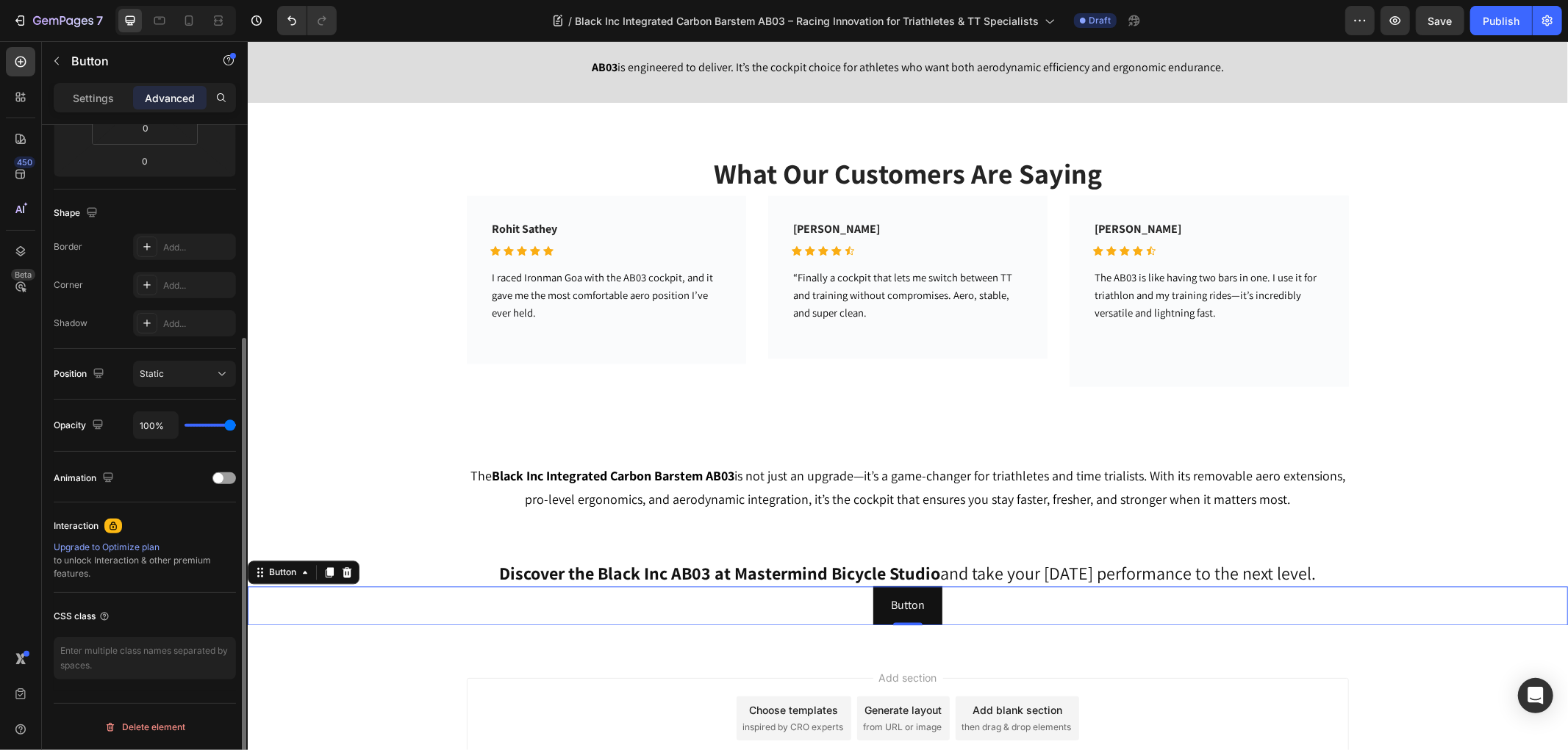
scroll to position [313, 0]
click at [106, 84] on div "Settings Advanced" at bounding box center [144, 98] width 182 height 30
click at [100, 107] on div "Settings" at bounding box center [93, 98] width 73 height 23
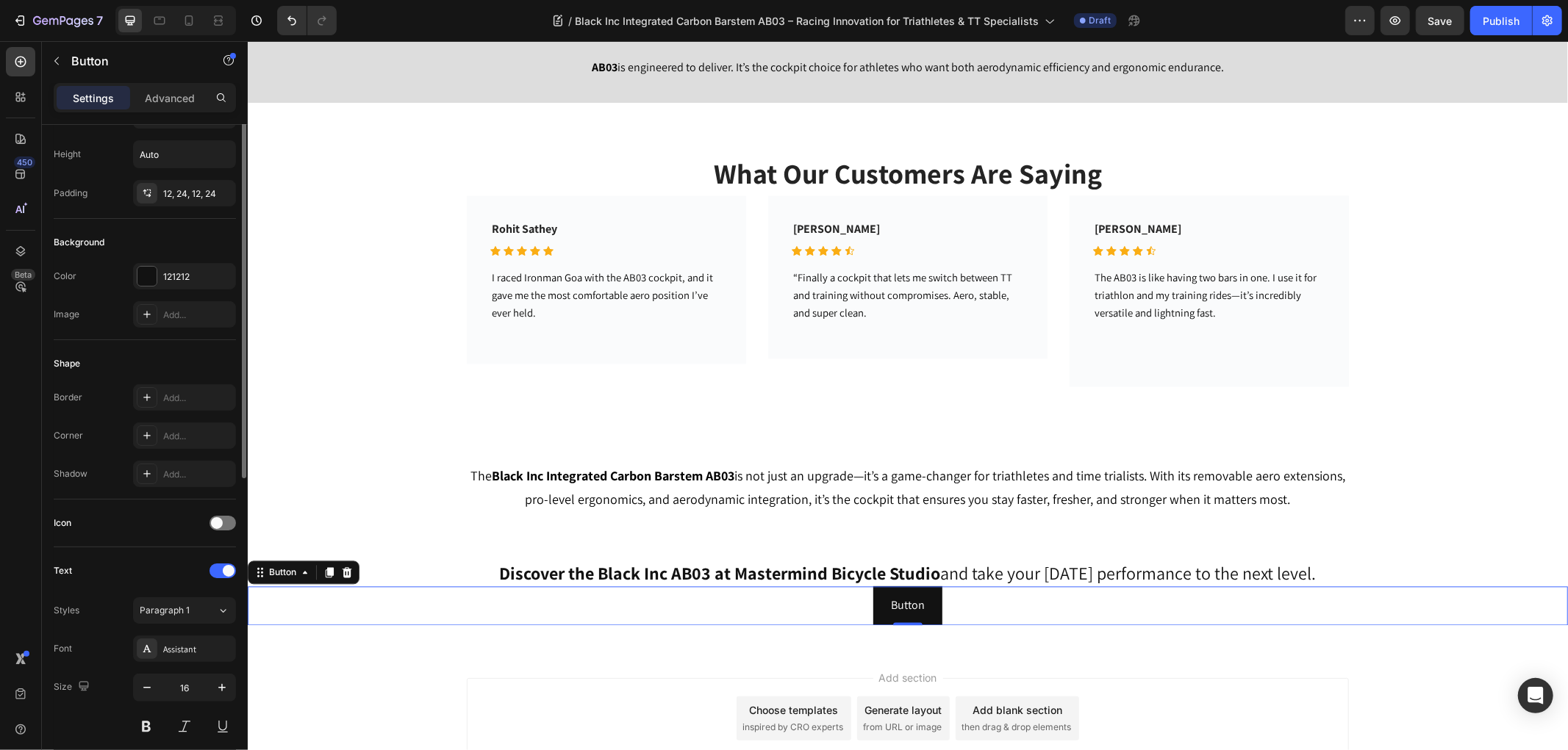
scroll to position [0, 0]
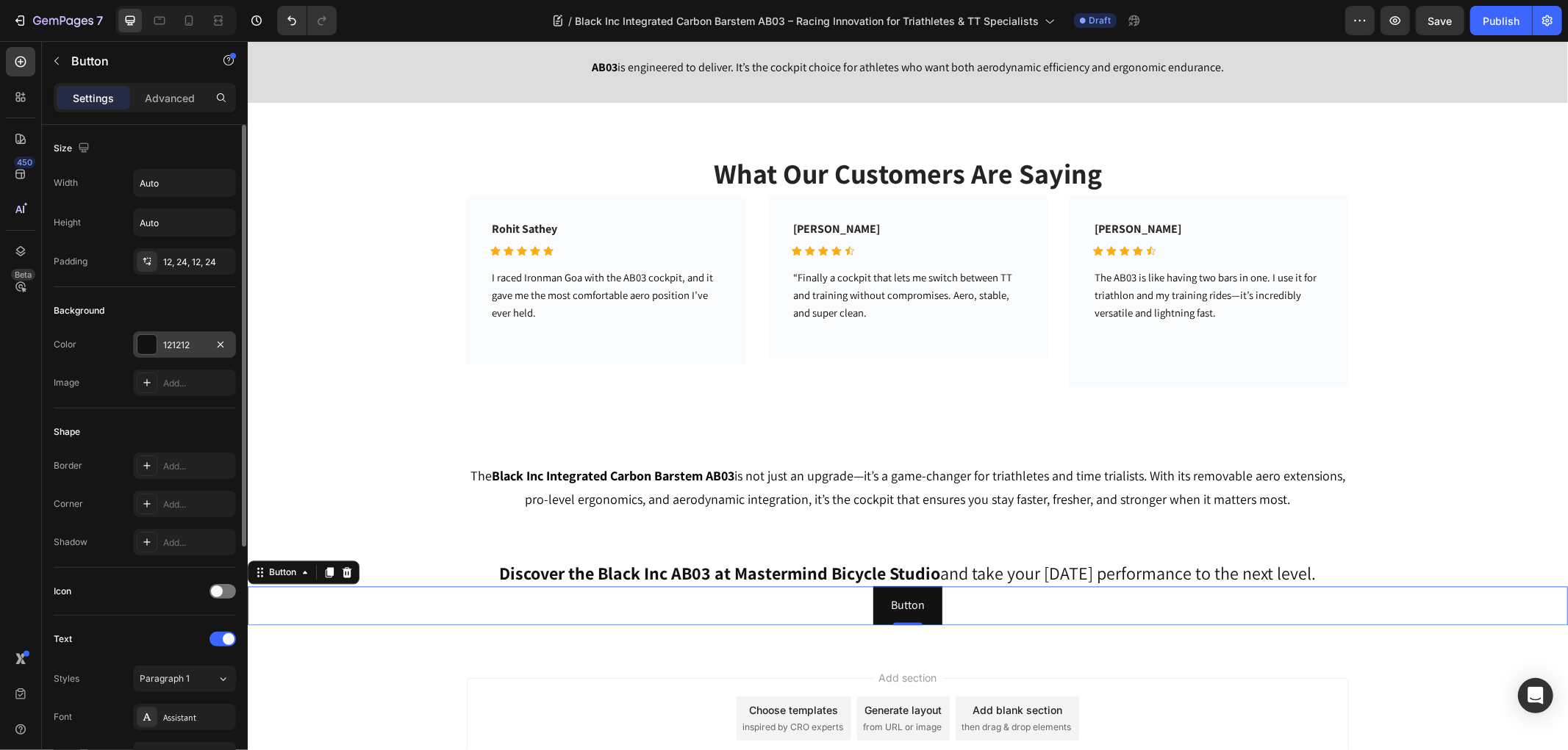
click at [148, 341] on div at bounding box center [147, 344] width 19 height 19
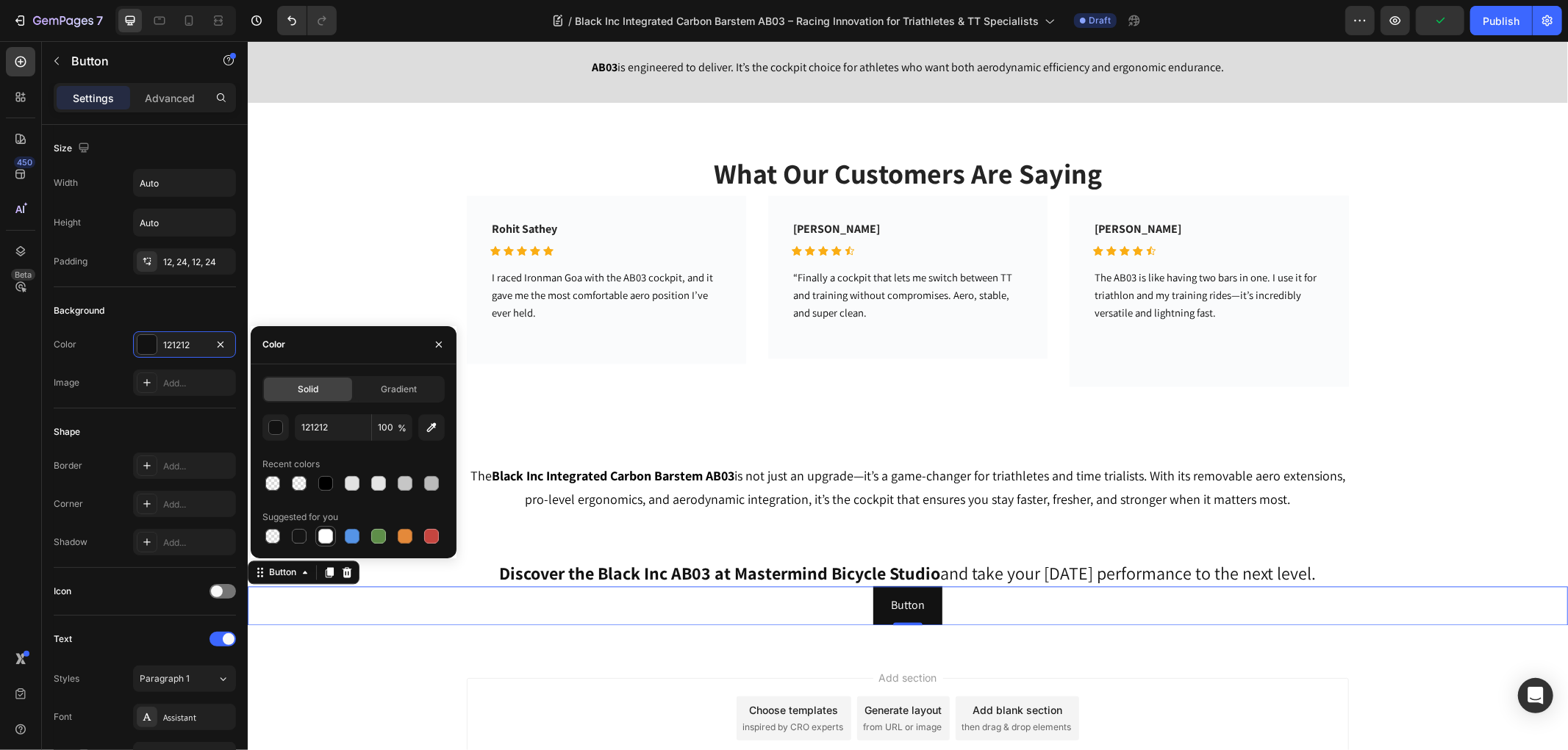
click at [320, 532] on div at bounding box center [326, 536] width 15 height 15
type input "FFFFFF"
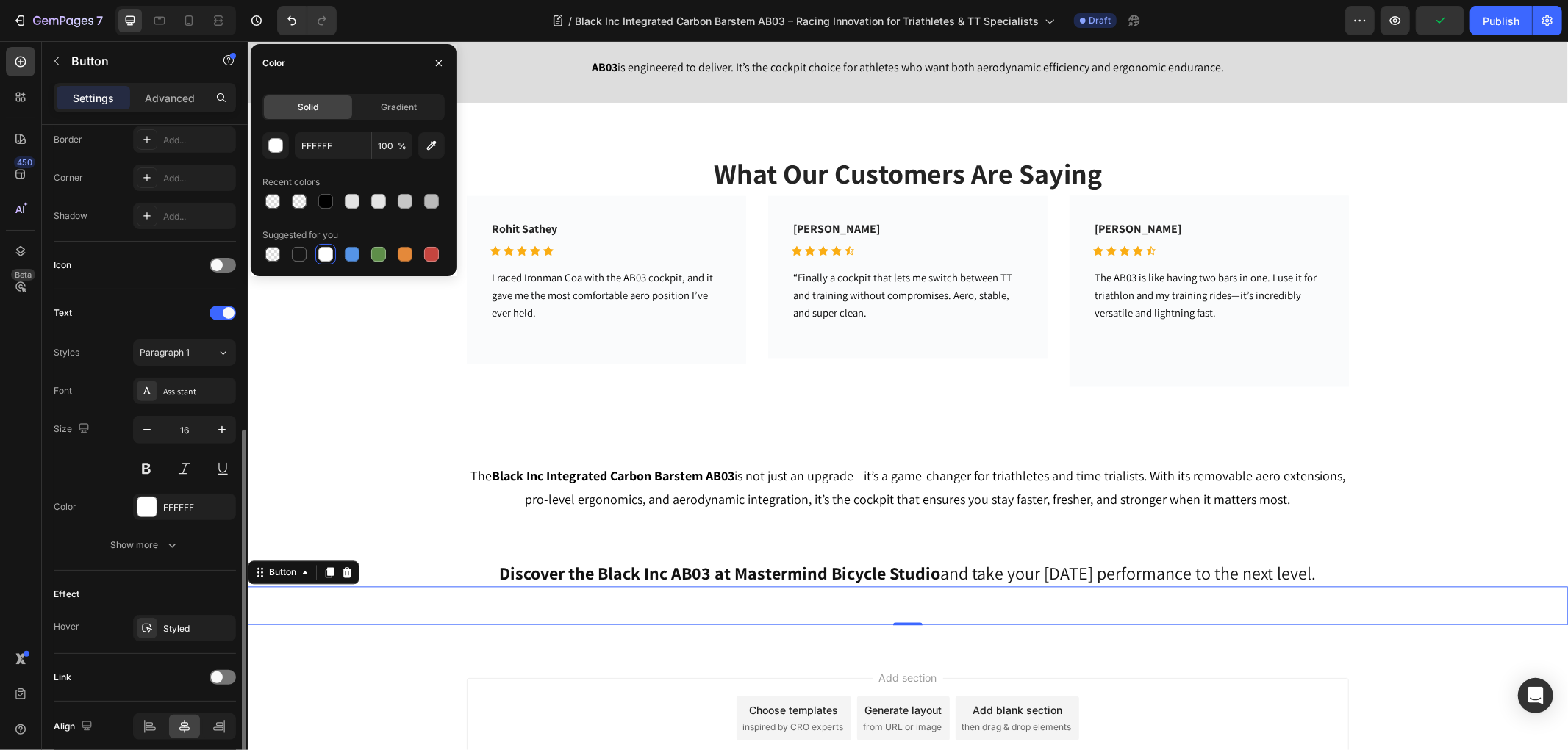
scroll to position [386, 0]
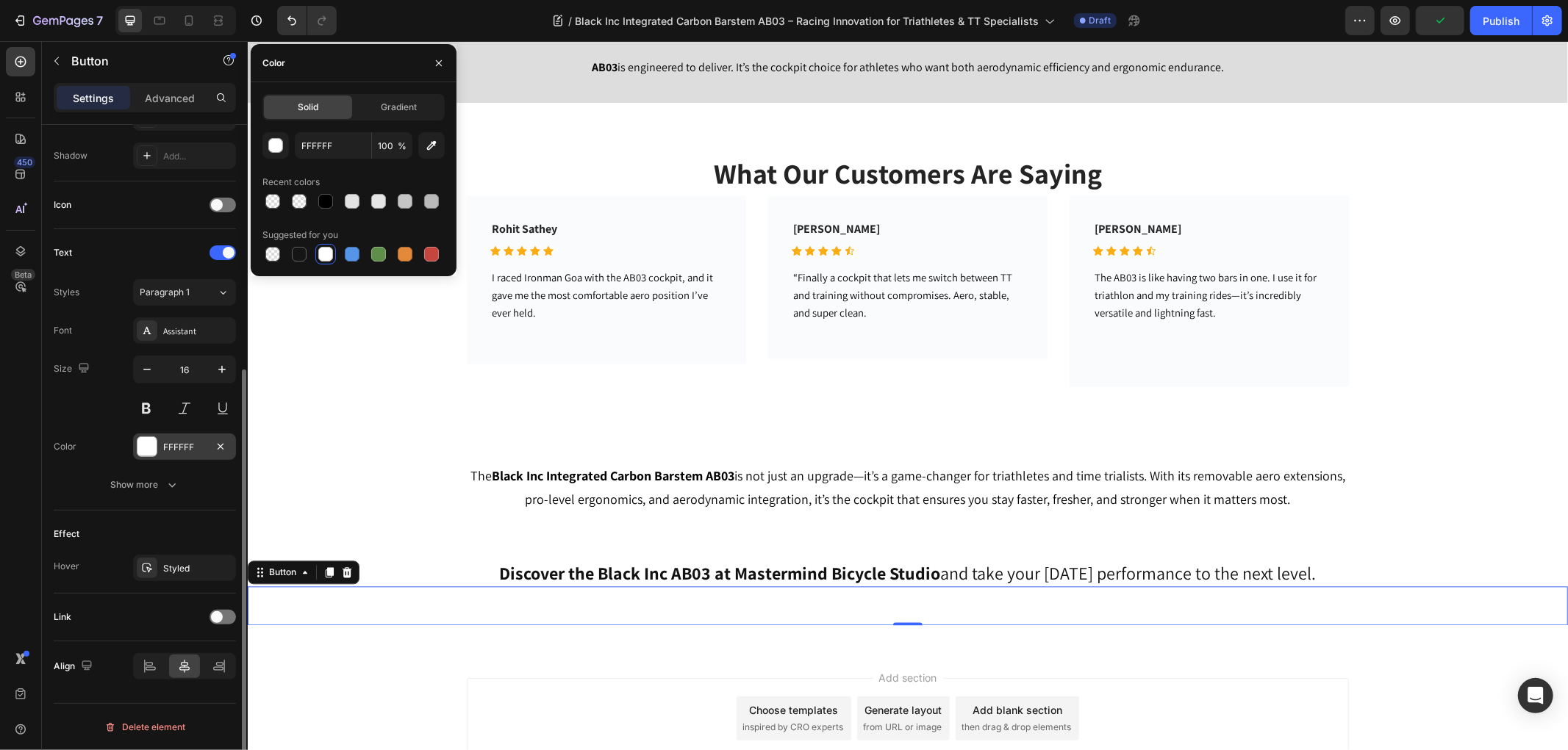
click at [145, 441] on div at bounding box center [147, 446] width 19 height 19
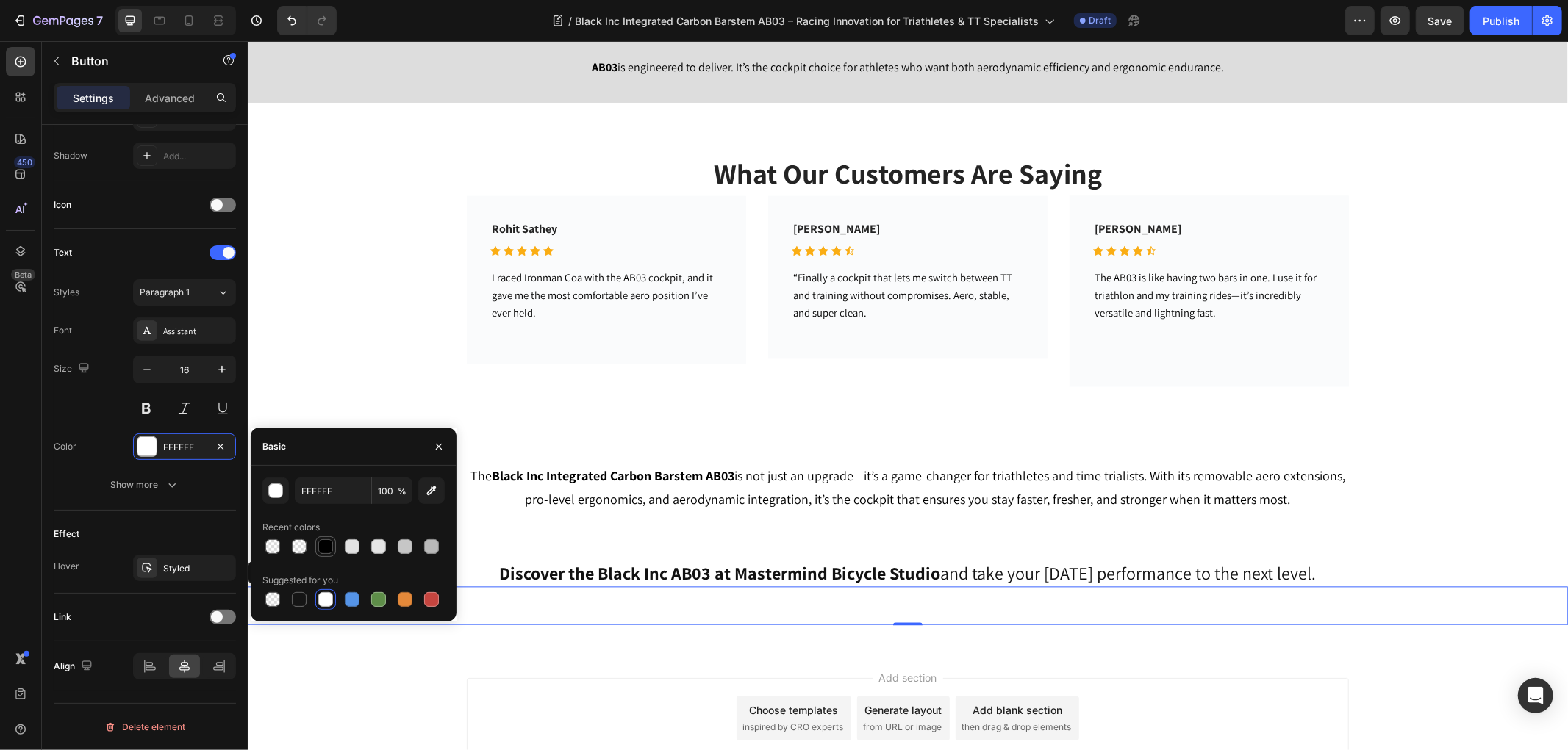
click at [331, 553] on div at bounding box center [326, 546] width 15 height 15
type input "000000"
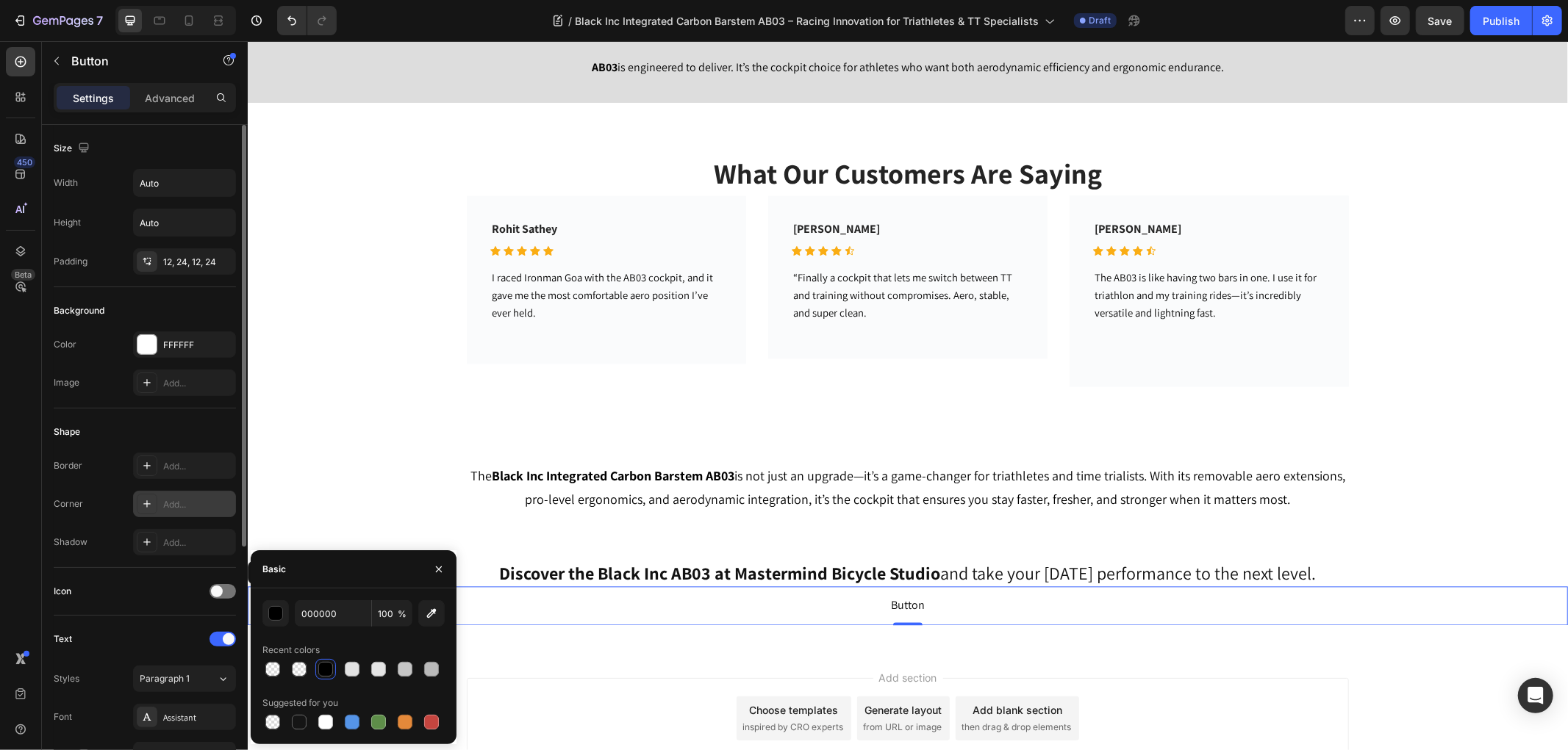
click at [159, 500] on div "Add..." at bounding box center [184, 504] width 103 height 27
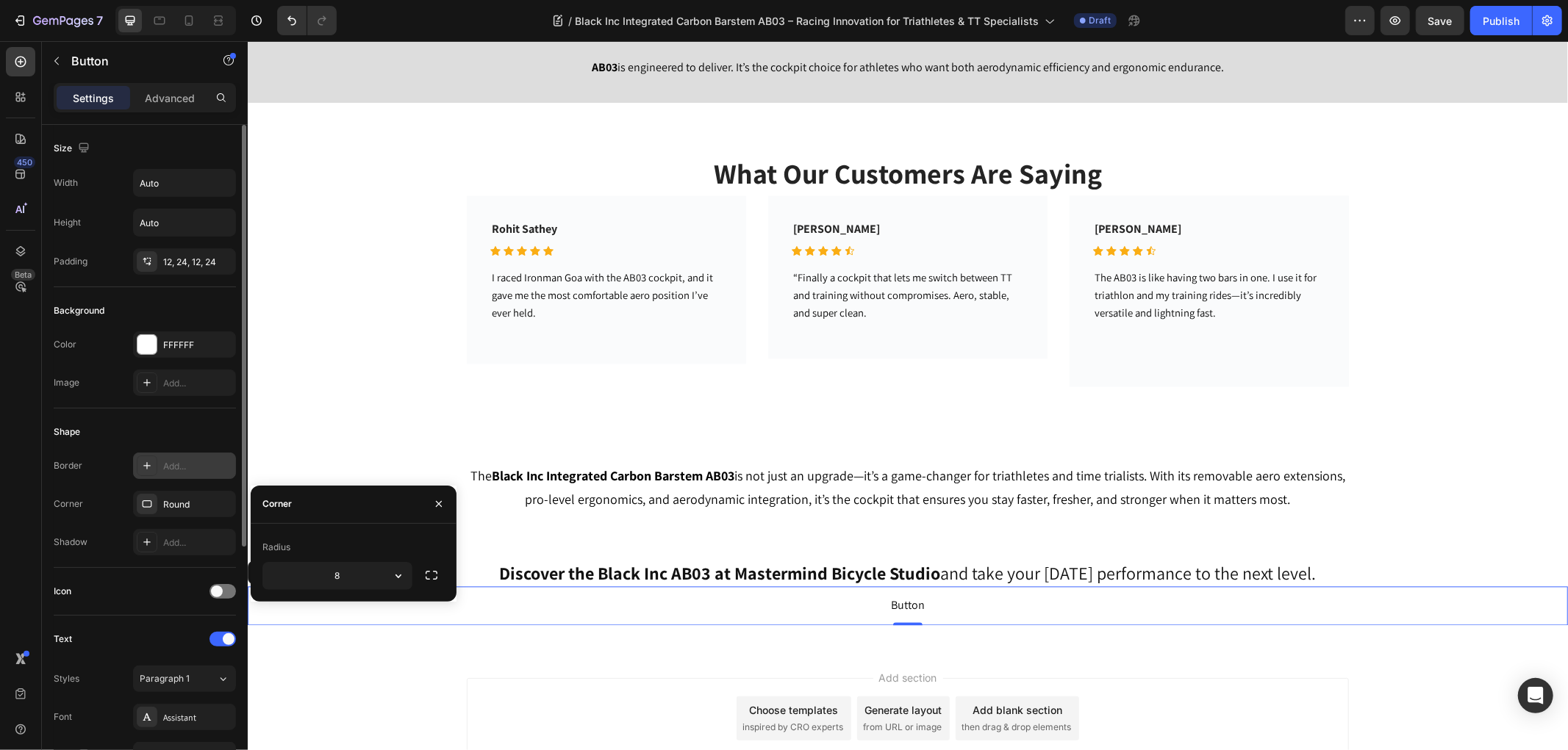
click at [159, 475] on div "Add..." at bounding box center [184, 466] width 103 height 27
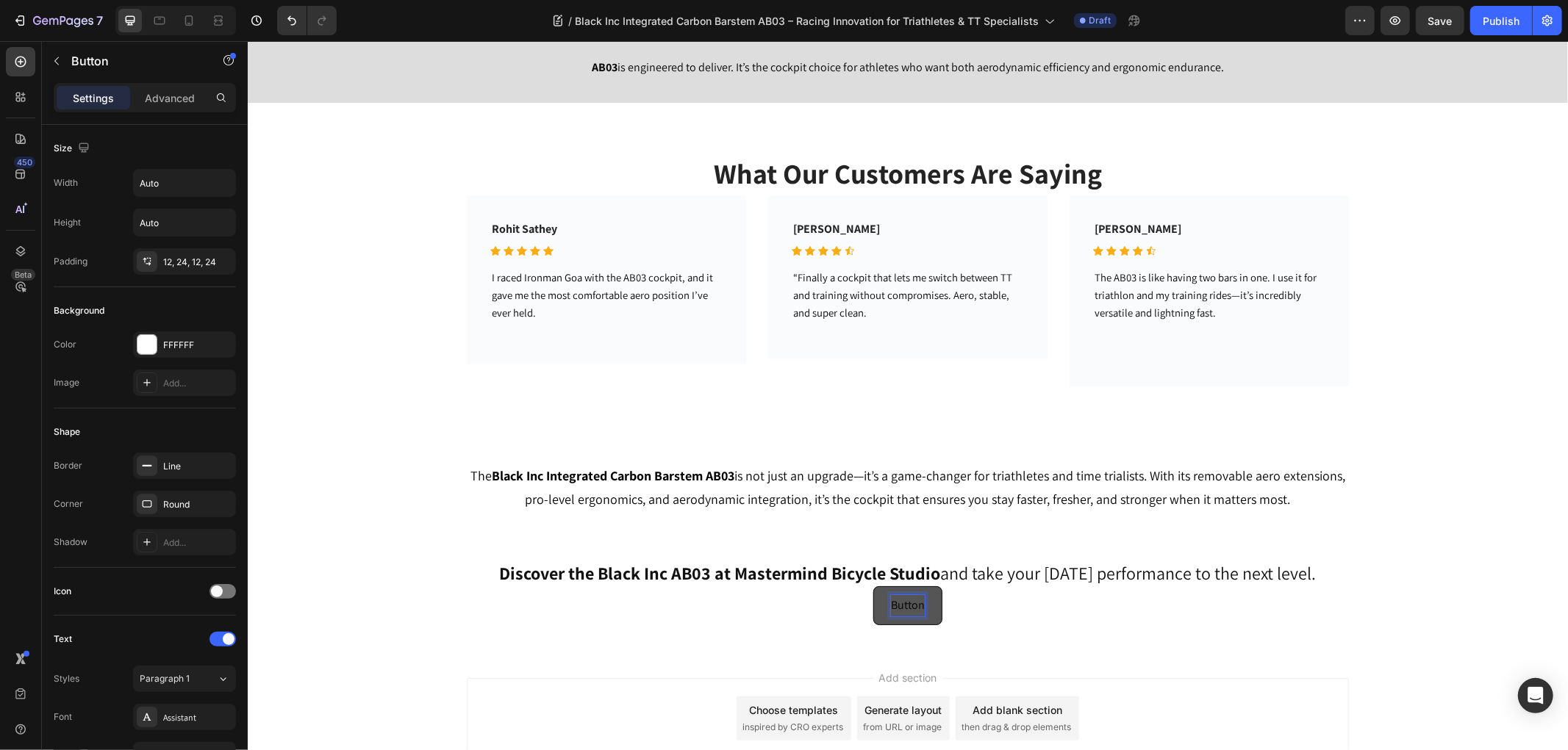
click at [905, 607] on p "Button" at bounding box center [907, 604] width 34 height 21
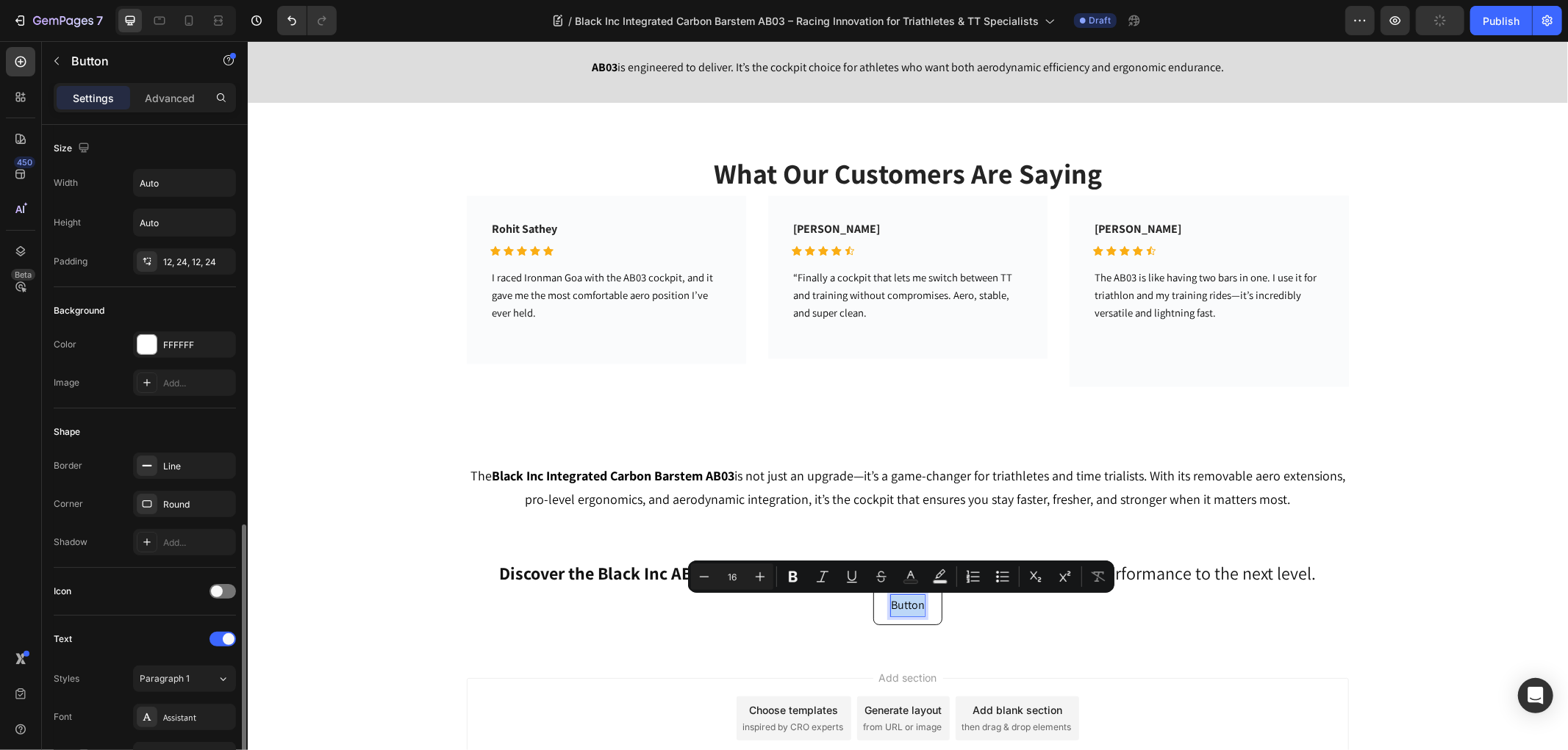
scroll to position [244, 0]
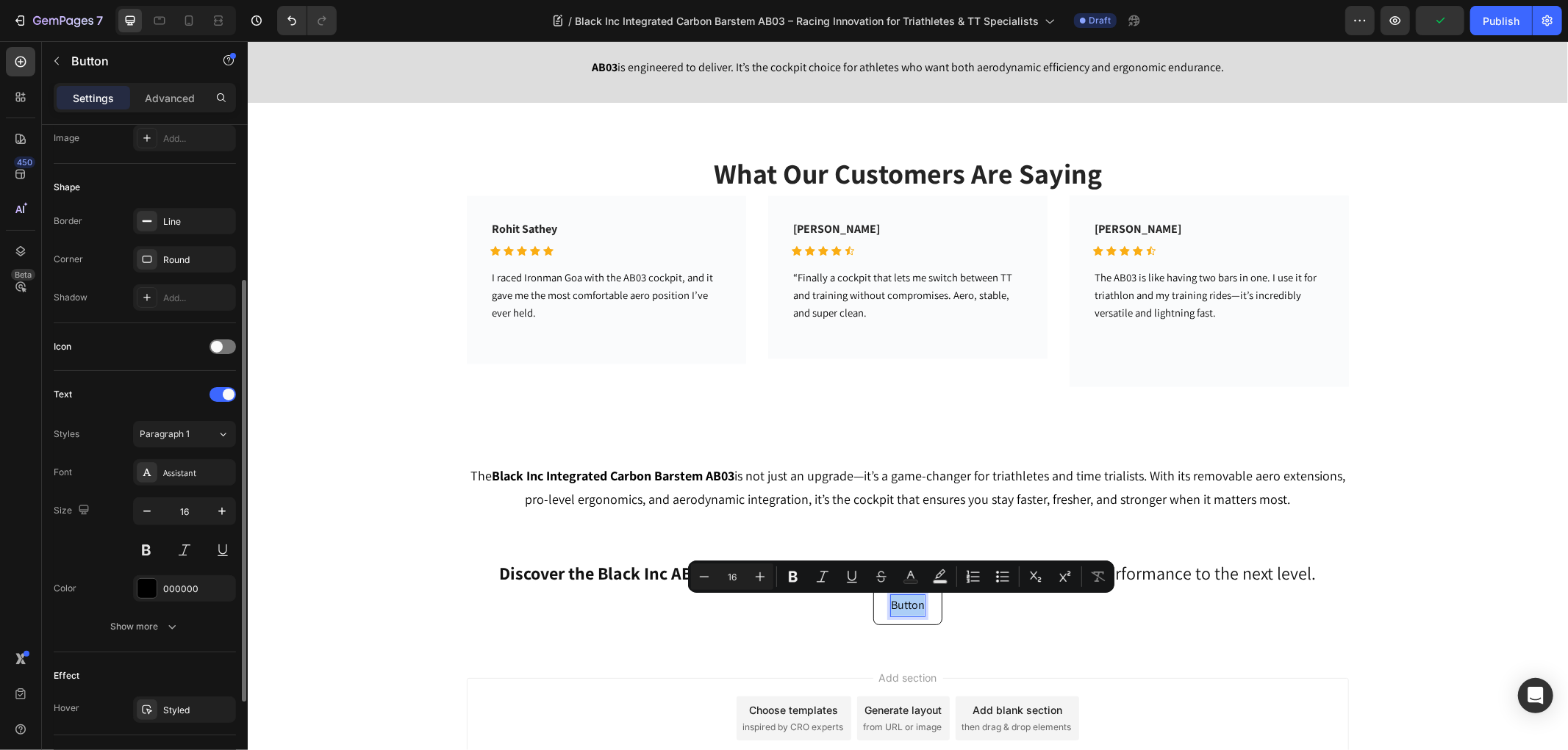
click at [71, 554] on div "Size 16" at bounding box center [144, 530] width 182 height 66
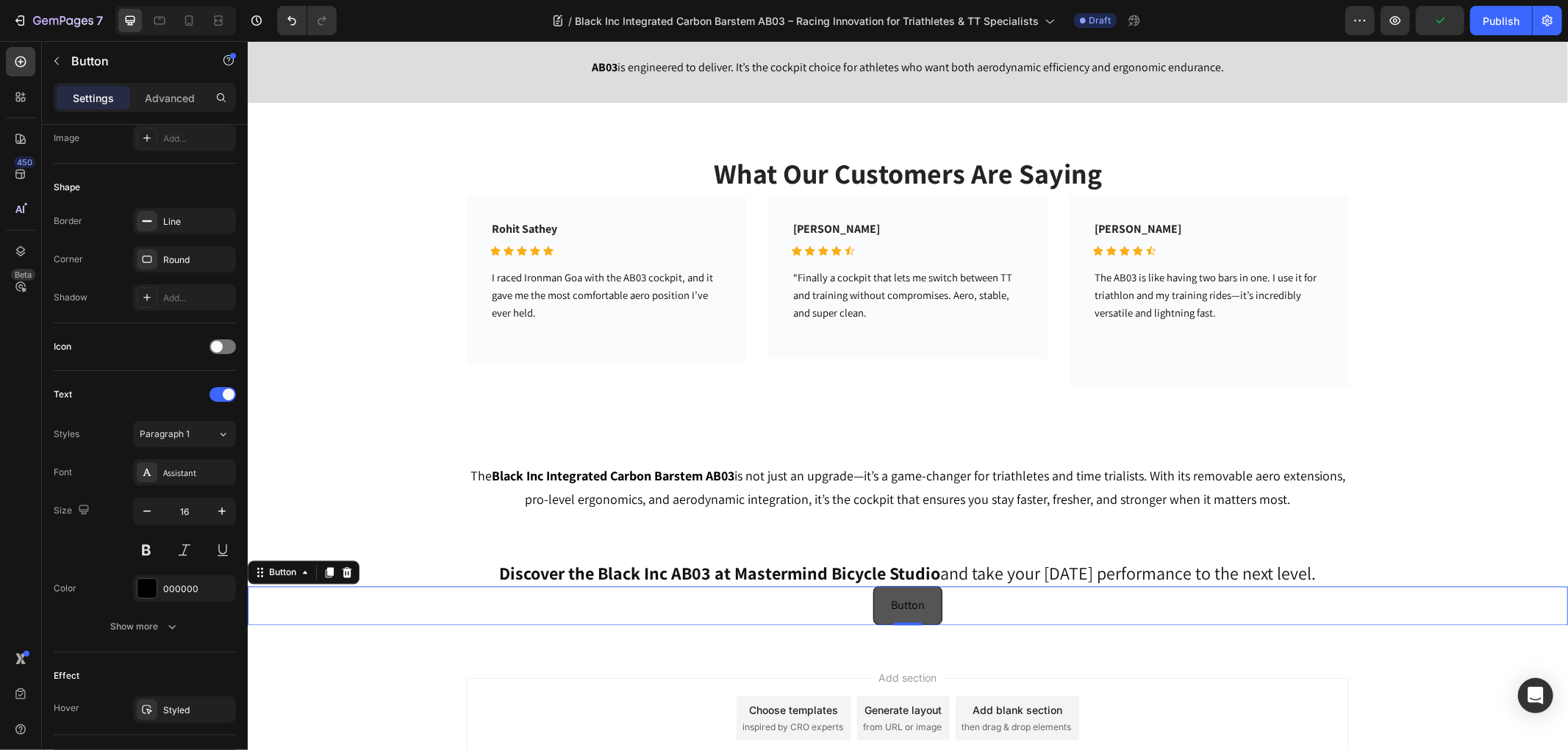
click at [874, 609] on button "Button" at bounding box center [907, 605] width 69 height 39
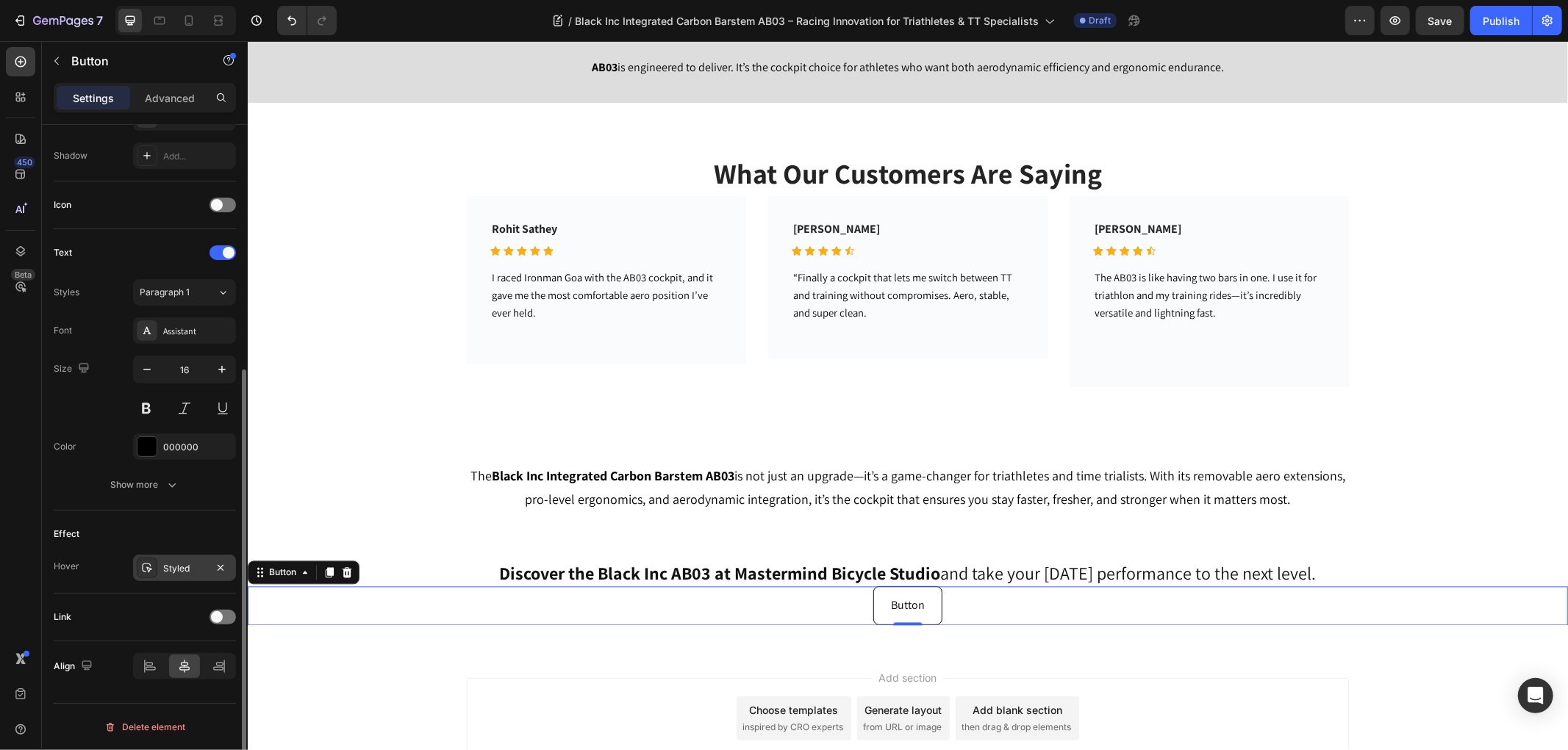
click at [176, 567] on div "Styled" at bounding box center [184, 568] width 43 height 13
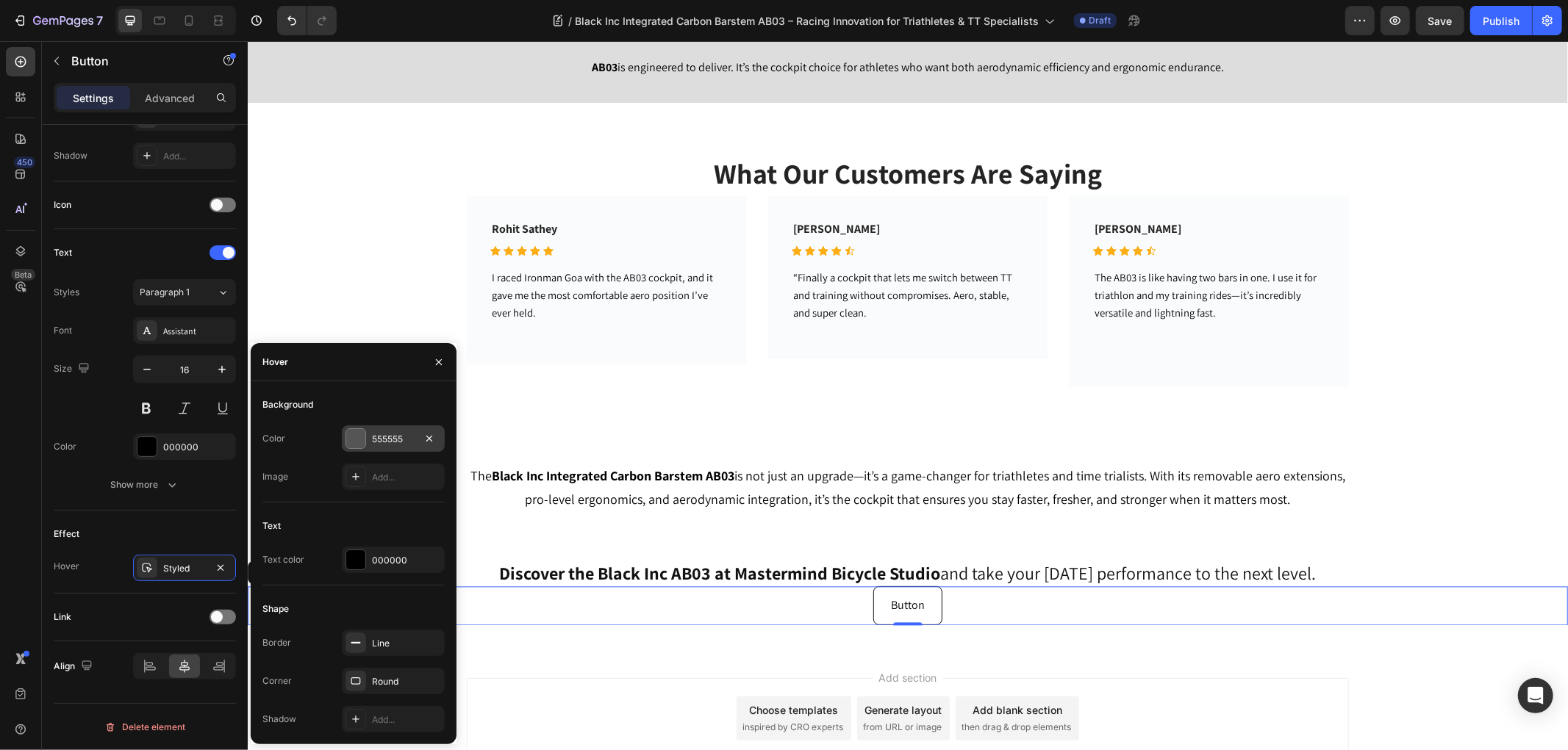
click at [361, 443] on div at bounding box center [355, 439] width 19 height 19
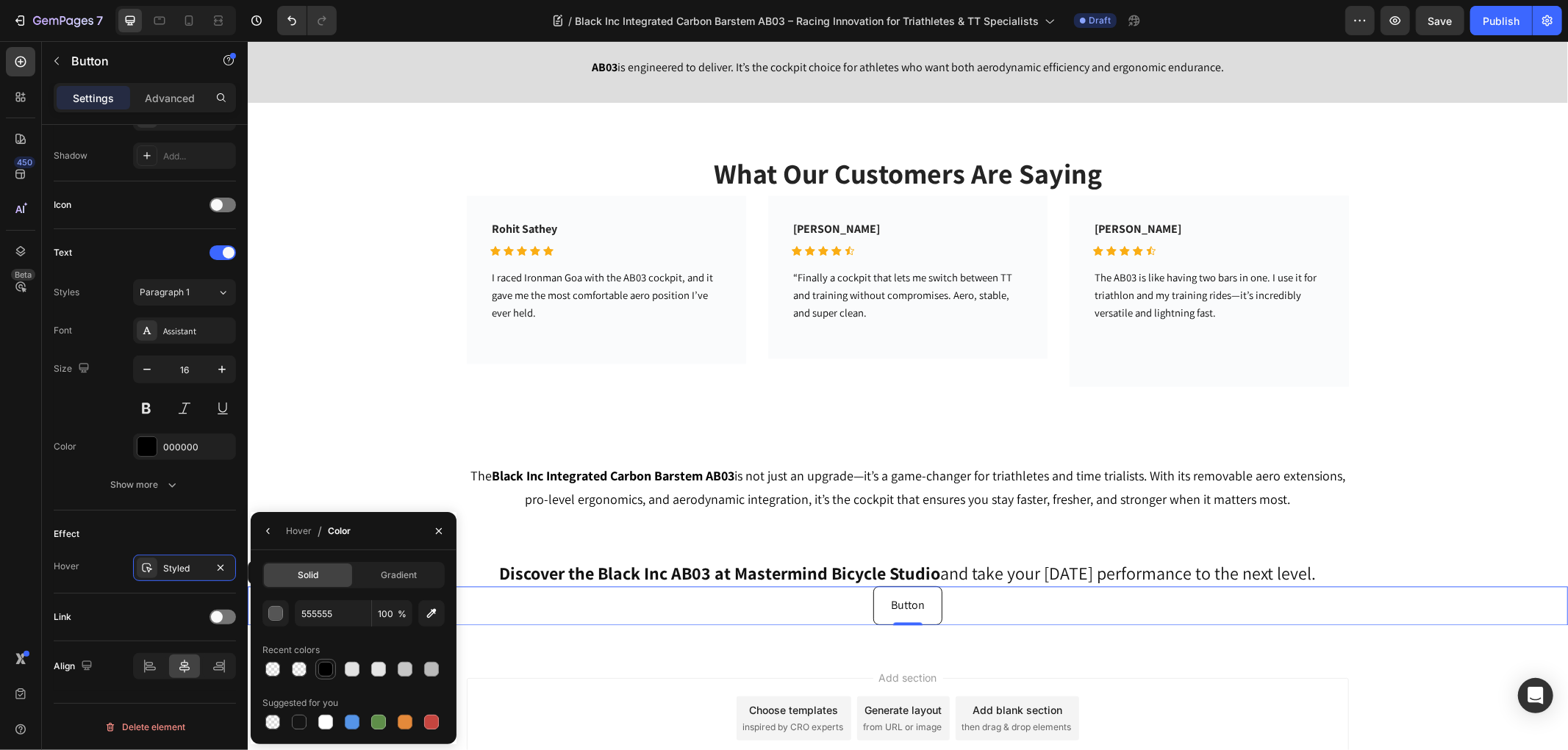
click at [323, 664] on div at bounding box center [326, 669] width 15 height 15
type input "000000"
click at [293, 527] on div "Hover" at bounding box center [298, 531] width 26 height 13
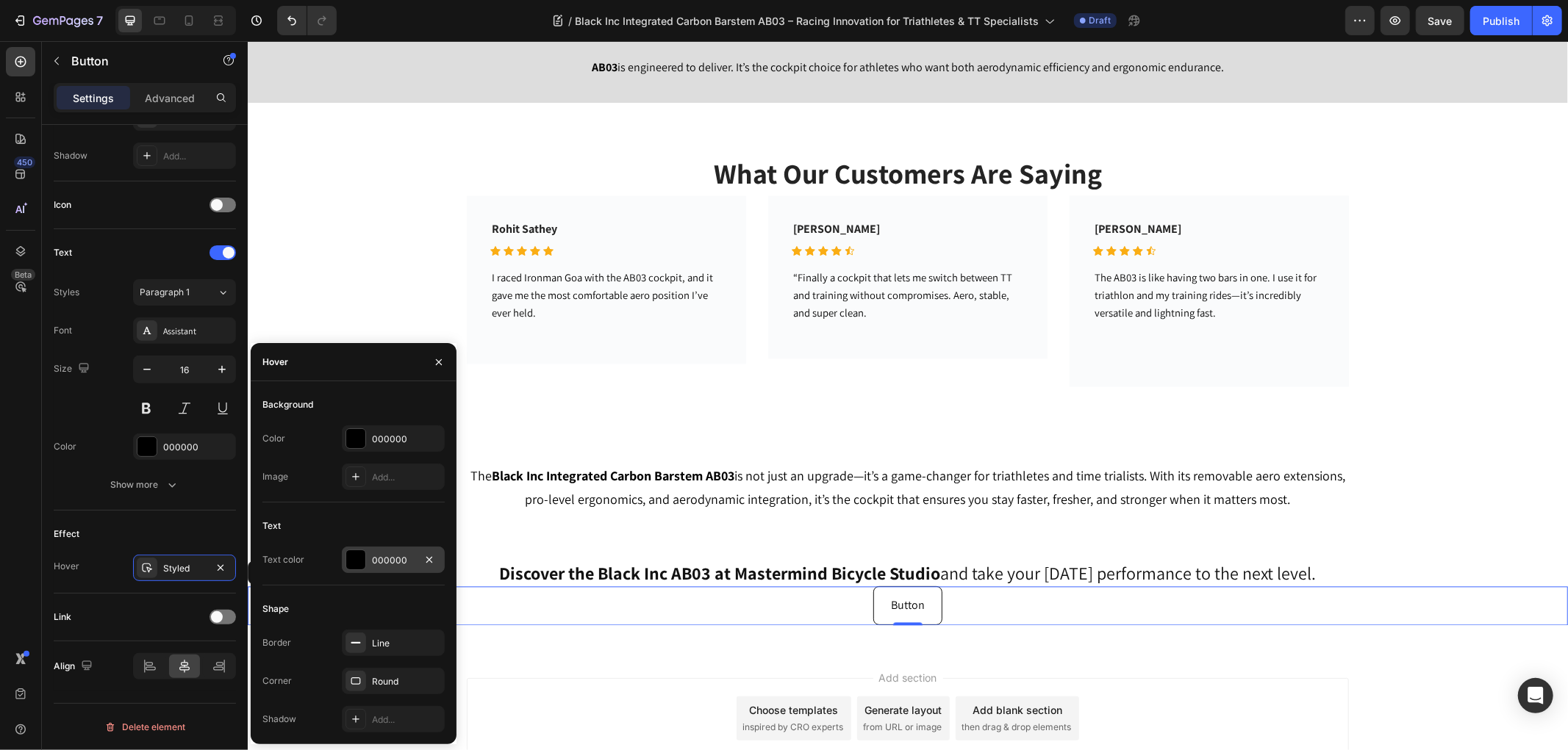
click at [358, 562] on div at bounding box center [355, 560] width 19 height 19
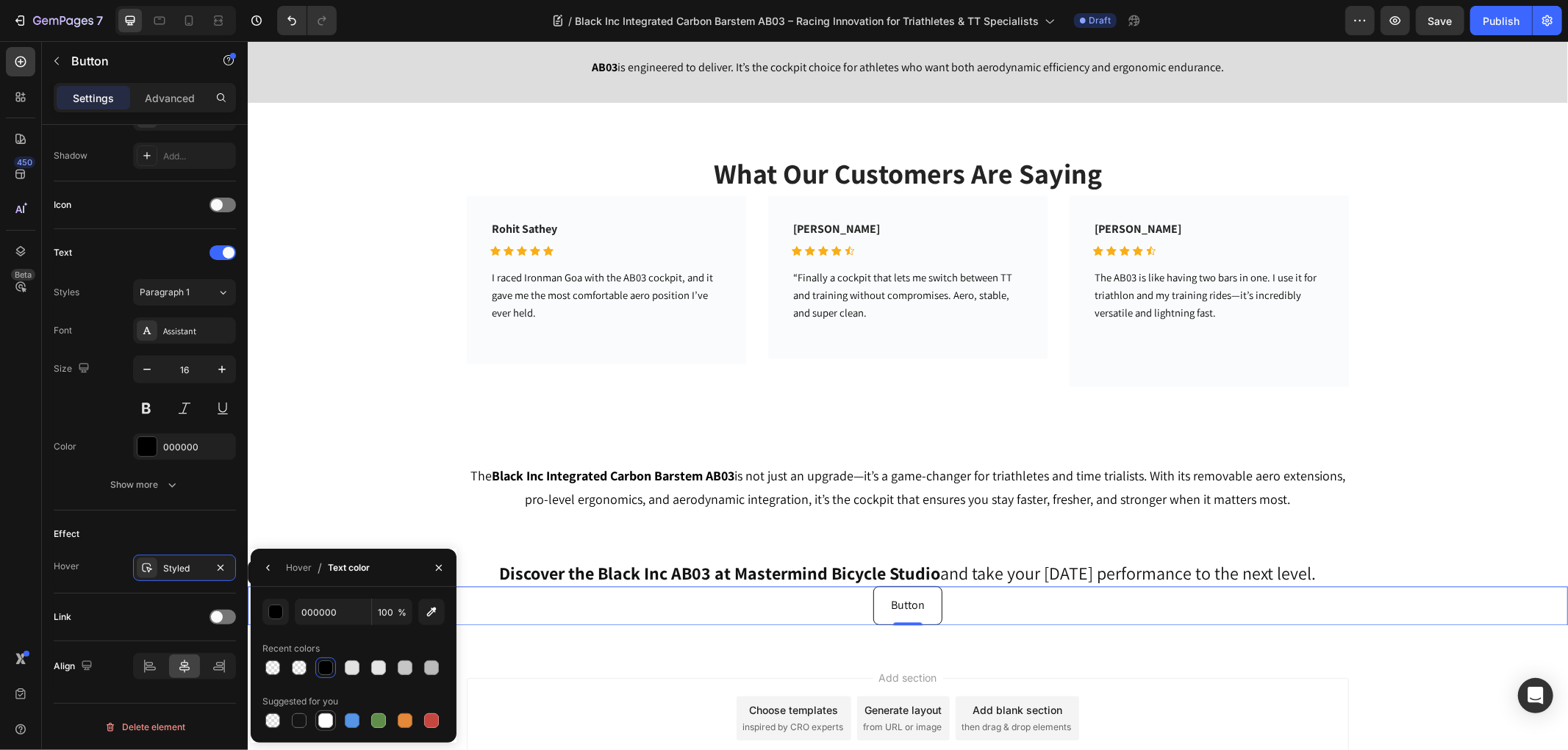
click at [325, 718] on div at bounding box center [326, 720] width 15 height 15
type input "FFFFFF"
click at [918, 609] on button "Button" at bounding box center [907, 605] width 69 height 39
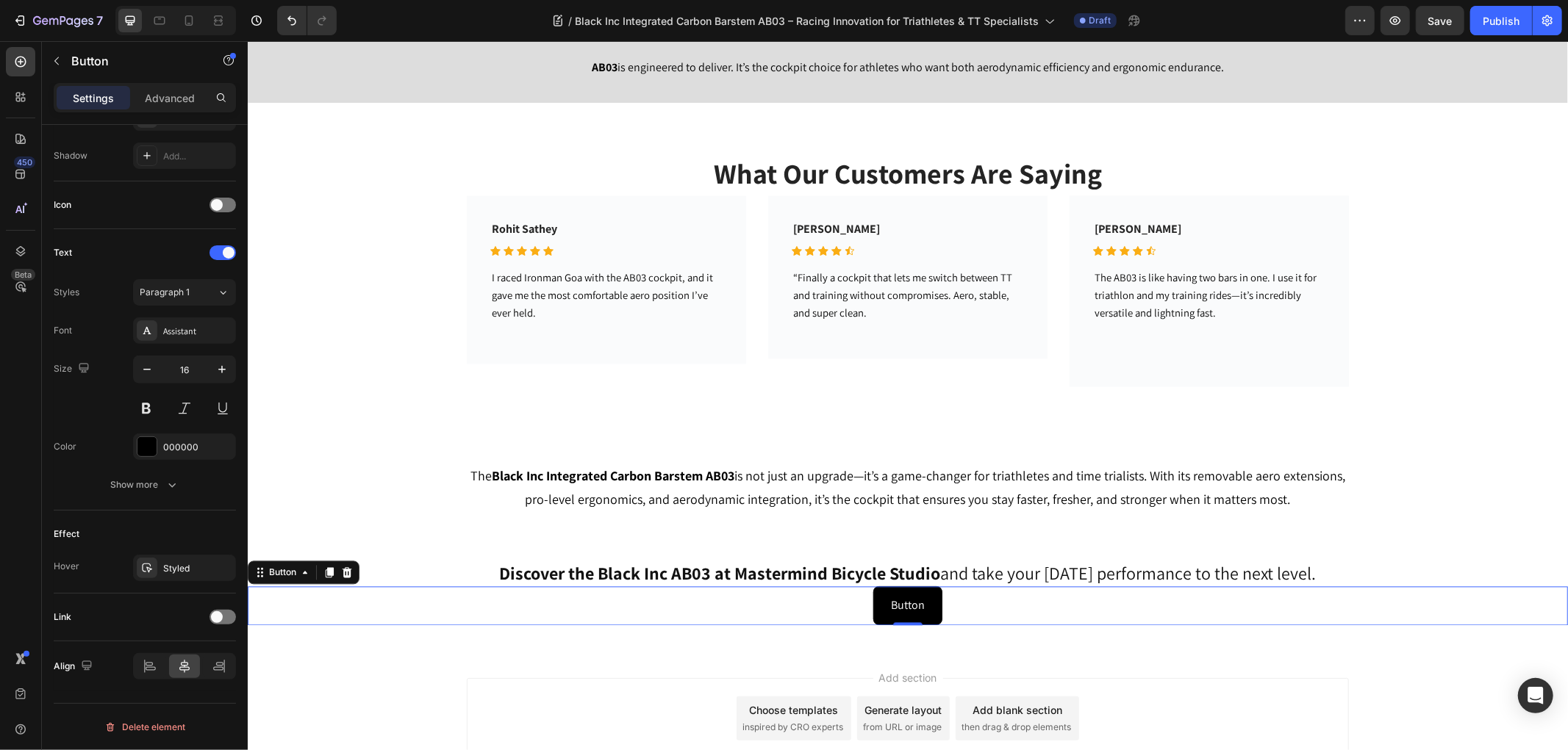
click at [918, 609] on button "Button" at bounding box center [907, 605] width 69 height 39
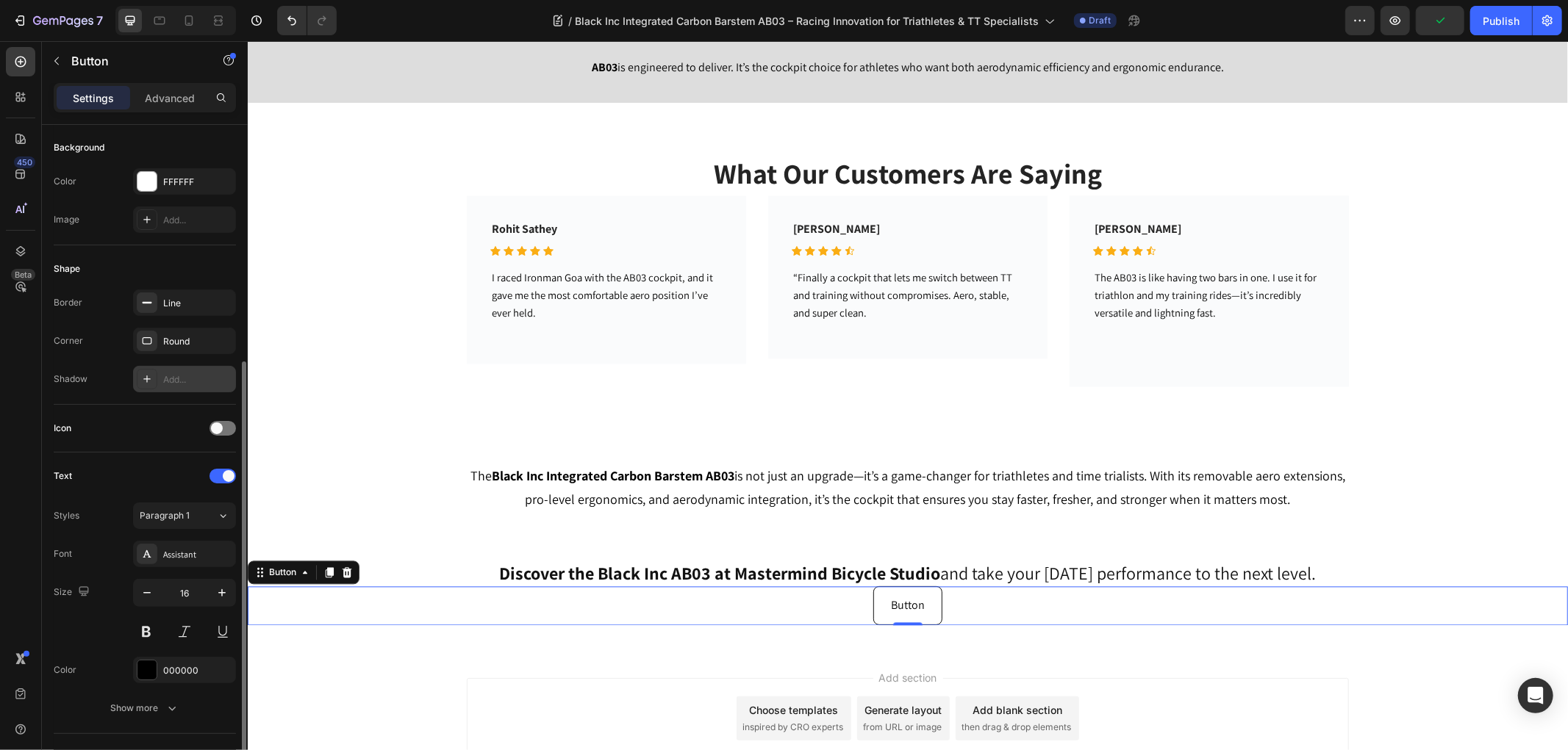
scroll to position [244, 0]
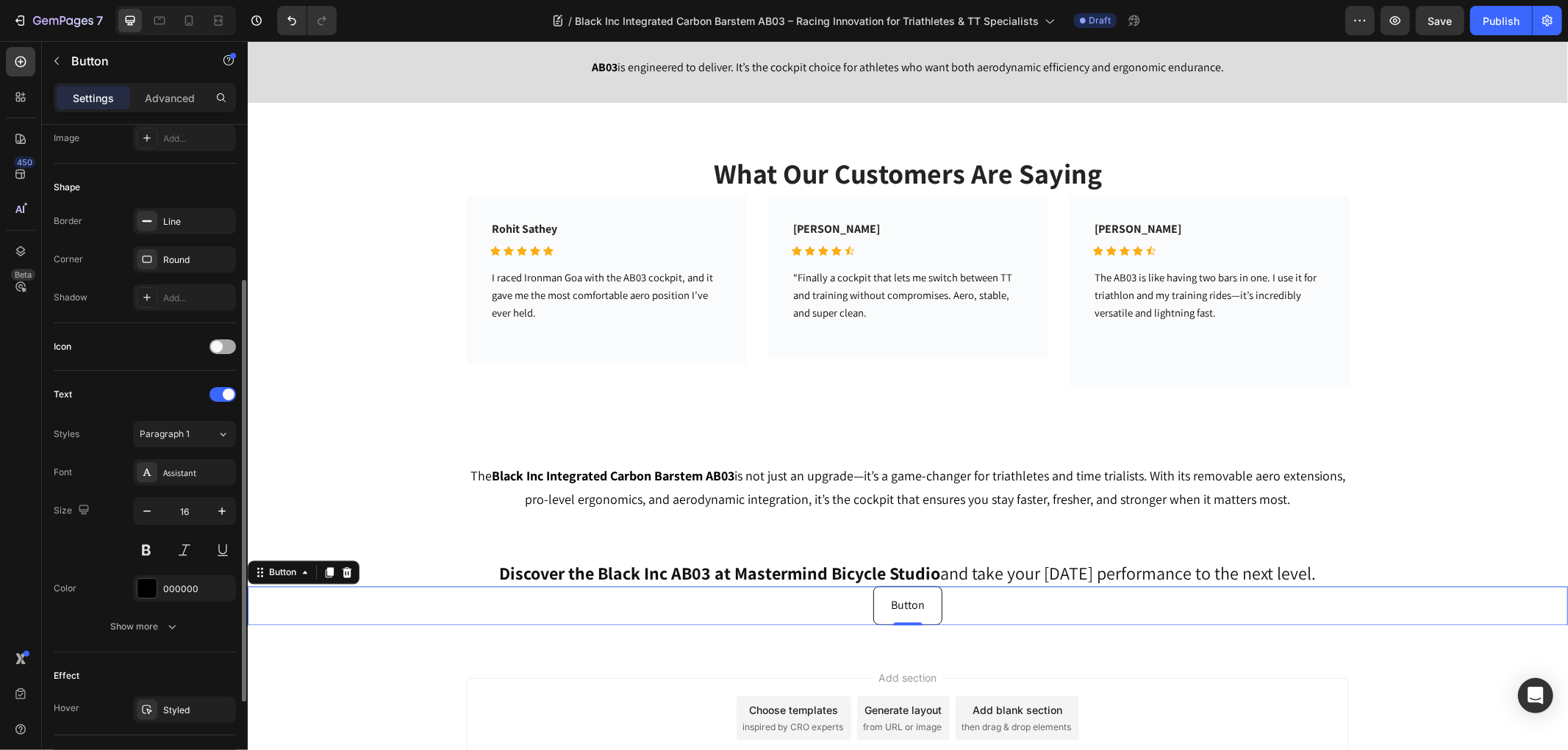
click at [219, 350] on span at bounding box center [216, 347] width 12 height 12
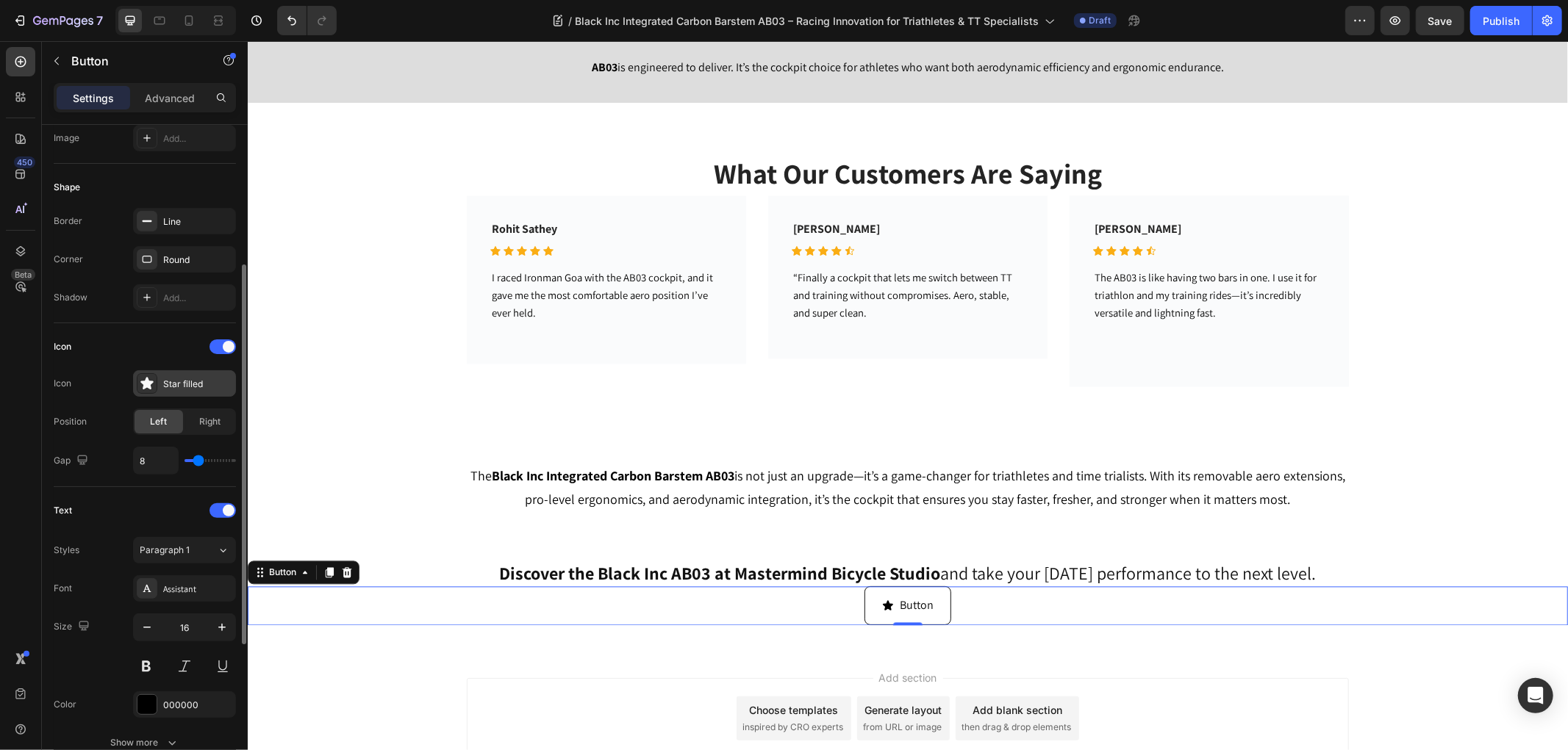
click at [195, 378] on div "Star filled" at bounding box center [198, 384] width 69 height 13
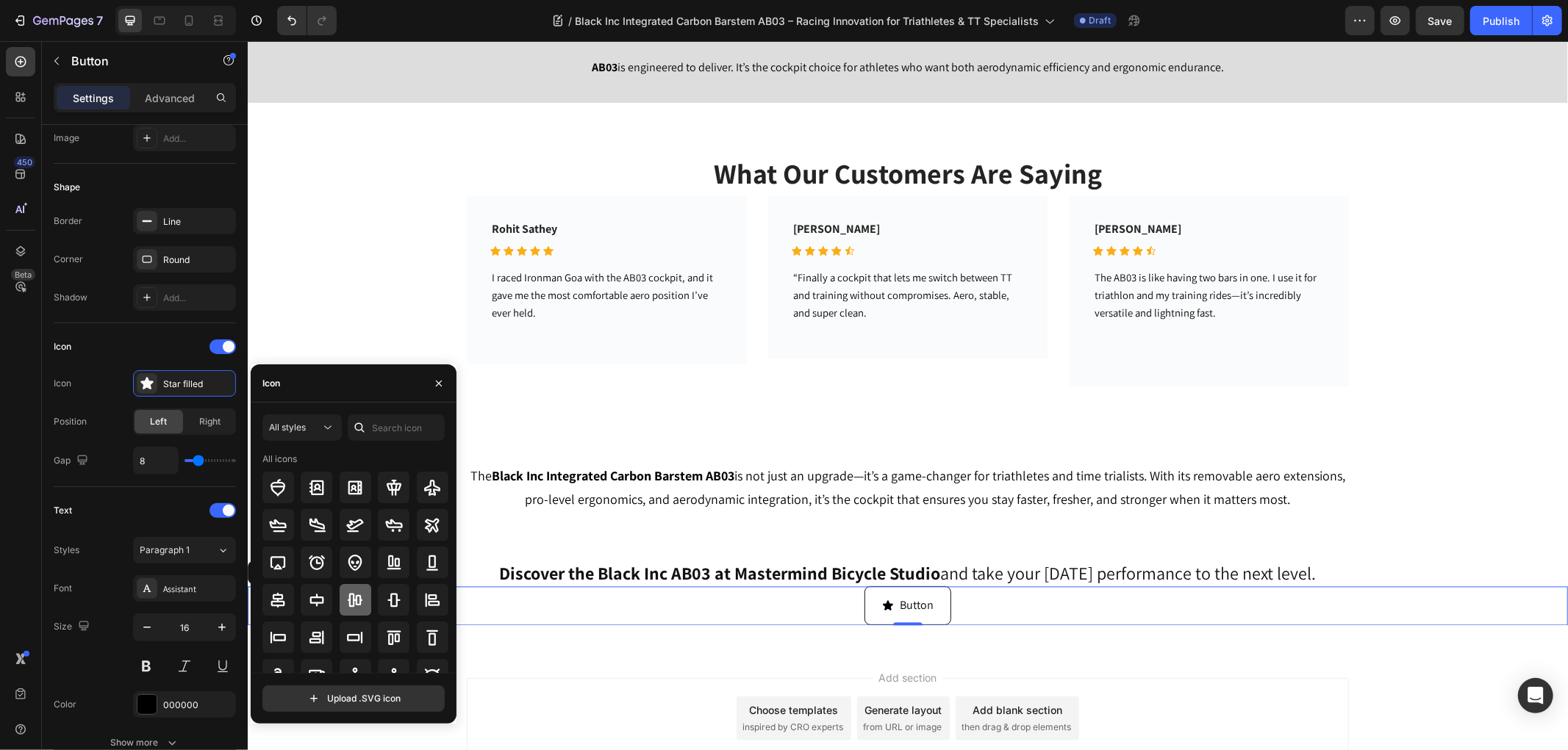
scroll to position [81, 0]
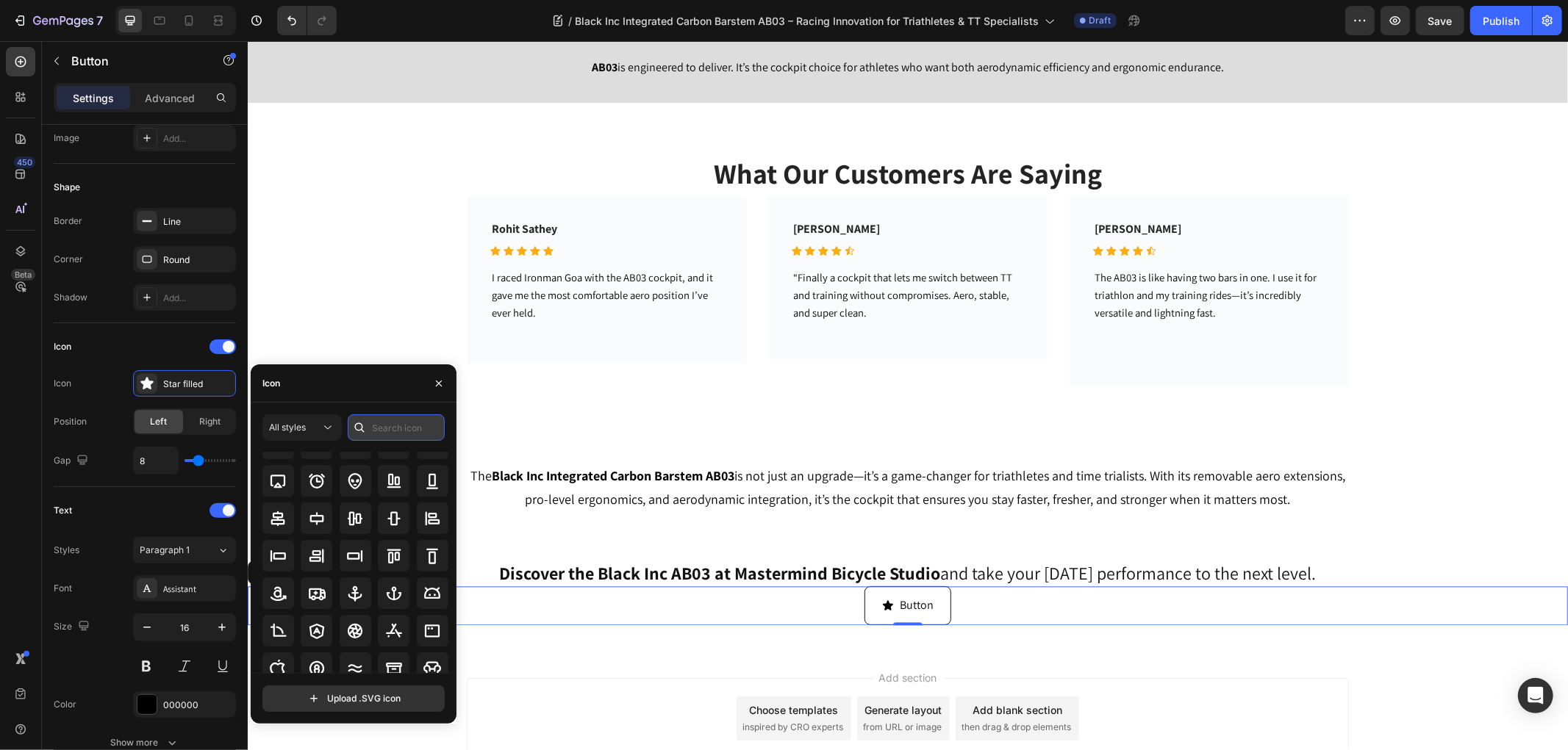
click at [375, 431] on input "text" at bounding box center [396, 428] width 97 height 27
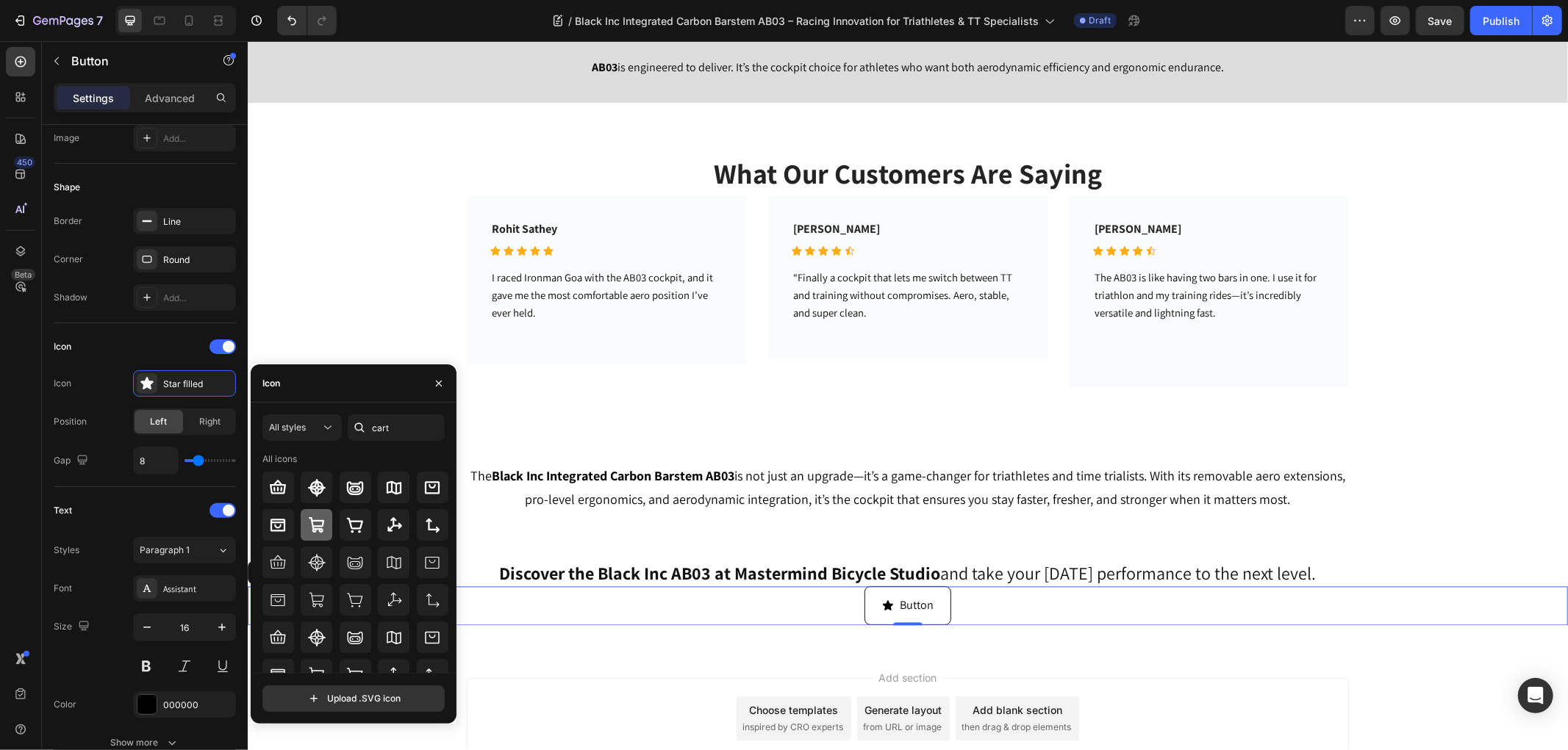
click at [322, 528] on icon at bounding box center [316, 525] width 18 height 18
click at [347, 534] on div at bounding box center [355, 524] width 31 height 31
click at [325, 525] on div at bounding box center [316, 524] width 31 height 31
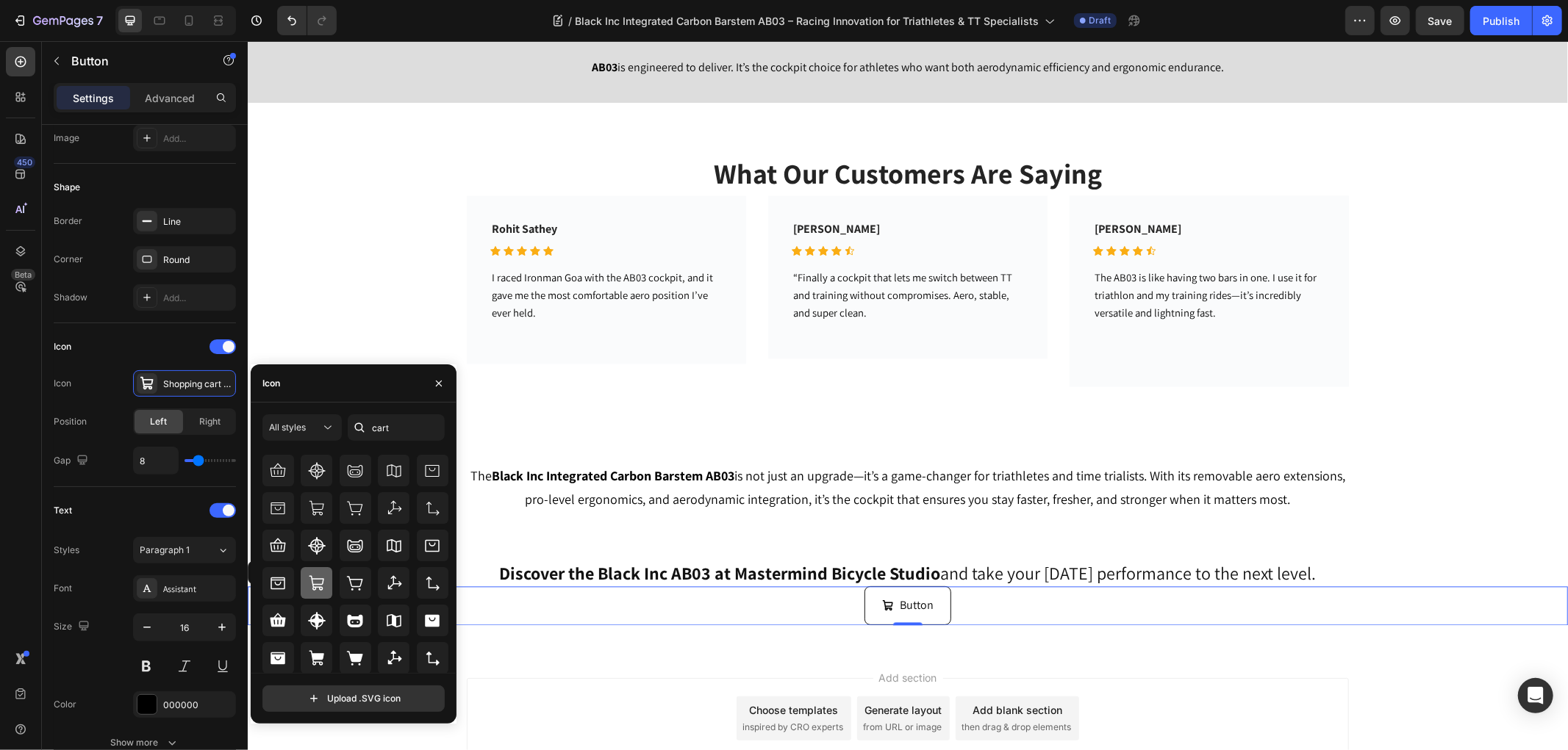
click at [316, 584] on icon at bounding box center [316, 583] width 18 height 18
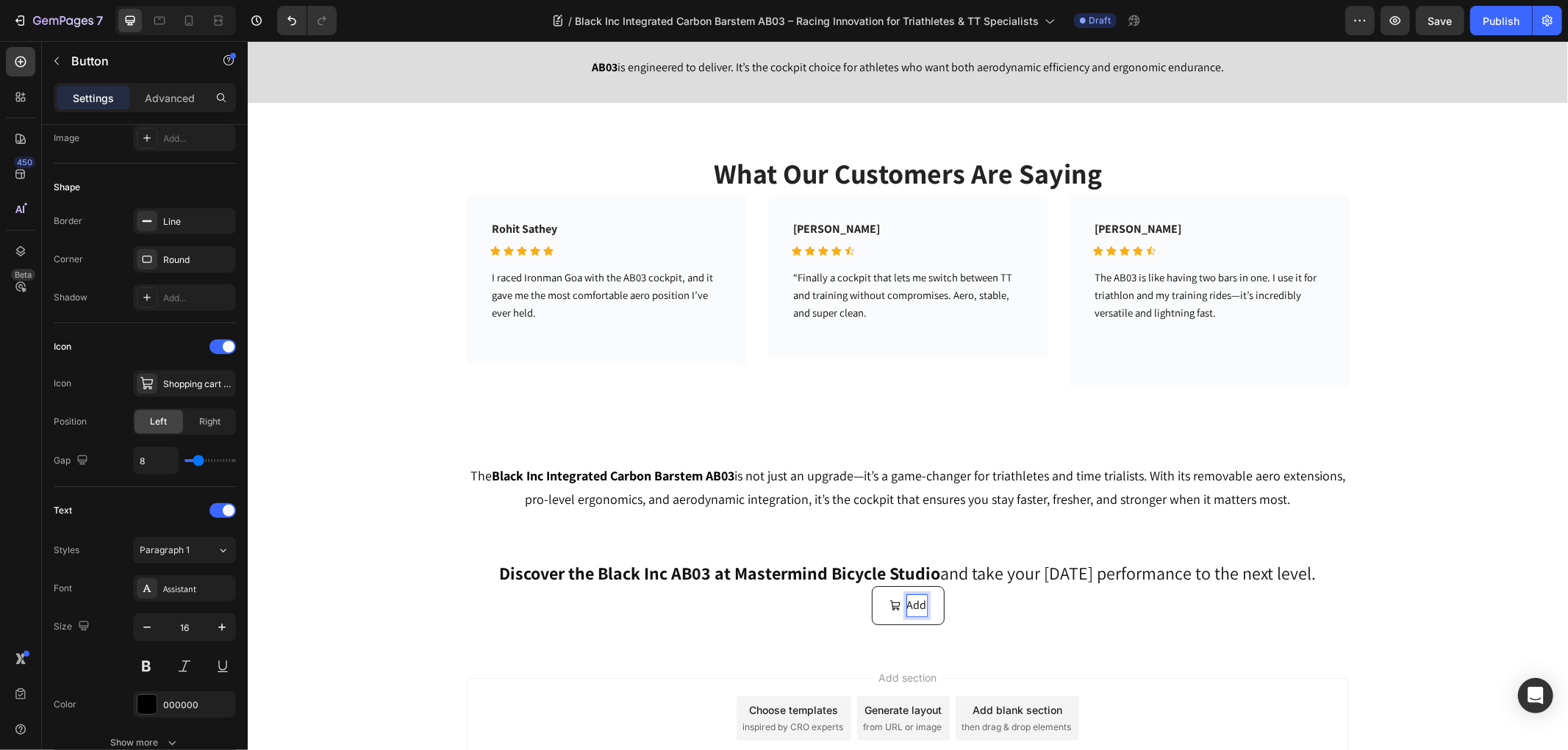
click at [871, 585] on button "Add" at bounding box center [907, 605] width 73 height 39
drag, startPoint x: 917, startPoint y: 606, endPoint x: 889, endPoint y: 612, distance: 28.6
click at [889, 612] on div "Add" at bounding box center [907, 604] width 37 height 21
click at [175, 388] on div "Shopping cart regular" at bounding box center [198, 384] width 69 height 13
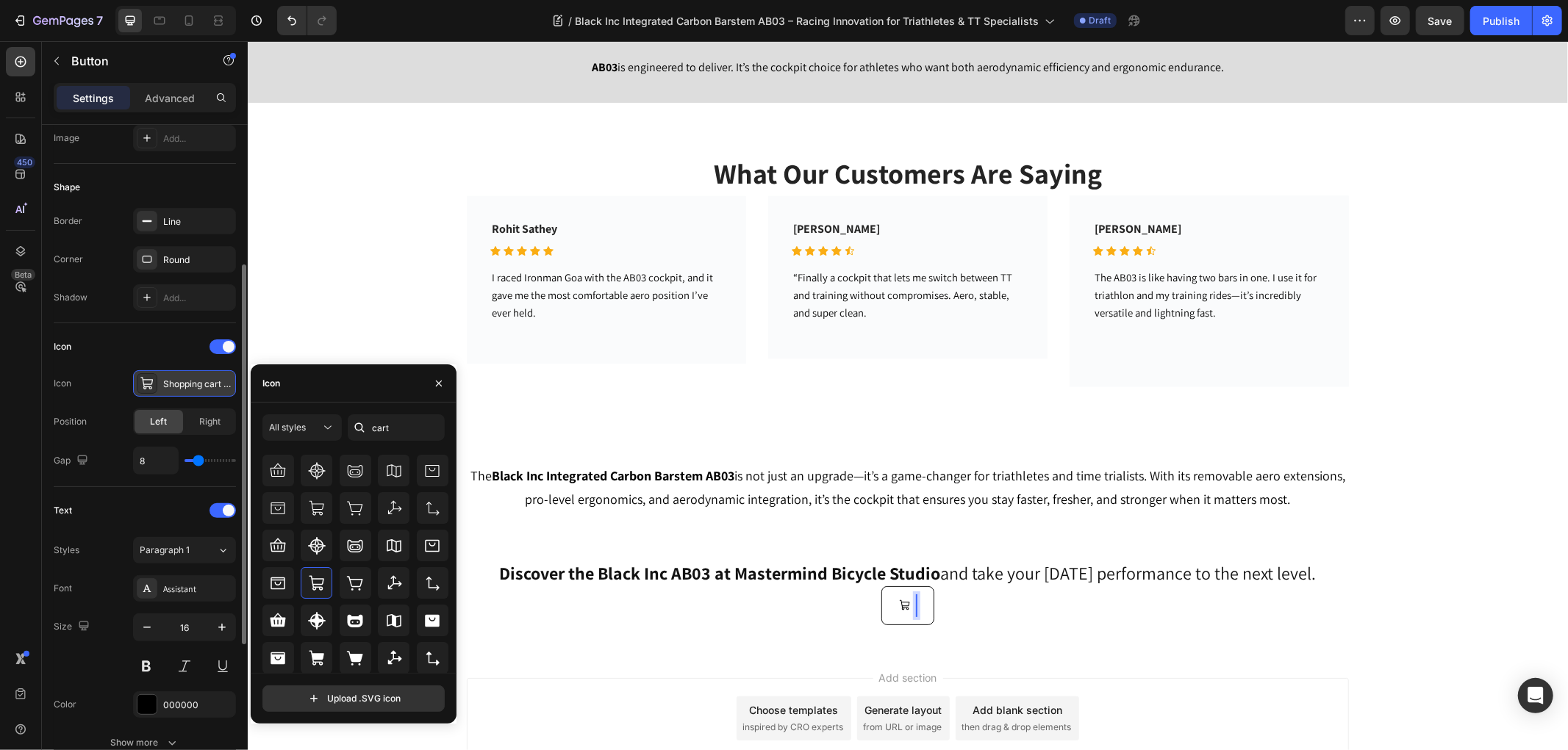
scroll to position [81, 0]
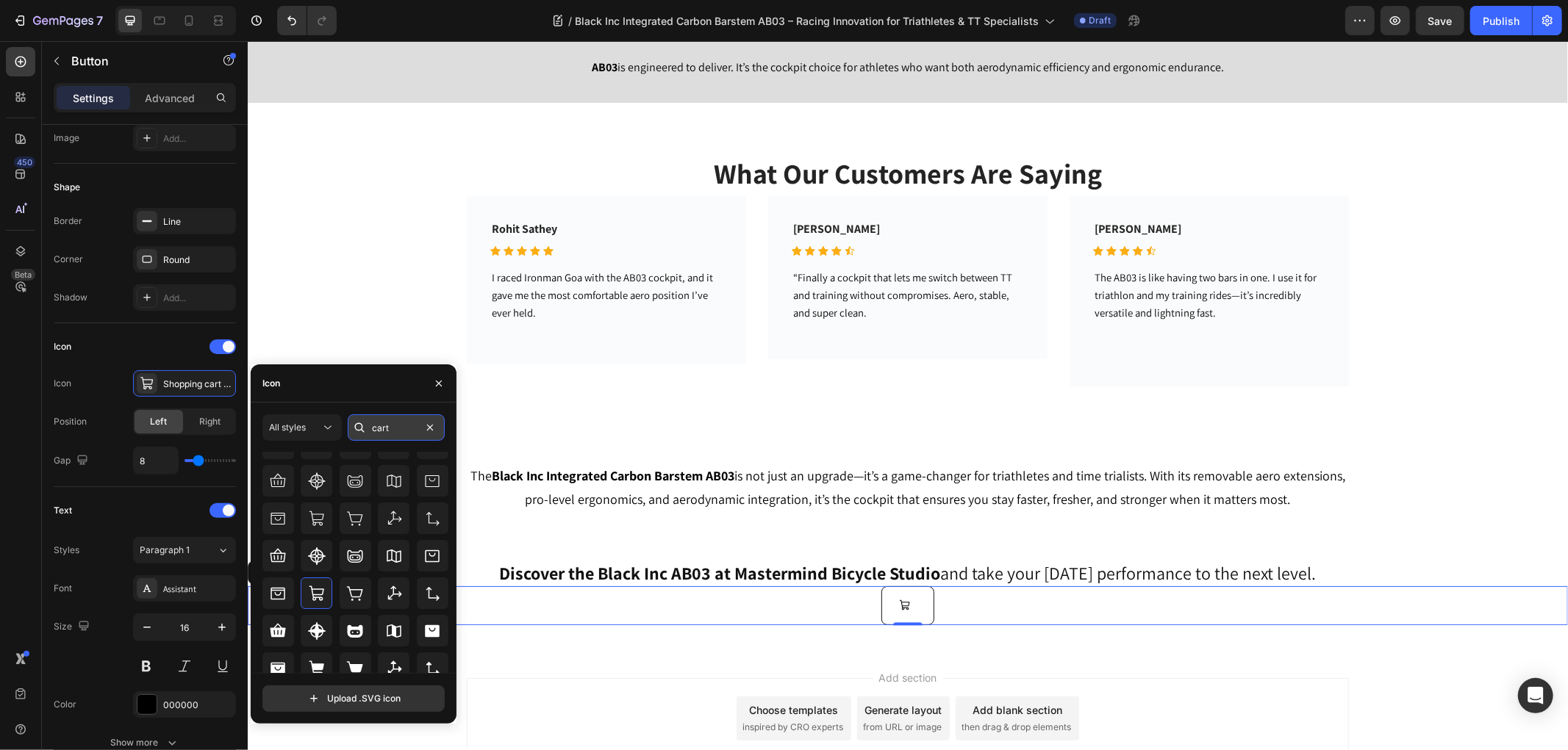
click at [401, 428] on input "cart" at bounding box center [396, 428] width 97 height 27
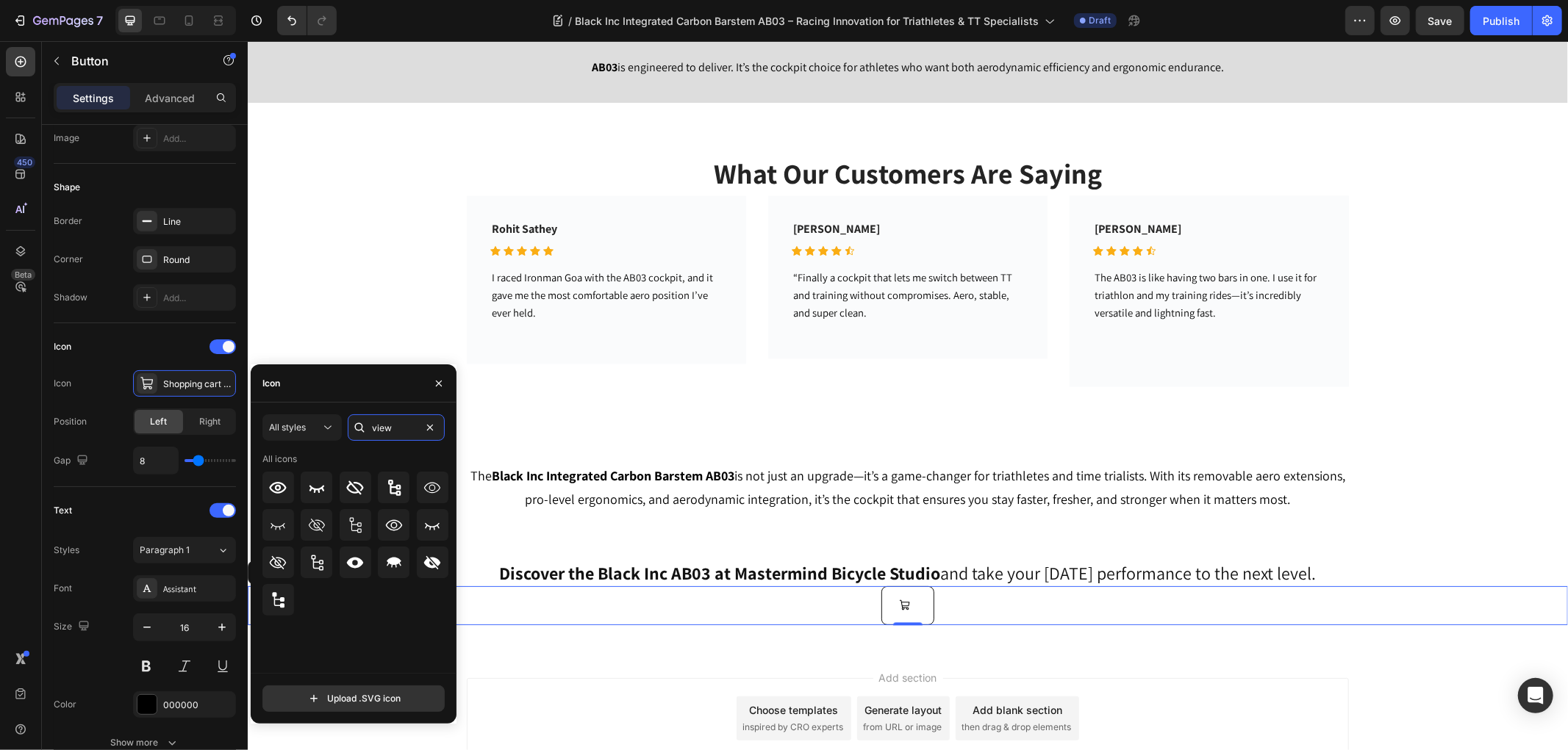
drag, startPoint x: 399, startPoint y: 423, endPoint x: 358, endPoint y: 431, distance: 41.8
click at [358, 431] on div "view" at bounding box center [396, 428] width 97 height 27
drag, startPoint x: 405, startPoint y: 428, endPoint x: 361, endPoint y: 417, distance: 45.4
click at [361, 417] on div "watch" at bounding box center [396, 428] width 97 height 27
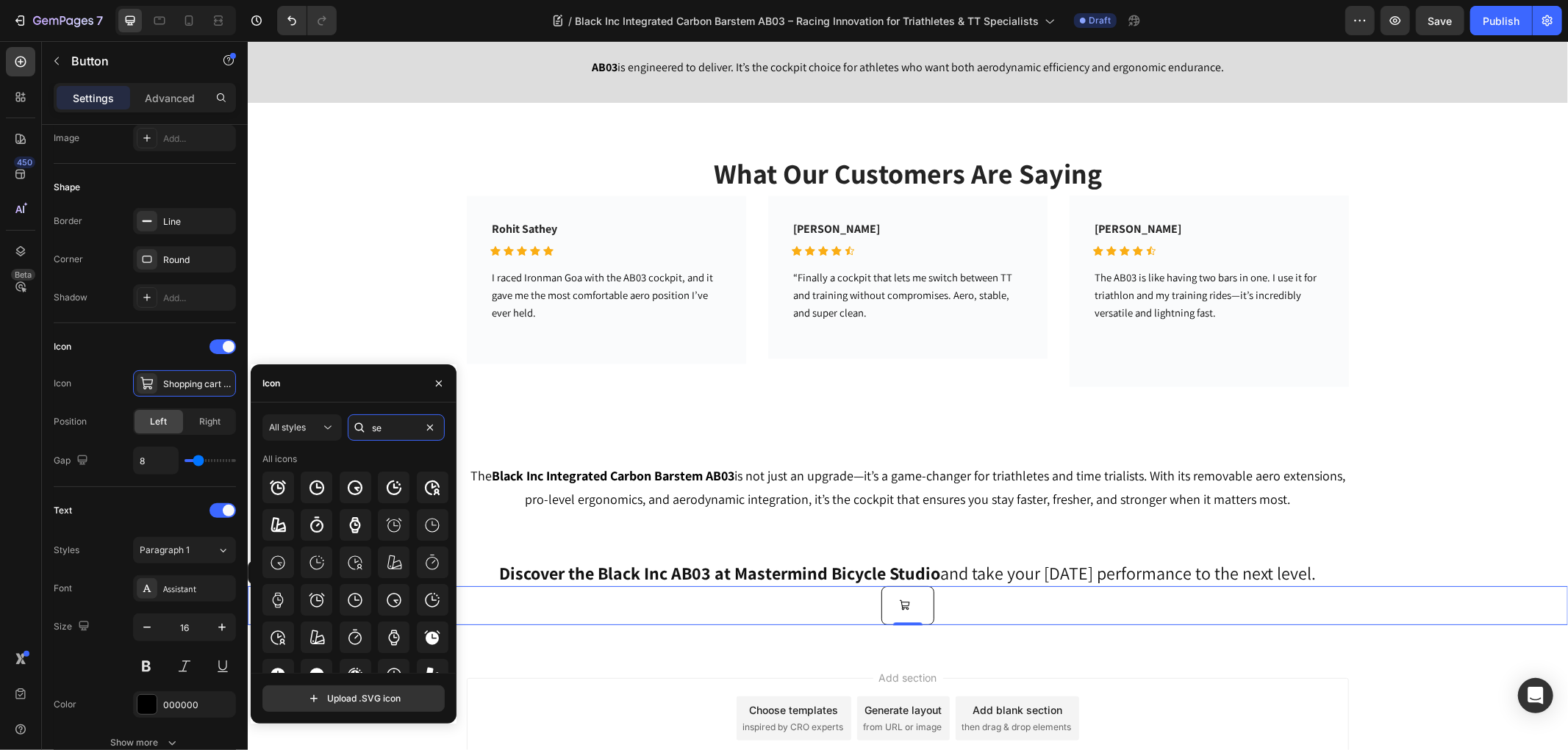
type input "see"
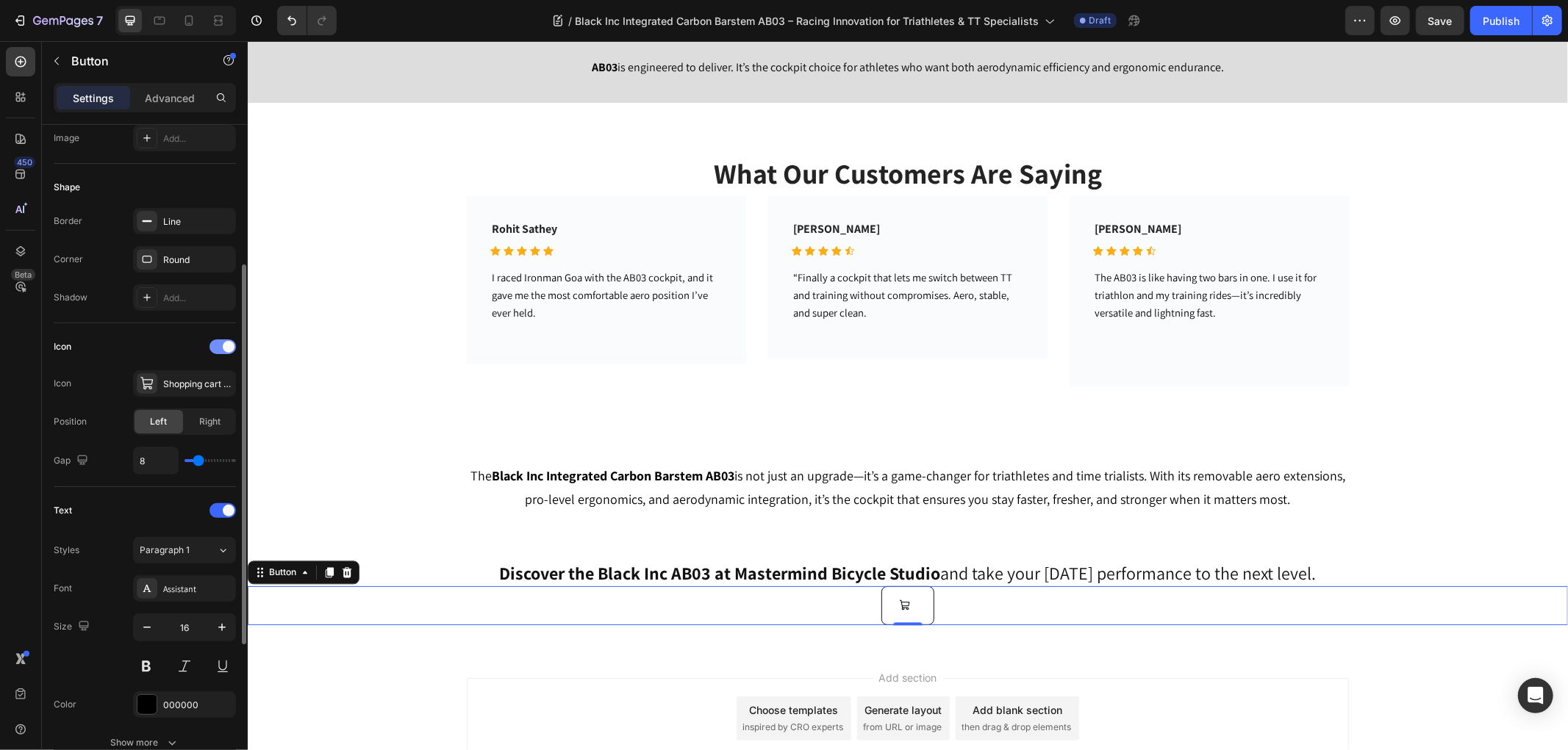
click at [216, 347] on div at bounding box center [223, 347] width 27 height 15
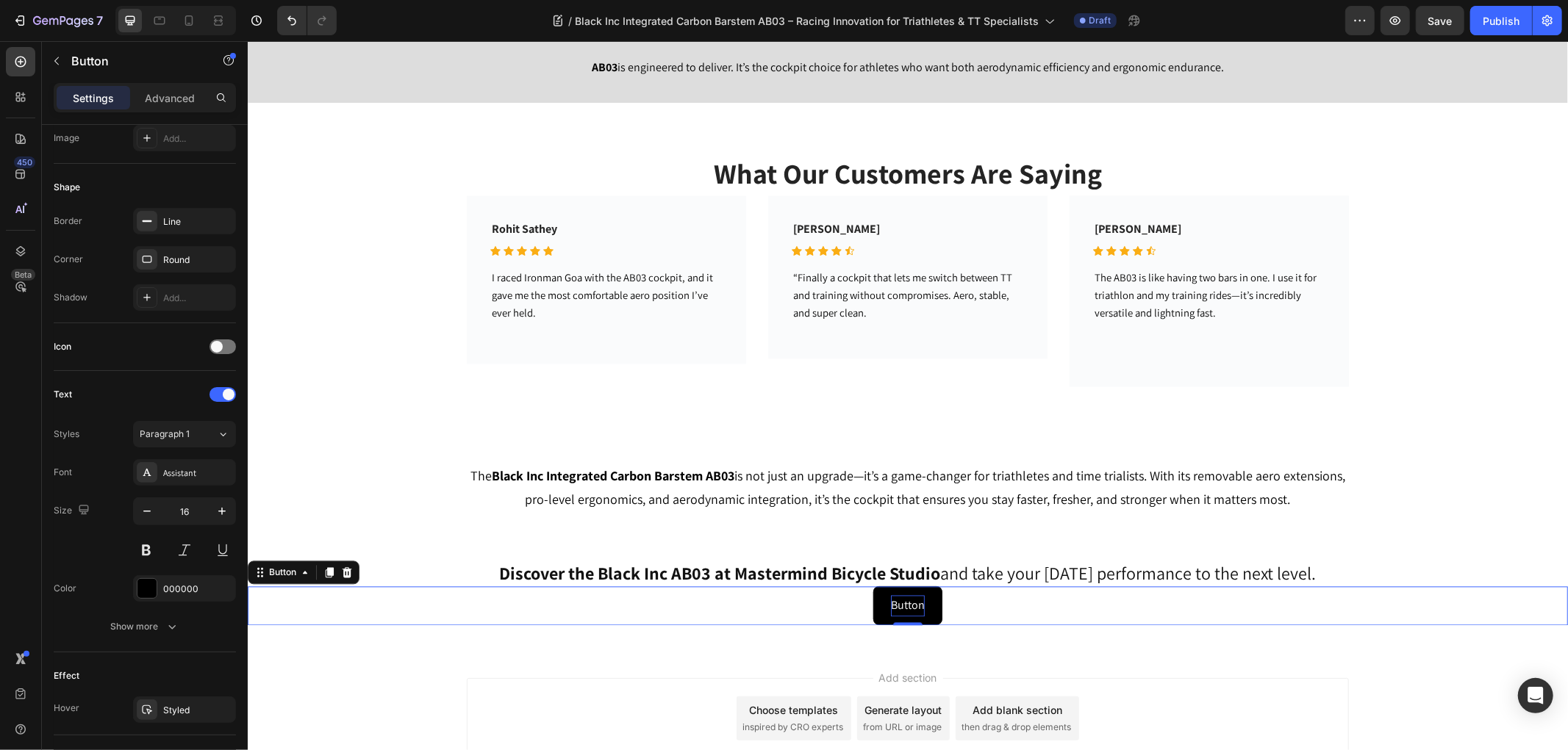
click at [912, 599] on div "Button" at bounding box center [907, 604] width 34 height 21
click at [912, 599] on p "Button" at bounding box center [907, 604] width 34 height 21
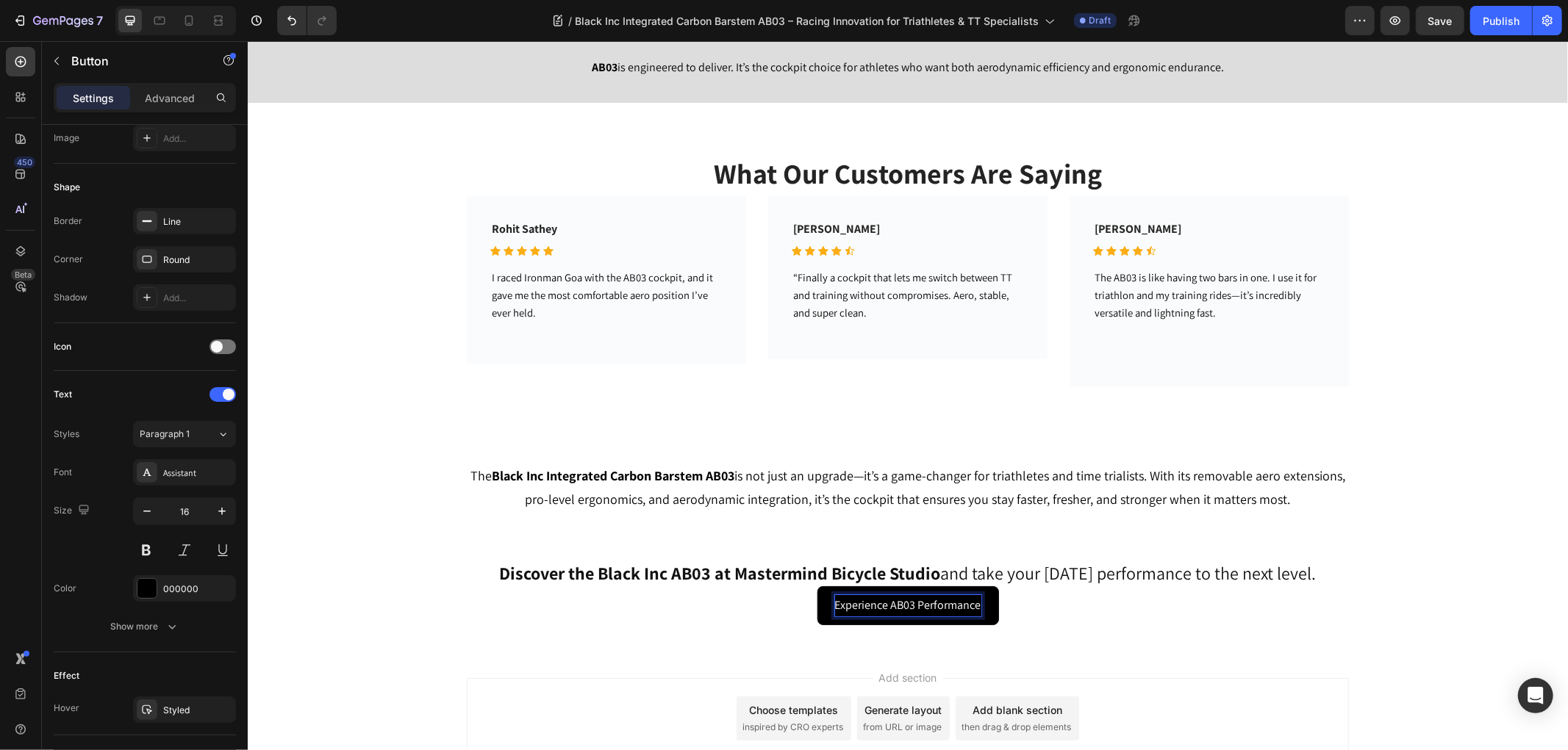
click at [885, 606] on p "Experience AB03 Performance" at bounding box center [907, 604] width 146 height 21
click at [806, 585] on button "Experience BlacAB03 Performance" at bounding box center [907, 605] width 202 height 39
click at [804, 585] on button "Experience BlackAB03 Performance" at bounding box center [907, 605] width 208 height 39
click at [794, 585] on button "Experience Black IncAB03 Performance" at bounding box center [907, 605] width 225 height 39
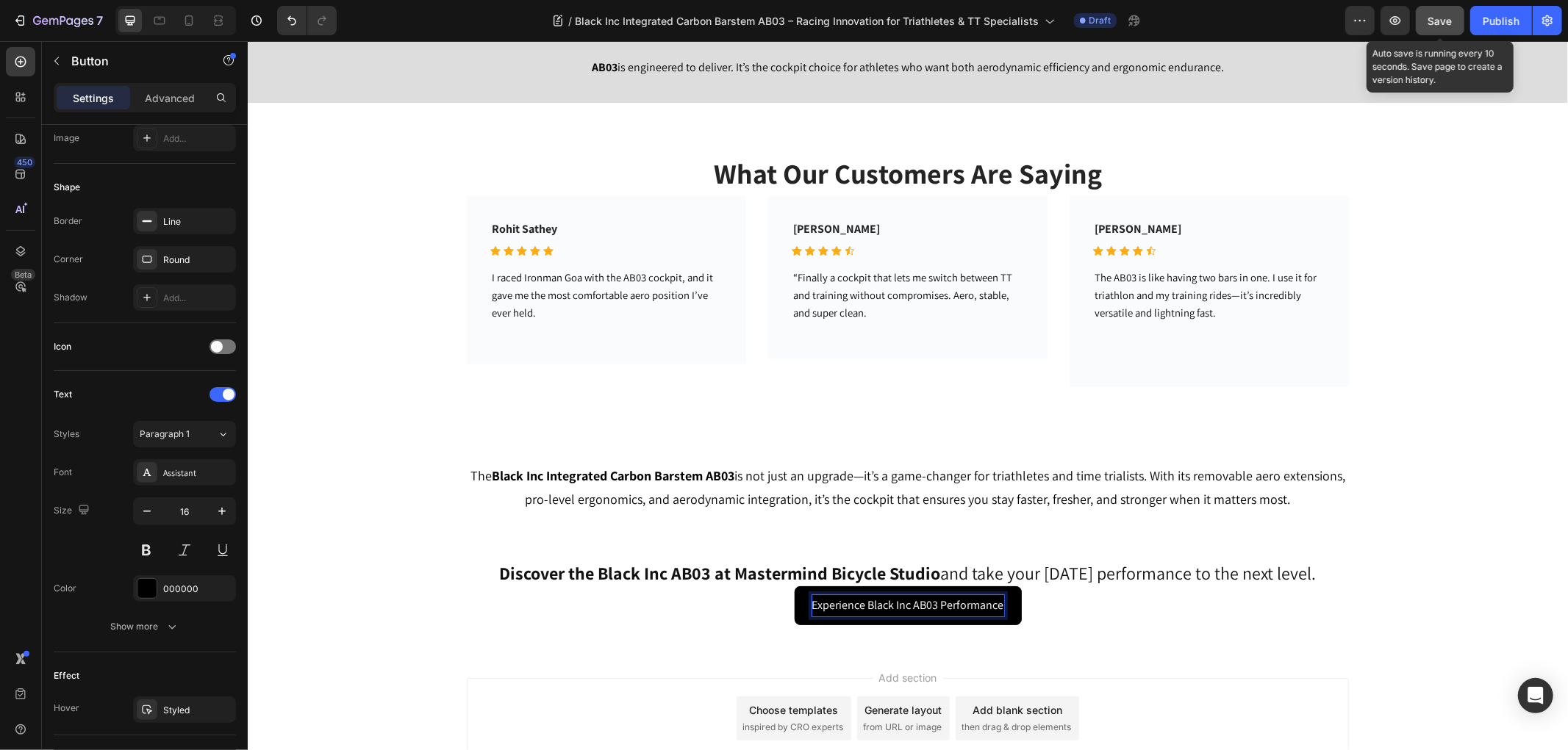
click at [1435, 19] on span "Save" at bounding box center [1440, 21] width 24 height 12
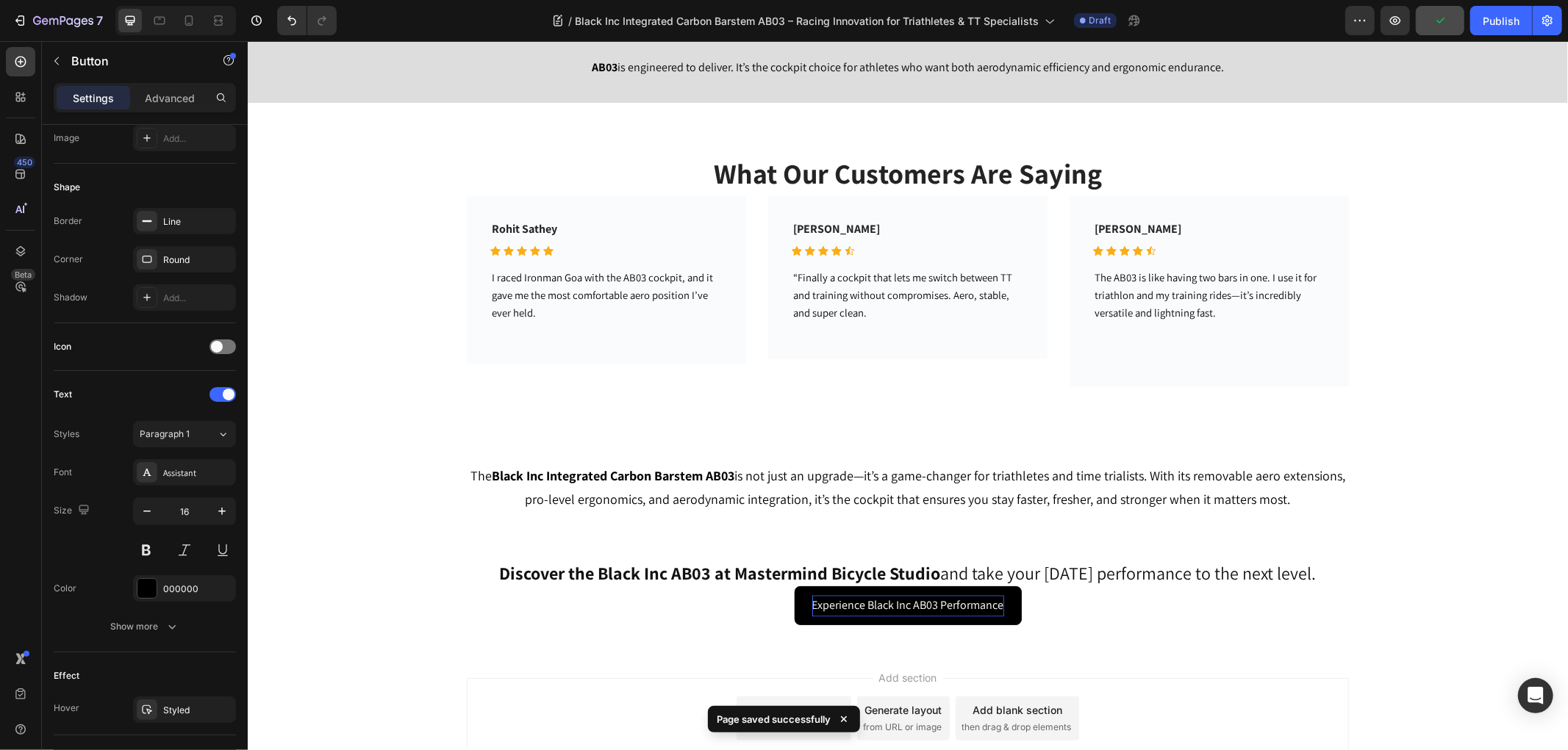
click at [1205, 688] on div "Add section Choose templates inspired by CRO experts Generate layout from URL o…" at bounding box center [907, 718] width 882 height 81
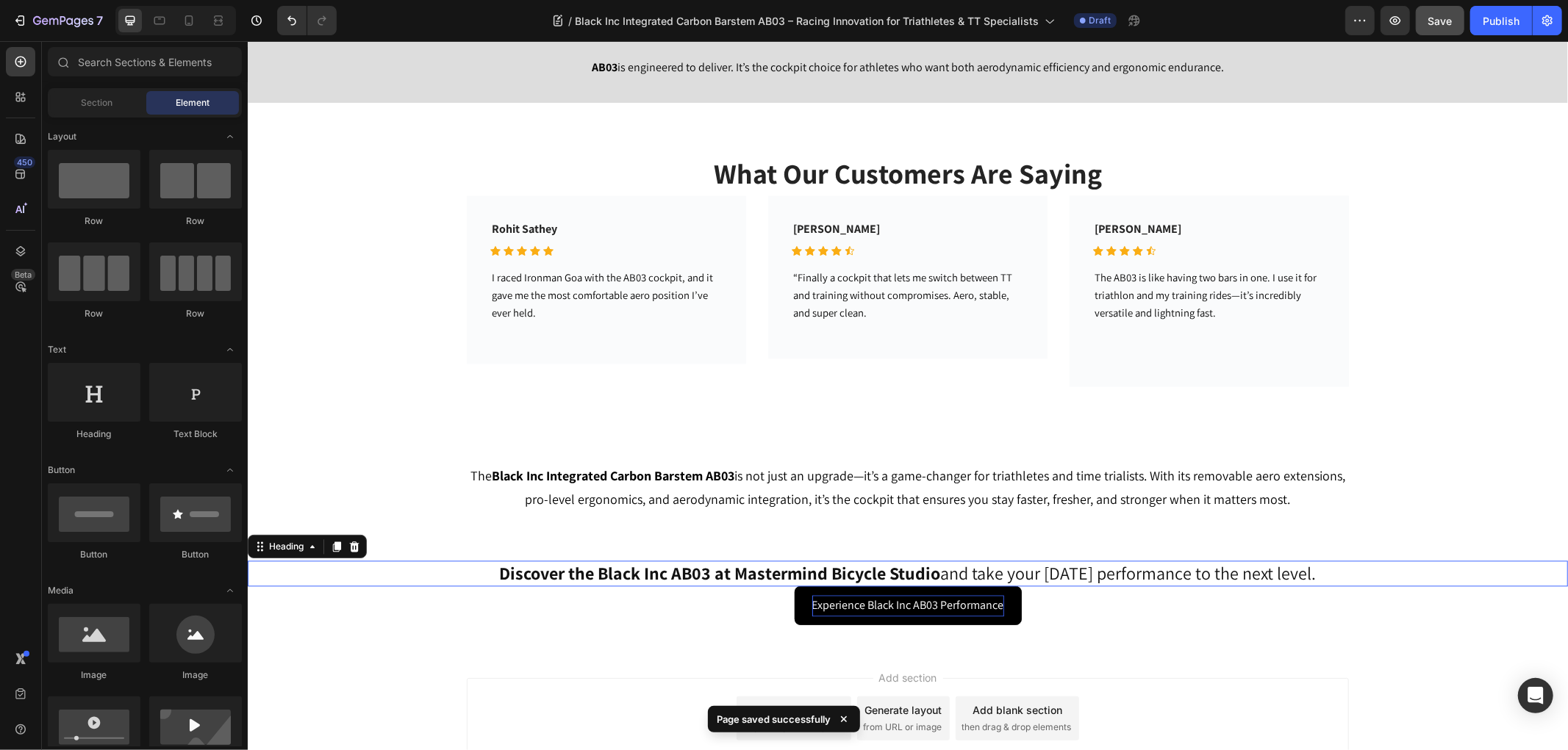
drag, startPoint x: 1184, startPoint y: 580, endPoint x: 906, endPoint y: 602, distance: 278.9
click at [1184, 578] on p "⁠⁠⁠⁠⁠⁠⁠ Discover the Black Inc AB03 at Mastermind Bicycle Studio and take your …" at bounding box center [907, 572] width 879 height 23
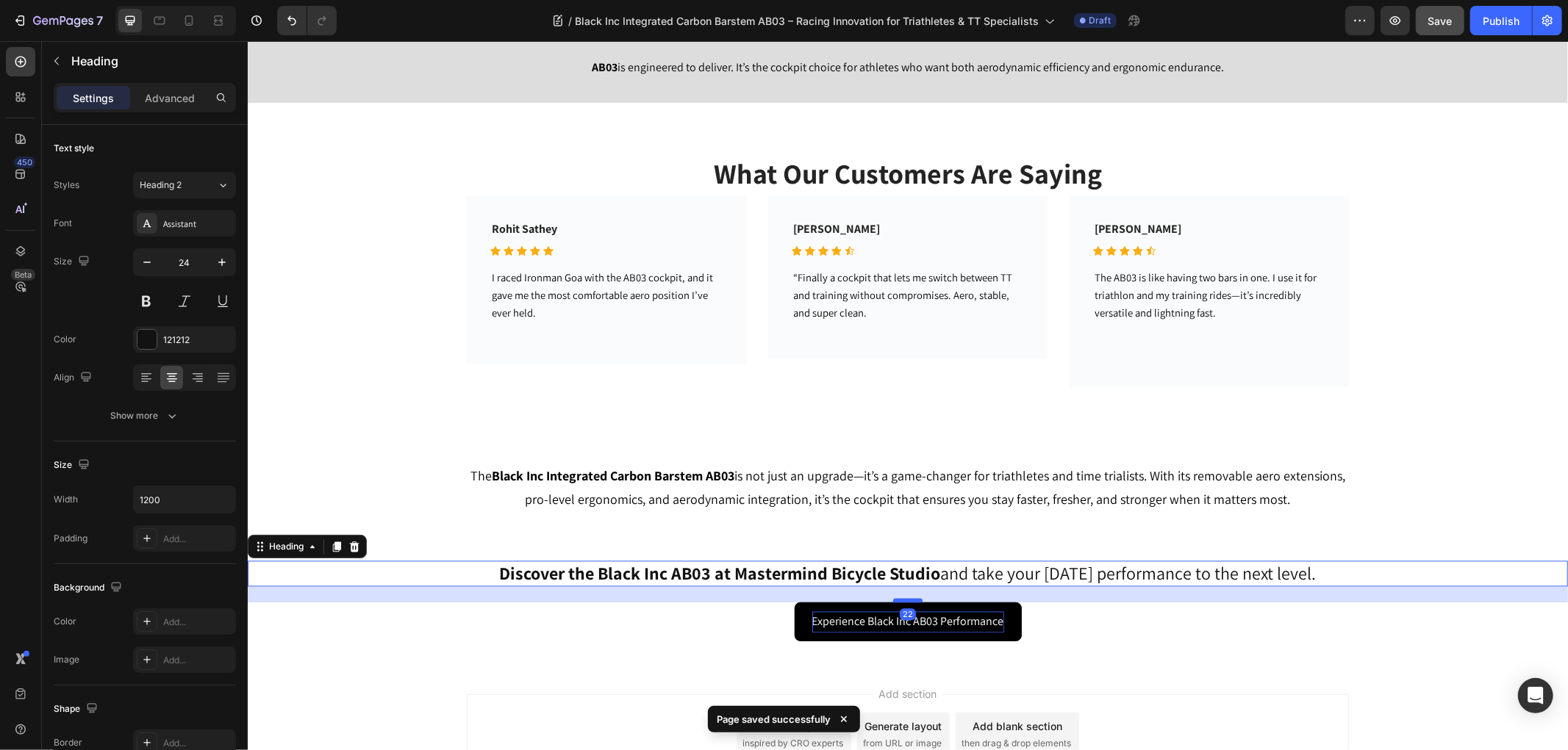
drag, startPoint x: 896, startPoint y: 584, endPoint x: 896, endPoint y: 600, distance: 16.0
click at [896, 600] on div at bounding box center [907, 599] width 30 height 5
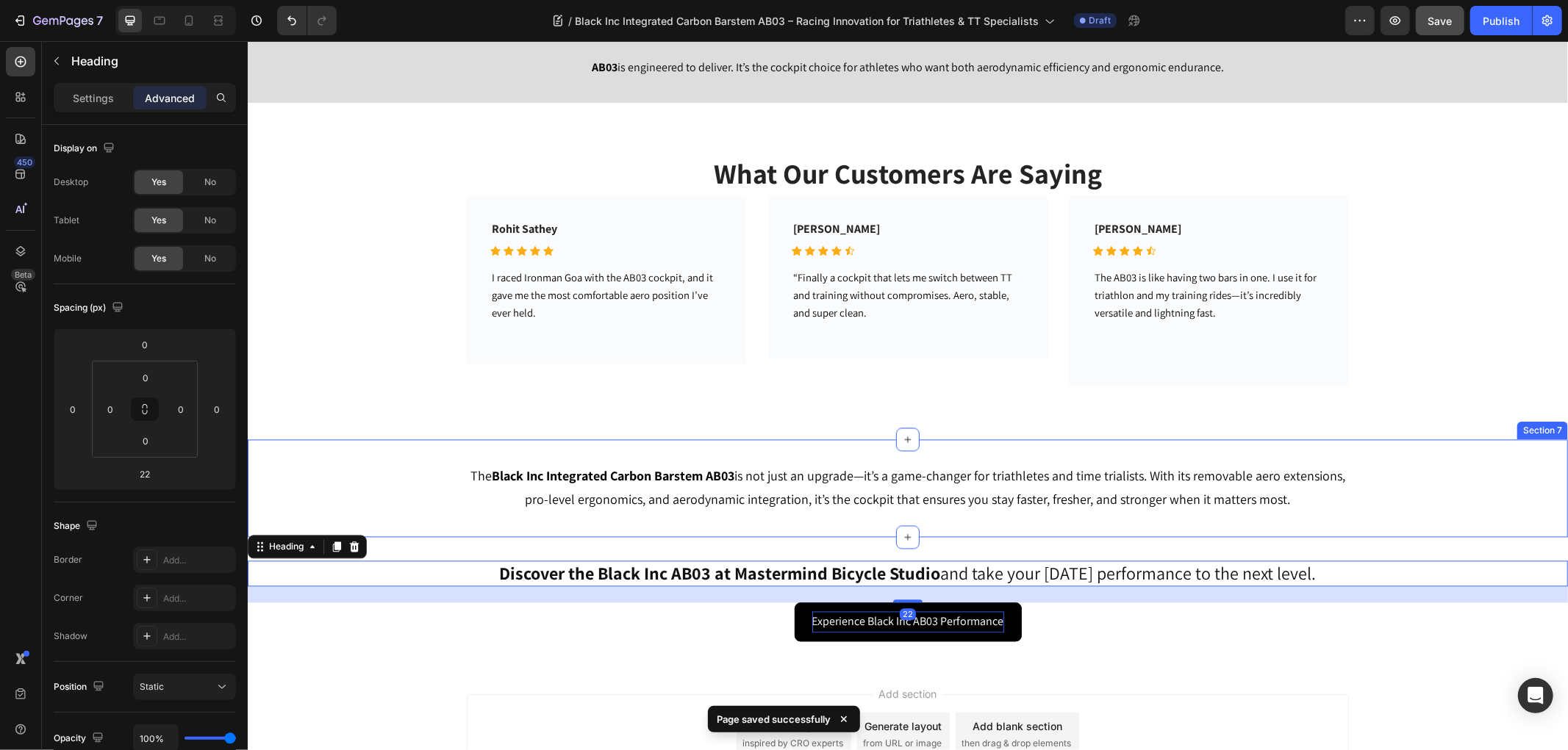
click at [1509, 450] on div "The Black Inc Integrated Carbon Barstem AB03 is not just an upgrade—it’s a game…" at bounding box center [907, 487] width 1320 height 98
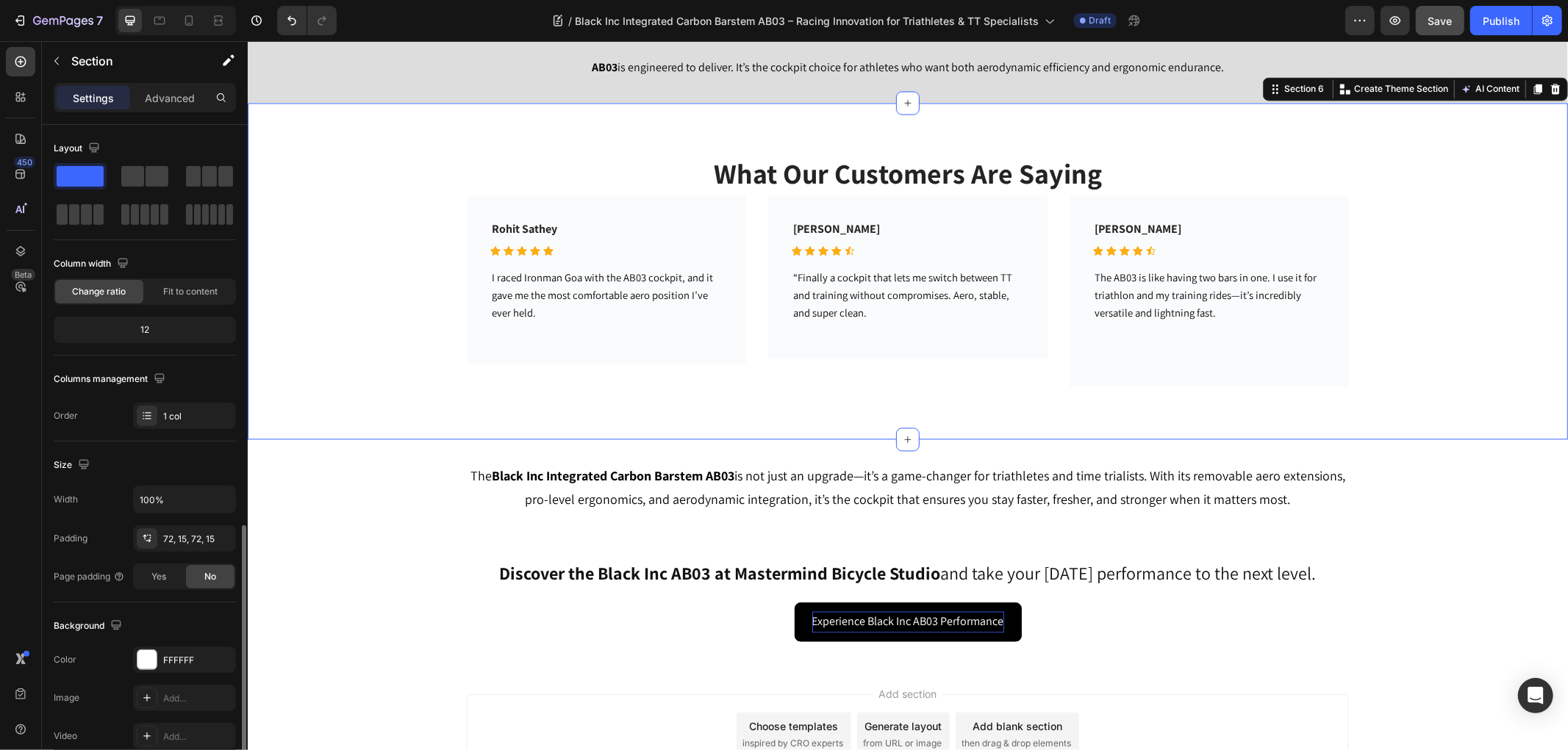
scroll to position [229, 0]
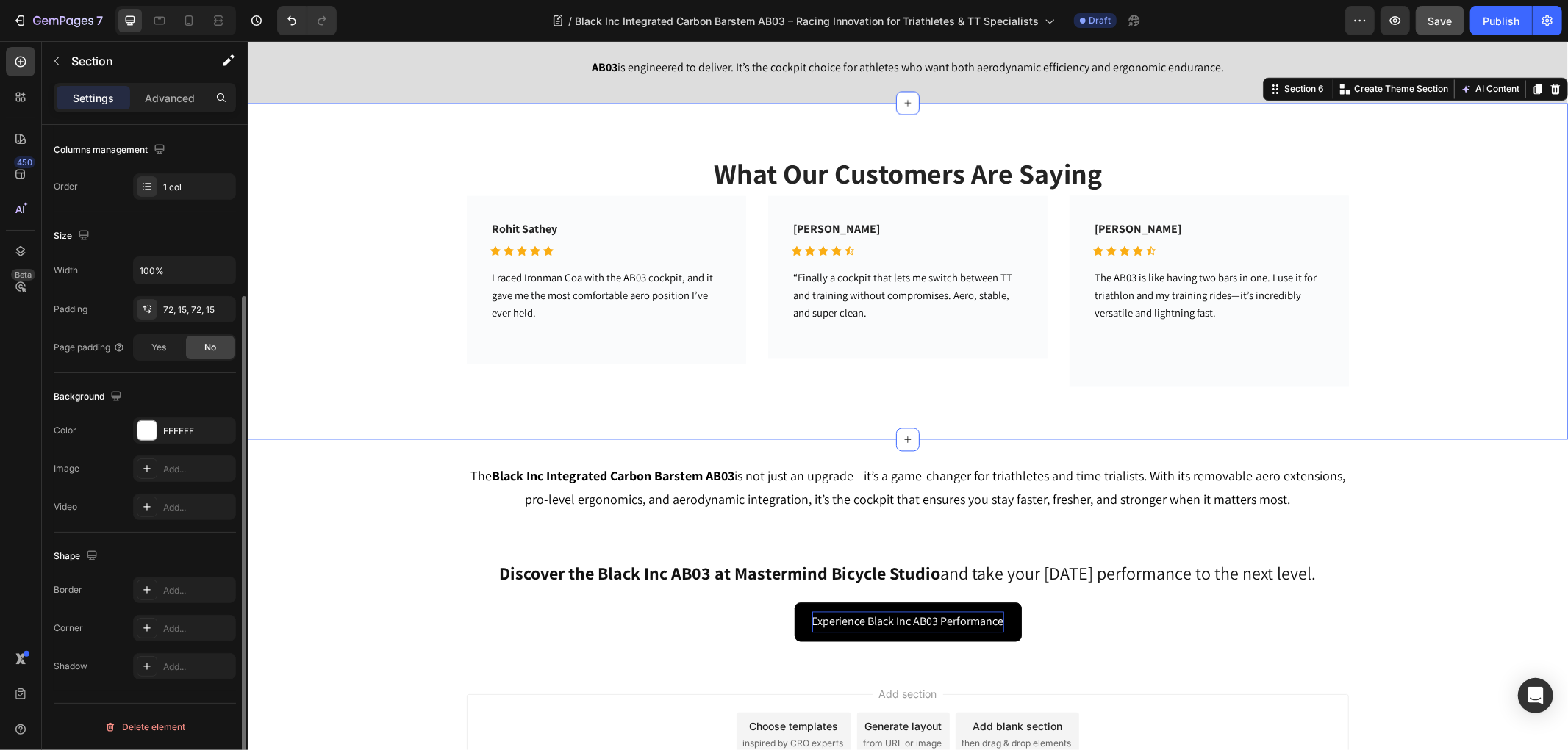
click at [369, 407] on div "What Our Customers Are Saying Heading Rohit Sathey Text block Icon Icon Icon Ic…" at bounding box center [907, 270] width 1320 height 336
click at [373, 656] on div "⁠⁠⁠⁠⁠⁠⁠ Discover the Black Inc AB03 at Mastermind Bicycle Studio and take your …" at bounding box center [907, 600] width 1320 height 128
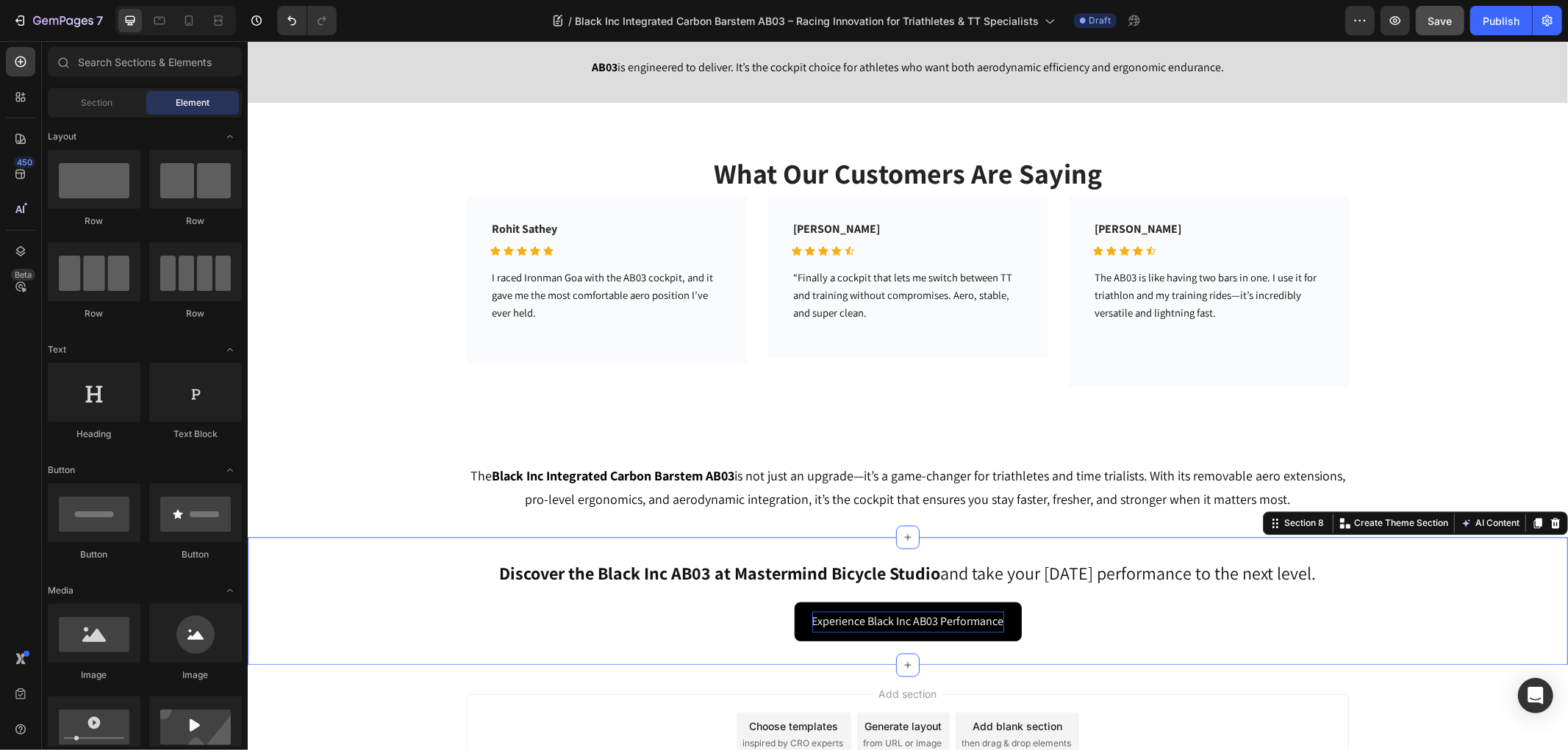
click at [404, 734] on div "Add section Choose templates inspired by CRO experts Generate layout from URL o…" at bounding box center [907, 755] width 1320 height 181
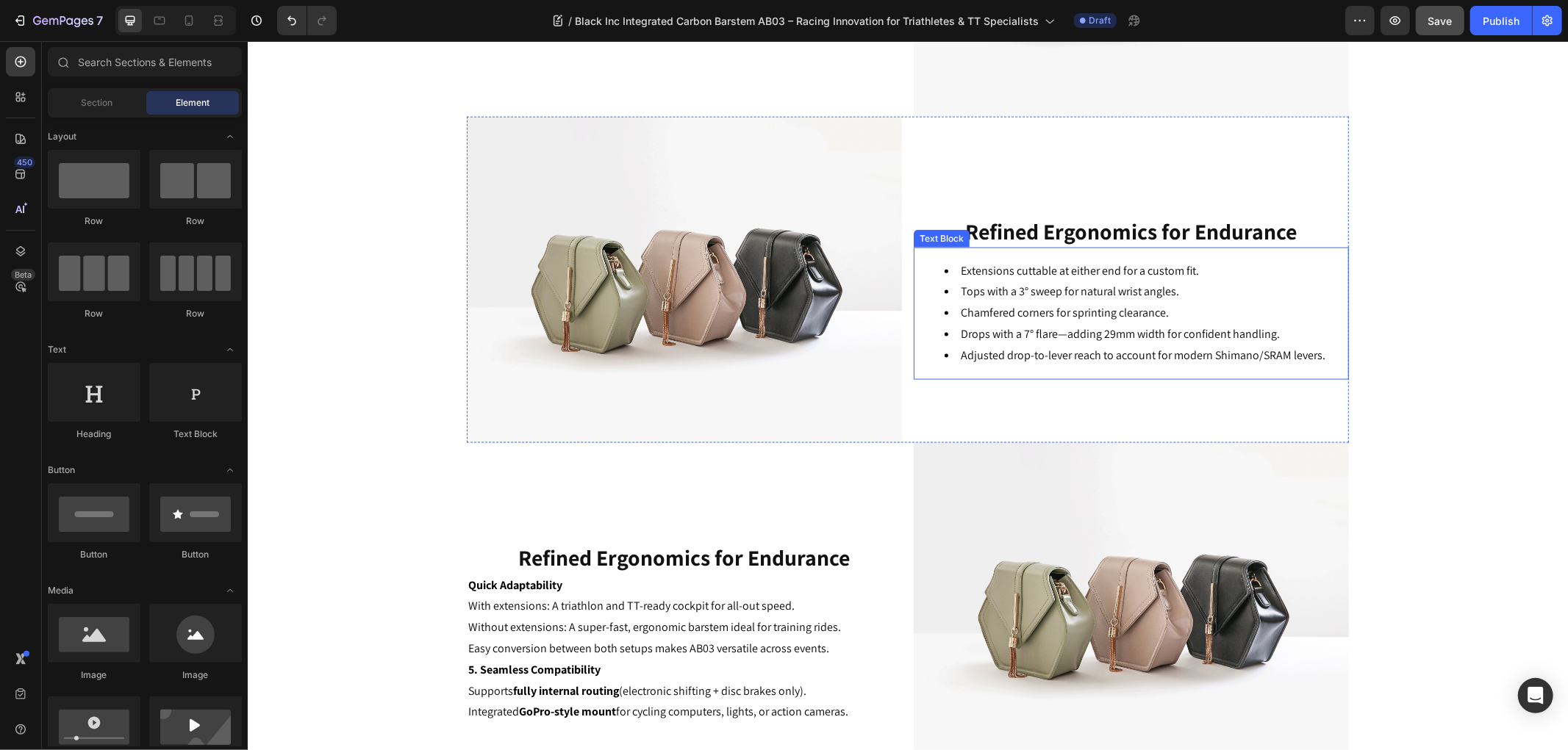
scroll to position [1545, 0]
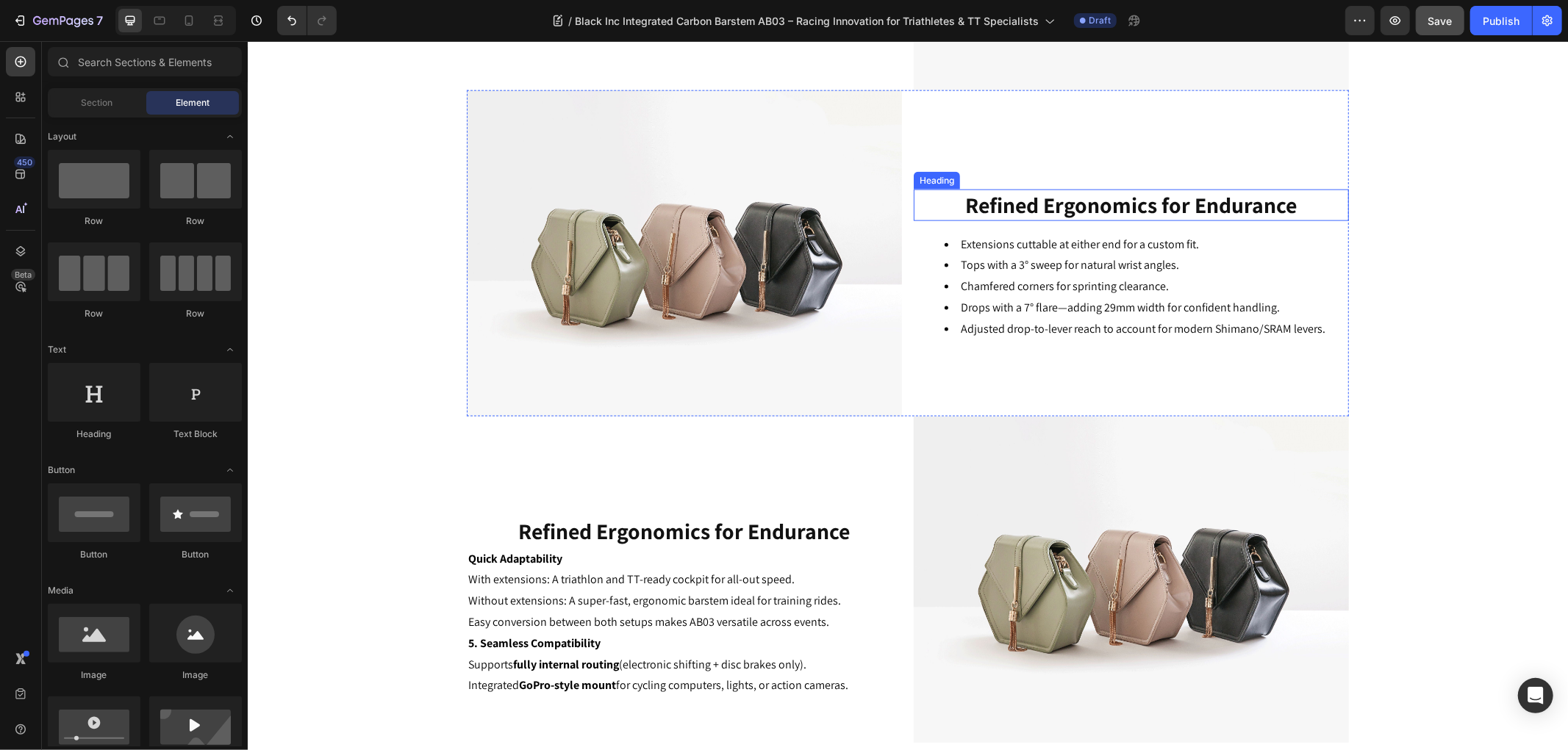
click at [1100, 206] on strong "Refined Ergonomics for Endurance" at bounding box center [1131, 204] width 331 height 30
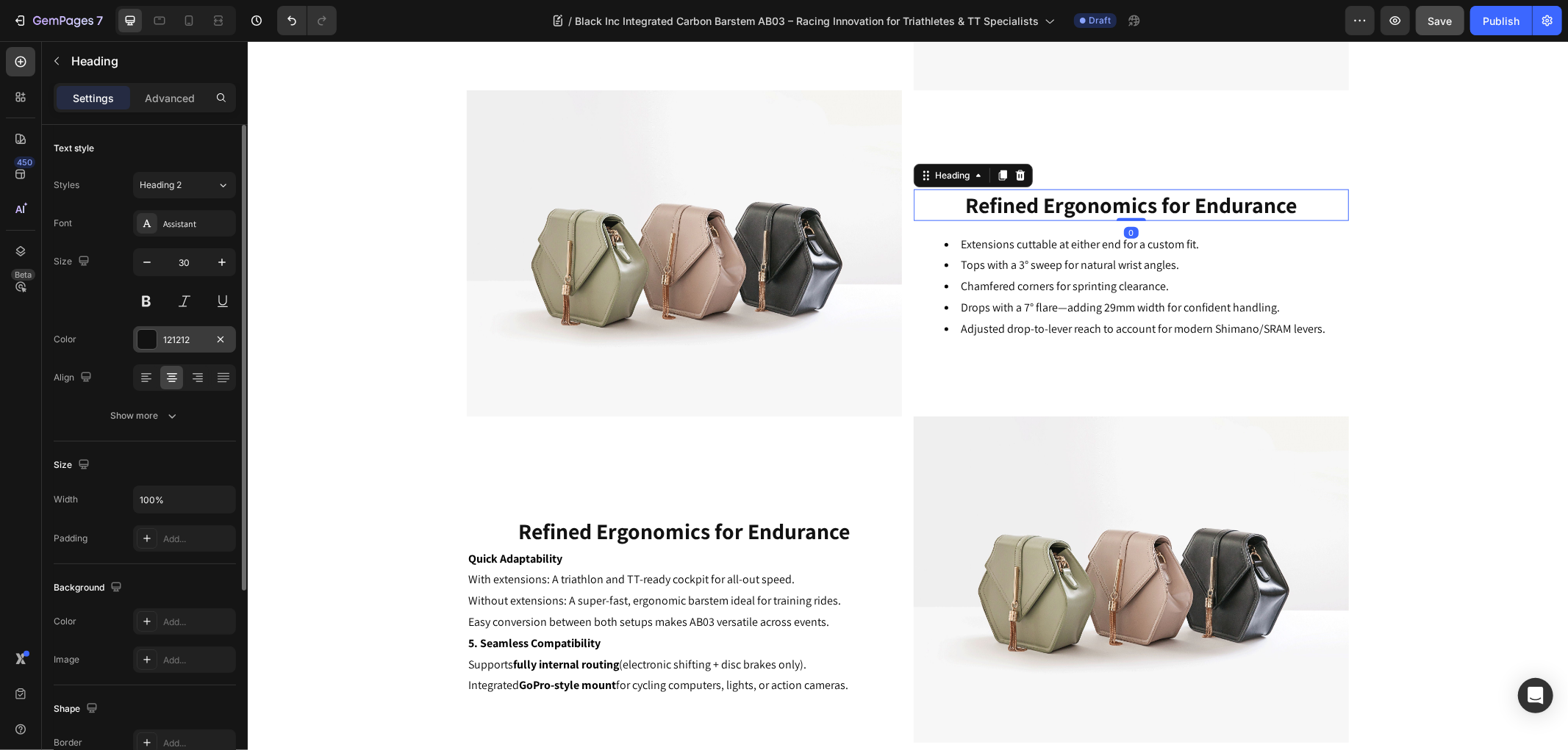
click at [153, 339] on div at bounding box center [147, 339] width 19 height 19
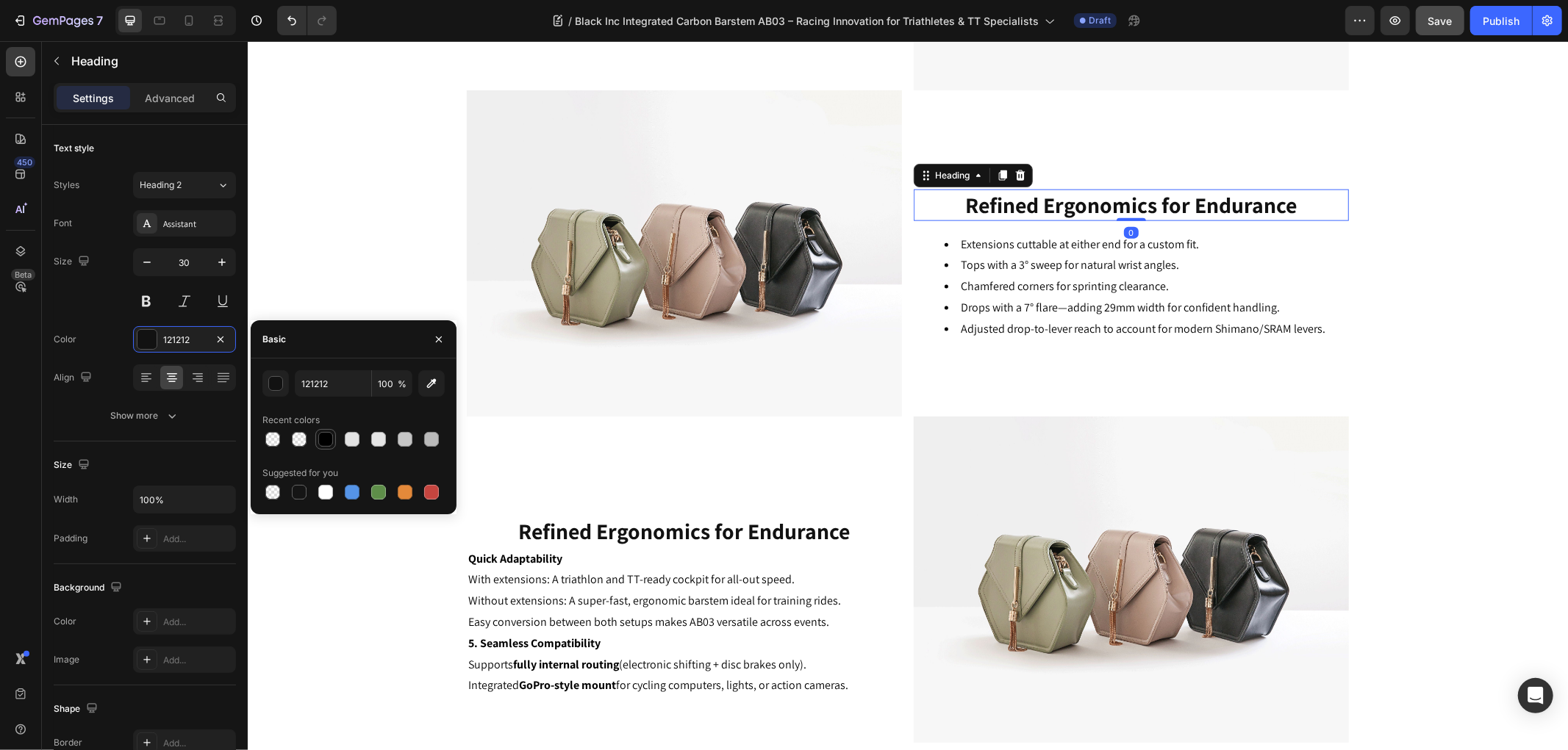
click at [323, 435] on div at bounding box center [326, 439] width 15 height 15
type input "000000"
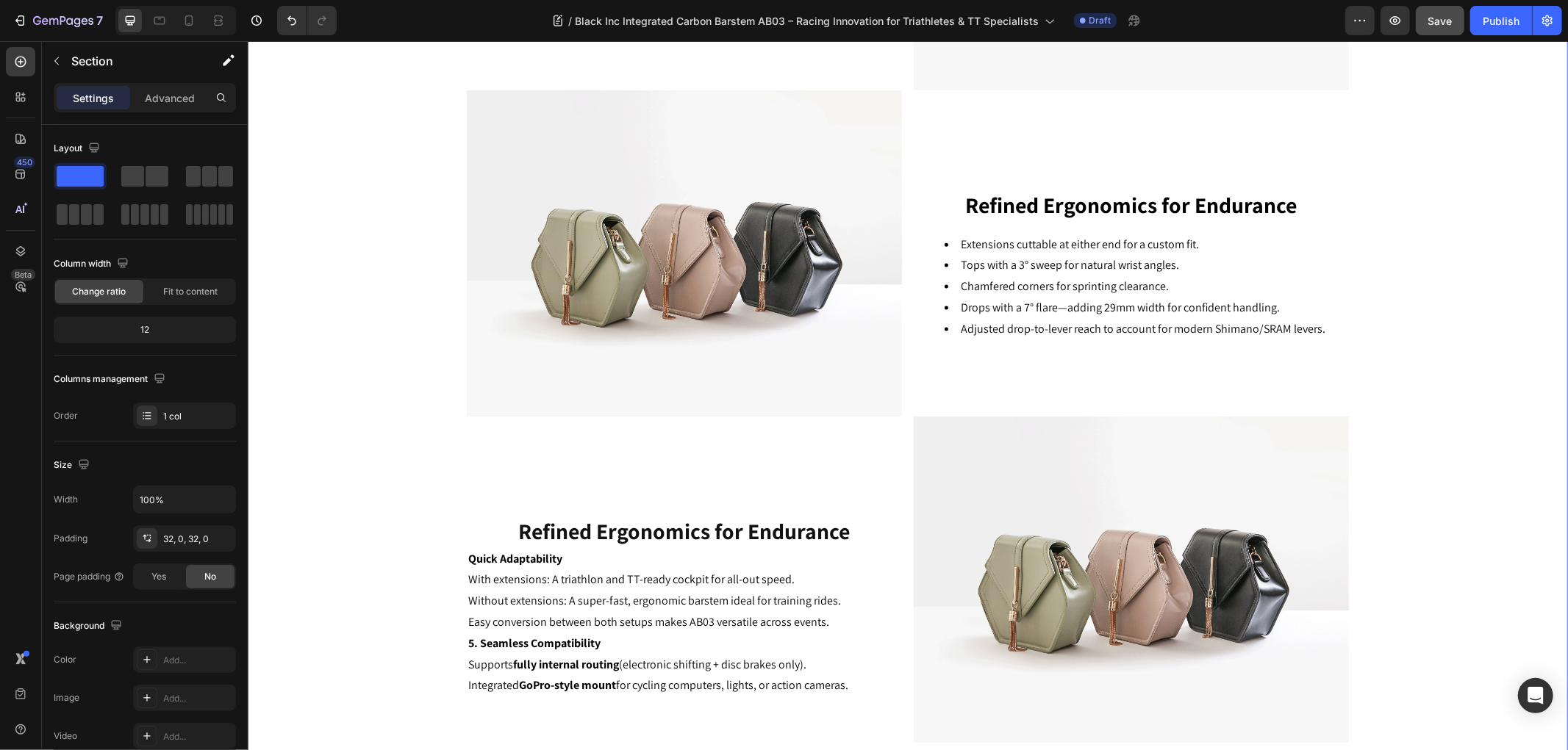
click at [333, 236] on div "Key Features Heading Image Aero Efficiency Redefined Heading The AB03 allows tr…" at bounding box center [907, 65] width 1320 height 1354
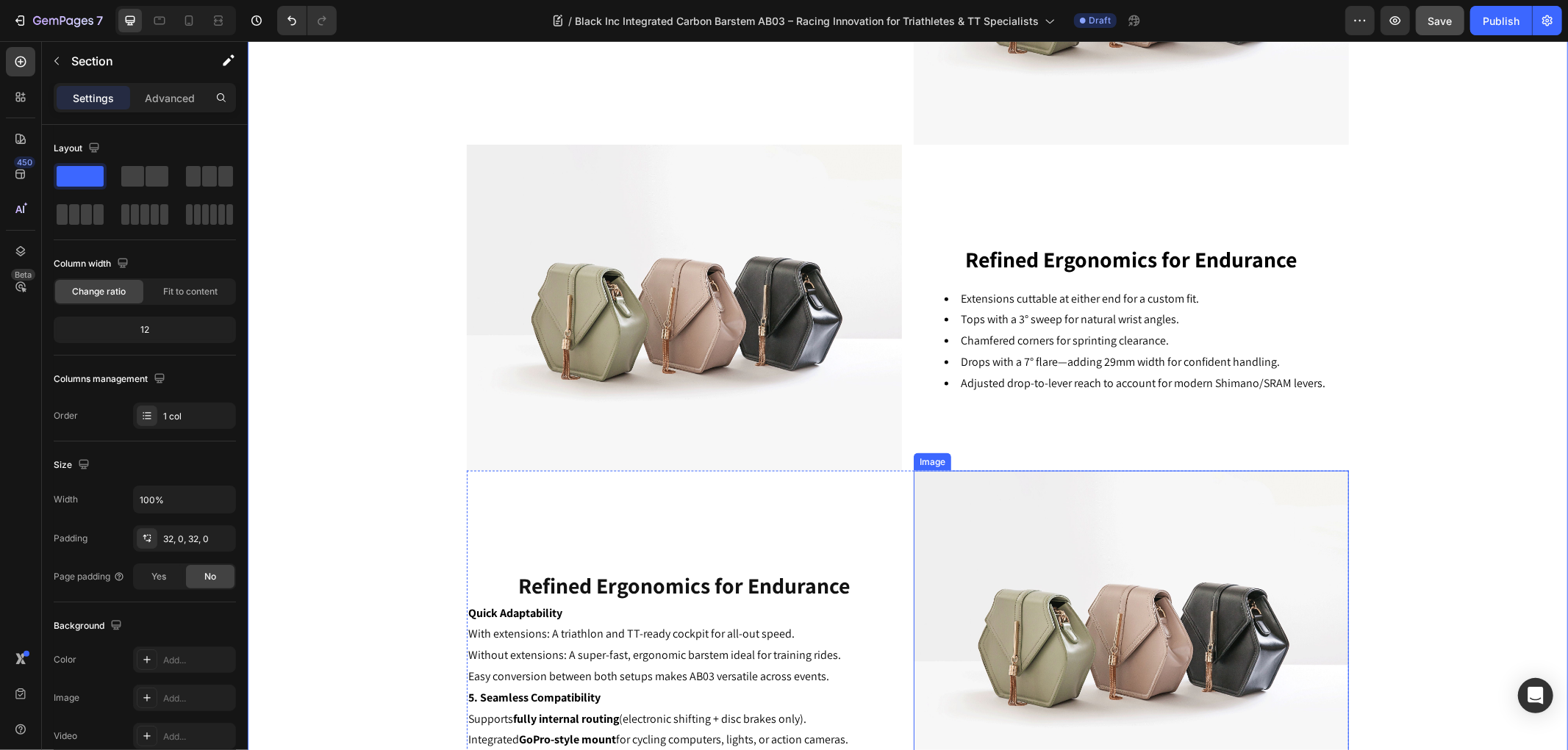
scroll to position [1464, 0]
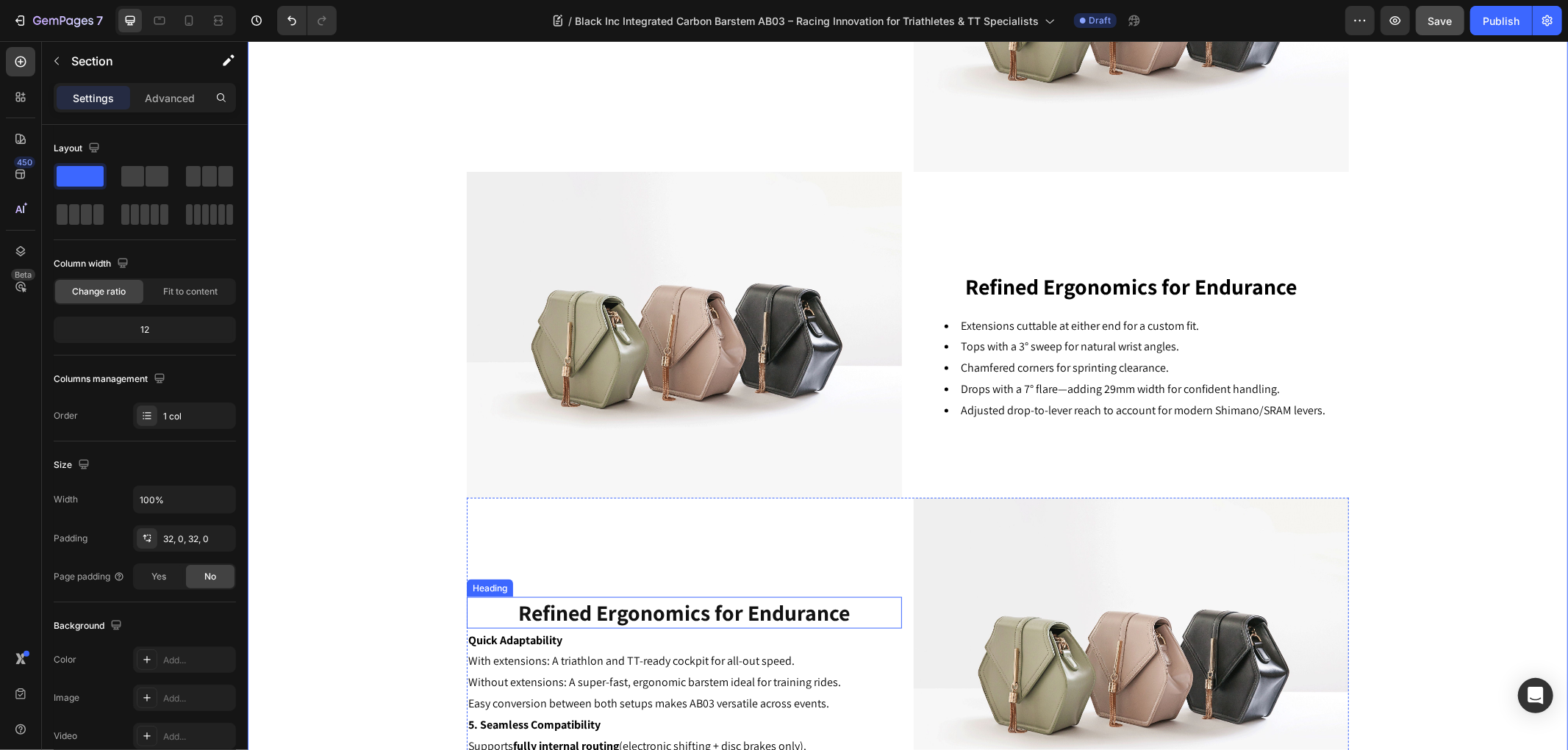
click at [690, 610] on strong "Refined Ergonomics for Endurance" at bounding box center [684, 612] width 331 height 30
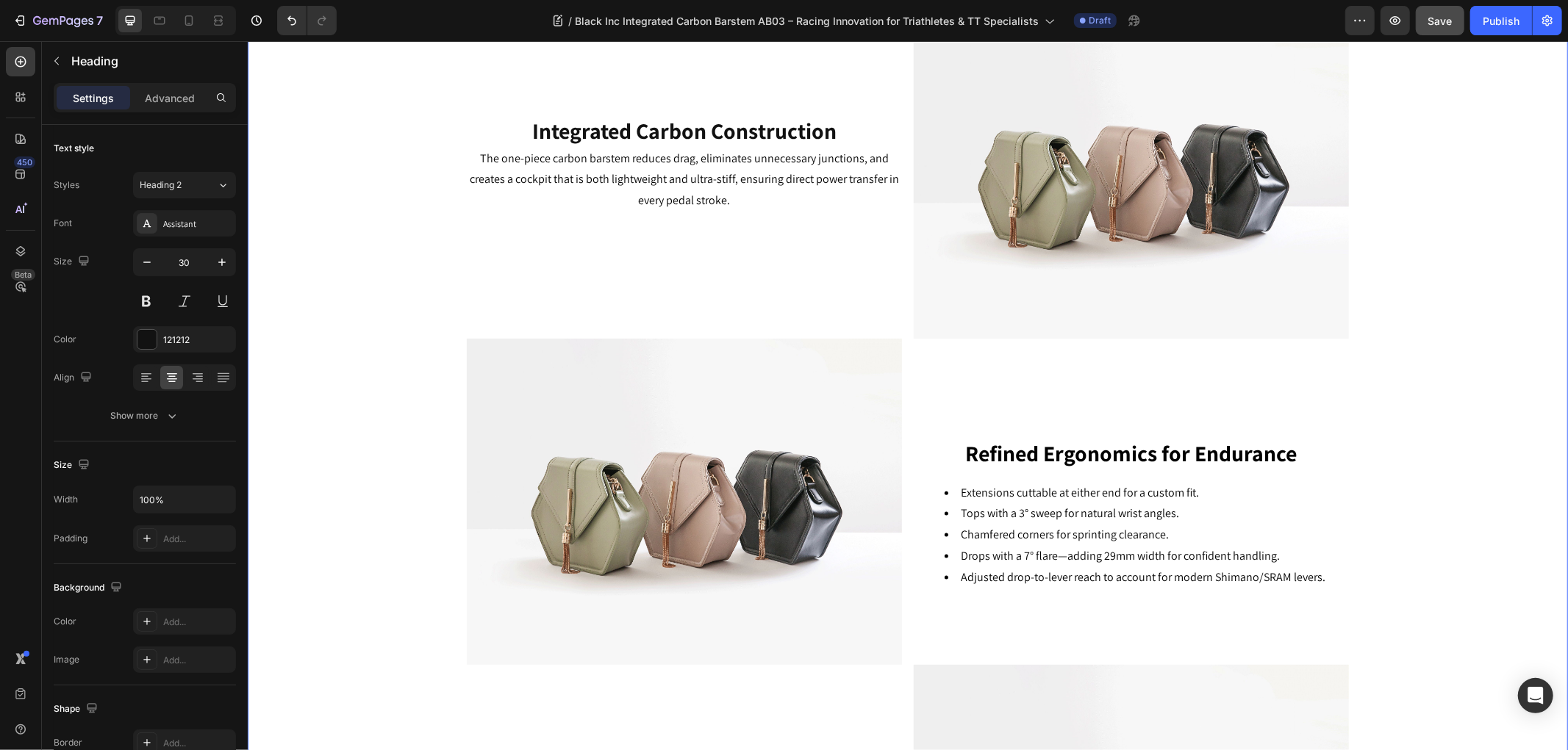
scroll to position [1139, 0]
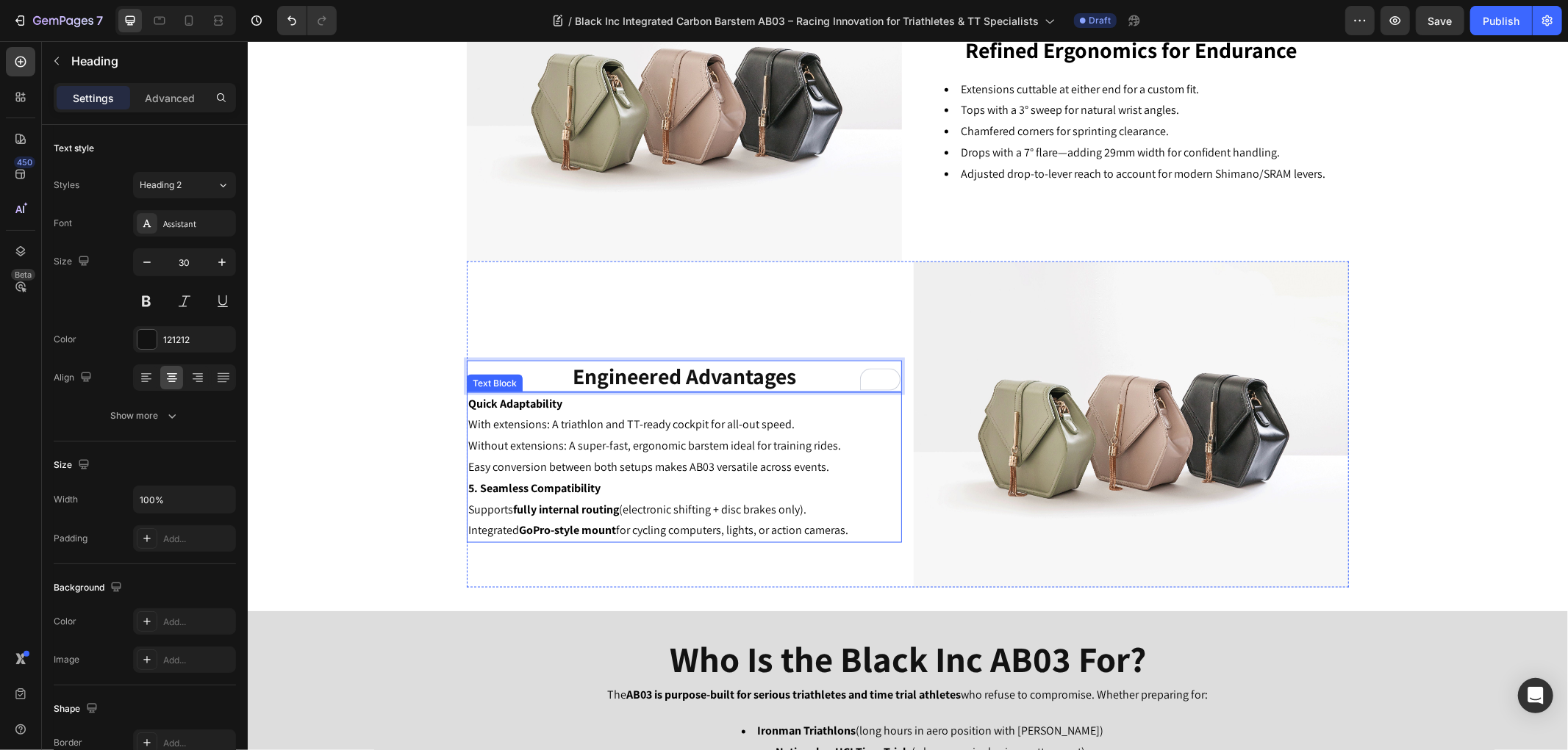
scroll to position [1790, 0]
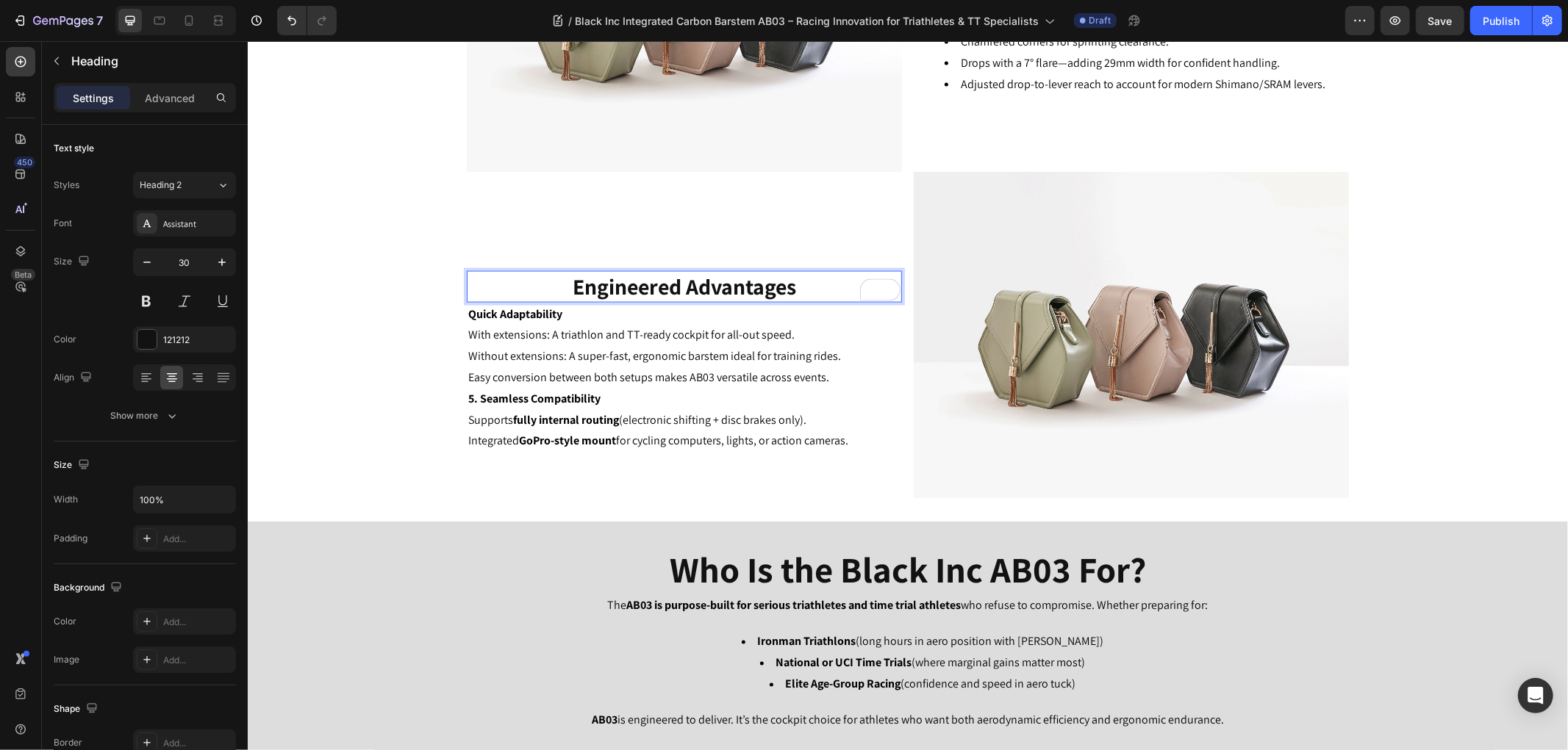
click at [670, 287] on strong "Engineered Advantages" at bounding box center [683, 286] width 223 height 30
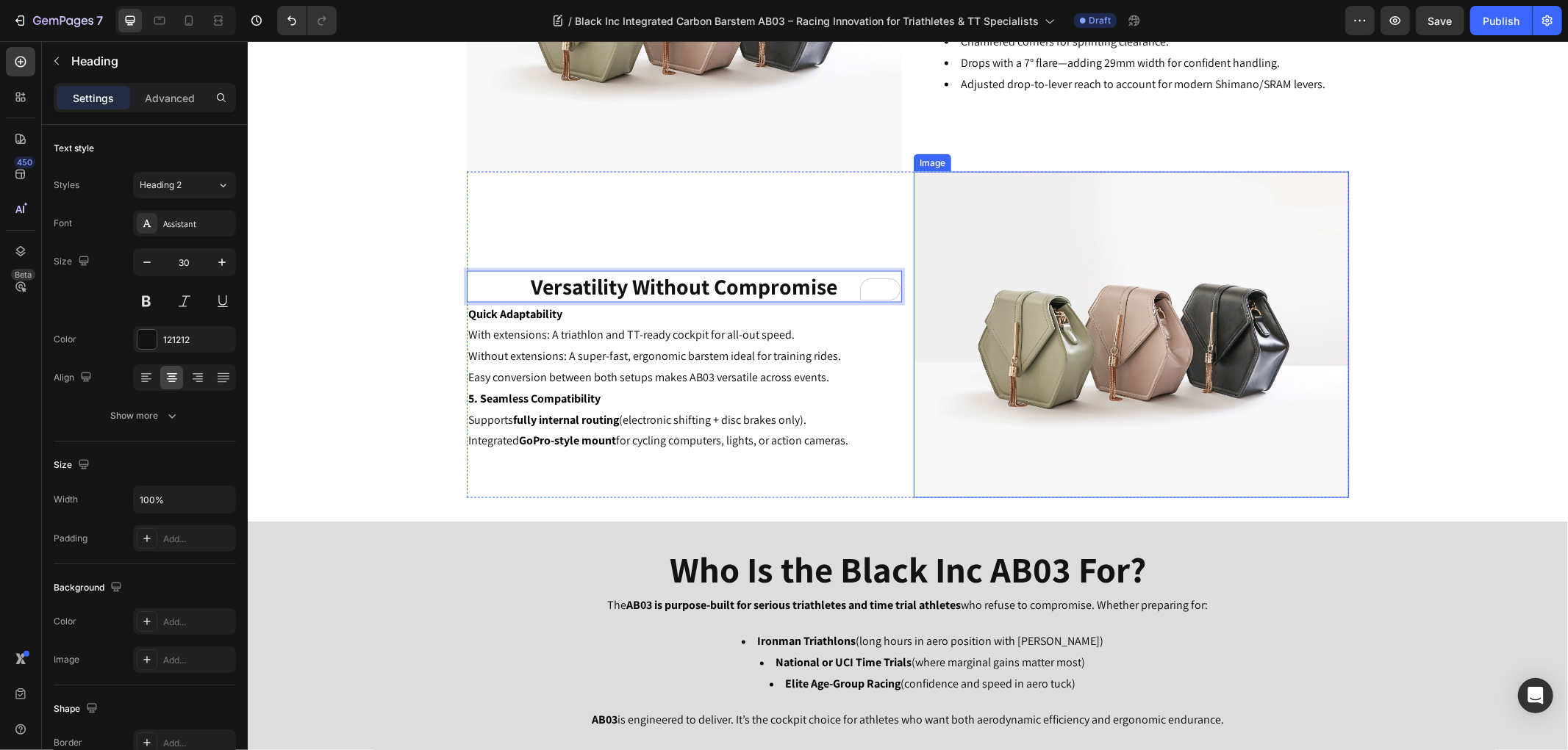
scroll to position [1545, 0]
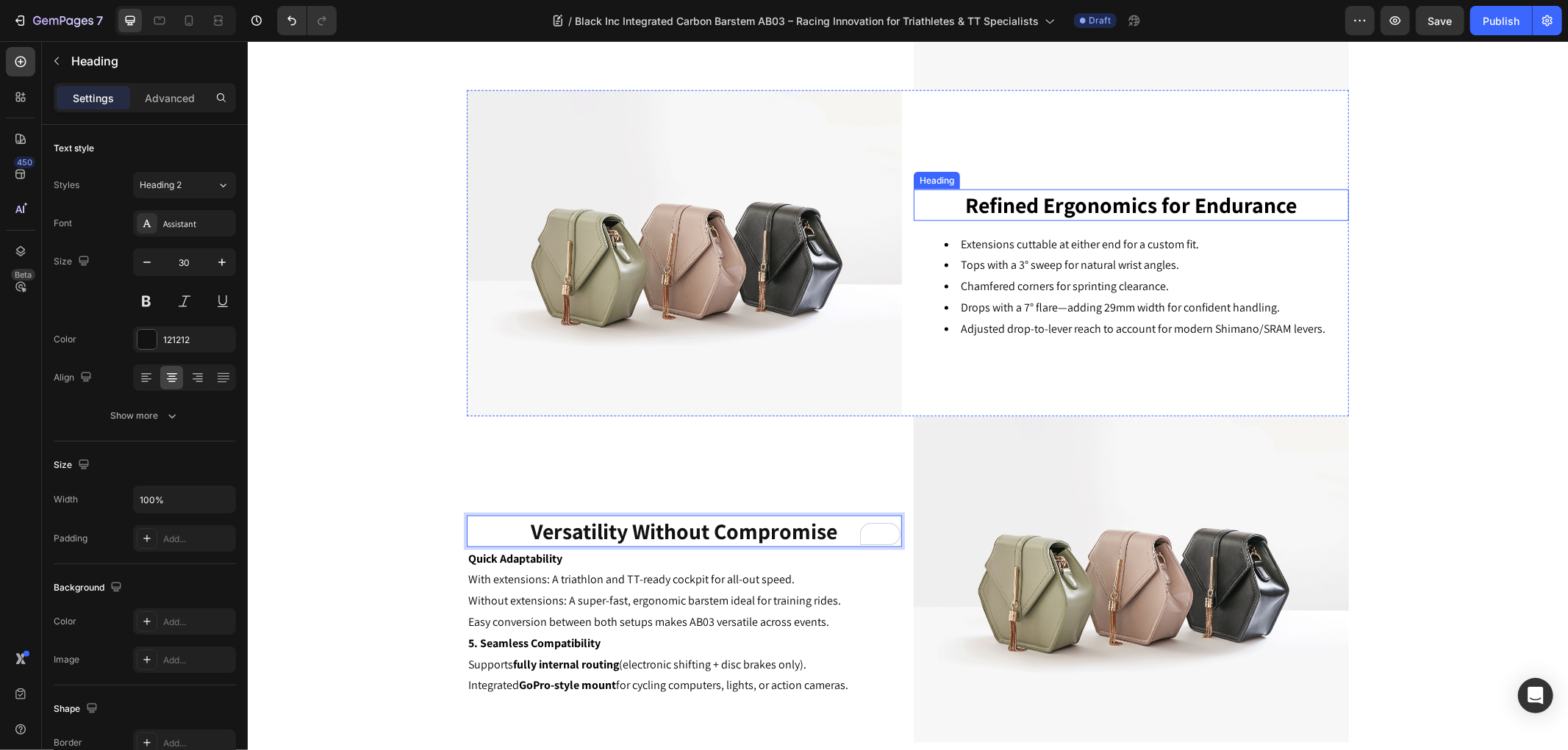
click at [1032, 195] on strong "Refined Ergonomics for Endurance" at bounding box center [1131, 204] width 331 height 30
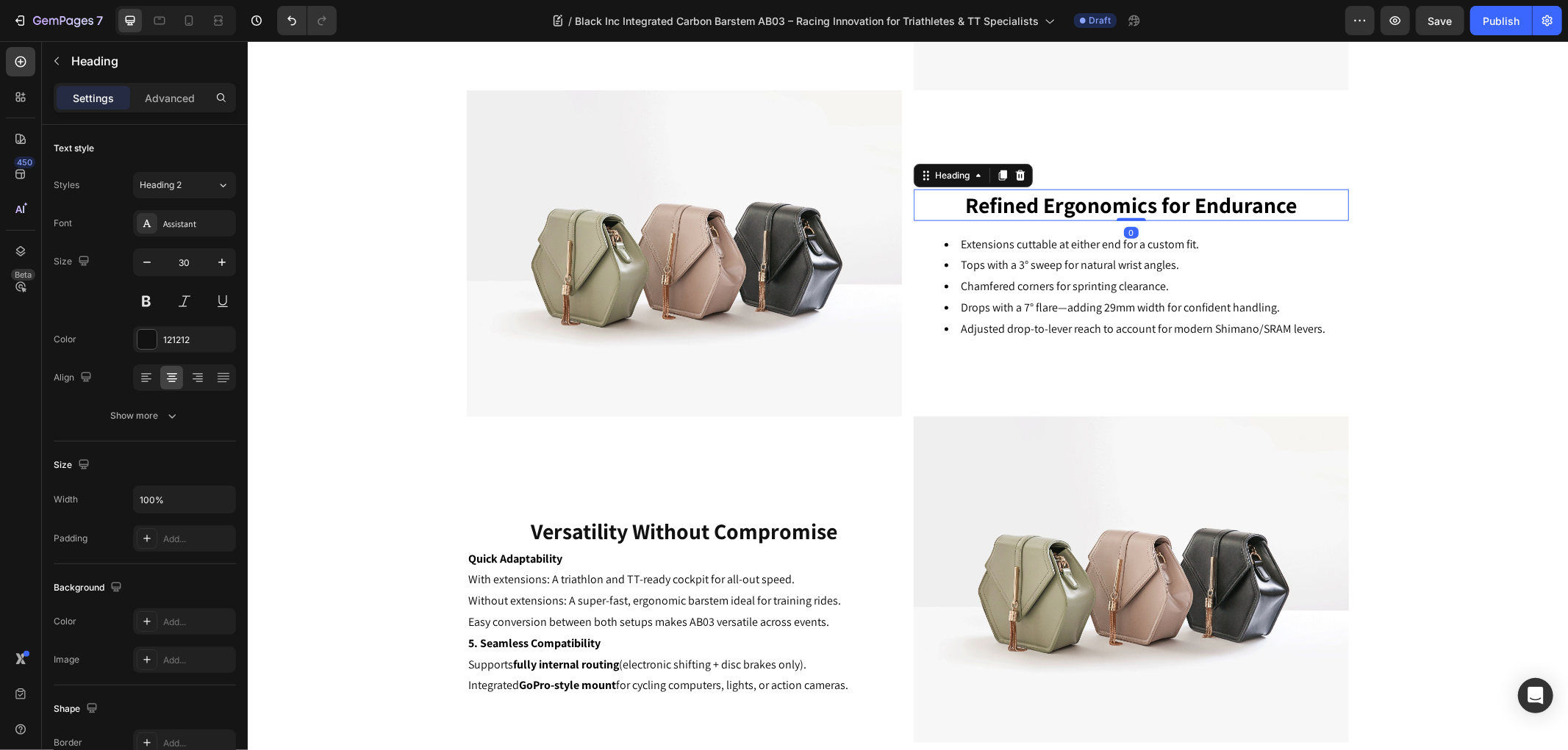
scroll to position [229, 0]
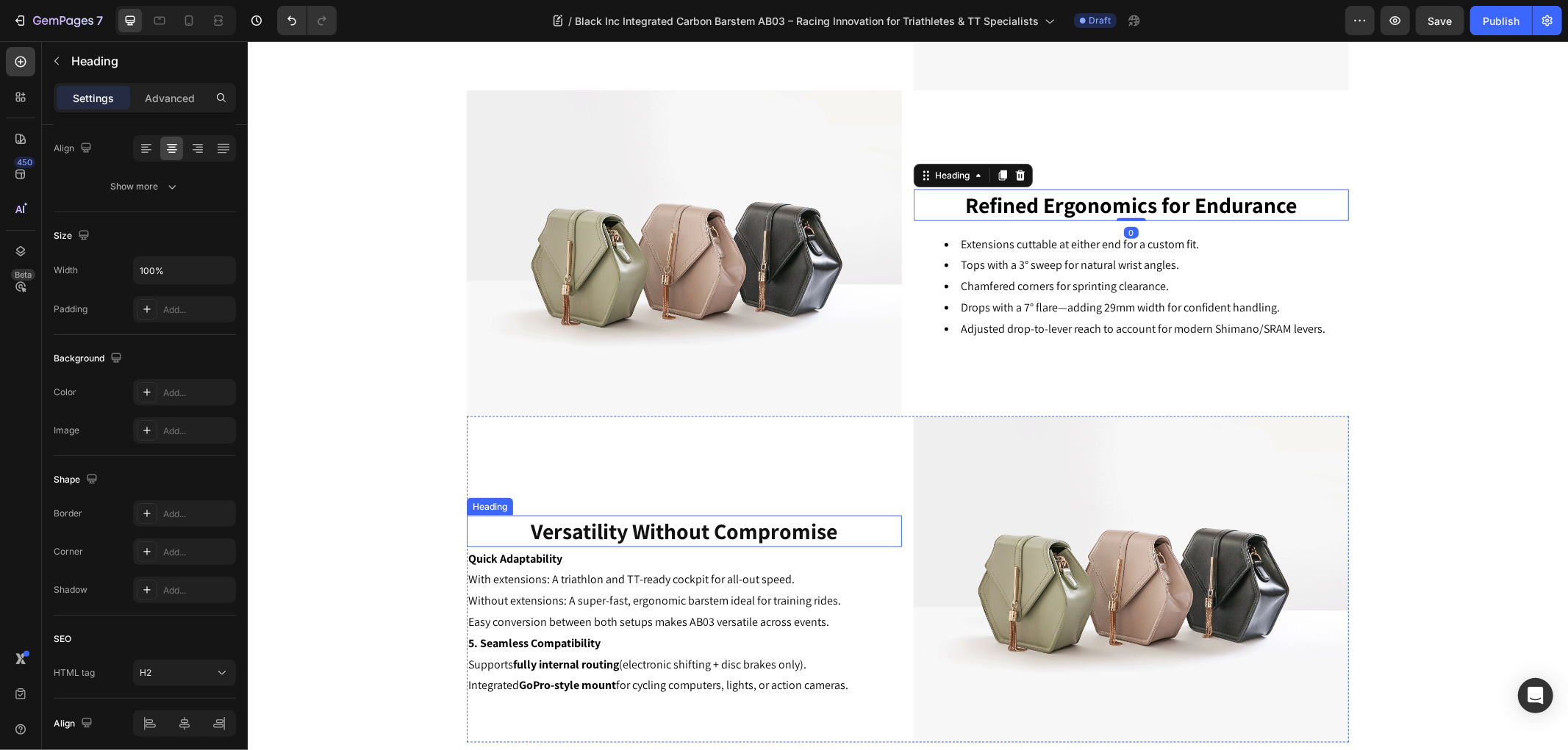
click at [582, 529] on strong "Versatility Without Compromise" at bounding box center [684, 531] width 306 height 30
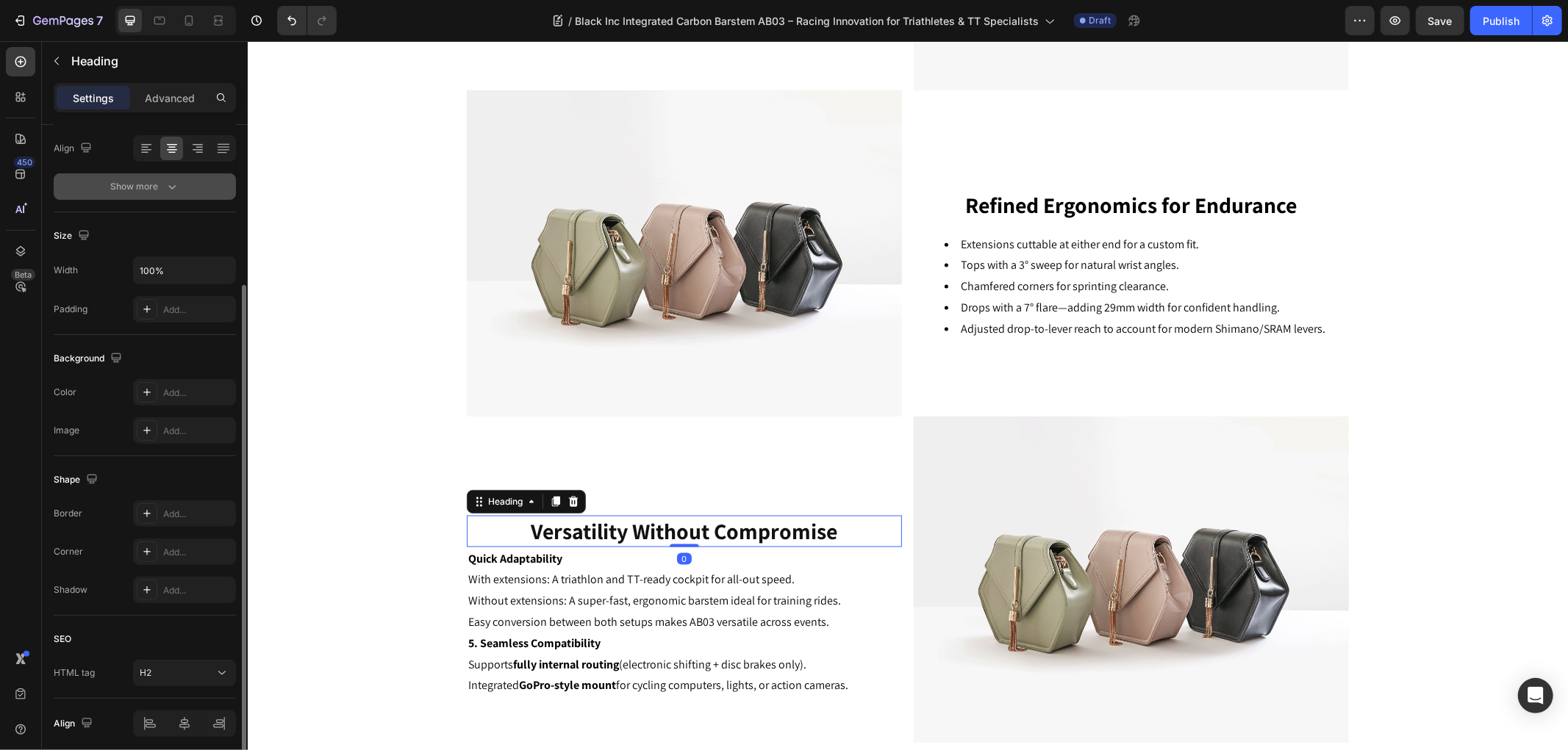
scroll to position [0, 0]
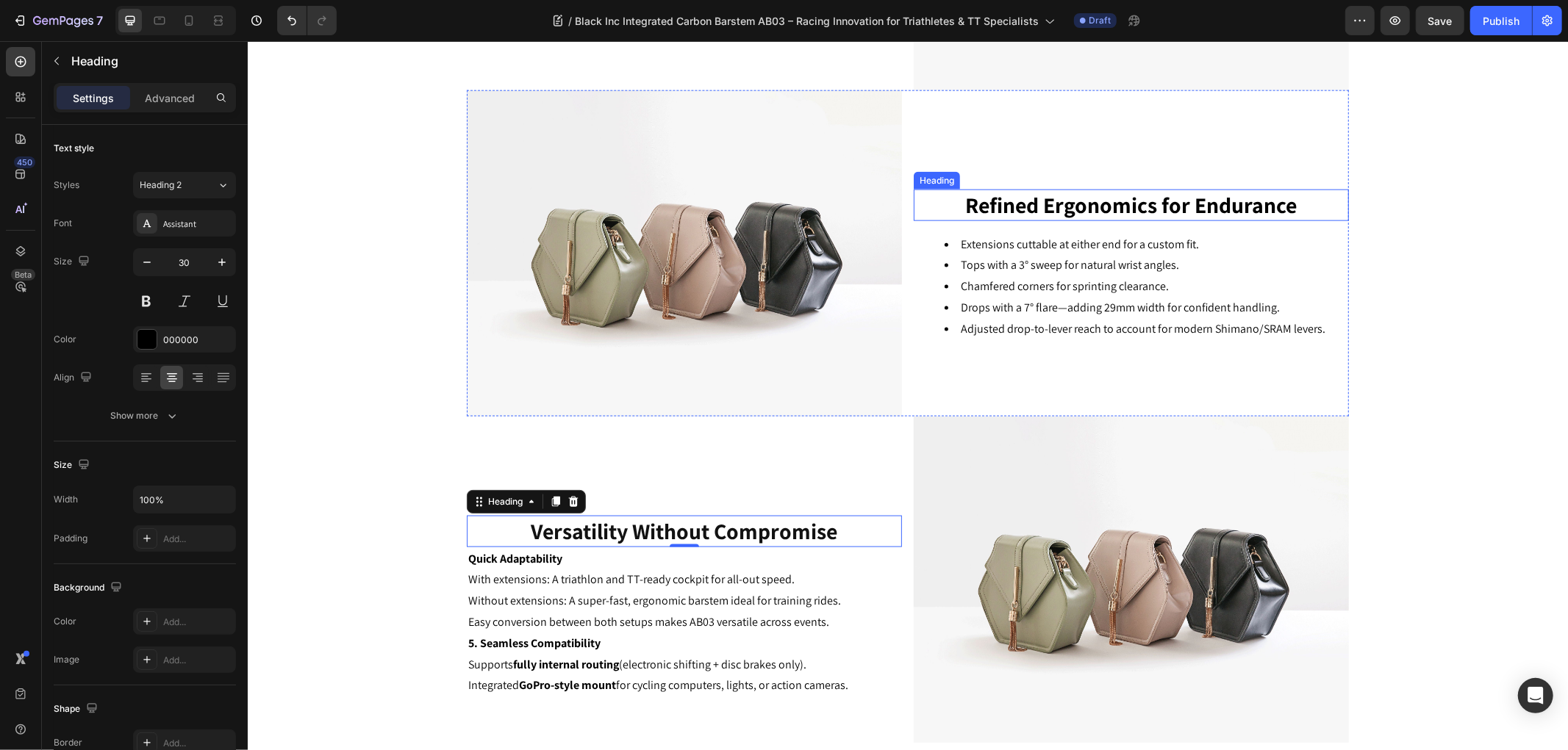
click at [1010, 207] on strong "Refined Ergonomics for Endurance" at bounding box center [1131, 204] width 331 height 30
click at [568, 530] on strong "Versatility Without Compromise" at bounding box center [684, 531] width 306 height 30
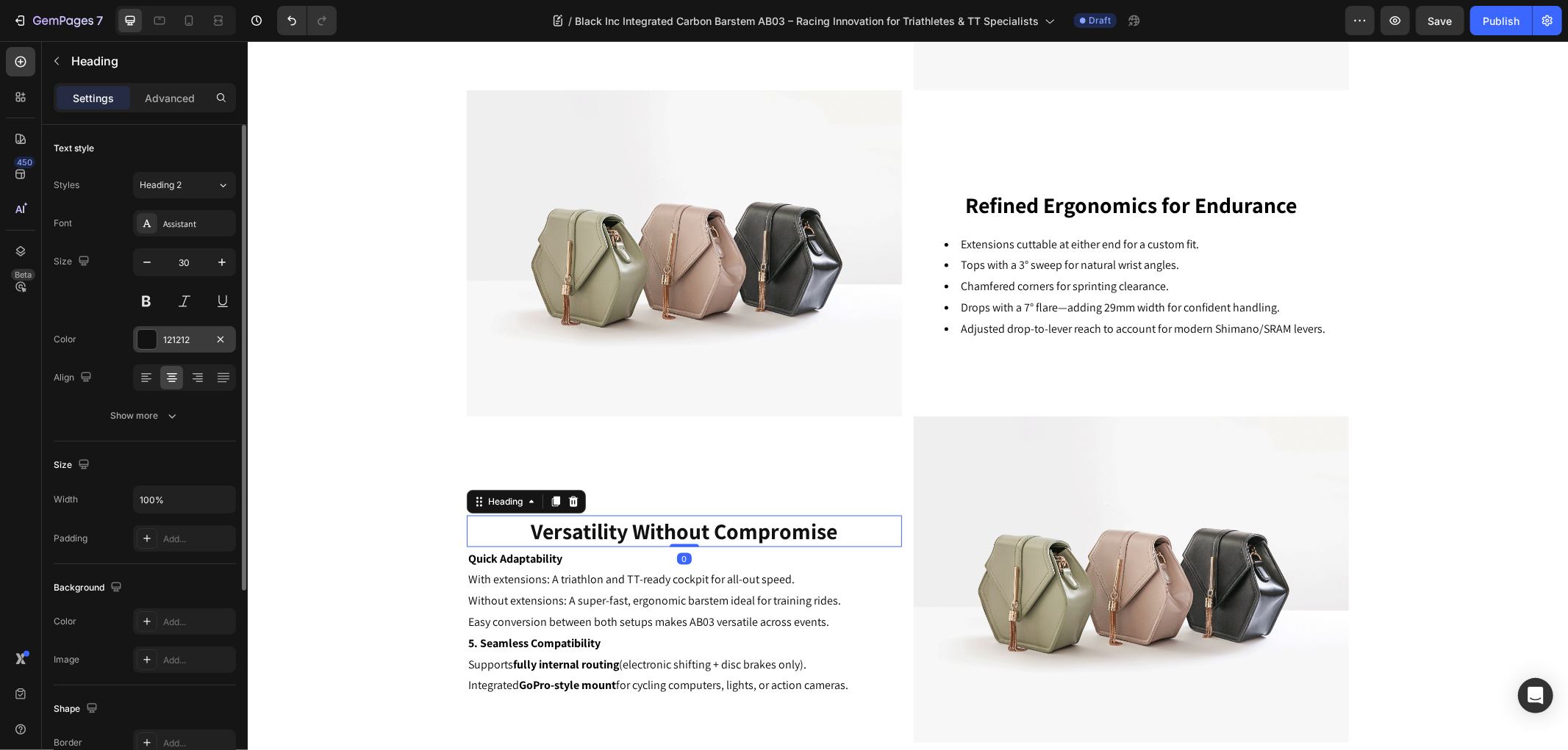
click at [149, 342] on div at bounding box center [147, 339] width 19 height 19
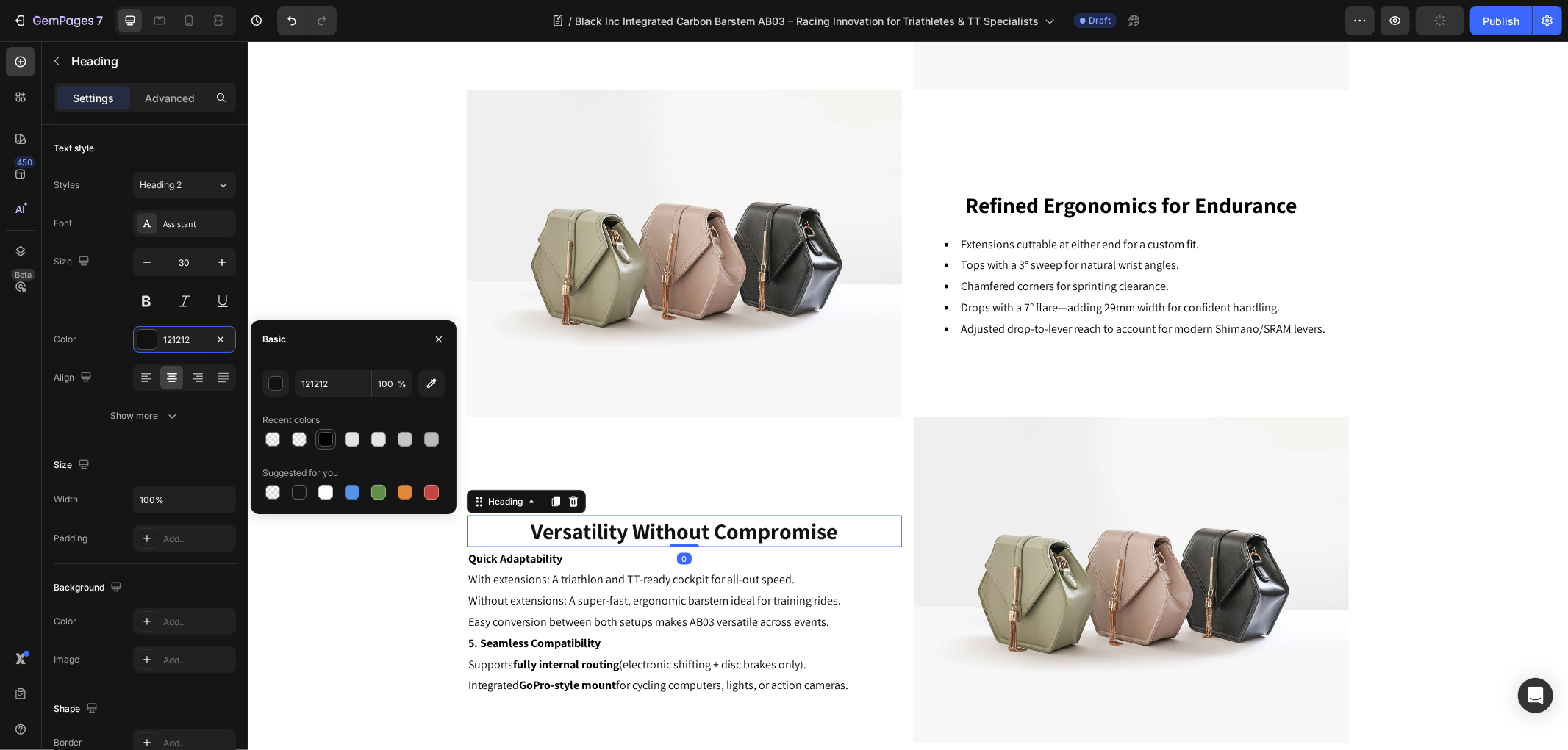
click at [324, 439] on div at bounding box center [326, 439] width 15 height 15
type input "000000"
click at [324, 611] on div "Key Features Heading Image Aero Efficiency Redefined Heading The AB03 allows tr…" at bounding box center [907, 65] width 1320 height 1354
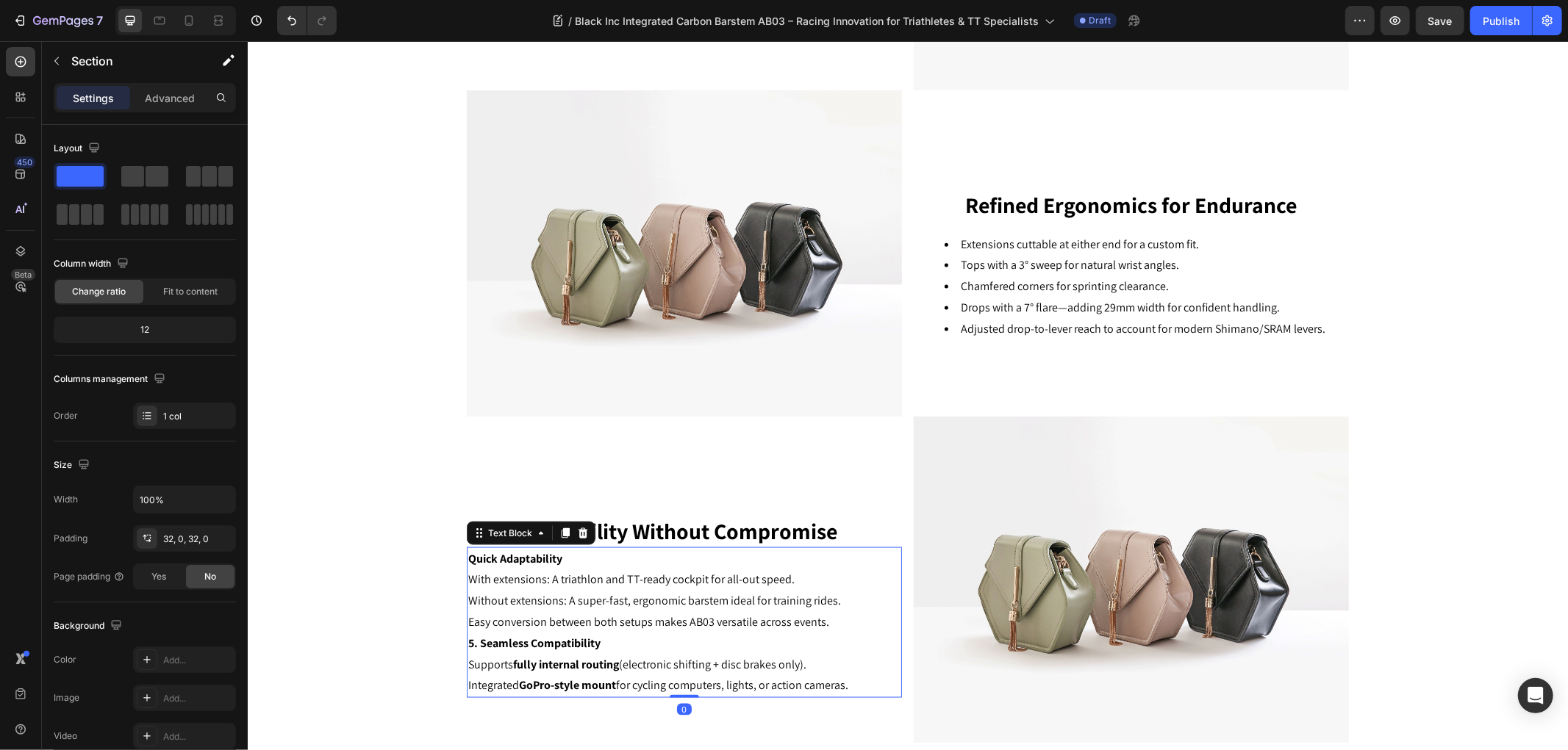
click at [557, 556] on p "Quick Adaptability" at bounding box center [683, 558] width 432 height 21
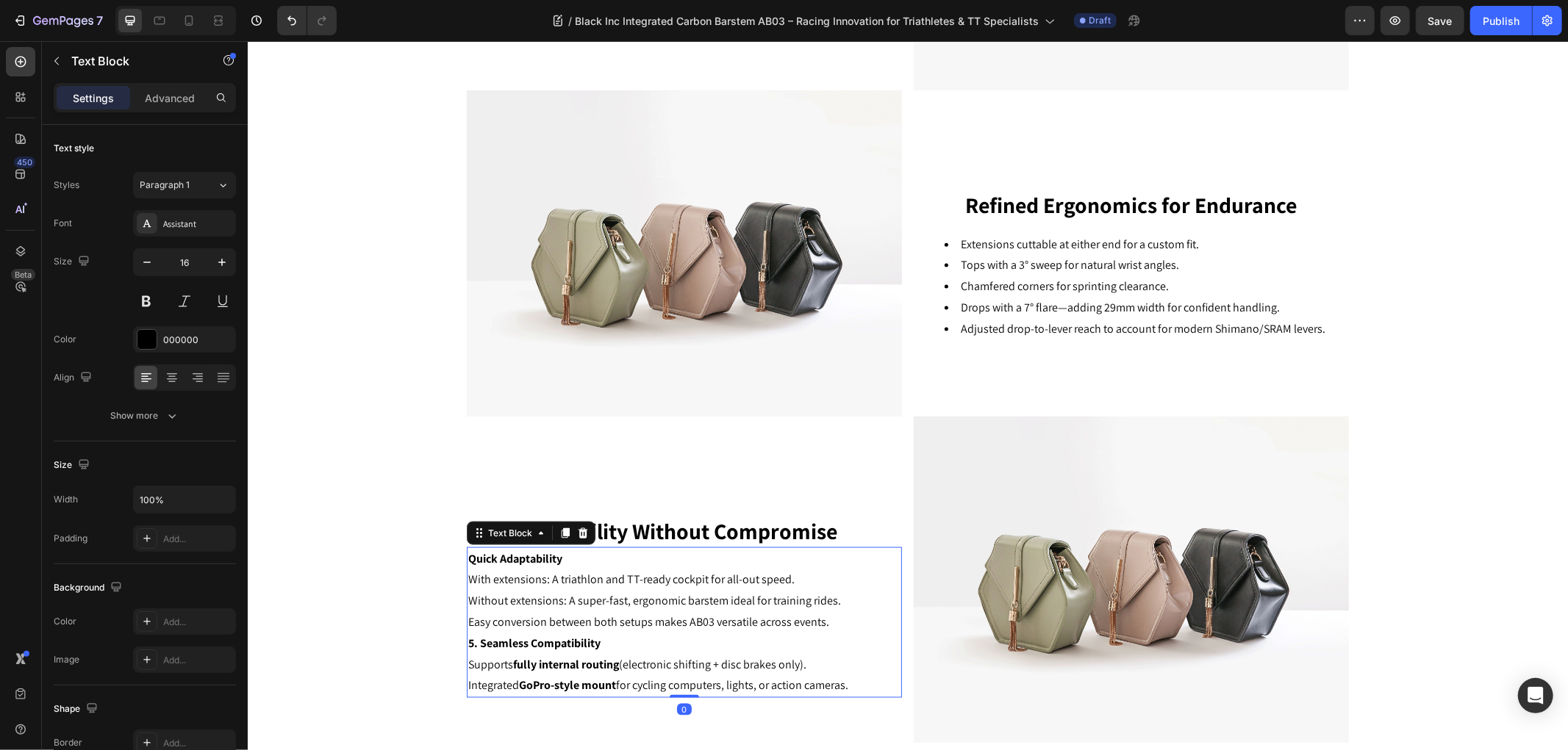
click at [553, 561] on strong "Quick Adaptability" at bounding box center [515, 558] width 94 height 16
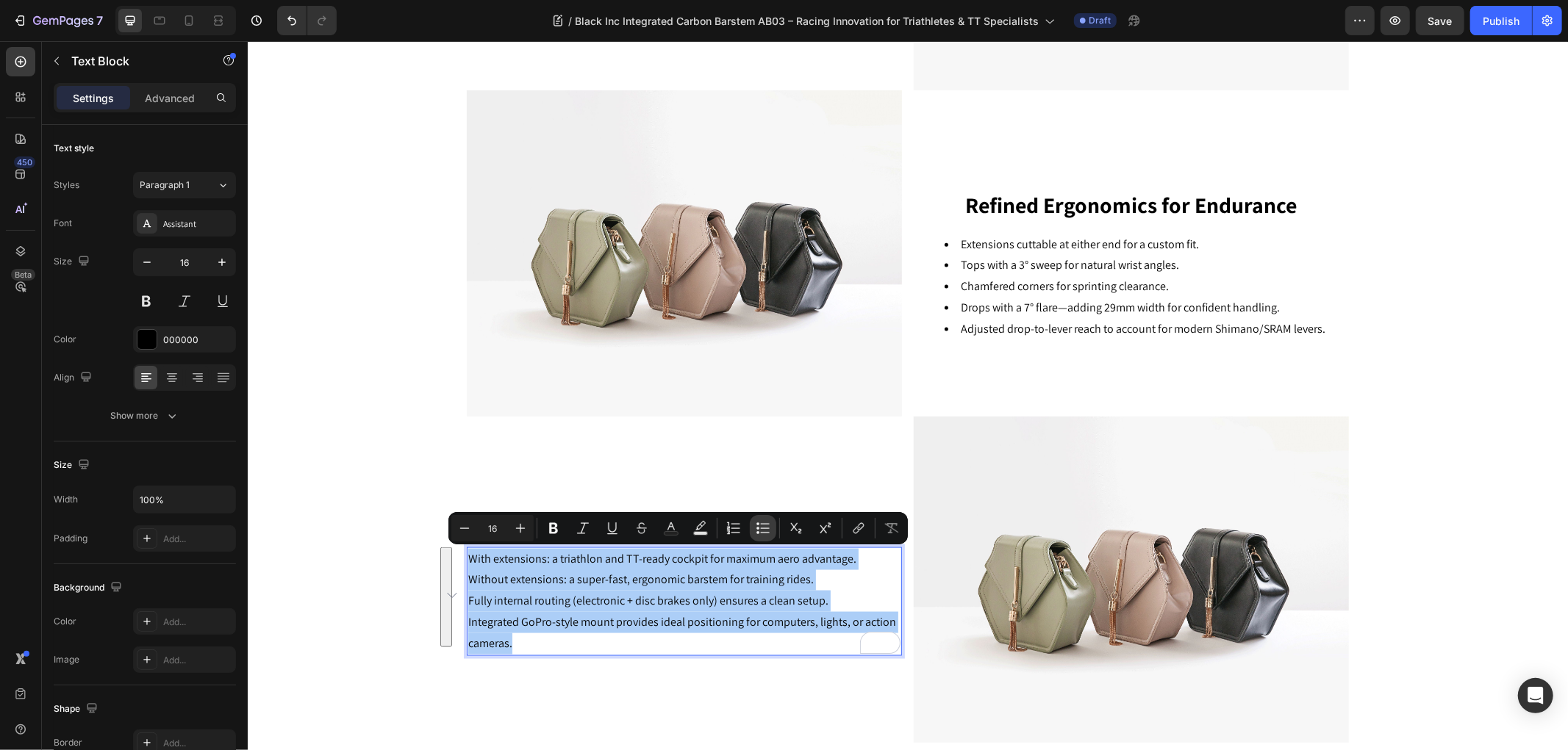
click at [757, 518] on button "Bulleted List" at bounding box center [763, 528] width 27 height 27
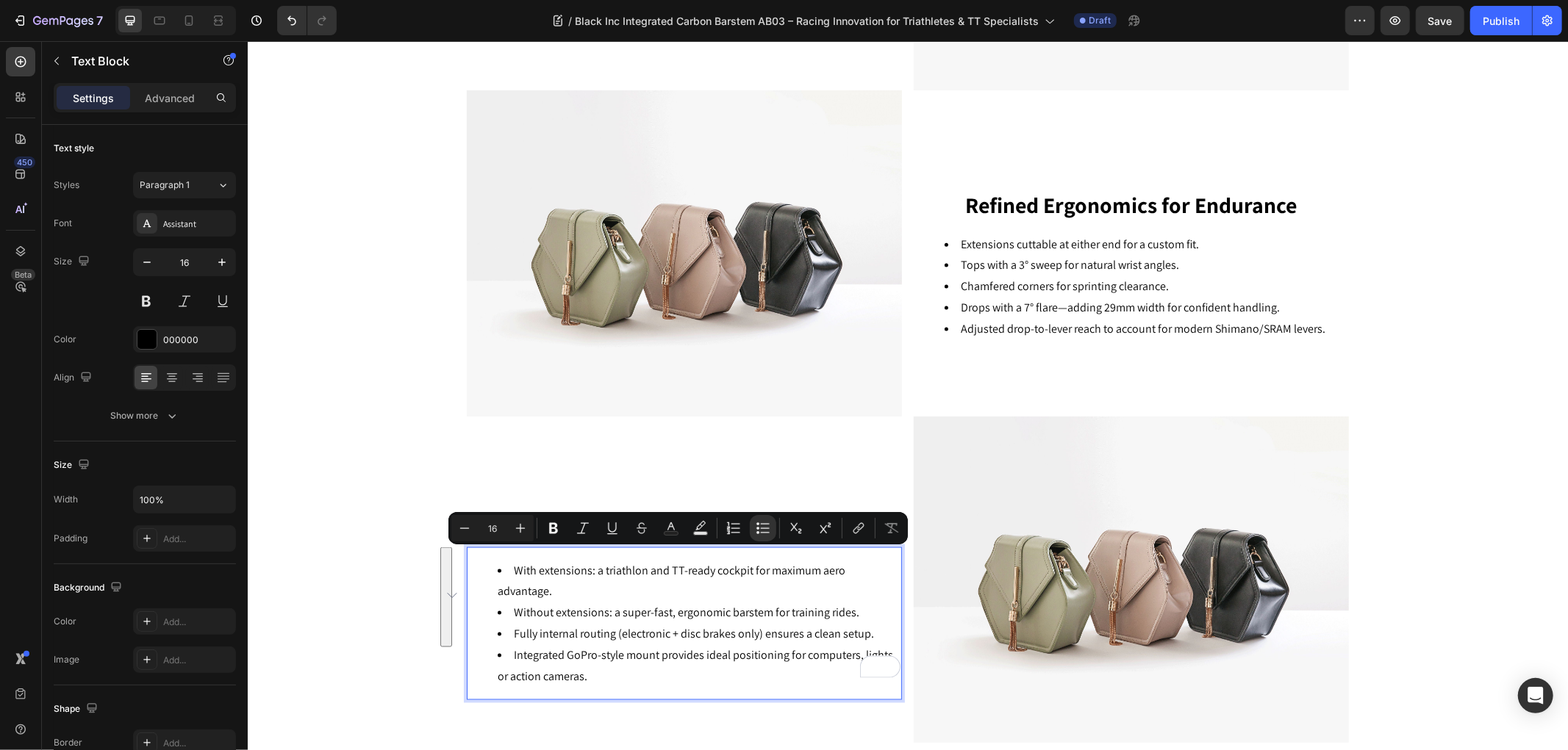
click at [623, 656] on li "Integrated GoPro-style mount provides ideal positioning for computers, lights, …" at bounding box center [698, 665] width 403 height 43
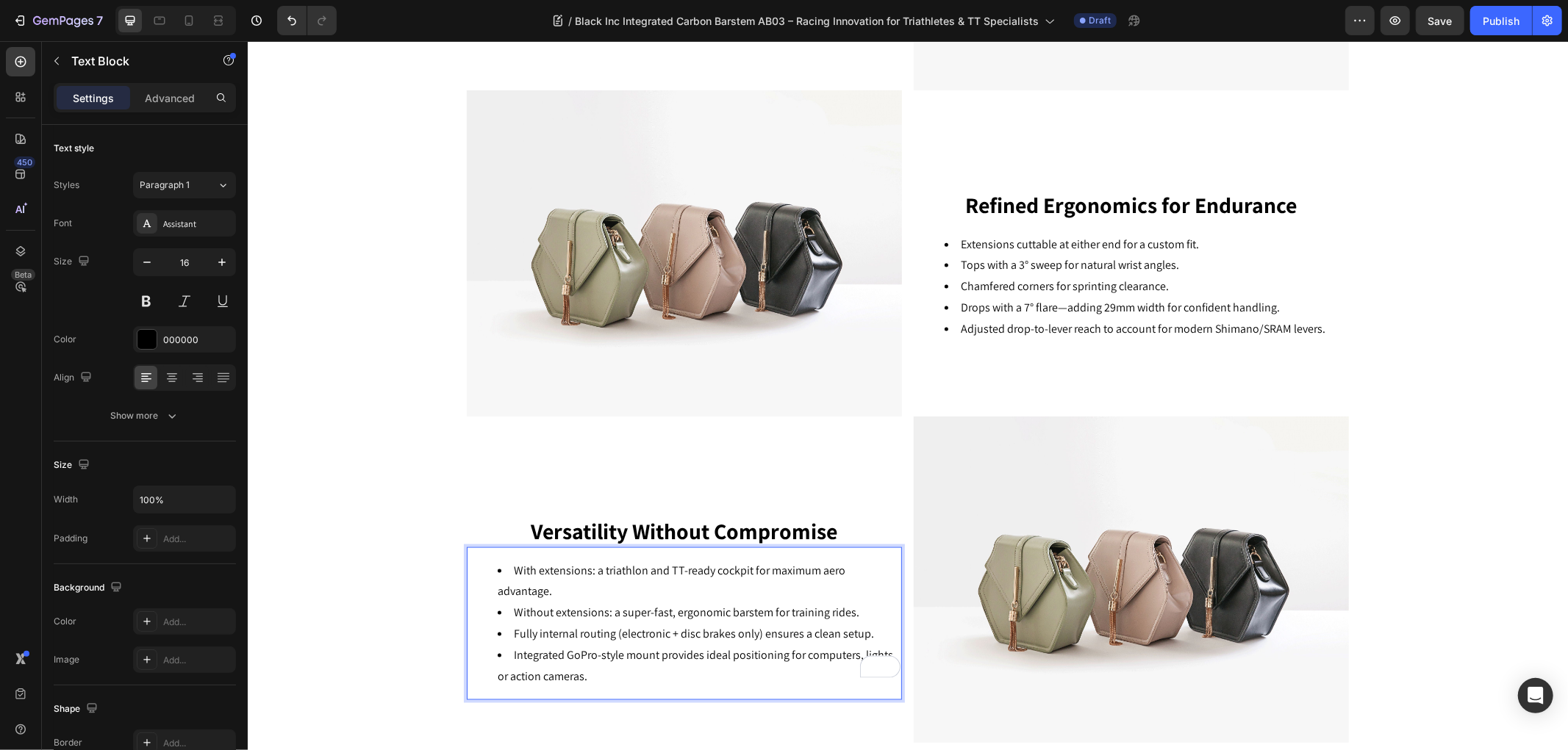
click at [489, 658] on ul "With extensions: a triathlon and TT-ready cockpit for maximum aero advantage. W…" at bounding box center [683, 623] width 432 height 127
click at [1444, 23] on span "Save" at bounding box center [1440, 21] width 24 height 12
click at [397, 496] on div "Key Features Heading Image Aero Efficiency Redefined Heading The AB03 allows tr…" at bounding box center [907, 65] width 1320 height 1354
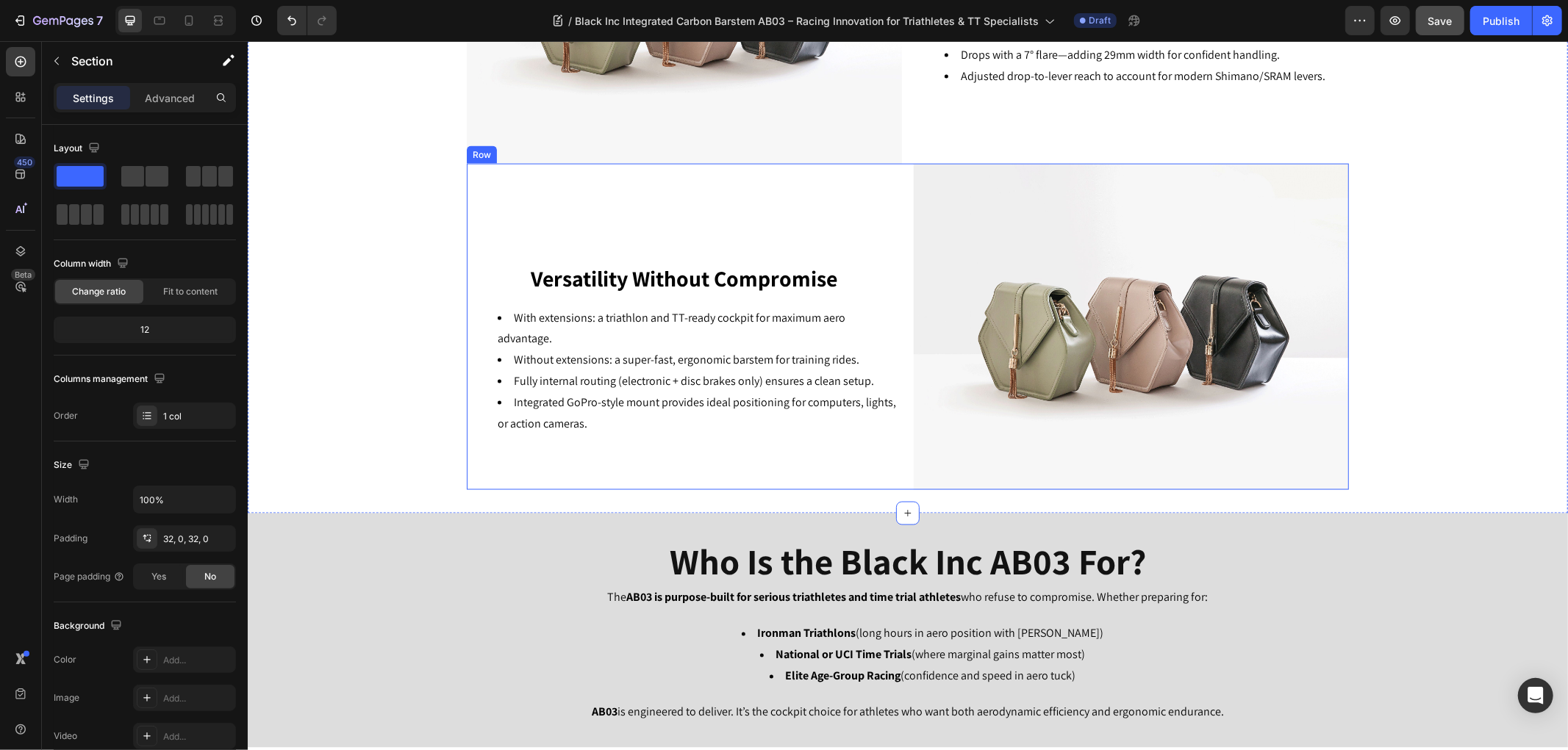
scroll to position [1954, 0]
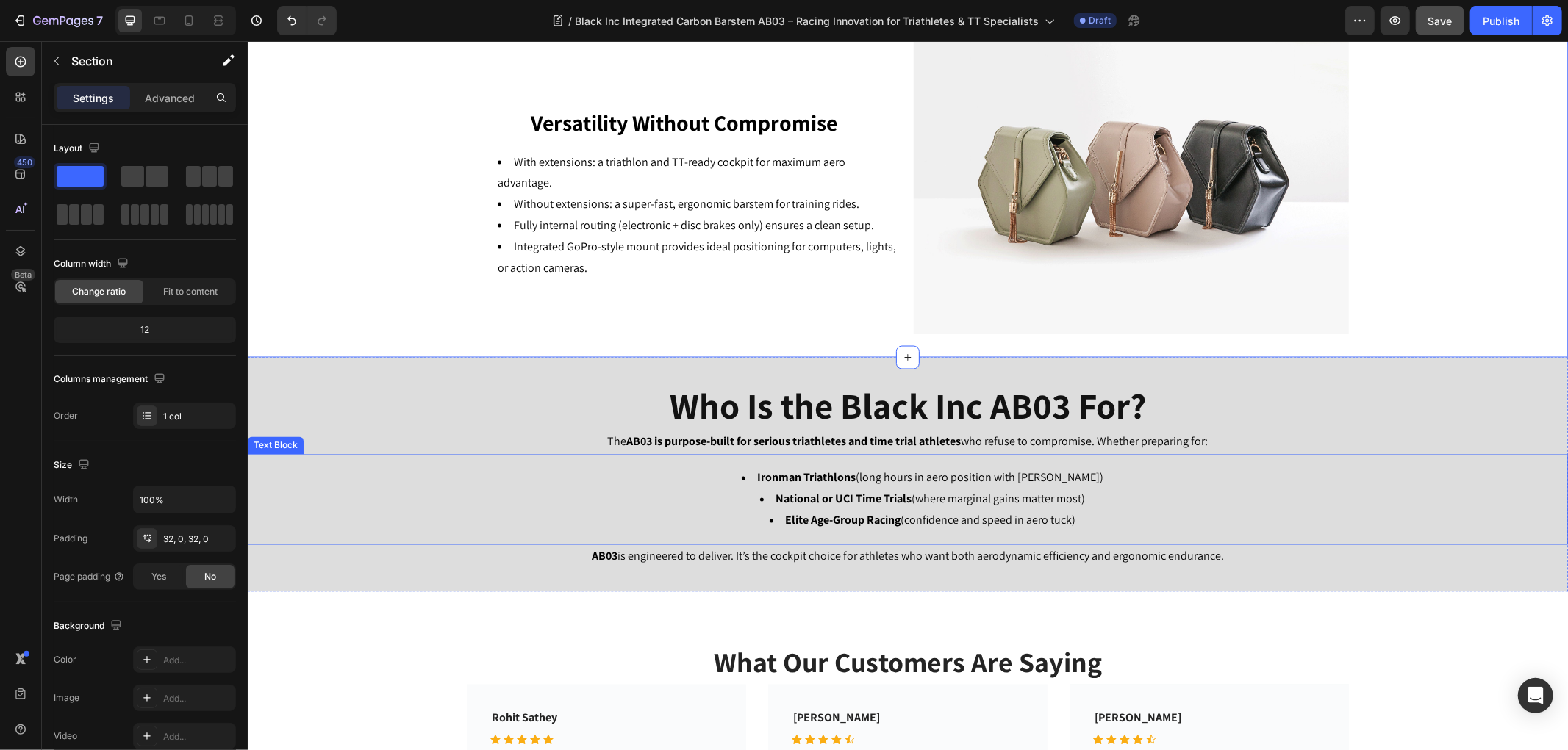
click at [817, 507] on li "National or UCI Time Trials (where marginal gains matter most)" at bounding box center [921, 499] width 1288 height 21
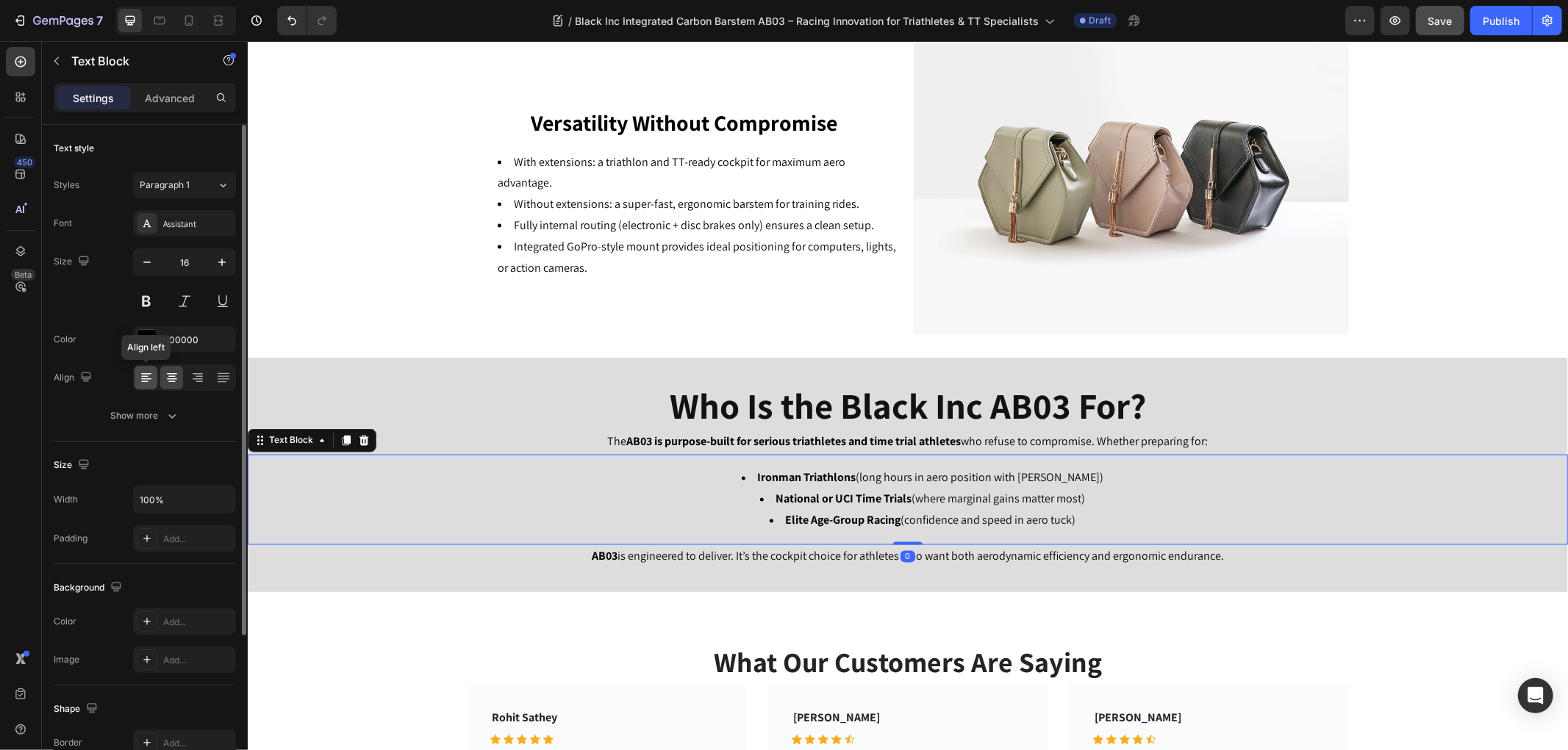
click at [144, 373] on icon at bounding box center [146, 374] width 10 height 2
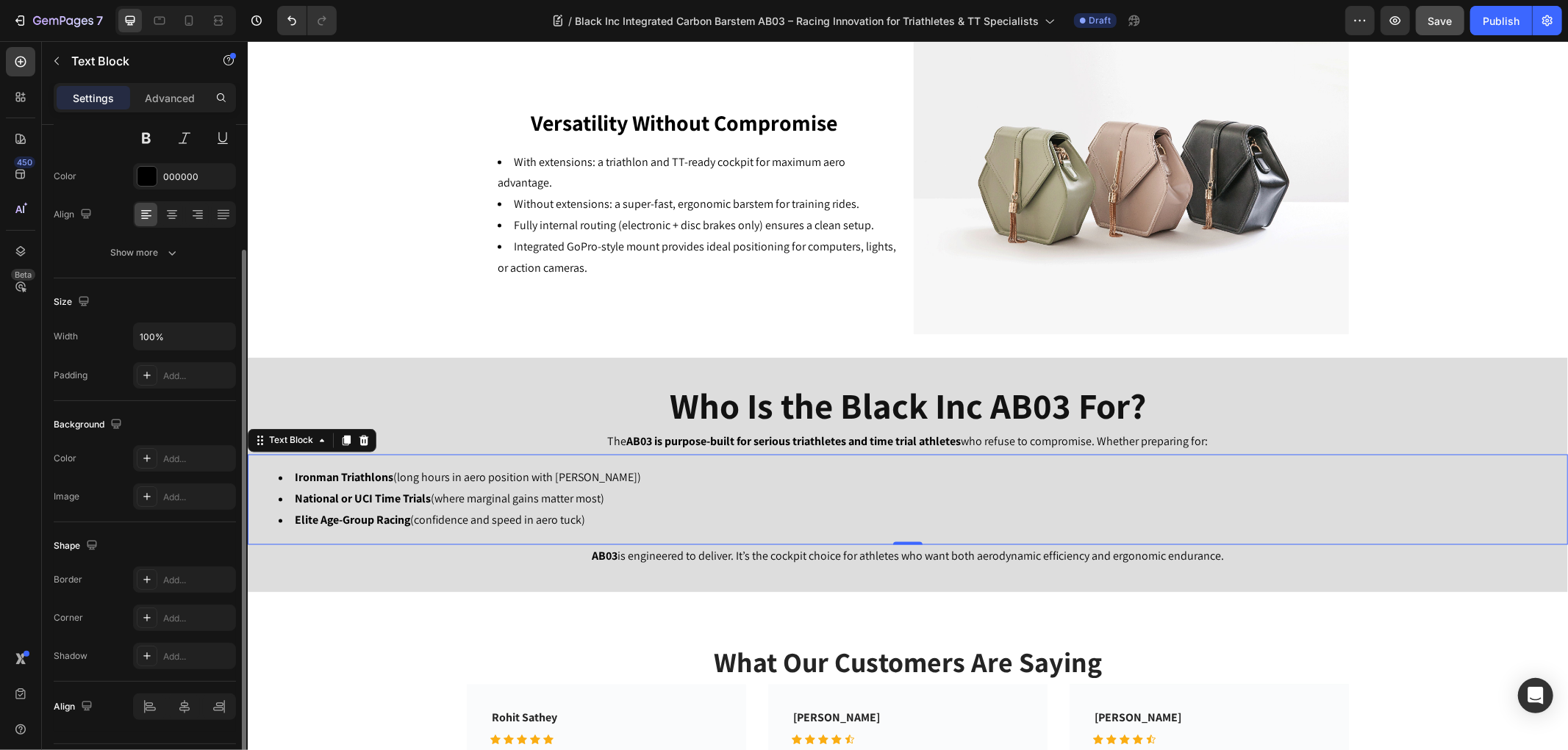
scroll to position [204, 0]
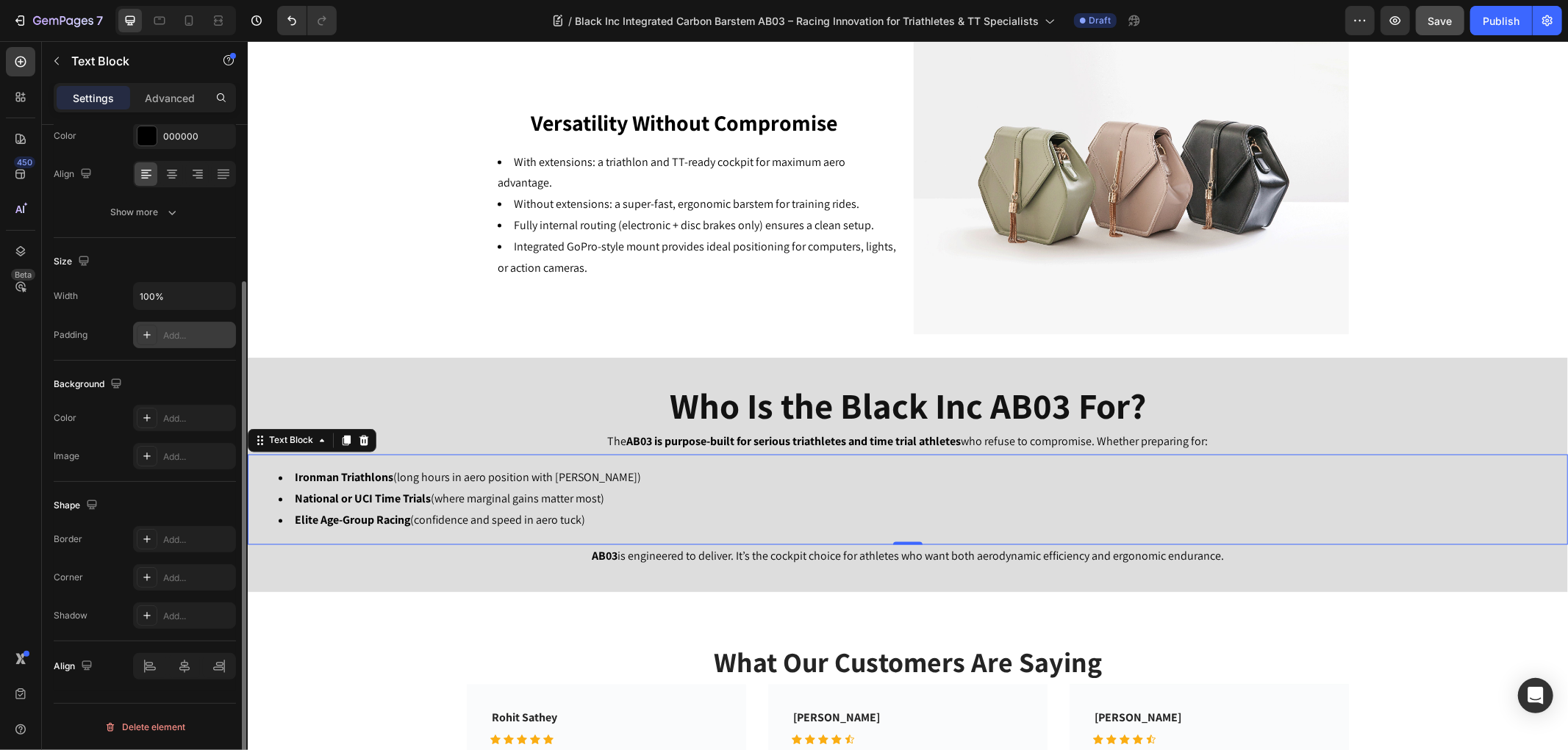
click at [158, 342] on div "Add..." at bounding box center [184, 335] width 103 height 27
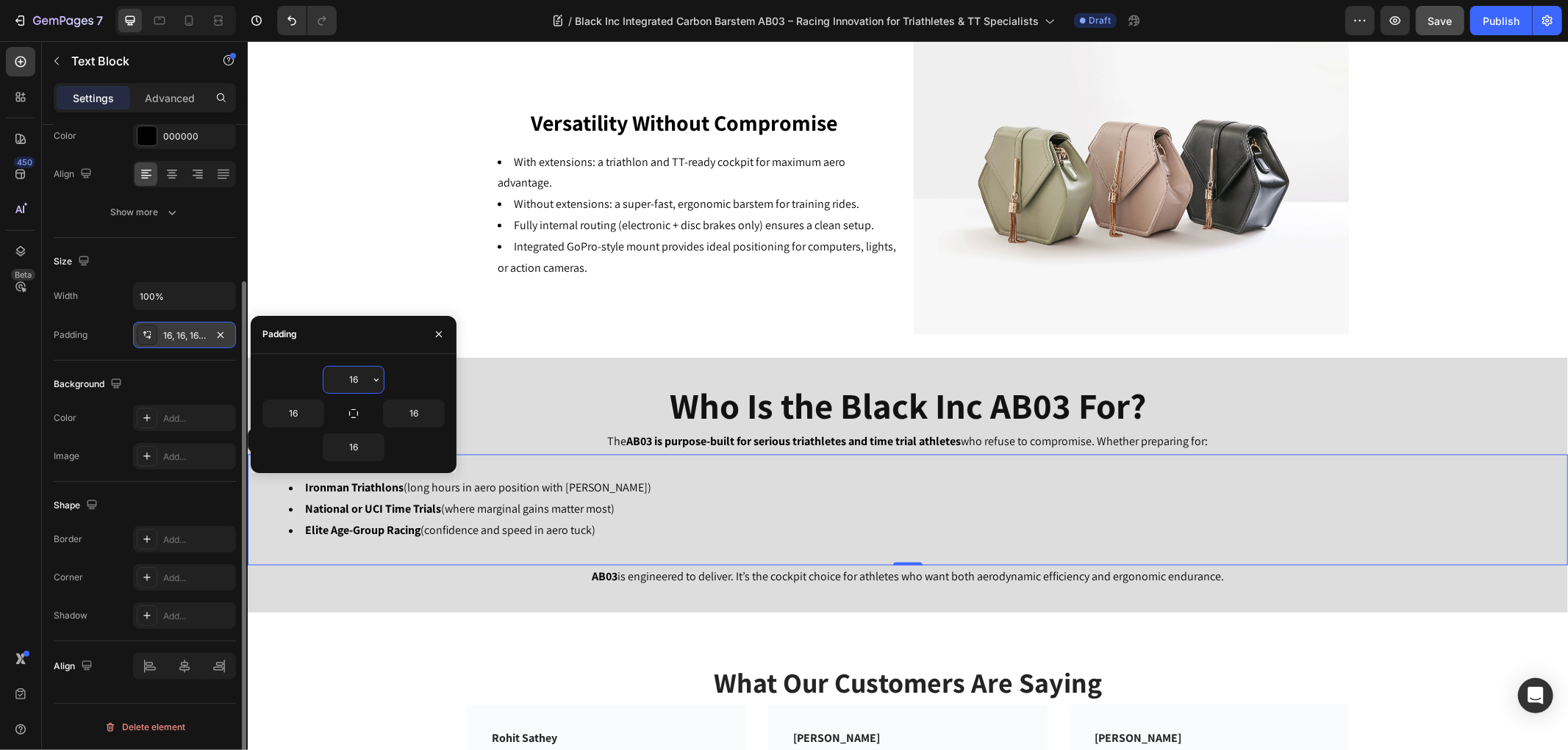
click at [158, 342] on div "16, 16, 16, 16" at bounding box center [184, 335] width 103 height 27
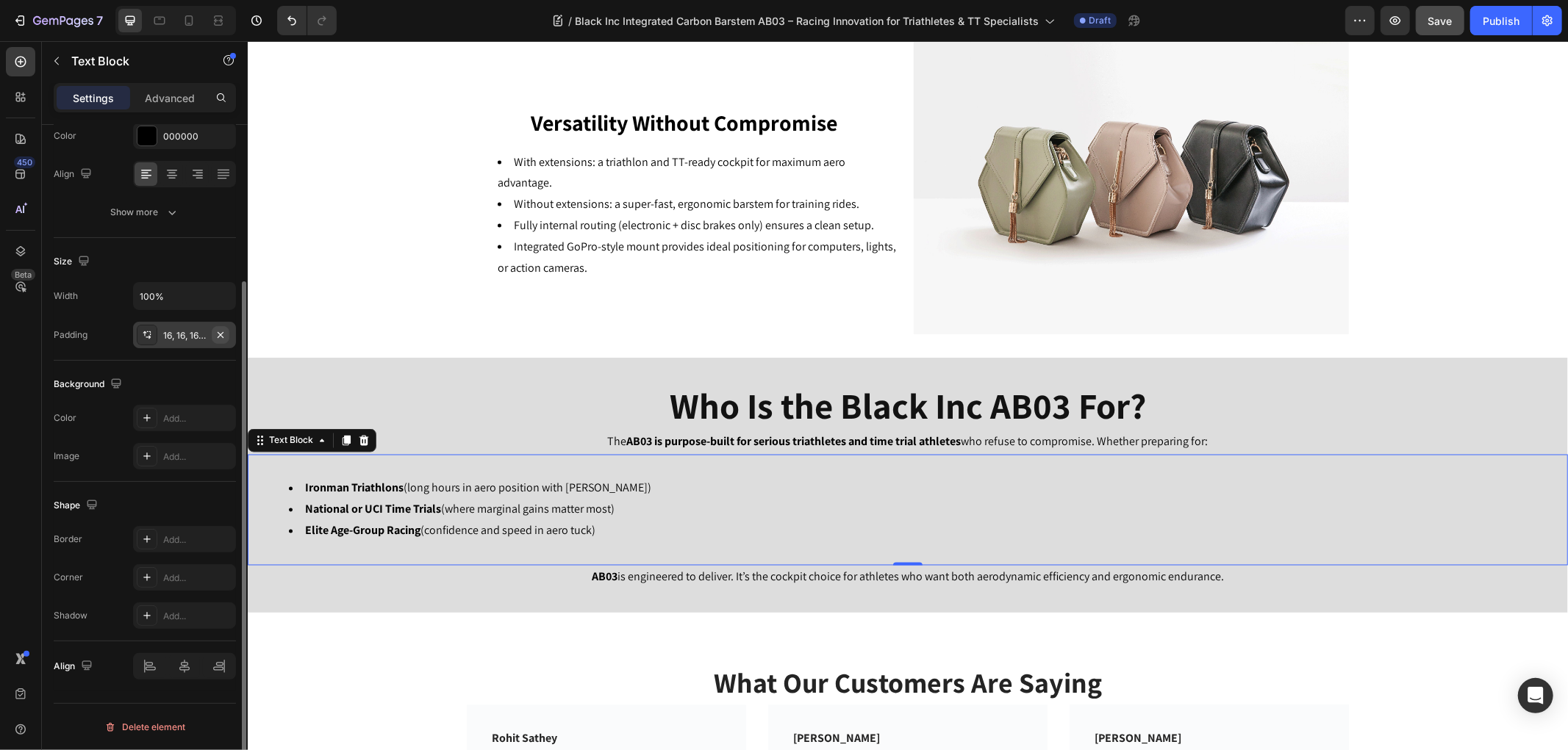
click at [221, 336] on icon "button" at bounding box center [220, 335] width 12 height 12
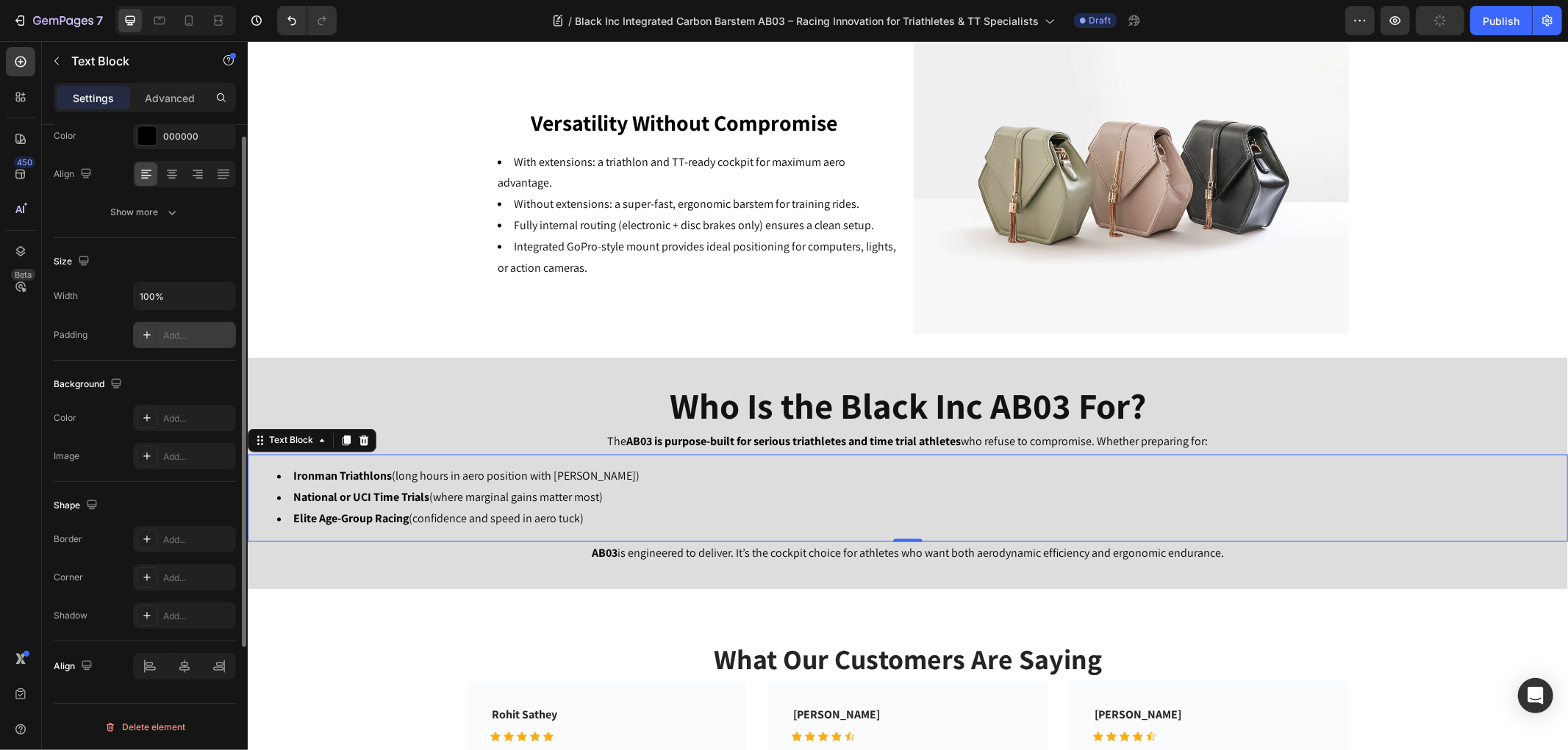
scroll to position [0, 0]
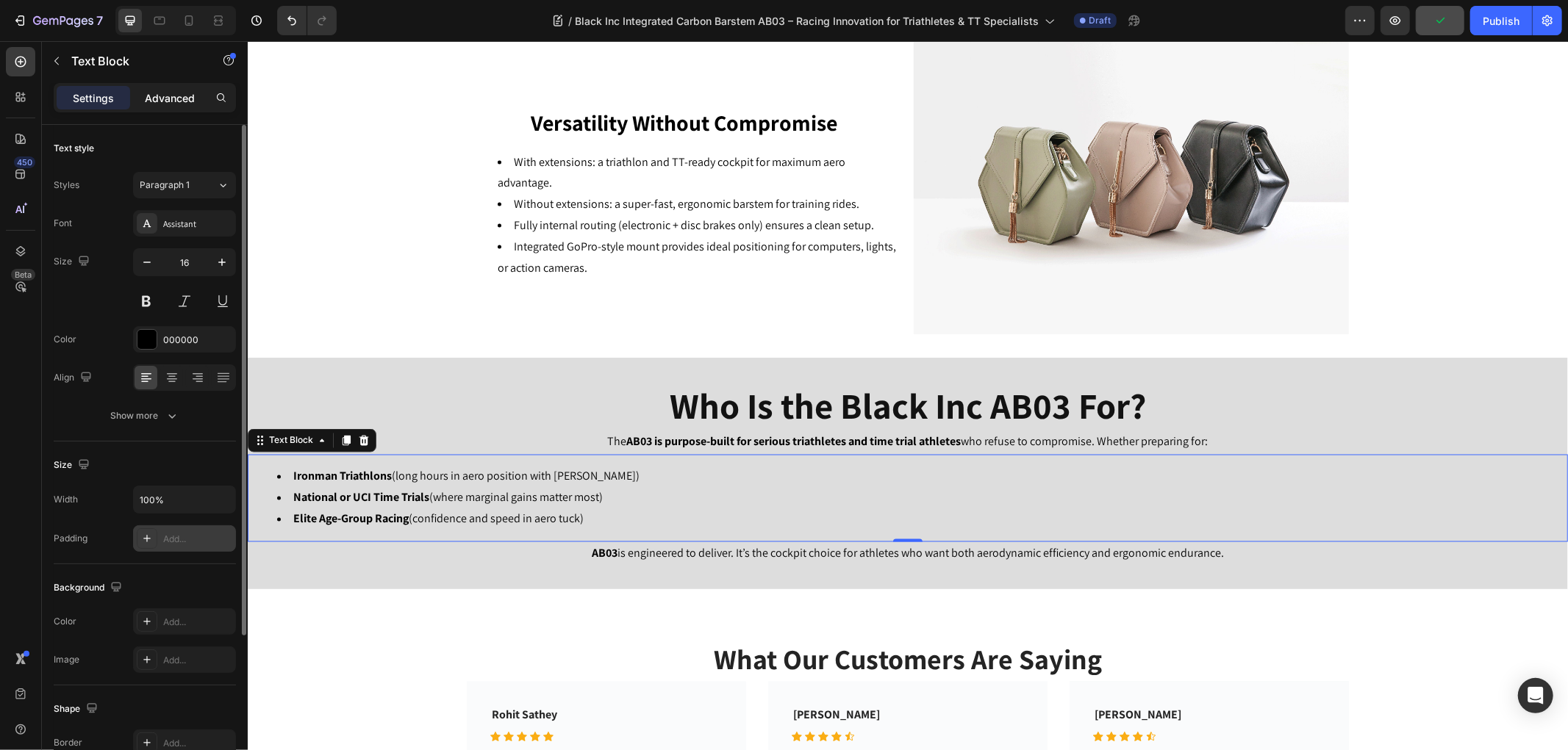
click at [166, 106] on div "Advanced" at bounding box center [169, 98] width 73 height 23
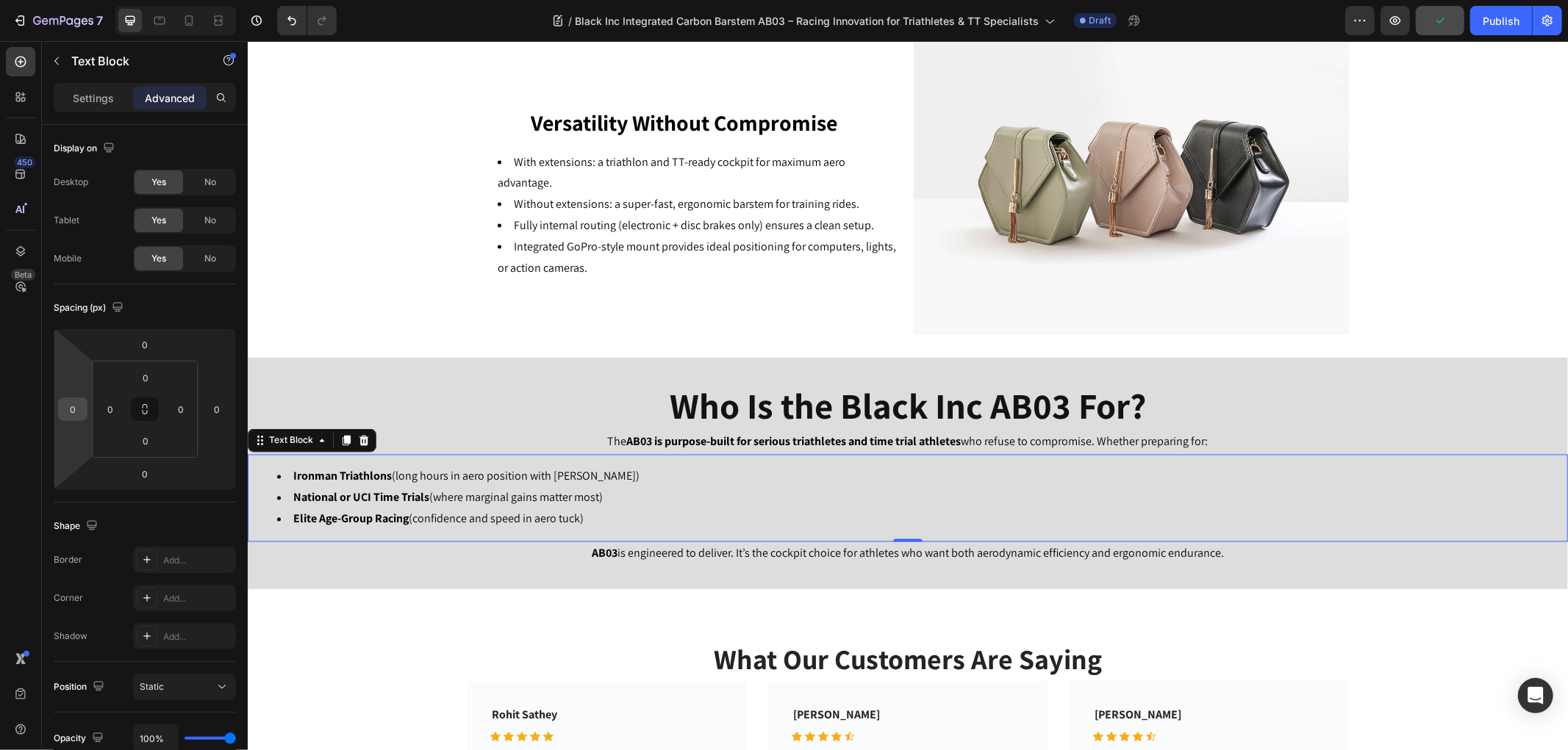
click at [77, 412] on input "0" at bounding box center [73, 409] width 22 height 22
type input "2"
type input "4"
type input "5"
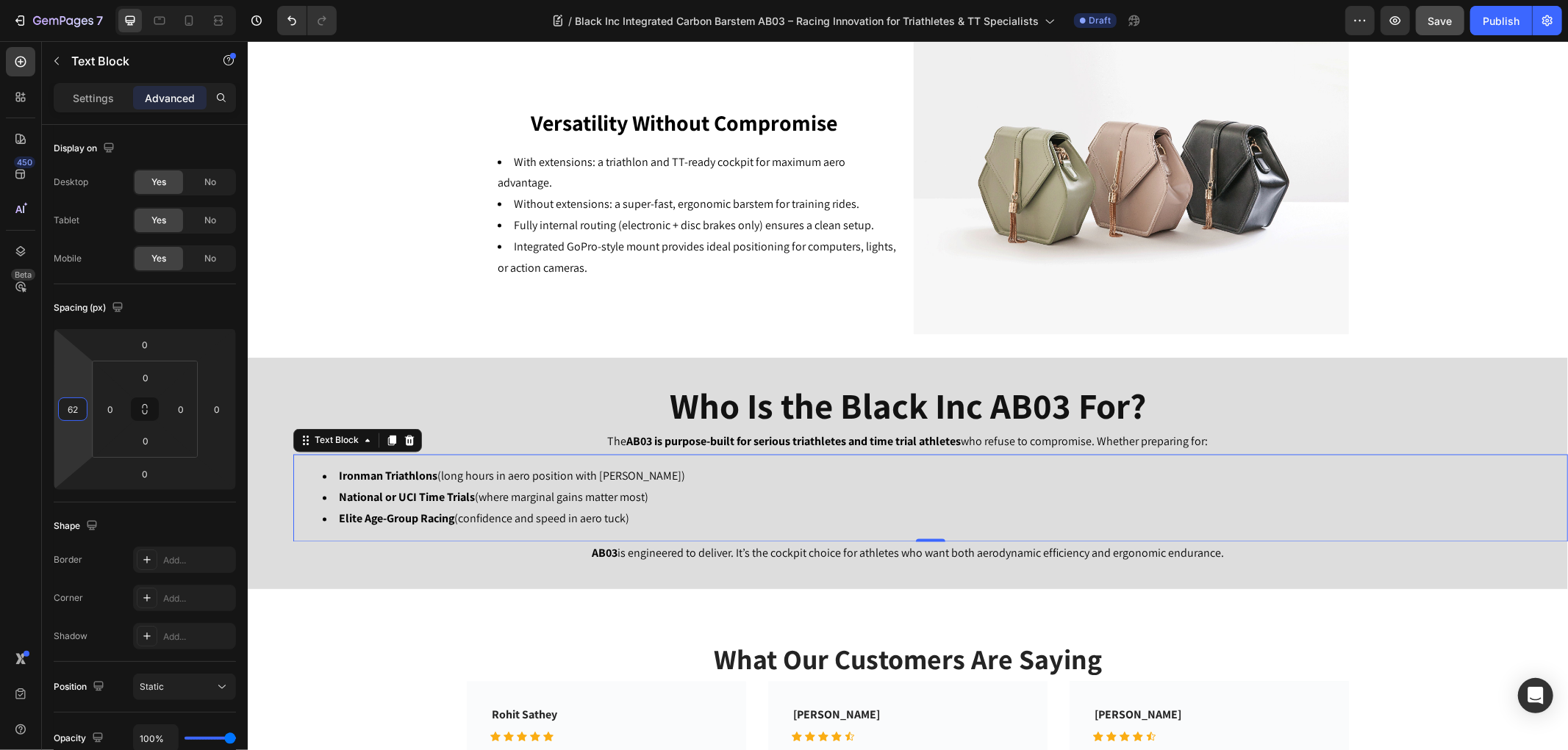
type input "620"
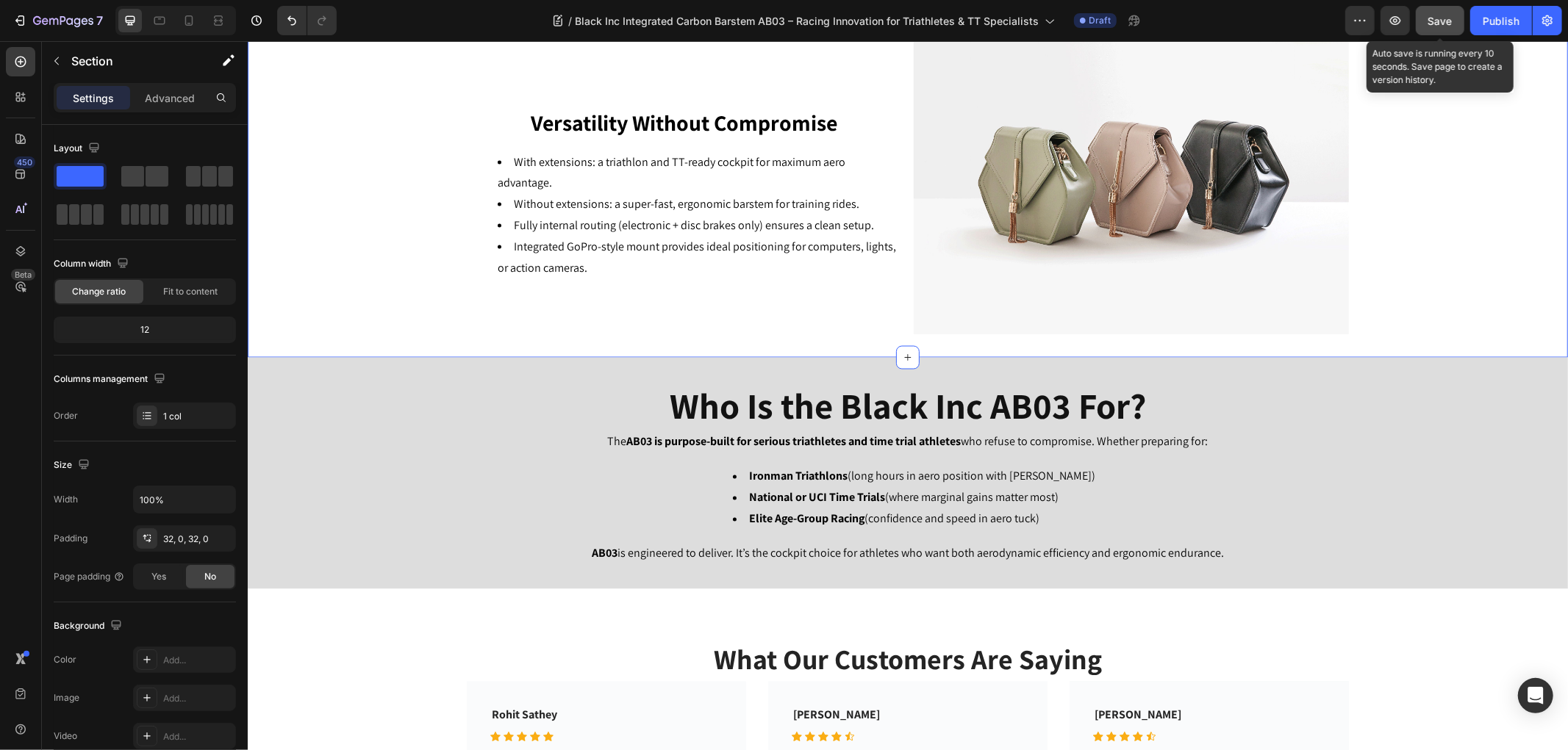
click at [1436, 27] on div "Save" at bounding box center [1440, 21] width 24 height 16
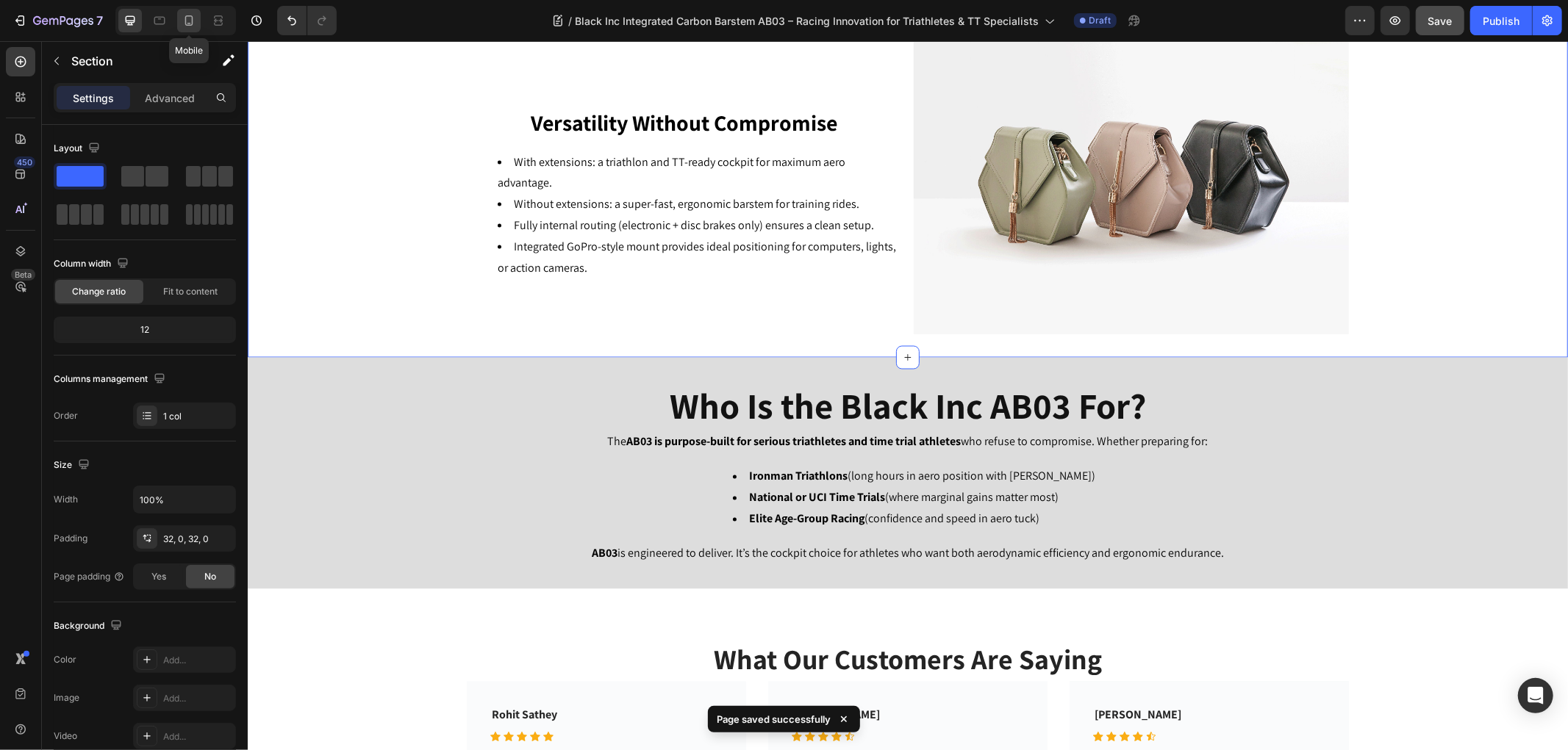
click at [189, 22] on icon at bounding box center [188, 20] width 15 height 15
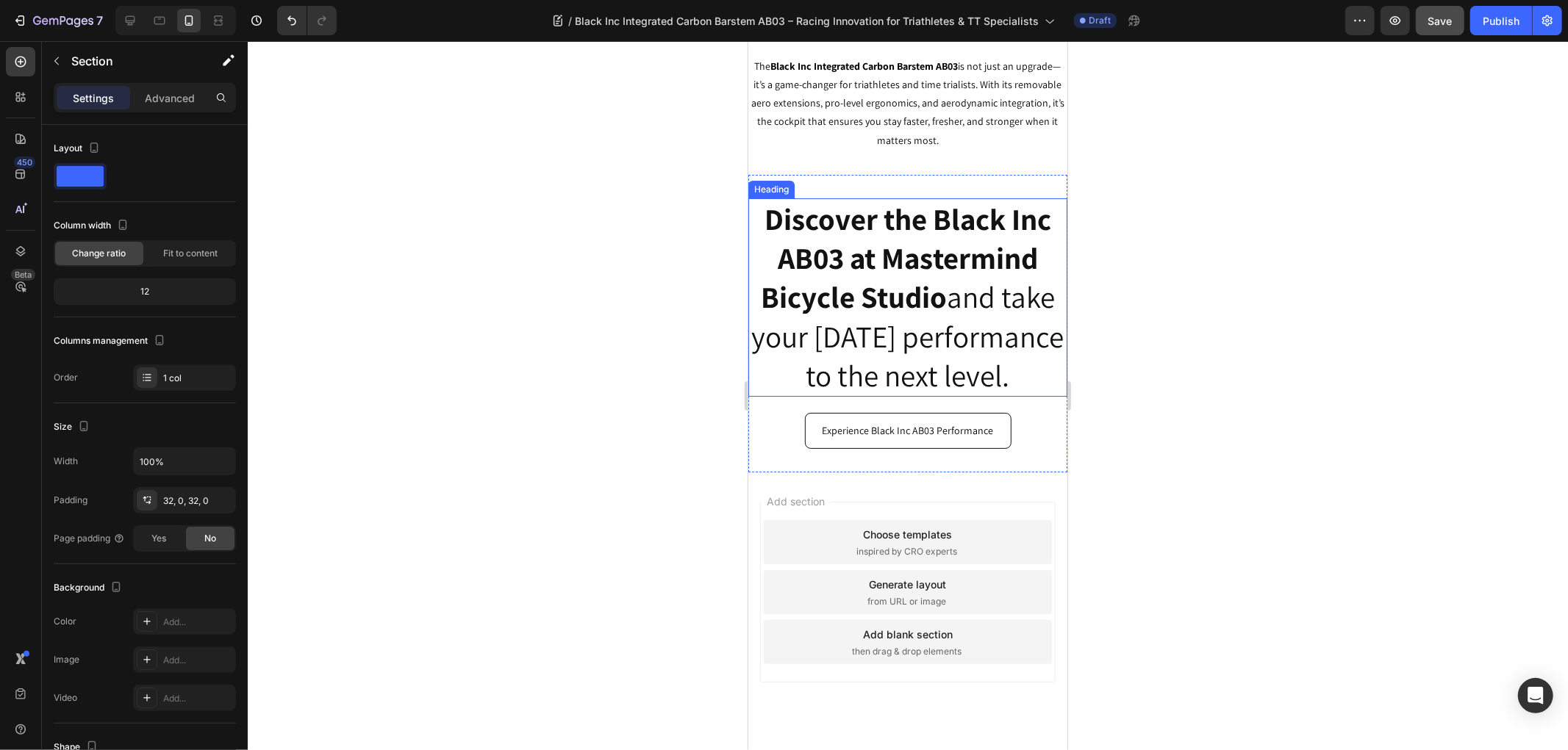
scroll to position [4489, 0]
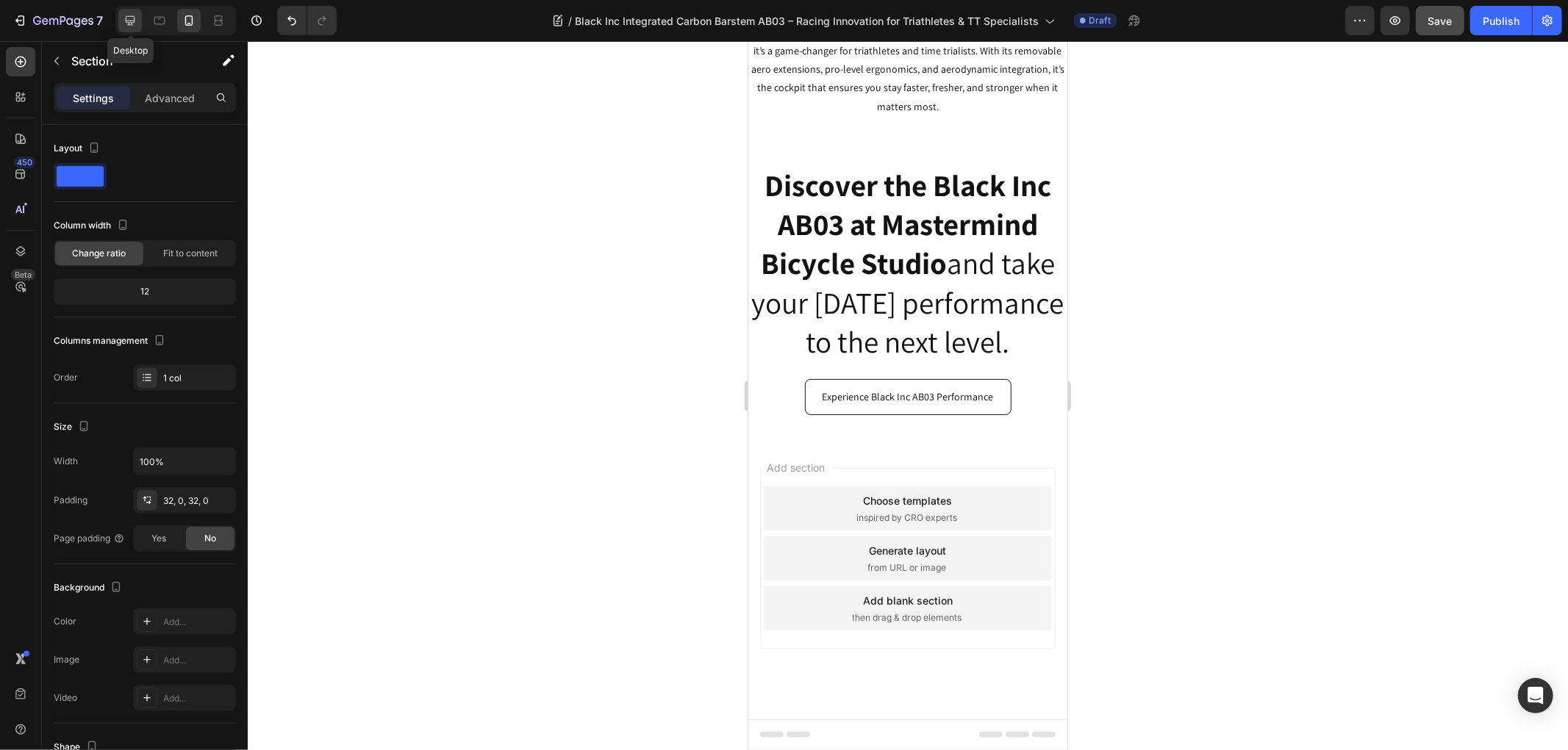
click at [127, 11] on div at bounding box center [130, 20] width 23 height 23
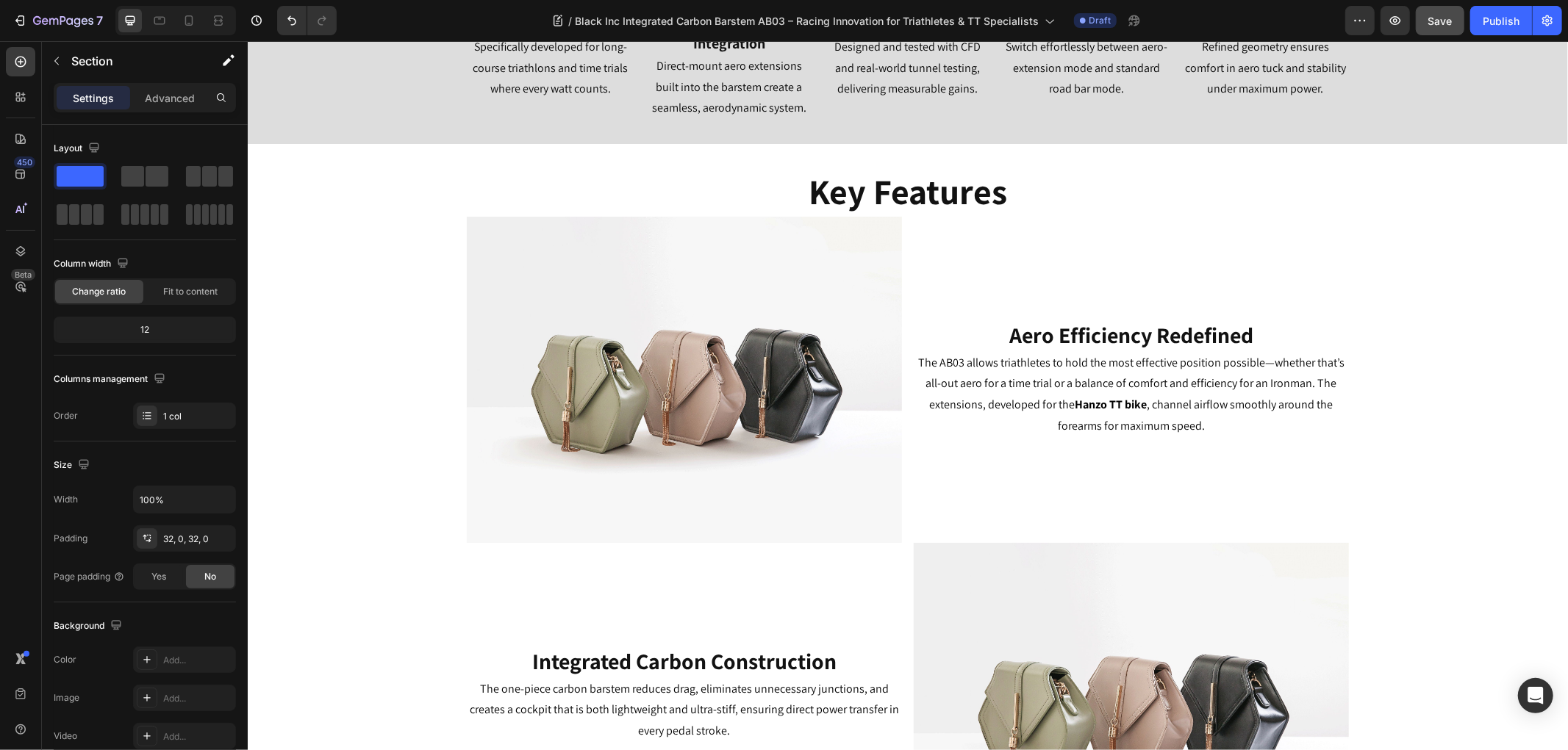
scroll to position [195, 0]
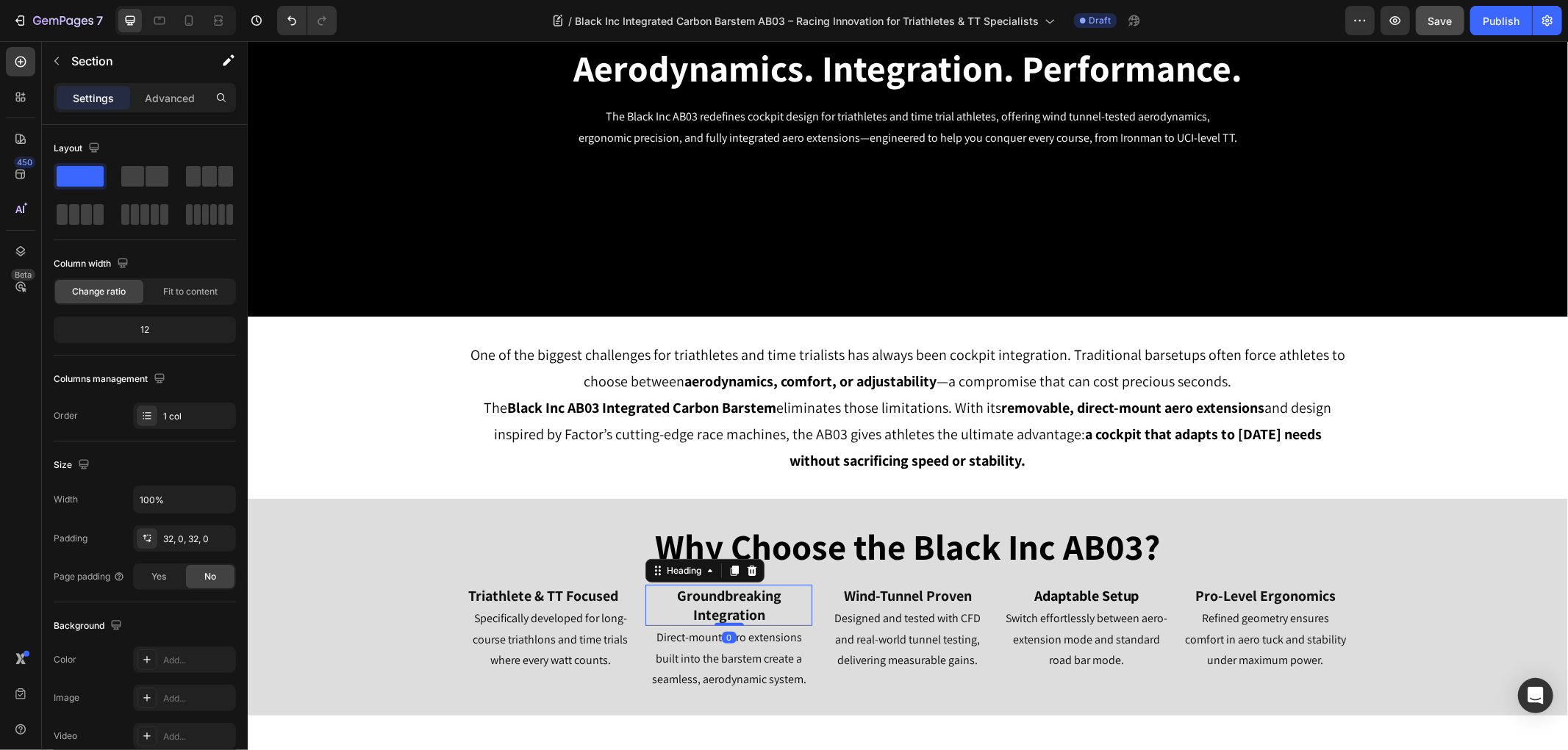
click at [706, 604] on h2 "Groundbreaking Integration" at bounding box center [728, 604] width 167 height 41
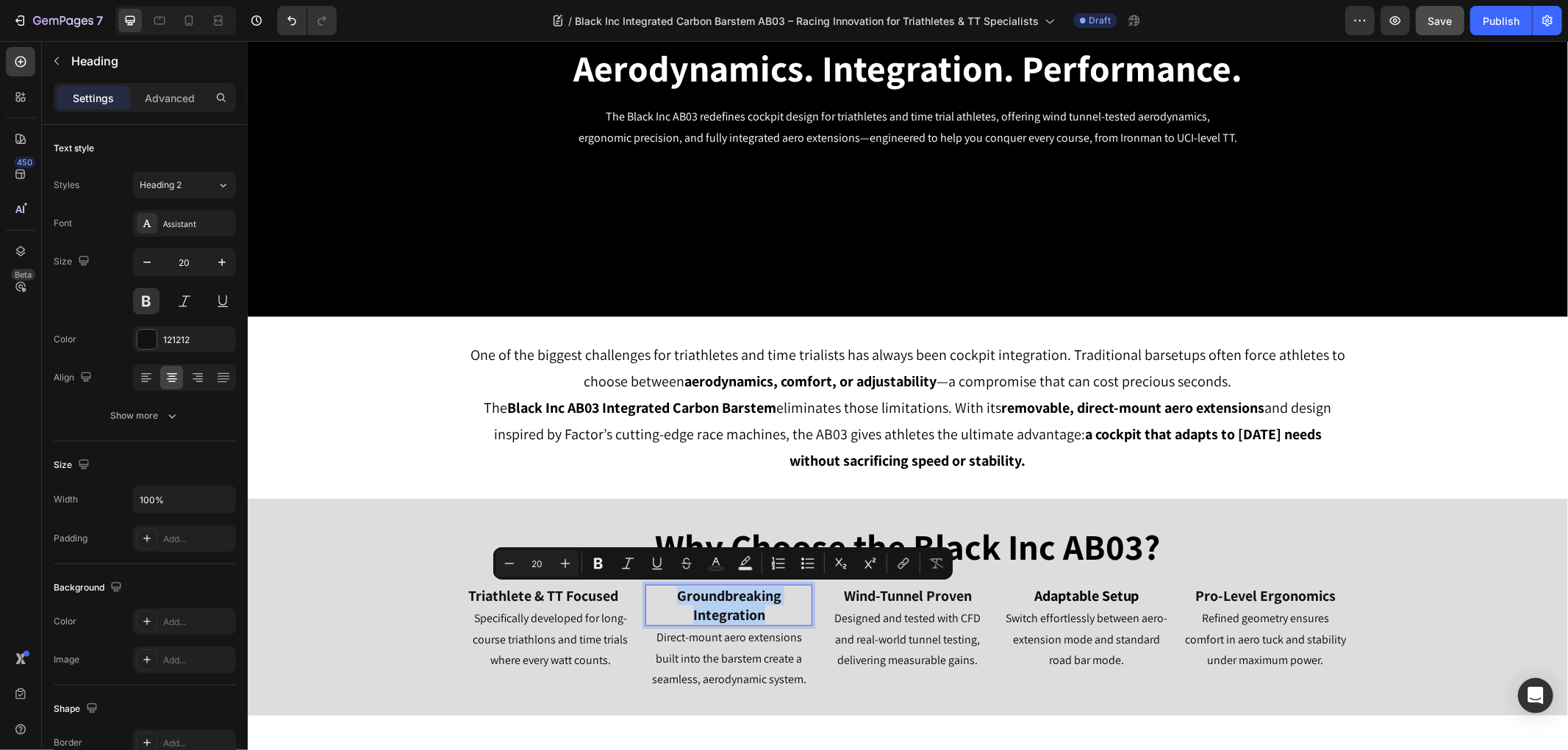
click at [754, 595] on p "Groundbreaking Integration" at bounding box center [728, 604] width 164 height 38
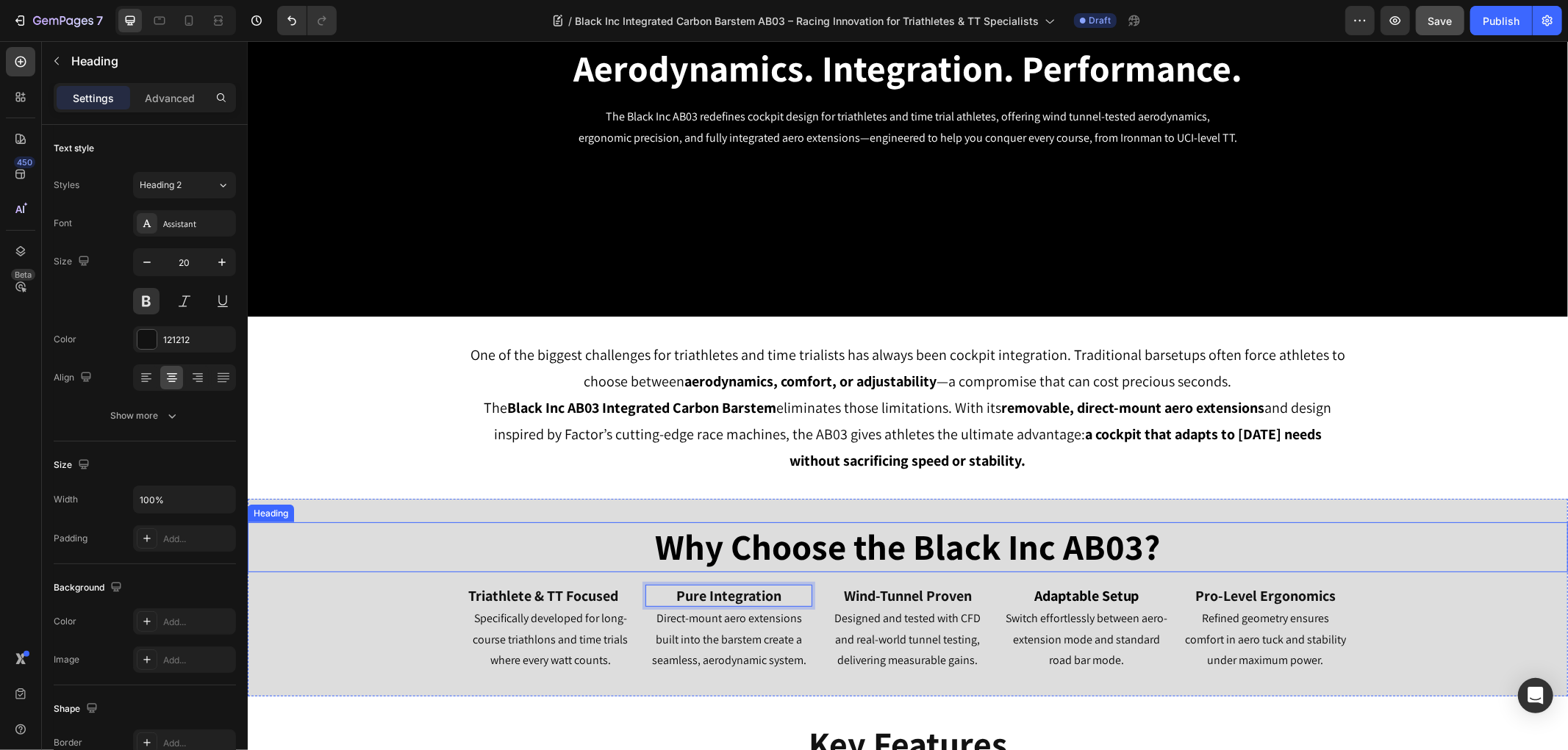
click at [411, 507] on div "Why Choose the Black Inc AB03? Heading Triathlete & TT Focused Heading Specific…" at bounding box center [907, 596] width 1320 height 197
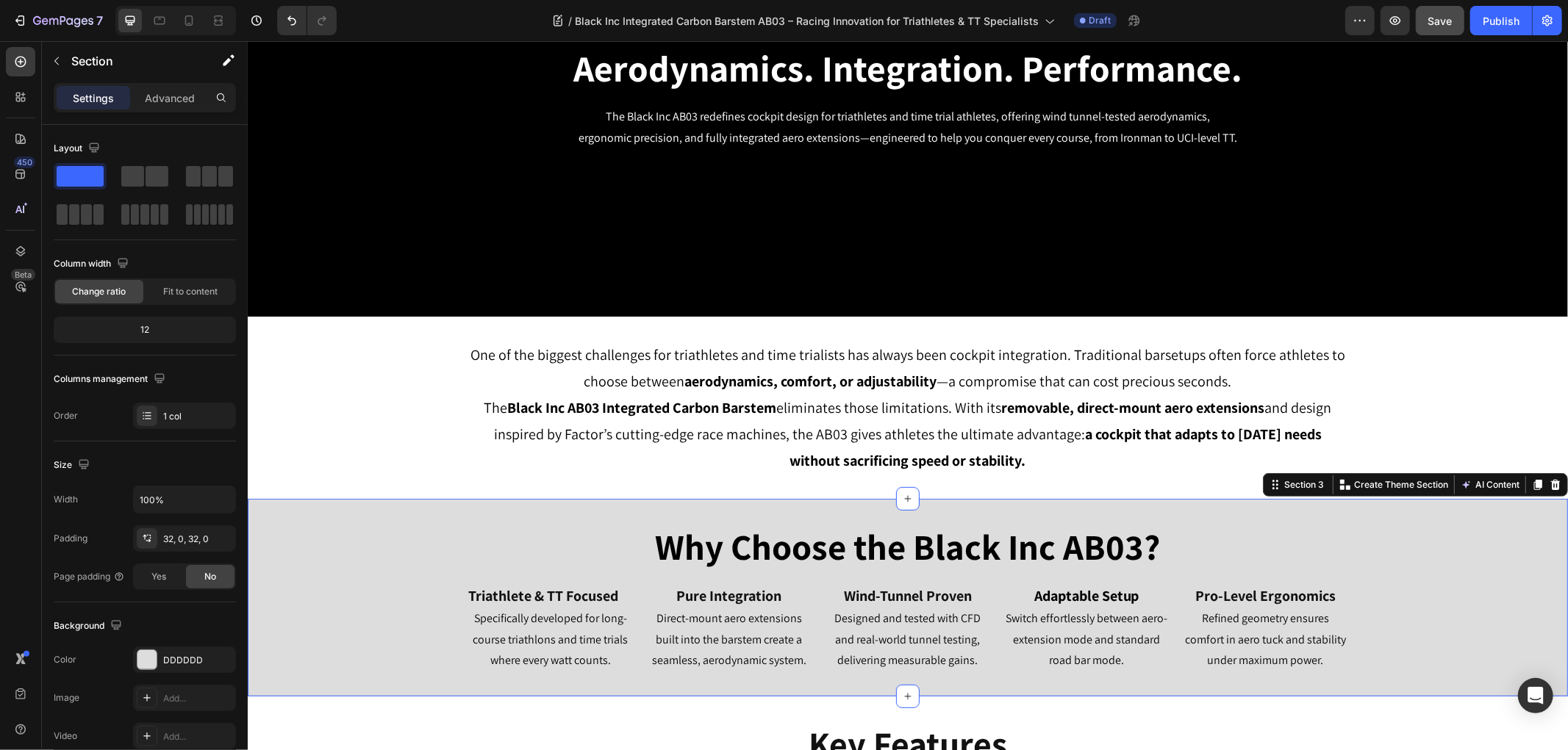
click at [1454, 16] on button "Save" at bounding box center [1440, 21] width 48 height 30
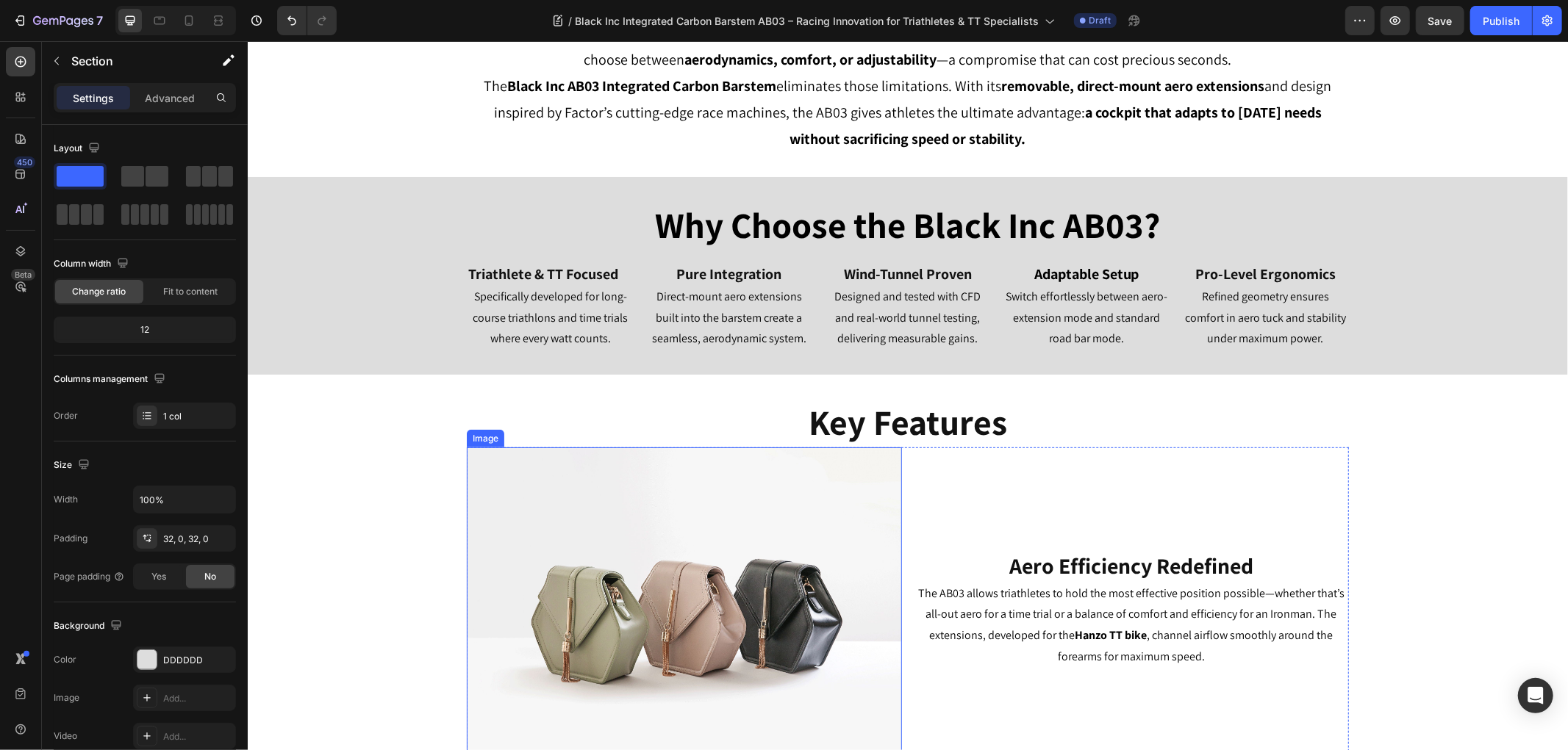
scroll to position [489, 0]
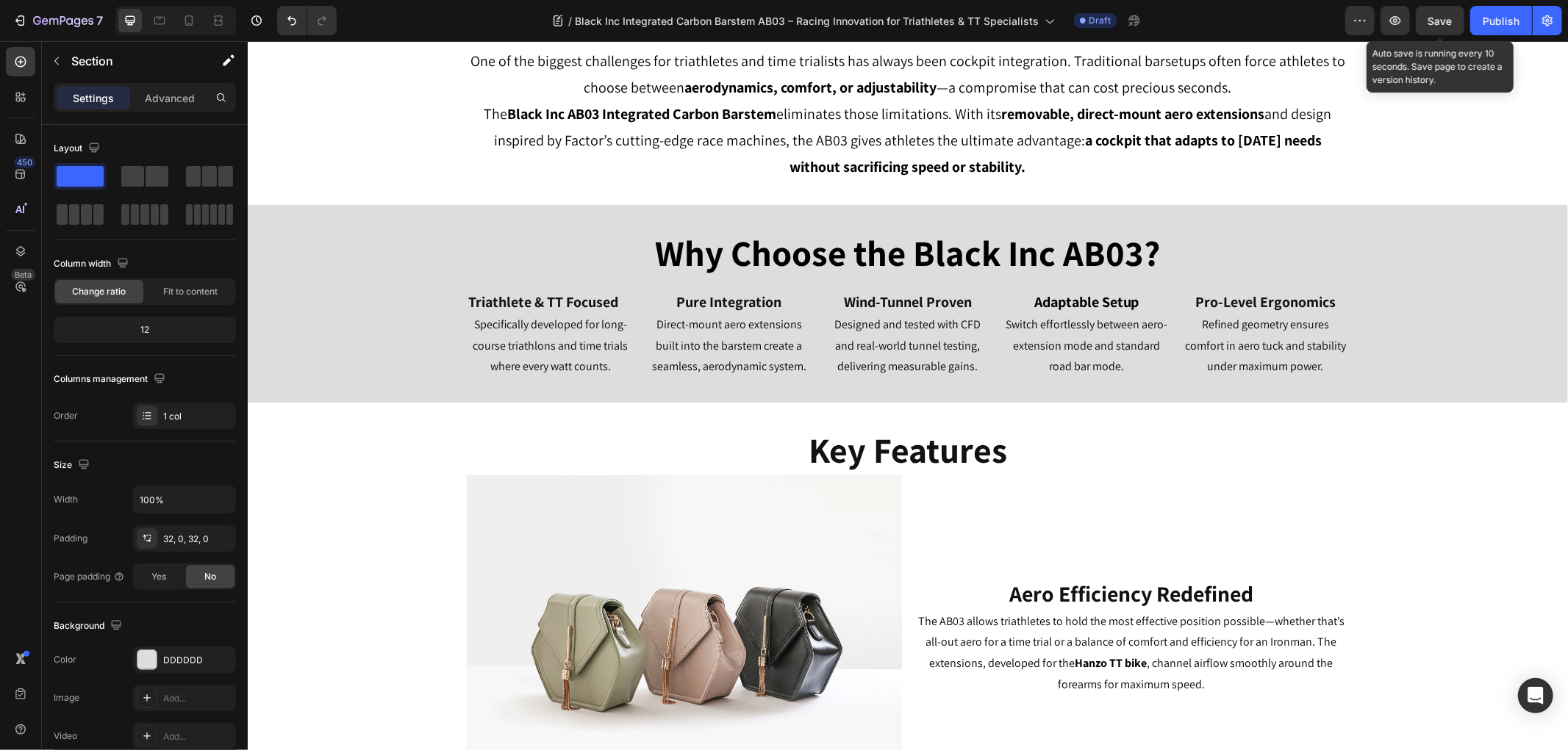
click at [1437, 20] on span "Save" at bounding box center [1440, 21] width 24 height 12
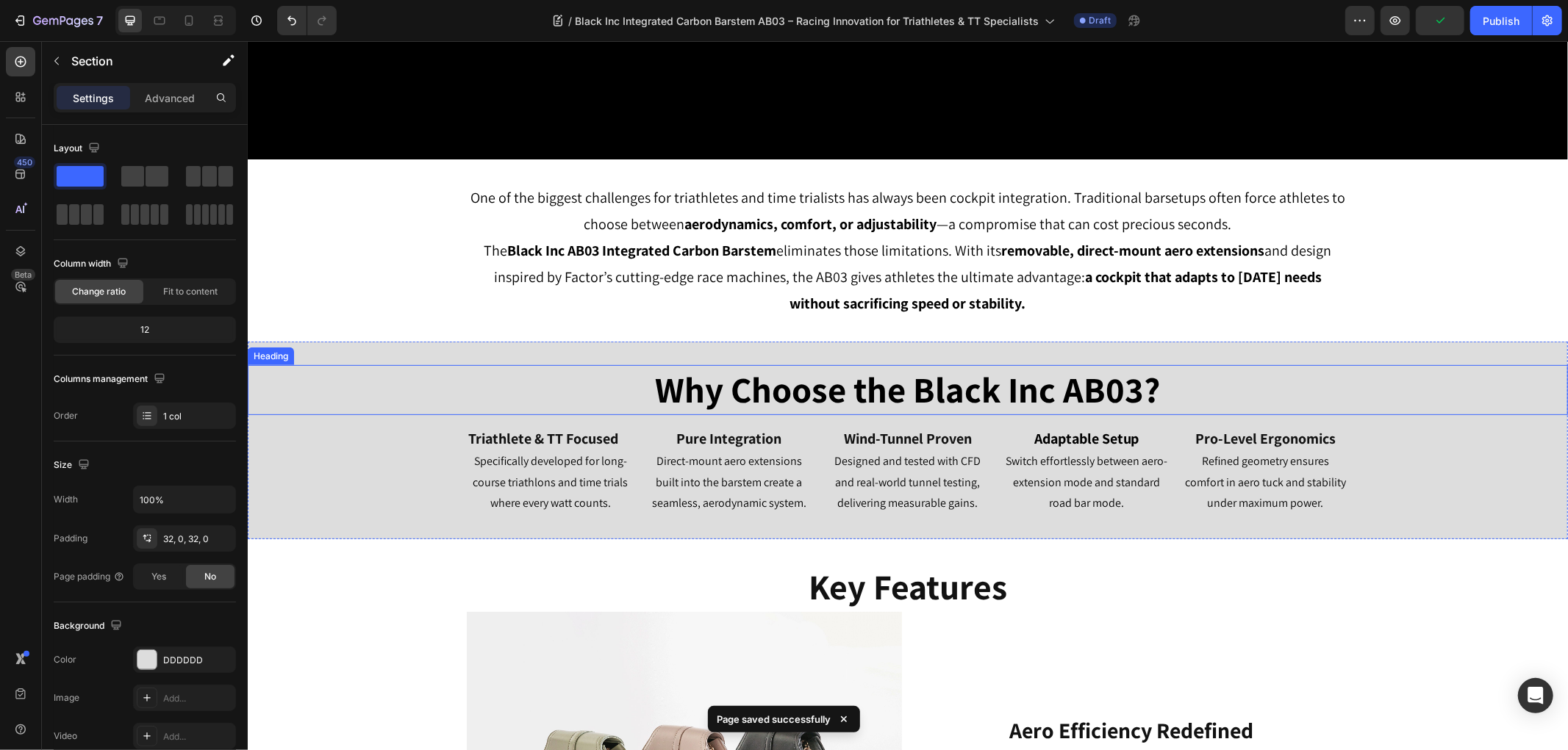
scroll to position [326, 0]
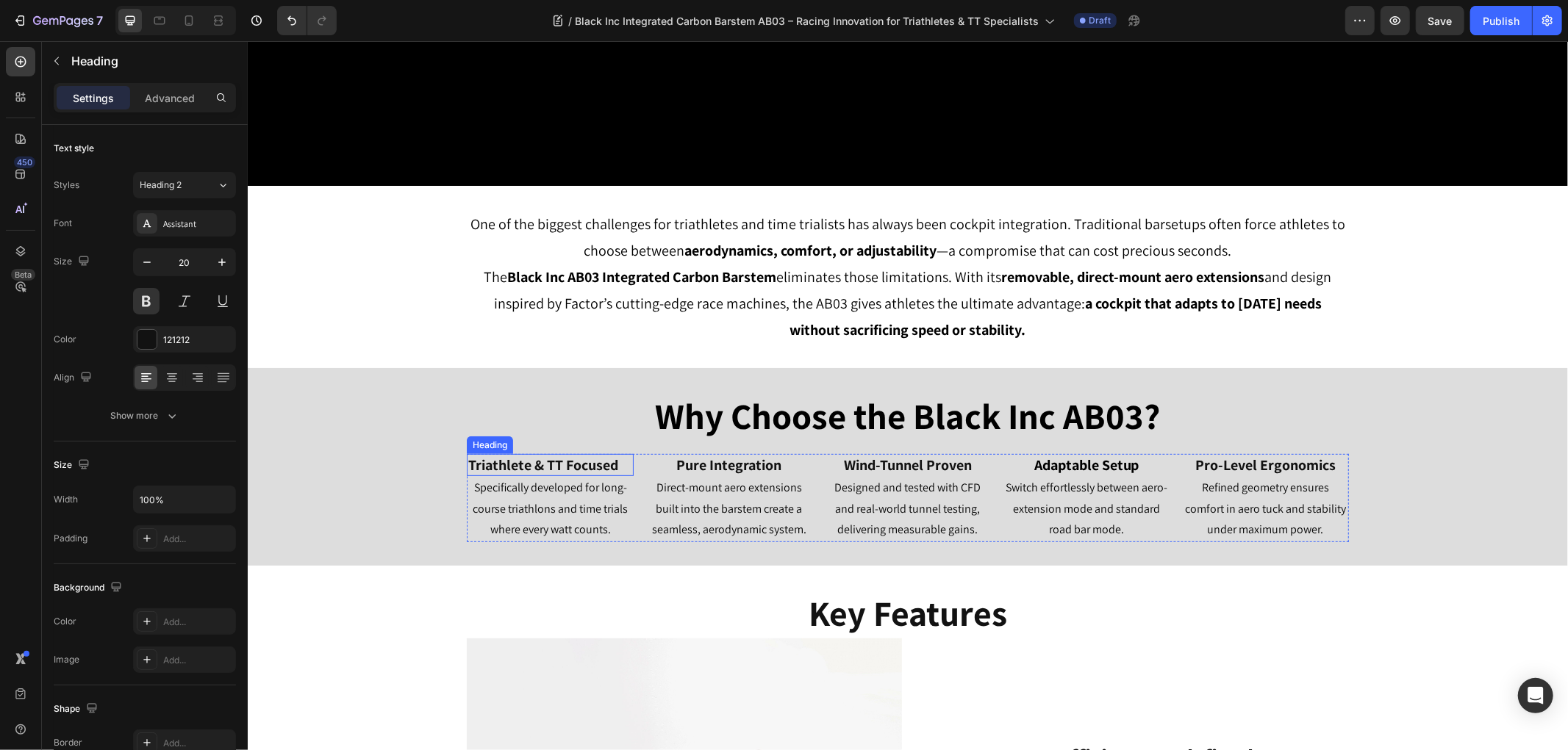
click at [593, 467] on h2 "Triathlete & TT Focused" at bounding box center [550, 464] width 167 height 22
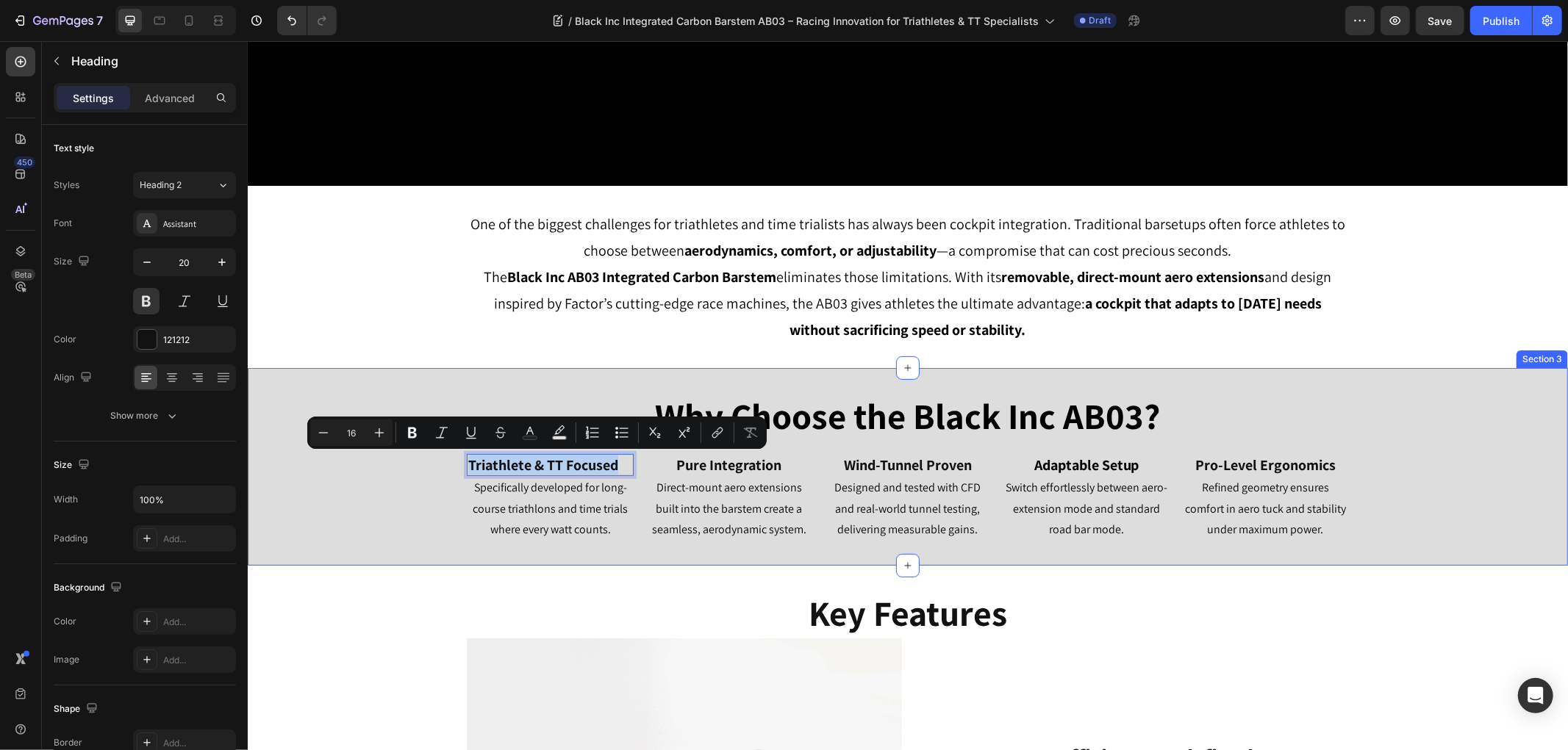
click at [742, 451] on div "Why Choose the Black Inc AB03? Heading Triathlete & TT Focused Heading 0 Specif…" at bounding box center [907, 466] width 1320 height 151
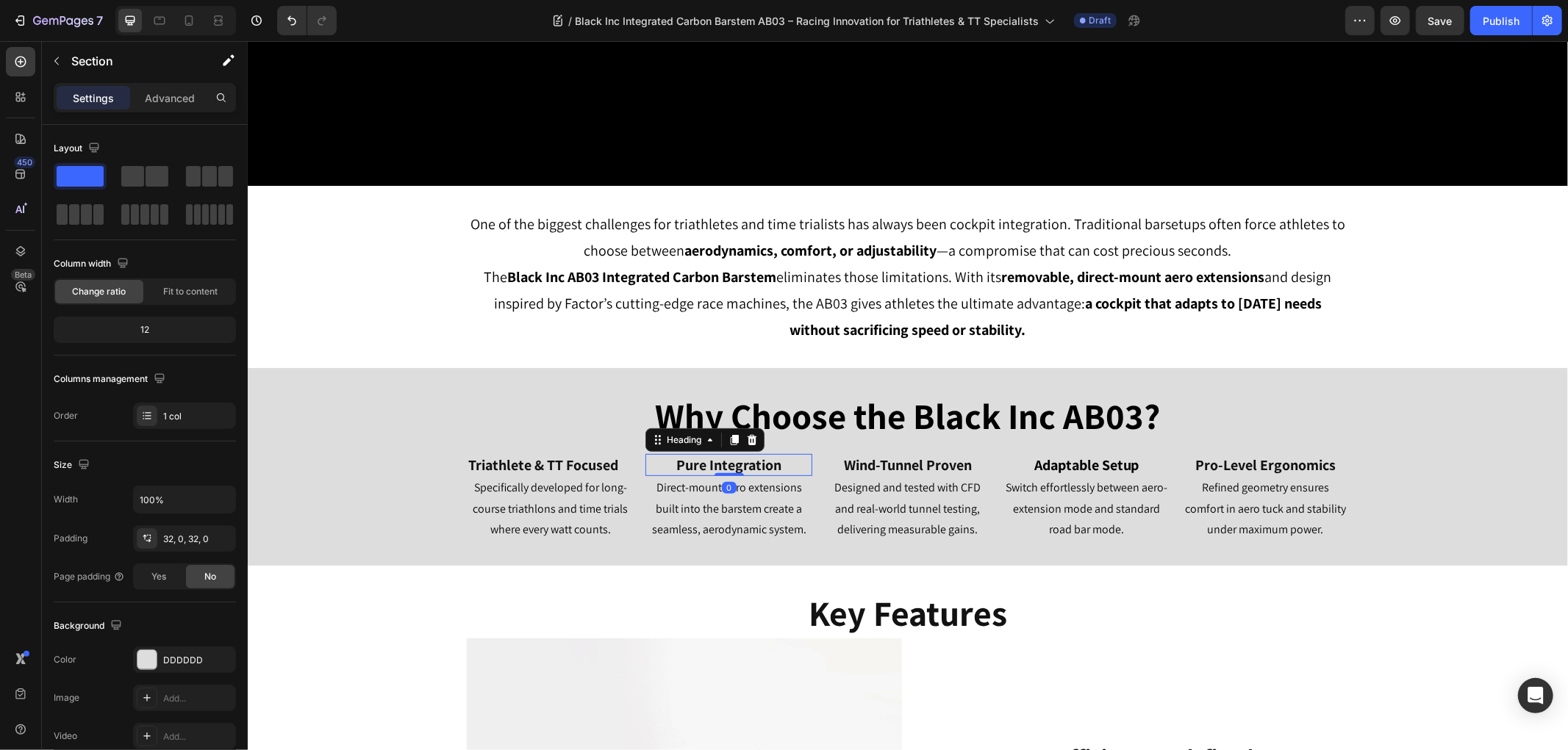
click at [740, 463] on h2 "Pure Integration" at bounding box center [728, 464] width 167 height 22
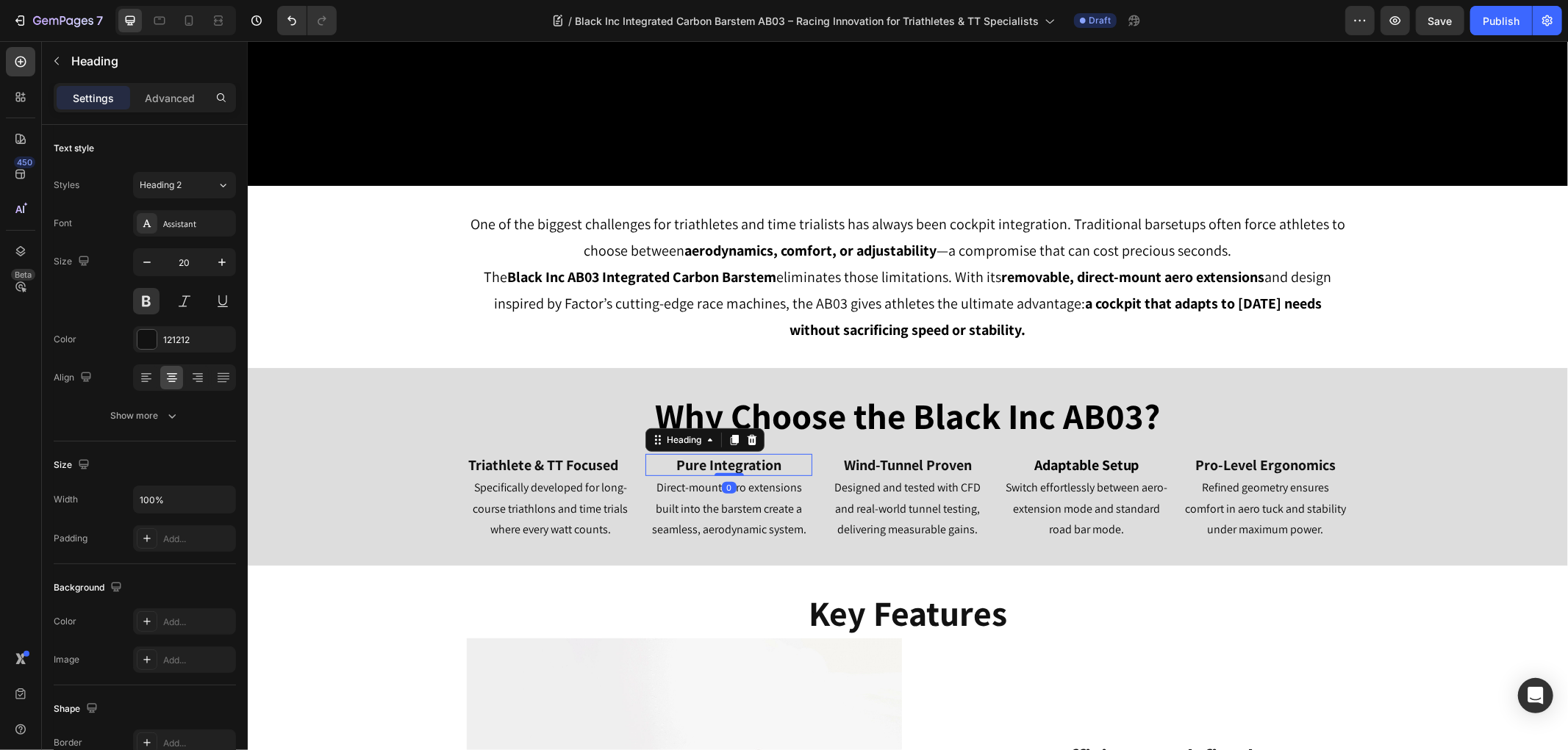
click at [740, 463] on h2 "Pure Integration" at bounding box center [728, 464] width 167 height 22
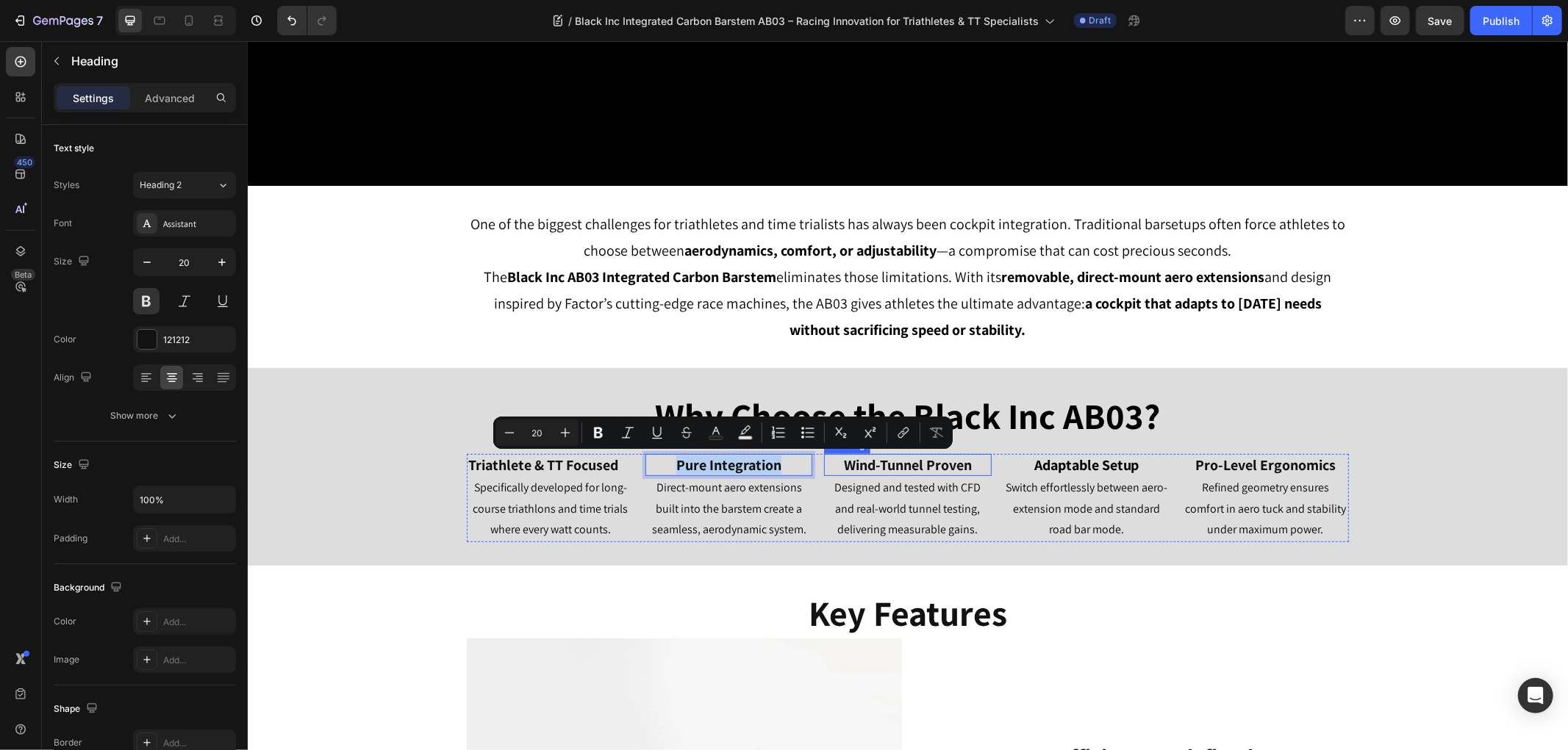
click at [892, 457] on h2 "Wind-Tunnel Proven" at bounding box center [907, 464] width 167 height 22
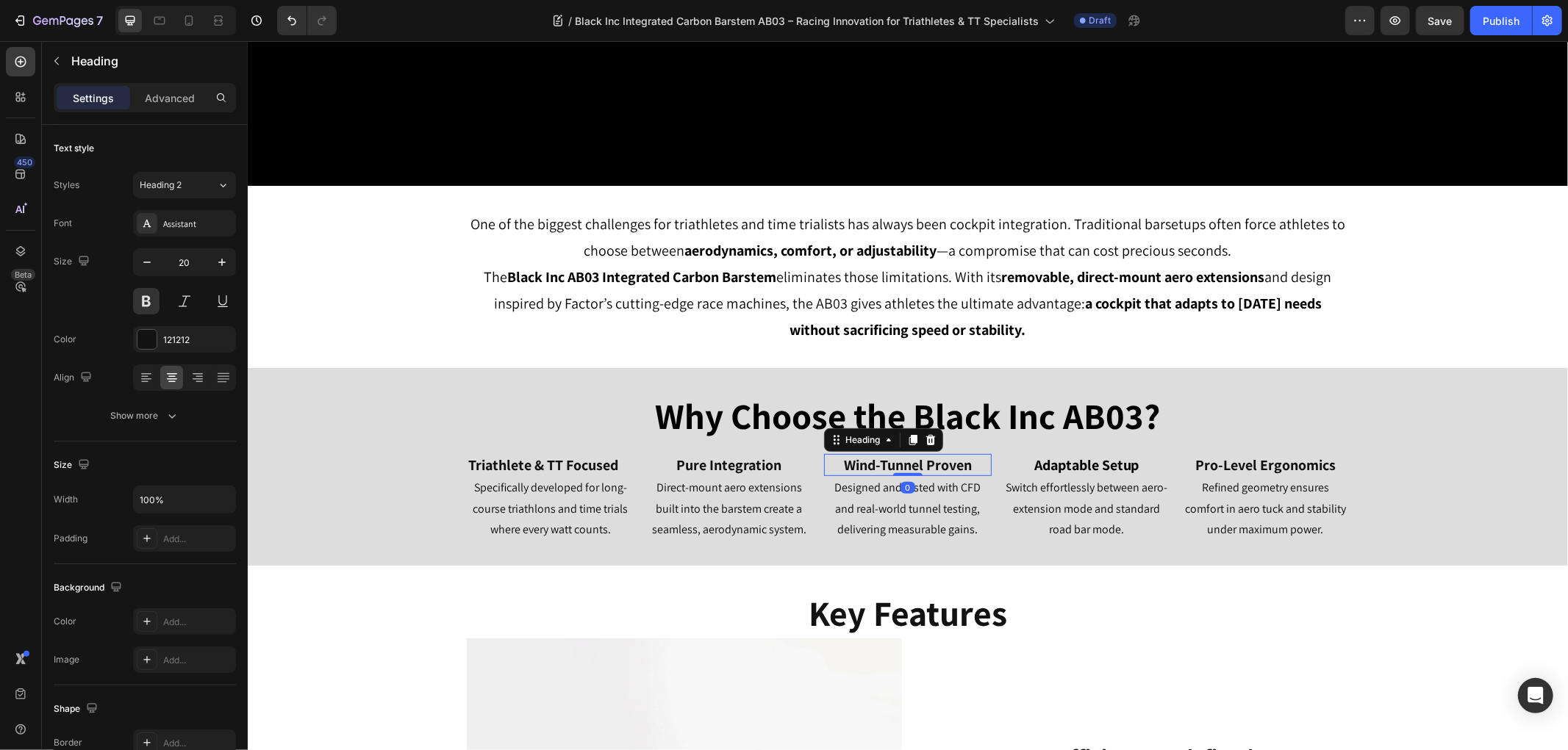
click at [892, 457] on h2 "Wind-Tunnel Proven" at bounding box center [907, 464] width 167 height 22
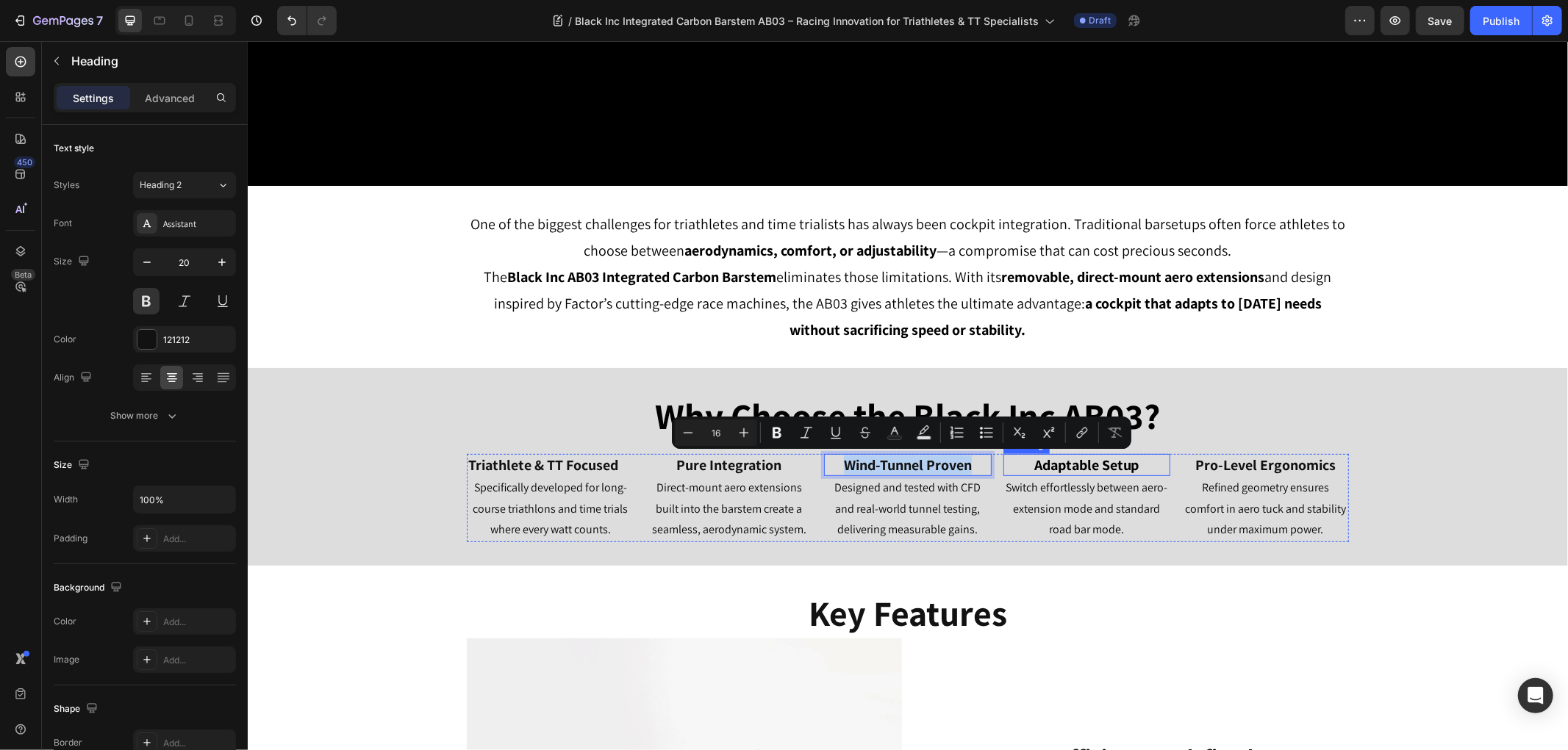
click at [1068, 465] on h2 "Adaptable Setup" at bounding box center [1086, 464] width 167 height 22
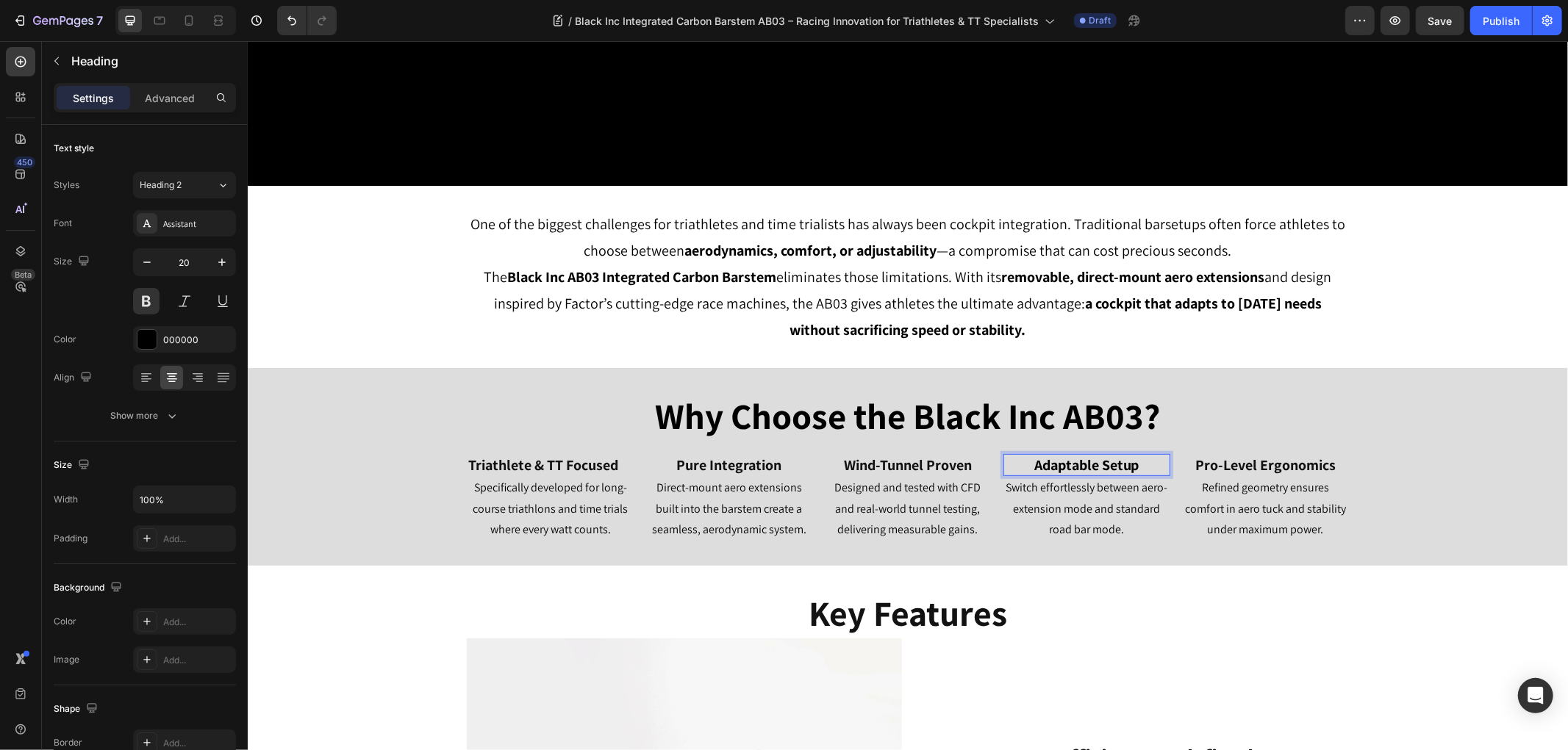
click at [1068, 465] on h2 "Adaptable Setup" at bounding box center [1086, 464] width 167 height 22
click at [1263, 464] on h2 "Pro-Level Ergonomics" at bounding box center [1264, 464] width 167 height 22
click at [1096, 464] on p "Adaptable Setup" at bounding box center [1086, 464] width 164 height 19
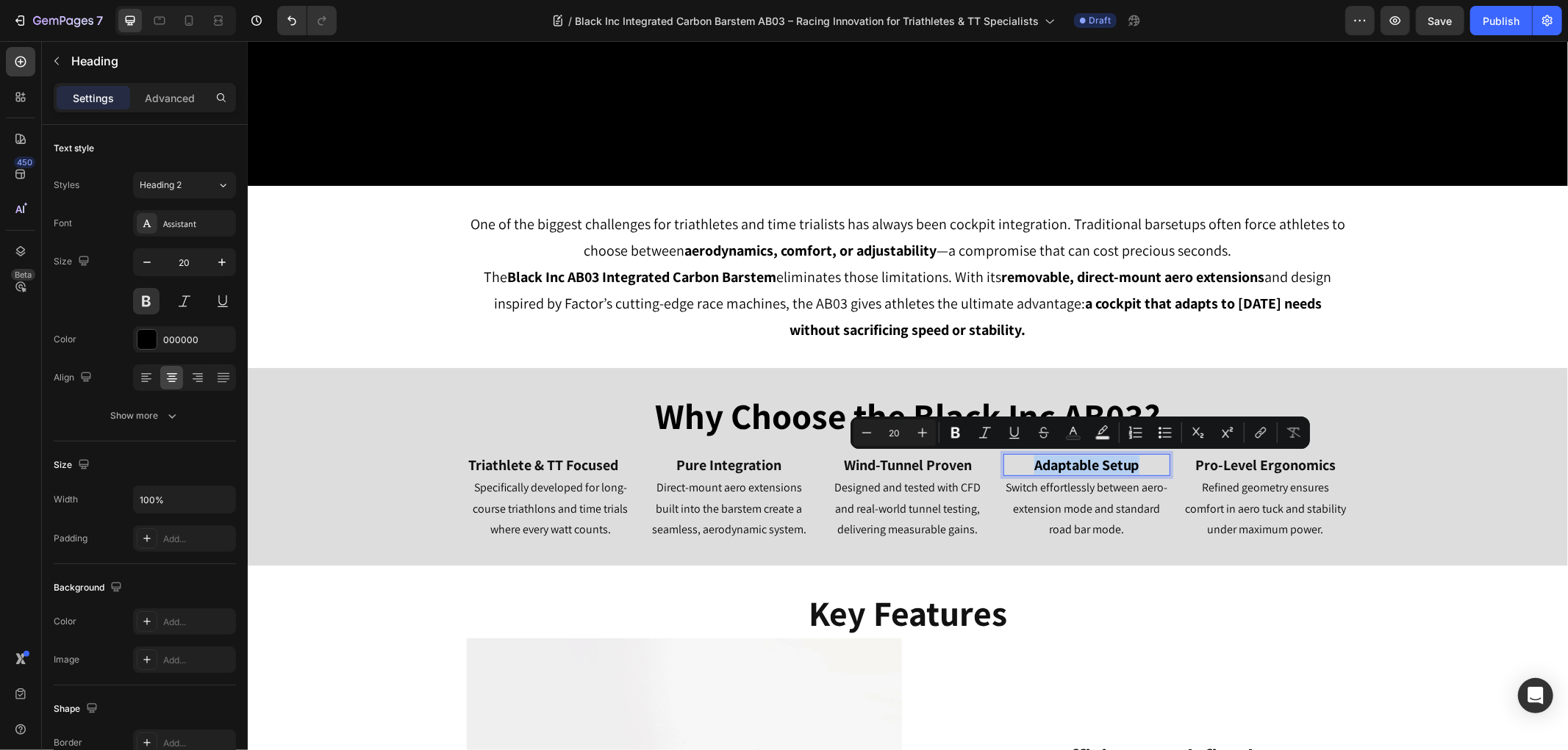
copy p "Adaptable Setup"
click at [1446, 391] on div "Why Choose the Black Inc AB03?" at bounding box center [907, 416] width 1320 height 50
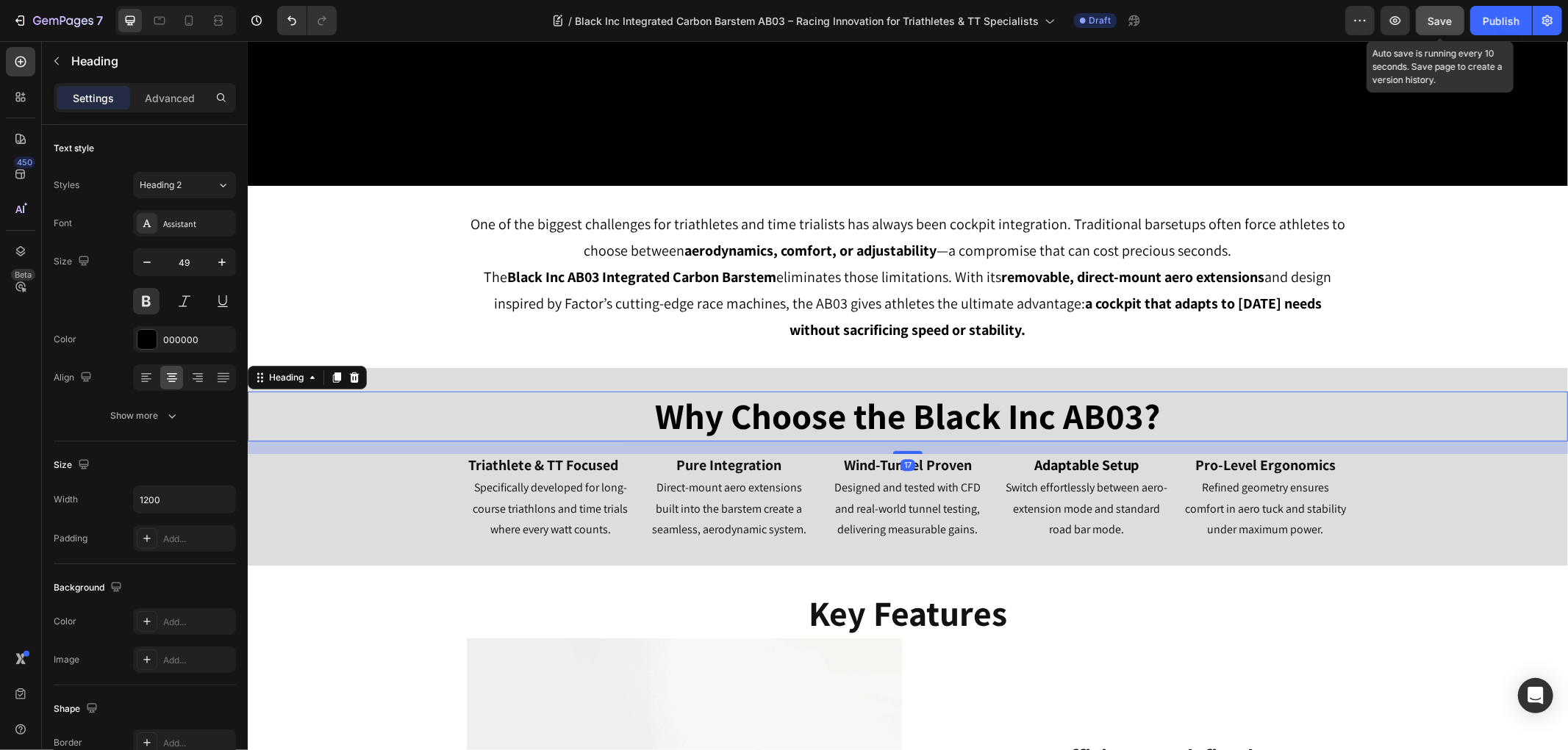
click at [1456, 31] on button "Save" at bounding box center [1440, 21] width 48 height 30
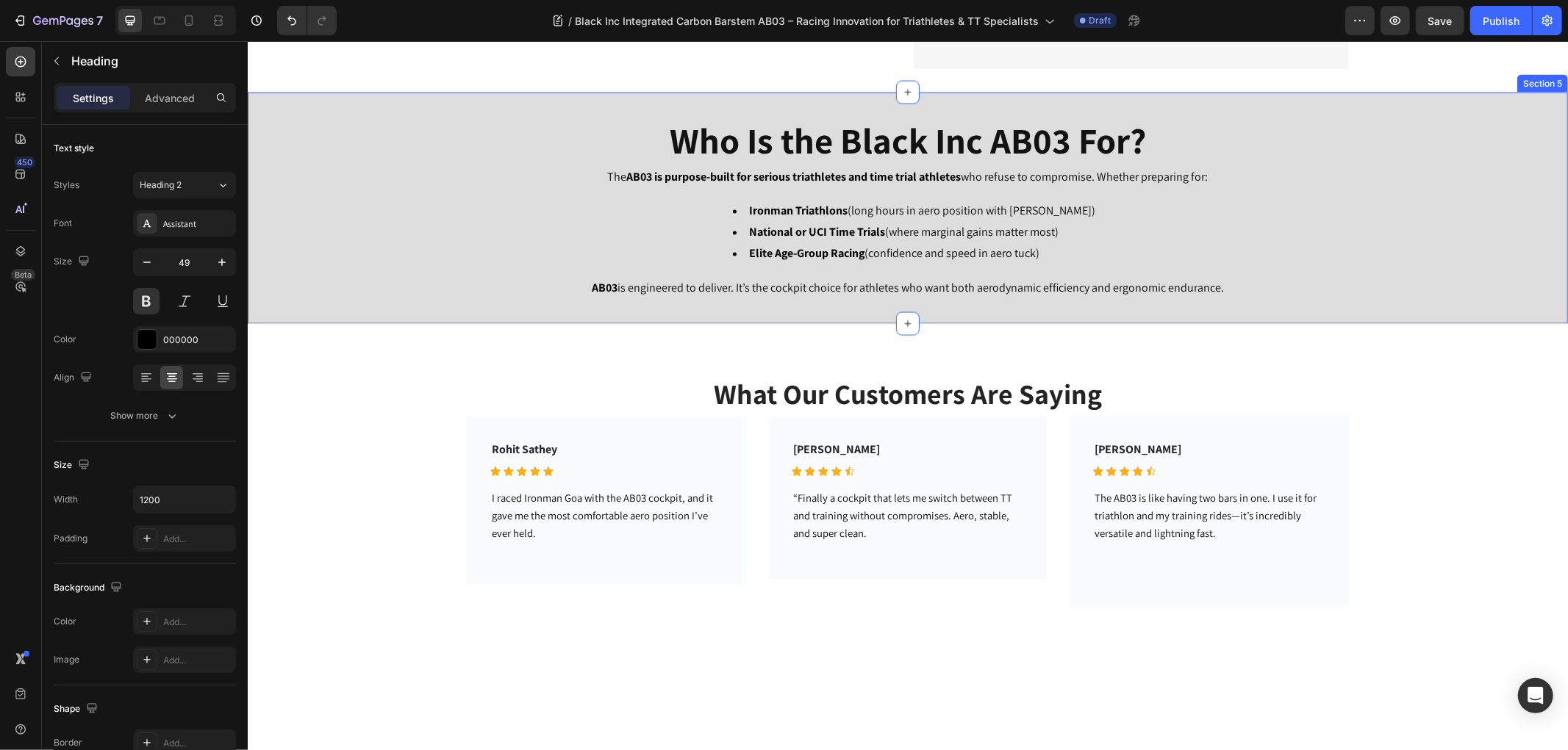
scroll to position [2204, 0]
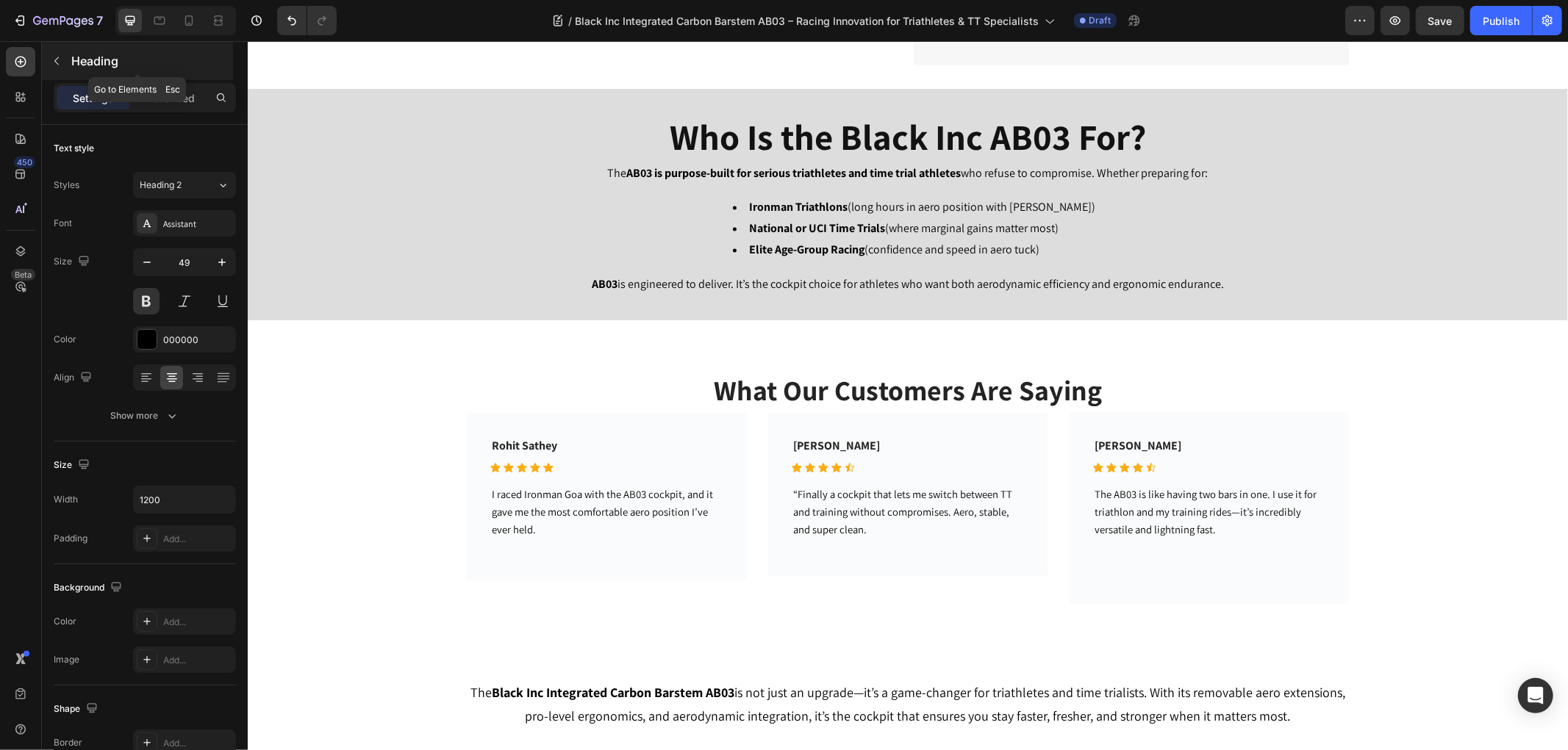
click at [56, 56] on icon "button" at bounding box center [56, 61] width 12 height 12
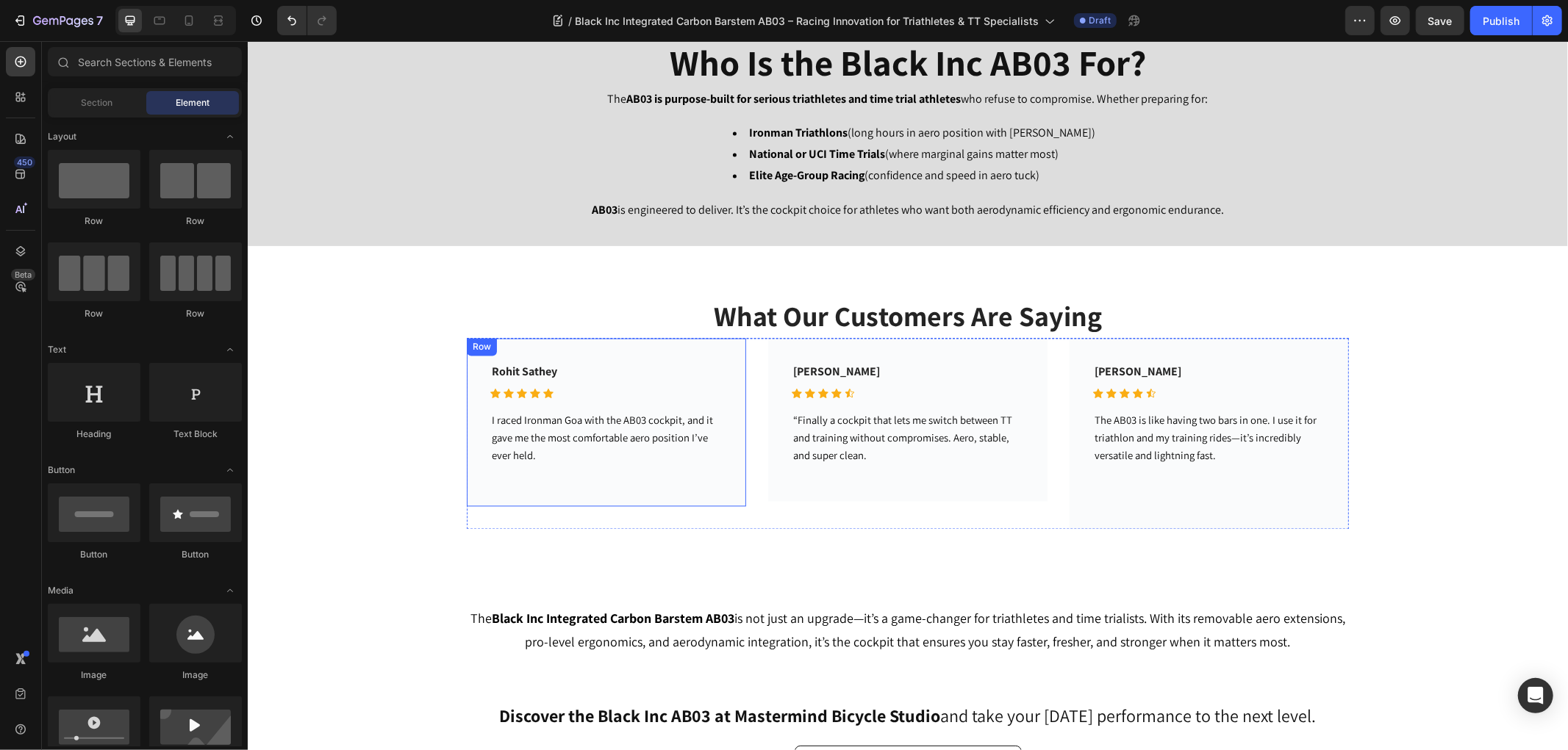
scroll to position [2550, 0]
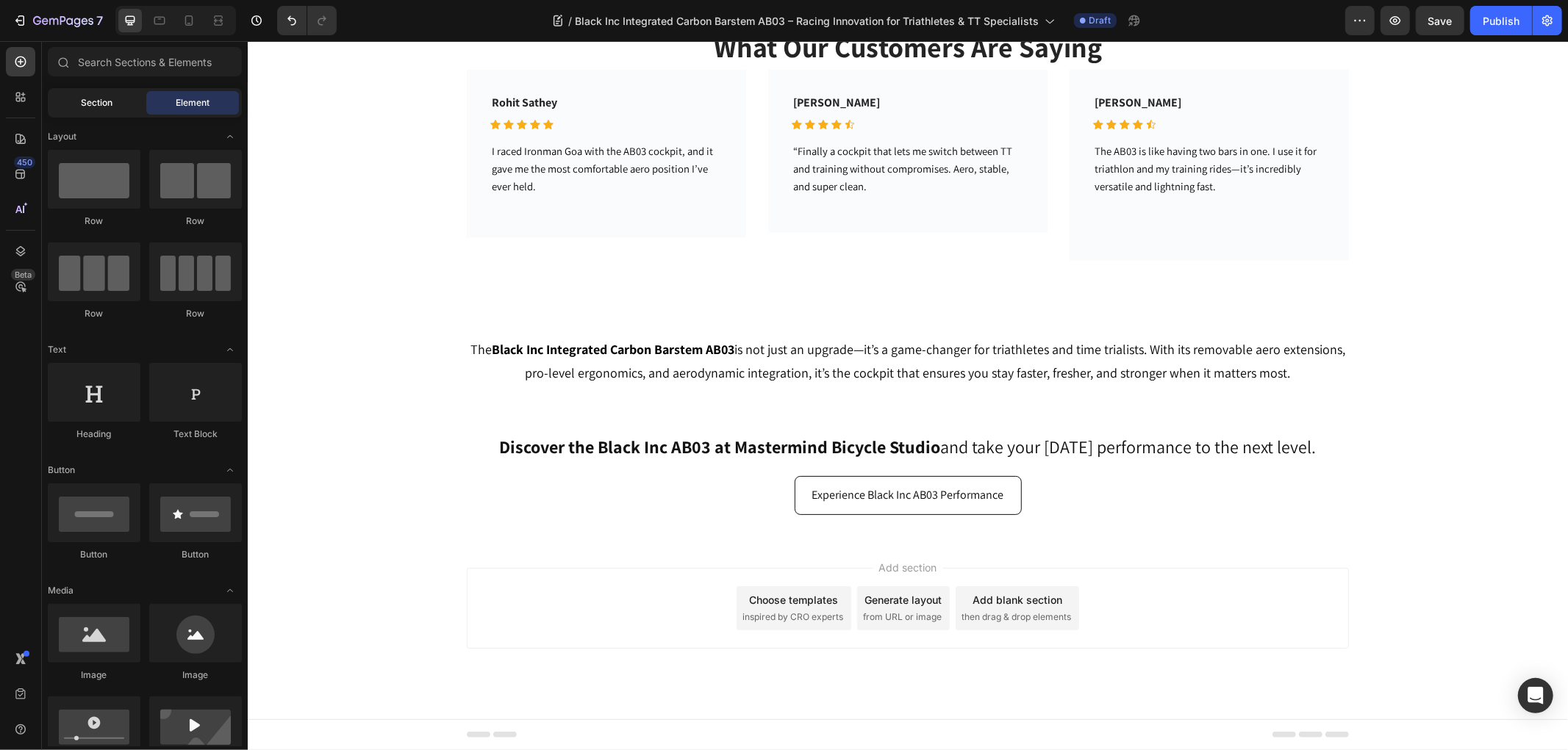
click at [89, 106] on span "Section" at bounding box center [97, 102] width 31 height 13
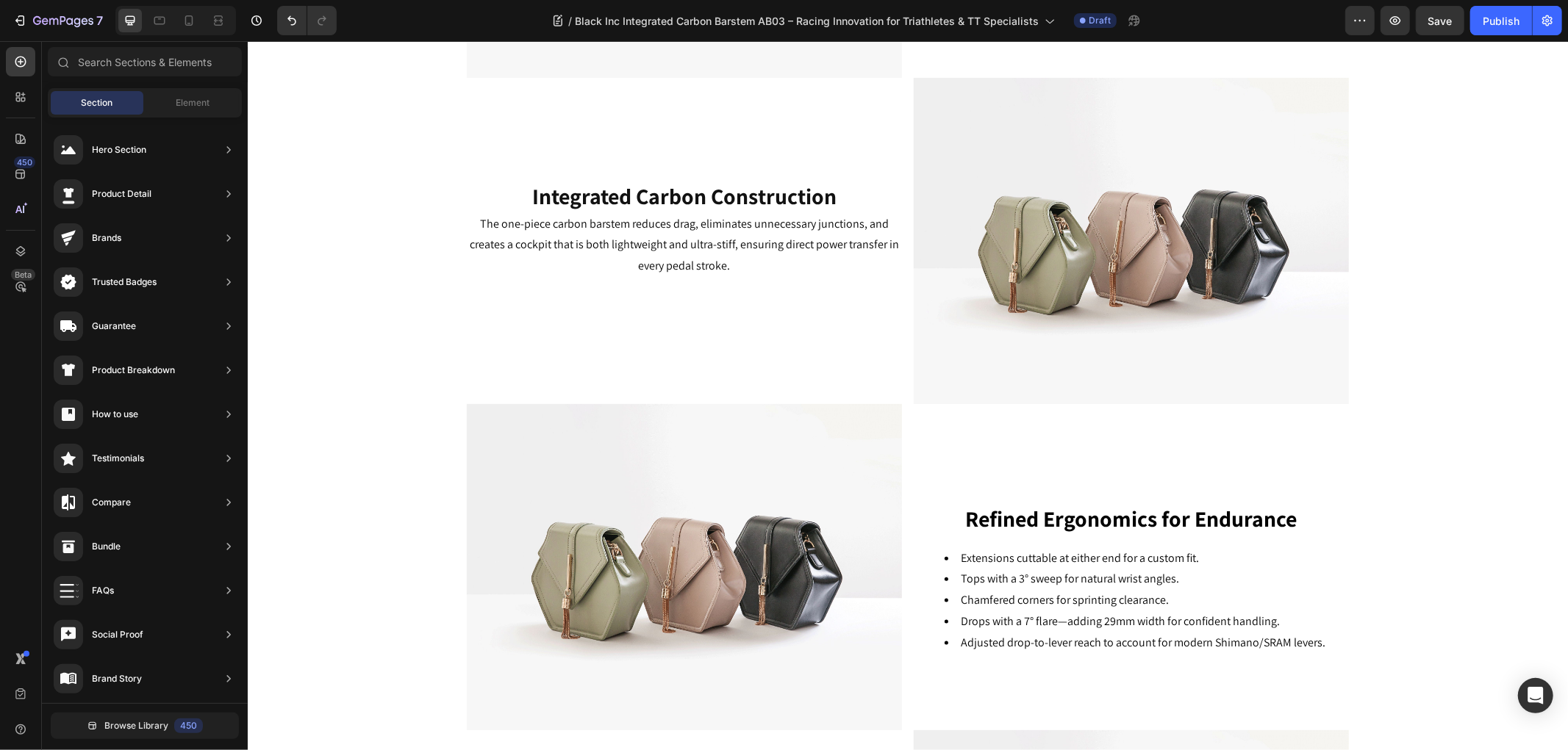
scroll to position [672, 0]
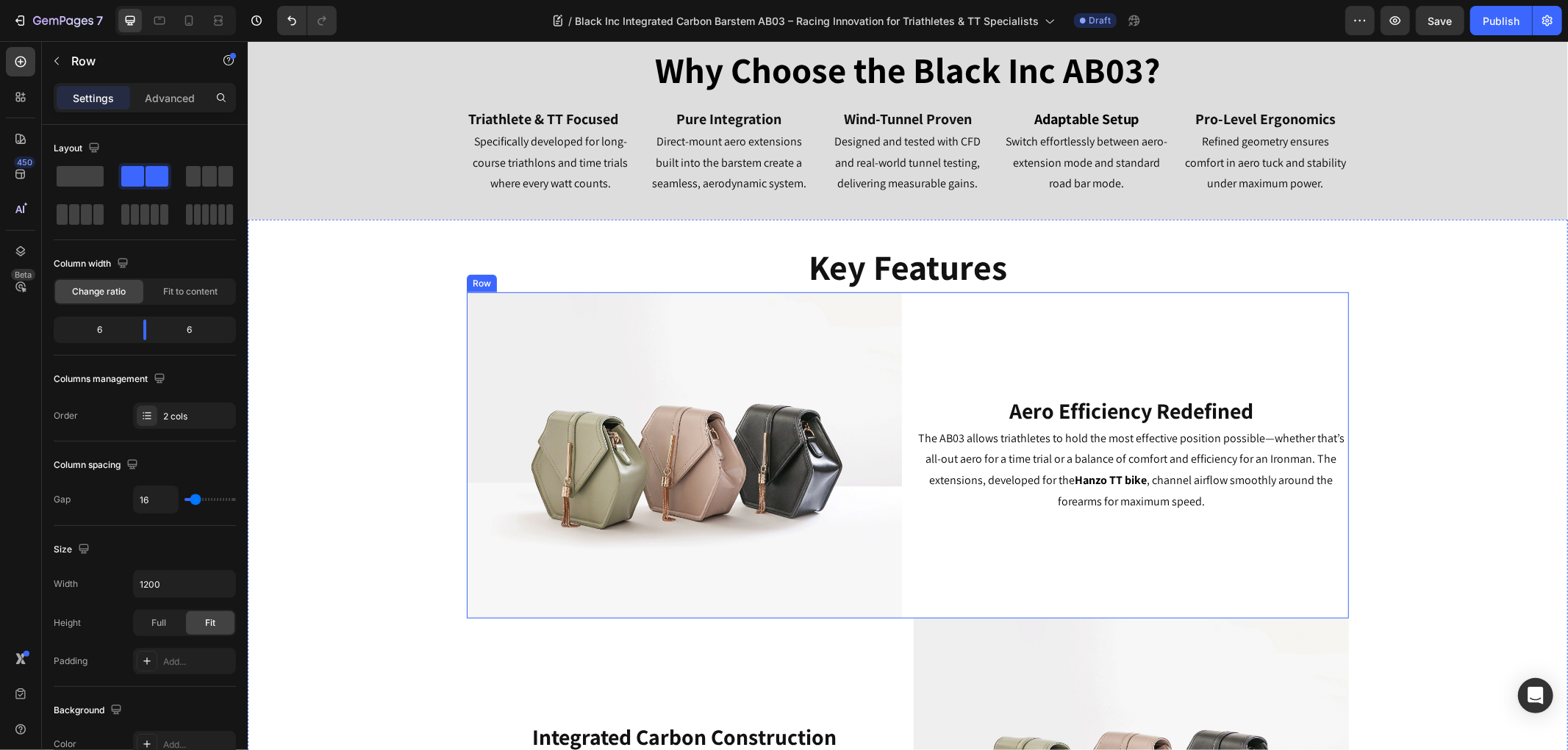
click at [898, 406] on div "Image Aero Efficiency Redefined Heading The AB03 allows triathletes to hold the…" at bounding box center [907, 455] width 882 height 326
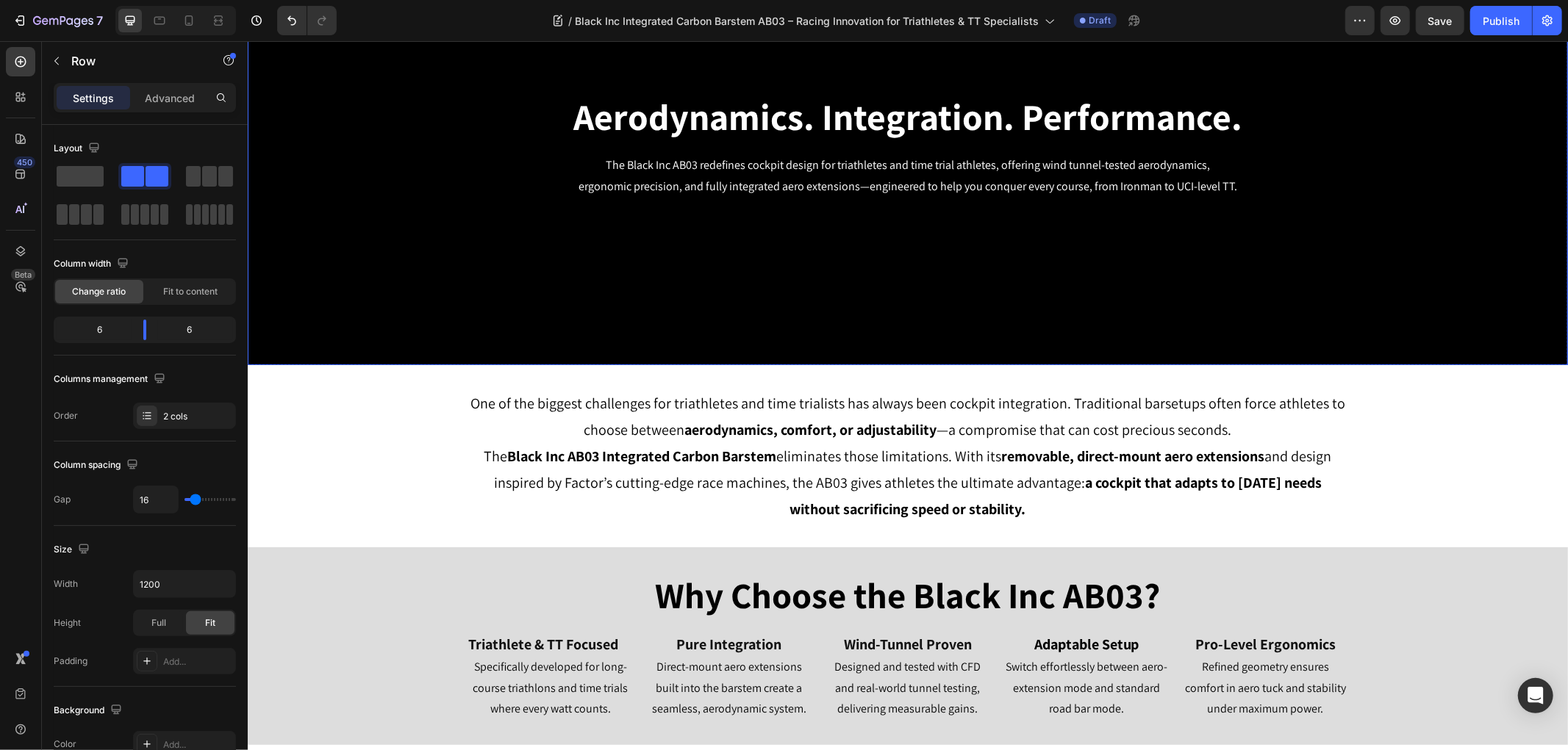
scroll to position [0, 0]
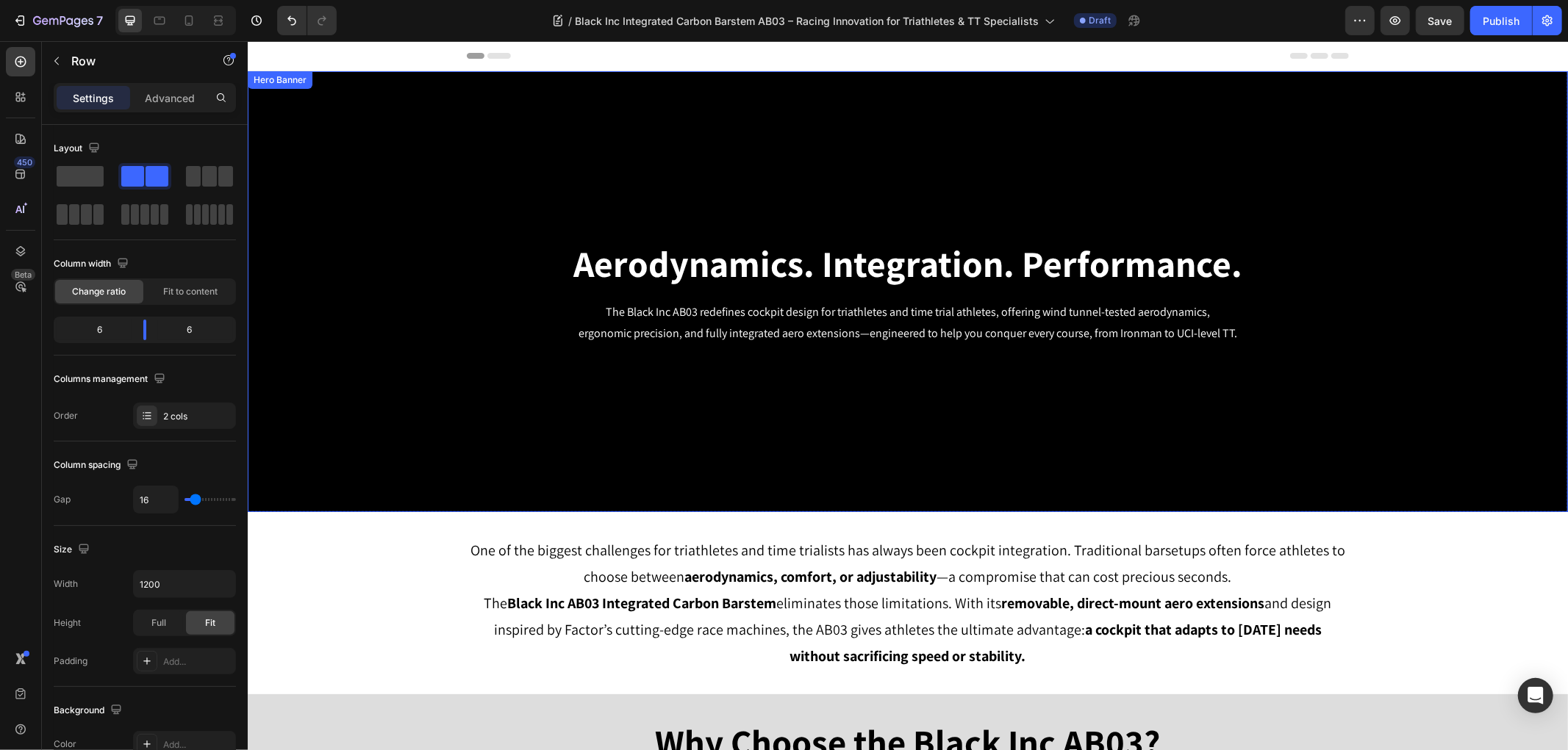
click at [299, 192] on div "Background Image" at bounding box center [907, 290] width 1320 height 441
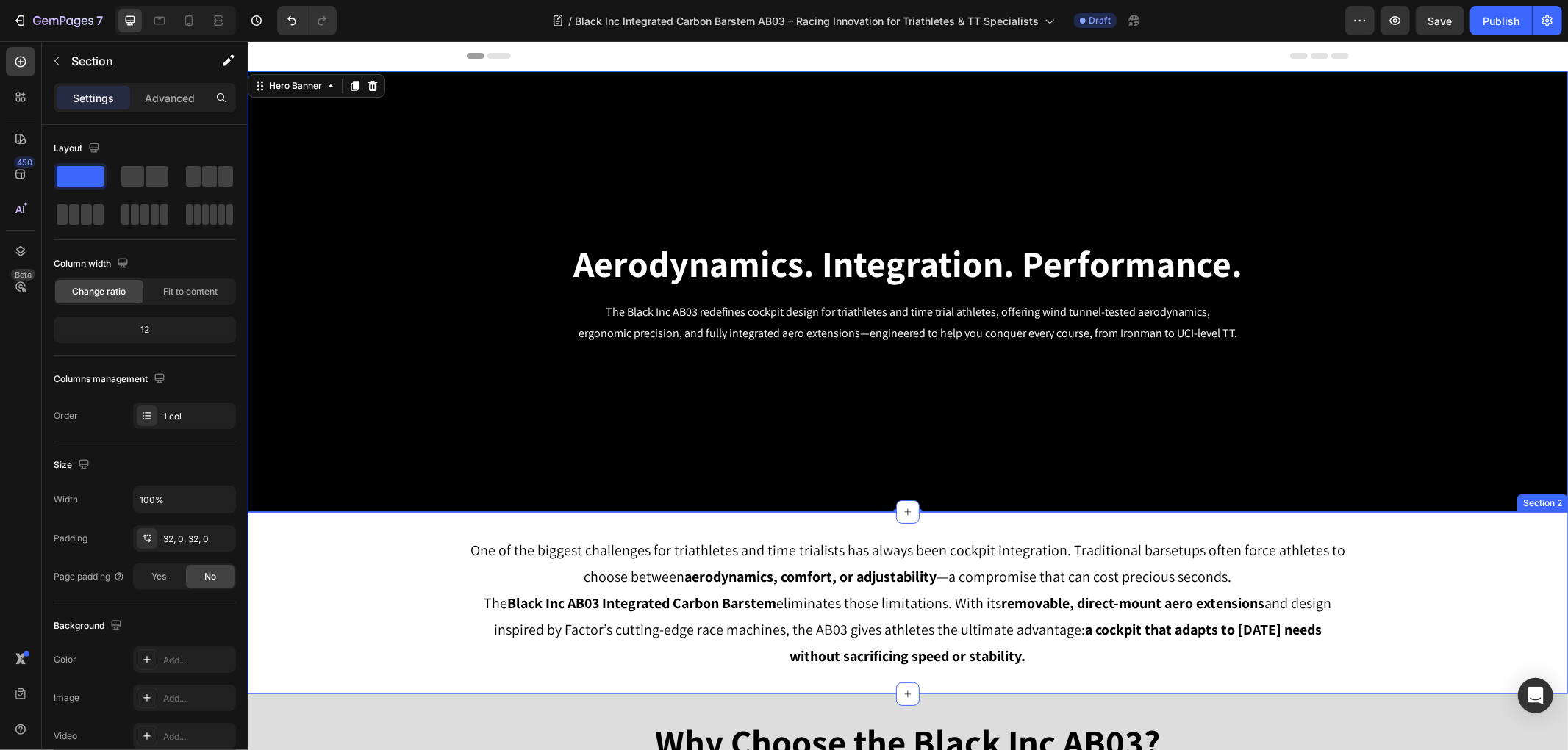
click at [330, 526] on div "One of the biggest challenges for triathletes and time trialists has always bee…" at bounding box center [907, 602] width 1320 height 182
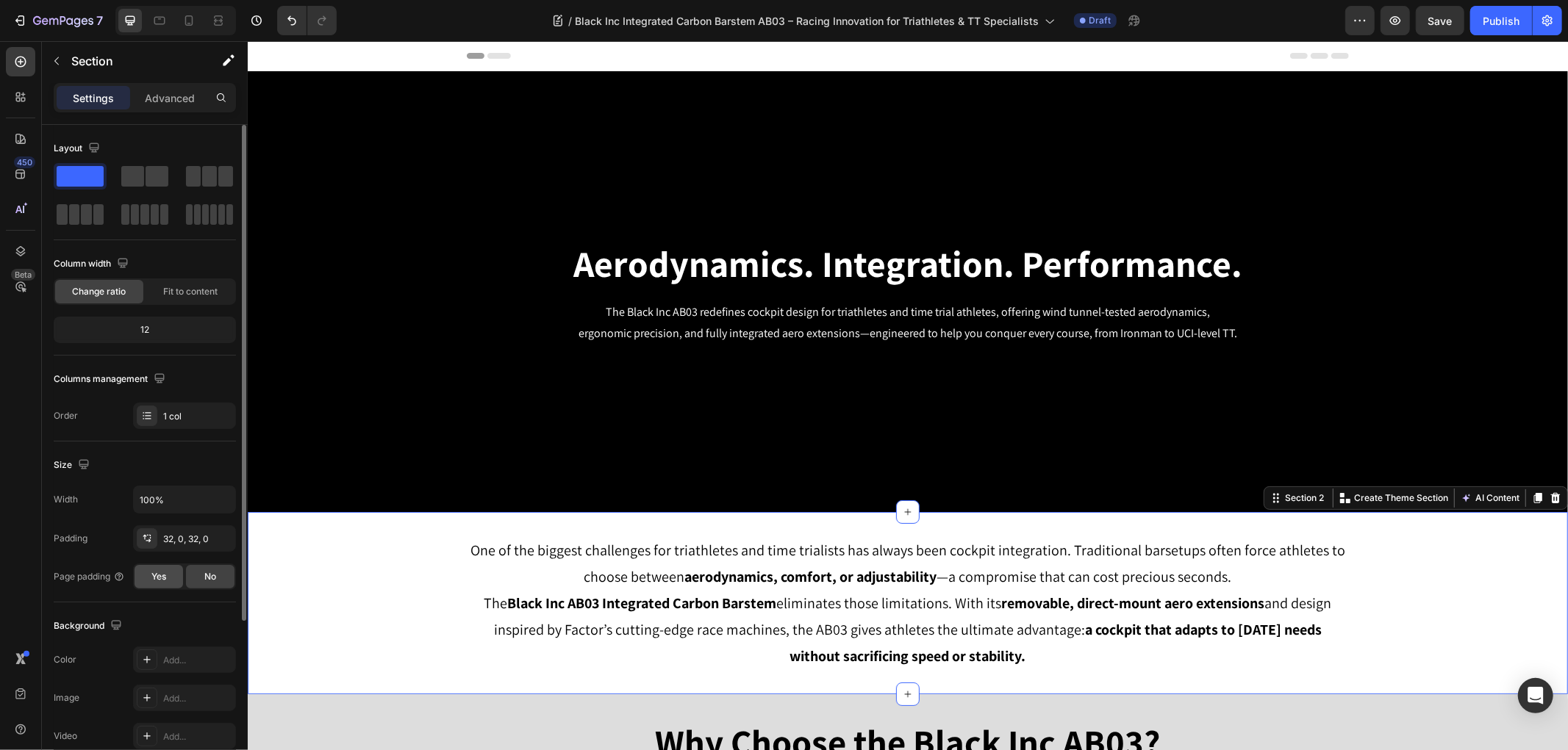
click at [177, 581] on div "Yes" at bounding box center [159, 577] width 48 height 23
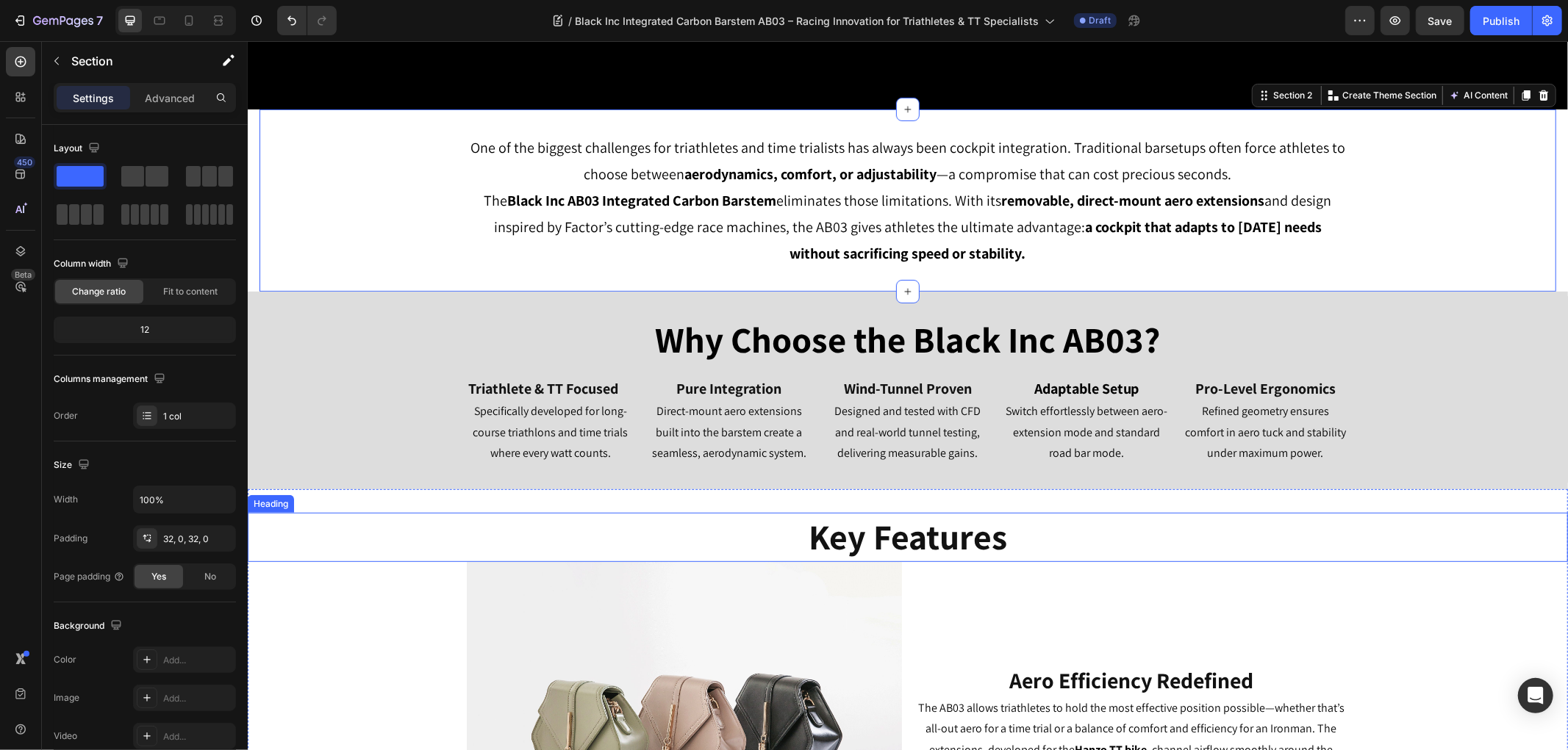
scroll to position [407, 0]
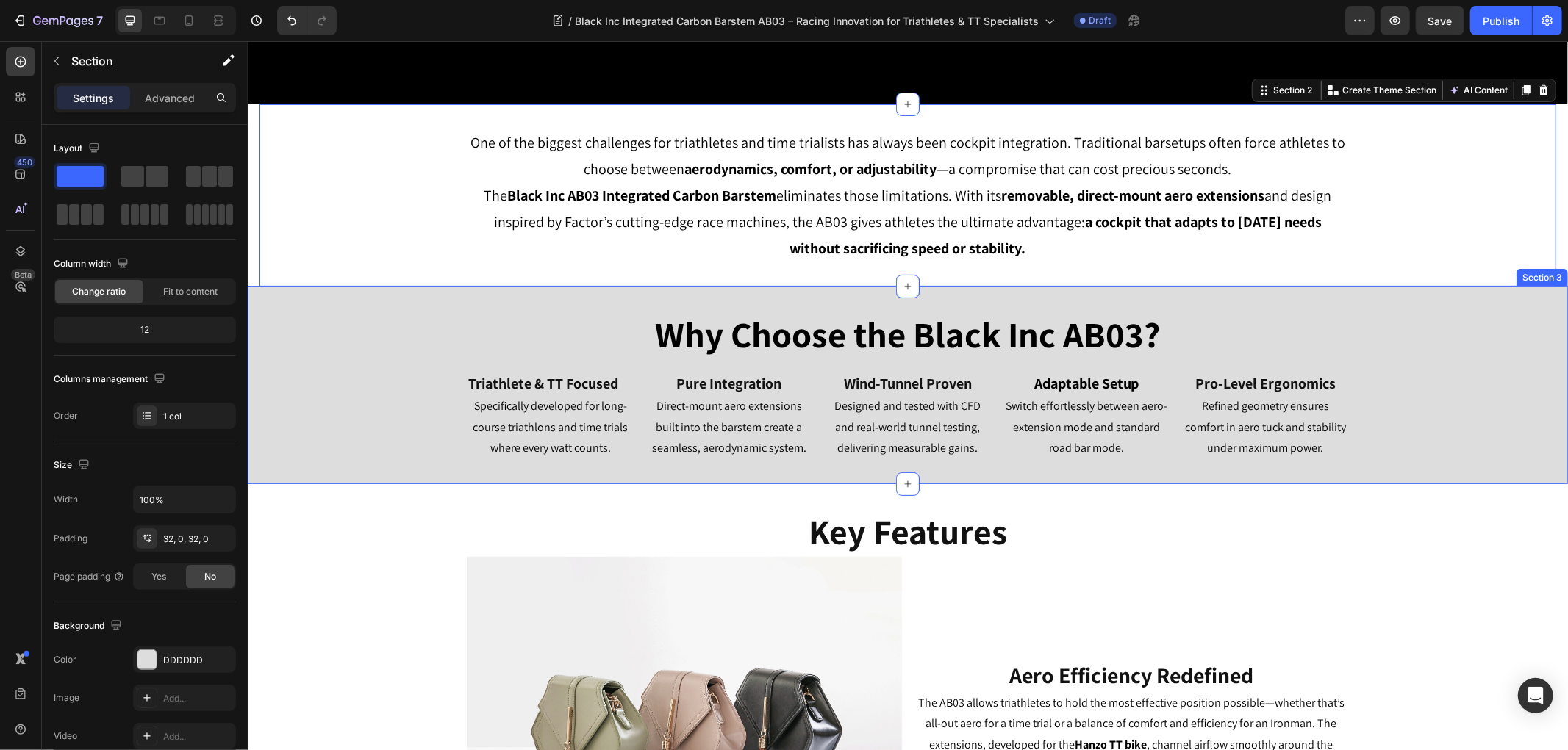
click at [288, 417] on div "Why Choose the Black Inc AB03? Heading Triathlete & TT Focused Heading Specific…" at bounding box center [907, 384] width 1320 height 151
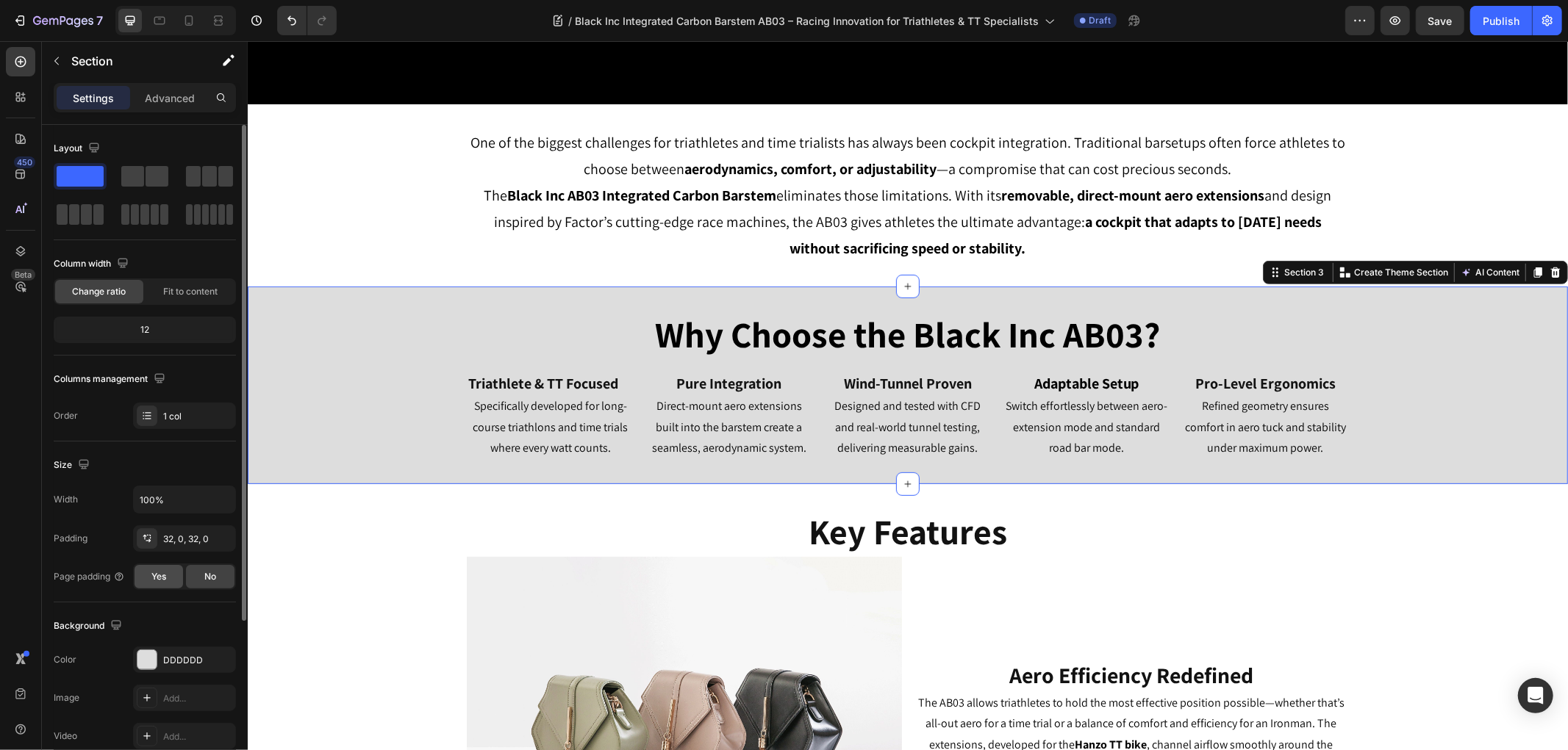
click at [151, 570] on span "Yes" at bounding box center [159, 576] width 15 height 13
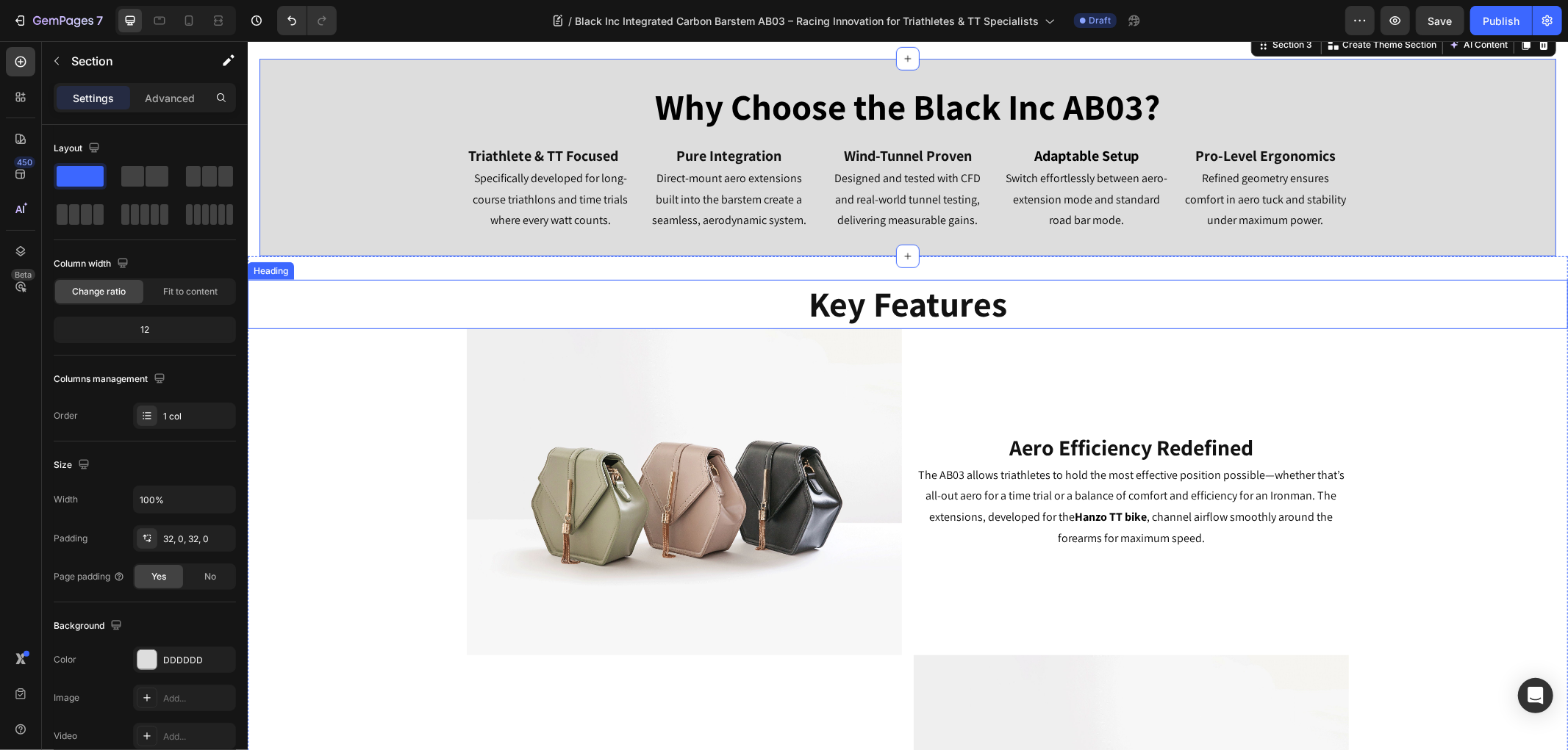
scroll to position [652, 0]
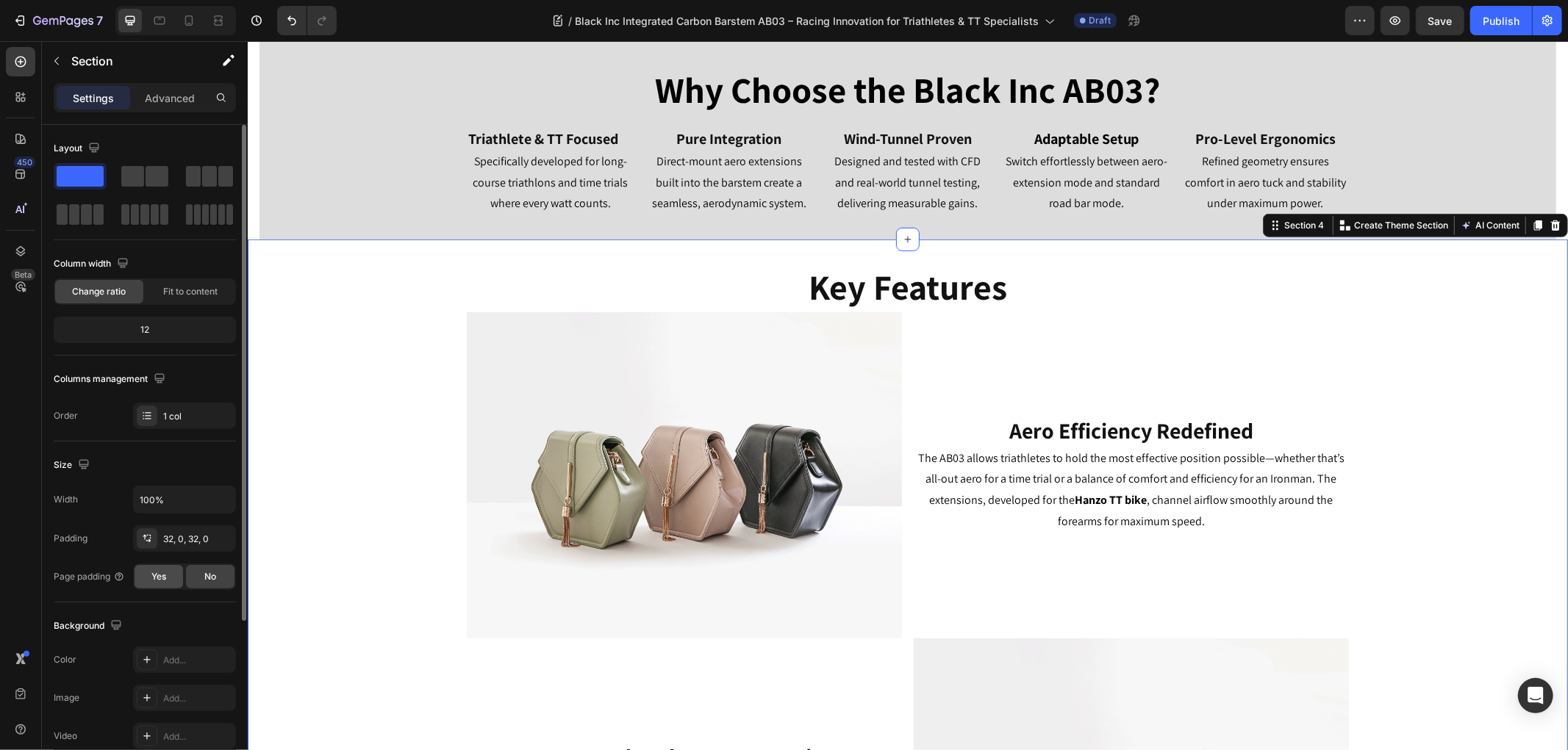
click at [150, 574] on div "Yes" at bounding box center [159, 577] width 48 height 23
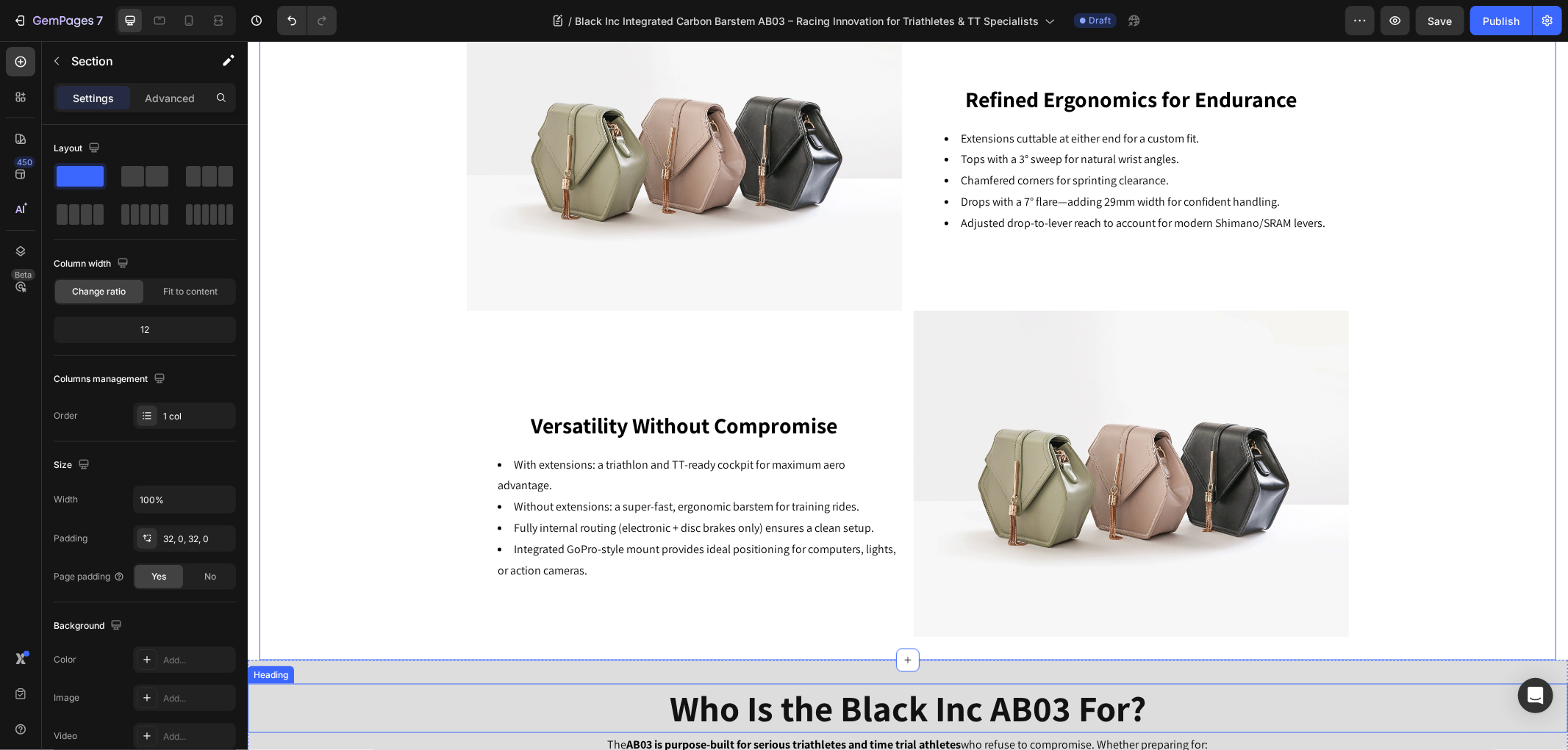
scroll to position [2121, 0]
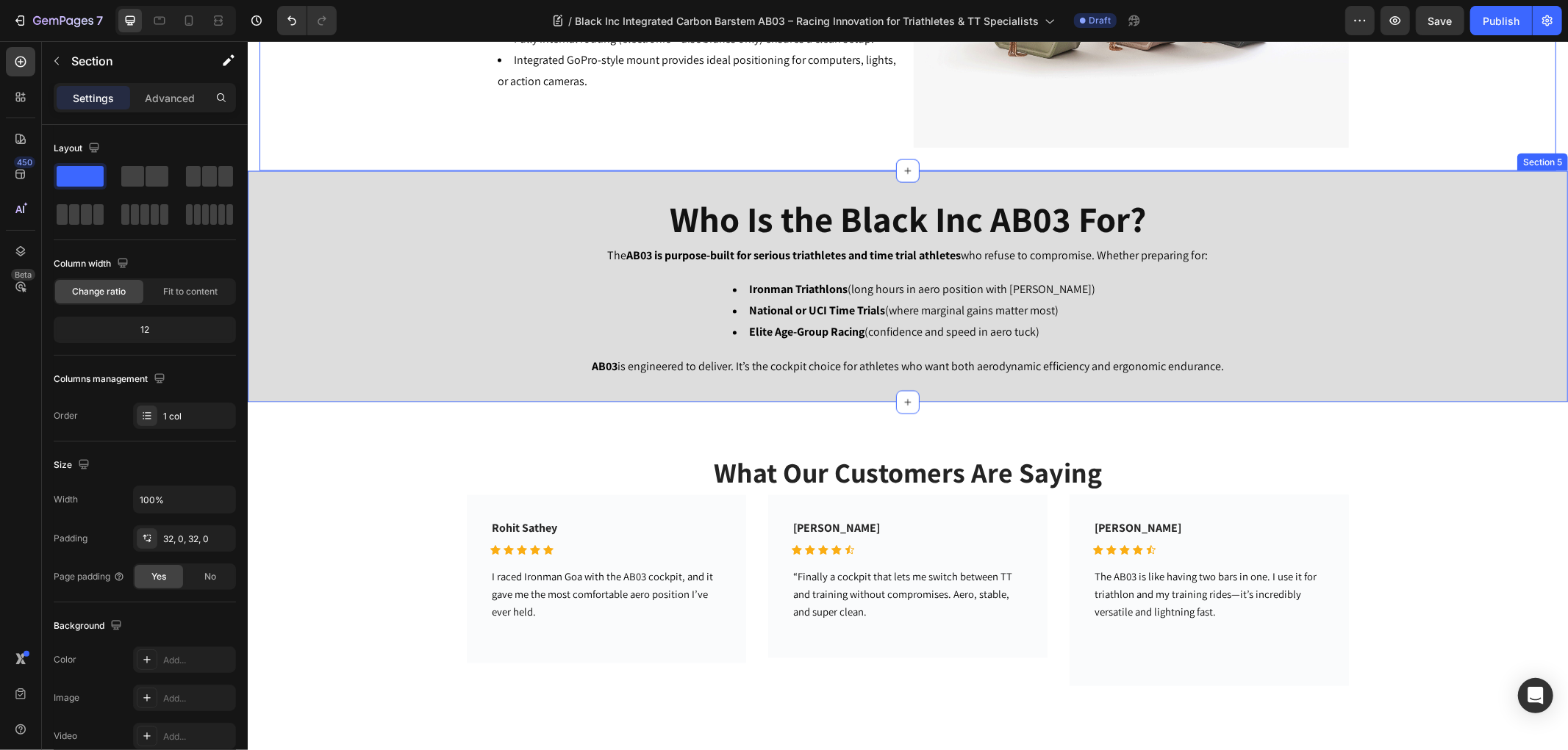
click at [301, 340] on div "Text Block" at bounding box center [275, 346] width 57 height 18
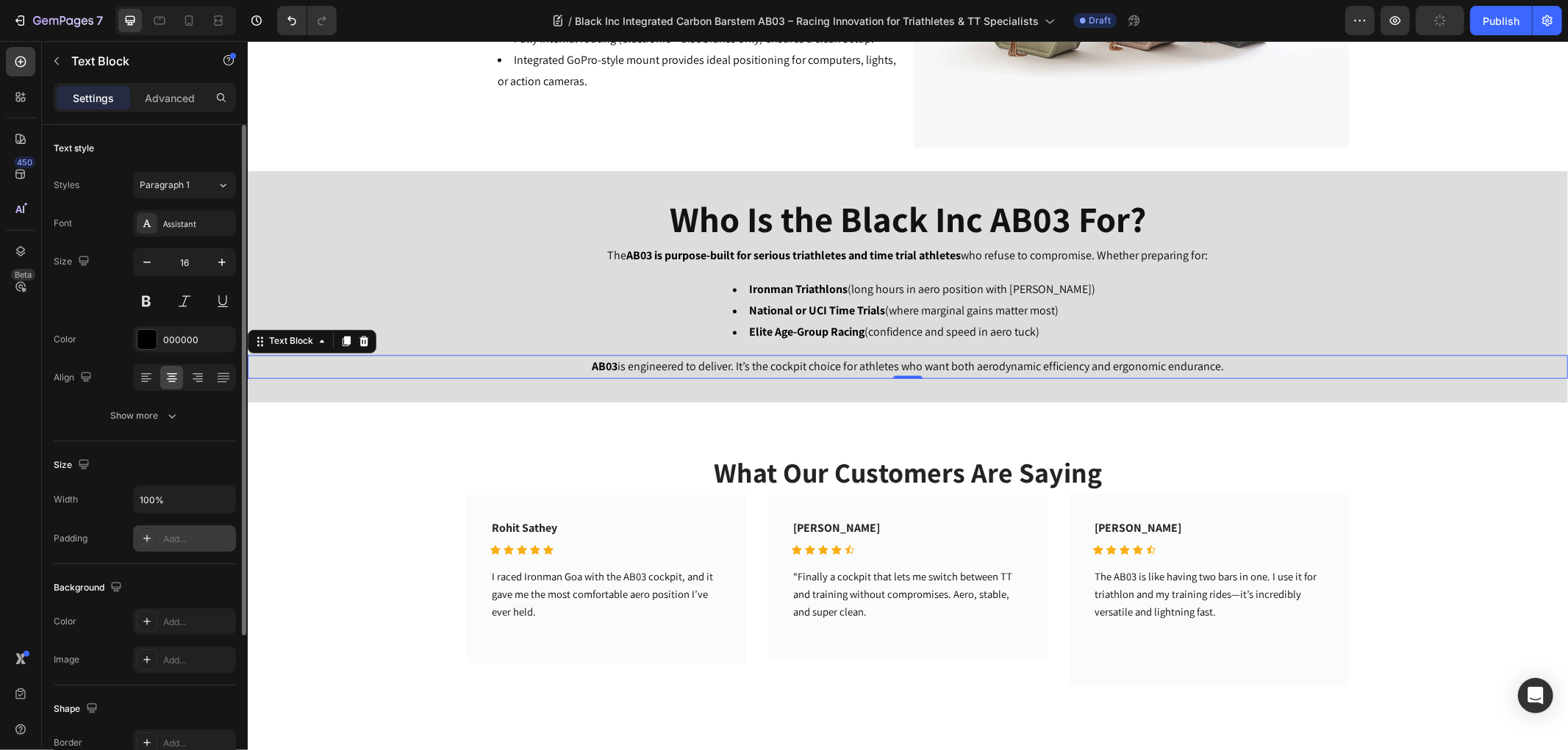
click at [159, 540] on div "Add..." at bounding box center [184, 539] width 103 height 27
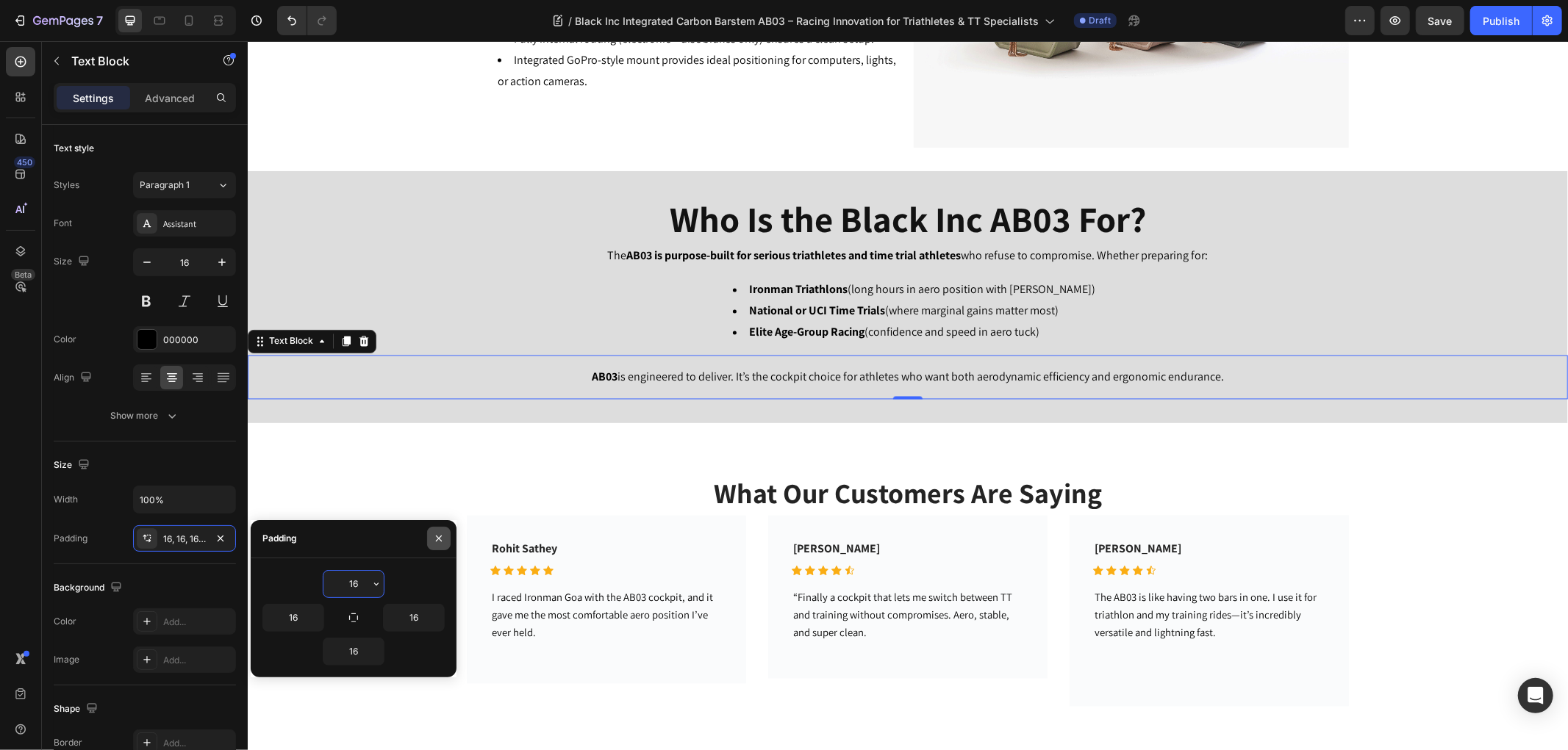
click at [442, 535] on icon "button" at bounding box center [438, 538] width 12 height 12
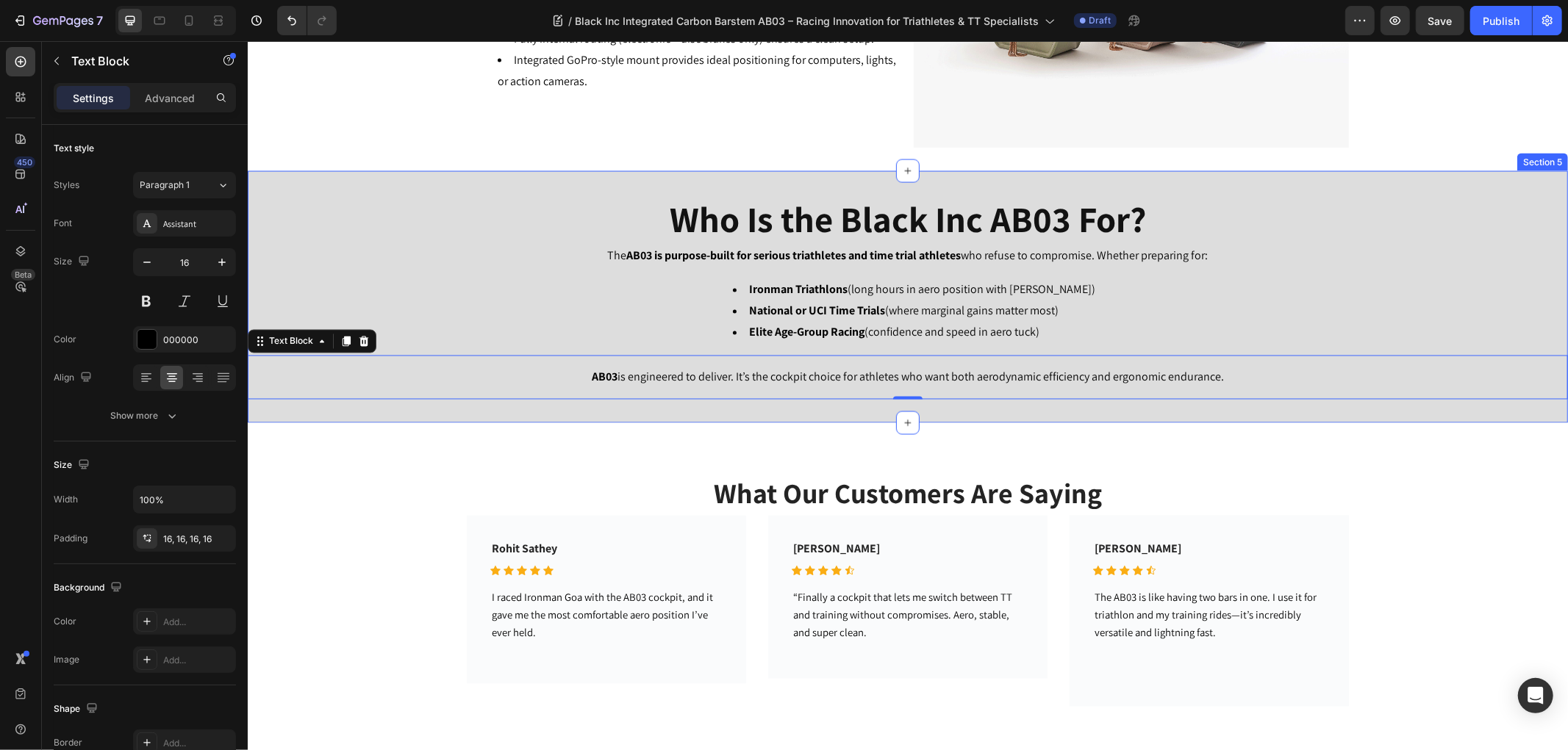
click at [271, 411] on div "Who Is the Black Inc AB03 For? Heading The AB03 is purpose-built for serious tr…" at bounding box center [907, 297] width 1320 height 253
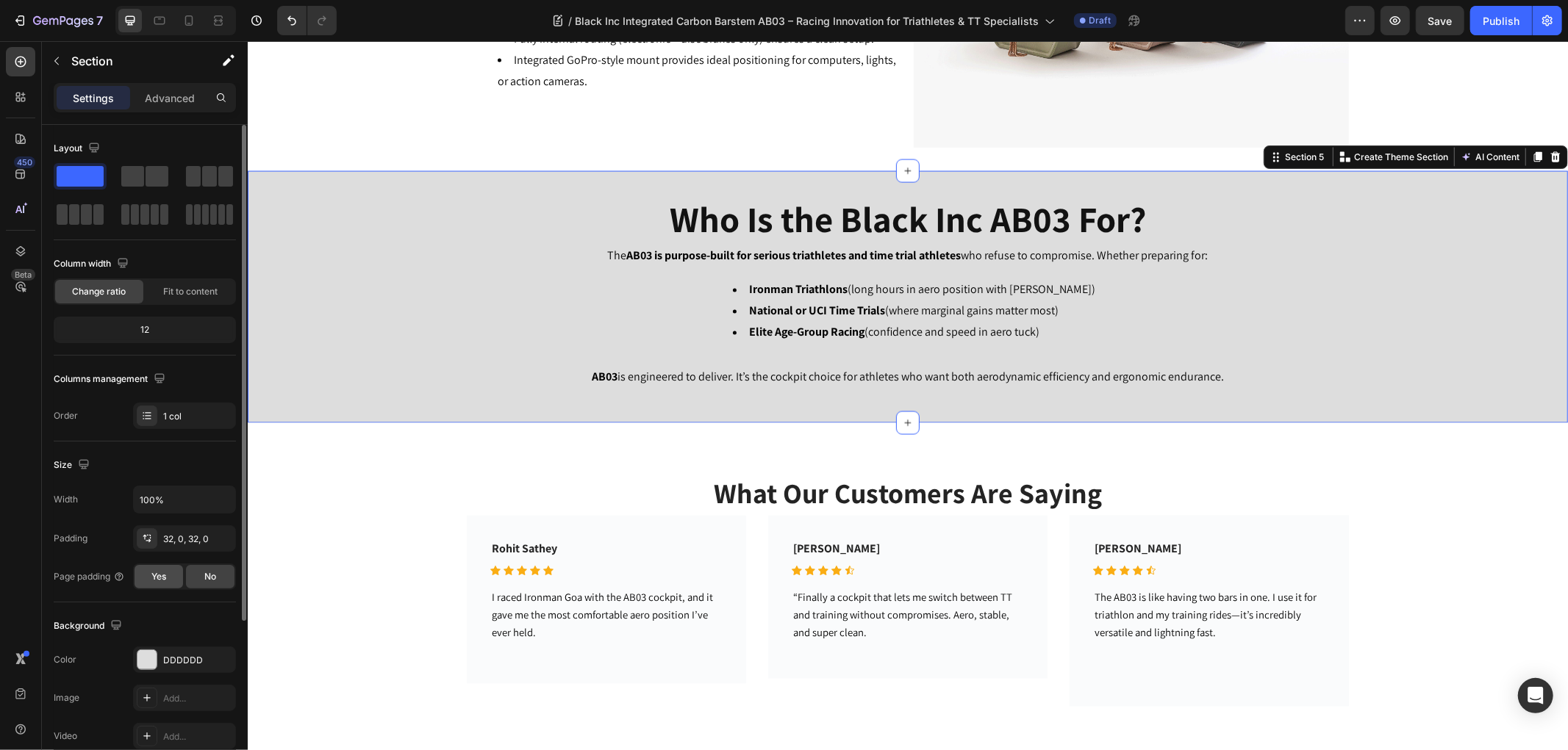
click at [151, 576] on span "Yes" at bounding box center [159, 576] width 15 height 13
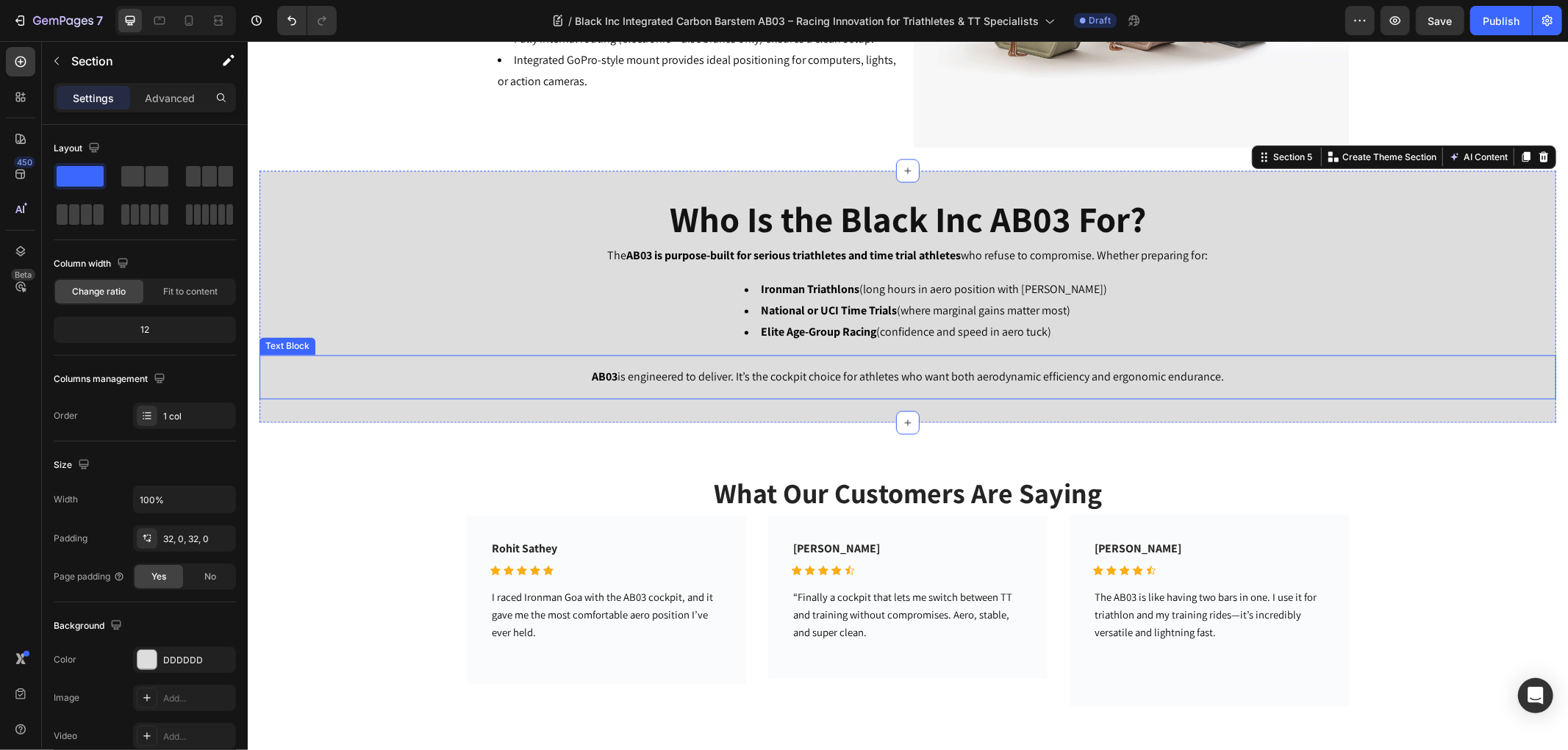
click at [558, 381] on p "AB03 is engineered to deliver. It’s the cockpit choice for athletes who want bo…" at bounding box center [907, 377] width 1273 height 21
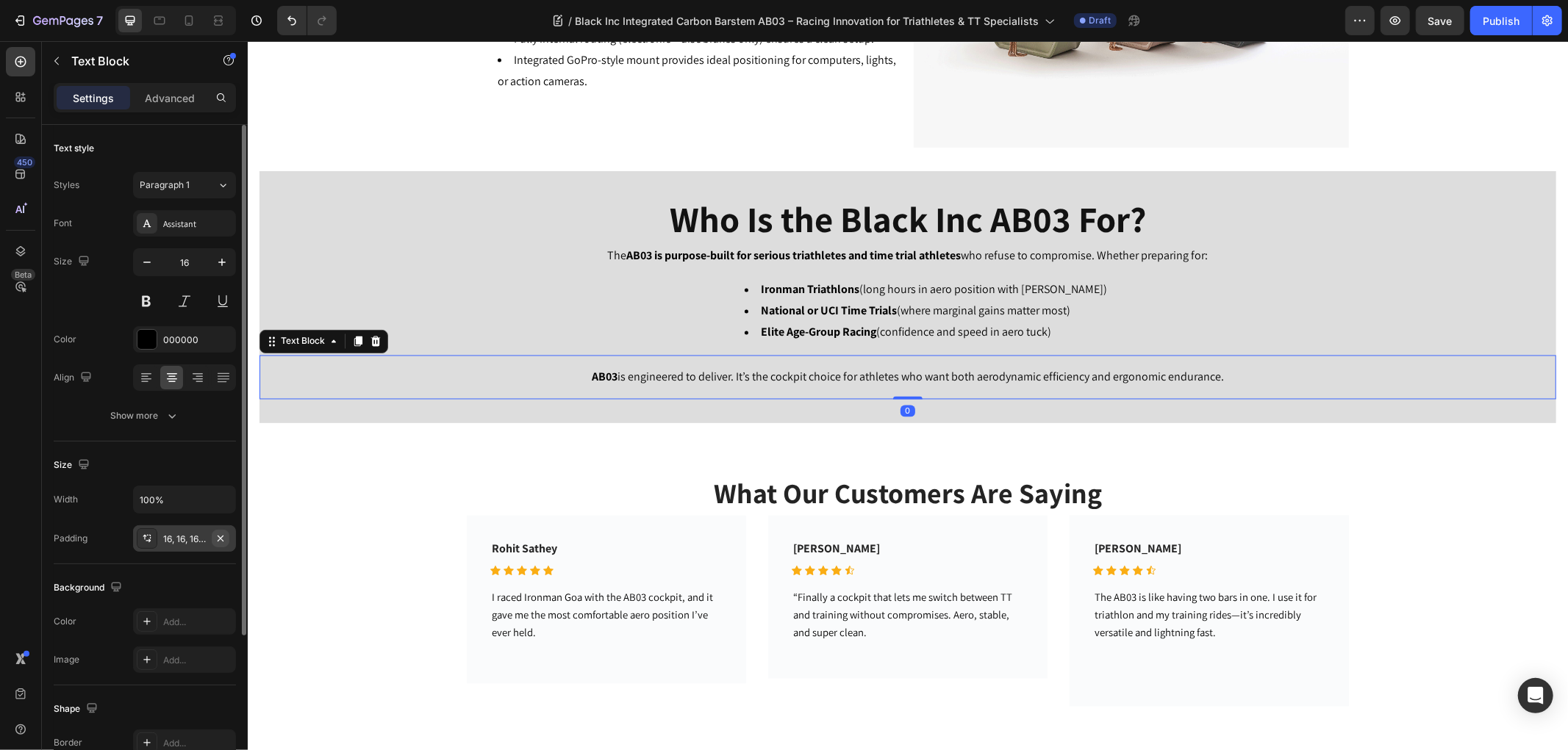
click at [221, 535] on icon "button" at bounding box center [220, 538] width 12 height 12
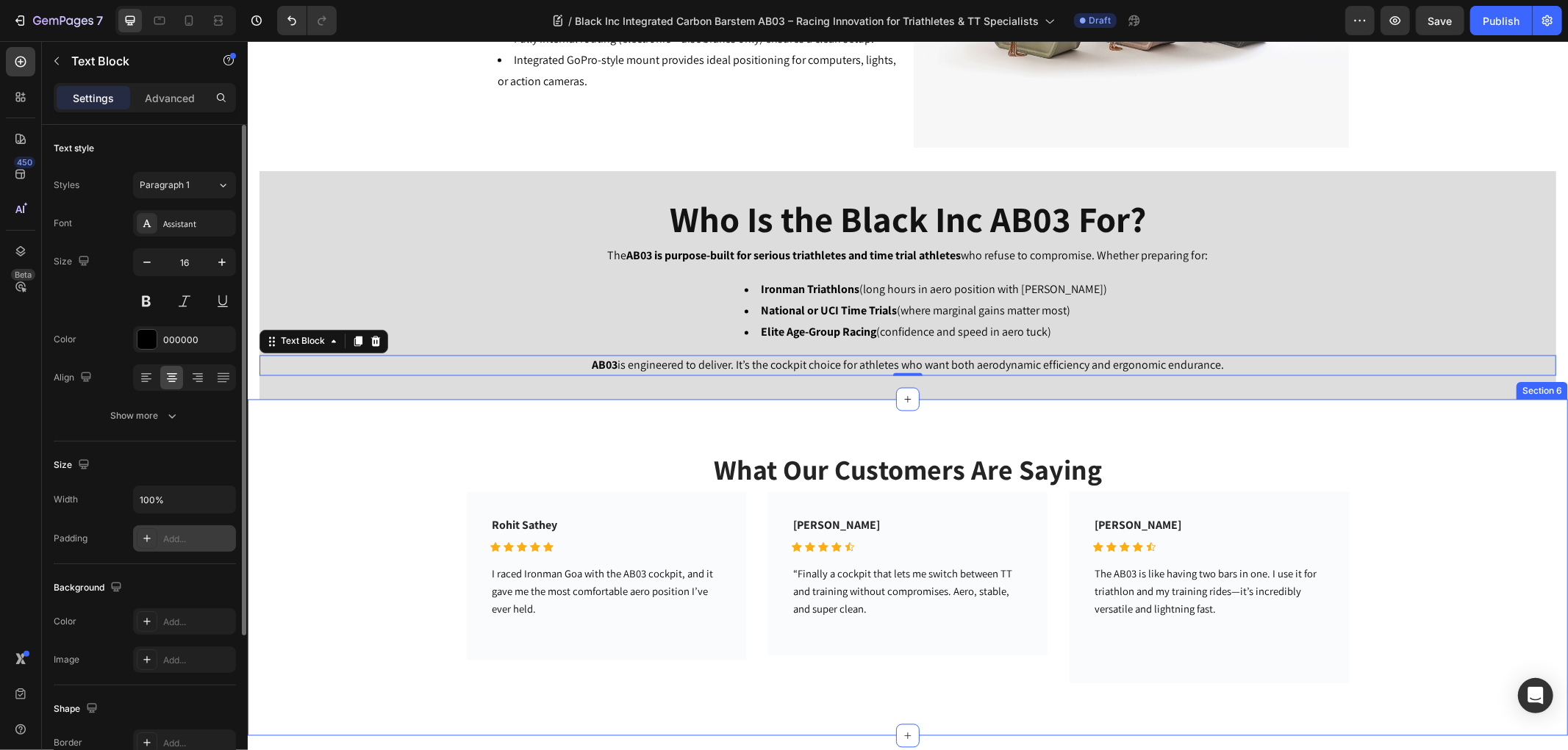
click at [437, 512] on div "What Our Customers Are Saying Heading Rohit Sathey Text block Icon Icon Icon Ic…" at bounding box center [907, 567] width 1298 height 231
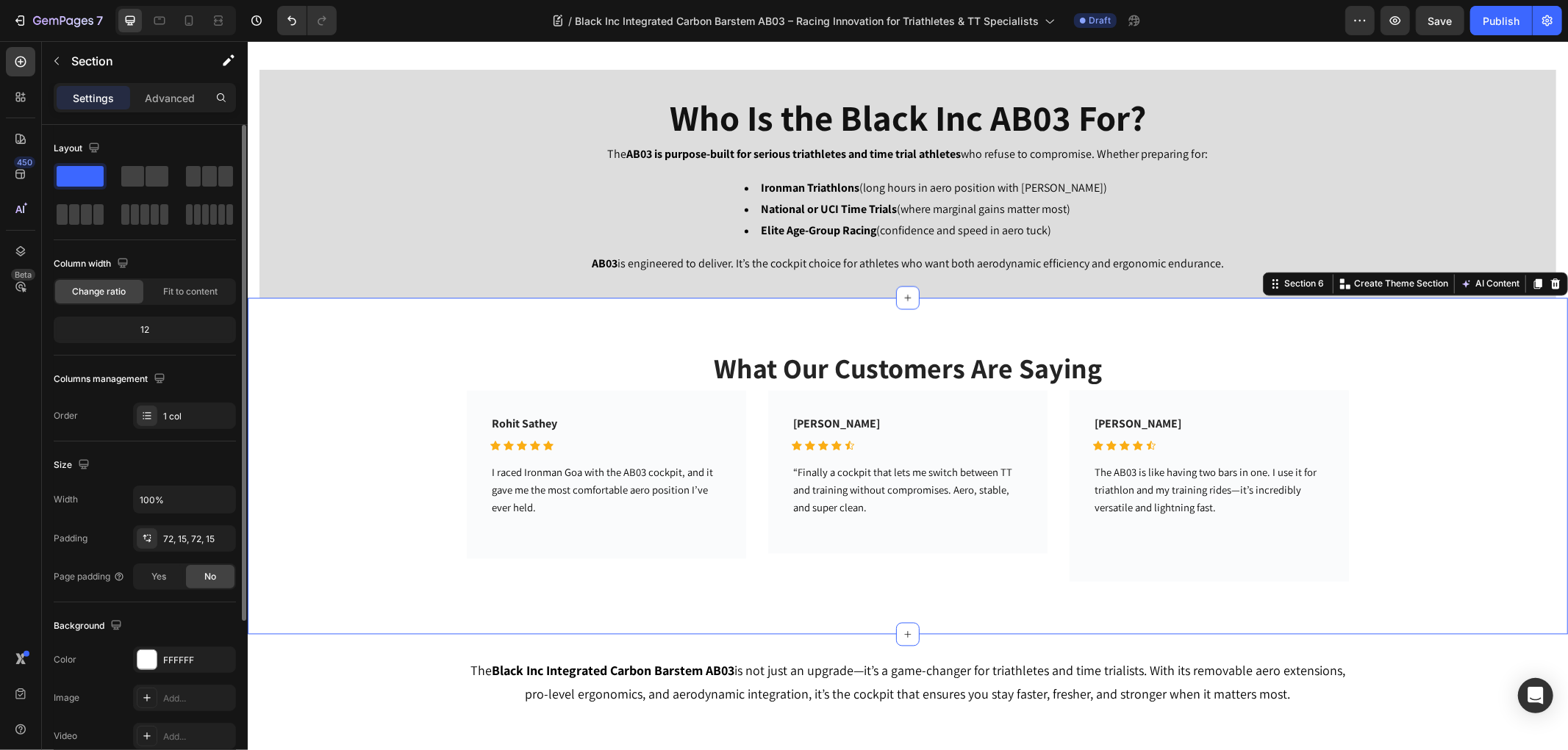
scroll to position [2285, 0]
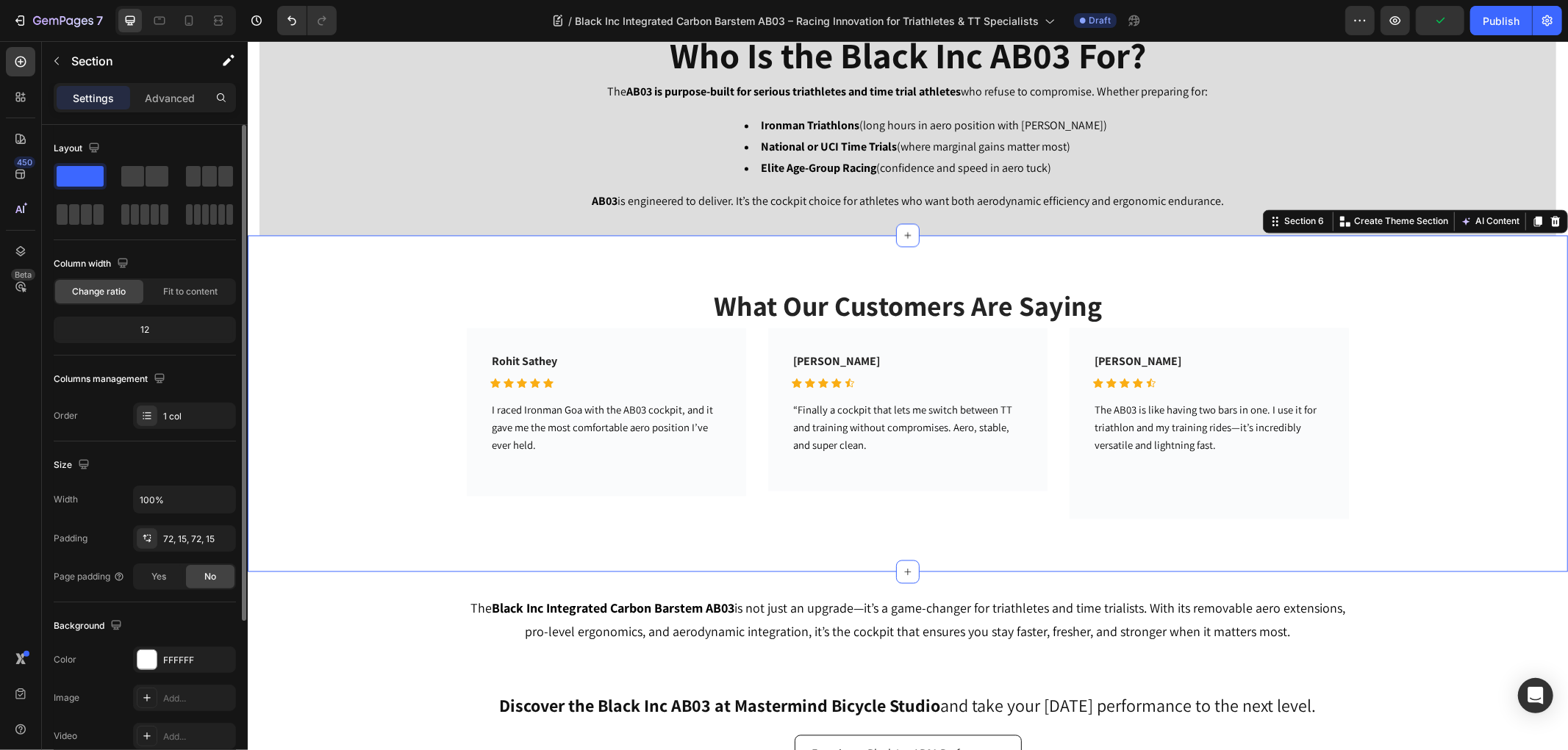
click at [302, 369] on div "What Our Customers Are Saying Heading Rohit Sathey Text block Icon Icon Icon Ic…" at bounding box center [907, 403] width 1298 height 231
click at [156, 570] on span "Yes" at bounding box center [159, 576] width 15 height 13
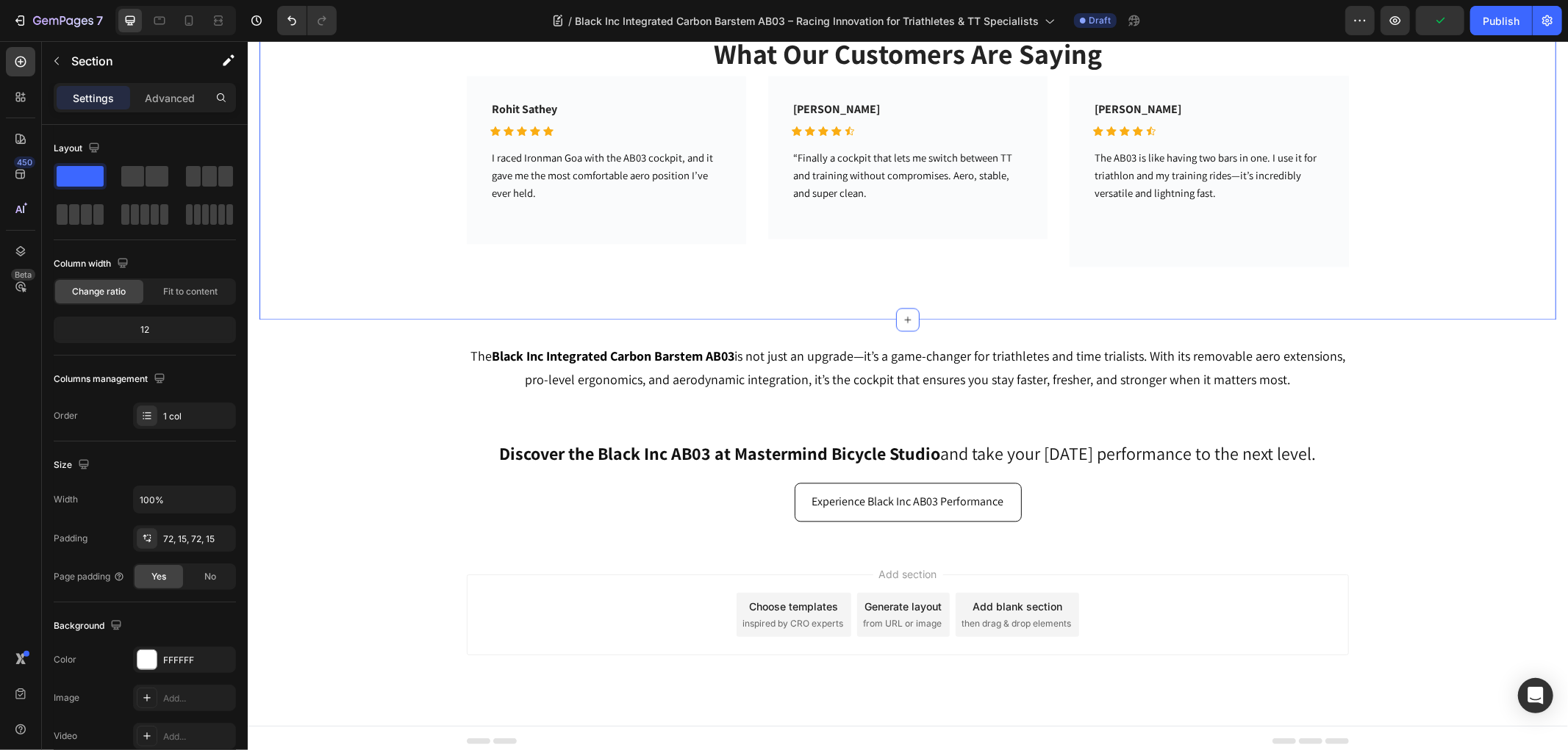
scroll to position [2546, 0]
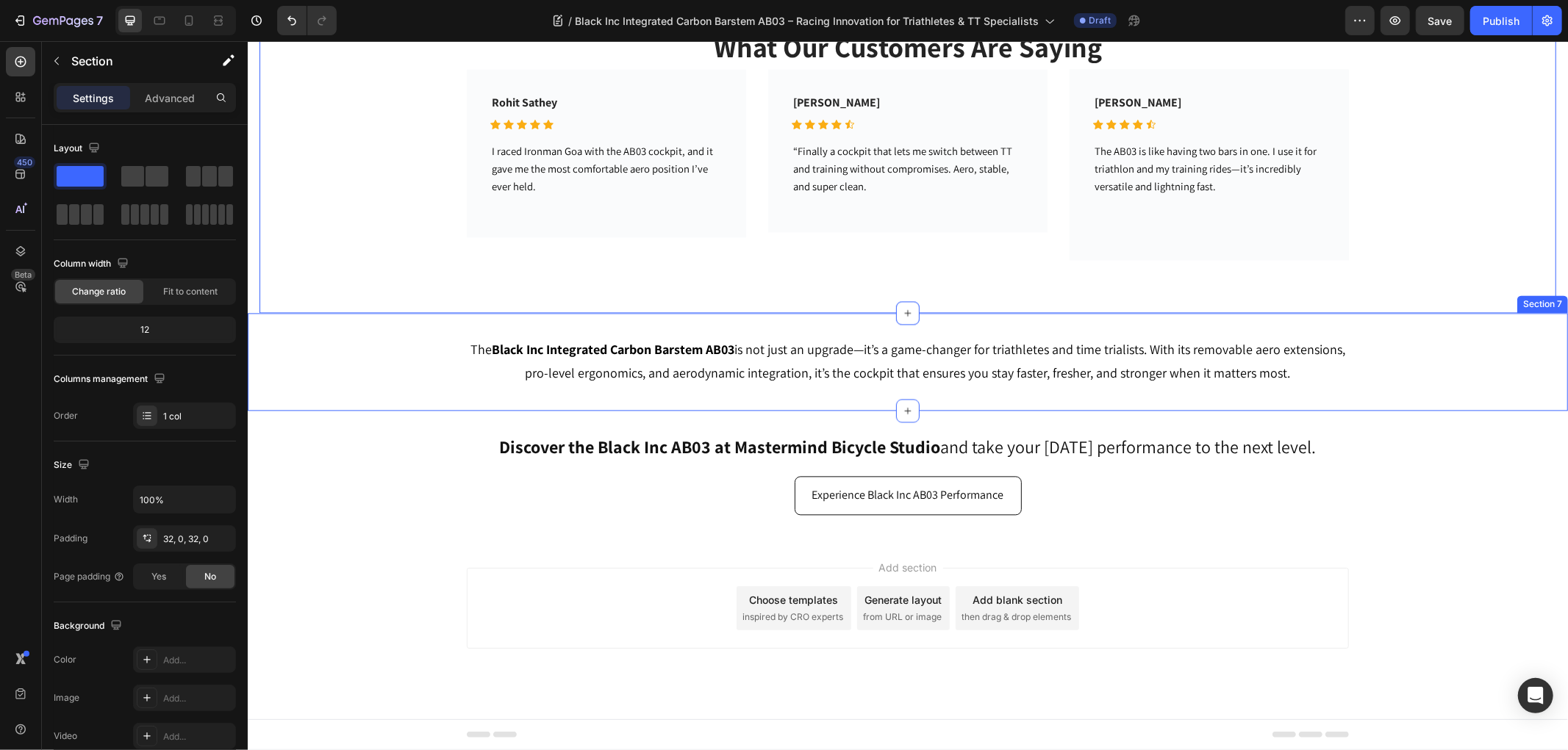
click at [311, 327] on div "The Black Inc Integrated Carbon Barstem AB03 is not just an upgrade—it’s a game…" at bounding box center [907, 361] width 1320 height 98
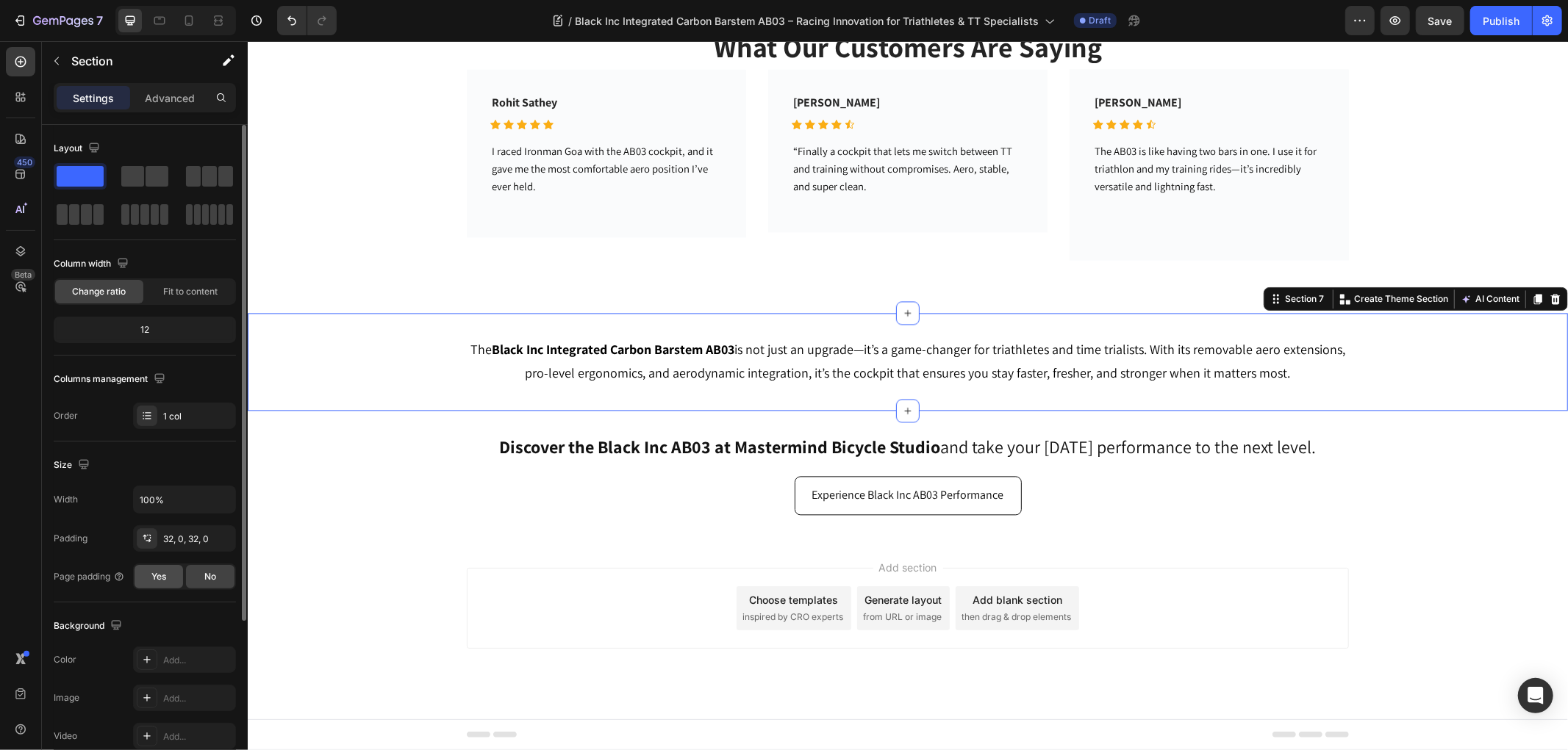
click at [150, 573] on div "Yes" at bounding box center [159, 577] width 48 height 23
click at [337, 428] on div "Discover the Black Inc AB03 at Mastermind Bicycle Studio and take your race-day…" at bounding box center [907, 474] width 1320 height 128
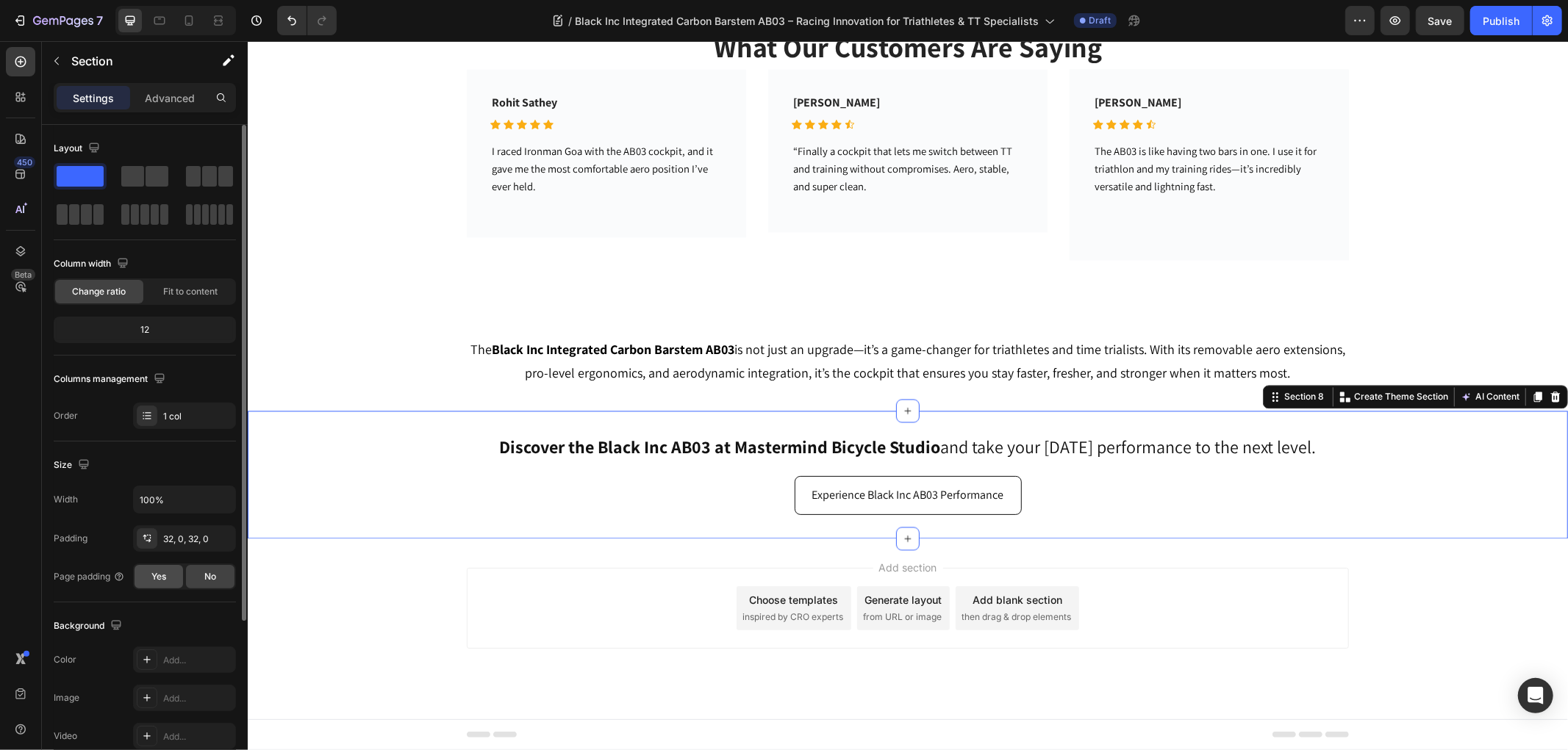
click at [158, 581] on span "Yes" at bounding box center [159, 576] width 15 height 13
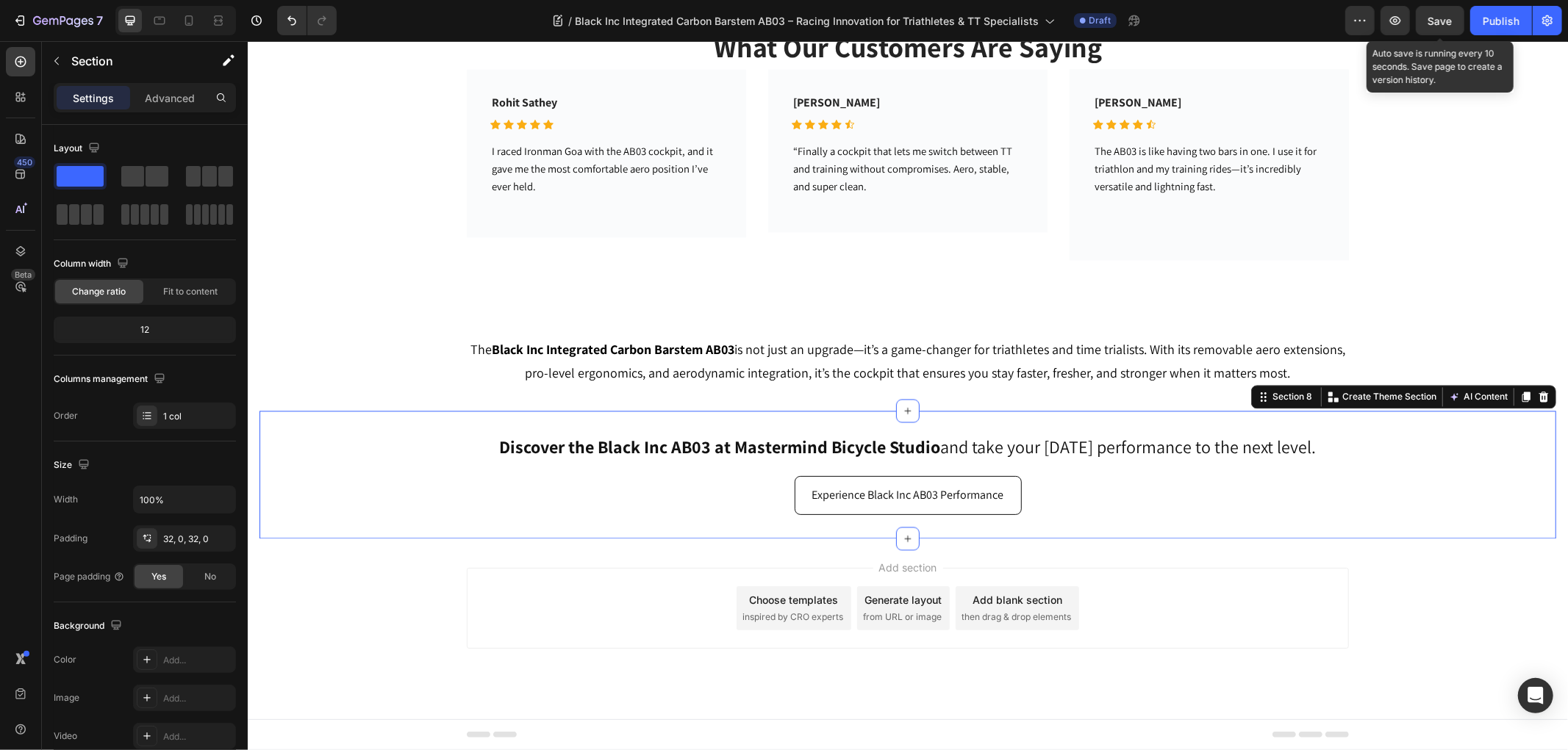
click at [1430, 19] on span "Save" at bounding box center [1440, 21] width 24 height 12
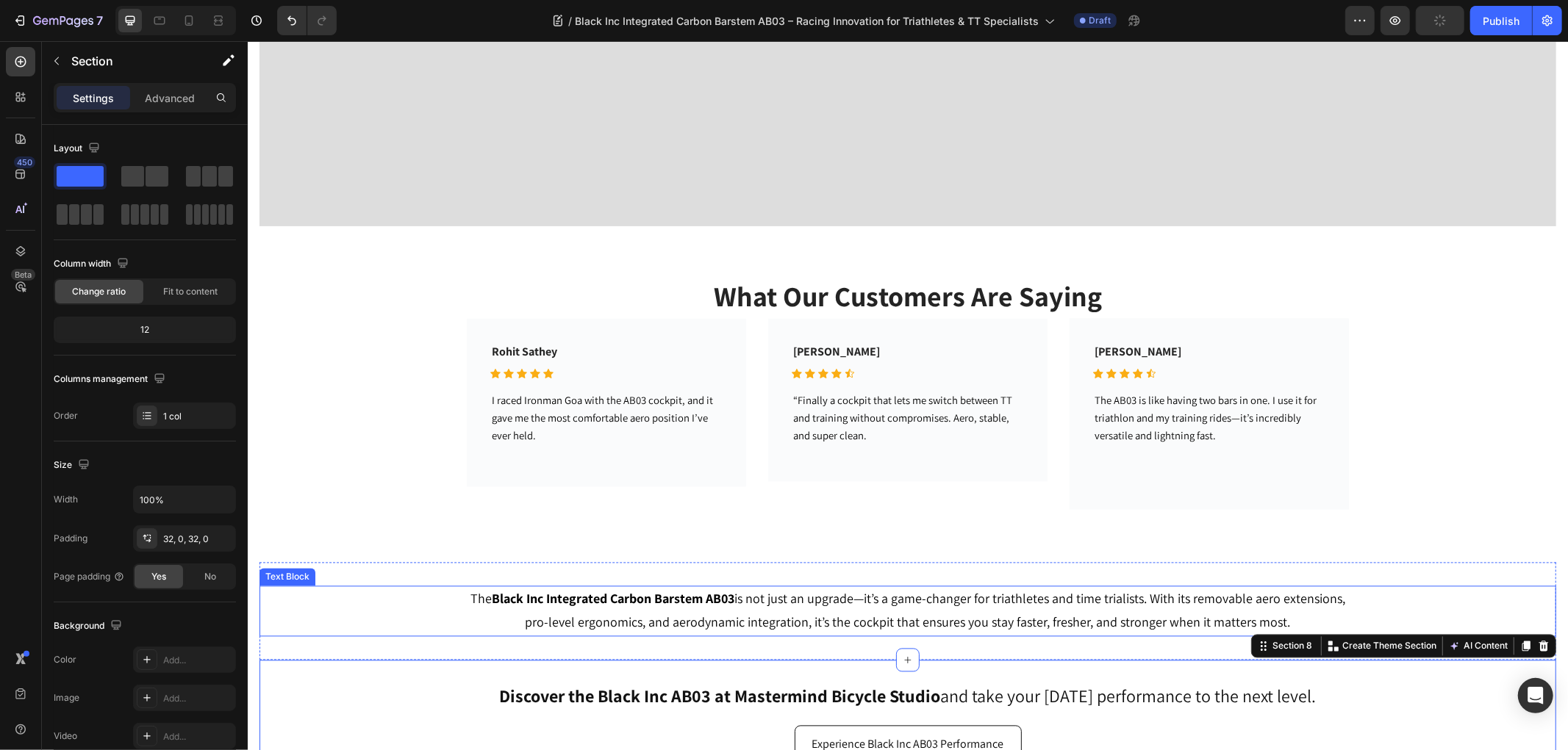
scroll to position [2220, 0]
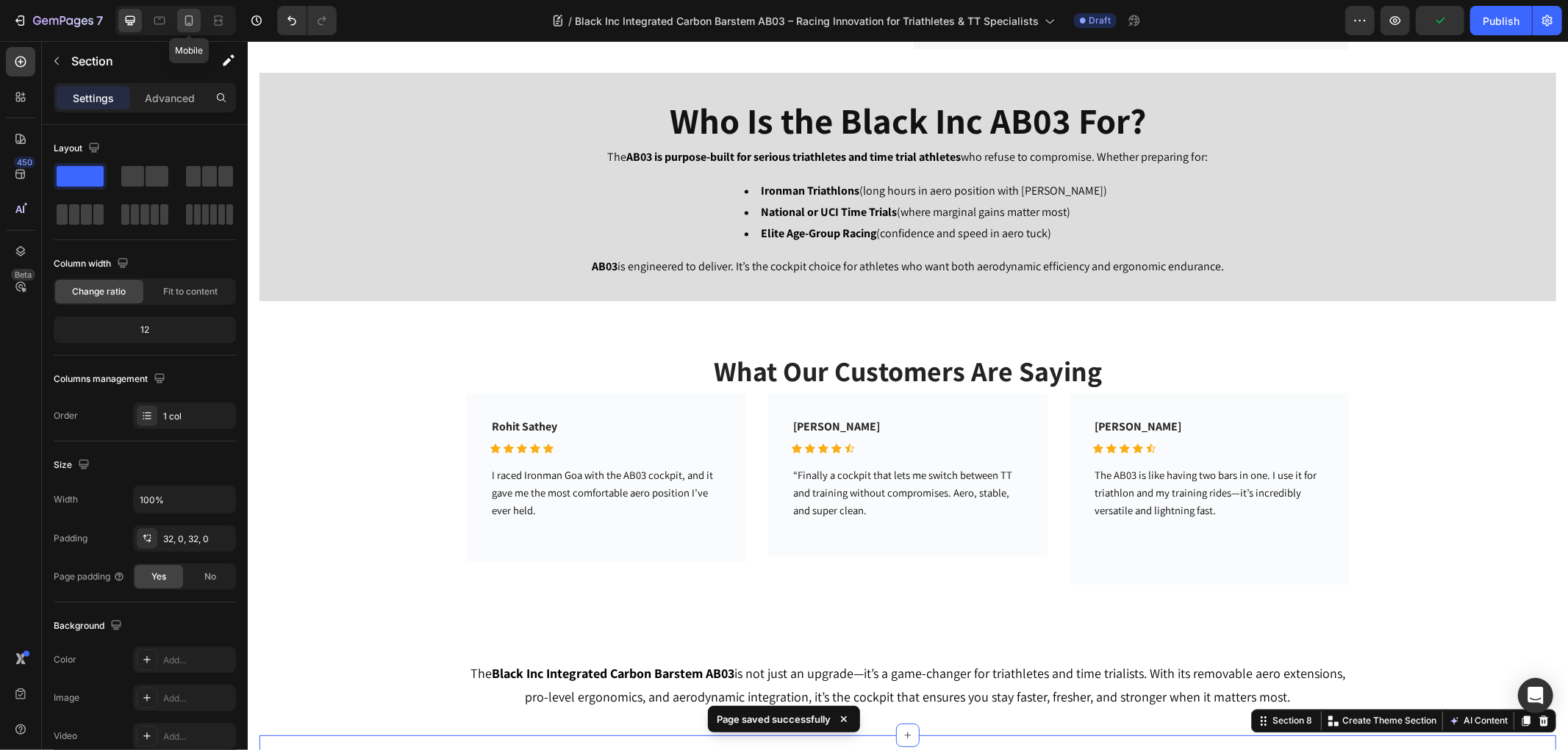
click at [187, 19] on icon at bounding box center [188, 20] width 15 height 15
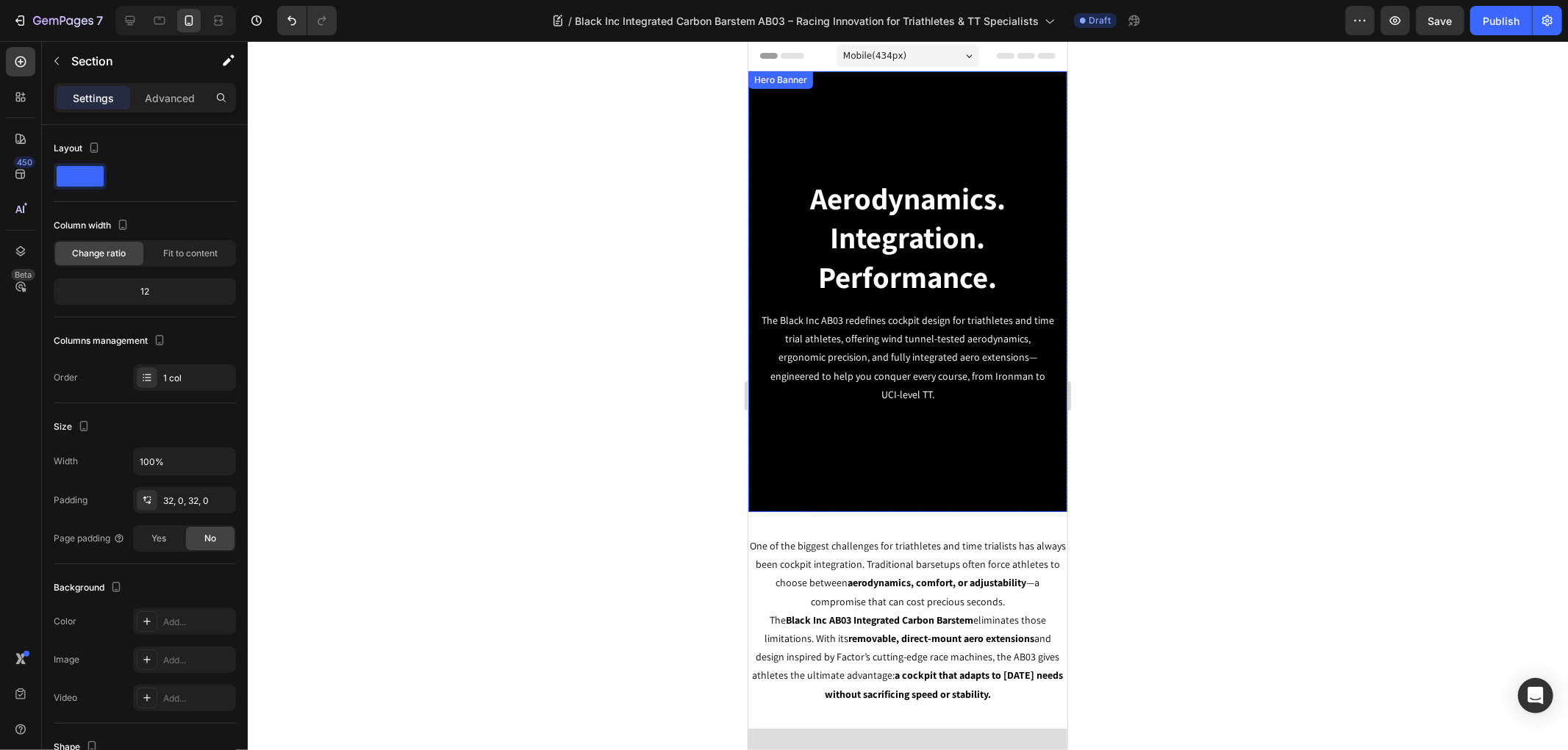
click at [1010, 457] on div "Background Image" at bounding box center [907, 290] width 319 height 441
click at [843, 528] on div "One of the biggest challenges for triathletes and time trialists has always bee…" at bounding box center [907, 620] width 319 height 217
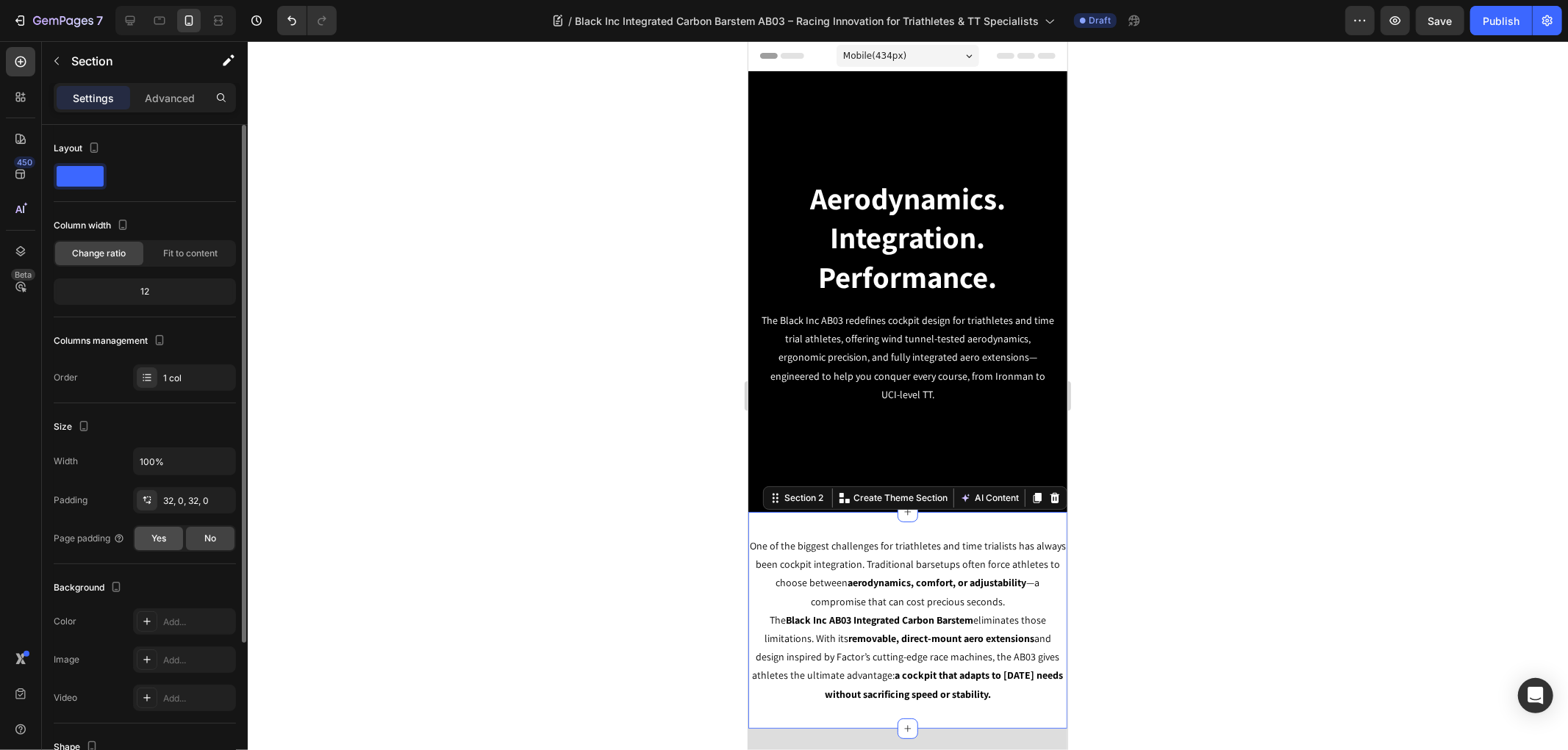
click at [166, 533] on span "Yes" at bounding box center [159, 538] width 15 height 13
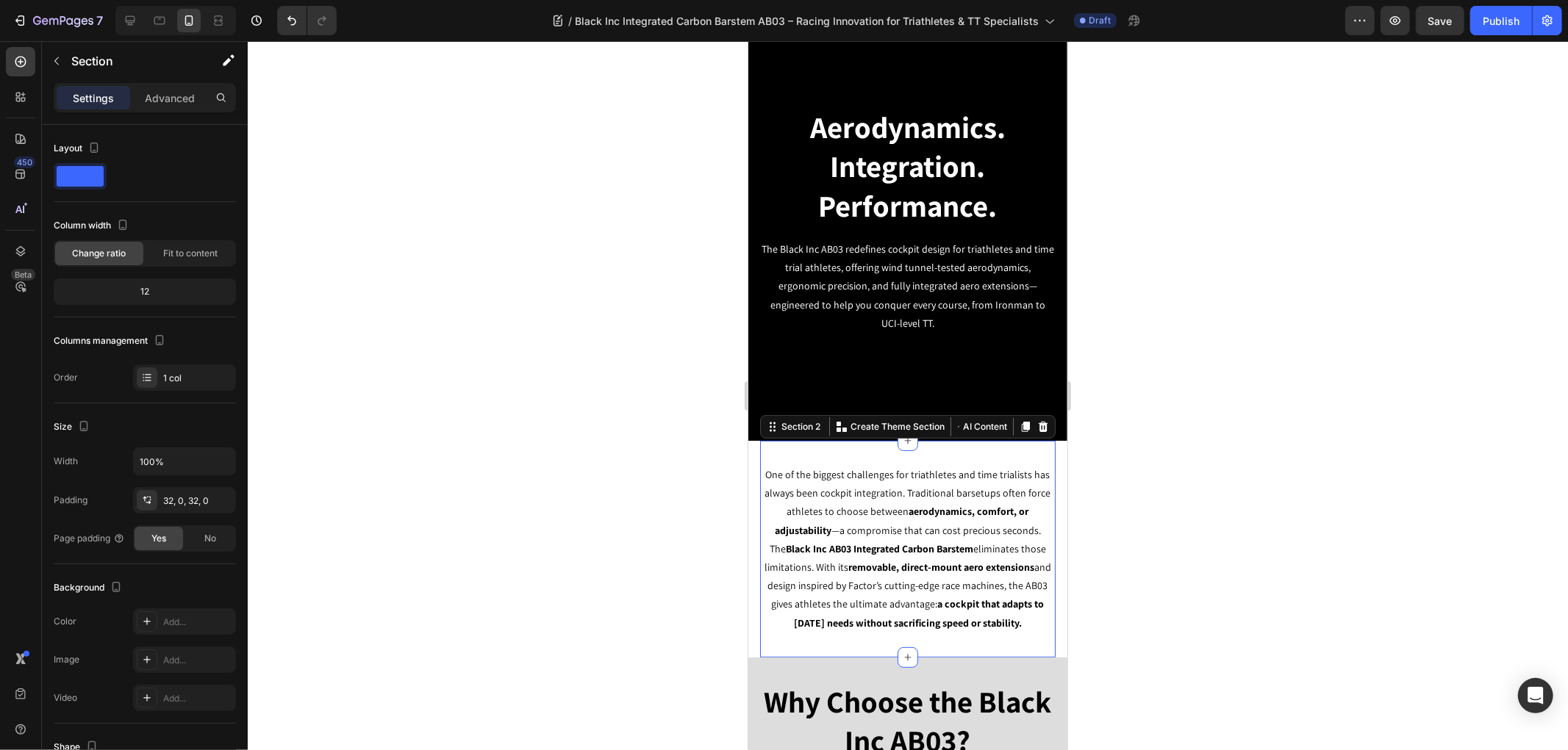
scroll to position [163, 0]
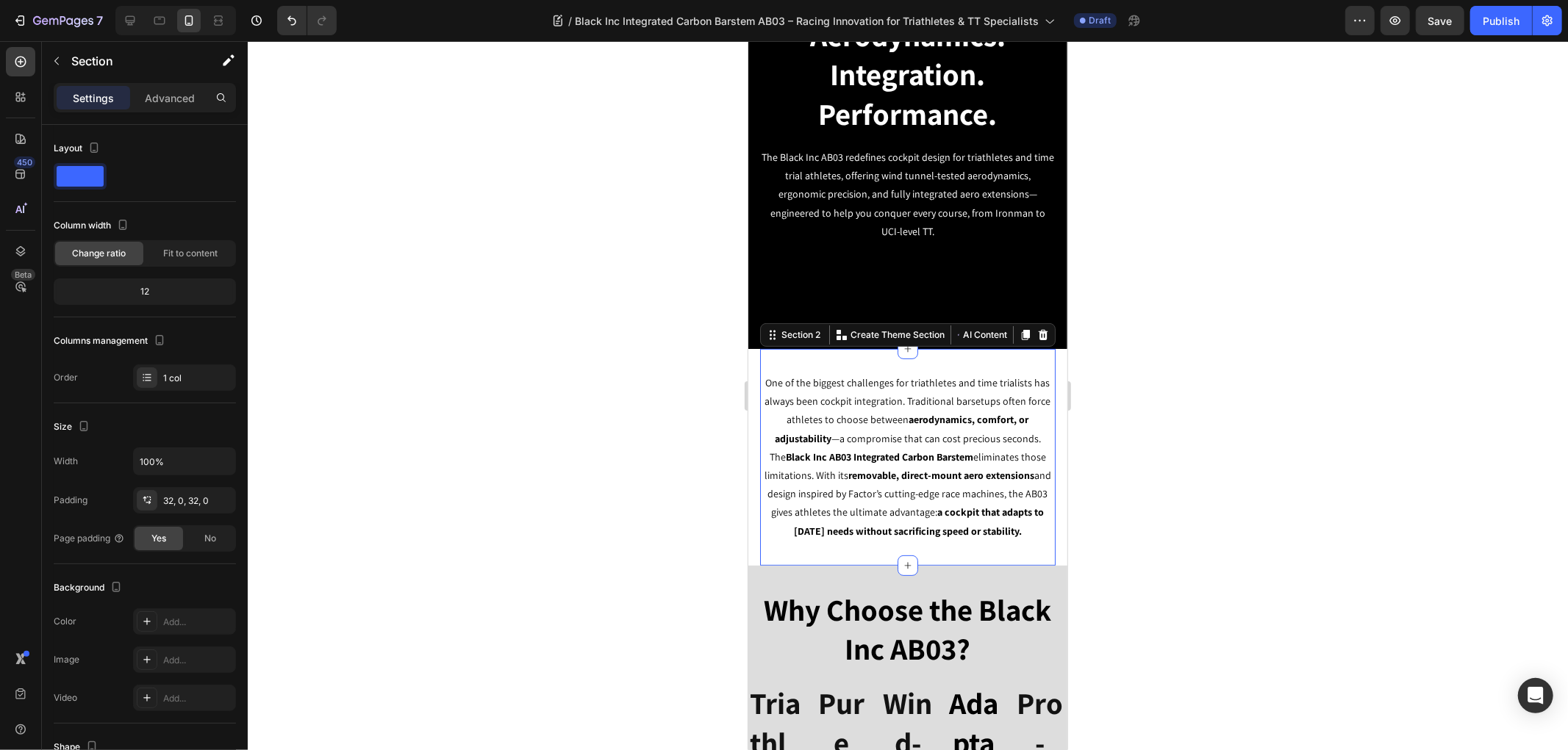
click at [1295, 392] on div at bounding box center [907, 396] width 1320 height 709
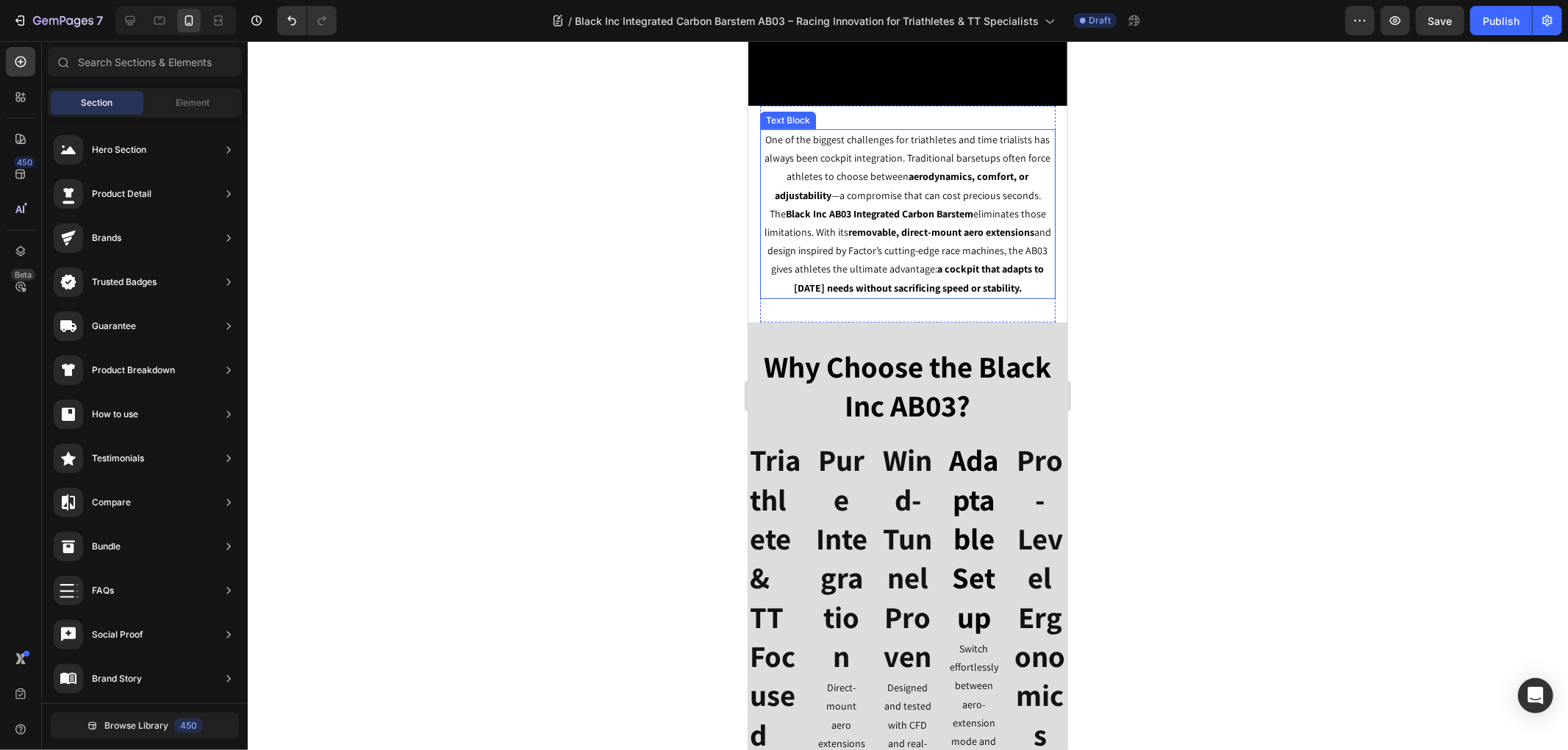
scroll to position [407, 0]
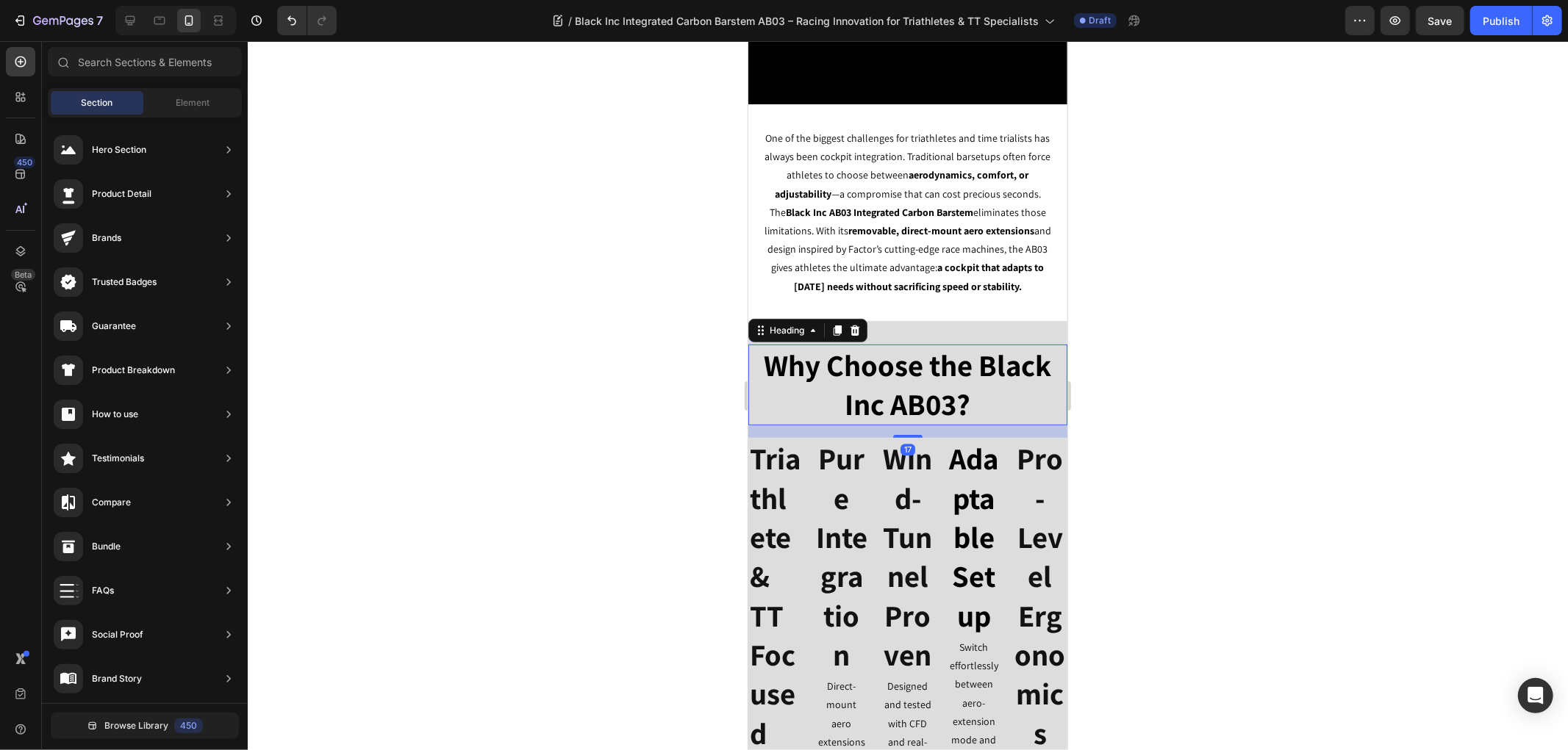
click at [940, 371] on h2 "Why Choose the Black Inc AB03?" at bounding box center [907, 384] width 319 height 81
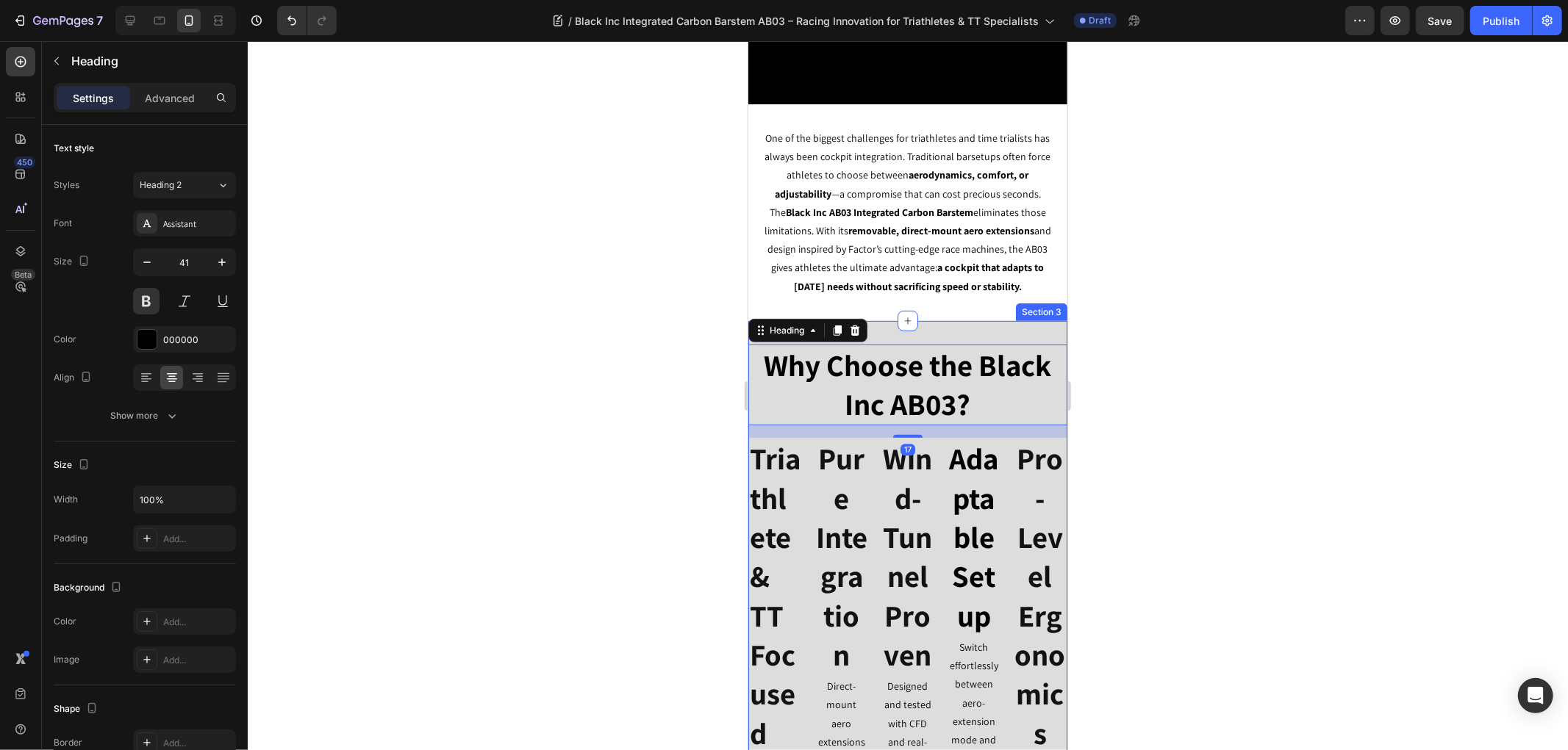
click at [961, 328] on div "Why Choose the Black Inc AB03? Heading 17 Triathlete & TT Focused Heading Speci…" at bounding box center [907, 642] width 319 height 645
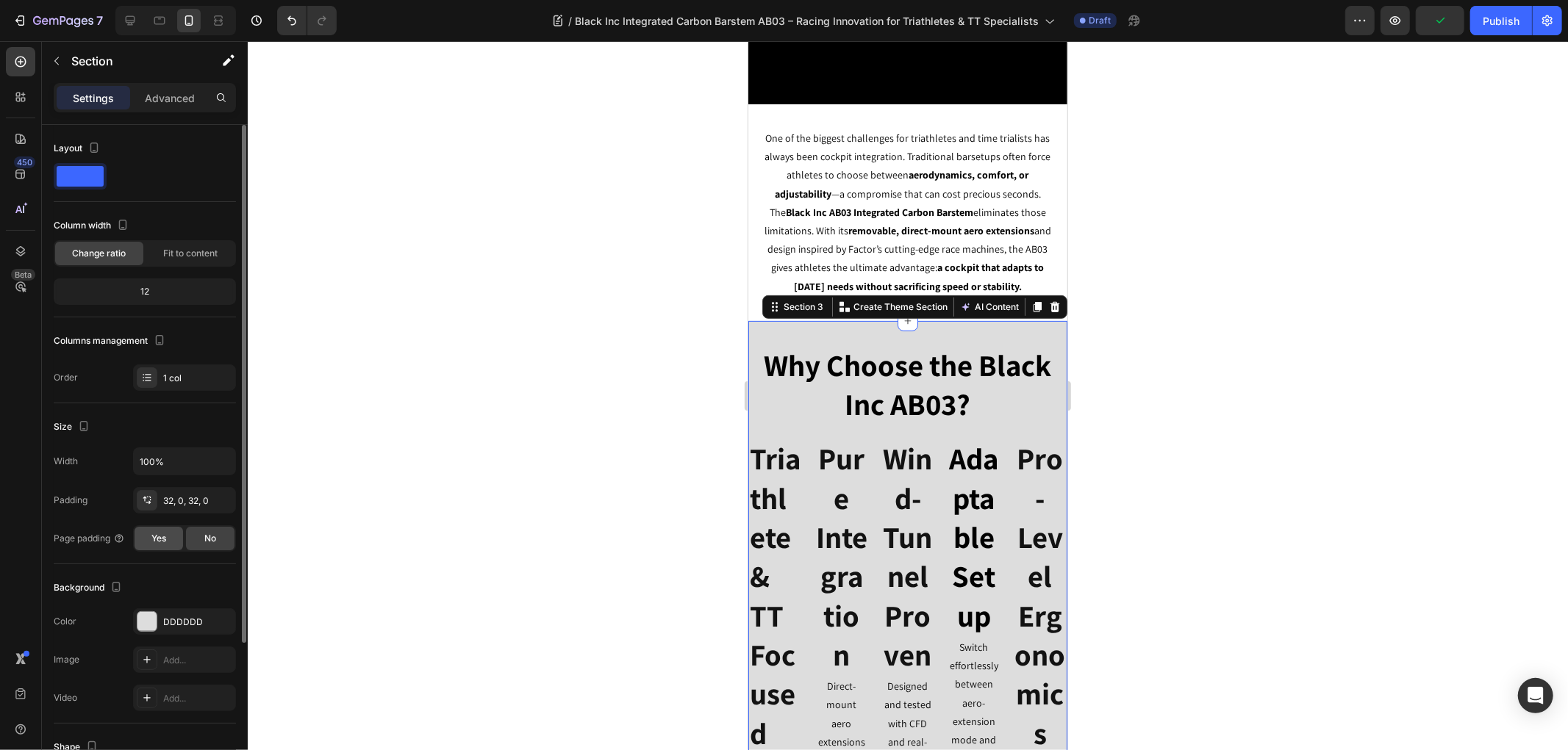
click at [172, 537] on div "Yes" at bounding box center [159, 539] width 48 height 23
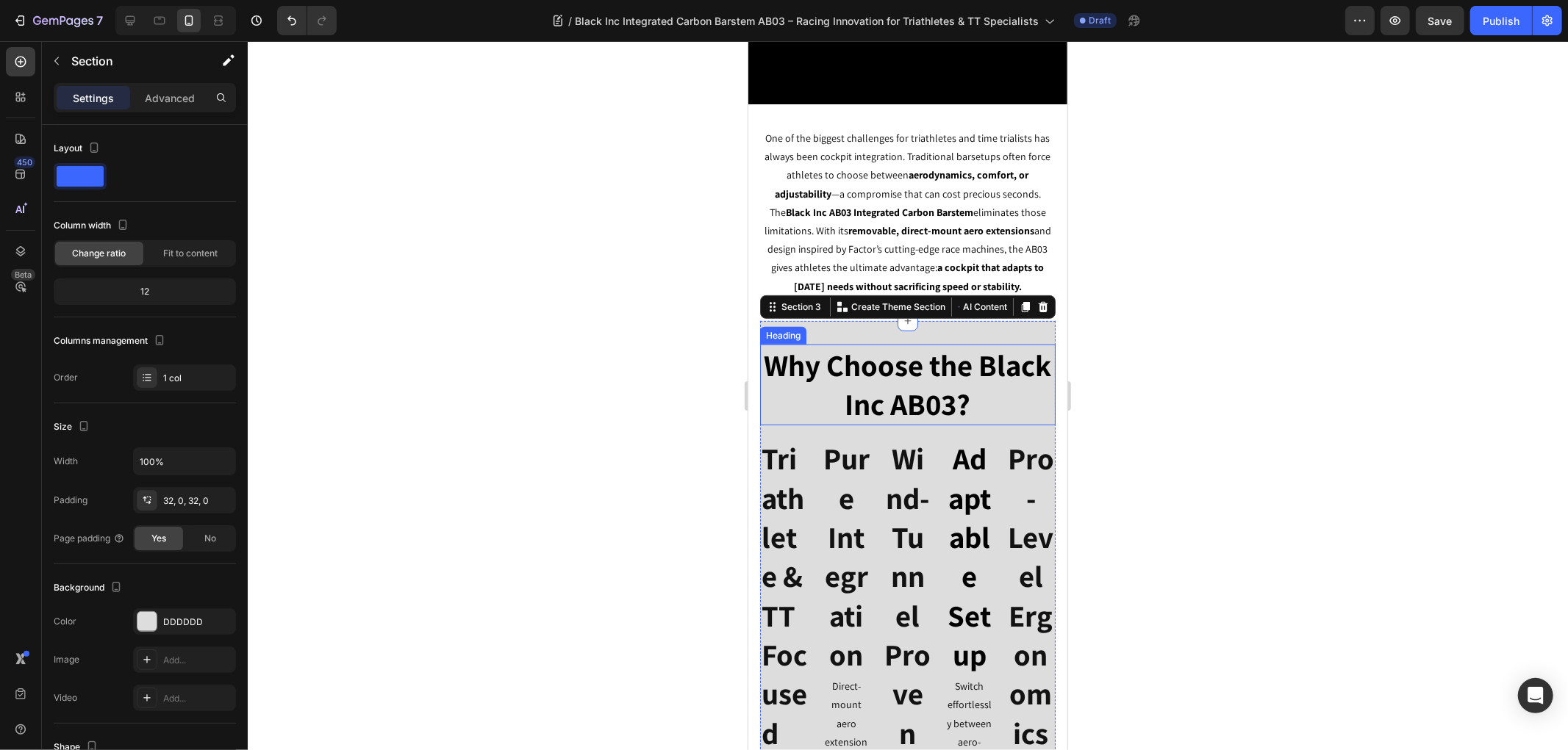
click at [770, 355] on h2 "Why Choose the Black Inc AB03?" at bounding box center [907, 384] width 295 height 81
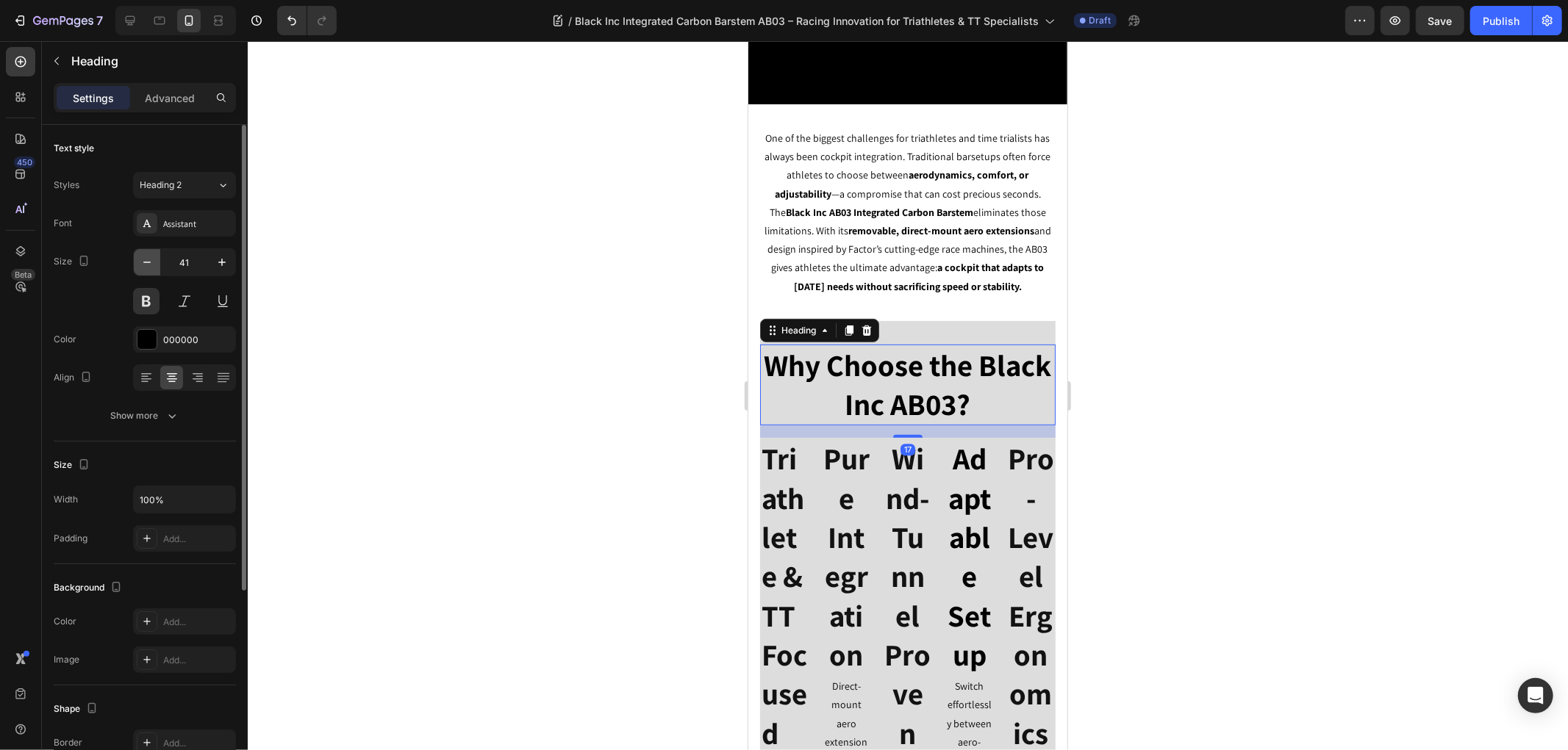
click at [144, 265] on icon "button" at bounding box center [147, 262] width 15 height 15
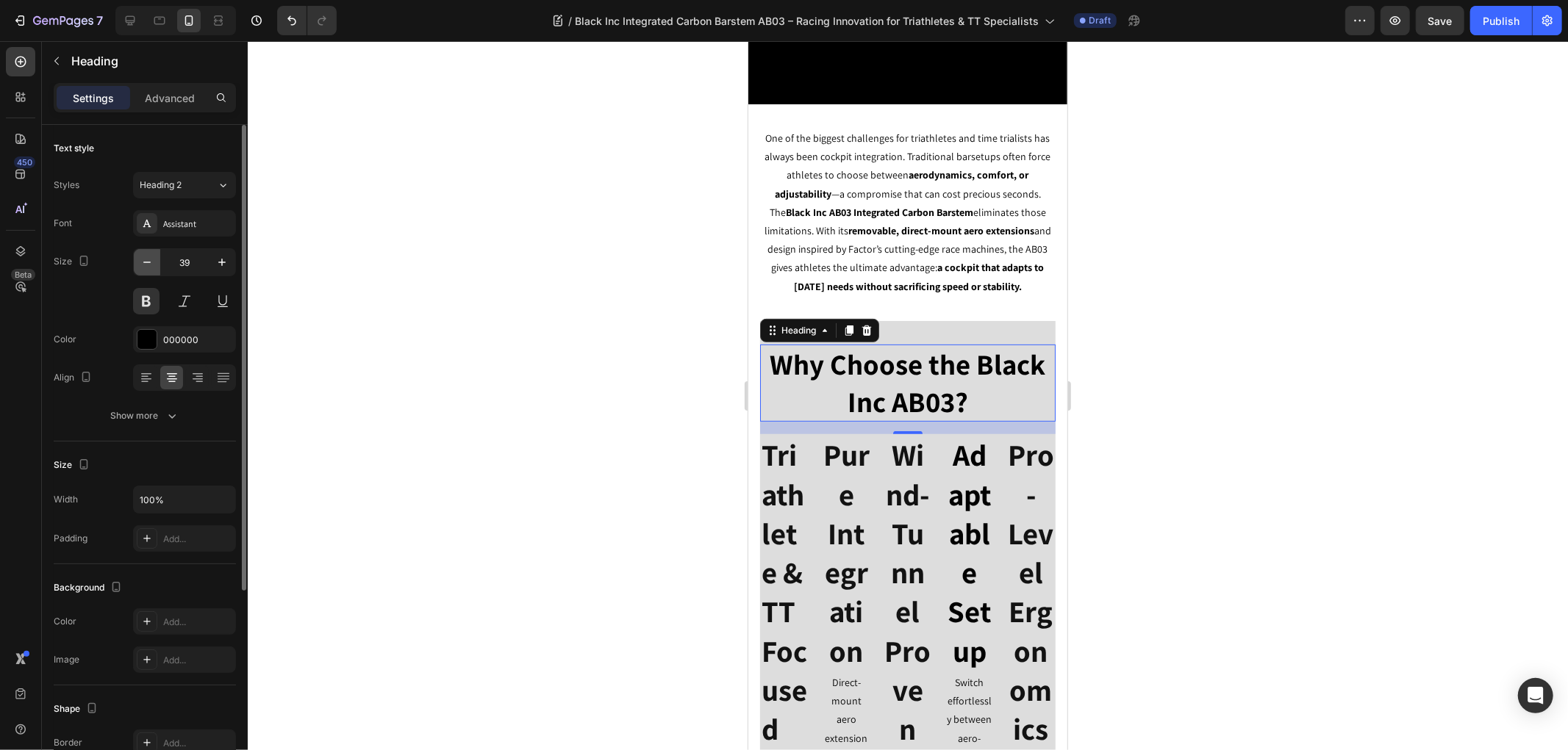
click at [144, 265] on icon "button" at bounding box center [147, 262] width 15 height 15
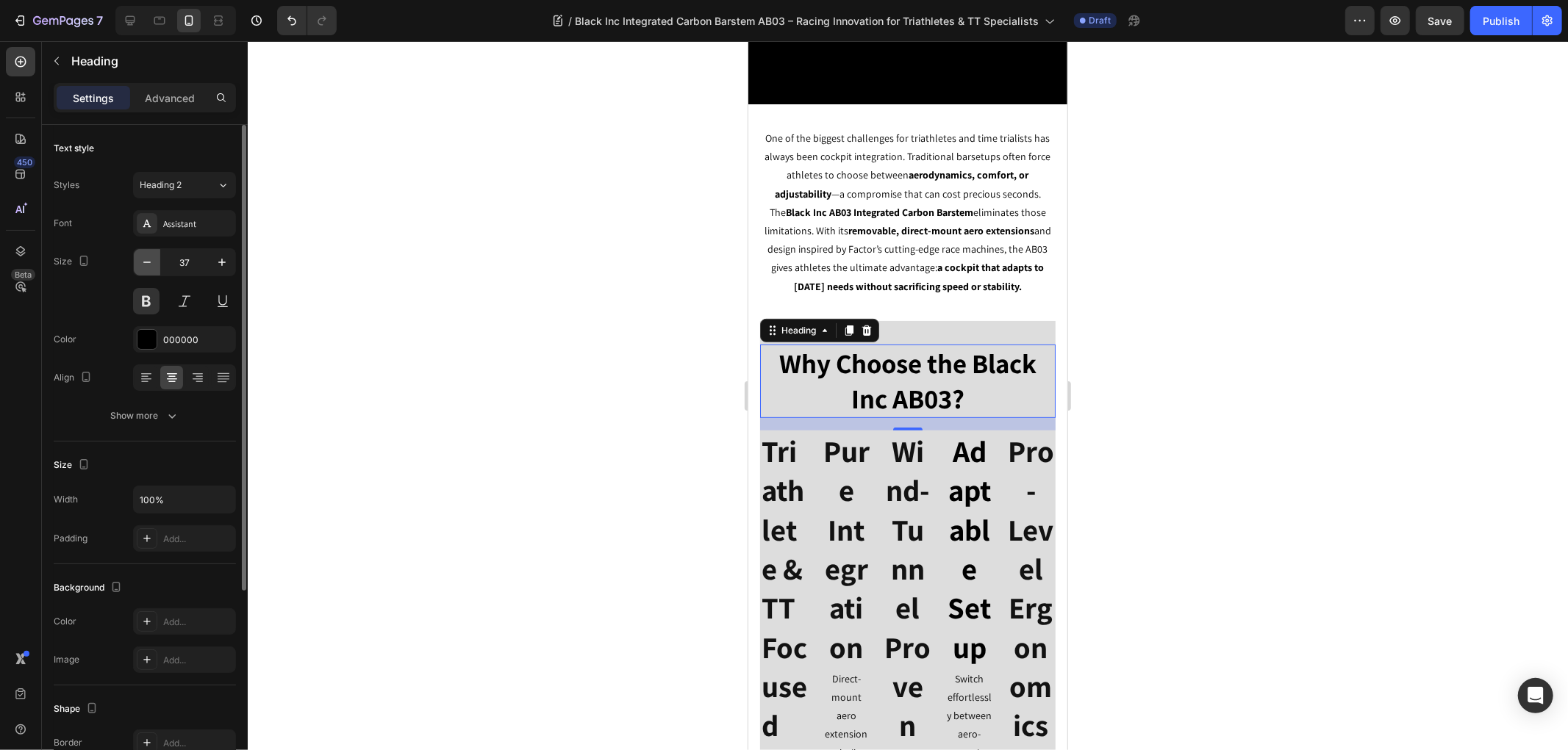
click at [147, 265] on icon "button" at bounding box center [147, 262] width 15 height 15
click at [148, 262] on icon "button" at bounding box center [147, 262] width 7 height 2
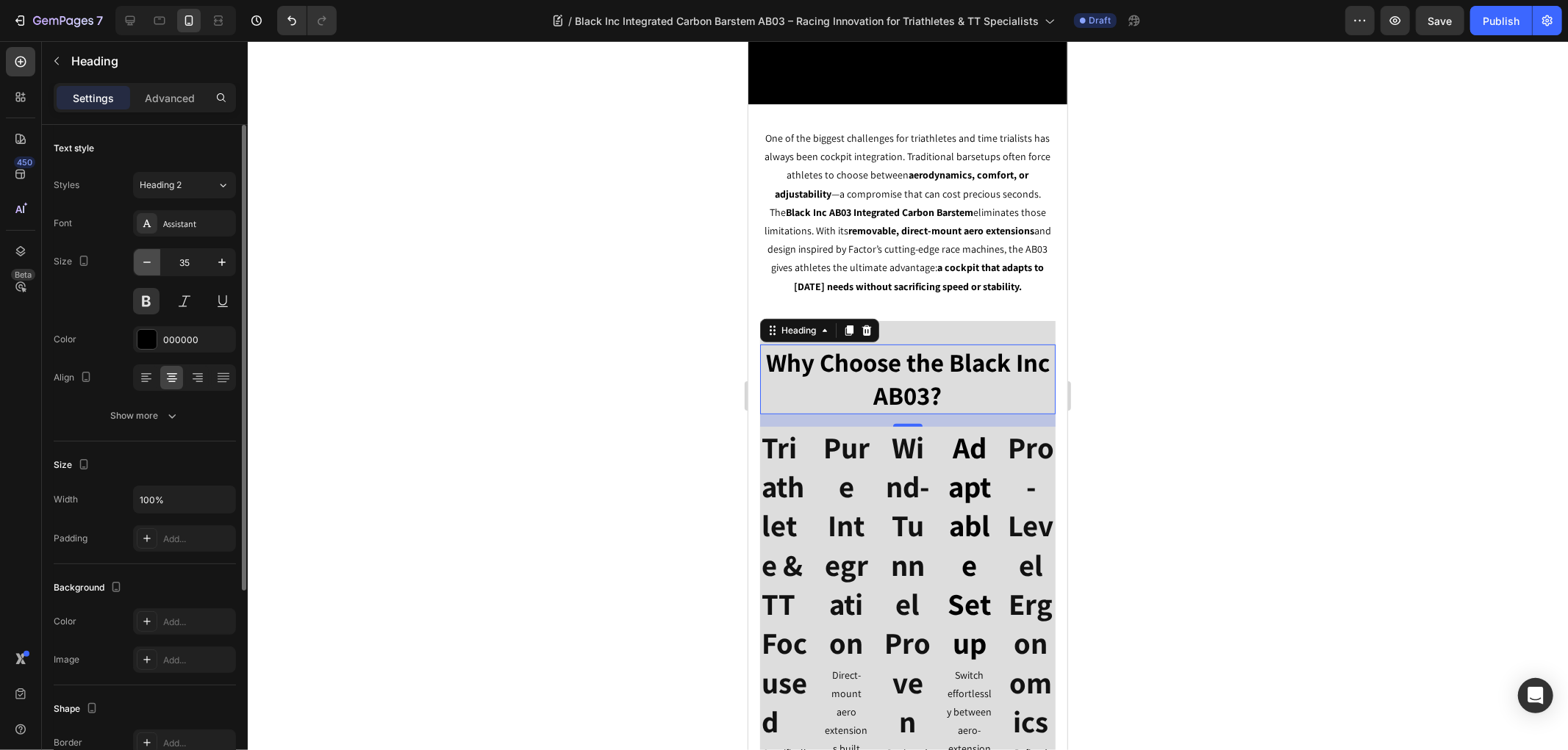
click at [148, 262] on icon "button" at bounding box center [147, 262] width 7 height 2
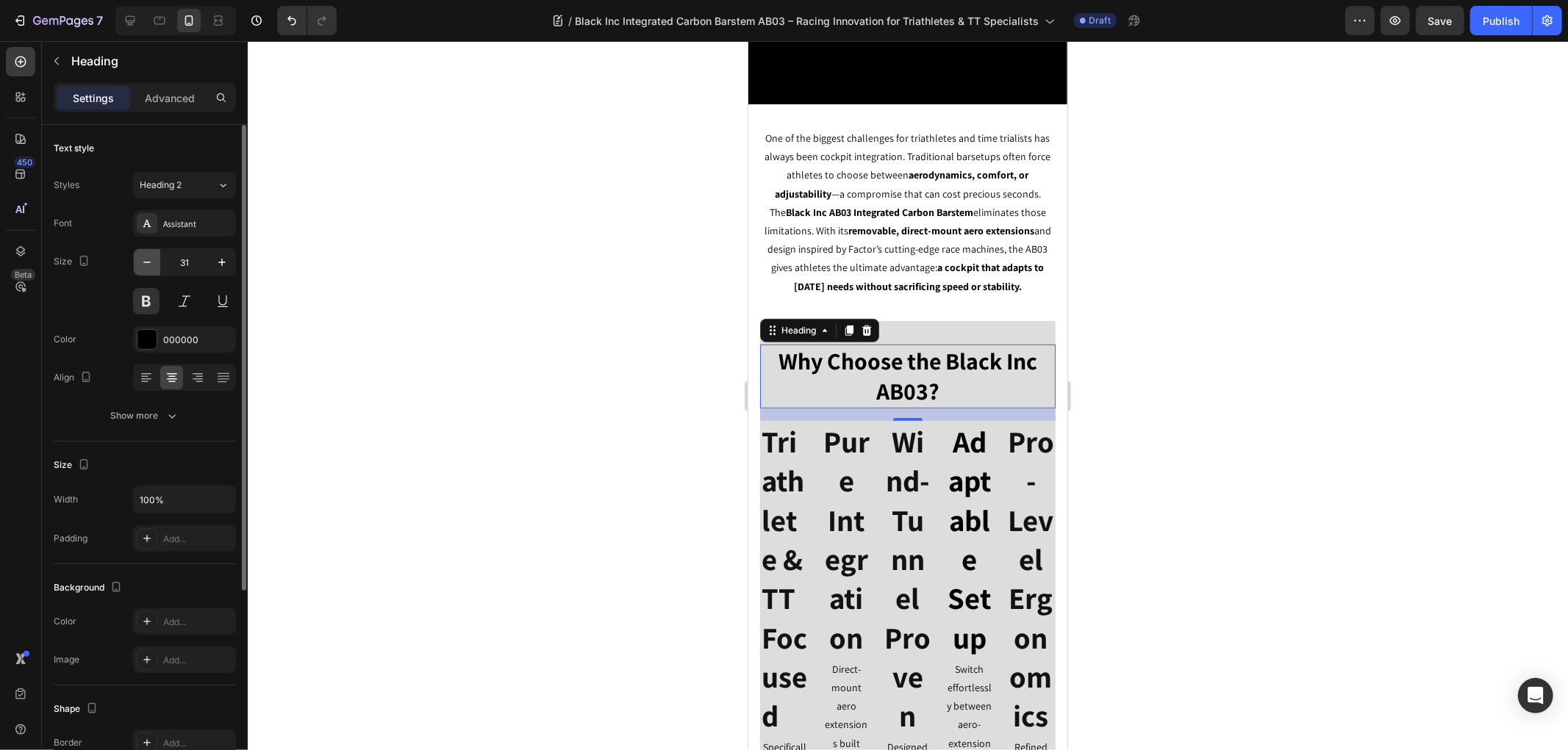
click at [148, 262] on icon "button" at bounding box center [147, 262] width 7 height 2
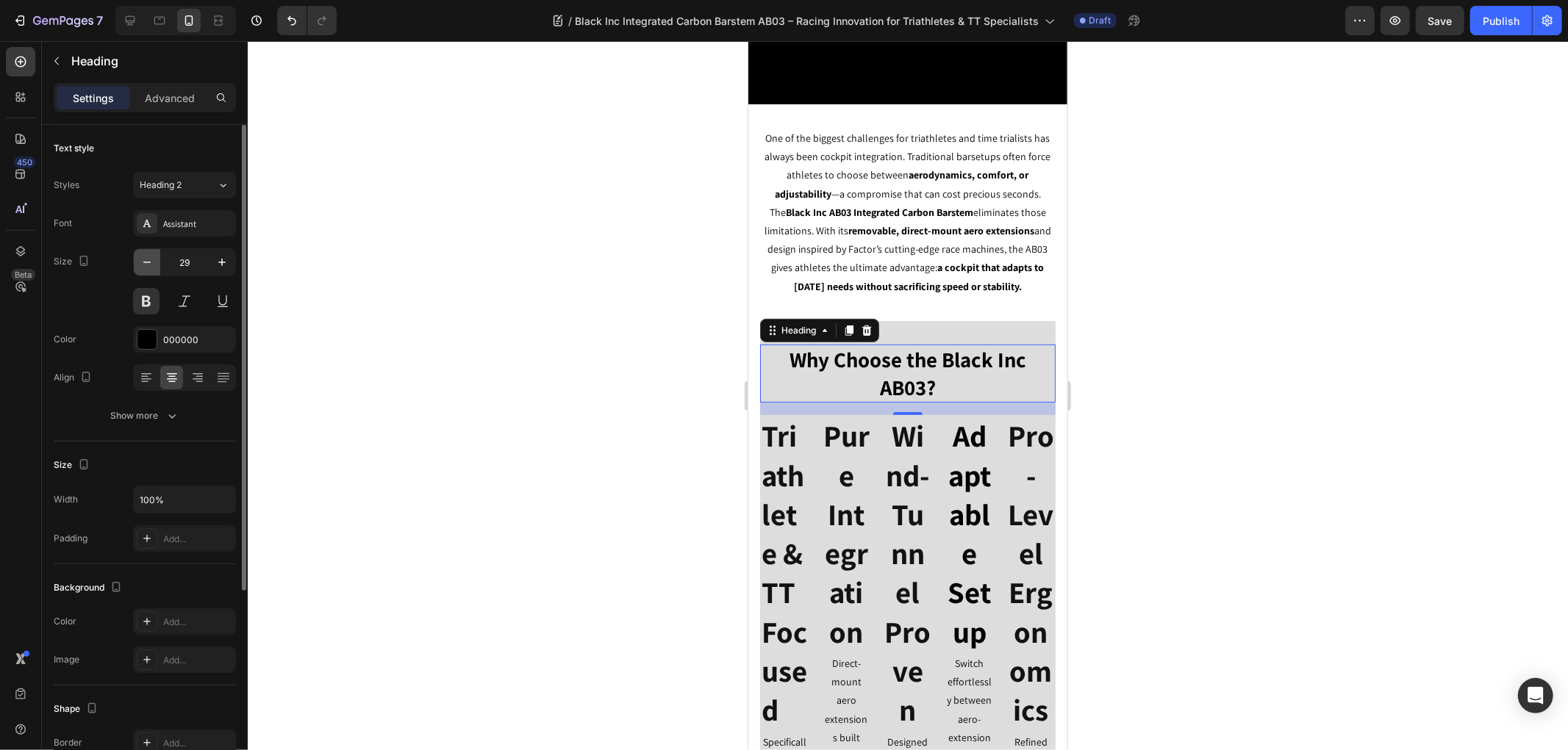
click at [148, 262] on icon "button" at bounding box center [147, 262] width 7 height 2
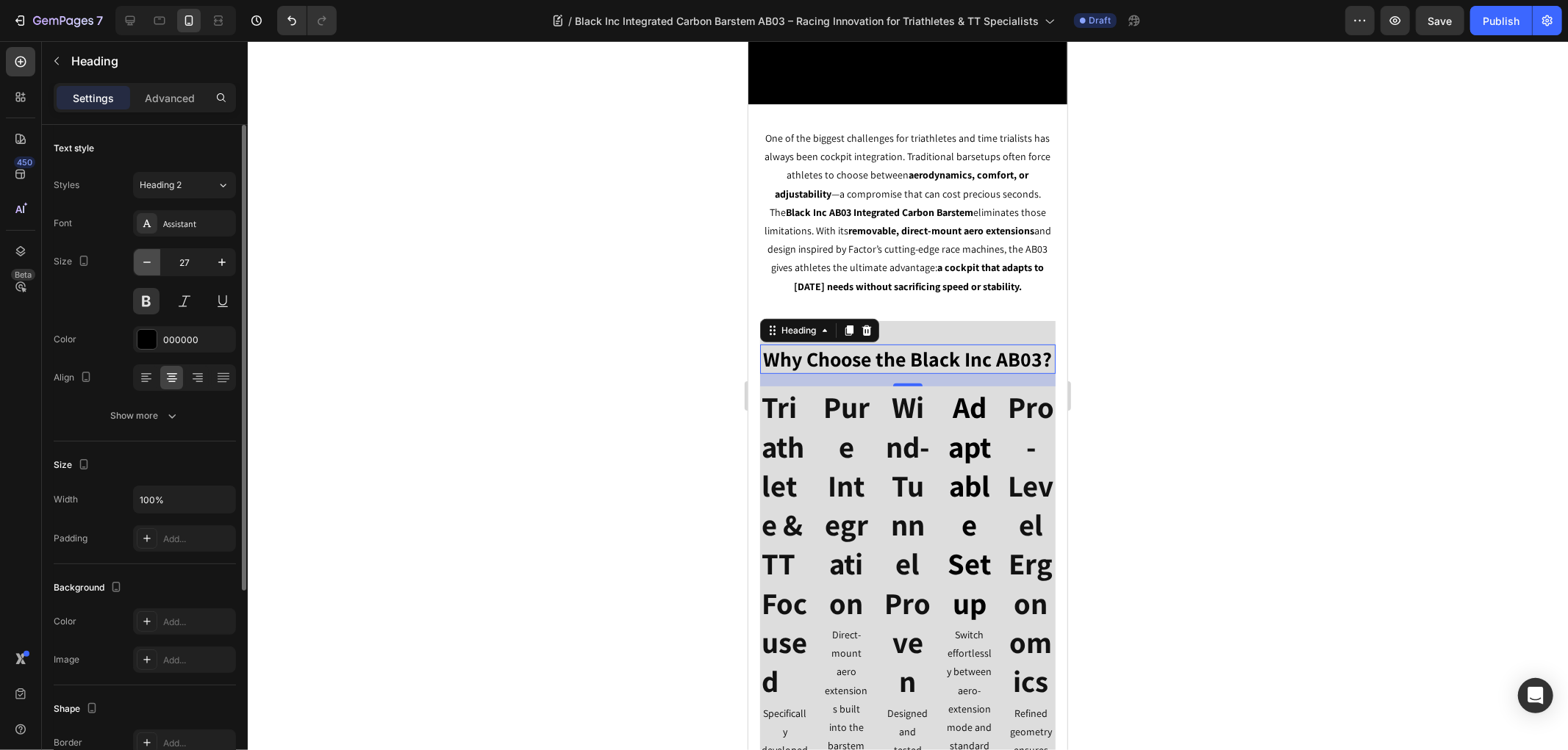
click at [148, 262] on icon "button" at bounding box center [147, 262] width 7 height 2
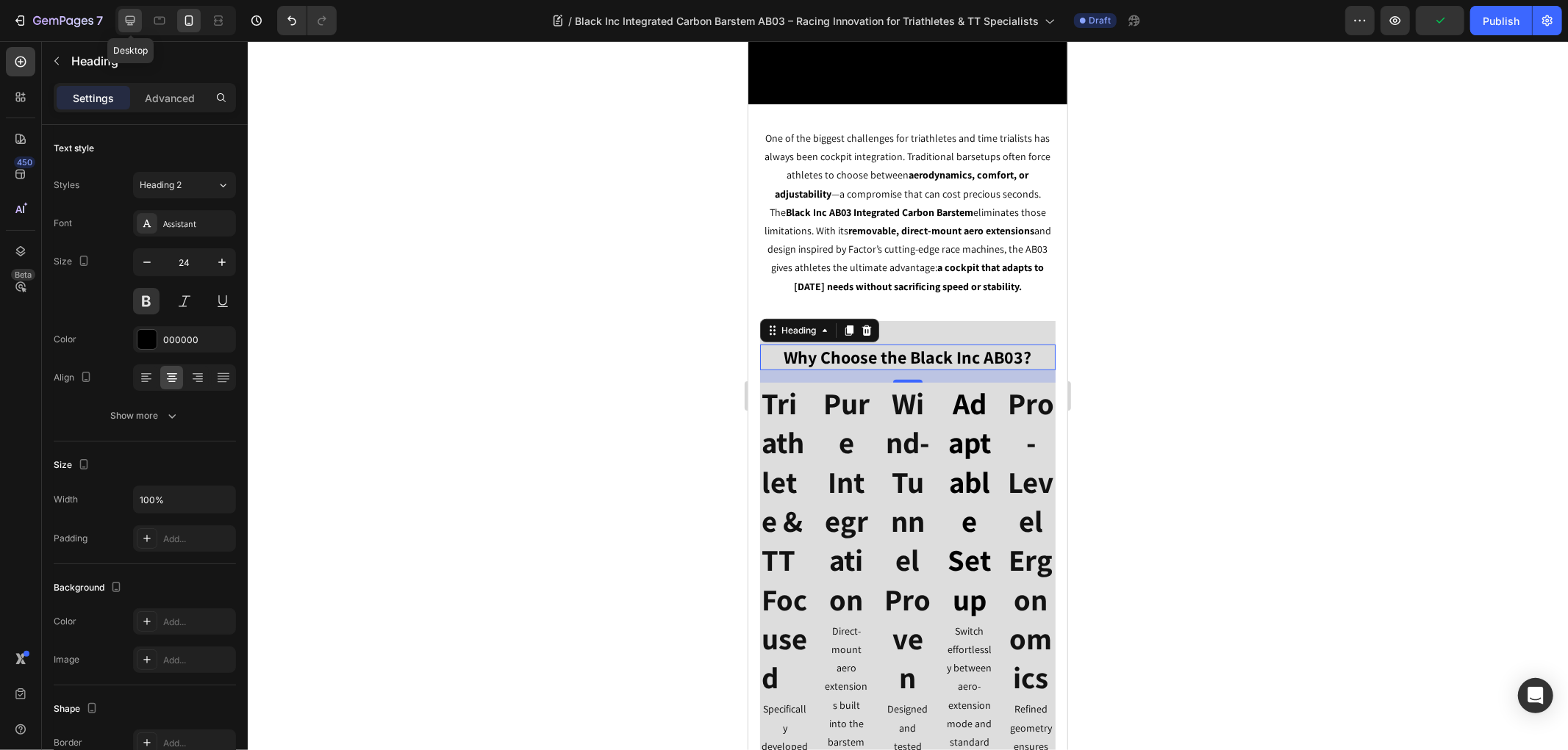
click at [127, 25] on icon at bounding box center [130, 20] width 15 height 15
type input "49"
type input "1200"
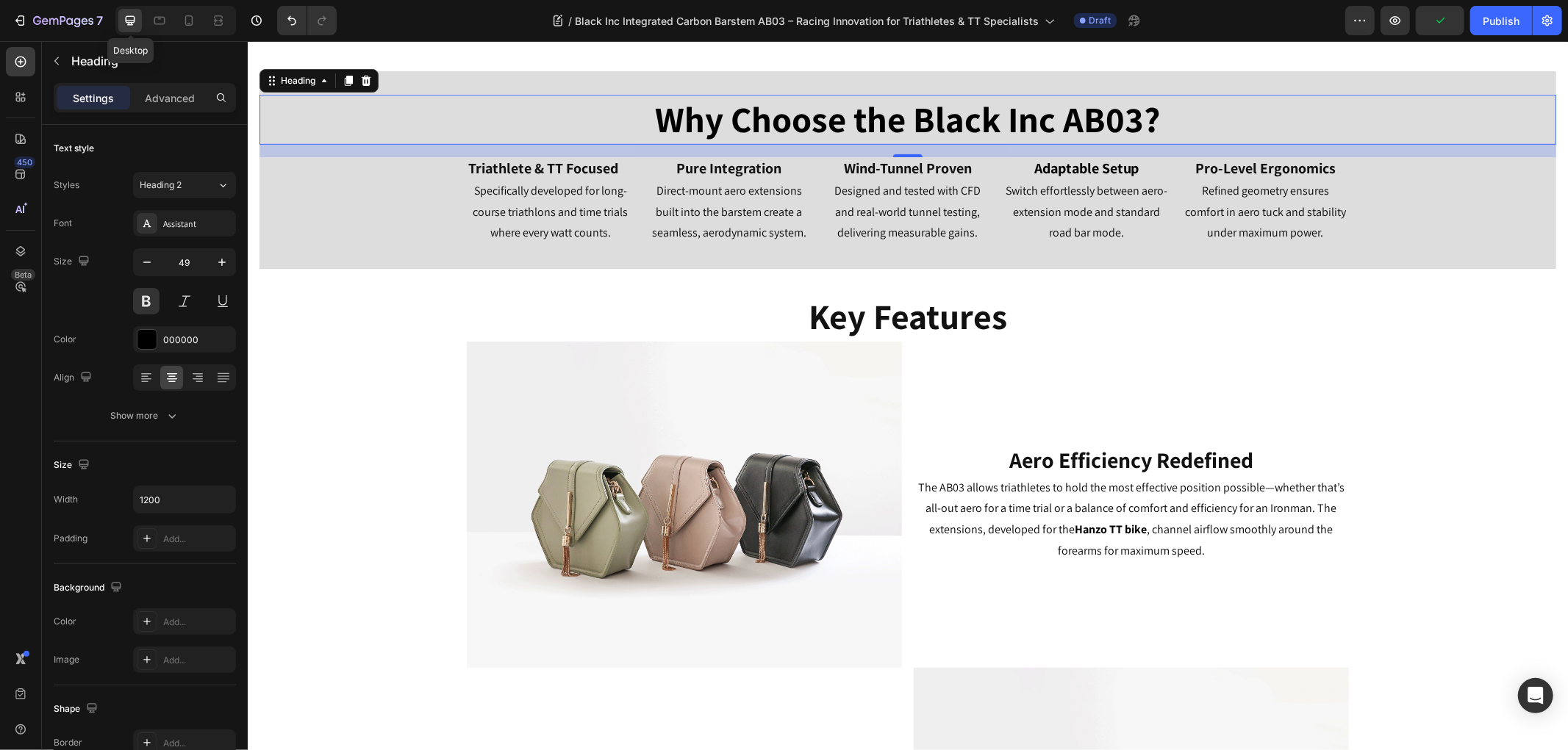
scroll to position [625, 0]
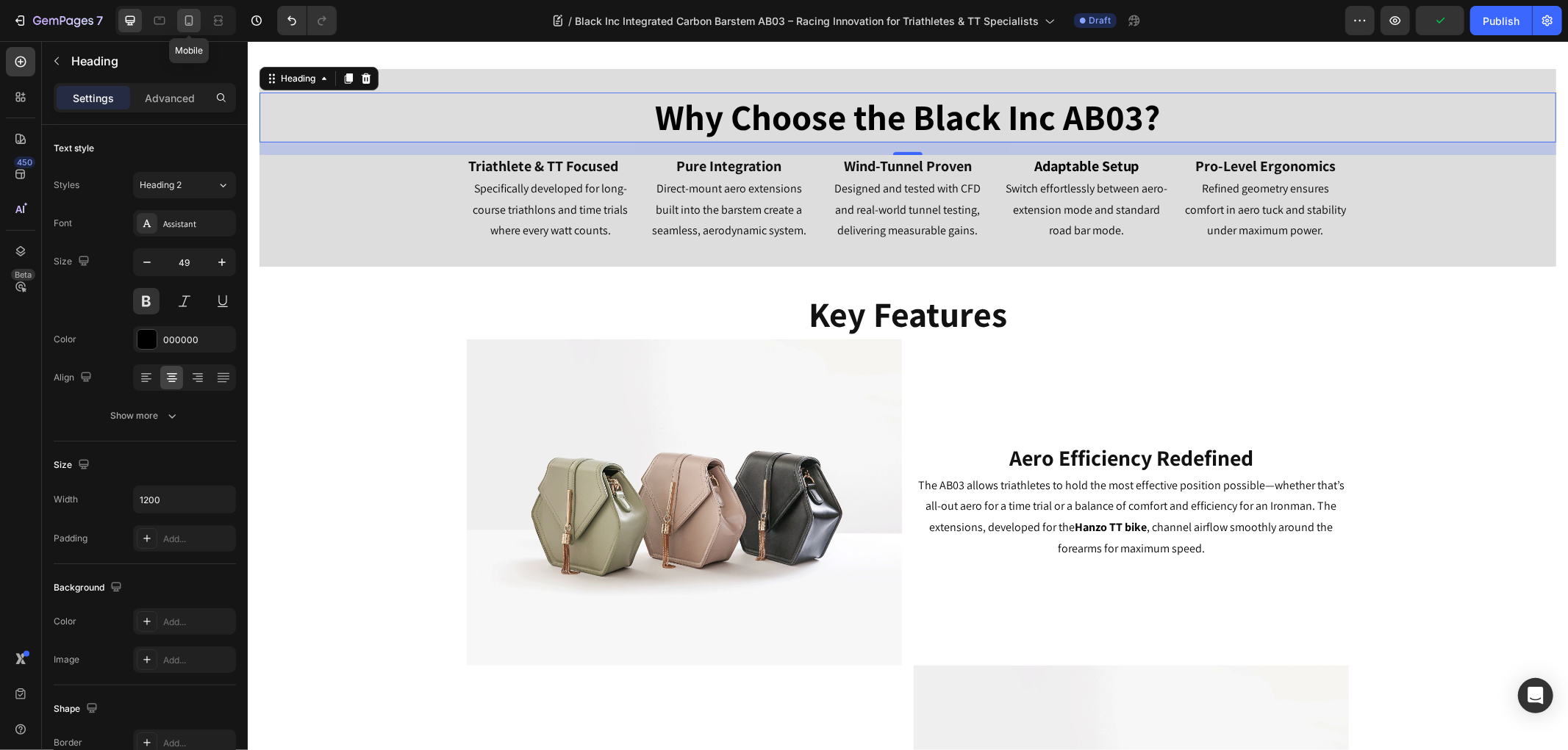
click at [189, 19] on icon at bounding box center [188, 20] width 15 height 15
type input "24"
type input "100%"
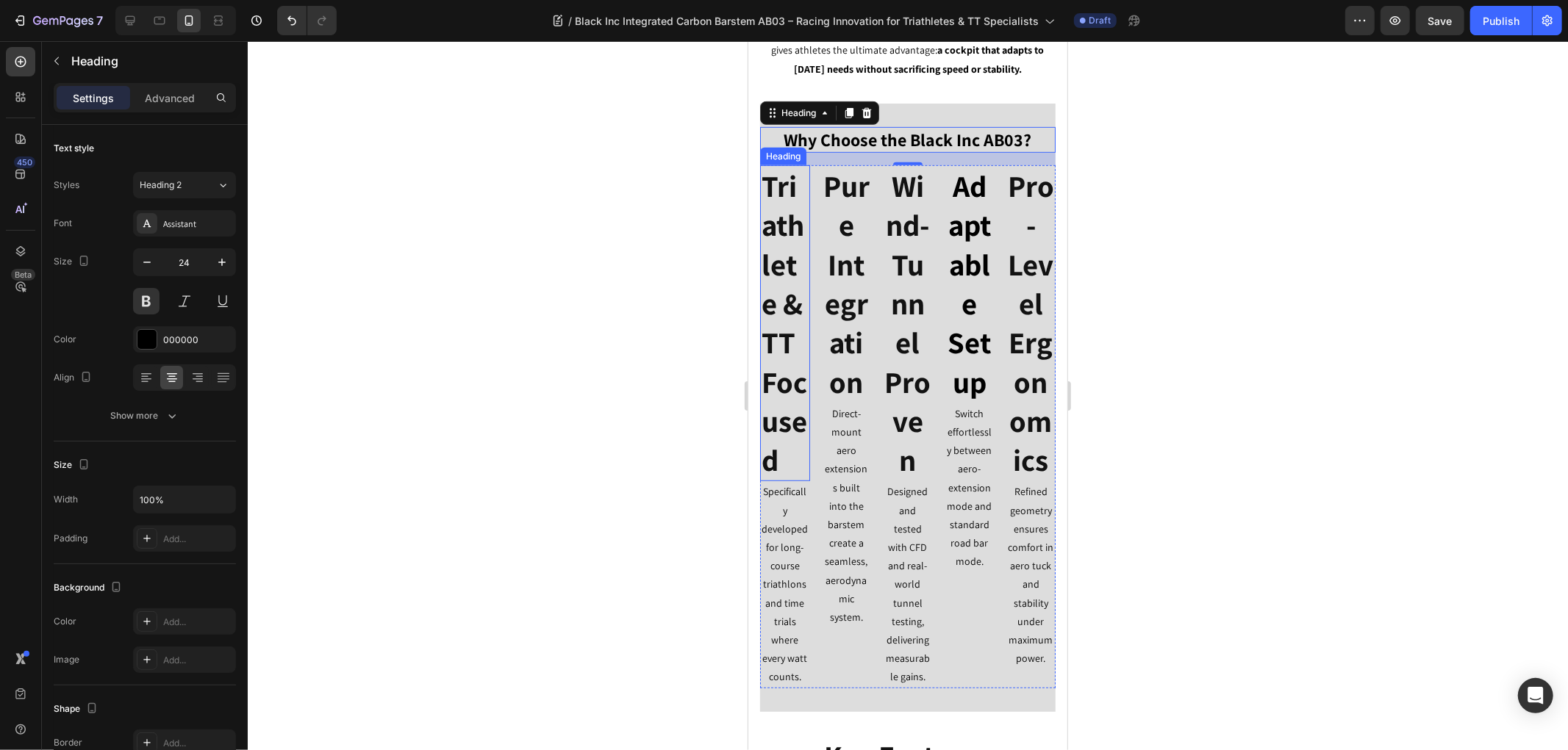
scroll to position [659, 0]
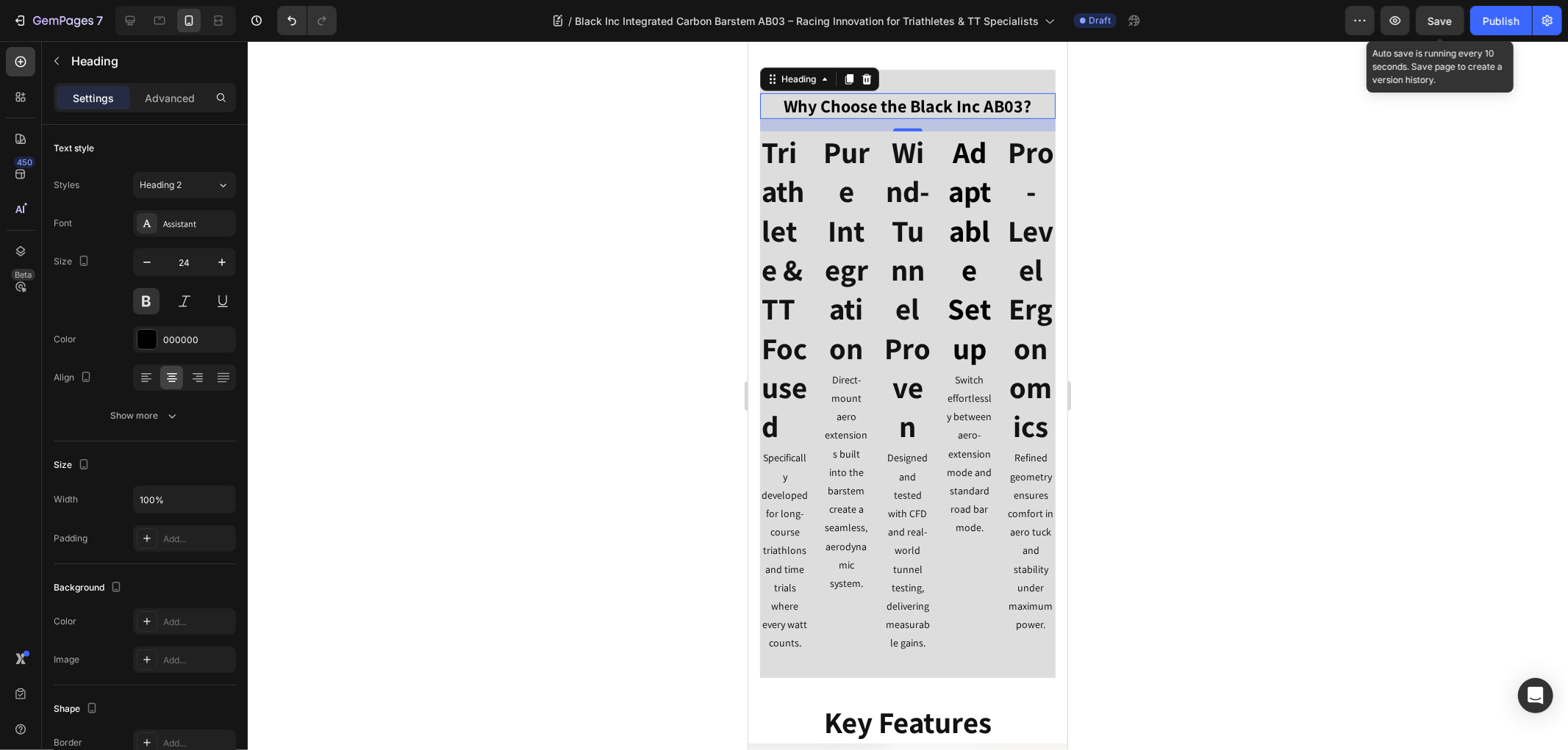
click at [1436, 22] on span "Save" at bounding box center [1440, 21] width 24 height 12
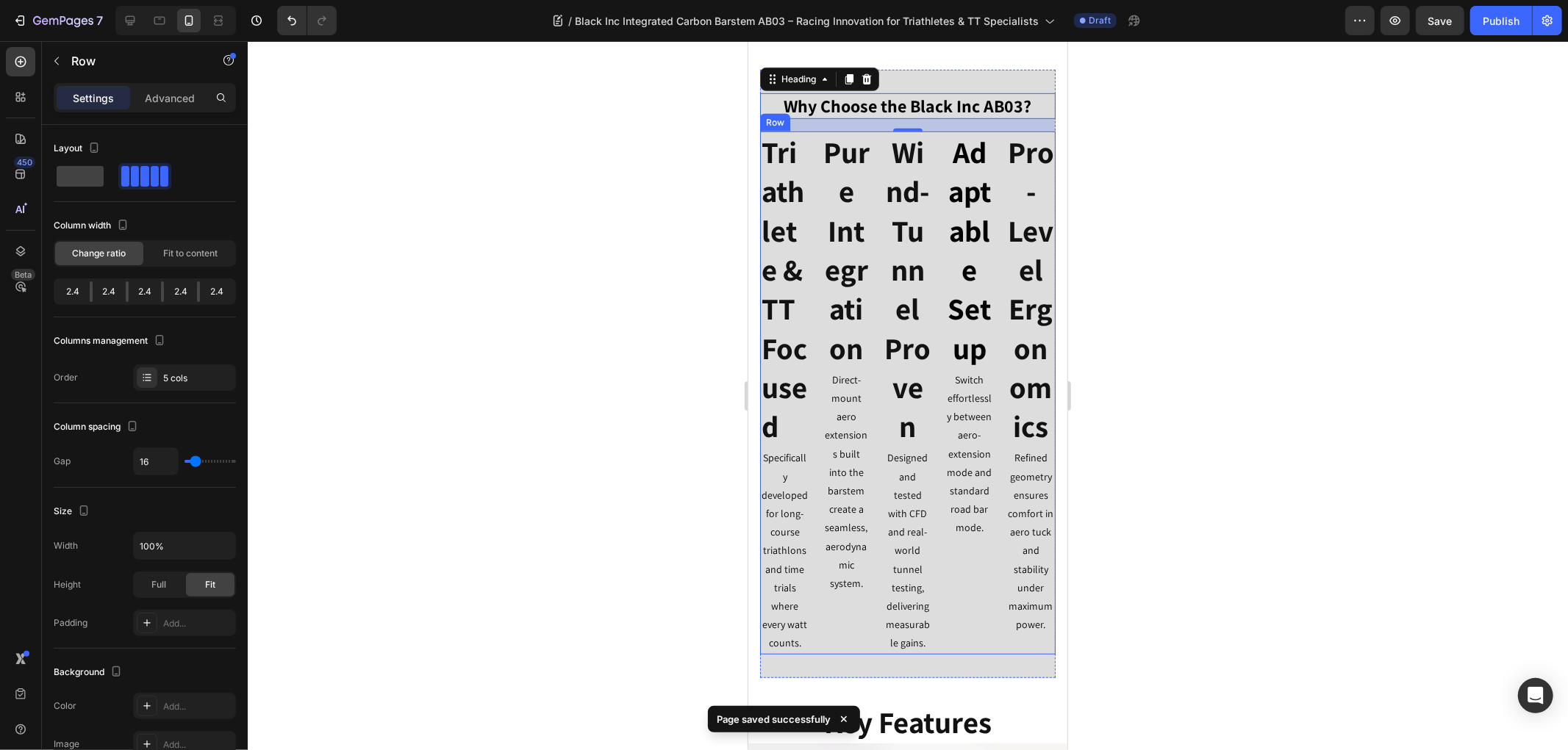
click at [815, 149] on div "Triathlete & TT Focused Heading Specifically developed for long-course triathlo…" at bounding box center [907, 393] width 295 height 523
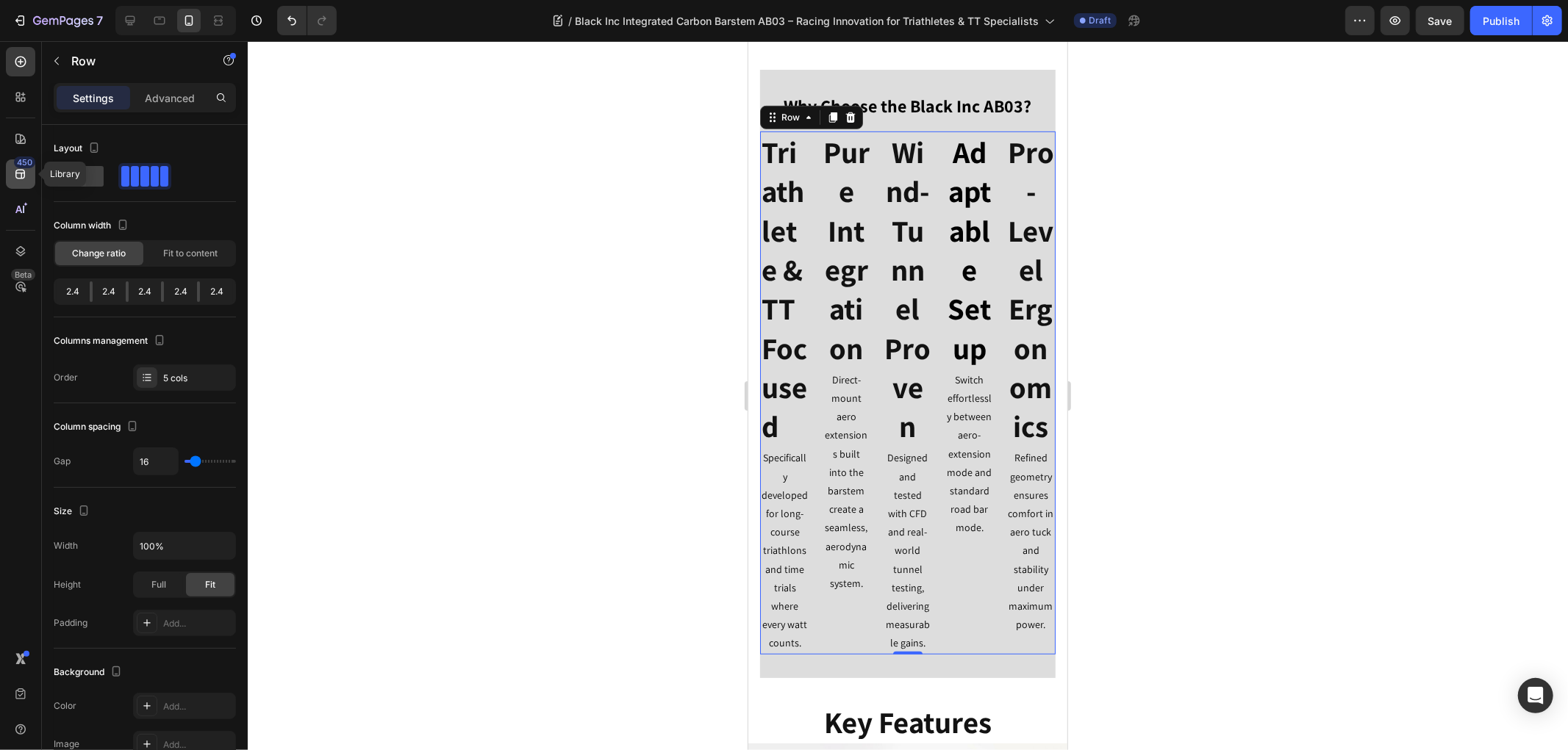
click at [20, 181] on div "450" at bounding box center [21, 174] width 30 height 30
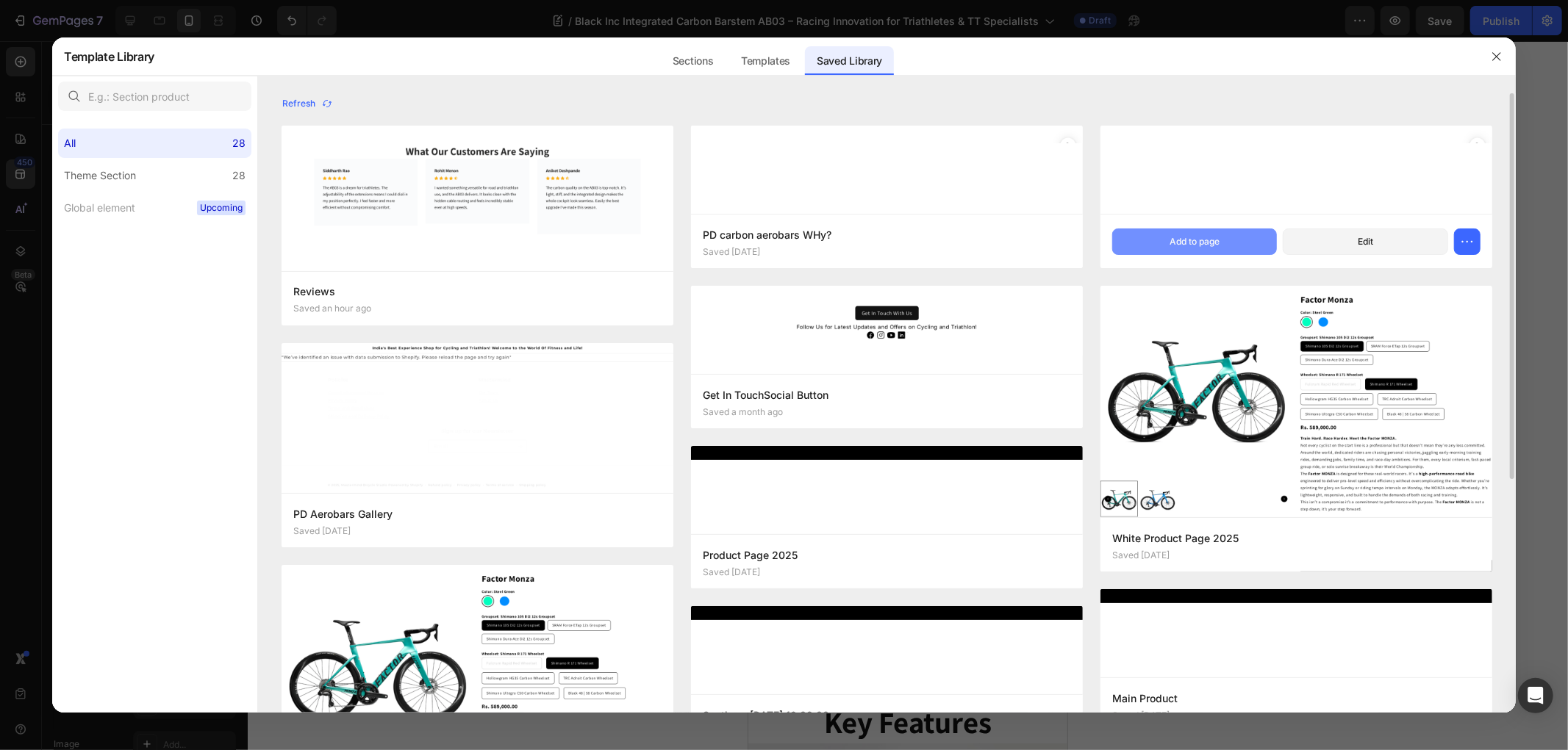
click at [1189, 231] on button "Add to page" at bounding box center [1194, 242] width 165 height 27
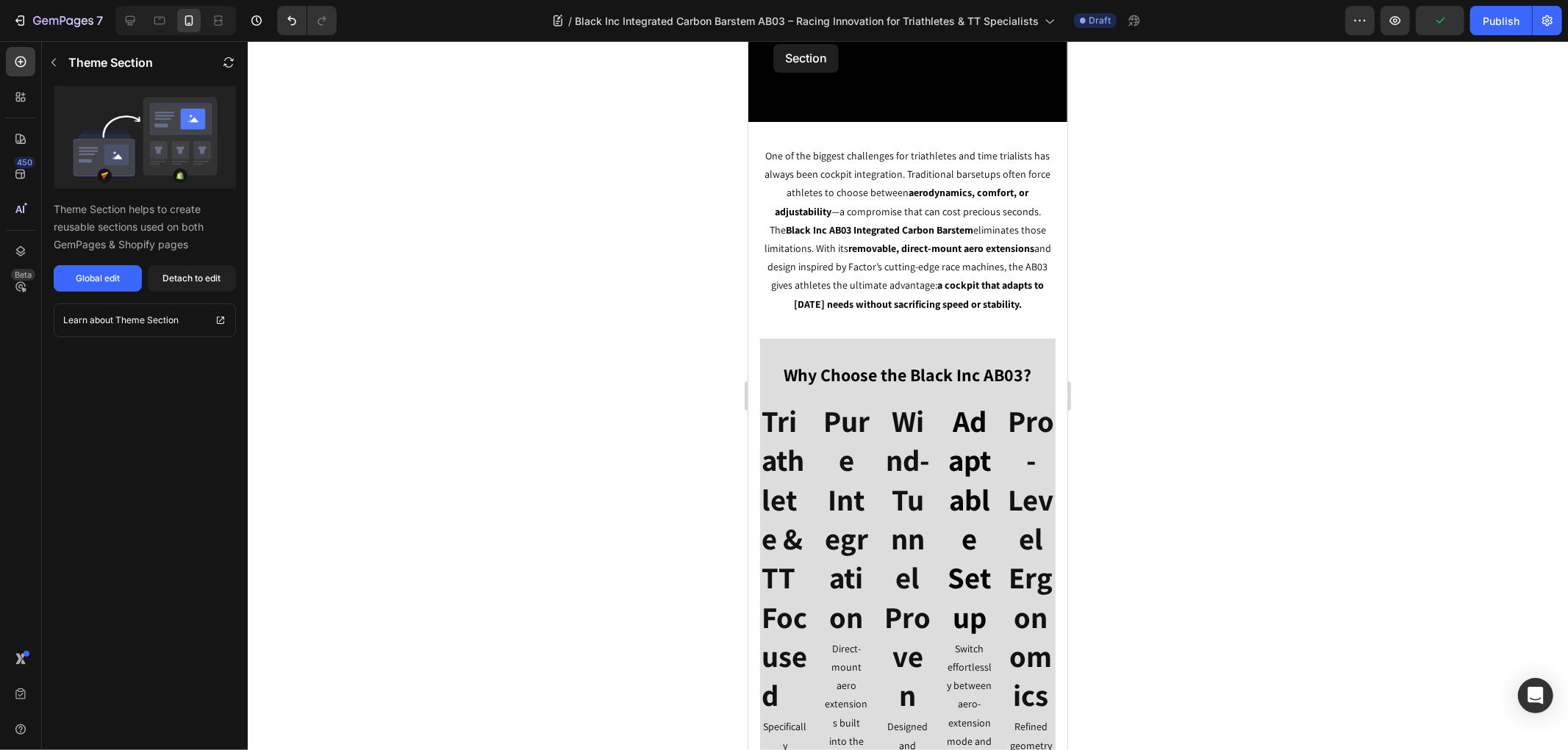
scroll to position [338, 0]
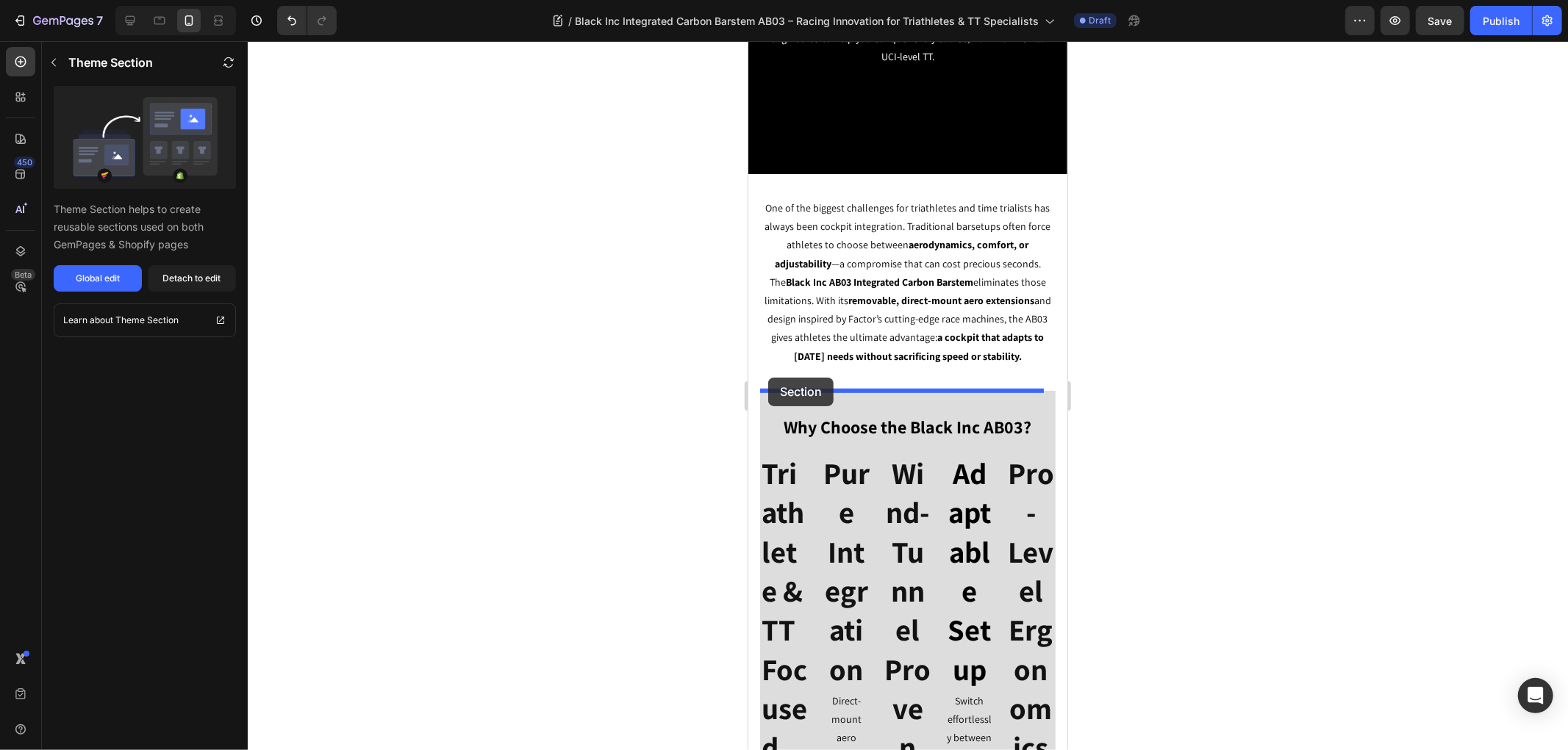
drag, startPoint x: 770, startPoint y: 397, endPoint x: 768, endPoint y: 377, distance: 20.1
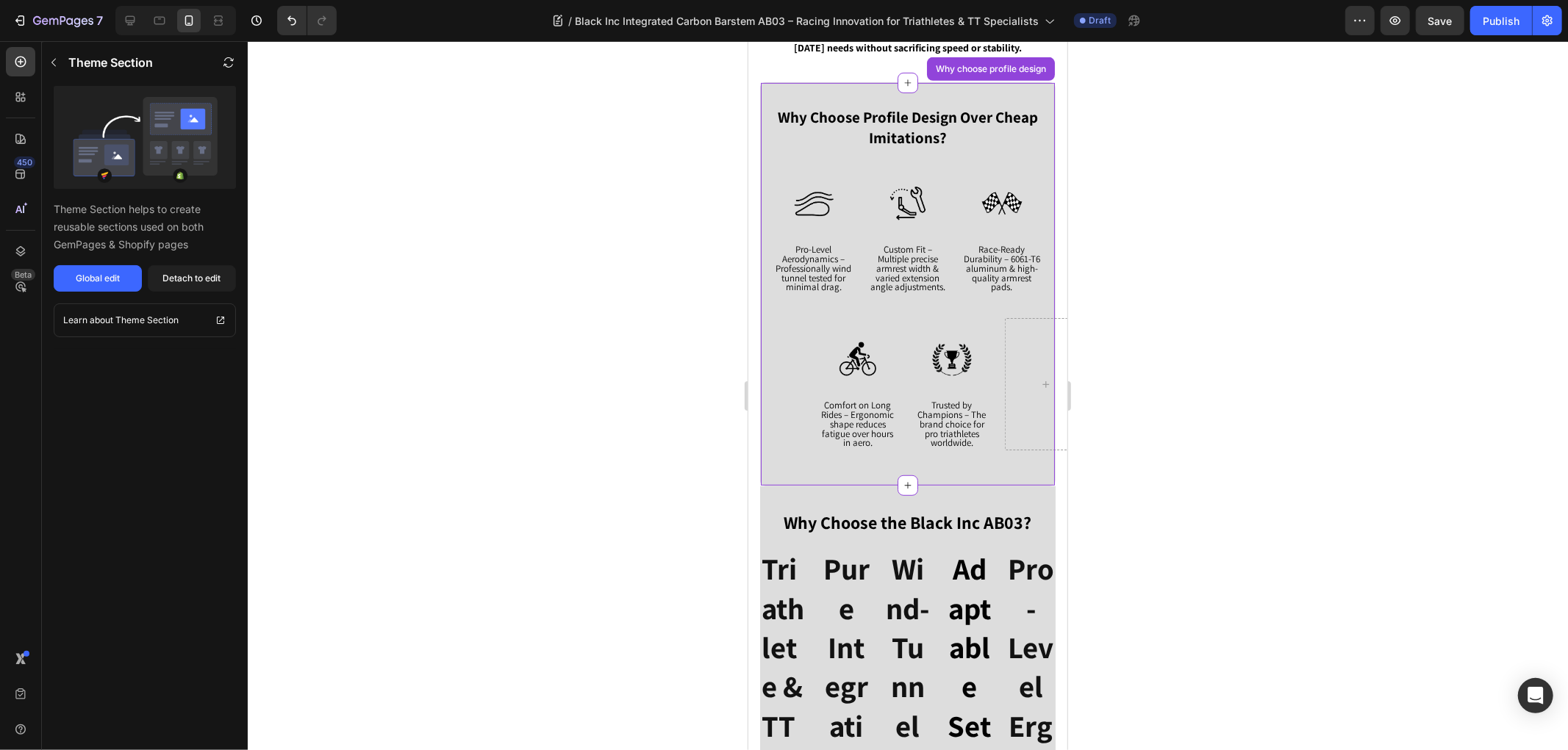
scroll to position [664, 0]
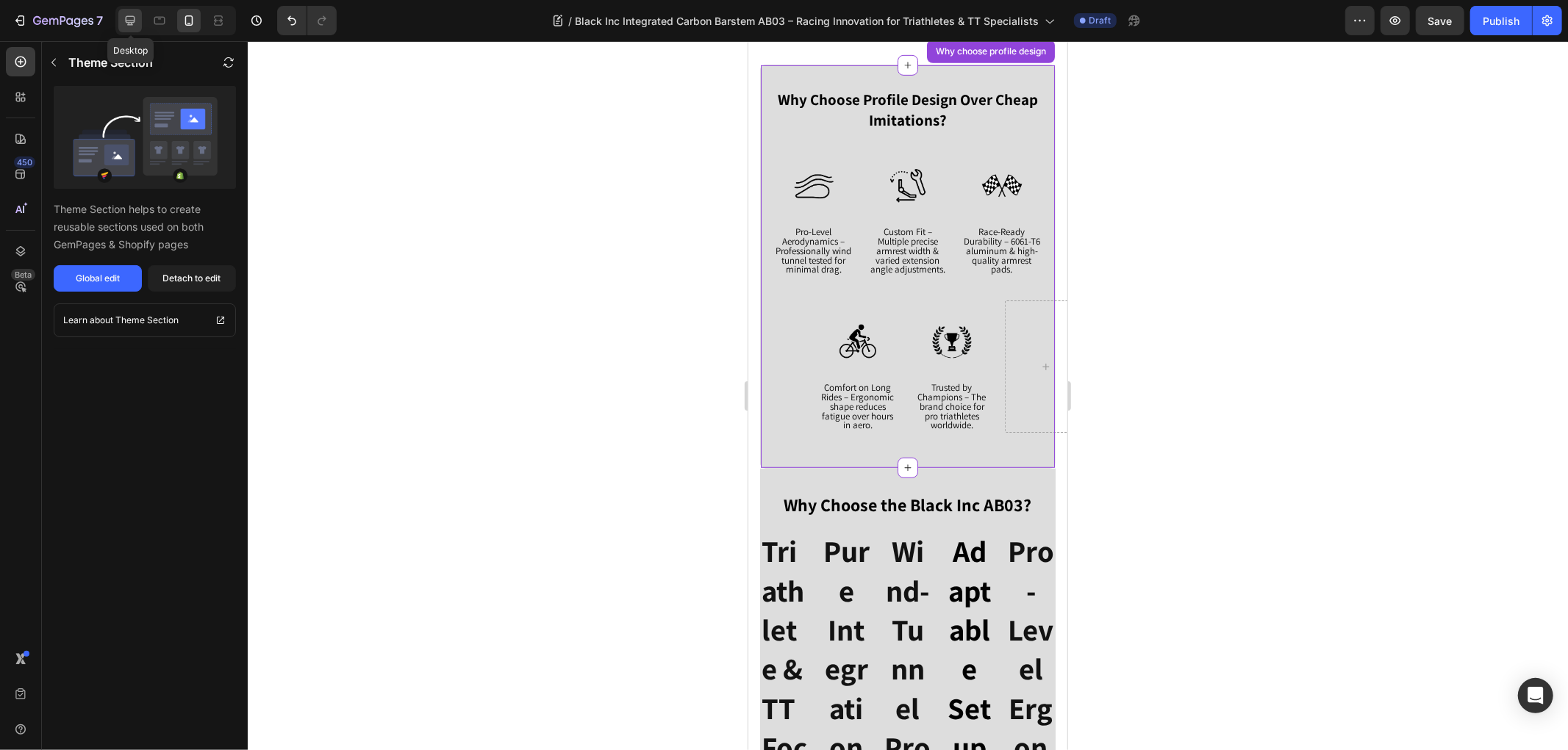
click at [123, 24] on icon at bounding box center [130, 20] width 15 height 15
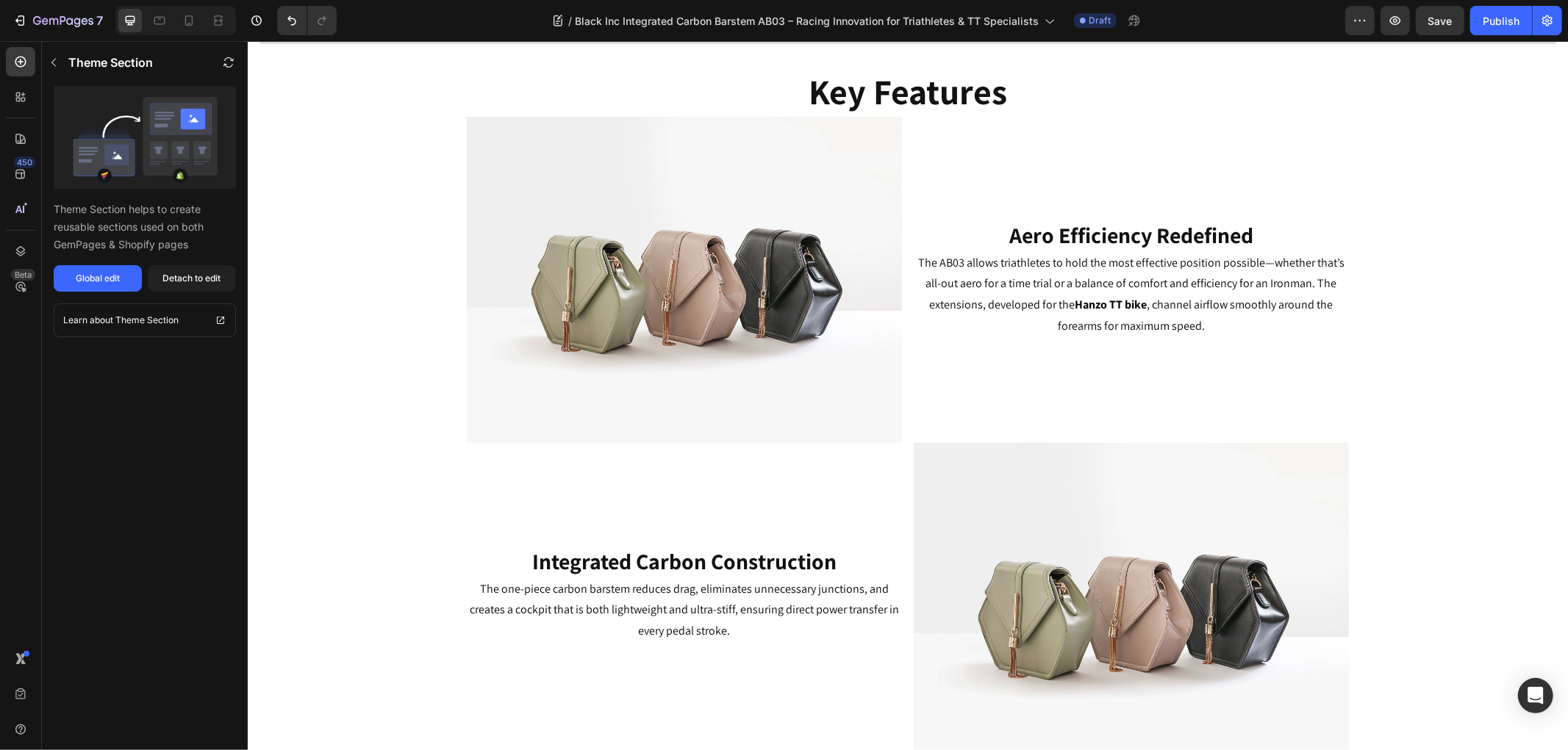
scroll to position [588, 0]
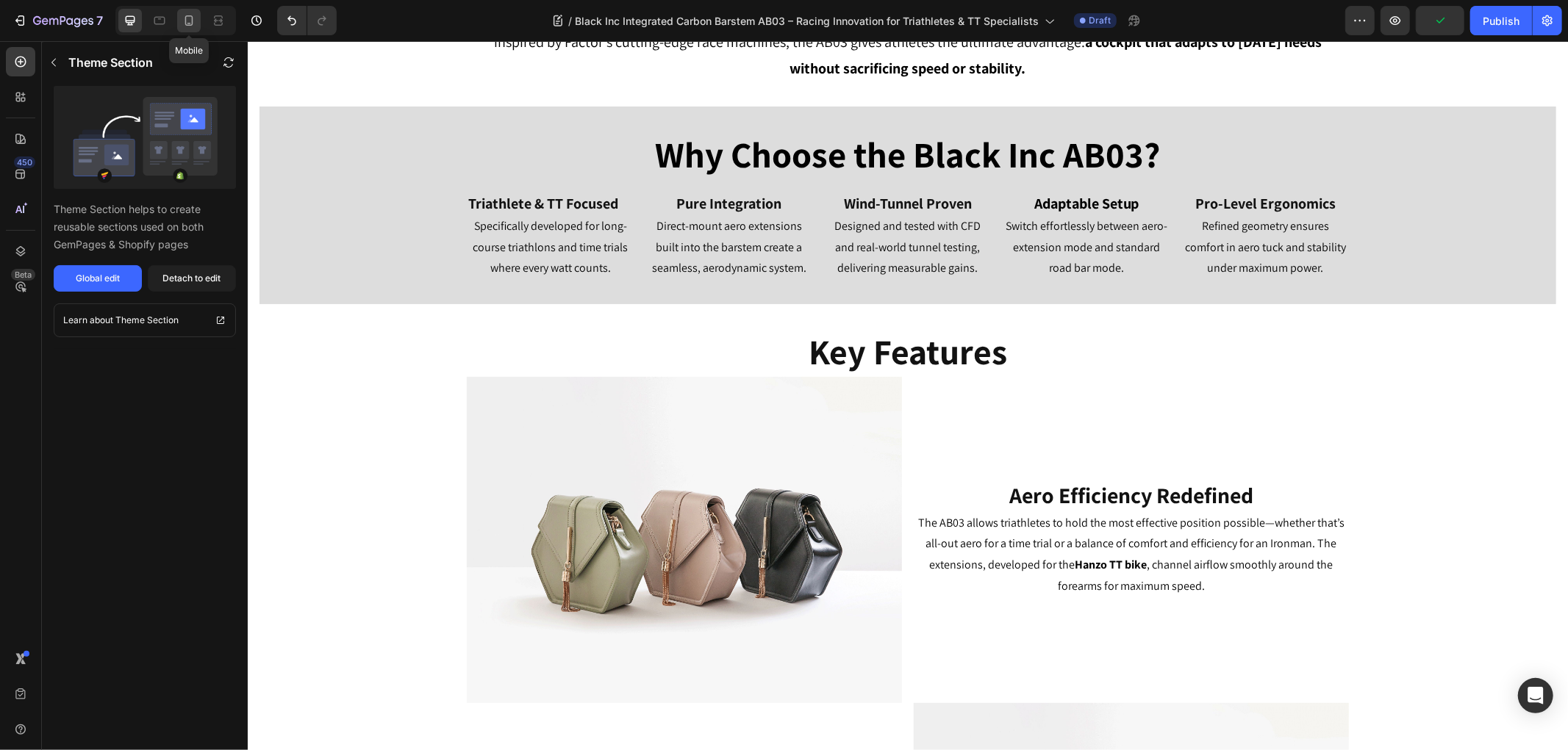
click at [197, 19] on div at bounding box center [189, 20] width 23 height 23
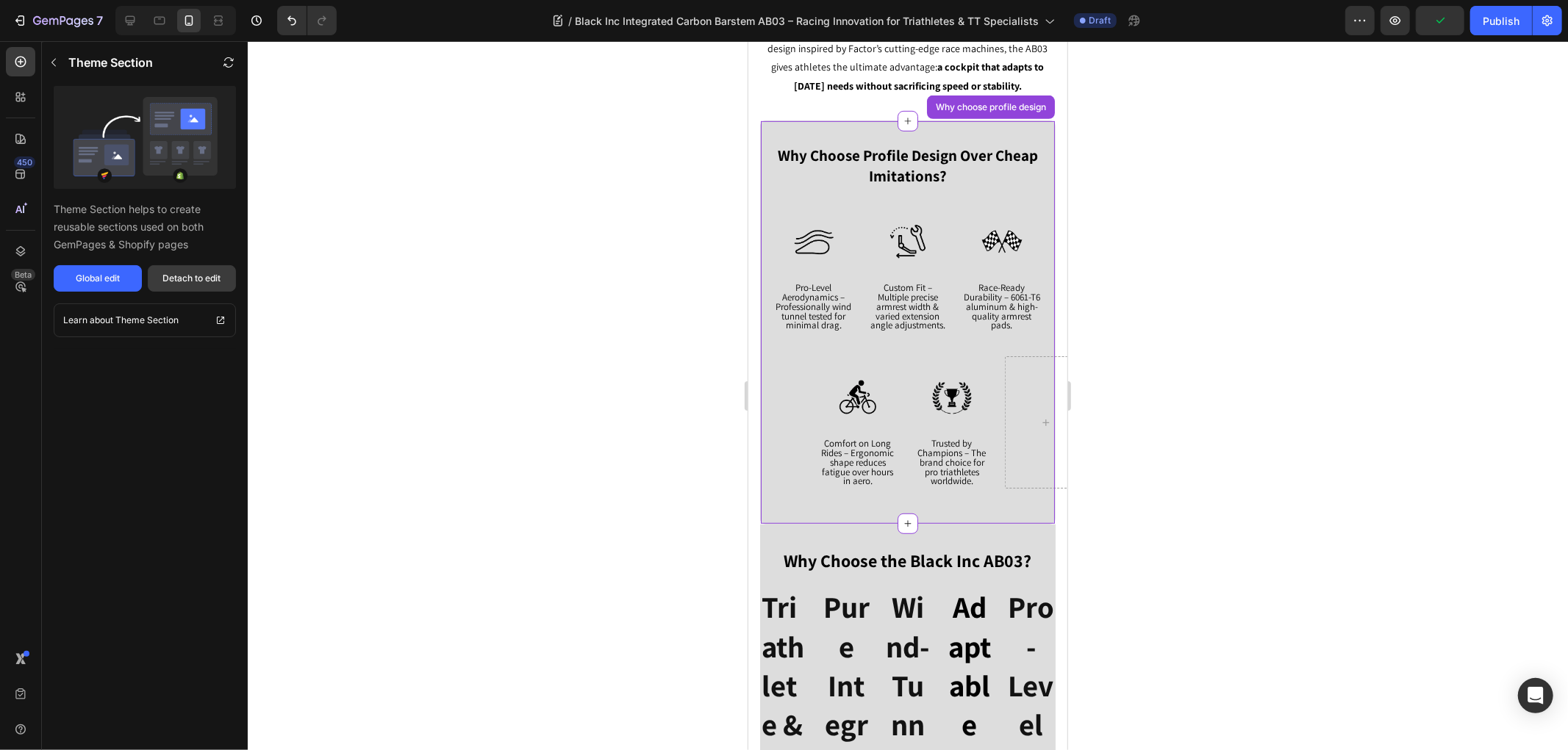
scroll to position [635, 0]
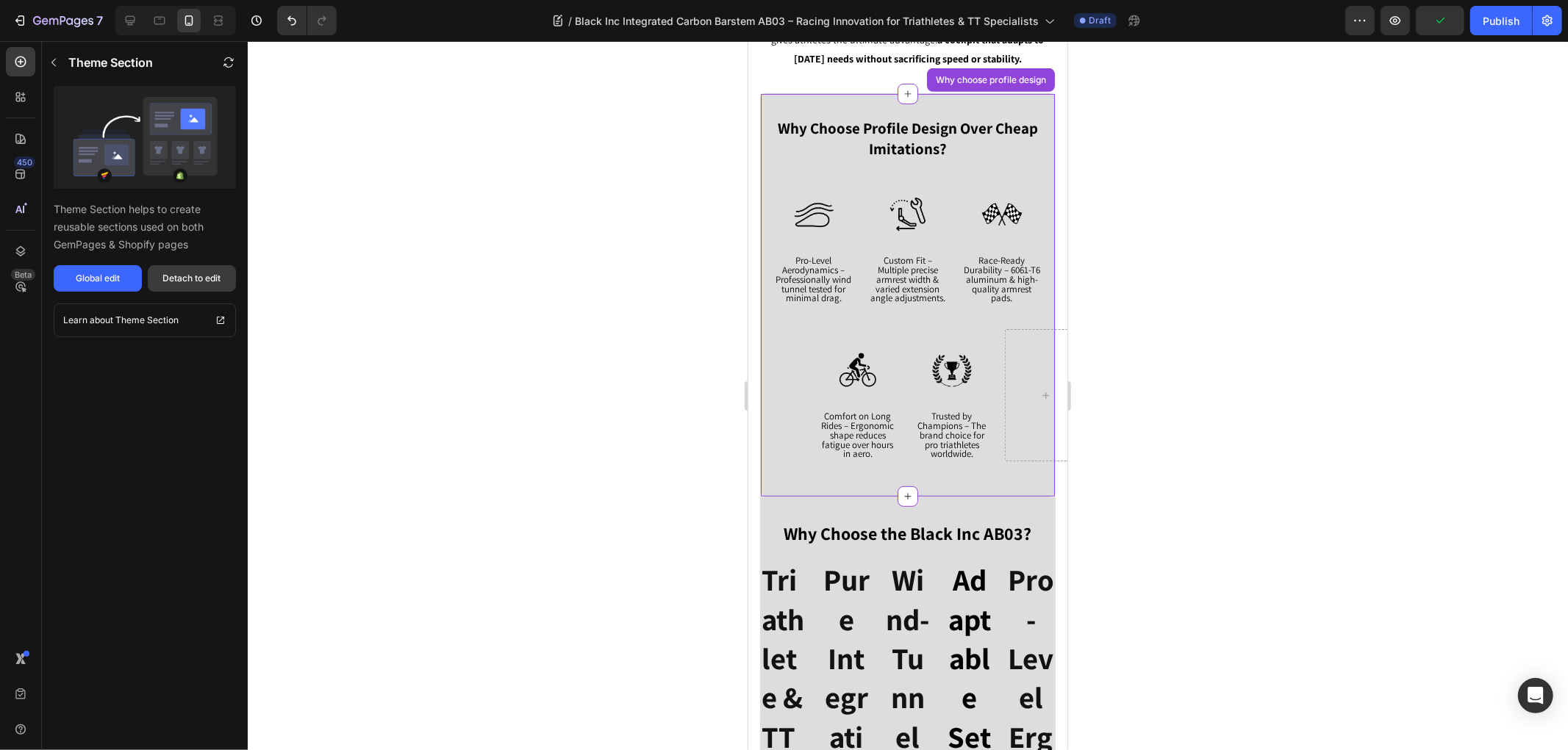
click at [192, 281] on div "Detach to edit" at bounding box center [192, 278] width 58 height 13
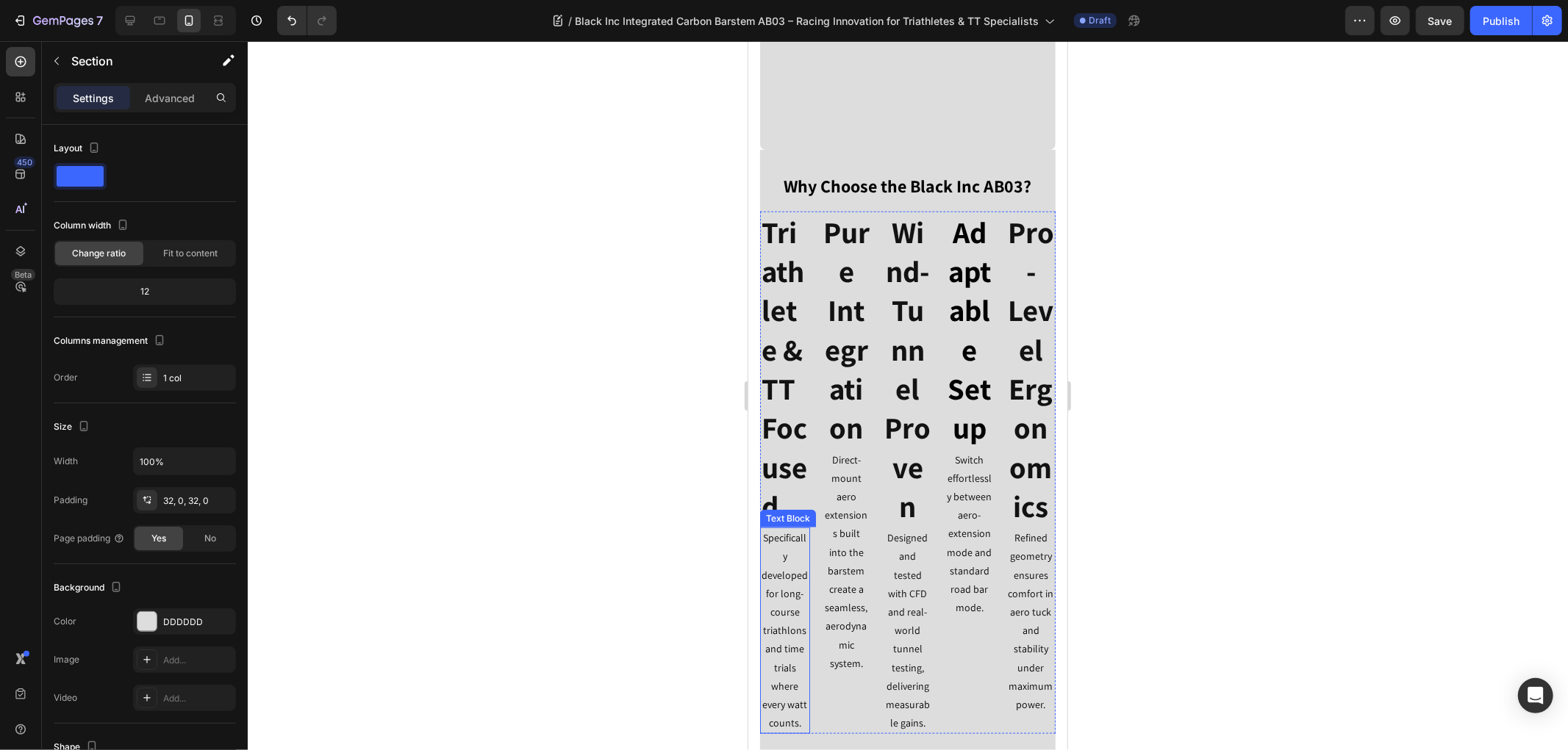
scroll to position [1208, 0]
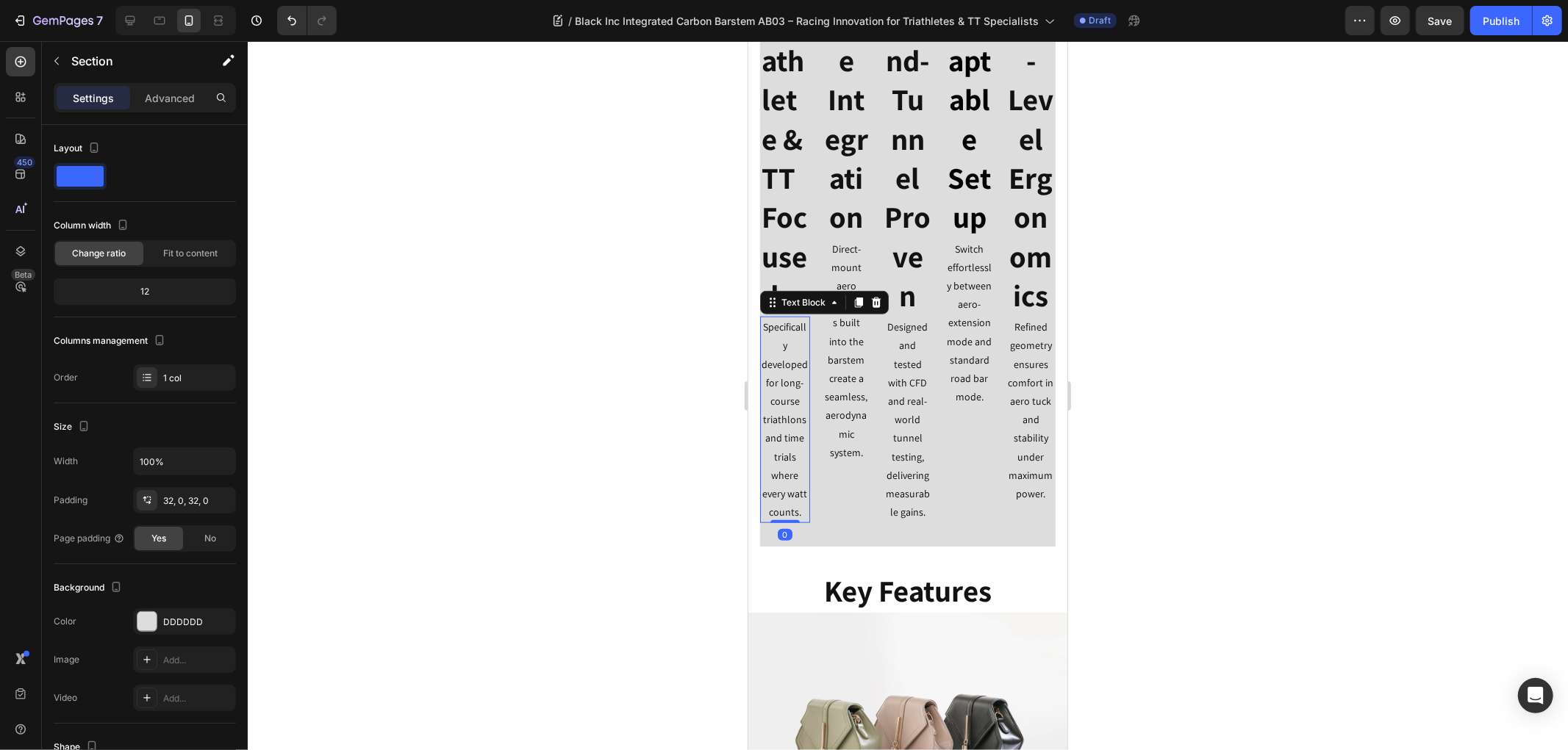
click at [777, 414] on p "Specifically developed for long-course triathlons and time trials where every w…" at bounding box center [784, 419] width 47 height 204
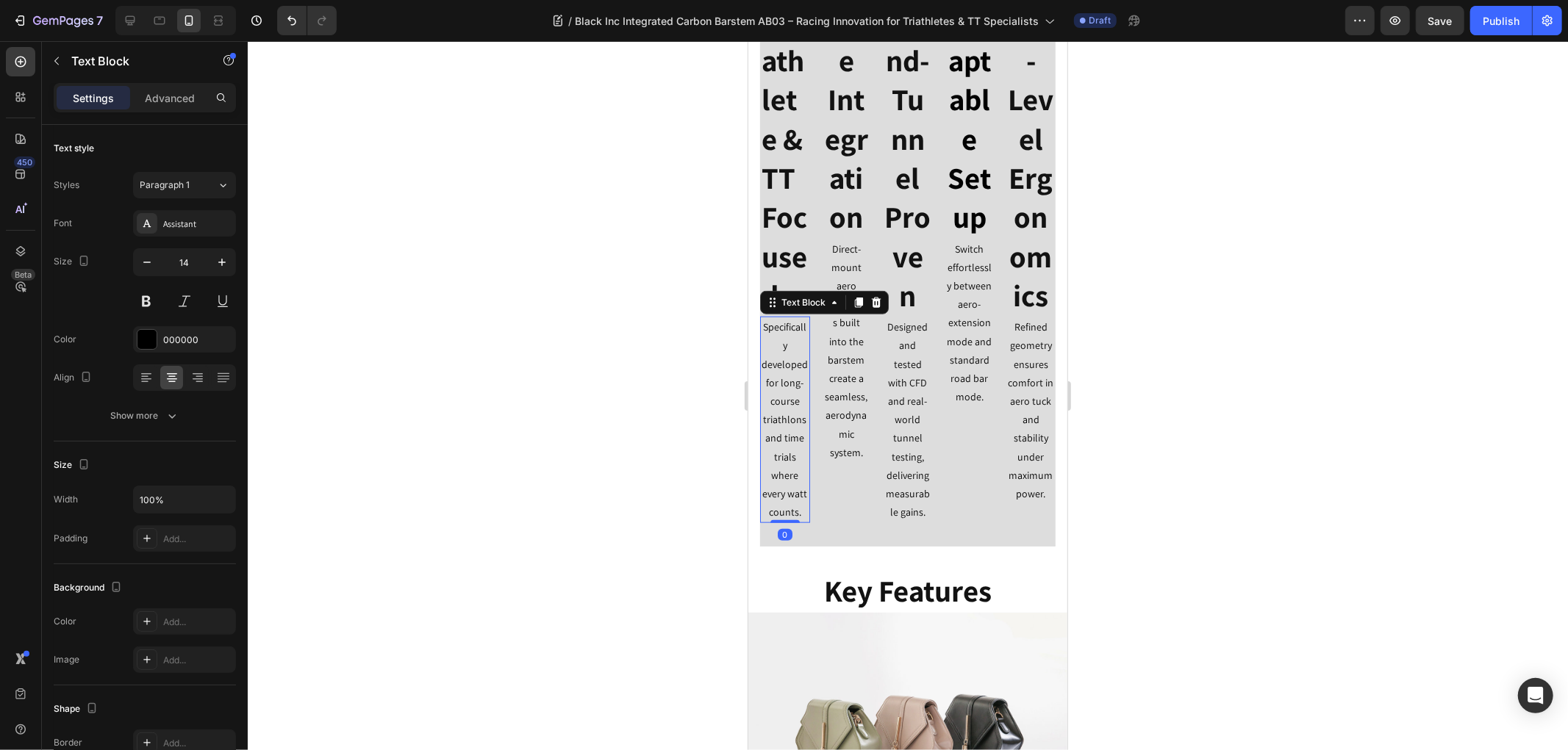
click at [777, 414] on p "Specifically developed for long-course triathlons and time trials where every w…" at bounding box center [784, 419] width 47 height 204
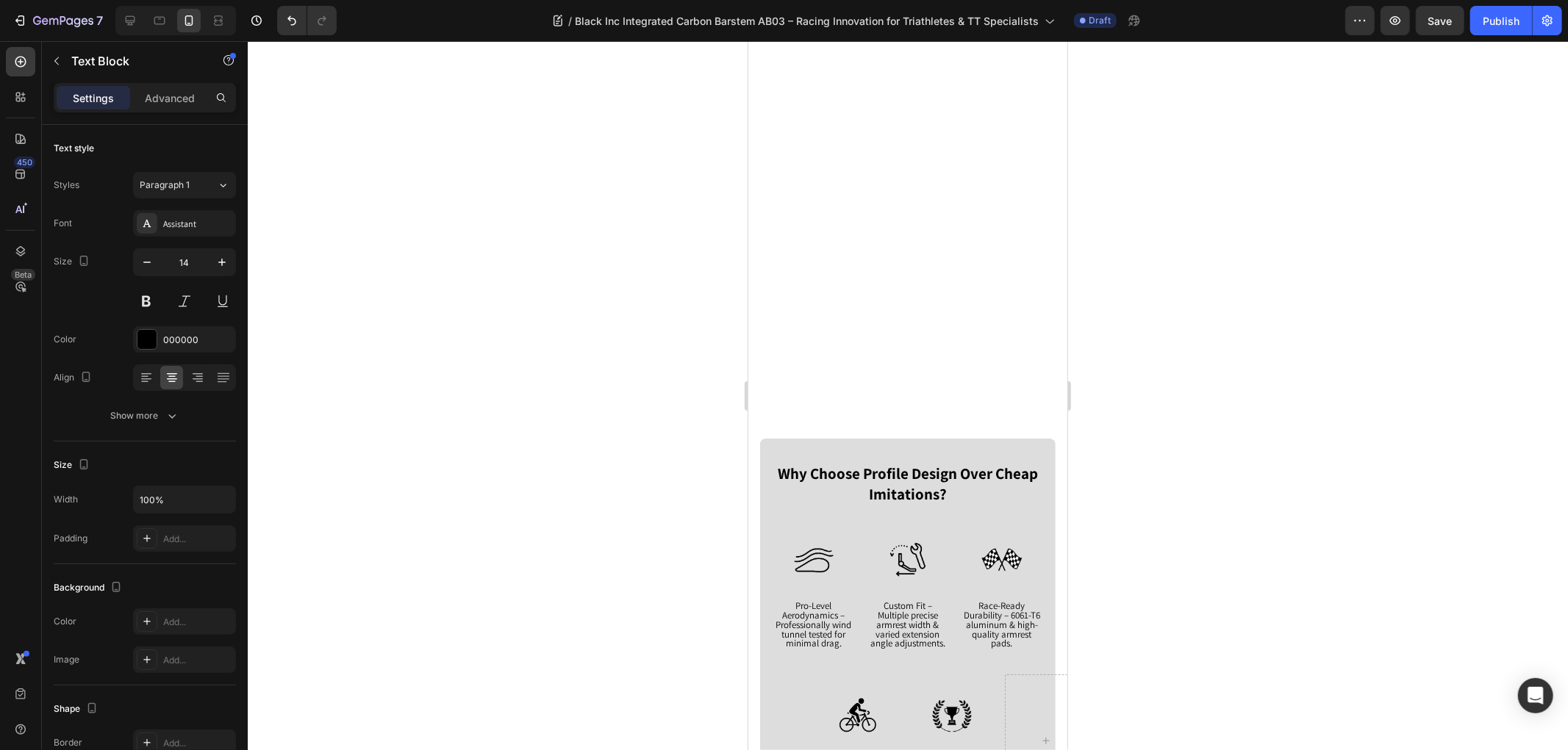
type input "16"
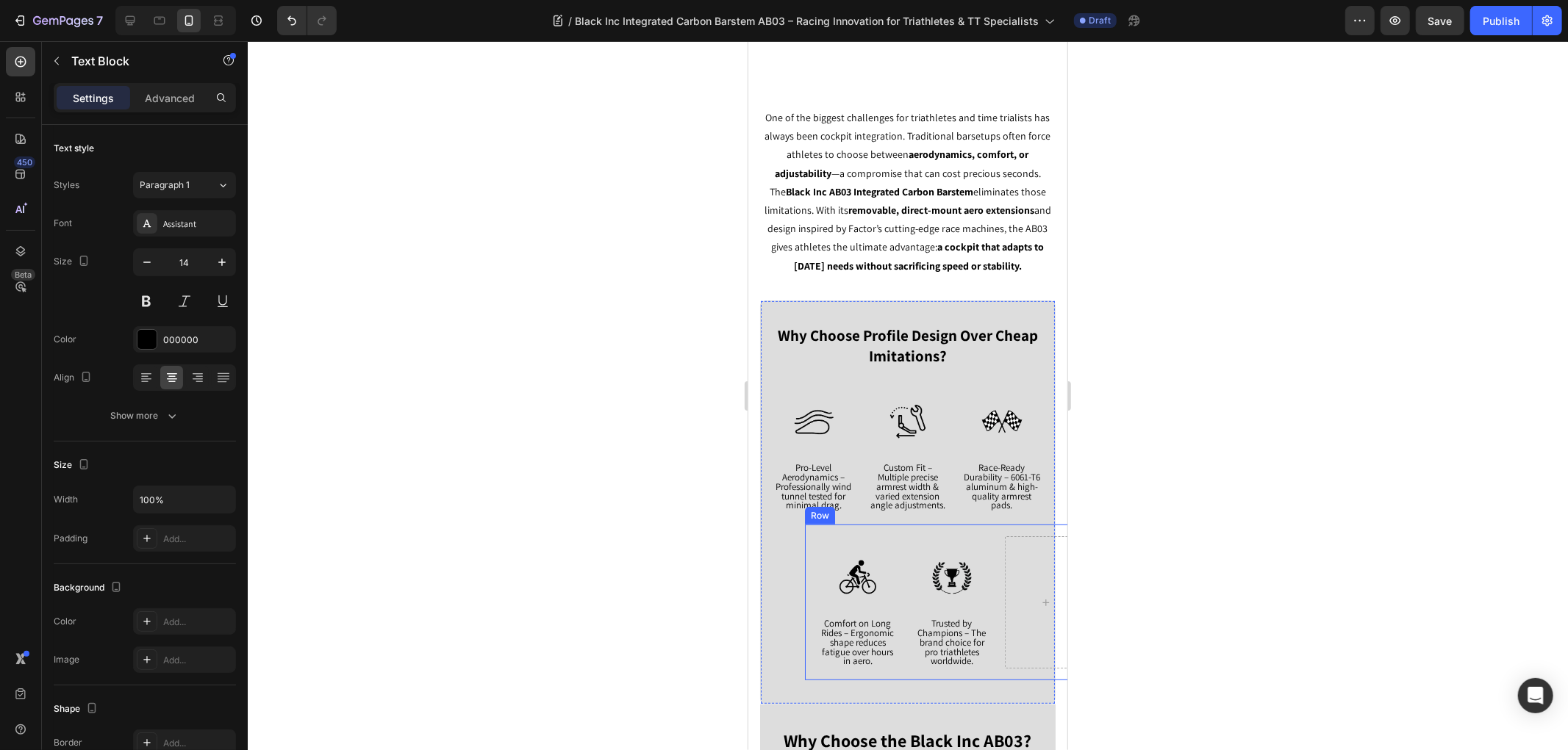
scroll to position [554, 0]
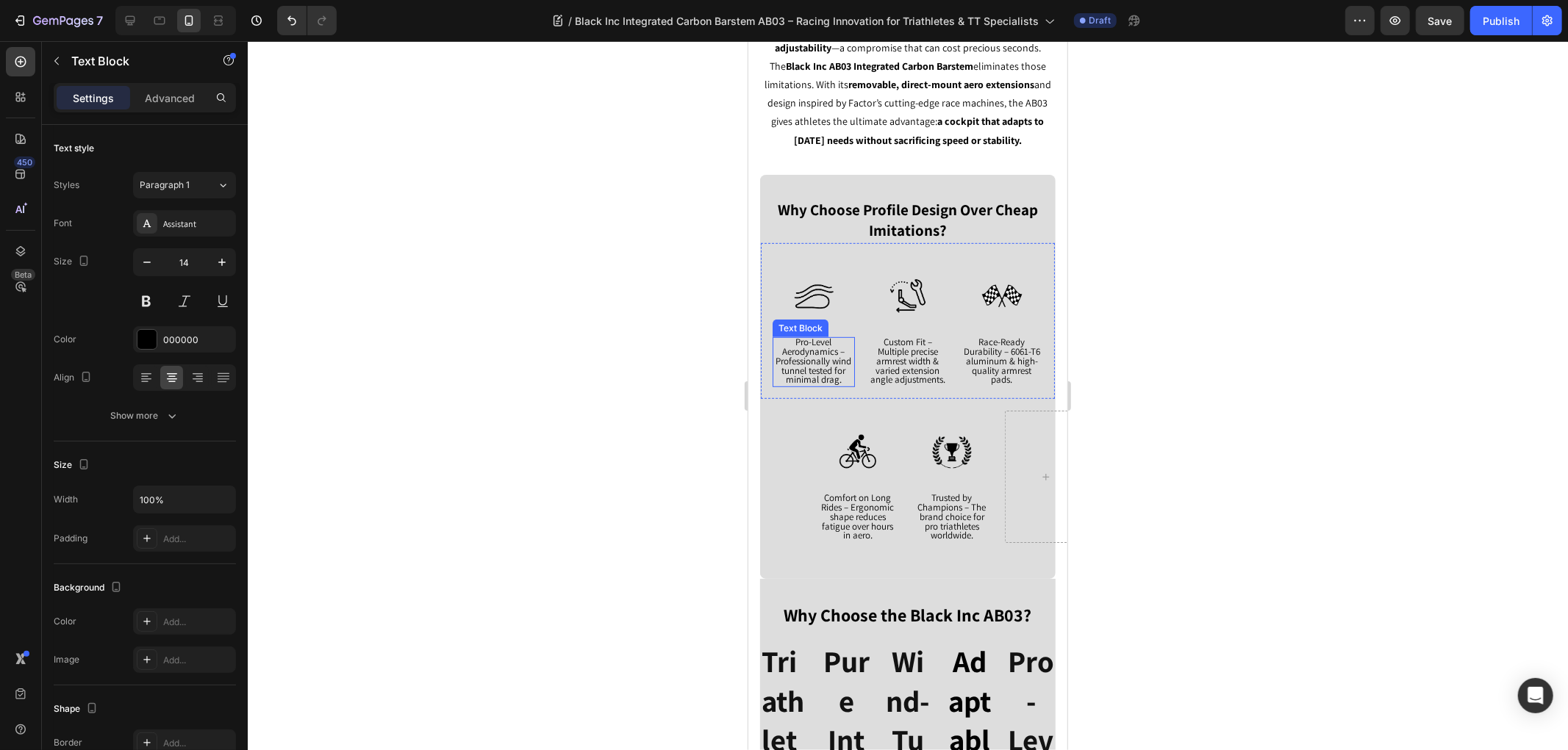
click at [813, 369] on span "Pro-Level Aerodynamics – Professionally wind tunnel tested for minimal drag." at bounding box center [813, 360] width 76 height 50
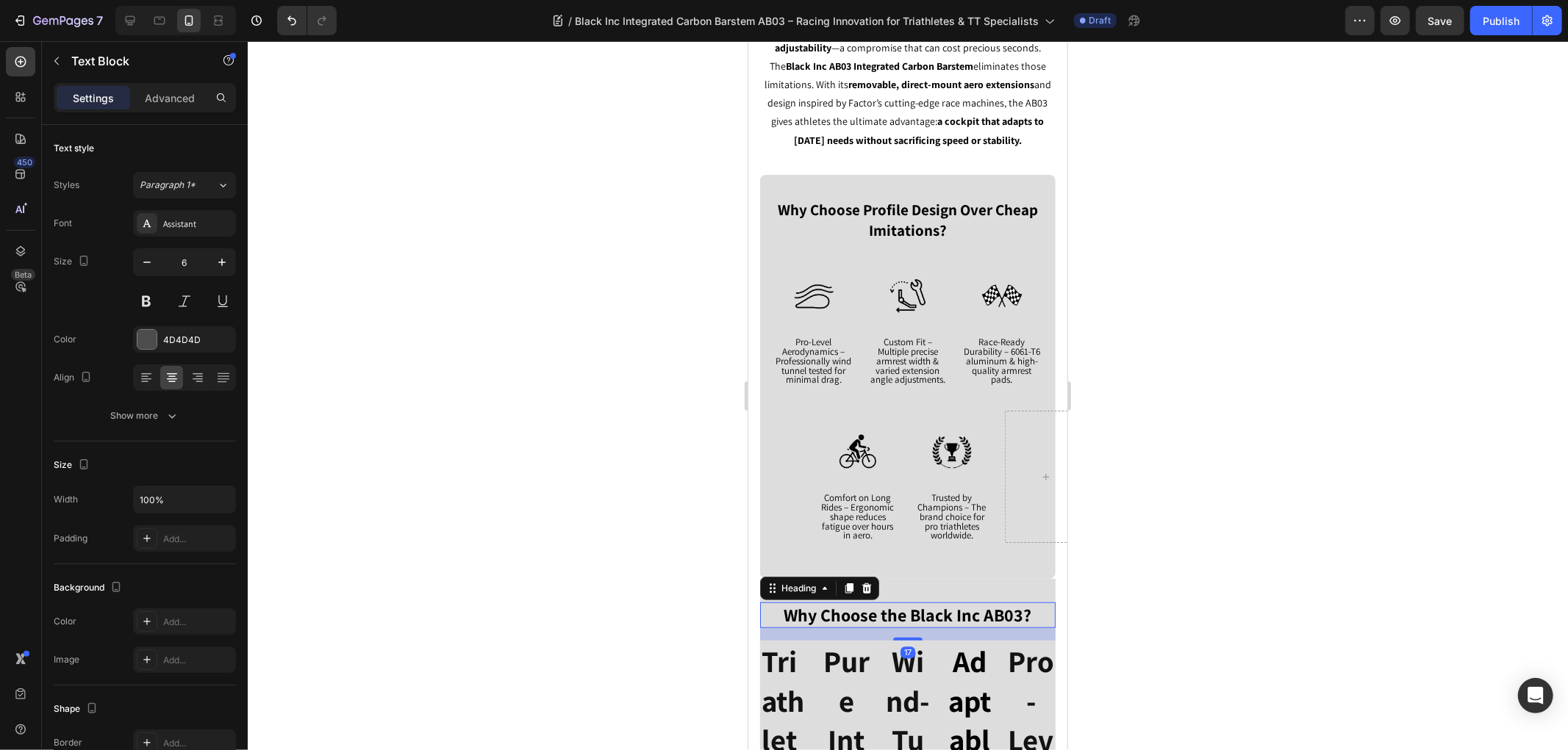
click at [850, 618] on h2 "Why Choose the Black Inc AB03?" at bounding box center [907, 614] width 295 height 26
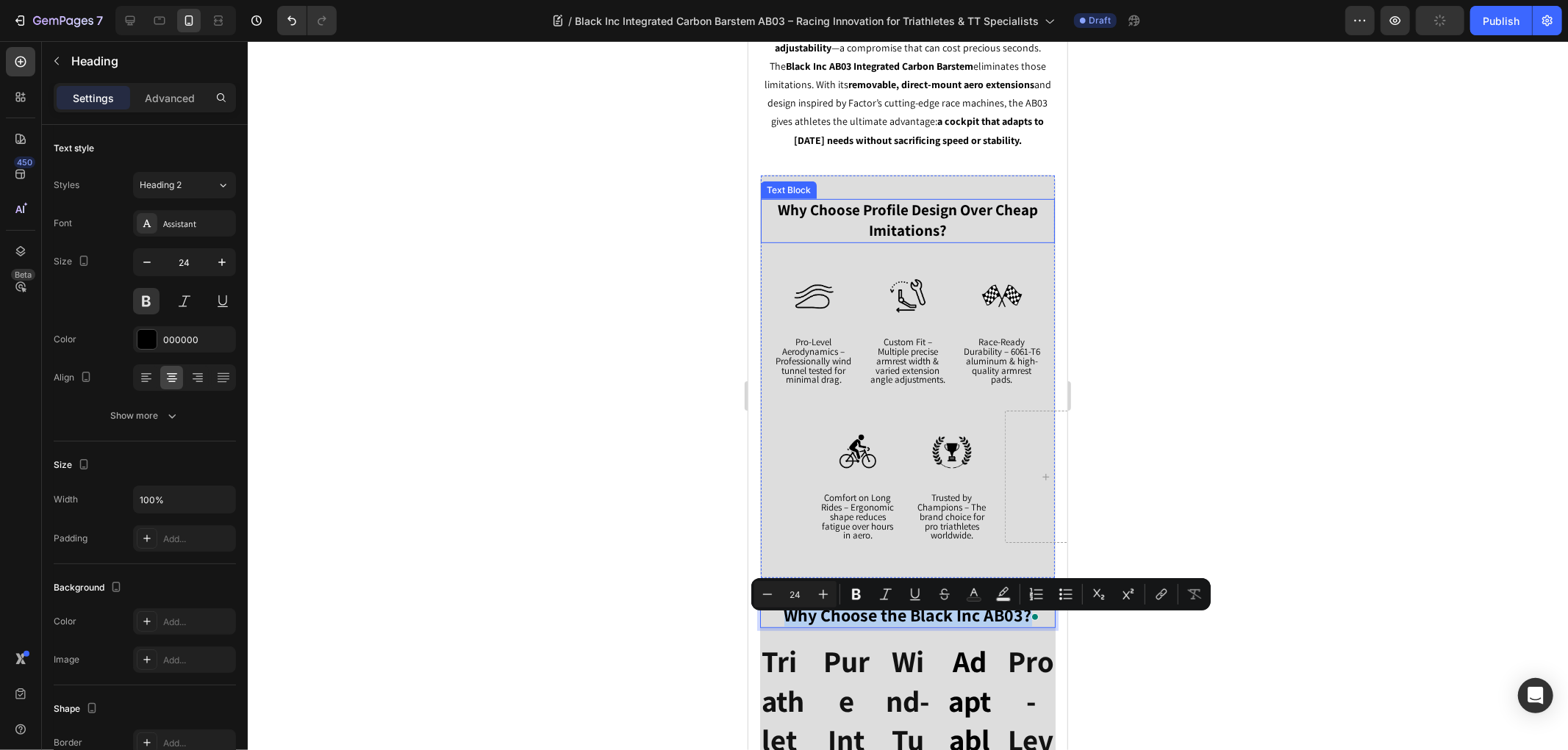
click at [868, 207] on strong "Why Choose Profile Design Over Cheap Imitations?" at bounding box center [907, 219] width 260 height 41
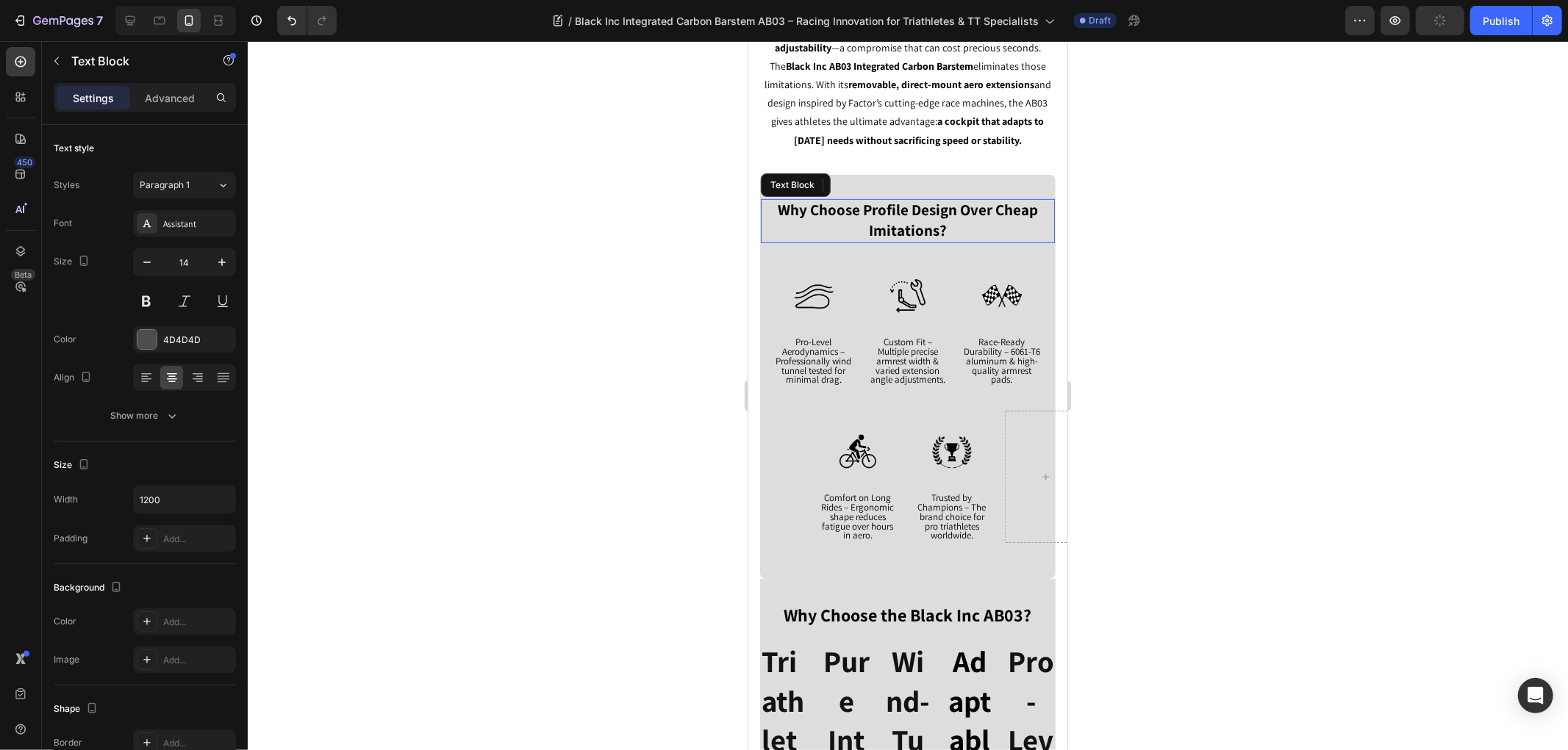
click at [868, 207] on strong "Why Choose Profile Design Over Cheap Imitations?" at bounding box center [907, 219] width 260 height 41
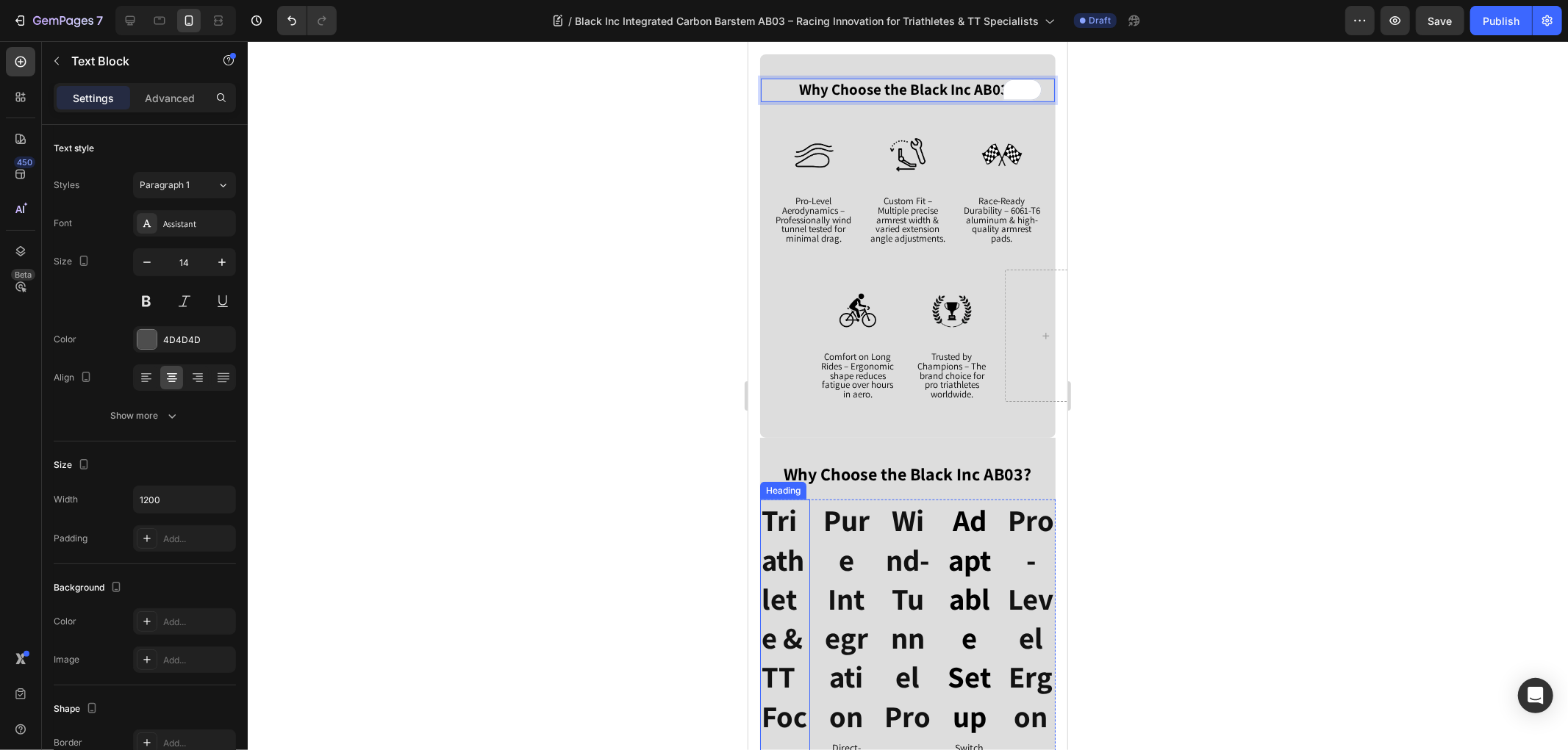
scroll to position [798, 0]
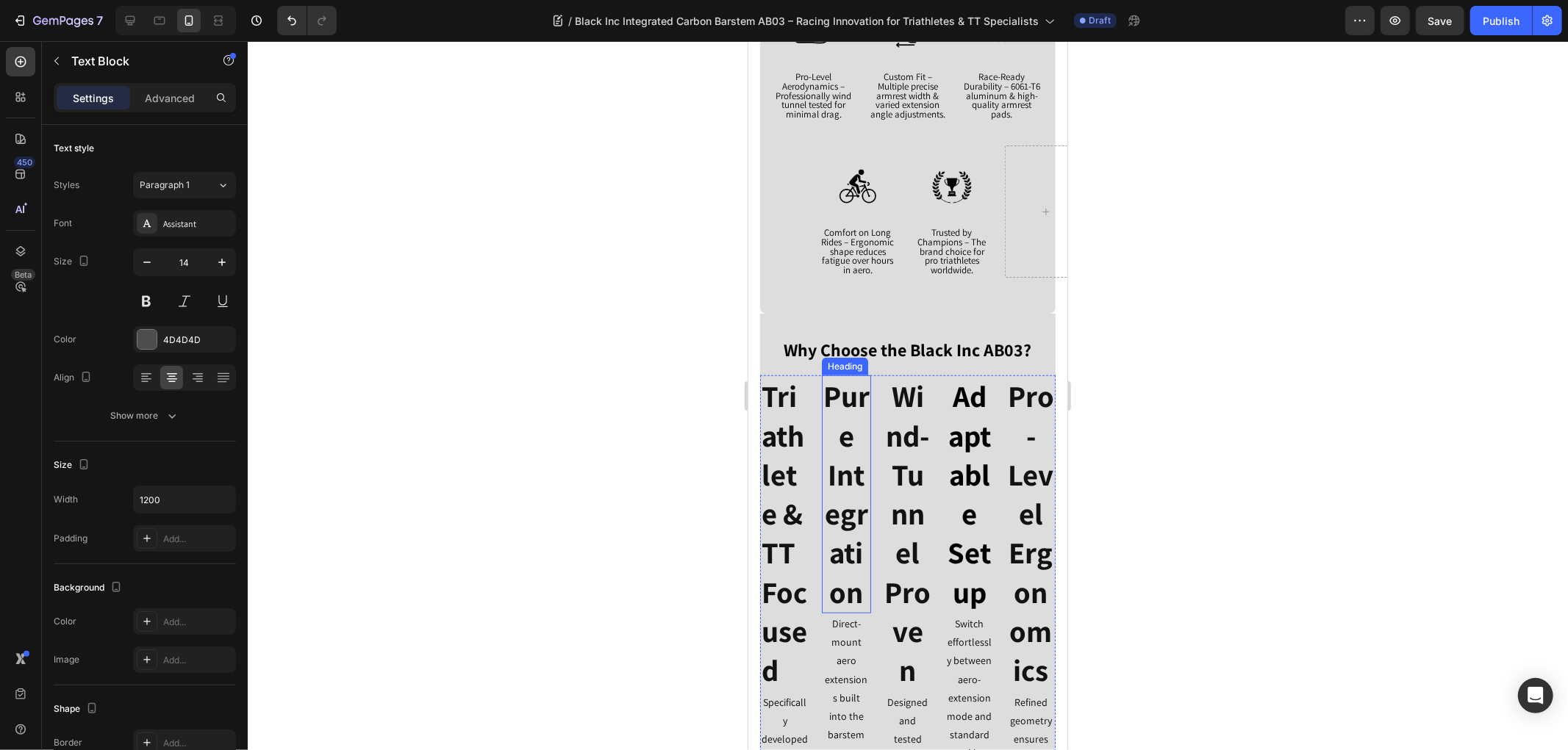
click at [831, 368] on div "Heading" at bounding box center [843, 365] width 46 height 18
click at [804, 356] on p "Why Choose the Black Inc AB03?" at bounding box center [907, 349] width 293 height 23
click at [862, 329] on icon at bounding box center [865, 322] width 12 height 12
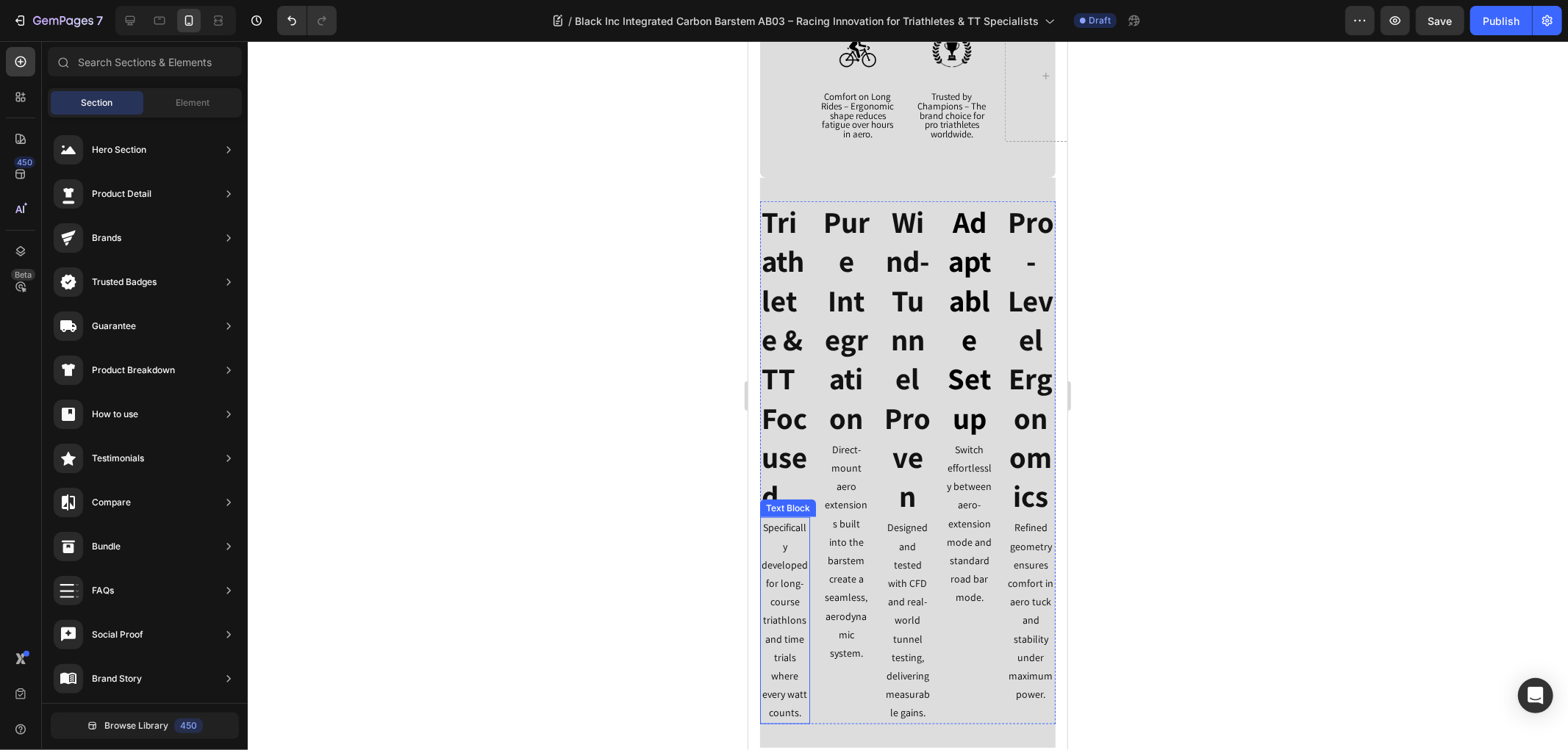
scroll to position [1127, 0]
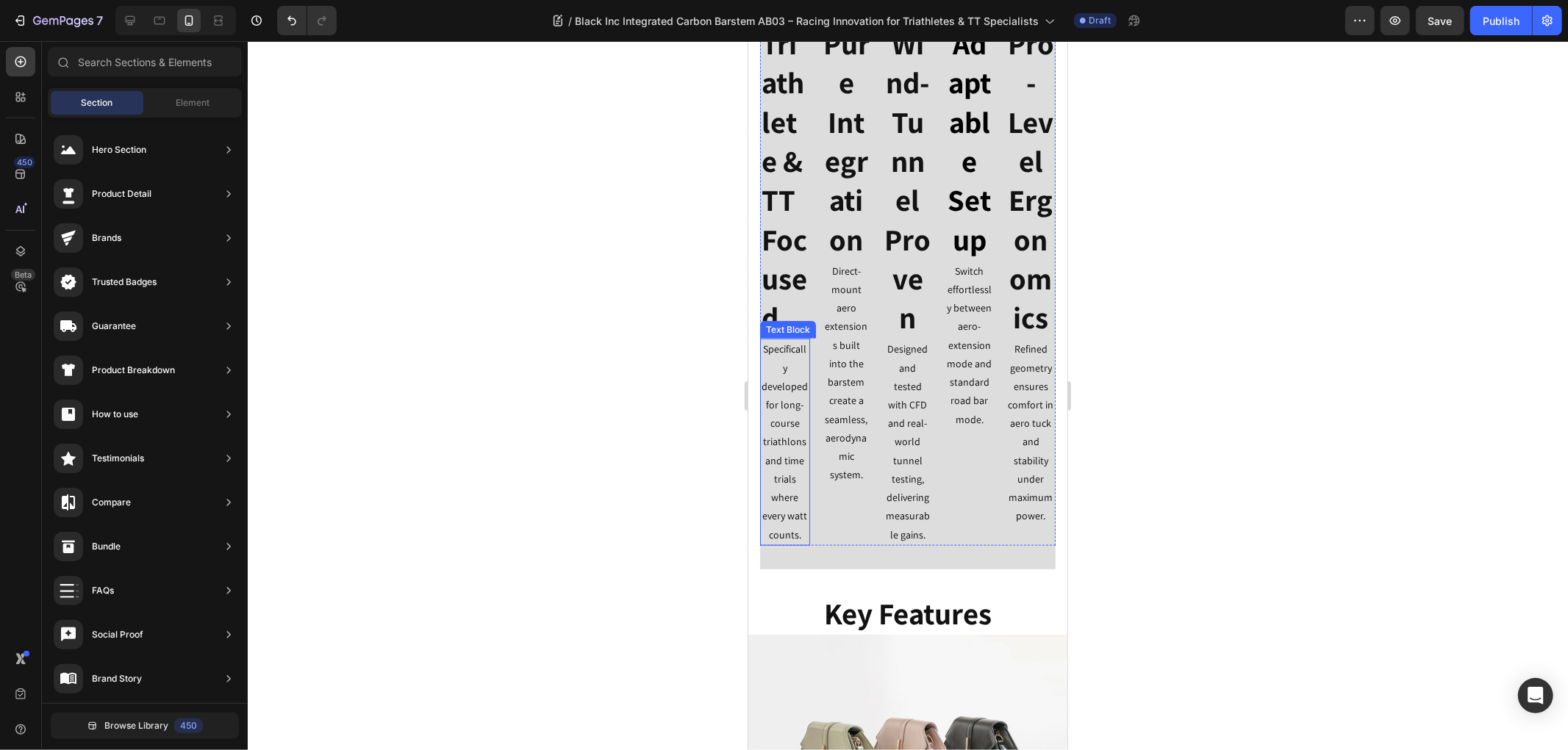
click at [782, 456] on p "Specifically developed for long-course triathlons and time trials where every w…" at bounding box center [784, 441] width 47 height 204
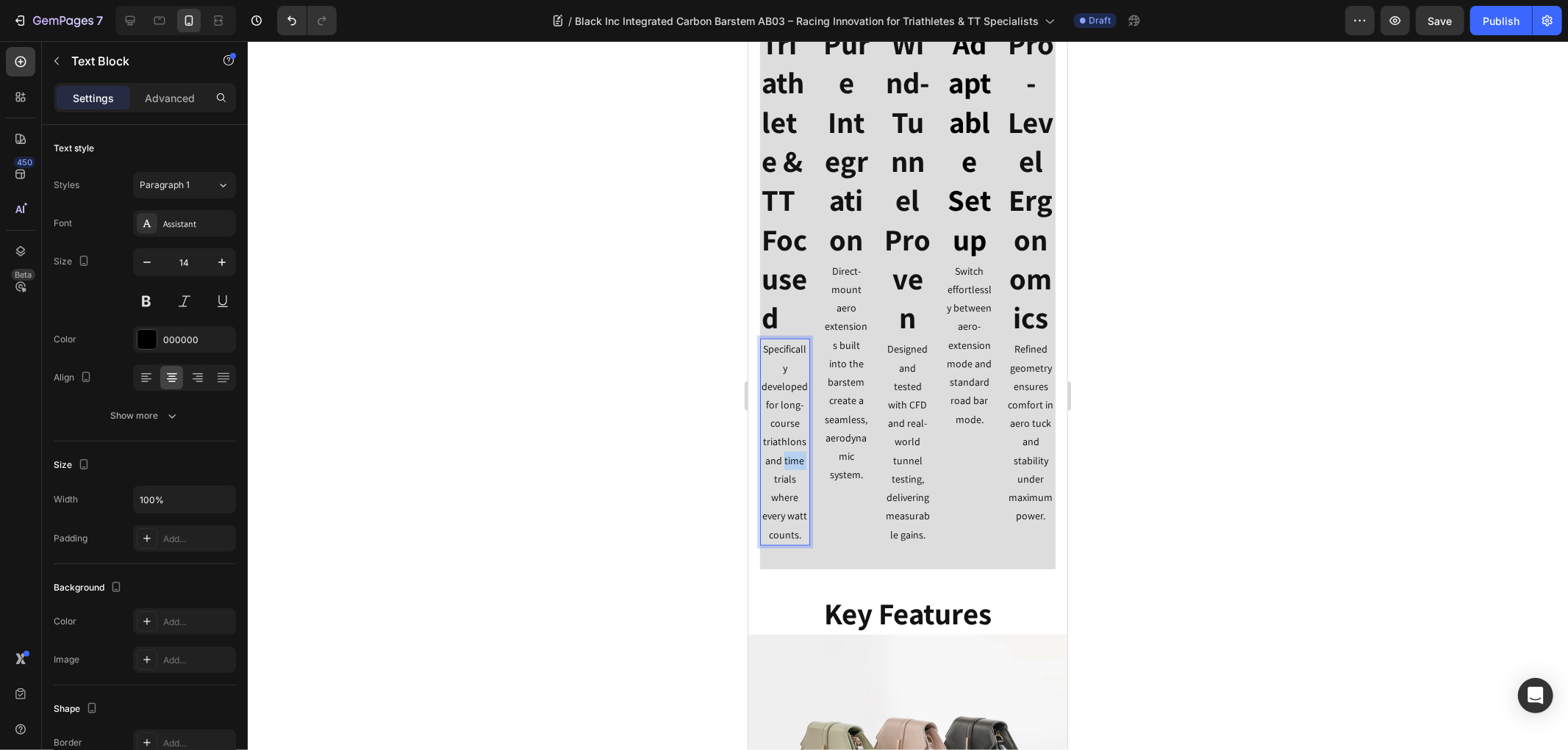
click at [782, 456] on p "Specifically developed for long-course triathlons and time trials where every w…" at bounding box center [784, 441] width 47 height 204
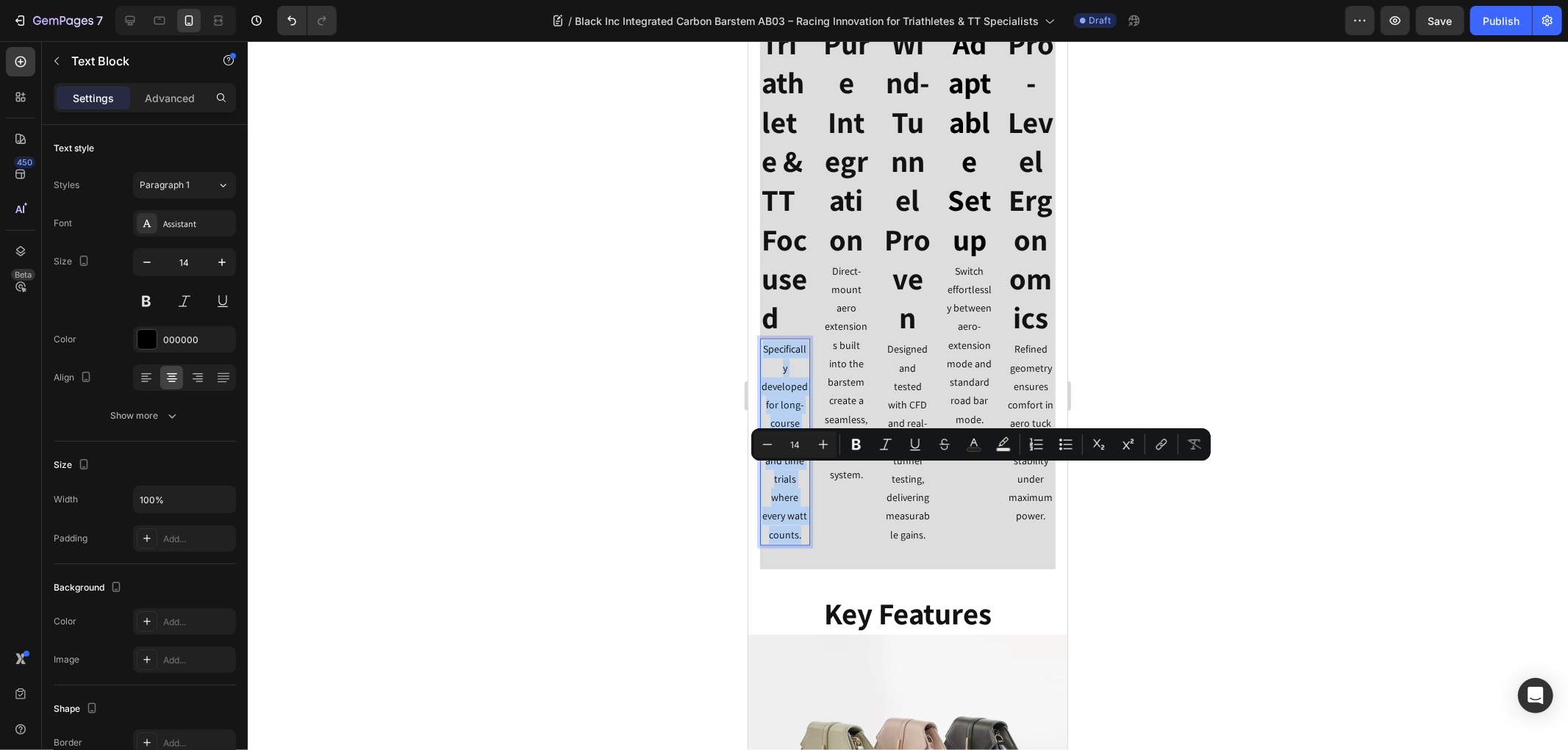
scroll to position [635, 0]
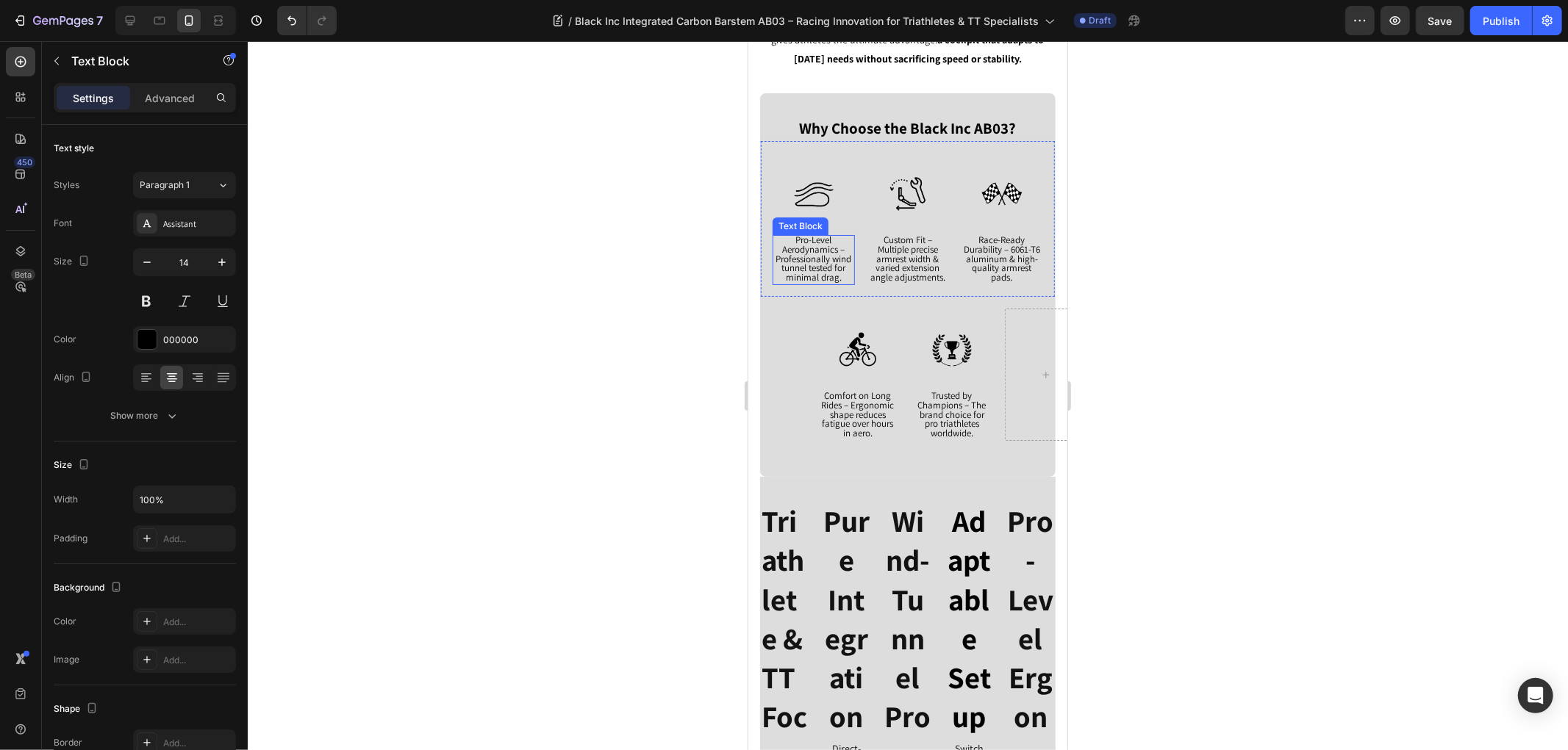
click at [800, 249] on span "Pro-Level Aerodynamics – Professionally wind tunnel tested for minimal drag." at bounding box center [813, 258] width 76 height 50
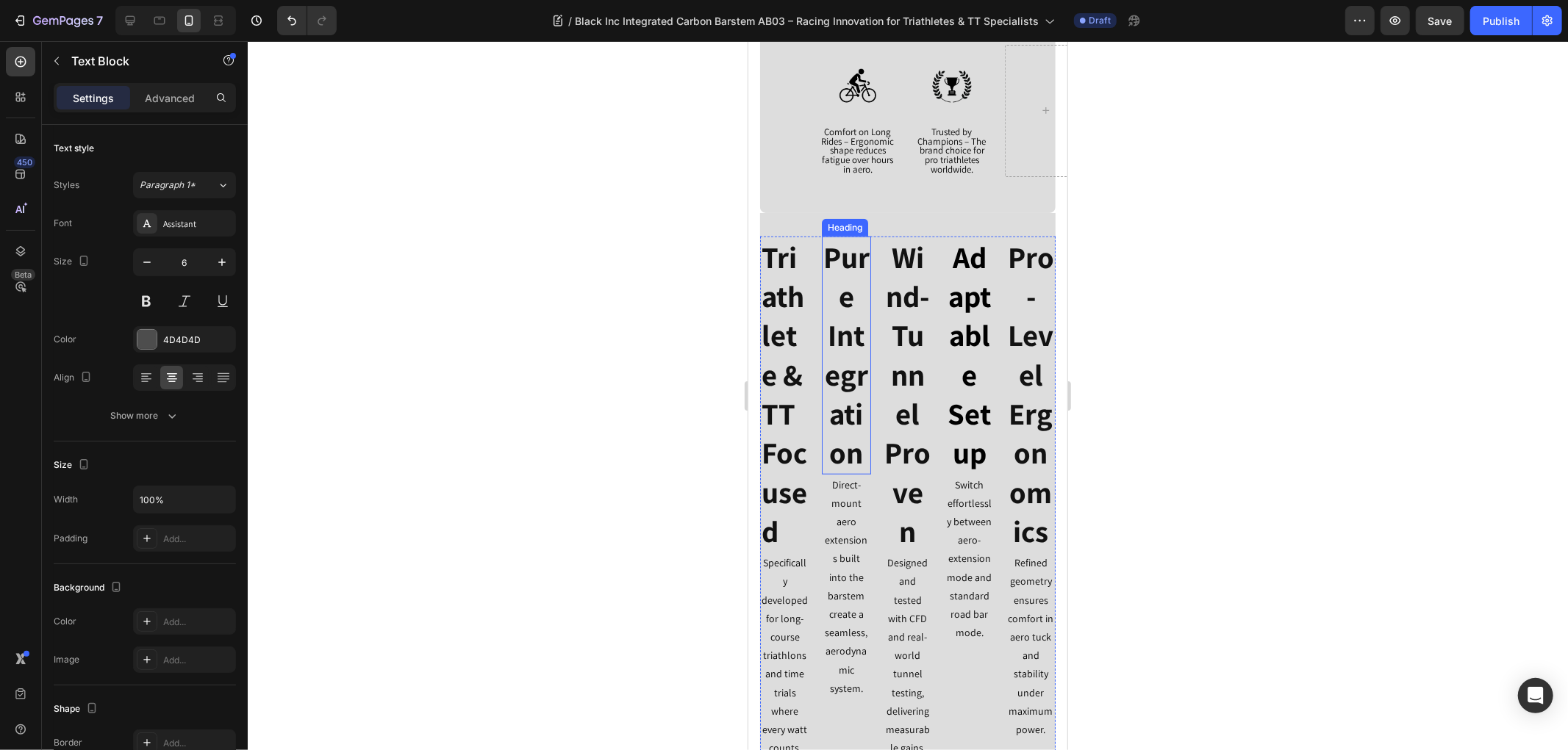
scroll to position [962, 0]
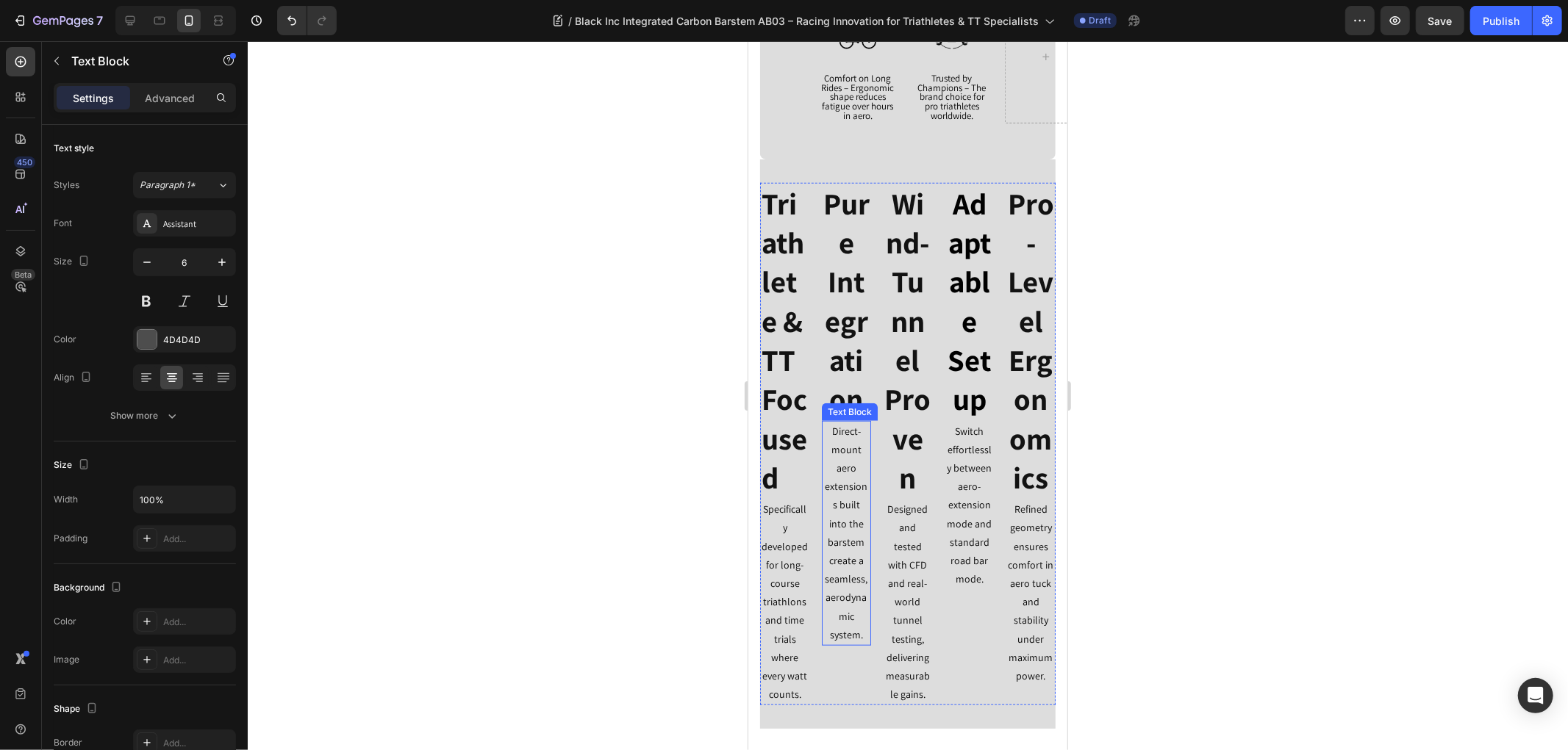
click at [840, 539] on p "Direct-mount aero extensions built into the barstem create a seamless, aerodyna…" at bounding box center [846, 532] width 47 height 222
copy p "Direct-mount aero extensions built into the barstem create a seamless, aerodyna…"
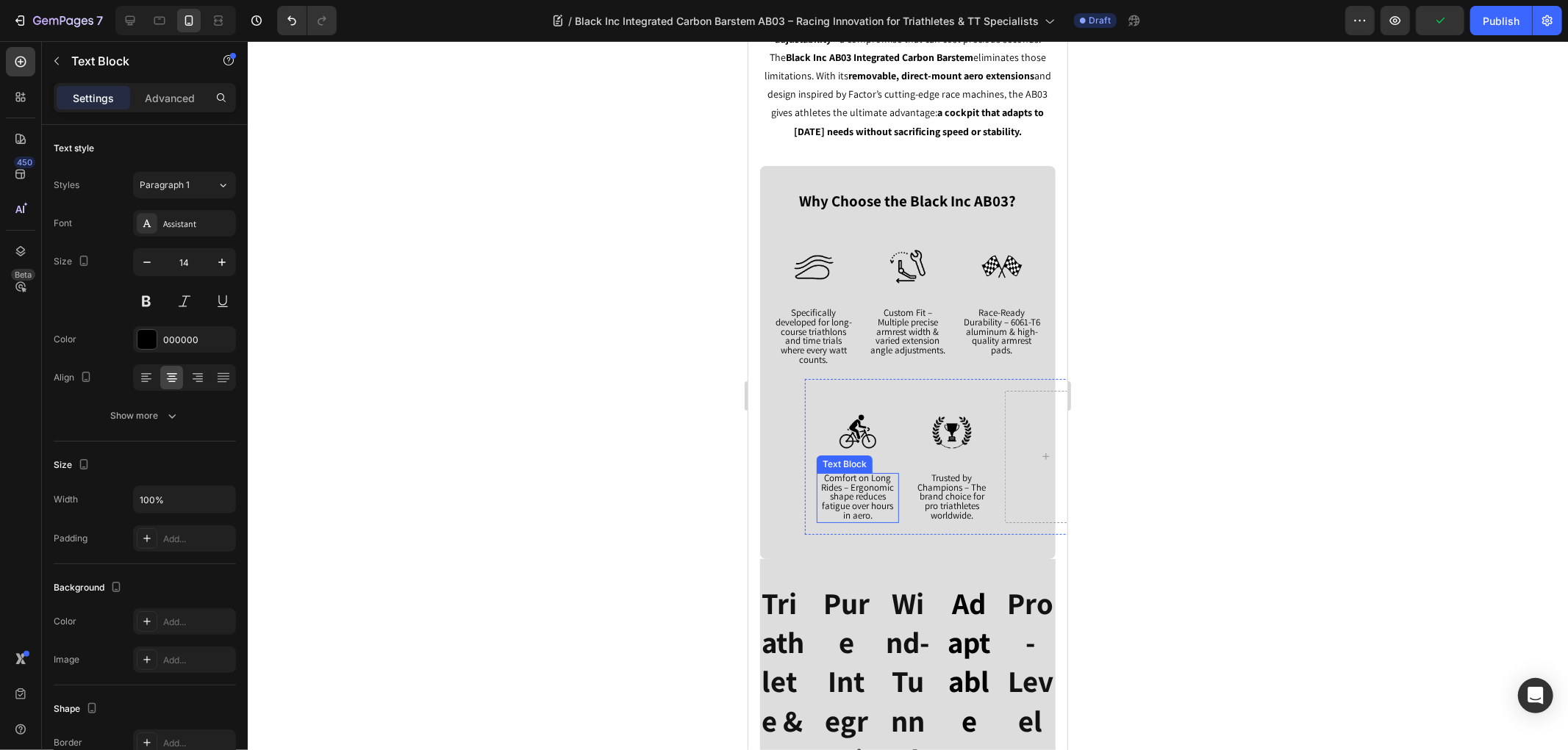
scroll to position [554, 0]
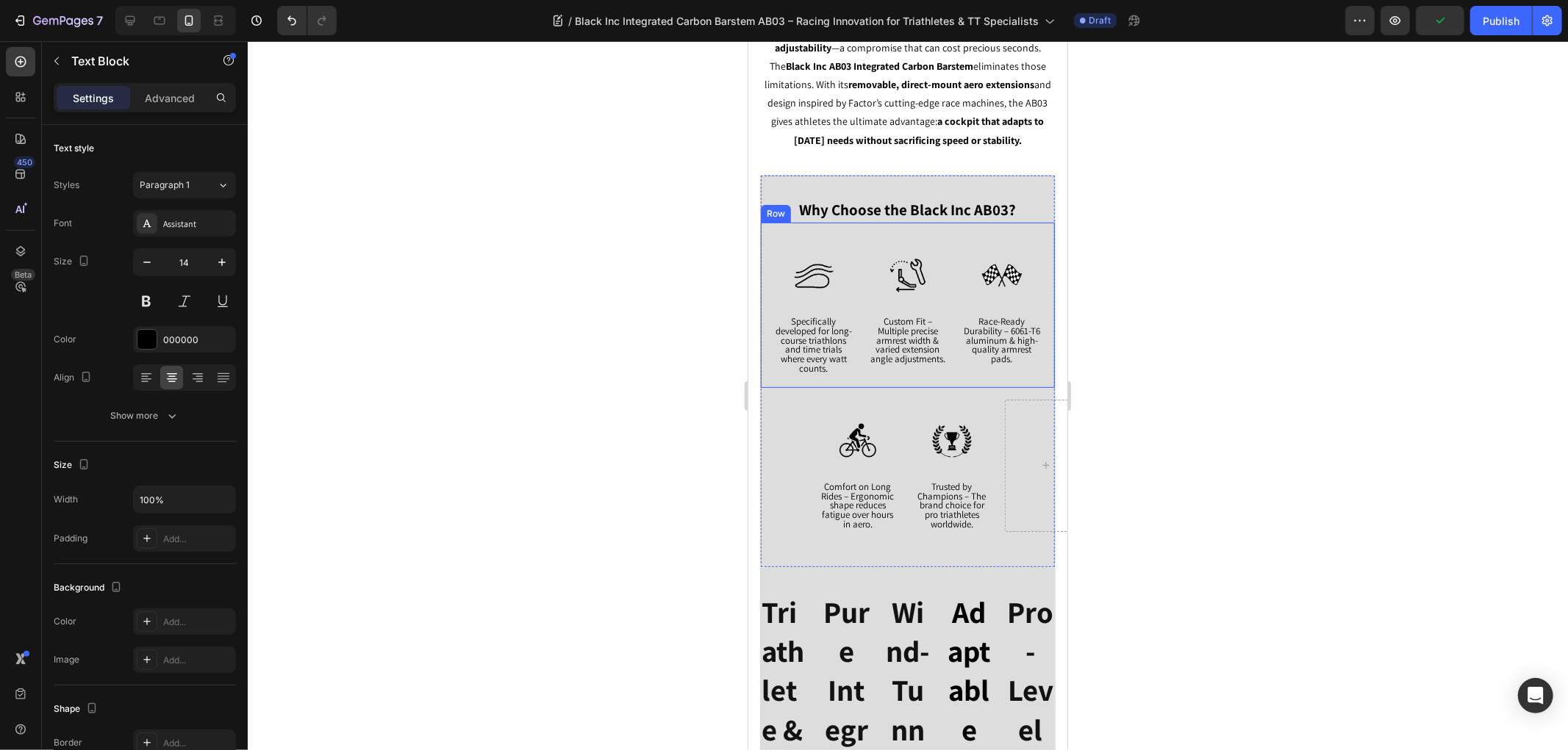
click at [894, 361] on span "Custom Fit – Multiple precise armrest width & varied extension angle adjustment…" at bounding box center [907, 339] width 75 height 50
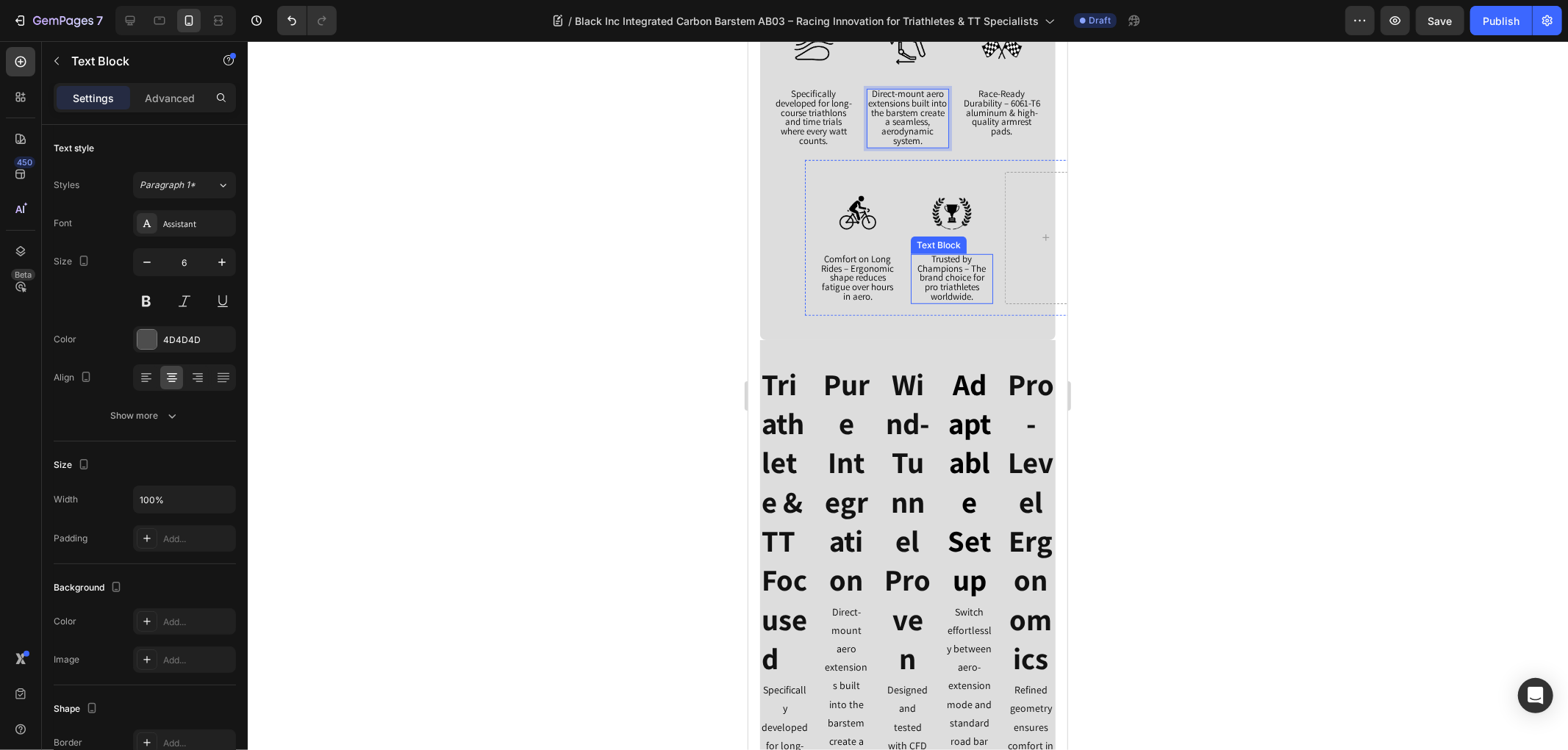
scroll to position [798, 0]
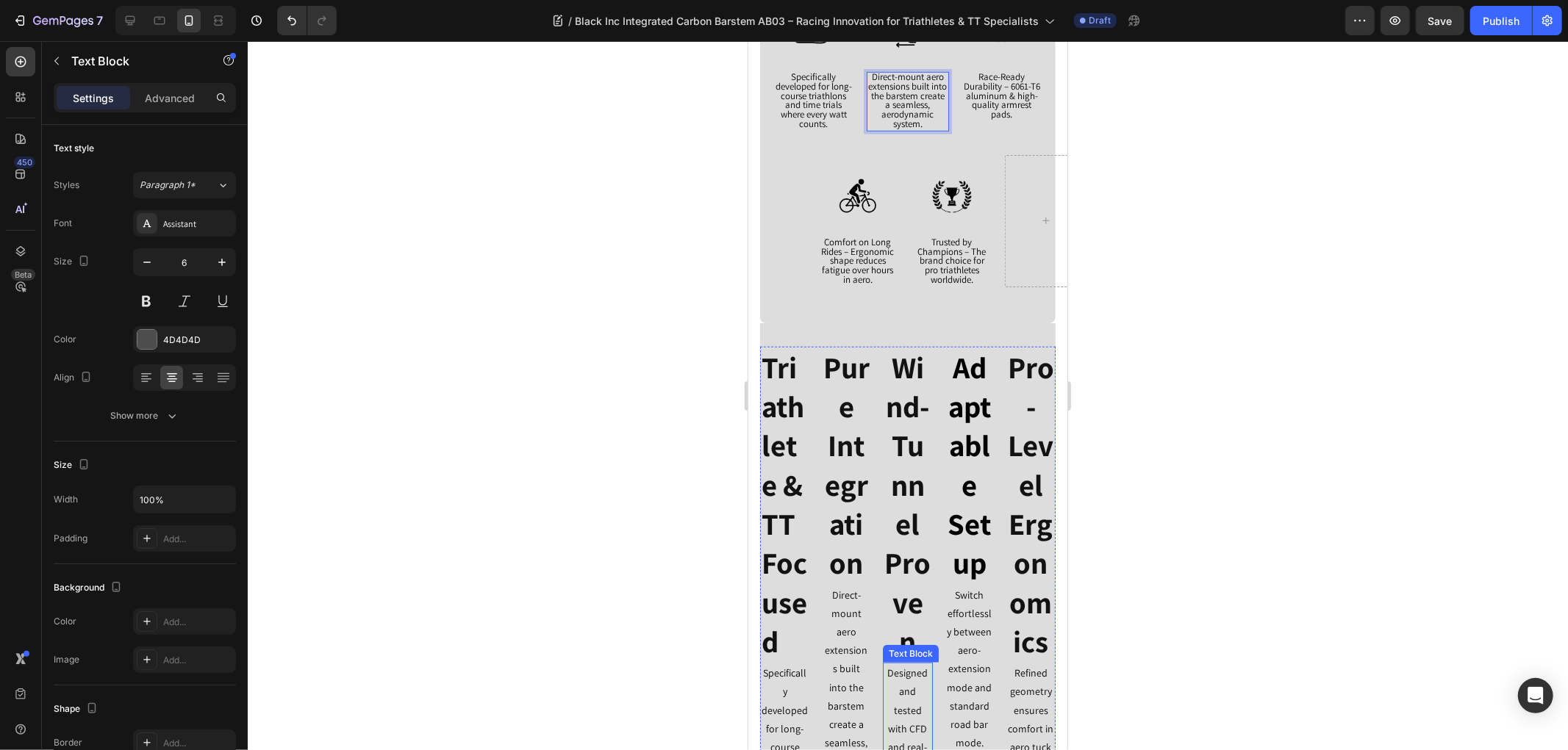
click at [899, 695] on p "Designed and tested with CFD and real-world tunnel testing, delivering measurab…" at bounding box center [907, 765] width 47 height 204
copy p "Designed and tested with CFD and real-world tunnel testing, delivering measurab…"
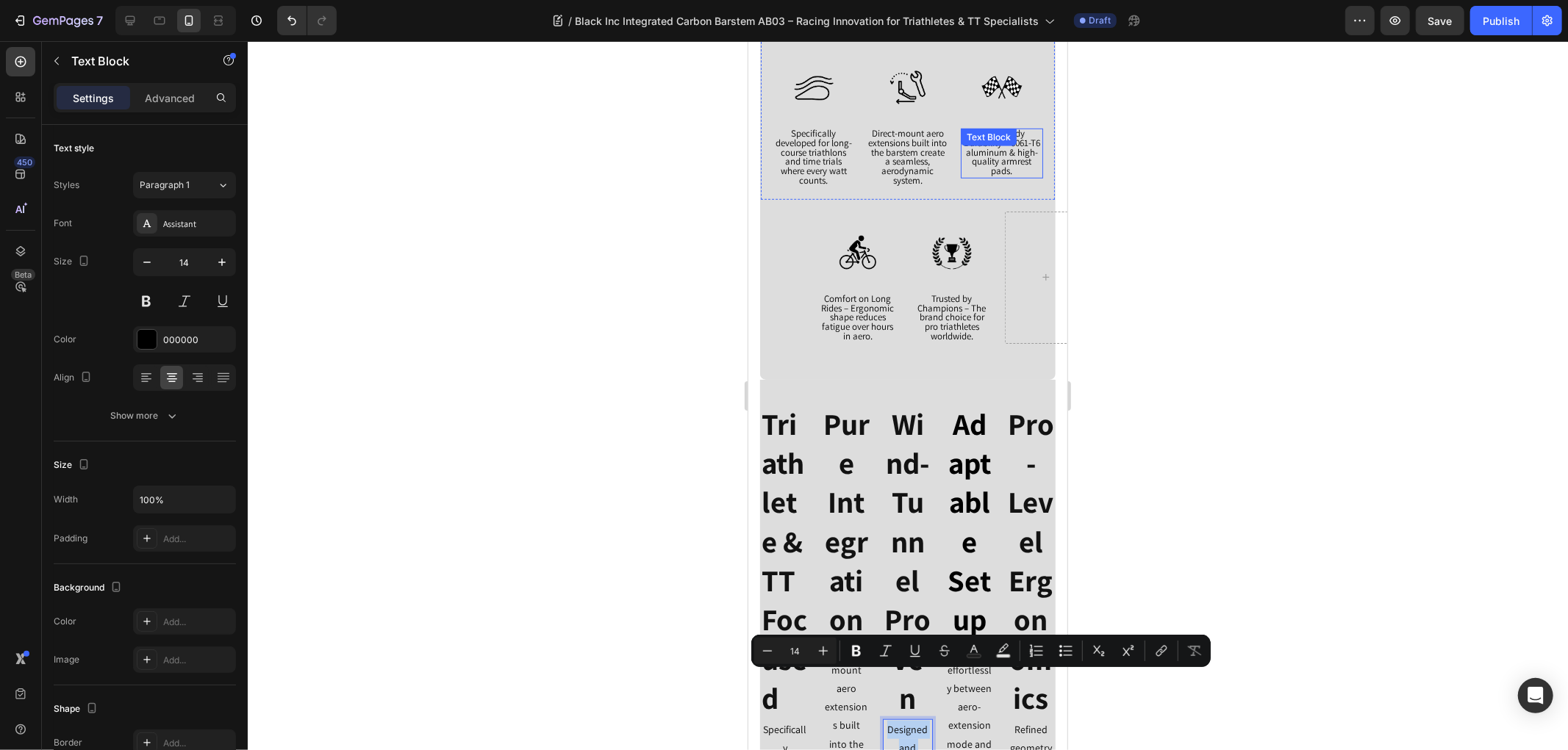
scroll to position [717, 0]
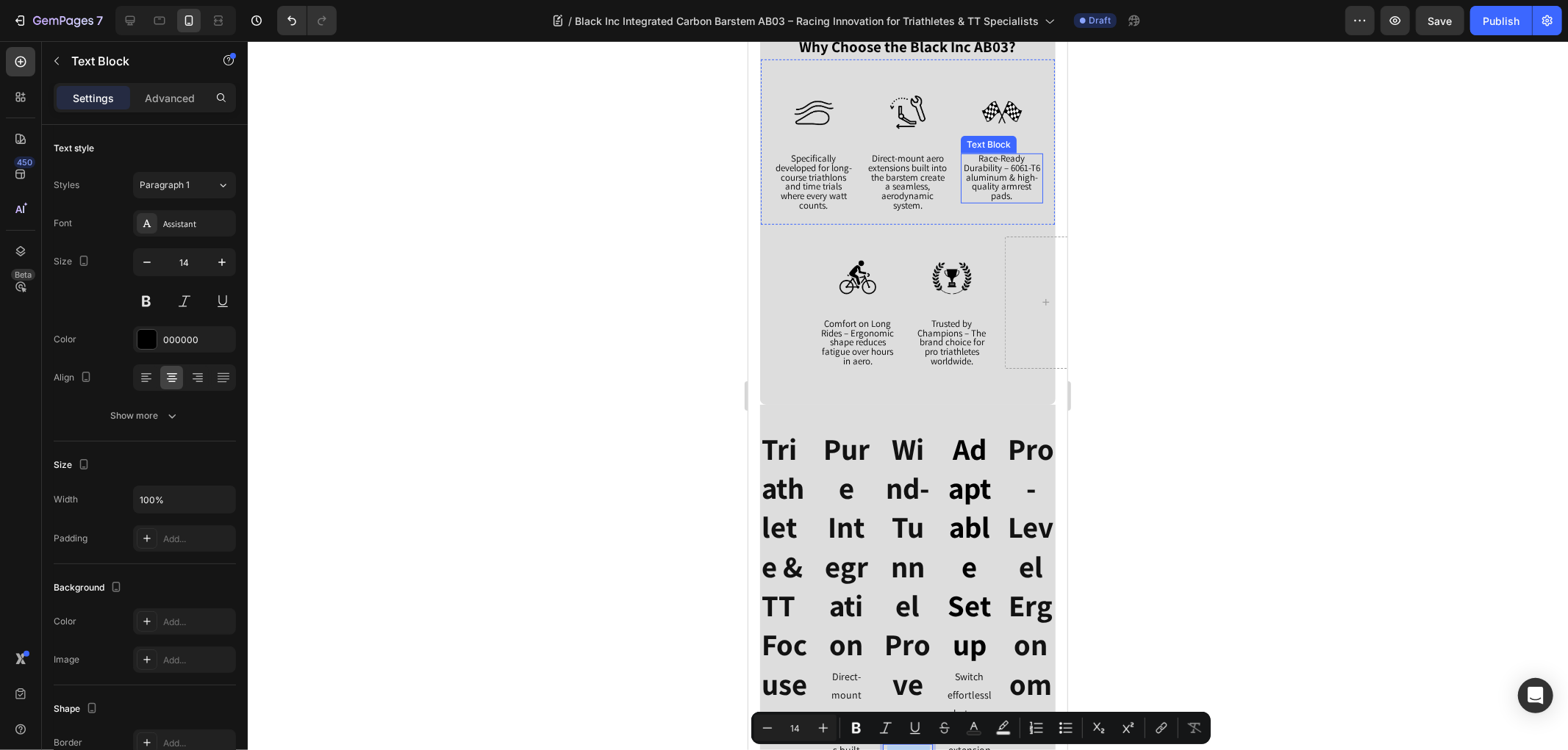
click at [998, 170] on span "Race-Ready Durability – 6061-T6 aluminum & high-quality armrest pads." at bounding box center [1001, 176] width 77 height 50
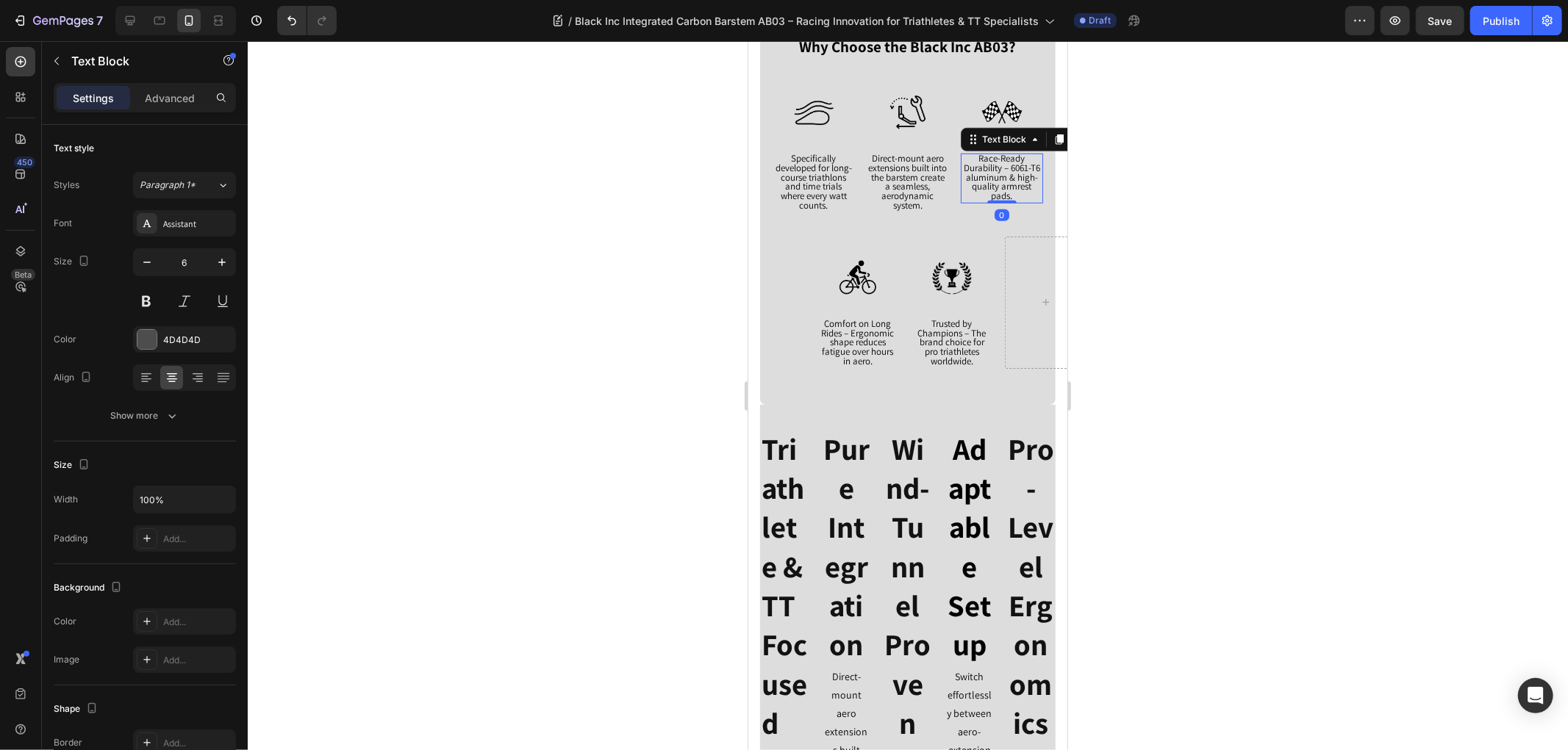
click at [998, 170] on span "Race-Ready Durability – 6061-T6 aluminum & high-quality armrest pads." at bounding box center [1001, 176] width 77 height 50
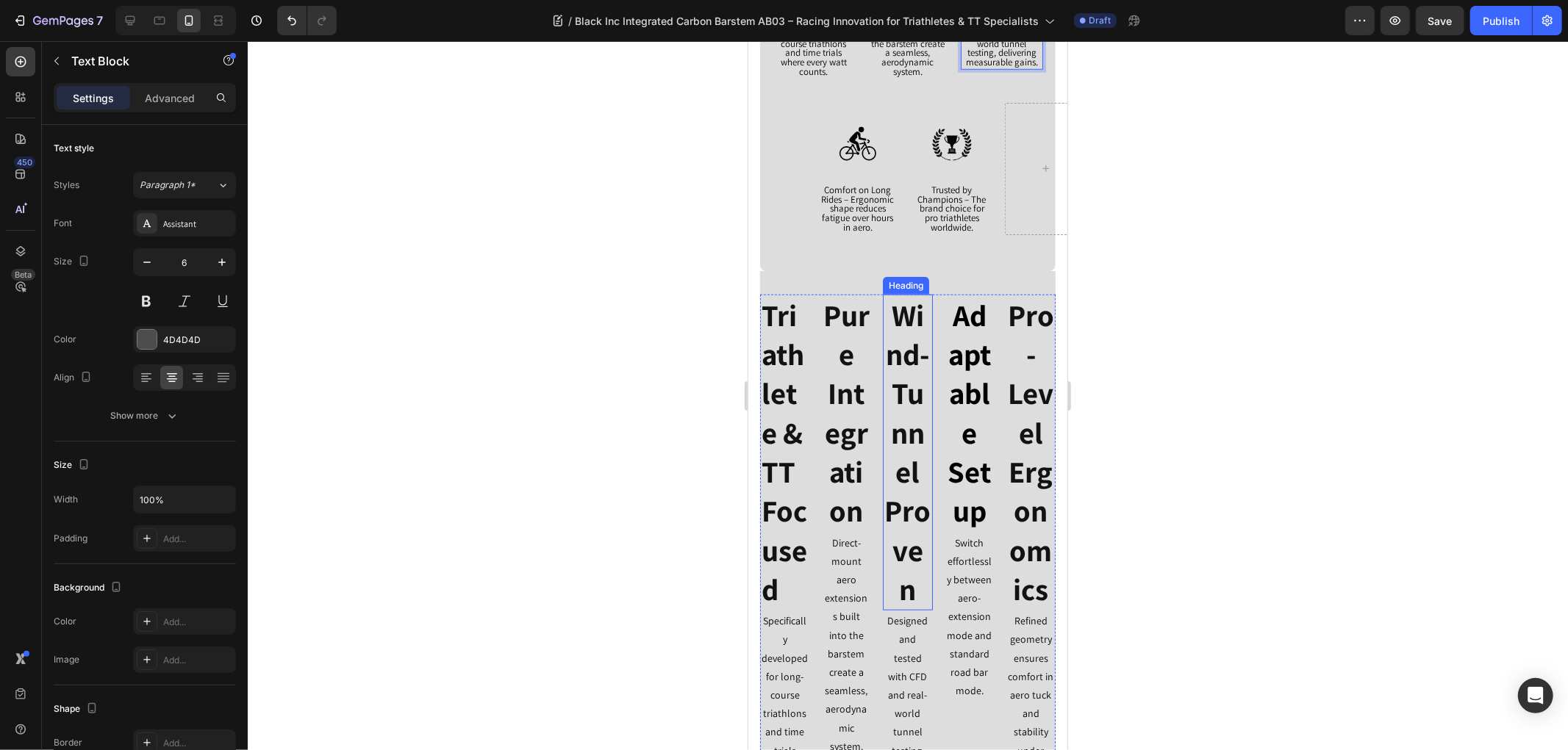
scroll to position [1043, 0]
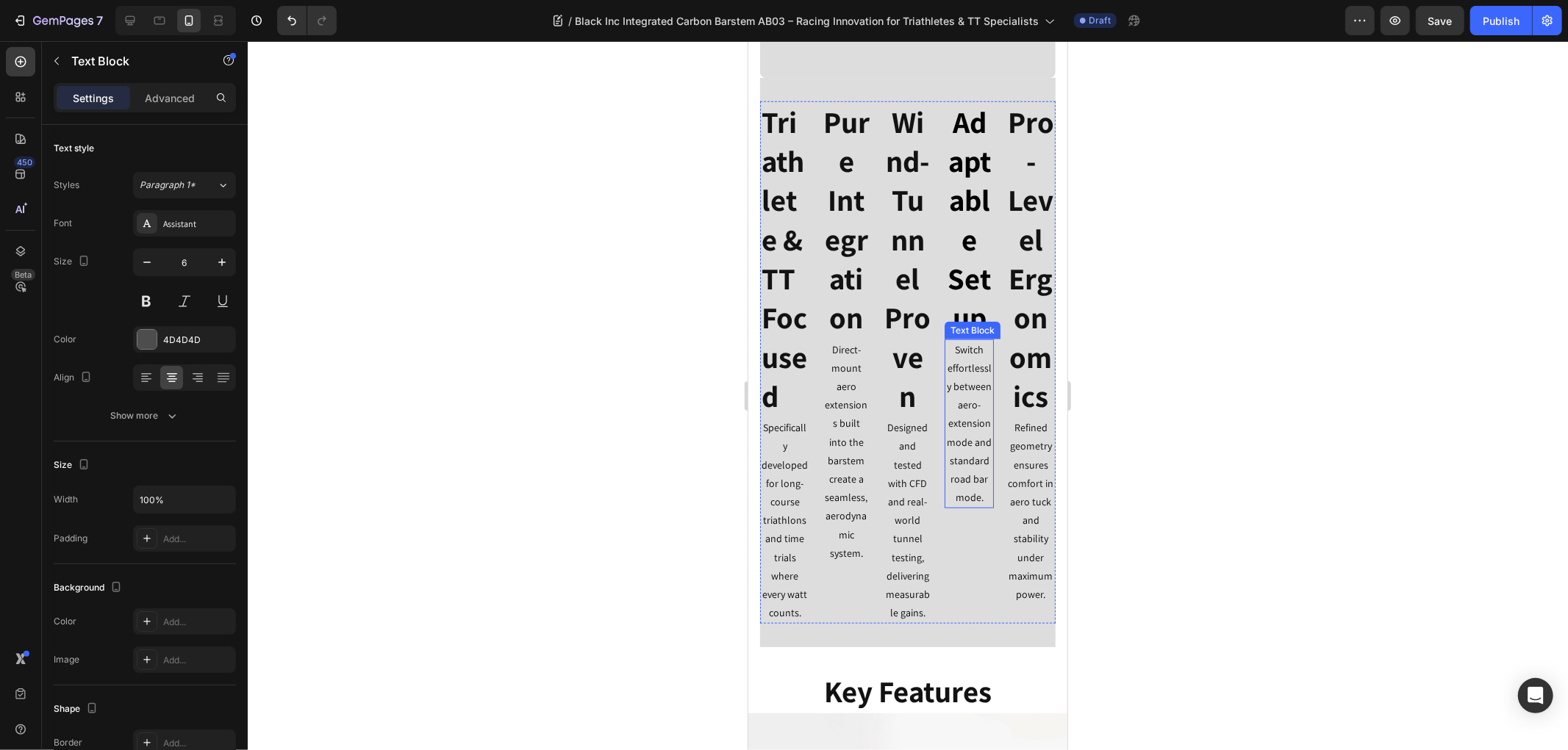
click at [953, 429] on p "Switch effortlessly between aero-extension mode and standard road bar mode." at bounding box center [968, 424] width 47 height 167
copy p "Switch effortlessly between aero-extension mode and standard road bar mode."
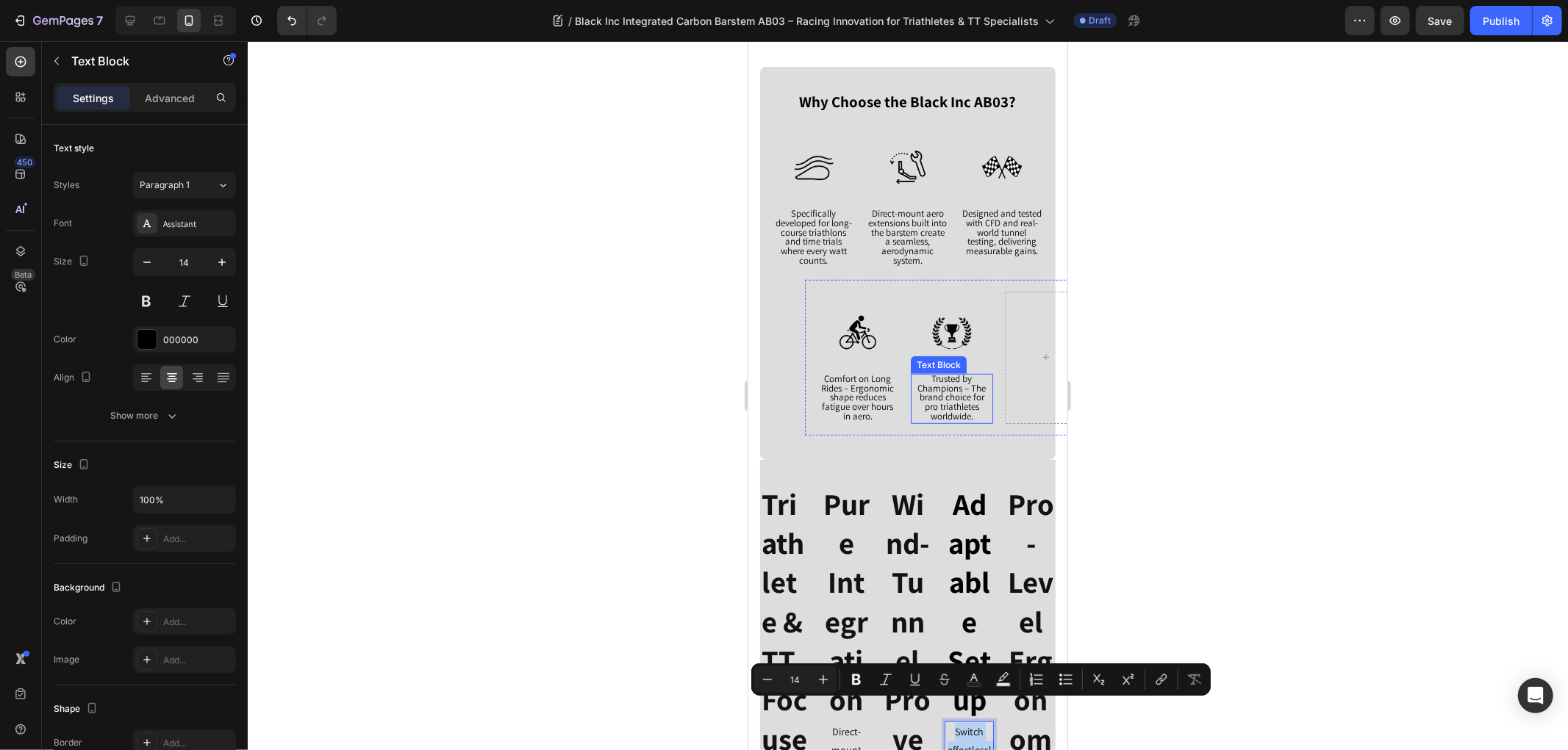
scroll to position [635, 0]
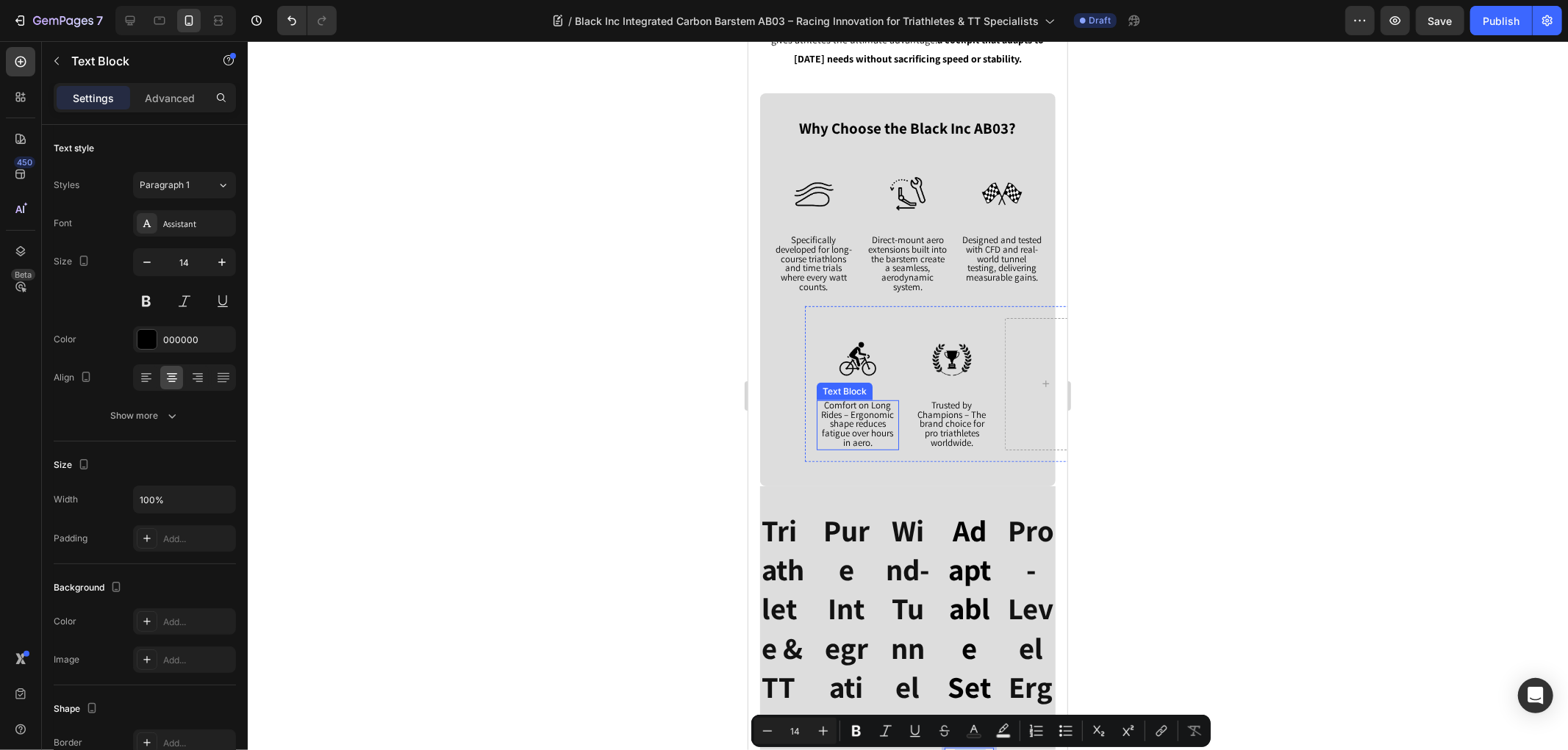
click at [855, 419] on span "Comfort on Long Rides – Ergonomic shape reduces fatigue over hours in aero." at bounding box center [857, 423] width 73 height 50
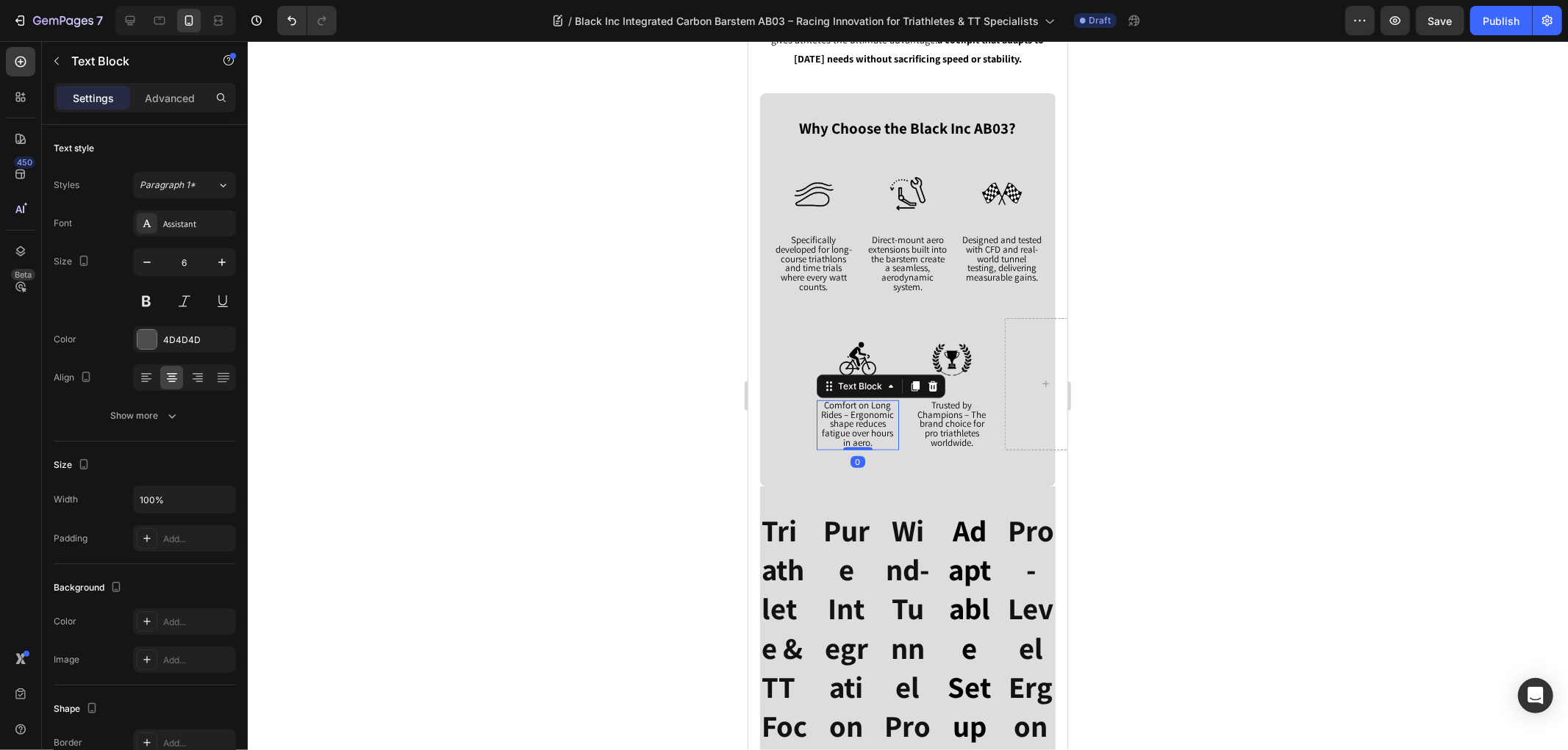
click at [855, 419] on span "Comfort on Long Rides – Ergonomic shape reduces fatigue over hours in aero." at bounding box center [857, 423] width 73 height 50
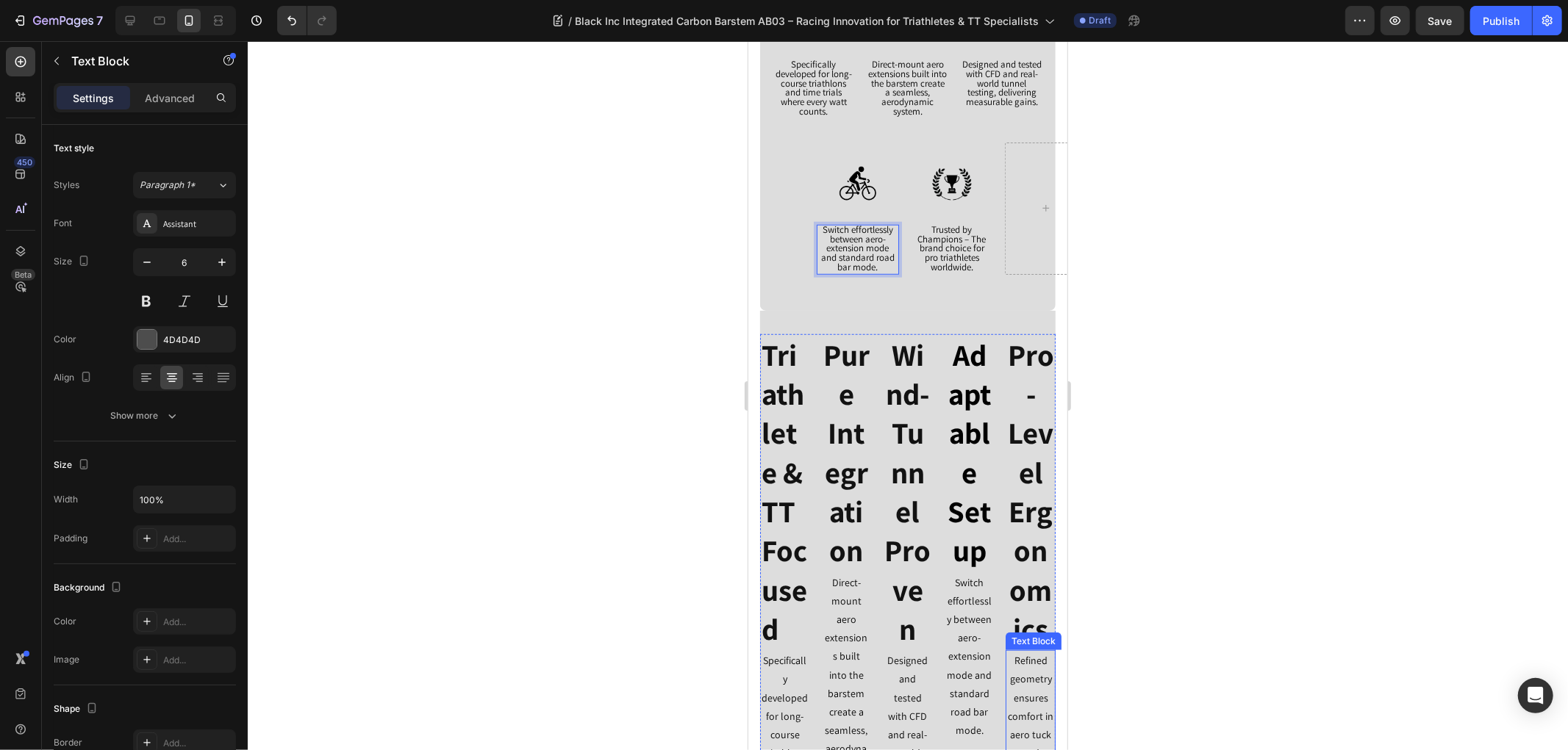
scroll to position [962, 0]
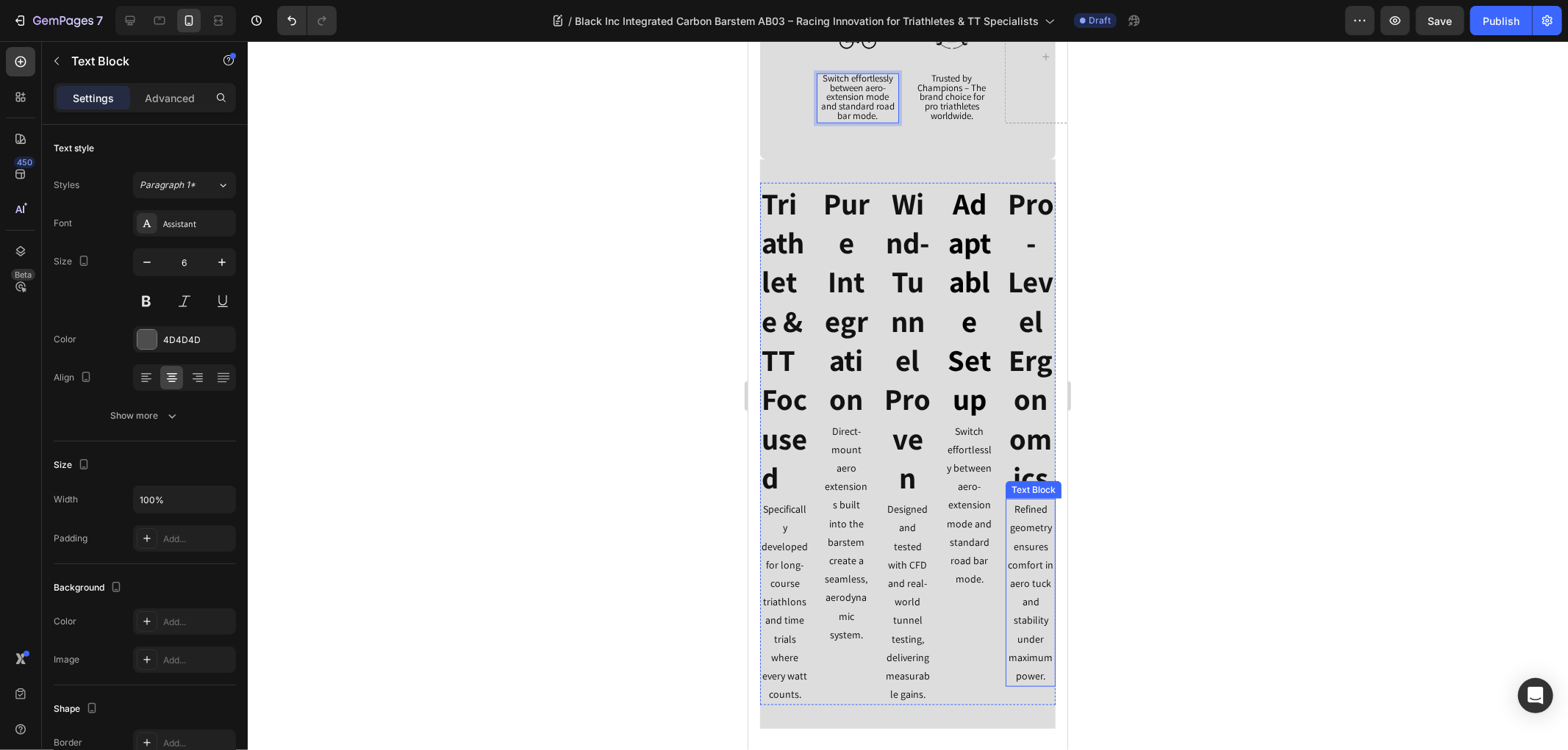
click at [1010, 556] on p "Refined geometry ensures comfort in aero tuck and stability under maximum power." at bounding box center [1029, 592] width 47 height 185
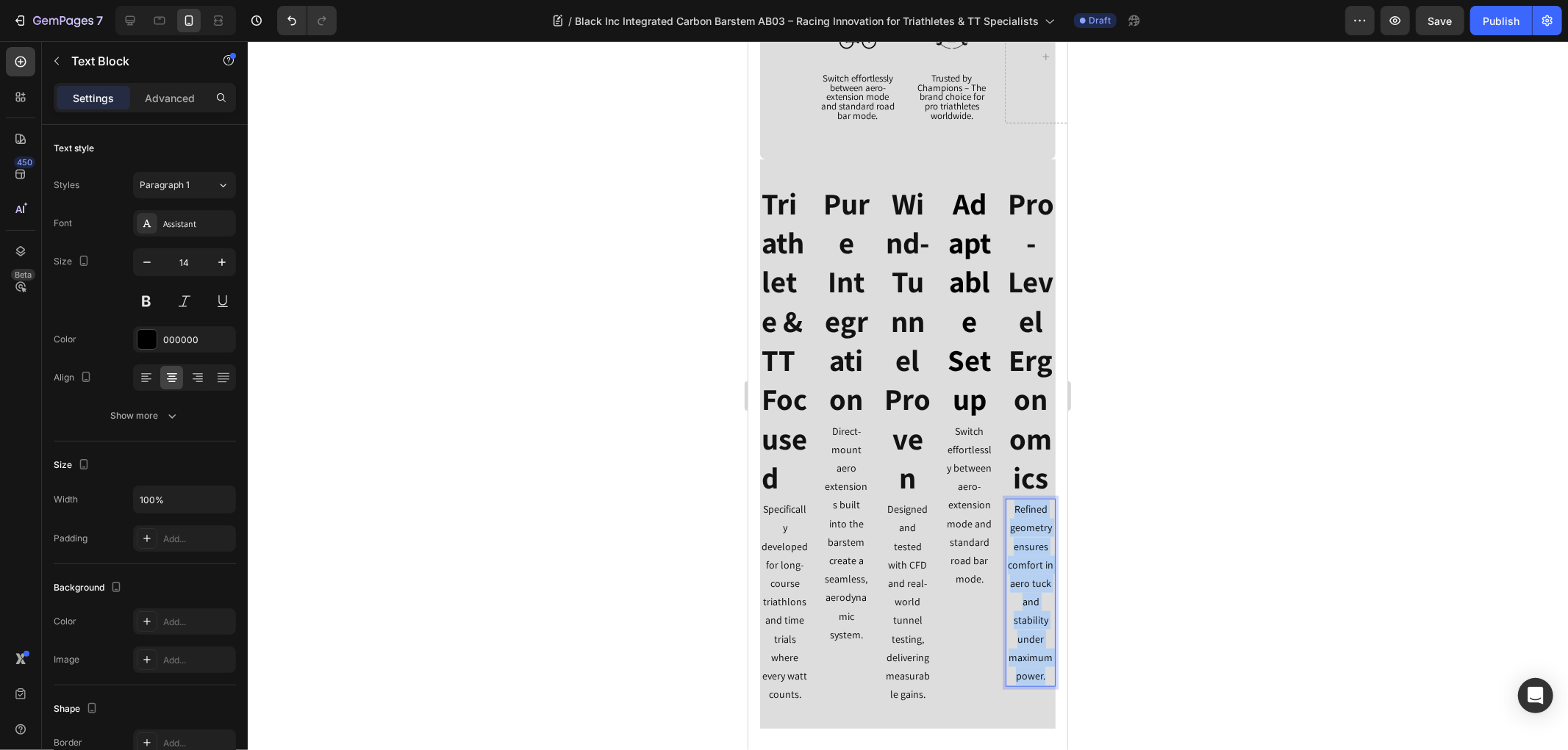
copy p "Refined geometry ensures comfort in aero tuck and stability under maximum power."
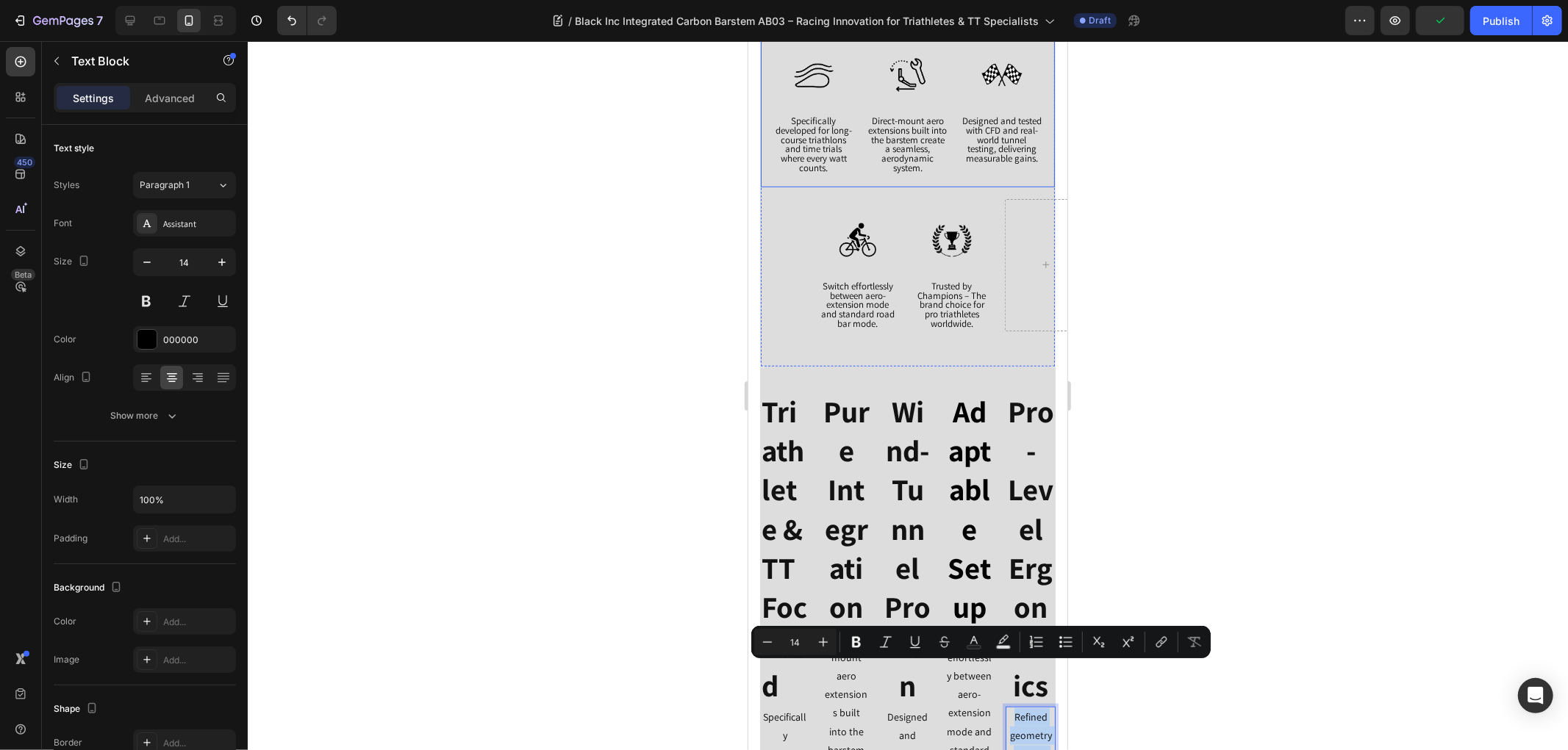
scroll to position [717, 0]
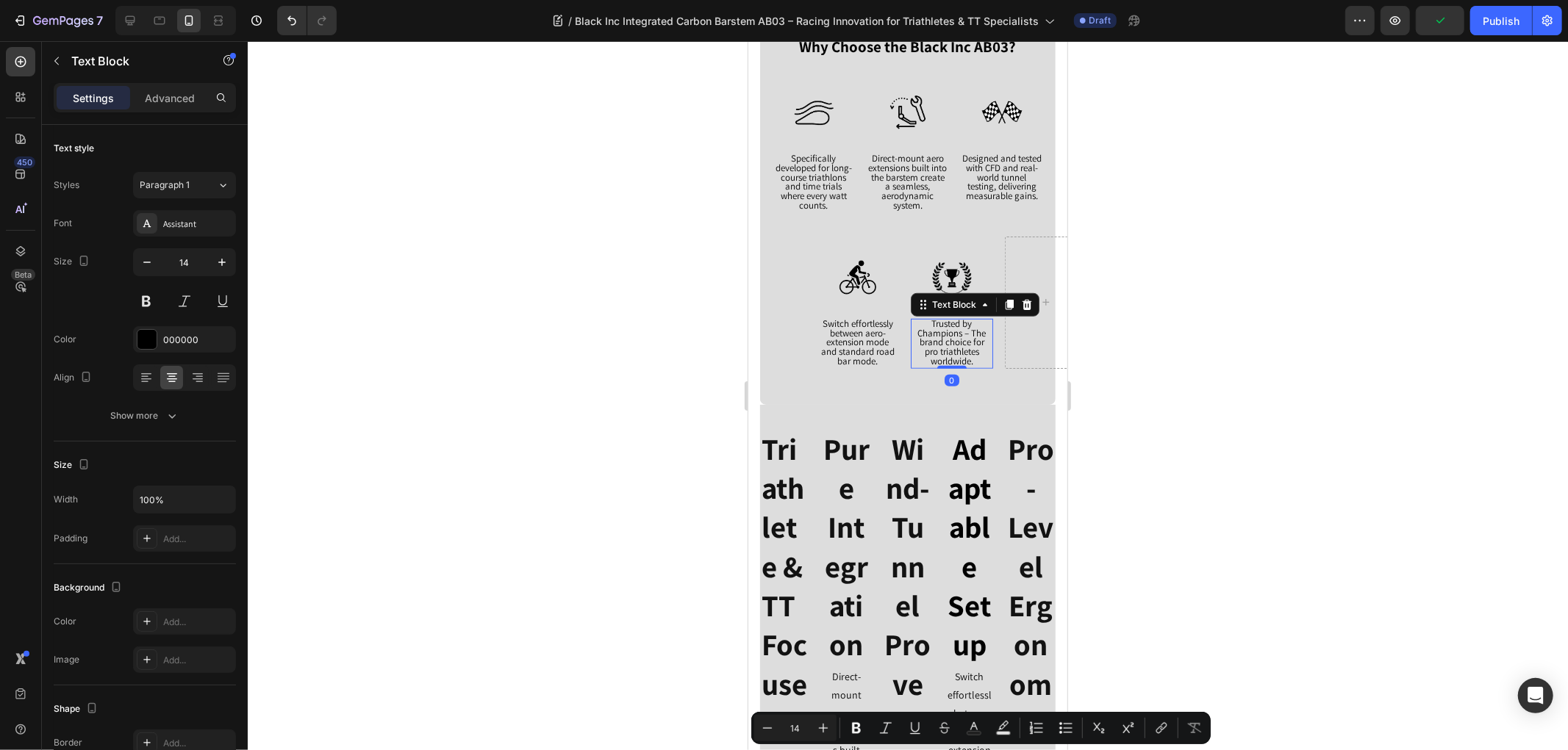
click at [946, 324] on span "Trusted by Champions – The brand choice for pro triathletes worldwide." at bounding box center [952, 342] width 69 height 50
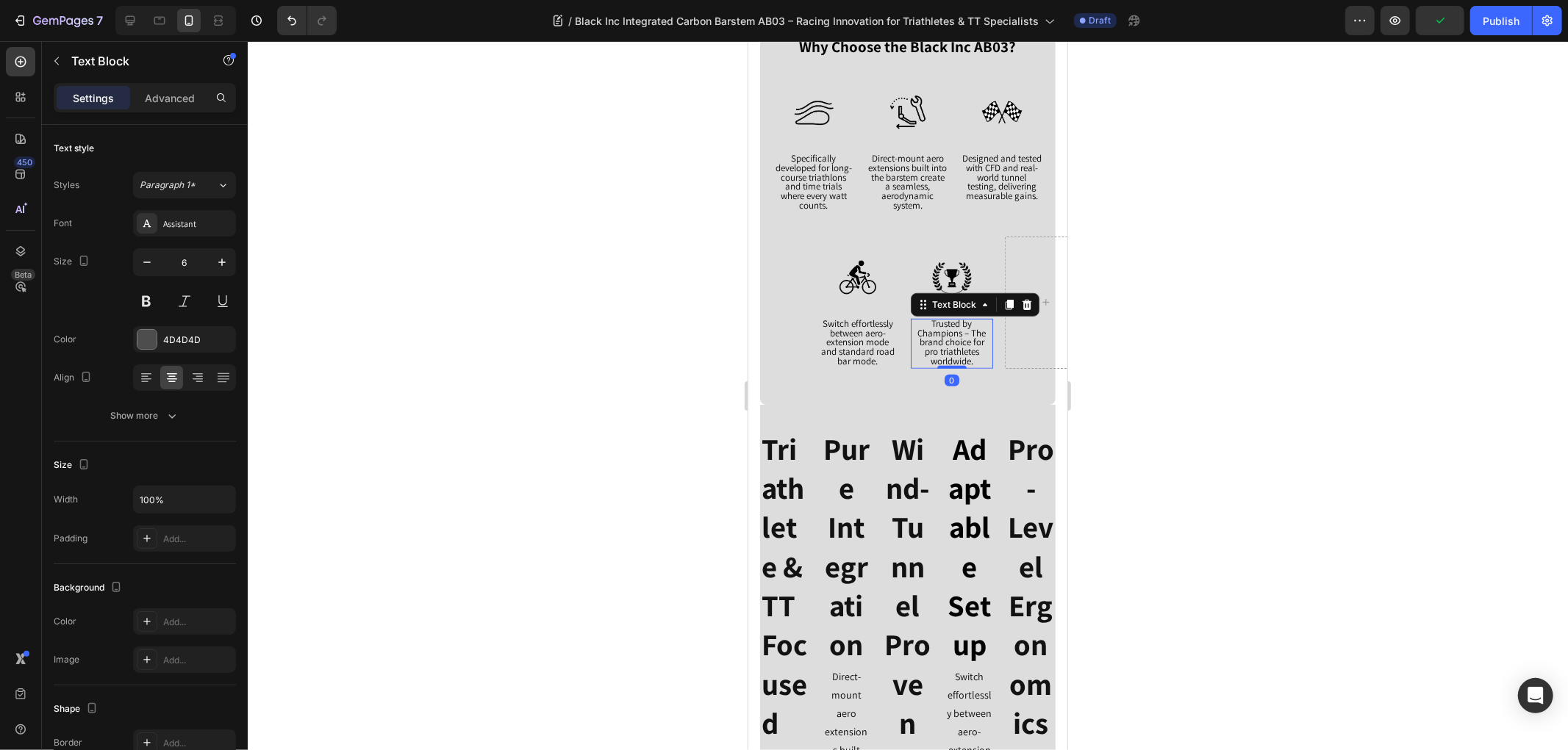
click at [946, 324] on span "Trusted by Champions – The brand choice for pro triathletes worldwide." at bounding box center [952, 342] width 69 height 50
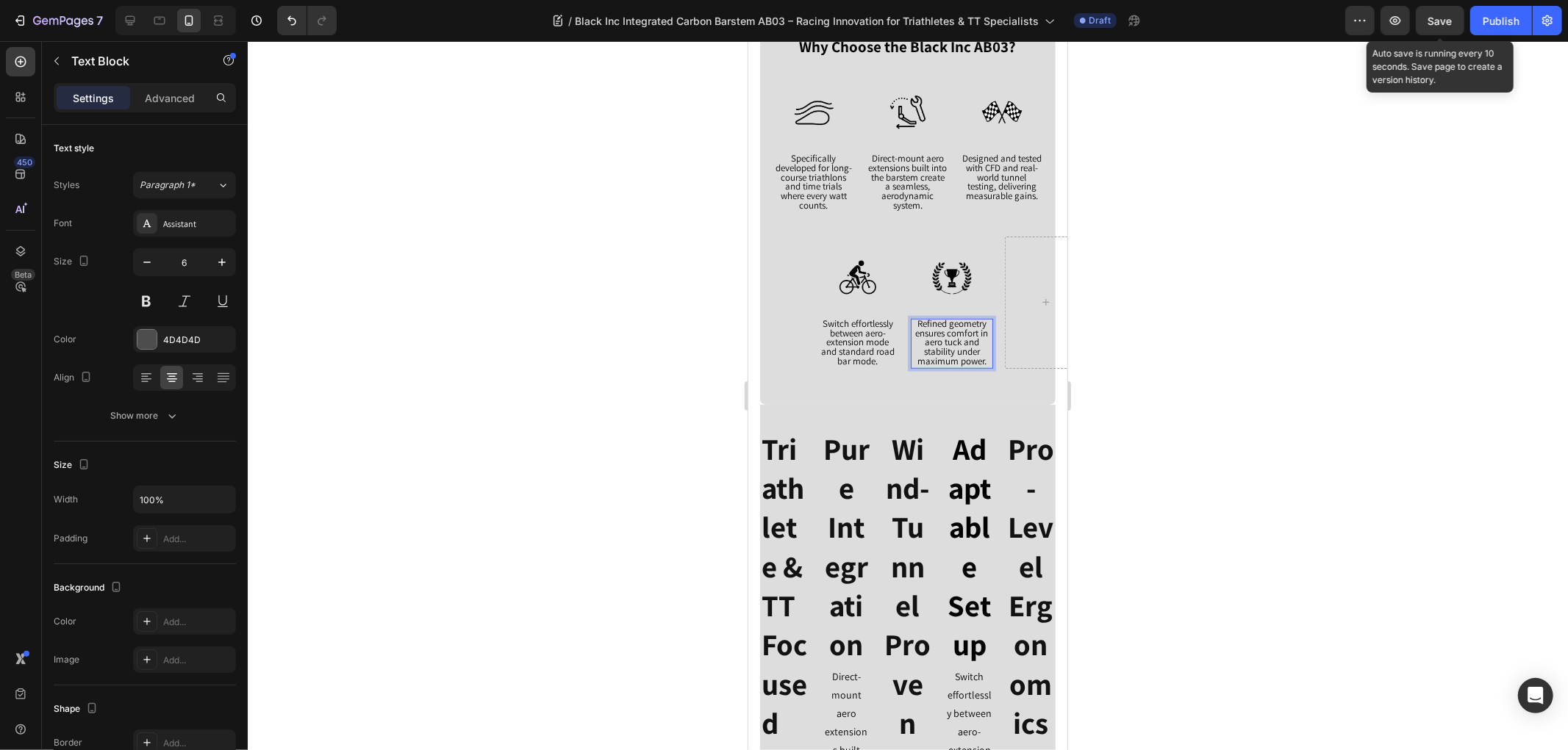
click at [1441, 22] on span "Save" at bounding box center [1440, 21] width 24 height 12
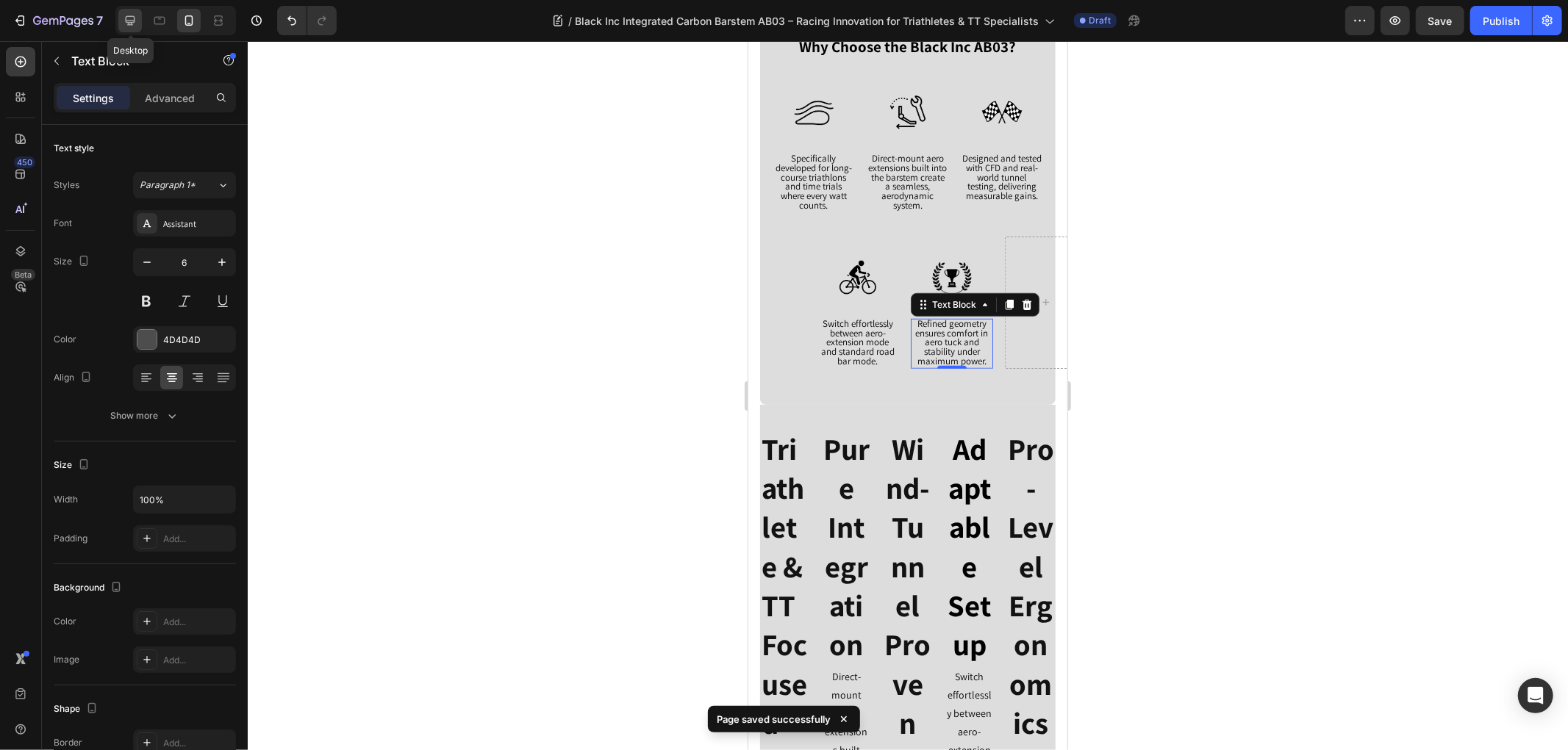
click at [137, 10] on div at bounding box center [130, 20] width 23 height 23
type input "16"
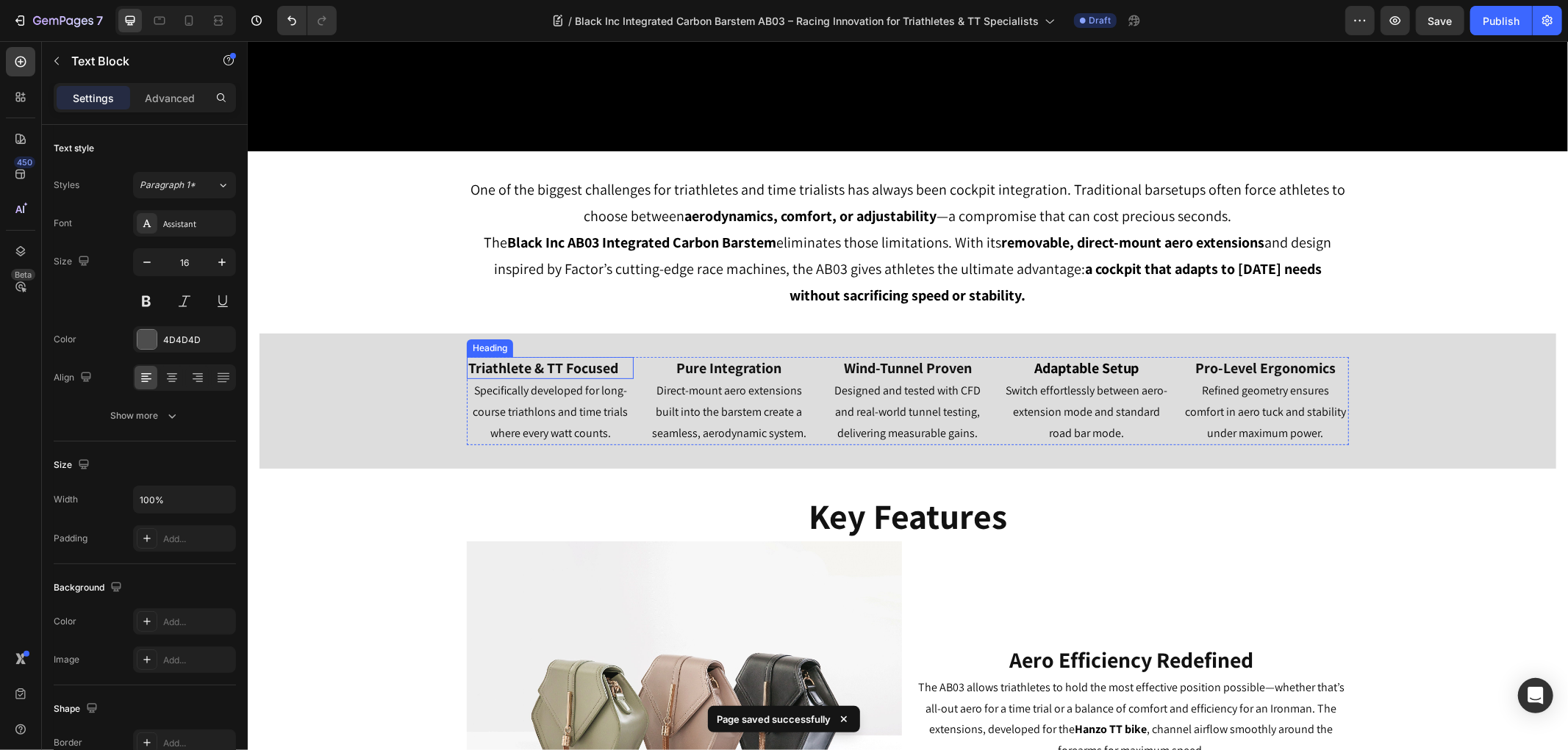
scroll to position [339, 0]
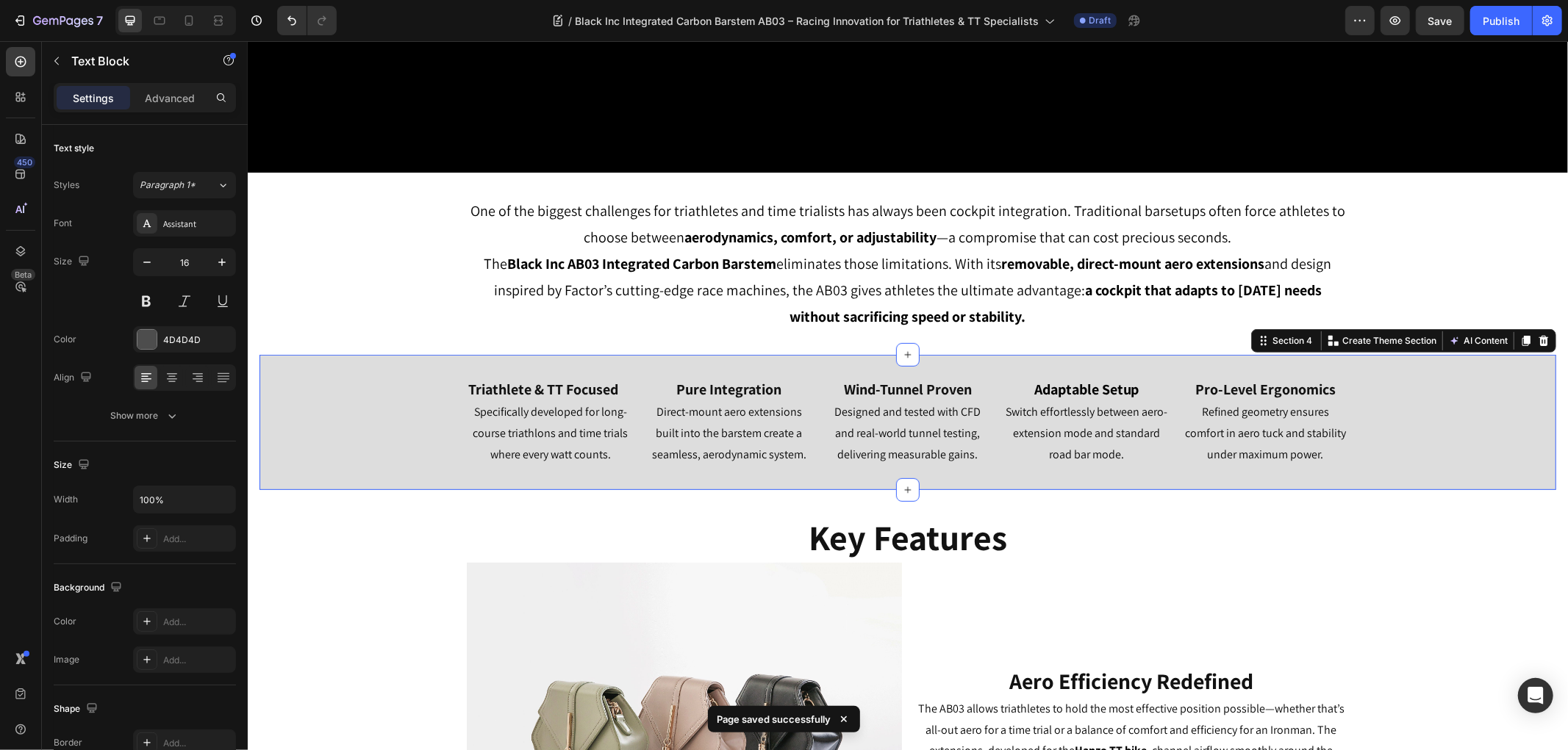
click at [287, 393] on div "Triathlete & TT Focused Heading Specifically developed for long-course triathlo…" at bounding box center [907, 421] width 1296 height 88
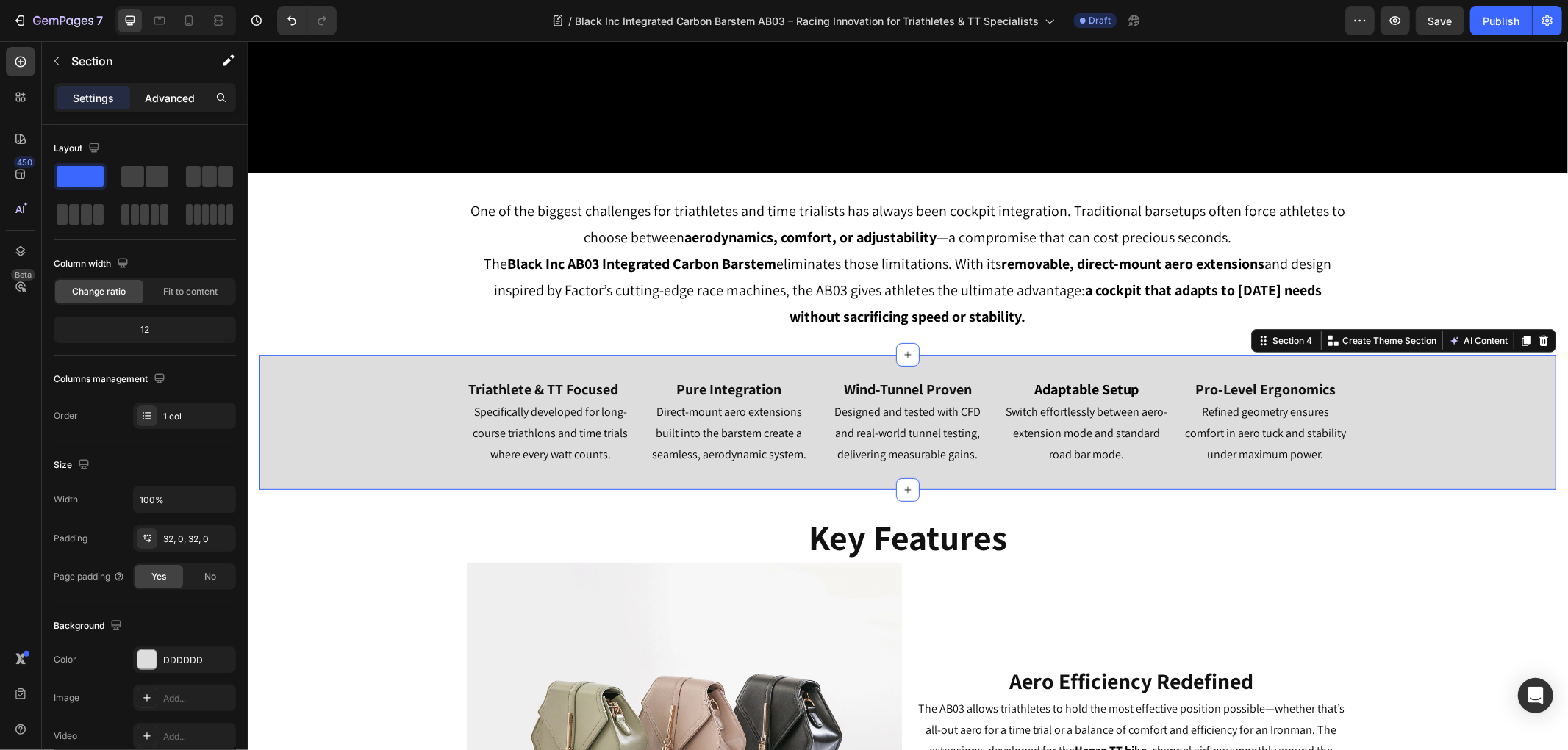
click at [167, 93] on p "Advanced" at bounding box center [169, 98] width 50 height 16
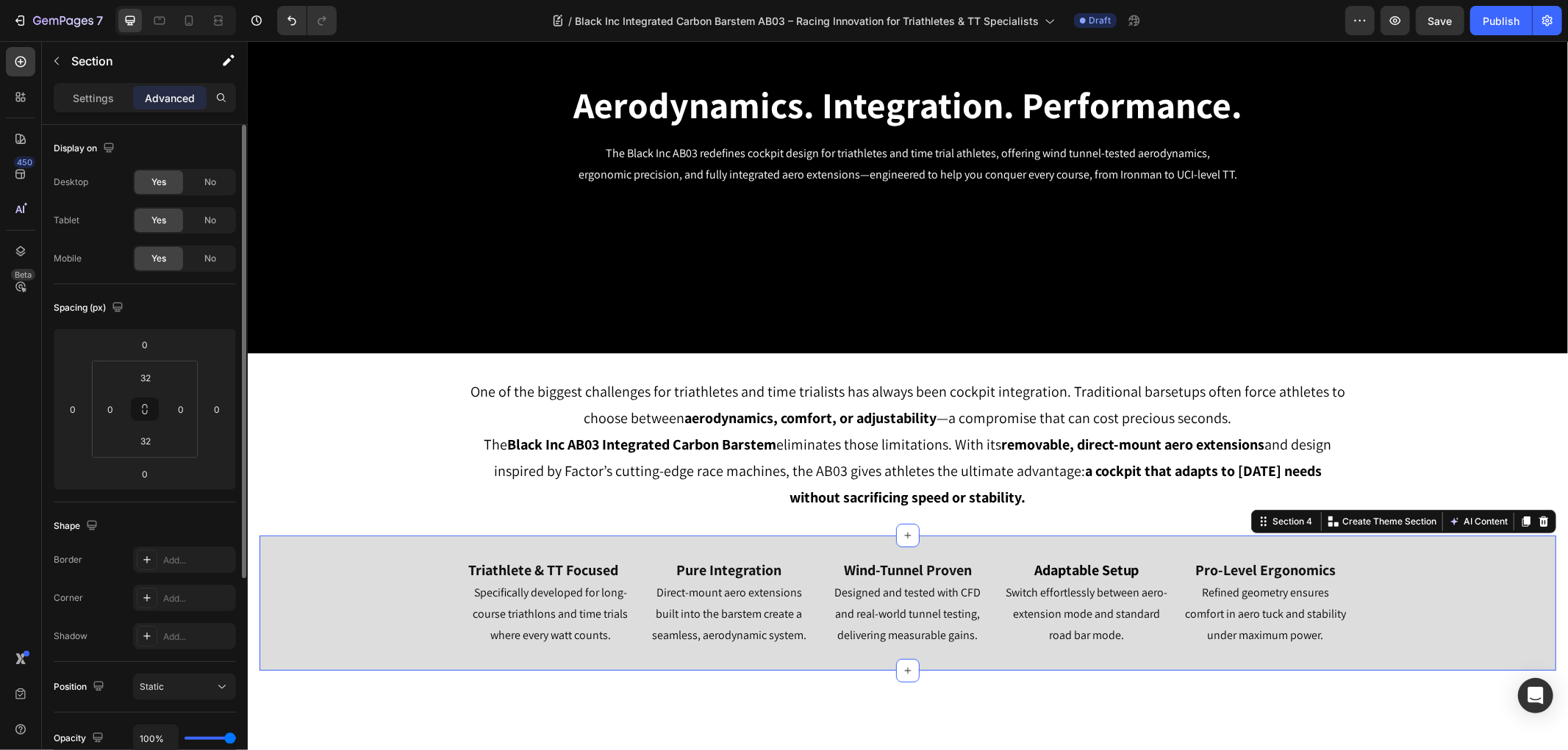
scroll to position [0, 0]
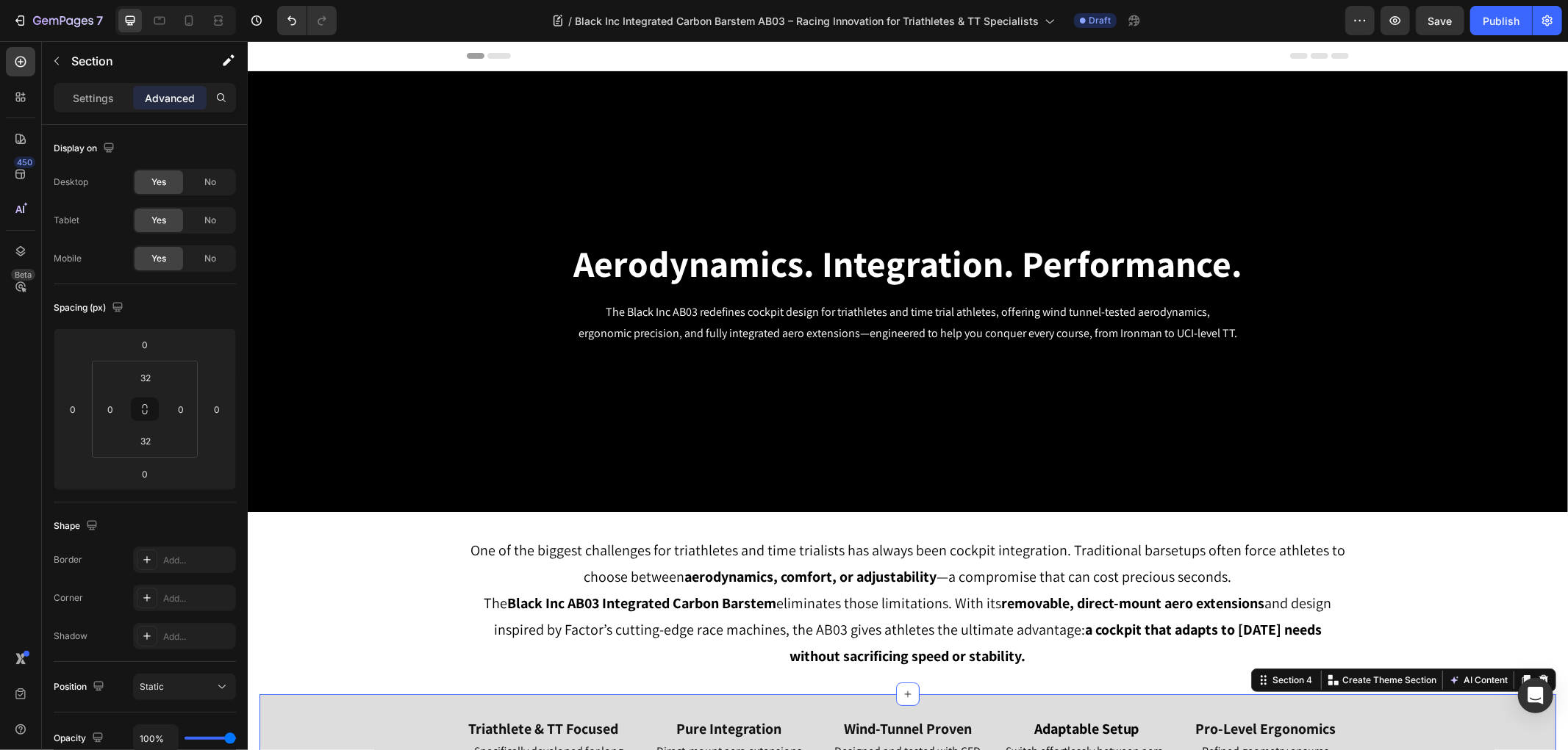
click at [205, 20] on div at bounding box center [176, 21] width 120 height 30
click at [196, 20] on div at bounding box center [189, 20] width 23 height 23
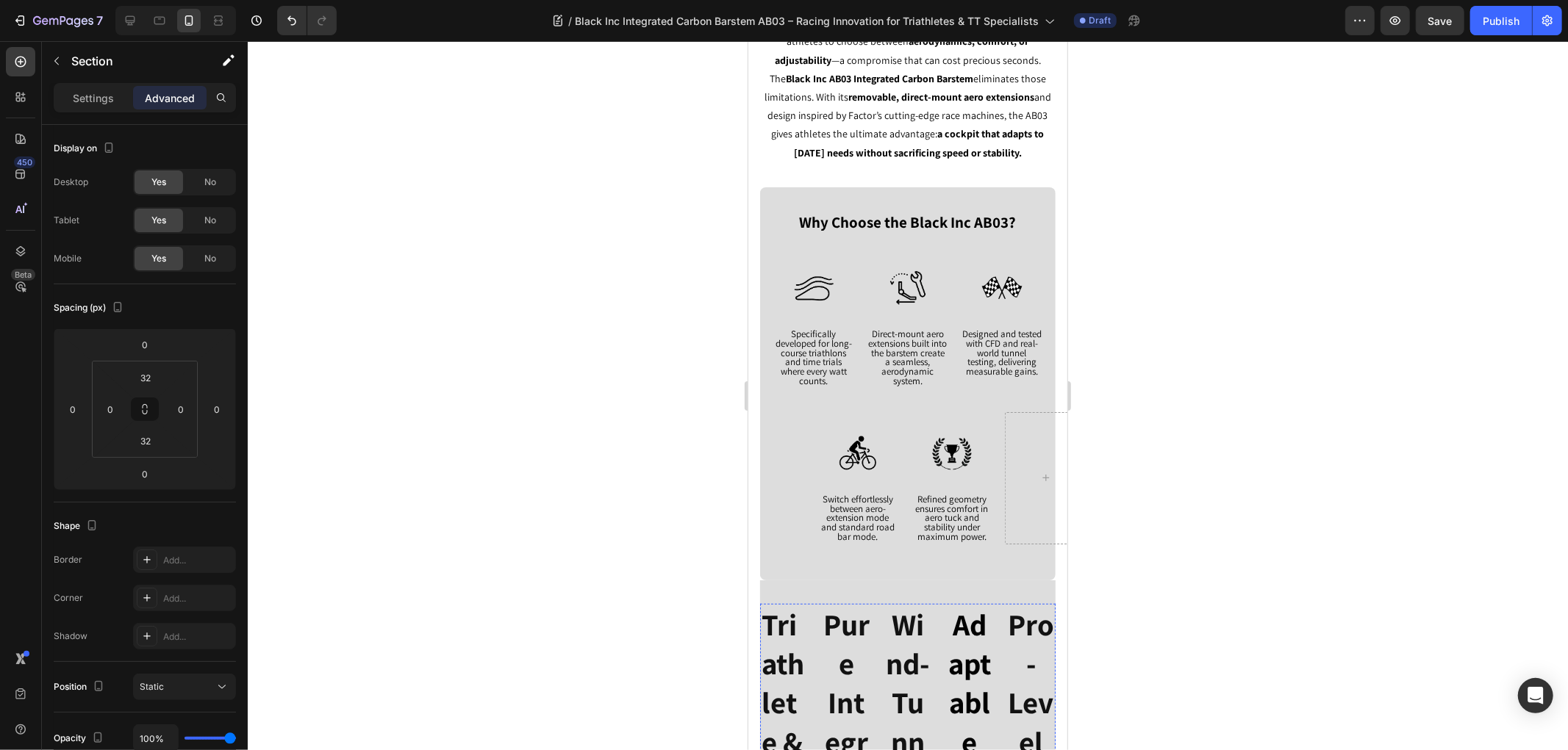
scroll to position [460, 0]
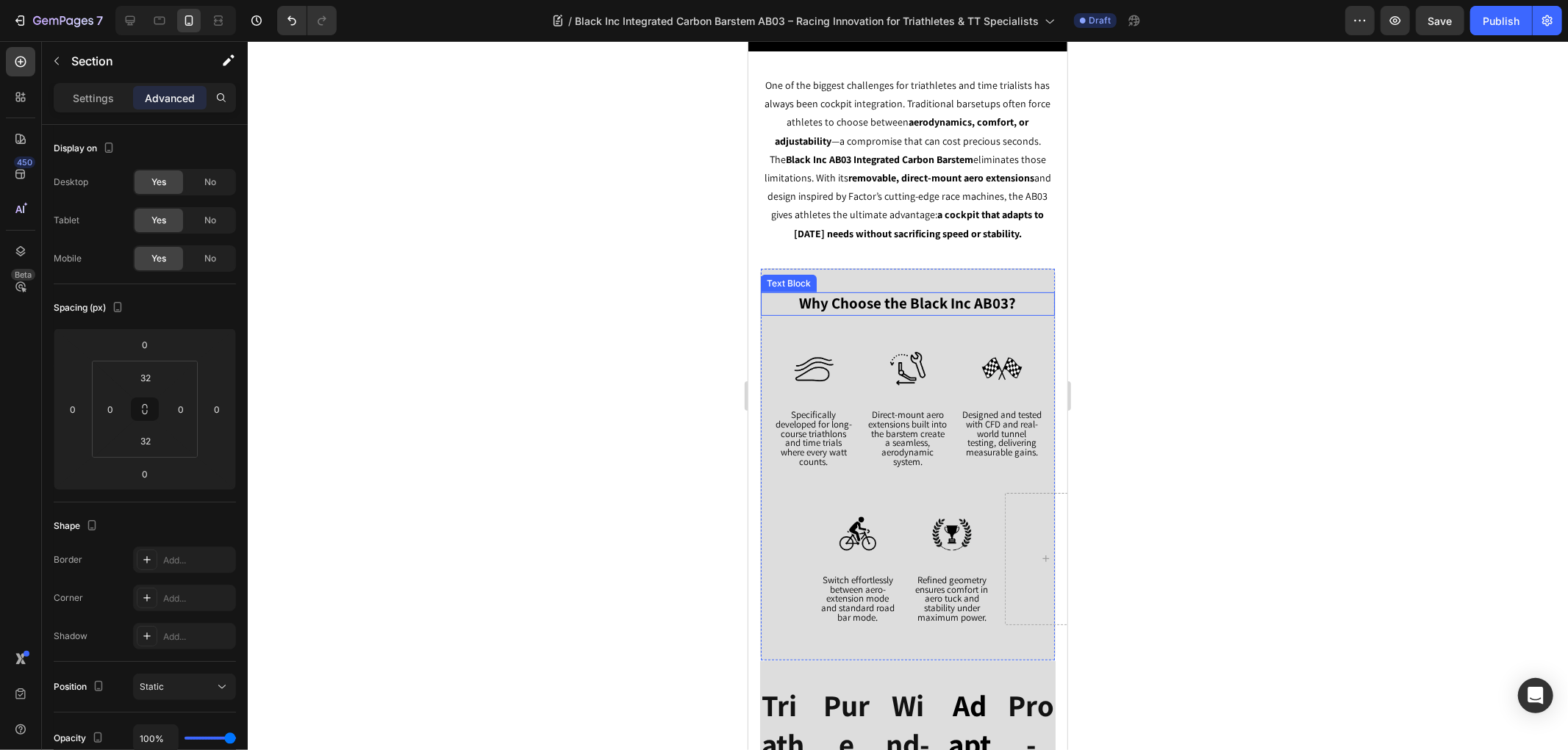
click at [818, 309] on strong "Why Choose the Black Inc AB03?" at bounding box center [907, 302] width 217 height 20
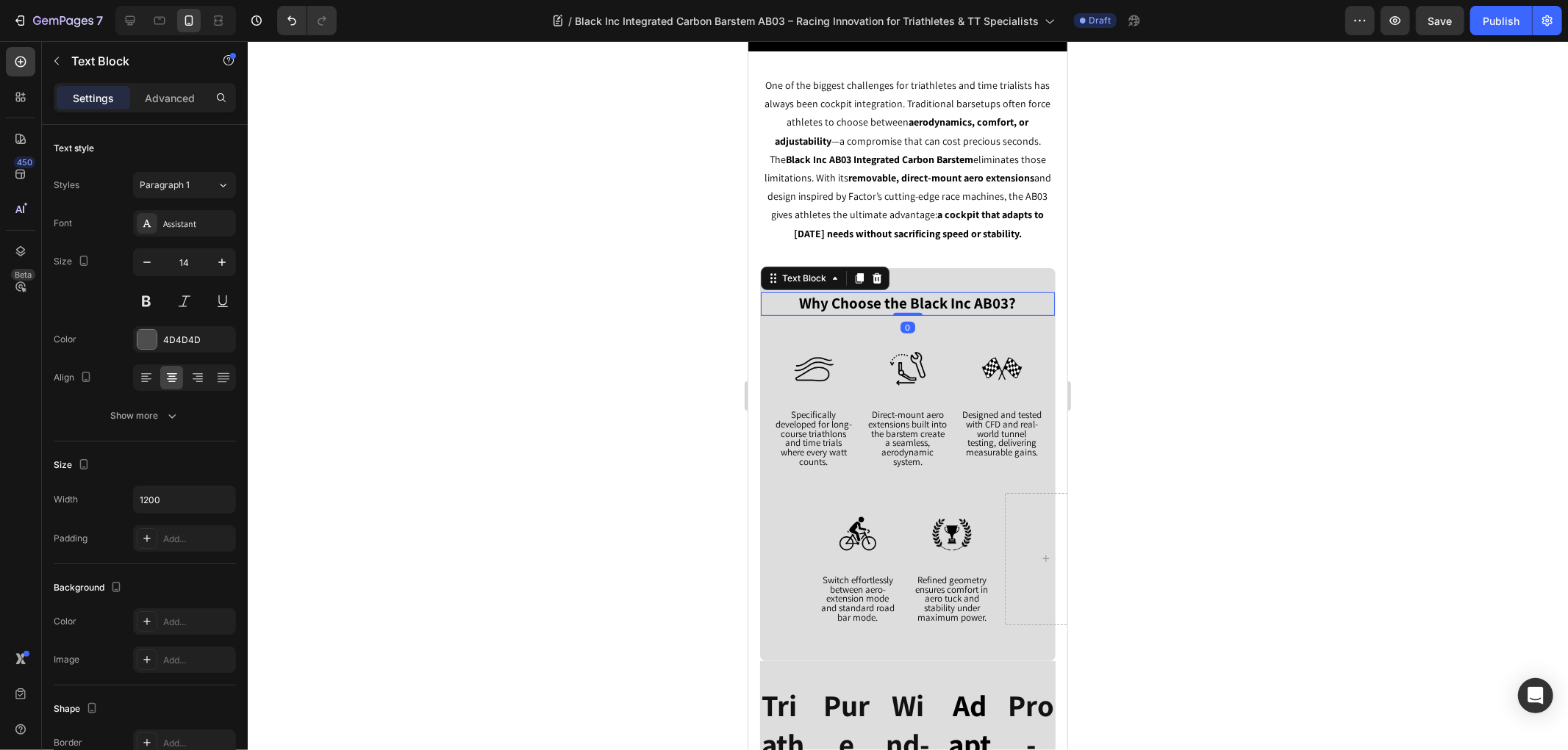
click at [818, 309] on strong "Why Choose the Black Inc AB03?" at bounding box center [907, 302] width 217 height 20
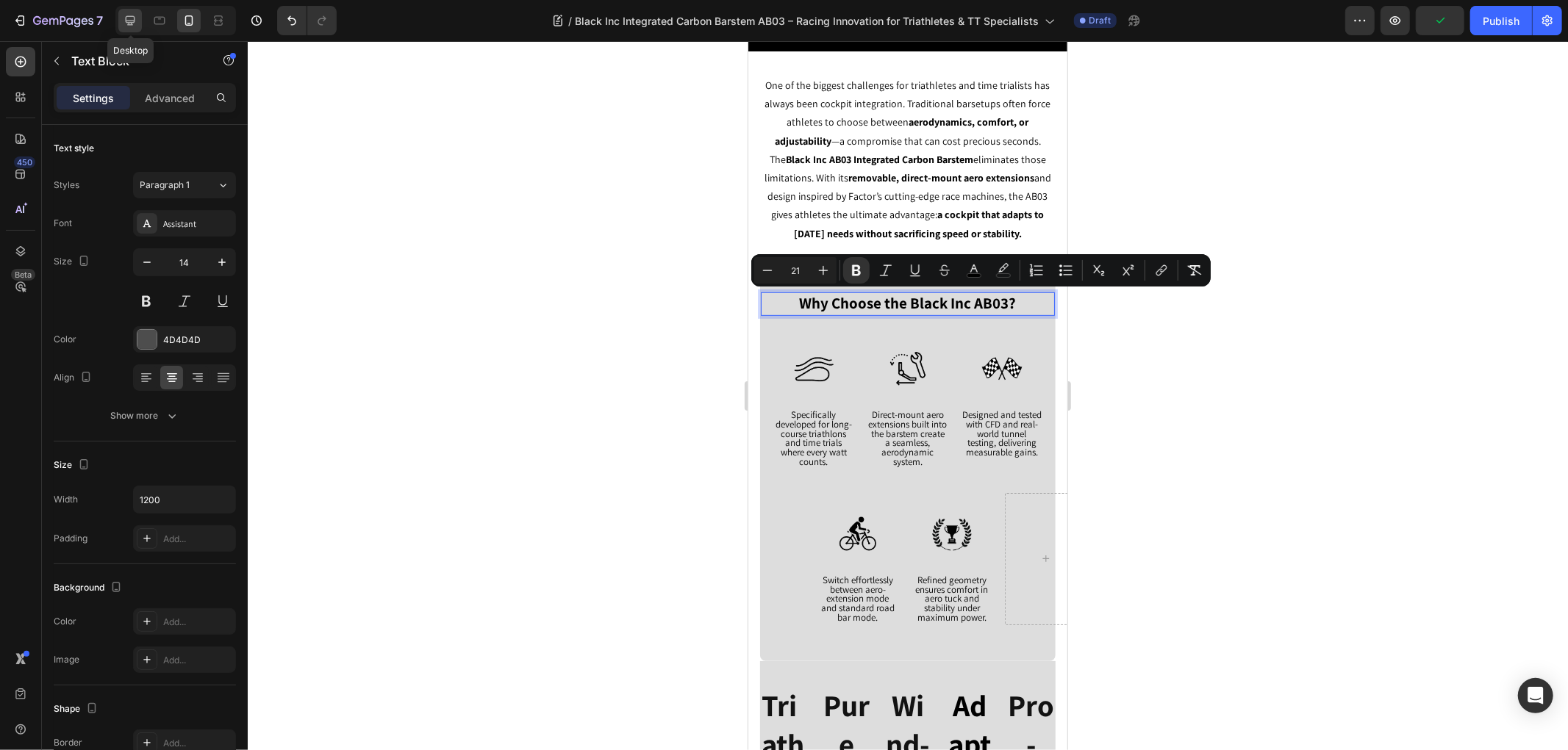
click at [129, 23] on icon at bounding box center [130, 21] width 9 height 9
type input "16"
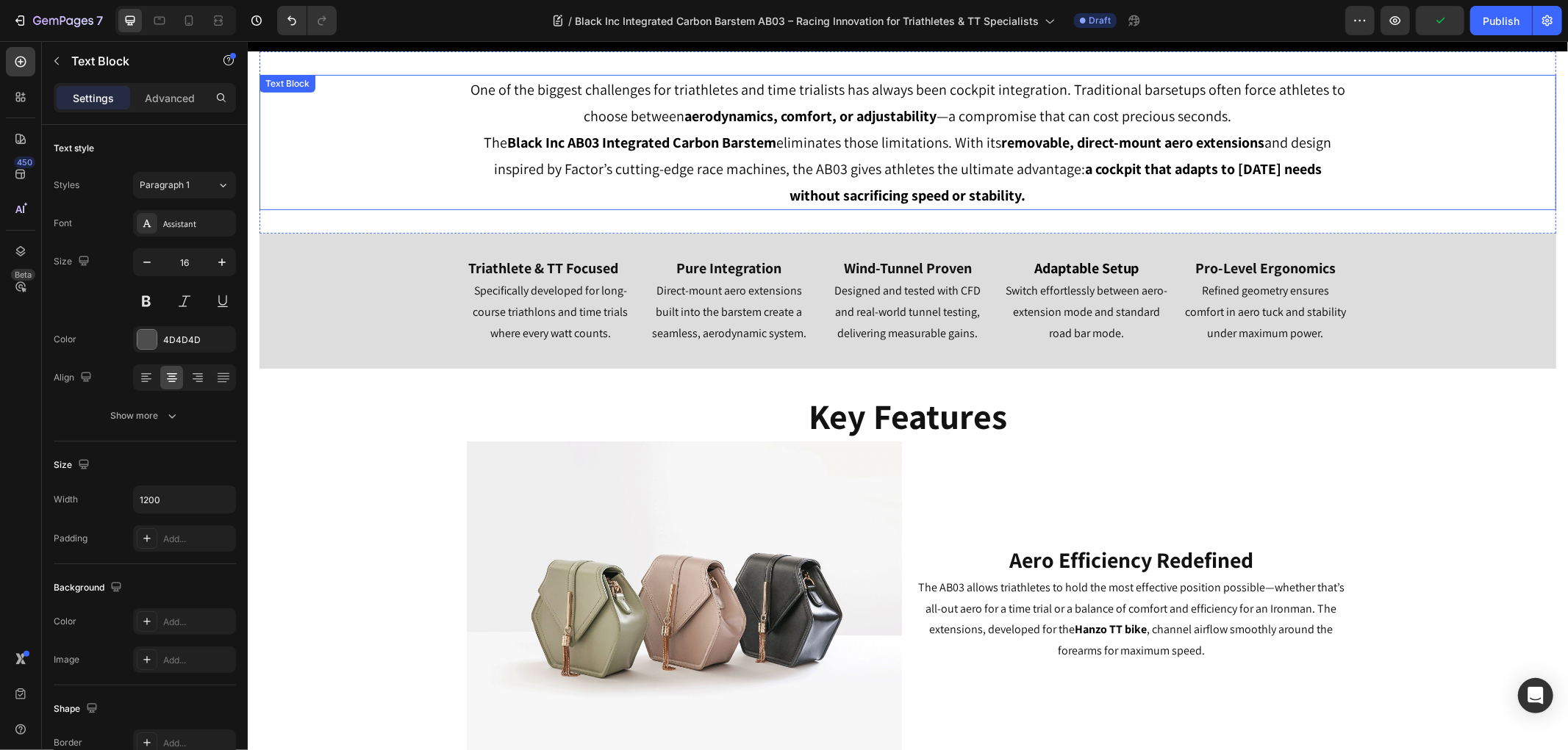
scroll to position [409, 0]
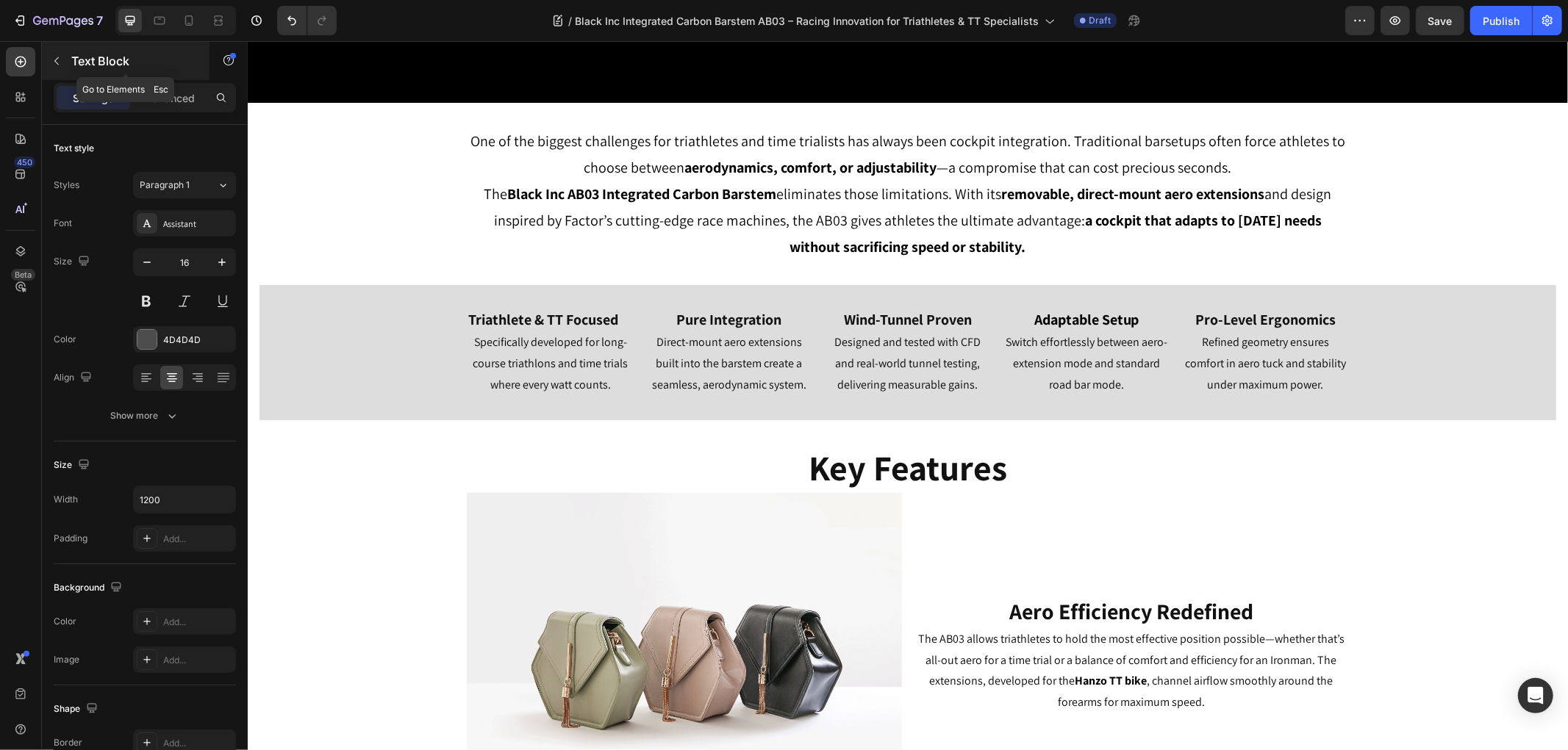
click at [55, 63] on icon "button" at bounding box center [56, 61] width 12 height 12
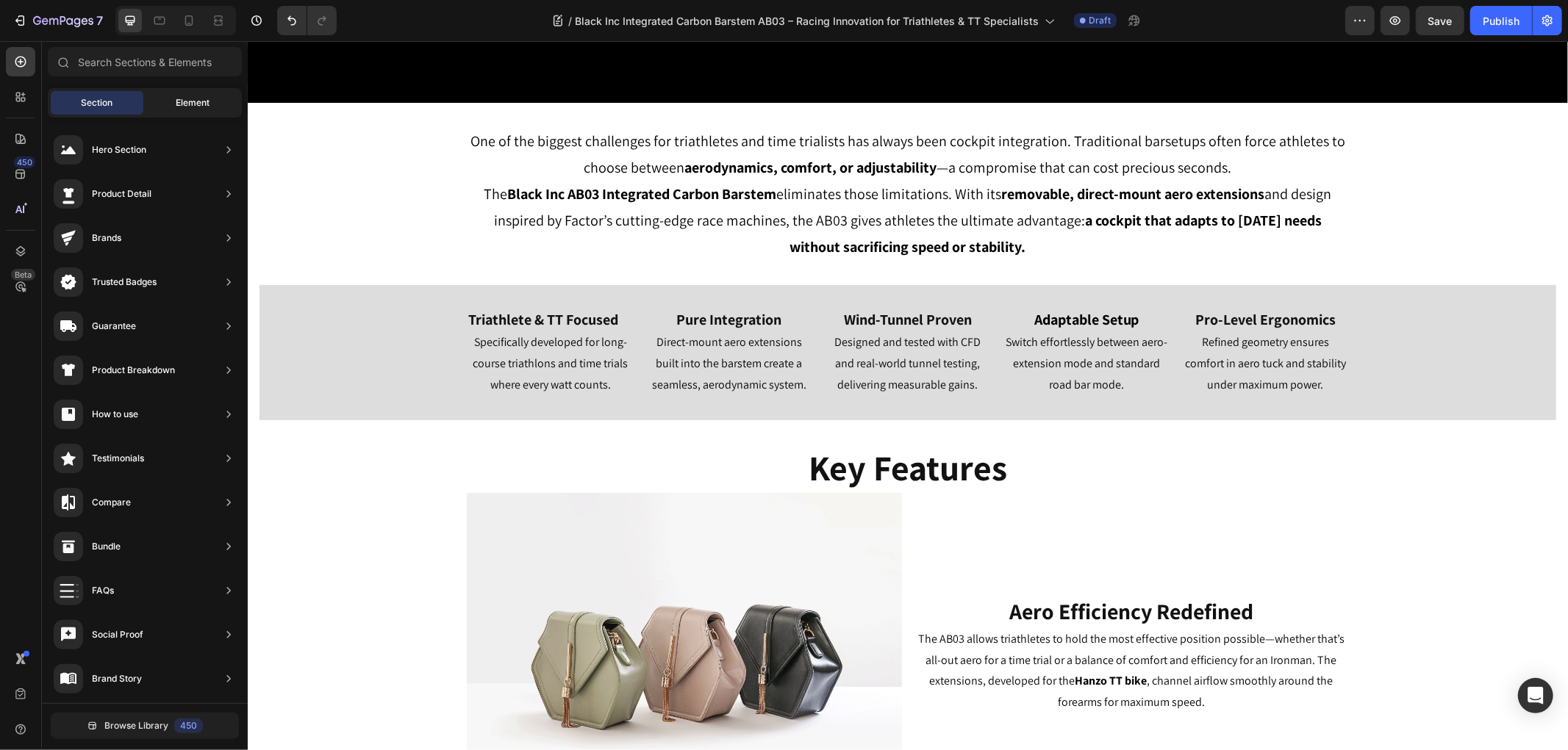
click at [167, 103] on div "Element" at bounding box center [192, 103] width 93 height 23
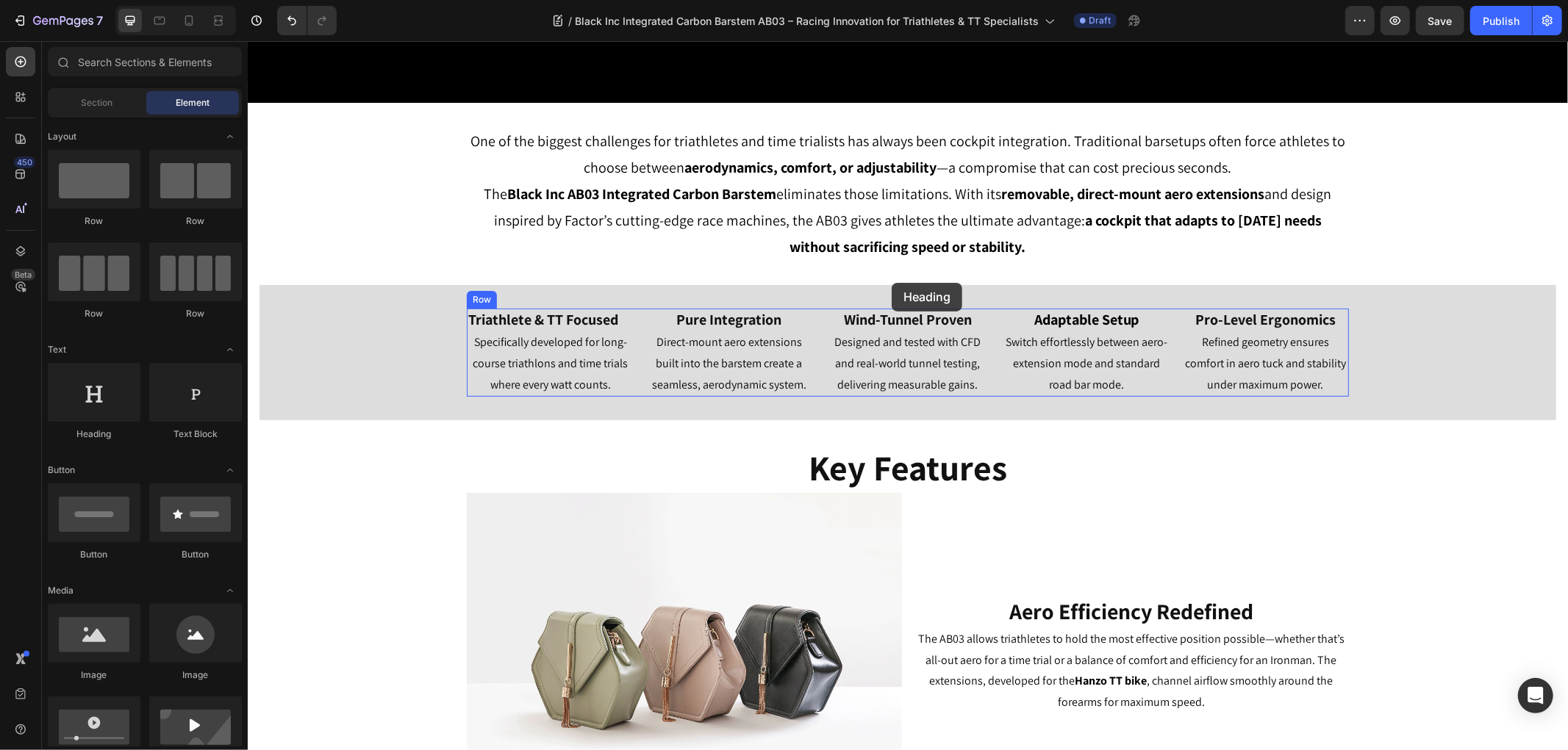
drag, startPoint x: 353, startPoint y: 447, endPoint x: 891, endPoint y: 282, distance: 562.7
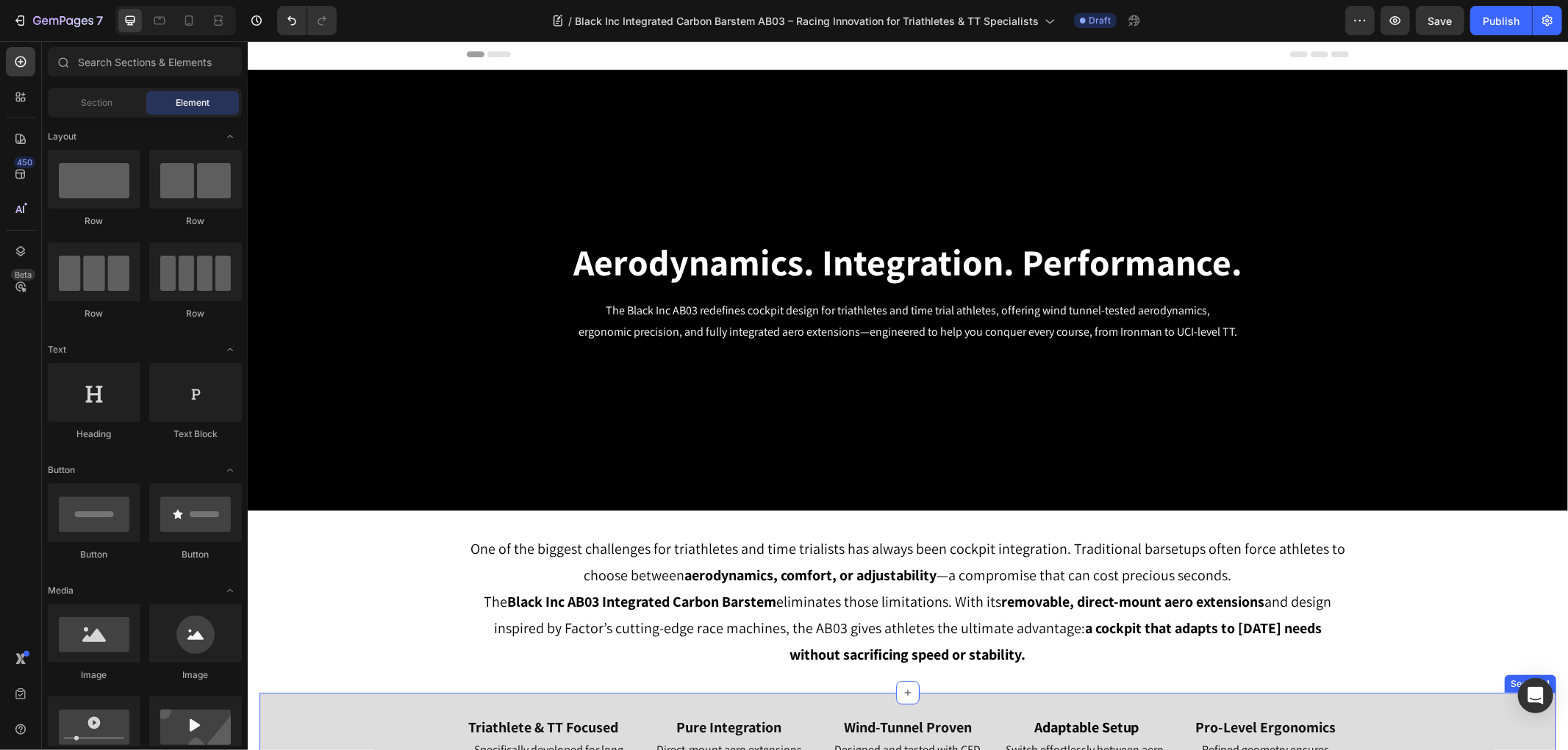
scroll to position [328, 0]
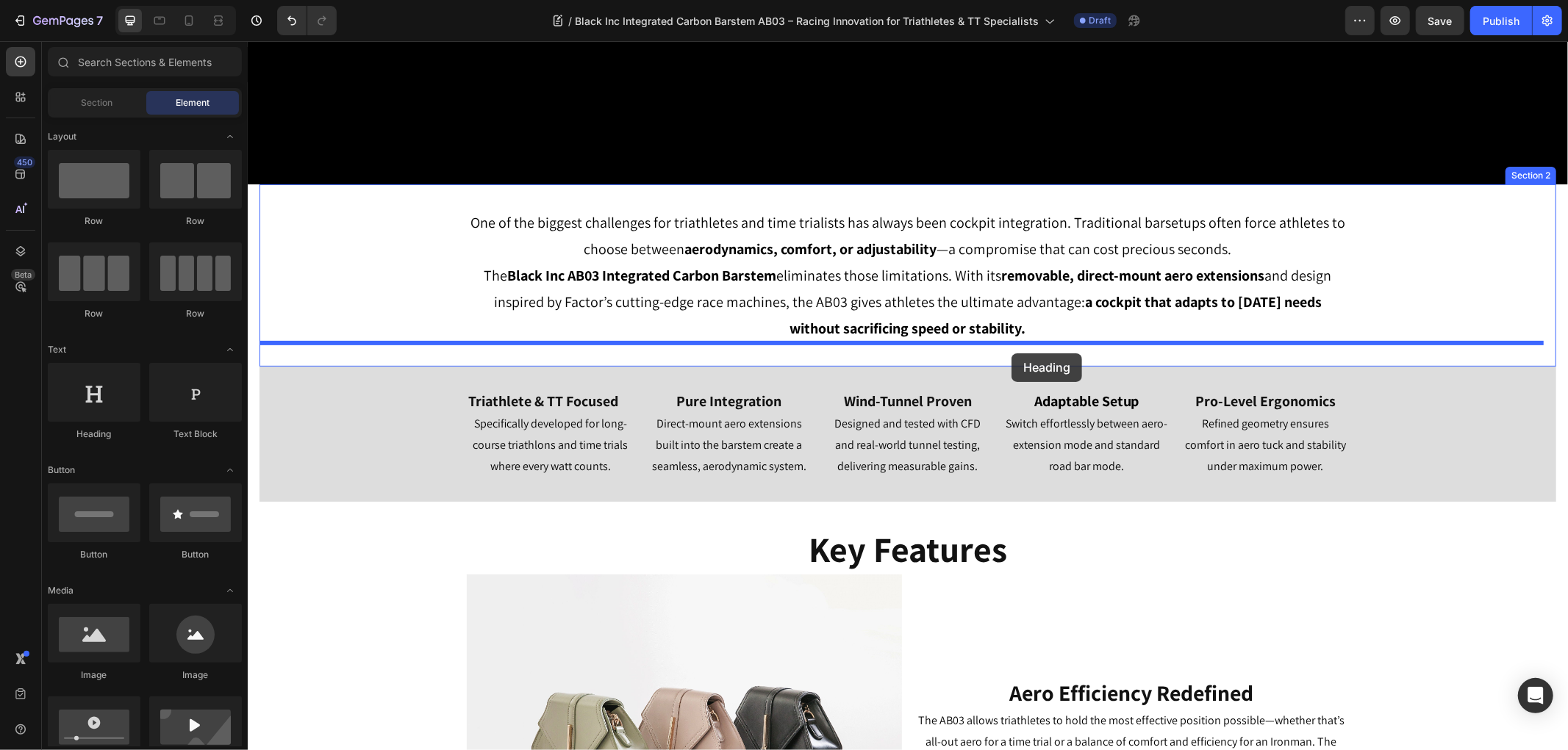
drag, startPoint x: 355, startPoint y: 447, endPoint x: 1010, endPoint y: 353, distance: 661.7
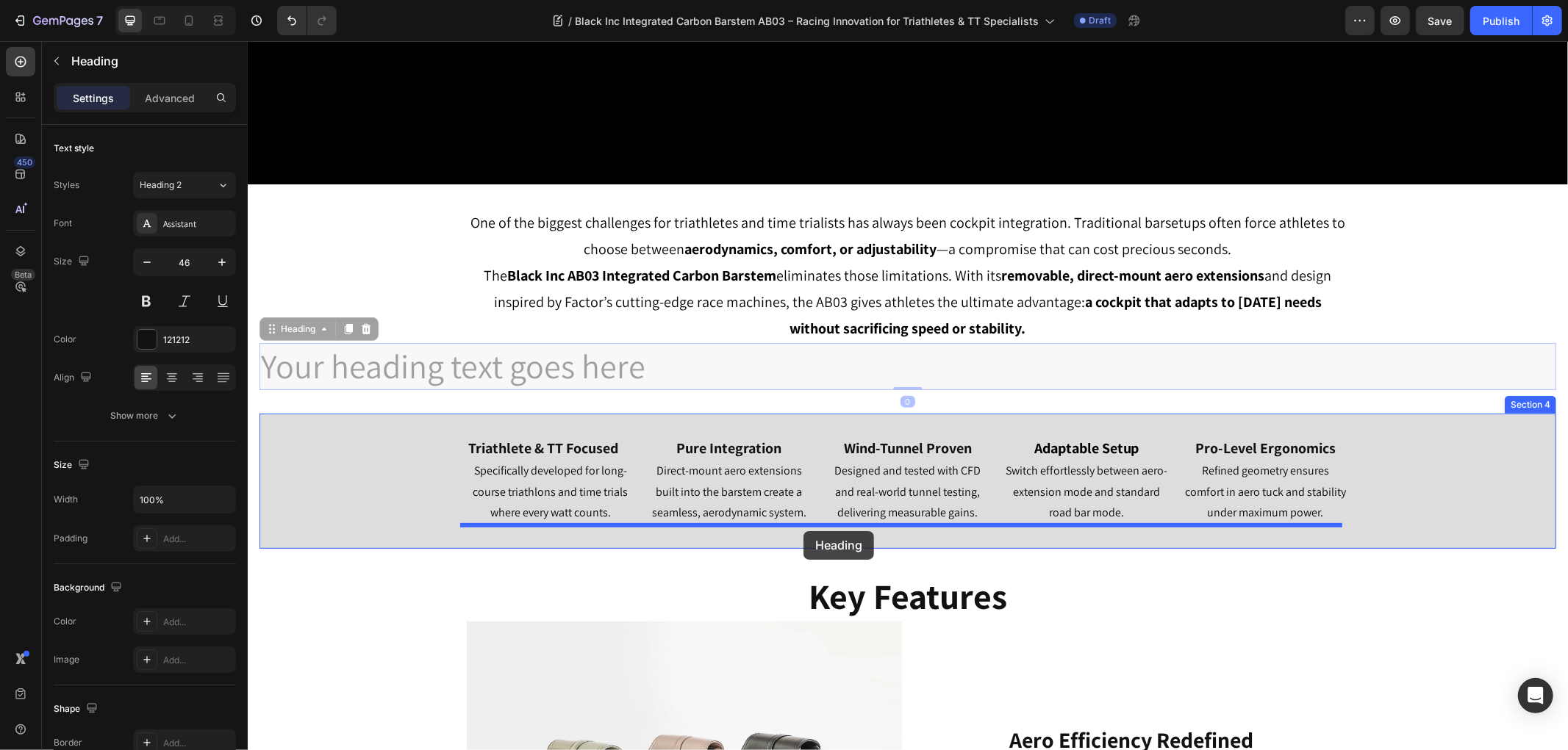
drag, startPoint x: 307, startPoint y: 331, endPoint x: 803, endPoint y: 531, distance: 534.8
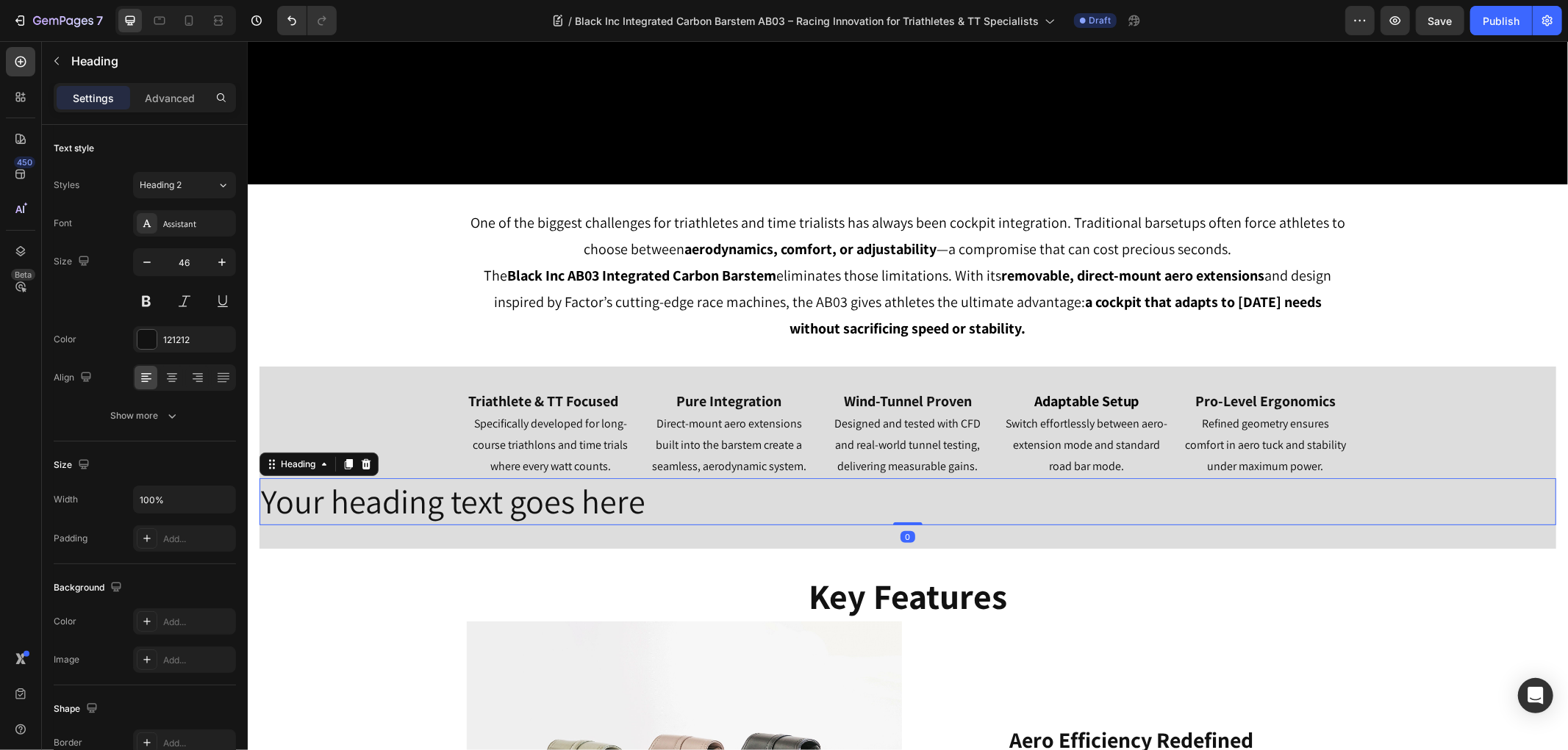
click at [522, 506] on h2 "Your heading text goes here" at bounding box center [907, 501] width 1296 height 47
click at [522, 506] on p "Your heading text goes here" at bounding box center [907, 501] width 1293 height 44
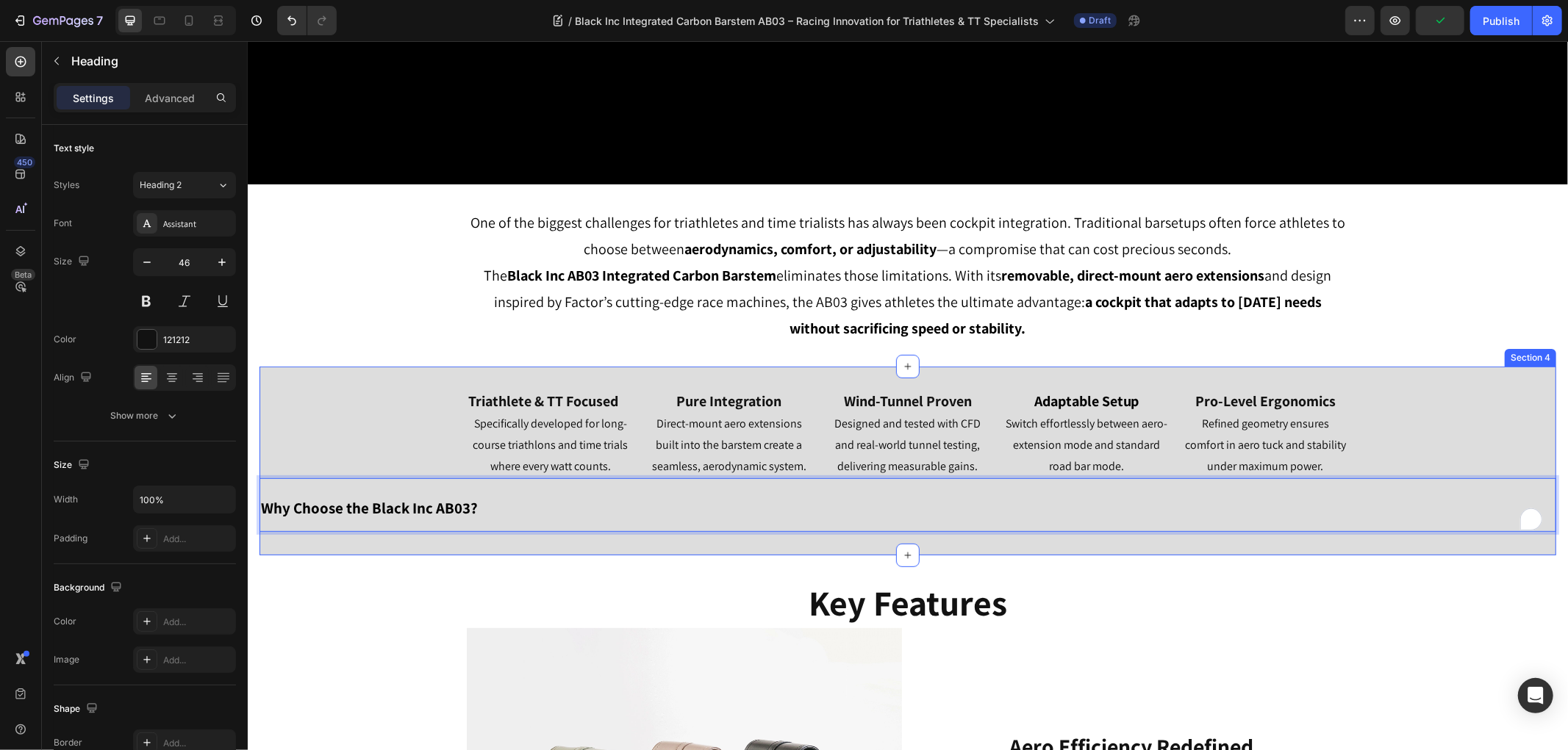
click at [349, 546] on div "Triathlete & TT Focused Heading Specifically developed for long-course triathlo…" at bounding box center [907, 460] width 1296 height 189
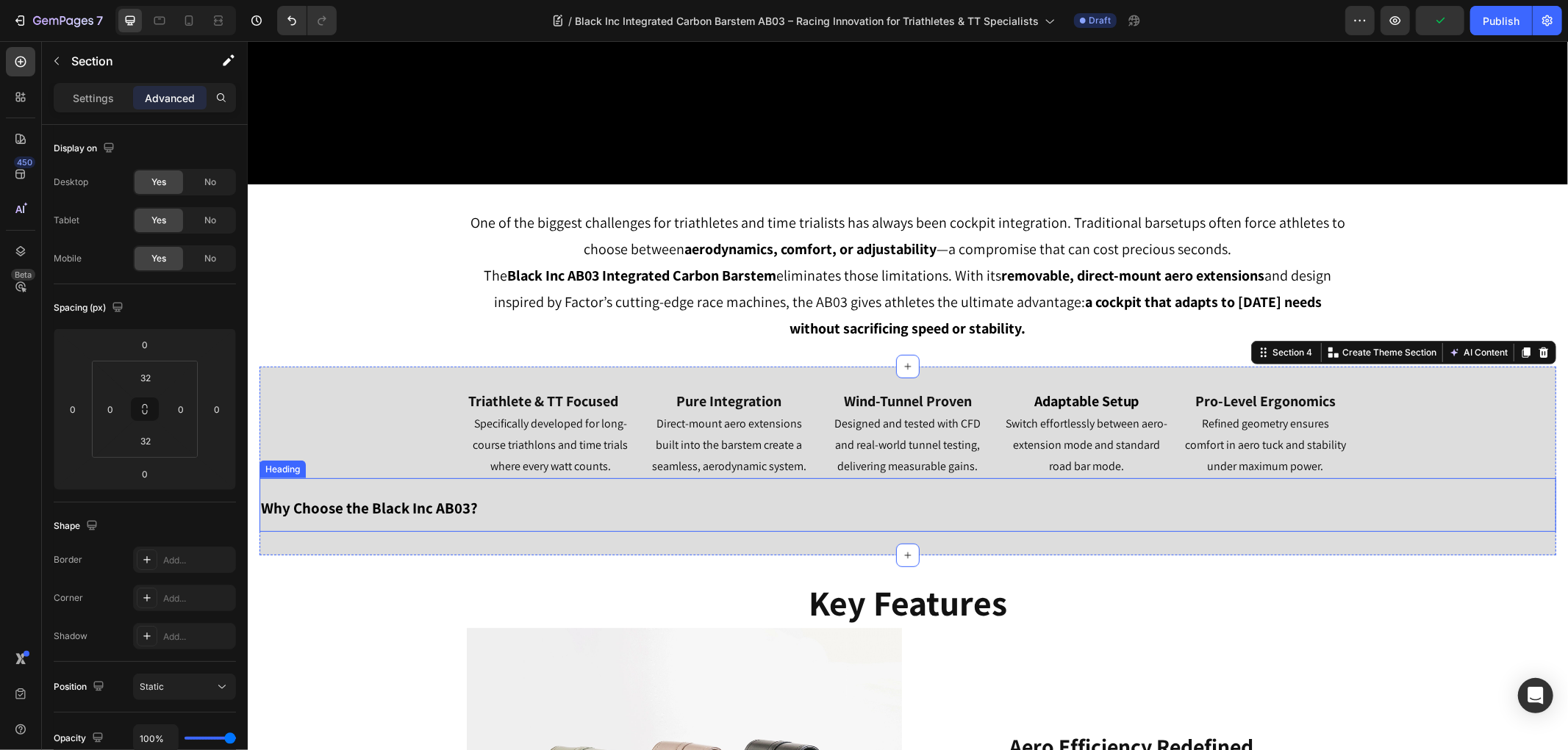
click at [534, 484] on p "⁠⁠⁠⁠⁠⁠⁠ Why Choose the Black Inc AB03?" at bounding box center [907, 504] width 1293 height 51
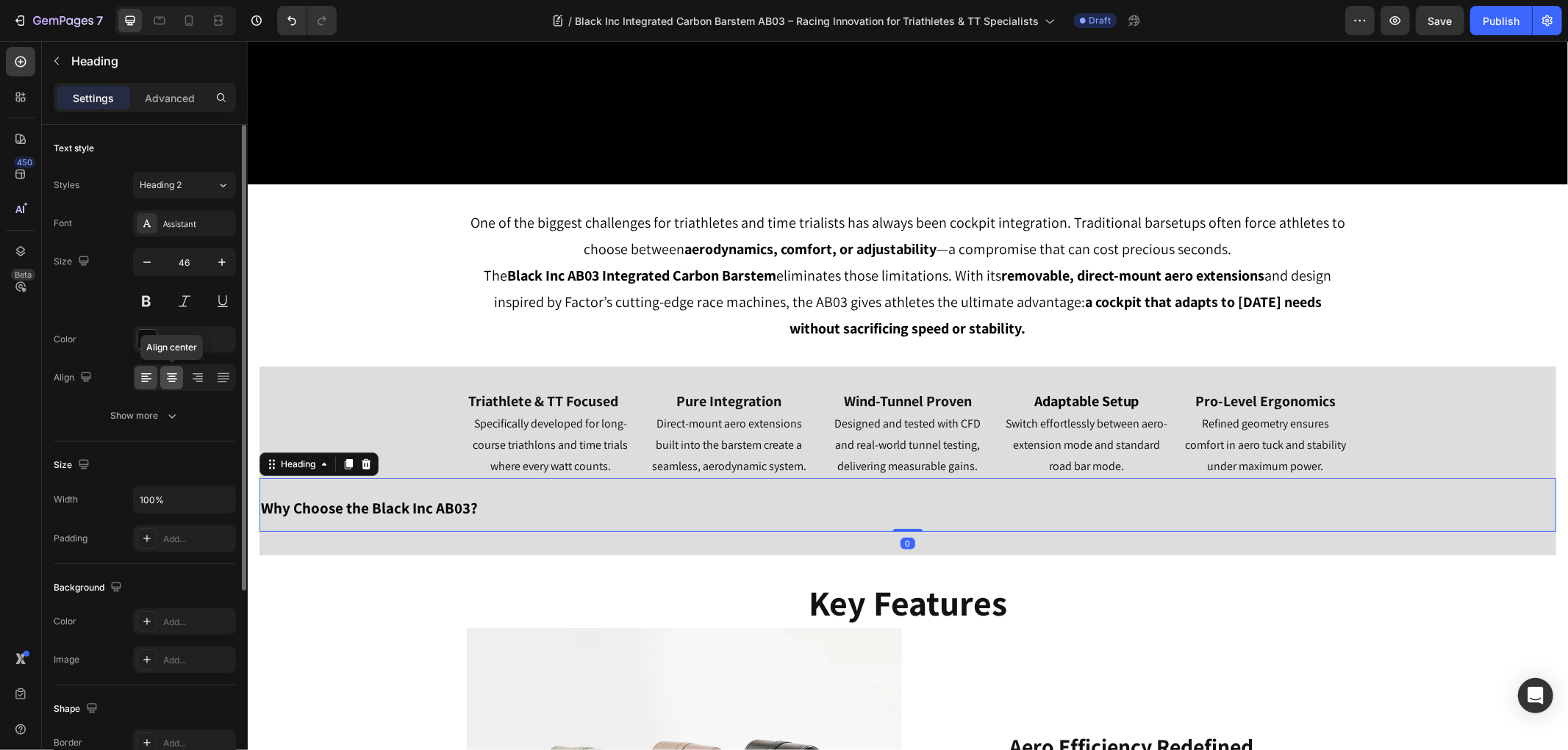
click at [176, 382] on icon at bounding box center [172, 377] width 15 height 15
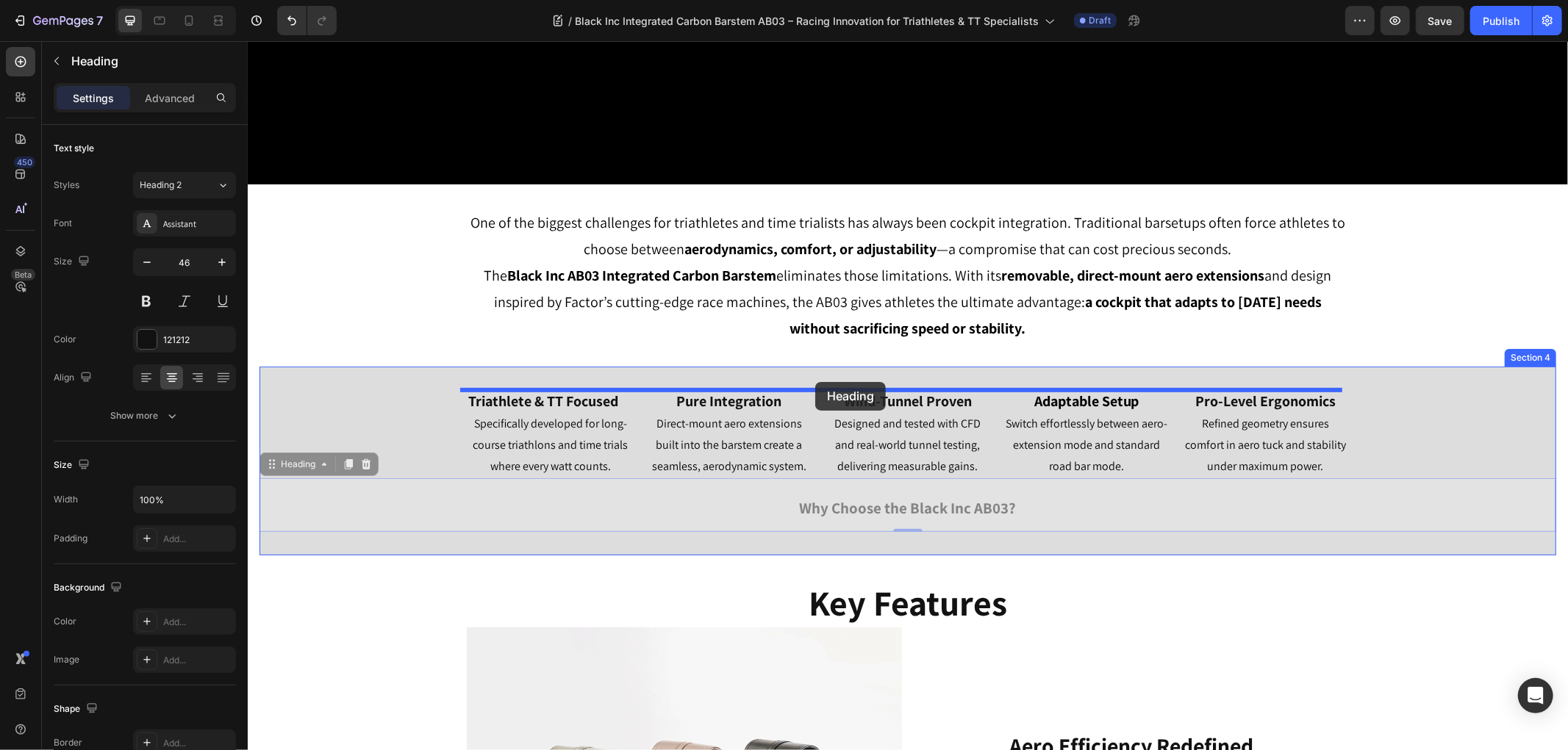
drag, startPoint x: 314, startPoint y: 458, endPoint x: 814, endPoint y: 381, distance: 505.9
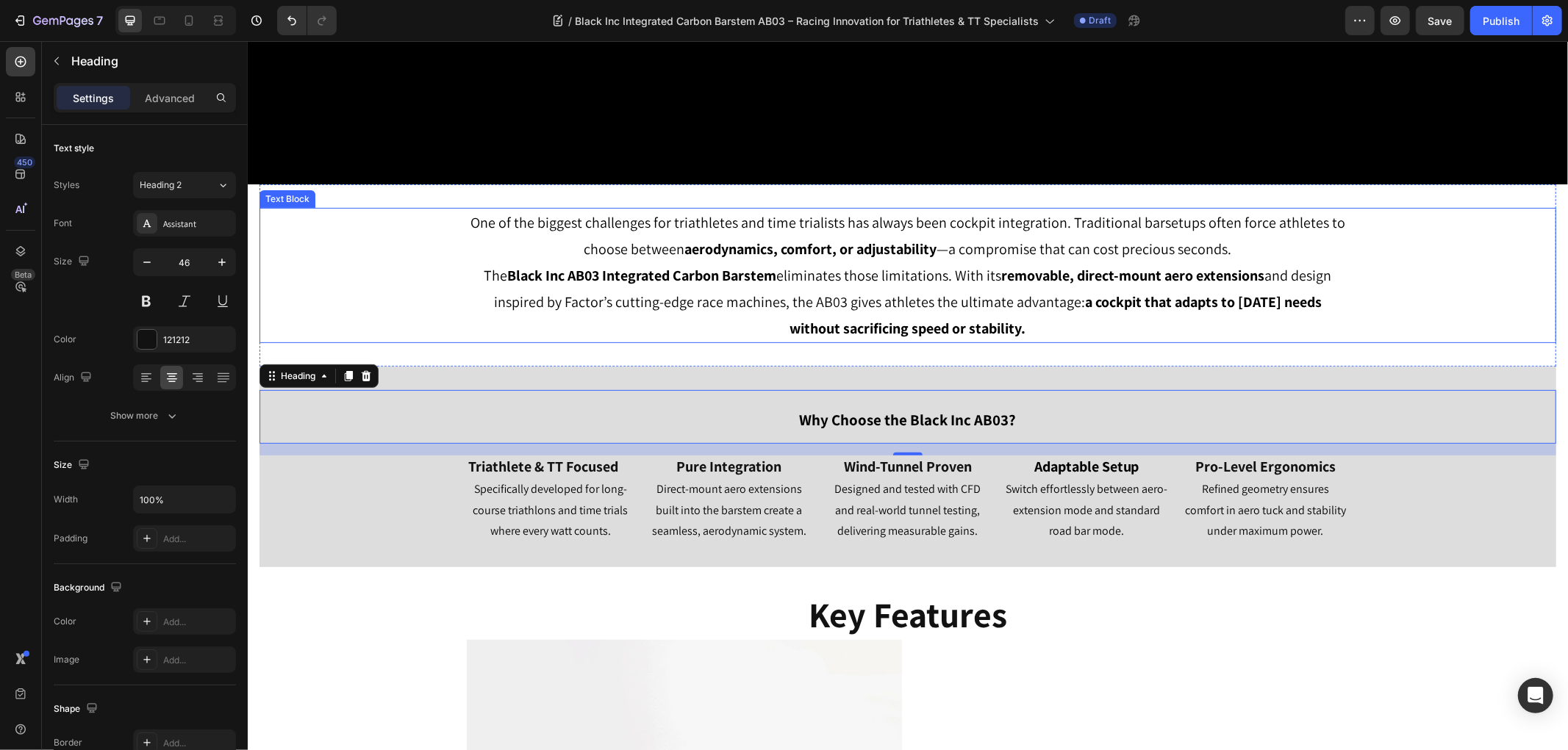
click at [1388, 279] on div "One of the biggest challenges for triathletes and time trialists has always bee…" at bounding box center [907, 274] width 1296 height 135
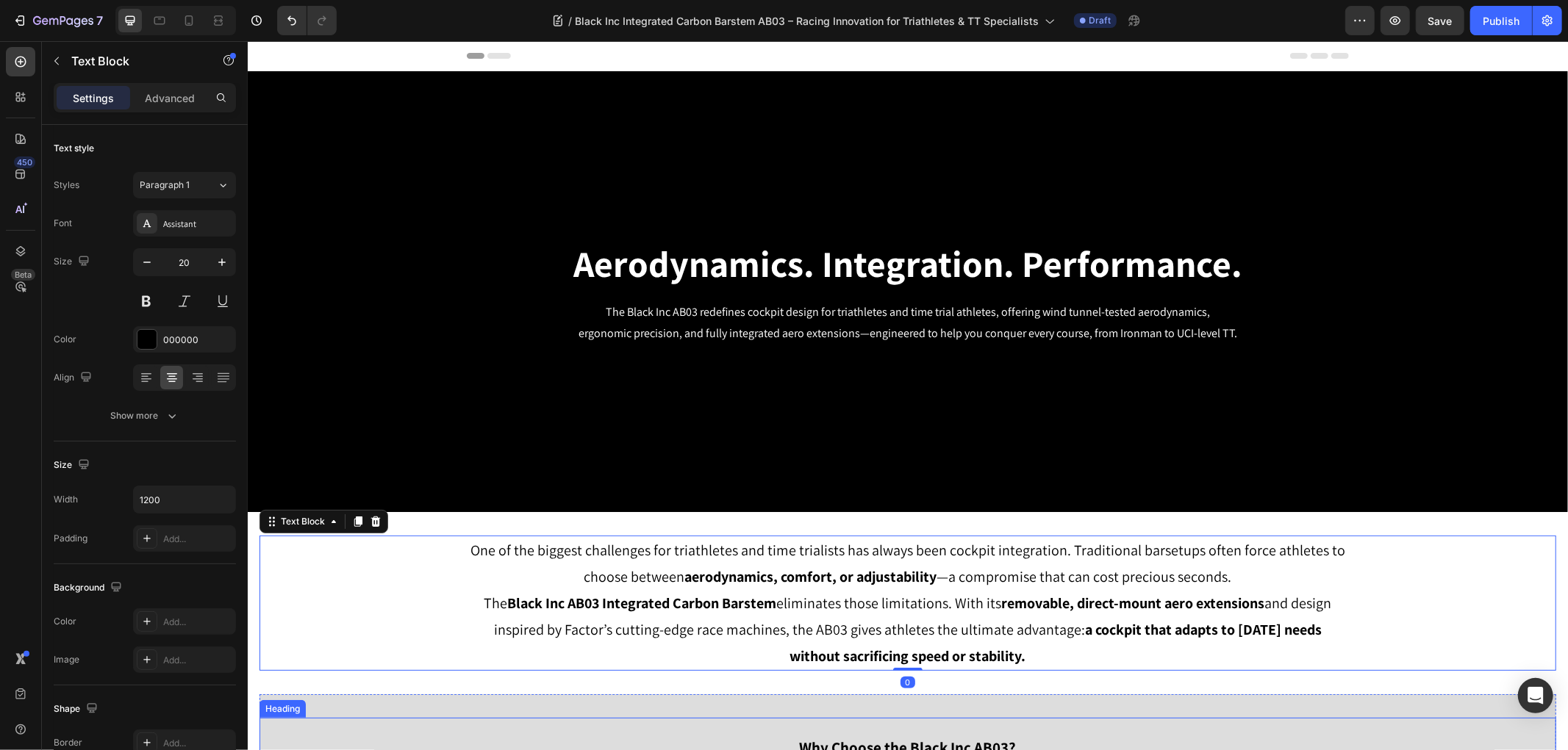
click at [839, 737] on strong "Why Choose the Black Inc AB03?" at bounding box center [907, 746] width 217 height 20
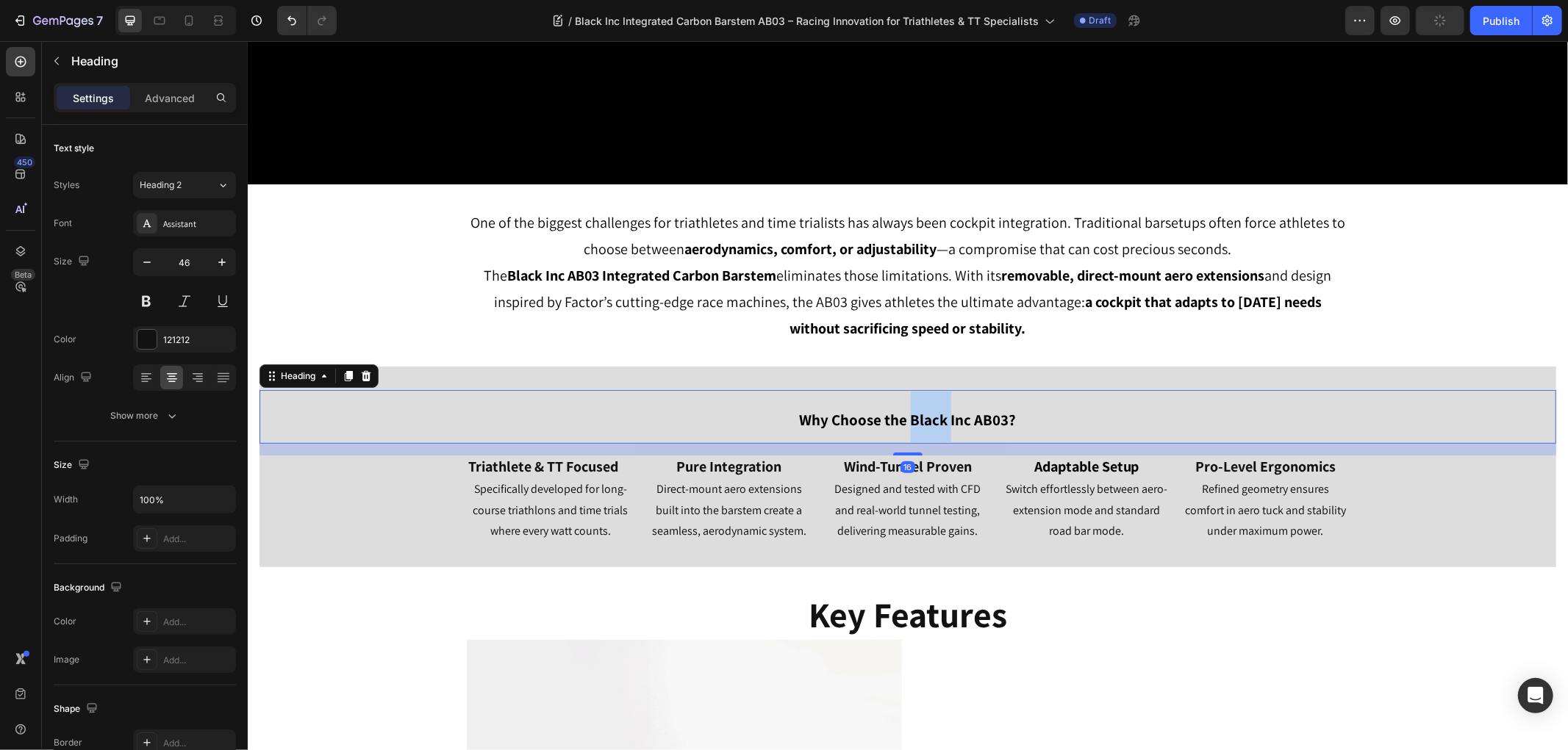
click at [912, 419] on strong "Why Choose the Black Inc AB03?" at bounding box center [907, 418] width 217 height 20
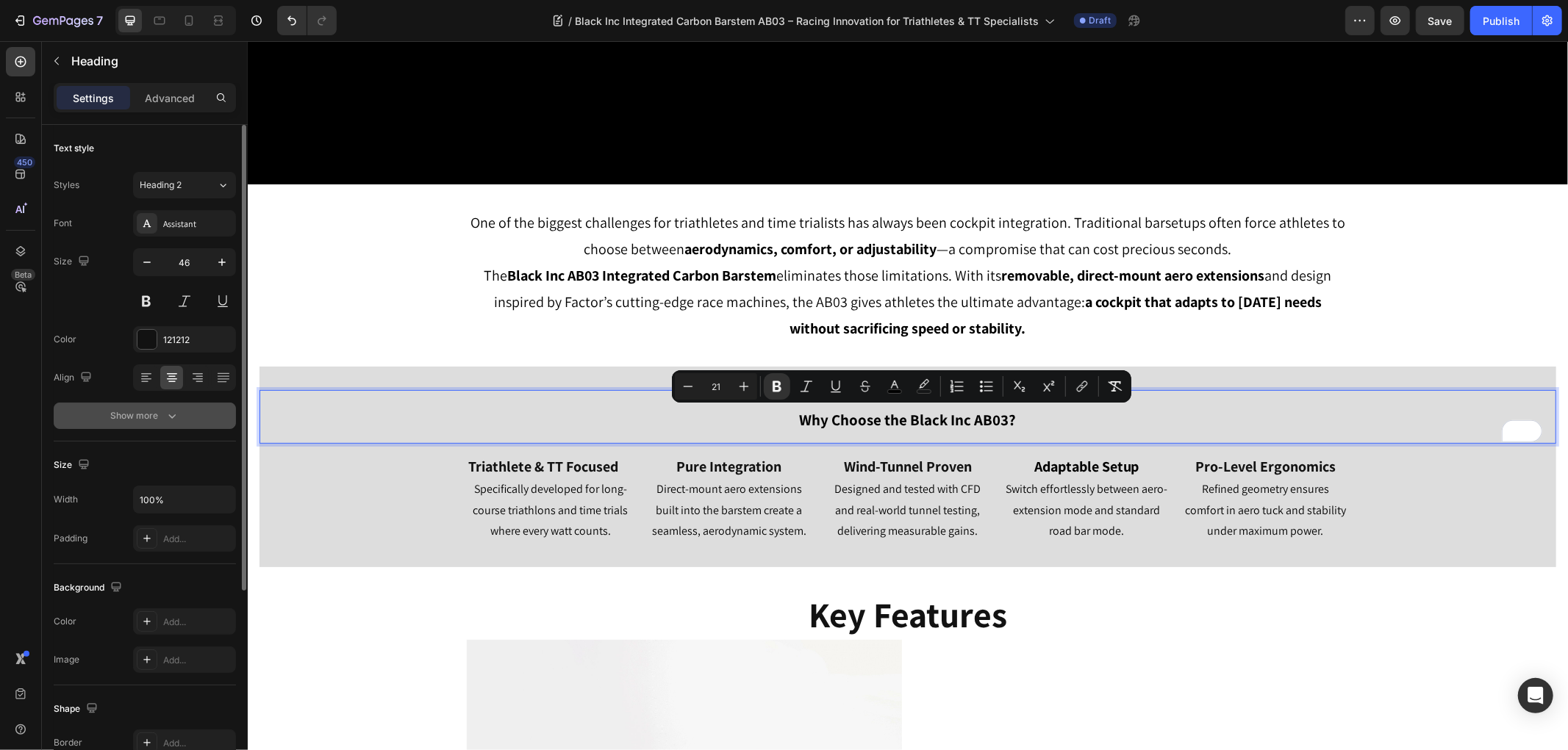
click at [176, 418] on icon "button" at bounding box center [172, 415] width 15 height 15
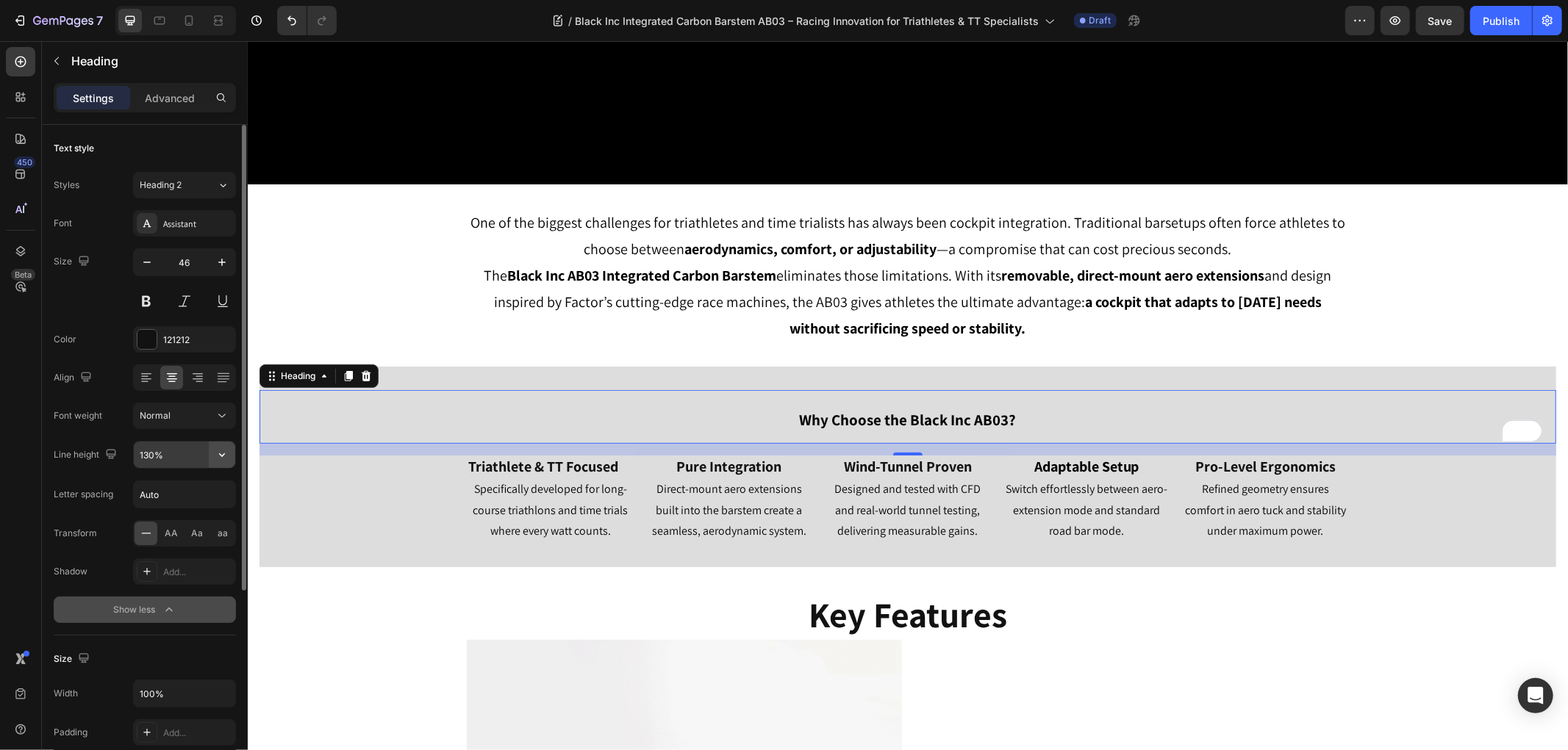
click at [228, 457] on icon "button" at bounding box center [222, 454] width 15 height 15
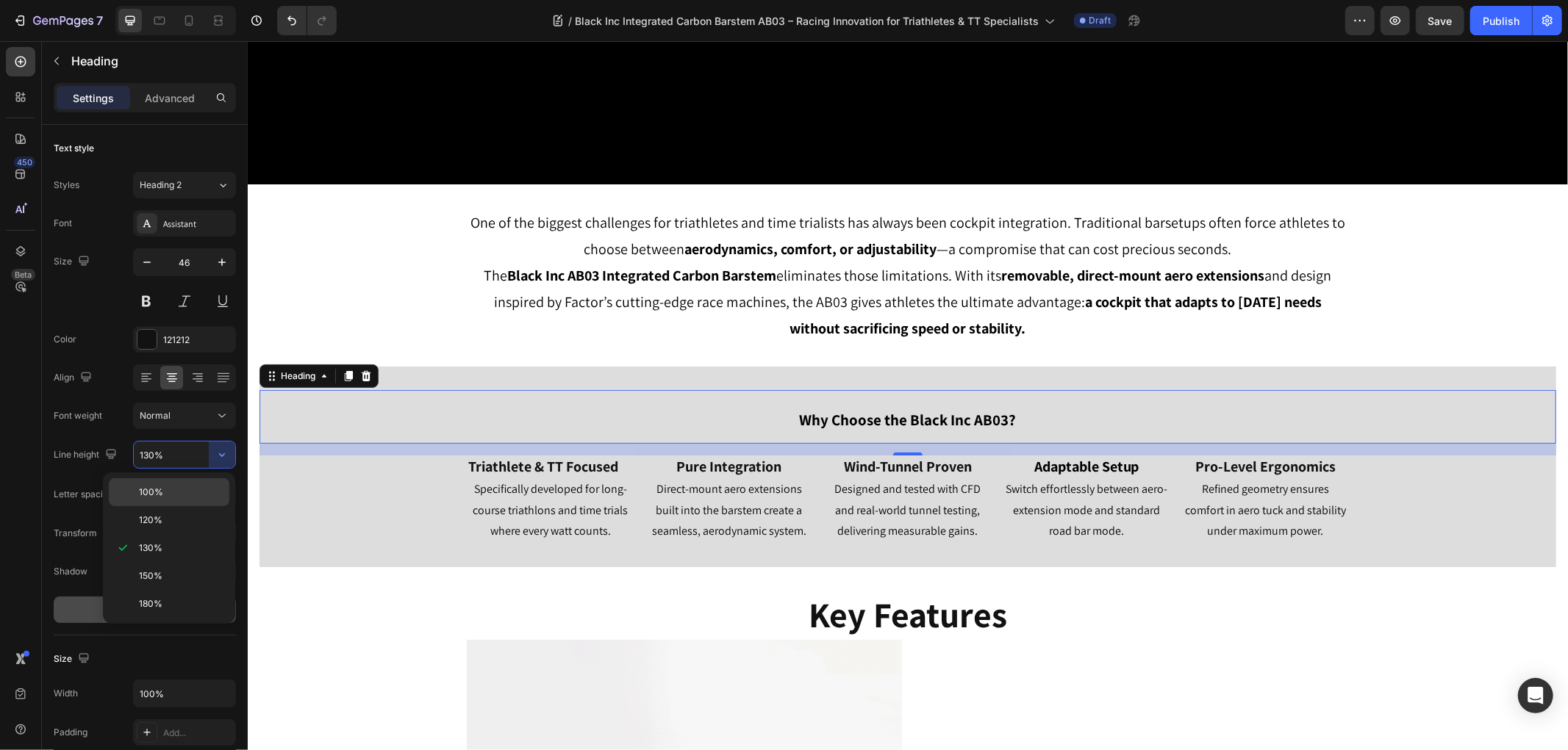
click at [145, 493] on span "100%" at bounding box center [151, 492] width 24 height 13
type input "100%"
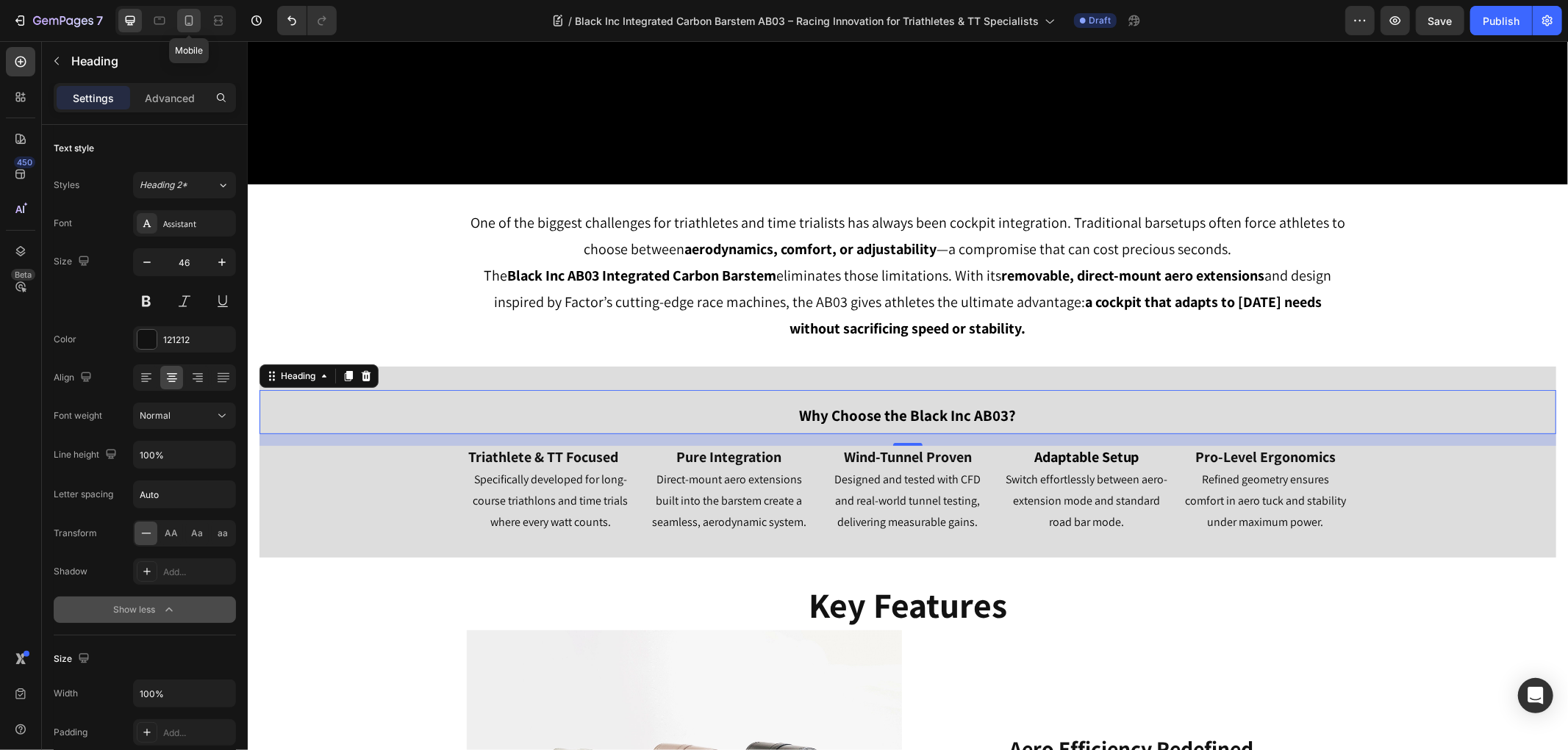
click at [191, 30] on div at bounding box center [189, 20] width 23 height 23
type input "41"
type input "130%"
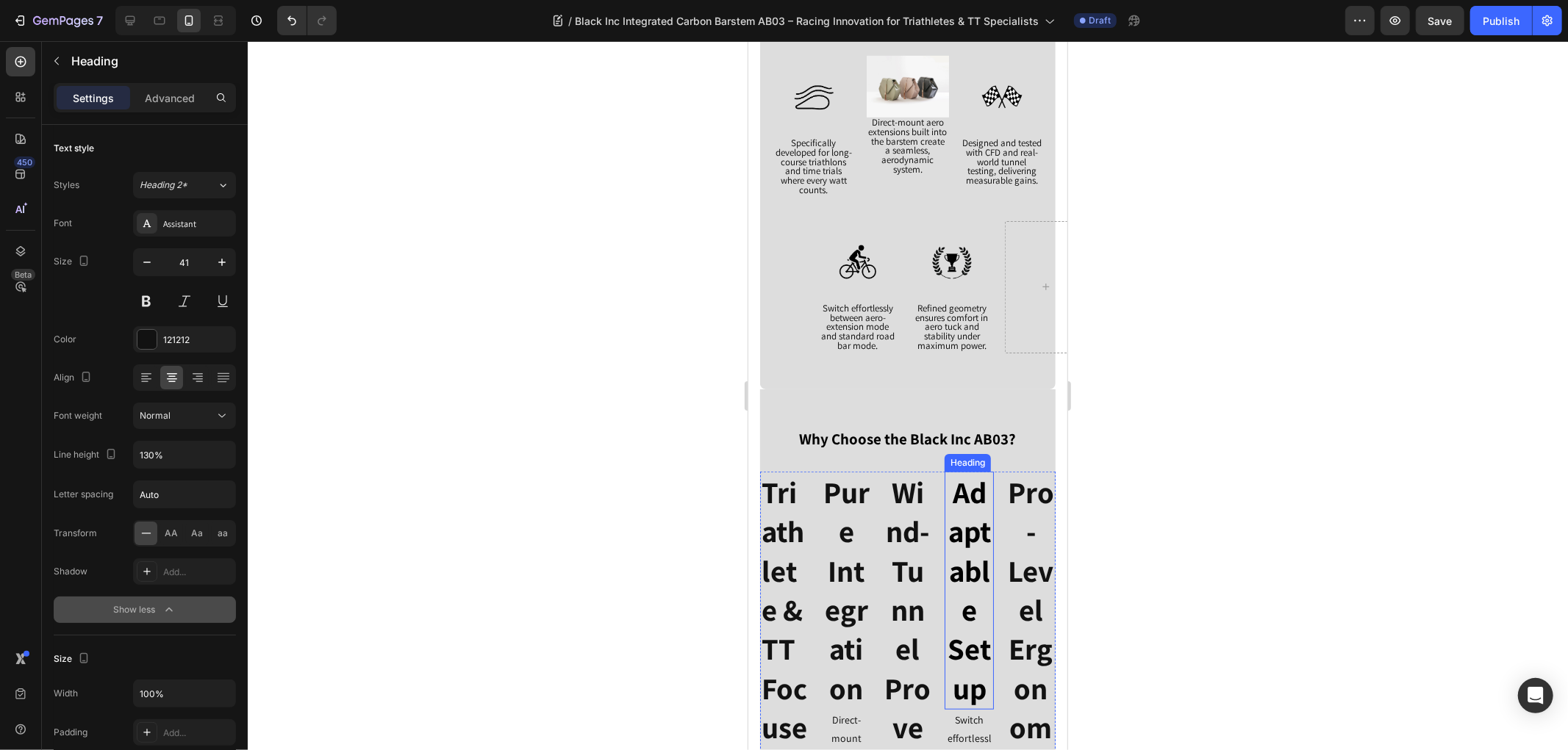
scroll to position [736, 0]
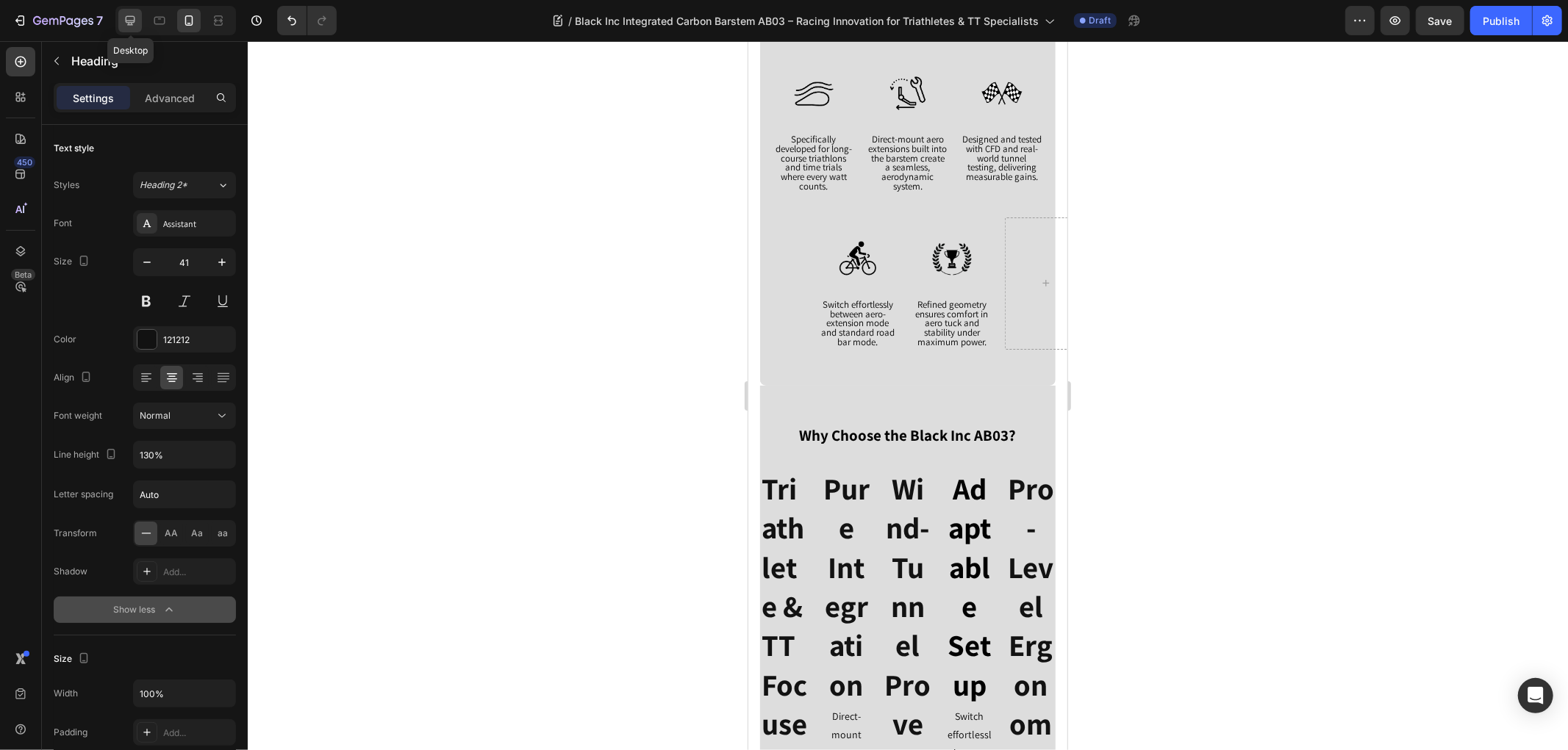
click at [129, 16] on icon at bounding box center [130, 20] width 15 height 15
type input "46"
type input "100%"
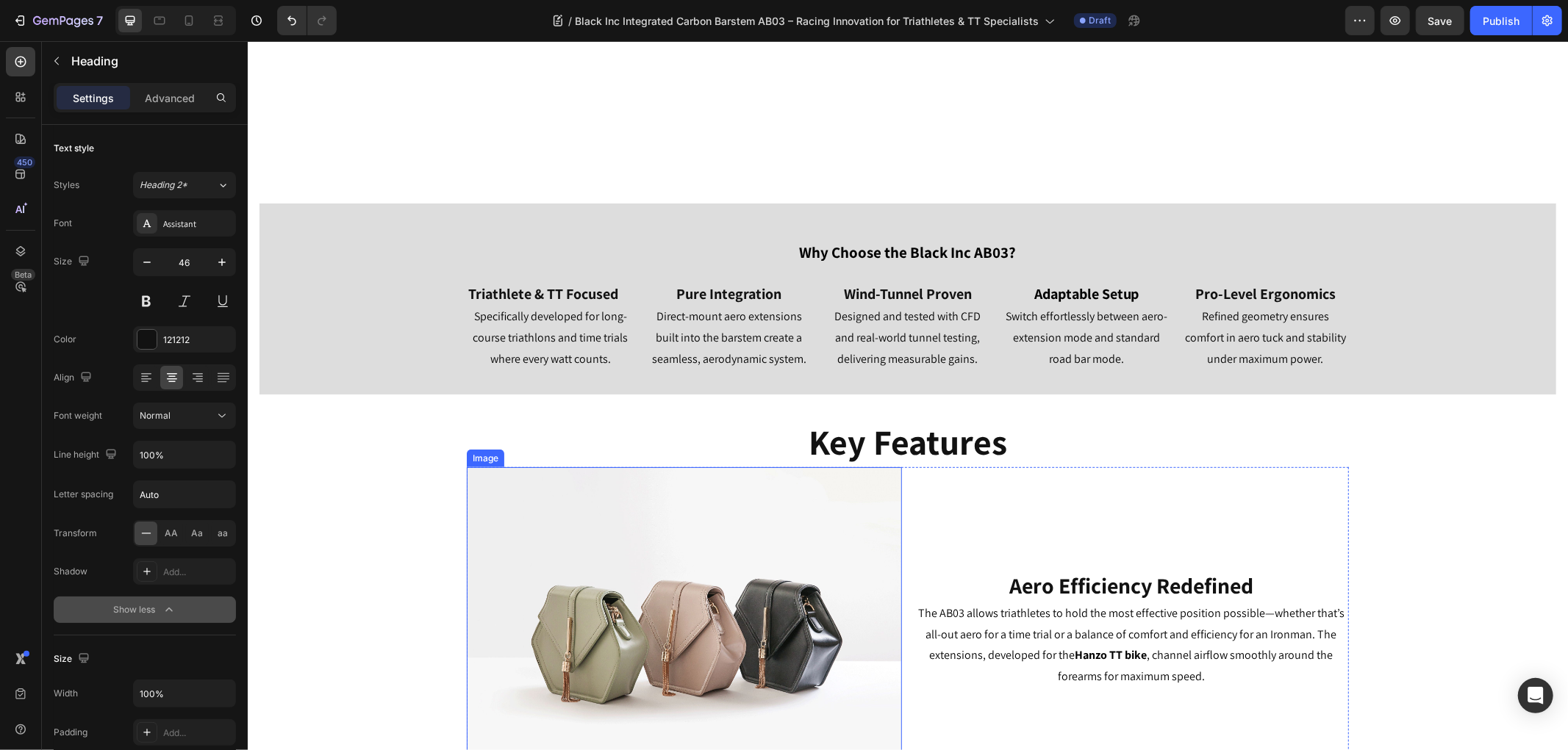
scroll to position [251, 0]
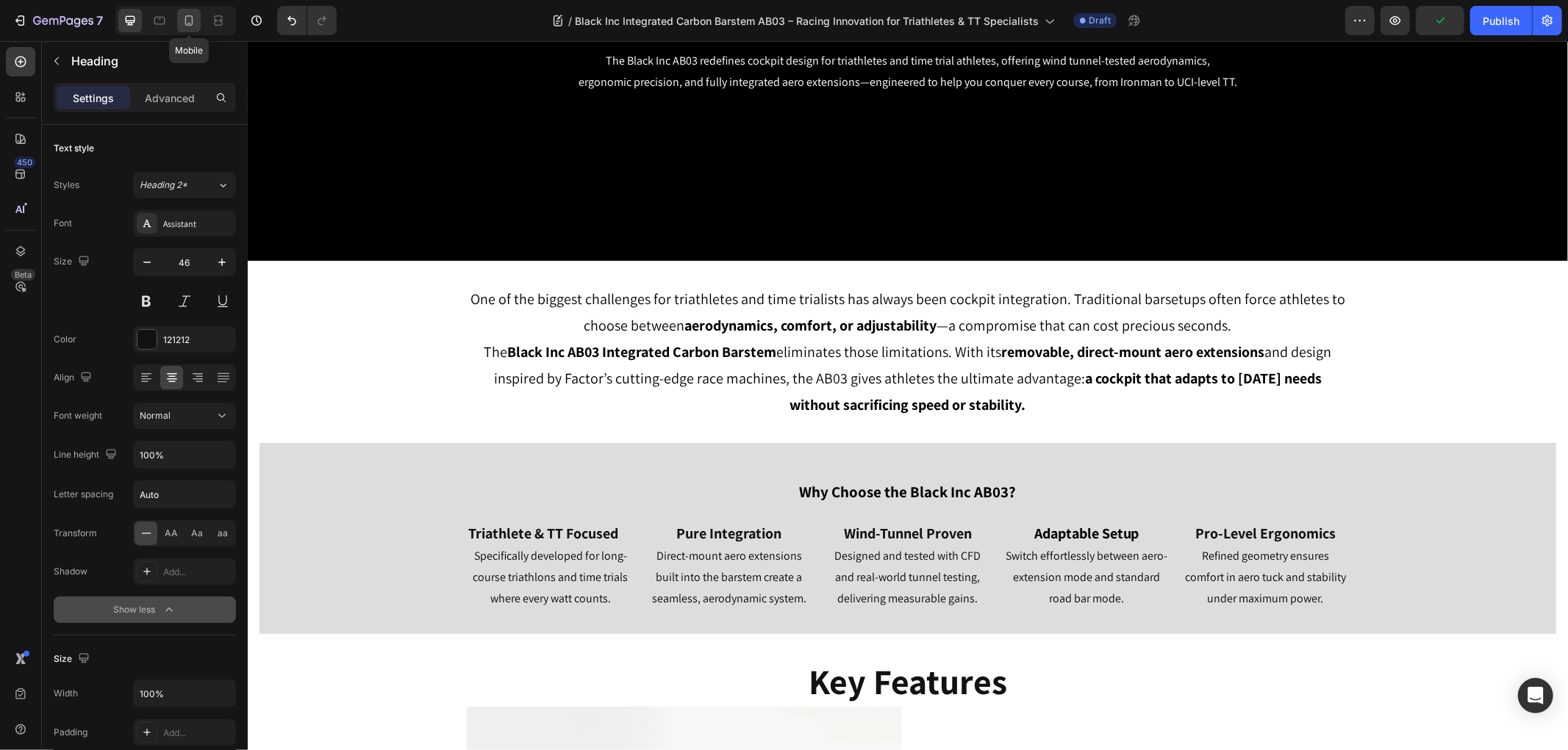
click at [196, 19] on div at bounding box center [189, 20] width 23 height 23
type input "41"
type input "130%"
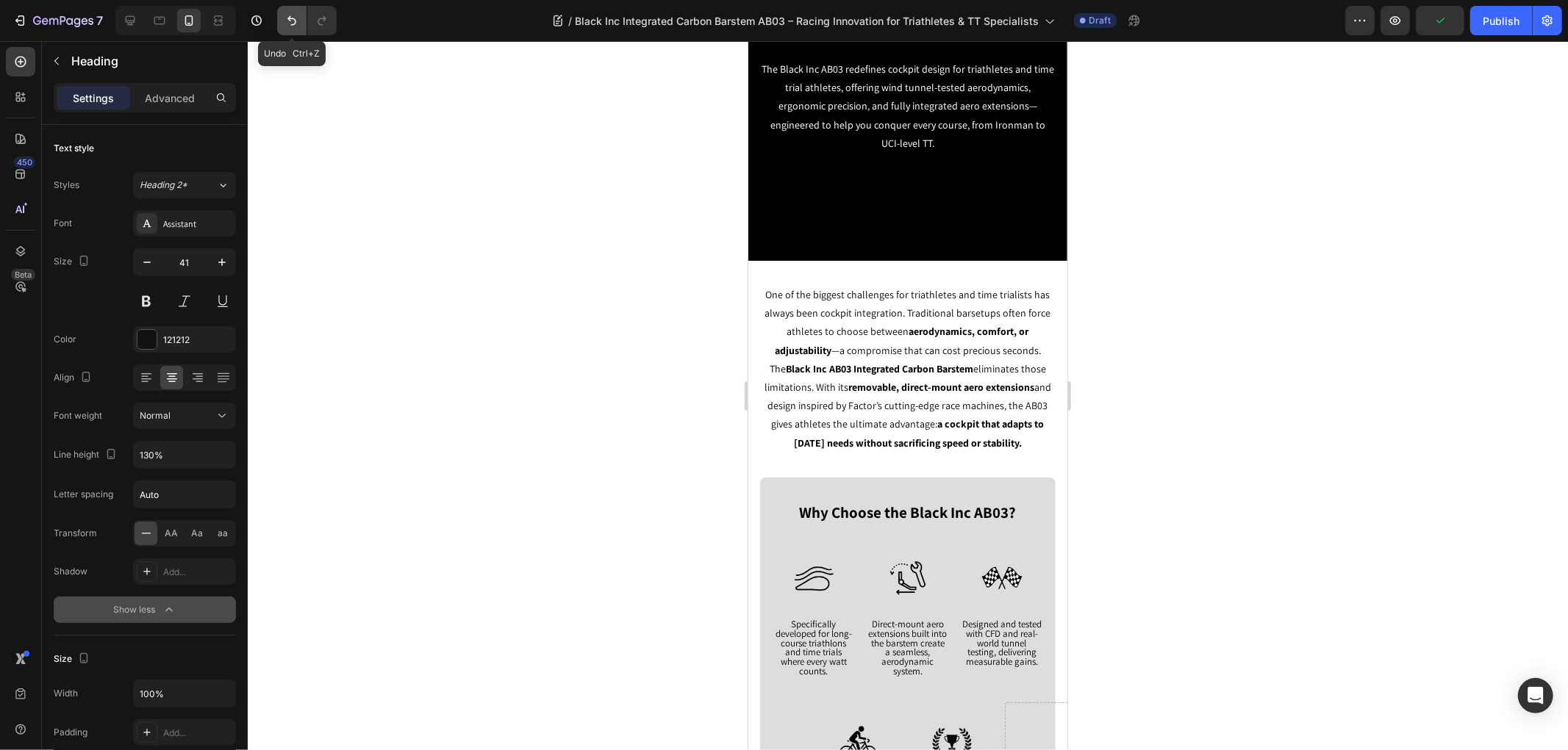
click at [287, 16] on icon "Undo/Redo" at bounding box center [291, 20] width 15 height 15
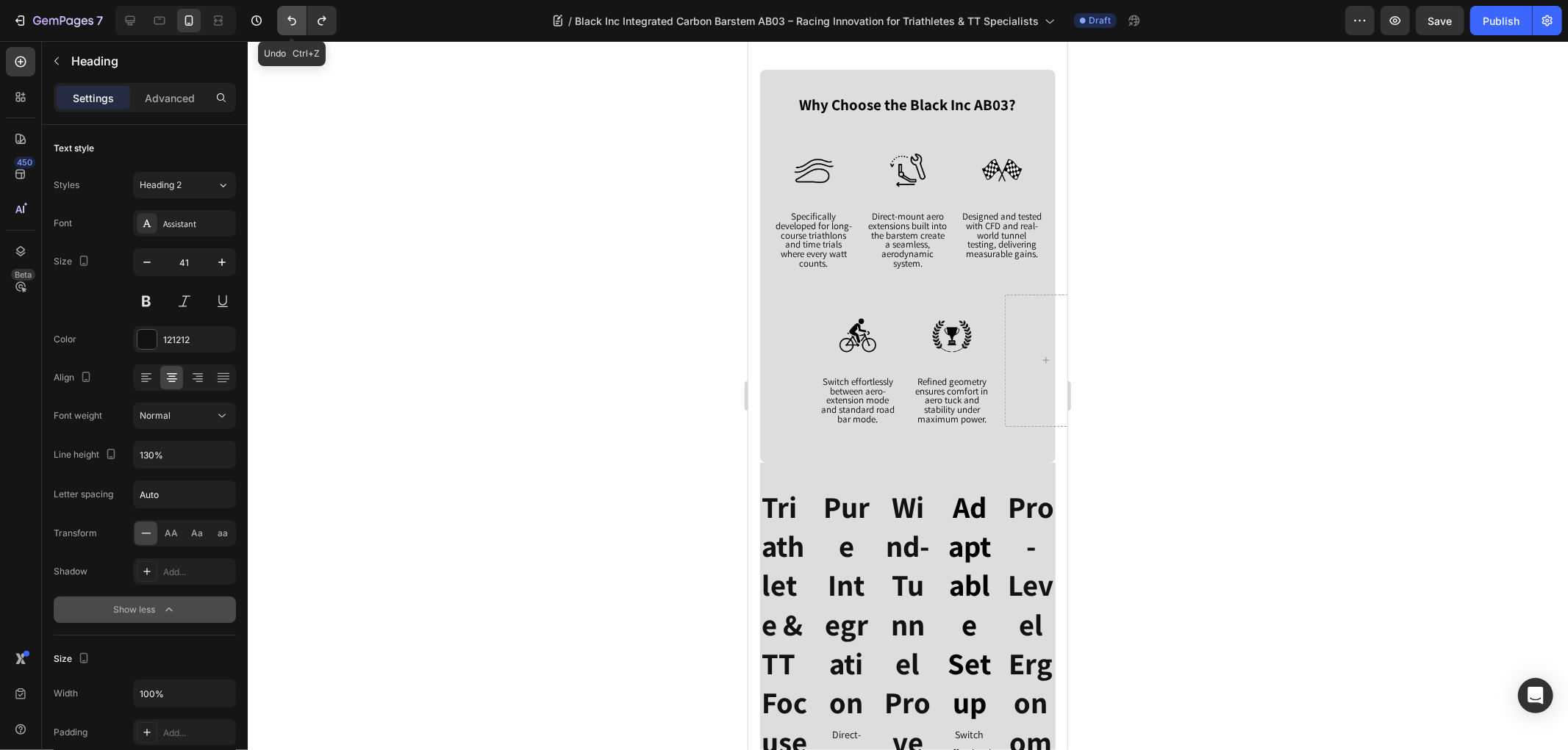
click at [284, 18] on icon "Undo/Redo" at bounding box center [291, 20] width 15 height 15
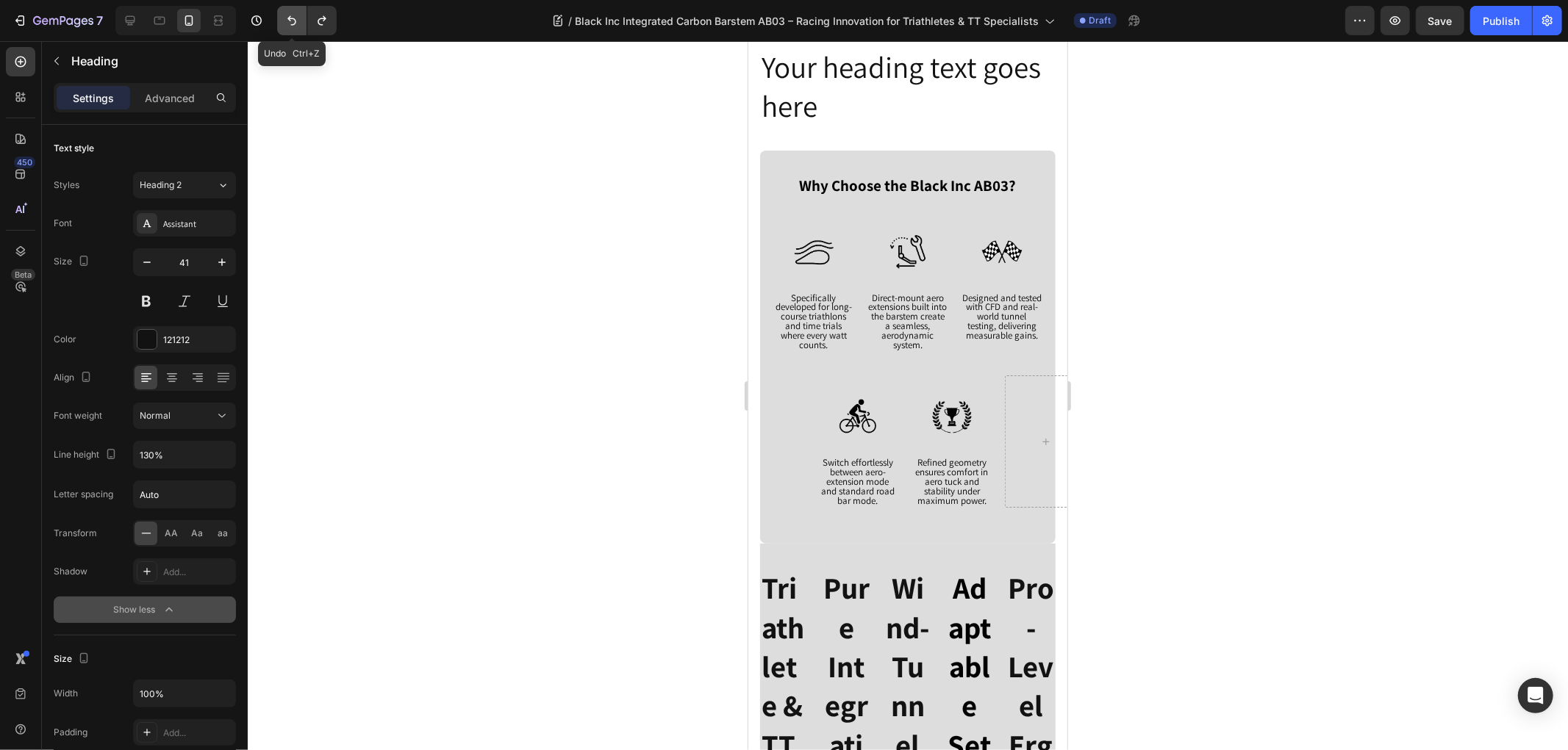
click at [284, 18] on icon "Undo/Redo" at bounding box center [291, 20] width 15 height 15
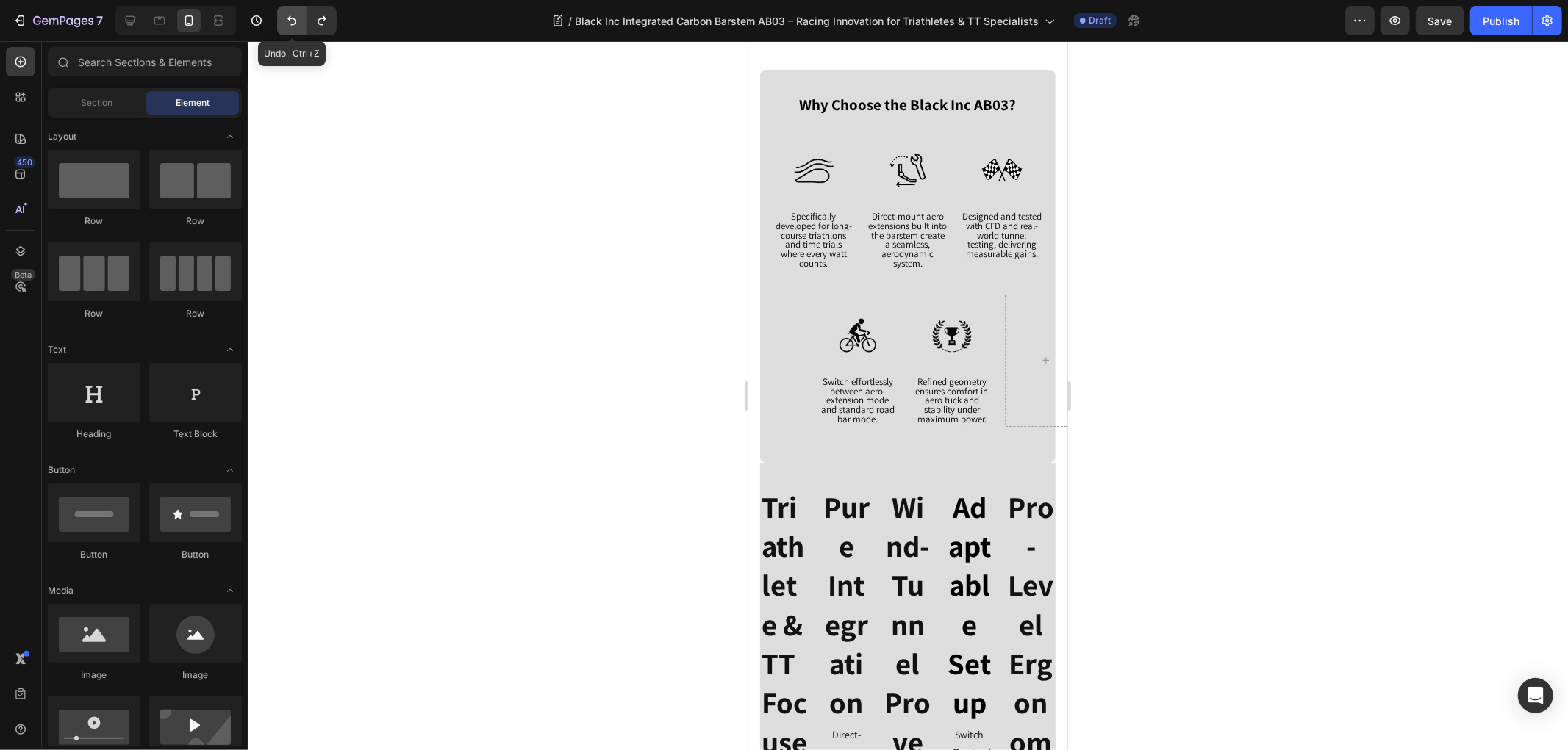
click at [284, 18] on icon "Undo/Redo" at bounding box center [291, 20] width 15 height 15
click at [285, 16] on icon "Undo/Redo" at bounding box center [291, 20] width 15 height 15
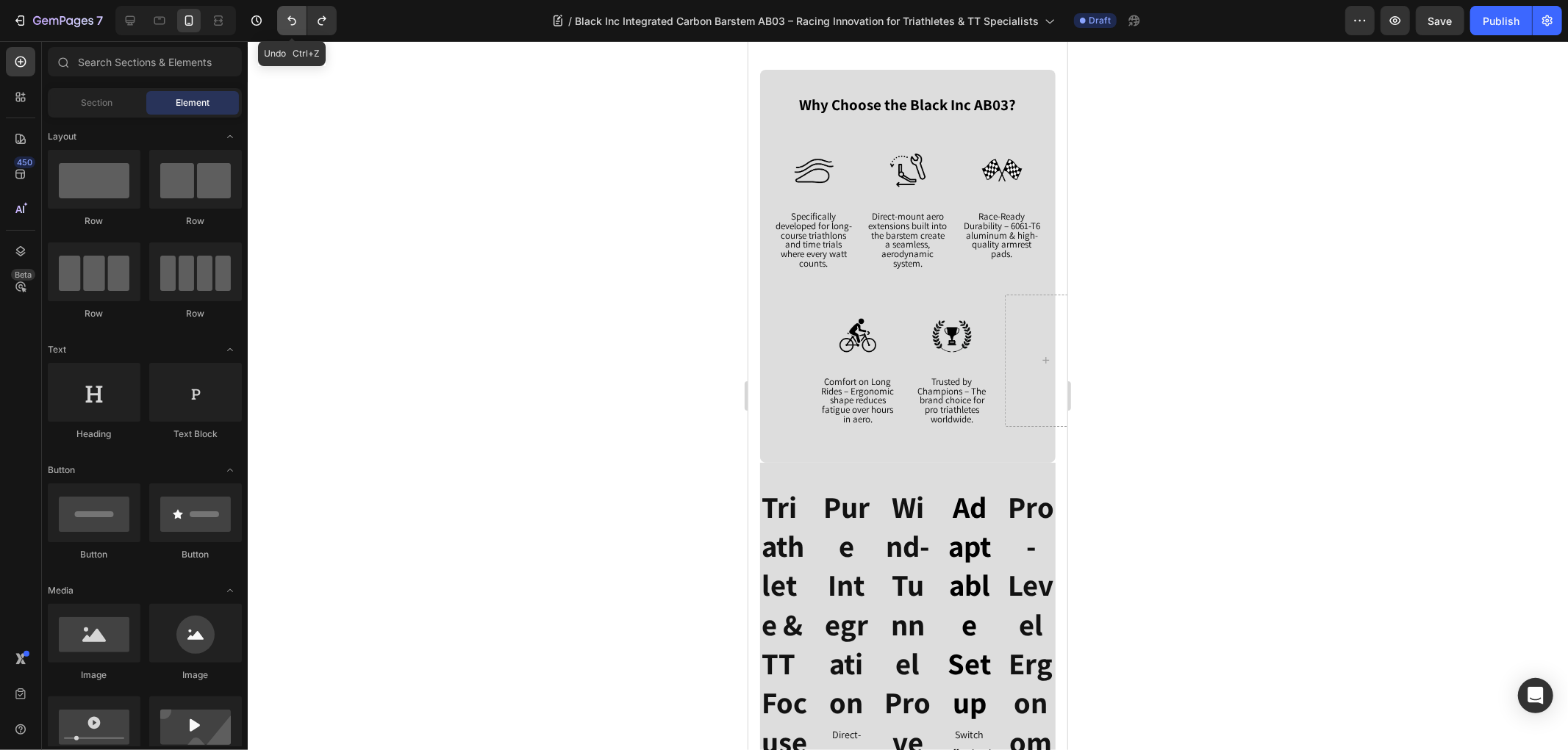
click at [285, 16] on icon "Undo/Redo" at bounding box center [291, 20] width 15 height 15
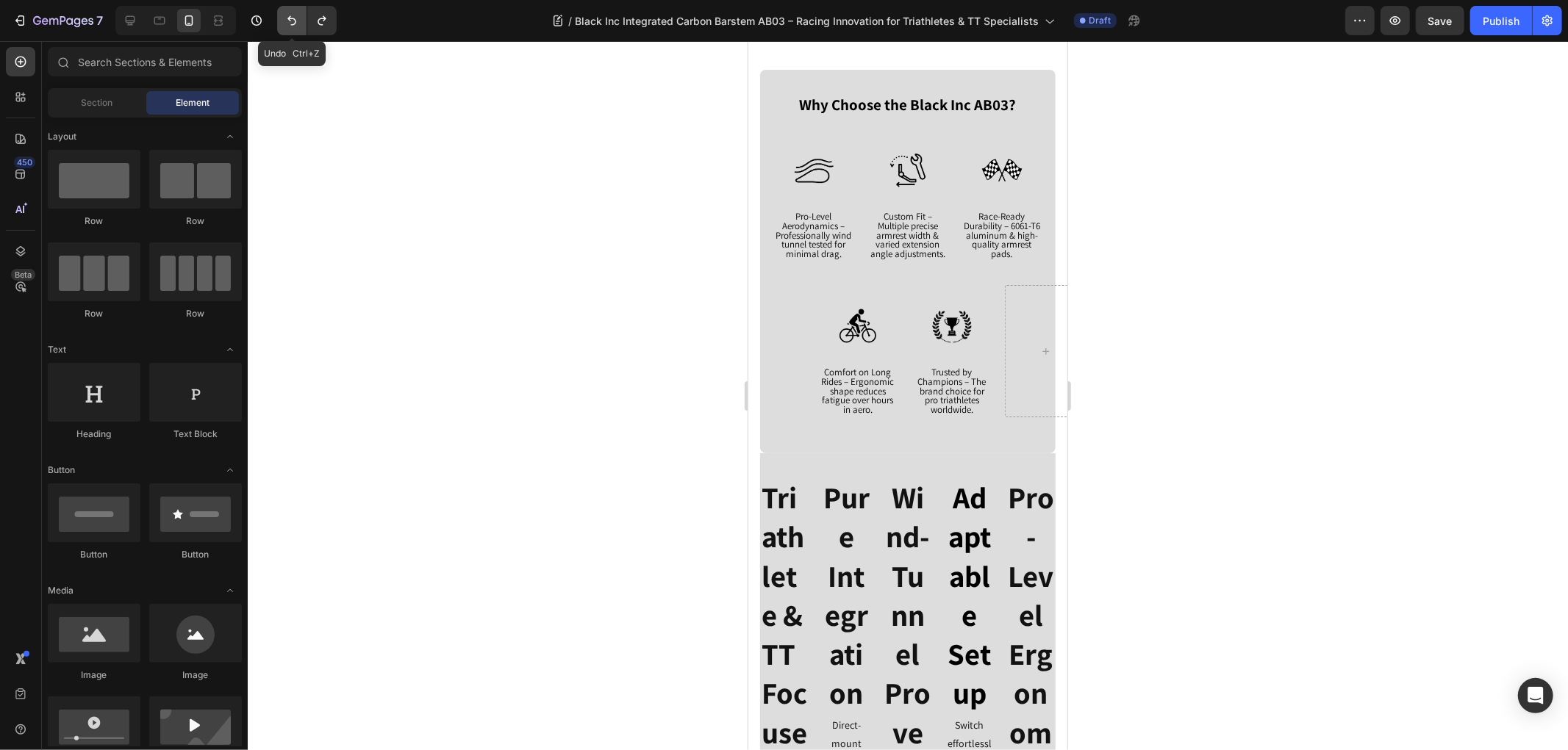
click at [285, 16] on icon "Undo/Redo" at bounding box center [291, 20] width 15 height 15
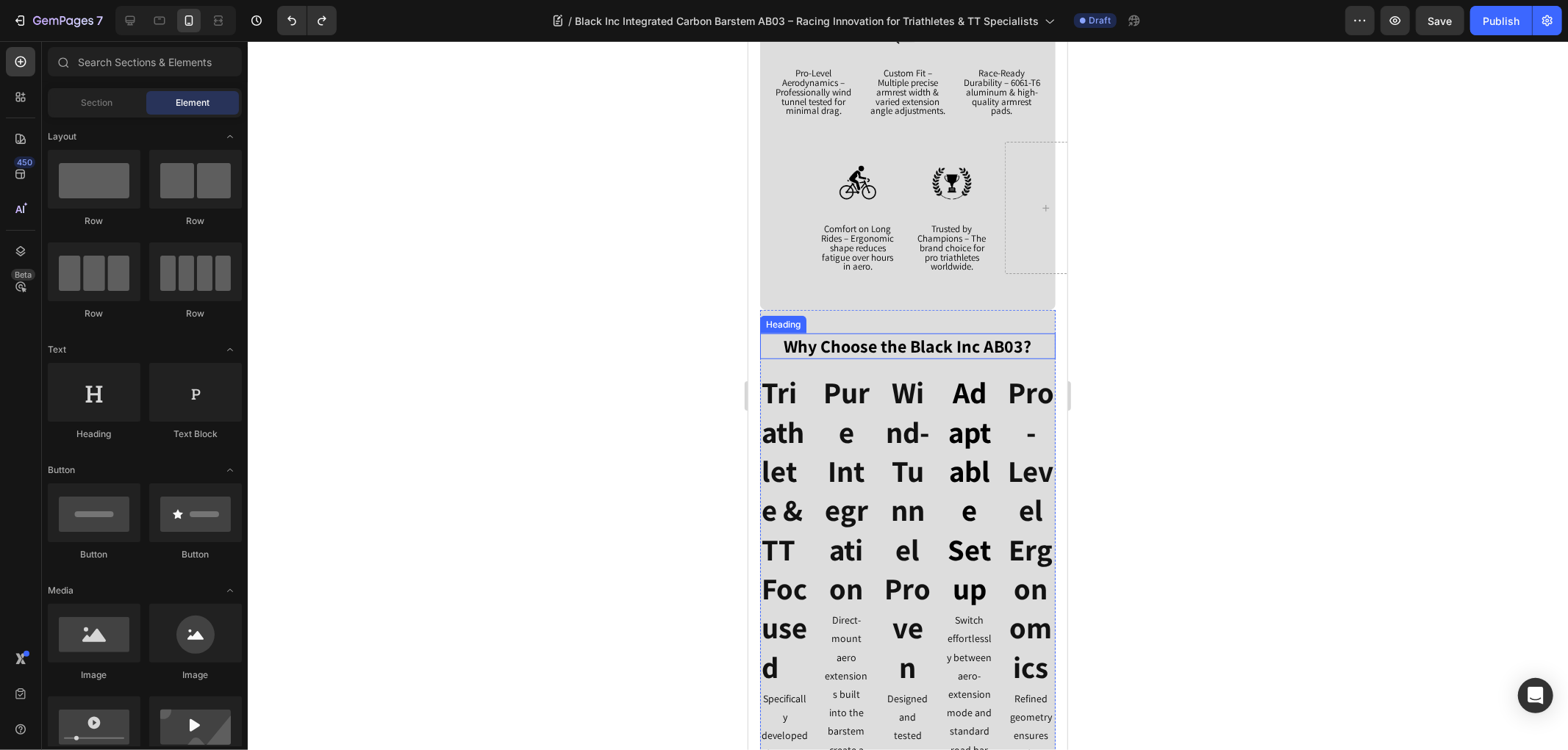
scroll to position [1068, 0]
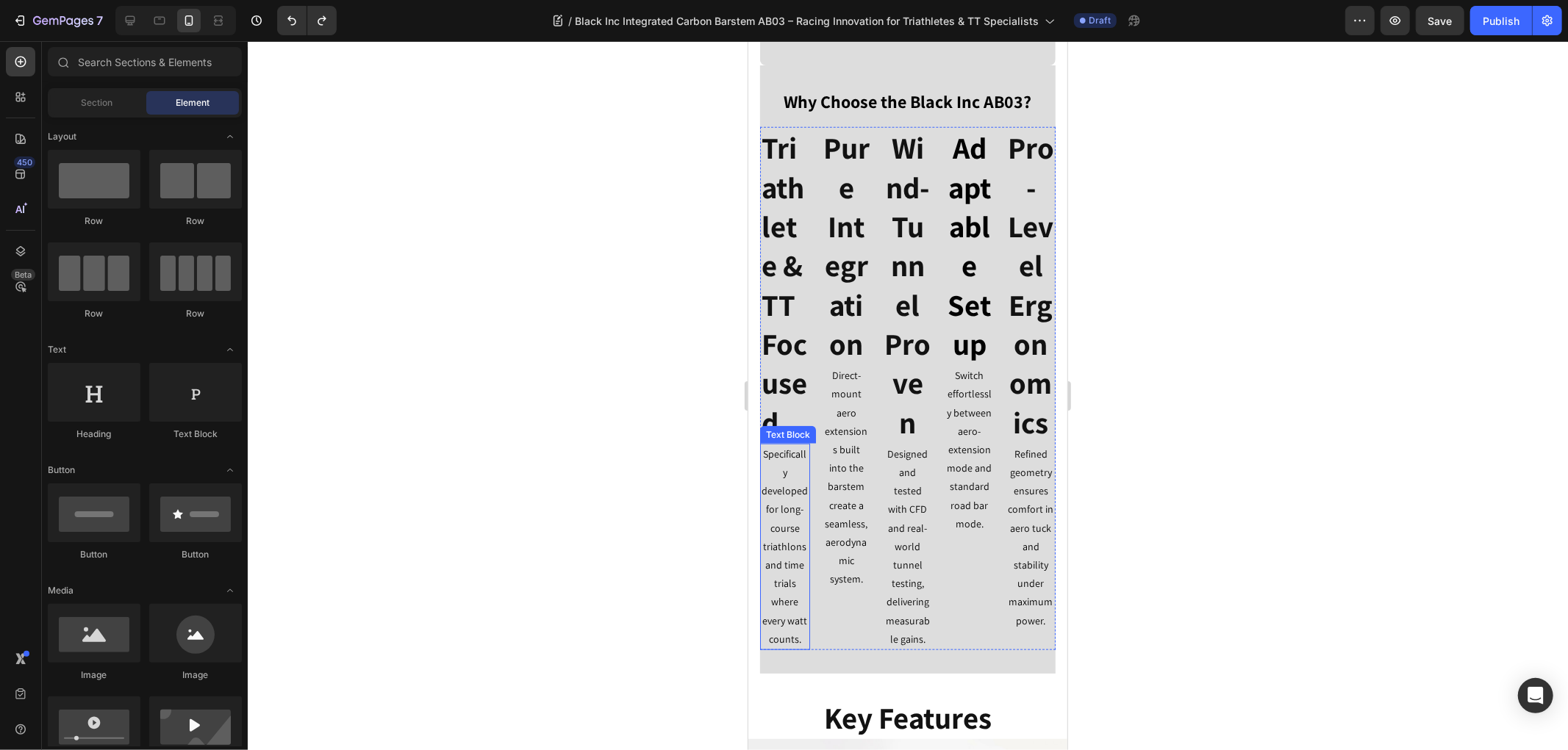
click at [790, 507] on p "Specifically developed for long-course triathlons and time trials where every w…" at bounding box center [784, 546] width 47 height 204
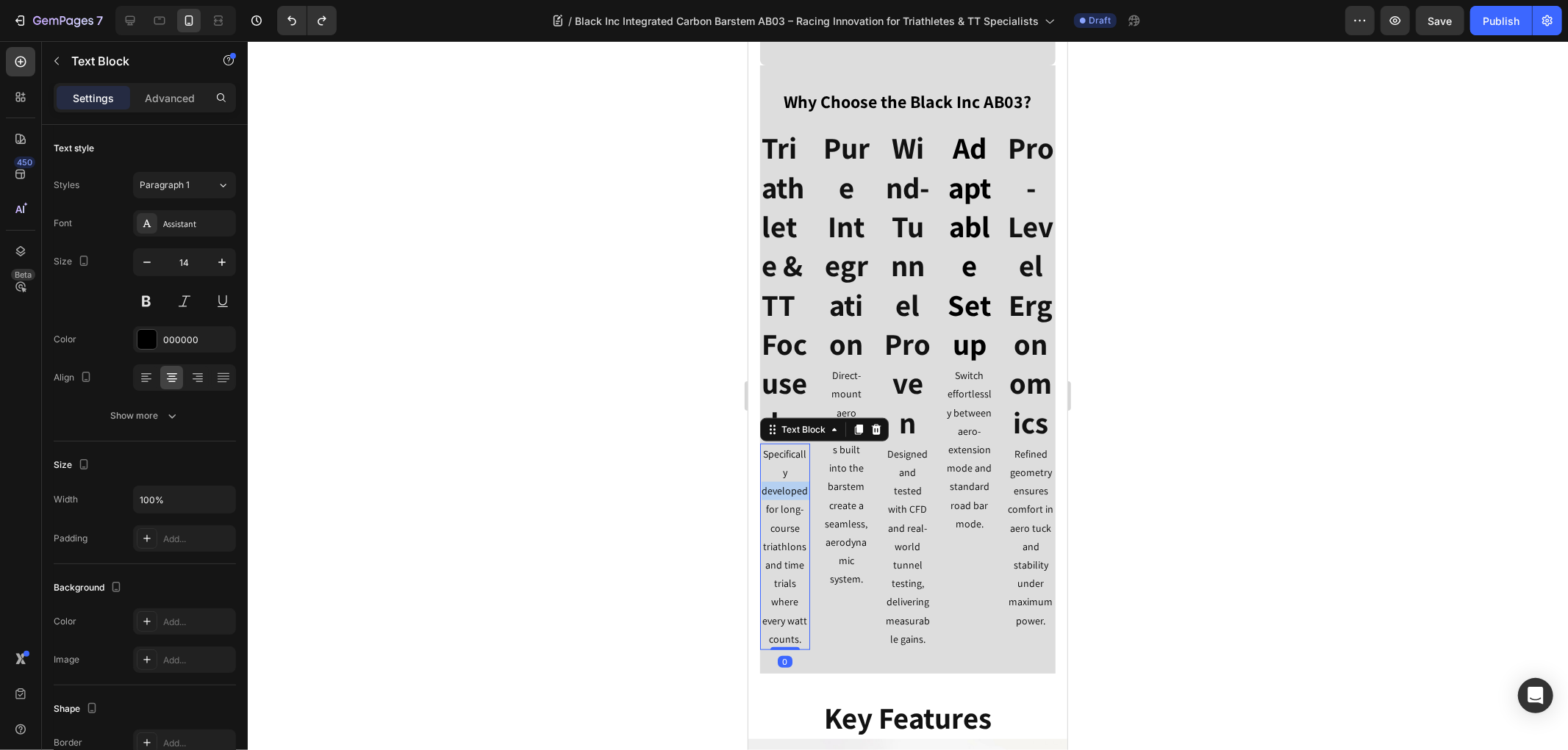
click at [790, 507] on p "Specifically developed for long-course triathlons and time trials where every w…" at bounding box center [784, 546] width 47 height 204
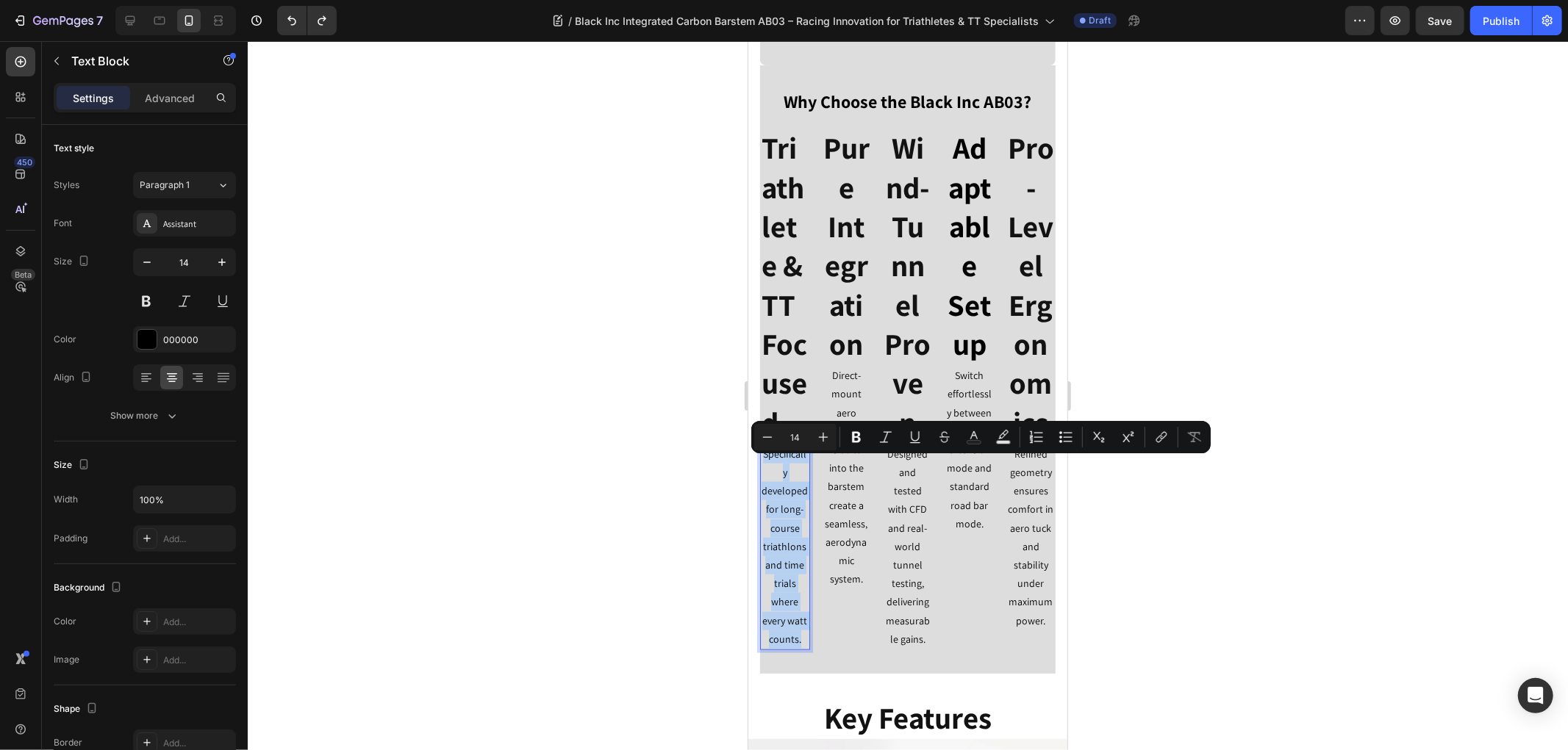
copy p "Specifically developed for long-course triathlons and time trials where every w…"
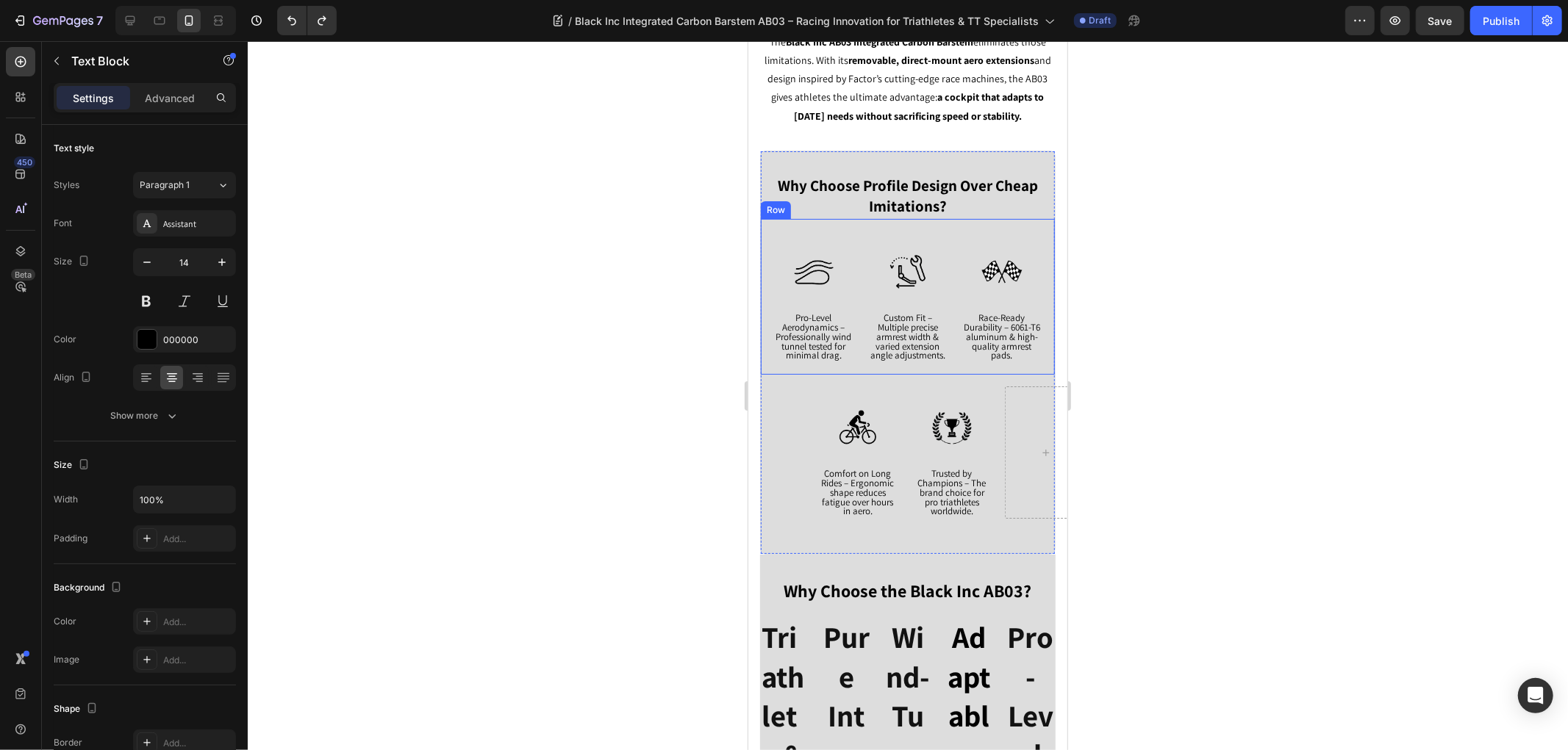
scroll to position [578, 0]
click at [810, 339] on span "Pro-Level Aerodynamics – Professionally wind tunnel tested for minimal drag." at bounding box center [813, 336] width 76 height 50
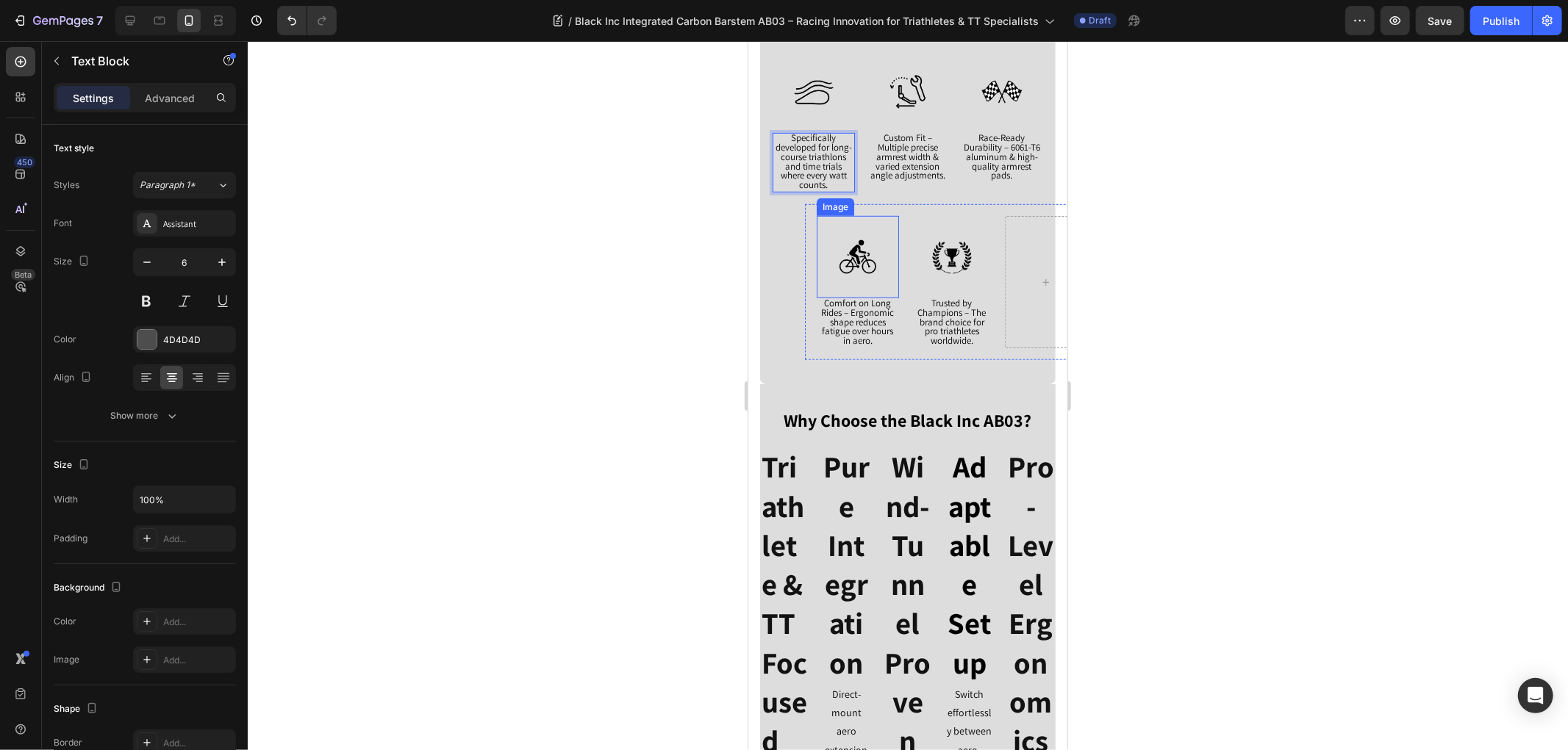
scroll to position [986, 0]
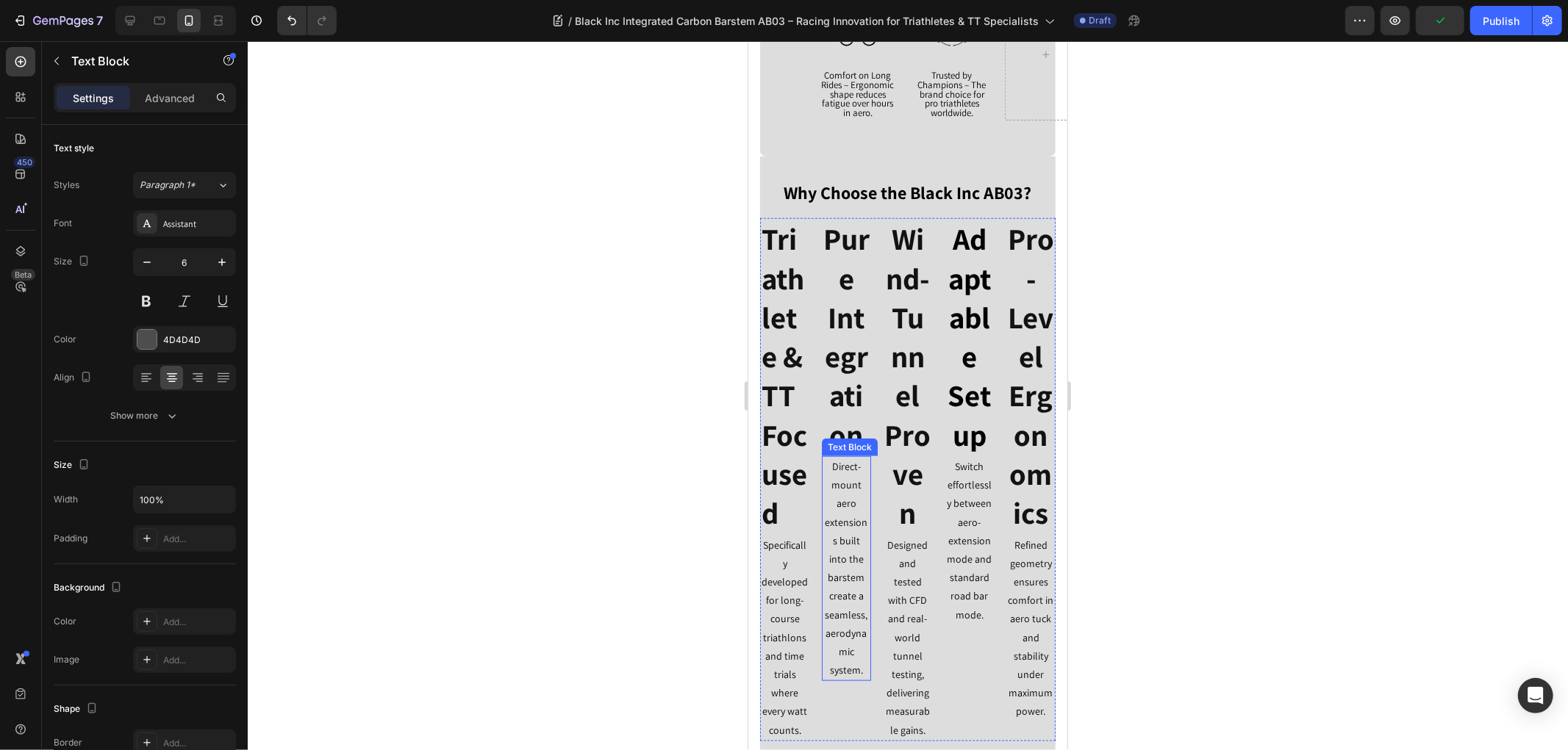
click at [837, 532] on p "Direct-mount aero extensions built into the barstem create a seamless, aerodyna…" at bounding box center [846, 567] width 47 height 222
copy p "Direct-mount aero extensions built into the barstem create a seamless, aerodyna…"
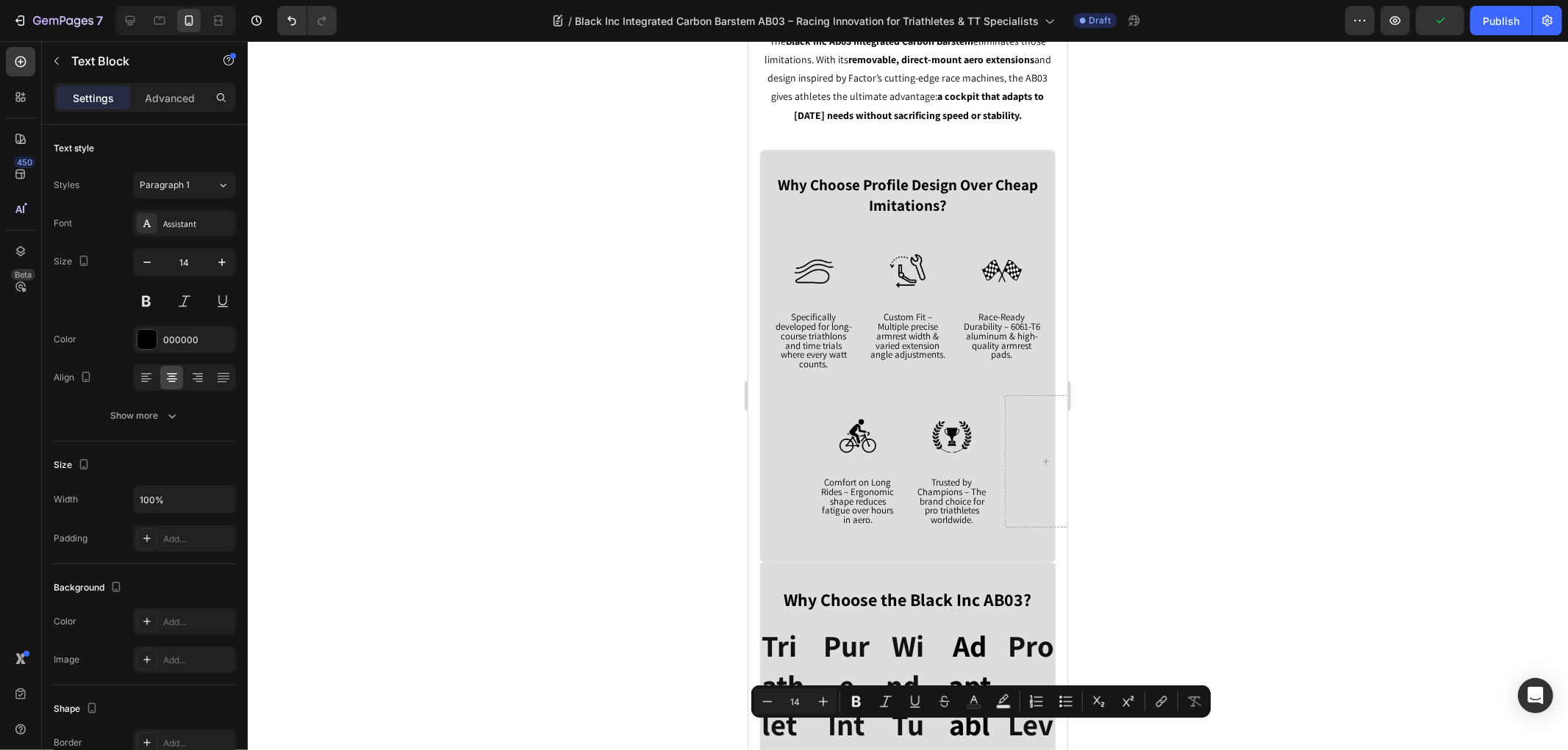
scroll to position [578, 0]
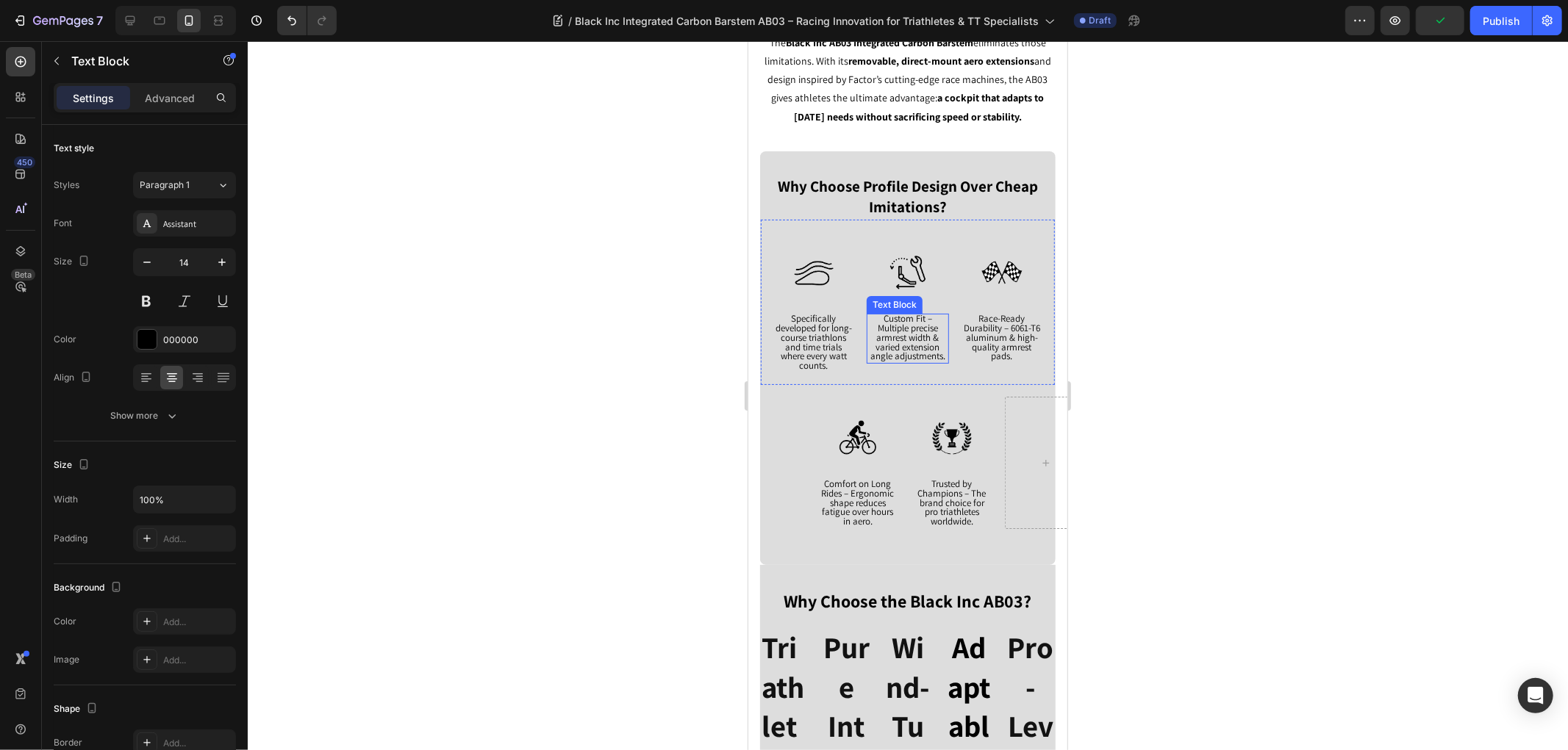
click at [907, 343] on span "Custom Fit – Multiple precise armrest width & varied extension angle adjustment…" at bounding box center [907, 336] width 75 height 50
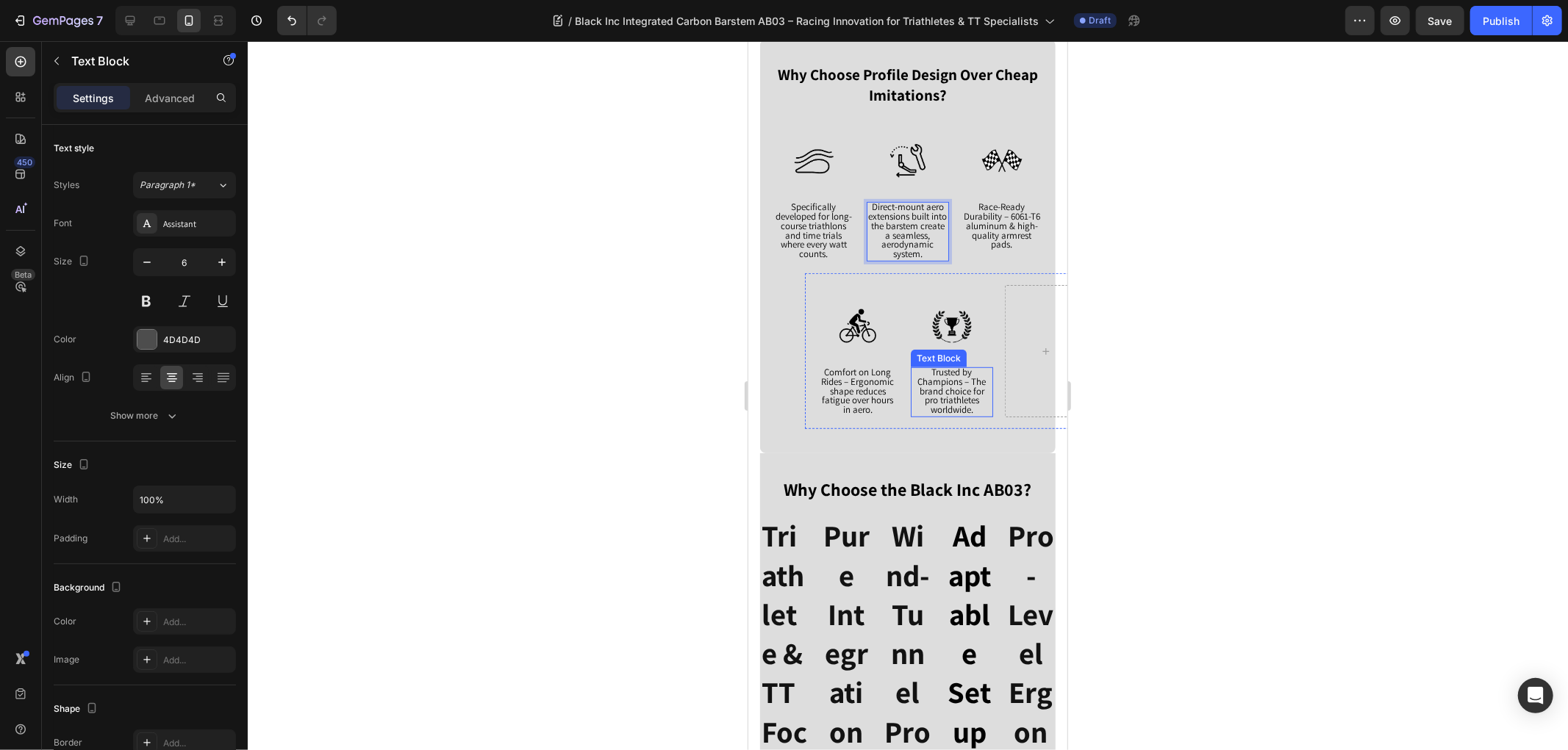
scroll to position [986, 0]
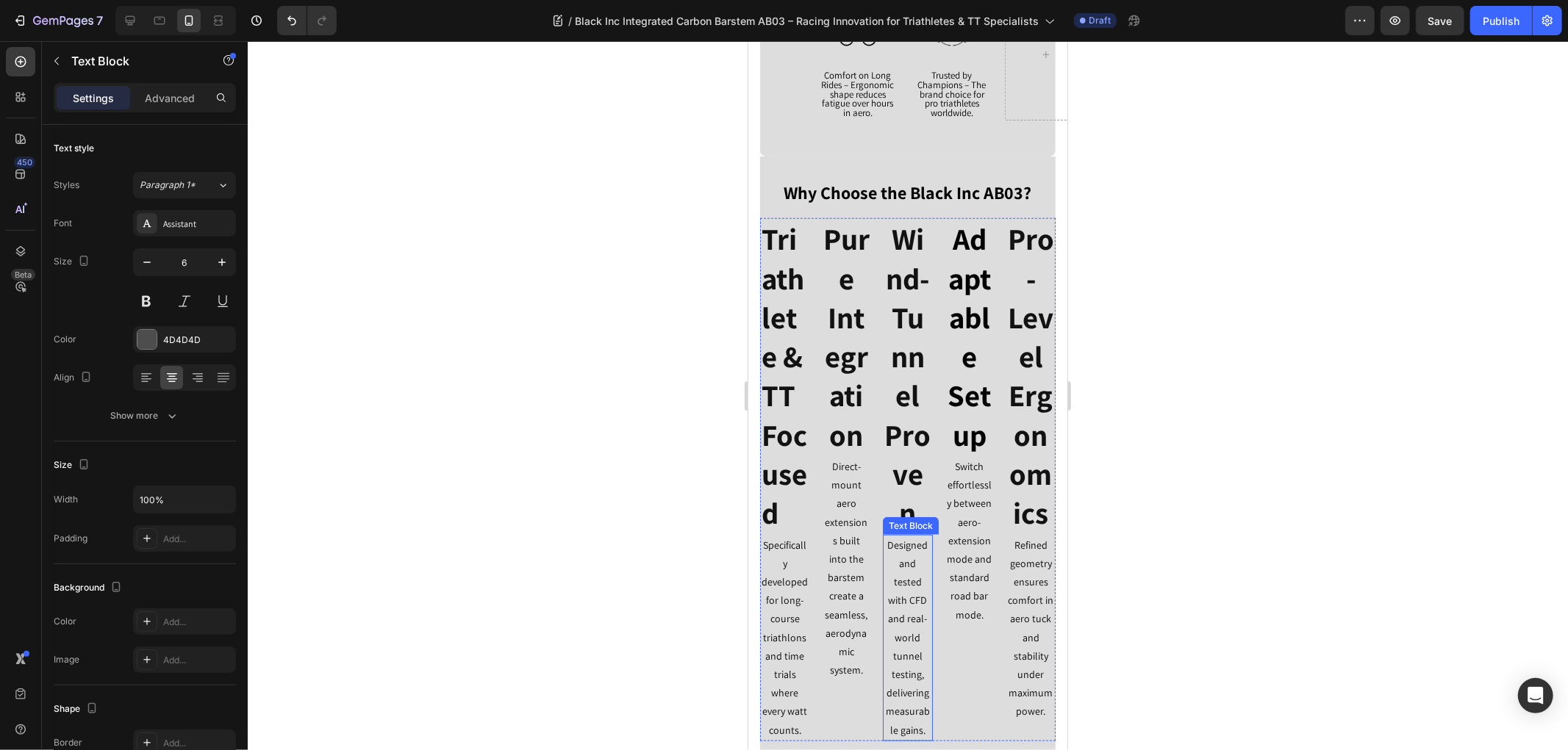
click at [890, 585] on p "Designed and tested with CFD and real-world tunnel testing, delivering measurab…" at bounding box center [907, 637] width 47 height 204
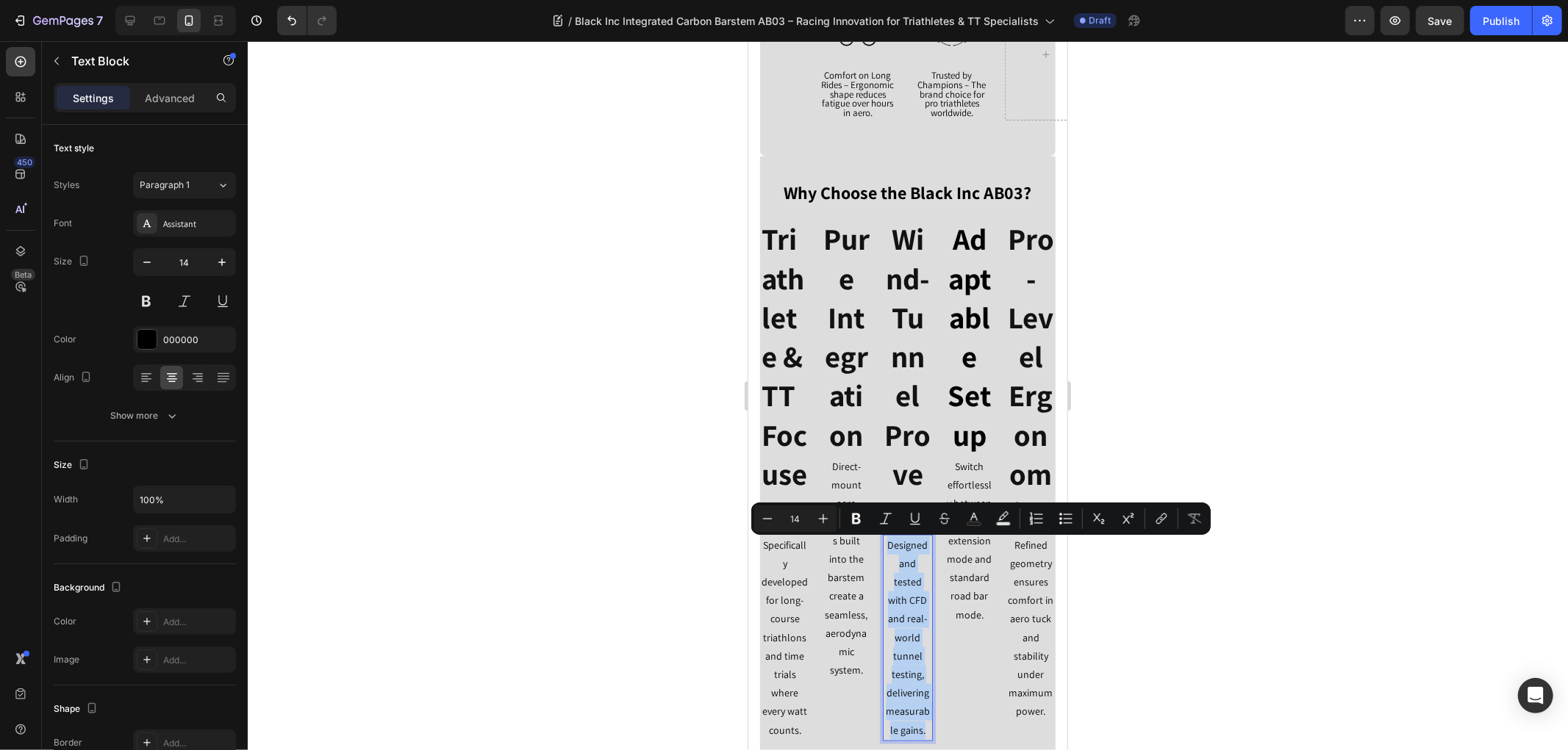
copy p "Designed and tested with CFD and real-world tunnel testing, delivering measurab…"
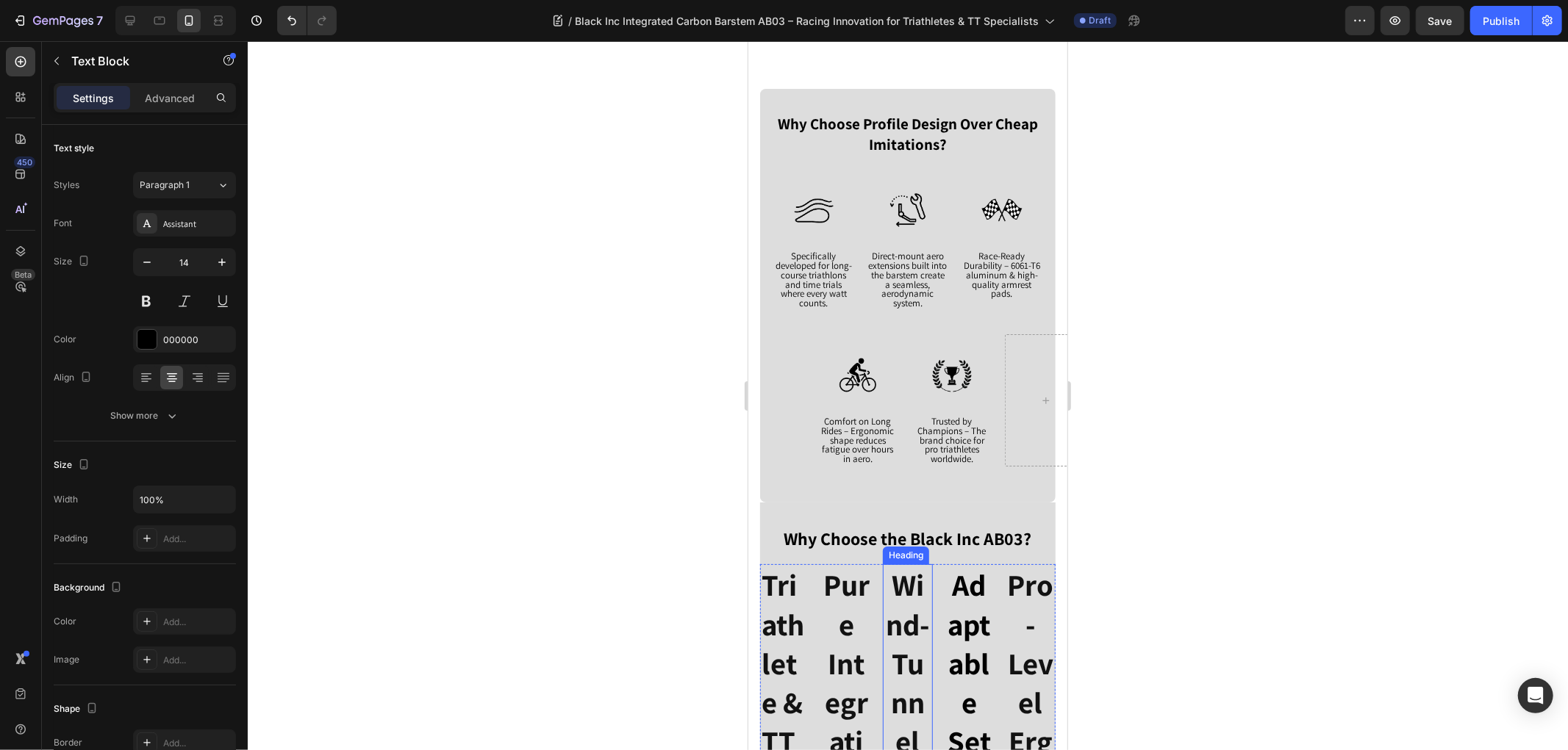
scroll to position [578, 0]
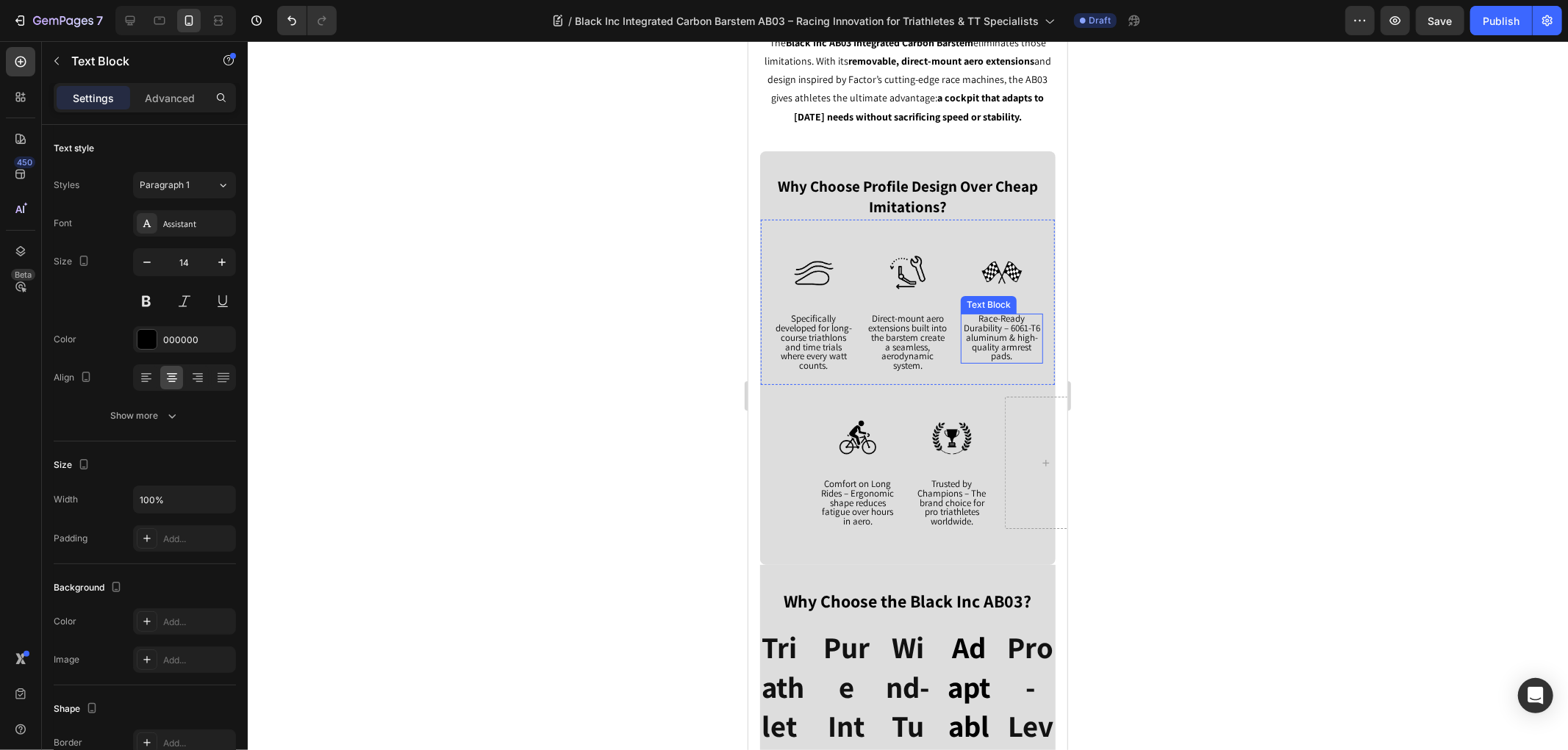
click at [986, 325] on span "Race-Ready Durability – 6061-T6 aluminum & high-quality armrest pads." at bounding box center [1001, 336] width 77 height 50
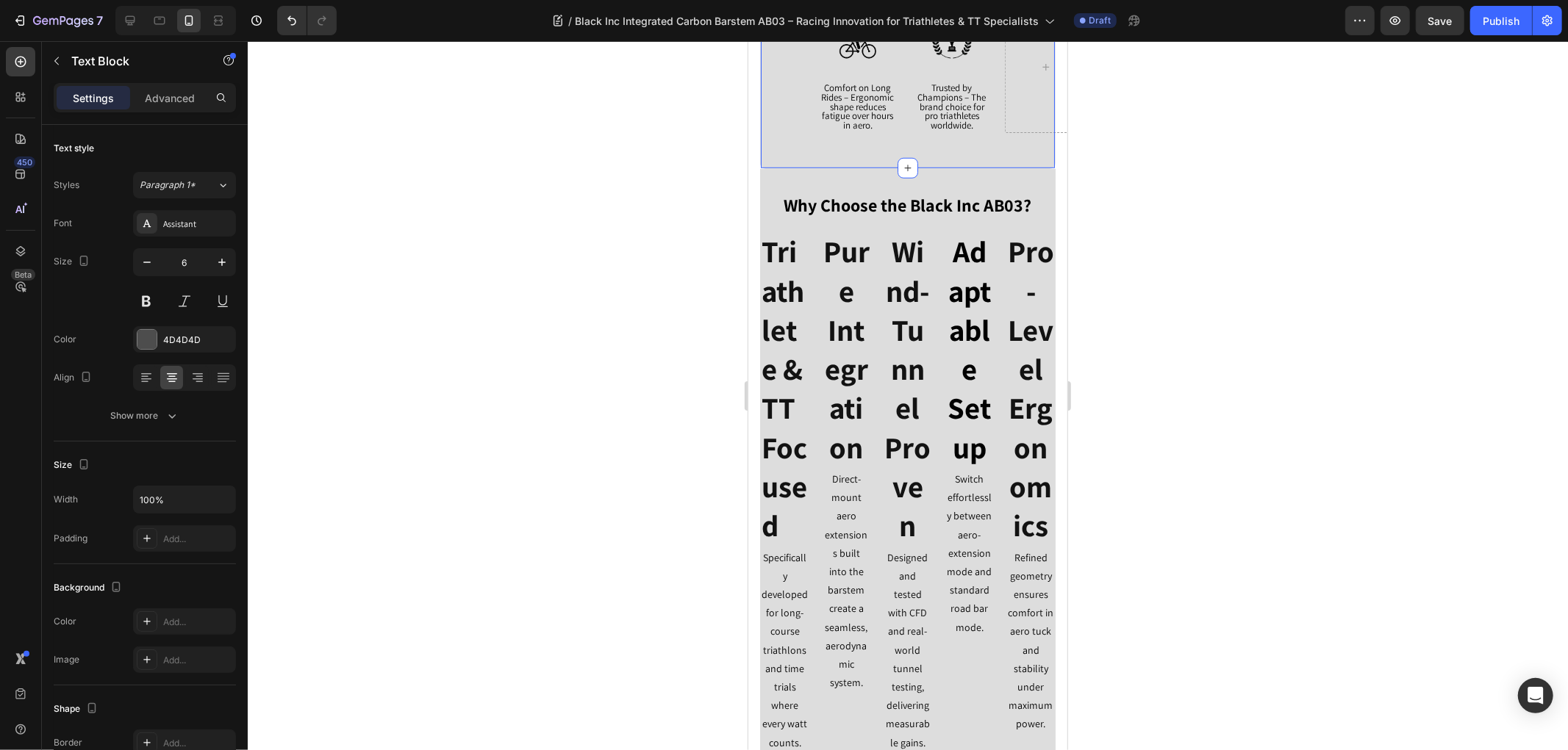
scroll to position [986, 0]
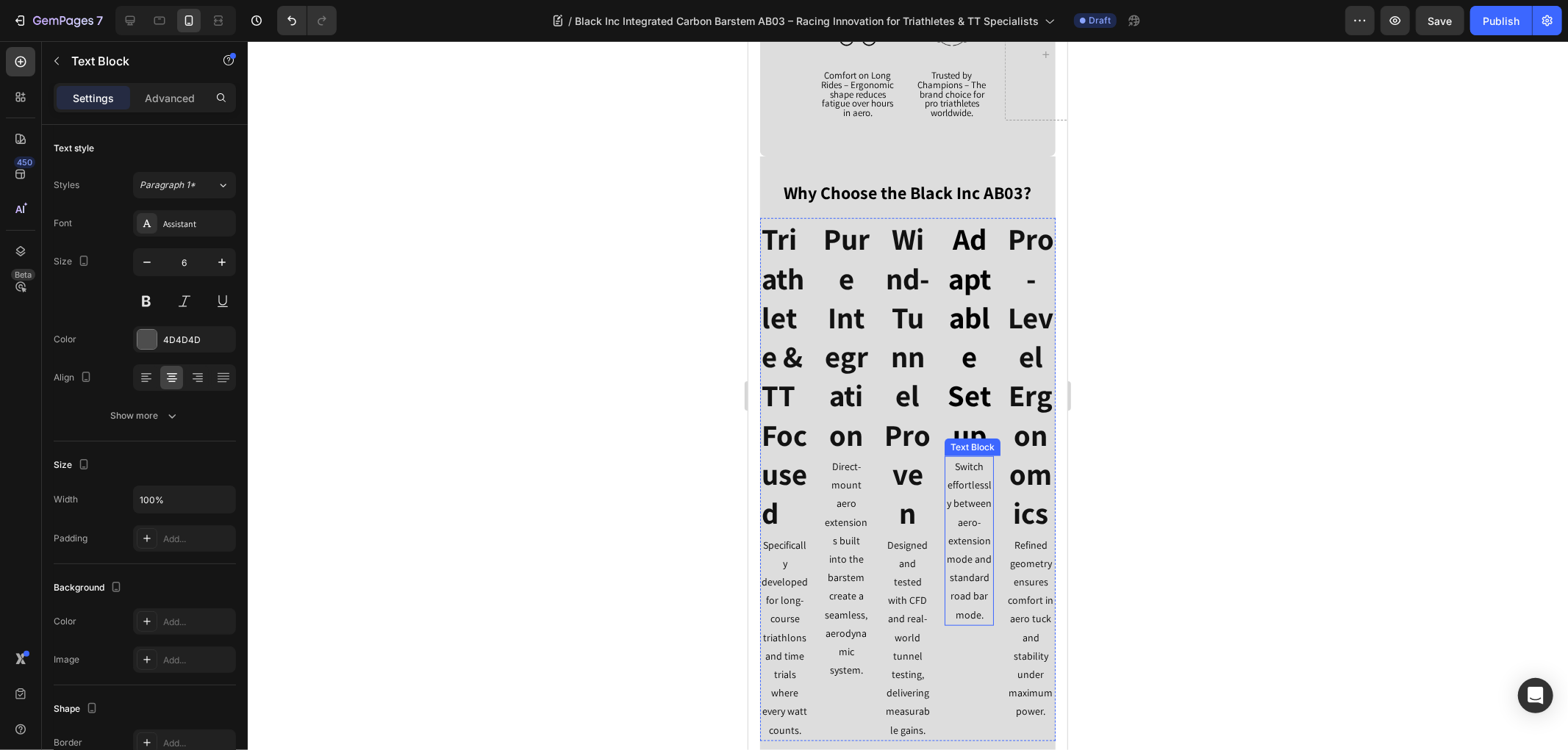
click at [972, 546] on p "Switch effortlessly between aero-extension mode and standard road bar mode." at bounding box center [968, 540] width 47 height 167
copy p "Switch effortlessly between aero-extension mode and standard road bar mode."
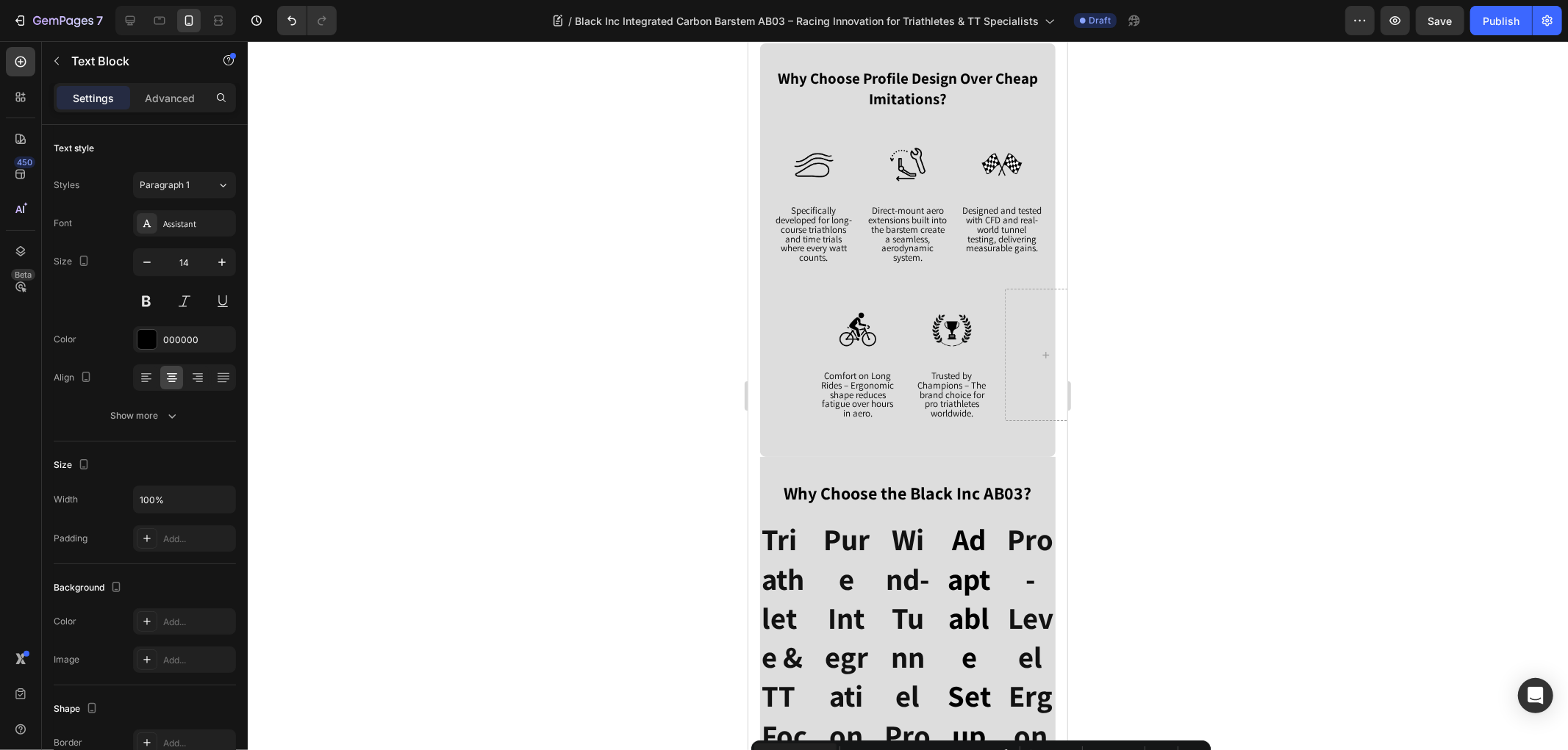
scroll to position [578, 0]
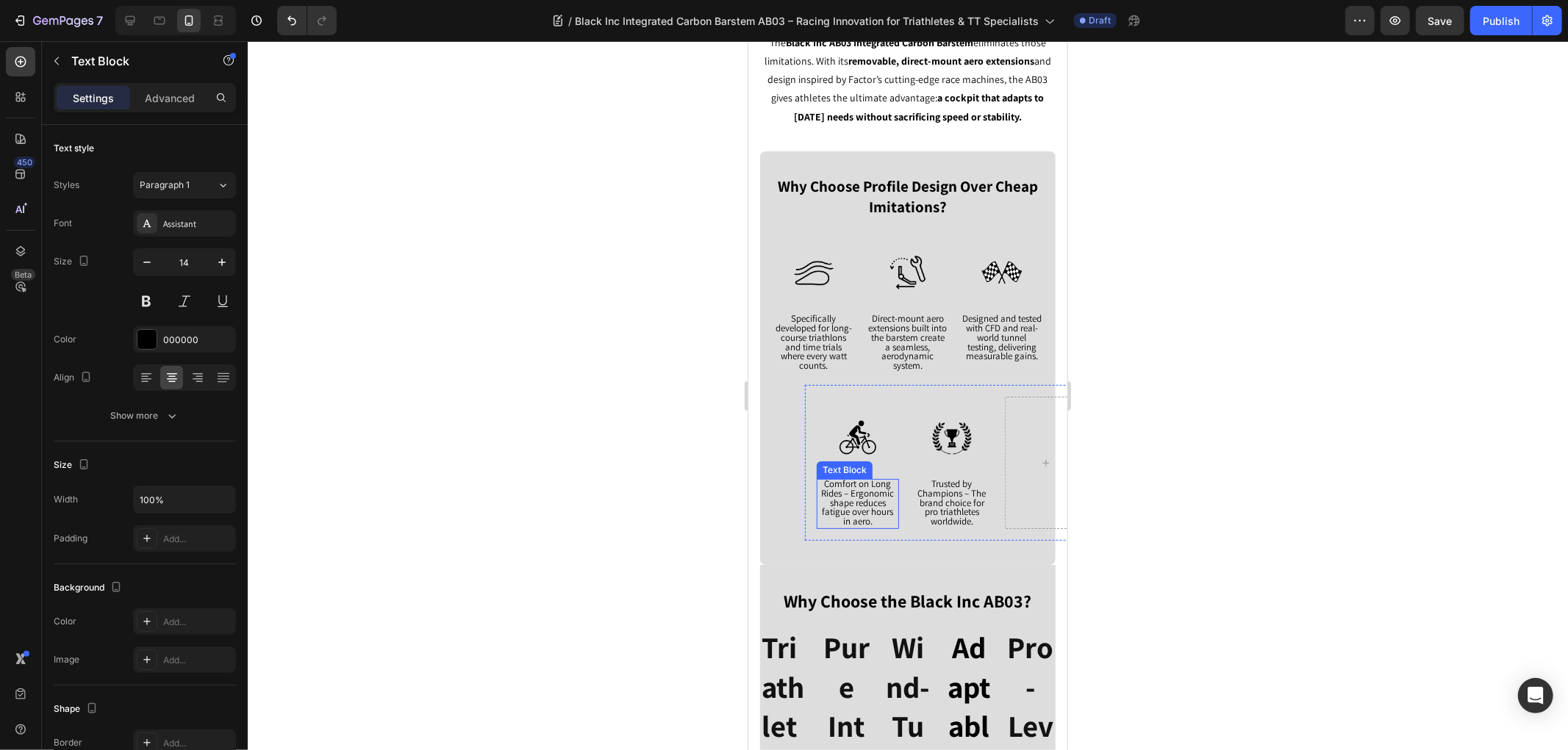
click at [861, 511] on span "Comfort on Long Rides – Ergonomic shape reduces fatigue over hours in aero." at bounding box center [857, 502] width 73 height 50
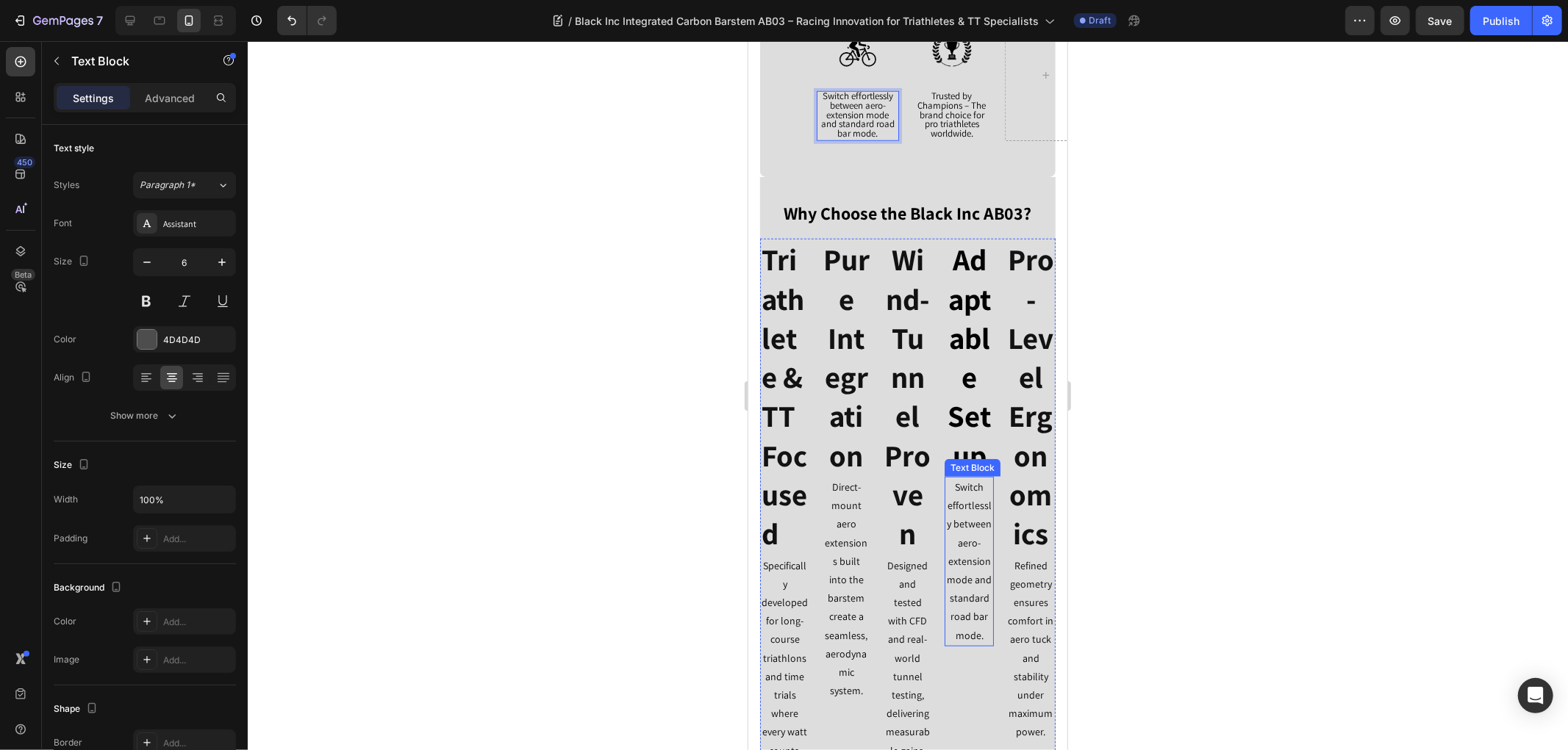
scroll to position [986, 0]
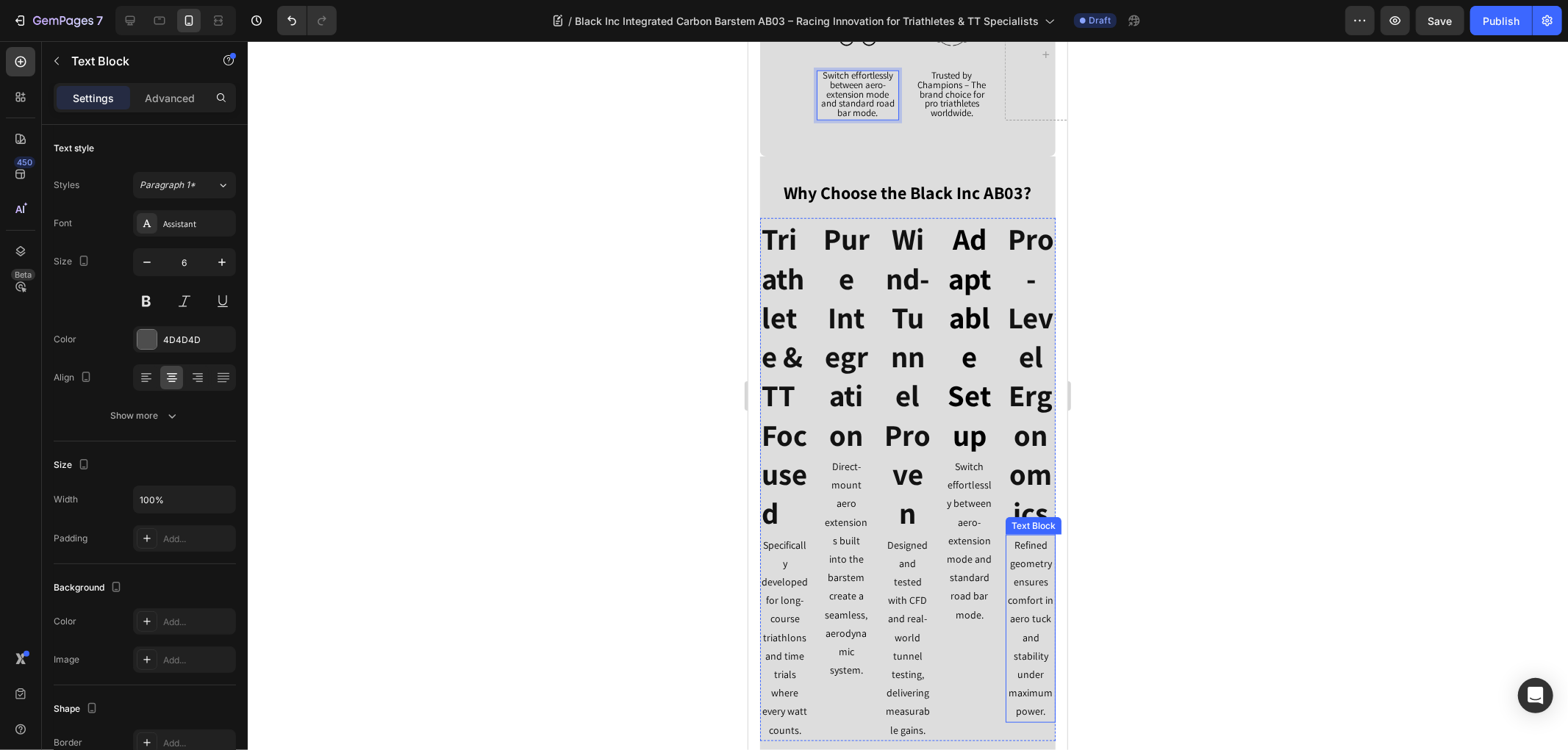
click at [1031, 585] on p "Refined geometry ensures comfort in aero tuck and stability under maximum power." at bounding box center [1029, 627] width 47 height 185
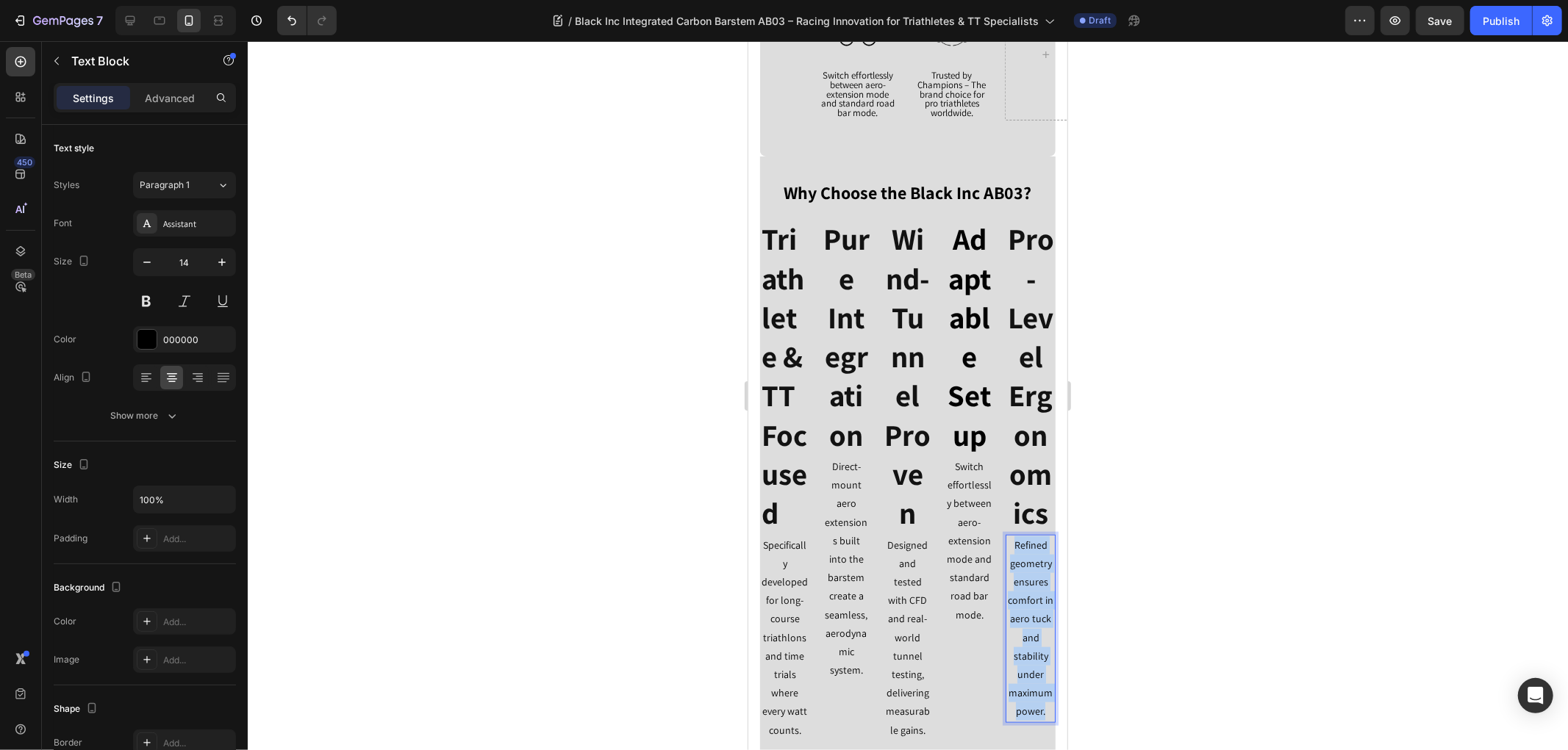
copy p "Refined geometry ensures comfort in aero tuck and stability under maximum power."
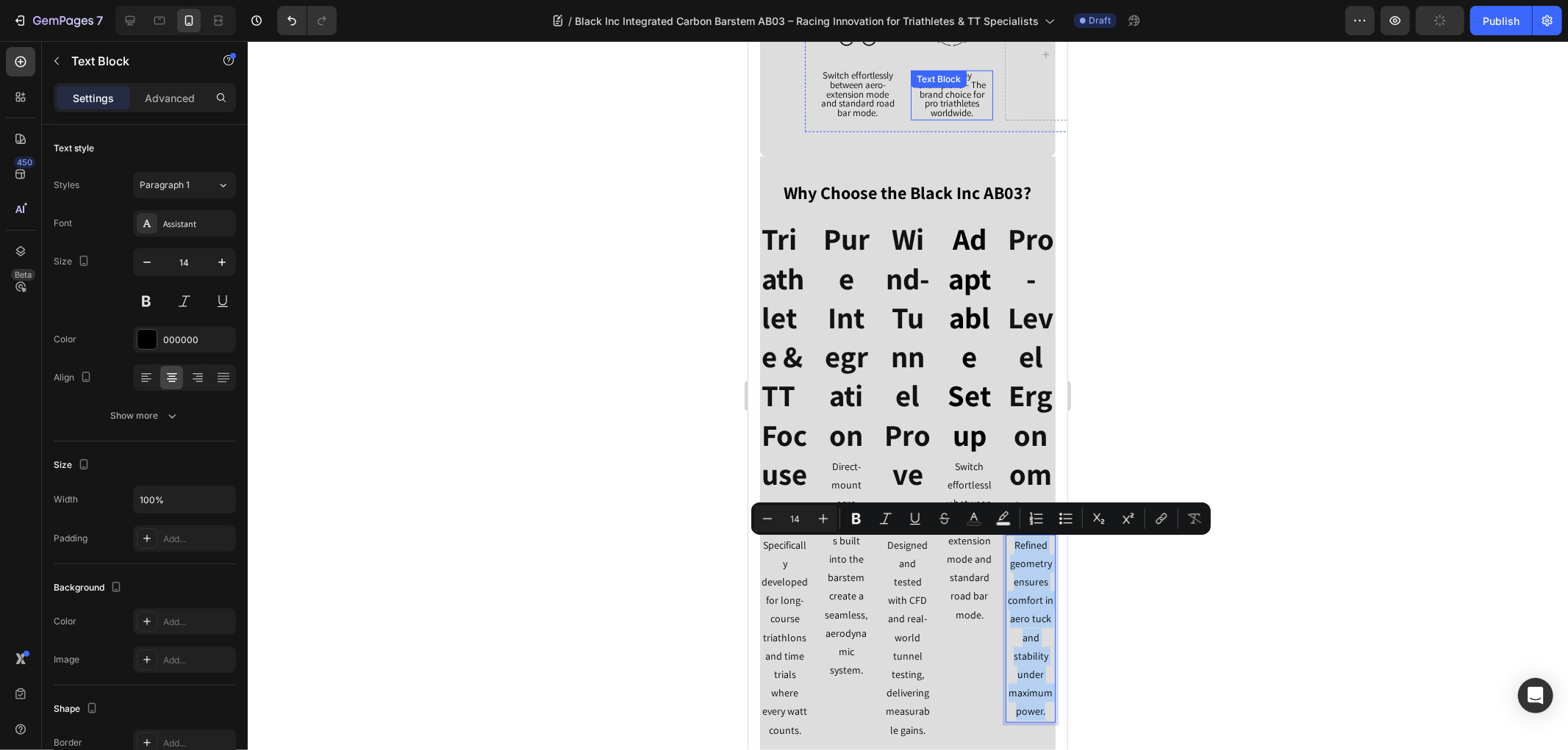
click at [944, 98] on span "Trusted by Champions – The brand choice for pro triathletes worldwide." at bounding box center [952, 94] width 69 height 50
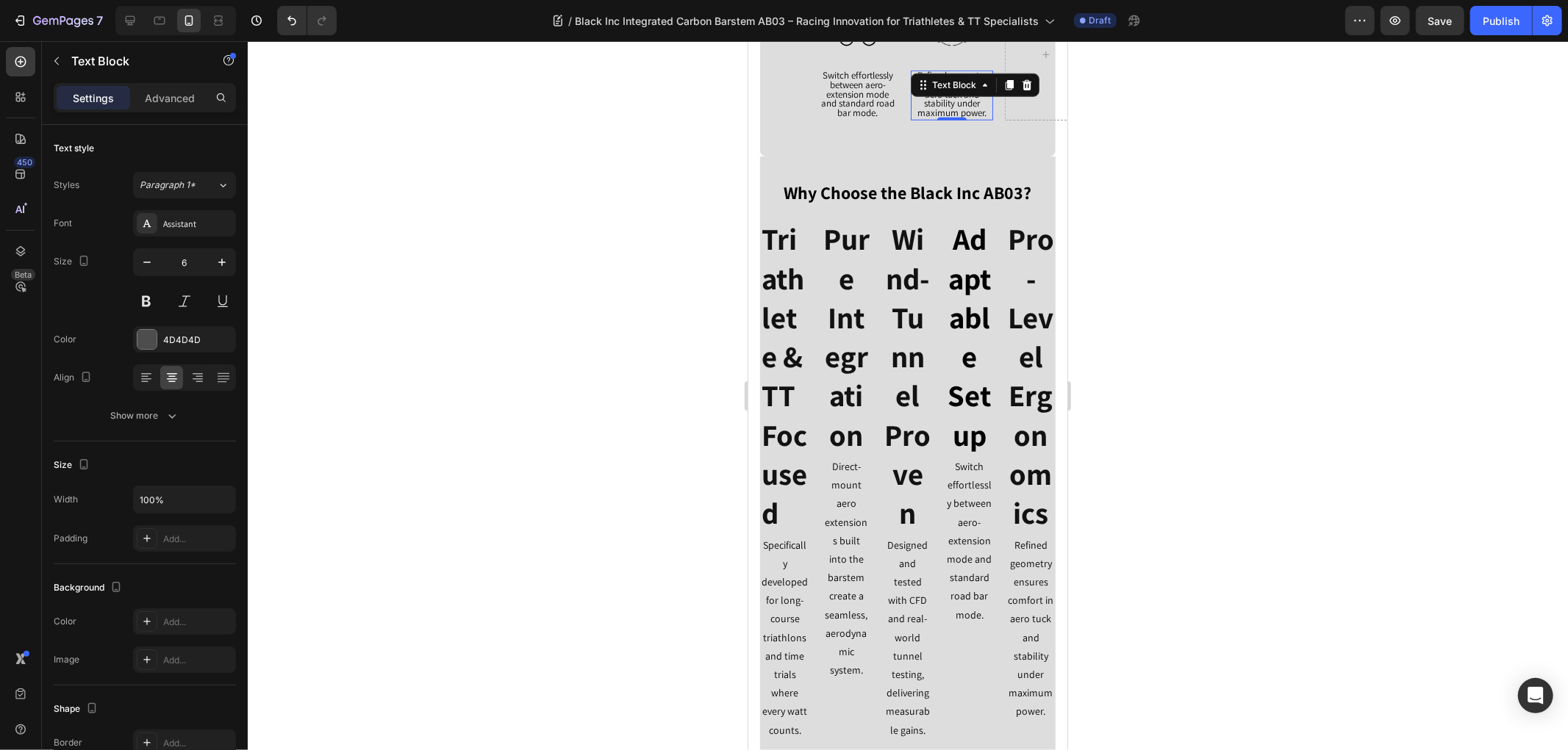
click at [554, 239] on div at bounding box center [907, 396] width 1320 height 709
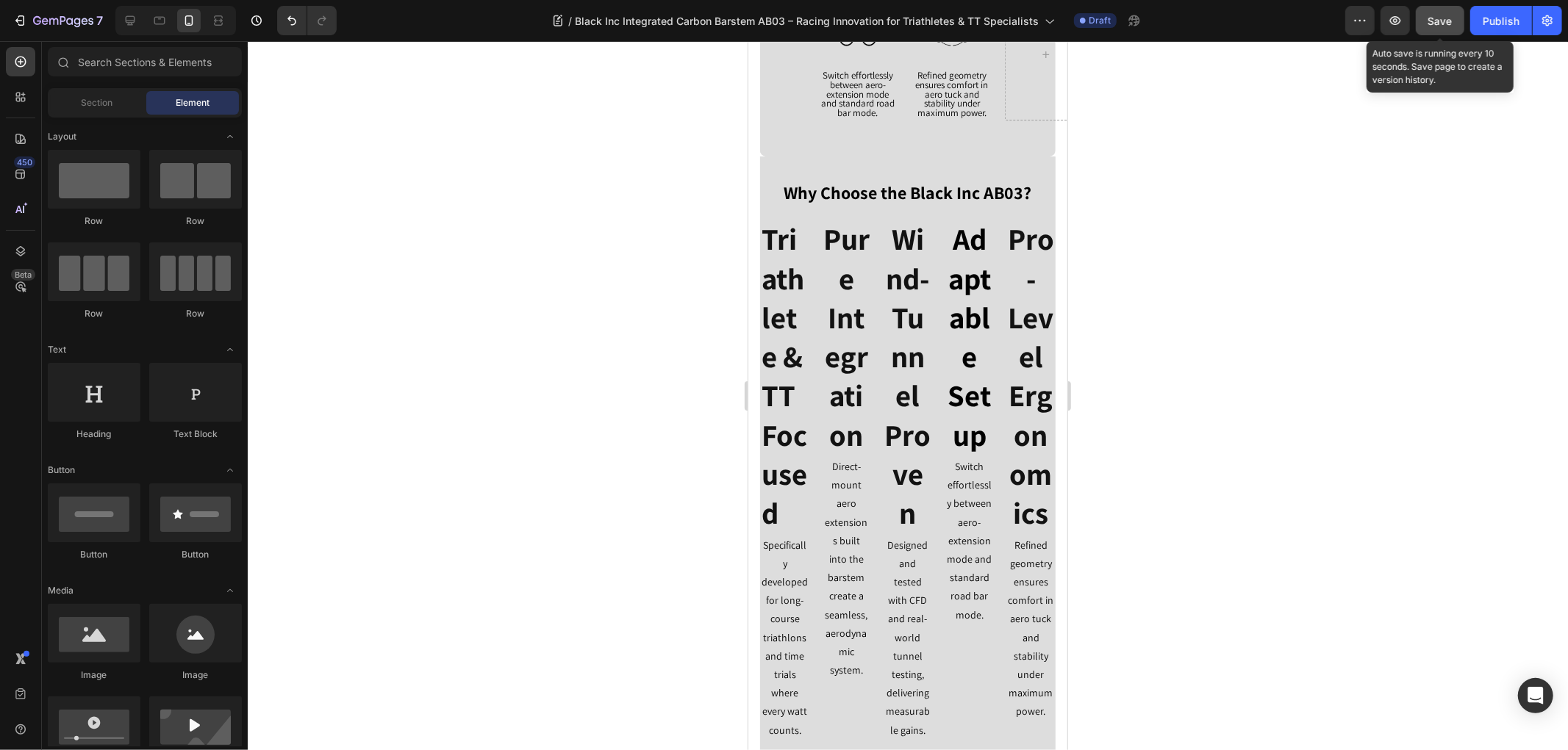
click at [1427, 23] on button "Save" at bounding box center [1440, 21] width 48 height 30
